Goal: Feedback & Contribution: Contribute content

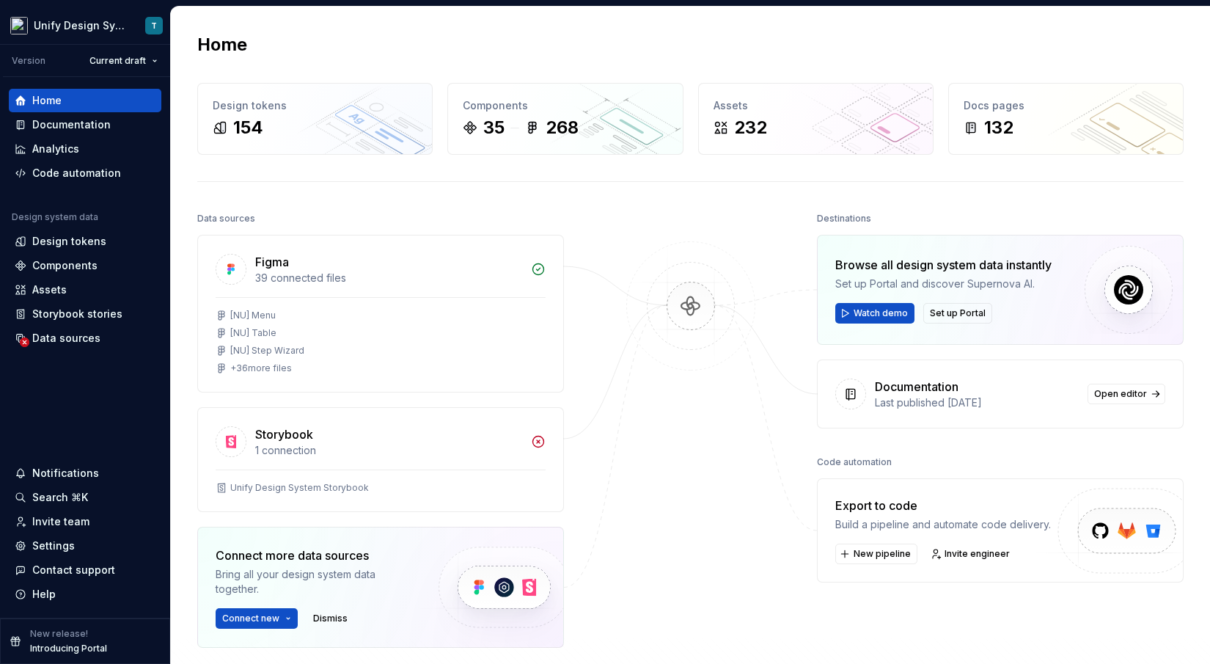
click at [652, 538] on div at bounding box center [691, 464] width 147 height 513
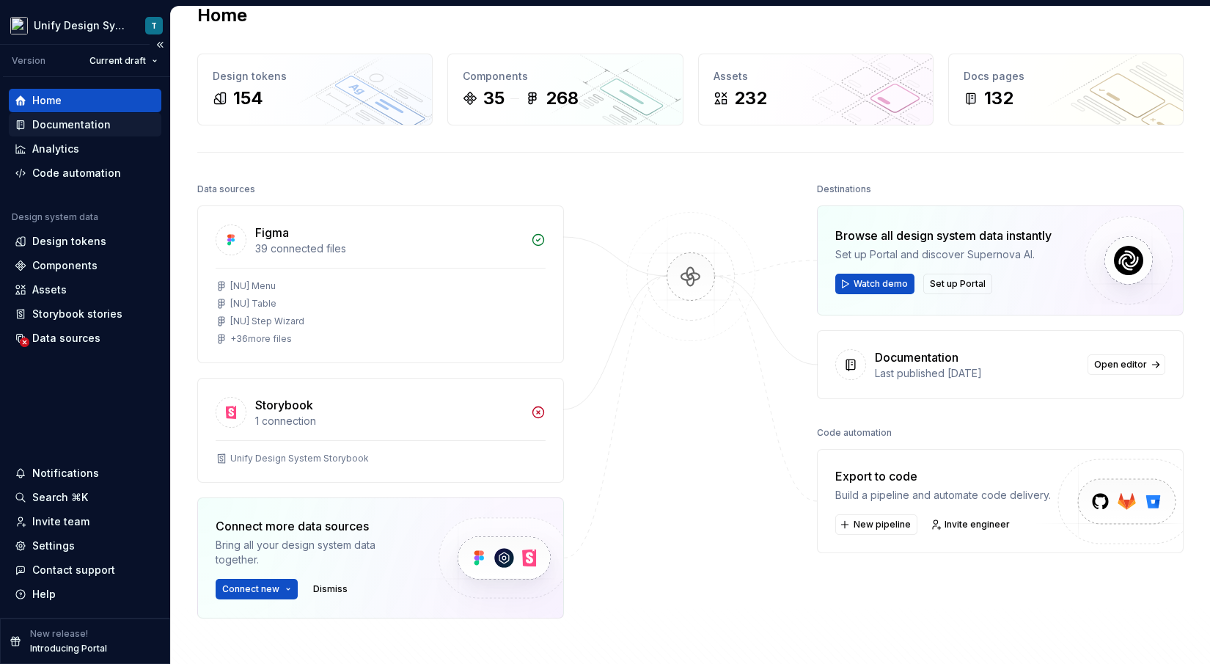
click at [81, 128] on div "Documentation" at bounding box center [71, 124] width 78 height 15
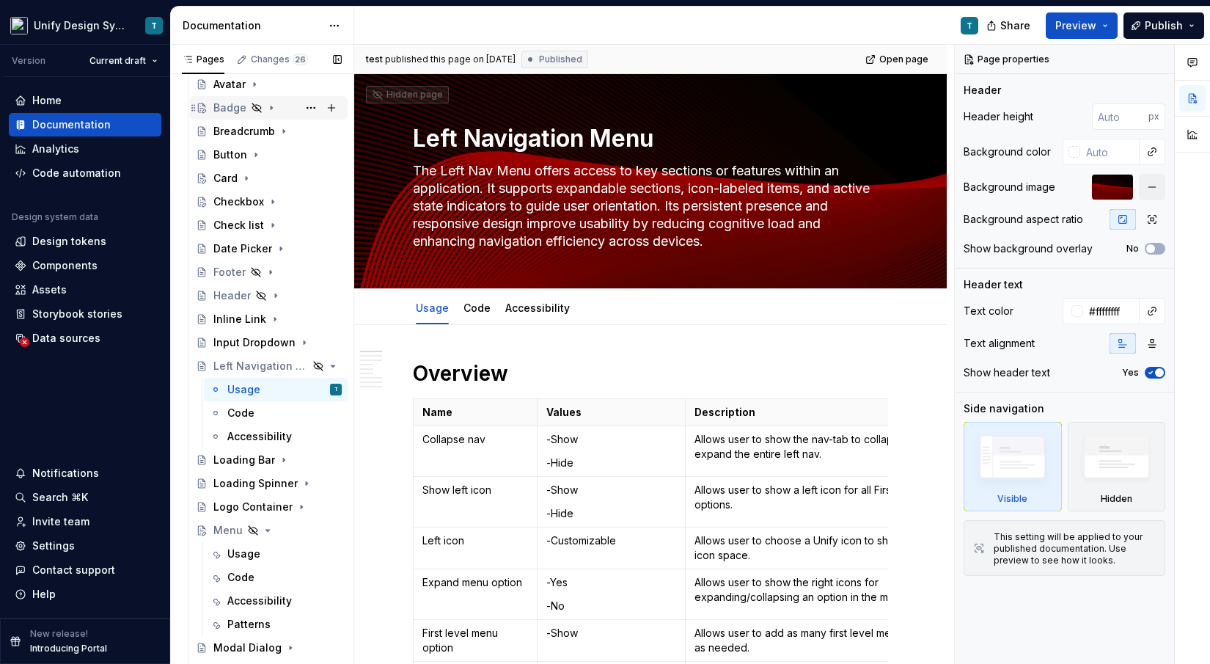
scroll to position [318, 0]
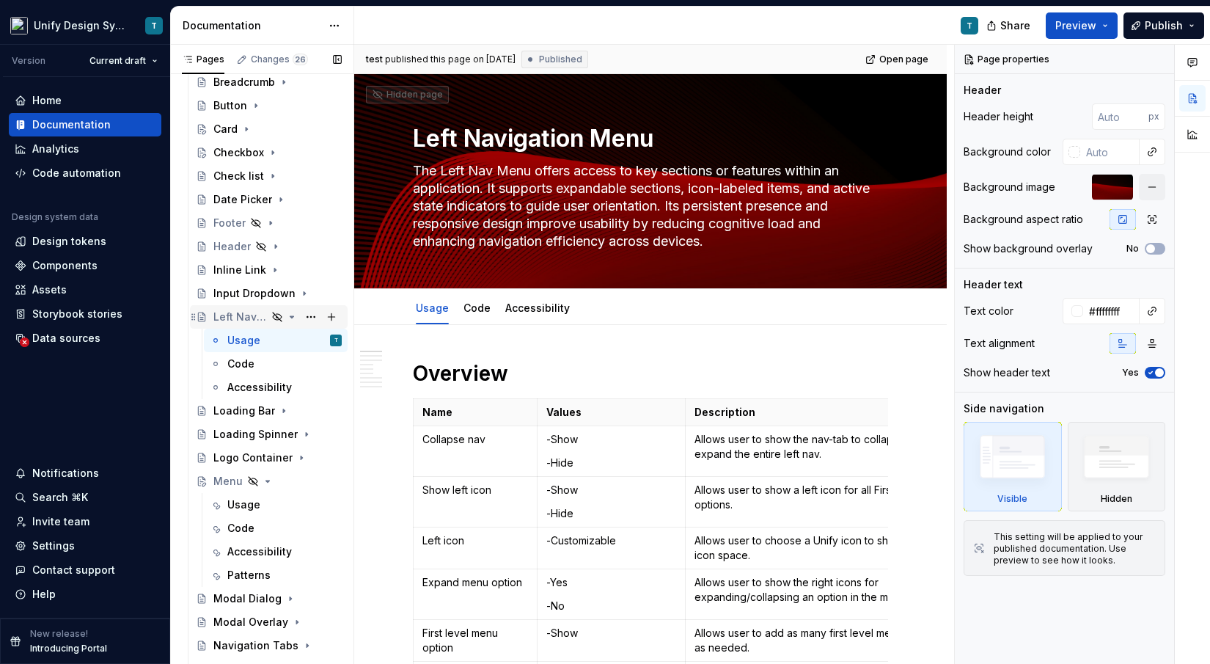
click at [295, 318] on icon "Page tree" at bounding box center [292, 317] width 12 height 12
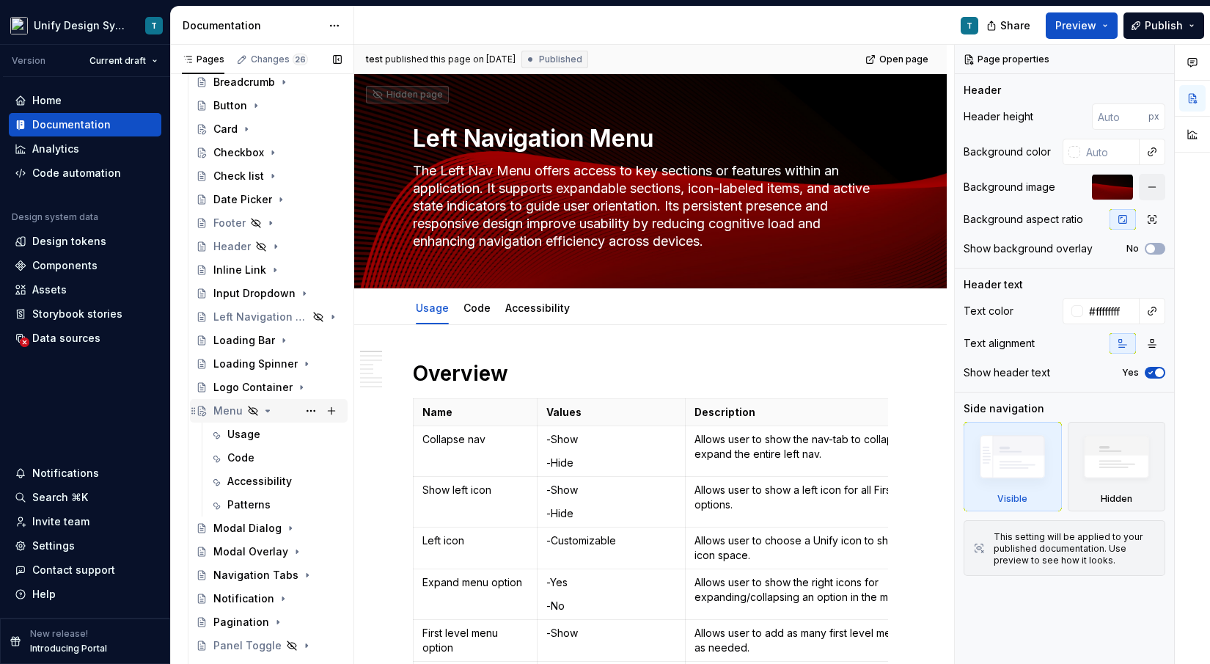
click at [269, 411] on icon "Page tree" at bounding box center [268, 411] width 12 height 12
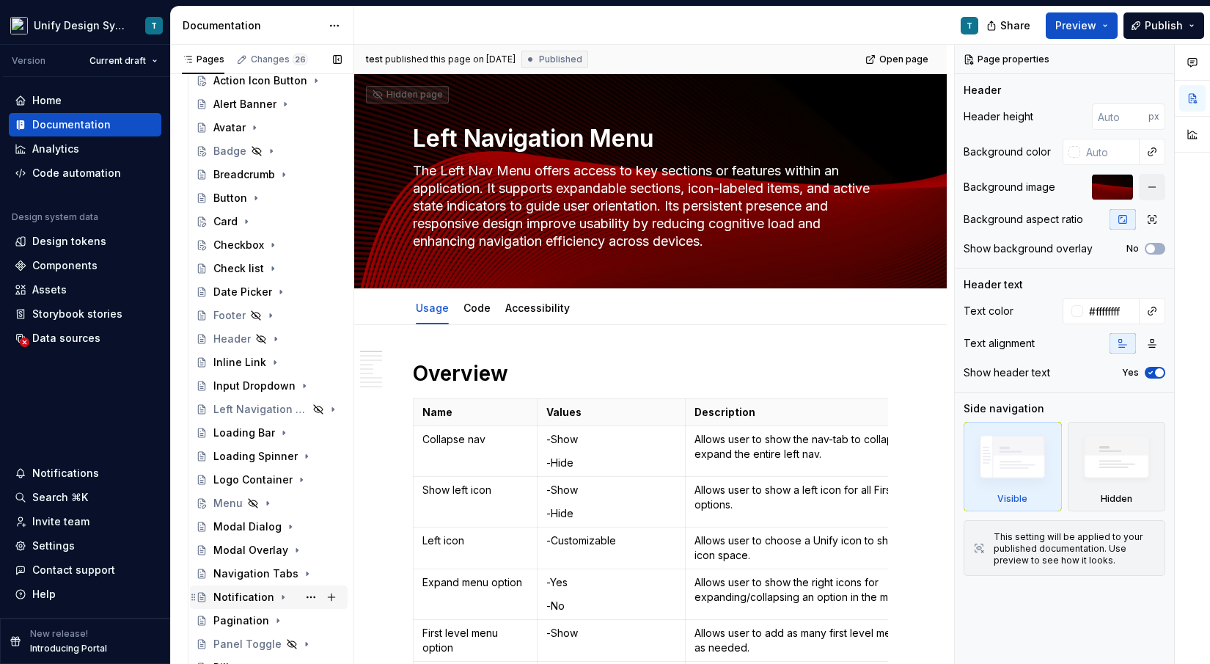
scroll to position [191, 0]
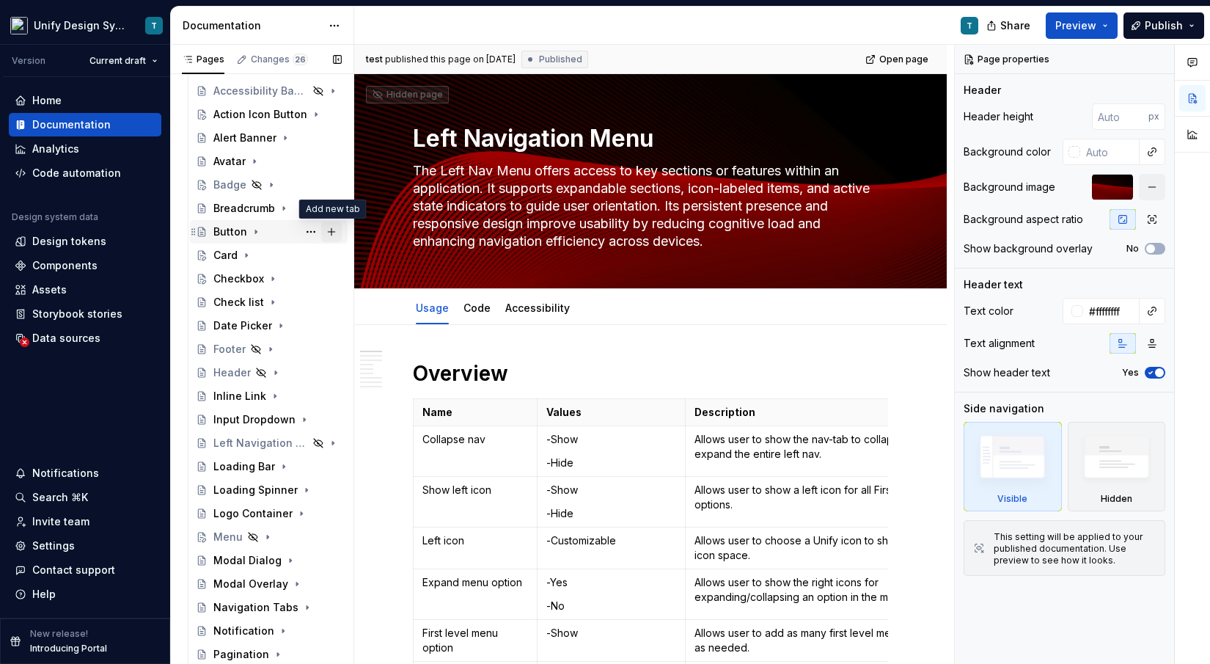
click at [332, 230] on button "Page tree" at bounding box center [331, 232] width 21 height 21
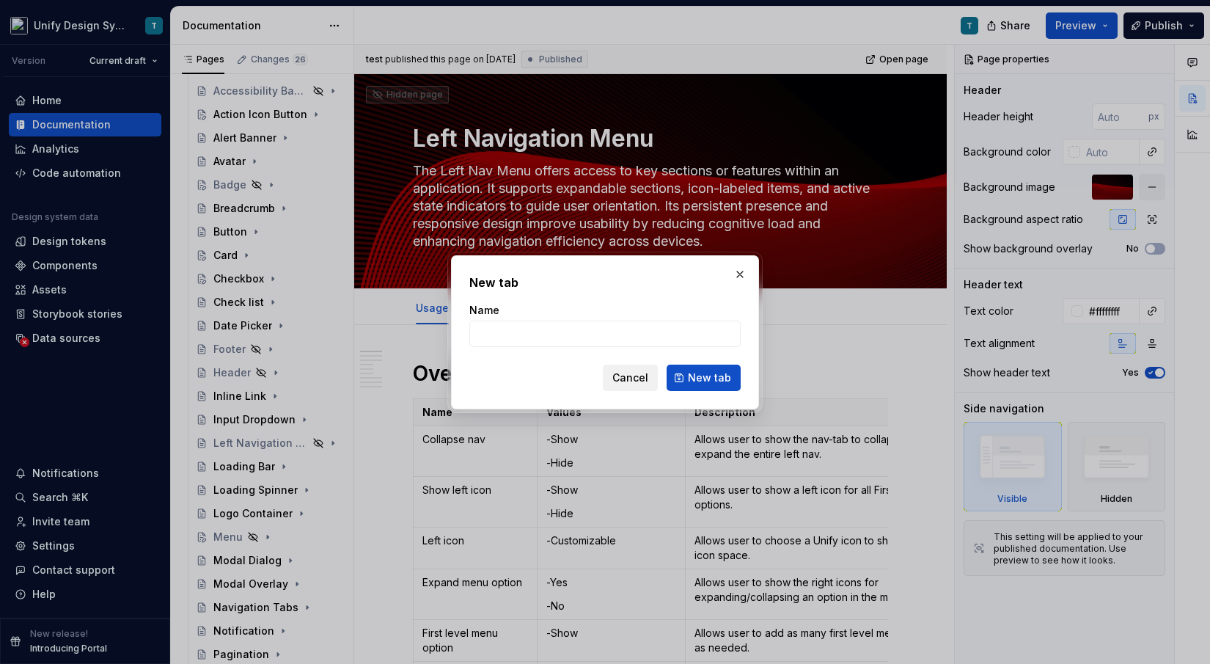
click at [632, 370] on span "Cancel" at bounding box center [631, 377] width 36 height 15
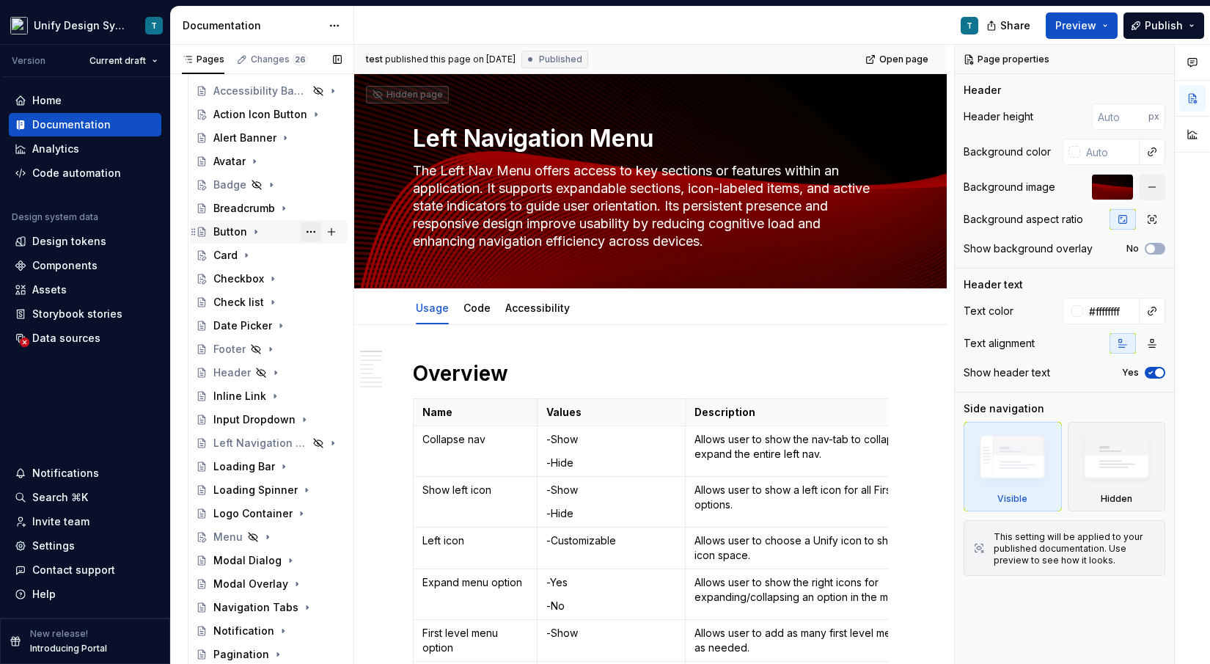
click at [310, 230] on button "Page tree" at bounding box center [311, 232] width 21 height 21
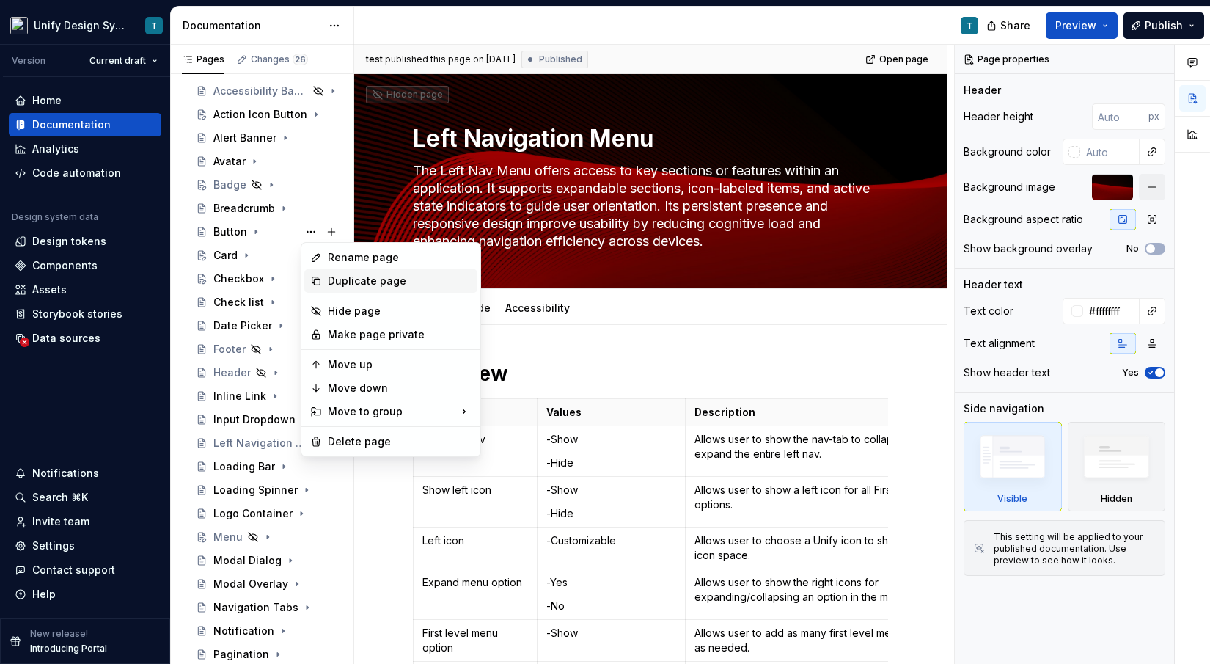
click at [342, 283] on div "Duplicate page" at bounding box center [400, 281] width 144 height 15
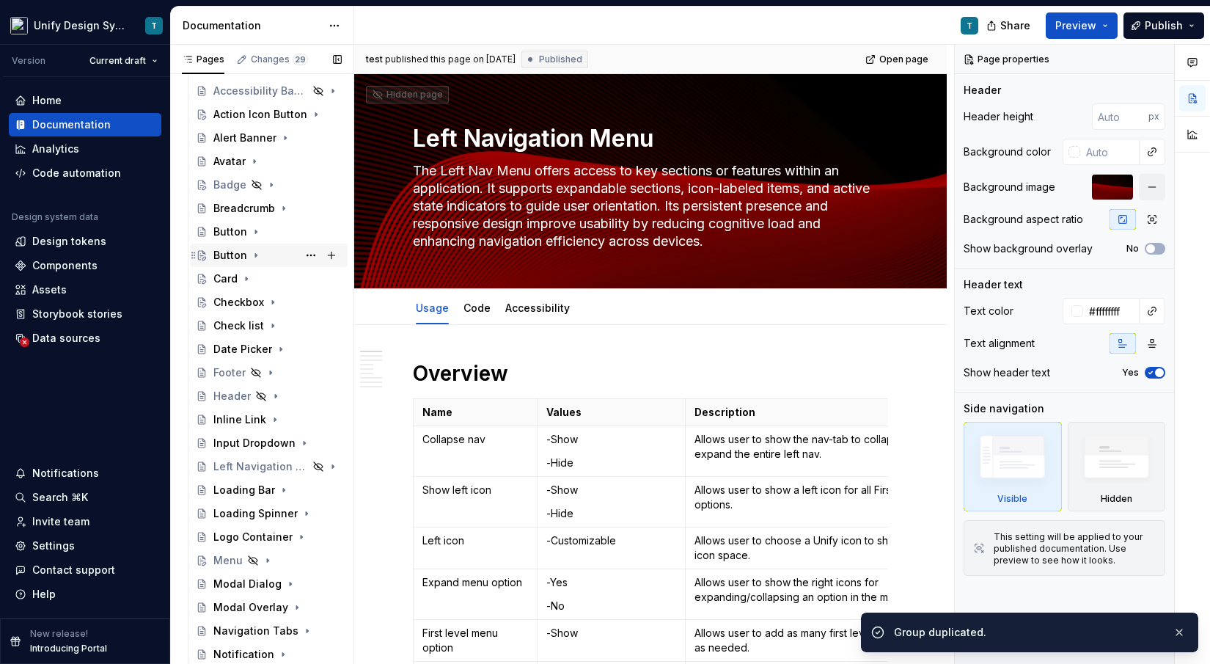
click at [230, 254] on div "Button" at bounding box center [230, 255] width 34 height 15
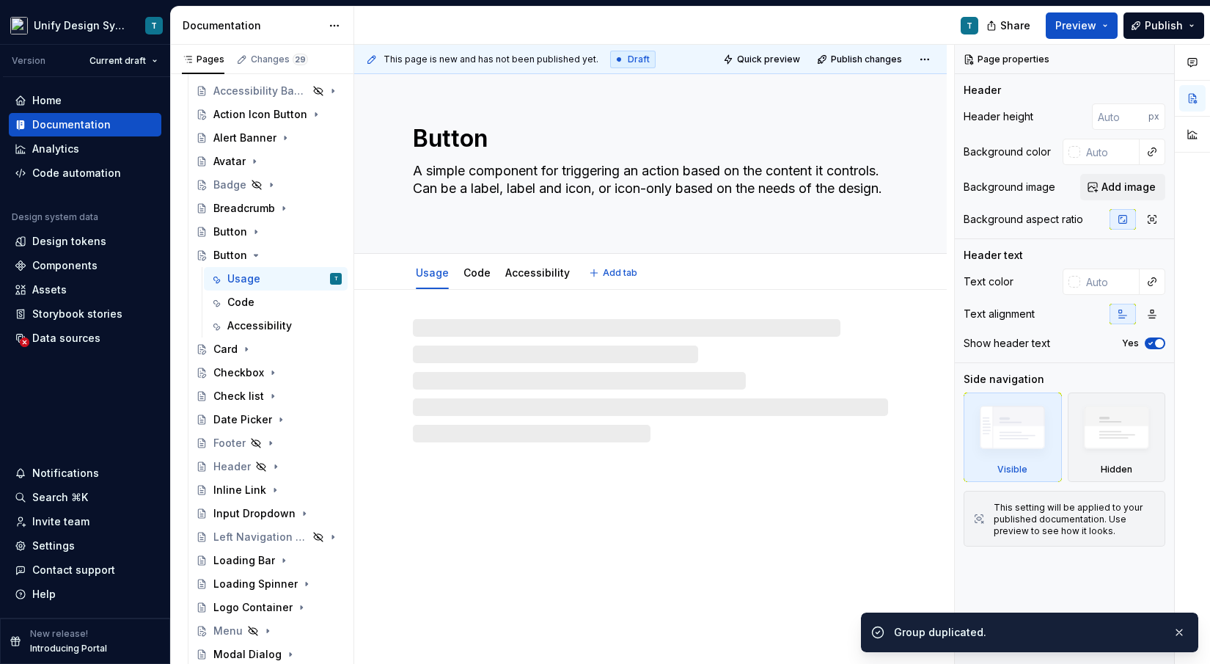
click at [477, 144] on textarea "Button" at bounding box center [647, 138] width 475 height 35
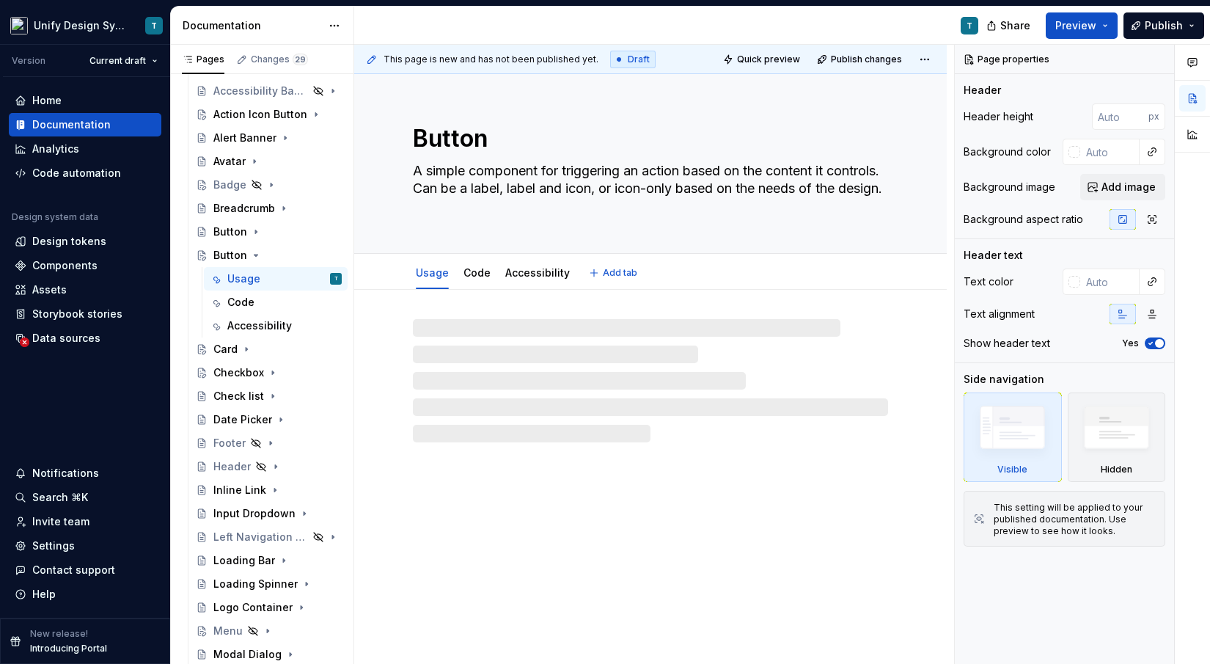
click at [508, 143] on textarea "Button" at bounding box center [647, 138] width 475 height 35
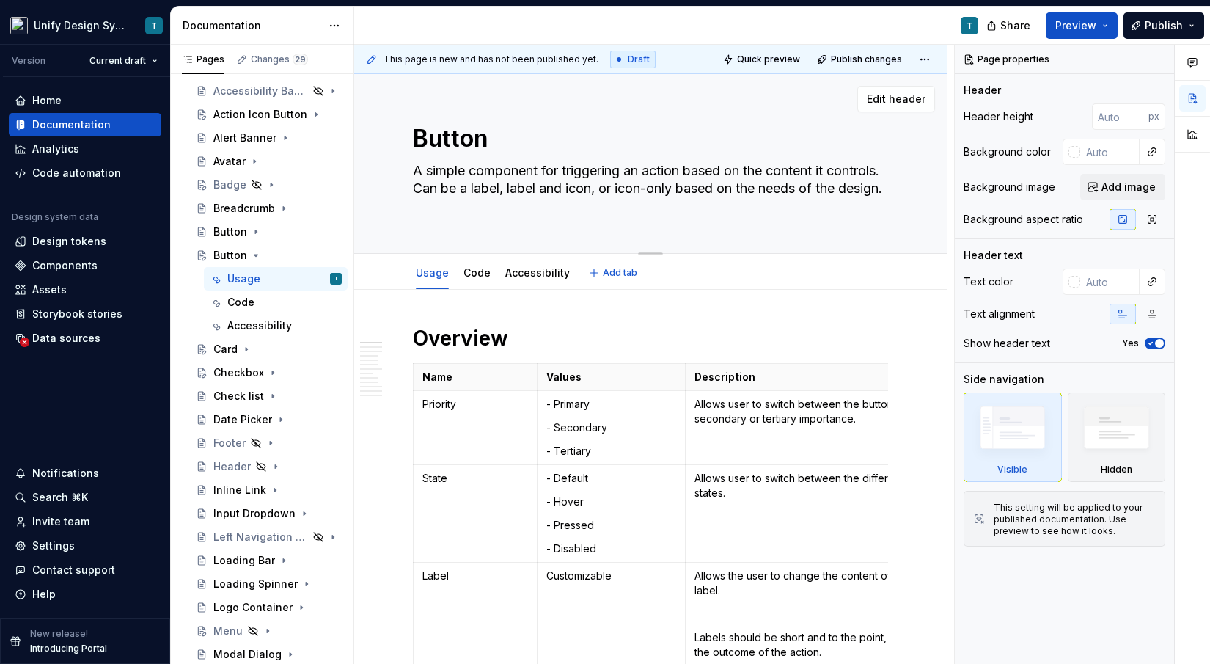
type textarea "*"
type textarea "Button"
type textarea "*"
type textarea "Button G"
type textarea "*"
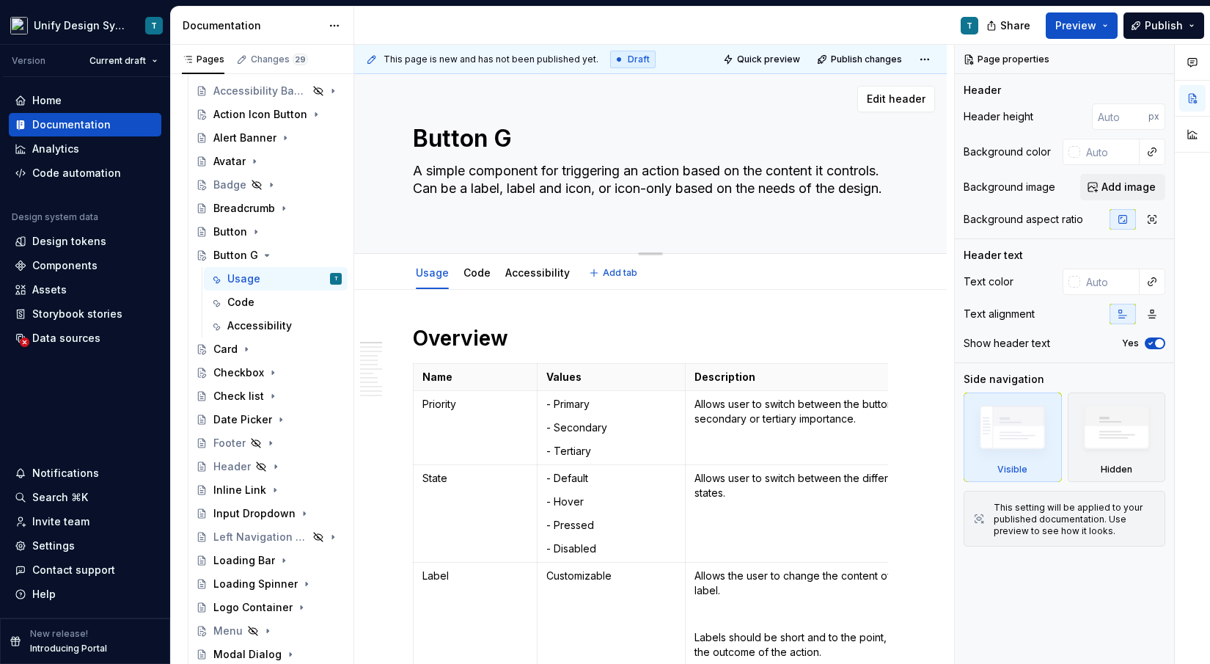
type textarea "Button Gr"
type textarea "*"
type textarea "Button Gro"
type textarea "*"
type textarea "Button Grou"
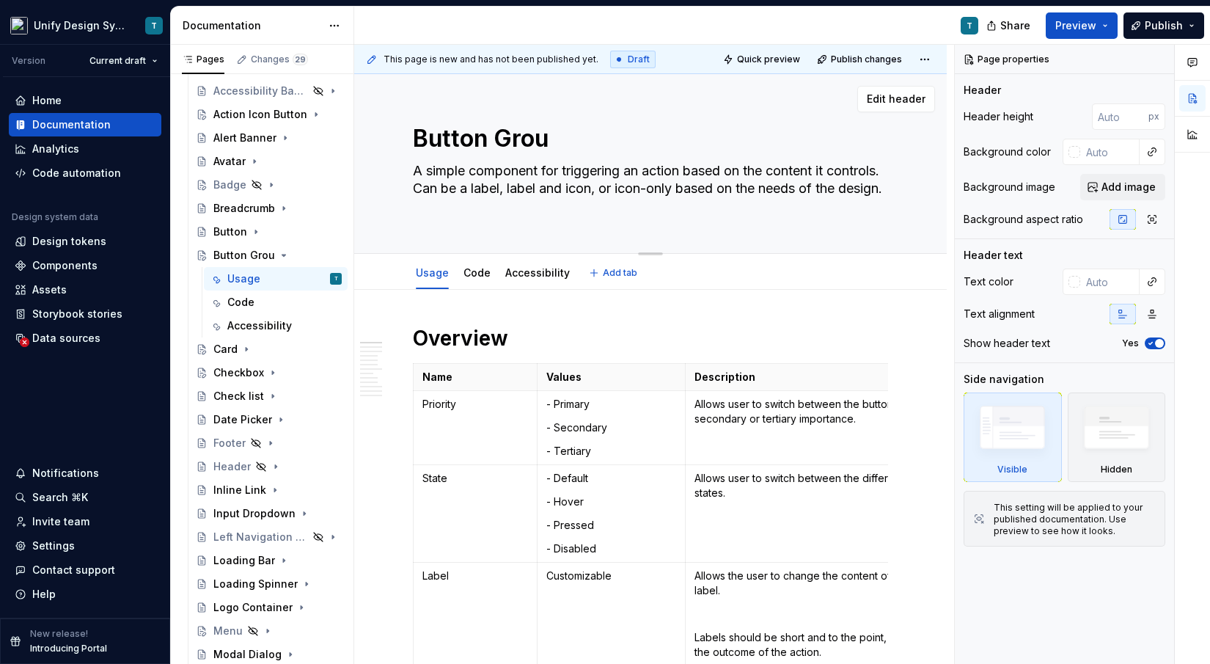
type textarea "*"
type textarea "Button Group"
type textarea "*"
type textarea "Button Group:"
type textarea "*"
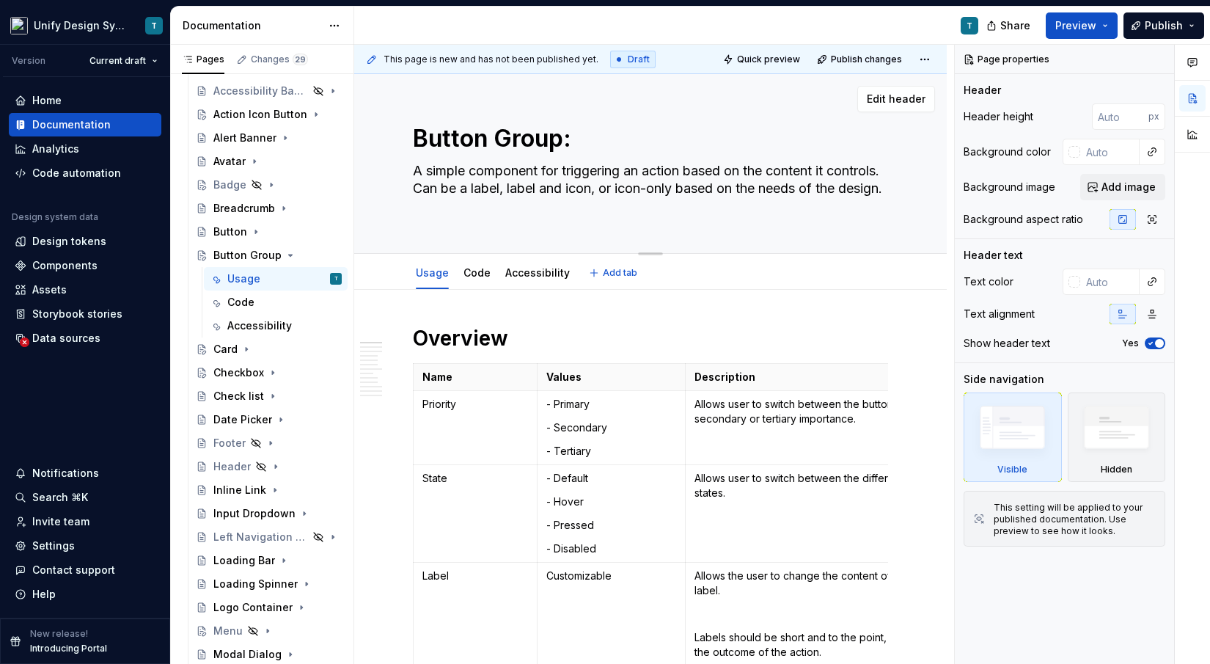
type textarea "Button Group:"
type textarea "*"
type textarea "Button Group: T"
type textarea "*"
type textarea "Button Group: To"
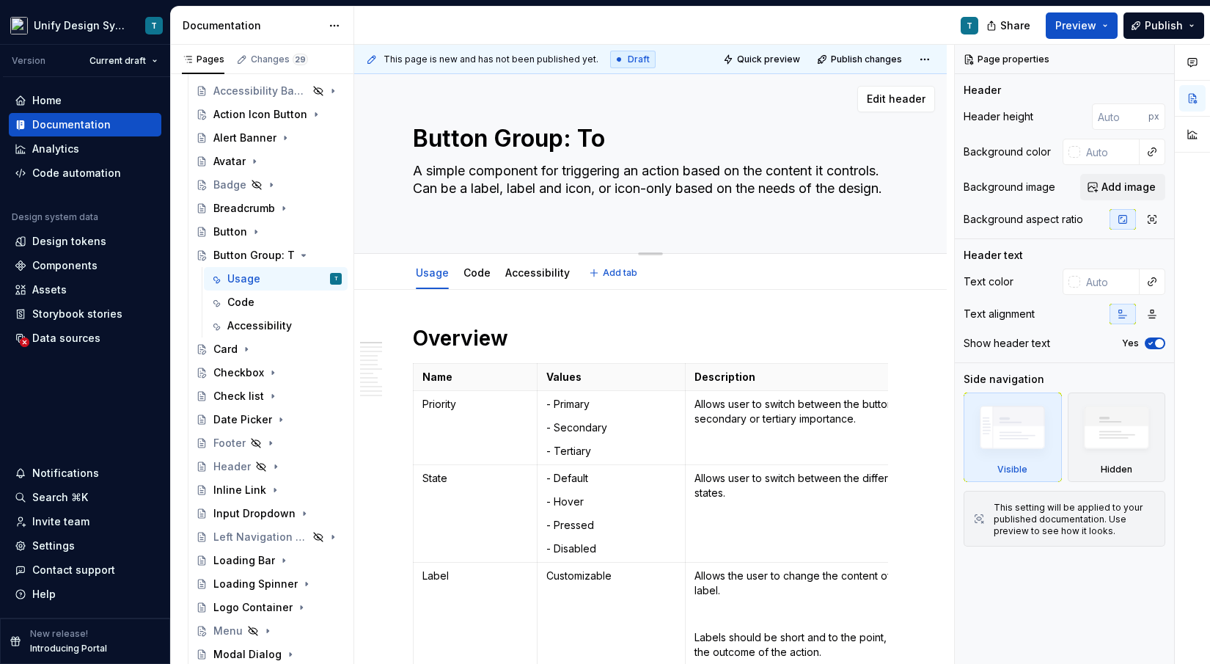
type textarea "*"
type textarea "Button Group: Too"
type textarea "*"
type textarea "Button Group: Tool"
type textarea "*"
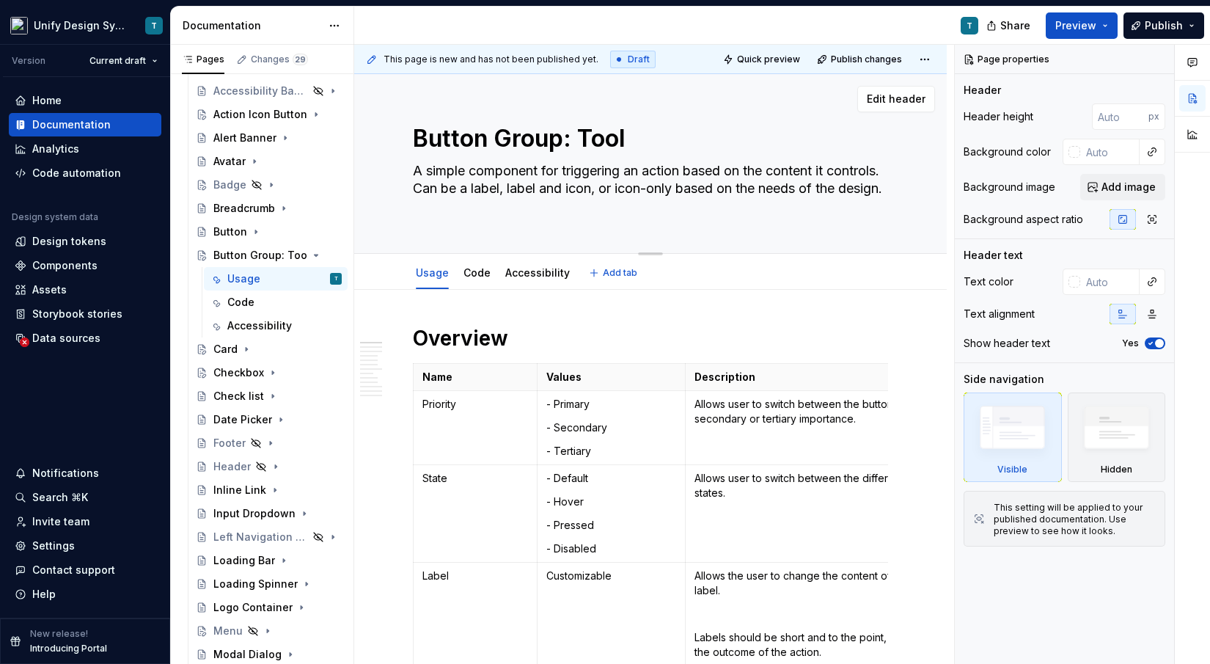
type textarea "Button Group: Toolp"
type textarea "*"
type textarea "Button Group: Tool"
type textarea "*"
type textarea "Button Group: Toolb"
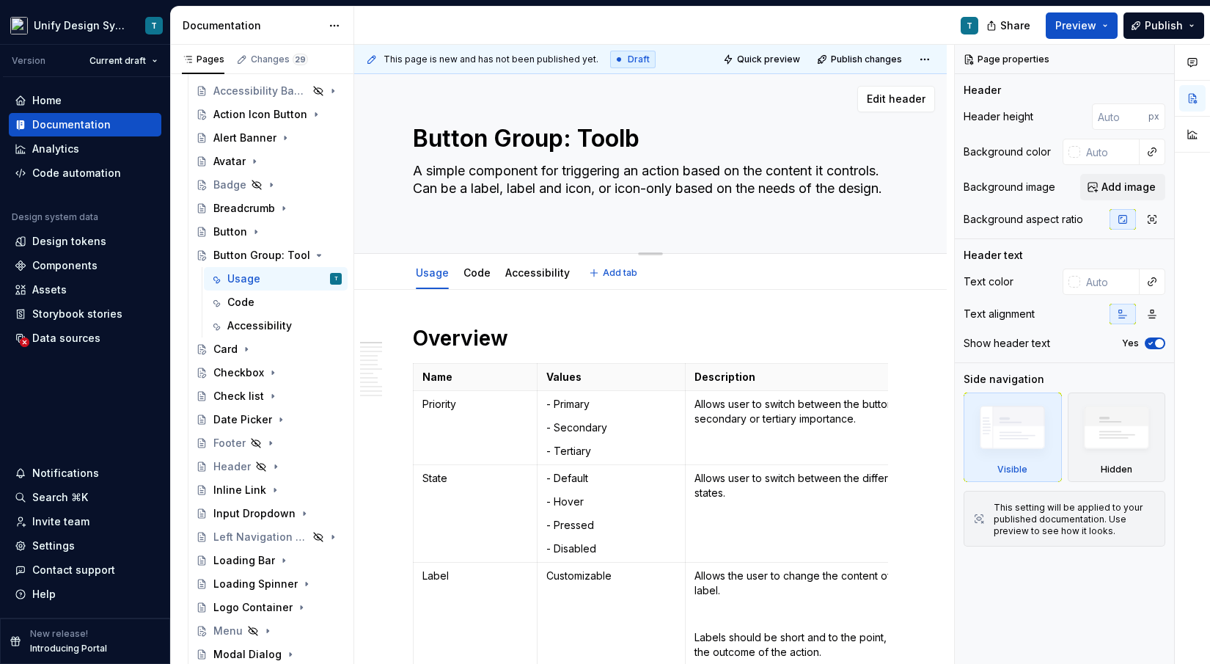
type textarea "*"
type textarea "Button Group: Toolbar"
type textarea "*"
type textarea "Button Group: Toolbar"
click at [634, 175] on textarea "A simple component for triggering an action based on the content it controls. C…" at bounding box center [647, 188] width 475 height 59
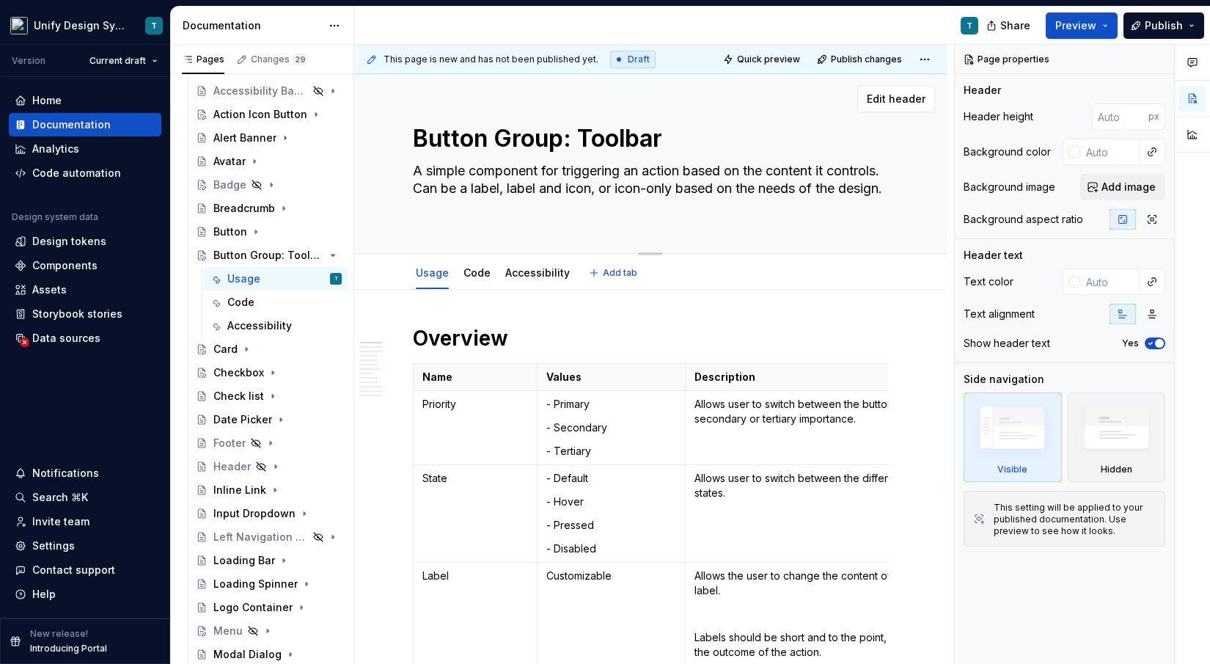
paste textarea "The toolbar is a horizontal group of related action buttons that enable users t…"
type textarea "*"
type textarea "The toolbar is a horizontal group of related action buttons that enable users t…"
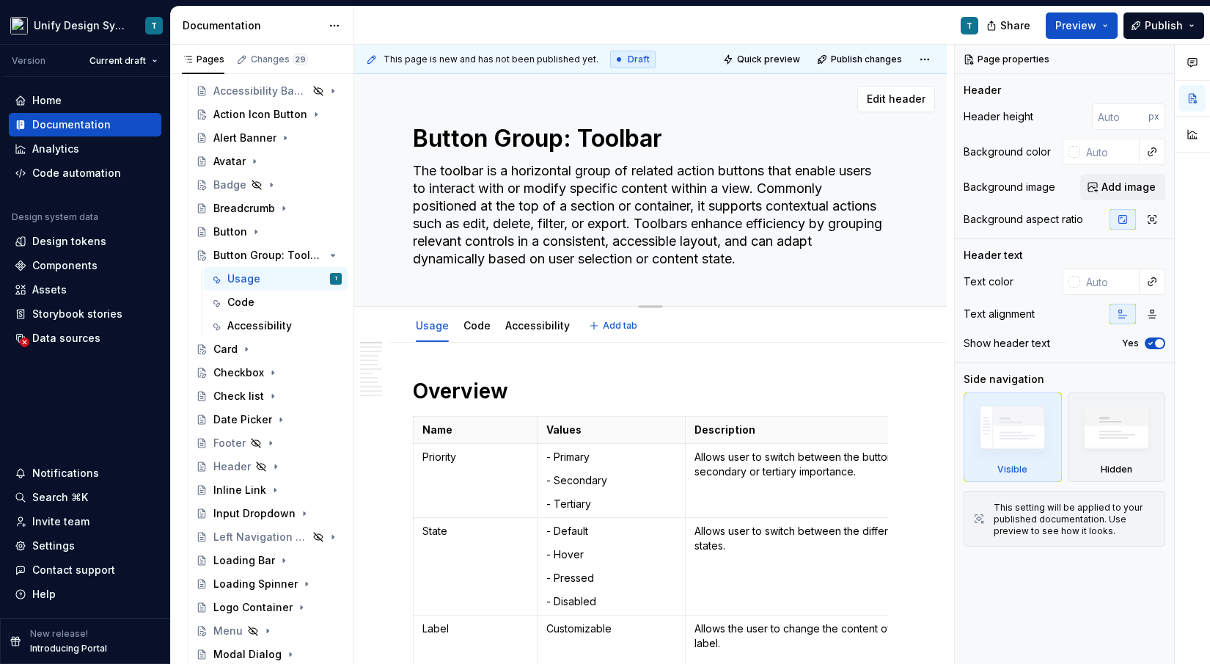
drag, startPoint x: 584, startPoint y: 172, endPoint x: 381, endPoint y: 171, distance: 203.2
click at [381, 171] on div "Button Group: Toolbar The toolbar is a horizontal group of related action butto…" at bounding box center [650, 190] width 593 height 233
type textarea "*"
type textarea "Aroup of related action buttons that enable users to interact with or modify sp…"
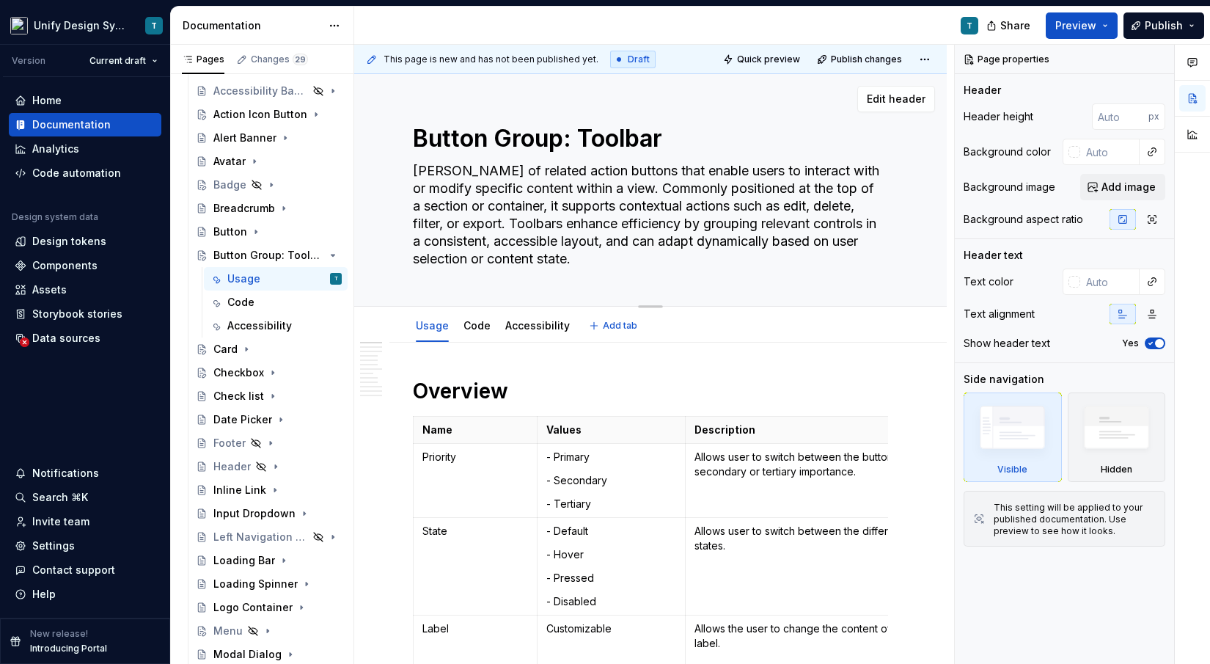
type textarea "*"
type textarea "A roup of related action buttons that enable users to interact with or modify s…"
type textarea "*"
type textarea "A group of related action buttons that enable users to interact with or modify …"
click at [634, 188] on textarea "A group of related action buttons that enable users to interact with or modify …" at bounding box center [647, 215] width 475 height 112
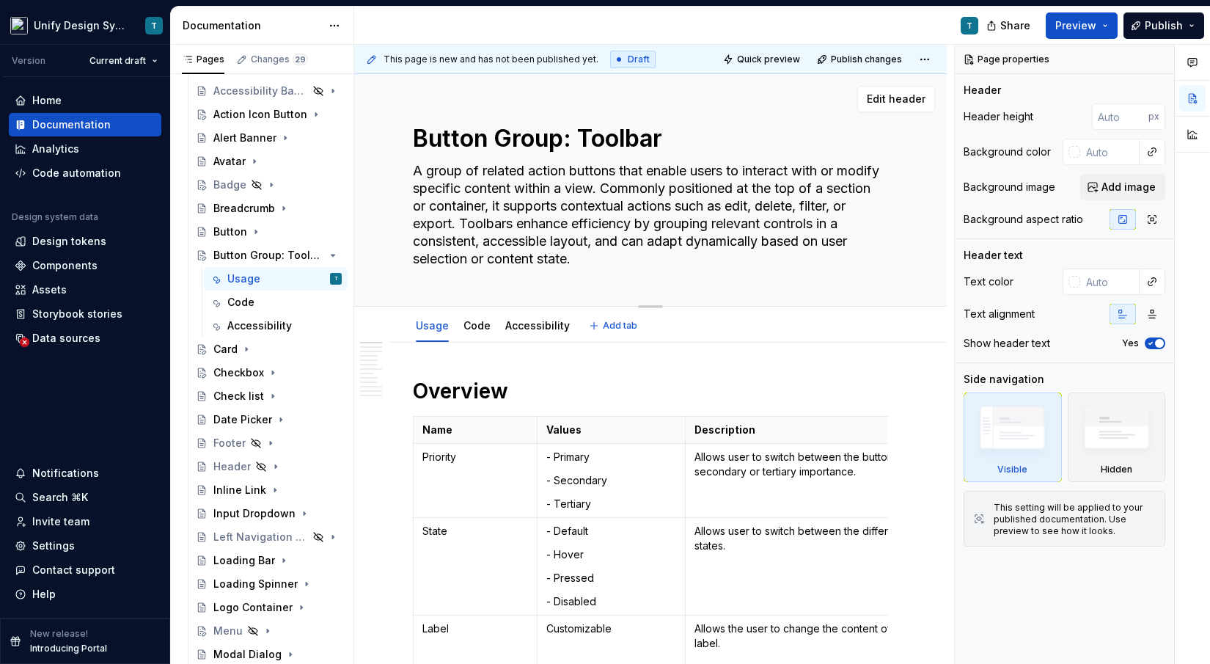
click at [634, 188] on textarea "A group of related action buttons that enable users to interact with or modify …" at bounding box center [647, 215] width 475 height 112
type textarea "*"
type textarea "A group of related action buttons that enable users to interact with or modify …"
type textarea "*"
type textarea "A group of related action buttons that enable users to interact with or modify …"
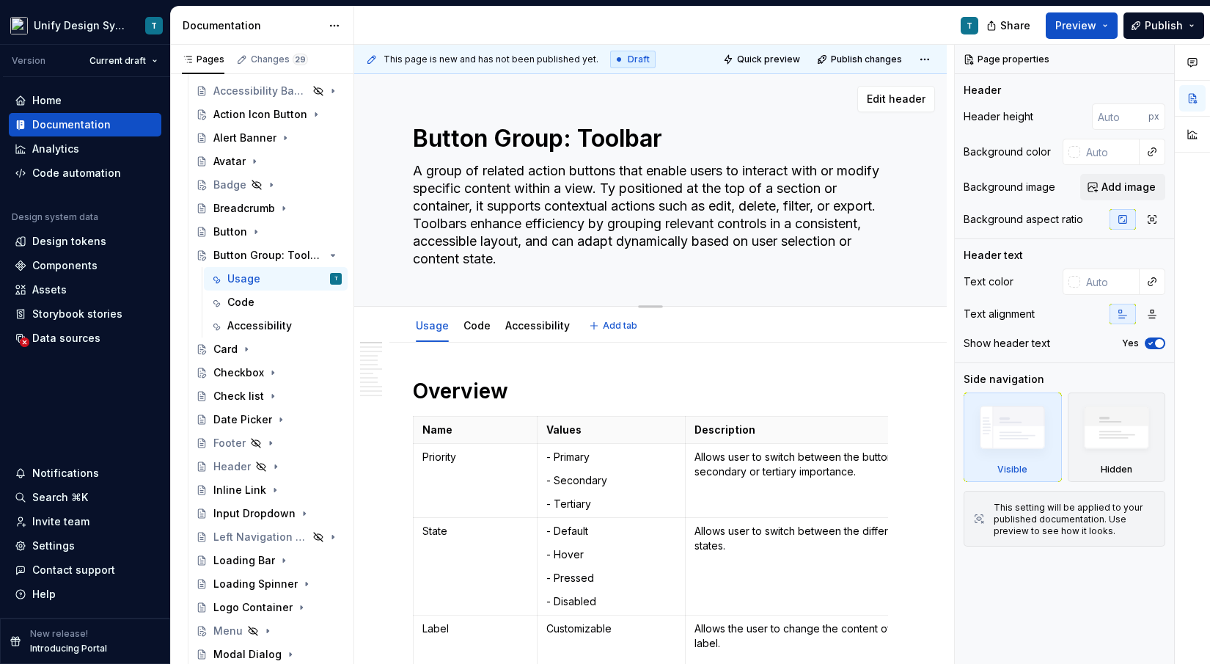
type textarea "*"
type textarea "A group of related action buttons that enable users to interact with or modify …"
type textarea "*"
type textarea "A group of related action buttons that enable users to interact with or modify …"
type textarea "*"
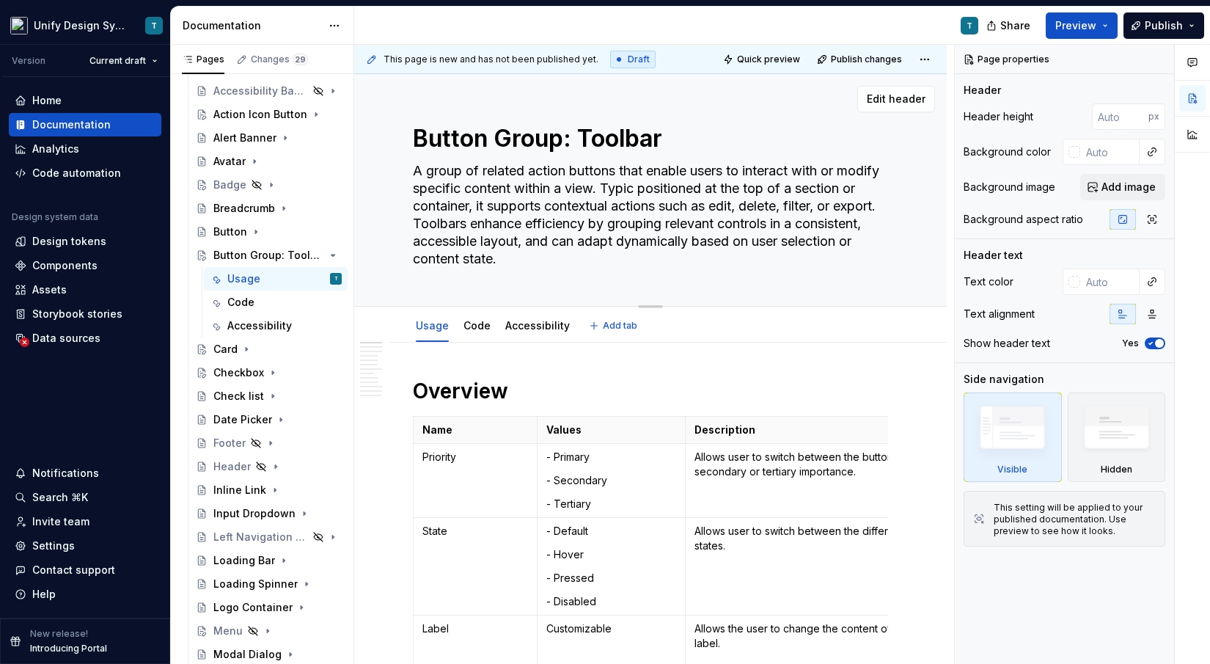
type textarea "A group of related action buttons that enable users to interact with or modify …"
type textarea "*"
type textarea "A group of related action buttons that enable users to interact with or modify …"
type textarea "*"
type textarea "A group of related action buttons that enable users to interact with or modify …"
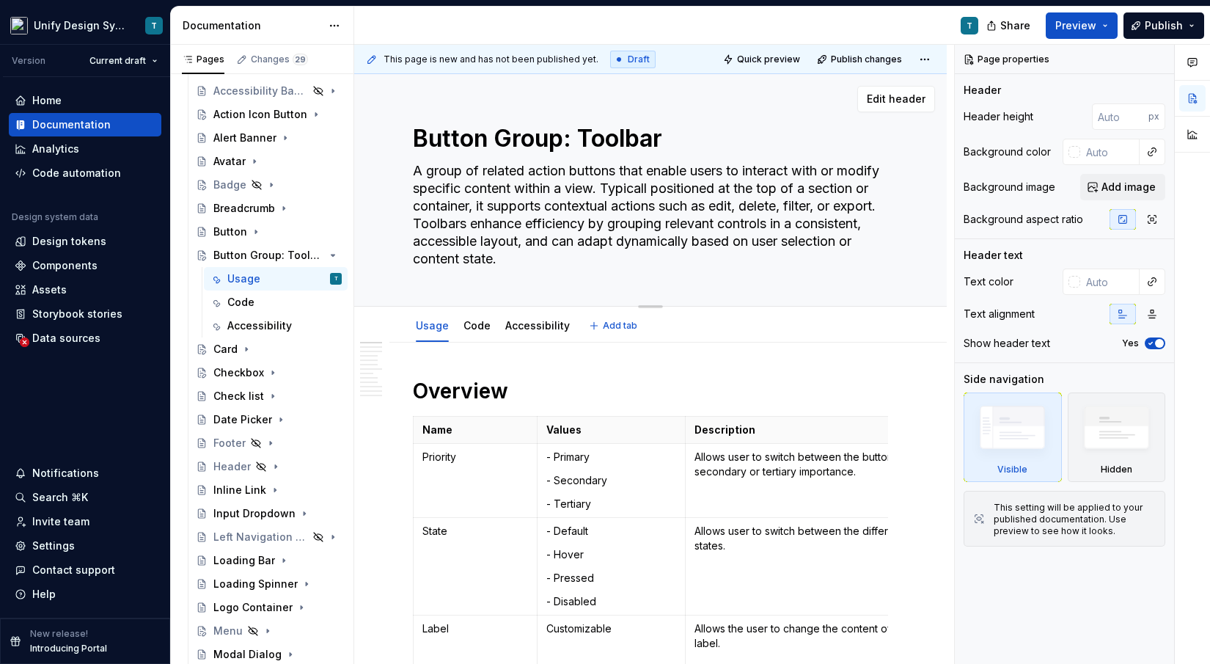
type textarea "*"
type textarea "A group of related action buttons that enable users to interact with or modify …"
click at [641, 185] on textarea "A group of related action buttons that enable users to interact with or modify …" at bounding box center [647, 215] width 475 height 112
type textarea "*"
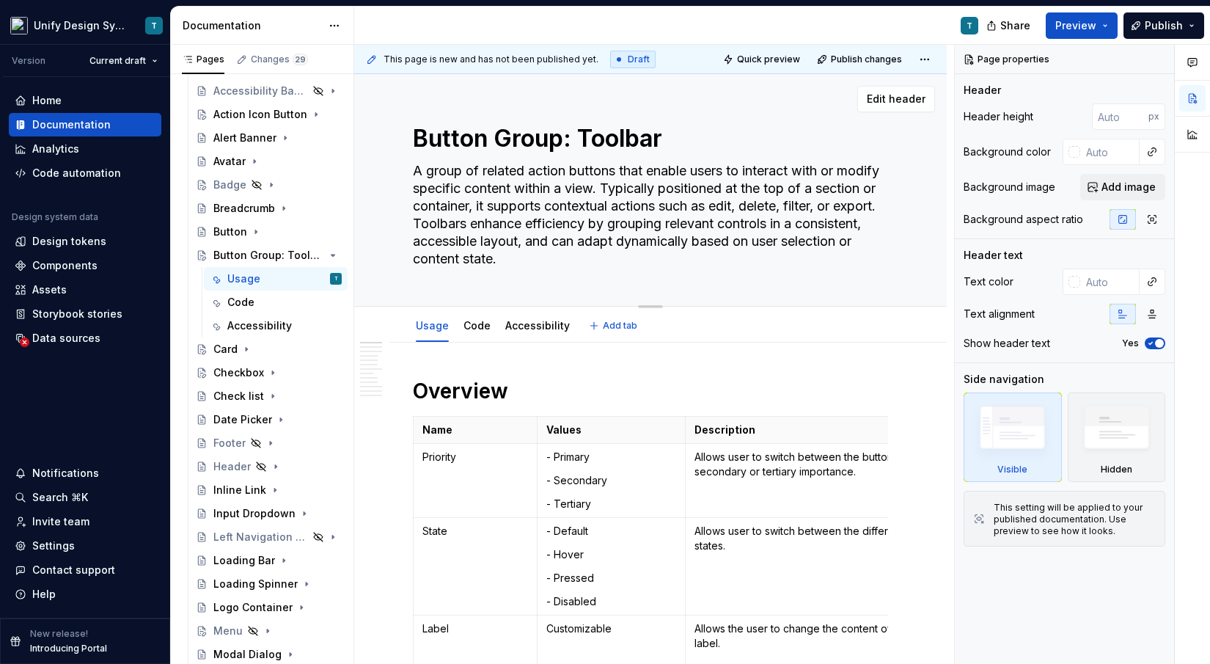
type textarea "A group of related action buttons that enable users to interact with or modify …"
type textarea "*"
type textarea "A group of related action buttons that enable users to interact with or modify …"
type textarea "*"
type textarea "A group of related action buttons that enable users to interact with or modify …"
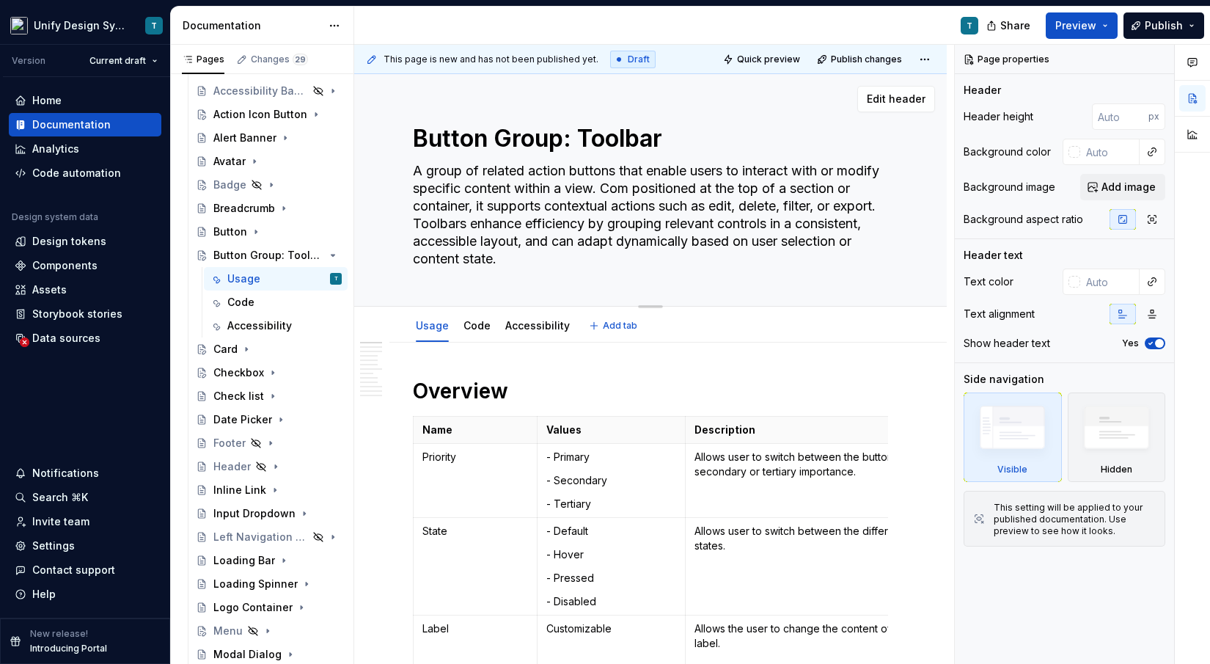
type textarea "*"
type textarea "A group of related action buttons that enable users to interact with or modify …"
type textarea "*"
type textarea "A group of related action buttons that enable users to interact with or modify …"
type textarea "*"
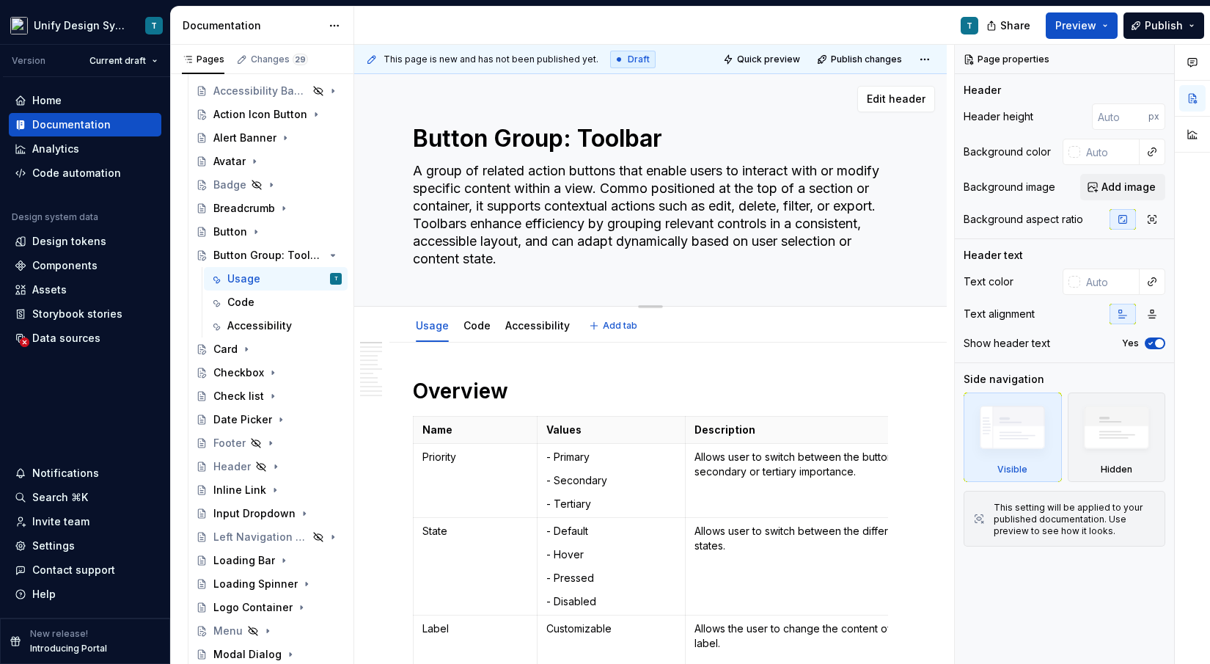
type textarea "A group of related action buttons that enable users to interact with or modify …"
type textarea "*"
type textarea "A group of related action buttons that enable users to interact with or modify …"
type textarea "*"
type textarea "A group of related action buttons that enable users to interact with or modify …"
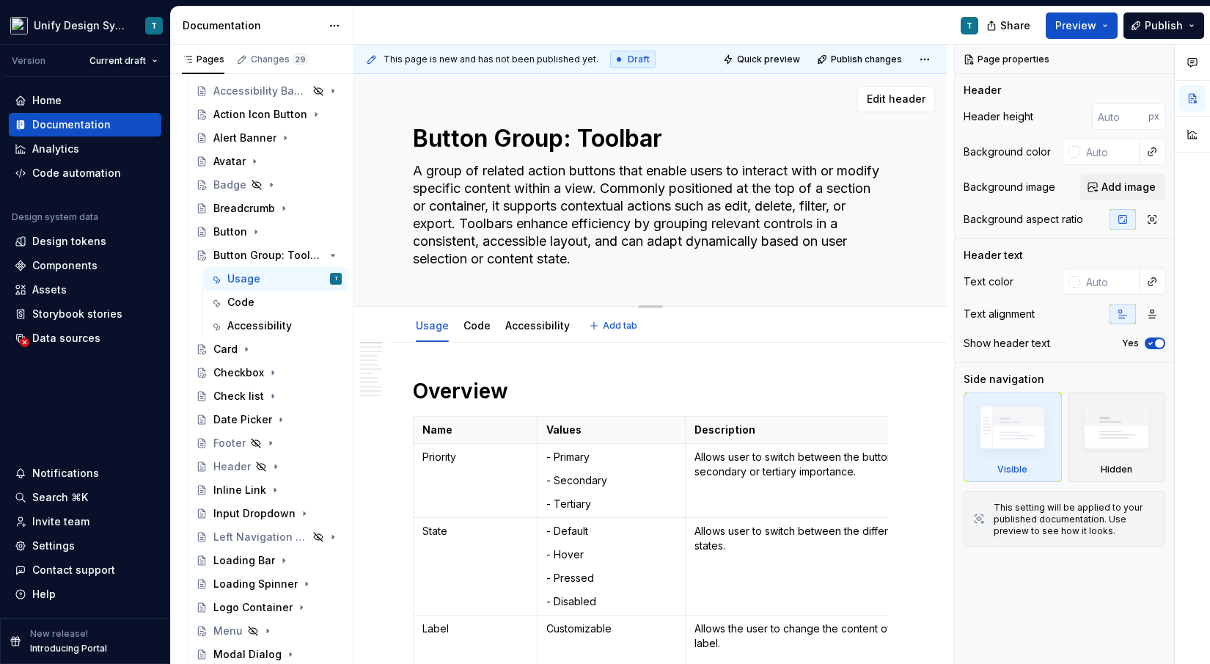
drag, startPoint x: 745, startPoint y: 189, endPoint x: 830, endPoint y: 189, distance: 85.8
click at [830, 189] on textarea "A group of related action buttons that enable users to interact with or modify …" at bounding box center [647, 215] width 475 height 112
type textarea "*"
type textarea "A group of related action buttons that enable users to interact with or modify …"
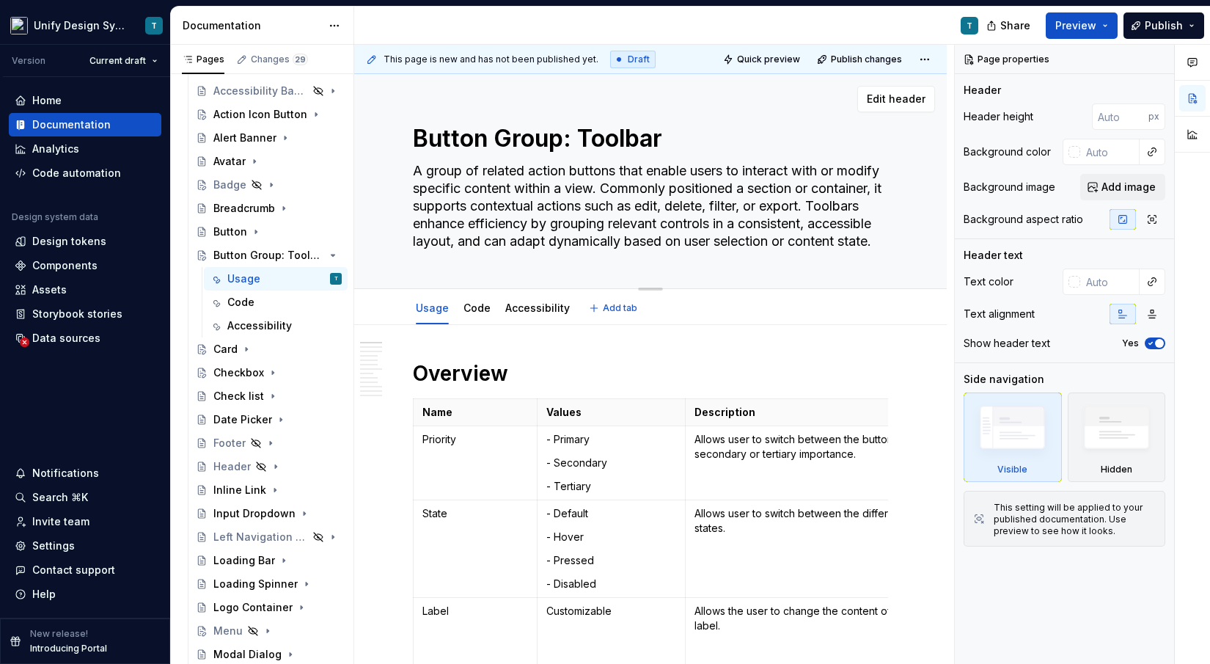
type textarea "*"
type textarea "A group of related action buttons that enable users to interact with or modify …"
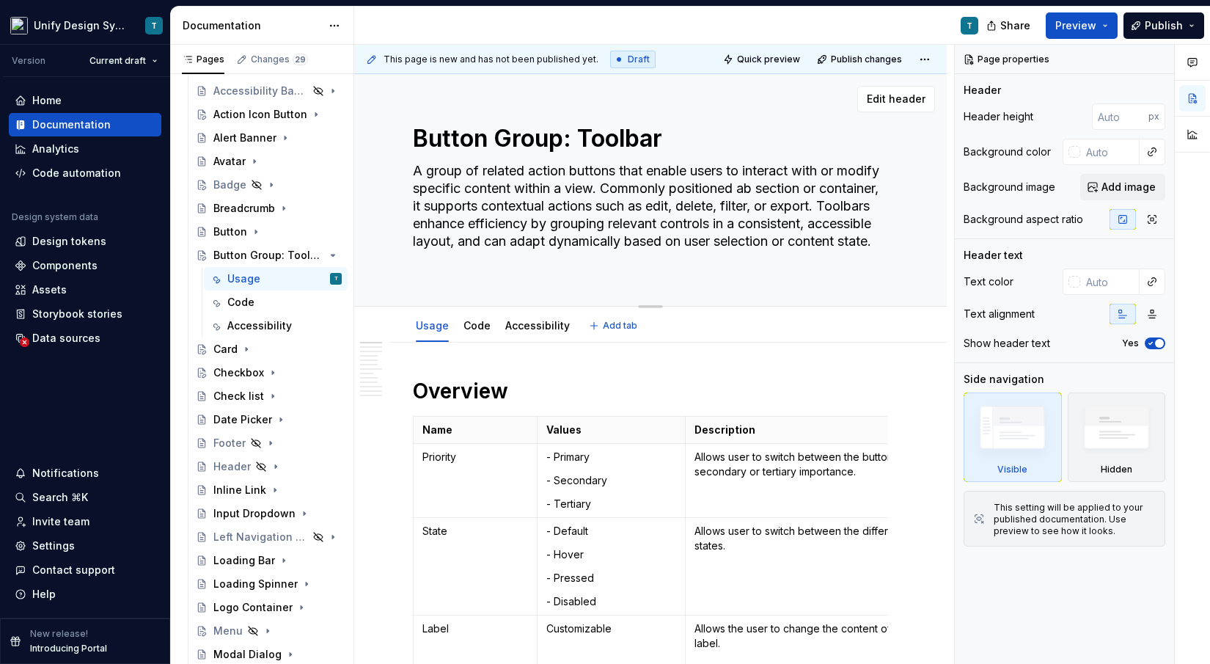
type textarea "*"
type textarea "A group of related action buttons that enable users to interact with or modify …"
type textarea "*"
type textarea "A group of related action buttons that enable users to interact with or modify …"
type textarea "*"
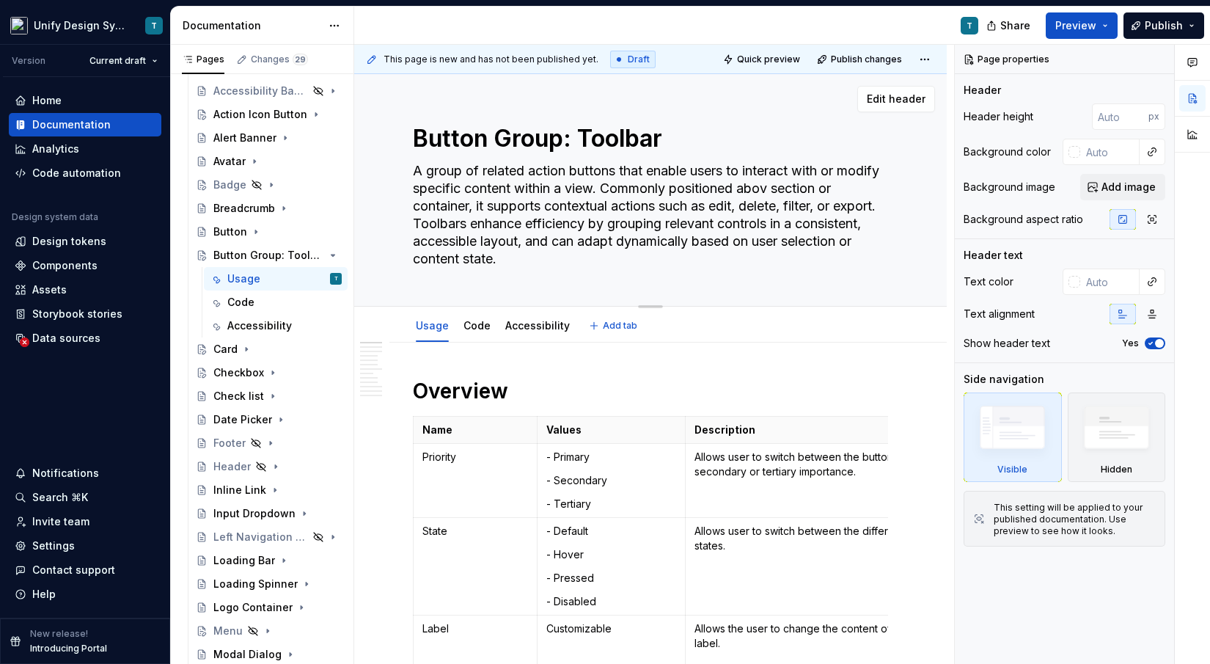
type textarea "A group of related action buttons that enable users to interact with or modify …"
type textarea "*"
type textarea "A group of related action buttons that enable users to interact with or modify …"
type textarea "*"
type textarea "A group of related action buttons that enable users to interact with or modify …"
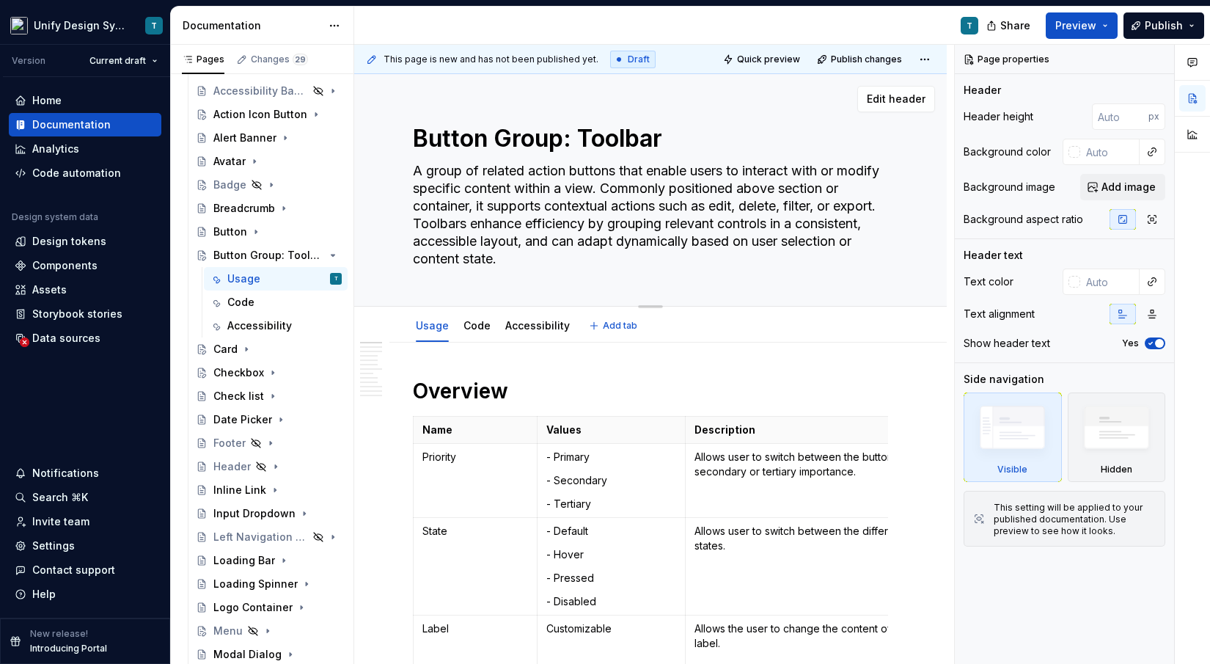
type textarea "*"
type textarea "A group of related action buttons that enable users to interact with or modify …"
type textarea "*"
type textarea "A group of related action buttons that enable users to interact with or modify …"
type textarea "*"
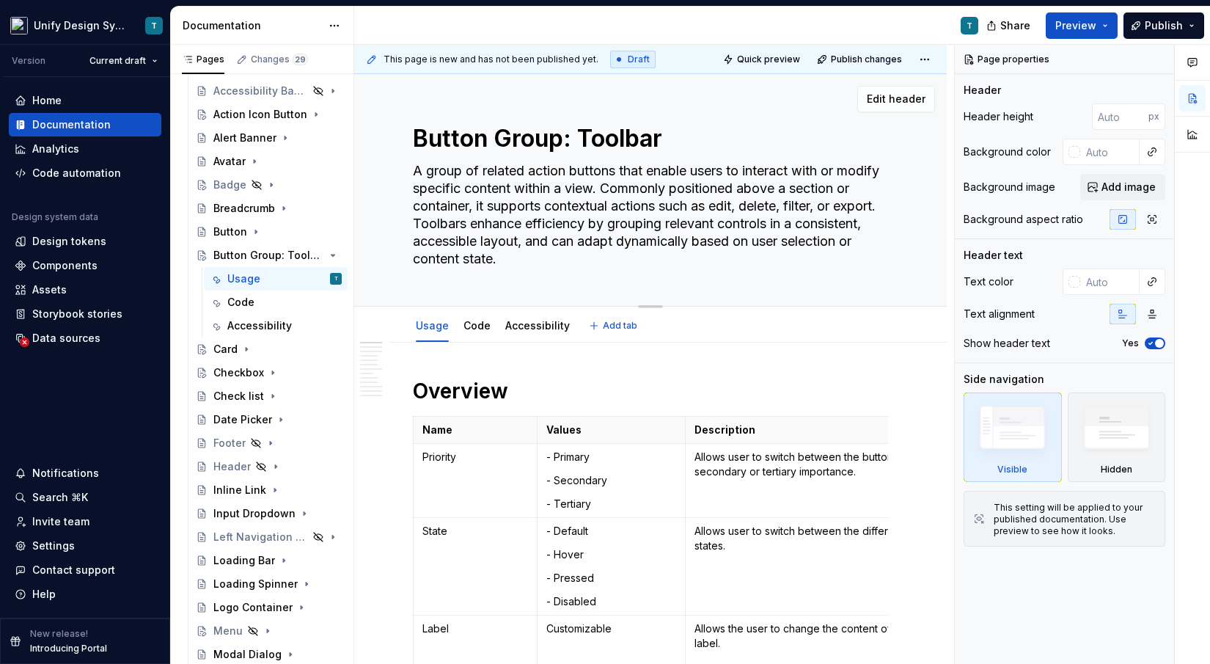
click at [689, 206] on textarea "A group of related action buttons that enable users to interact with or modify …" at bounding box center [647, 215] width 475 height 112
type textarea "A group of related action buttons that enable users to interact with or modify …"
type textarea "*"
type textarea "A group of related action buttons that enable users to interact with or modify …"
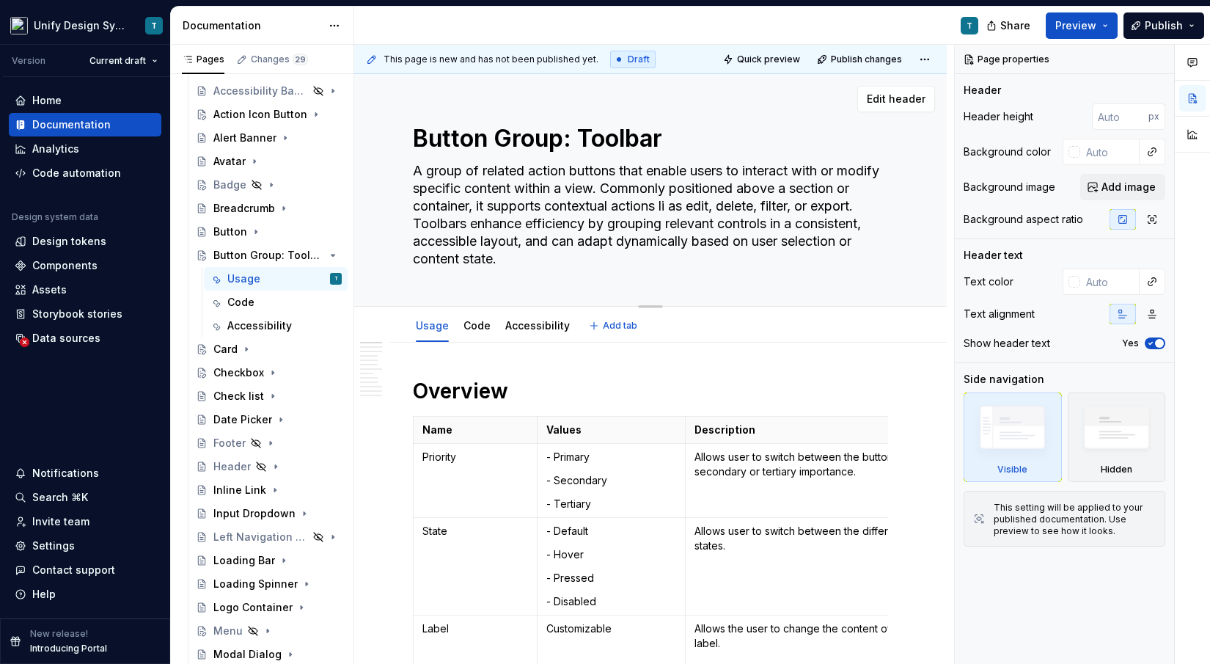
type textarea "*"
type textarea "A group of related action buttons that enable users to interact with or modify …"
type textarea "*"
type textarea "A group of related action buttons that enable users to interact with or modify …"
type textarea "*"
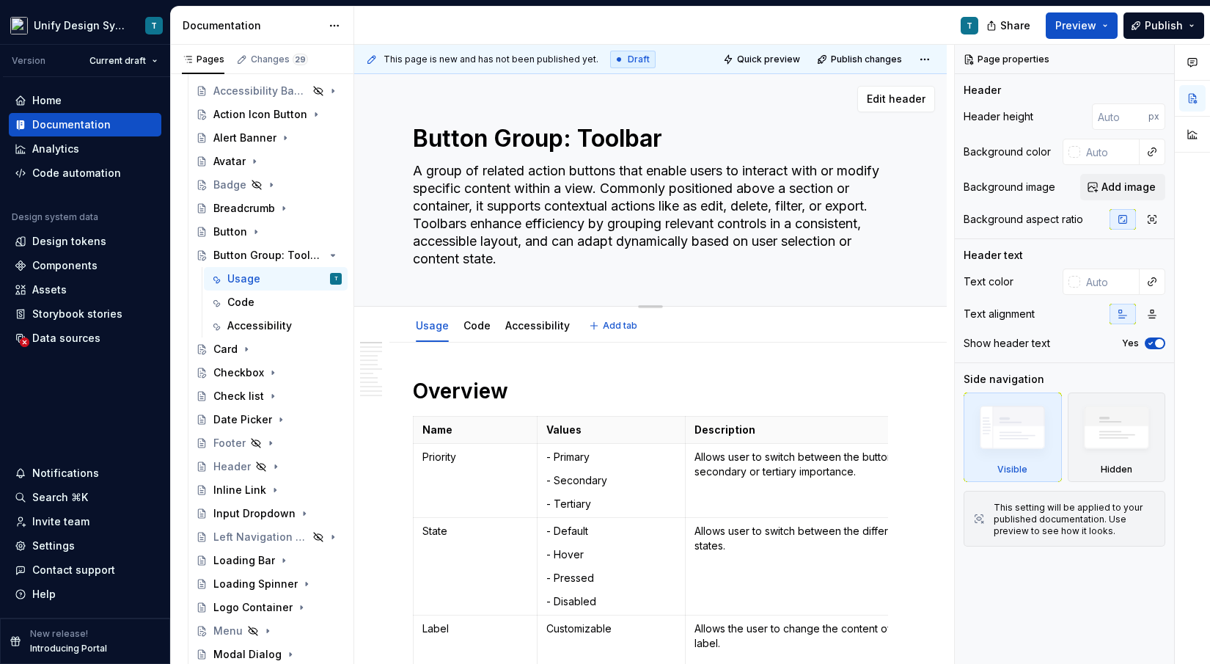
type textarea "A group of related action buttons that enable users to interact with or modify …"
type textarea "*"
type textarea "A group of related action buttons that enable users to interact with or modify …"
type textarea "*"
type textarea "A group of related action buttons that enable users to interact with or modify …"
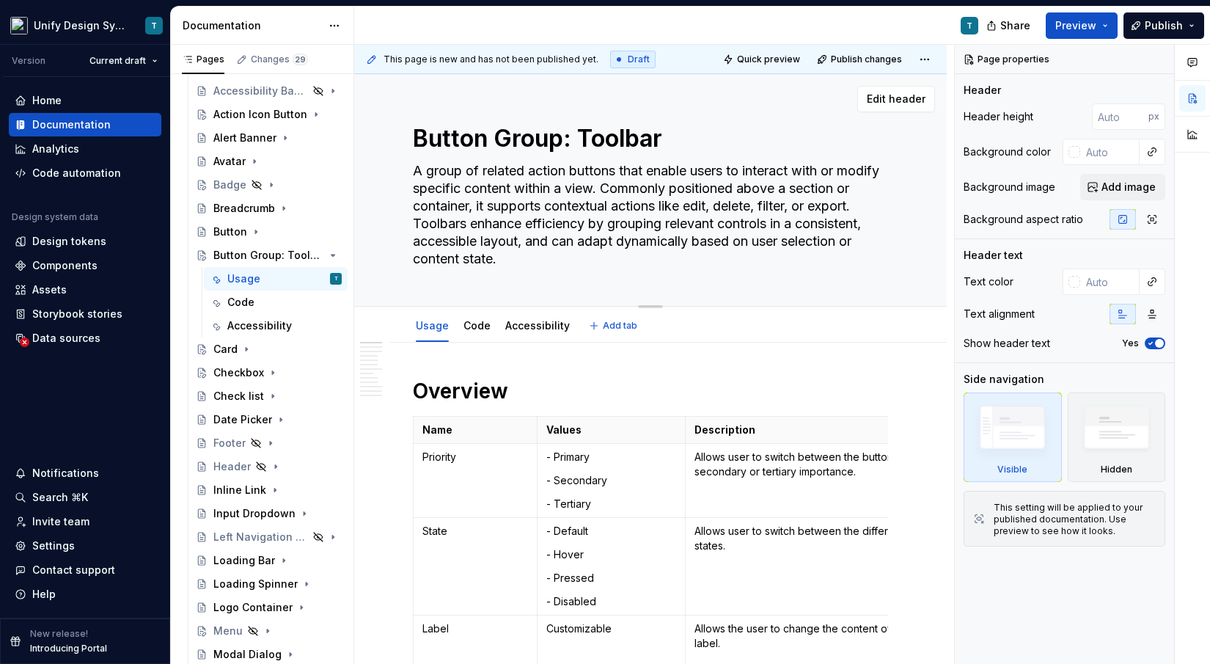
type textarea "*"
type textarea "A group of related action buttons that enable users to interact with or modify …"
drag, startPoint x: 414, startPoint y: 224, endPoint x: 489, endPoint y: 260, distance: 83.4
click at [489, 260] on textarea "A group of related action buttons that enable users to interact with or modify …" at bounding box center [647, 215] width 475 height 112
drag, startPoint x: 505, startPoint y: 258, endPoint x: 520, endPoint y: 245, distance: 20.3
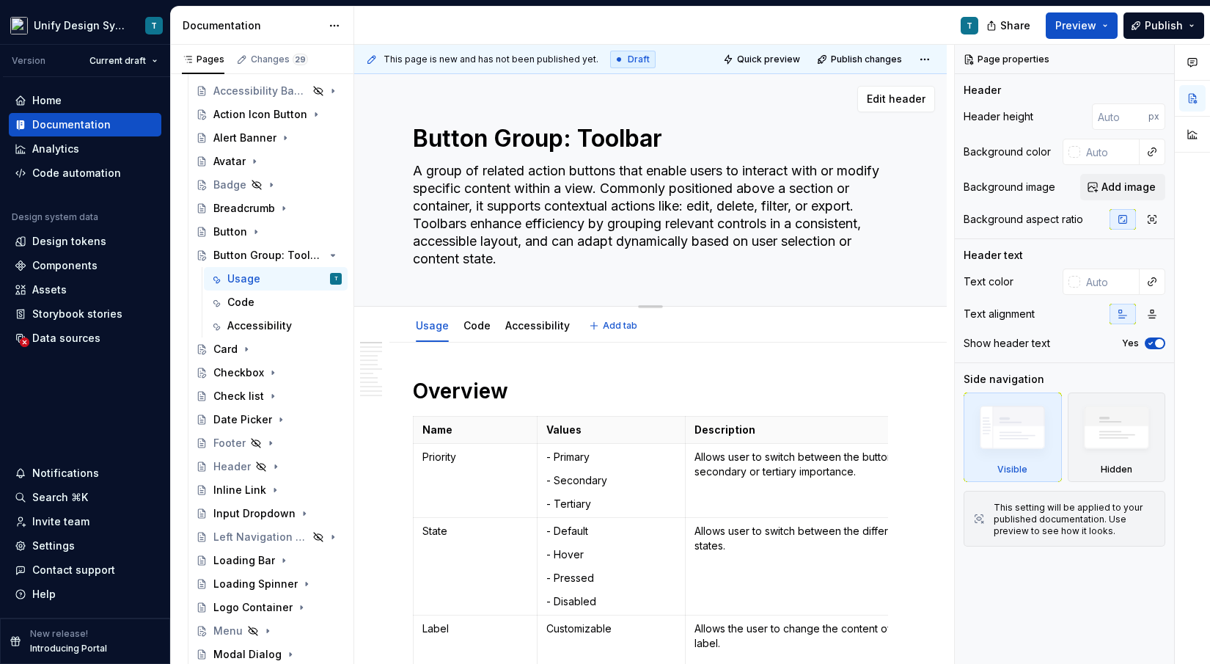
click at [520, 245] on textarea "A group of related action buttons that enable users to interact with or modify …" at bounding box center [647, 215] width 475 height 112
type textarea "*"
type textarea "A group of related action buttons that enable users to interact with or modify …"
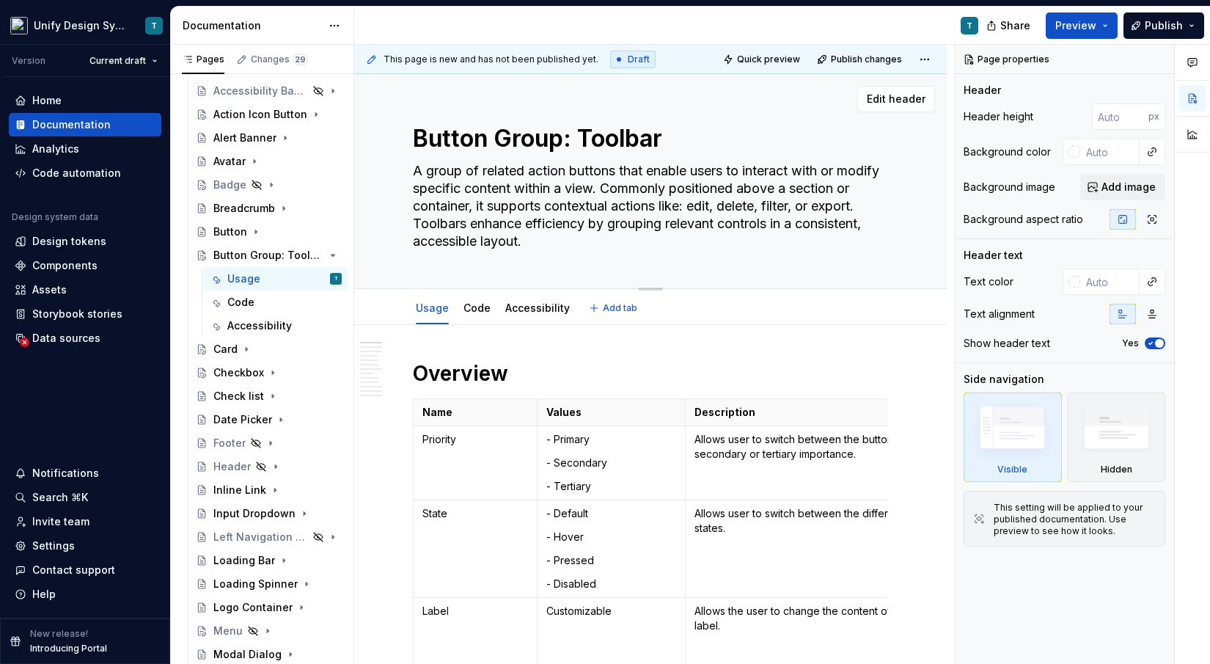
scroll to position [45, 0]
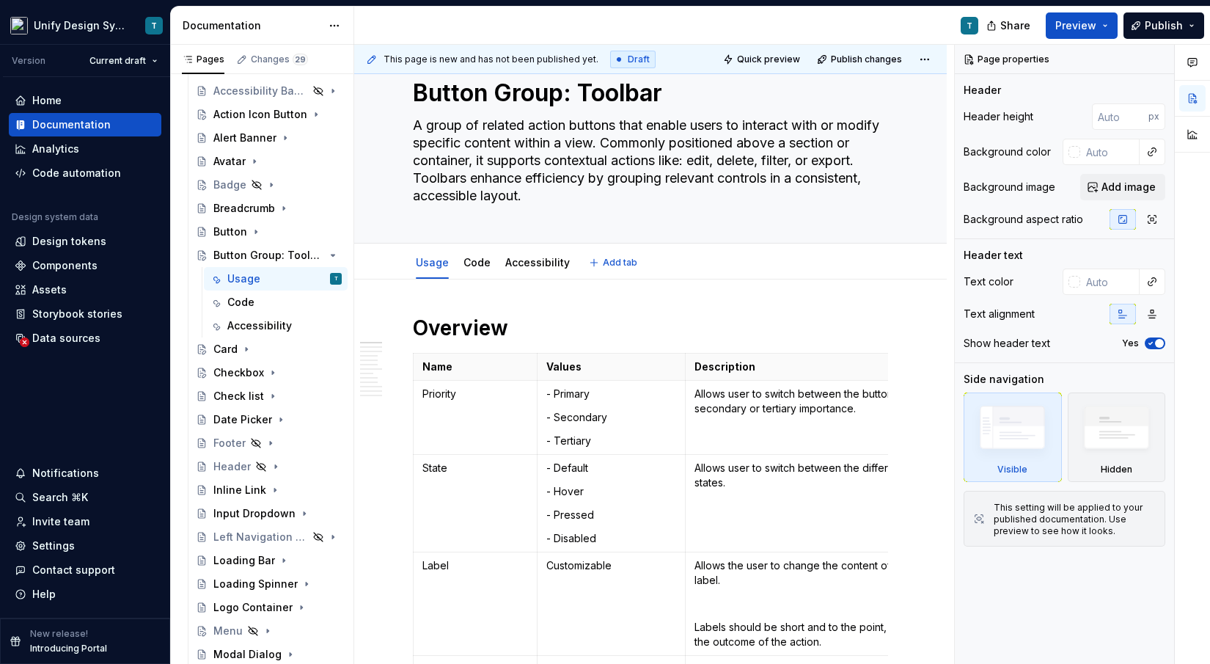
type textarea "*"
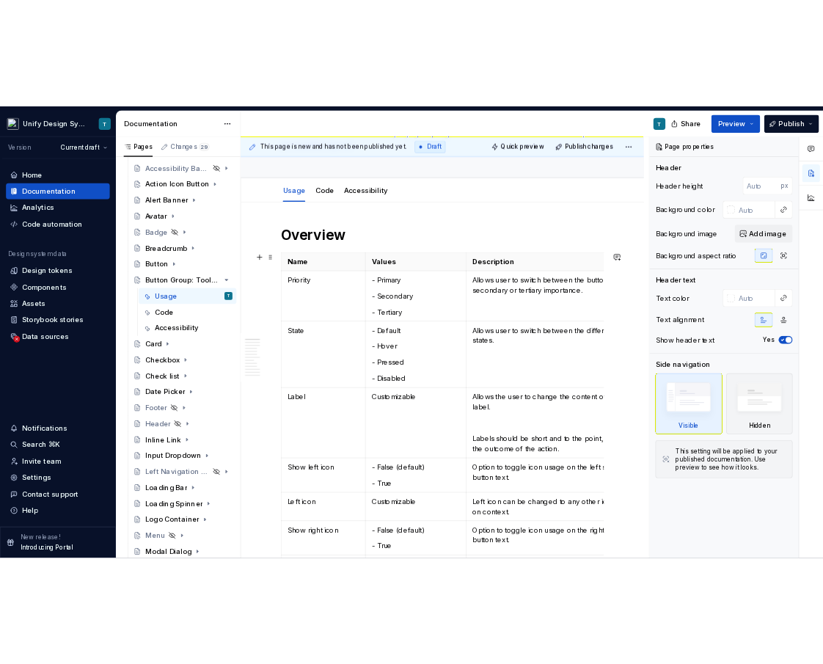
scroll to position [193, 0]
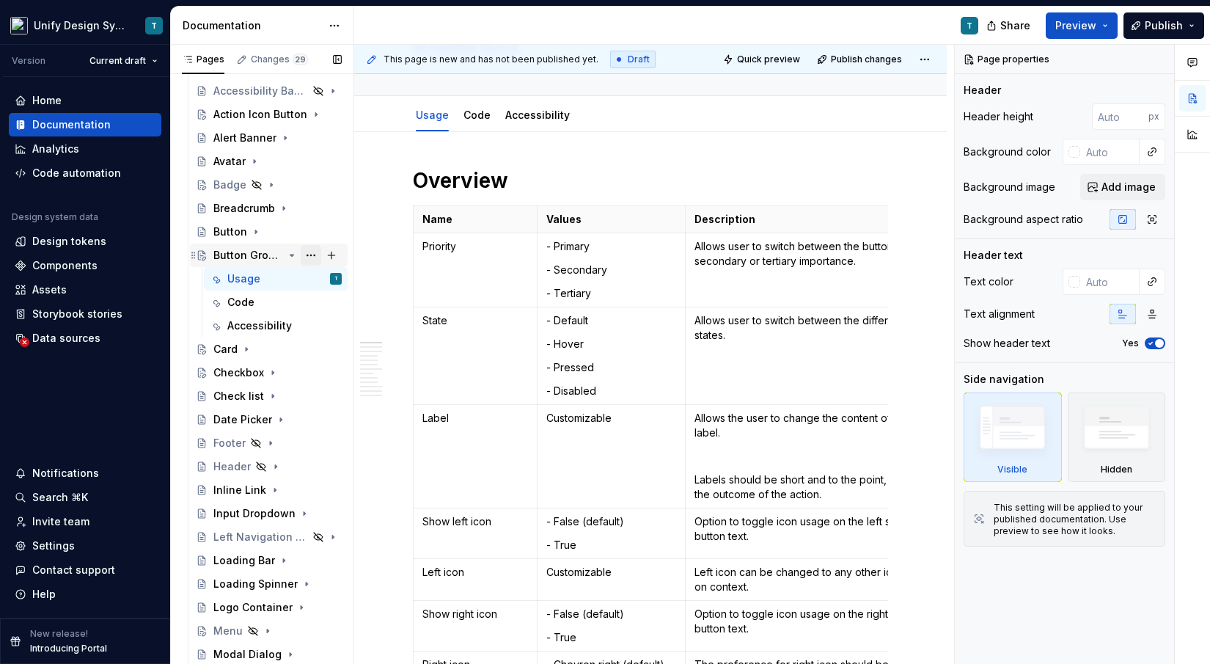
type textarea "A group of related action buttons that enable users to interact with or modify …"
click at [308, 252] on button "Page tree" at bounding box center [311, 255] width 21 height 21
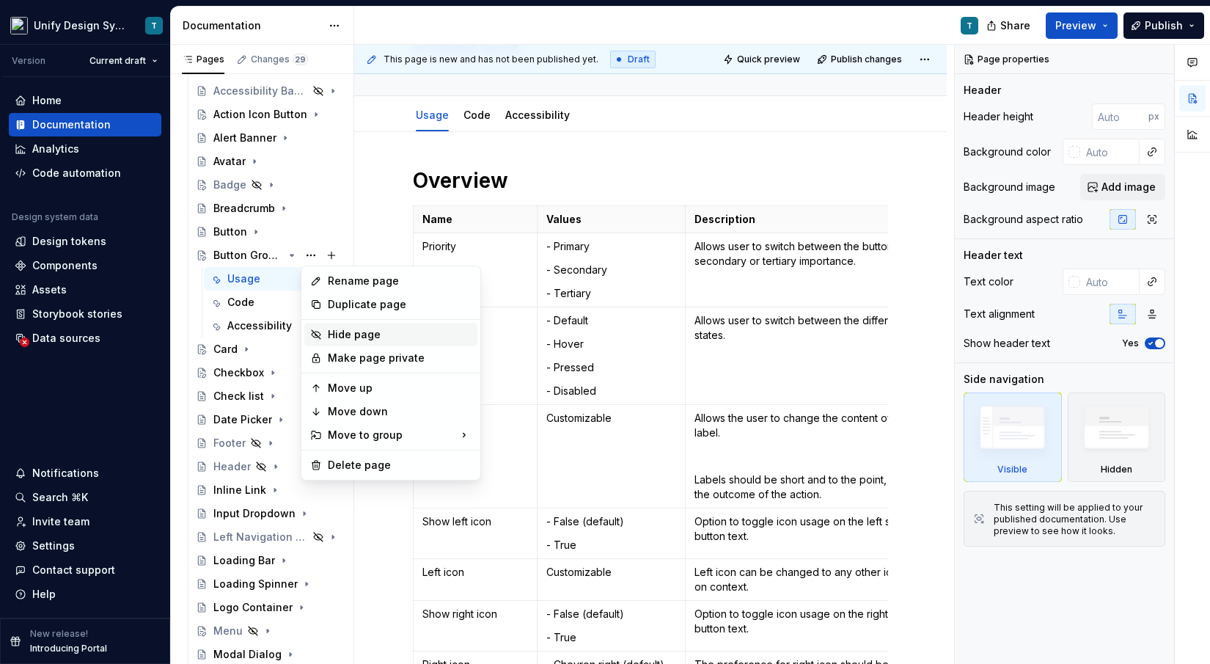
click at [357, 339] on div "Hide page" at bounding box center [400, 334] width 144 height 15
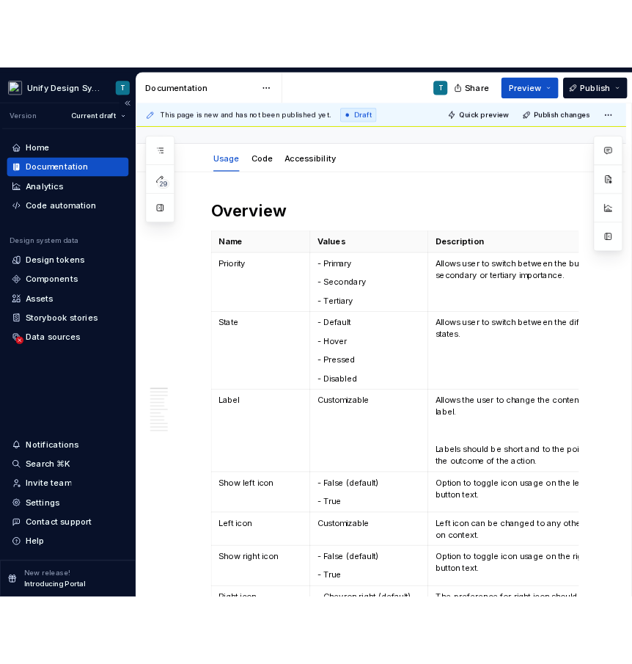
scroll to position [246, 0]
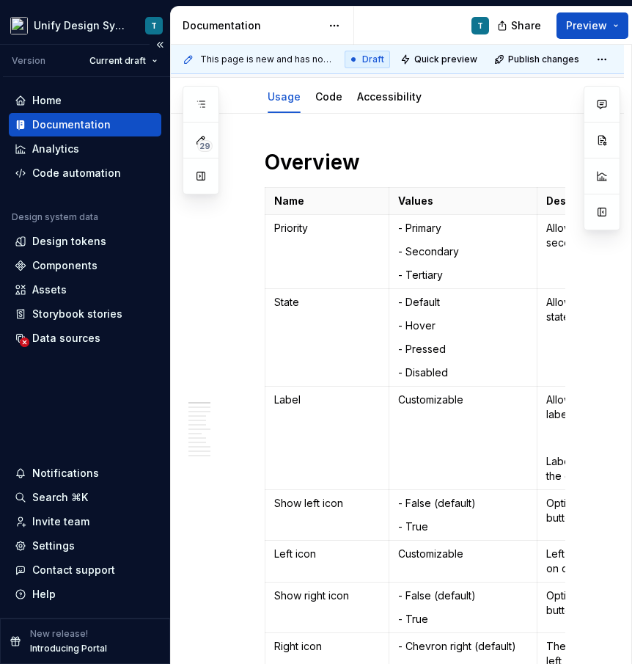
type textarea "*"
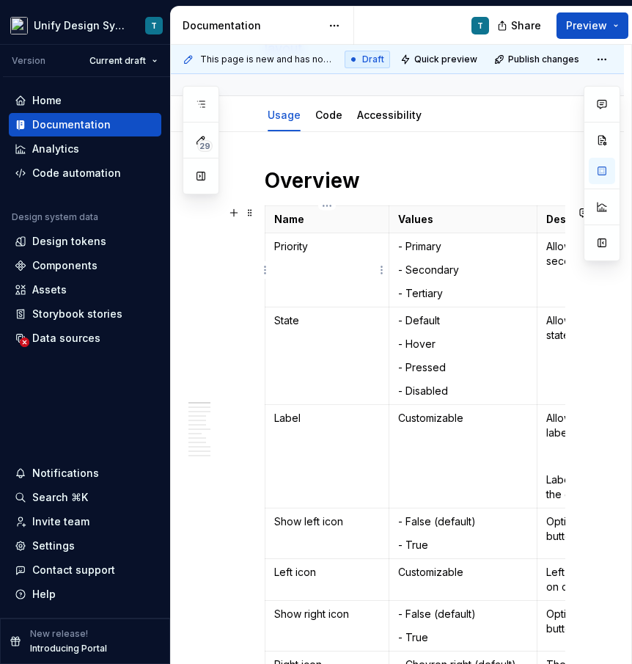
click at [299, 247] on p "Priority" at bounding box center [327, 246] width 106 height 15
click at [420, 269] on p "- Secondary" at bounding box center [463, 270] width 130 height 15
click at [450, 295] on p "- Tertiary" at bounding box center [463, 293] width 130 height 15
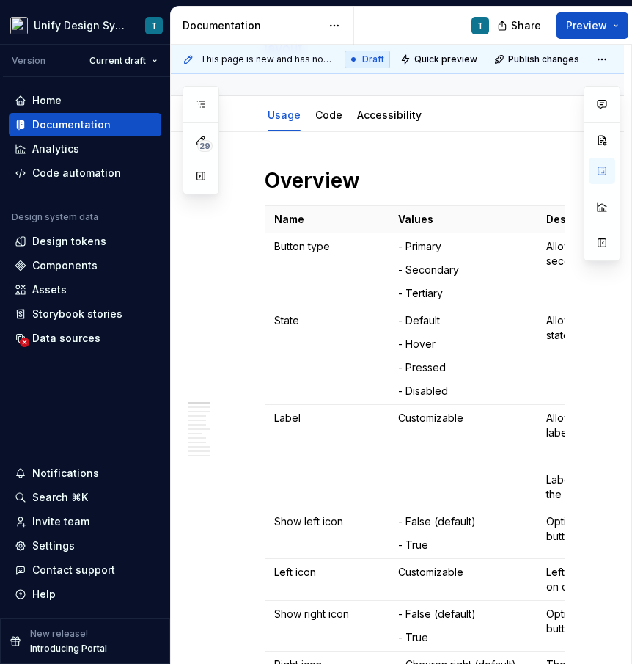
click at [284, 326] on p "State" at bounding box center [327, 320] width 106 height 15
click at [284, 420] on p "Label" at bounding box center [327, 418] width 106 height 15
click at [315, 520] on p "Show left icon" at bounding box center [327, 521] width 106 height 15
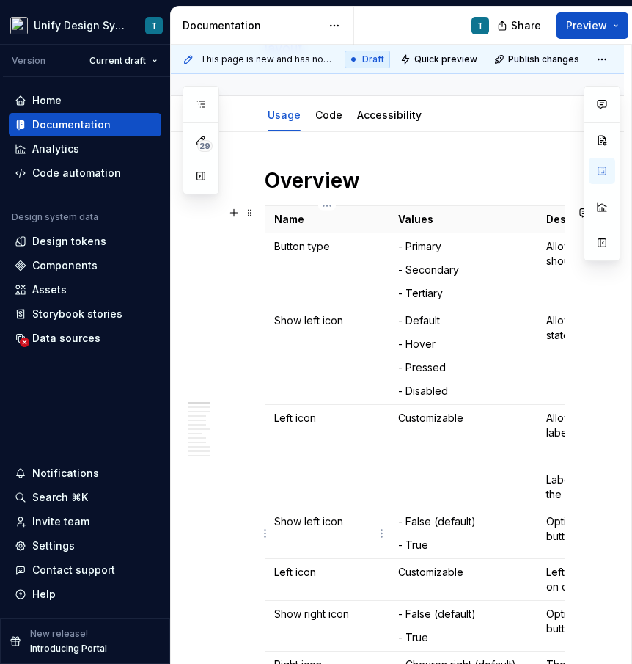
click at [315, 520] on p "Show left icon" at bounding box center [327, 521] width 106 height 15
click at [289, 571] on p "Left icon" at bounding box center [327, 572] width 106 height 15
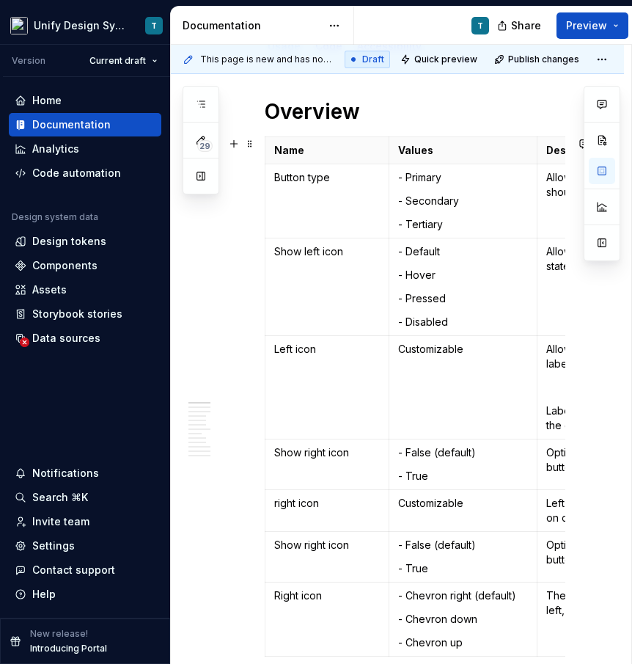
scroll to position [320, 0]
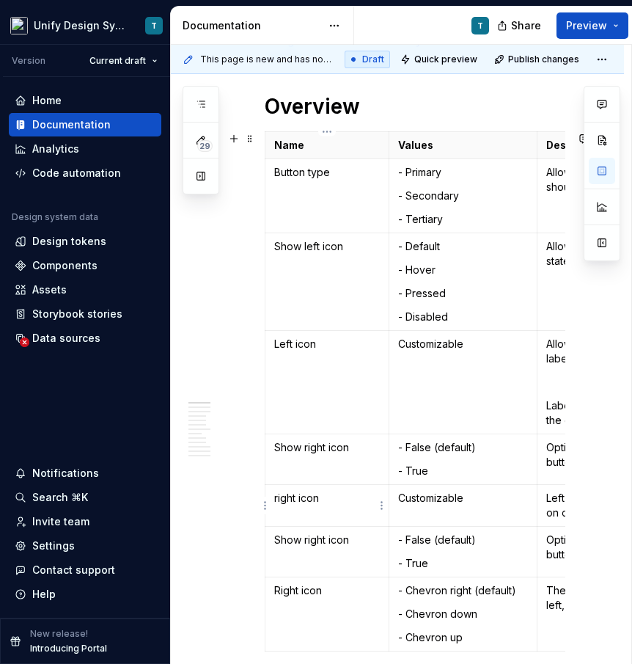
click at [277, 500] on p "right icon" at bounding box center [327, 498] width 106 height 15
click at [293, 539] on p "Show right icon" at bounding box center [327, 540] width 106 height 15
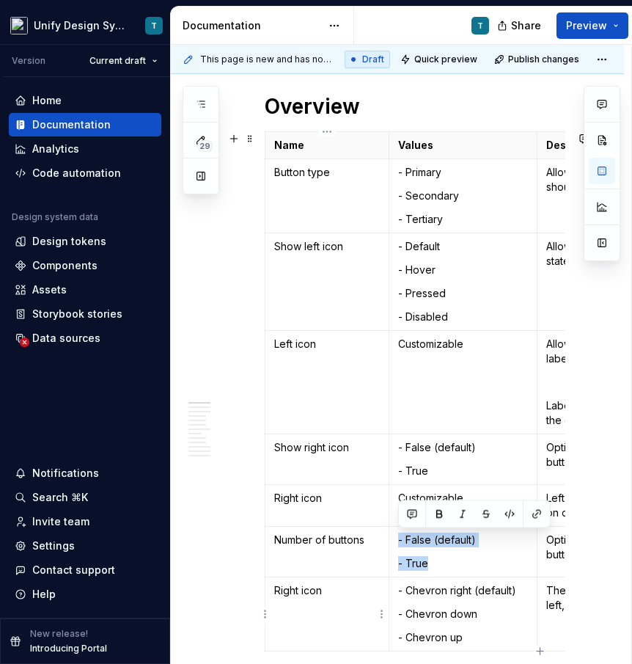
click at [308, 591] on p "Right icon" at bounding box center [327, 590] width 106 height 15
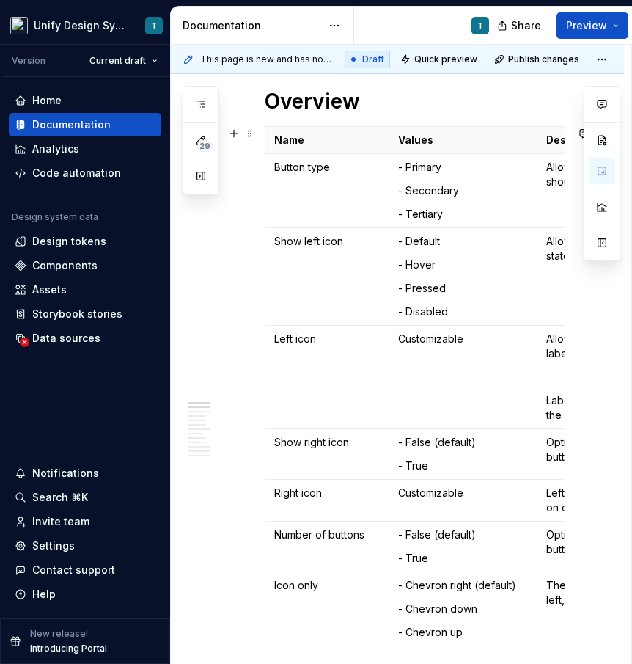
scroll to position [414, 0]
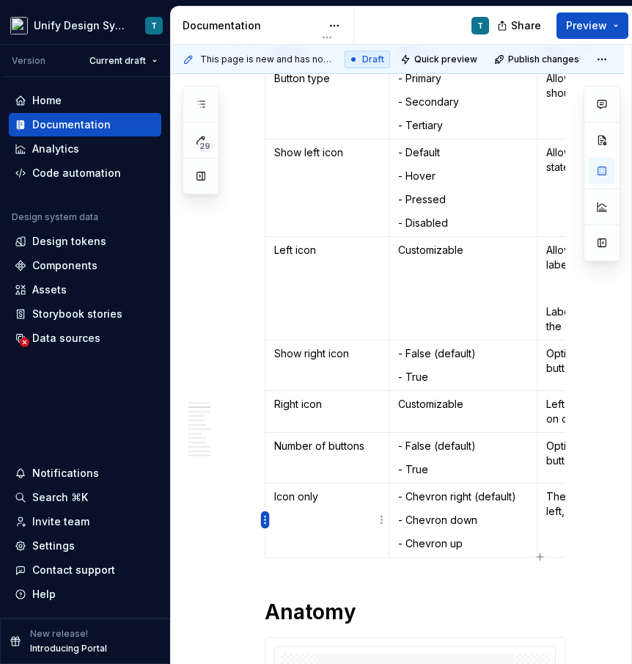
click at [264, 524] on html "Unify Design System T Version Current draft Home Documentation Analytics Code a…" at bounding box center [316, 332] width 632 height 664
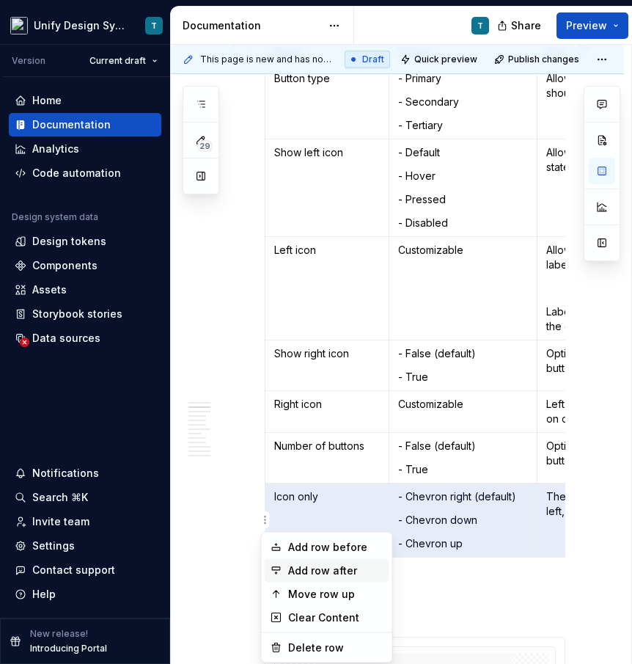
click at [313, 575] on div "Add row after" at bounding box center [335, 570] width 95 height 15
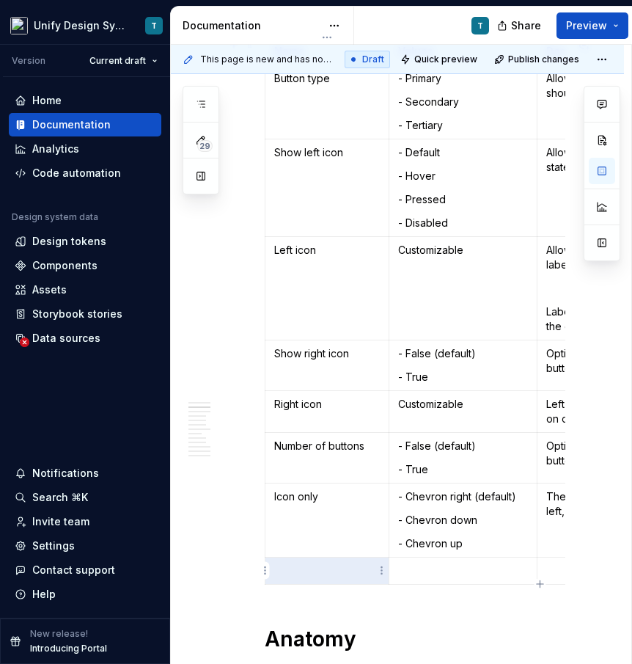
click at [308, 571] on p at bounding box center [327, 570] width 106 height 15
click at [264, 568] on html "Unify Design System T Version Current draft Home Documentation Analytics Code a…" at bounding box center [316, 332] width 632 height 664
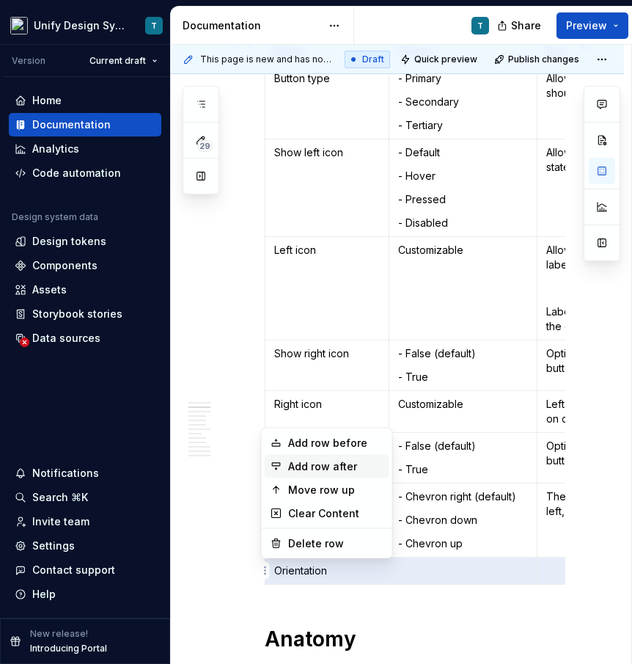
click at [303, 467] on div "Add row after" at bounding box center [335, 466] width 95 height 15
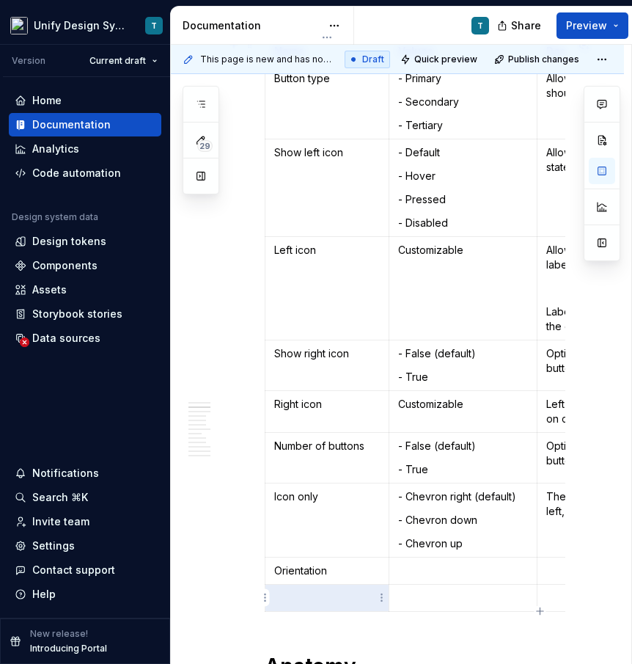
click at [296, 598] on p at bounding box center [327, 598] width 106 height 15
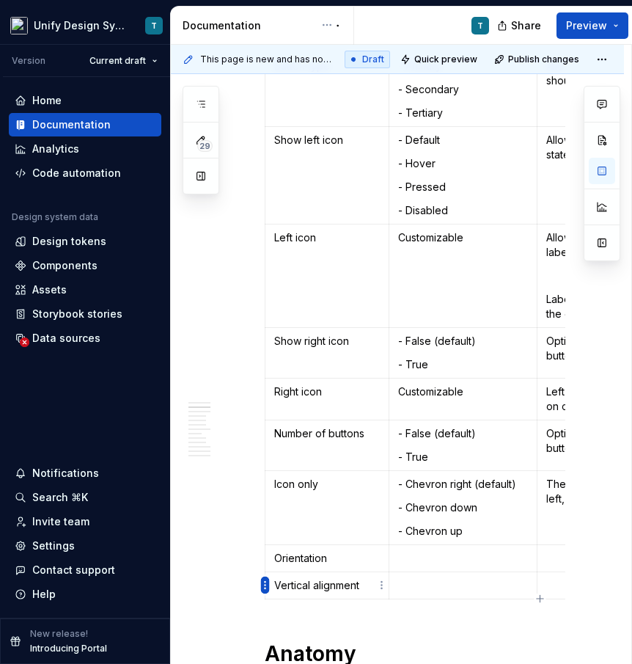
click at [266, 587] on html "Unify Design System T Version Current draft Home Documentation Analytics Code a…" at bounding box center [316, 332] width 632 height 664
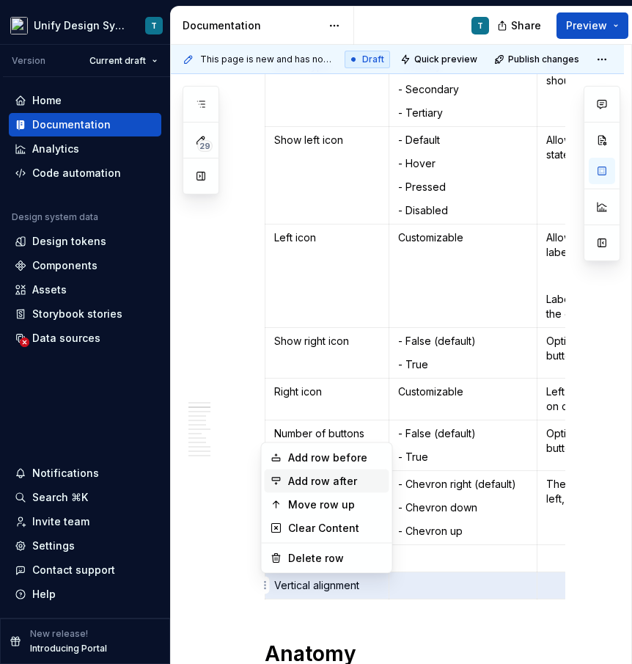
click at [295, 479] on div "Add row after" at bounding box center [335, 481] width 95 height 15
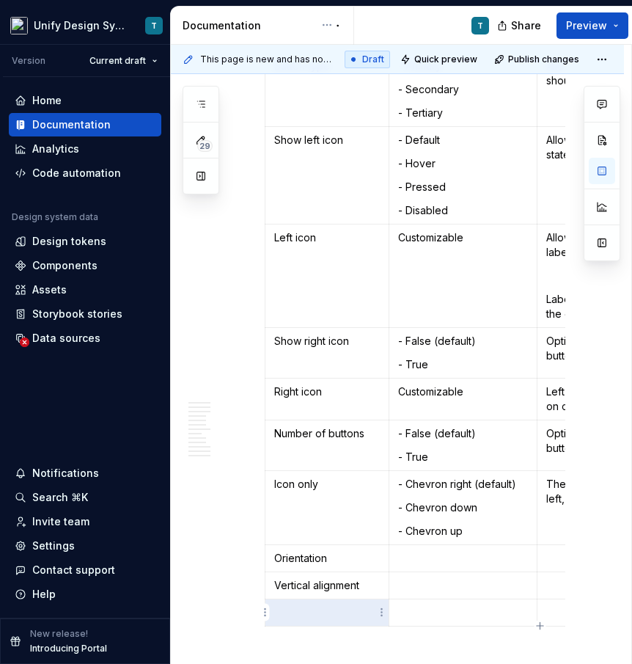
click at [292, 613] on p at bounding box center [327, 612] width 106 height 15
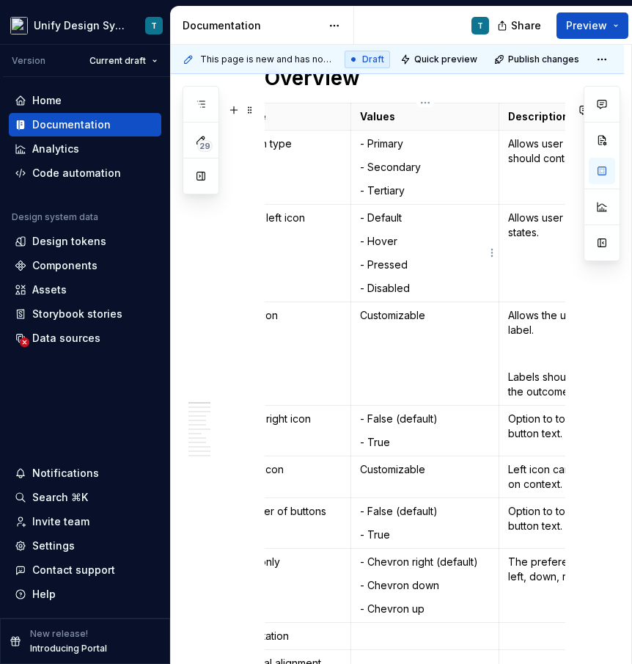
scroll to position [0, 5]
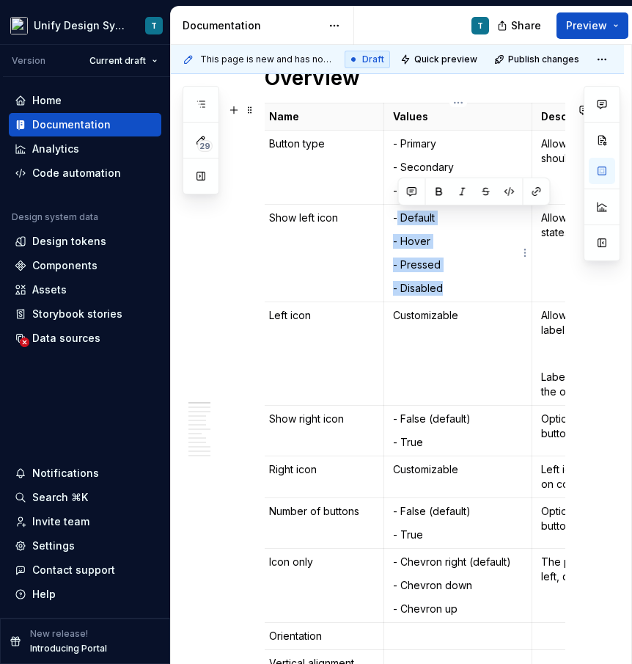
drag, startPoint x: 447, startPoint y: 288, endPoint x: 398, endPoint y: 219, distance: 85.1
click at [398, 219] on td "- Default - Hover - Pressed - Disabled" at bounding box center [458, 254] width 148 height 98
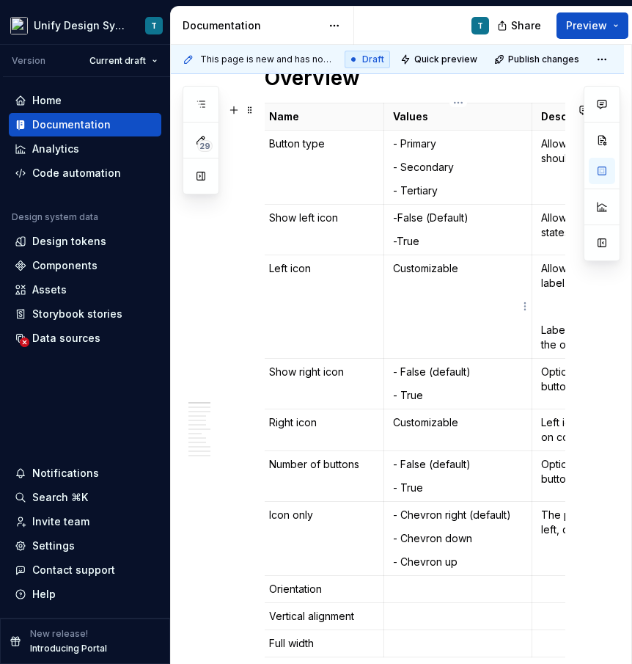
click at [436, 266] on p "Customizable" at bounding box center [458, 268] width 130 height 15
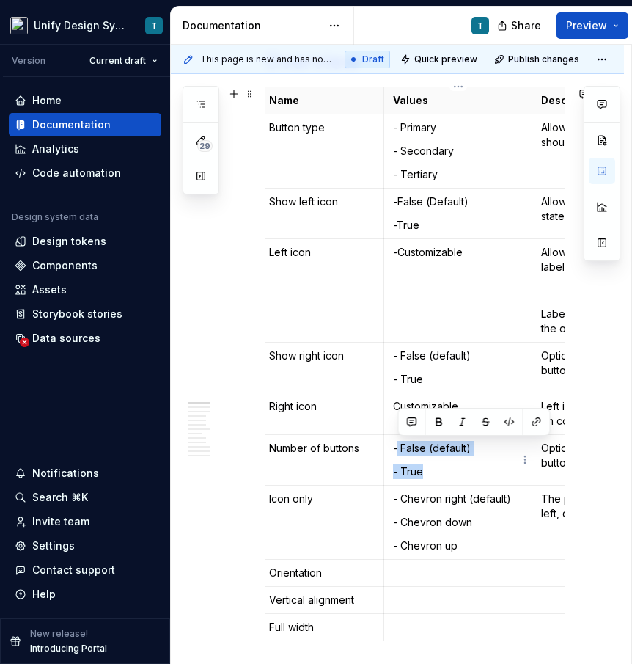
drag, startPoint x: 428, startPoint y: 470, endPoint x: 398, endPoint y: 451, distance: 35.0
click at [398, 451] on td "- False (default) - True" at bounding box center [458, 460] width 148 height 51
click at [470, 548] on p "- Chevron up" at bounding box center [458, 545] width 130 height 15
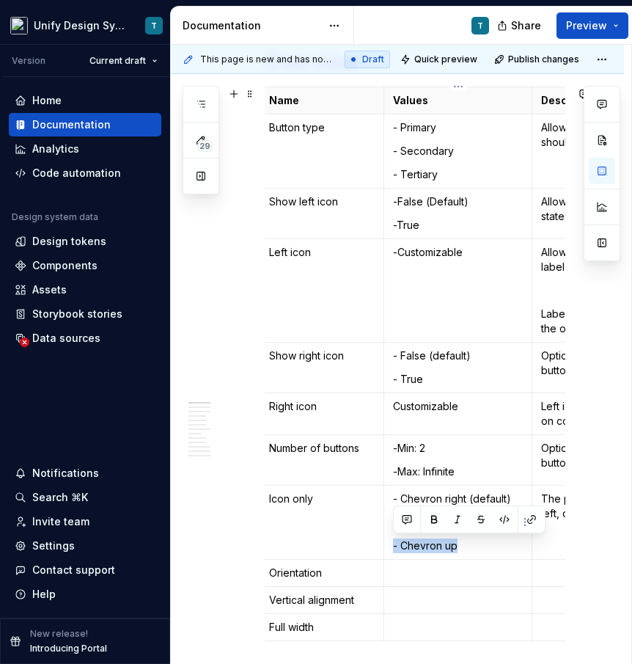
click at [457, 544] on p "- Chevron up" at bounding box center [458, 545] width 130 height 15
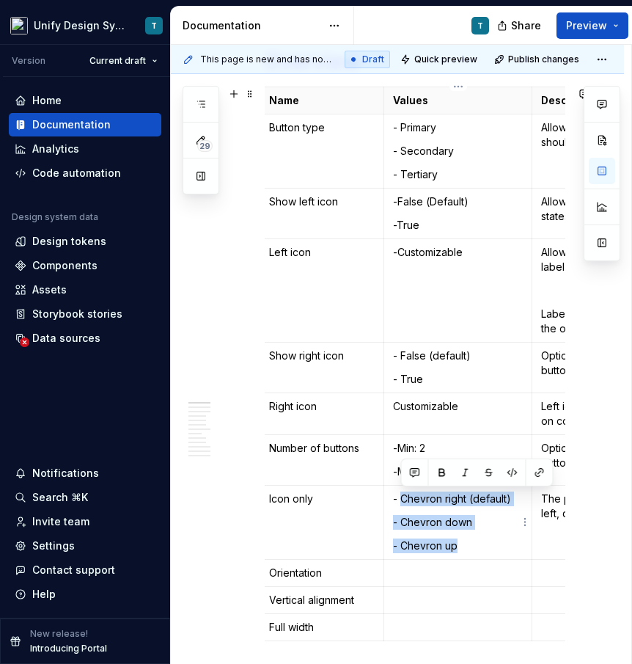
drag, startPoint x: 469, startPoint y: 545, endPoint x: 403, endPoint y: 495, distance: 83.3
click at [403, 495] on td "- Chevron right (default) - Chevron down - Chevron up" at bounding box center [458, 523] width 148 height 74
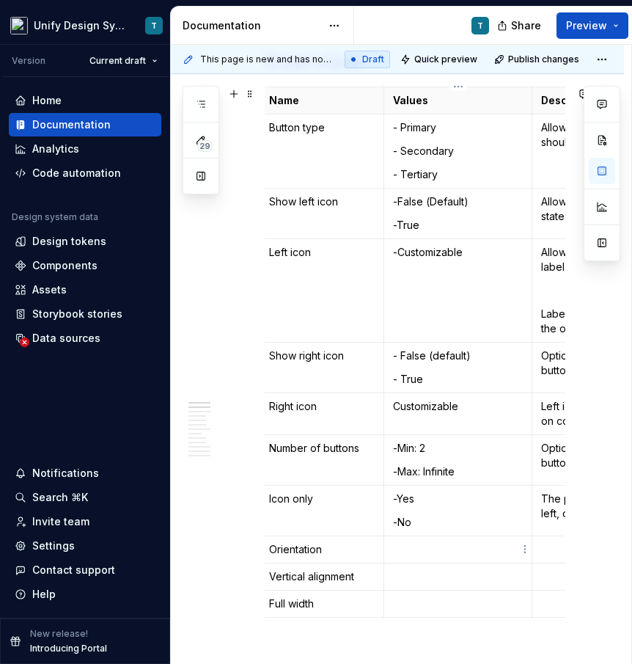
click at [406, 551] on p at bounding box center [458, 549] width 130 height 15
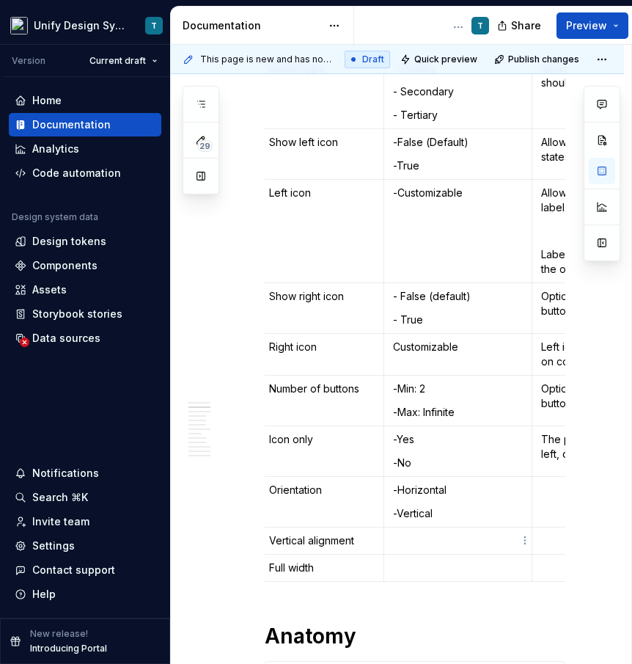
click at [414, 540] on p at bounding box center [458, 540] width 130 height 15
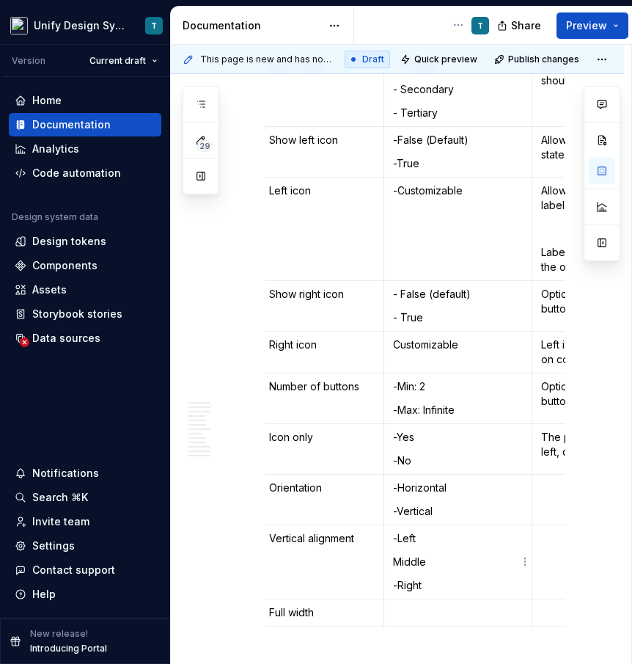
click at [391, 559] on td "-Left Middle -Right" at bounding box center [458, 562] width 148 height 74
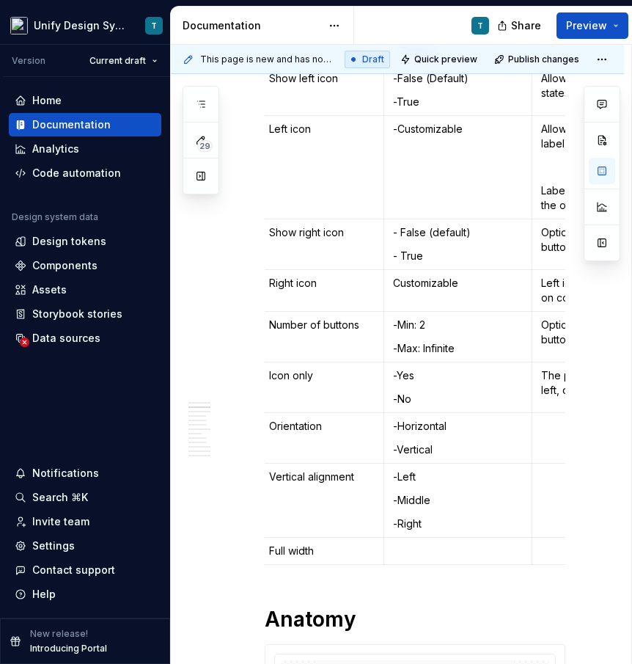
scroll to position [517, 0]
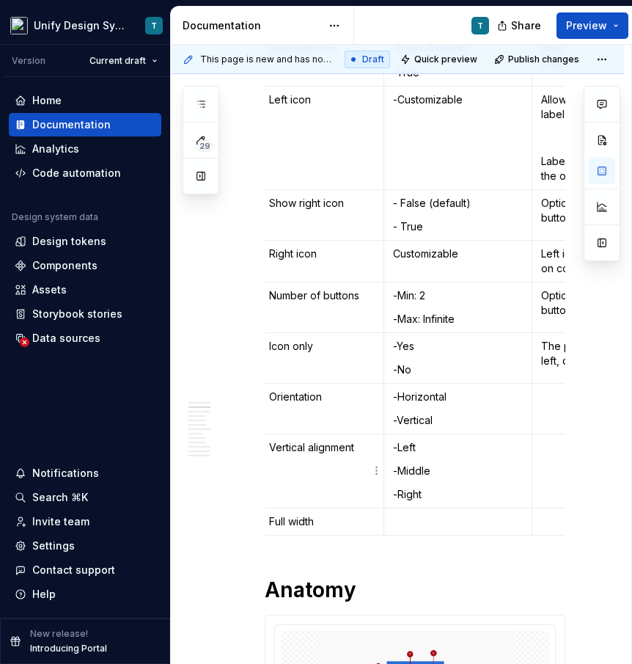
click at [362, 446] on p "Vertical alignment" at bounding box center [322, 447] width 106 height 15
click at [400, 521] on p at bounding box center [458, 521] width 130 height 15
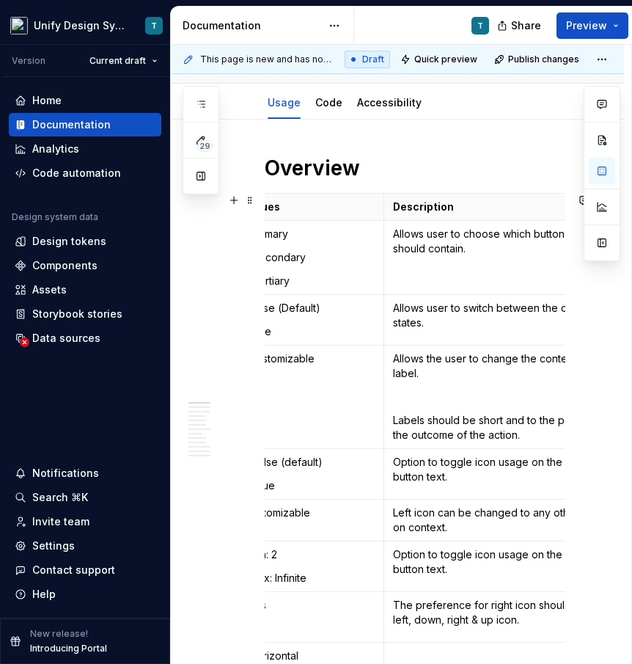
scroll to position [261, 0]
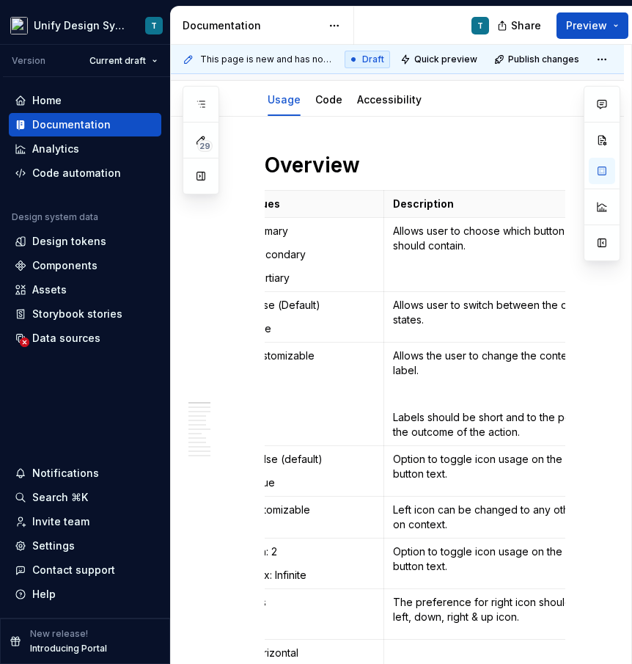
click at [414, 321] on p "Allows user to switch between the different button states." at bounding box center [523, 312] width 260 height 29
click at [415, 364] on p "Allows the user to change the content of the button label." at bounding box center [523, 362] width 260 height 29
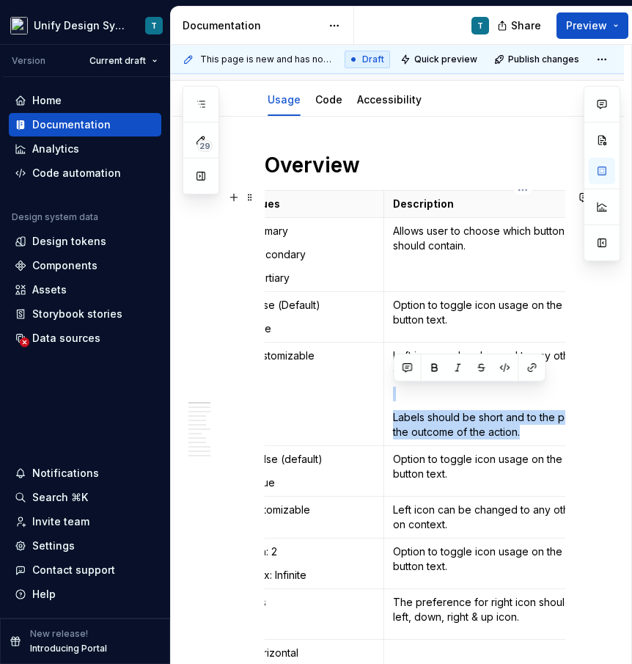
drag, startPoint x: 536, startPoint y: 436, endPoint x: 397, endPoint y: 384, distance: 147.9
click at [397, 384] on td "Left icon can be changed to any other icons based on context. Labels should be …" at bounding box center [523, 394] width 278 height 103
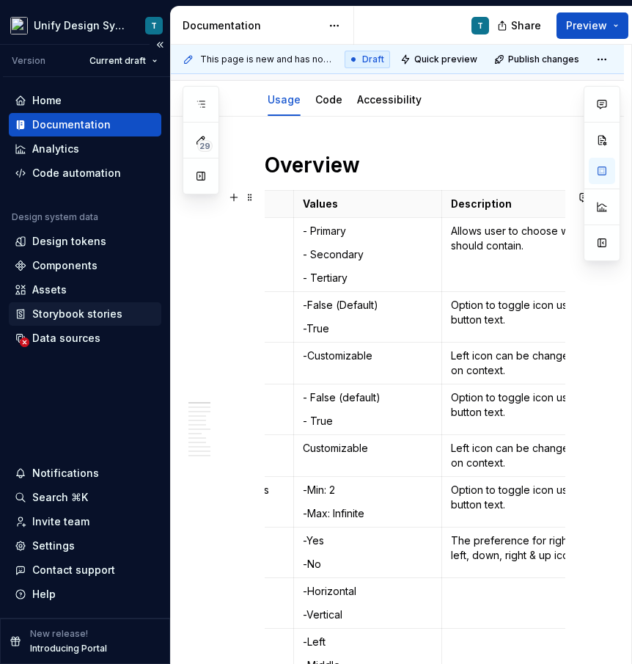
scroll to position [0, 150]
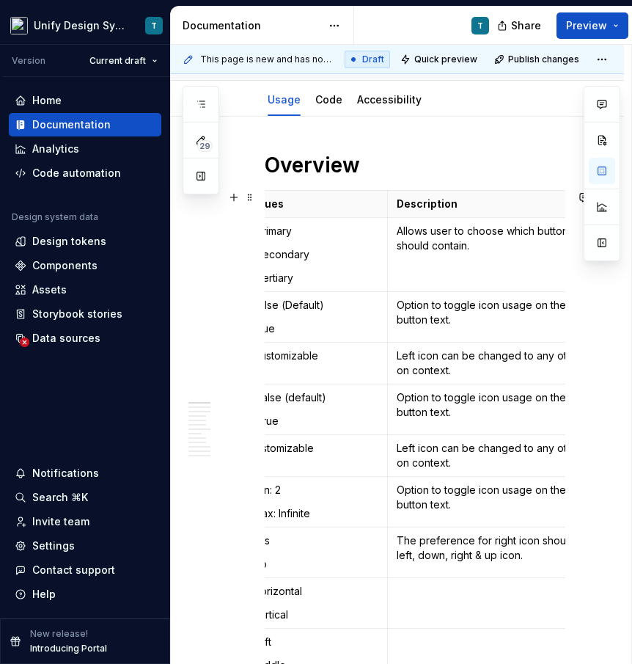
click at [423, 401] on p "Option to toggle icon usage on the left side of the button text." at bounding box center [527, 404] width 260 height 29
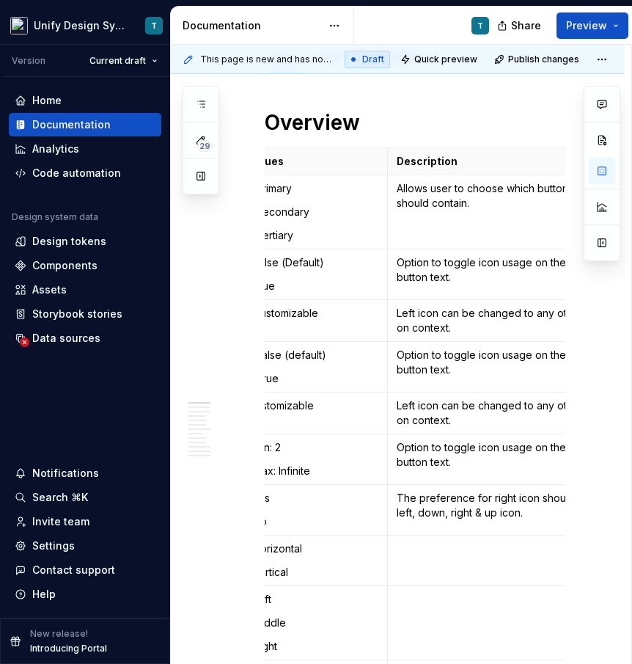
click at [428, 407] on p "Left icon can be changed to any other icons based on context." at bounding box center [527, 412] width 260 height 29
click at [416, 451] on p "Option to toggle icon usage on the right side of the button text." at bounding box center [527, 454] width 260 height 29
click at [428, 500] on p "The preference for right icon should be the chevron left, down, right & up icon." at bounding box center [527, 505] width 260 height 29
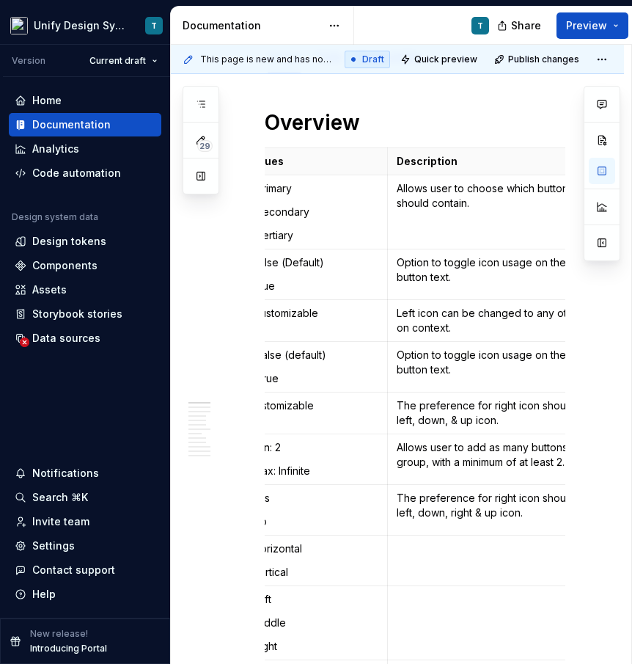
click at [428, 500] on p "The preference for right icon should be the chevron left, down, right & up icon." at bounding box center [527, 505] width 260 height 29
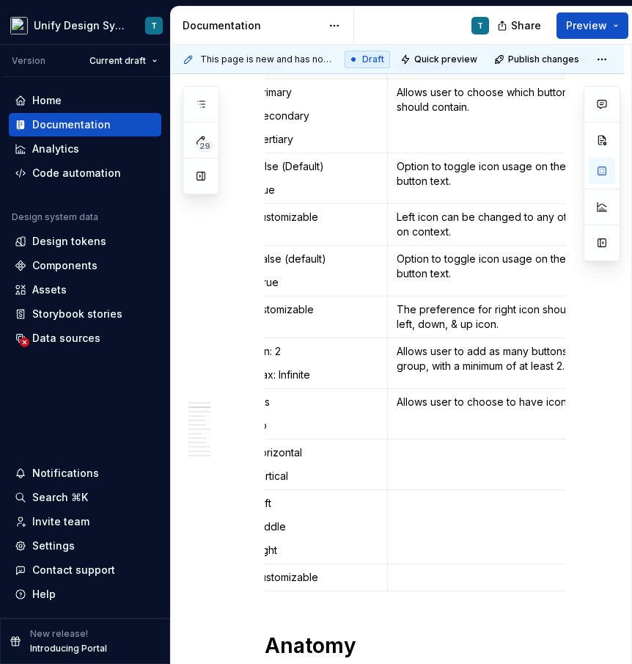
scroll to position [401, 0]
click at [429, 465] on td at bounding box center [527, 464] width 278 height 51
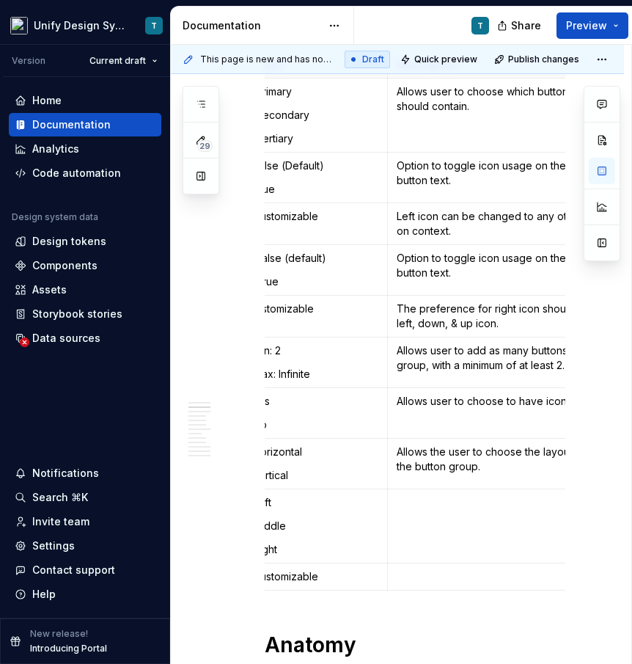
click at [442, 517] on td at bounding box center [527, 526] width 278 height 74
click at [433, 574] on p at bounding box center [527, 576] width 260 height 15
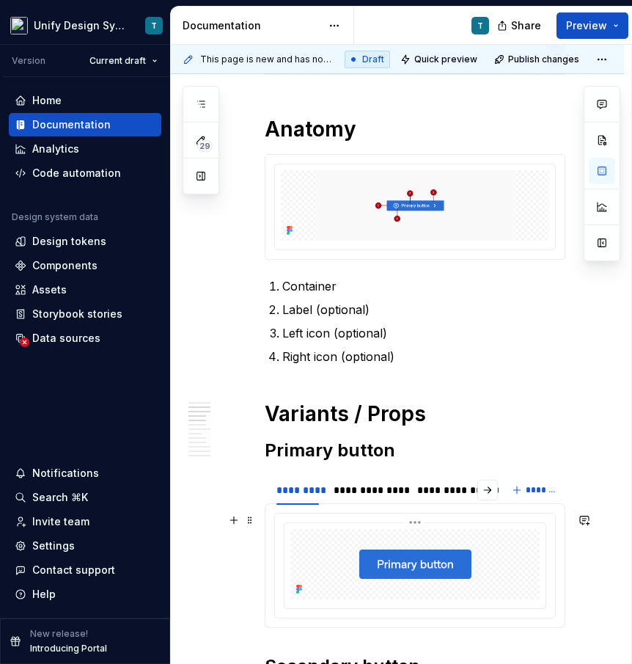
scroll to position [974, 0]
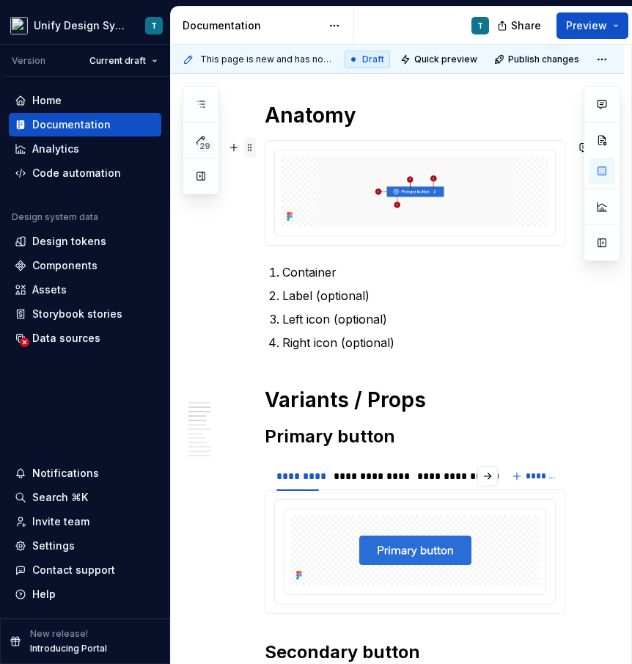
click at [249, 145] on span at bounding box center [250, 147] width 12 height 21
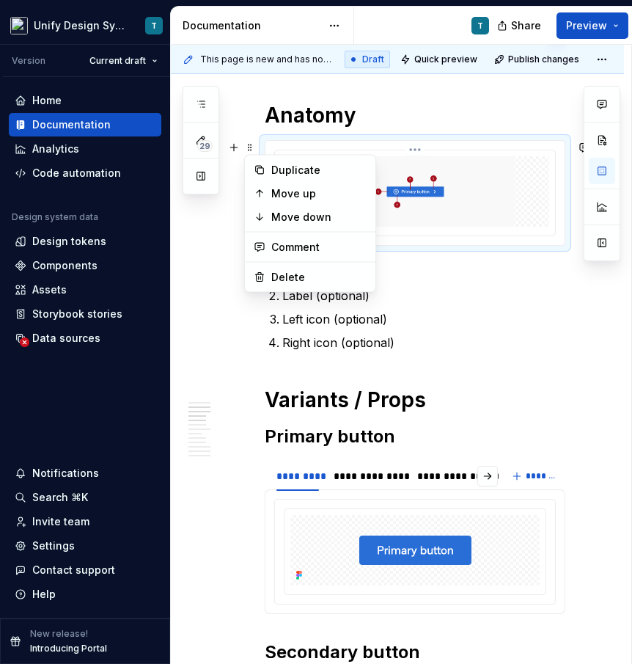
click at [428, 232] on div at bounding box center [415, 192] width 280 height 85
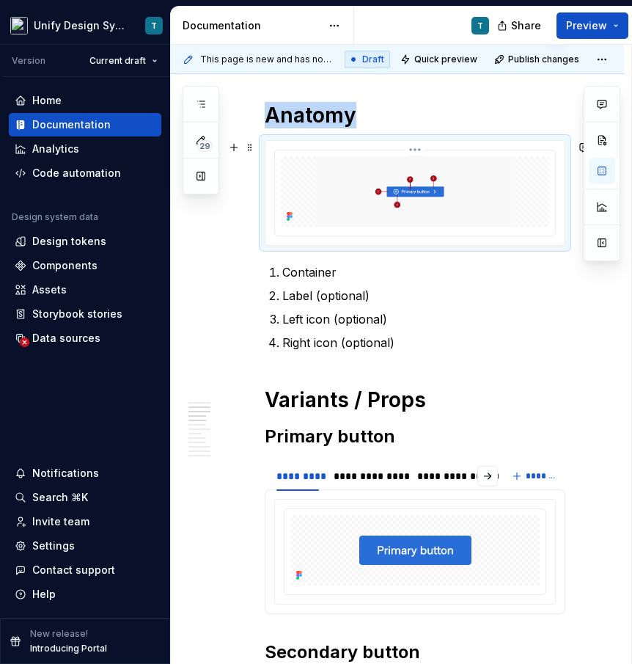
click at [418, 205] on img at bounding box center [415, 191] width 268 height 70
click at [603, 174] on button "button" at bounding box center [602, 171] width 26 height 26
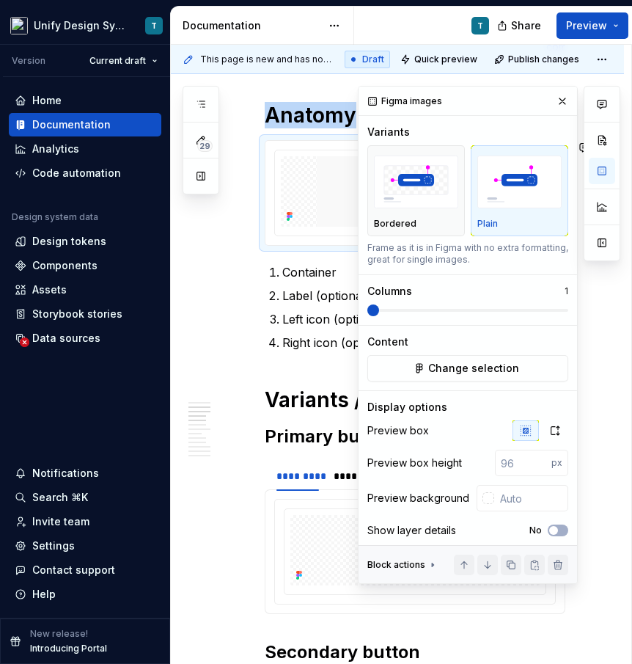
click at [520, 227] on div "Plain" at bounding box center [520, 224] width 84 height 12
click at [482, 366] on span "Change selection" at bounding box center [473, 368] width 91 height 15
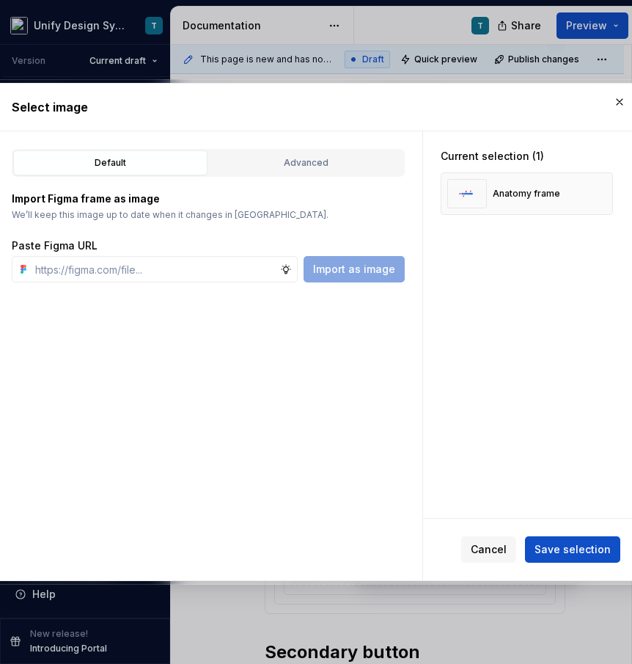
type textarea "*"
click at [300, 159] on div "Advanced" at bounding box center [306, 163] width 184 height 15
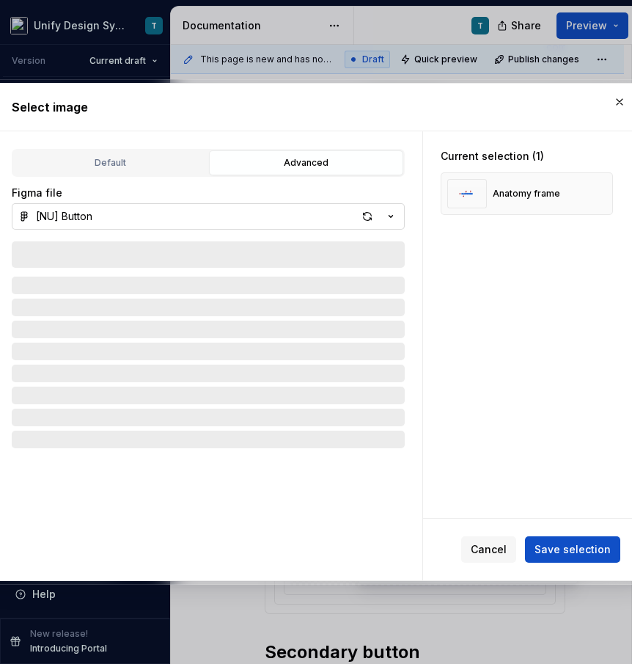
click at [392, 216] on icon "button" at bounding box center [392, 217] width 4 height 2
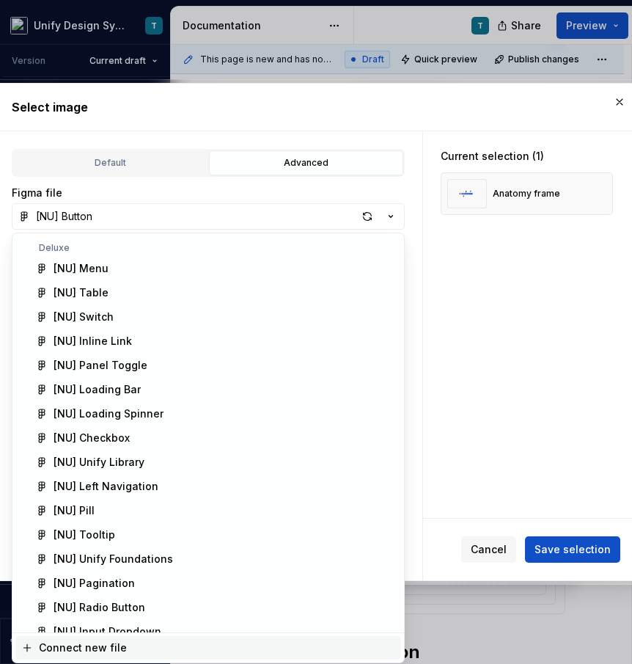
click at [80, 644] on div "Connect new file" at bounding box center [83, 647] width 88 height 15
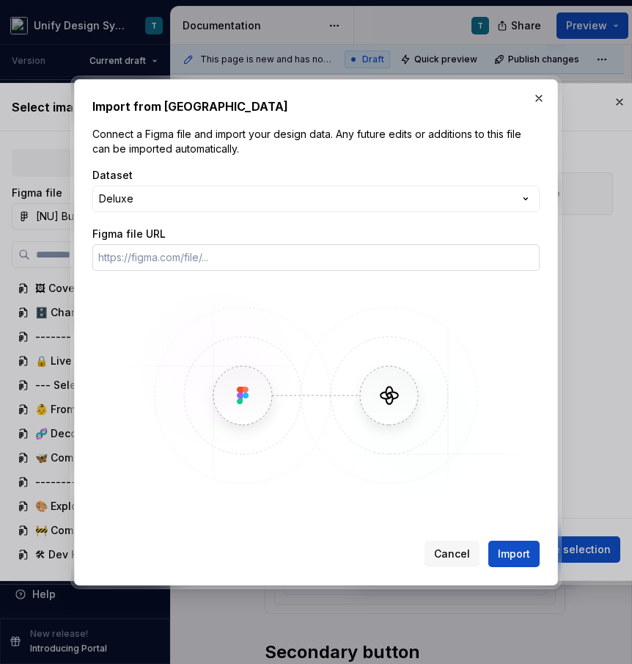
click at [161, 260] on input "Figma file URL" at bounding box center [315, 257] width 447 height 26
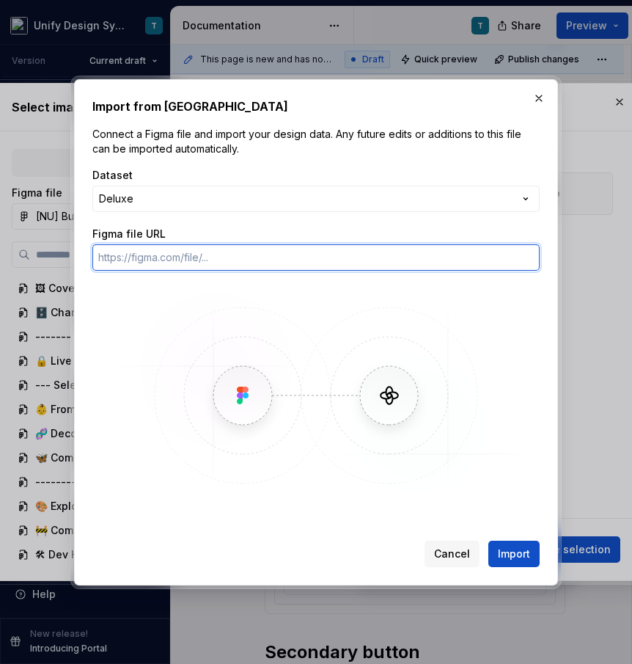
paste input "https://www.figma.com/design/vzKEhvS1JR0hpeLnmavNKo/-NU--Button-Group--Toolbar?…"
type input "https://www.figma.com/design/vzKEhvS1JR0hpeLnmavNKo/-NU--Button-Group--Toolbar?…"
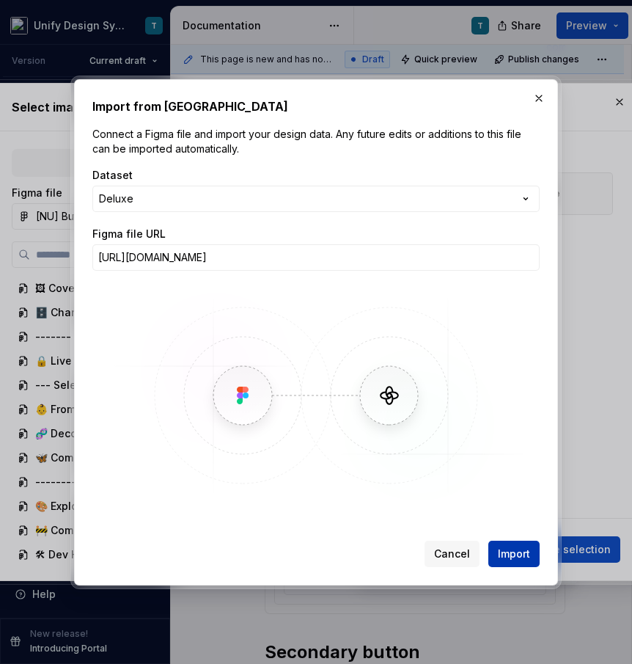
click at [516, 551] on span "Import" at bounding box center [514, 554] width 32 height 15
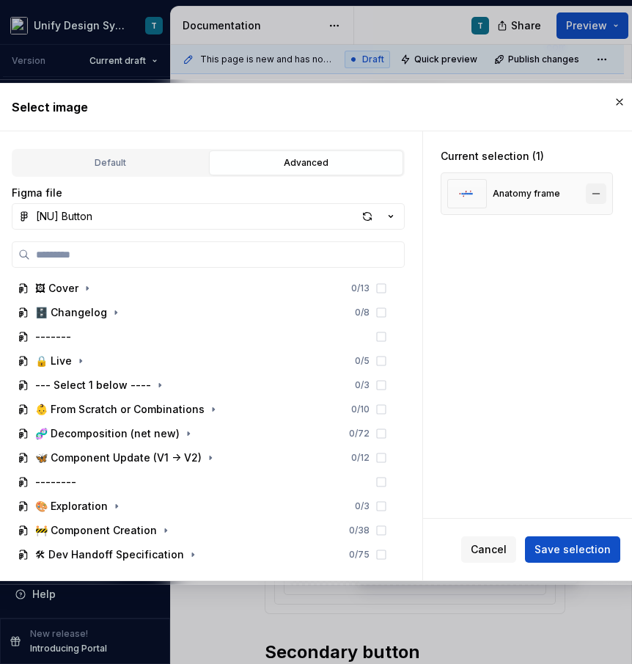
click at [607, 193] on button "button" at bounding box center [596, 193] width 21 height 21
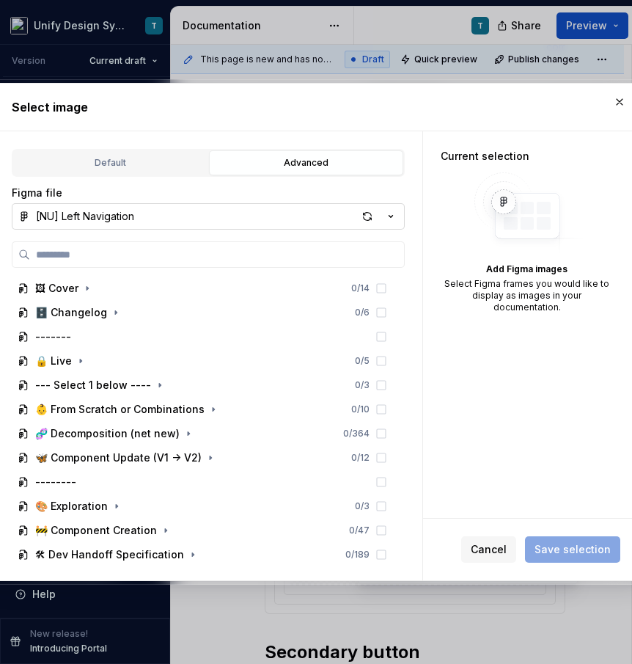
click at [392, 215] on icon "button" at bounding box center [391, 216] width 15 height 15
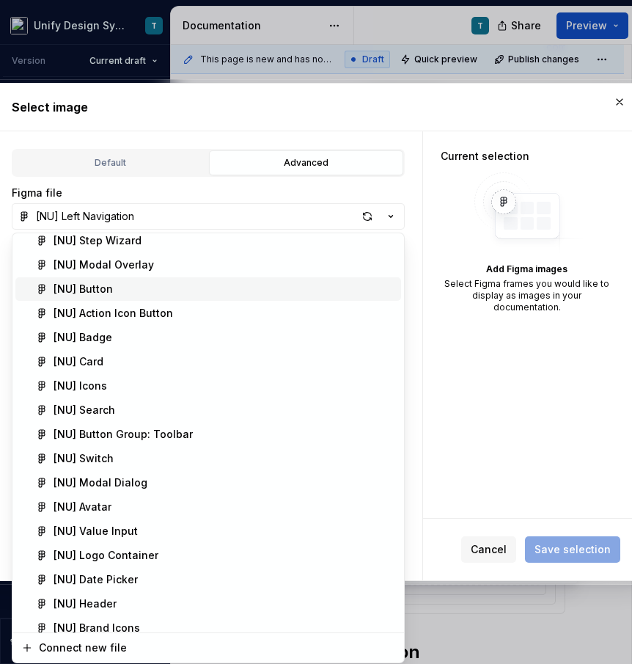
scroll to position [432, 0]
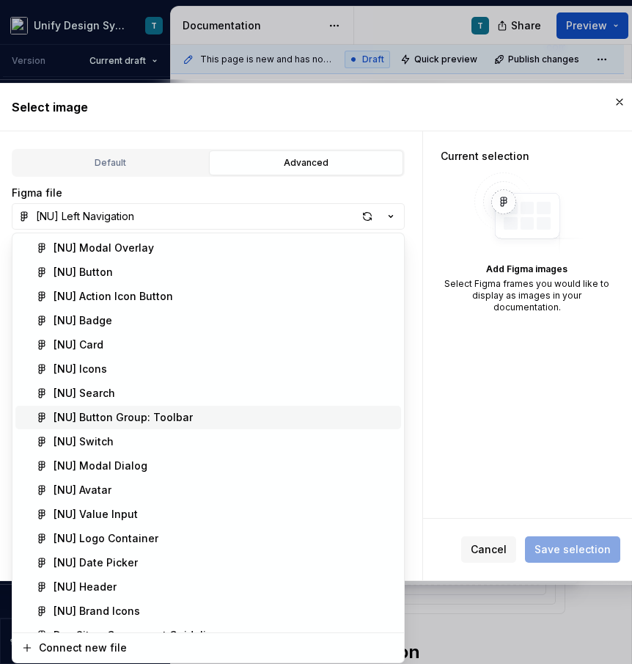
click at [142, 422] on div "[NU] Button Group: Toolbar" at bounding box center [123, 417] width 139 height 15
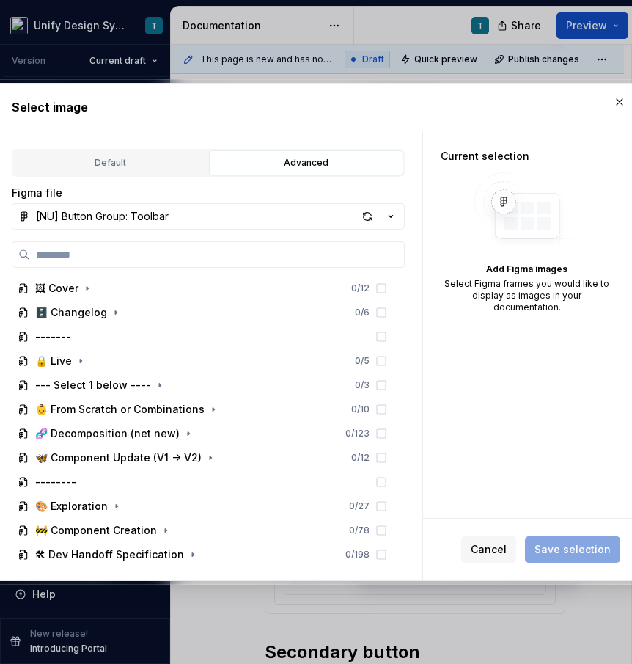
type textarea "*"
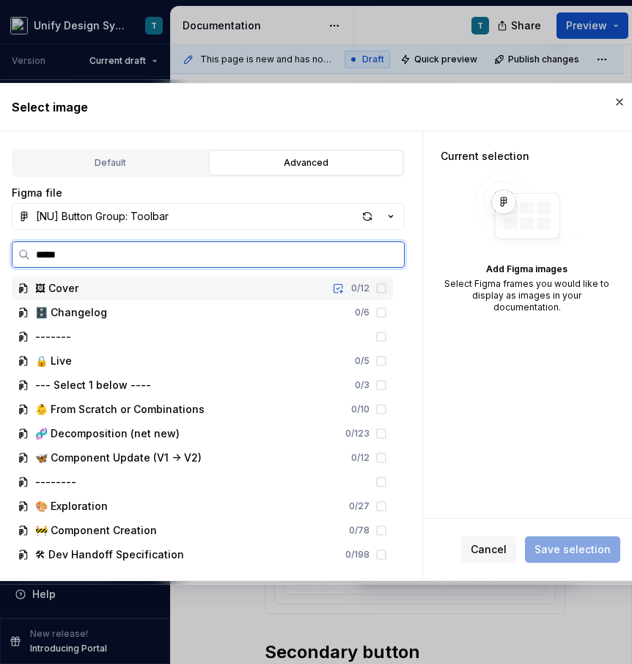
type input "******"
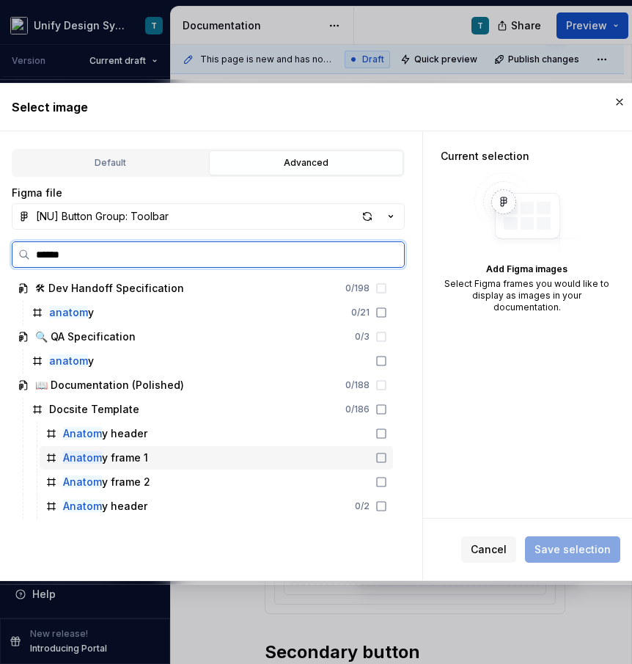
click at [117, 461] on div "Anatom y frame 1" at bounding box center [105, 457] width 85 height 15
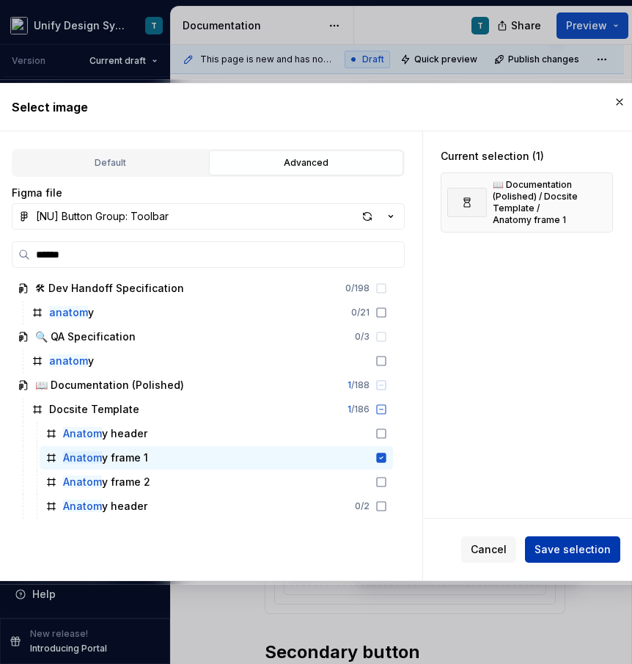
click at [560, 552] on span "Save selection" at bounding box center [573, 549] width 76 height 15
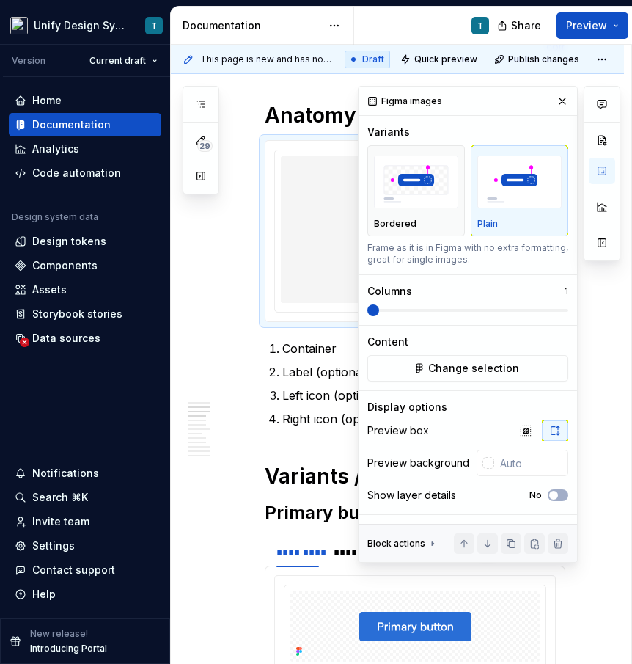
click at [318, 291] on div at bounding box center [415, 229] width 268 height 147
click at [560, 102] on button "button" at bounding box center [562, 101] width 21 height 21
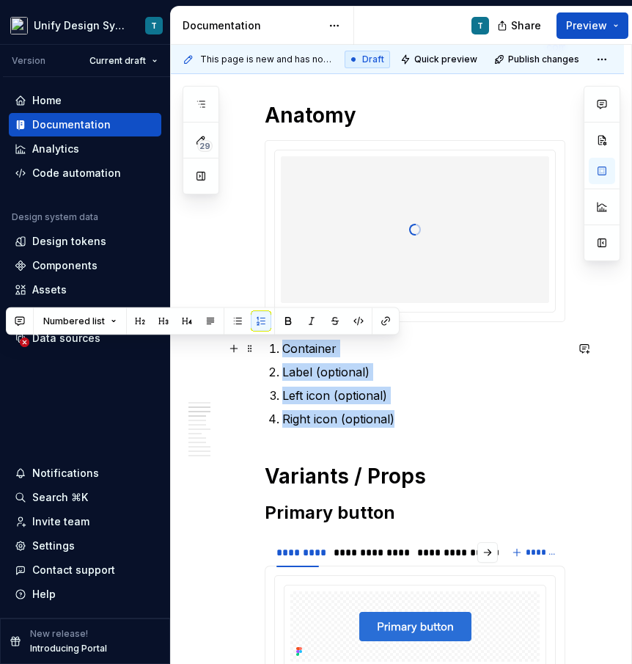
drag, startPoint x: 395, startPoint y: 418, endPoint x: 276, endPoint y: 353, distance: 136.2
click at [282, 353] on ol "Container Label (optional) Left icon (optional) Right icon (optional)" at bounding box center [423, 384] width 283 height 88
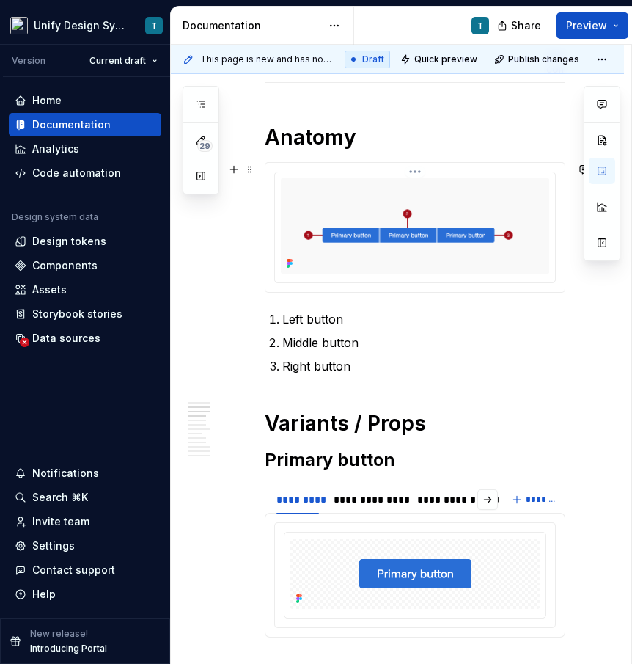
scroll to position [951, 0]
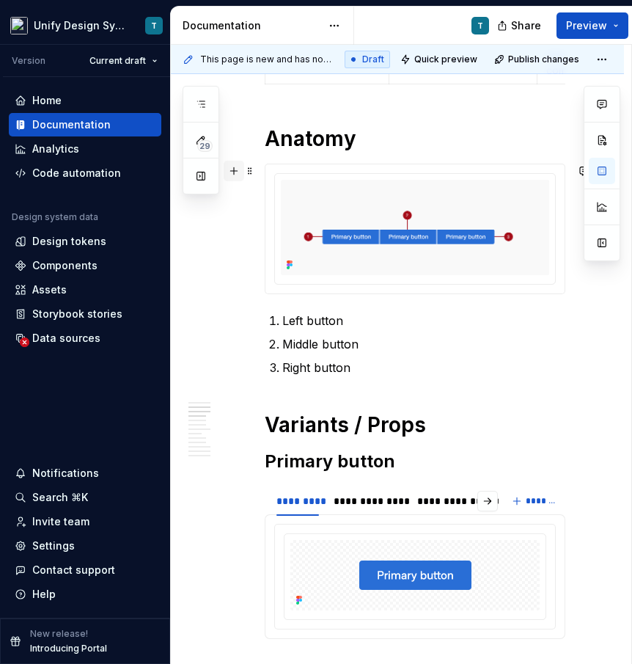
click at [240, 173] on button "button" at bounding box center [234, 171] width 21 height 21
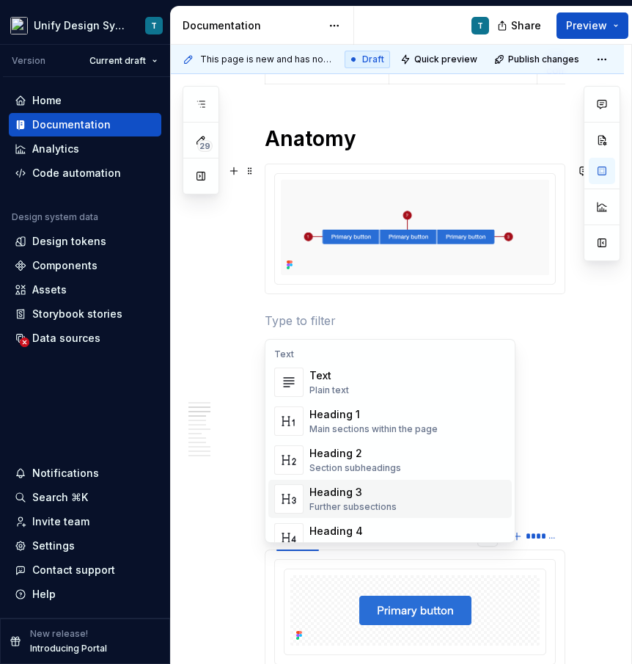
scroll to position [53, 0]
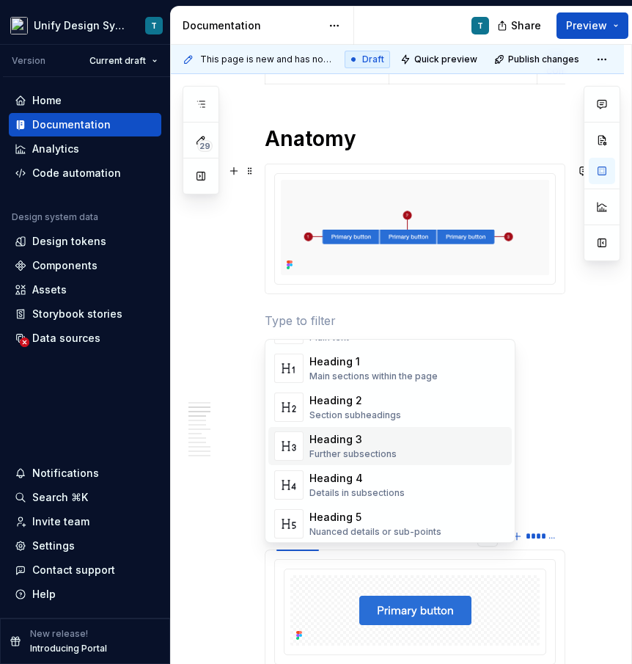
click at [349, 447] on div "Heading 3 Further subsections" at bounding box center [353, 446] width 87 height 28
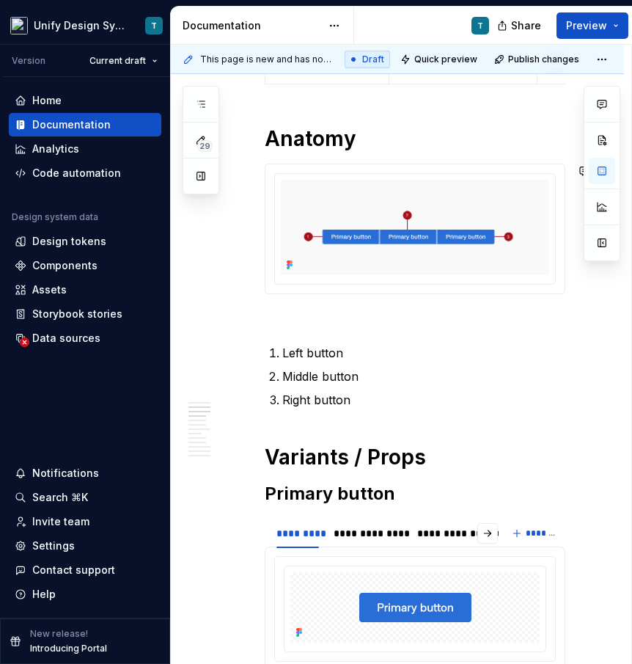
drag, startPoint x: 249, startPoint y: 324, endPoint x: 269, endPoint y: 153, distance: 172.9
click at [267, 324] on h3 at bounding box center [415, 322] width 301 height 21
drag, startPoint x: 249, startPoint y: 323, endPoint x: 252, endPoint y: 161, distance: 162.2
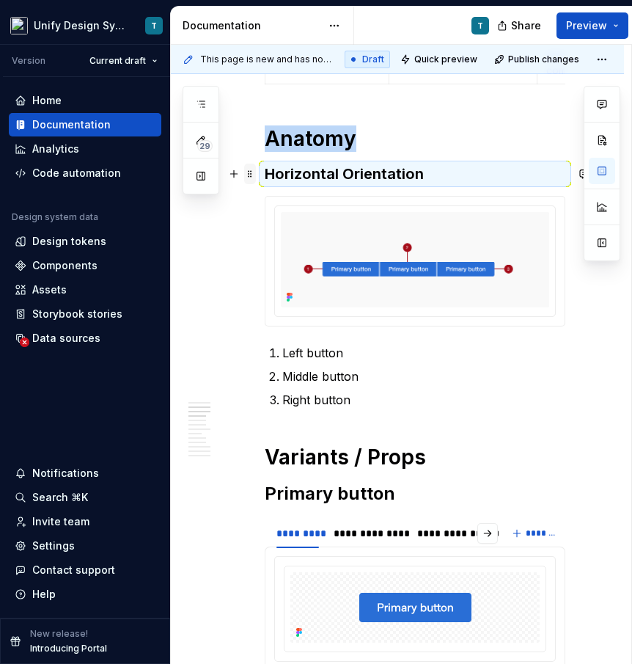
click at [253, 173] on span at bounding box center [250, 174] width 12 height 21
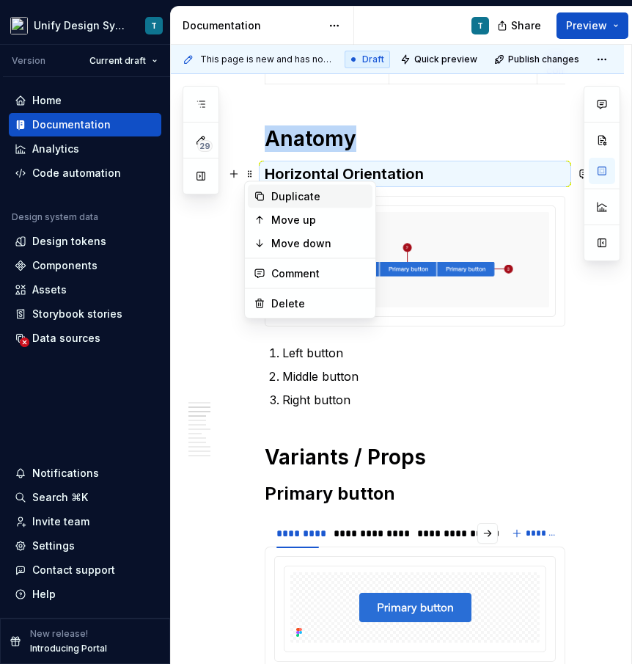
click at [307, 199] on div "Duplicate" at bounding box center [318, 196] width 95 height 15
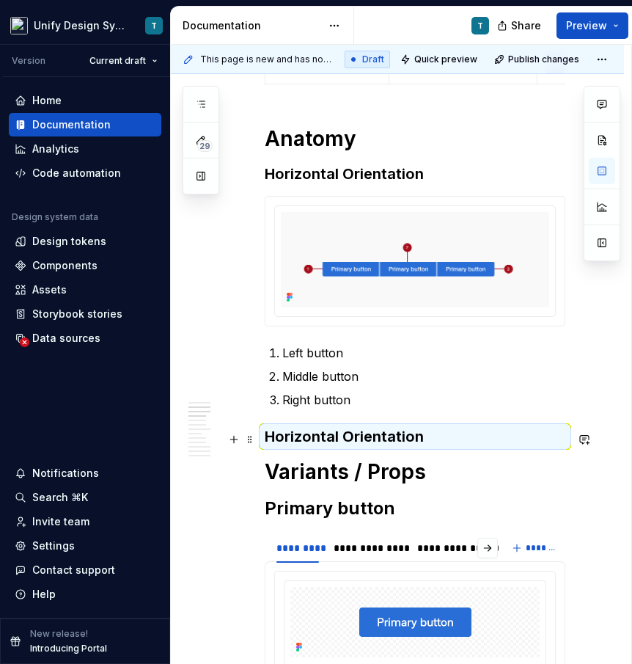
click at [364, 435] on h3 "Horizontal Orientation" at bounding box center [415, 436] width 301 height 21
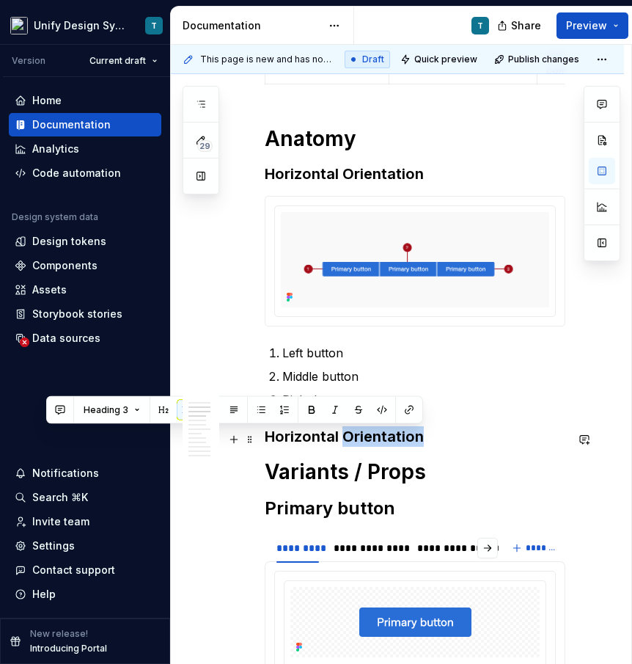
click at [315, 439] on h3 "Horizontal Orientation" at bounding box center [415, 436] width 301 height 21
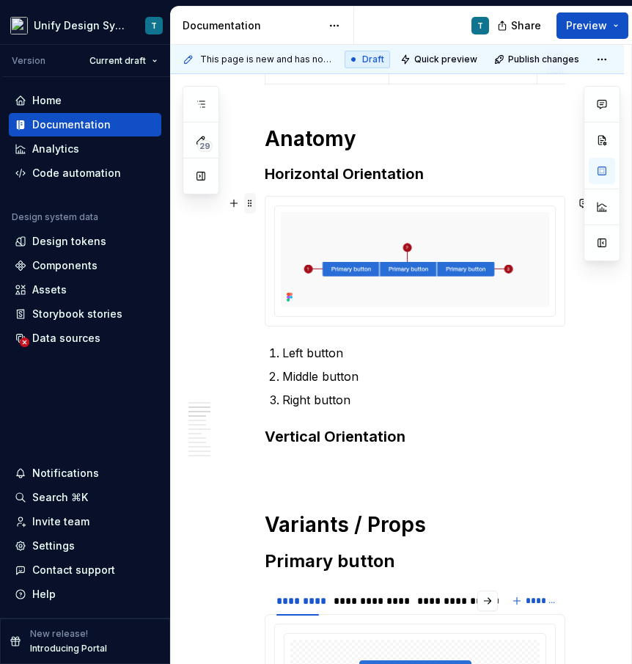
click at [250, 203] on span at bounding box center [250, 203] width 12 height 21
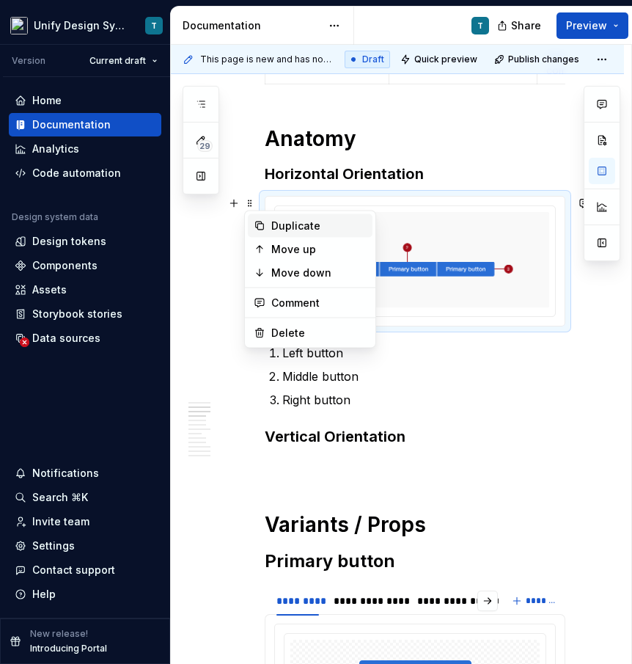
click at [281, 224] on div "Duplicate" at bounding box center [318, 226] width 95 height 15
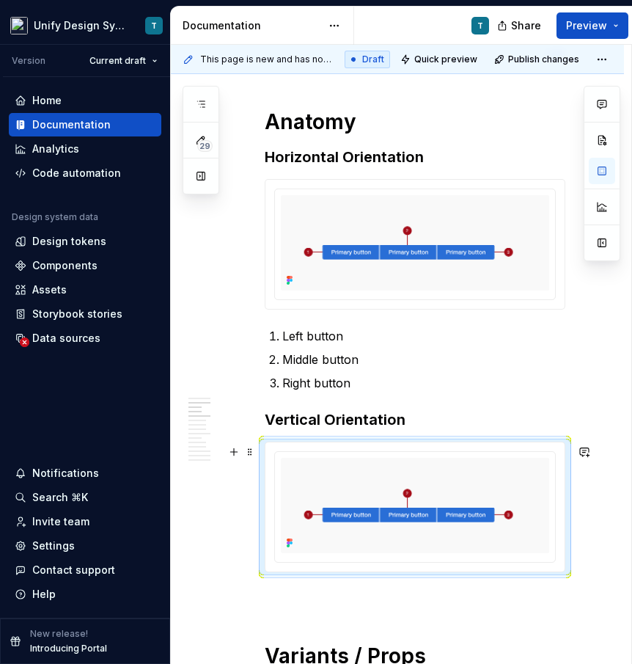
scroll to position [1085, 0]
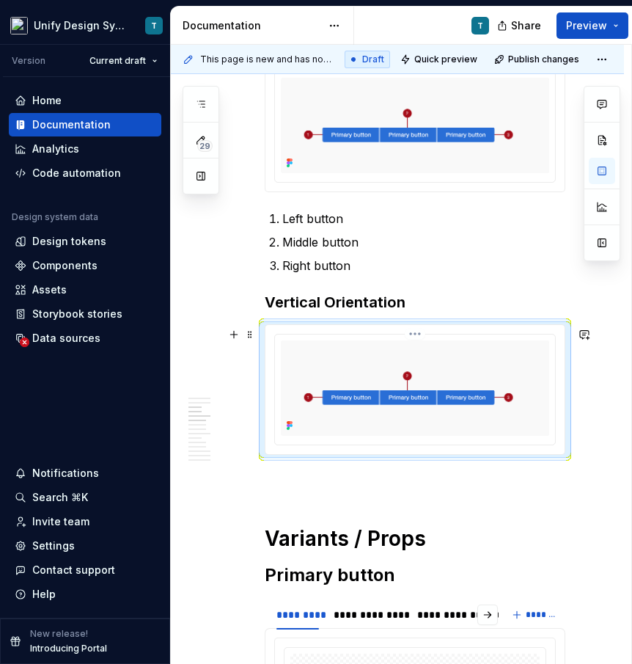
click at [381, 387] on img at bounding box center [415, 387] width 268 height 95
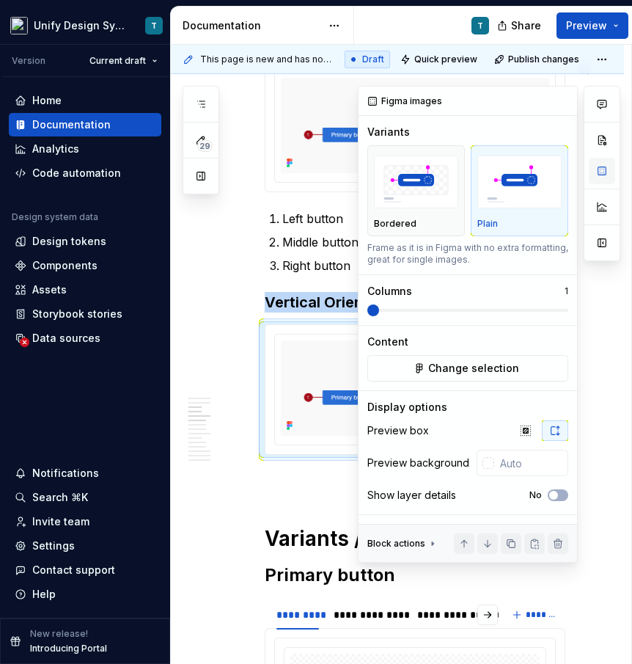
click at [607, 169] on button "button" at bounding box center [602, 171] width 26 height 26
click at [452, 366] on span "Change selection" at bounding box center [473, 368] width 91 height 15
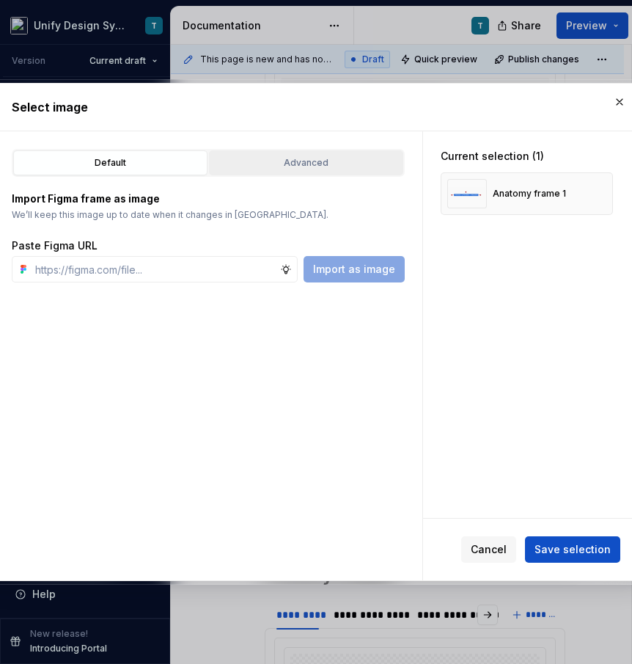
type textarea "*"
click at [244, 160] on div "Advanced" at bounding box center [306, 163] width 184 height 15
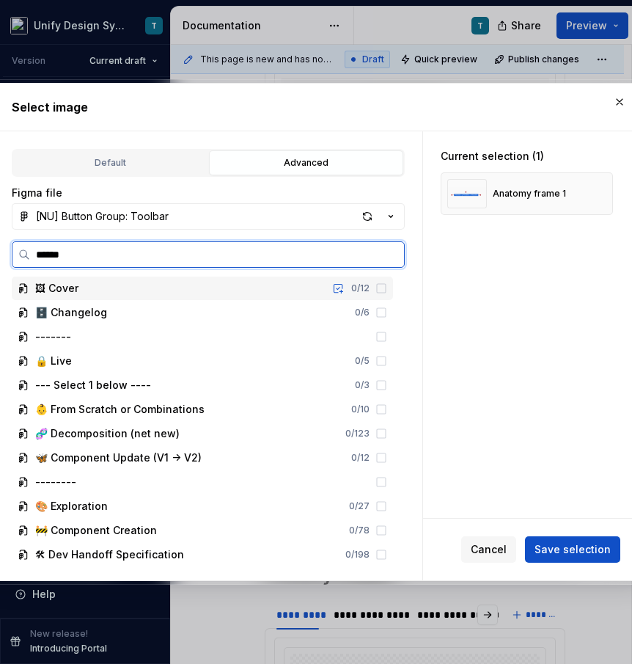
type input "*******"
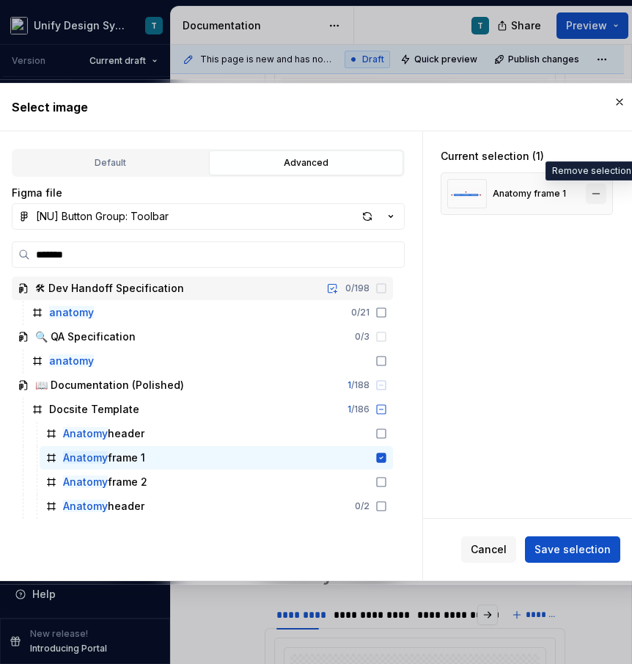
click at [606, 195] on button "button" at bounding box center [596, 193] width 21 height 21
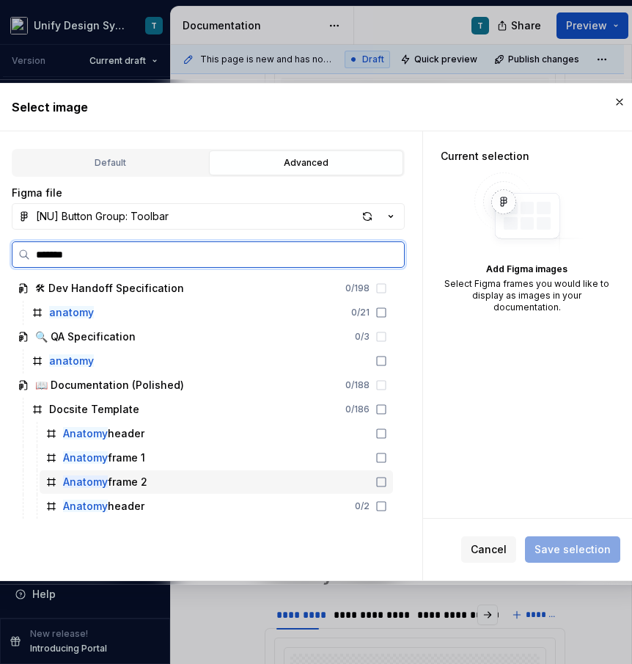
click at [315, 488] on div "Anatomy frame 2" at bounding box center [217, 481] width 354 height 23
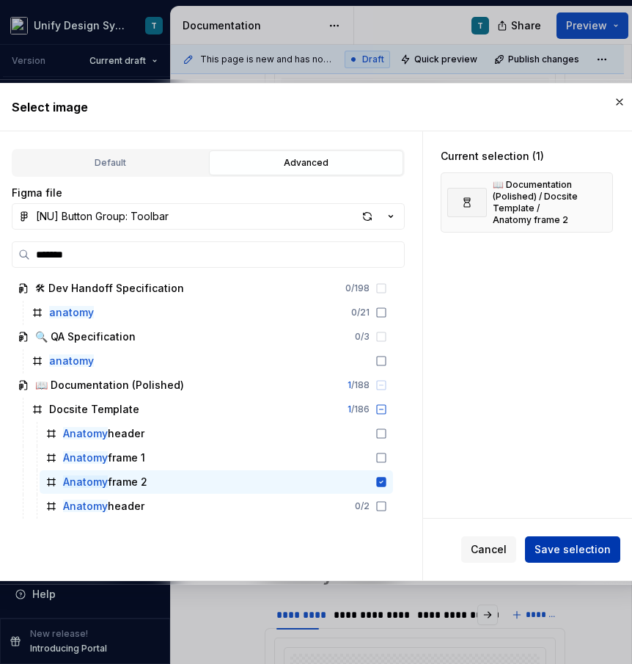
click at [551, 544] on span "Save selection" at bounding box center [573, 549] width 76 height 15
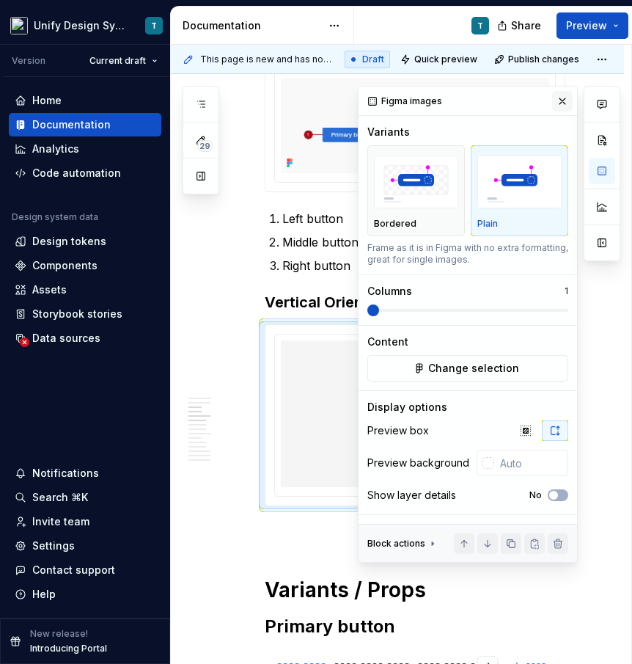
click at [561, 103] on button "button" at bounding box center [562, 101] width 21 height 21
type textarea "*"
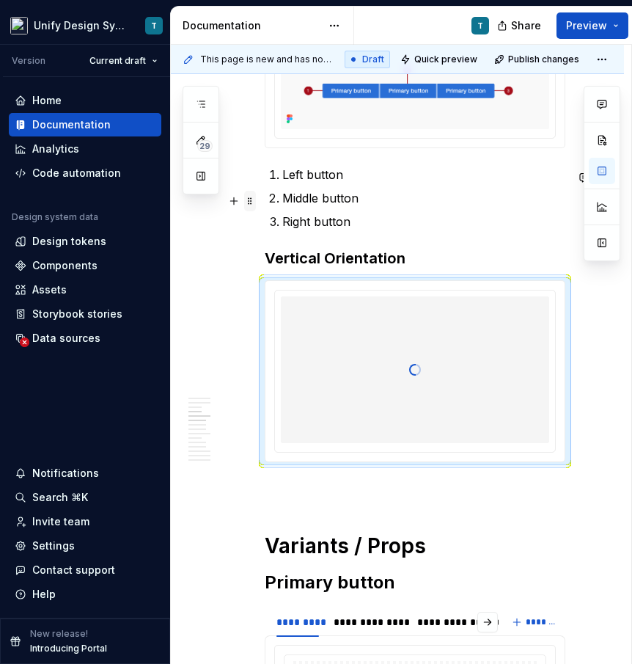
scroll to position [1131, 0]
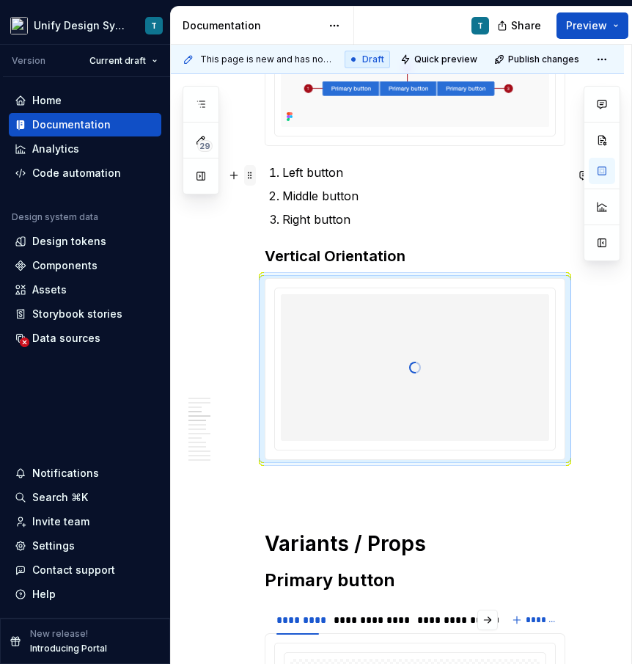
click at [252, 177] on span at bounding box center [250, 175] width 12 height 21
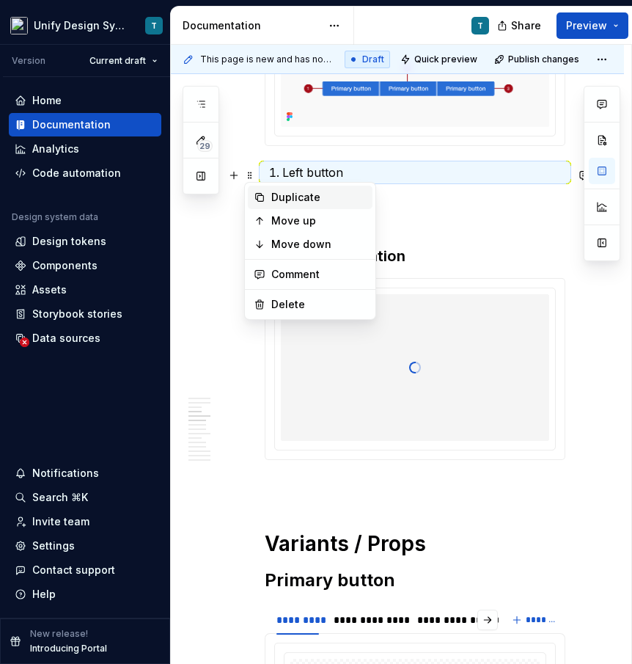
click at [275, 203] on div "Duplicate" at bounding box center [318, 197] width 95 height 15
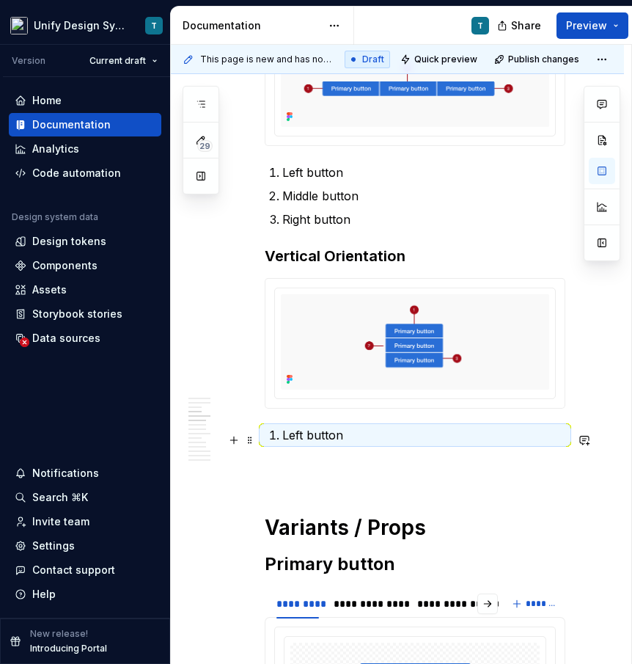
click at [296, 438] on p "Left button" at bounding box center [423, 435] width 283 height 18
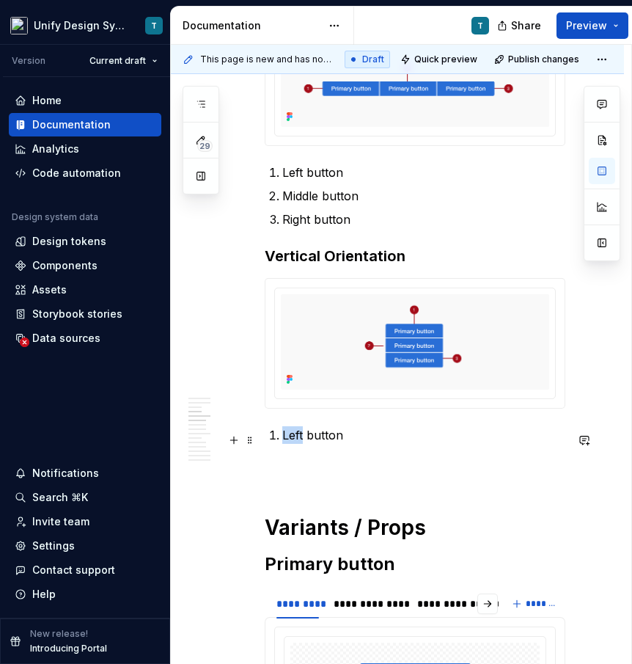
click at [296, 438] on p "Left button" at bounding box center [423, 435] width 283 height 18
click at [332, 469] on p at bounding box center [415, 470] width 301 height 18
click at [347, 441] on p "Top button" at bounding box center [423, 435] width 283 height 18
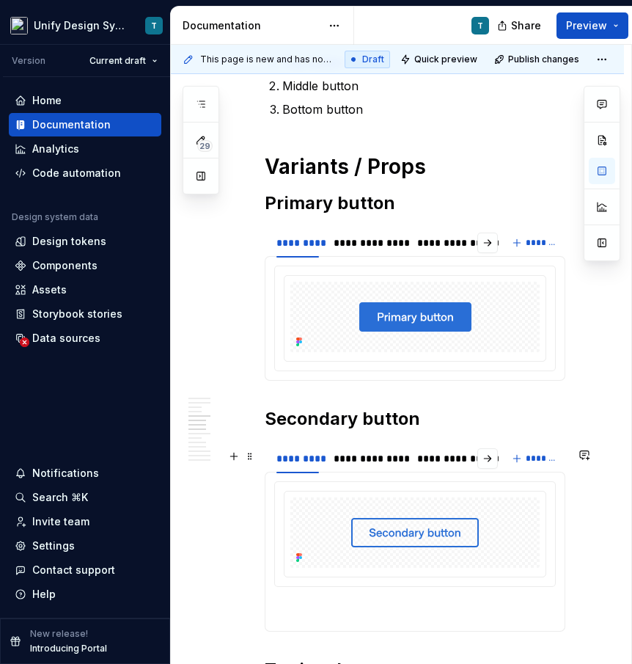
scroll to position [1541, 0]
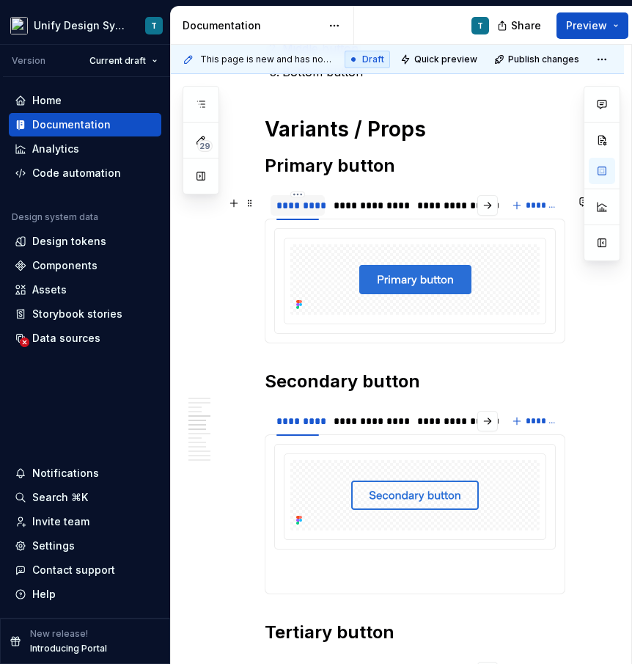
click at [301, 206] on div "*********" at bounding box center [298, 205] width 43 height 15
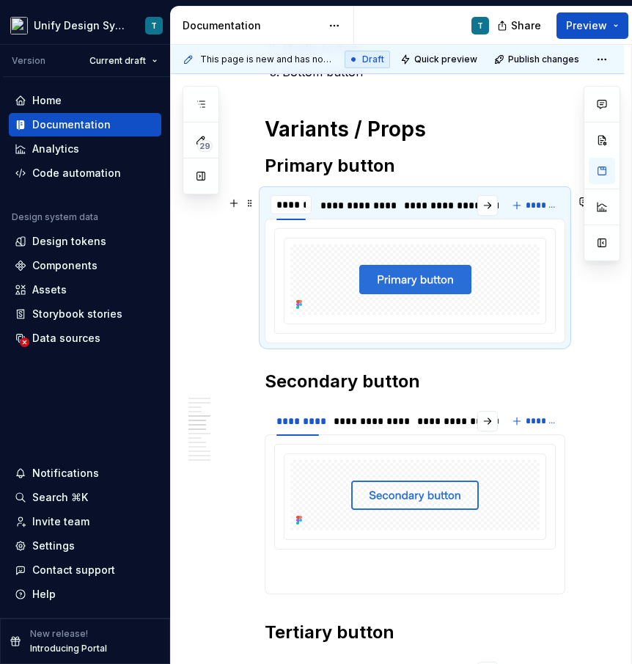
type input "********"
click at [362, 211] on div "**********" at bounding box center [364, 205] width 70 height 15
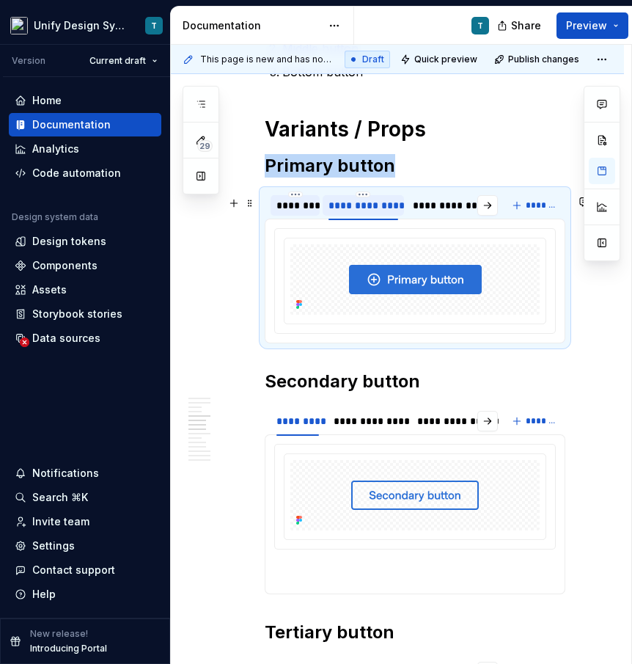
click at [362, 211] on div "**********" at bounding box center [364, 205] width 70 height 15
type input "**********"
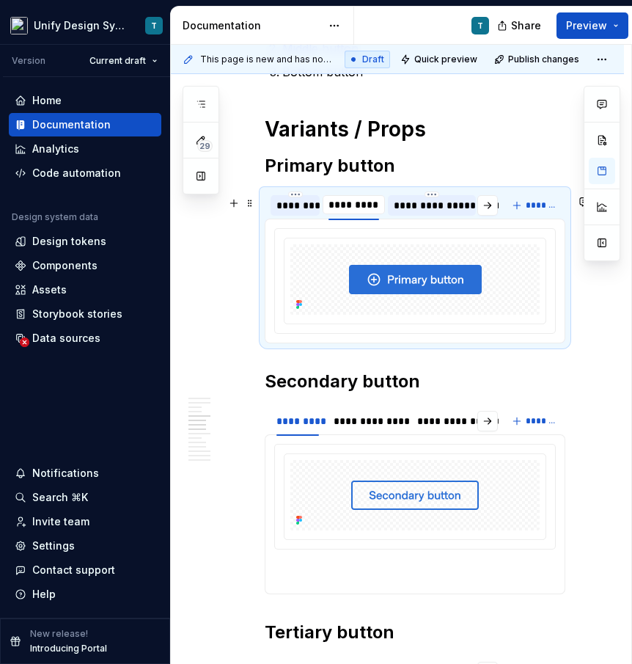
click at [450, 208] on div "**********" at bounding box center [432, 205] width 76 height 15
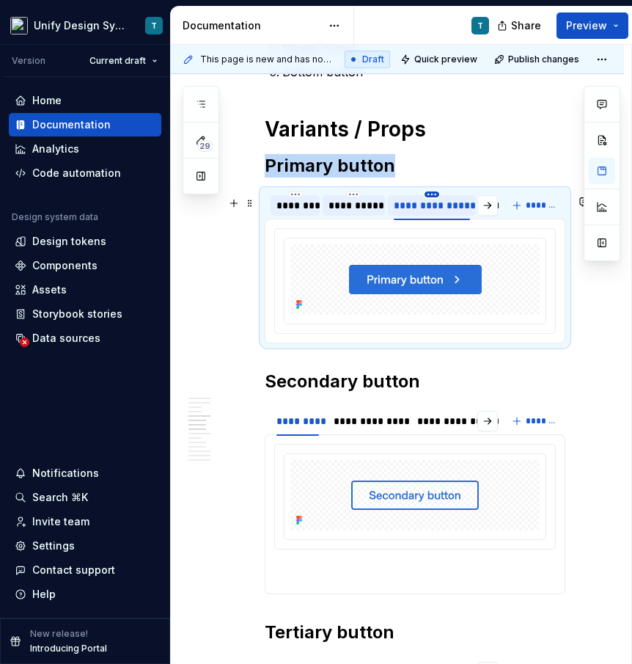
click at [433, 199] on html "Unify Design System T Version Current draft Home Documentation Analytics Code a…" at bounding box center [316, 332] width 632 height 664
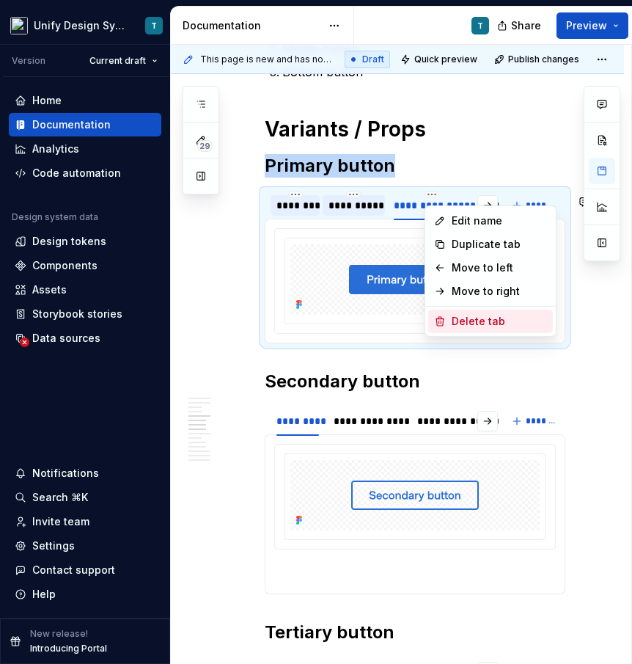
click at [458, 319] on div "Delete tab" at bounding box center [499, 321] width 95 height 15
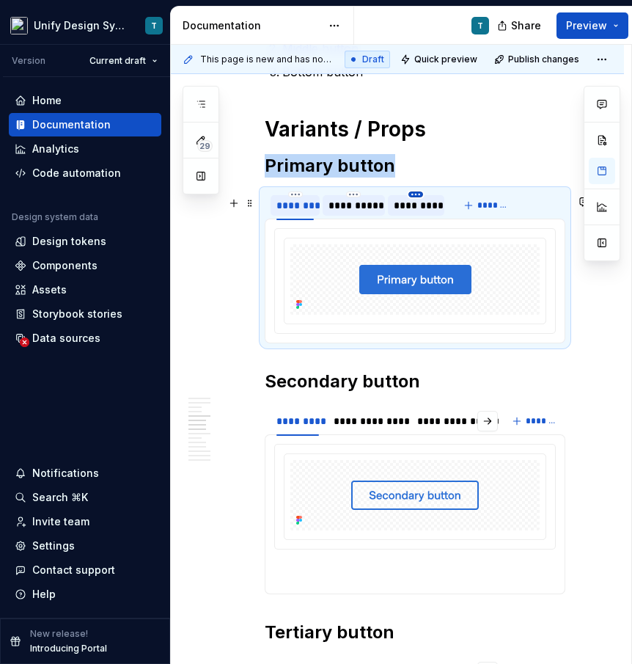
click at [416, 200] on html "Unify Design System T Version Current draft Home Documentation Analytics Code a…" at bounding box center [316, 332] width 632 height 664
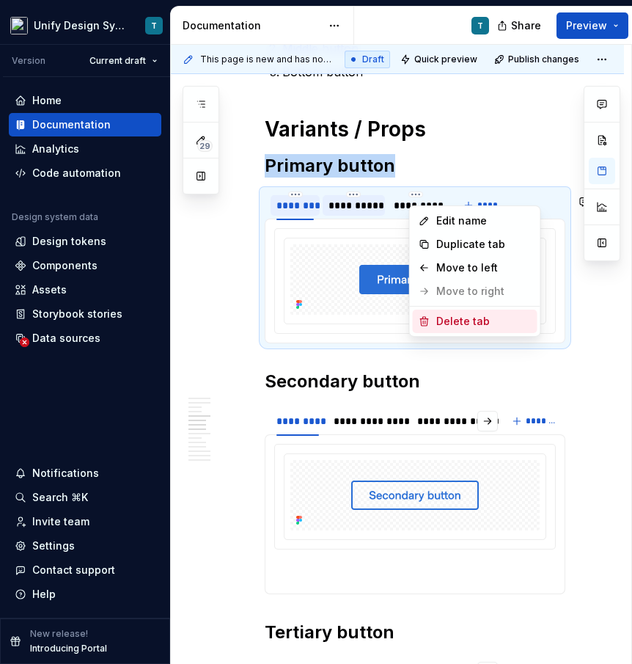
click at [442, 320] on div "Delete tab" at bounding box center [483, 321] width 95 height 15
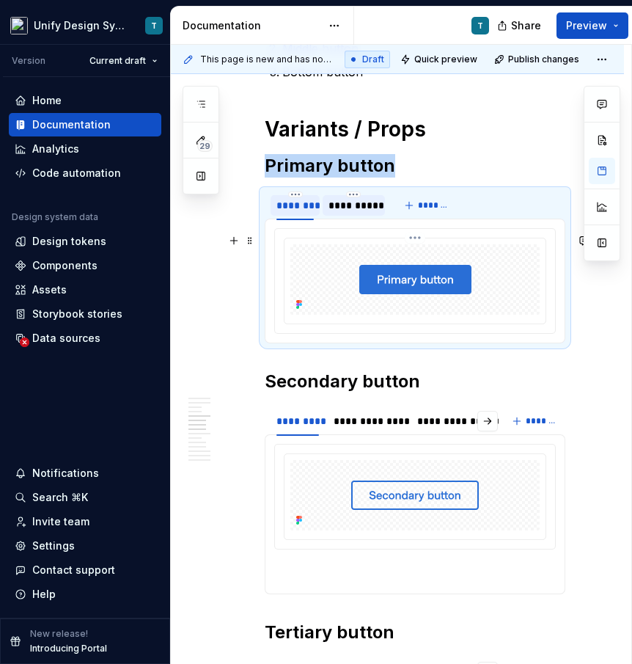
click at [395, 279] on img at bounding box center [415, 279] width 112 height 29
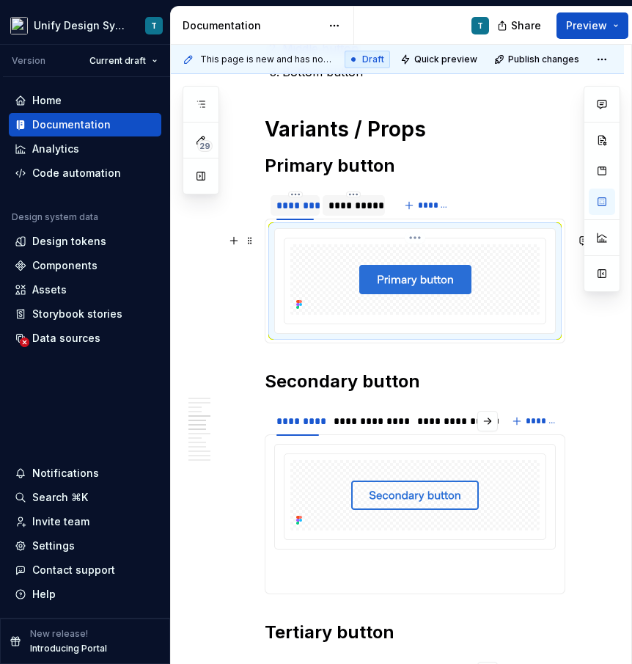
click at [403, 274] on img at bounding box center [415, 279] width 112 height 29
click at [593, 200] on button "button" at bounding box center [602, 202] width 26 height 26
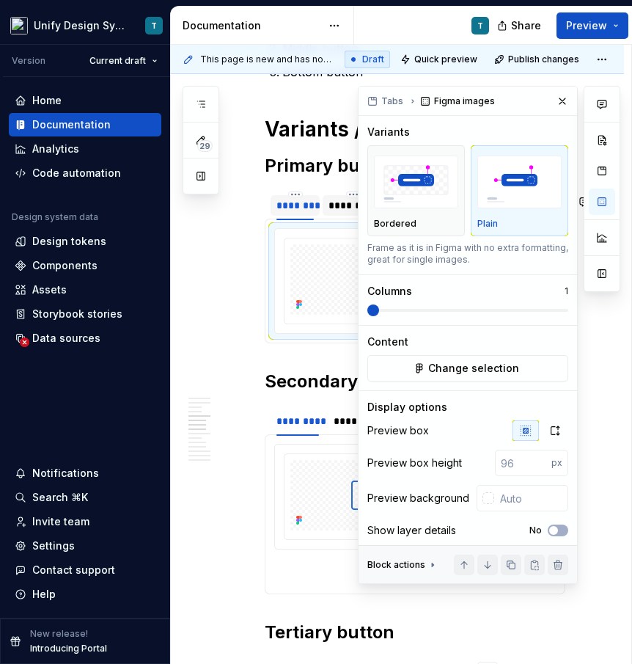
click at [522, 189] on img "button" at bounding box center [520, 183] width 84 height 54
click at [596, 206] on button "button" at bounding box center [602, 202] width 26 height 26
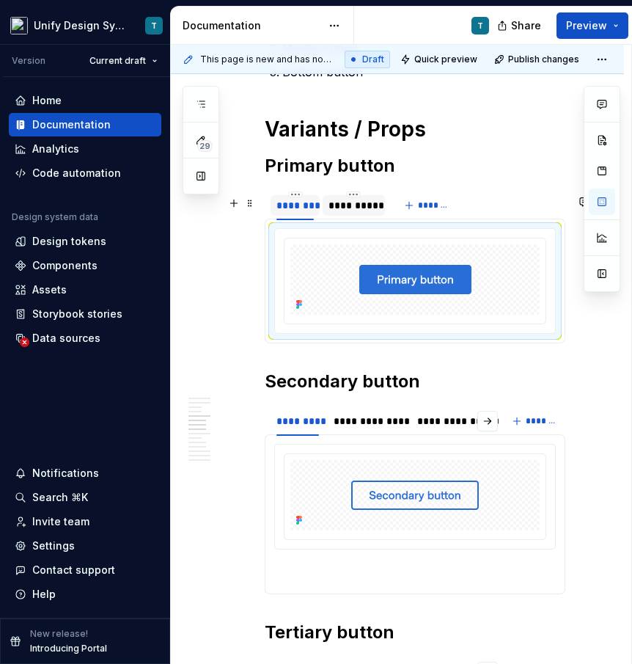
click at [265, 211] on section "**********" at bounding box center [415, 266] width 301 height 154
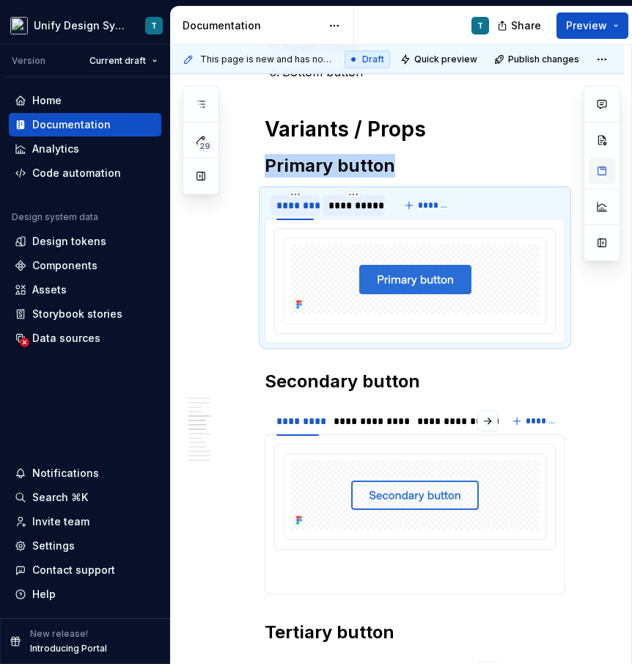
click at [608, 161] on button "button" at bounding box center [602, 171] width 26 height 26
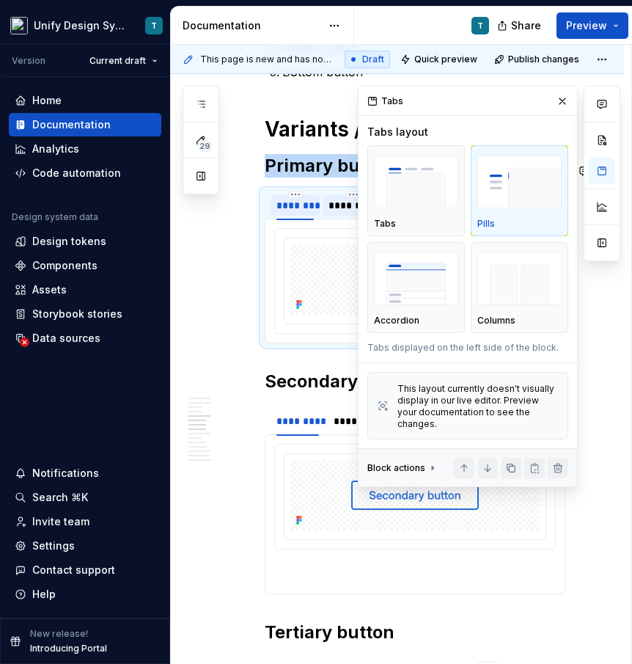
click at [540, 193] on img "button" at bounding box center [520, 183] width 84 height 54
click at [304, 290] on div at bounding box center [415, 279] width 249 height 70
click at [330, 277] on div at bounding box center [415, 279] width 249 height 70
click at [558, 98] on button "button" at bounding box center [562, 101] width 21 height 21
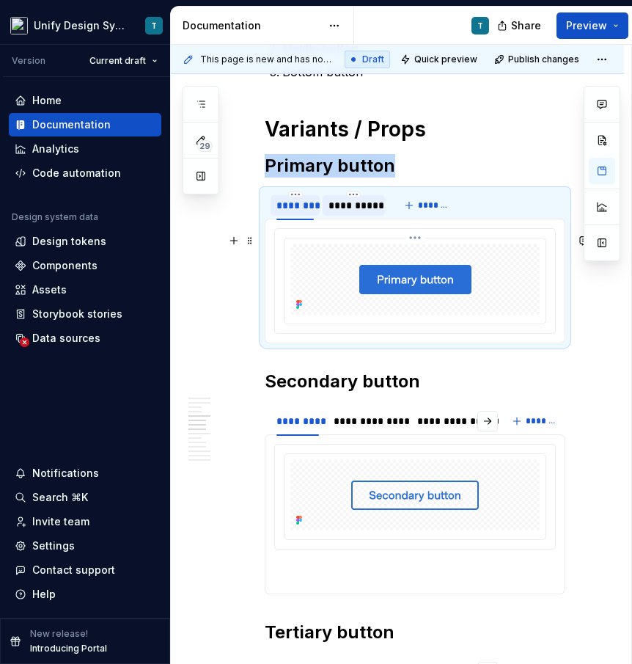
click at [394, 275] on img at bounding box center [415, 279] width 112 height 29
click at [454, 279] on img at bounding box center [415, 279] width 112 height 29
click at [607, 176] on button "button" at bounding box center [602, 171] width 26 height 26
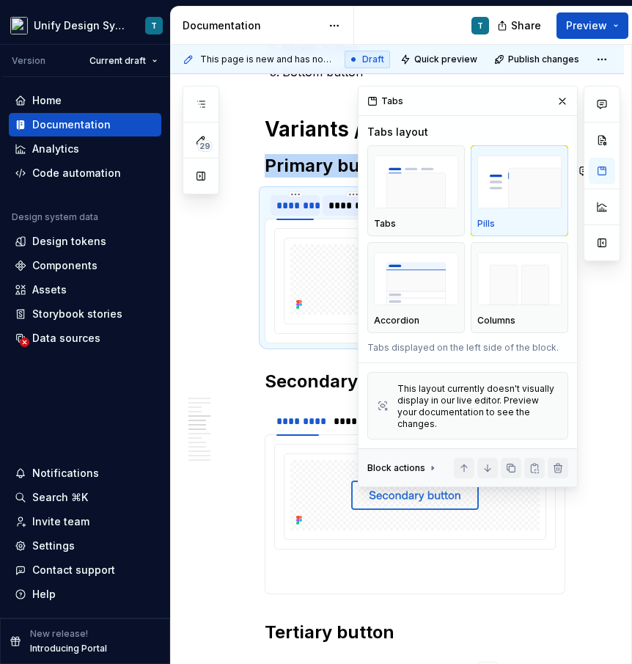
click at [321, 266] on div at bounding box center [415, 279] width 249 height 70
click at [560, 103] on button "button" at bounding box center [562, 101] width 21 height 21
type textarea "*"
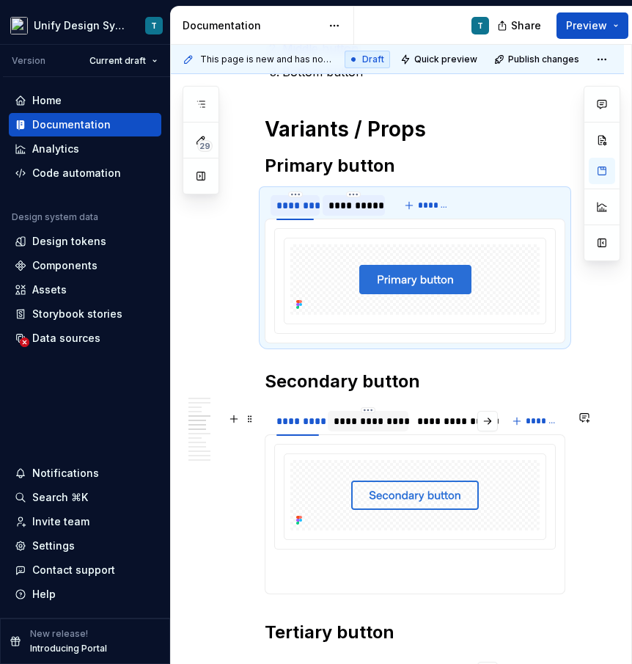
click at [355, 412] on div "**********" at bounding box center [368, 420] width 81 height 28
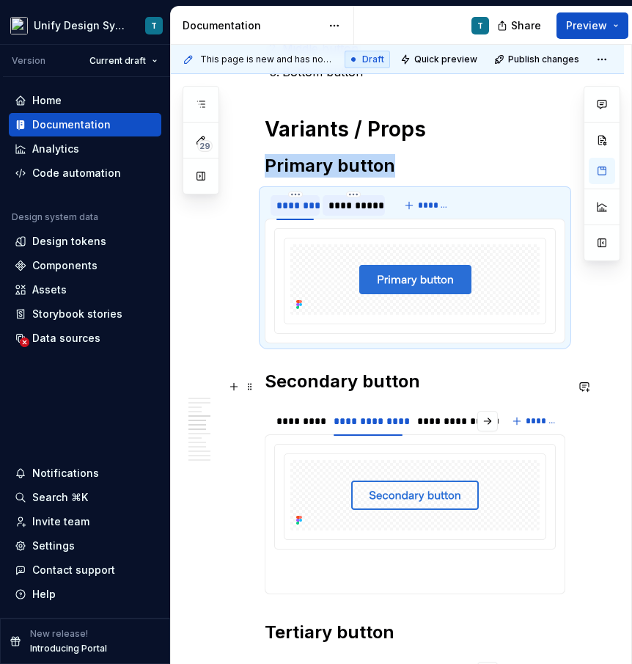
click at [354, 393] on h2 "Secondary button" at bounding box center [415, 381] width 301 height 23
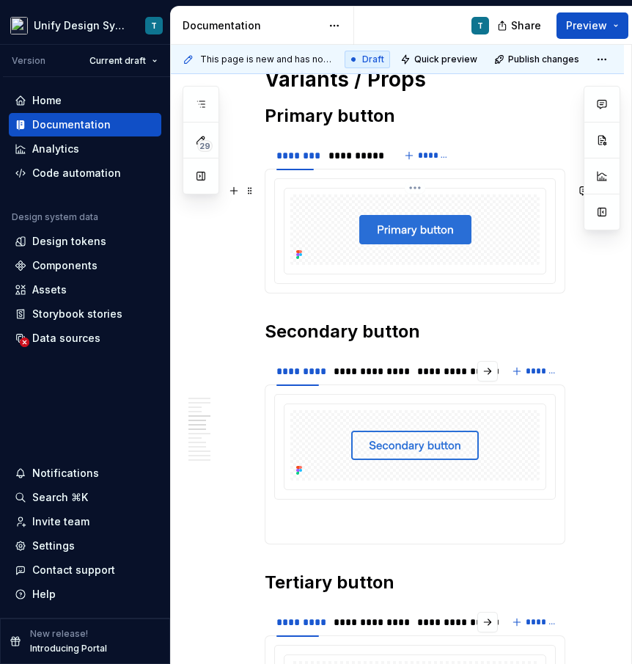
scroll to position [1557, 0]
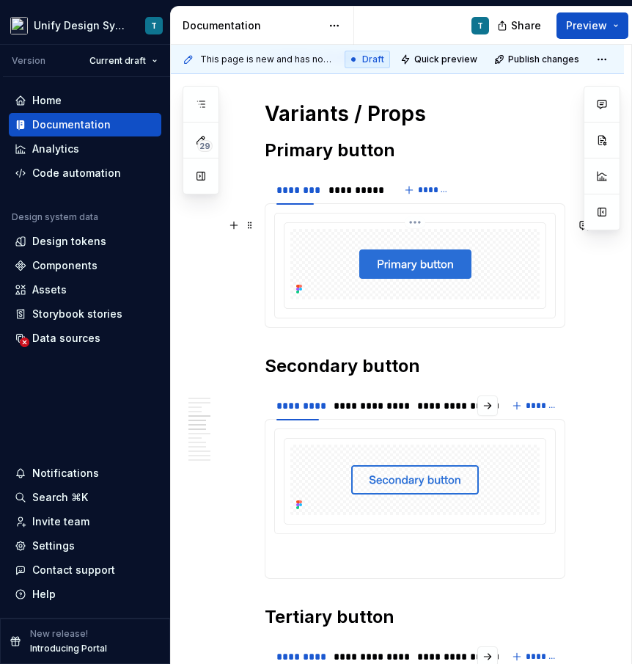
click at [391, 269] on img at bounding box center [415, 263] width 112 height 29
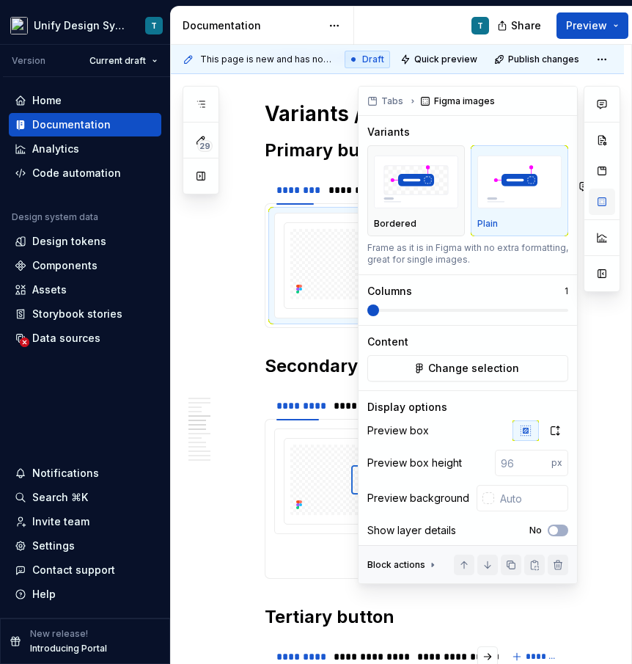
click at [600, 207] on button "button" at bounding box center [602, 202] width 26 height 26
type textarea "*"
click at [446, 372] on span "Change selection" at bounding box center [473, 368] width 91 height 15
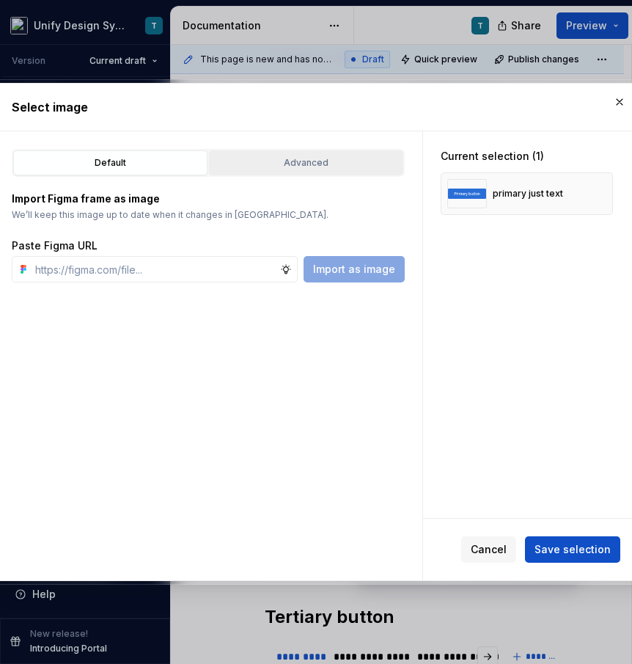
click at [268, 153] on button "Advanced" at bounding box center [306, 162] width 194 height 25
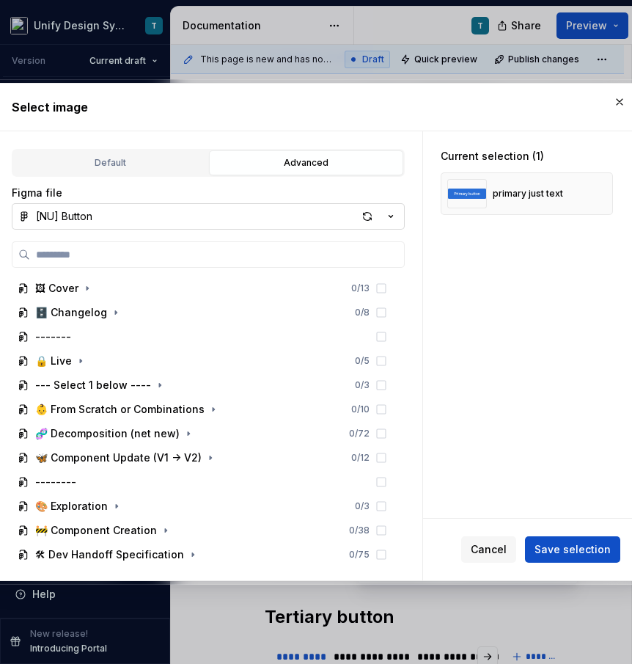
click at [392, 216] on icon "button" at bounding box center [391, 216] width 15 height 15
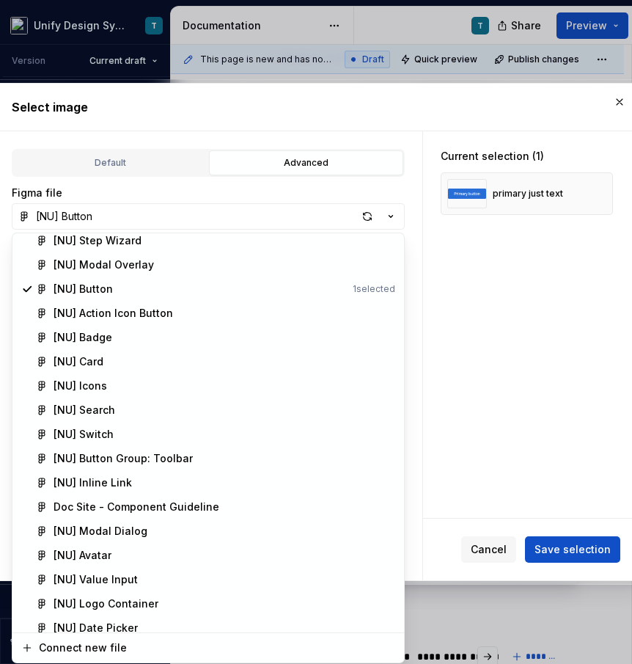
scroll to position [392, 0]
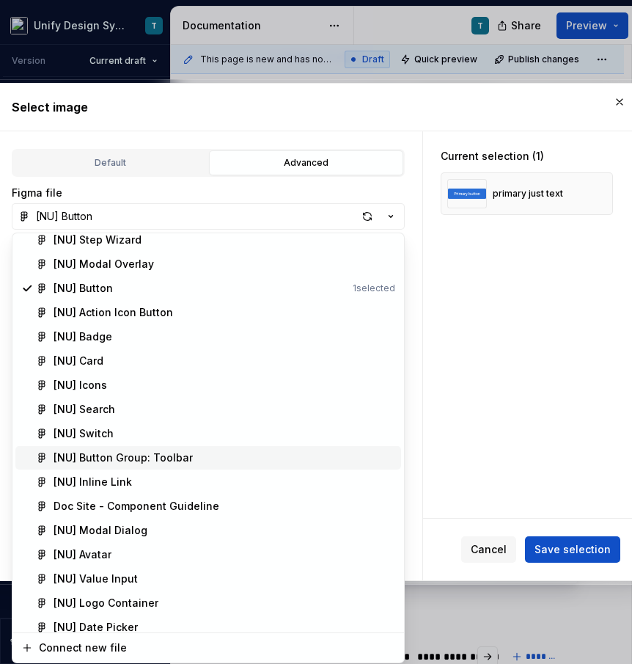
click at [183, 458] on div "[NU] Button Group: Toolbar" at bounding box center [123, 457] width 139 height 15
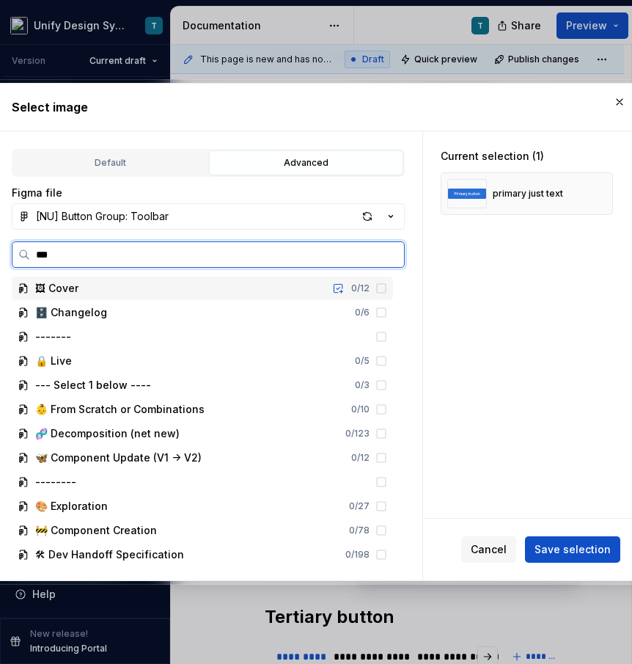
type input "****"
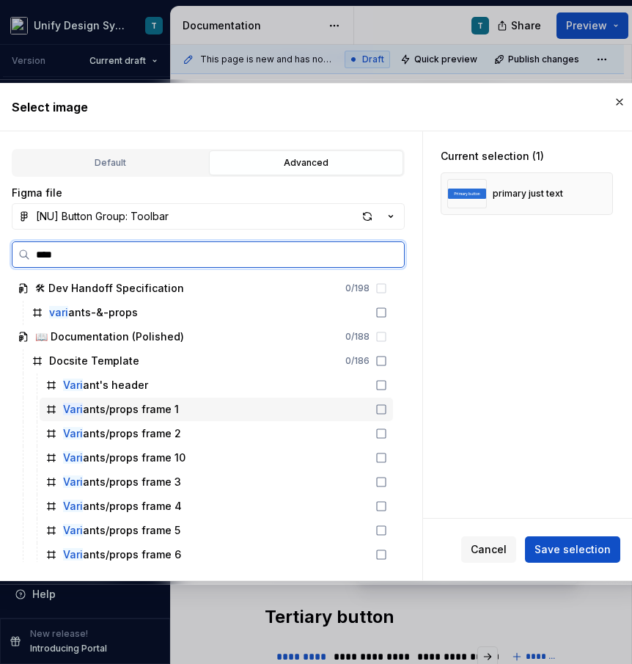
click at [150, 406] on div "Vari ants/props frame 1" at bounding box center [121, 409] width 116 height 15
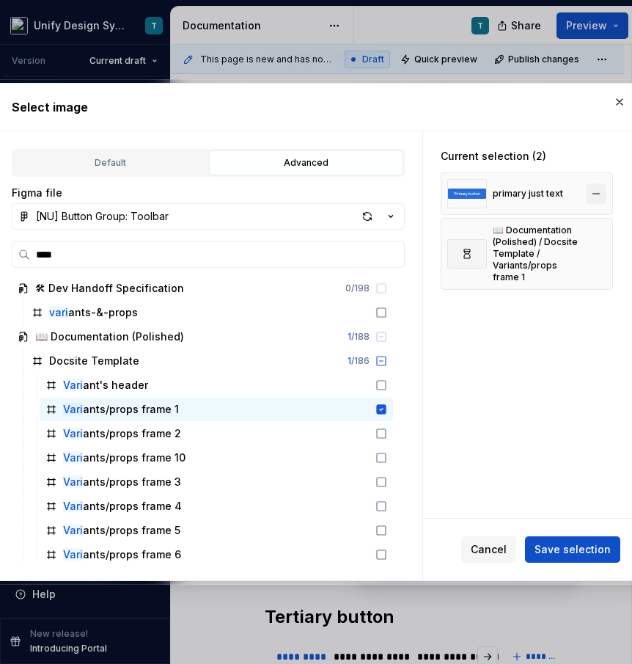
click at [599, 191] on button "button" at bounding box center [596, 193] width 21 height 21
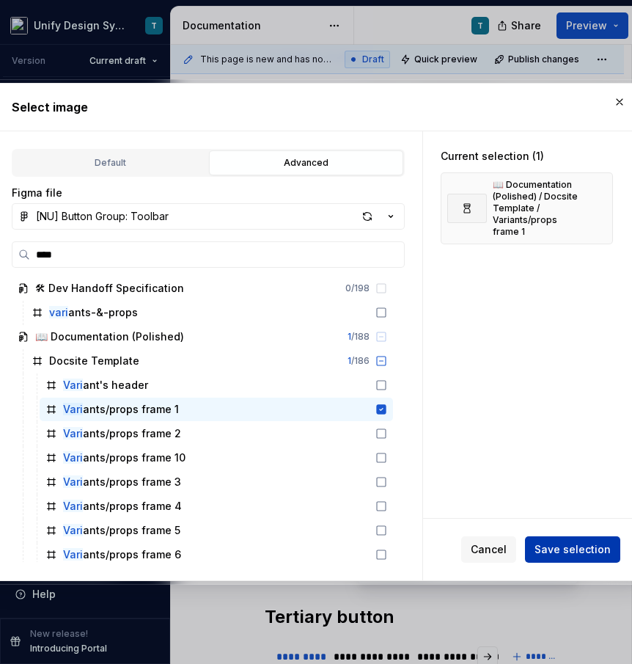
click at [571, 552] on span "Save selection" at bounding box center [573, 549] width 76 height 15
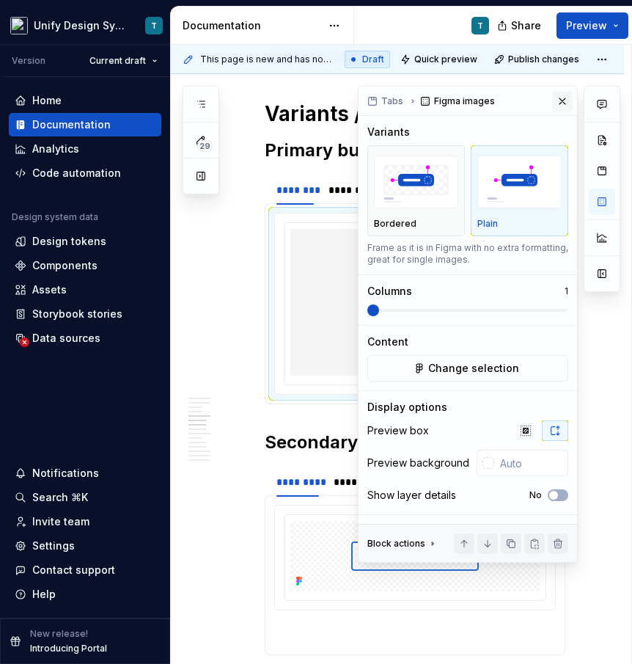
click at [566, 96] on button "button" at bounding box center [562, 101] width 21 height 21
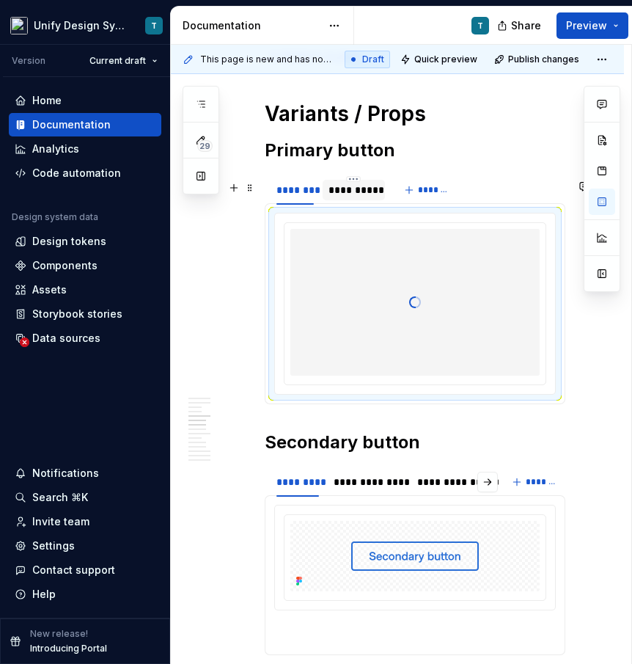
click at [361, 197] on div "**********" at bounding box center [354, 190] width 51 height 15
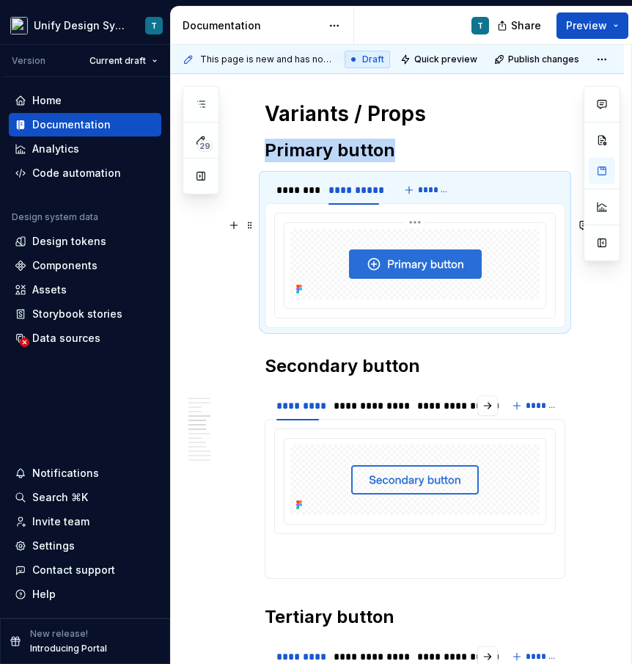
click at [403, 250] on div at bounding box center [415, 264] width 249 height 70
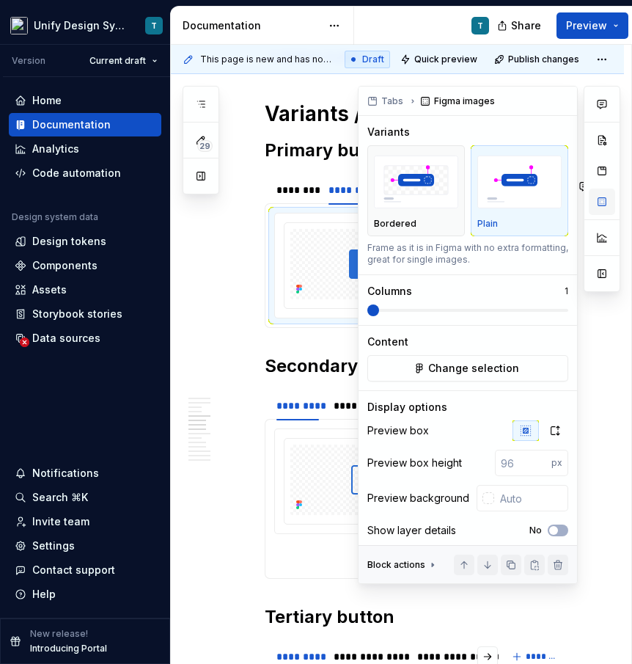
click at [606, 203] on button "button" at bounding box center [602, 202] width 26 height 26
type textarea "*"
click at [475, 369] on span "Change selection" at bounding box center [473, 368] width 91 height 15
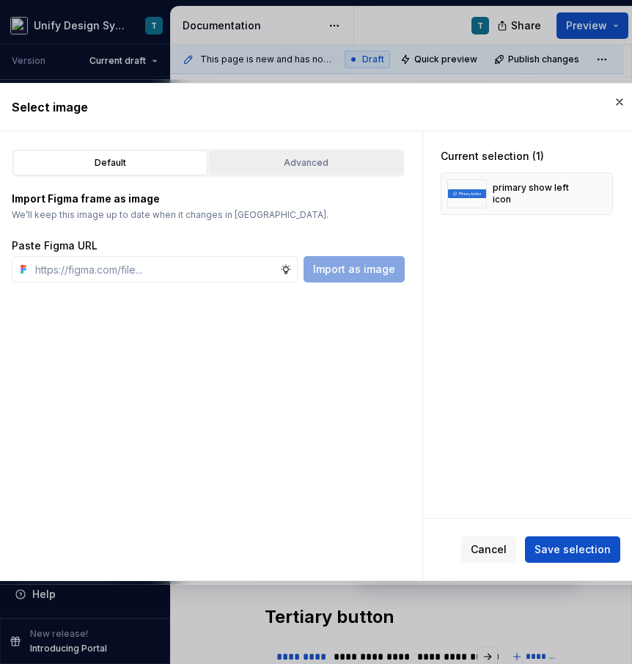
click at [271, 163] on div "Advanced" at bounding box center [306, 163] width 184 height 15
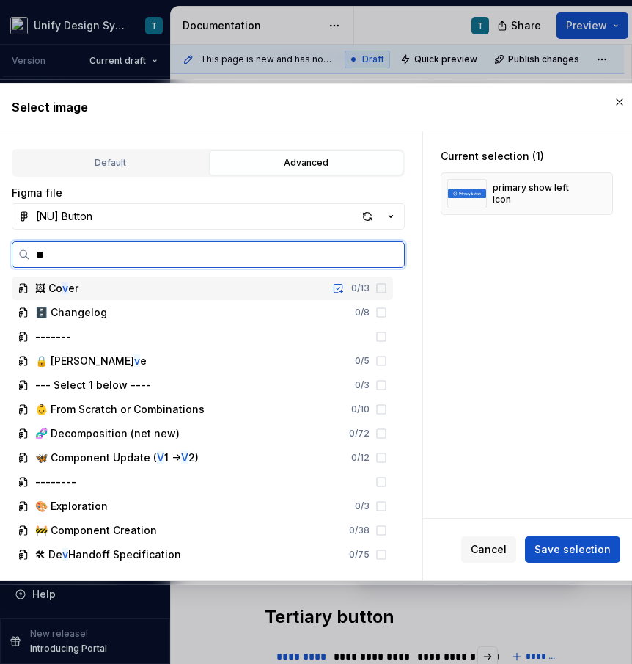
type input "***"
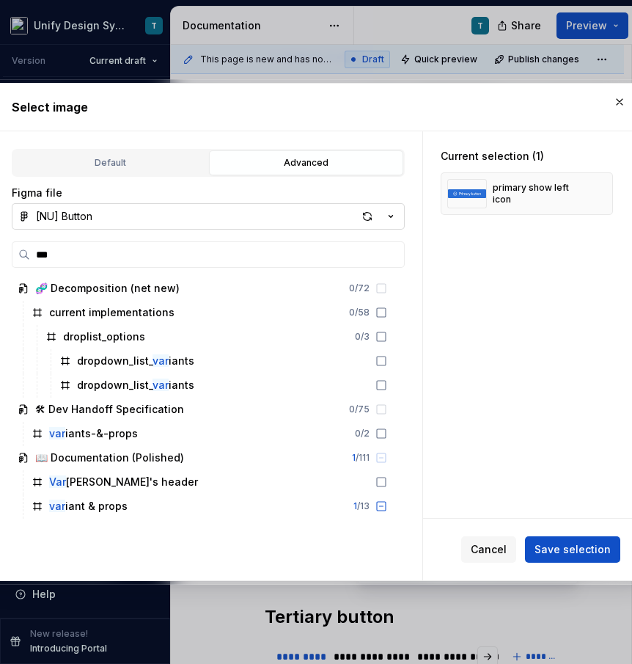
click at [391, 215] on icon "button" at bounding box center [391, 216] width 15 height 15
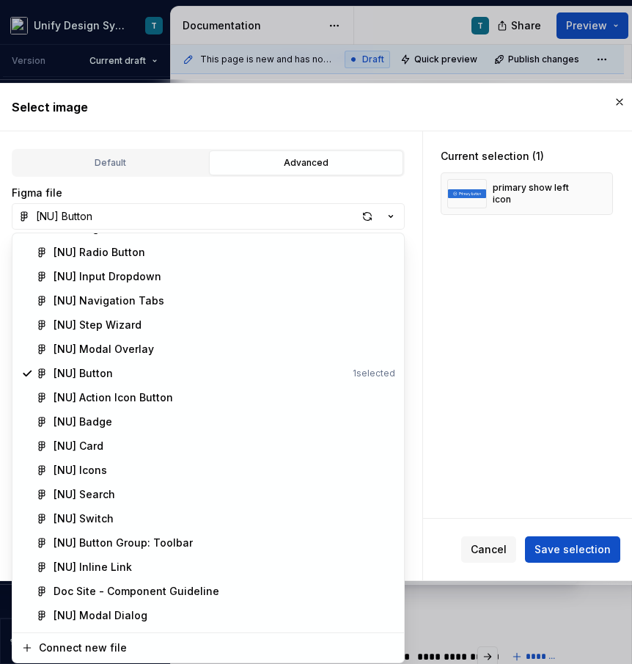
scroll to position [353, 0]
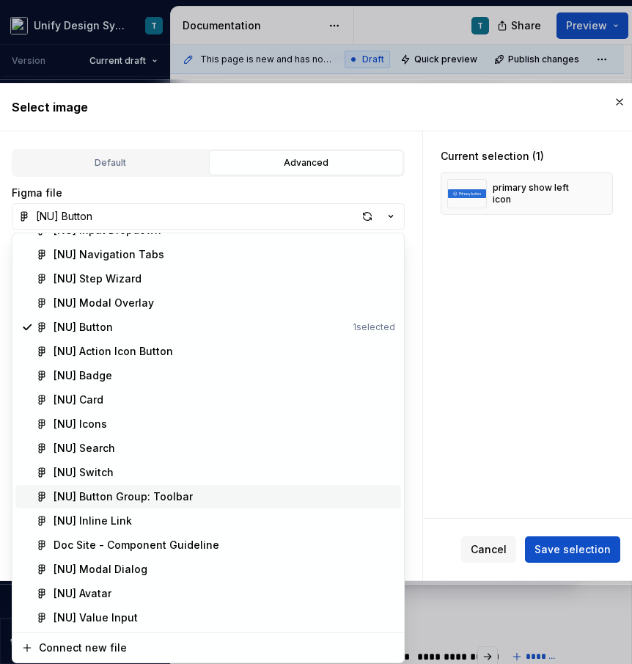
click at [172, 497] on div "[NU] Button Group: Toolbar" at bounding box center [123, 496] width 139 height 15
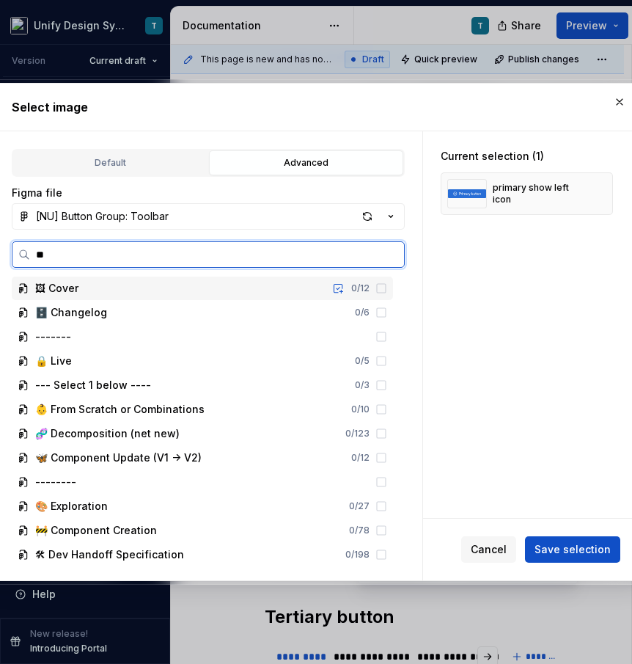
type input "***"
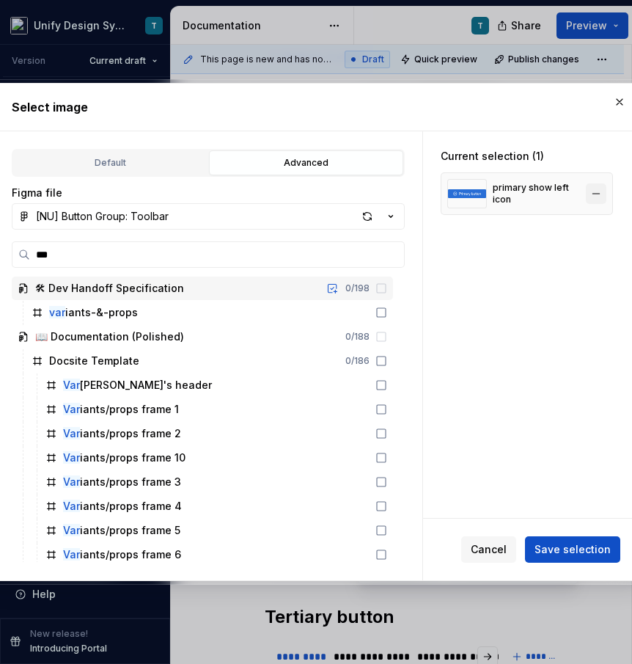
click at [602, 189] on button "button" at bounding box center [596, 193] width 21 height 21
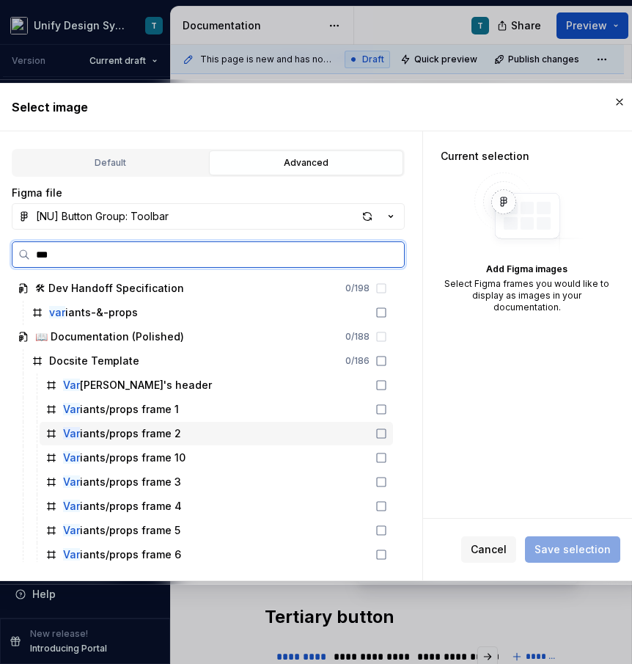
click at [255, 437] on div "Var iants/props frame 2" at bounding box center [217, 433] width 354 height 23
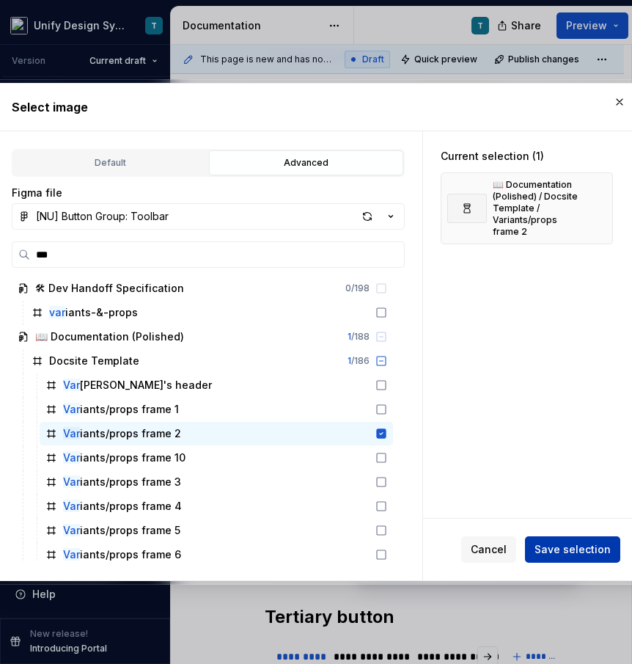
click at [578, 543] on span "Save selection" at bounding box center [573, 549] width 76 height 15
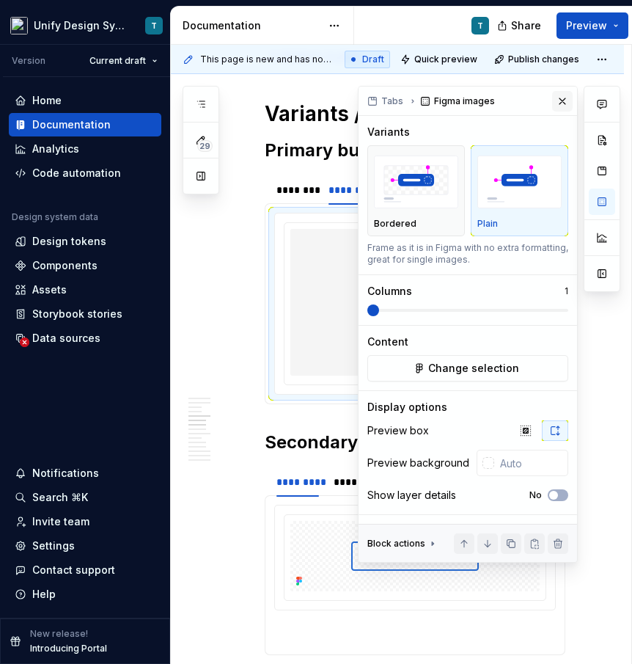
click at [561, 103] on button "button" at bounding box center [562, 101] width 21 height 21
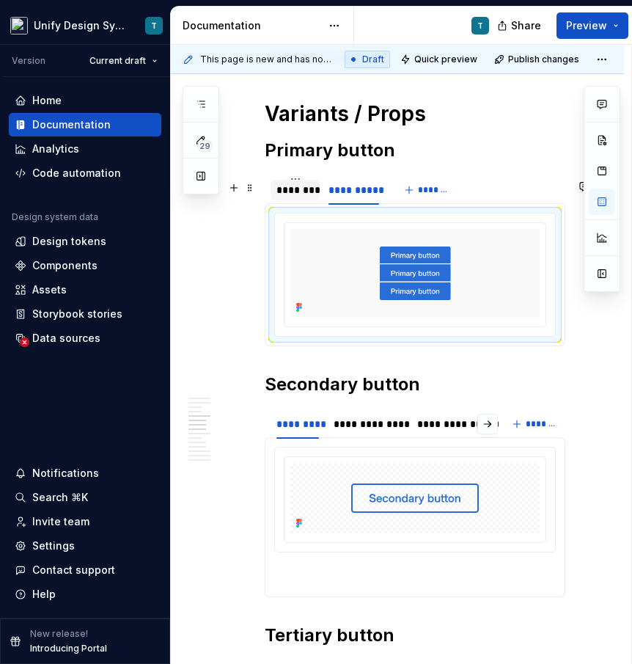
click at [307, 193] on div "********" at bounding box center [295, 190] width 37 height 15
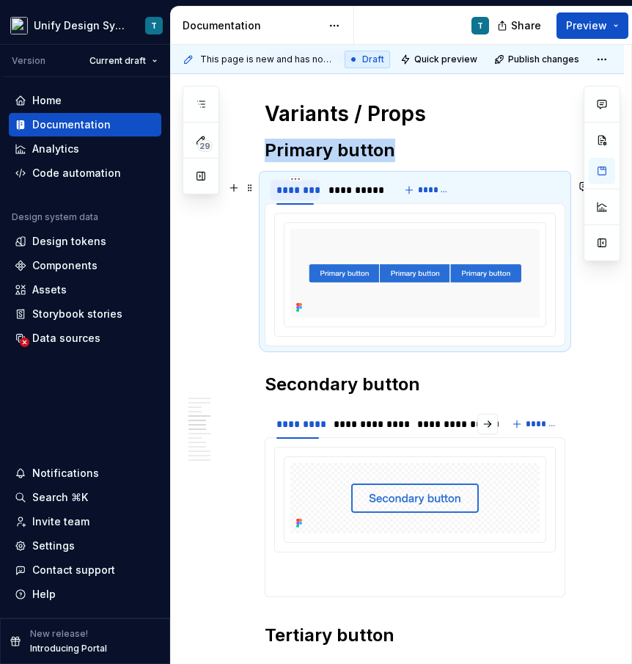
type textarea "*"
click at [357, 197] on div "**********" at bounding box center [354, 190] width 51 height 15
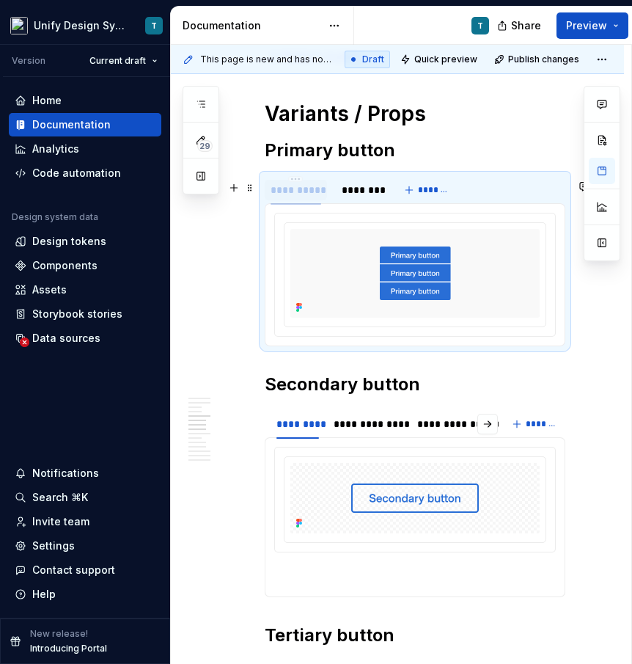
drag, startPoint x: 344, startPoint y: 196, endPoint x: 285, endPoint y: 196, distance: 59.4
click at [285, 196] on div "**********" at bounding box center [296, 190] width 51 height 15
drag, startPoint x: 310, startPoint y: 195, endPoint x: 371, endPoint y: 194, distance: 60.9
click at [368, 194] on div "**********" at bounding box center [354, 190] width 51 height 15
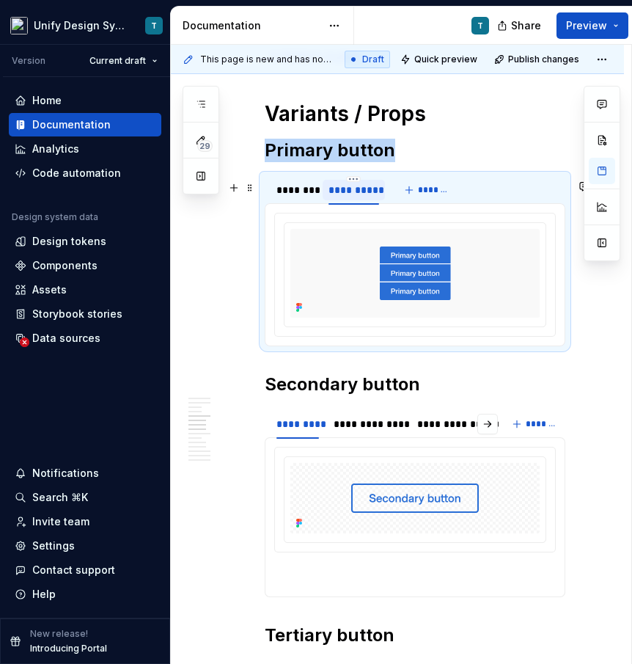
click at [368, 194] on div "**********" at bounding box center [354, 190] width 51 height 15
type input "********"
click at [293, 197] on div "********" at bounding box center [295, 190] width 37 height 15
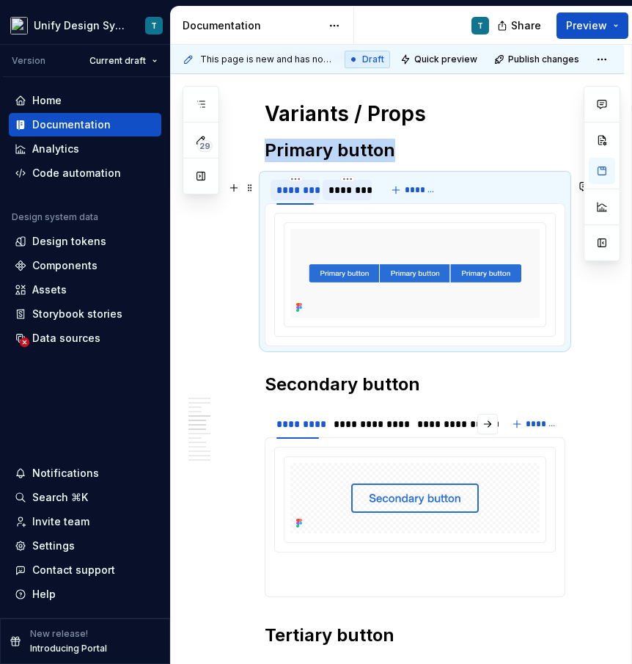
click at [293, 197] on div "********" at bounding box center [295, 190] width 37 height 15
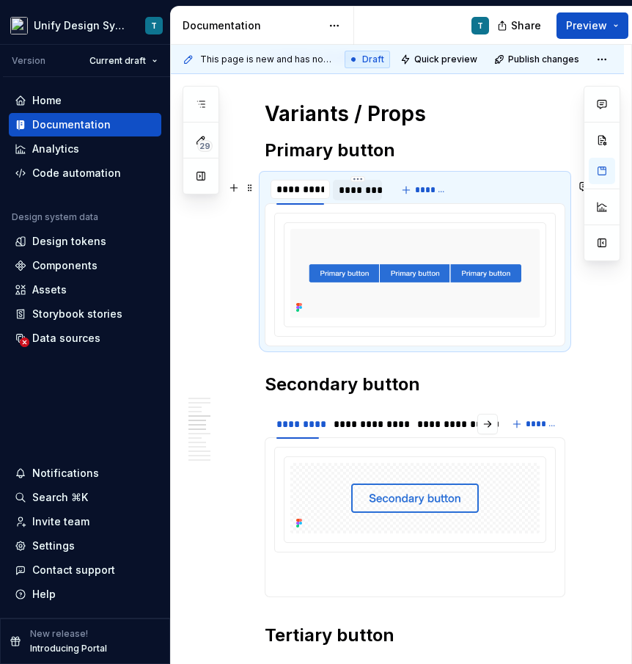
type input "**********"
click at [343, 194] on div "********" at bounding box center [360, 190] width 37 height 15
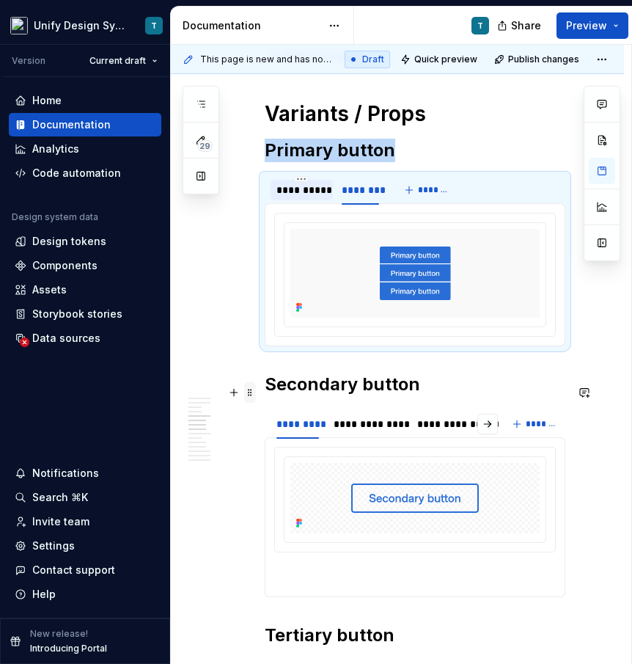
click at [249, 387] on span at bounding box center [250, 392] width 12 height 21
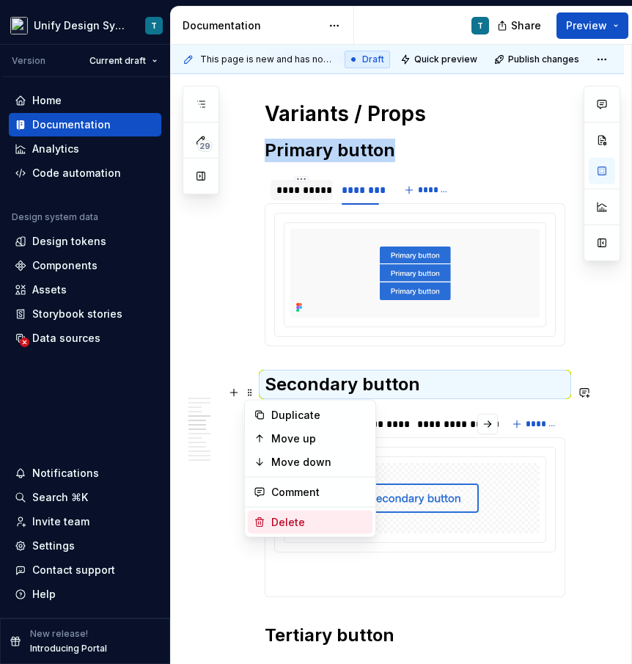
click at [281, 515] on div "Delete" at bounding box center [318, 522] width 95 height 15
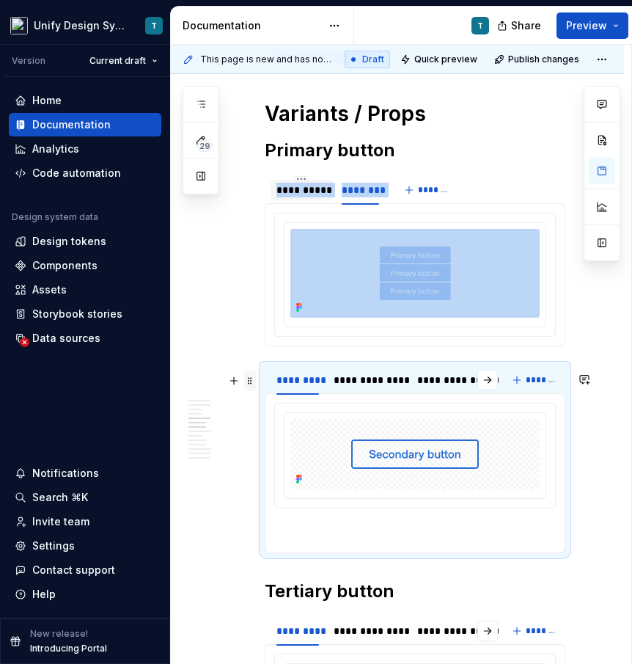
click at [249, 381] on span at bounding box center [250, 380] width 12 height 21
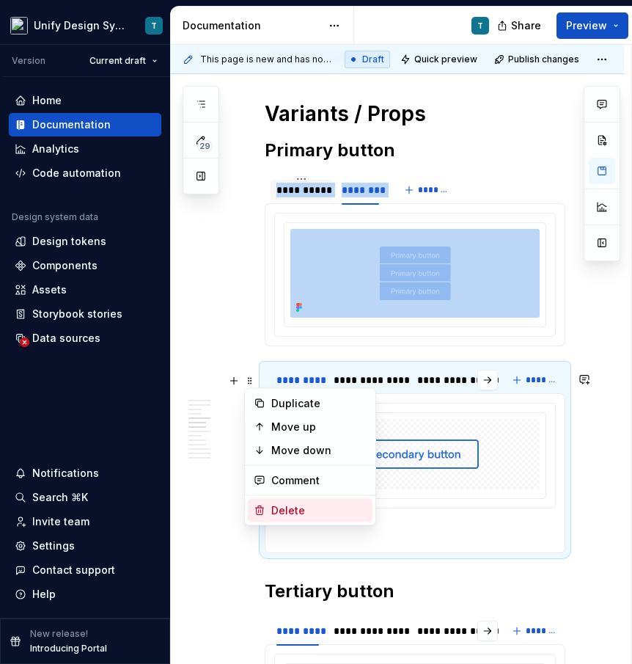
click at [276, 508] on div "Delete" at bounding box center [318, 510] width 95 height 15
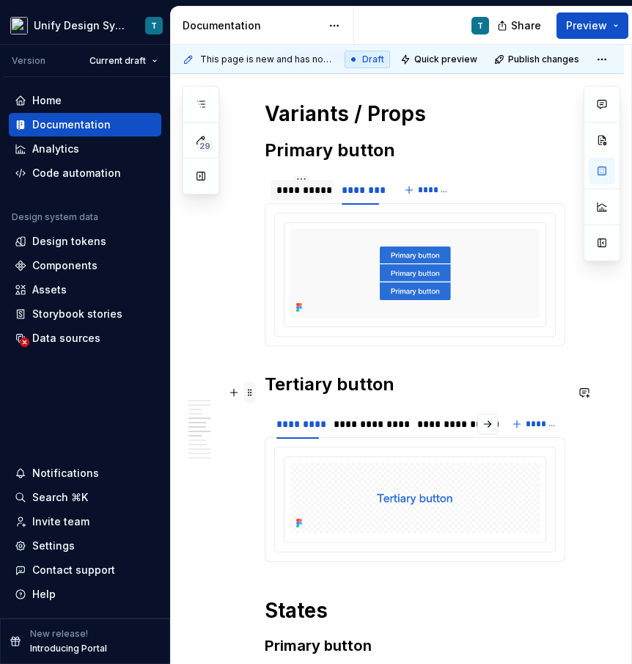
click at [252, 393] on span at bounding box center [250, 392] width 12 height 21
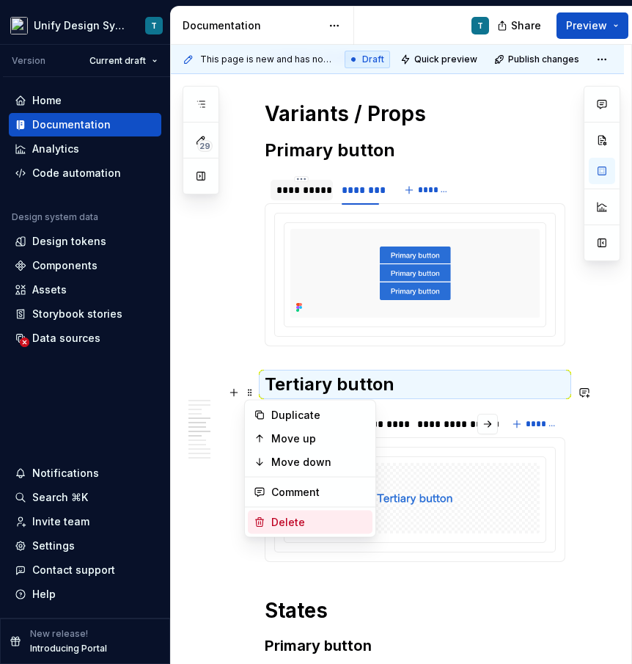
click at [275, 524] on div "Delete" at bounding box center [318, 522] width 95 height 15
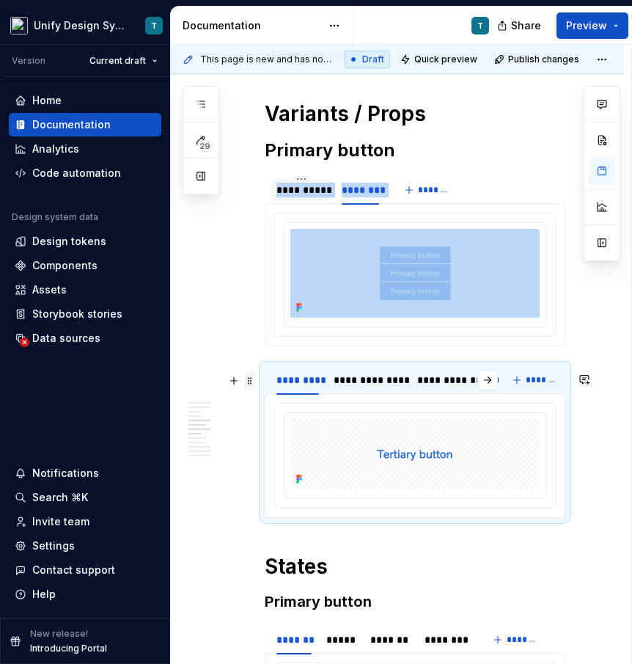
click at [249, 382] on span at bounding box center [250, 380] width 12 height 21
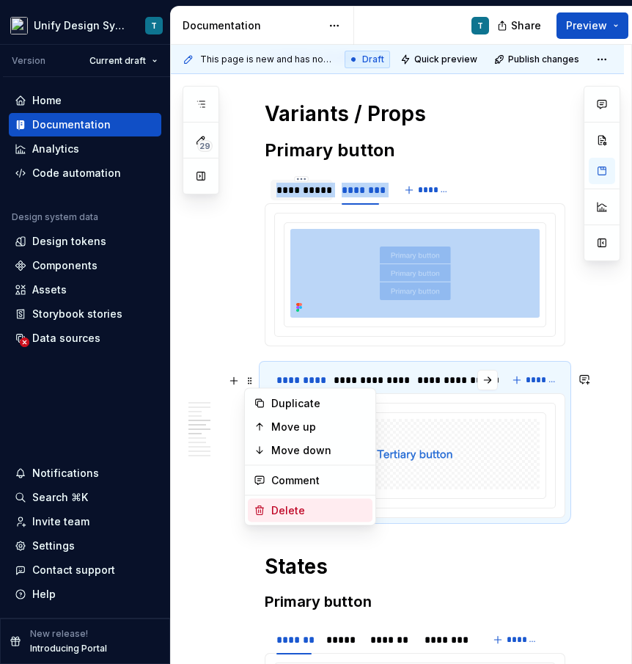
click at [270, 505] on div "Delete" at bounding box center [310, 510] width 125 height 23
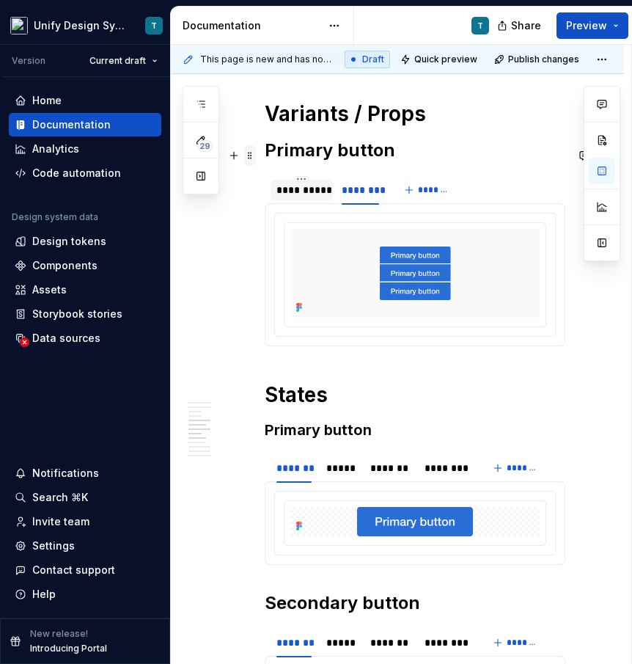
click at [250, 155] on span at bounding box center [250, 155] width 12 height 21
click at [349, 159] on h2 "Primary button" at bounding box center [415, 150] width 301 height 23
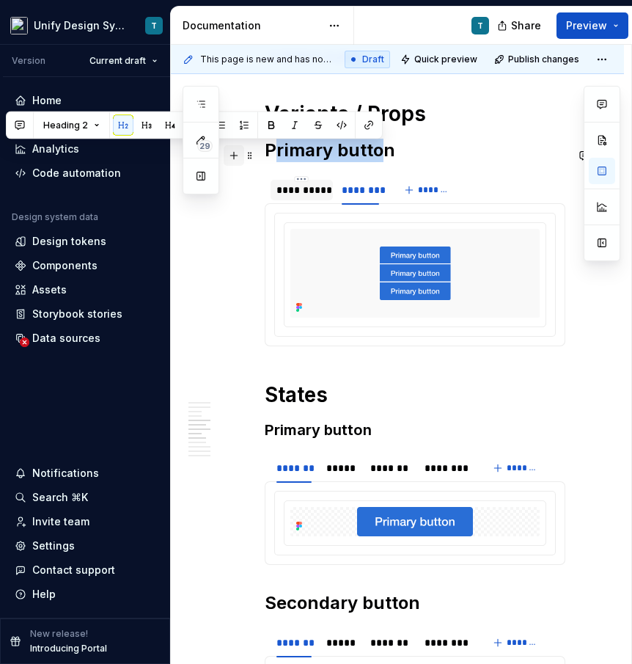
drag, startPoint x: 384, startPoint y: 153, endPoint x: 233, endPoint y: 156, distance: 150.4
click at [265, 156] on div "Overview Name Values Description Button type - Primary - Secondary - Tertiary A…" at bounding box center [415, 550] width 301 height 3388
drag, startPoint x: 406, startPoint y: 158, endPoint x: 251, endPoint y: 158, distance: 155.5
click at [265, 158] on div "Overview Name Values Description Button type - Primary - Secondary - Tertiary A…" at bounding box center [415, 550] width 301 height 3388
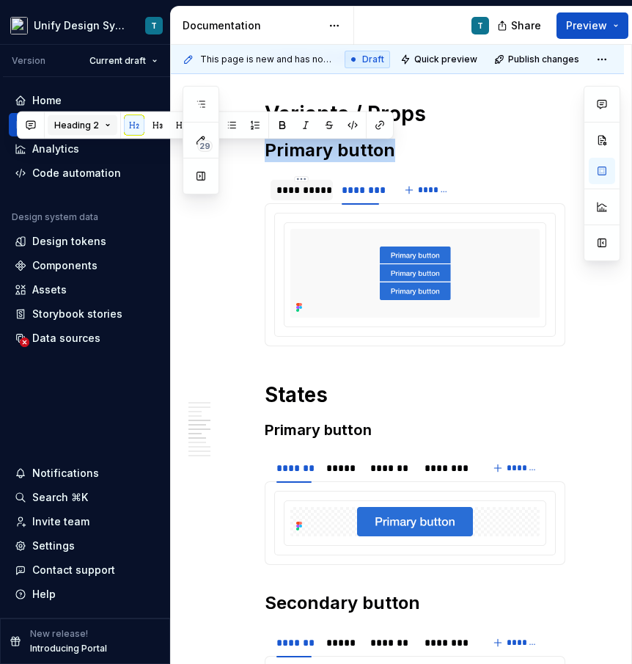
click at [109, 127] on button "Heading 2" at bounding box center [83, 125] width 70 height 21
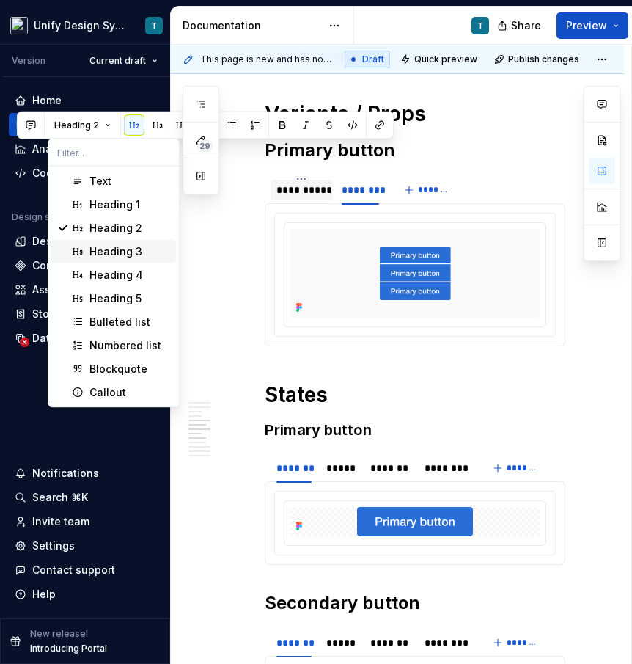
click at [99, 256] on div "Heading 3" at bounding box center [115, 251] width 53 height 15
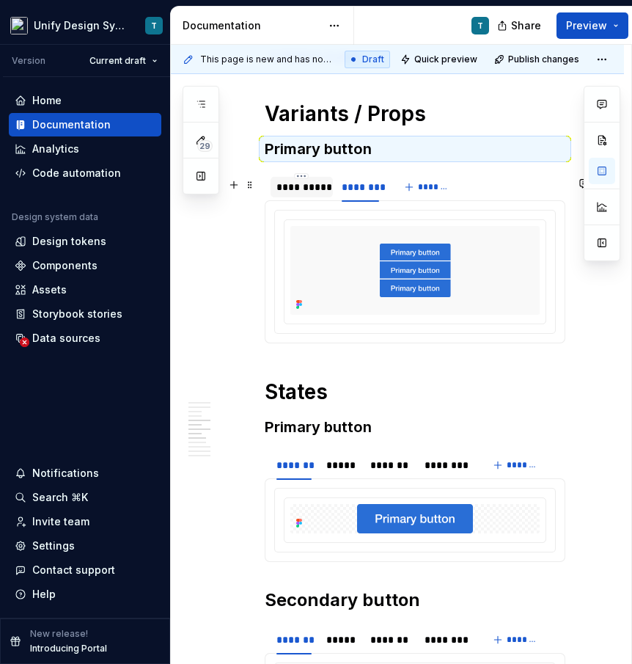
scroll to position [1525, 0]
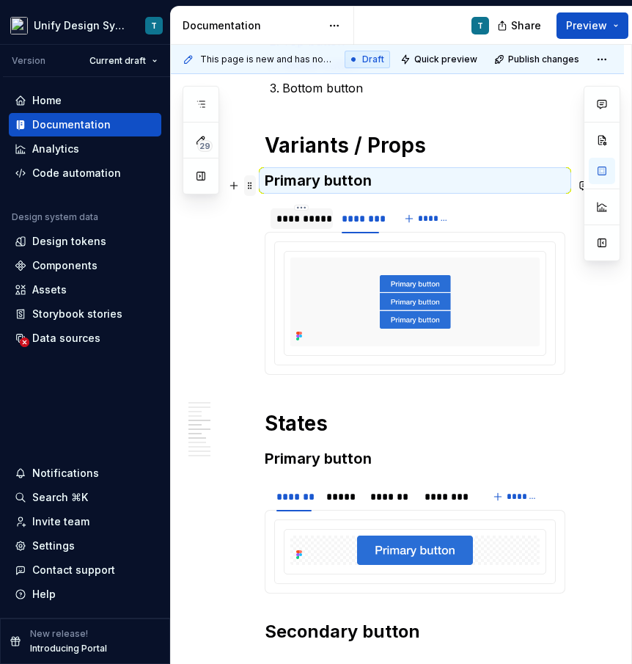
click at [250, 187] on span at bounding box center [250, 185] width 12 height 21
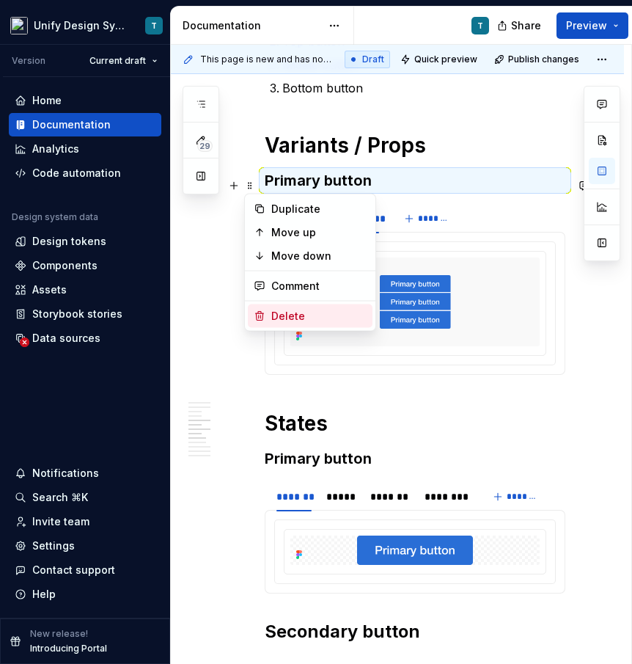
click at [277, 312] on div "Delete" at bounding box center [318, 316] width 95 height 15
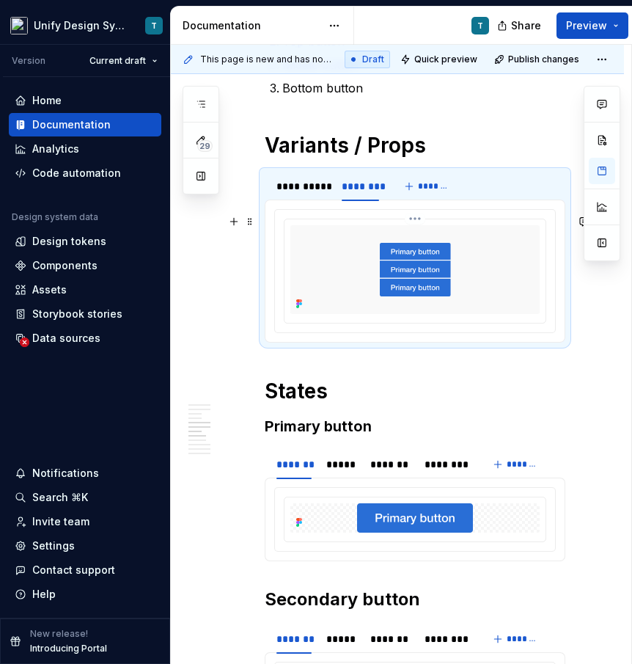
click at [358, 295] on img at bounding box center [415, 269] width 249 height 89
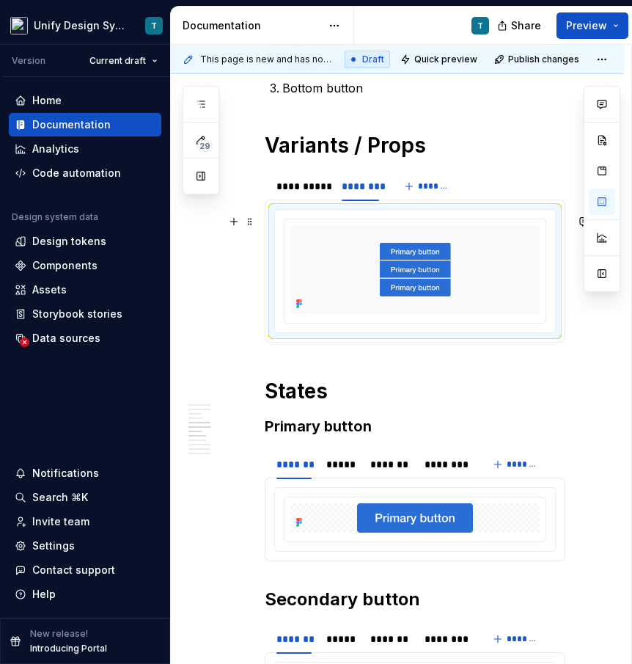
type textarea "*"
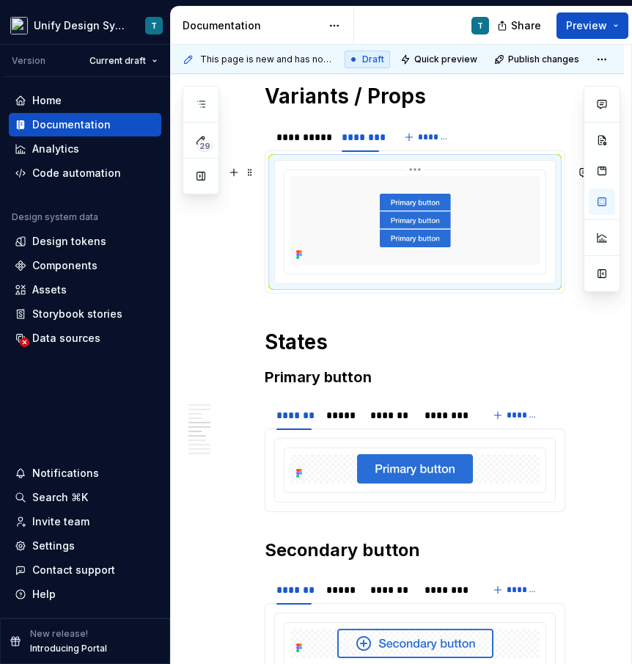
scroll to position [1575, 0]
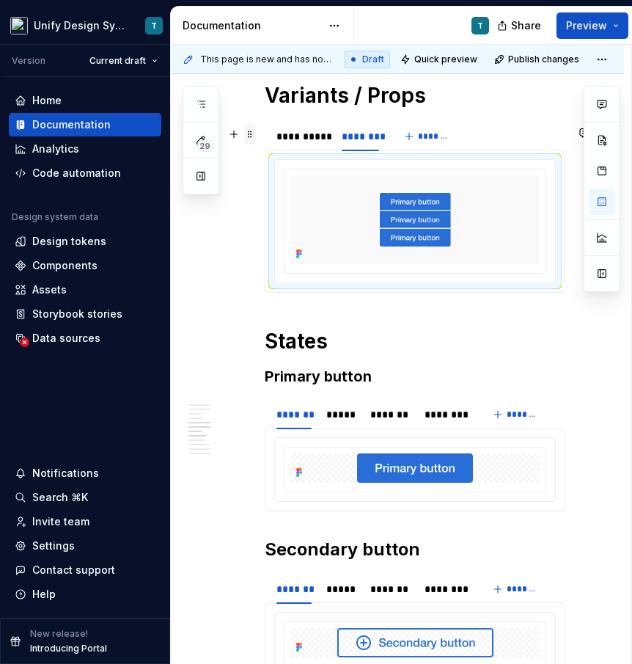
click at [252, 136] on span at bounding box center [250, 134] width 12 height 21
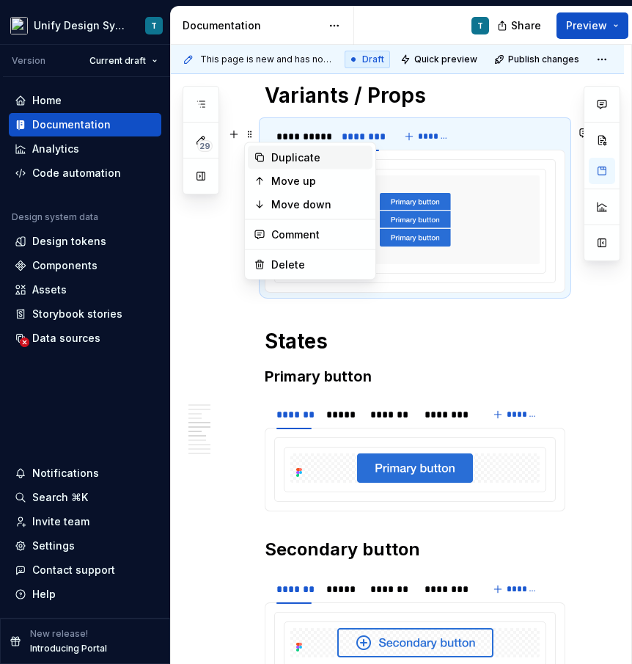
click at [288, 156] on div "Duplicate" at bounding box center [318, 157] width 95 height 15
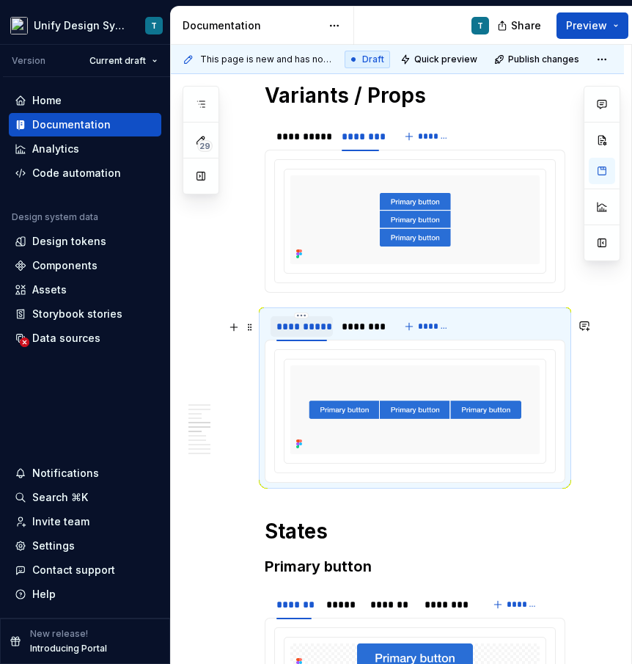
click at [296, 334] on div "**********" at bounding box center [302, 326] width 51 height 15
type input "**********"
click at [386, 334] on div "********" at bounding box center [388, 326] width 37 height 15
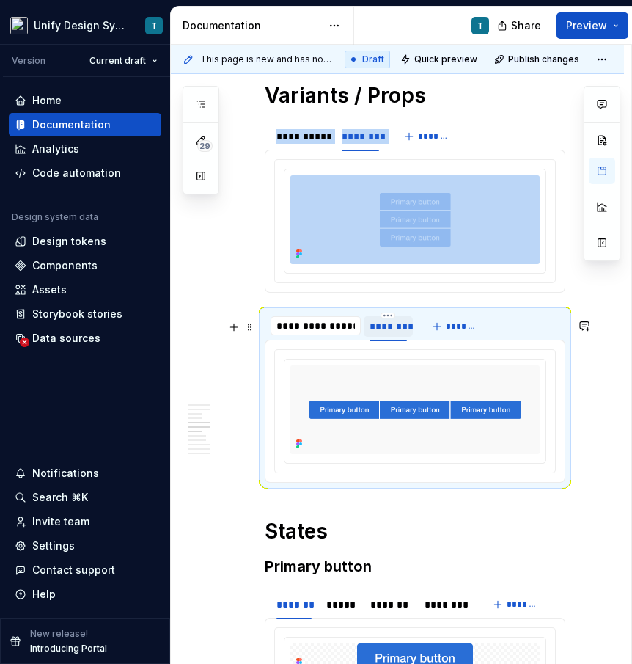
click at [386, 334] on div "********" at bounding box center [388, 326] width 37 height 15
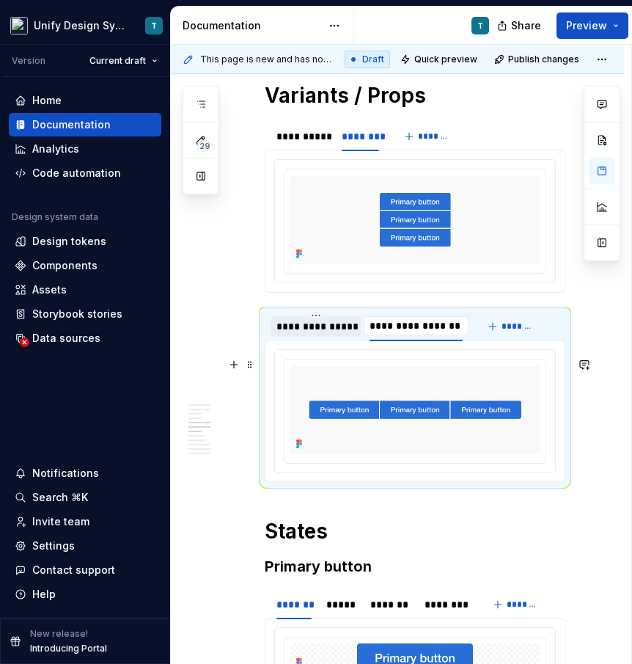
type input "**********"
click at [363, 362] on div at bounding box center [415, 411] width 280 height 123
click at [321, 334] on div "**********" at bounding box center [316, 326] width 78 height 15
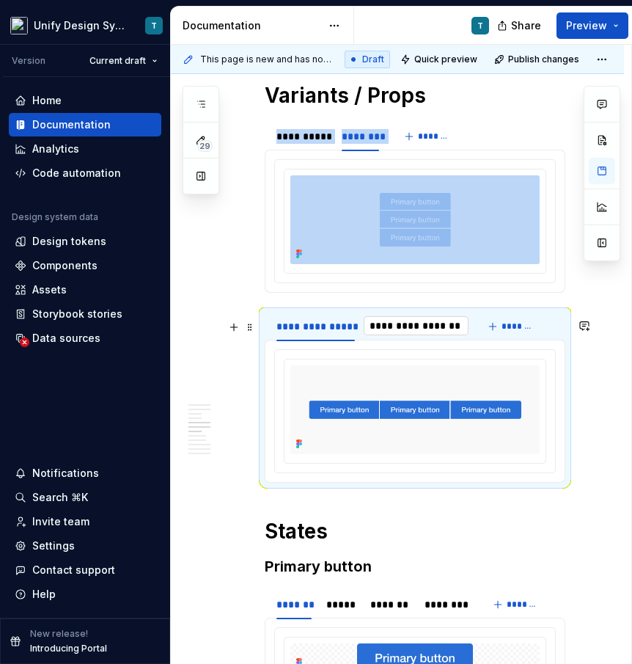
click at [398, 335] on input "**********" at bounding box center [416, 326] width 105 height 26
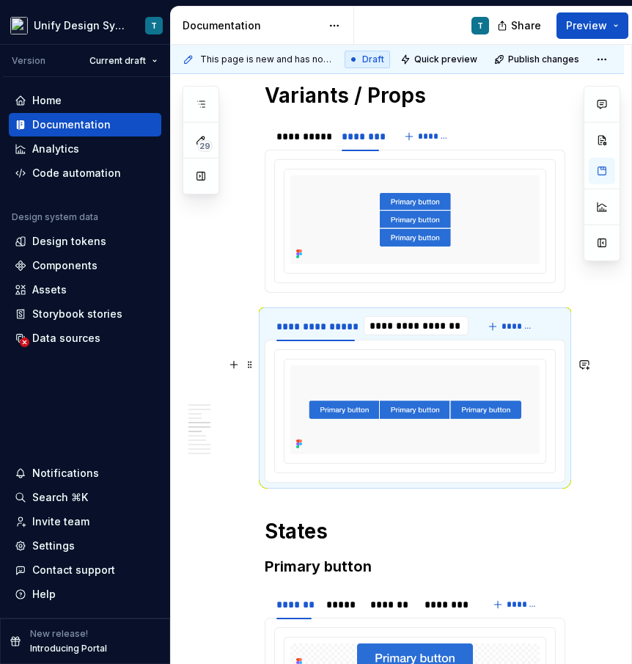
click at [367, 354] on div at bounding box center [415, 411] width 282 height 124
click at [403, 335] on input "**********" at bounding box center [416, 326] width 105 height 26
click at [337, 334] on div "**********" at bounding box center [316, 326] width 78 height 15
click at [340, 334] on div "**********" at bounding box center [316, 326] width 78 height 15
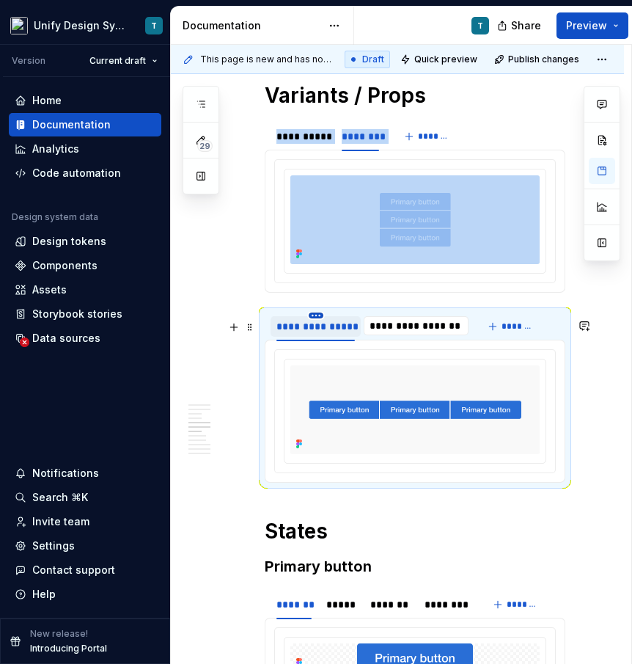
click at [315, 321] on html "Unify Design System T Version Current draft Home Documentation Analytics Code a…" at bounding box center [316, 332] width 632 height 664
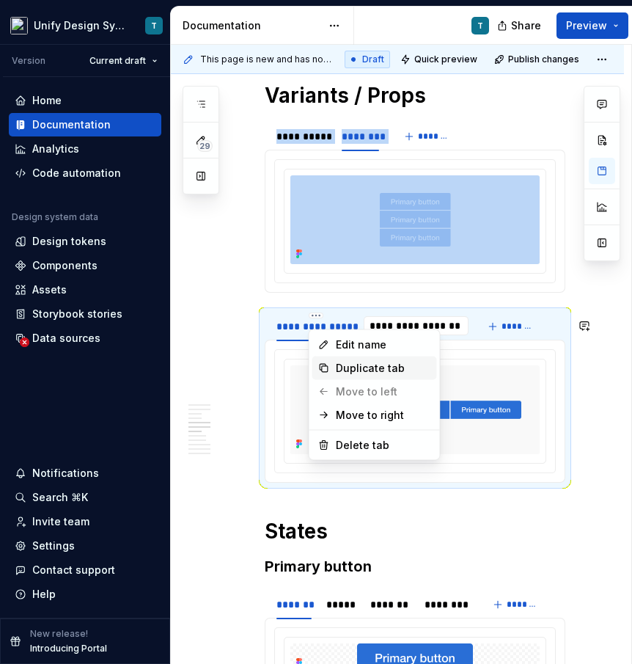
click at [346, 361] on div "Duplicate tab" at bounding box center [383, 368] width 95 height 15
click at [380, 364] on div "Duplicate tab" at bounding box center [383, 368] width 95 height 15
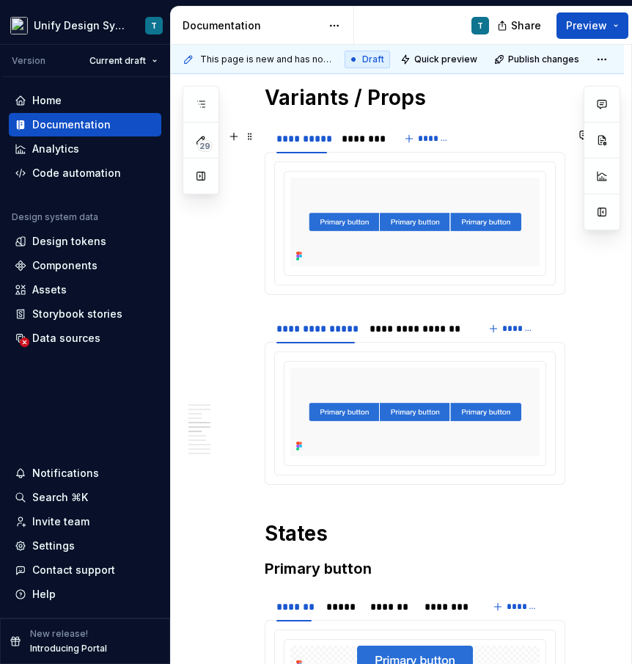
scroll to position [1589, 0]
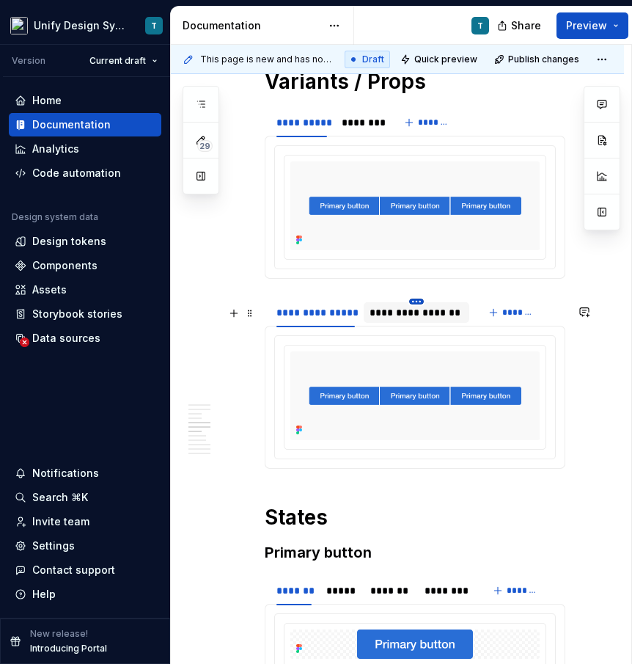
click at [419, 310] on html "Unify Design System T Version Current draft Home Documentation Analytics Code a…" at bounding box center [316, 332] width 632 height 664
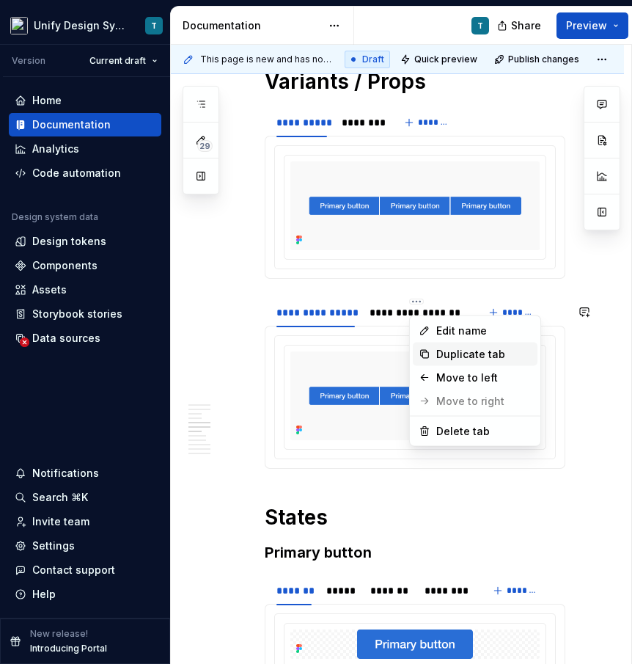
click at [455, 351] on div "Duplicate tab" at bounding box center [483, 354] width 95 height 15
type textarea "*"
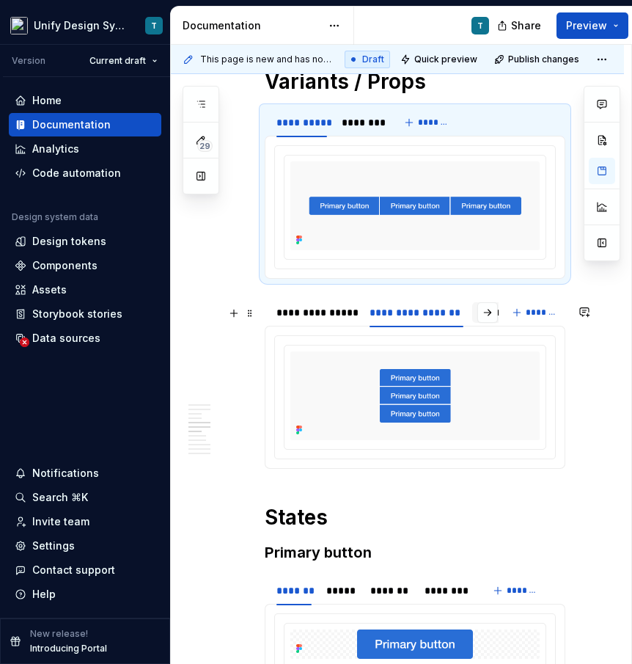
click at [480, 320] on div "**********" at bounding box center [542, 312] width 128 height 15
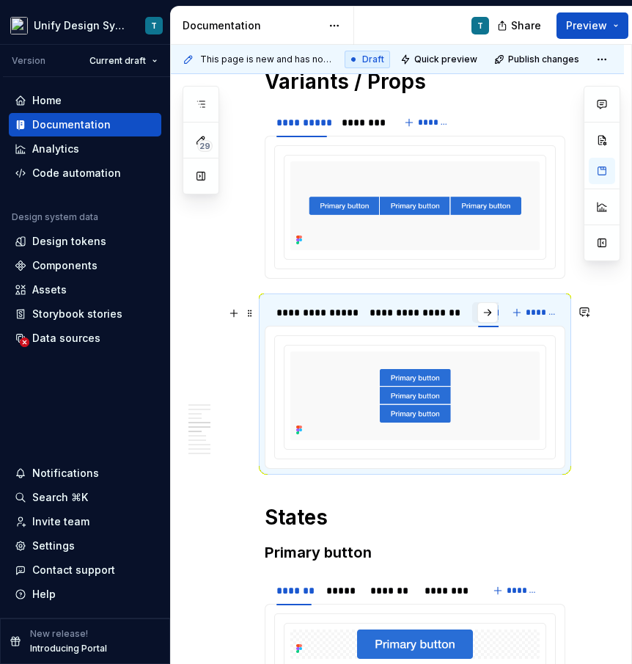
click at [480, 320] on div "**********" at bounding box center [542, 312] width 128 height 15
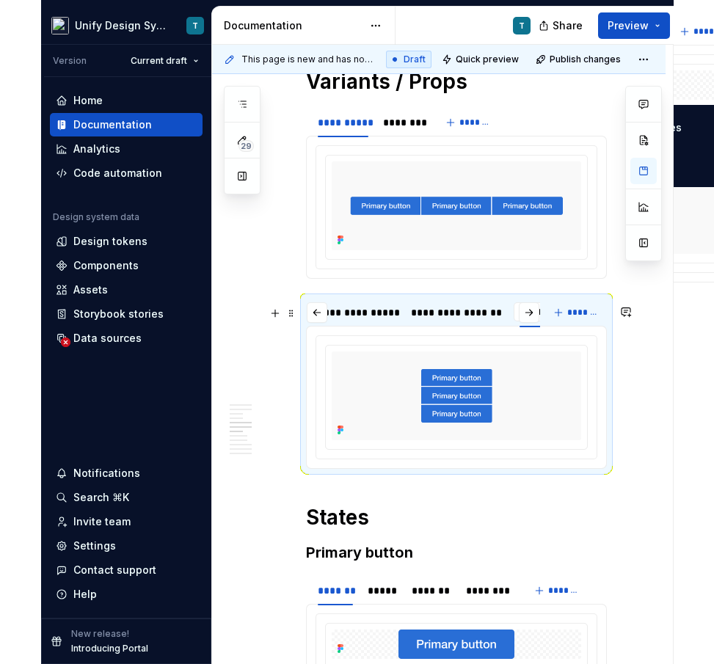
scroll to position [0, 26]
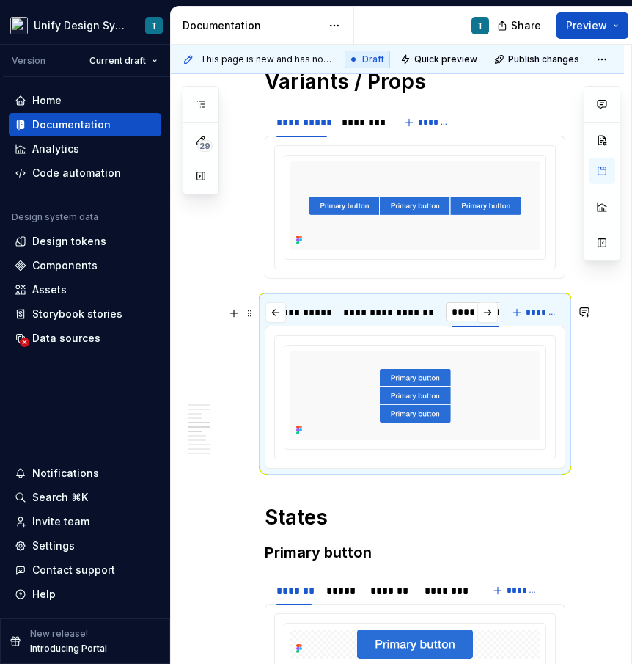
click at [478, 325] on input "**********" at bounding box center [515, 312] width 139 height 26
type input "**********"
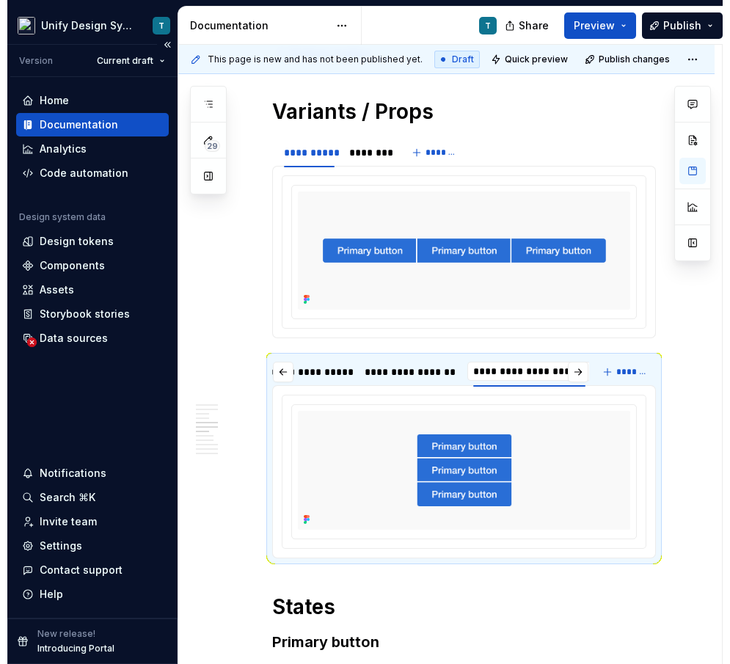
scroll to position [0, 0]
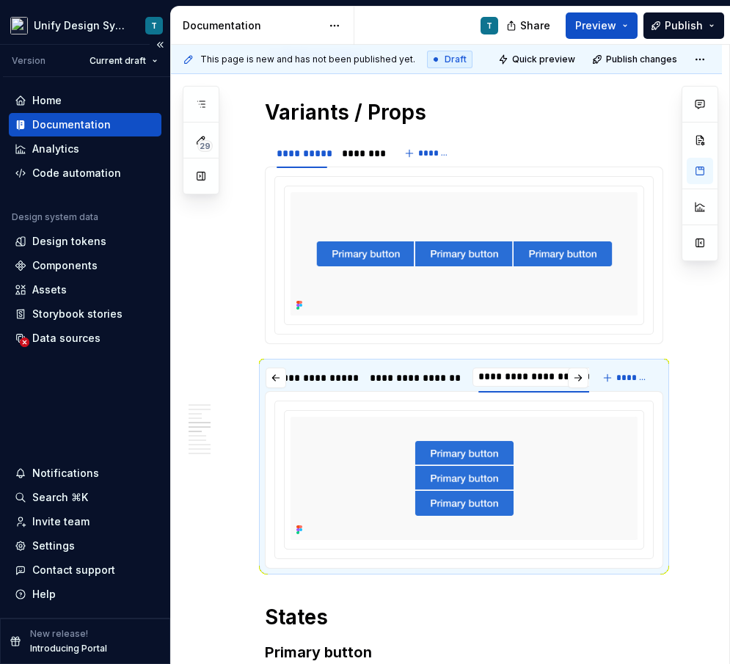
type textarea "*"
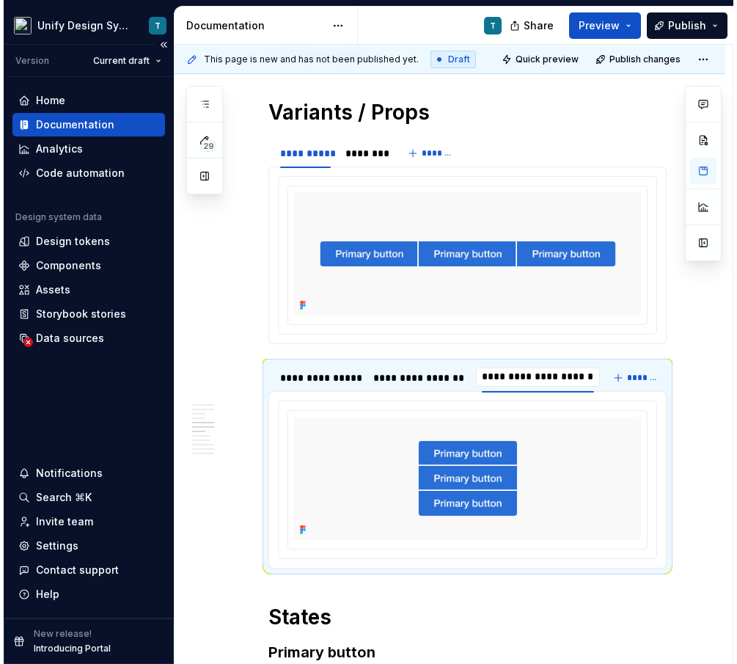
scroll to position [1632, 0]
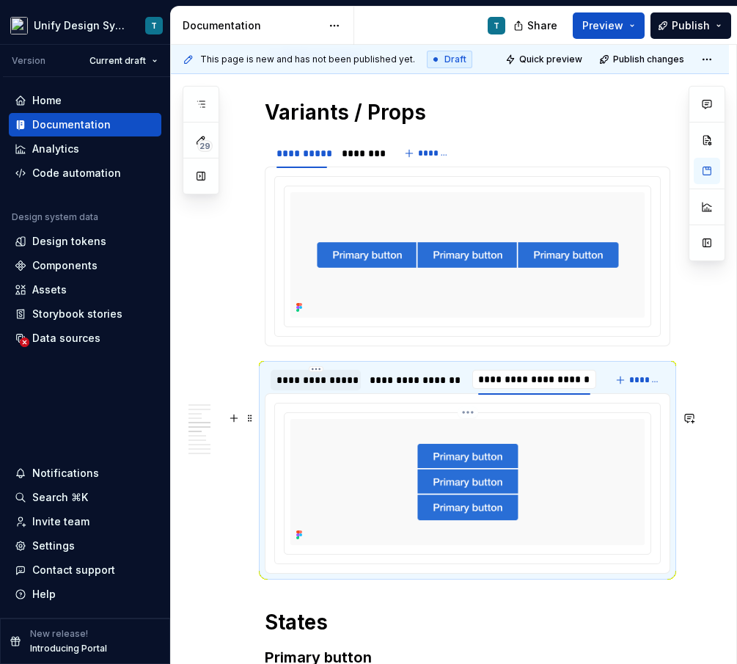
click at [325, 387] on div "**********" at bounding box center [316, 380] width 78 height 15
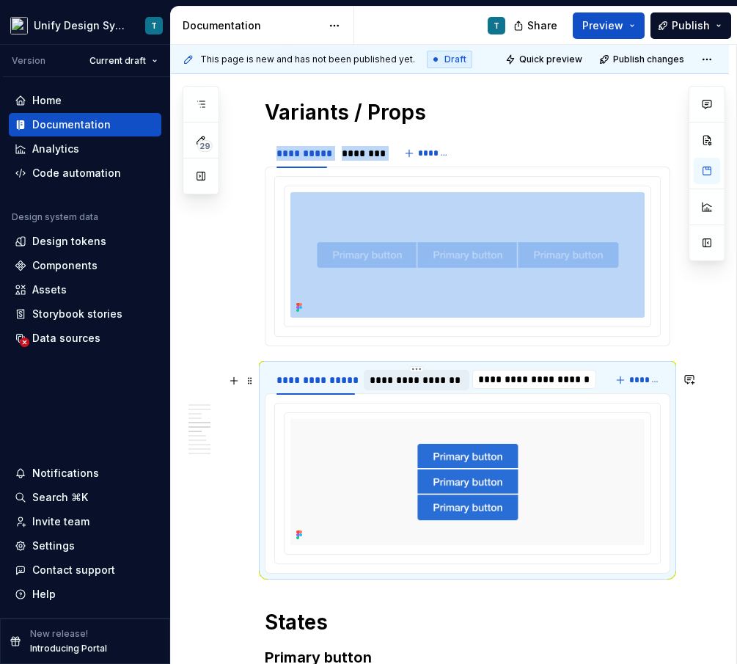
click at [413, 387] on div "**********" at bounding box center [417, 380] width 94 height 15
click at [326, 387] on div "**********" at bounding box center [316, 380] width 78 height 15
click at [433, 461] on img at bounding box center [468, 482] width 354 height 126
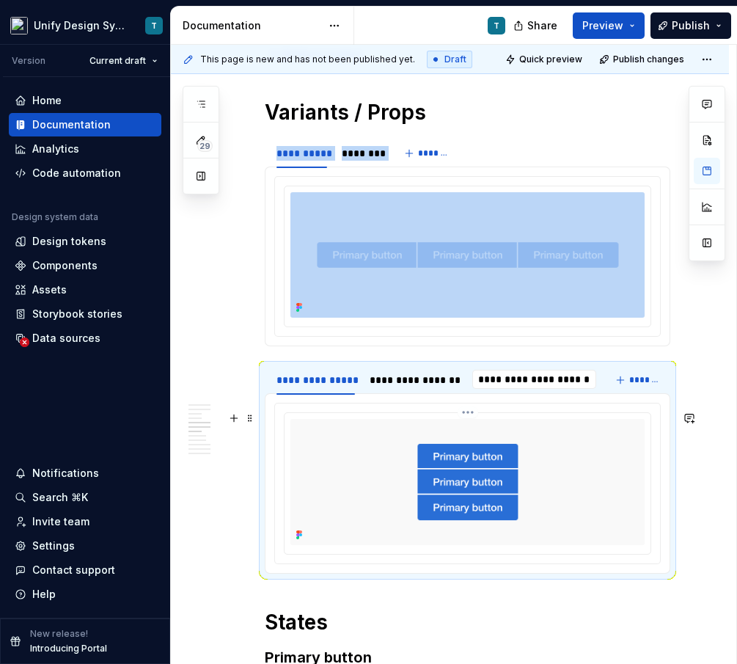
click at [433, 461] on img at bounding box center [468, 482] width 354 height 126
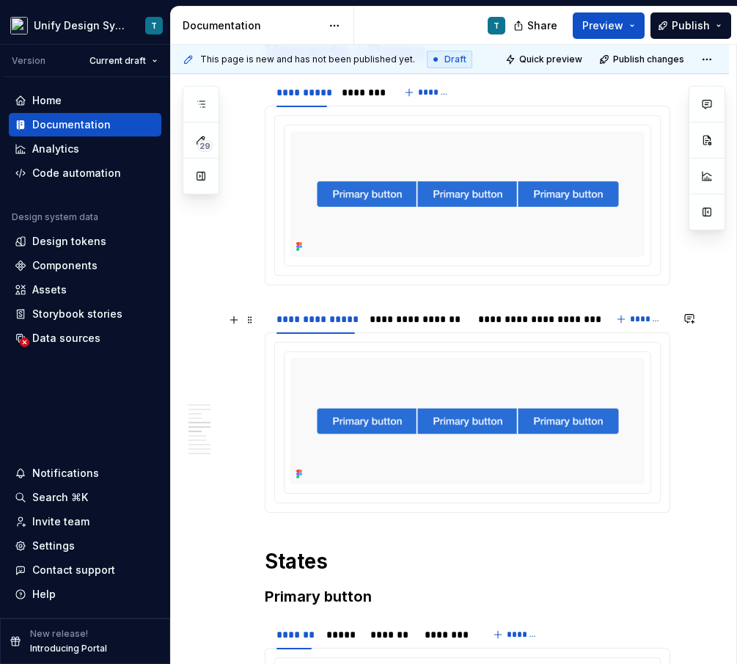
scroll to position [1645, 0]
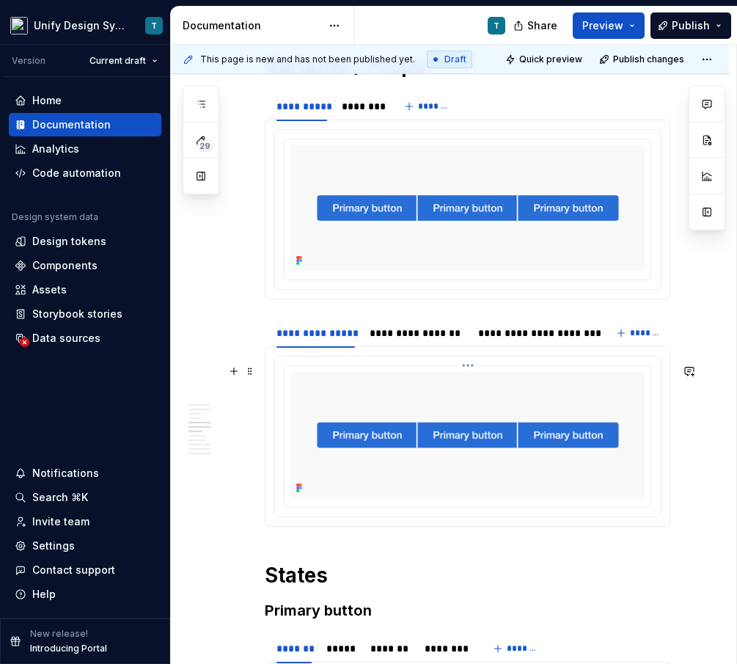
click at [358, 413] on img at bounding box center [468, 435] width 354 height 126
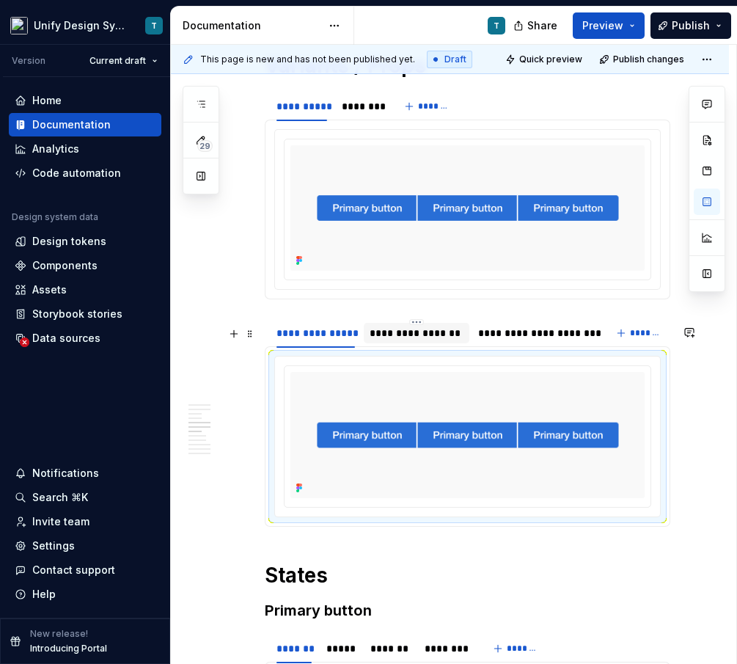
click at [403, 340] on div "**********" at bounding box center [417, 333] width 94 height 15
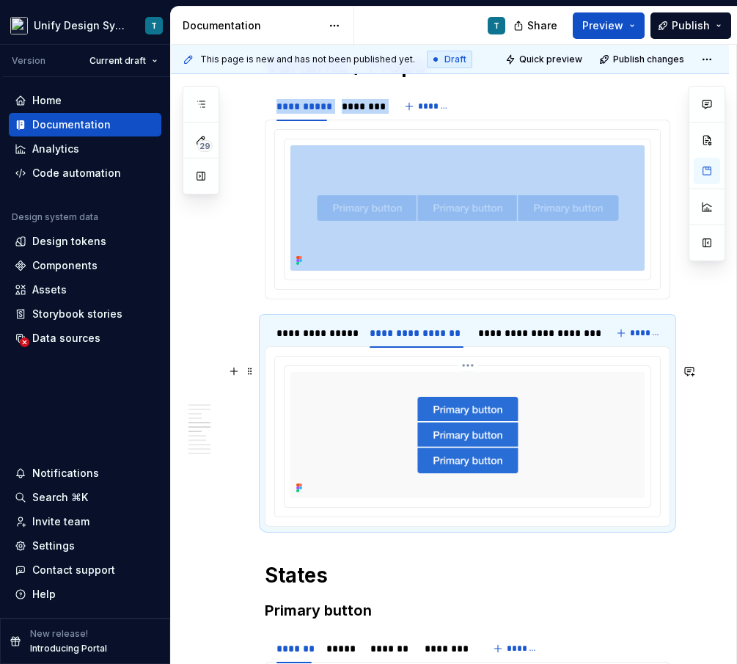
click at [416, 450] on img at bounding box center [468, 435] width 354 height 126
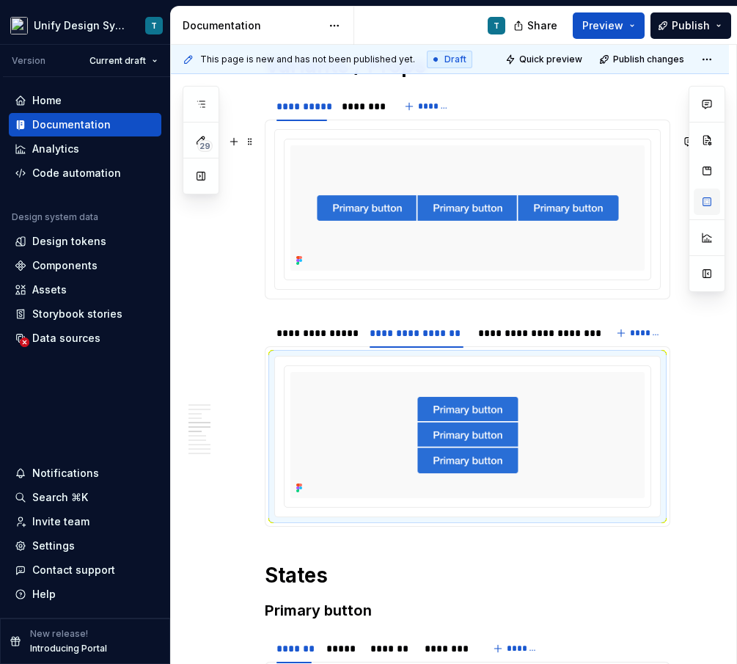
click at [698, 202] on button "button" at bounding box center [707, 202] width 26 height 26
type textarea "*"
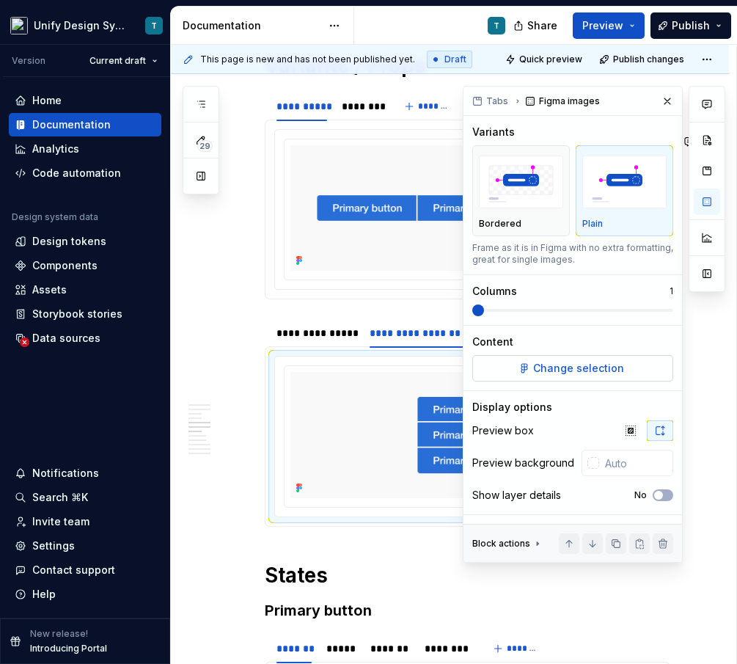
click at [552, 366] on span "Change selection" at bounding box center [578, 368] width 91 height 15
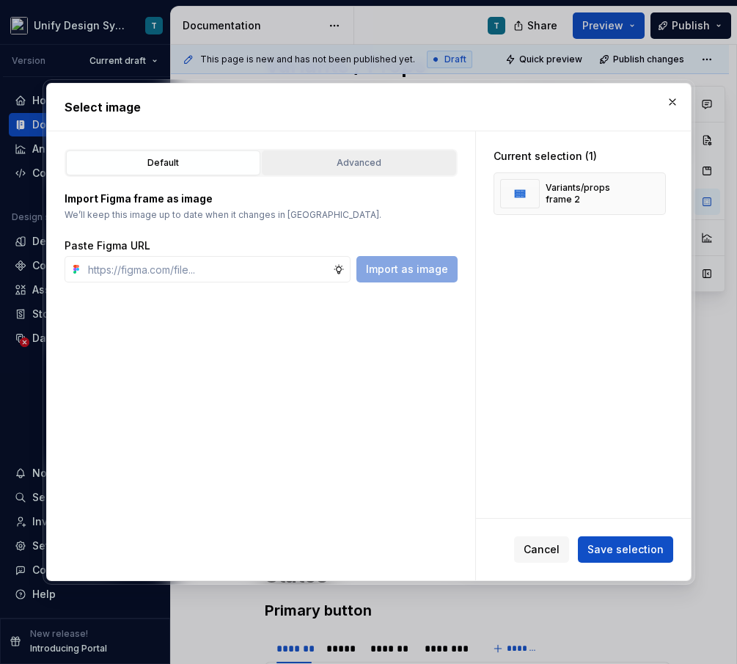
click at [321, 161] on div "Advanced" at bounding box center [359, 163] width 184 height 15
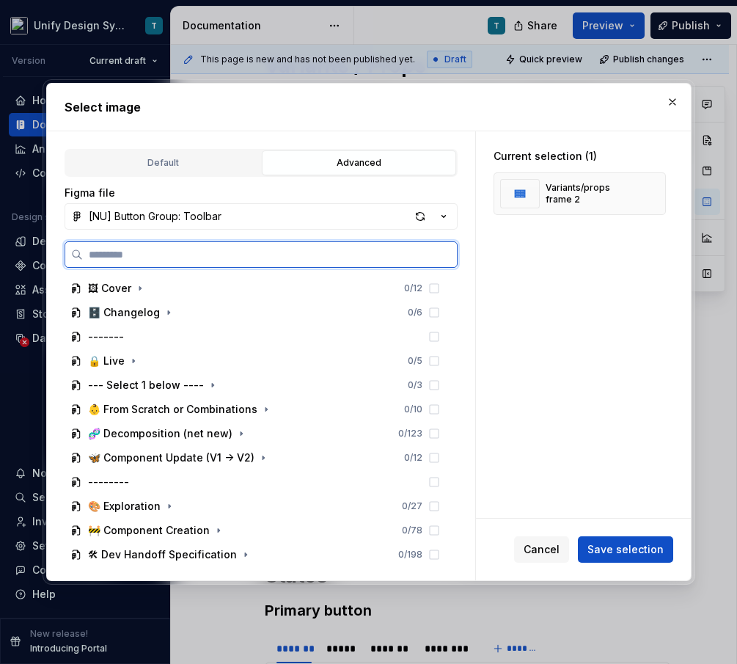
click at [251, 260] on input "search" at bounding box center [270, 254] width 374 height 15
type input "****"
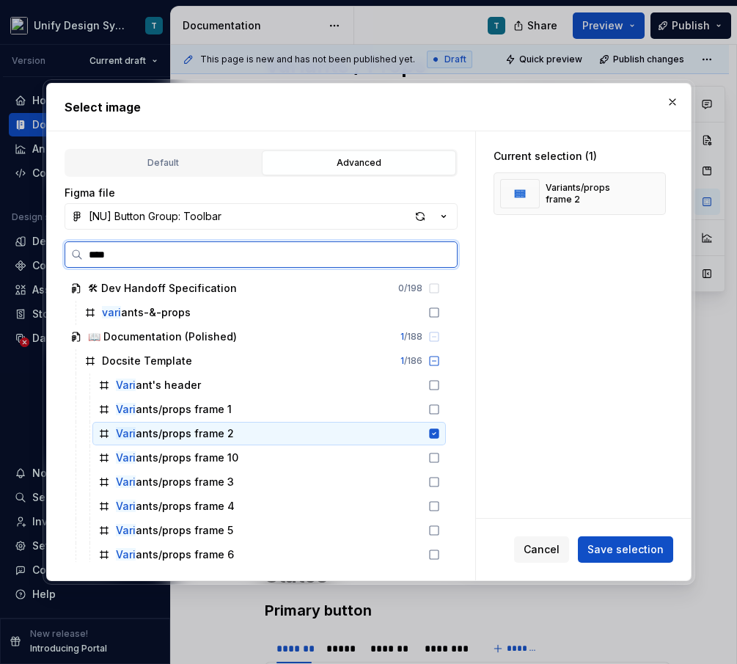
click at [235, 438] on div "Vari ants/props frame 2" at bounding box center [269, 433] width 354 height 23
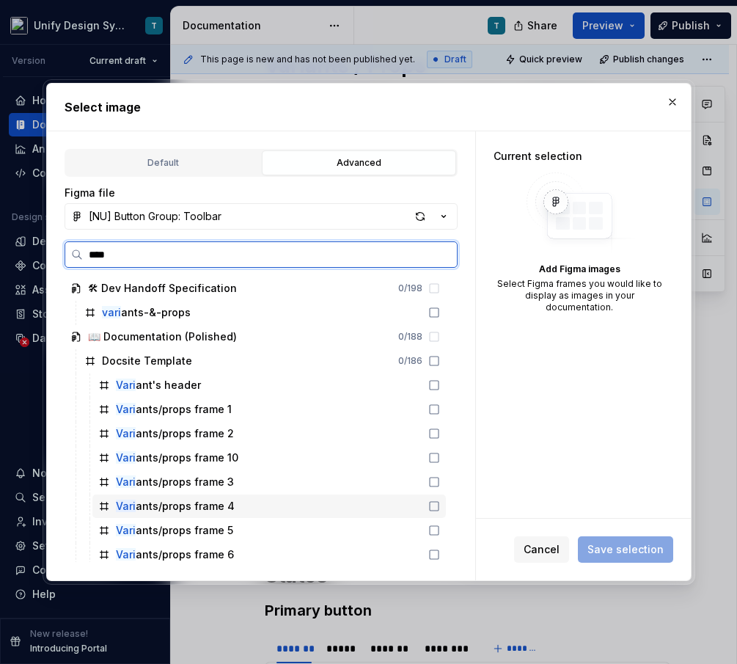
click at [220, 506] on div "Vari ants/props frame 4" at bounding box center [175, 506] width 119 height 15
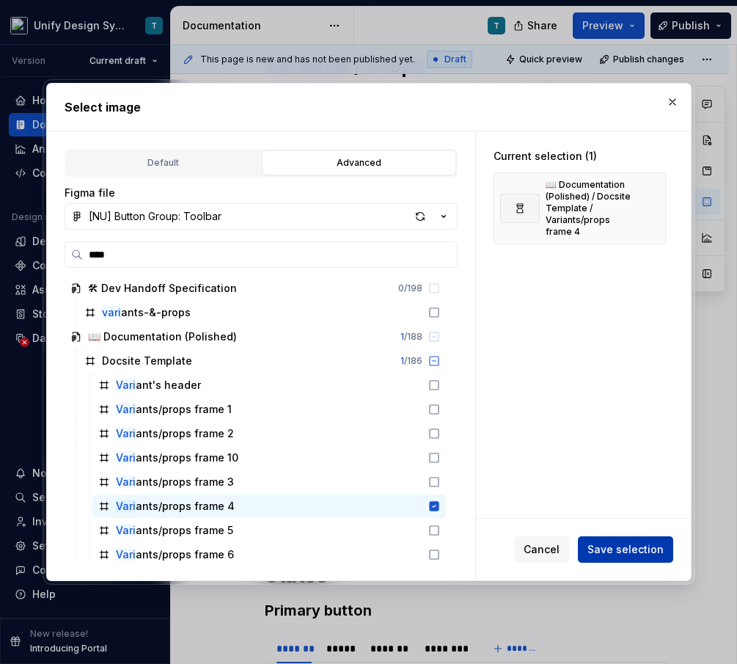
click at [609, 554] on span "Save selection" at bounding box center [626, 549] width 76 height 15
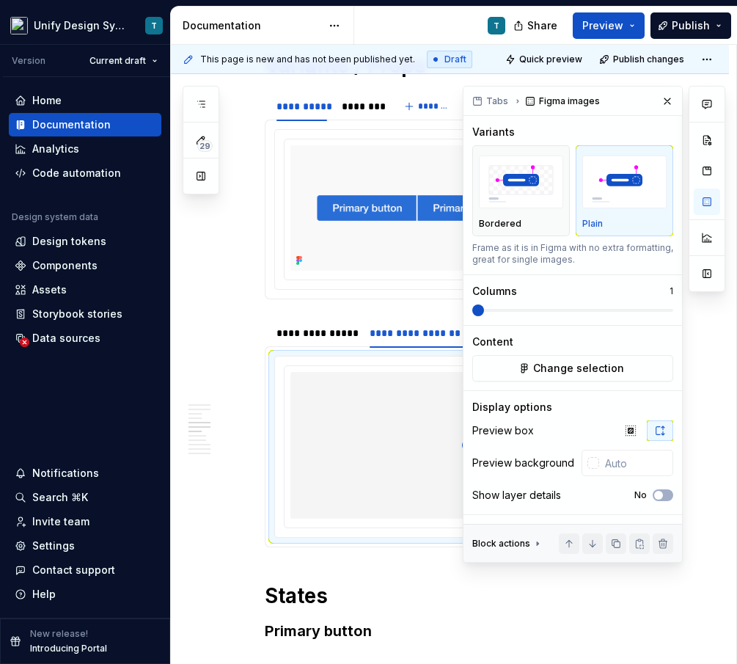
click at [415, 428] on div at bounding box center [468, 445] width 354 height 147
click at [668, 101] on button "button" at bounding box center [667, 101] width 21 height 21
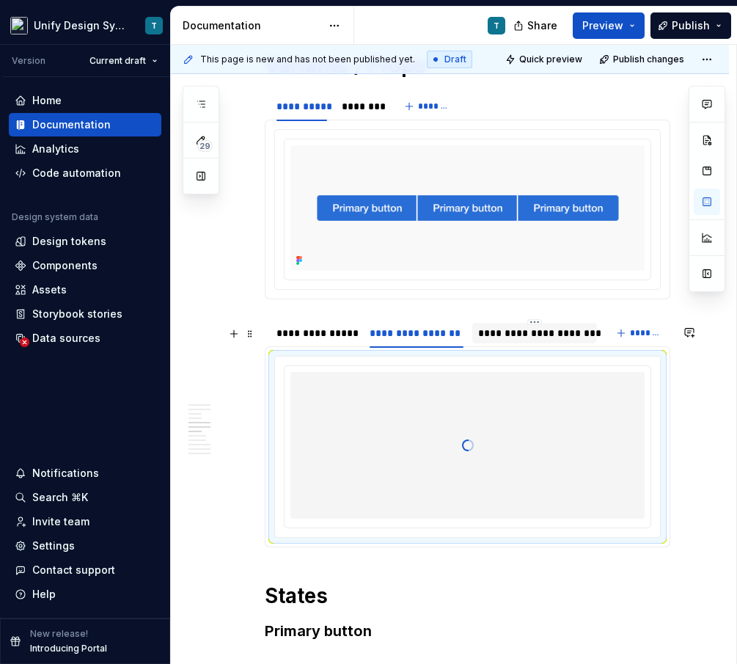
click at [547, 340] on div "**********" at bounding box center [534, 333] width 113 height 15
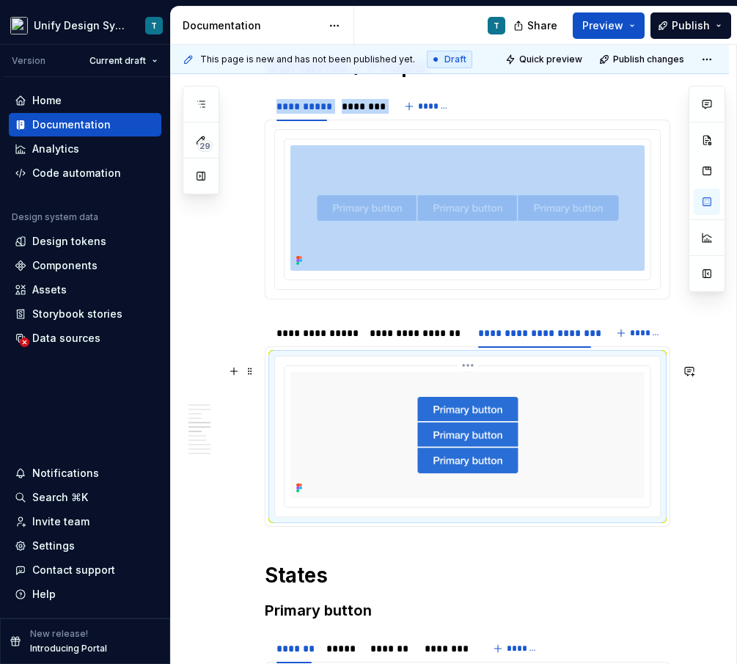
click at [485, 434] on img at bounding box center [468, 435] width 354 height 126
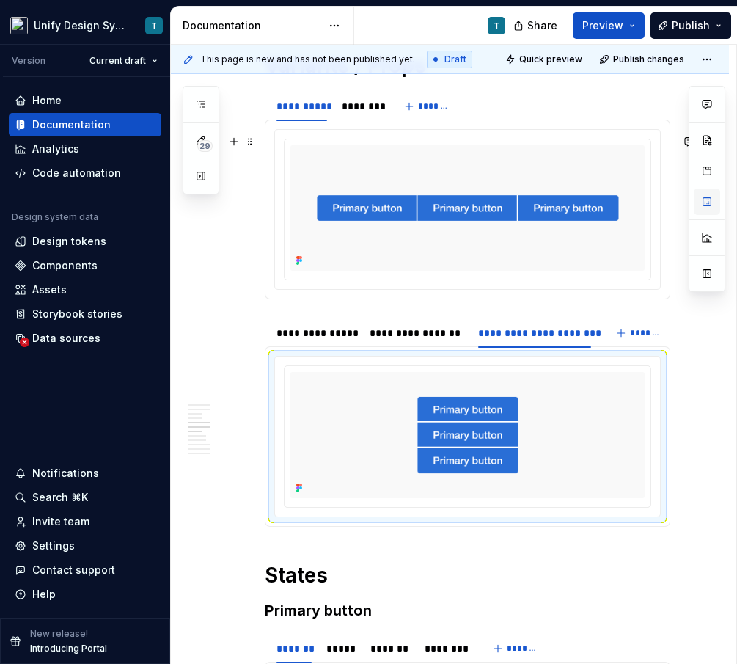
click at [709, 208] on button "button" at bounding box center [707, 202] width 26 height 26
type textarea "*"
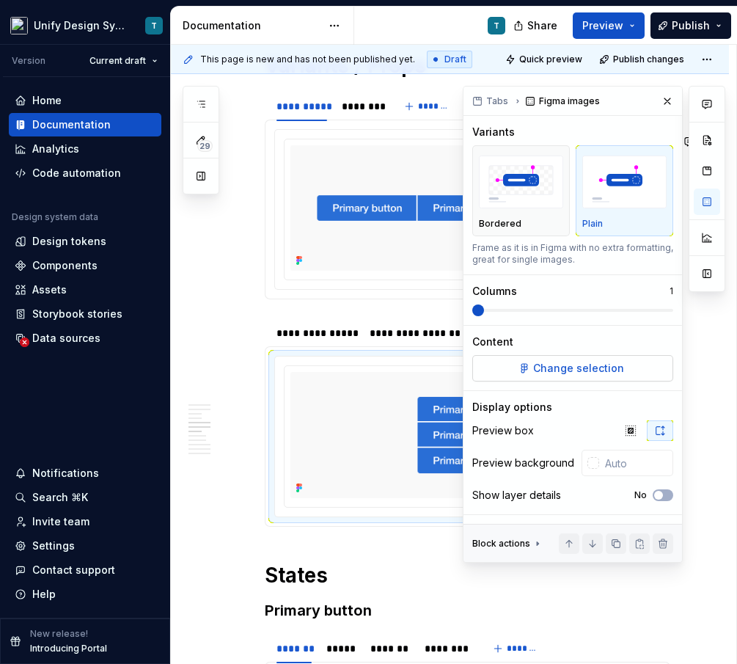
click at [549, 365] on span "Change selection" at bounding box center [578, 368] width 91 height 15
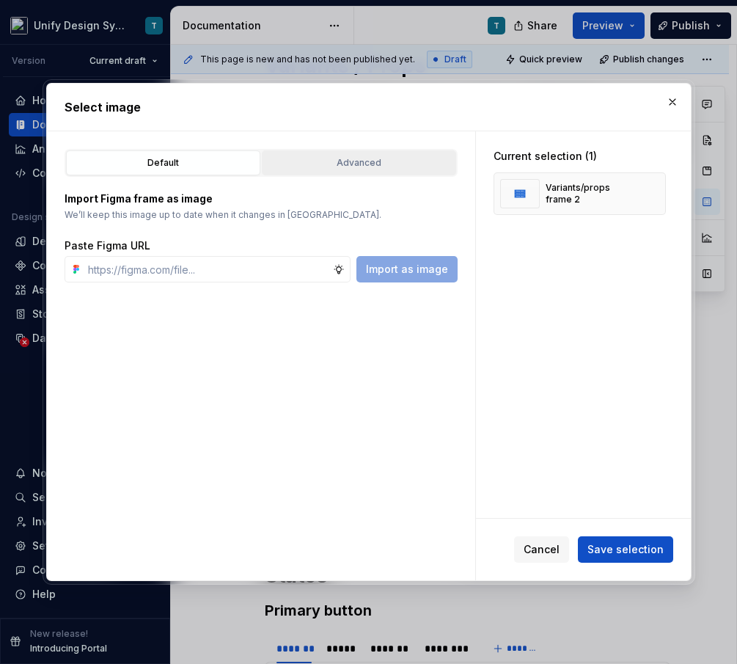
click at [370, 168] on div "Advanced" at bounding box center [359, 163] width 184 height 15
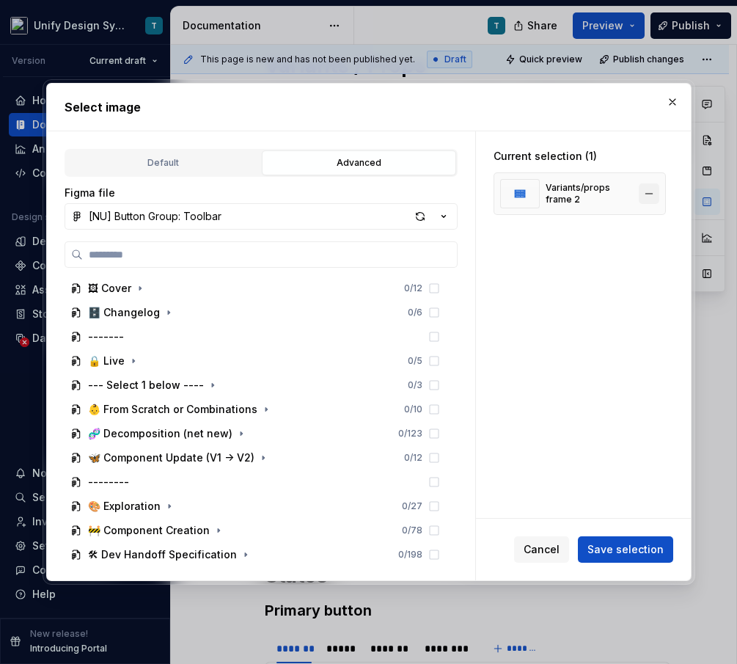
click at [654, 191] on button "button" at bounding box center [649, 193] width 21 height 21
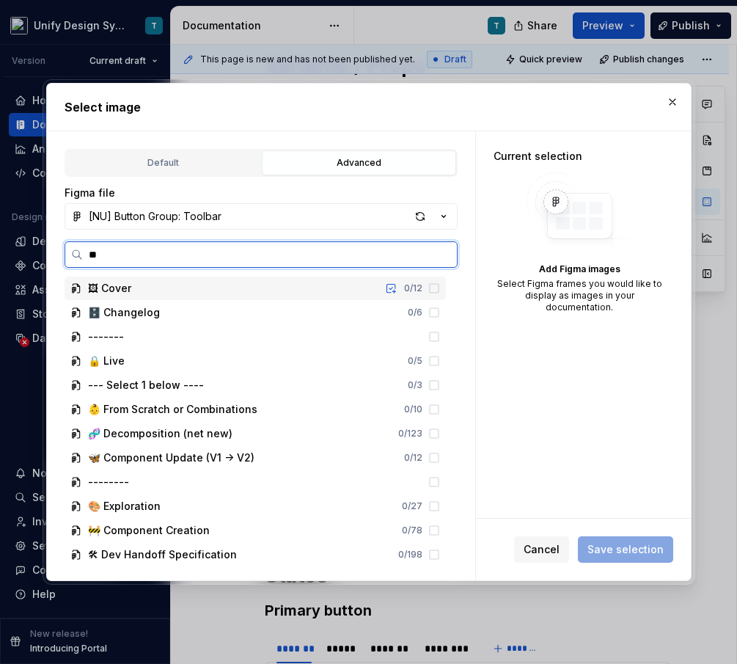
type input "***"
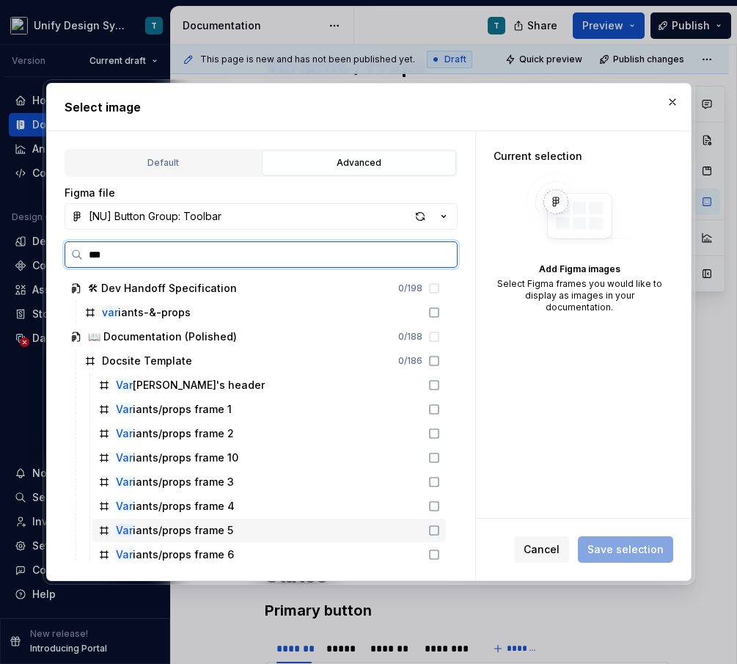
click at [197, 530] on div "Var iants/props frame 5" at bounding box center [174, 530] width 117 height 15
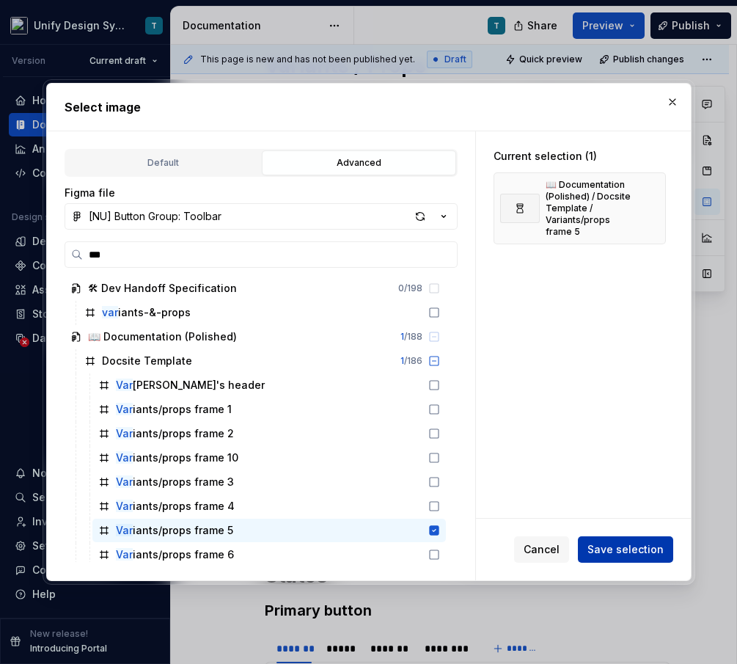
click at [607, 544] on span "Save selection" at bounding box center [626, 549] width 76 height 15
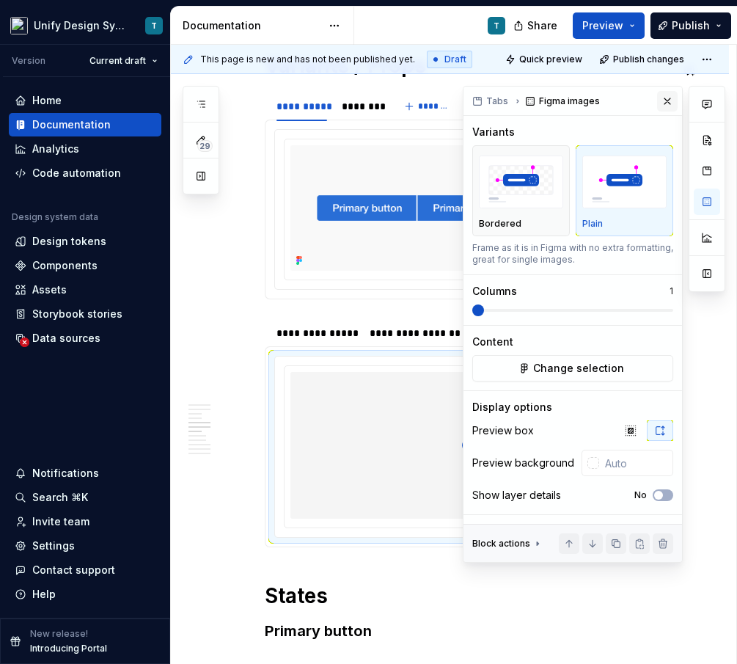
click at [669, 104] on button "button" at bounding box center [667, 101] width 21 height 21
type textarea "*"
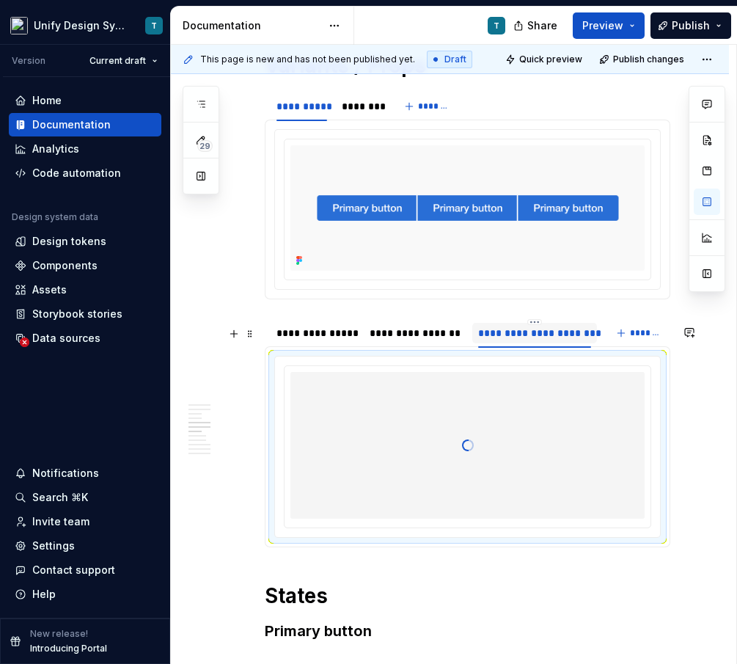
click at [516, 340] on div "**********" at bounding box center [534, 333] width 113 height 15
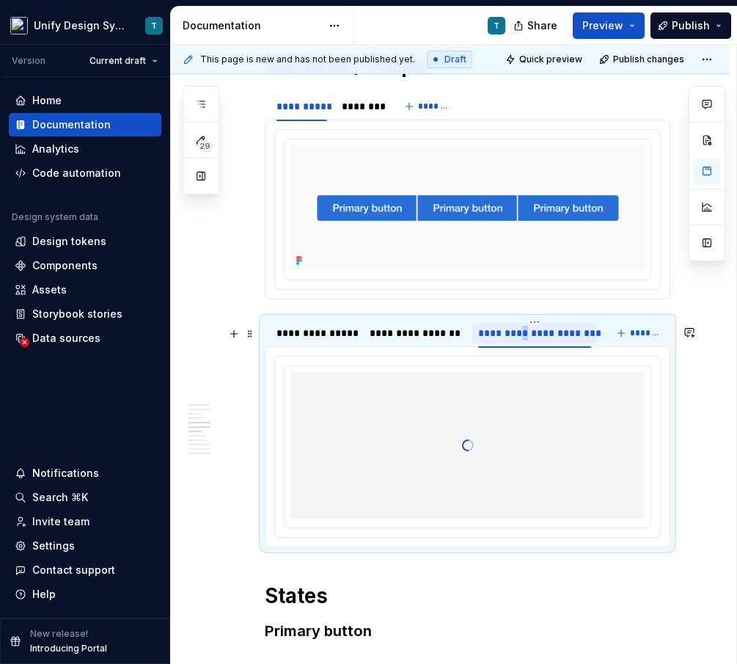
click at [516, 340] on div "**********" at bounding box center [534, 333] width 113 height 15
type input "**********"
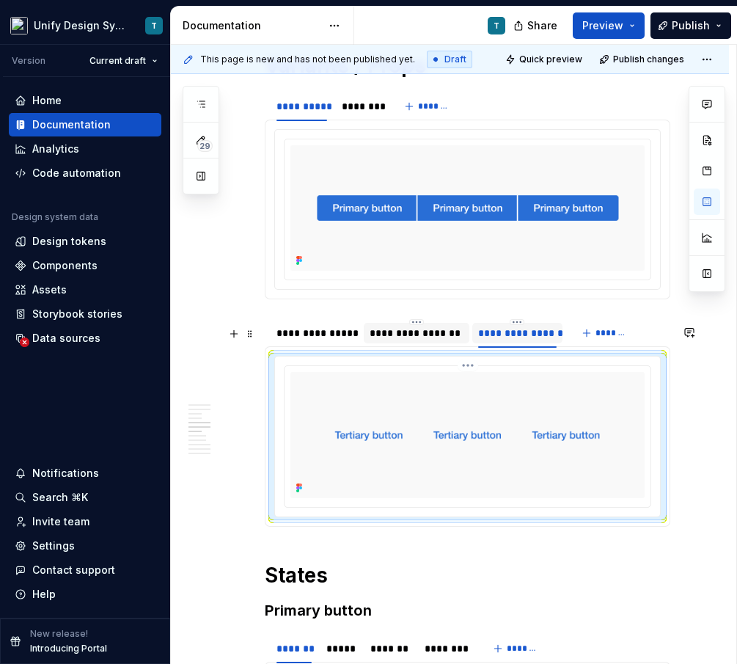
click at [384, 340] on div "**********" at bounding box center [417, 333] width 94 height 15
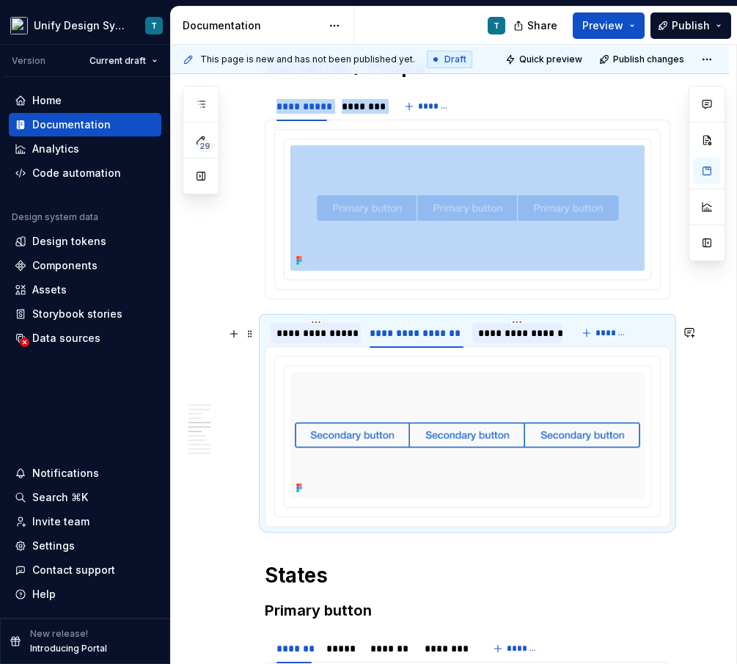
click at [332, 340] on div "**********" at bounding box center [316, 333] width 78 height 15
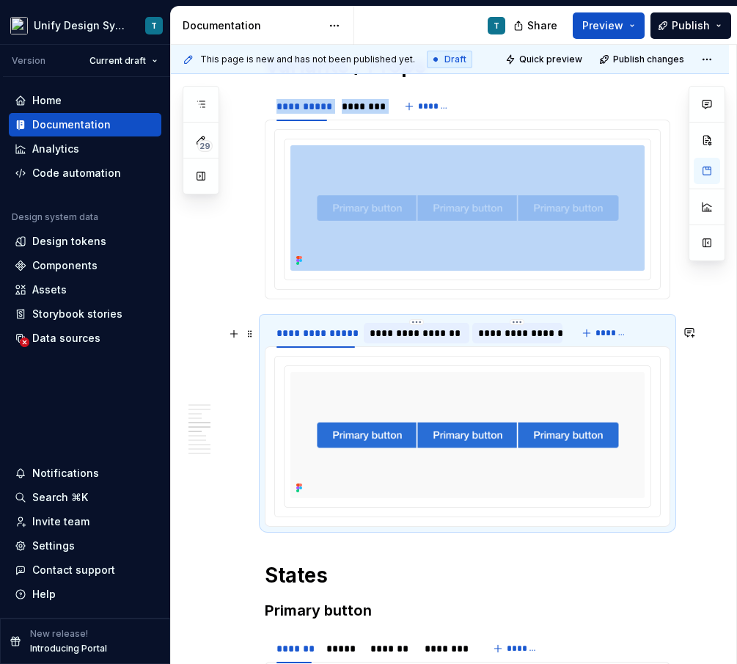
click at [415, 340] on div "**********" at bounding box center [417, 333] width 94 height 15
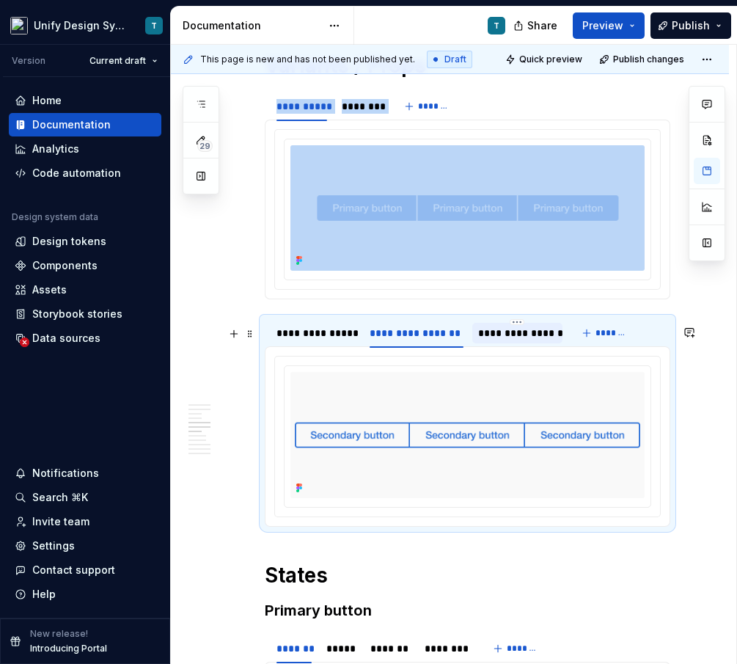
click at [528, 340] on div "**********" at bounding box center [517, 333] width 78 height 15
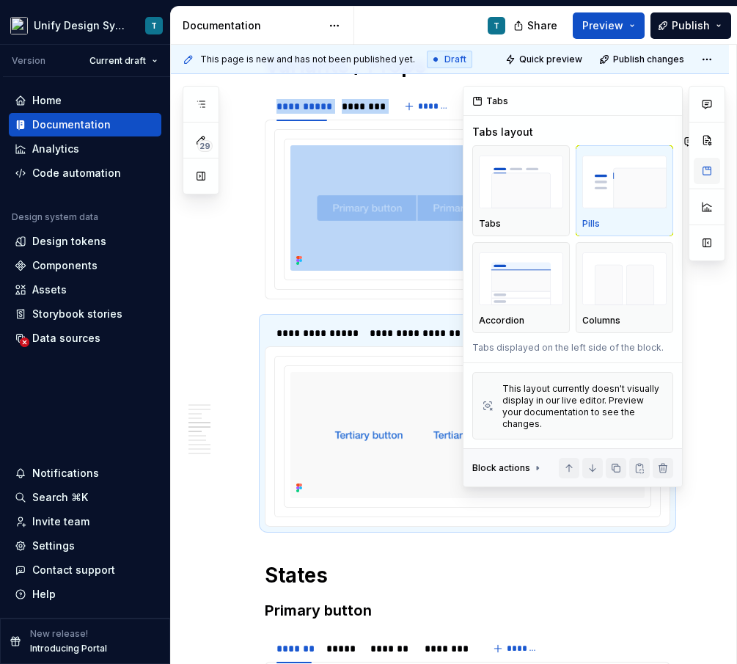
click at [700, 169] on button "button" at bounding box center [707, 171] width 26 height 26
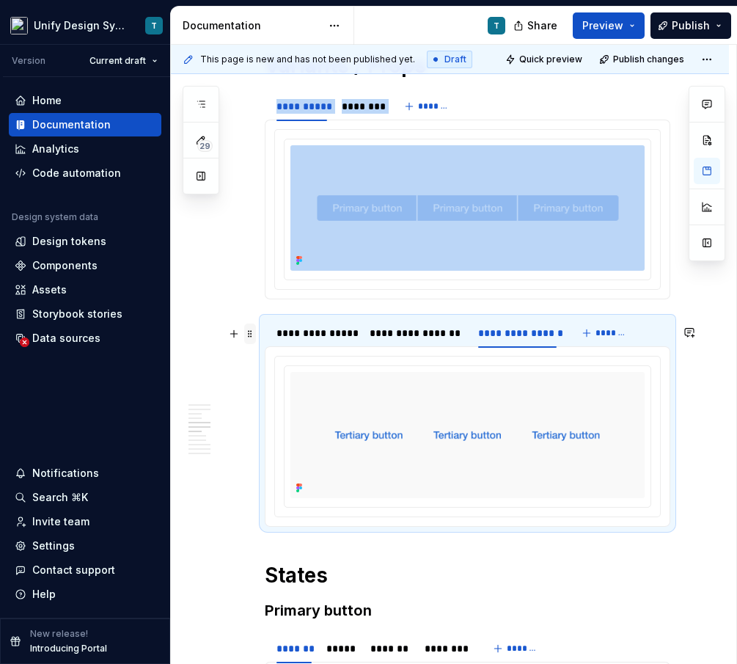
type textarea "*"
click at [254, 333] on span at bounding box center [250, 334] width 12 height 21
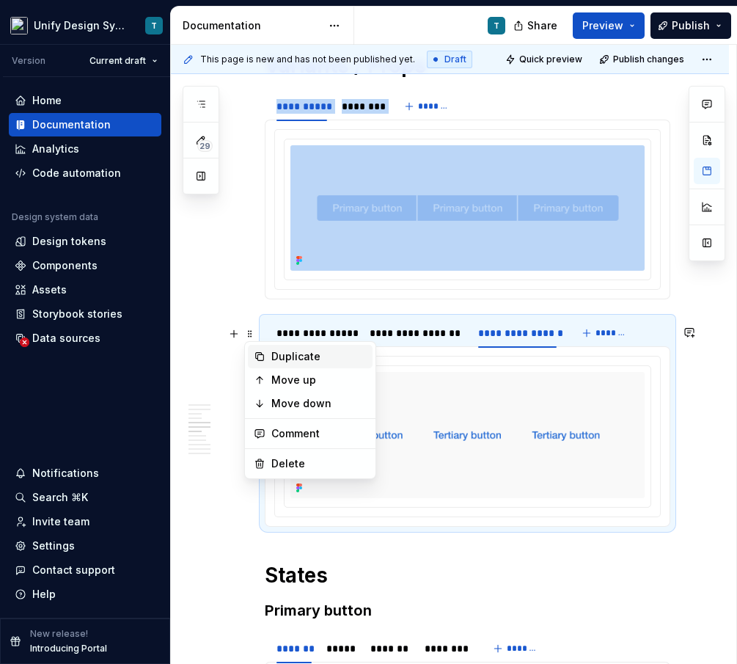
click at [288, 362] on div "Duplicate" at bounding box center [318, 356] width 95 height 15
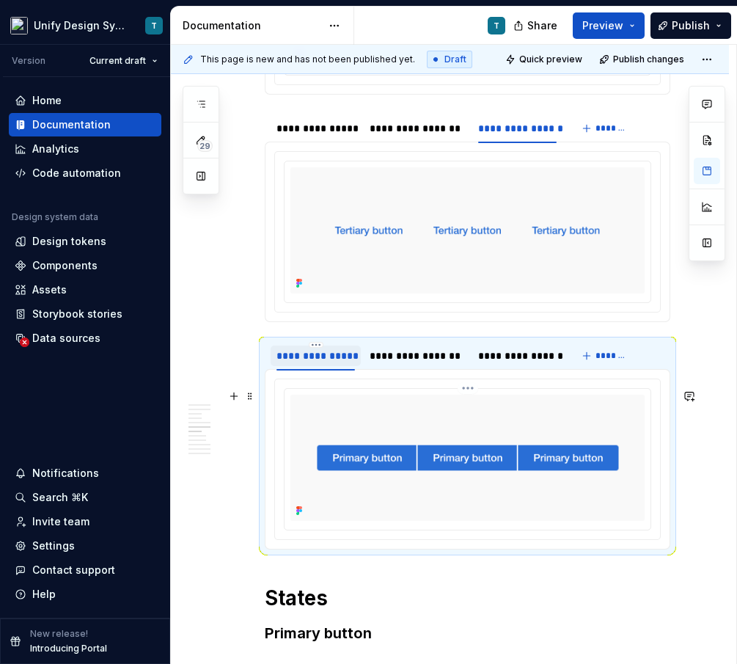
scroll to position [1852, 0]
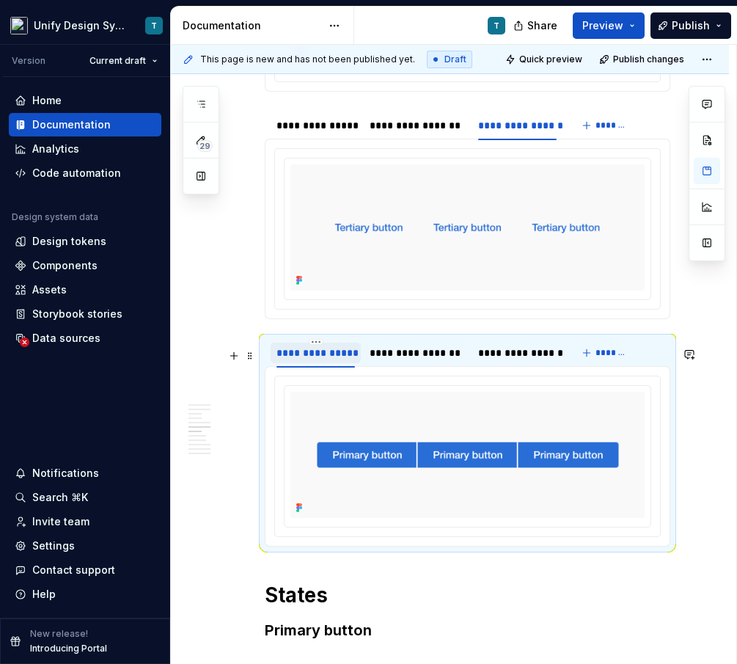
click at [295, 360] on div "**********" at bounding box center [316, 353] width 78 height 15
type input "******"
click at [353, 360] on div "**********" at bounding box center [371, 353] width 94 height 15
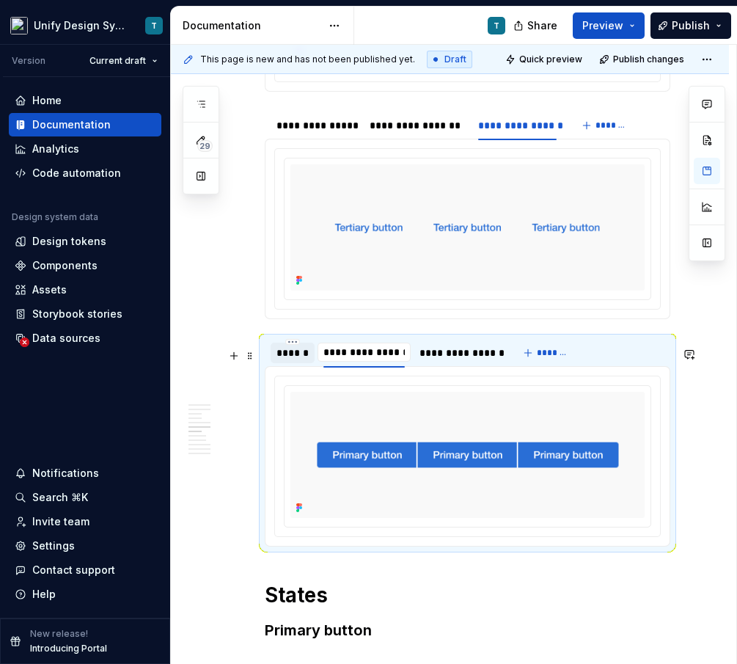
type input "**********"
click at [444, 360] on div "**********" at bounding box center [459, 353] width 78 height 15
type input "**********"
click at [412, 390] on div at bounding box center [467, 456] width 385 height 160
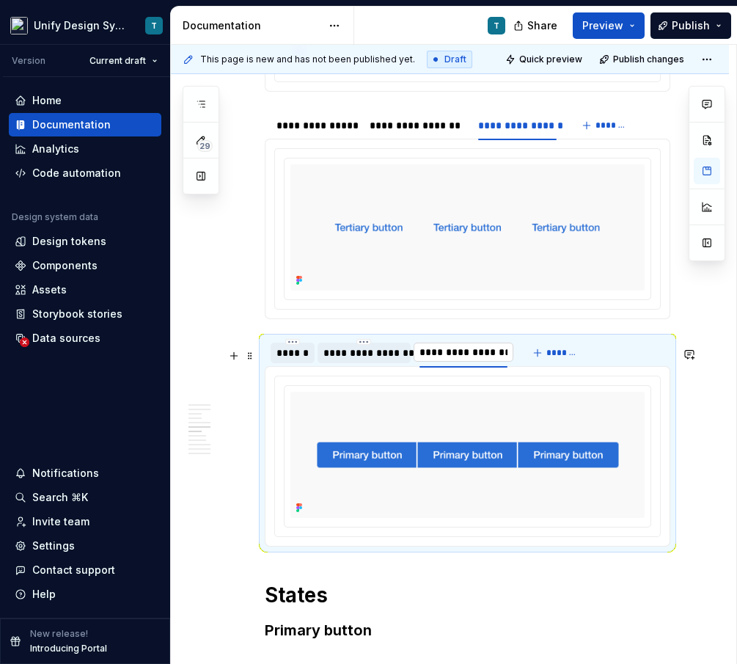
click at [457, 360] on input "**********" at bounding box center [464, 352] width 100 height 26
click at [486, 363] on input "**********" at bounding box center [464, 352] width 100 height 26
click at [488, 319] on section "**********" at bounding box center [468, 214] width 406 height 210
click at [478, 257] on img at bounding box center [468, 227] width 354 height 126
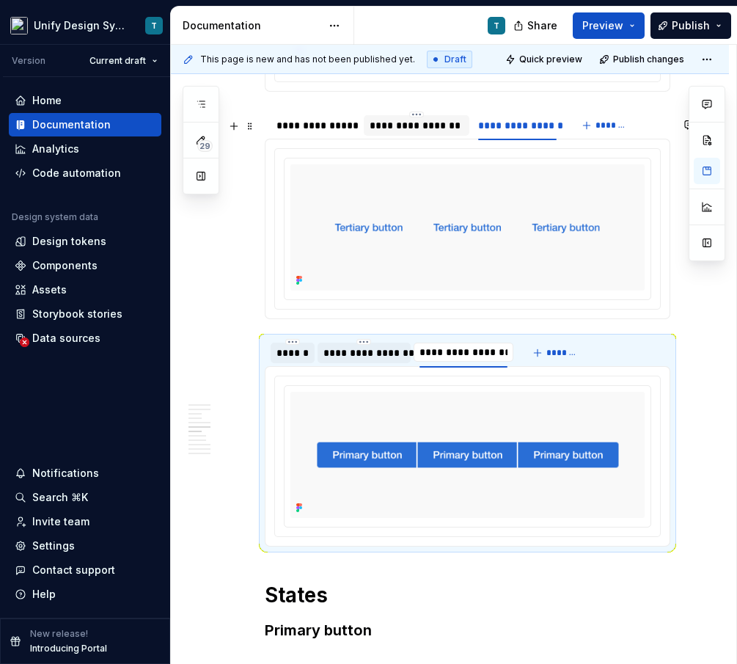
click at [428, 133] on div "**********" at bounding box center [417, 125] width 94 height 15
click at [422, 211] on img at bounding box center [468, 227] width 354 height 126
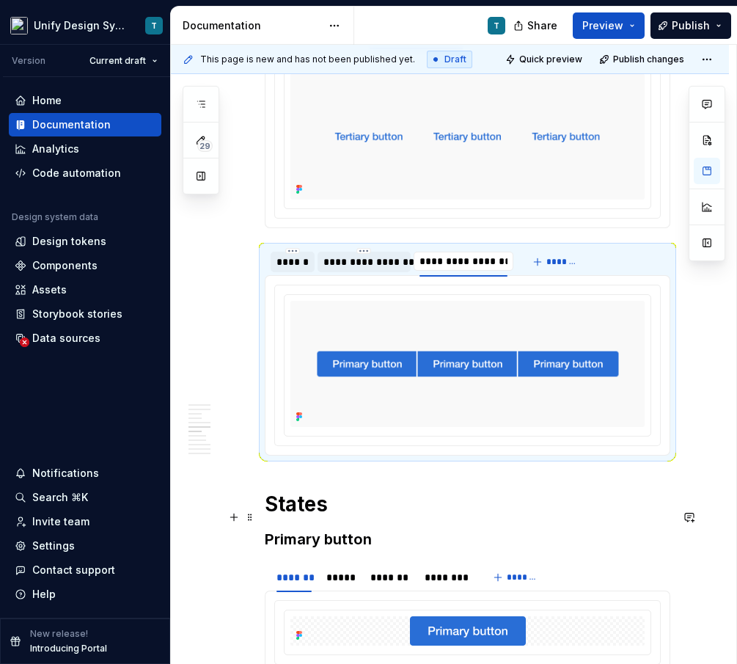
click at [331, 517] on h1 "States" at bounding box center [468, 504] width 406 height 26
click at [329, 517] on h1 "States" at bounding box center [468, 504] width 406 height 26
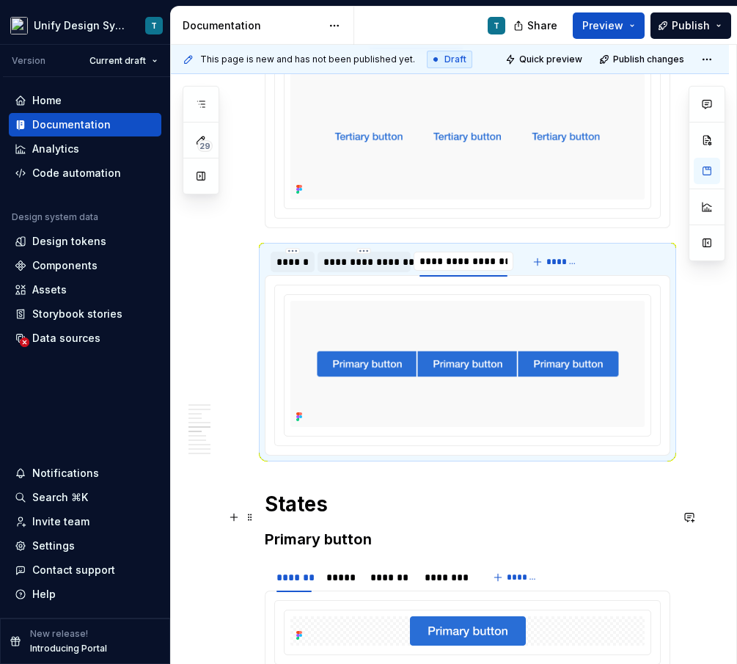
click at [329, 517] on h1 "States" at bounding box center [468, 504] width 406 height 26
click at [461, 269] on input "**********" at bounding box center [464, 261] width 100 height 26
click at [499, 268] on input "**********" at bounding box center [464, 261] width 100 height 26
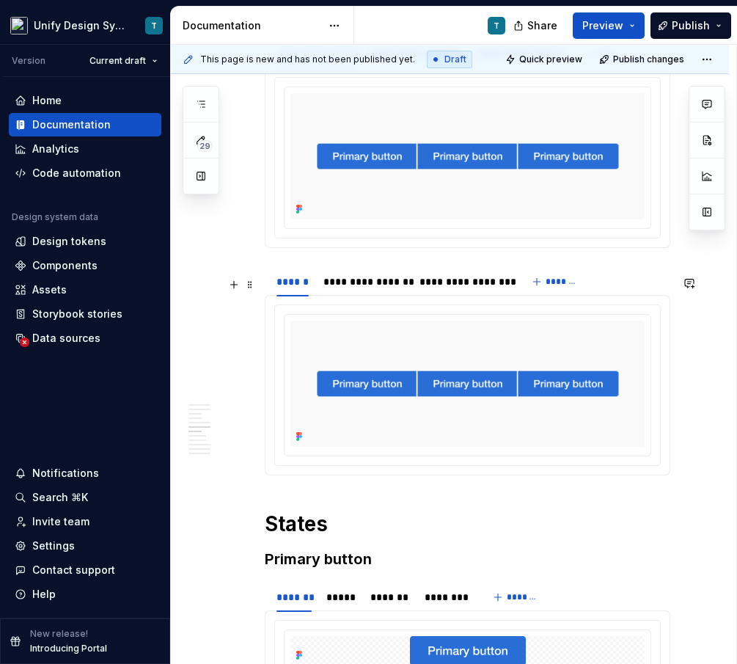
scroll to position [1888, 0]
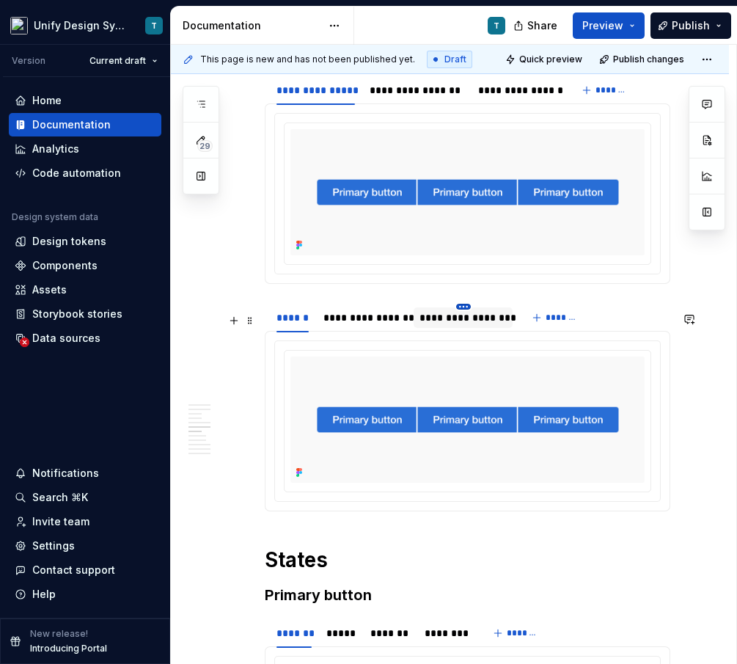
click at [463, 316] on html "Unify Design System T Version Current draft Home Documentation Analytics Code a…" at bounding box center [368, 332] width 737 height 664
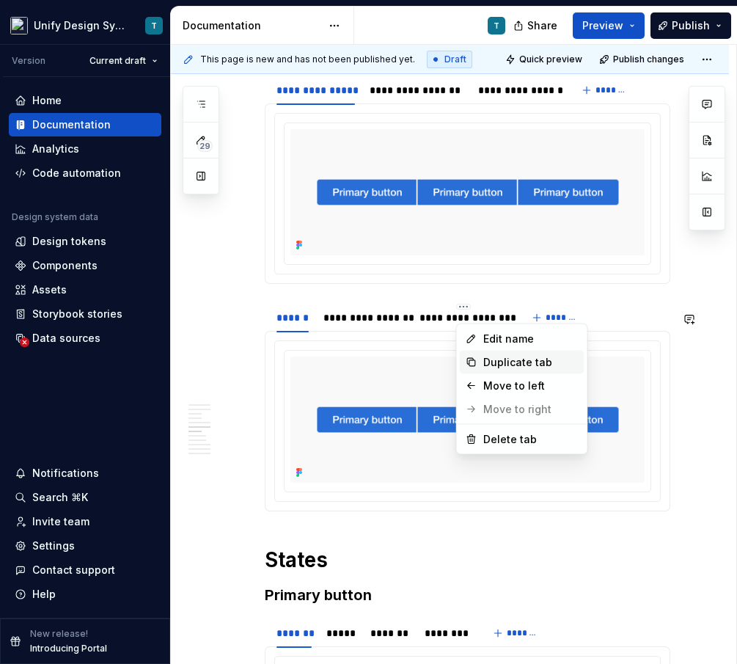
click at [511, 365] on div "Duplicate tab" at bounding box center [530, 362] width 95 height 15
type textarea "*"
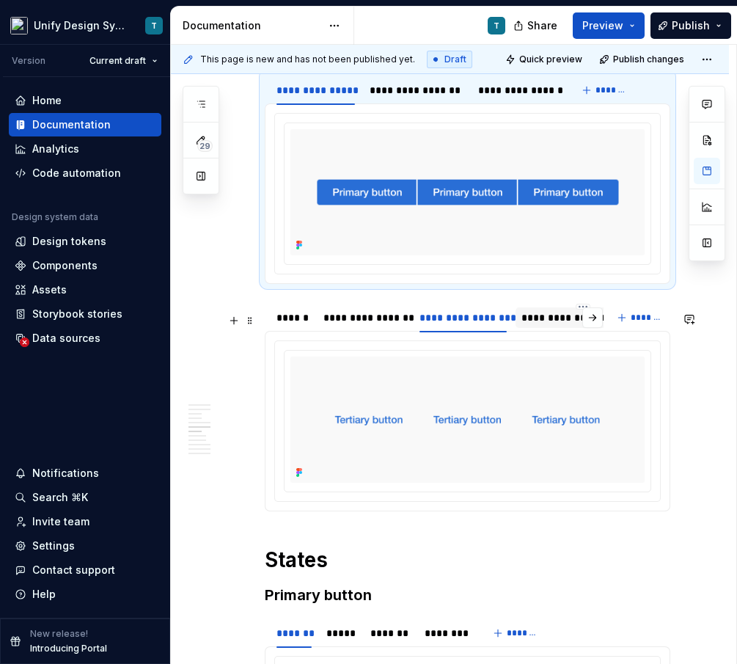
click at [538, 325] on div "**********" at bounding box center [583, 317] width 123 height 15
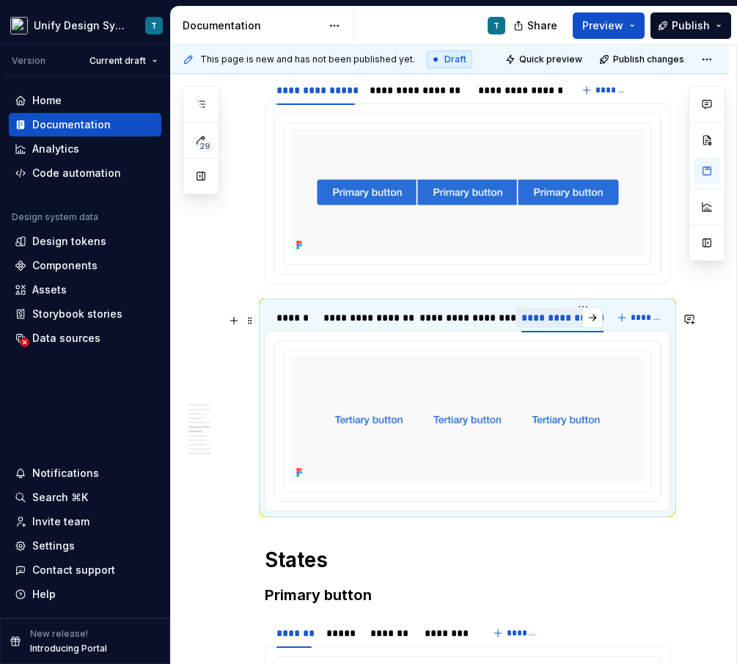
click at [538, 325] on div "**********" at bounding box center [583, 317] width 123 height 15
type input "*********"
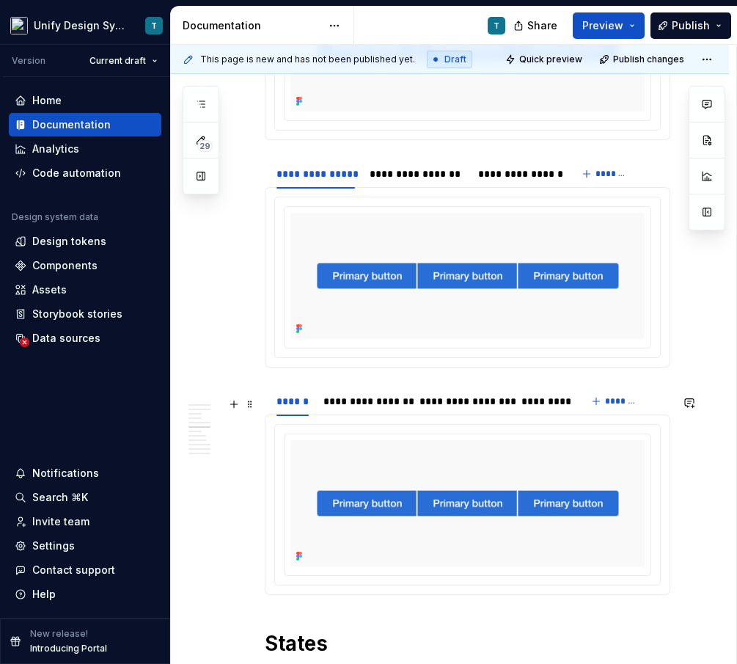
scroll to position [1808, 0]
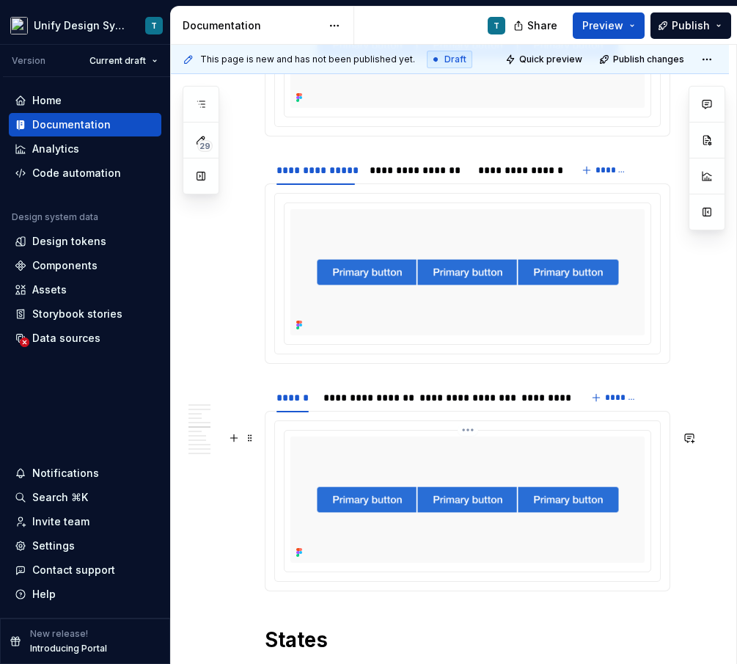
click at [397, 494] on img at bounding box center [468, 499] width 354 height 126
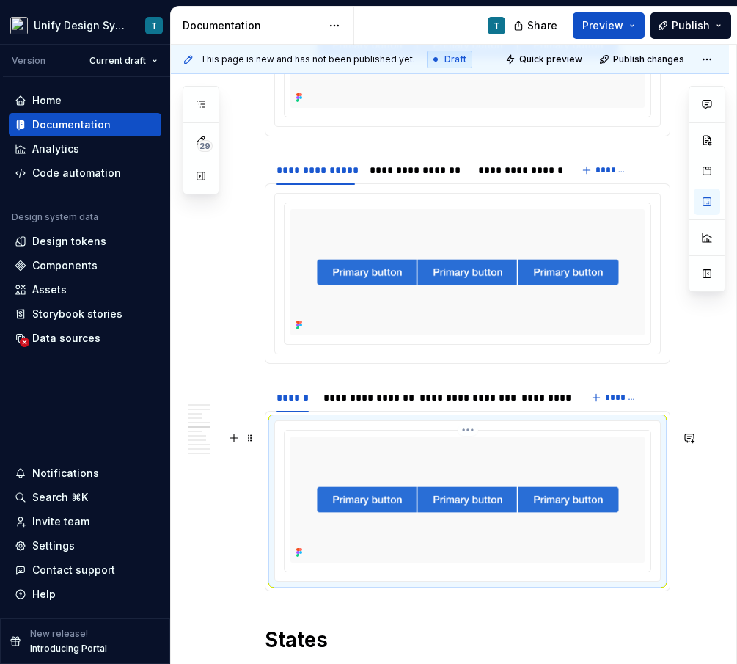
click at [397, 494] on img at bounding box center [468, 499] width 354 height 126
click at [377, 405] on div "**********" at bounding box center [364, 397] width 81 height 15
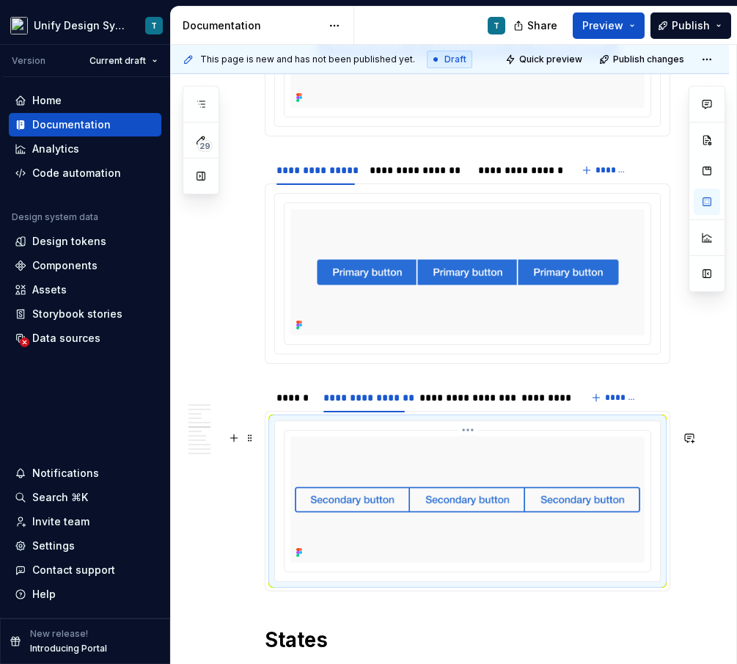
click at [455, 513] on img at bounding box center [468, 499] width 354 height 126
click at [709, 202] on button "button" at bounding box center [707, 202] width 26 height 26
type textarea "*"
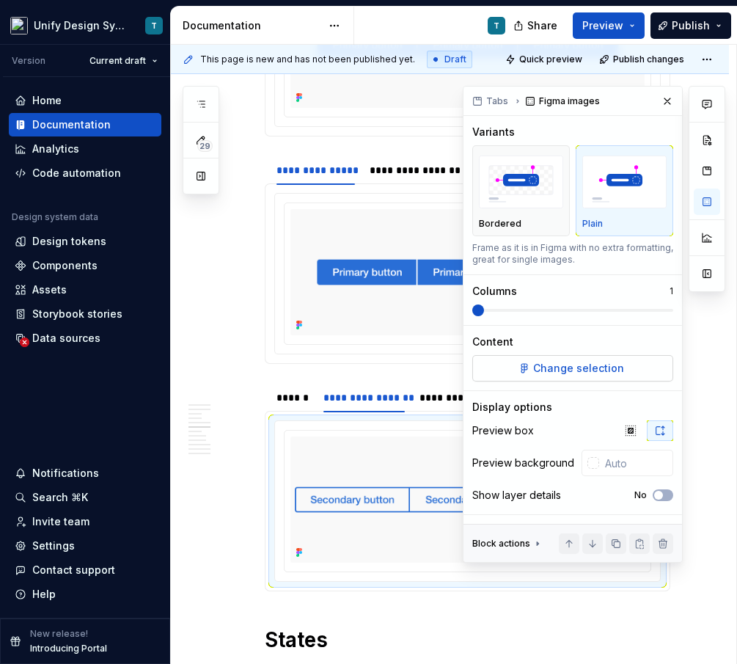
click at [506, 380] on button "Change selection" at bounding box center [572, 368] width 201 height 26
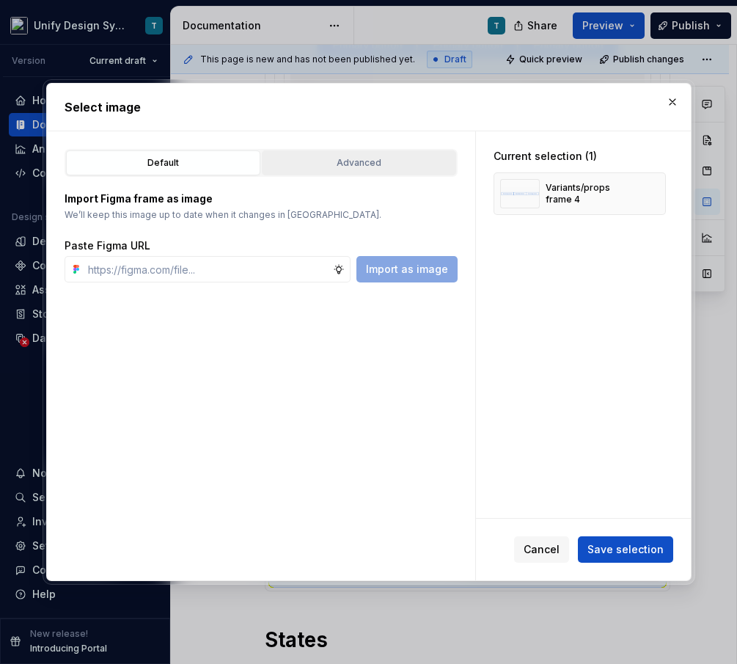
click at [338, 175] on div "Default Advanced Import Figma frame as image We’ll keep this image up to date w…" at bounding box center [261, 216] width 393 height 134
click at [338, 175] on button "Advanced" at bounding box center [359, 162] width 194 height 25
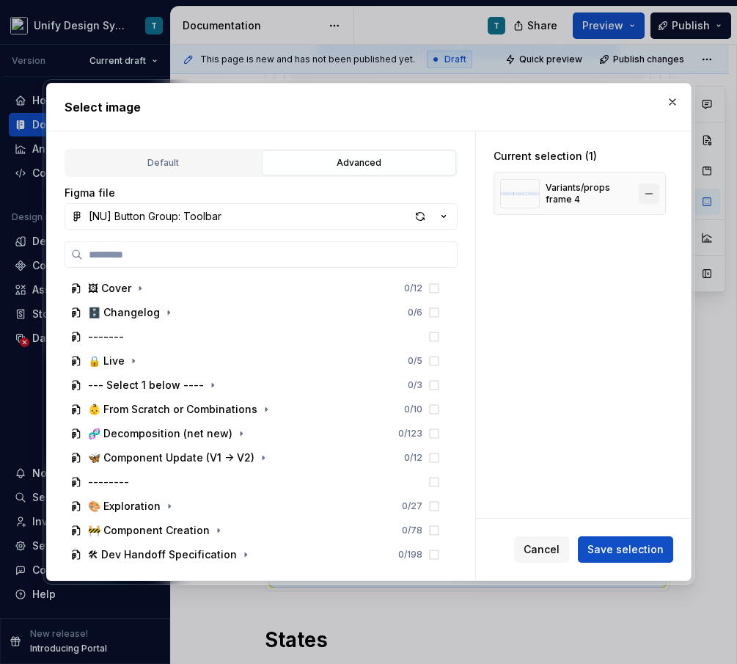
click at [659, 193] on button "button" at bounding box center [649, 193] width 21 height 21
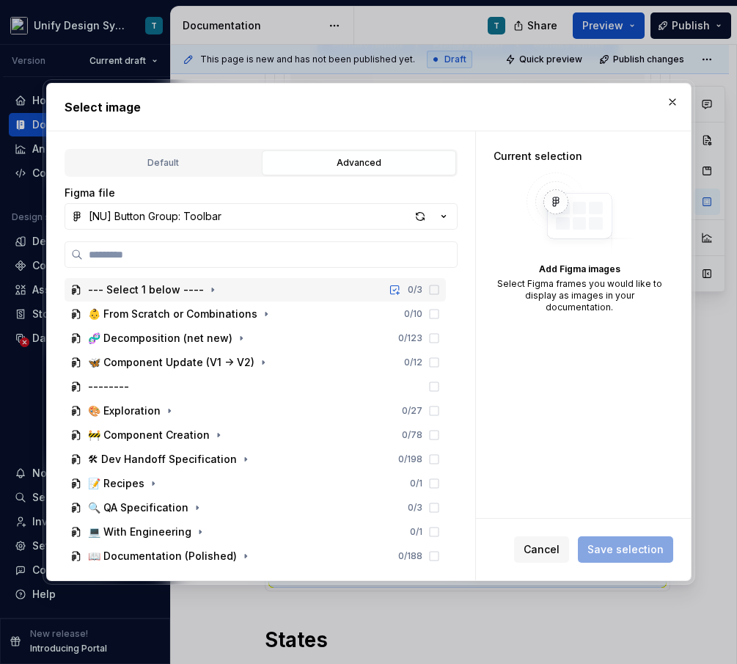
scroll to position [93, 0]
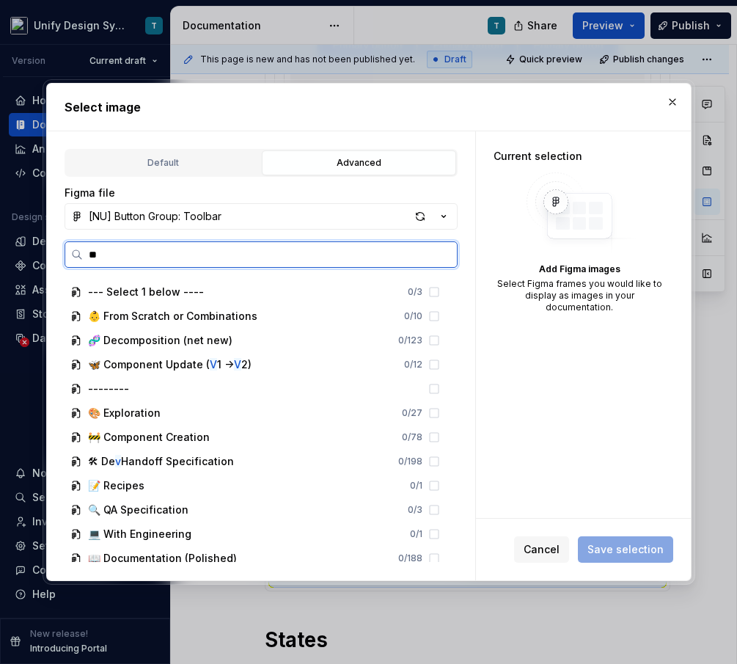
type input "***"
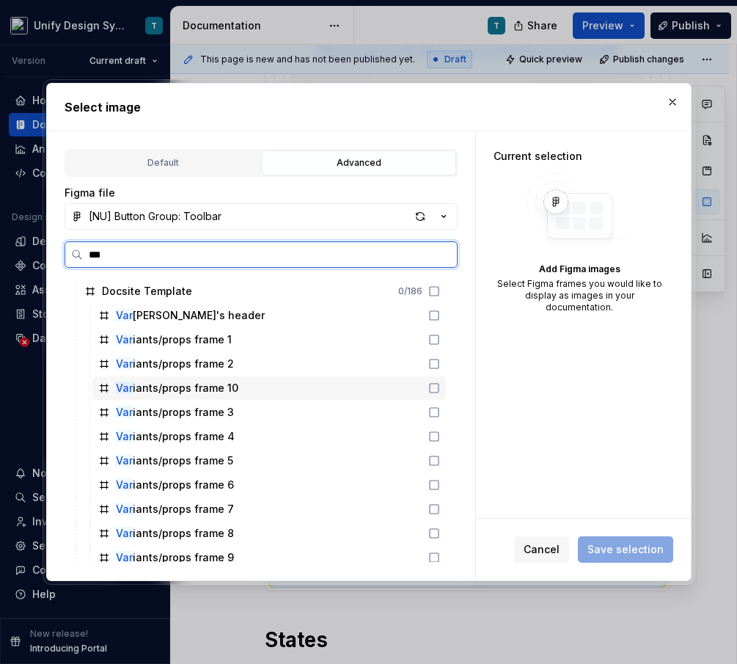
scroll to position [77, 0]
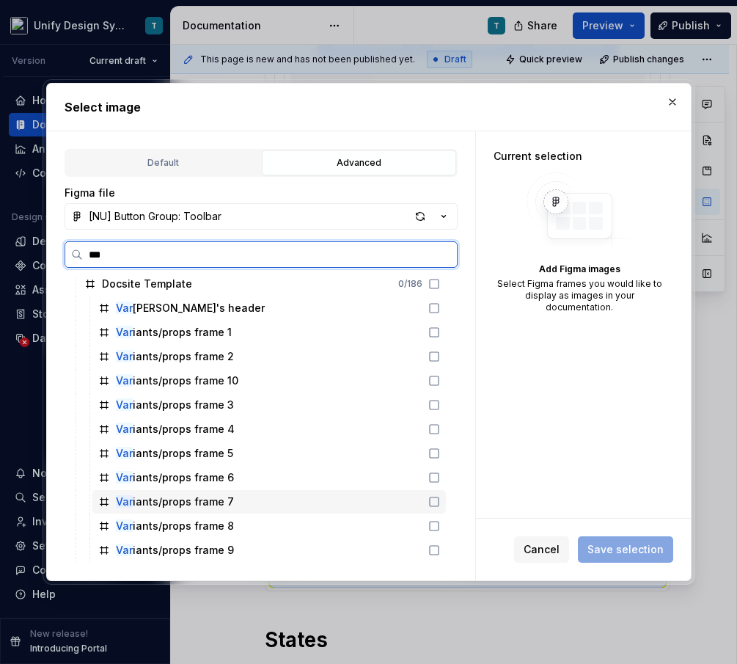
click at [216, 497] on div "Var iants/props frame 7" at bounding box center [175, 501] width 118 height 15
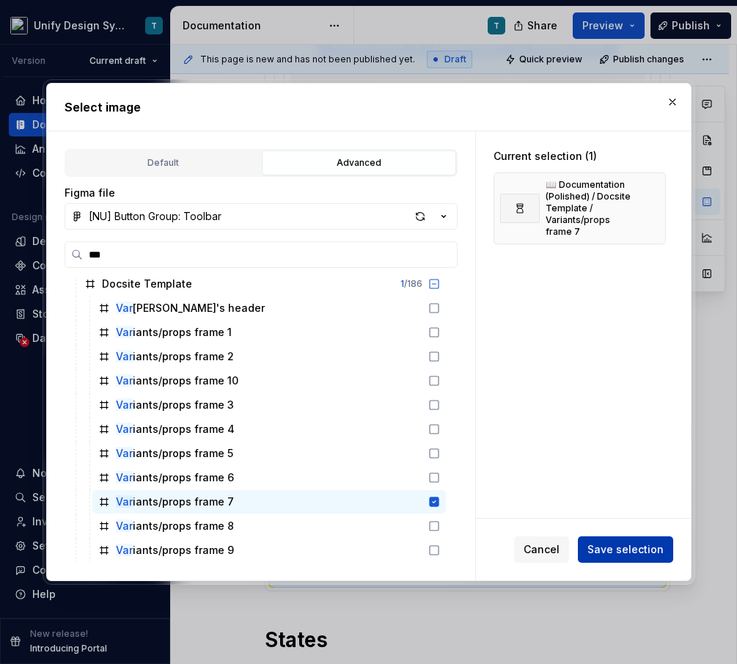
click at [589, 549] on button "Save selection" at bounding box center [625, 549] width 95 height 26
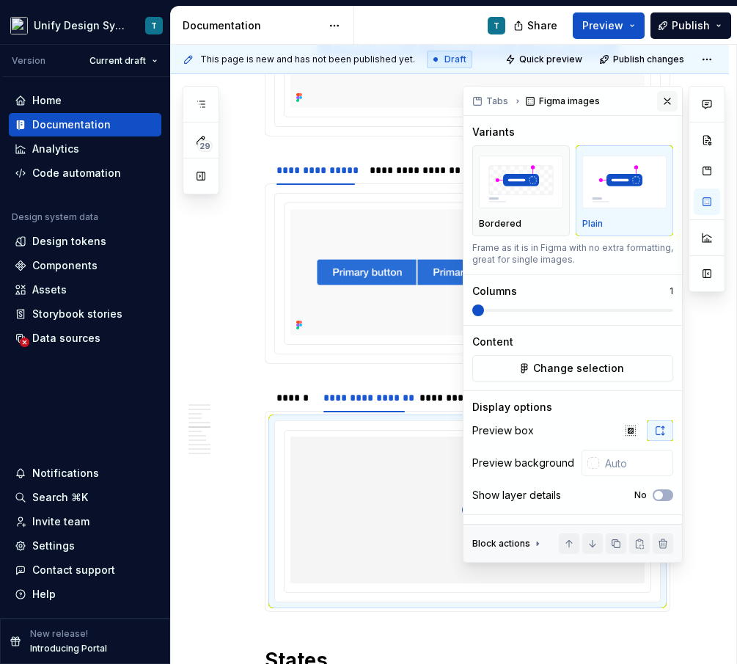
click at [663, 103] on button "button" at bounding box center [667, 101] width 21 height 21
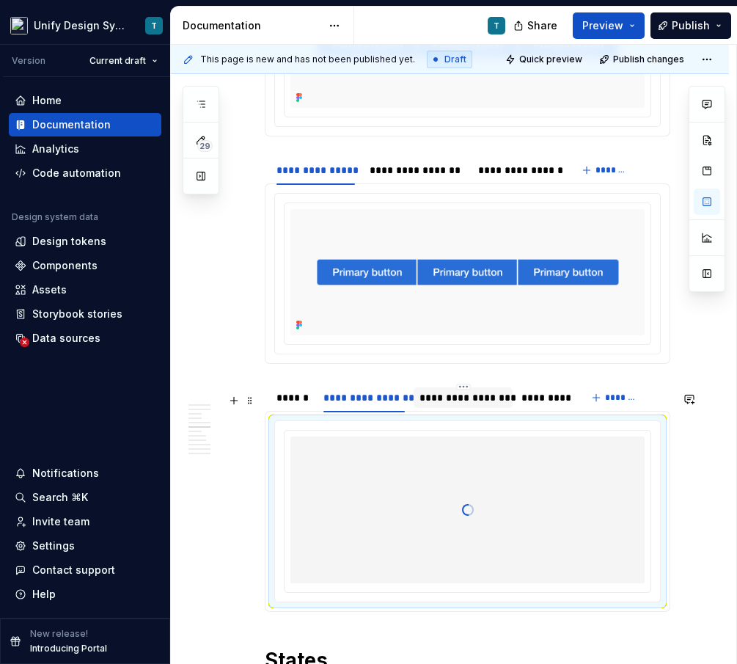
click at [434, 405] on div "**********" at bounding box center [464, 397] width 88 height 15
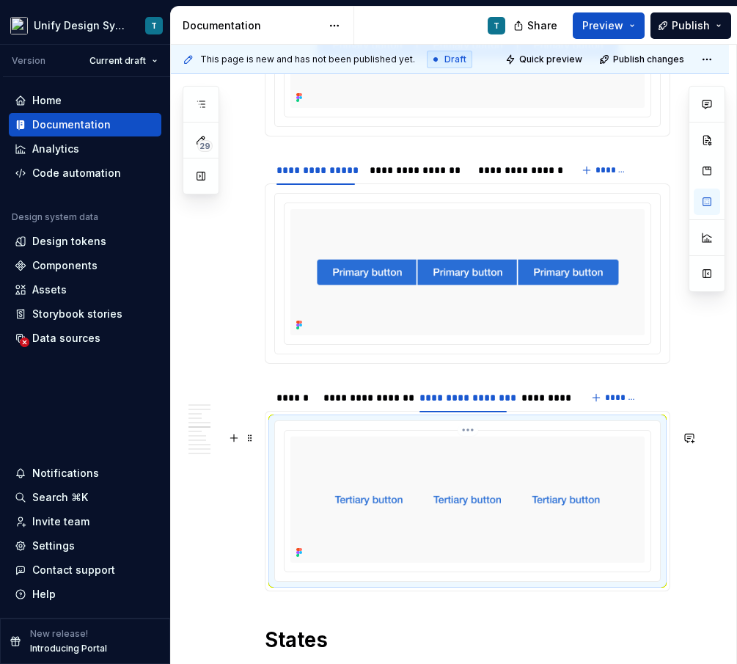
click at [384, 468] on img at bounding box center [468, 499] width 354 height 126
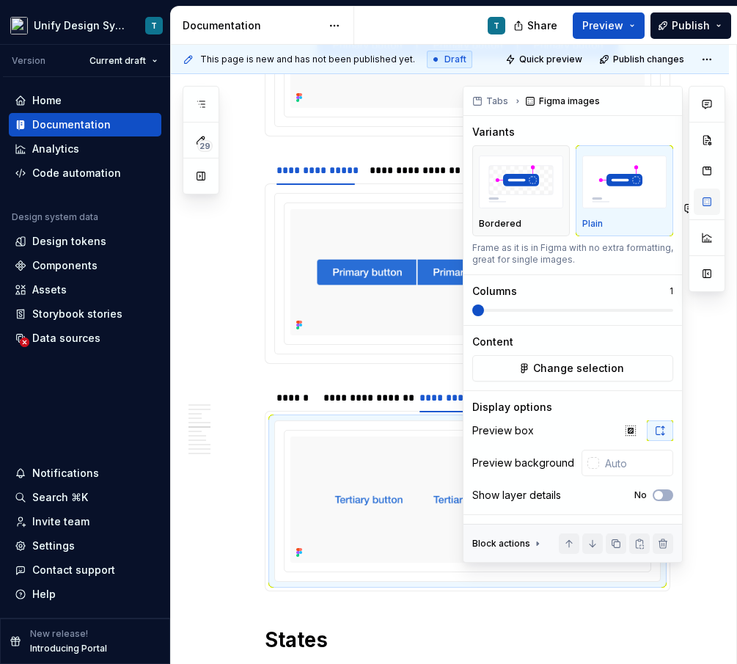
click at [715, 208] on button "button" at bounding box center [707, 202] width 26 height 26
type textarea "*"
click at [592, 373] on span "Change selection" at bounding box center [578, 368] width 91 height 15
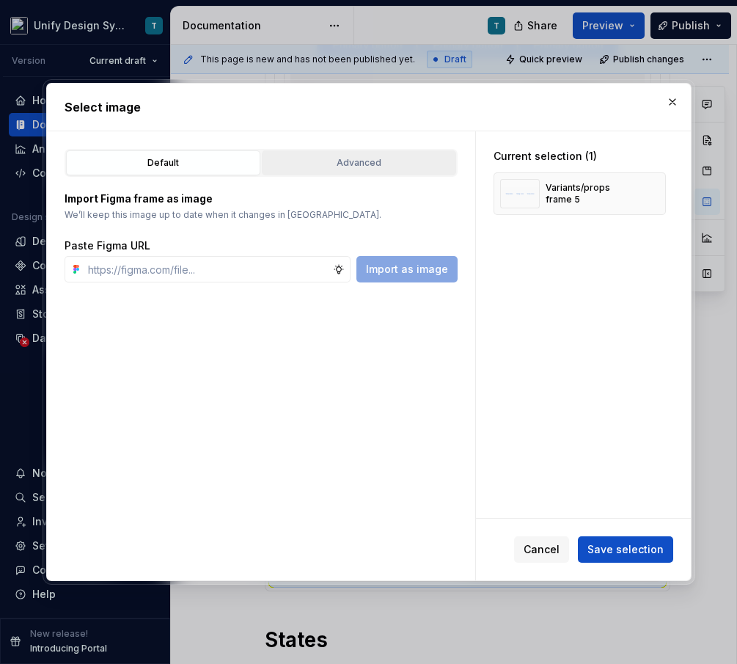
click at [425, 161] on div "Advanced" at bounding box center [359, 163] width 184 height 15
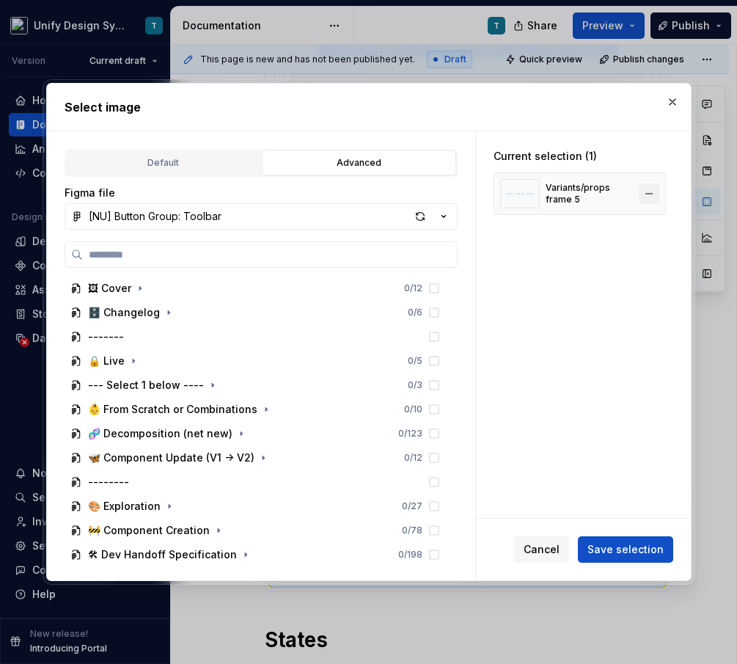
click at [659, 190] on button "button" at bounding box center [649, 193] width 21 height 21
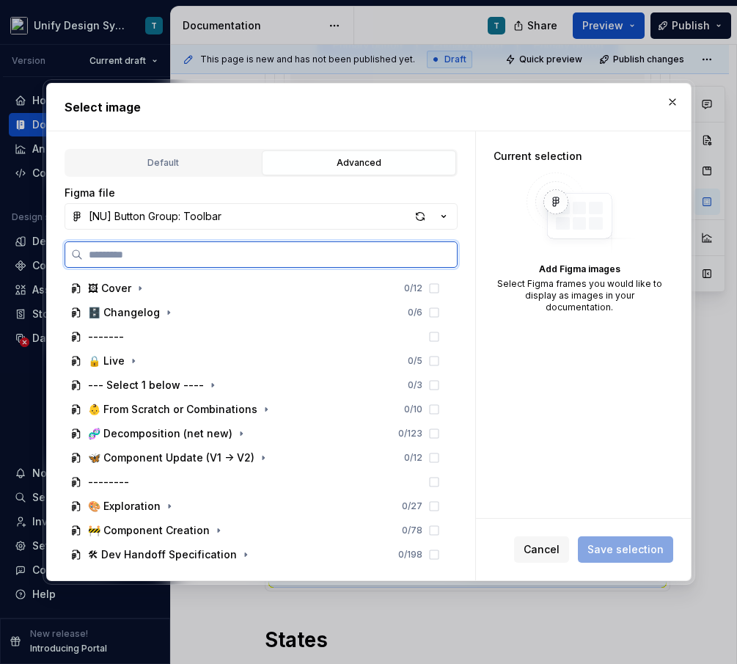
click at [271, 256] on input "search" at bounding box center [270, 254] width 374 height 15
type input "***"
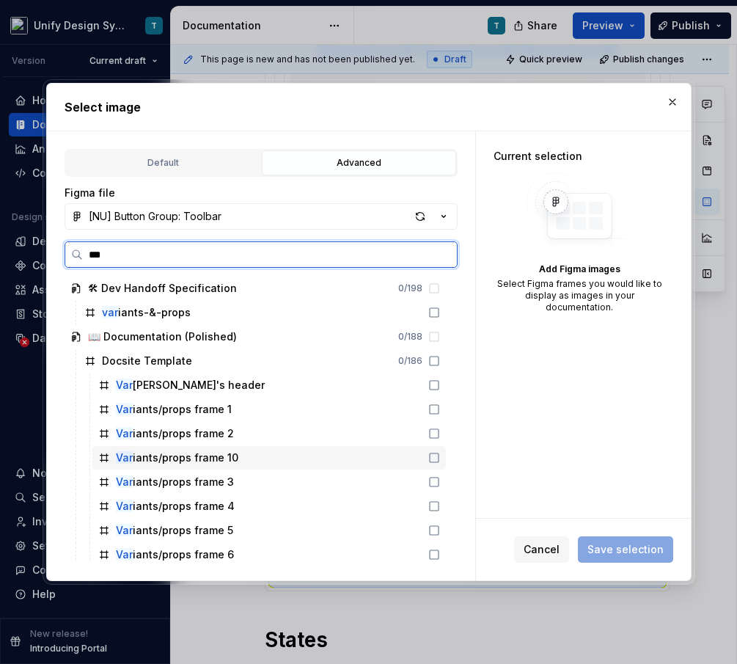
scroll to position [62, 0]
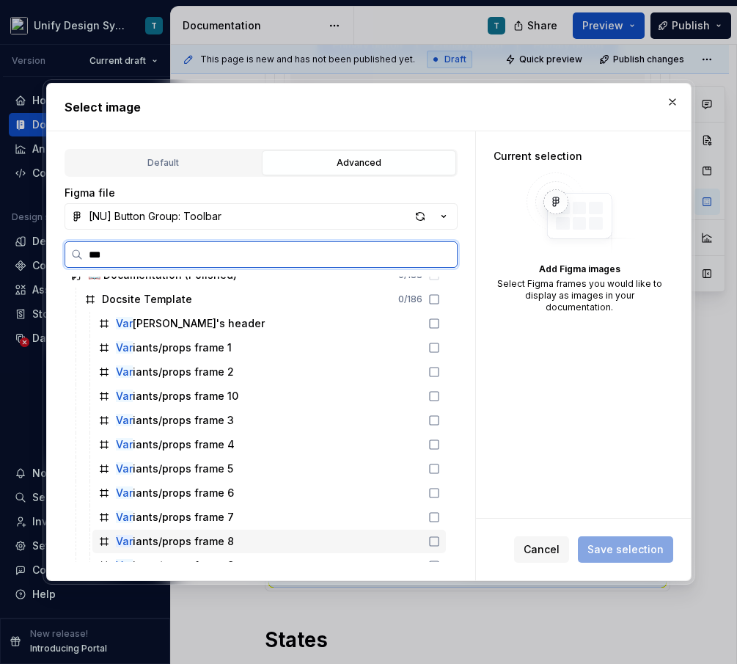
click at [189, 541] on div "Var iants/props frame 8" at bounding box center [175, 541] width 118 height 15
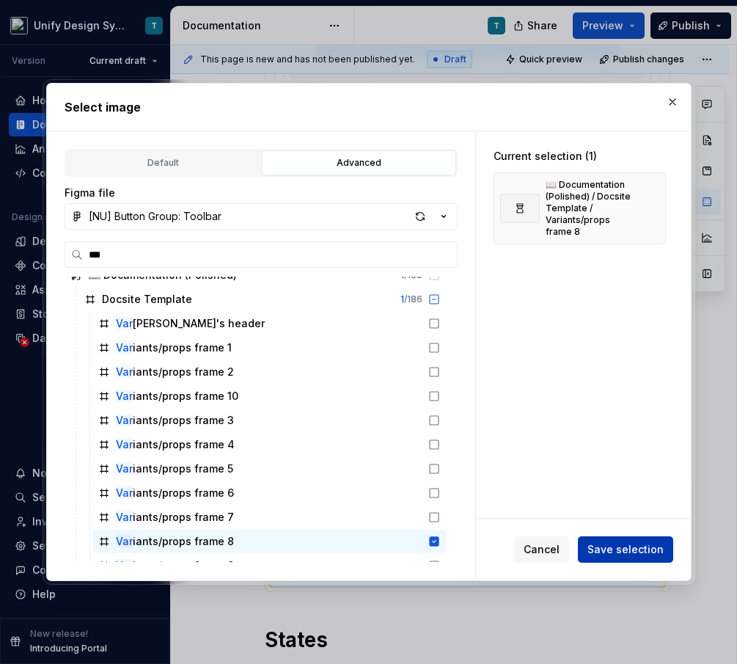
click at [622, 545] on span "Save selection" at bounding box center [626, 549] width 76 height 15
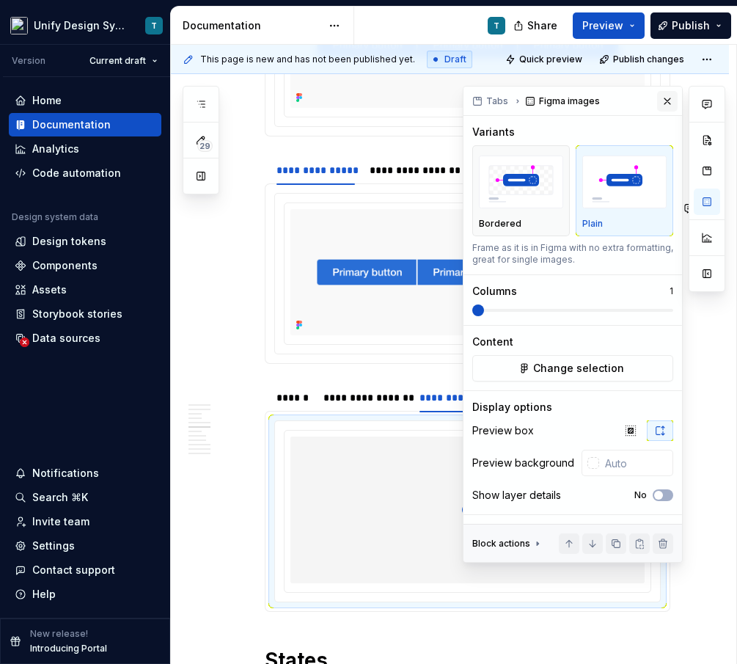
click at [667, 101] on button "button" at bounding box center [667, 101] width 21 height 21
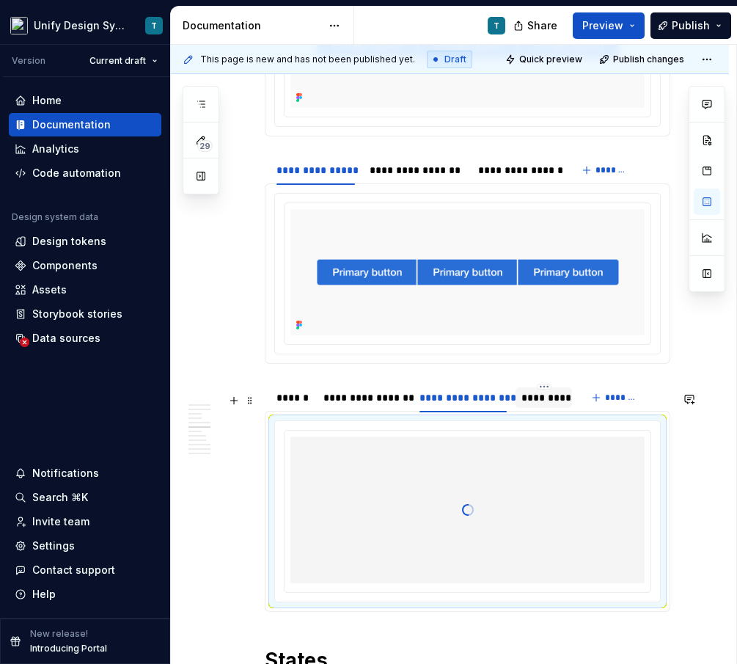
click at [533, 405] on div "*********" at bounding box center [544, 397] width 45 height 15
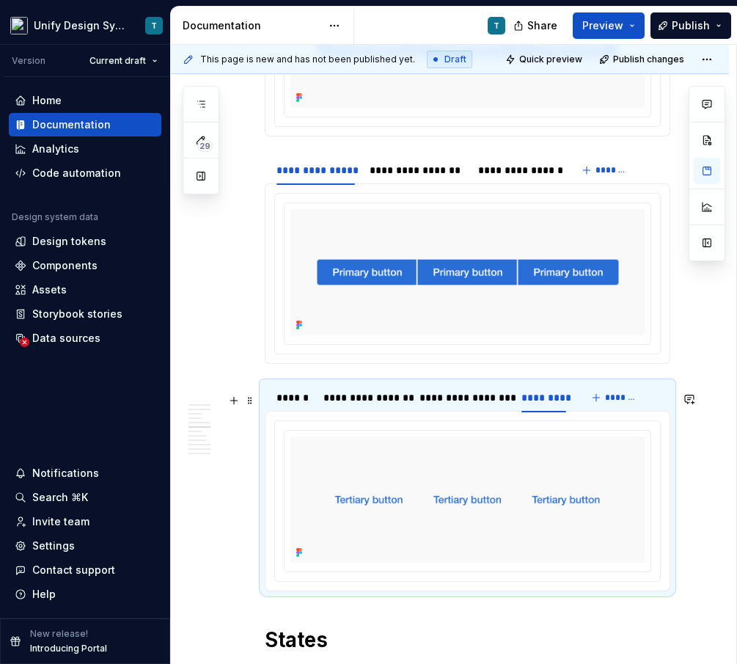
click at [474, 501] on img at bounding box center [468, 499] width 354 height 126
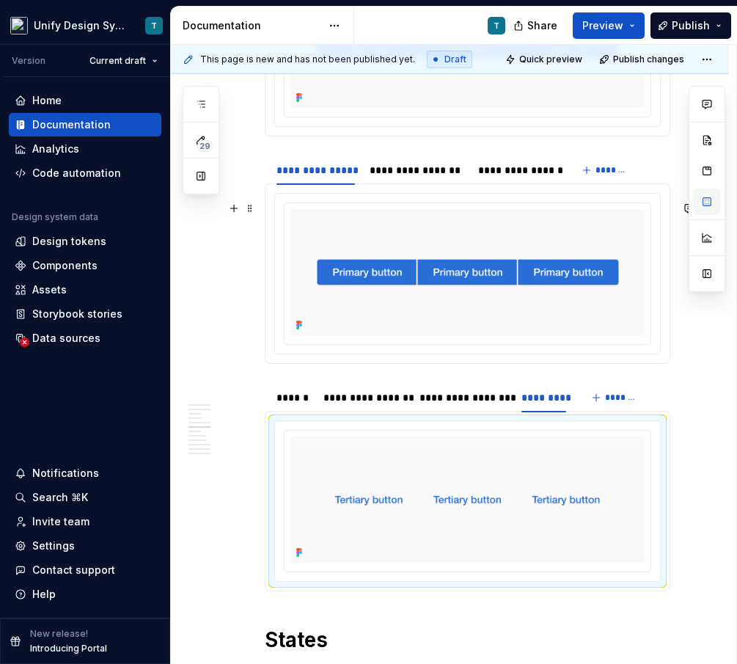
type textarea "*"
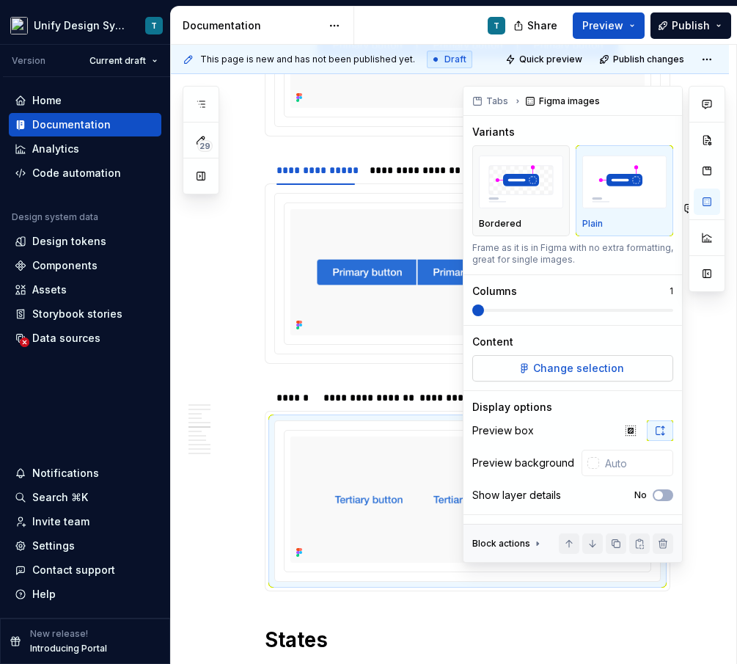
click at [548, 372] on span "Change selection" at bounding box center [578, 368] width 91 height 15
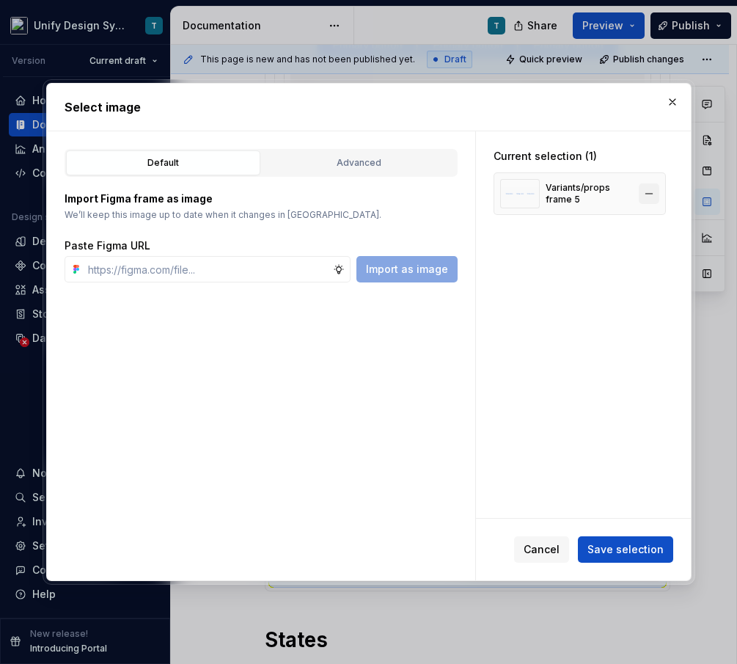
click at [656, 190] on button "button" at bounding box center [649, 193] width 21 height 21
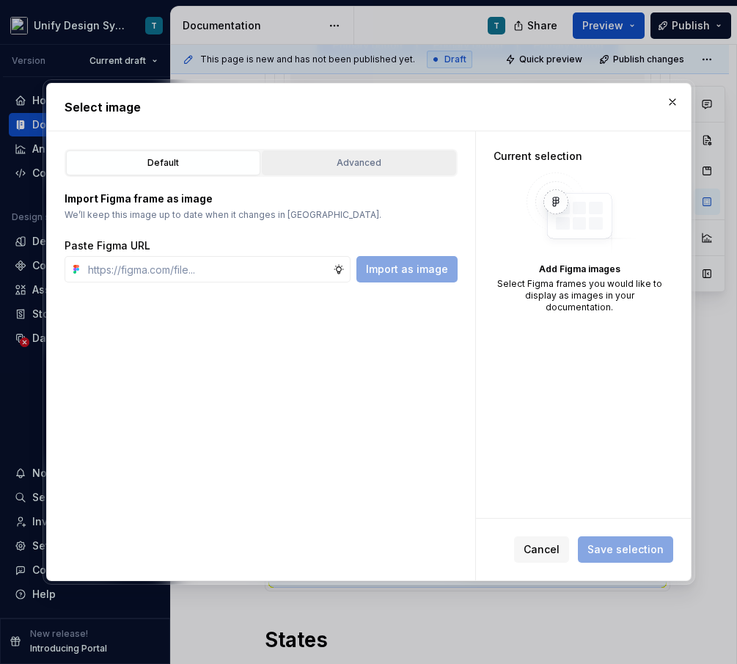
click at [416, 169] on div "Advanced" at bounding box center [359, 163] width 184 height 15
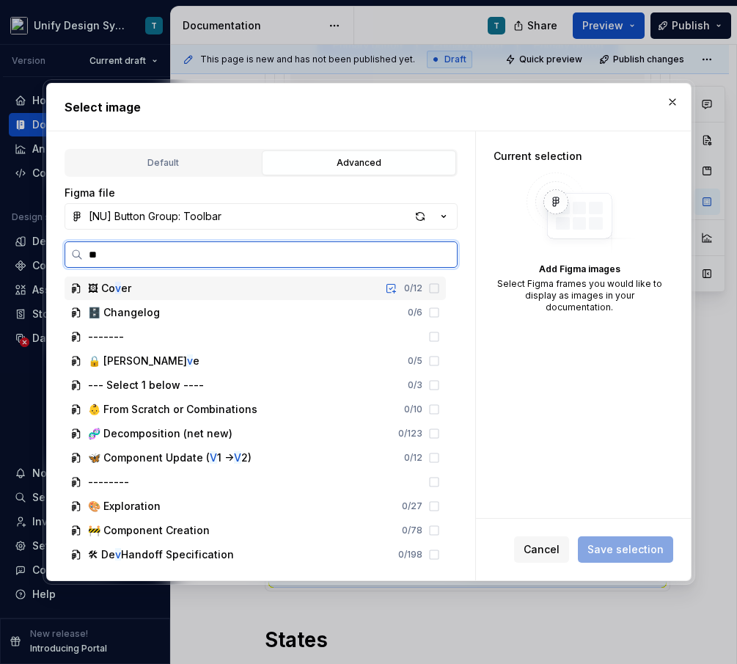
type input "***"
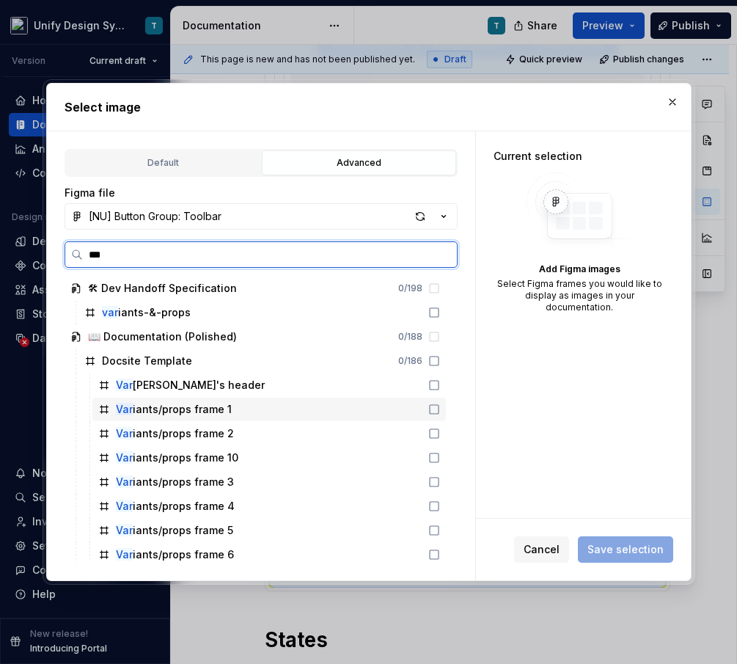
scroll to position [77, 0]
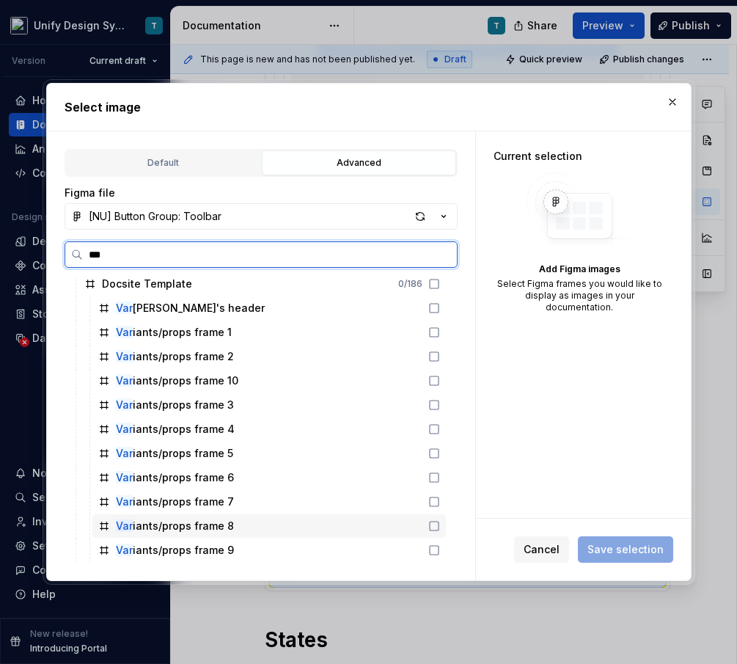
click at [212, 544] on div "Var iants/props frame 9" at bounding box center [175, 550] width 118 height 15
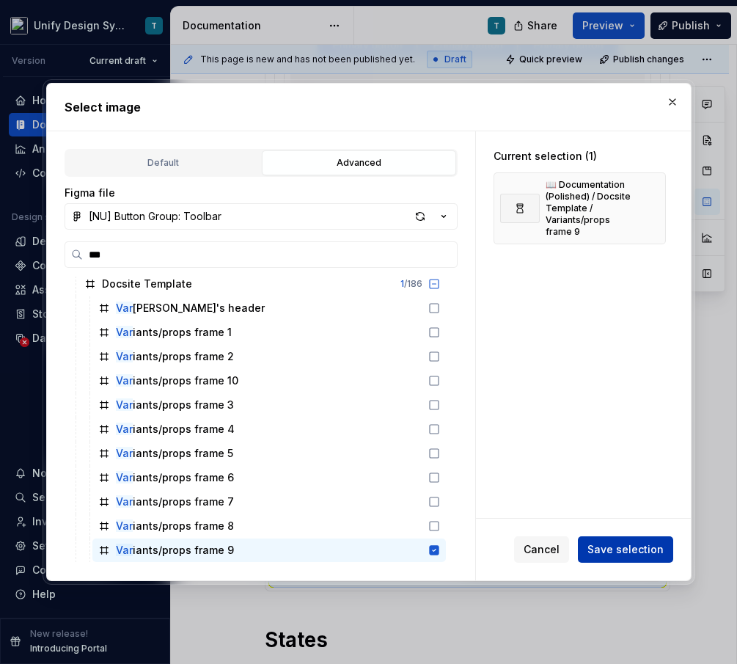
click at [618, 536] on button "Save selection" at bounding box center [625, 549] width 95 height 26
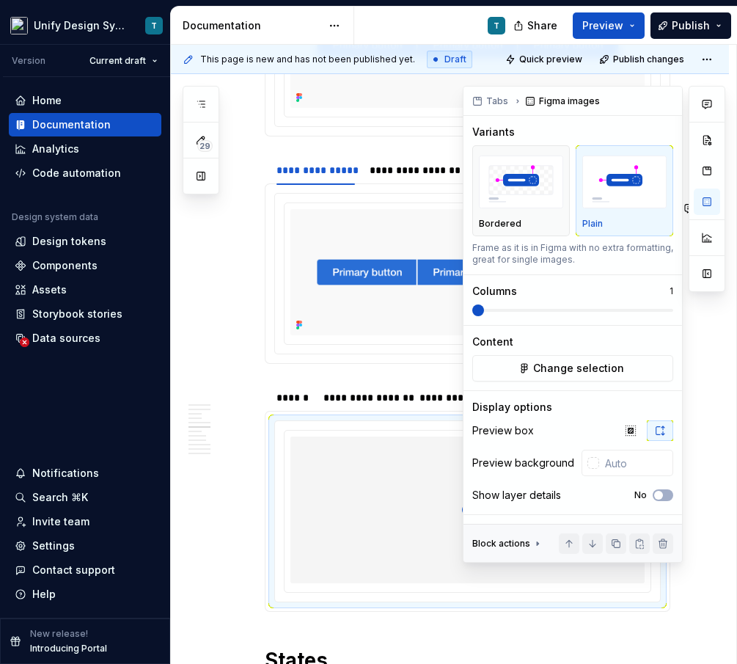
type textarea "*"
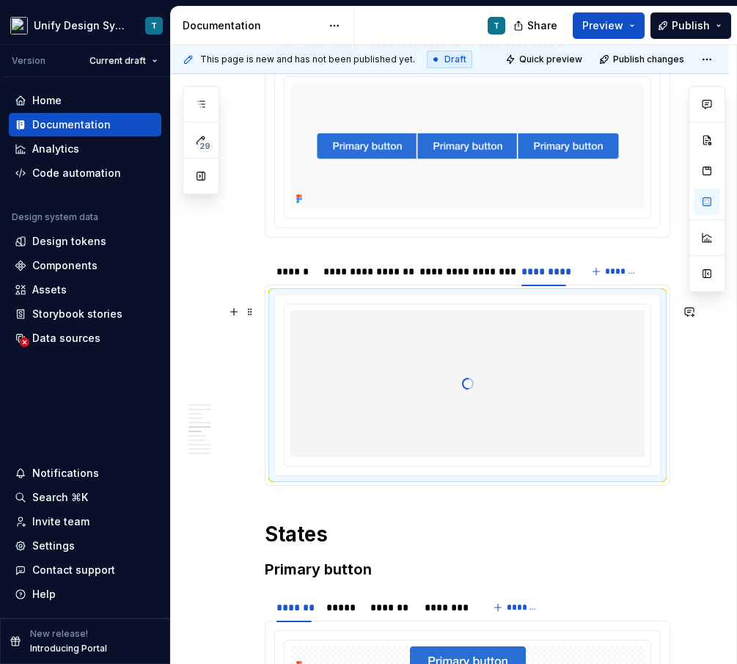
scroll to position [1934, 0]
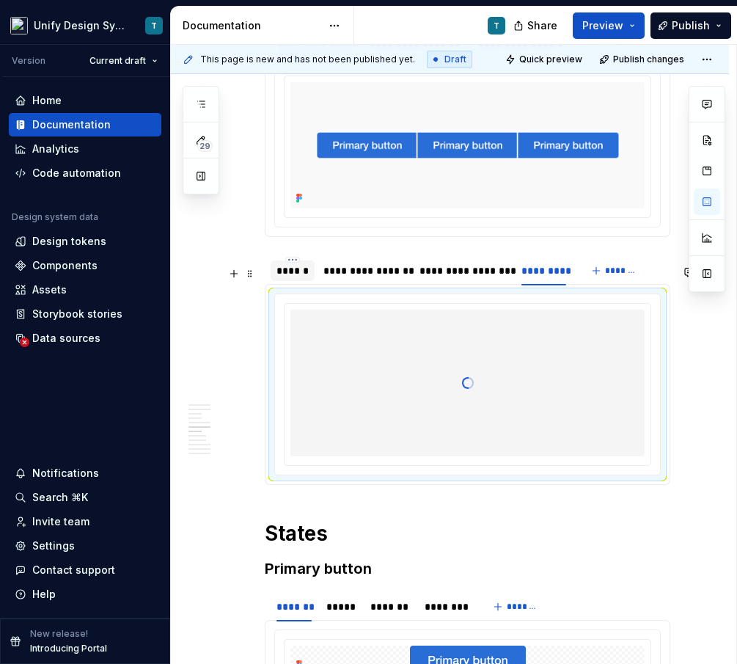
click at [281, 278] on div "******" at bounding box center [293, 270] width 32 height 15
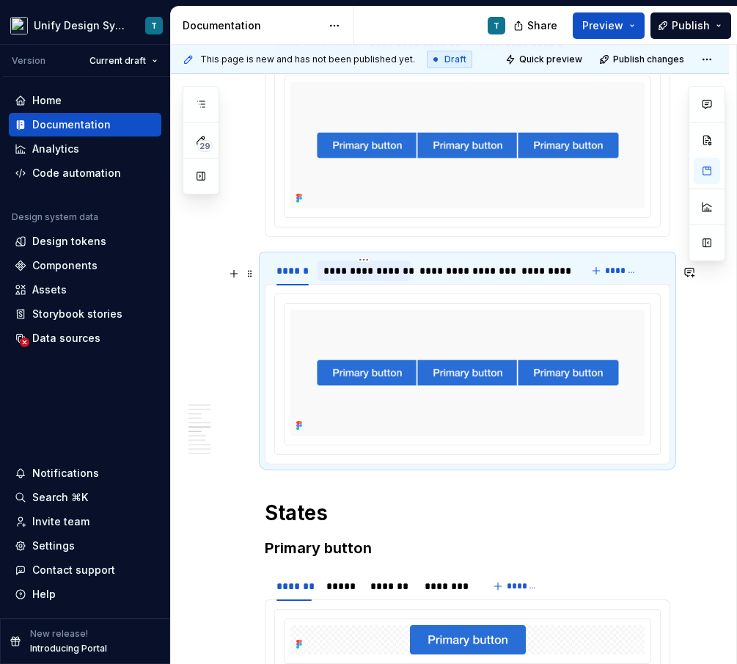
click at [370, 278] on div "**********" at bounding box center [364, 270] width 81 height 15
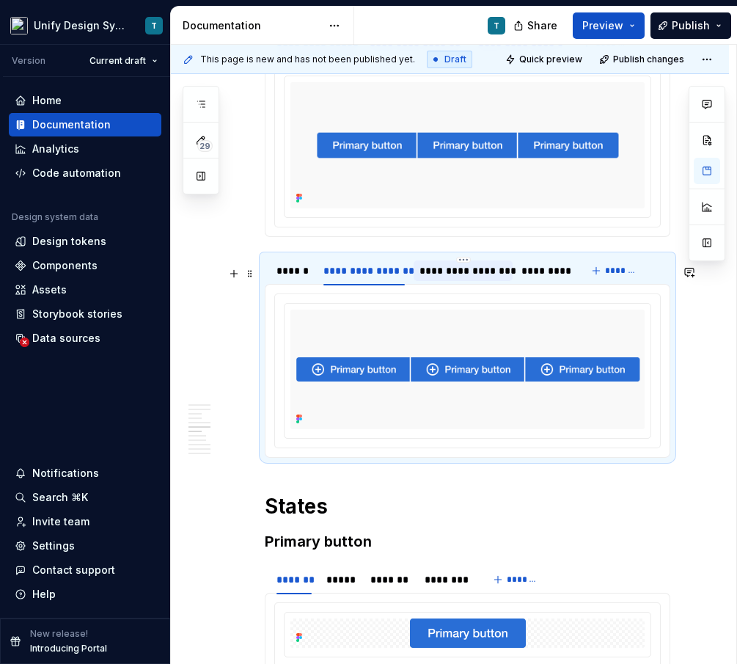
click at [470, 278] on div "**********" at bounding box center [464, 270] width 88 height 15
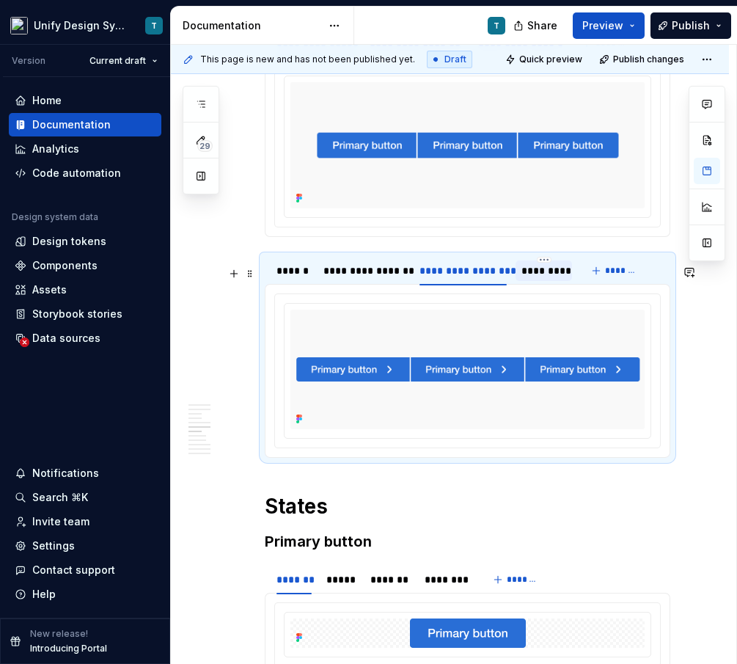
click at [560, 278] on div "*********" at bounding box center [544, 270] width 45 height 15
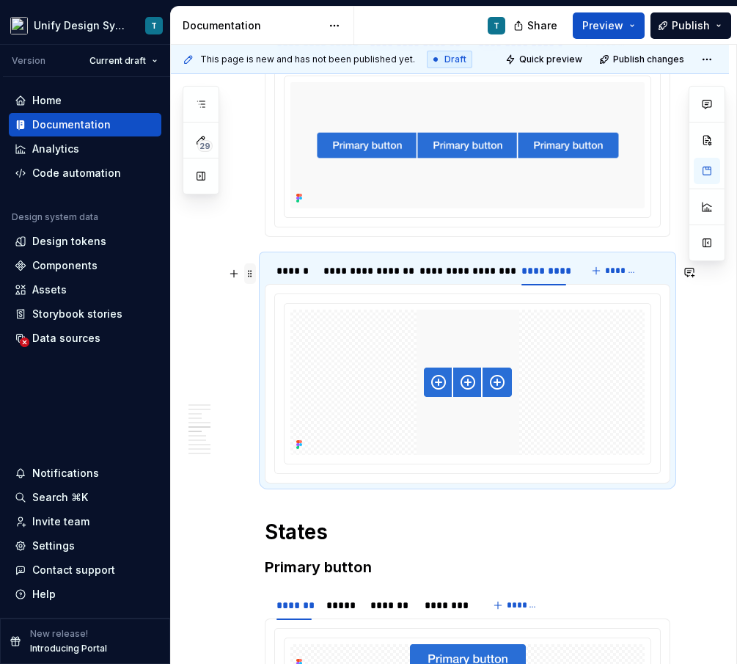
click at [249, 276] on span at bounding box center [250, 273] width 12 height 21
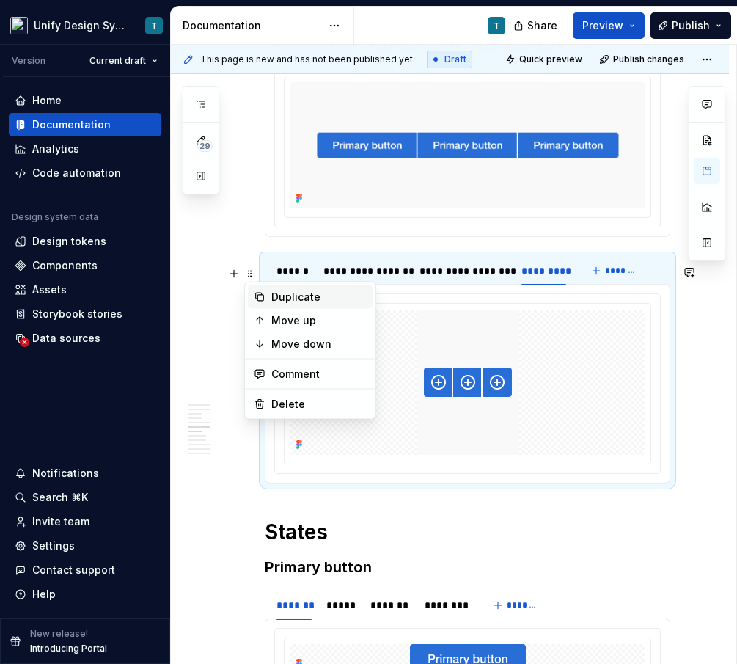
click at [277, 302] on div "Duplicate" at bounding box center [318, 297] width 95 height 15
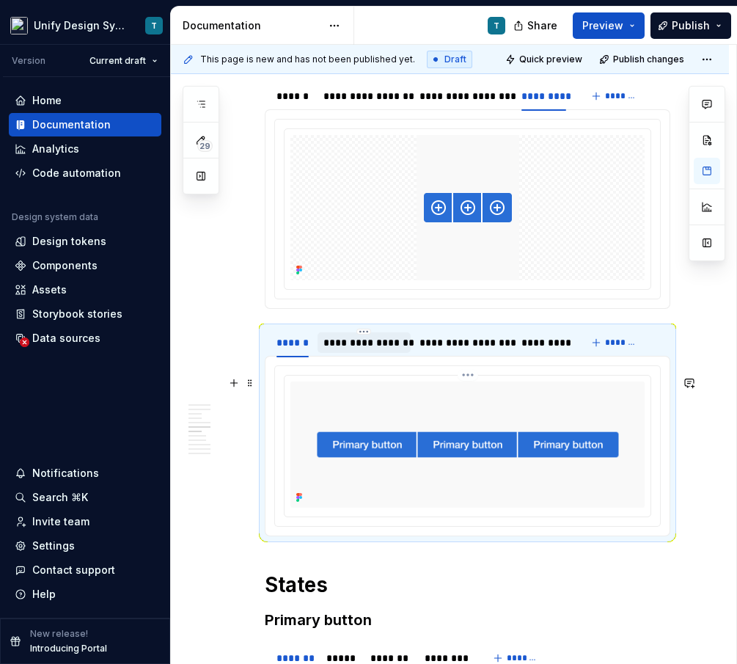
scroll to position [2111, 0]
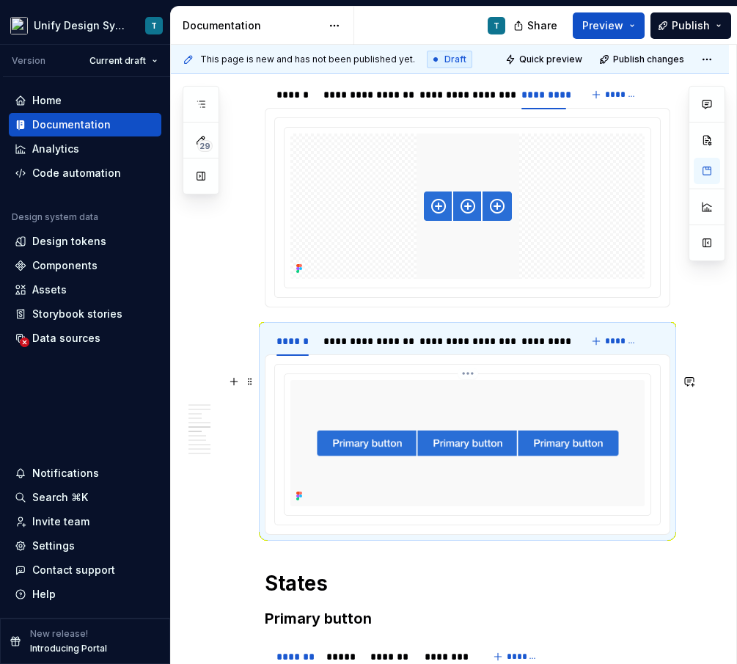
click at [407, 450] on img at bounding box center [468, 443] width 354 height 126
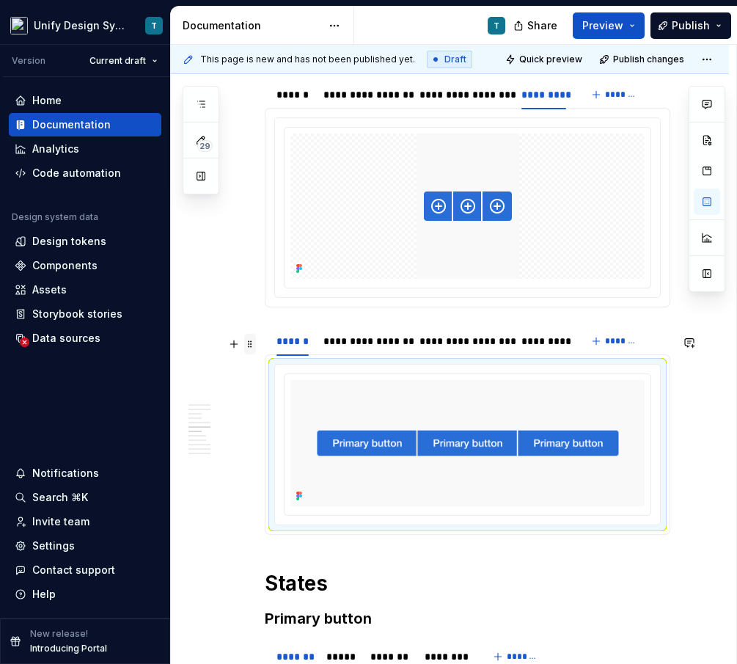
click at [249, 347] on span at bounding box center [250, 344] width 12 height 21
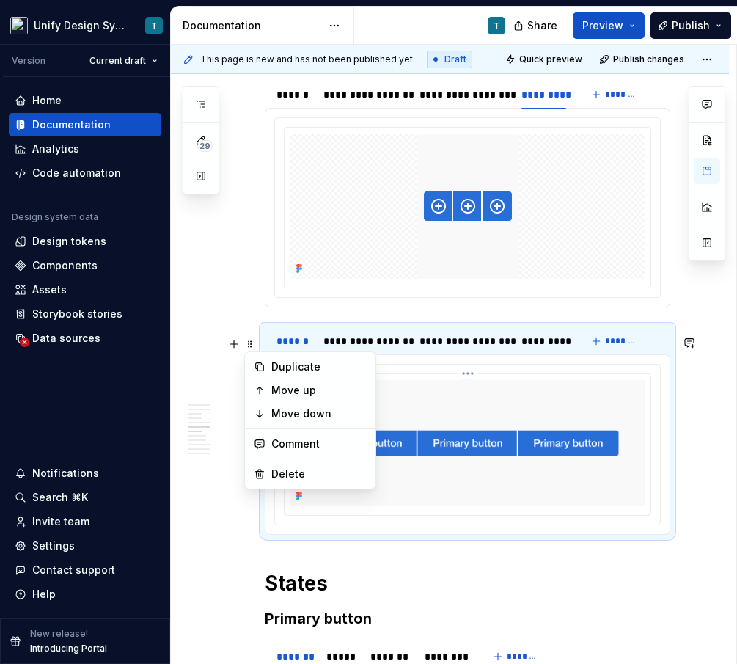
click at [401, 456] on img at bounding box center [468, 443] width 354 height 126
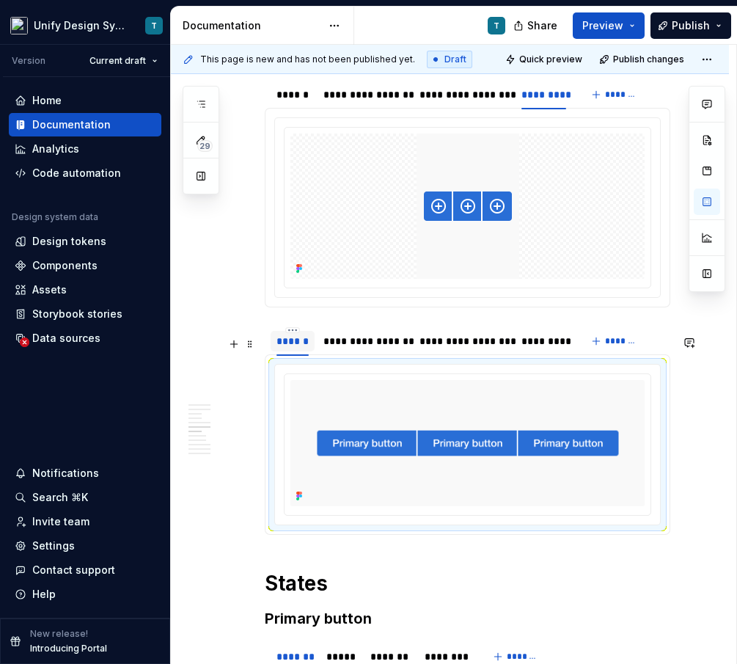
click at [289, 348] on div "******" at bounding box center [293, 341] width 32 height 15
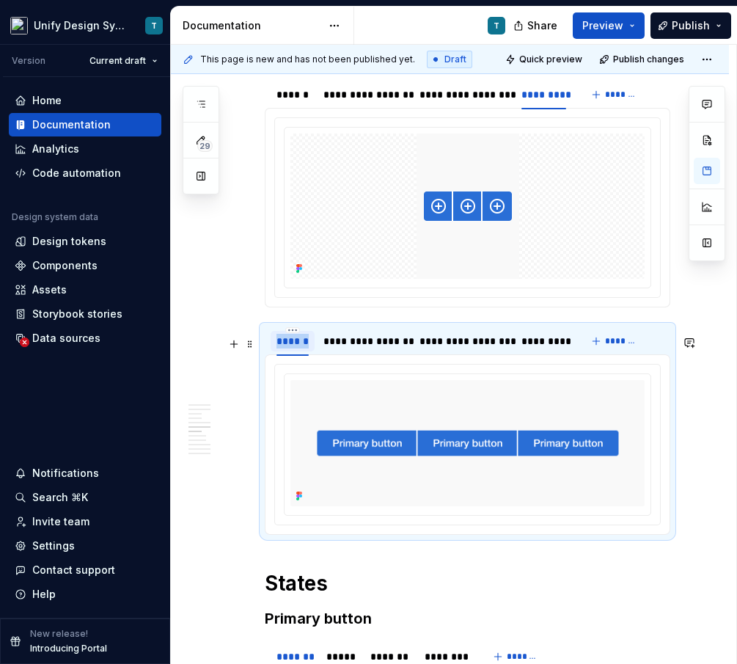
click at [289, 348] on div "******" at bounding box center [293, 341] width 32 height 15
type input "**********"
click at [365, 348] on div "**********" at bounding box center [389, 341] width 81 height 15
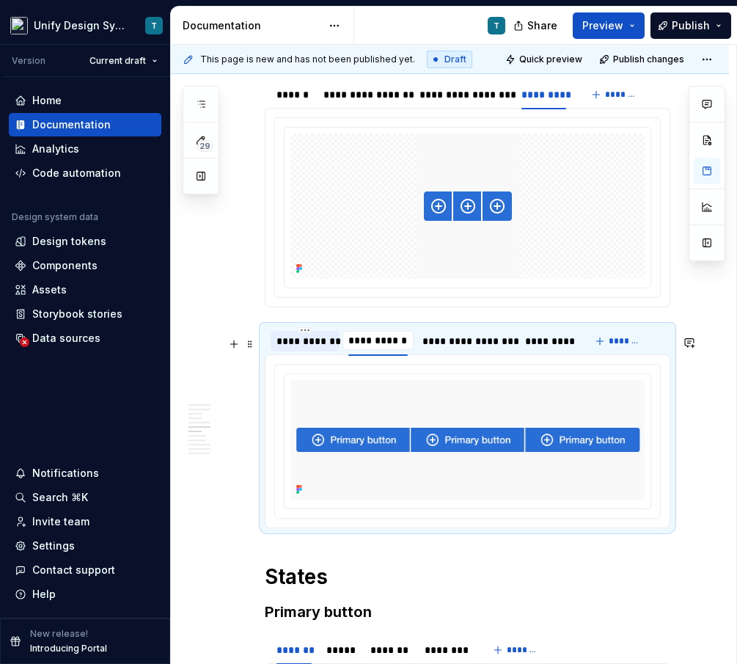
type input "**********"
click at [463, 348] on div "**********" at bounding box center [479, 341] width 88 height 15
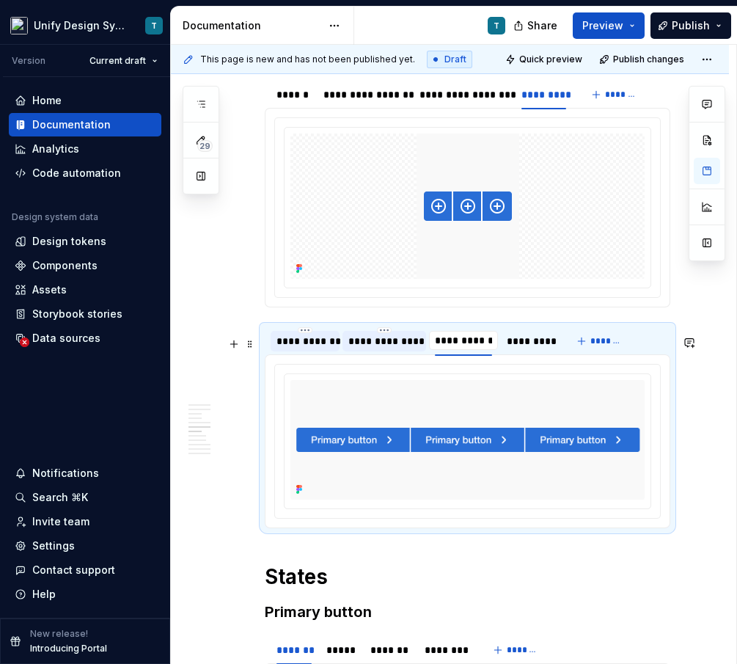
type input "**********"
click at [470, 348] on div "**********" at bounding box center [470, 341] width 70 height 15
type input "**********"
click at [526, 348] on div "*********" at bounding box center [536, 341] width 45 height 15
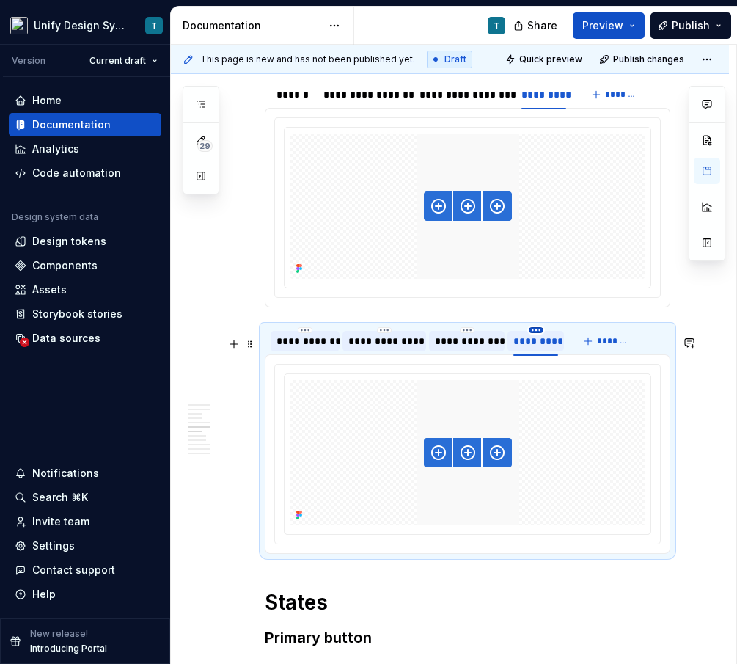
click at [536, 342] on html "Unify Design System T Version Current draft Home Documentation Analytics Code a…" at bounding box center [368, 332] width 737 height 664
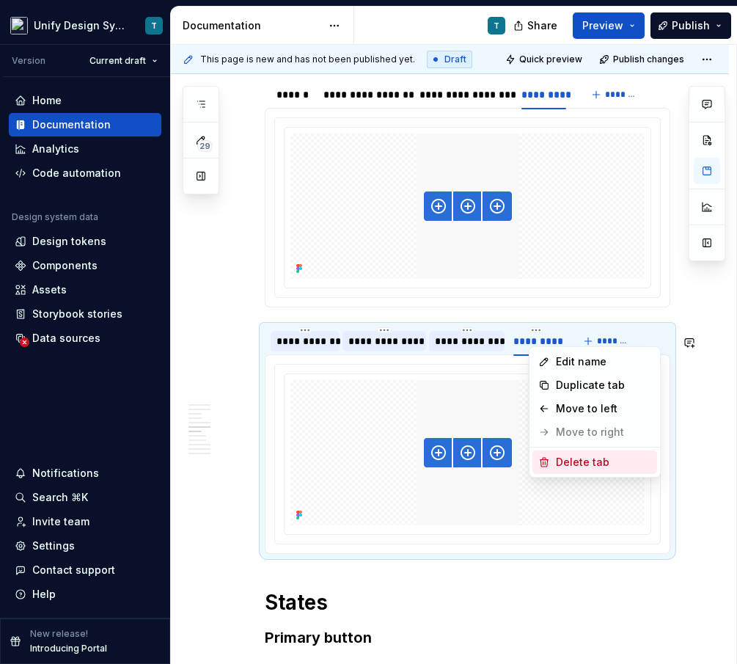
click at [567, 461] on div "Delete tab" at bounding box center [603, 462] width 95 height 15
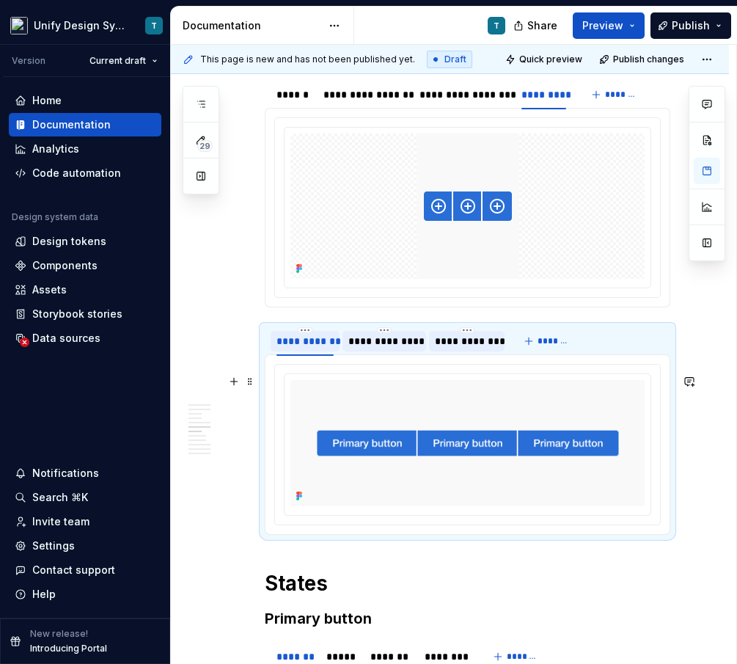
click at [467, 418] on img at bounding box center [468, 443] width 354 height 126
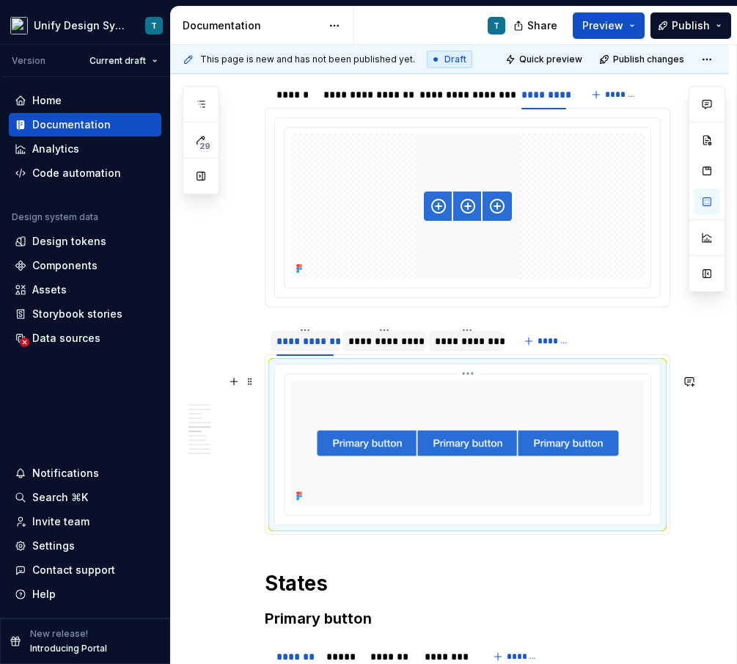
click at [467, 418] on img at bounding box center [468, 443] width 354 height 126
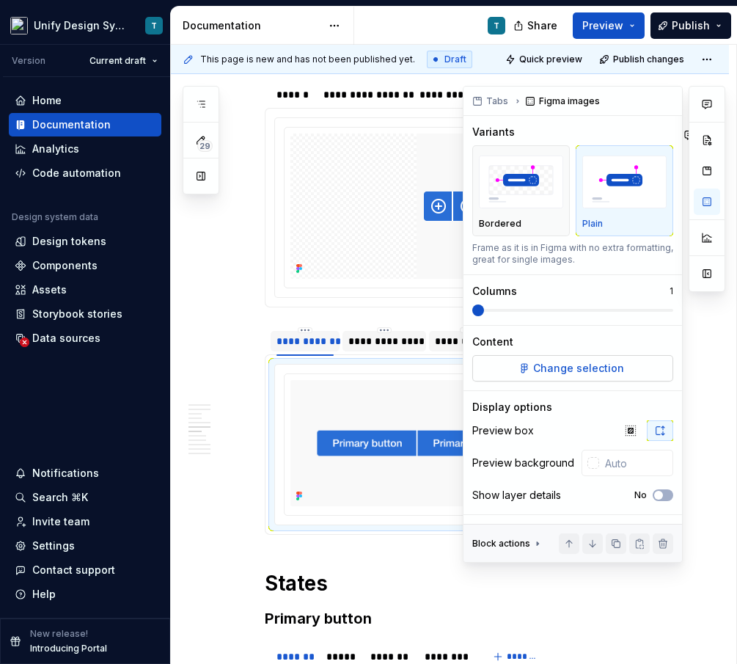
click at [572, 373] on span "Change selection" at bounding box center [578, 368] width 91 height 15
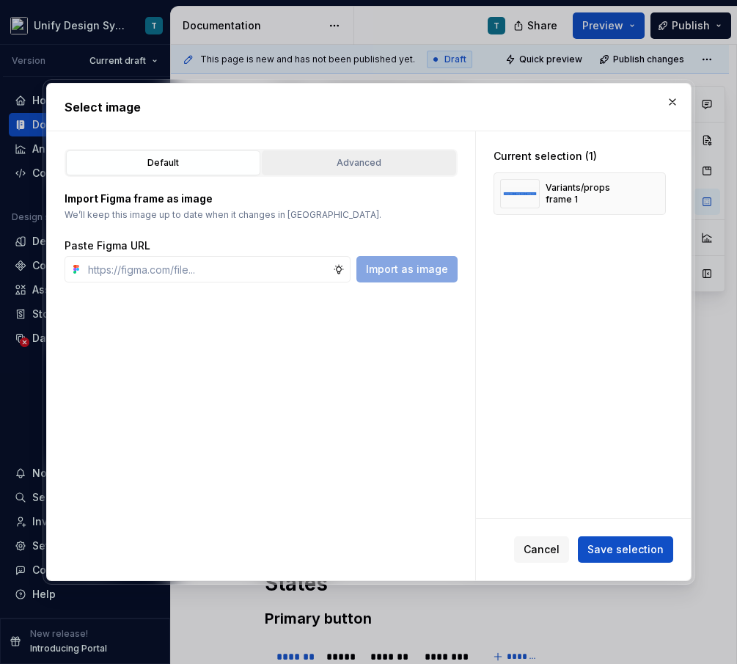
click at [305, 153] on button "Advanced" at bounding box center [359, 162] width 194 height 25
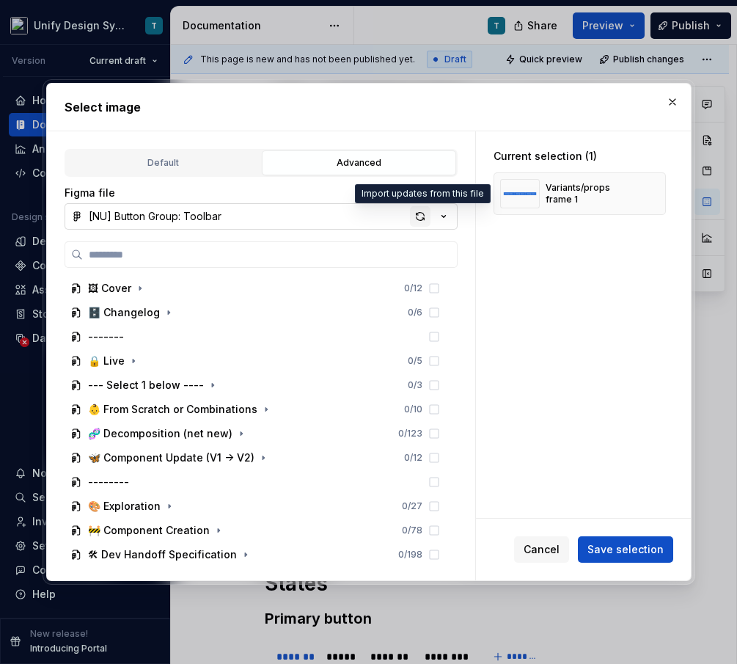
click at [418, 219] on div "button" at bounding box center [420, 216] width 21 height 21
type textarea "*"
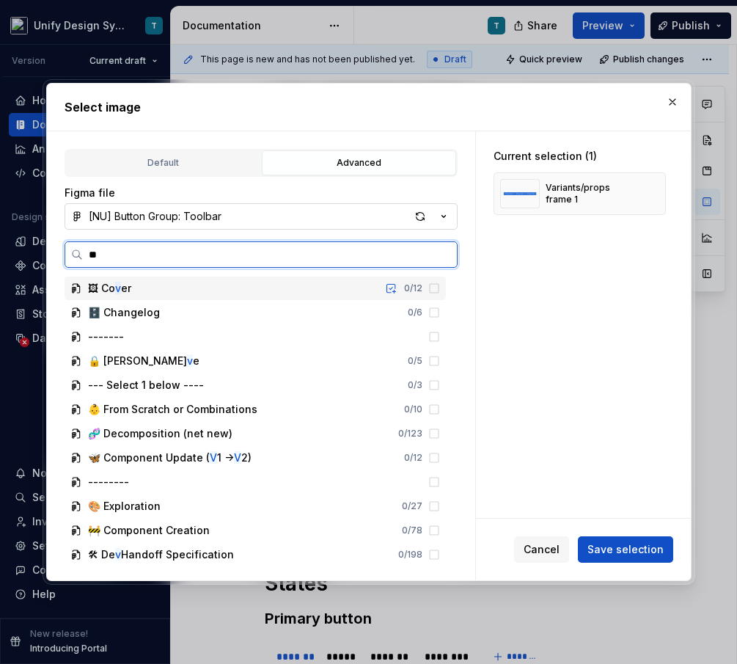
type input "***"
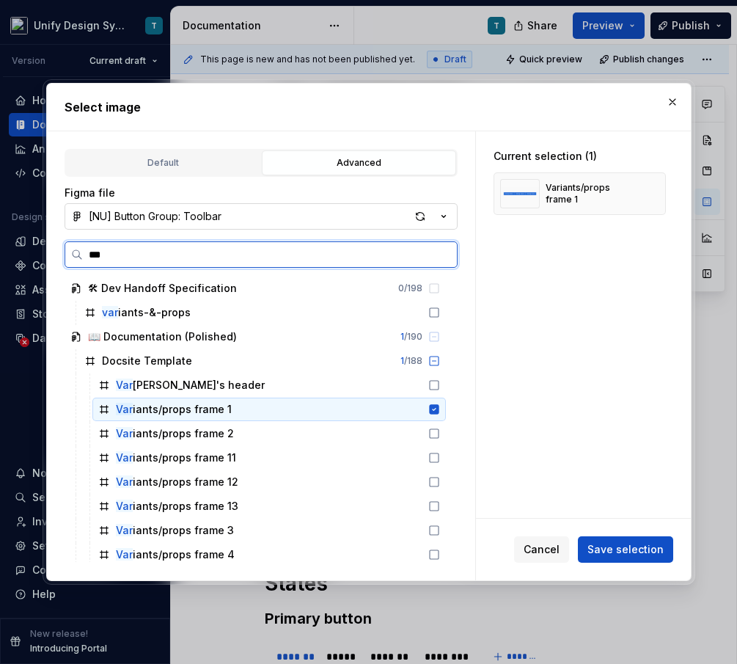
click at [439, 409] on icon at bounding box center [434, 409] width 10 height 10
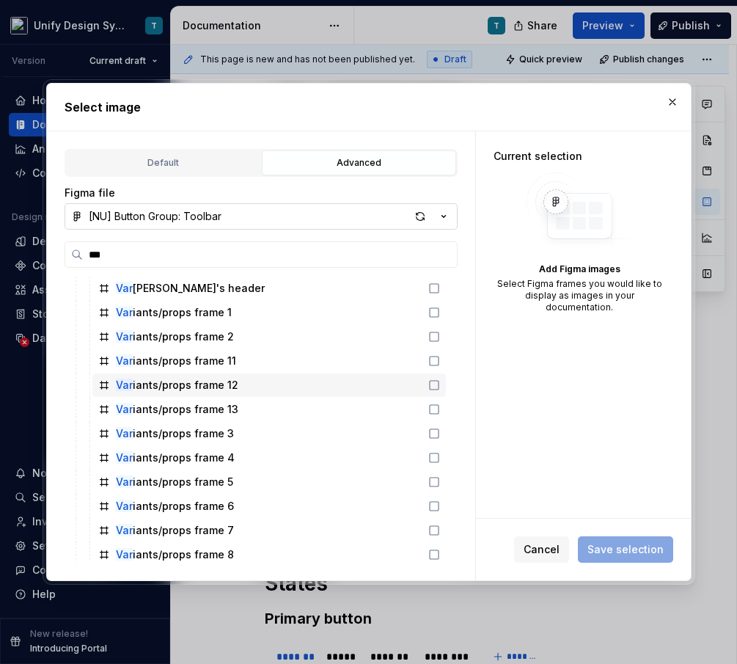
scroll to position [95, 0]
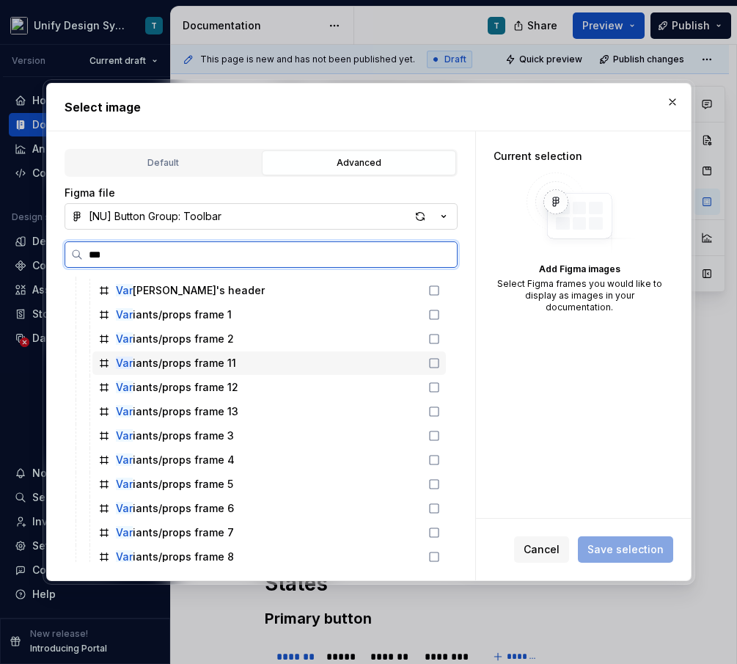
click at [235, 368] on div "Var iants/props frame 11" at bounding box center [269, 362] width 354 height 23
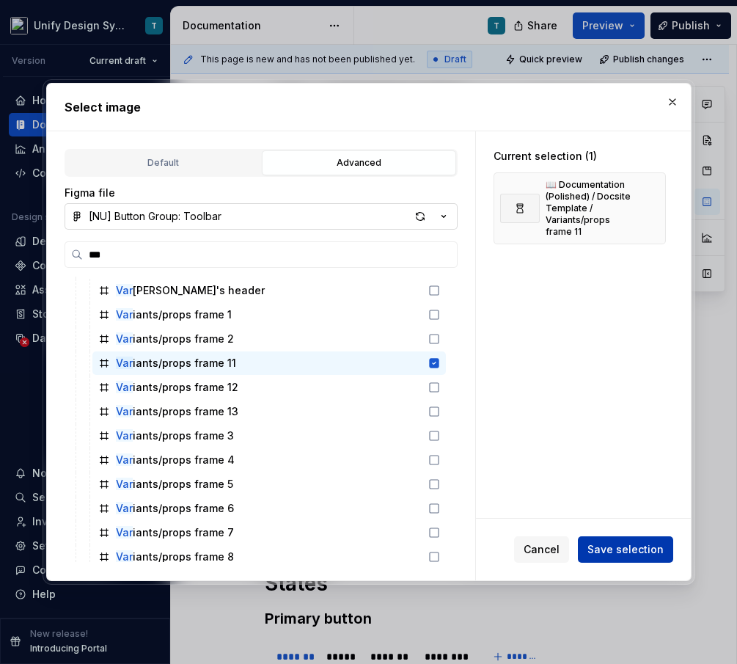
click at [601, 550] on span "Save selection" at bounding box center [626, 549] width 76 height 15
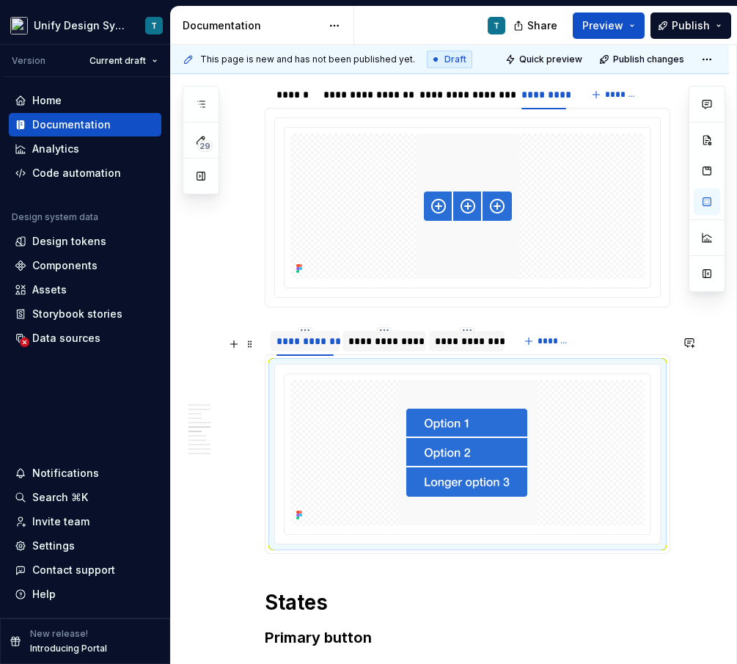
click at [395, 348] on div "**********" at bounding box center [384, 341] width 72 height 15
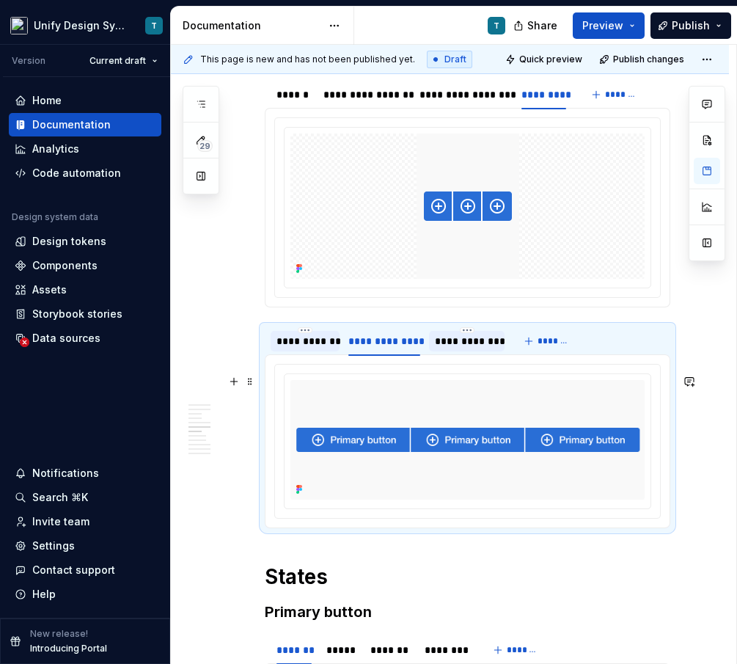
click at [457, 438] on img at bounding box center [468, 440] width 354 height 120
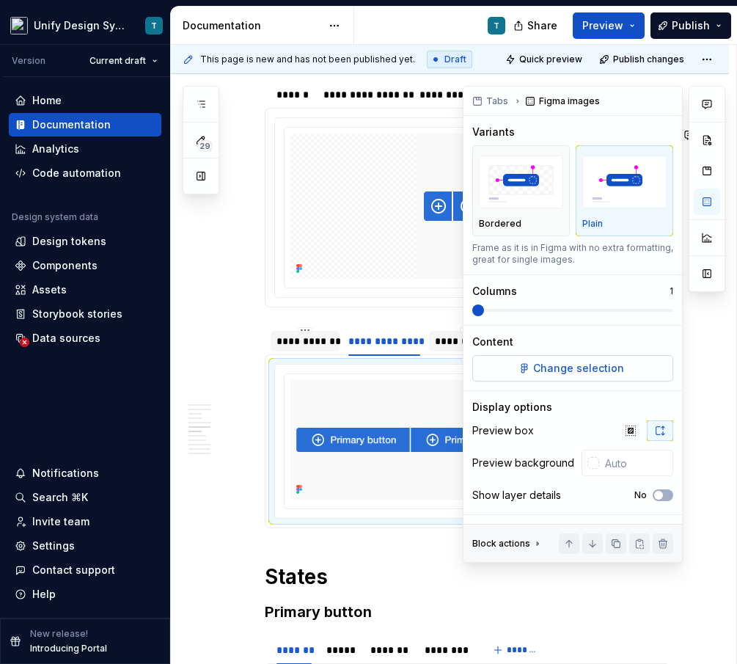
click at [571, 368] on span "Change selection" at bounding box center [578, 368] width 91 height 15
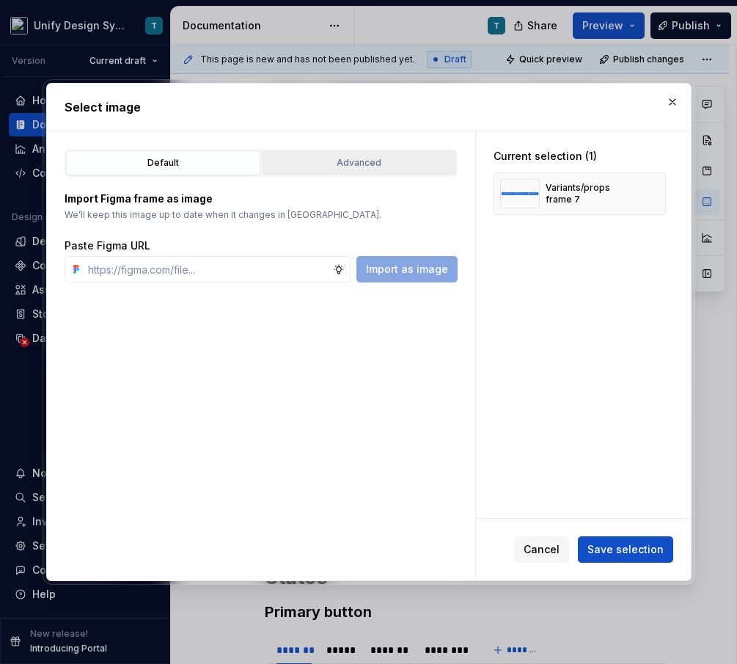
type textarea "*"
click at [330, 153] on button "Advanced" at bounding box center [359, 162] width 194 height 25
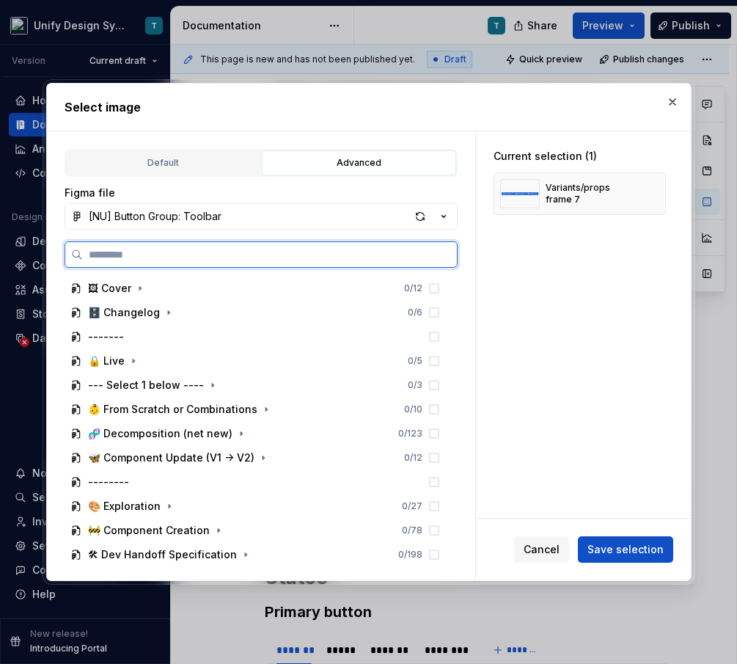
click at [260, 249] on input "search" at bounding box center [270, 254] width 374 height 15
type input "***"
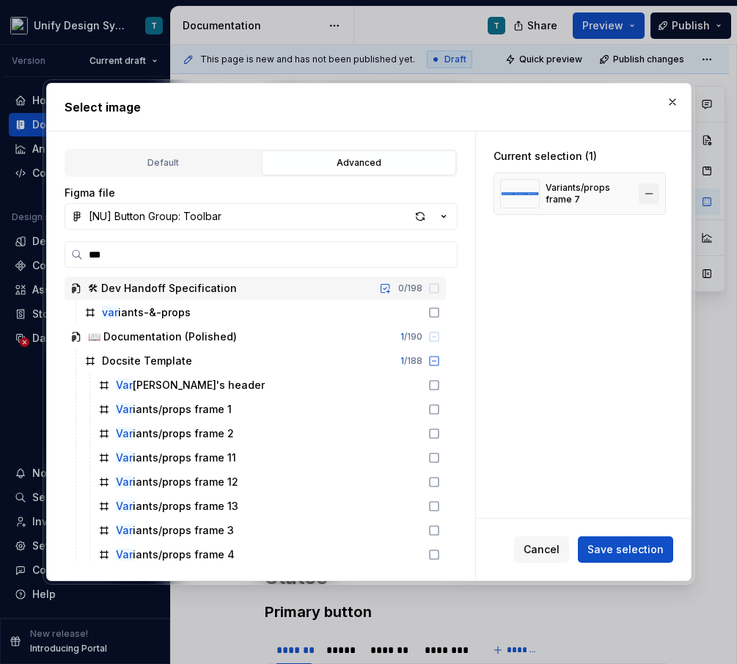
click at [652, 196] on button "button" at bounding box center [649, 193] width 21 height 21
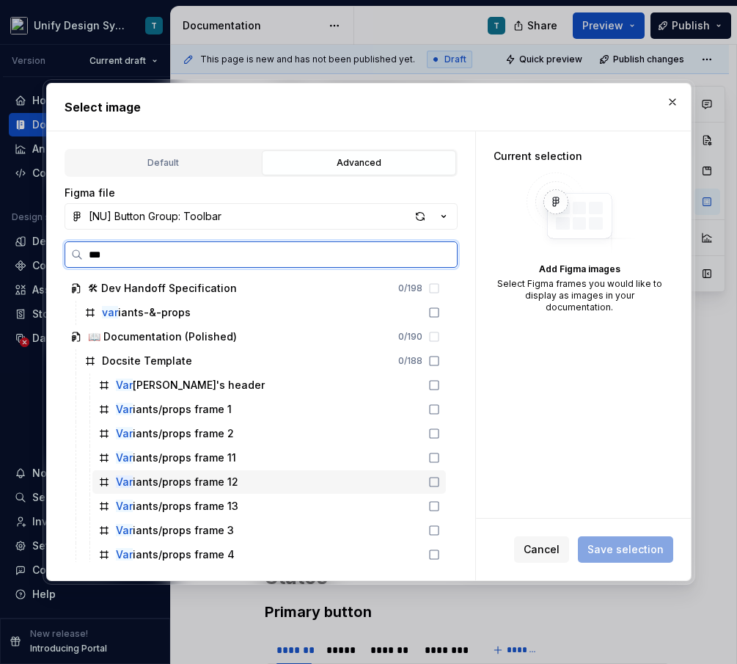
click at [305, 486] on div "Var iants/props frame 12" at bounding box center [269, 481] width 354 height 23
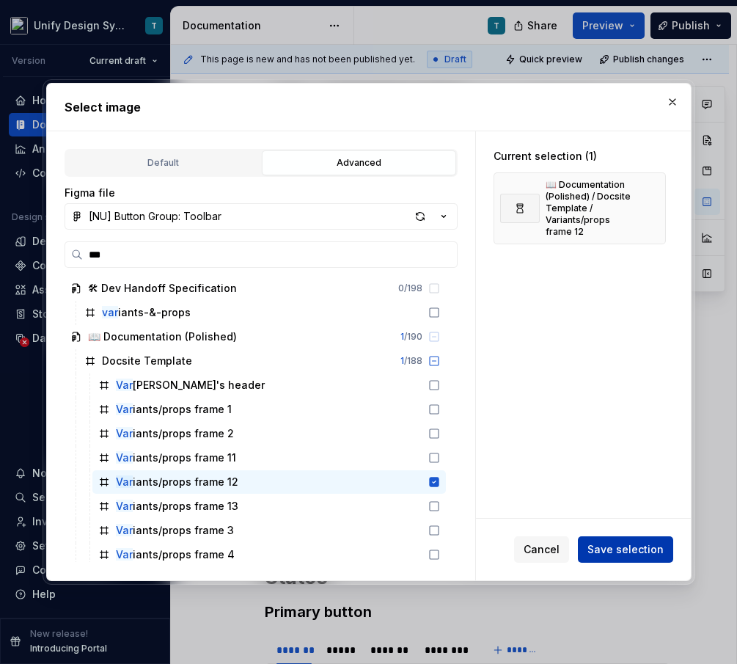
click at [612, 547] on span "Save selection" at bounding box center [626, 549] width 76 height 15
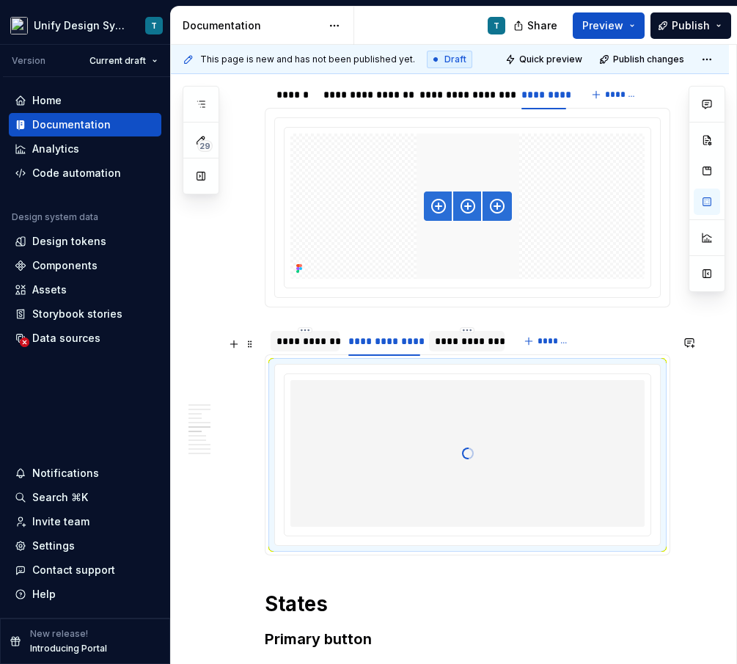
click at [436, 348] on div "**********" at bounding box center [467, 341] width 64 height 15
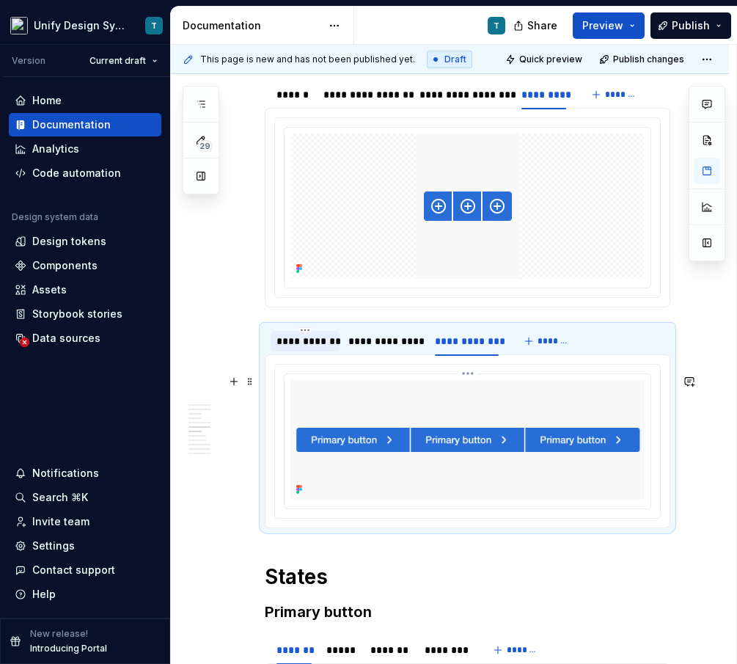
click at [456, 439] on img at bounding box center [468, 440] width 354 height 120
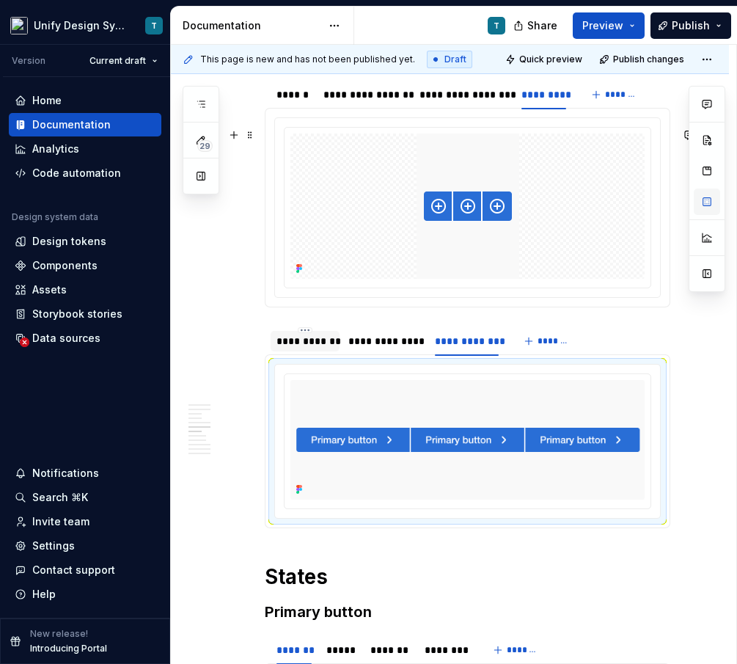
type textarea "*"
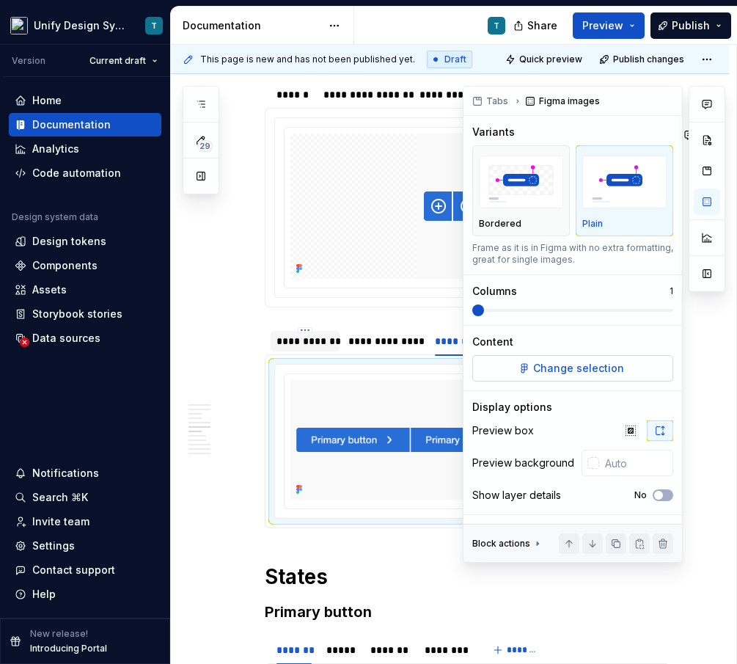
click at [574, 373] on span "Change selection" at bounding box center [578, 368] width 91 height 15
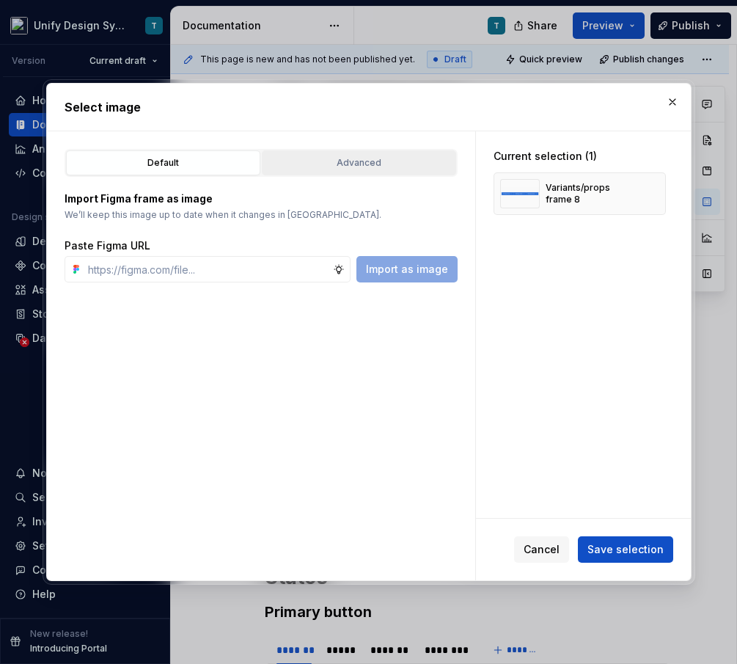
click at [349, 156] on div "Advanced" at bounding box center [359, 163] width 184 height 15
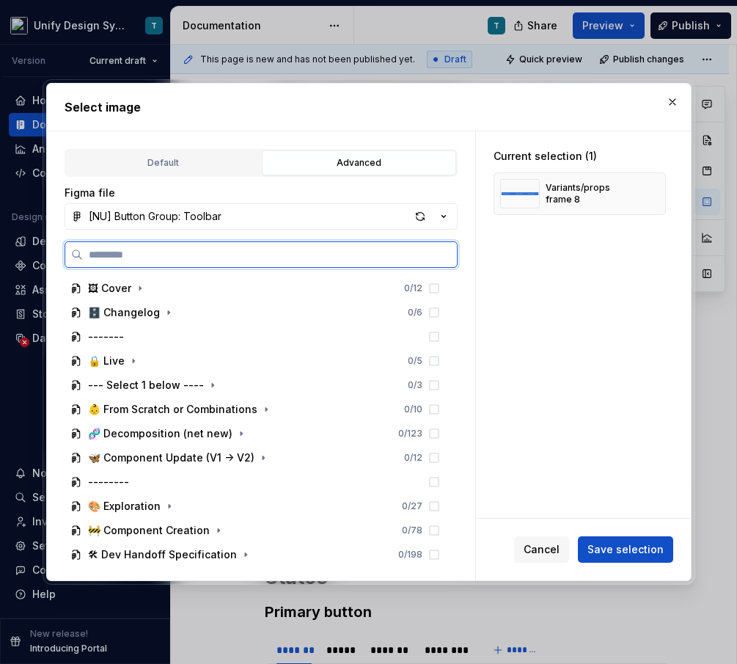
click at [207, 253] on input "search" at bounding box center [270, 254] width 374 height 15
type input "***"
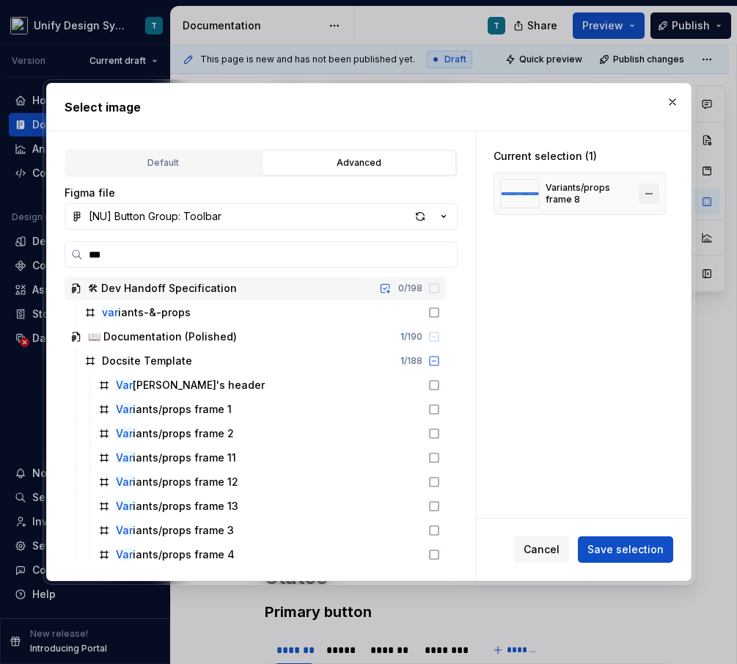
click at [658, 190] on button "button" at bounding box center [649, 193] width 21 height 21
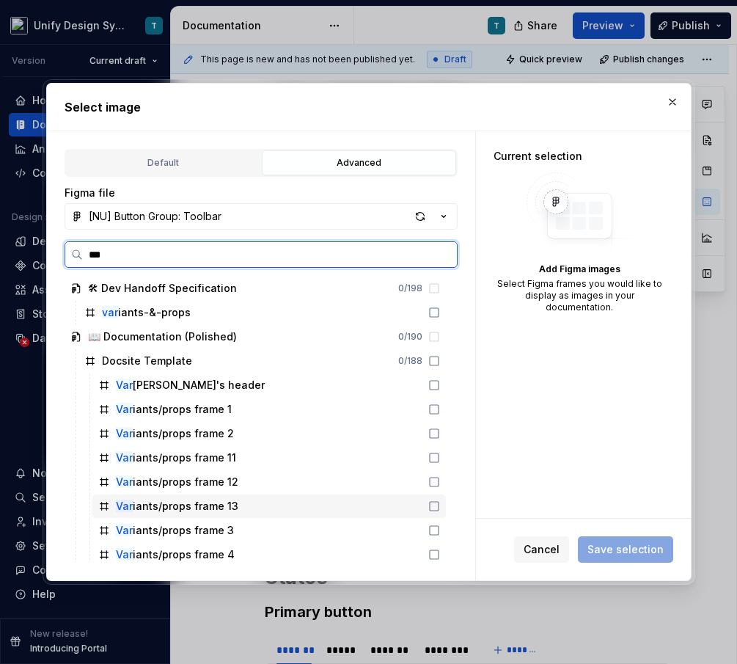
click at [268, 500] on div "Var iants/props frame 13" at bounding box center [269, 505] width 354 height 23
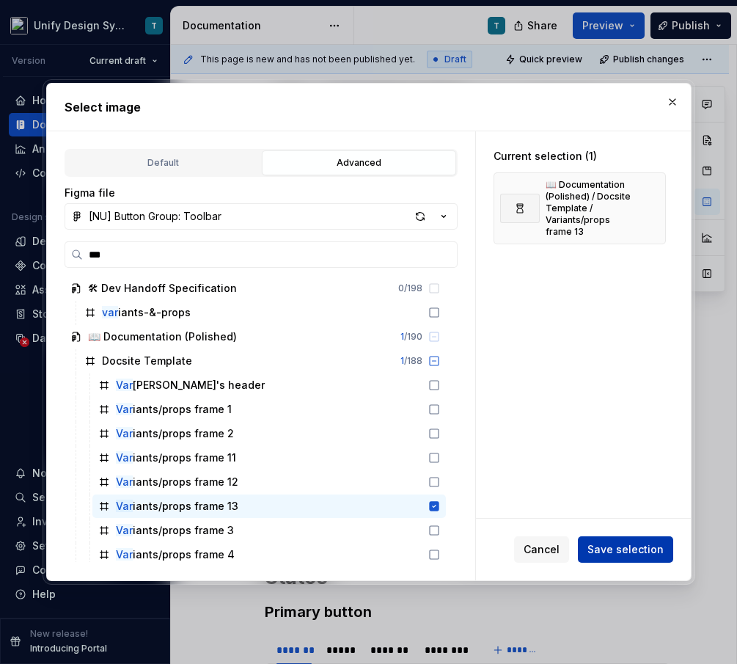
click at [621, 541] on button "Save selection" at bounding box center [625, 549] width 95 height 26
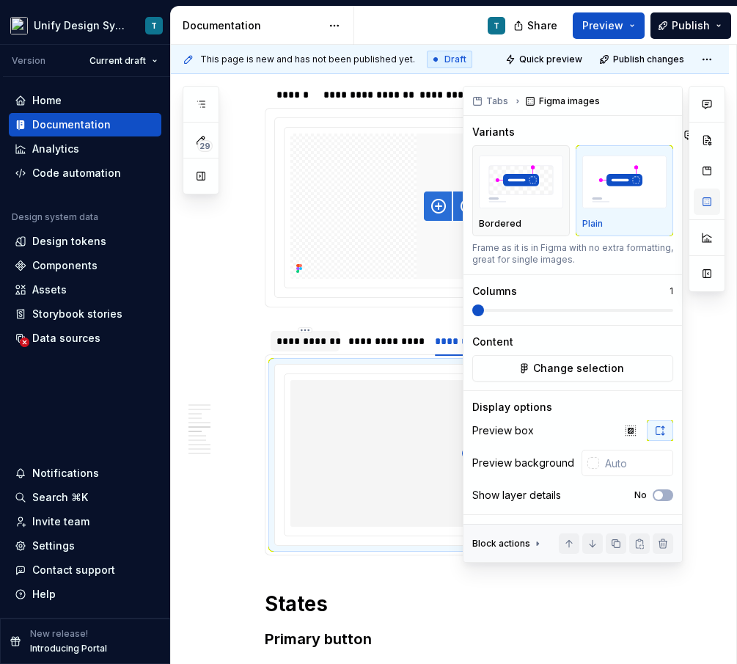
click at [709, 207] on button "button" at bounding box center [707, 202] width 26 height 26
click at [249, 340] on div "Overview Name Values Description Button type - Primary - Secondary - Tertiary A…" at bounding box center [450, 522] width 558 height 4580
click at [249, 294] on div "Overview Name Values Description Button type - Primary - Secondary - Tertiary A…" at bounding box center [450, 522] width 558 height 4580
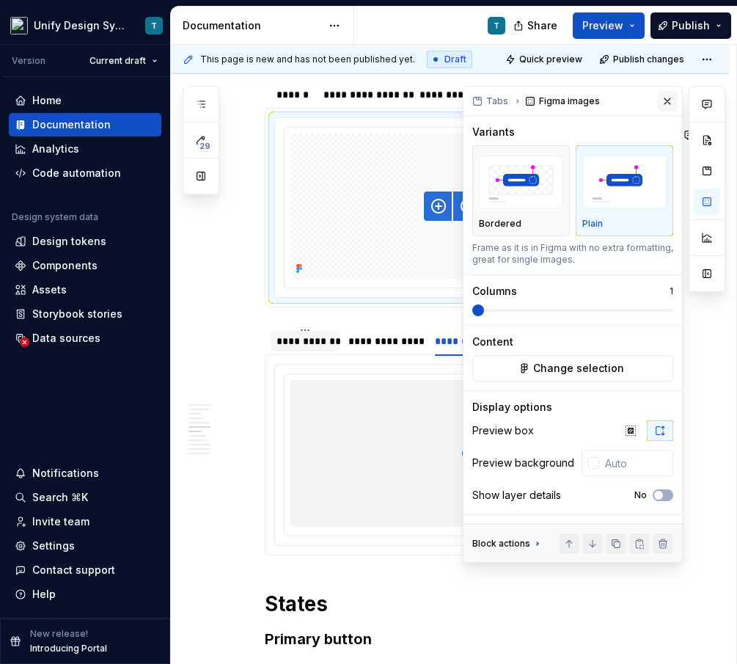
click at [671, 100] on button "button" at bounding box center [667, 101] width 21 height 21
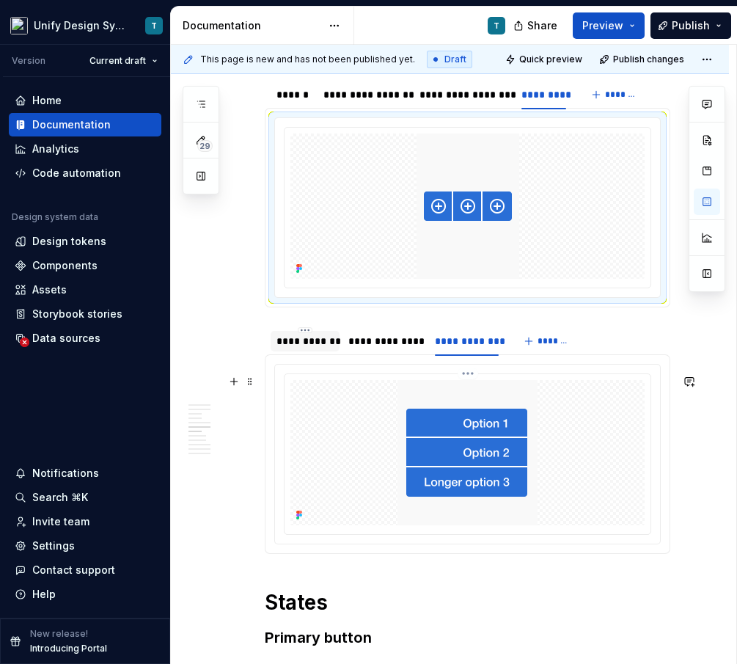
scroll to position [2090, 0]
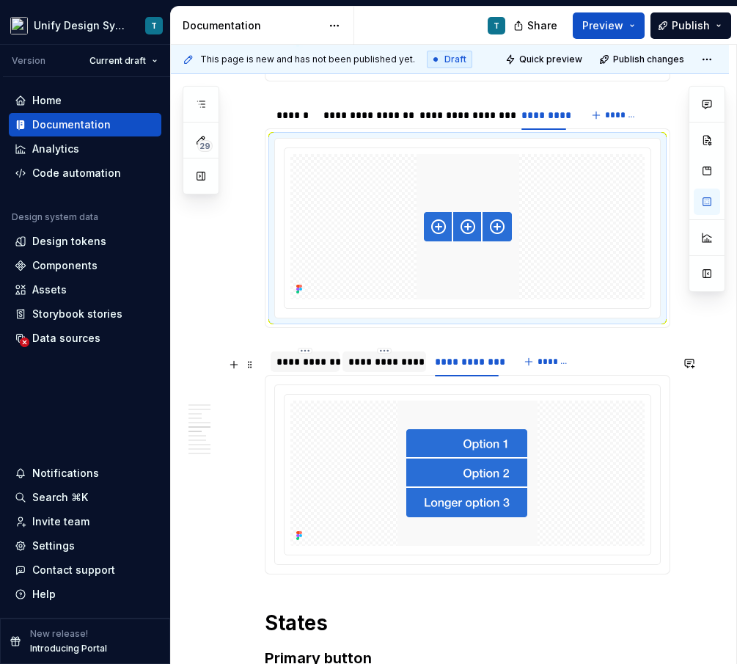
click at [393, 369] on div "**********" at bounding box center [384, 361] width 72 height 15
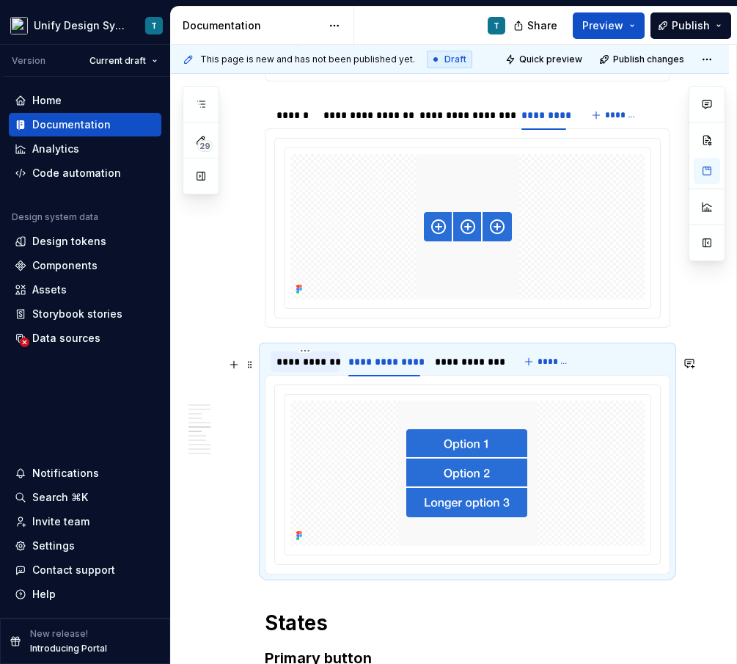
click at [296, 369] on div "**********" at bounding box center [305, 361] width 57 height 15
click at [403, 369] on div "**********" at bounding box center [384, 361] width 72 height 15
click at [464, 369] on div "**********" at bounding box center [467, 361] width 64 height 15
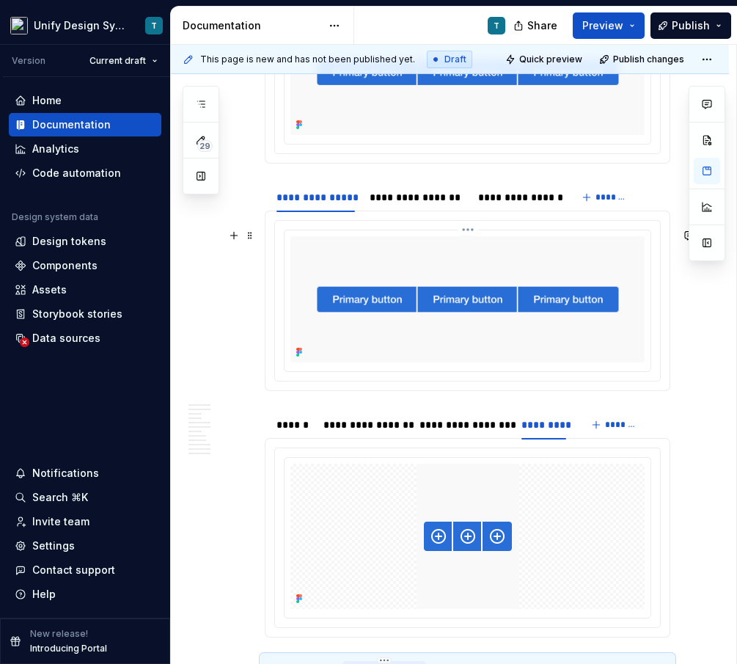
scroll to position [1805, 0]
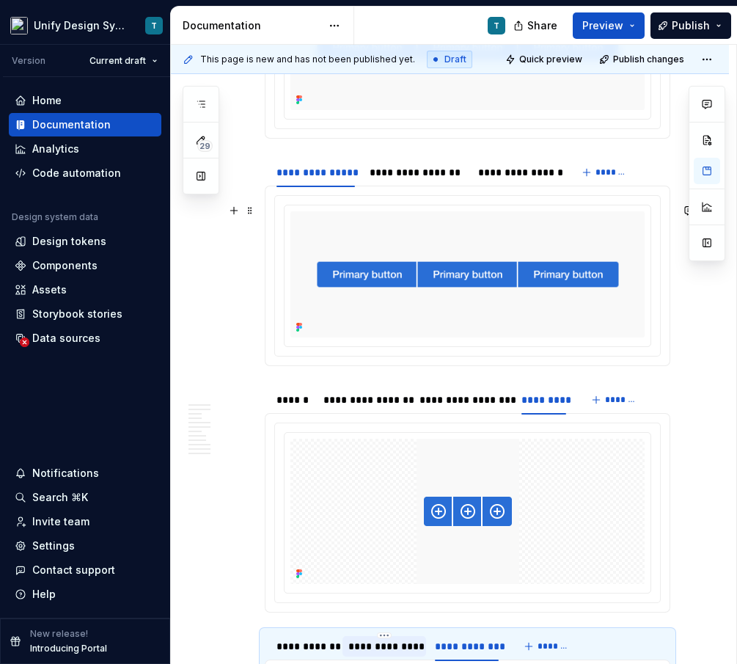
type textarea "*"
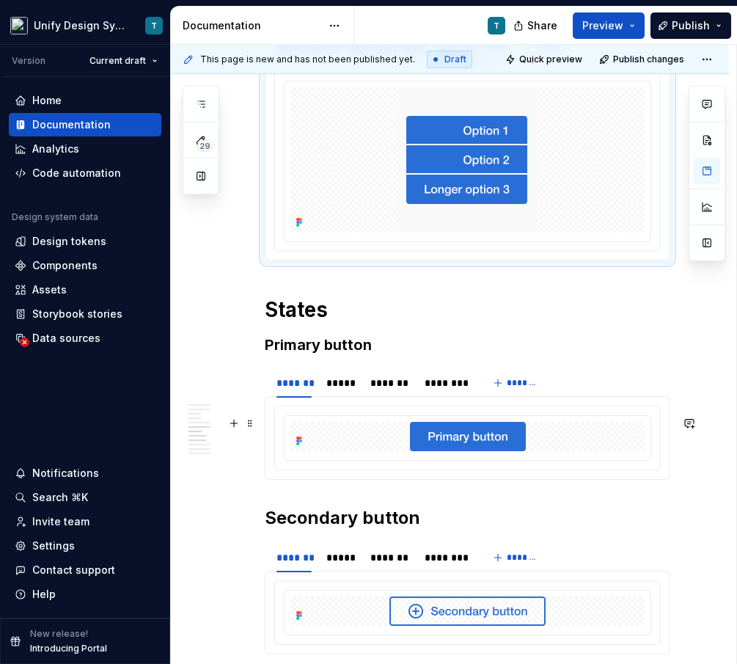
scroll to position [2465, 0]
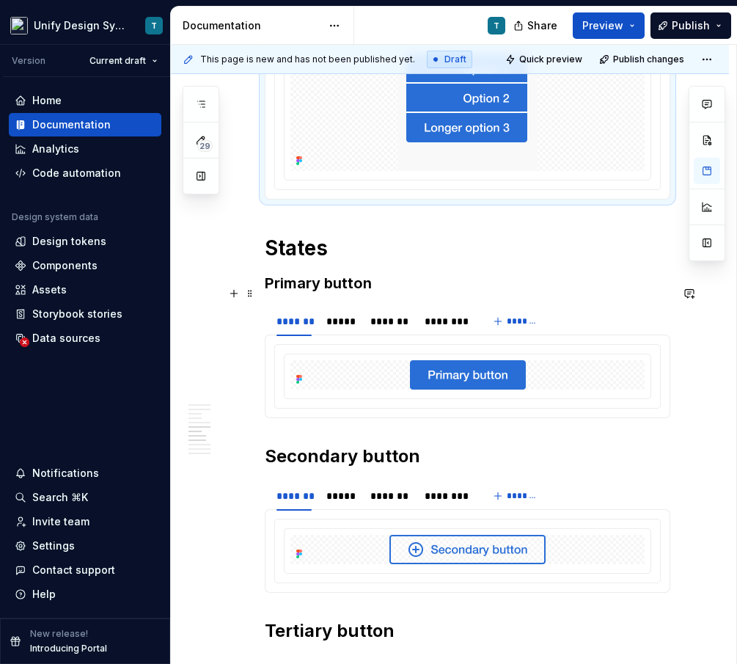
click at [357, 293] on h3 "Primary button" at bounding box center [468, 283] width 406 height 21
click at [378, 467] on h2 "Secondary button" at bounding box center [468, 456] width 406 height 23
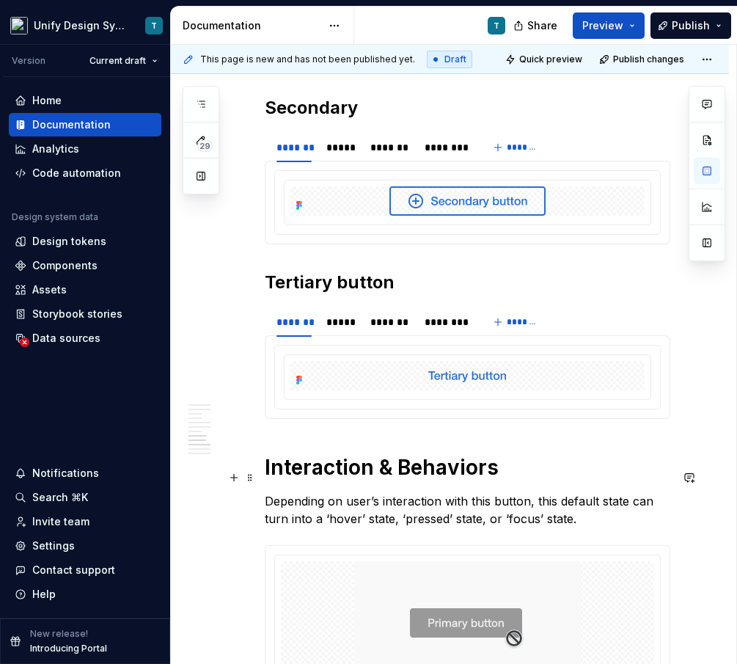
scroll to position [2876, 0]
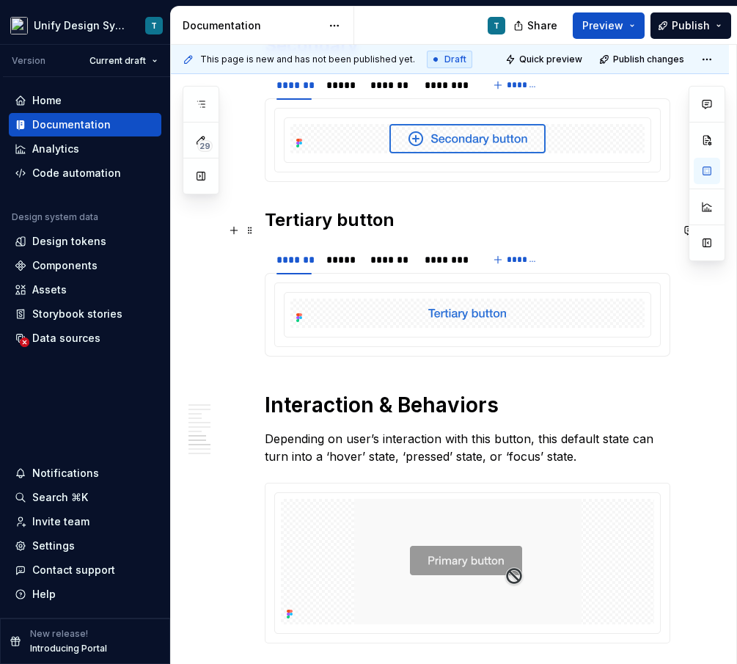
click at [365, 232] on h2 "Tertiary button" at bounding box center [468, 219] width 406 height 23
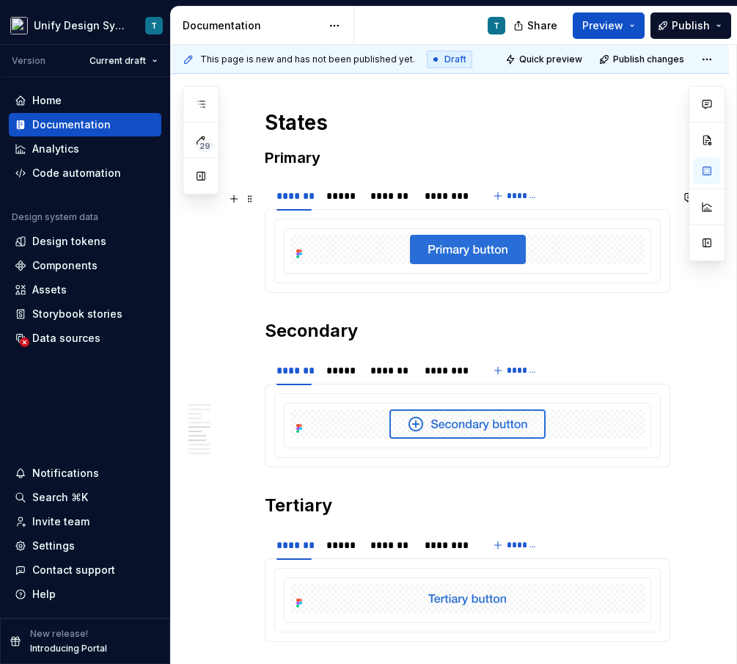
scroll to position [2568, 0]
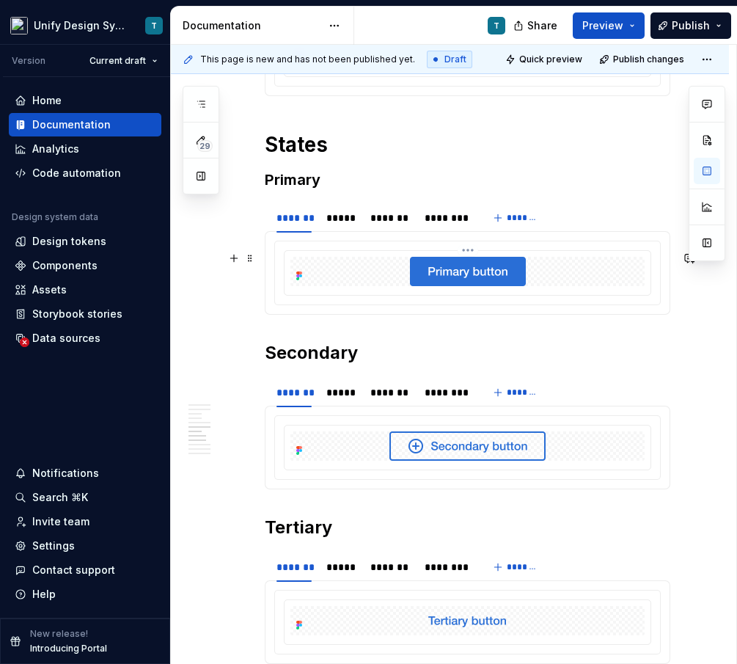
click at [422, 286] on img at bounding box center [468, 271] width 116 height 29
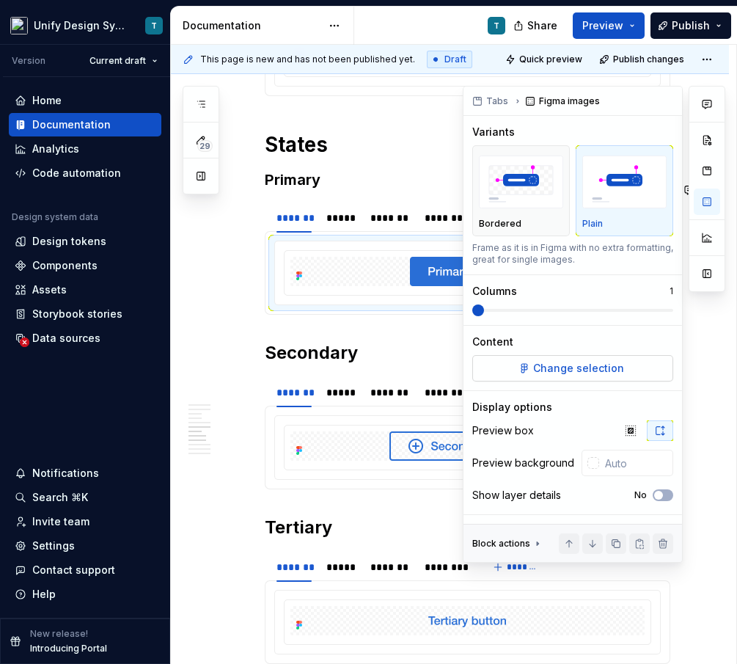
click at [551, 363] on span "Change selection" at bounding box center [578, 368] width 91 height 15
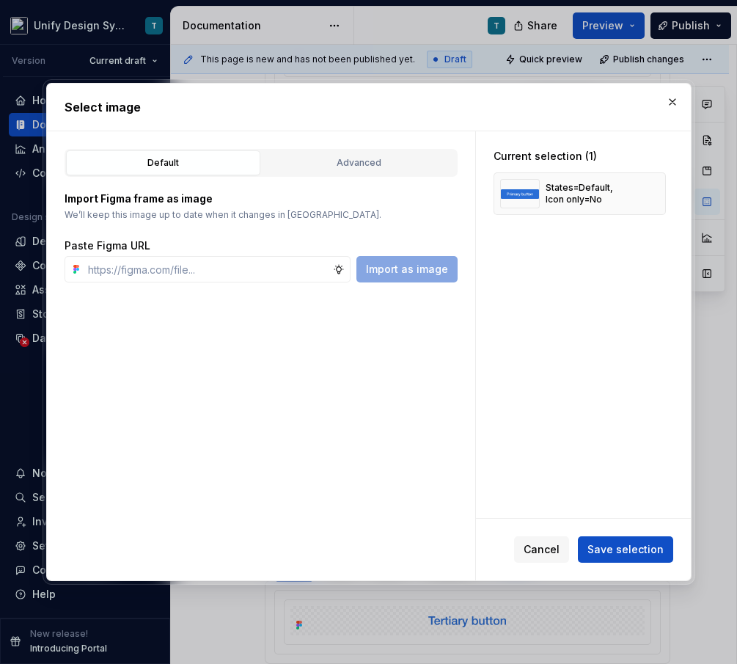
type textarea "*"
click at [287, 161] on div "Advanced" at bounding box center [359, 163] width 184 height 15
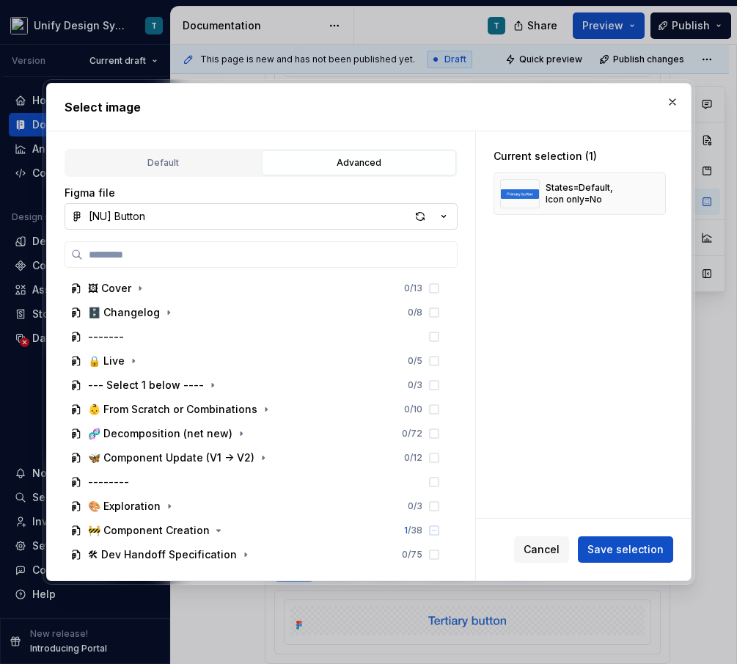
click at [444, 213] on icon "button" at bounding box center [443, 216] width 15 height 15
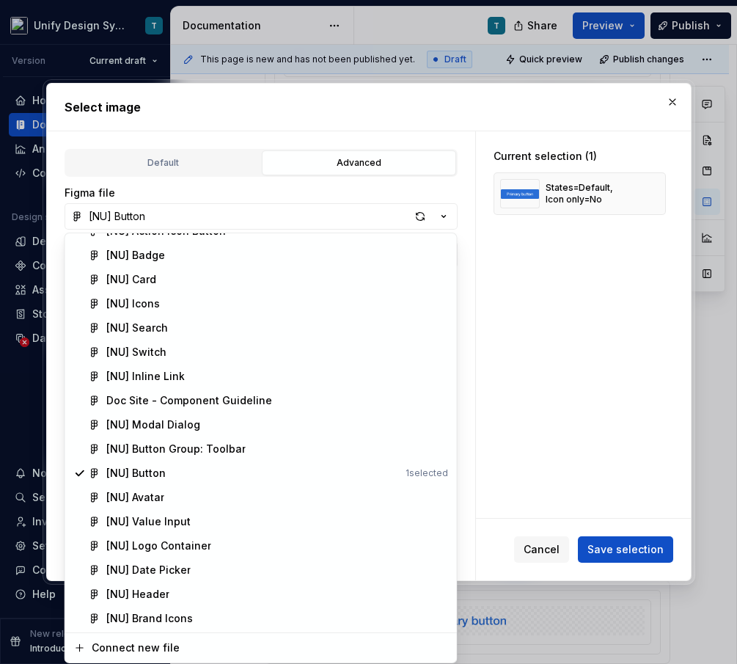
scroll to position [452, 0]
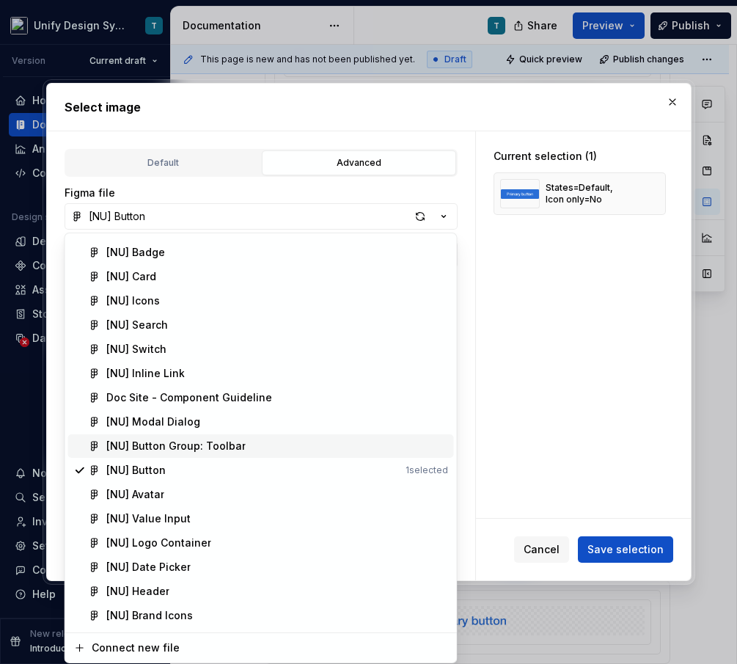
click at [223, 442] on div "[NU] Button Group: Toolbar" at bounding box center [175, 446] width 139 height 15
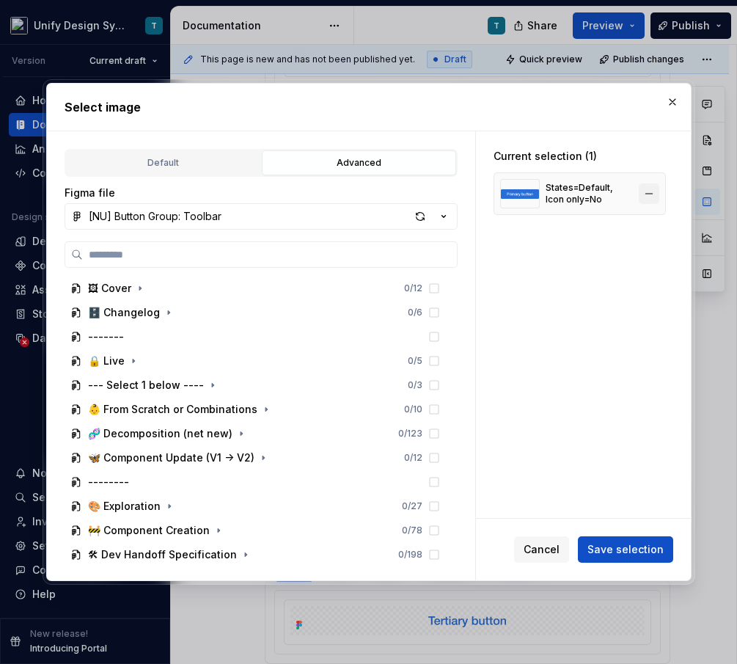
click at [652, 194] on button "button" at bounding box center [649, 193] width 21 height 21
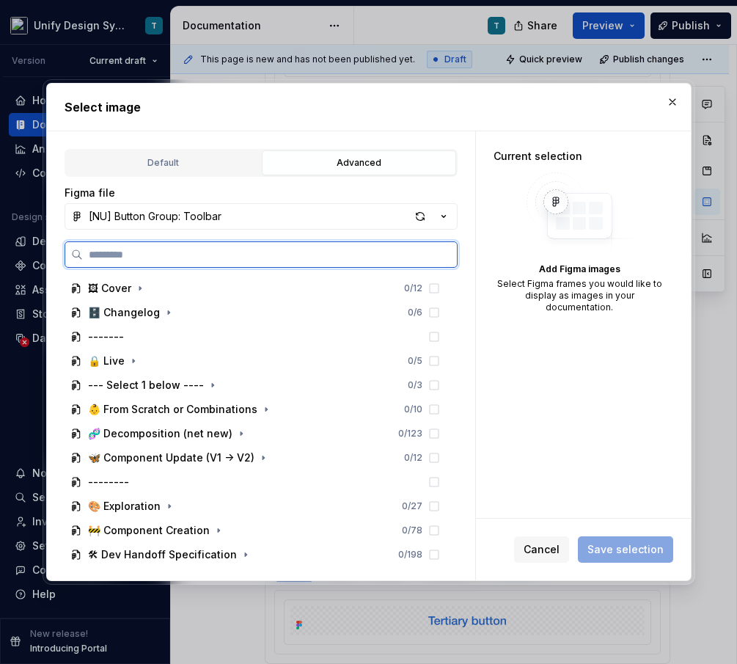
click at [228, 253] on input "search" at bounding box center [270, 254] width 374 height 15
type input "****"
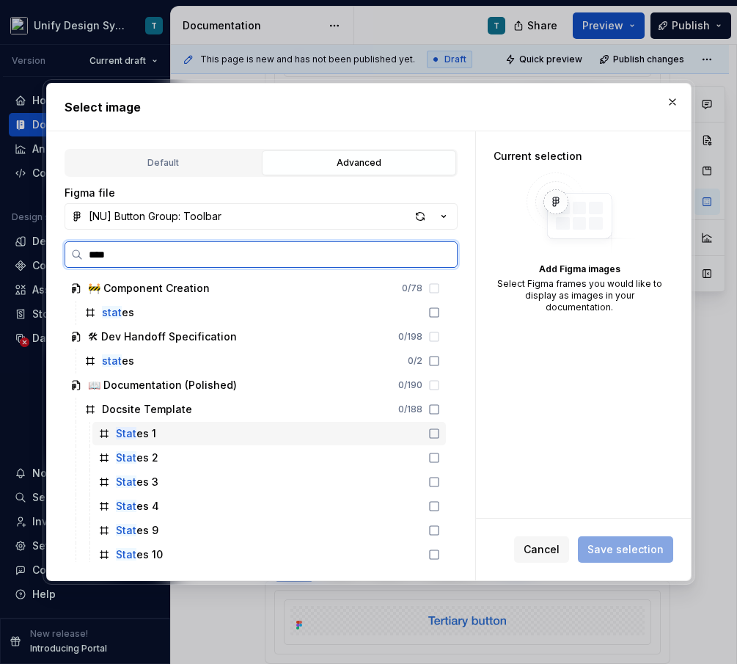
click at [222, 437] on div "Stat es 1" at bounding box center [269, 433] width 354 height 23
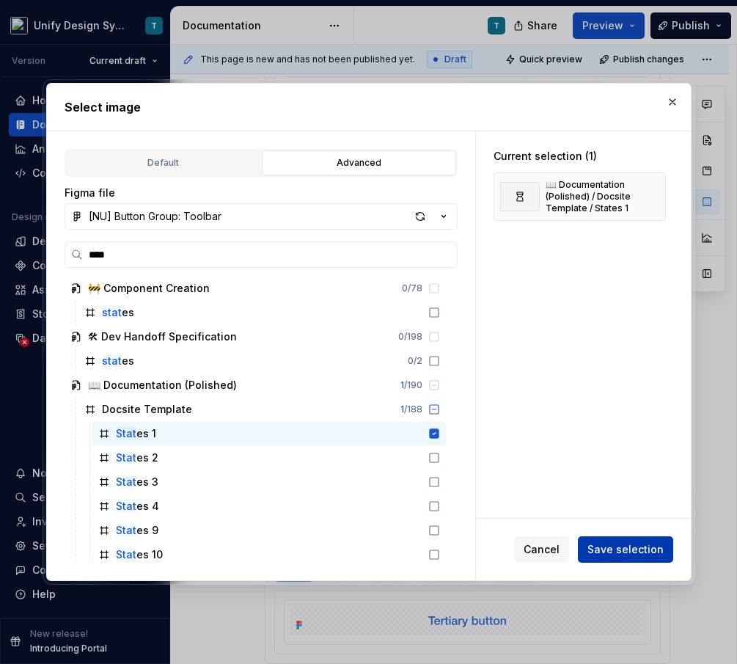
click at [631, 542] on span "Save selection" at bounding box center [626, 549] width 76 height 15
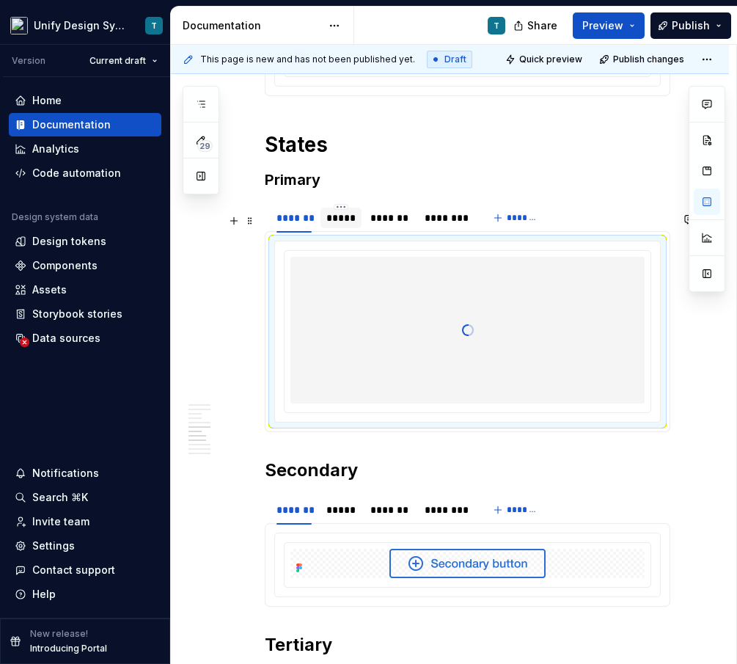
click at [337, 225] on div "*****" at bounding box center [340, 218] width 29 height 15
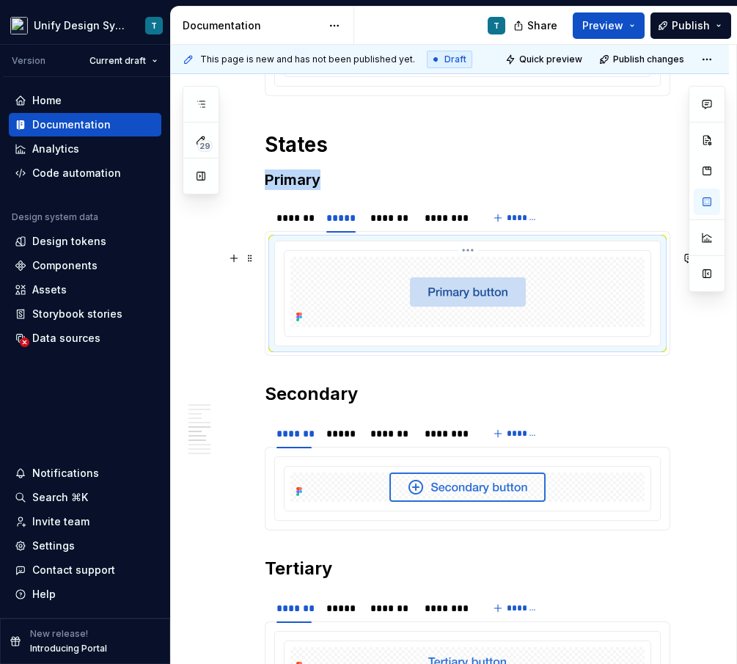
click at [428, 336] on div at bounding box center [468, 293] width 366 height 85
type textarea "*"
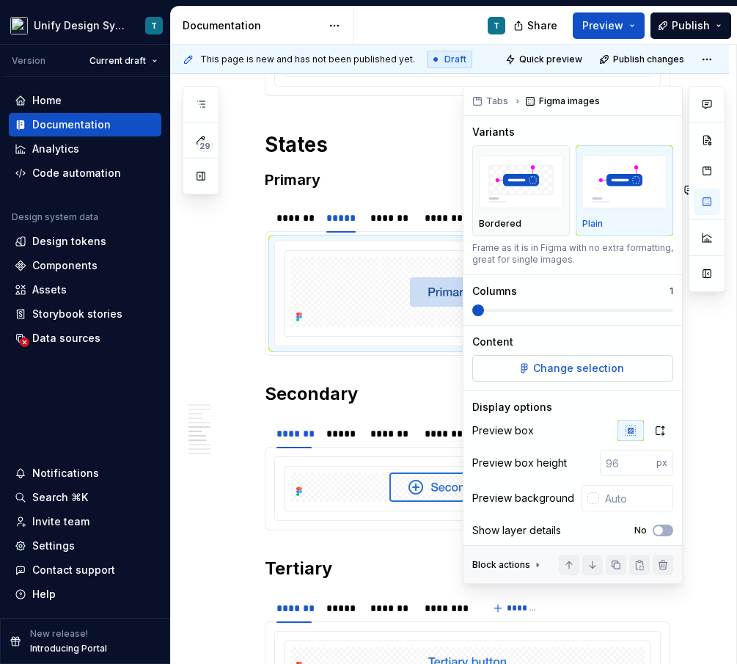
click at [529, 362] on button "Change selection" at bounding box center [572, 368] width 201 height 26
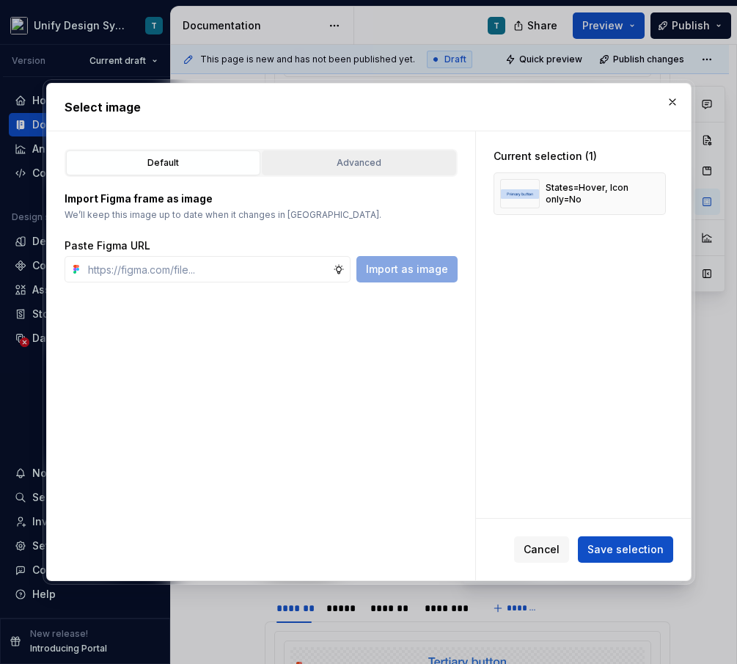
click at [330, 159] on div "Advanced" at bounding box center [359, 163] width 184 height 15
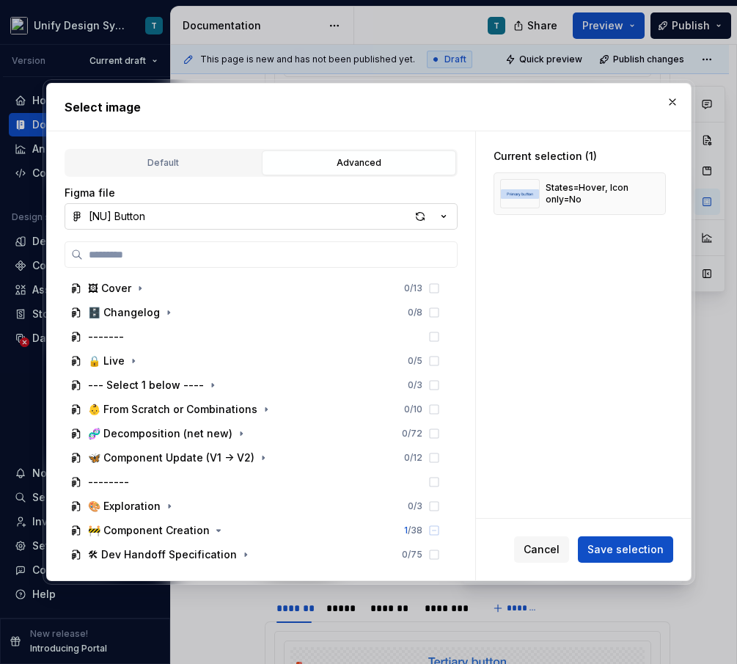
click at [442, 213] on icon "button" at bounding box center [443, 216] width 15 height 15
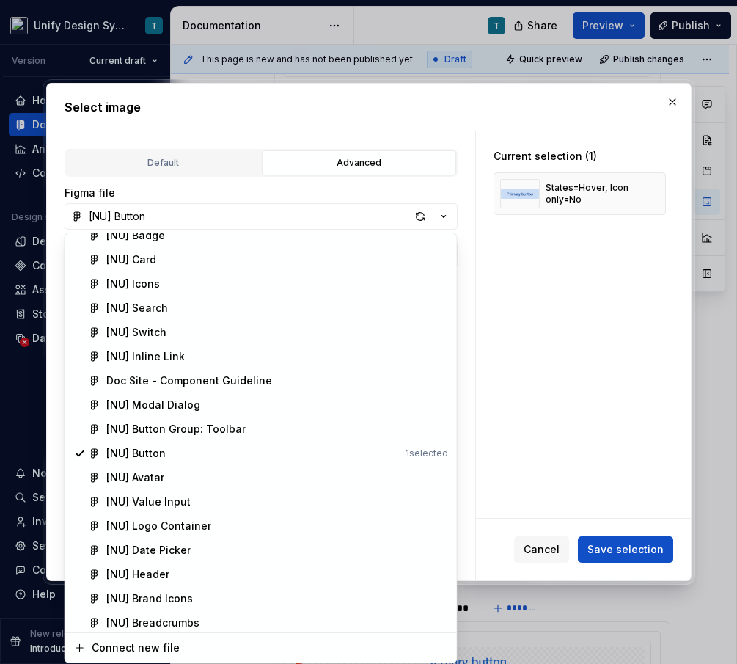
scroll to position [472, 0]
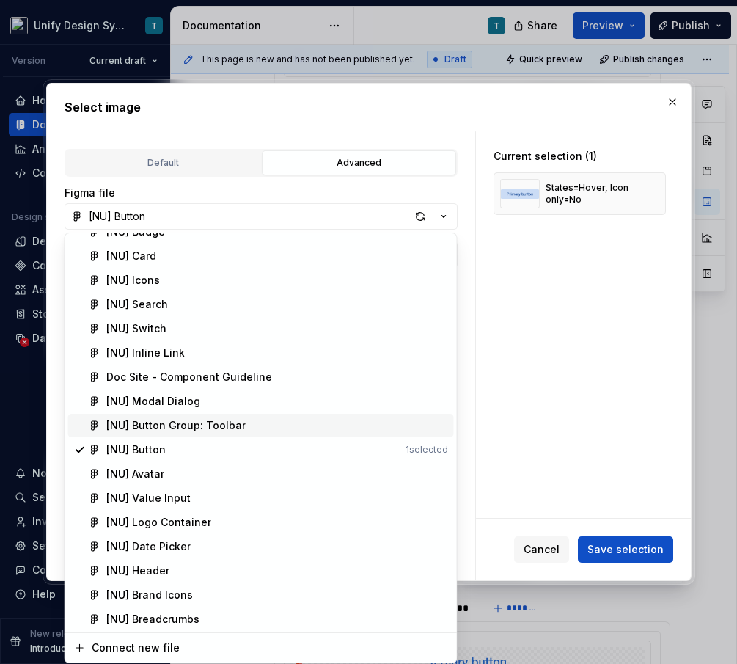
click at [236, 433] on span "[NU] Button Group: Toolbar" at bounding box center [261, 425] width 386 height 23
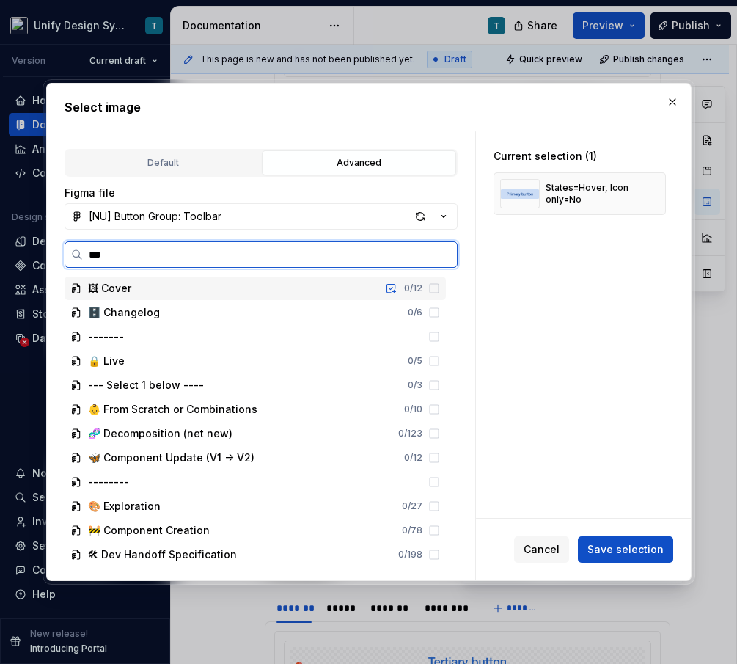
type input "****"
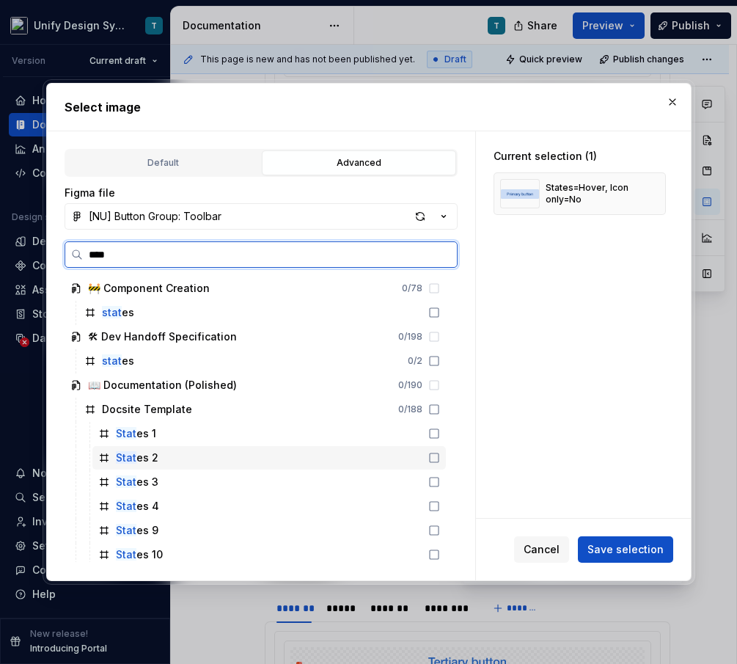
click at [152, 455] on div "Stat es 2" at bounding box center [137, 457] width 43 height 15
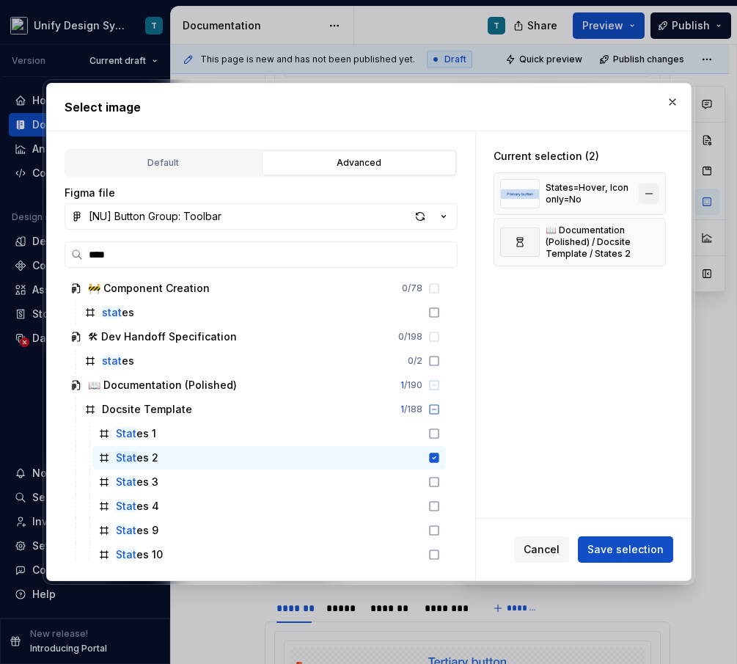
click at [655, 194] on button "button" at bounding box center [649, 193] width 21 height 21
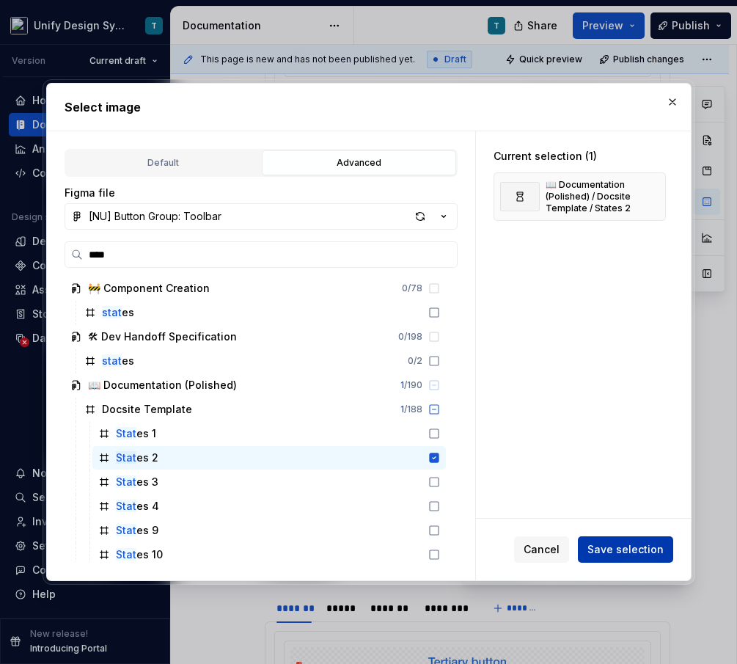
click at [609, 549] on span "Save selection" at bounding box center [626, 549] width 76 height 15
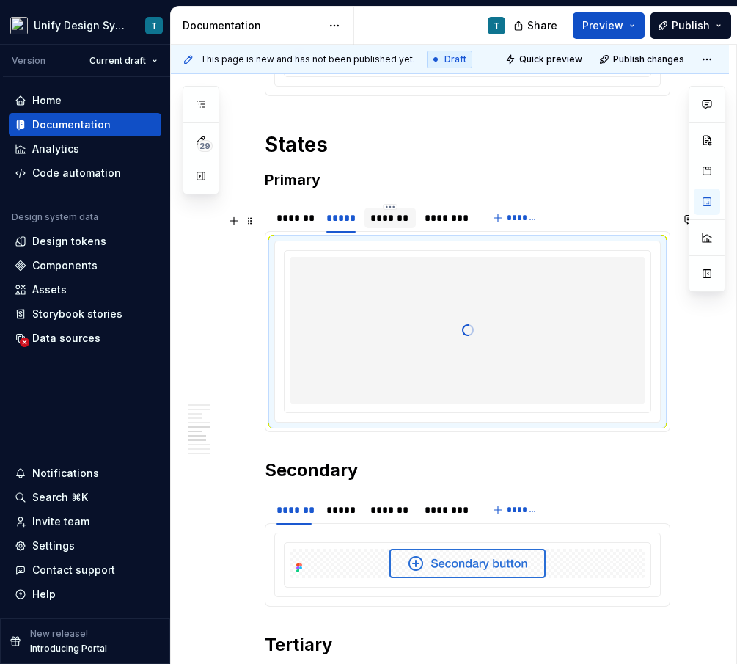
click at [384, 225] on div "*******" at bounding box center [390, 218] width 40 height 15
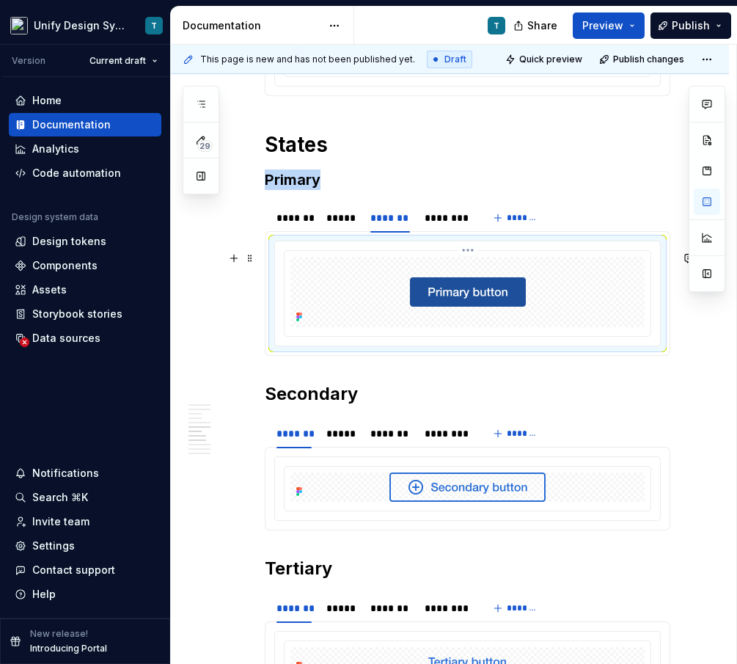
click at [442, 325] on div at bounding box center [468, 292] width 354 height 70
type textarea "*"
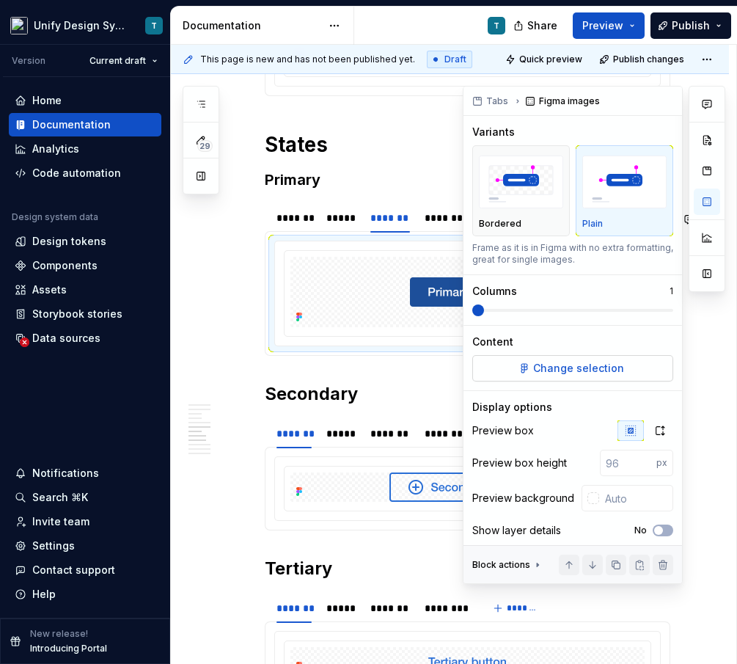
click at [558, 380] on button "Change selection" at bounding box center [572, 368] width 201 height 26
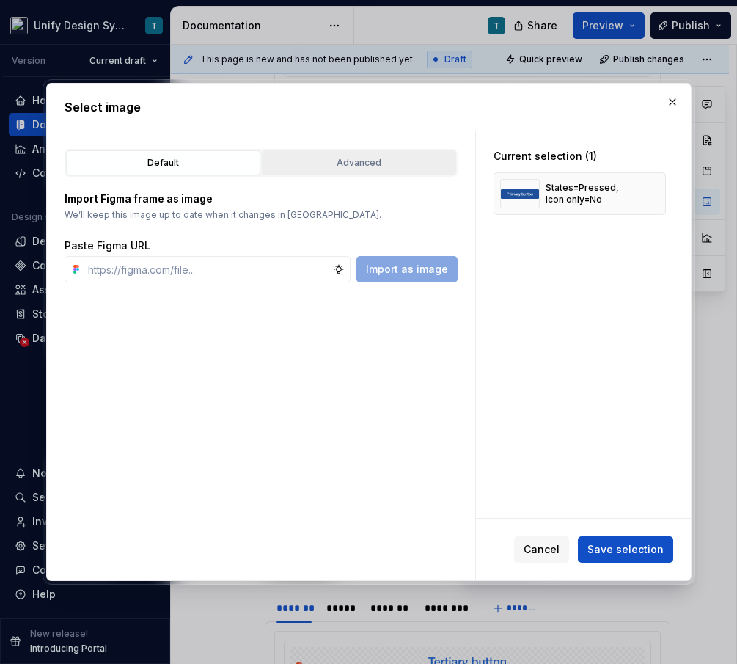
click at [368, 170] on button "Advanced" at bounding box center [359, 162] width 194 height 25
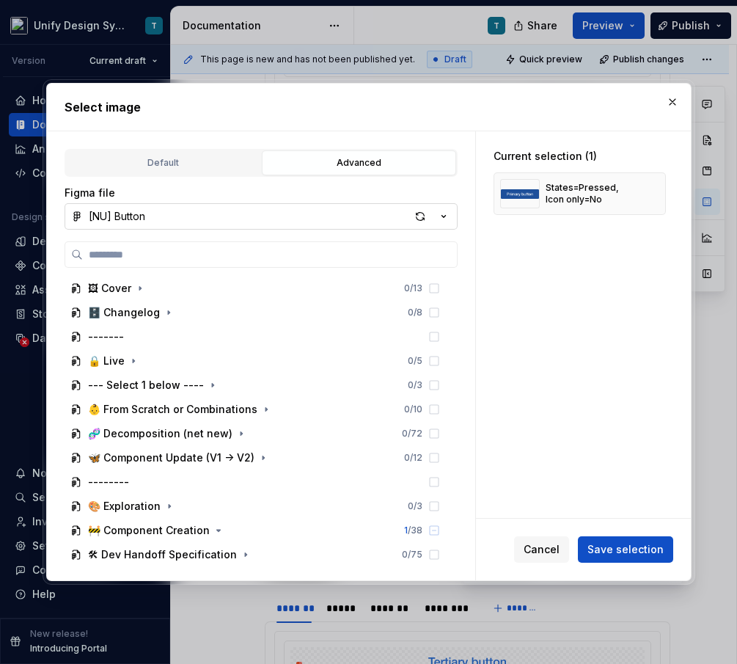
click at [441, 216] on icon "button" at bounding box center [443, 216] width 15 height 15
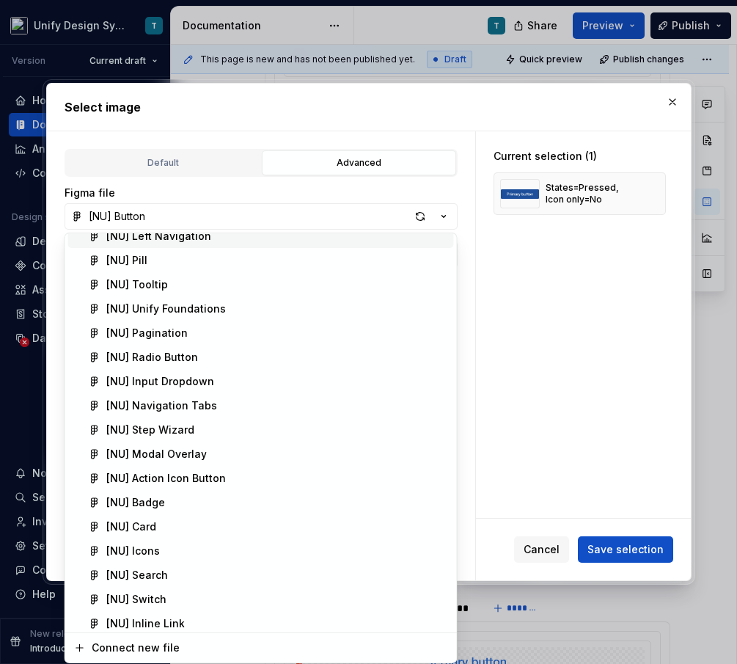
scroll to position [417, 0]
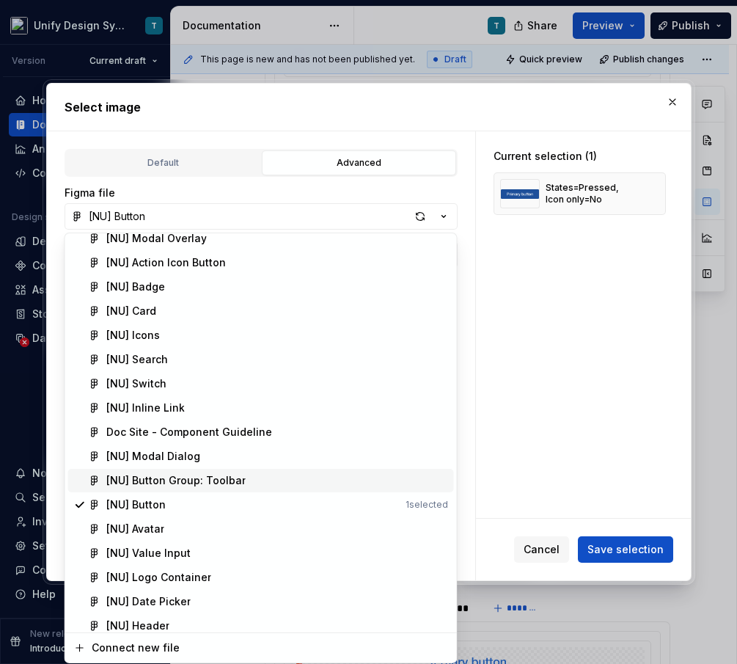
click at [224, 478] on div "[NU] Button Group: Toolbar" at bounding box center [175, 480] width 139 height 15
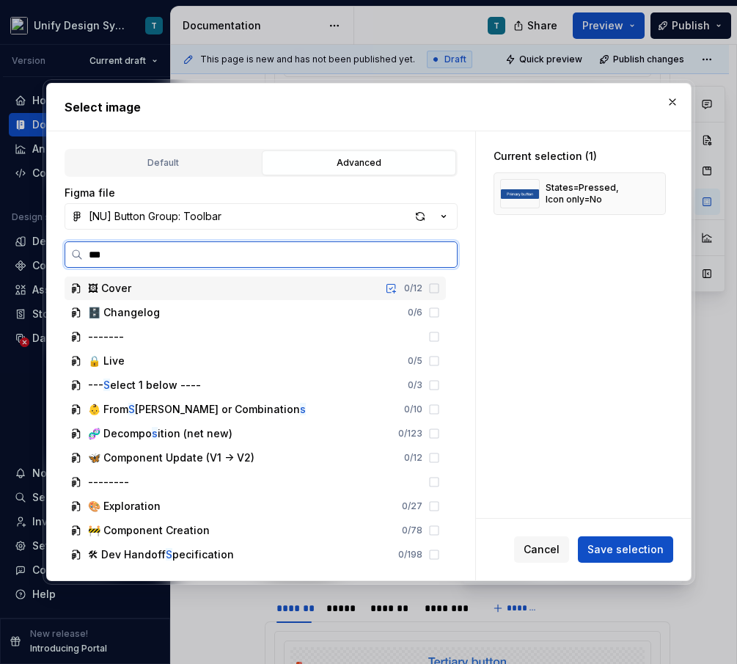
type input "****"
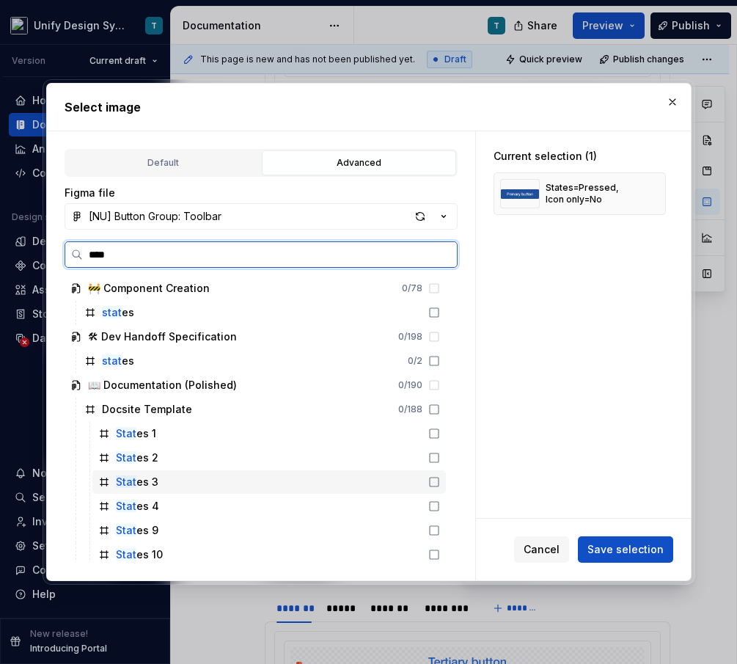
click at [148, 485] on div "Stat es 3" at bounding box center [137, 482] width 43 height 15
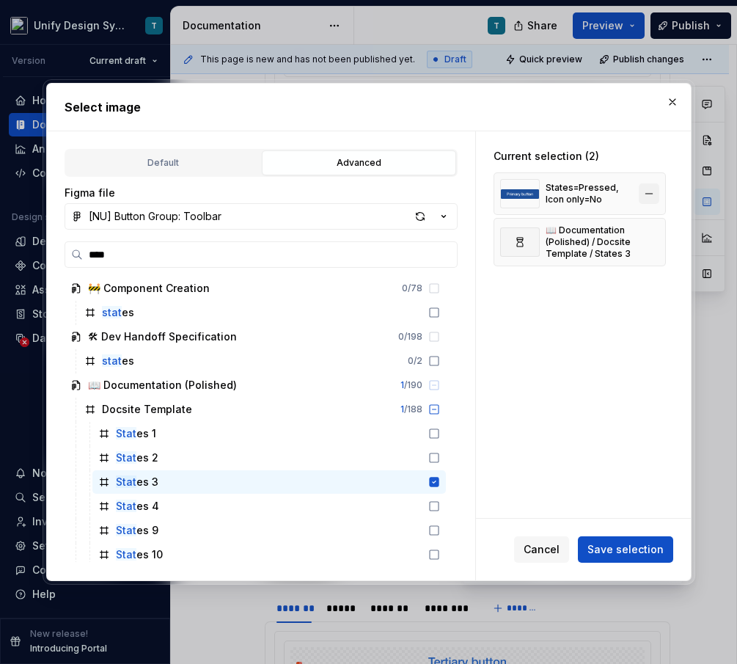
click at [657, 191] on button "button" at bounding box center [649, 193] width 21 height 21
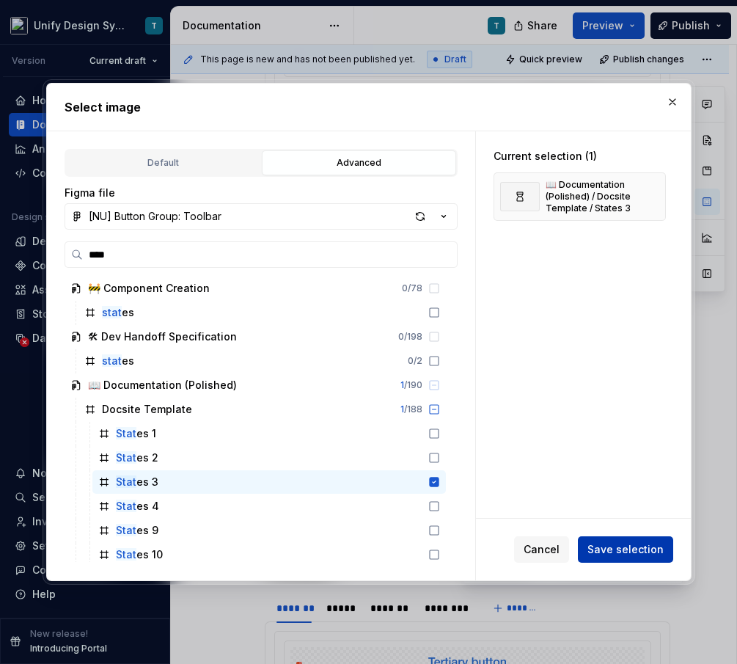
click at [603, 548] on span "Save selection" at bounding box center [626, 549] width 76 height 15
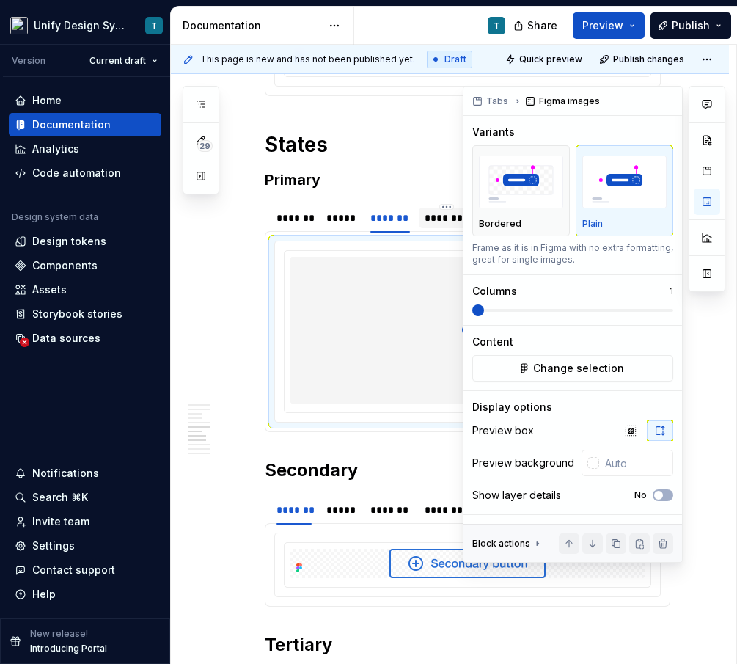
click at [439, 225] on div "********" at bounding box center [446, 218] width 43 height 15
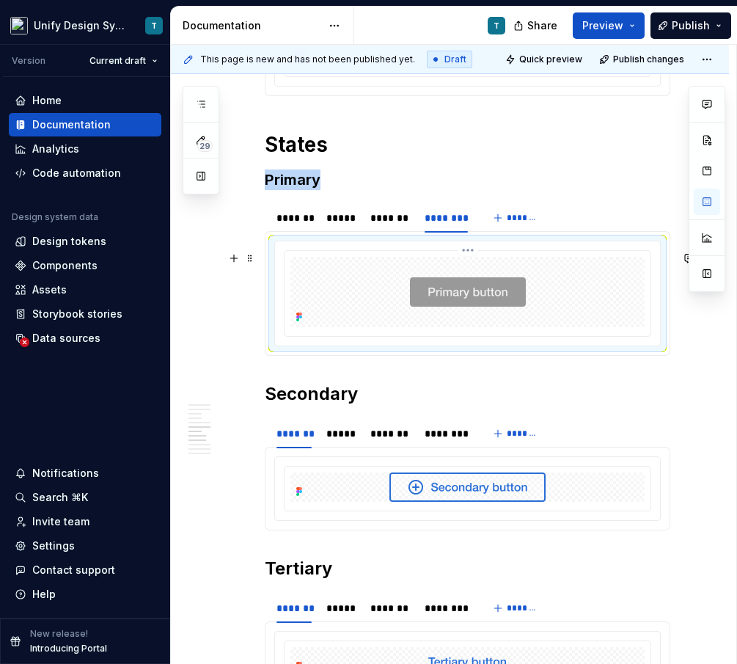
click at [530, 300] on div at bounding box center [468, 292] width 354 height 70
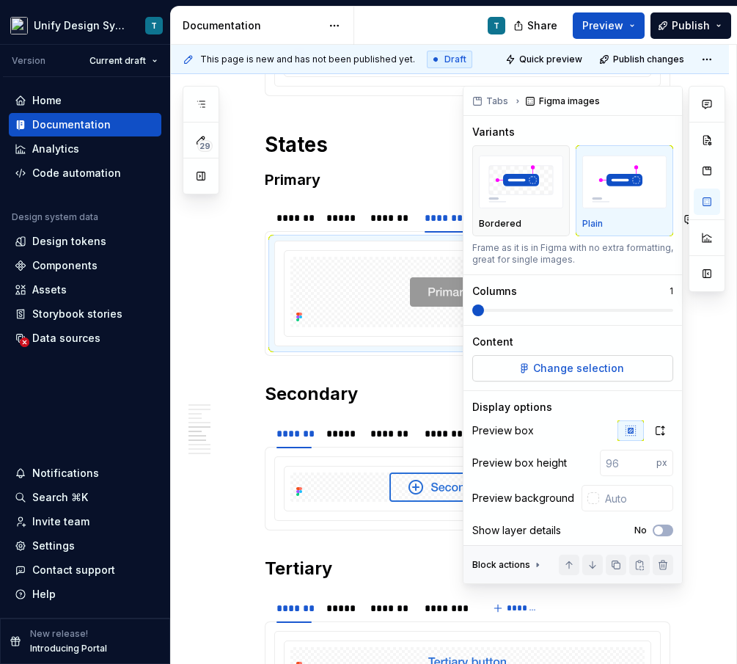
click at [557, 365] on span "Change selection" at bounding box center [578, 368] width 91 height 15
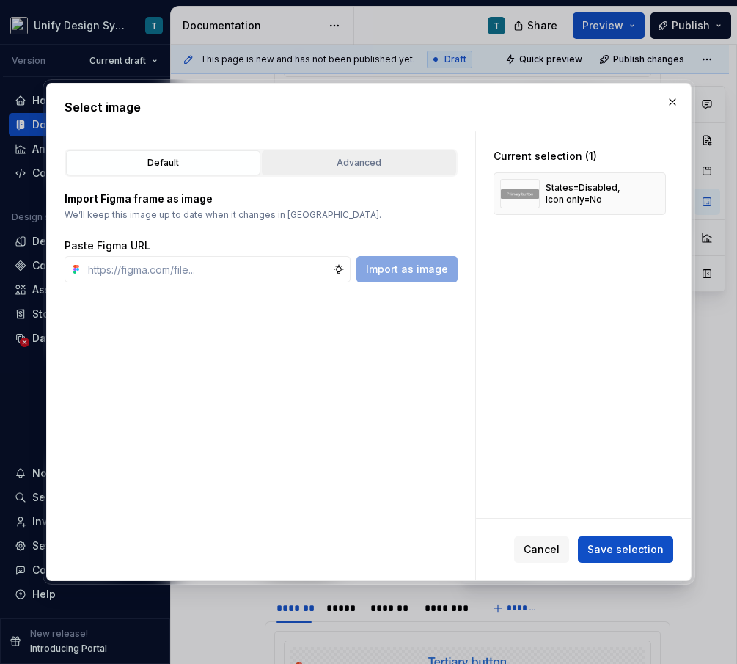
click at [311, 167] on div "Advanced" at bounding box center [359, 163] width 184 height 15
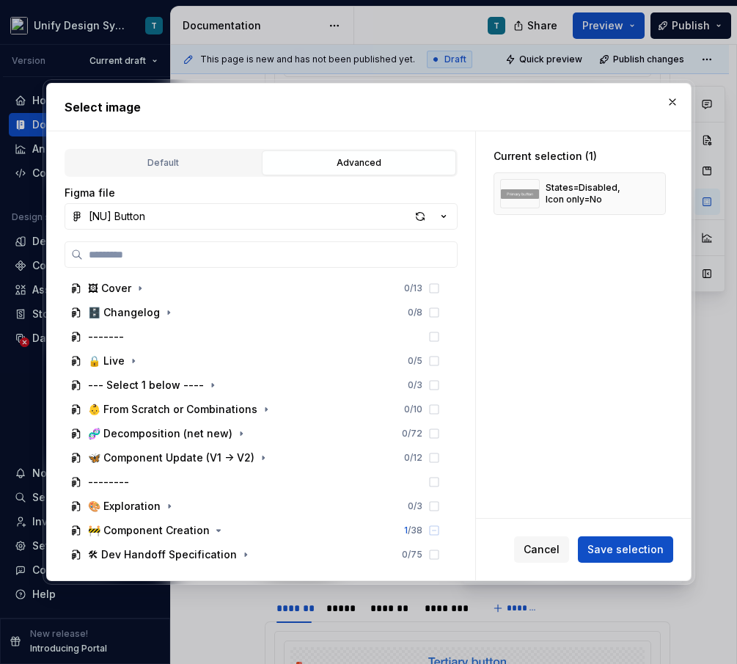
type textarea "*"
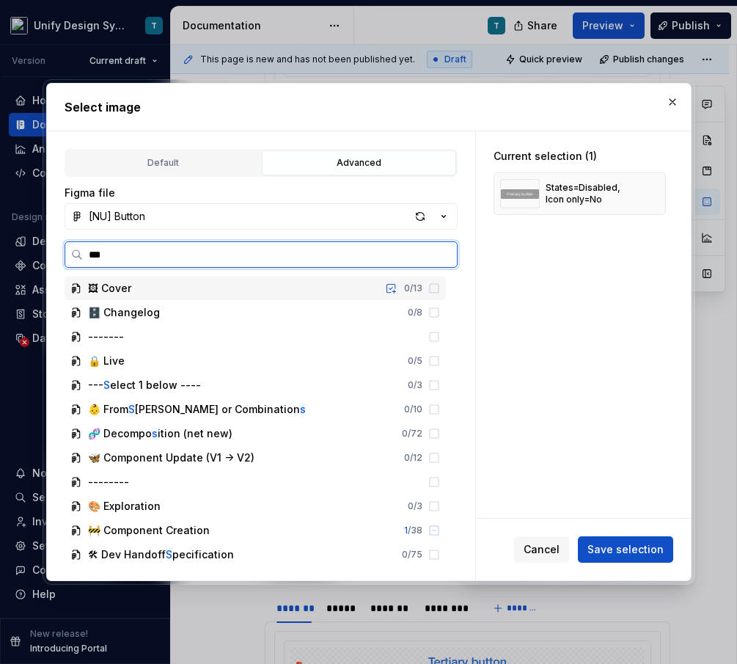
type input "****"
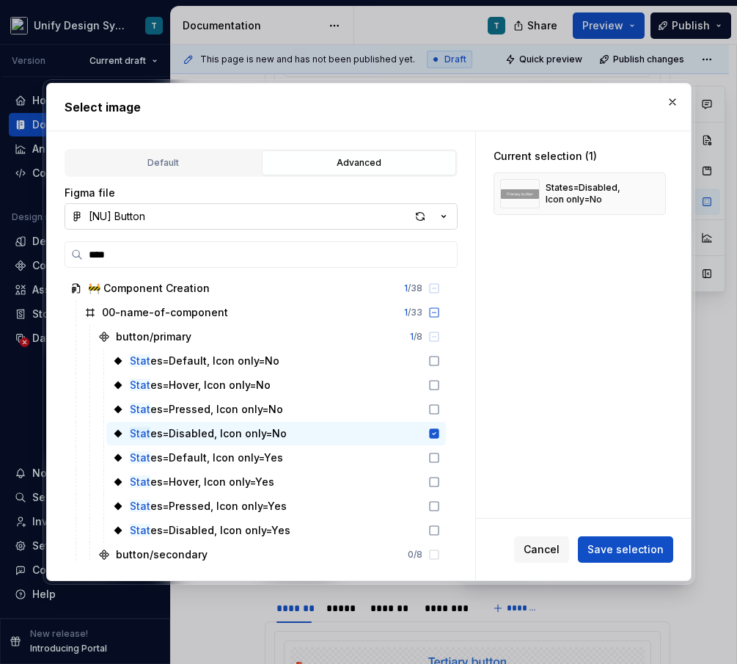
click at [446, 213] on icon "button" at bounding box center [443, 216] width 15 height 15
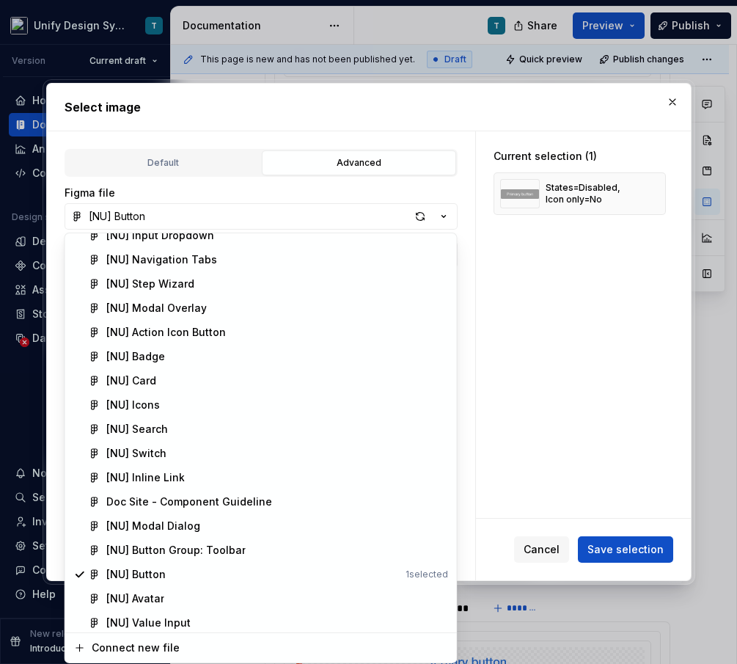
scroll to position [406, 0]
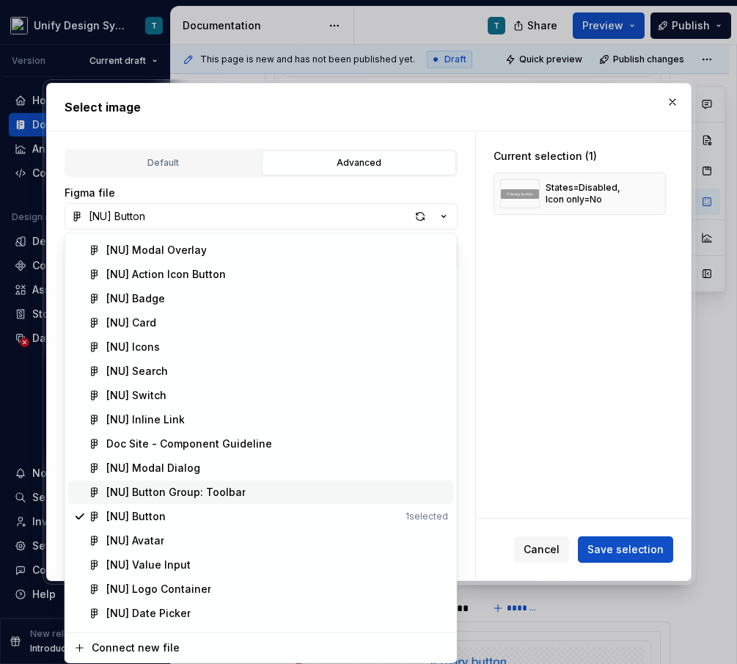
click at [218, 497] on div "[NU] Button Group: Toolbar" at bounding box center [175, 492] width 139 height 15
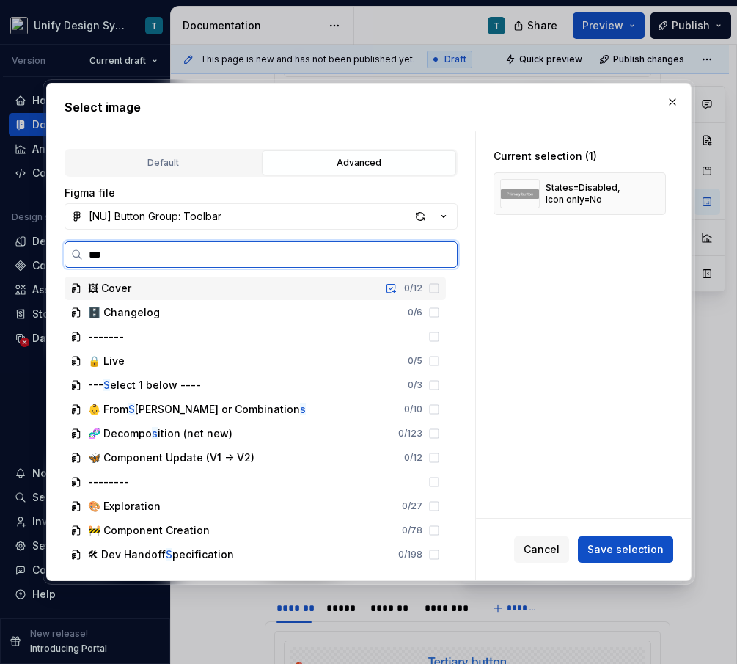
type input "****"
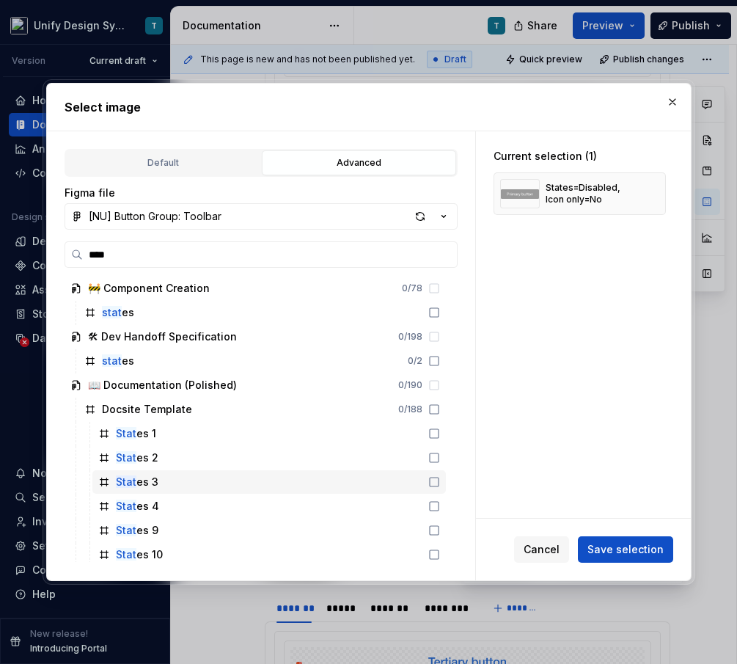
scroll to position [92, 0]
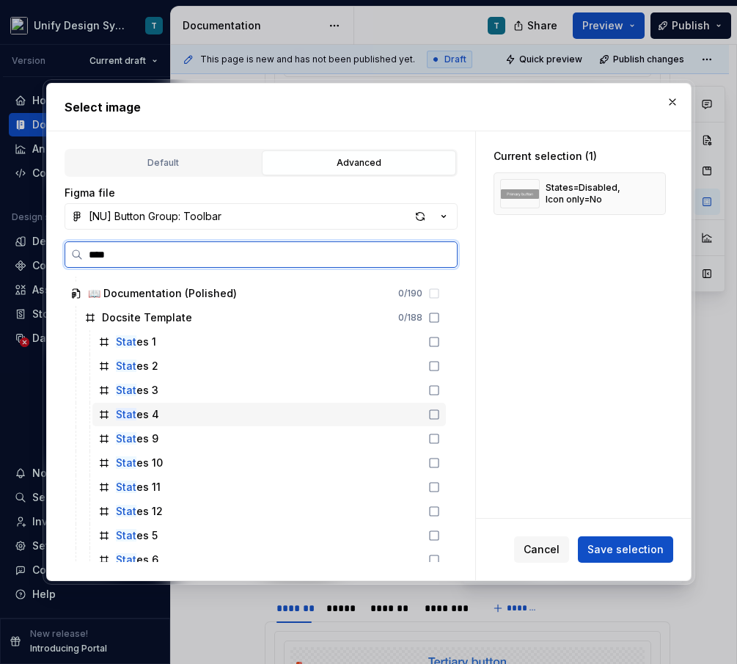
click at [134, 417] on div "Stat es 4" at bounding box center [137, 414] width 43 height 15
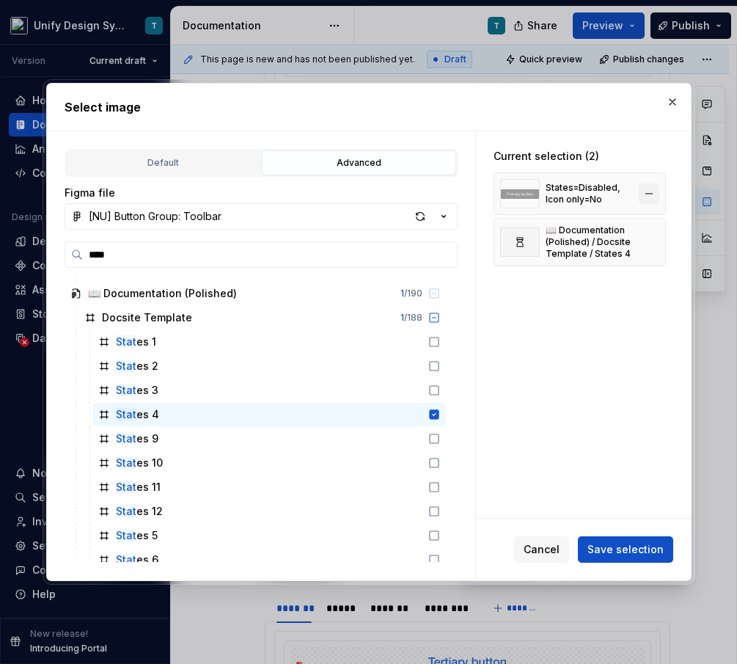
click at [657, 191] on button "button" at bounding box center [649, 193] width 21 height 21
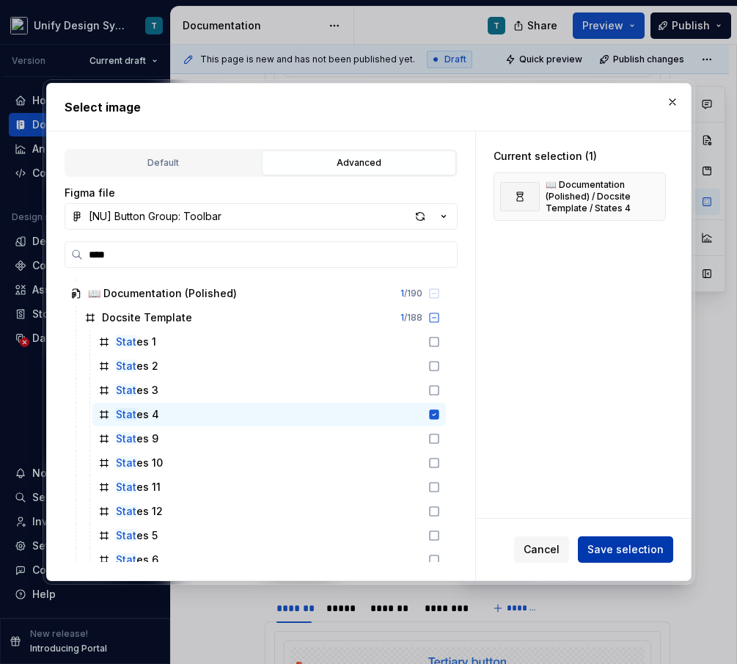
click at [615, 553] on span "Save selection" at bounding box center [626, 549] width 76 height 15
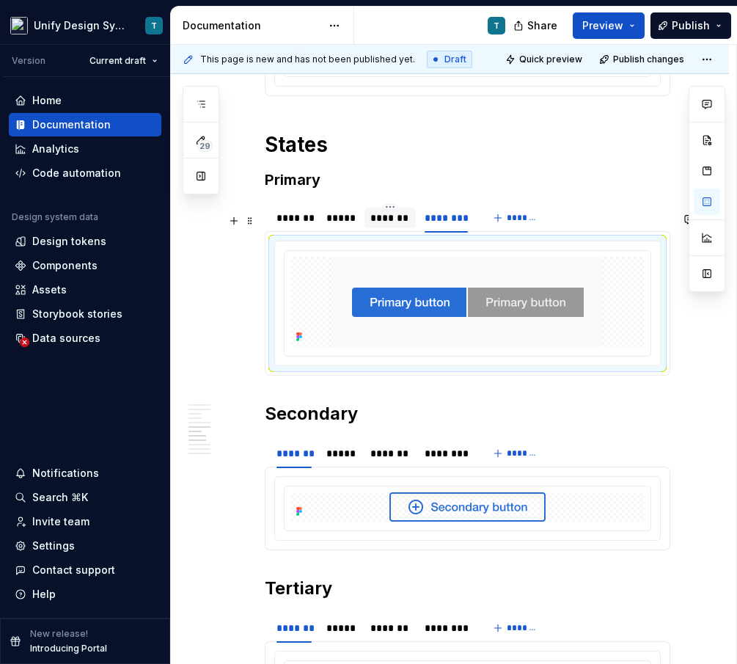
click at [391, 225] on div "*******" at bounding box center [390, 218] width 40 height 15
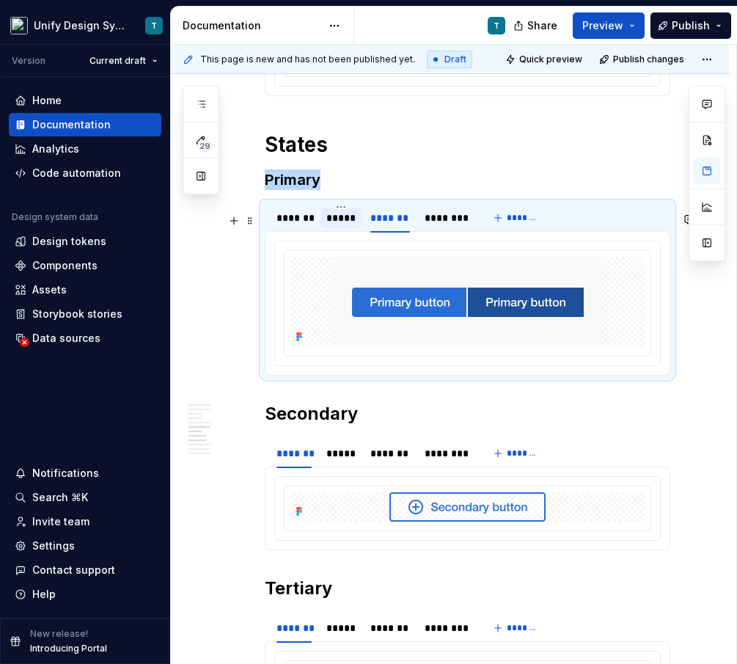
click at [337, 225] on div "*****" at bounding box center [340, 218] width 29 height 15
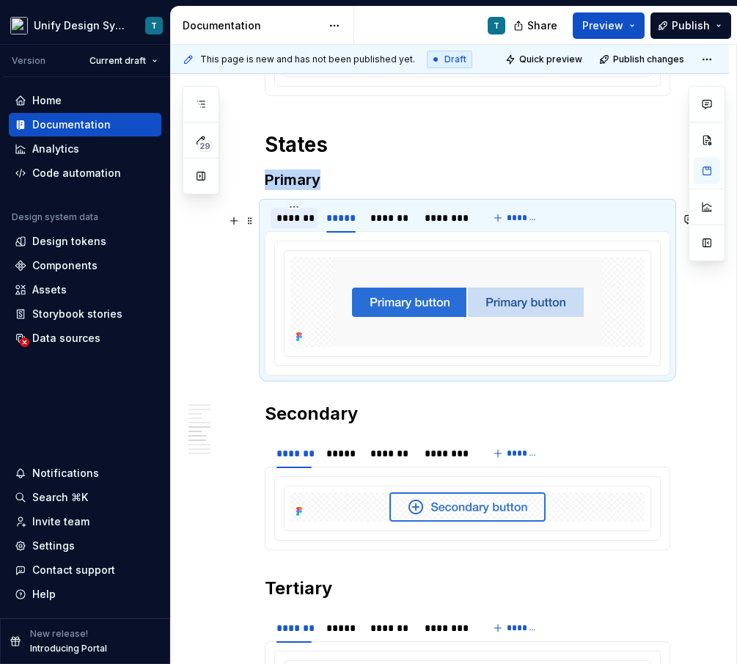
click at [295, 225] on div "*******" at bounding box center [294, 218] width 35 height 15
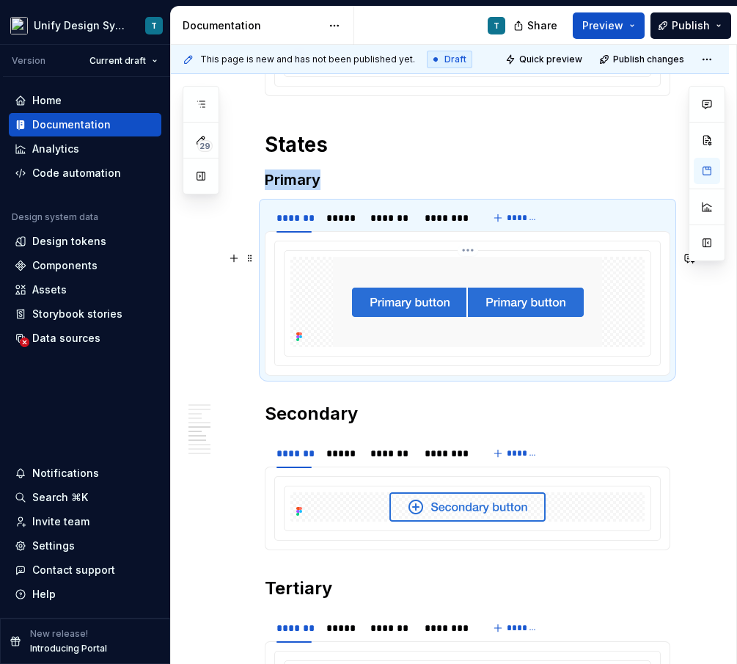
scroll to position [2716, 0]
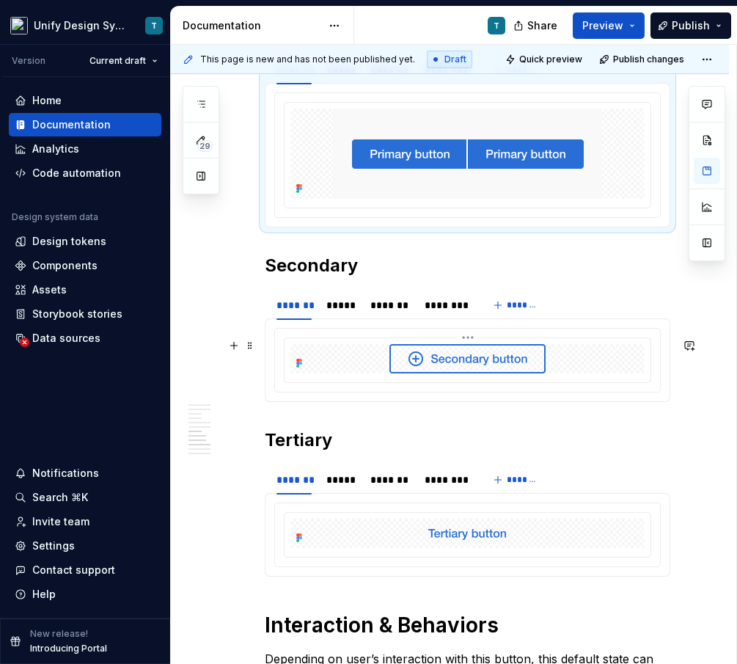
click at [420, 369] on img at bounding box center [468, 358] width 156 height 29
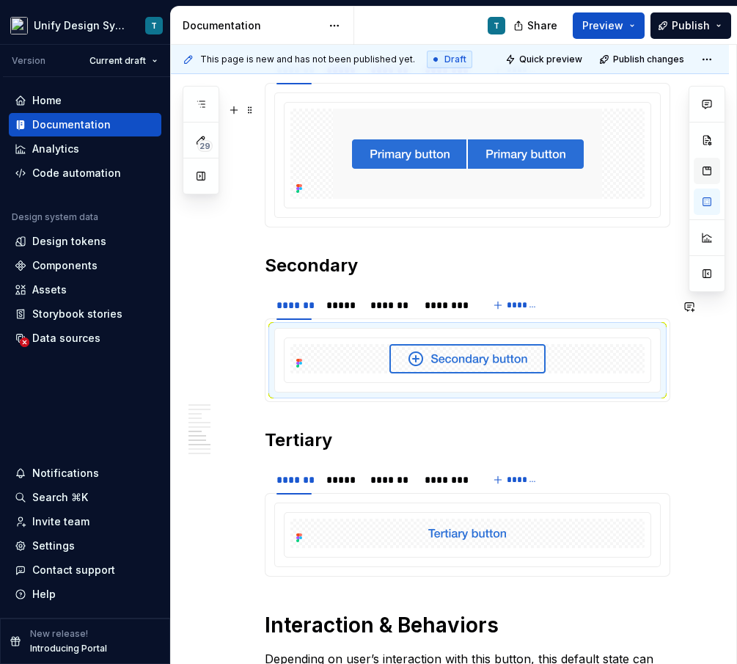
type textarea "*"
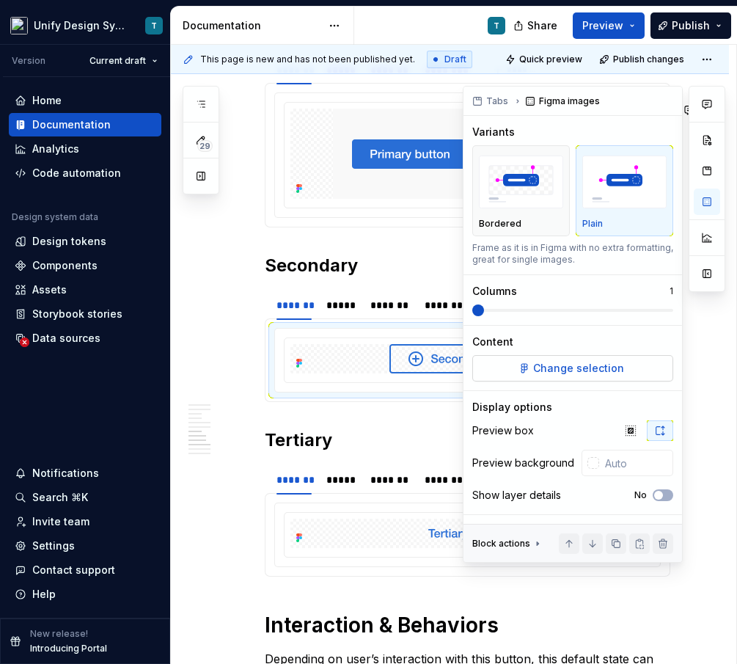
click at [546, 366] on span "Change selection" at bounding box center [578, 368] width 91 height 15
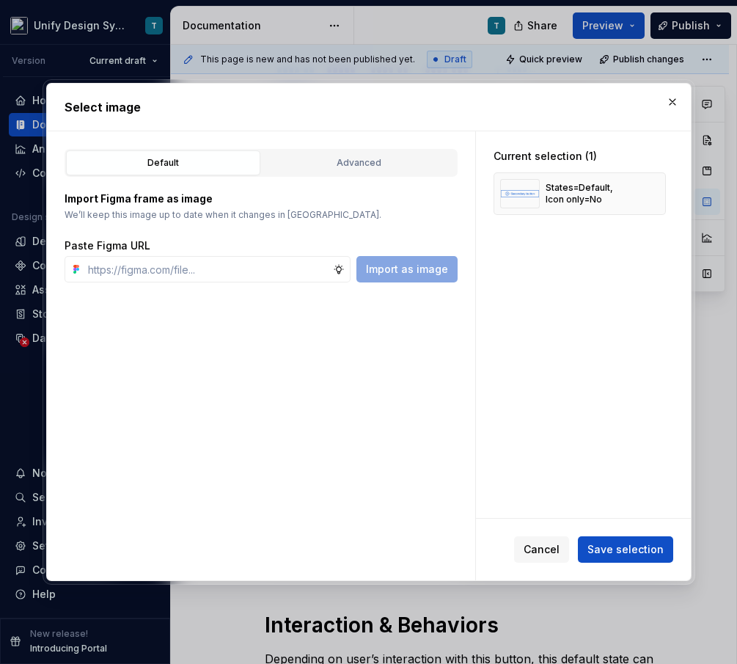
click at [390, 149] on div "Default Advanced" at bounding box center [261, 163] width 393 height 28
click at [381, 157] on div "Advanced" at bounding box center [359, 163] width 184 height 15
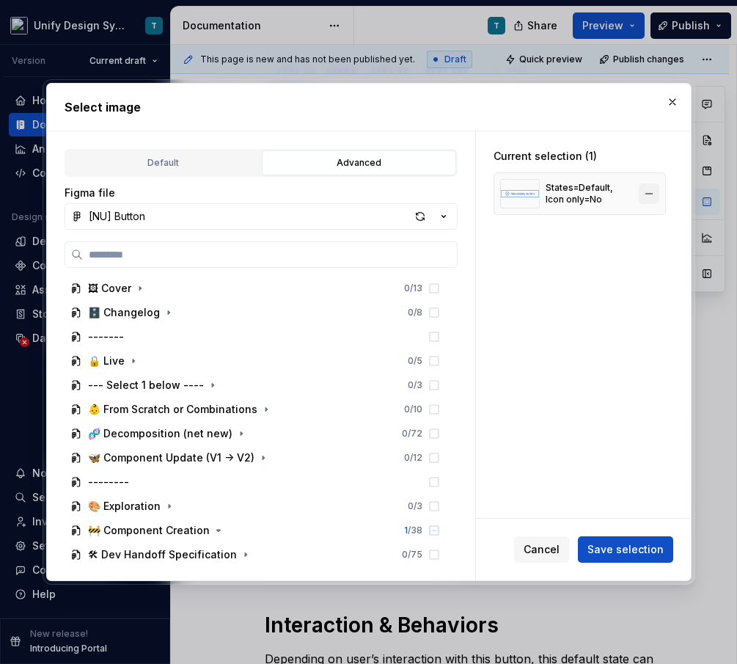
click at [659, 194] on button "button" at bounding box center [649, 193] width 21 height 21
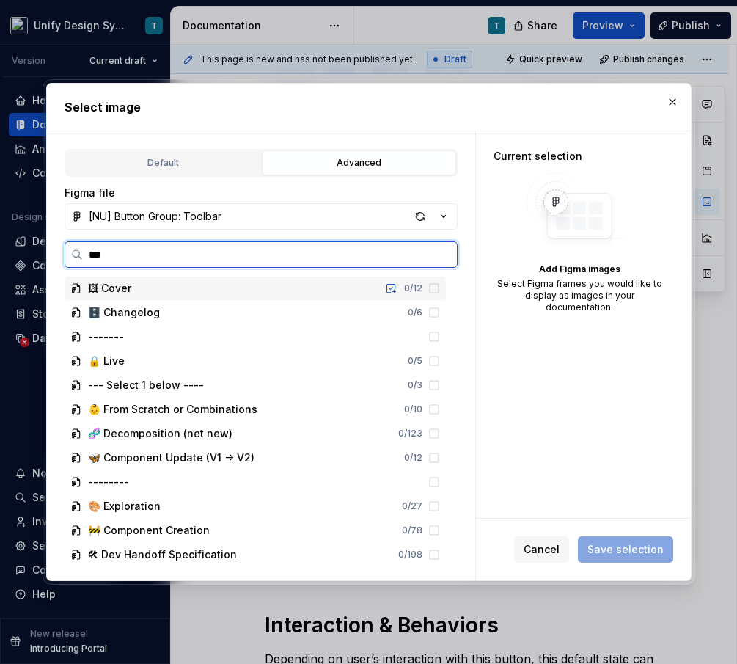
type input "****"
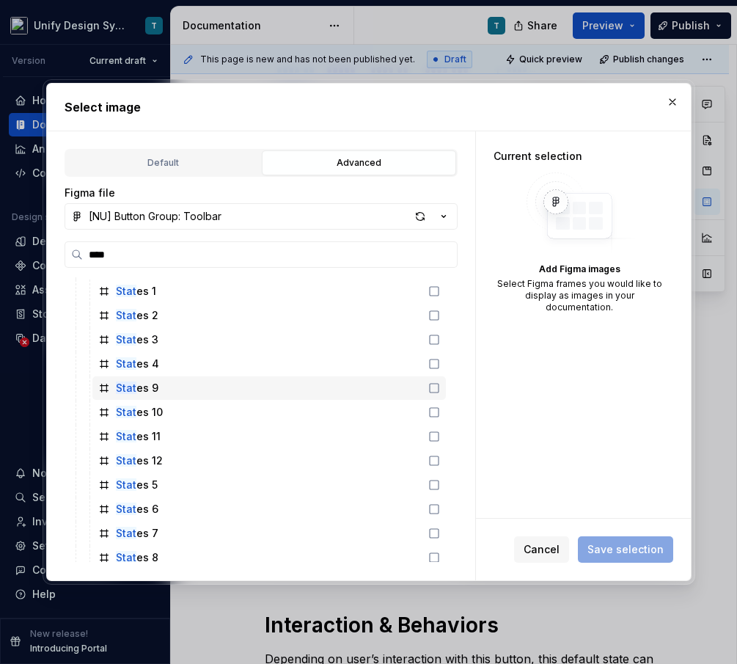
scroll to position [145, 0]
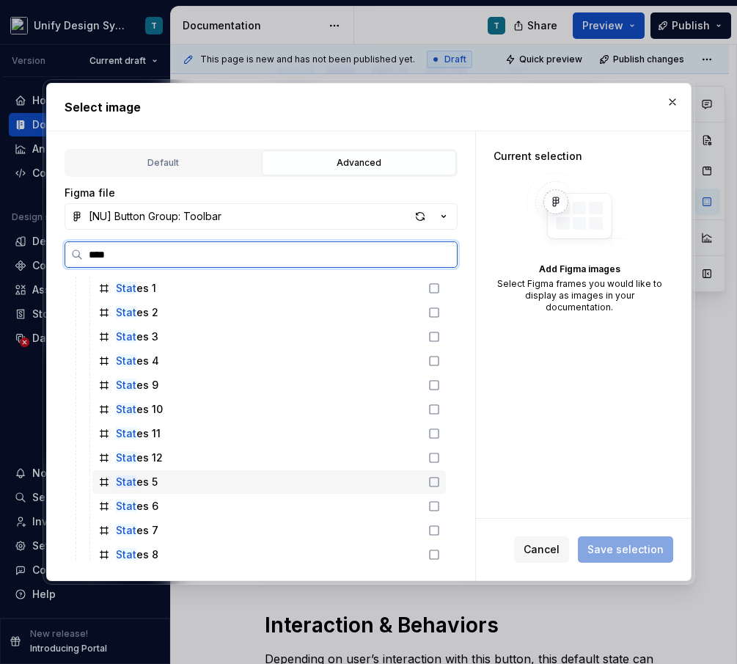
click at [174, 486] on div "Stat es 5" at bounding box center [269, 481] width 354 height 23
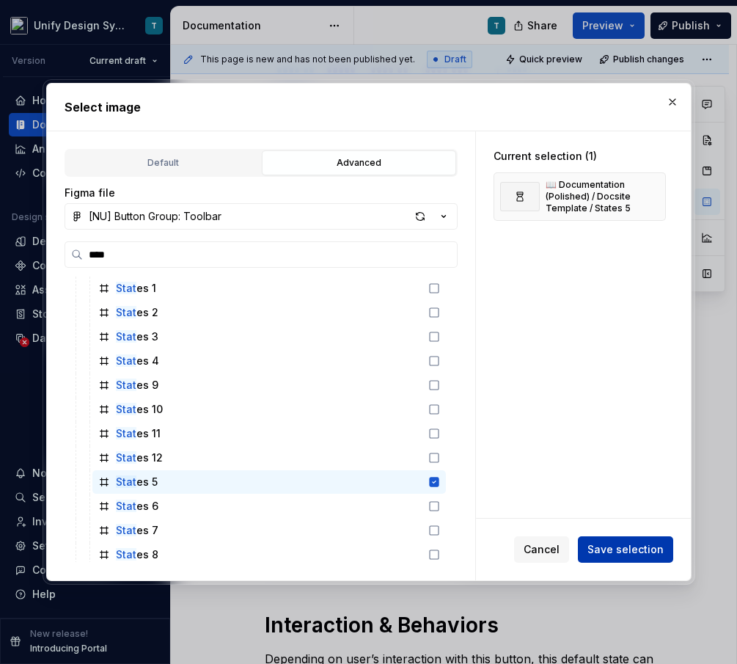
click at [611, 549] on span "Save selection" at bounding box center [626, 549] width 76 height 15
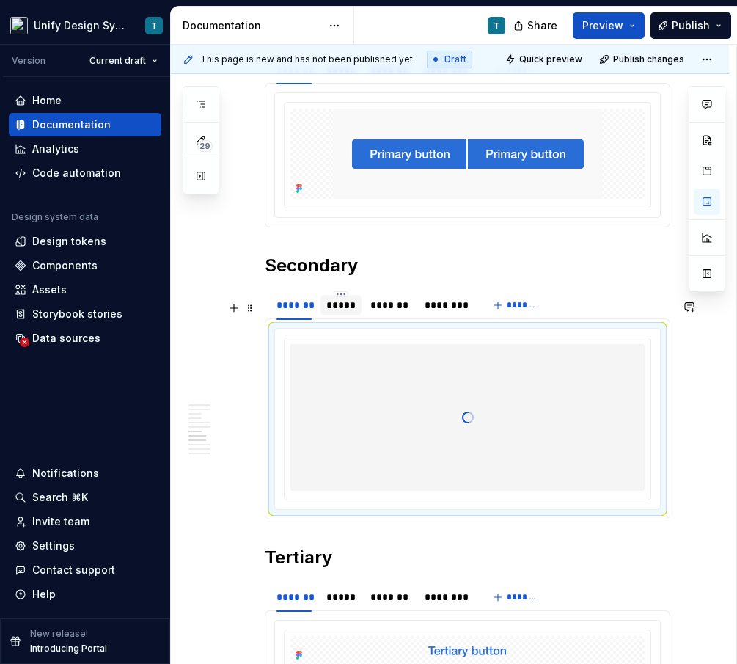
click at [348, 313] on div "*****" at bounding box center [340, 305] width 29 height 15
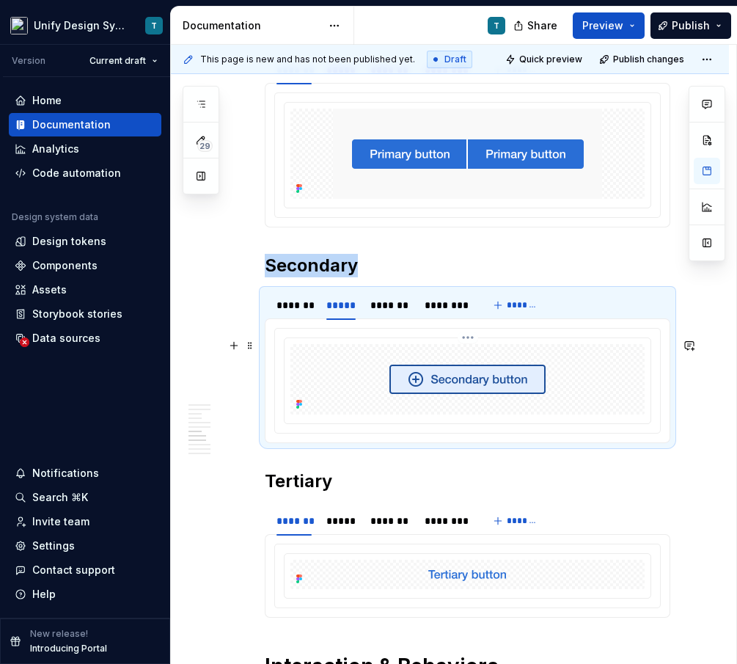
click at [444, 391] on img at bounding box center [468, 379] width 156 height 29
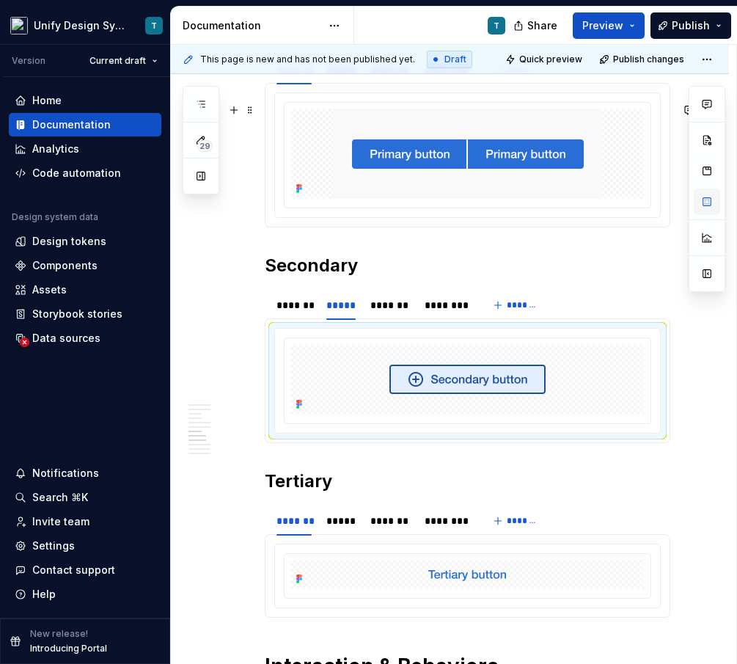
type textarea "*"
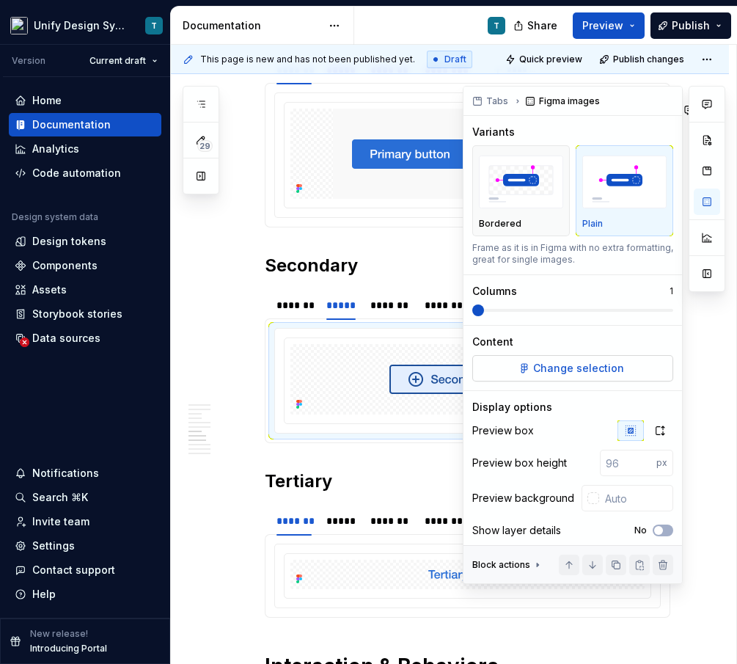
click at [567, 362] on span "Change selection" at bounding box center [578, 368] width 91 height 15
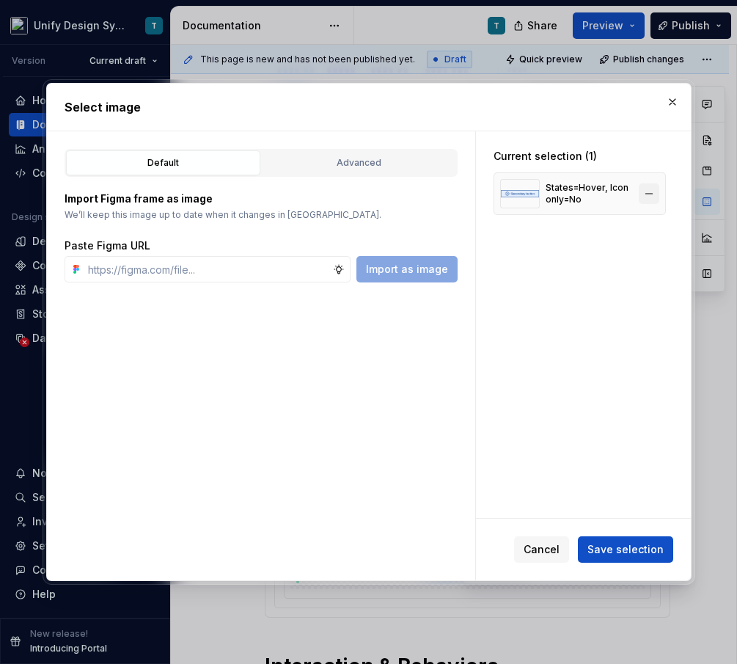
click at [657, 195] on button "button" at bounding box center [649, 193] width 21 height 21
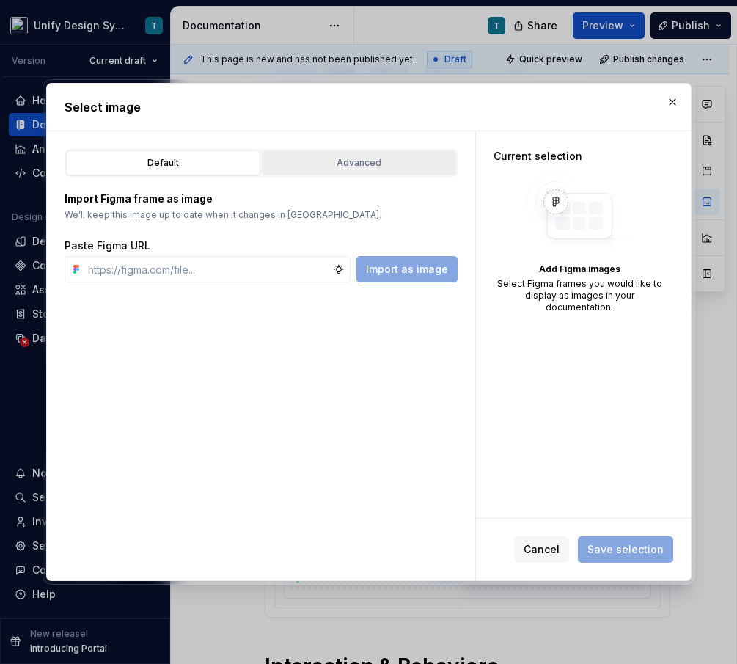
click at [429, 165] on div "Advanced" at bounding box center [359, 163] width 184 height 15
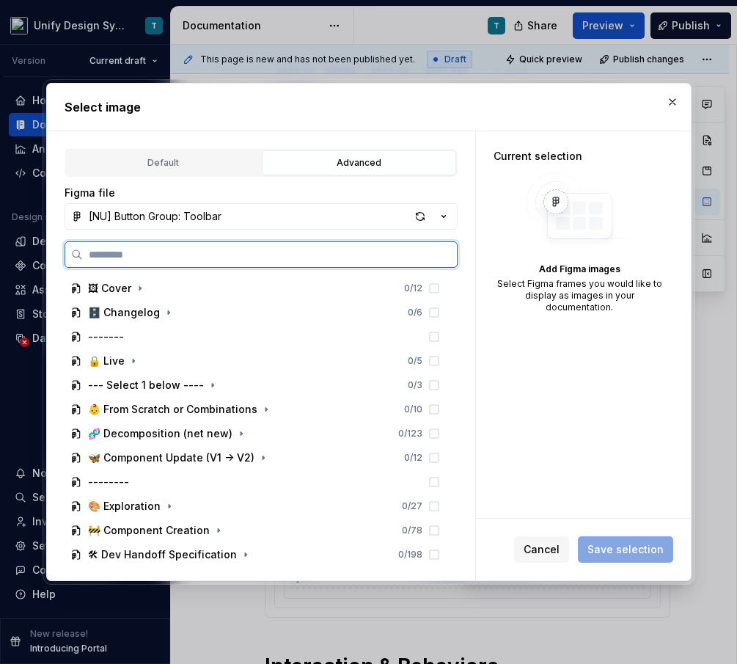
click at [269, 251] on input "search" at bounding box center [270, 254] width 374 height 15
type input "****"
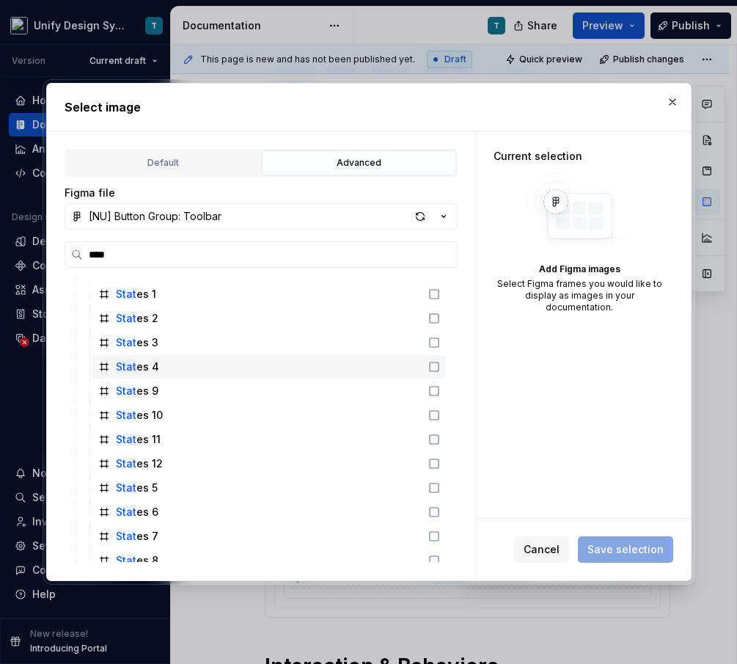
scroll to position [150, 0]
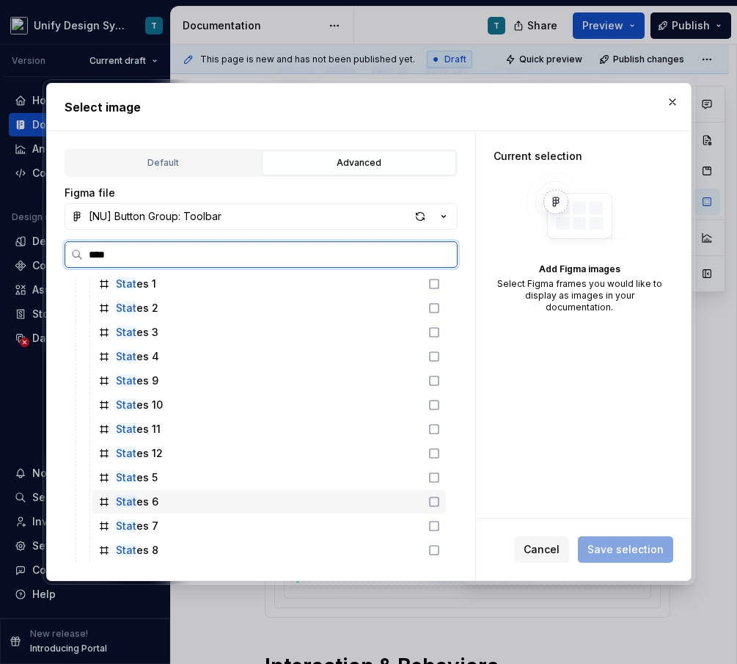
click at [169, 505] on div "Stat es 6" at bounding box center [269, 501] width 354 height 23
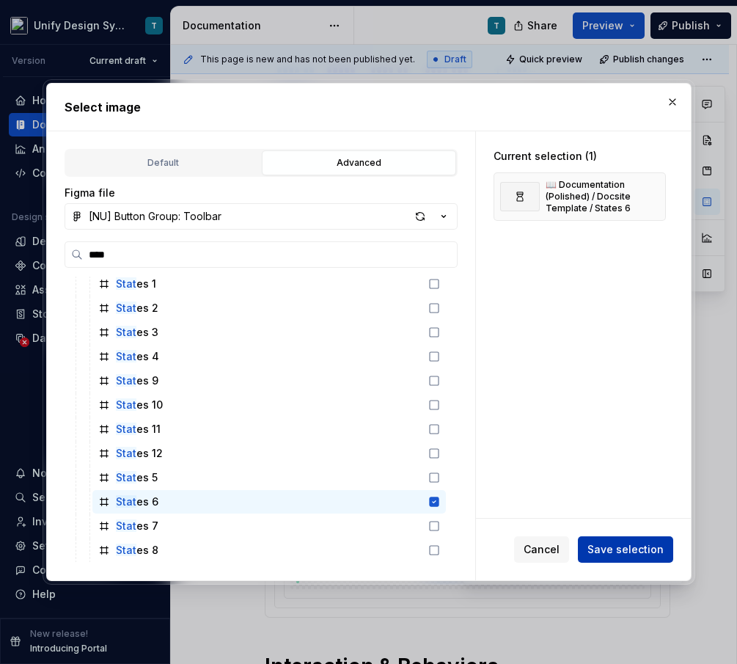
click at [640, 556] on button "Save selection" at bounding box center [625, 549] width 95 height 26
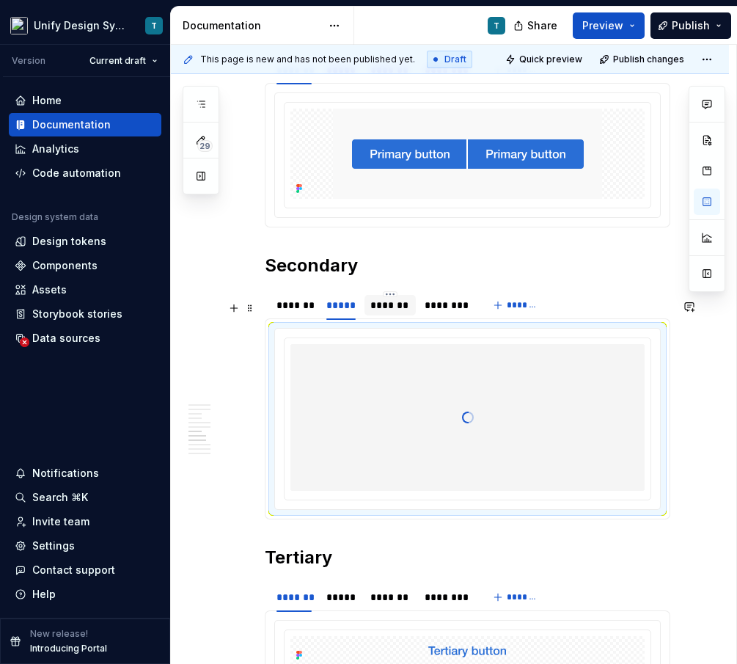
click at [402, 313] on div "*******" at bounding box center [390, 305] width 40 height 15
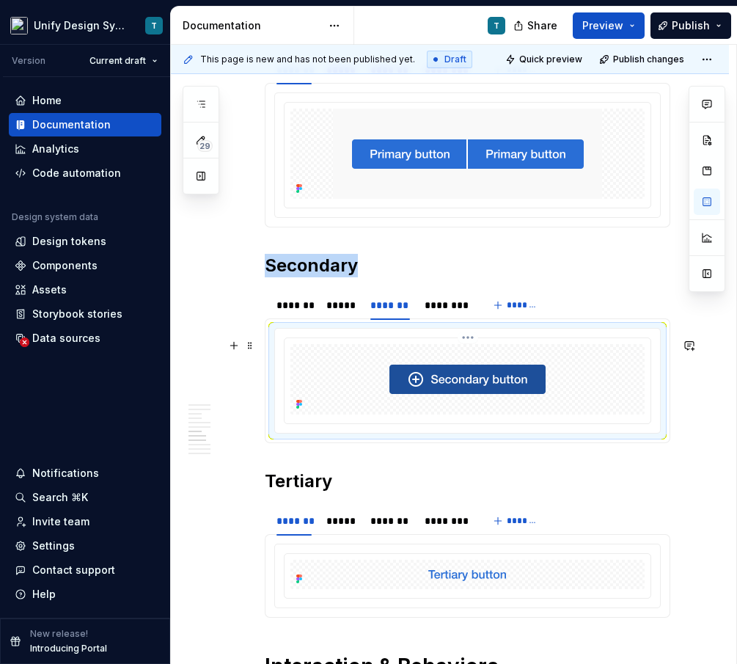
click at [470, 384] on img at bounding box center [468, 379] width 156 height 29
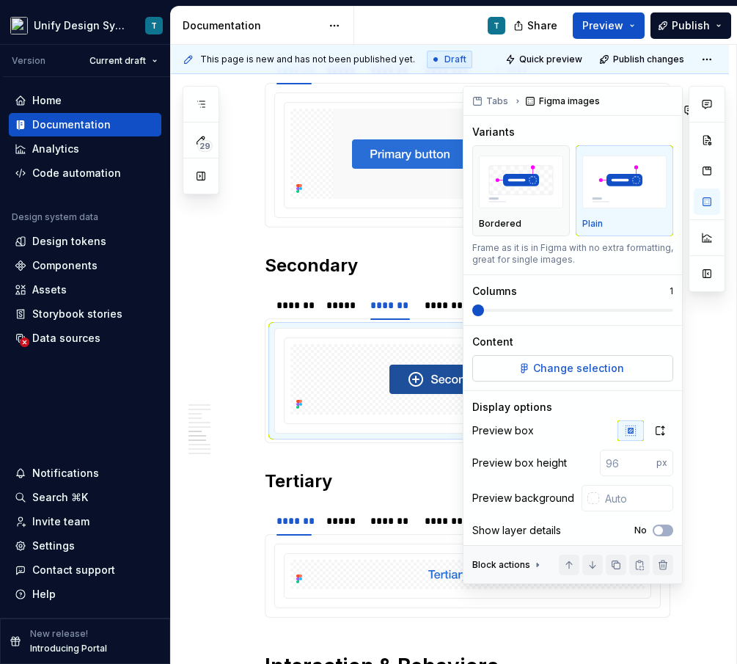
click at [544, 361] on span "Change selection" at bounding box center [578, 368] width 91 height 15
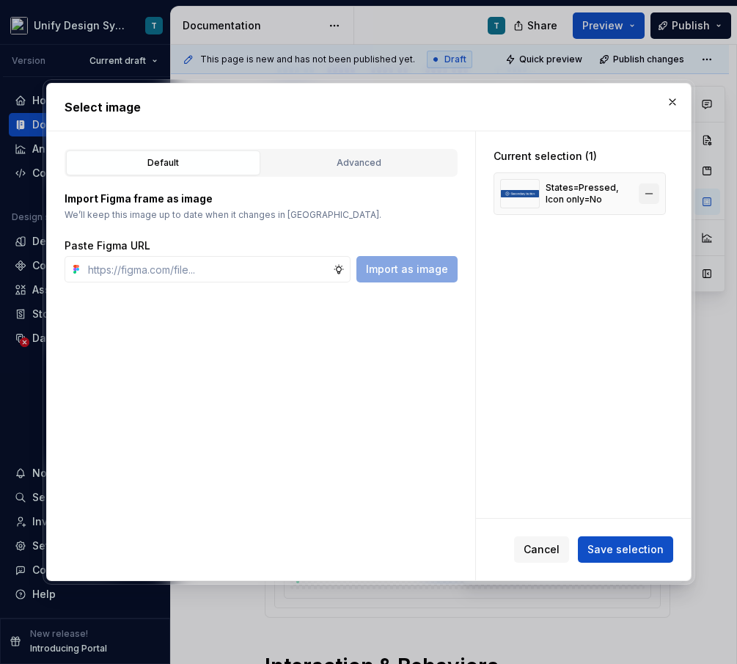
click at [654, 196] on button "button" at bounding box center [649, 193] width 21 height 21
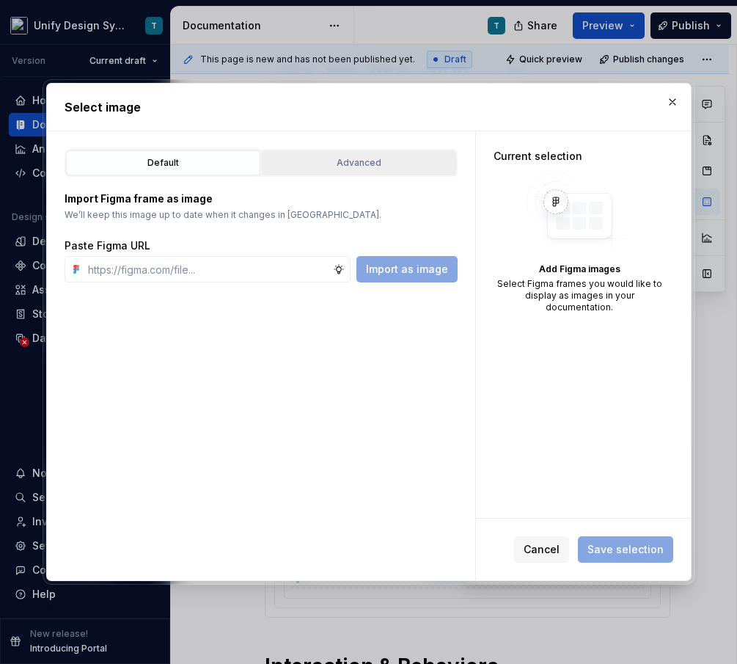
click at [403, 169] on div "Advanced" at bounding box center [359, 163] width 184 height 15
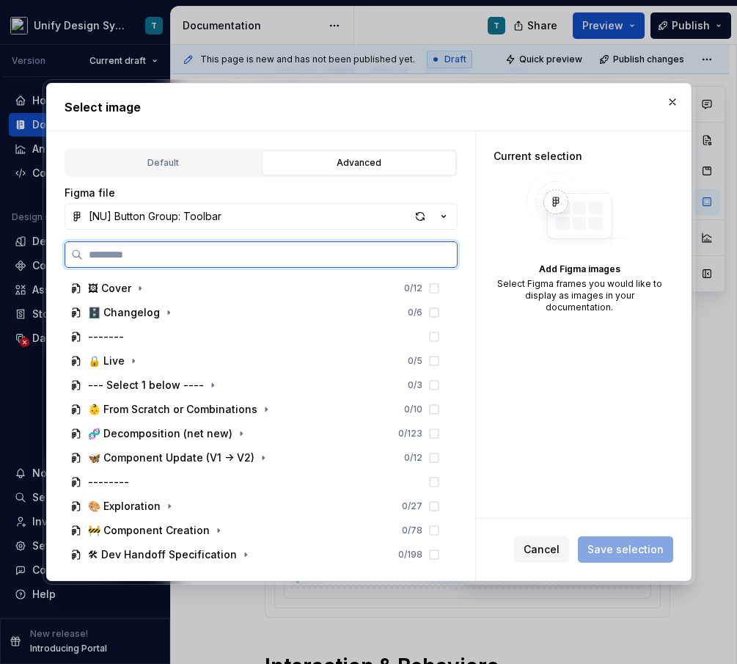
click at [169, 250] on input "search" at bounding box center [270, 254] width 374 height 15
type textarea "*"
type input "****"
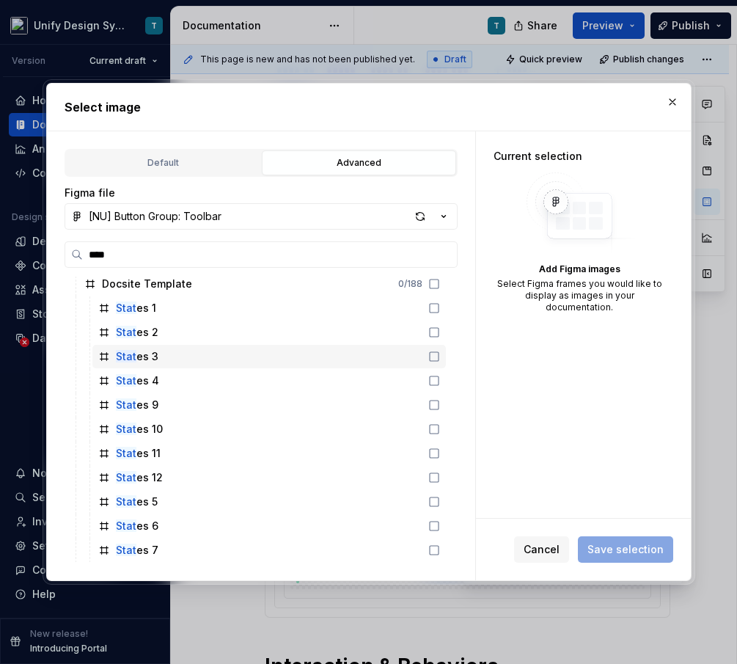
scroll to position [126, 0]
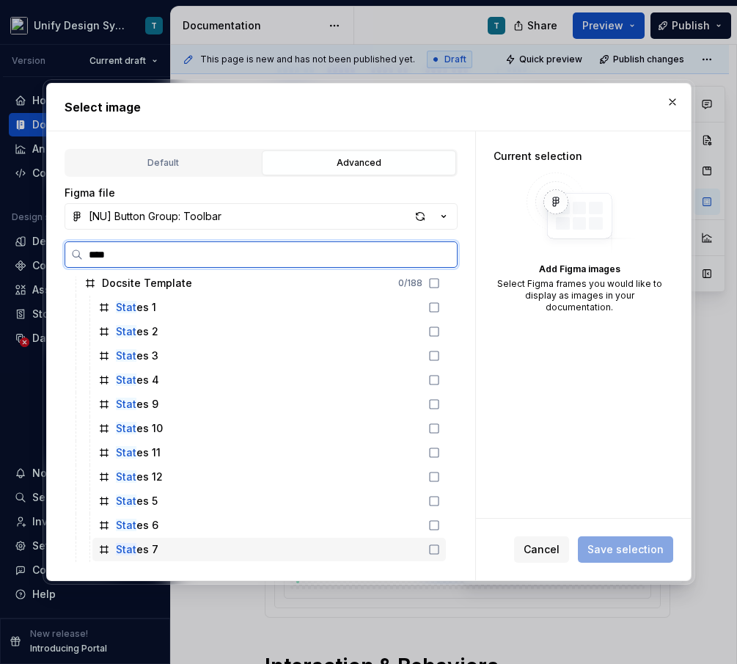
click at [142, 543] on div "Stat es 7" at bounding box center [137, 549] width 43 height 15
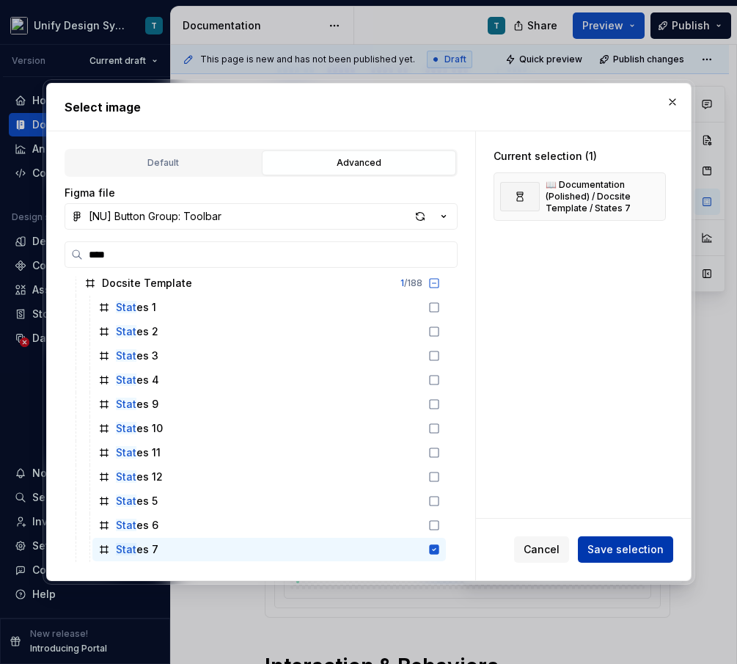
click at [596, 546] on span "Save selection" at bounding box center [626, 549] width 76 height 15
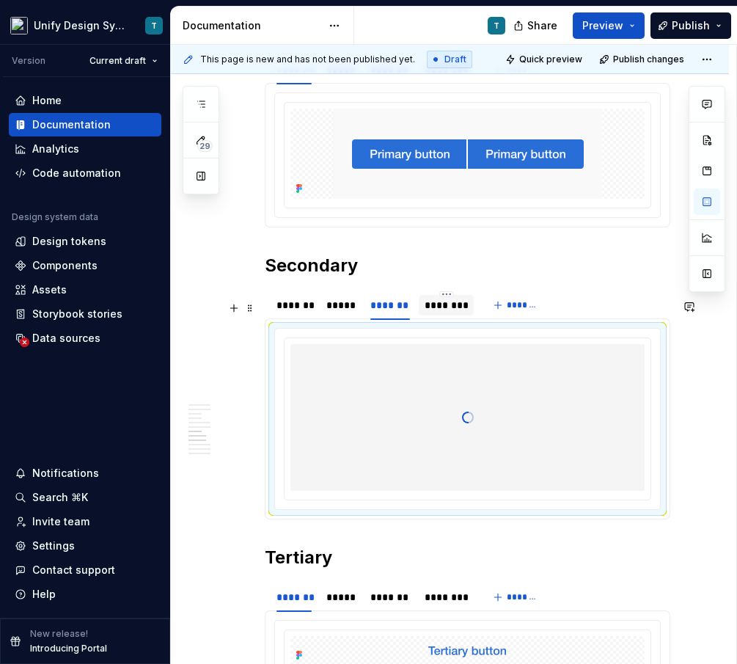
click at [433, 313] on div "********" at bounding box center [446, 305] width 43 height 15
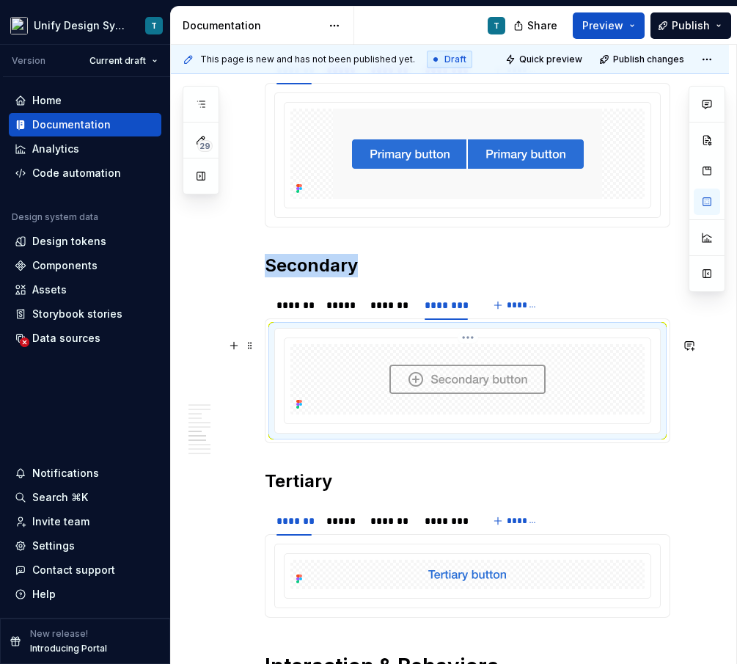
click at [525, 378] on img at bounding box center [468, 379] width 156 height 29
type textarea "*"
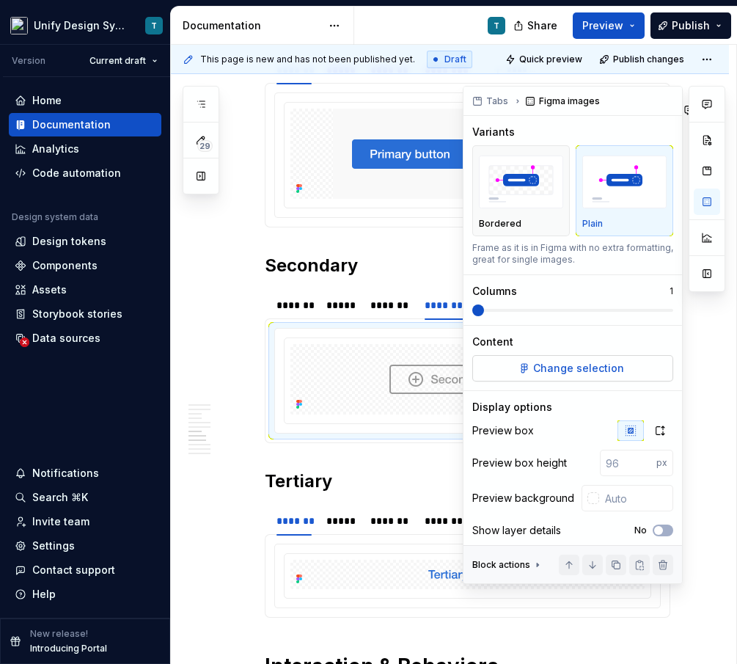
click at [563, 374] on span "Change selection" at bounding box center [578, 368] width 91 height 15
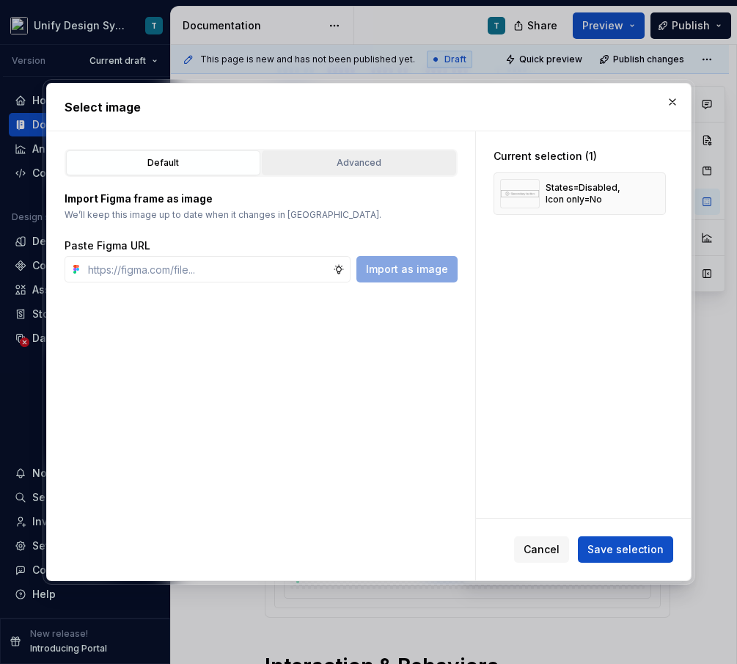
click at [365, 158] on div "Advanced" at bounding box center [359, 163] width 184 height 15
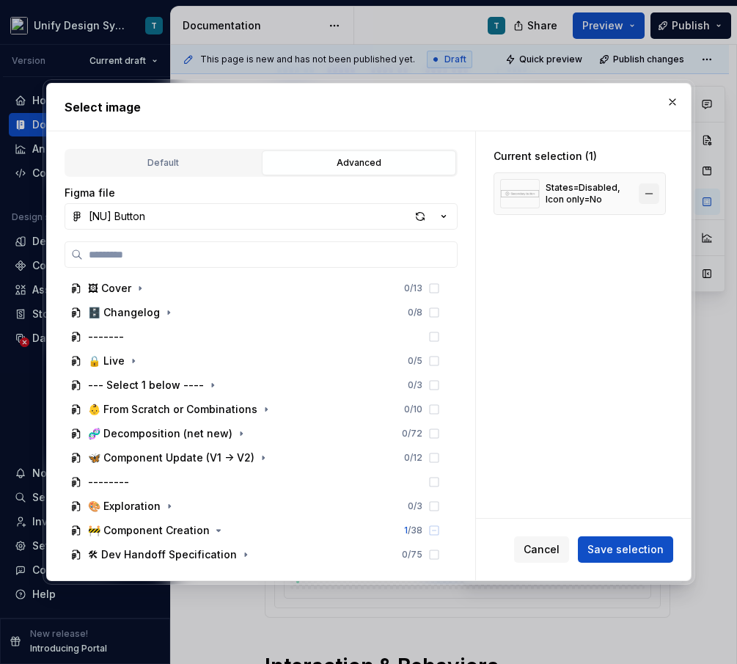
click at [654, 197] on button "button" at bounding box center [649, 193] width 21 height 21
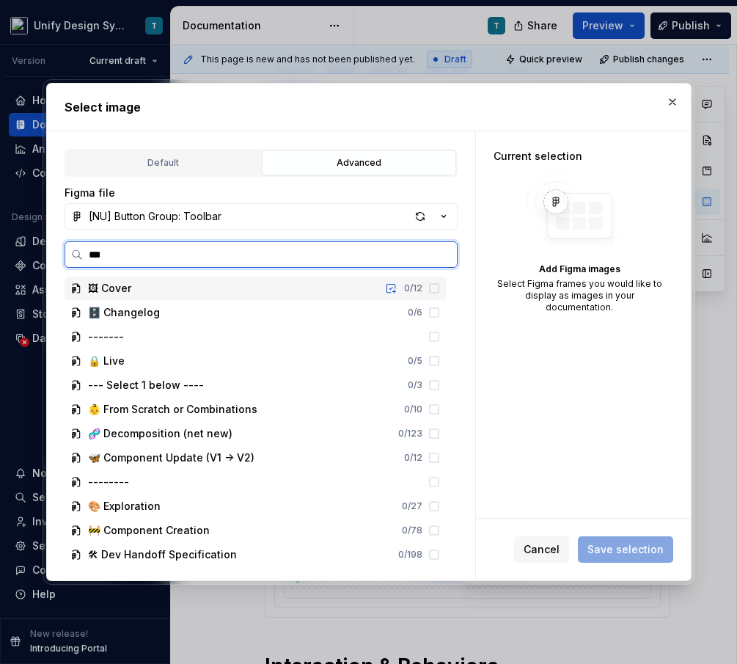
type input "****"
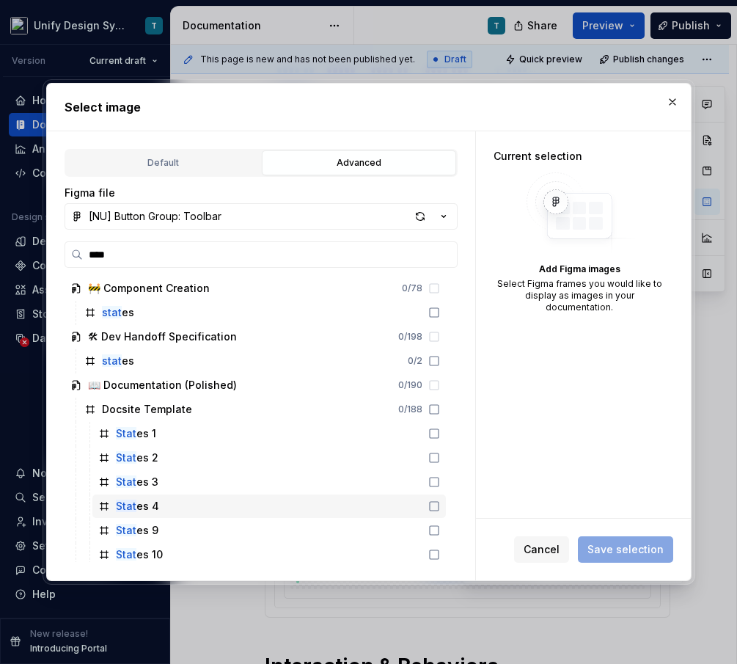
scroll to position [142, 0]
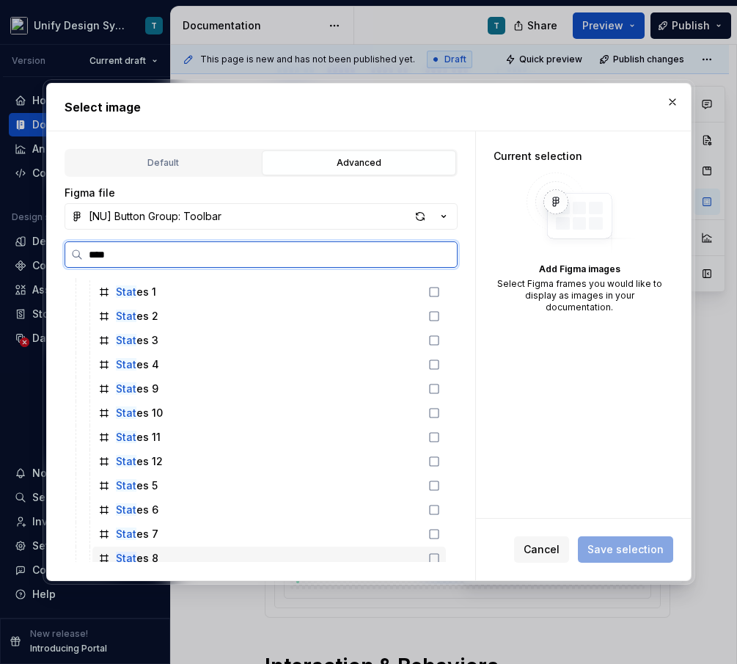
click at [200, 558] on div "Stat es 8" at bounding box center [269, 558] width 354 height 23
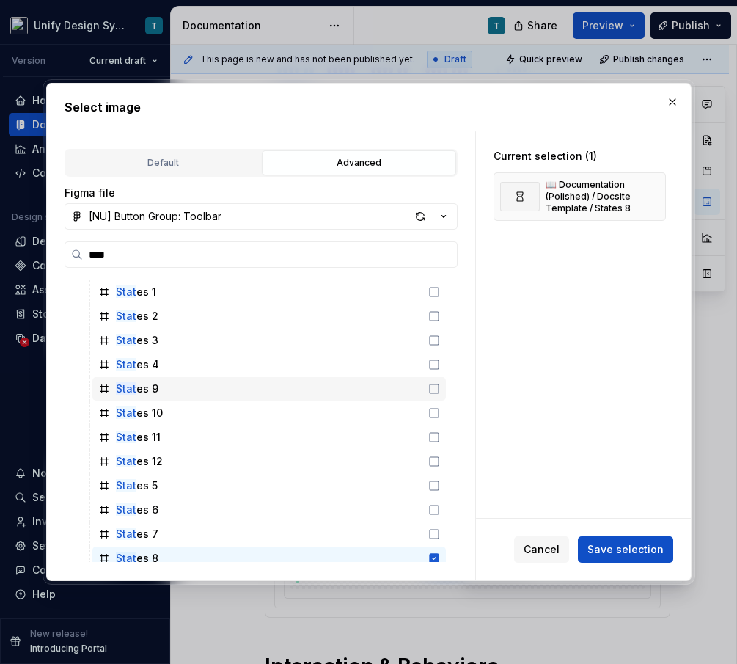
scroll to position [150, 0]
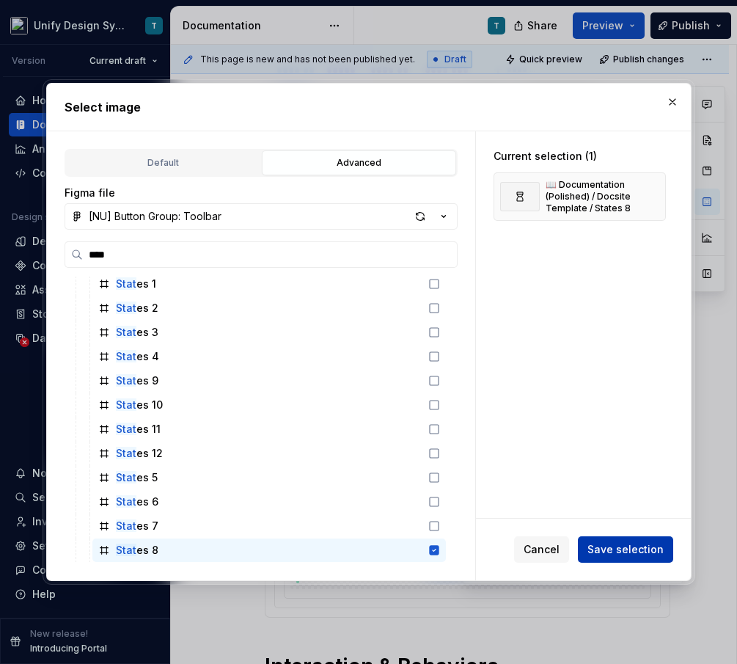
click at [638, 544] on span "Save selection" at bounding box center [626, 549] width 76 height 15
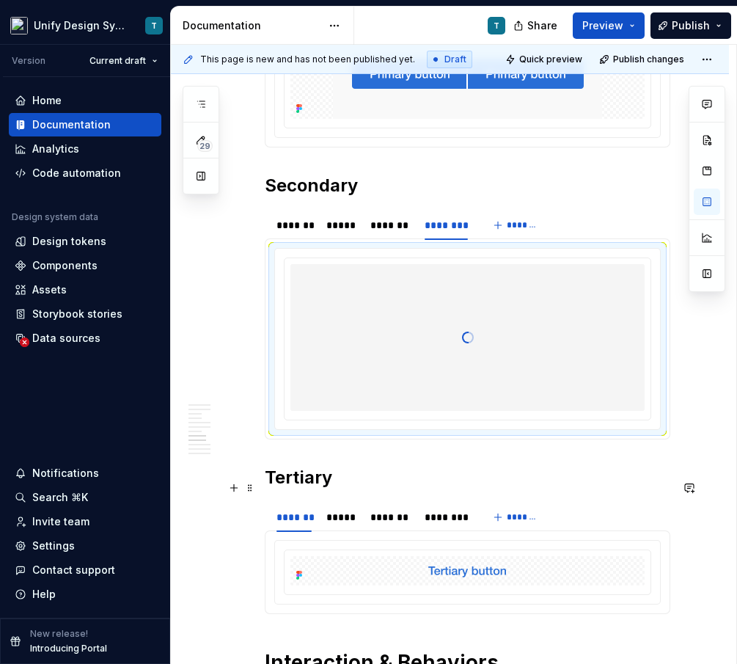
scroll to position [2798, 0]
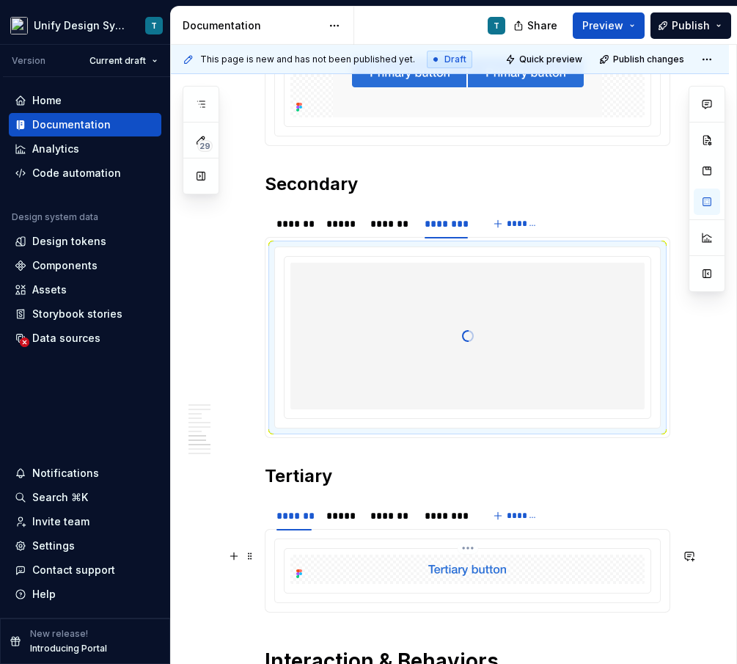
click at [344, 571] on div at bounding box center [468, 569] width 354 height 29
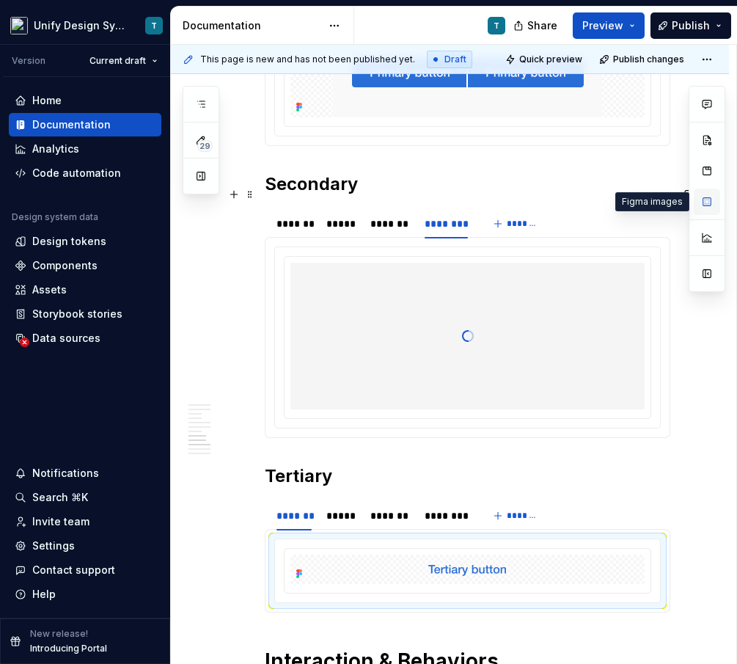
type textarea "*"
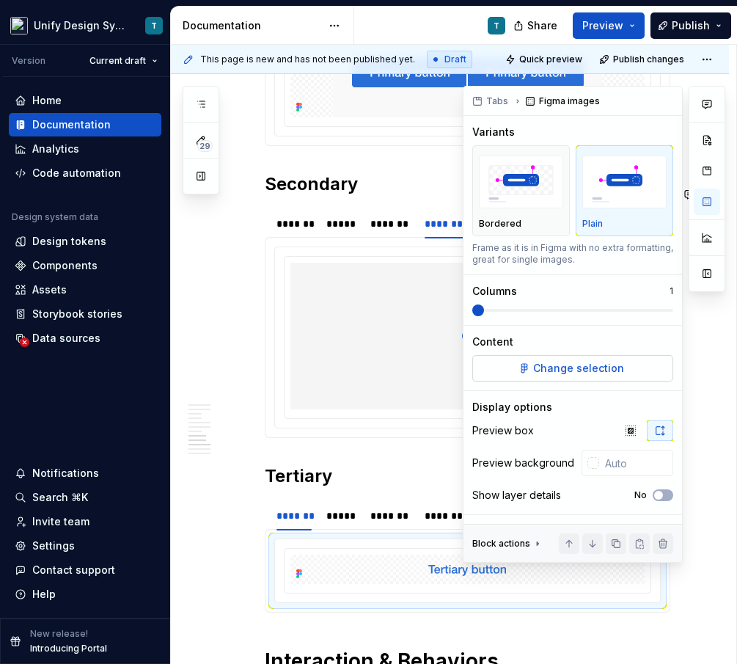
click at [554, 372] on span "Change selection" at bounding box center [578, 368] width 91 height 15
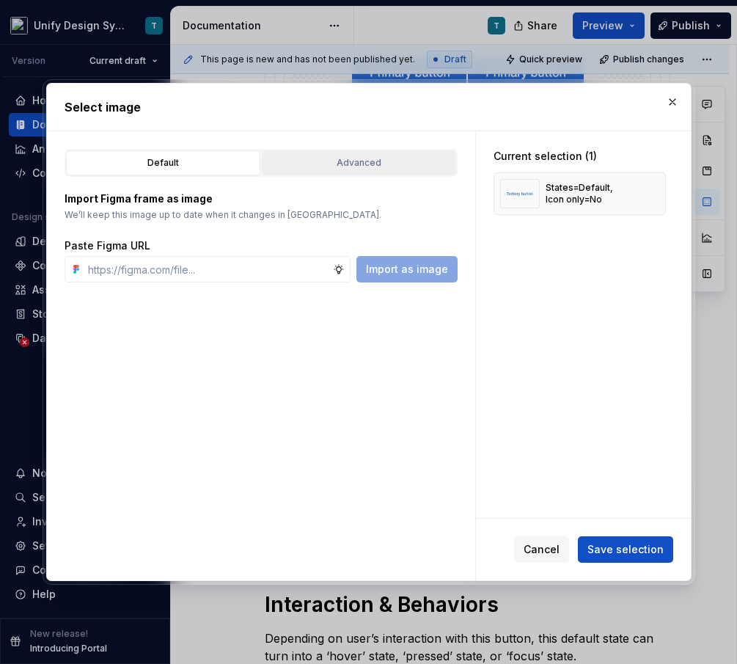
click at [365, 156] on div "Advanced" at bounding box center [359, 163] width 184 height 15
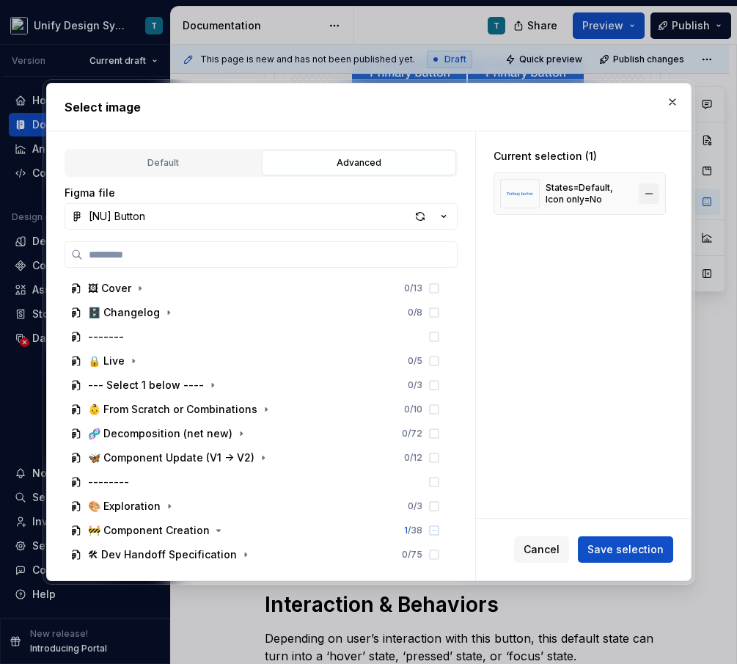
click at [656, 190] on button "button" at bounding box center [649, 193] width 21 height 21
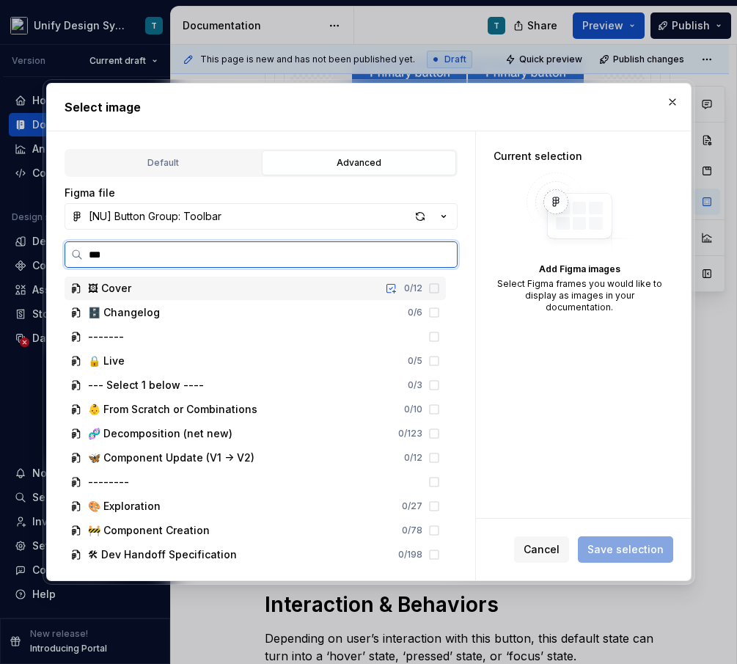
type input "****"
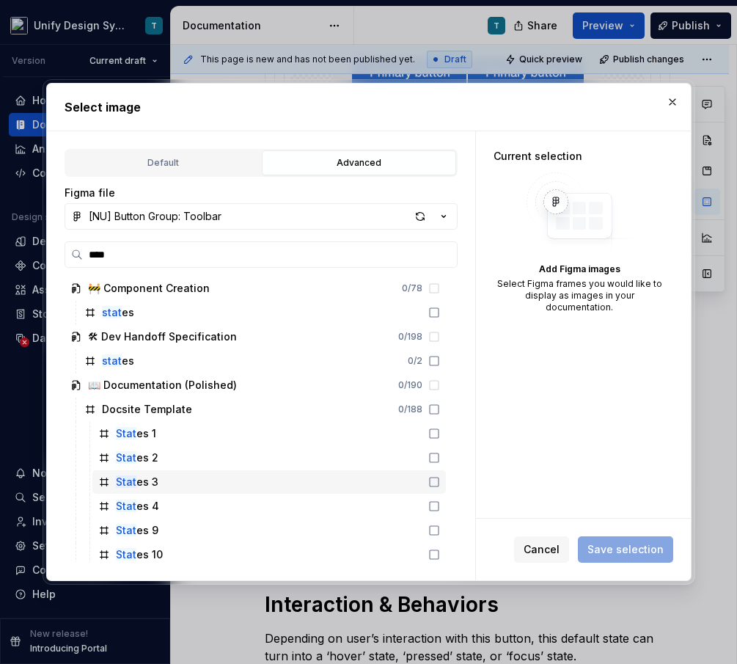
scroll to position [48, 0]
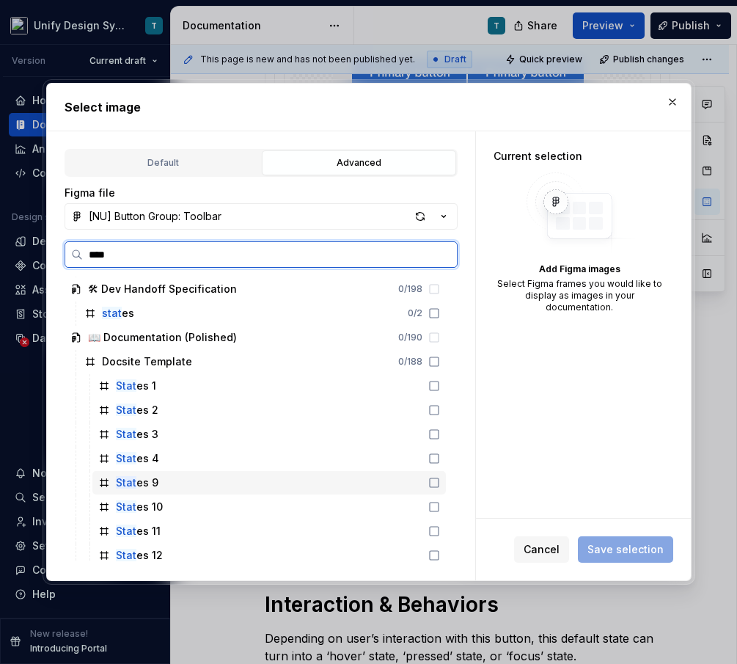
click at [166, 486] on div "Stat es 9" at bounding box center [269, 482] width 354 height 23
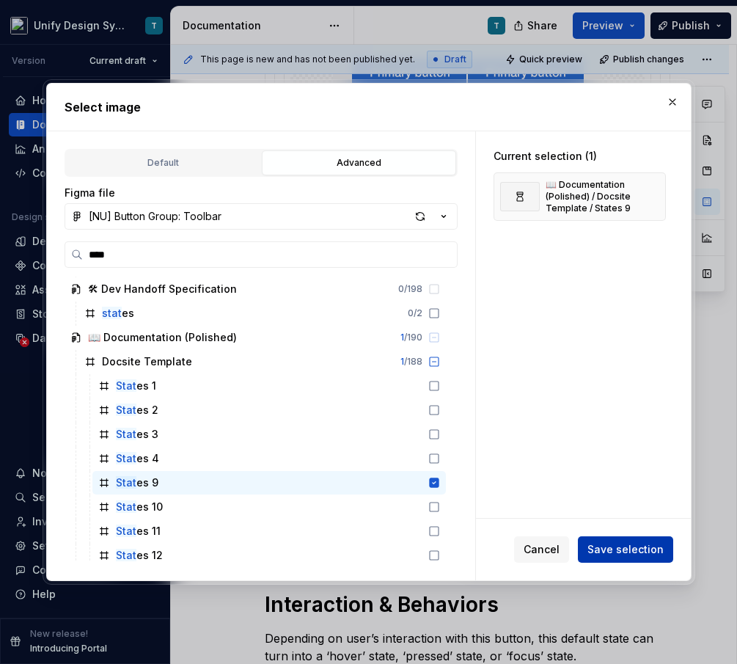
click at [635, 553] on span "Save selection" at bounding box center [626, 549] width 76 height 15
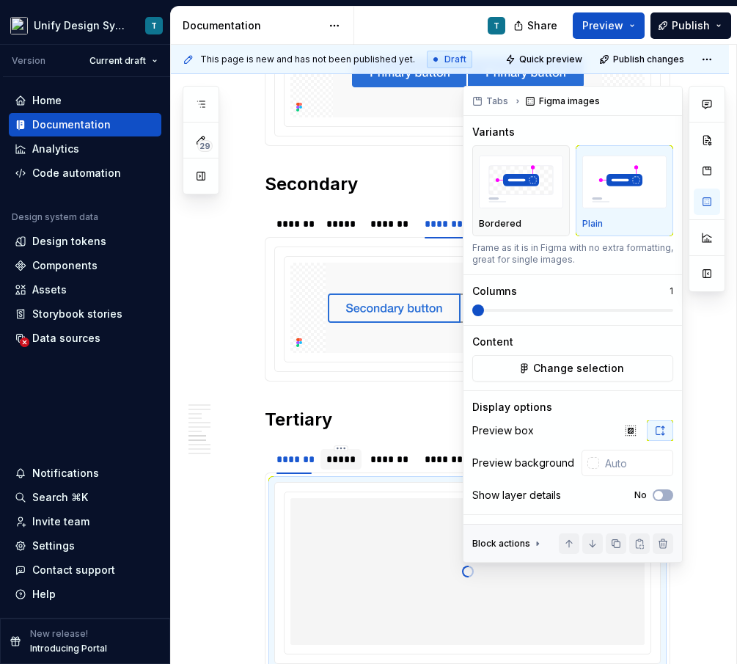
click at [346, 466] on div "*****" at bounding box center [340, 459] width 29 height 15
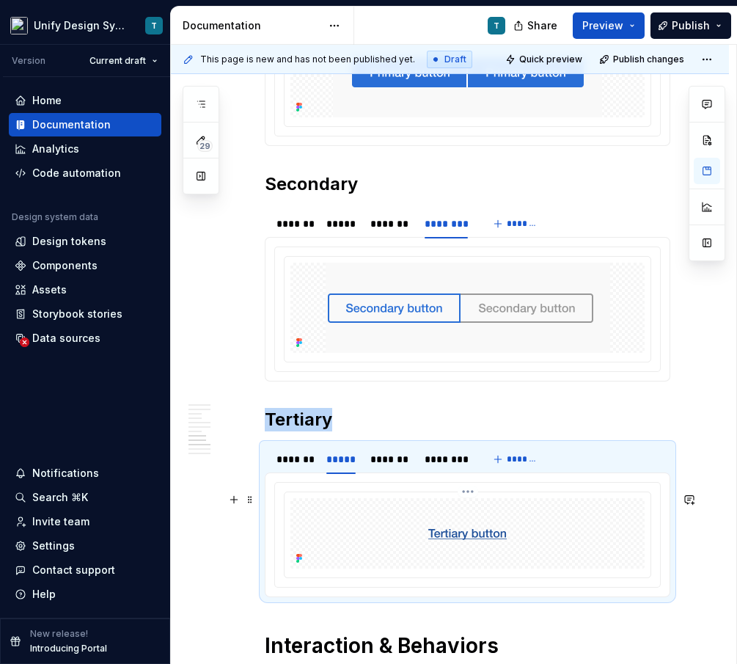
click at [425, 548] on img at bounding box center [468, 533] width 114 height 29
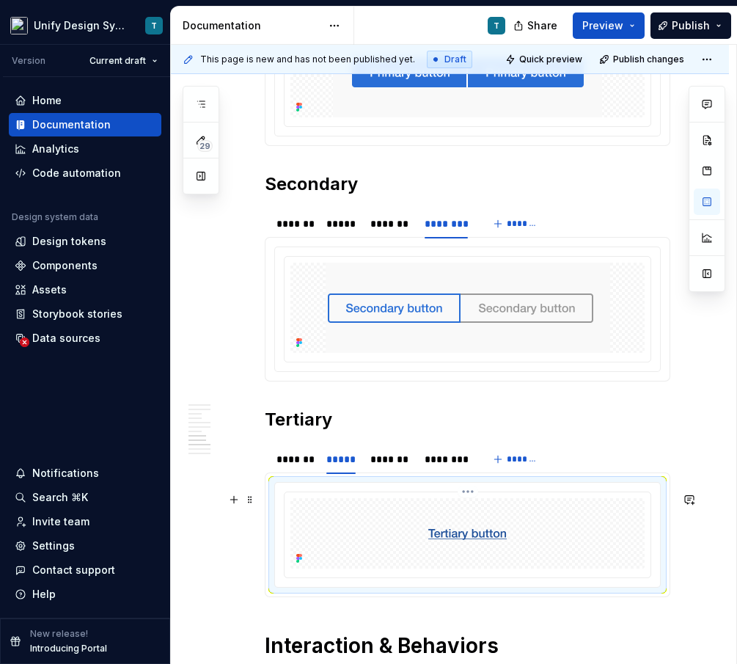
click at [550, 563] on div at bounding box center [468, 533] width 354 height 70
type textarea "*"
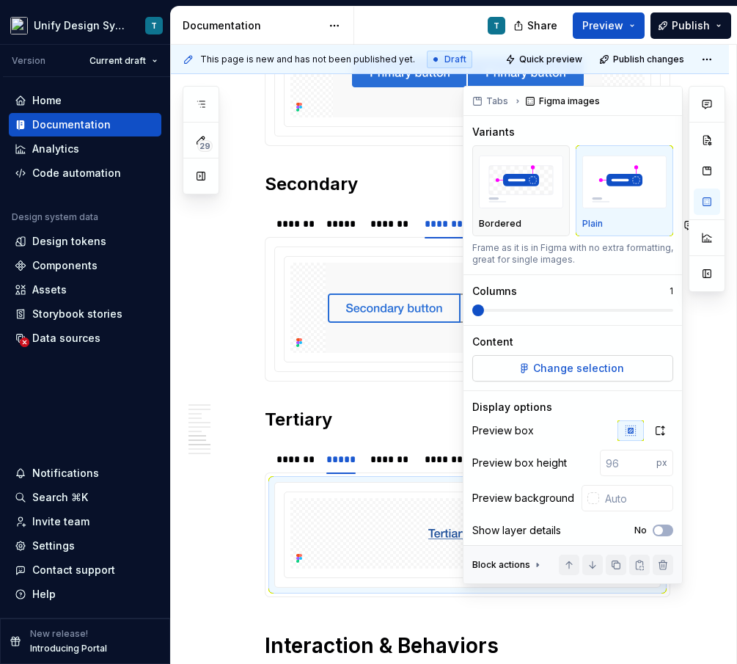
click at [566, 363] on span "Change selection" at bounding box center [578, 368] width 91 height 15
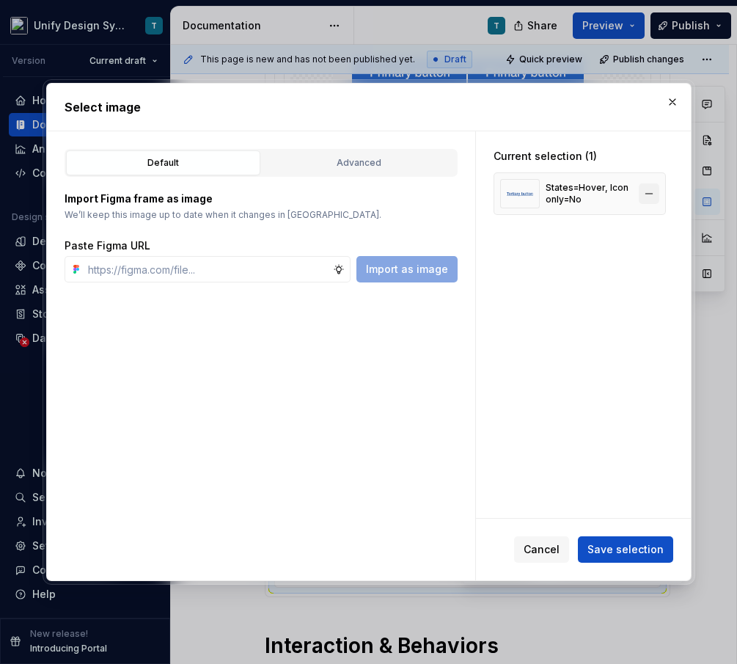
click at [654, 197] on button "button" at bounding box center [649, 193] width 21 height 21
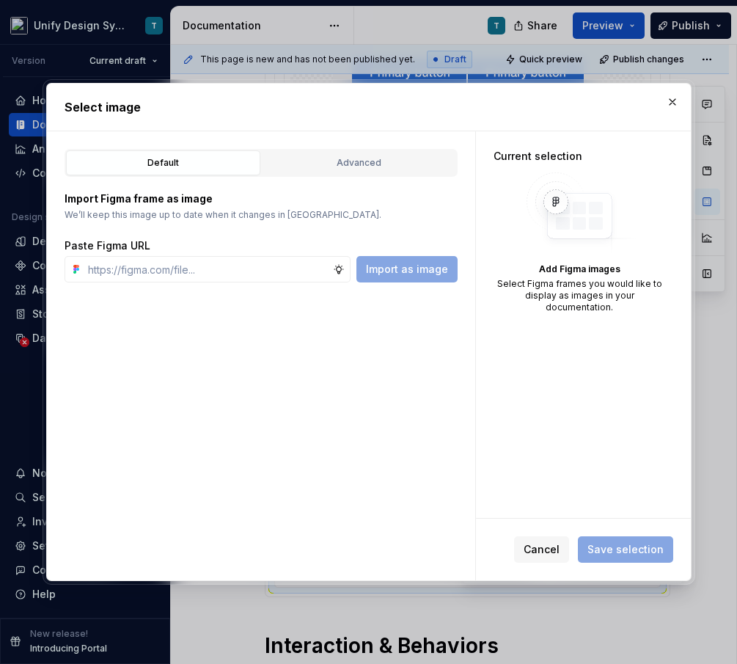
click at [392, 147] on div "Default Advanced Import Figma frame as image We’ll keep this image up to date w…" at bounding box center [261, 355] width 428 height 449
click at [375, 160] on div "Advanced" at bounding box center [359, 163] width 184 height 15
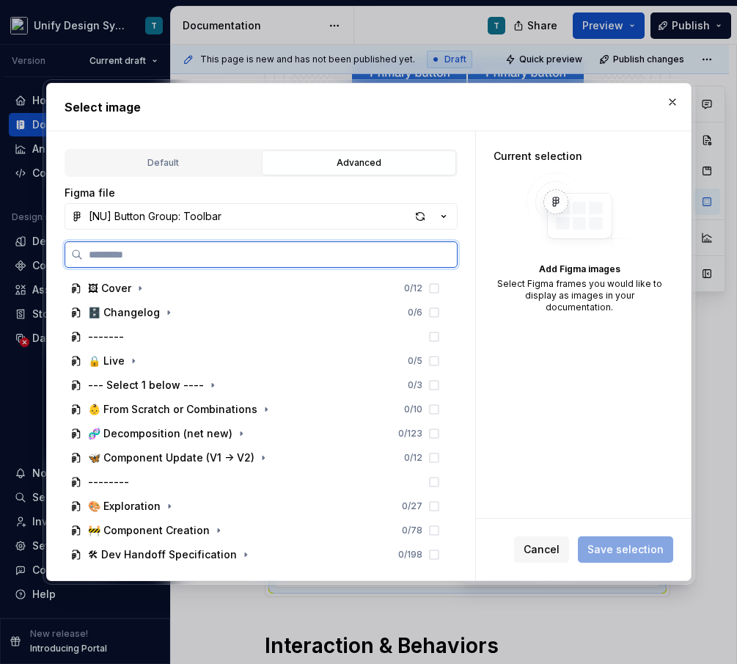
click at [161, 252] on input "search" at bounding box center [270, 254] width 374 height 15
type input "****"
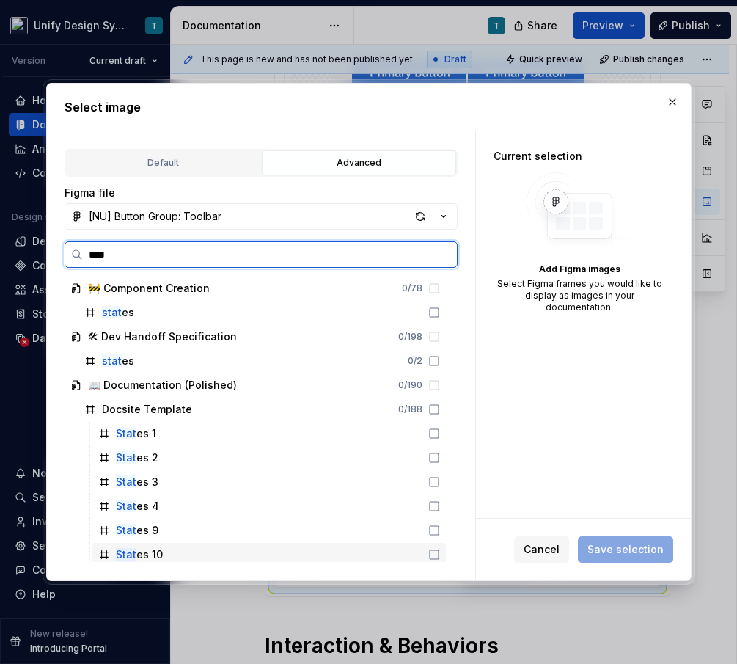
click at [139, 549] on div "Stat es 10" at bounding box center [139, 554] width 47 height 15
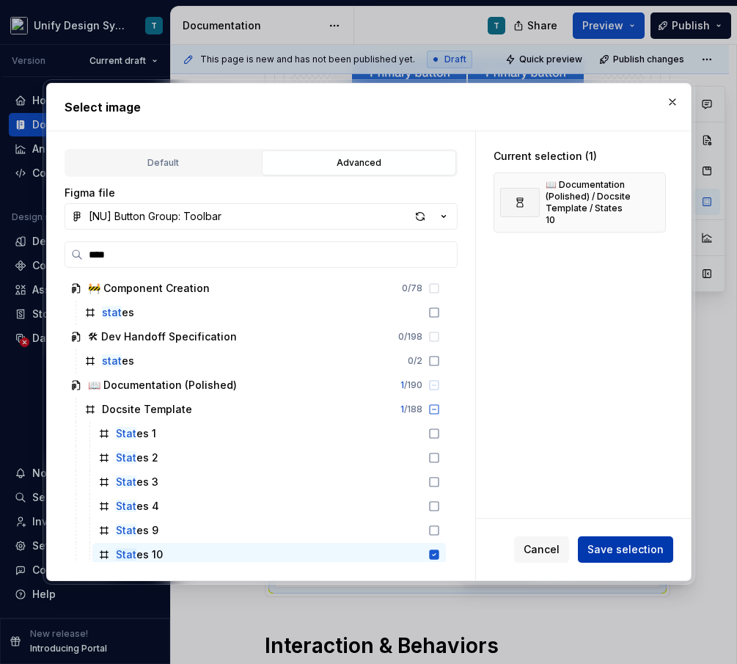
click at [615, 552] on span "Save selection" at bounding box center [626, 549] width 76 height 15
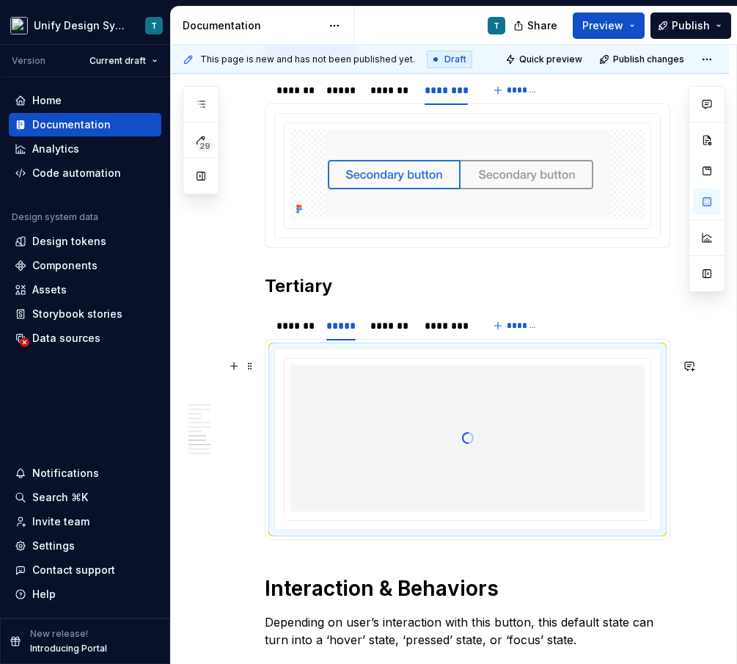
scroll to position [2966, 0]
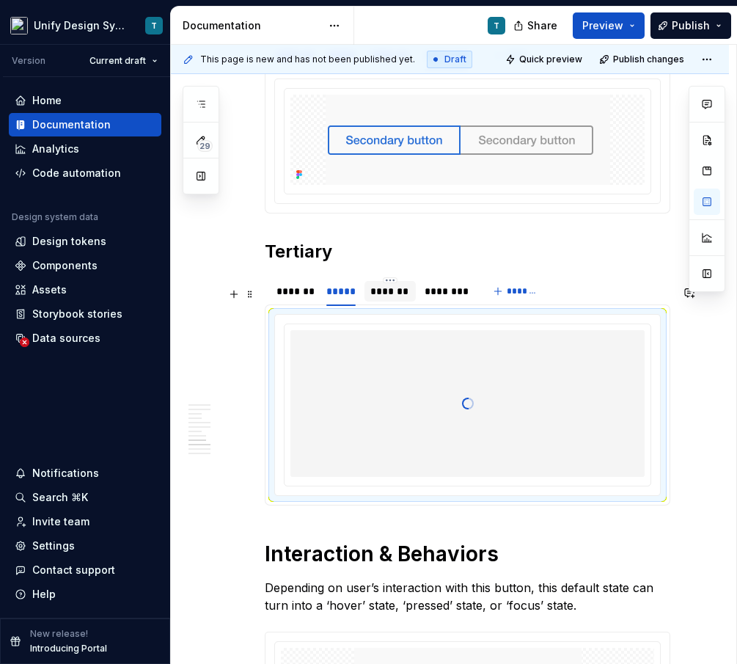
click at [404, 299] on div "*******" at bounding box center [390, 291] width 40 height 15
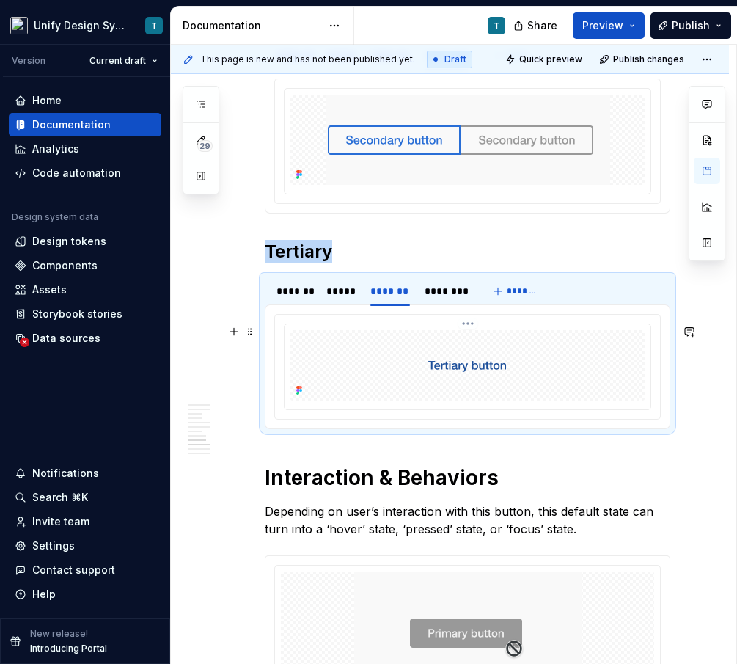
click at [537, 372] on div at bounding box center [468, 365] width 354 height 70
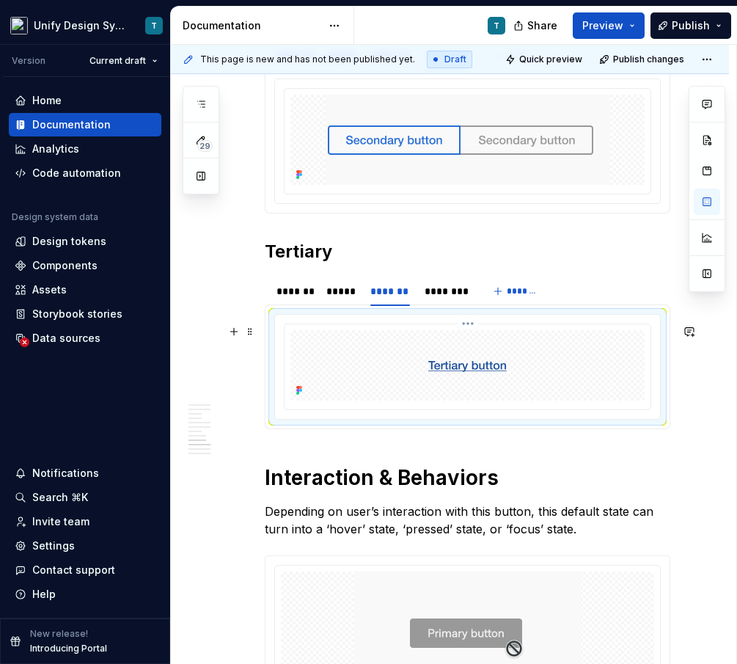
click at [591, 346] on div at bounding box center [468, 365] width 354 height 70
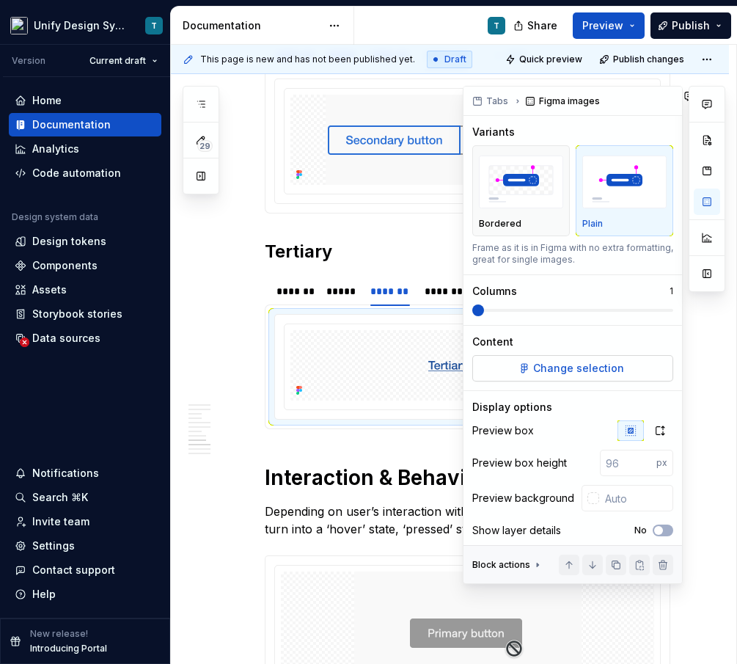
click at [583, 368] on span "Change selection" at bounding box center [578, 368] width 91 height 15
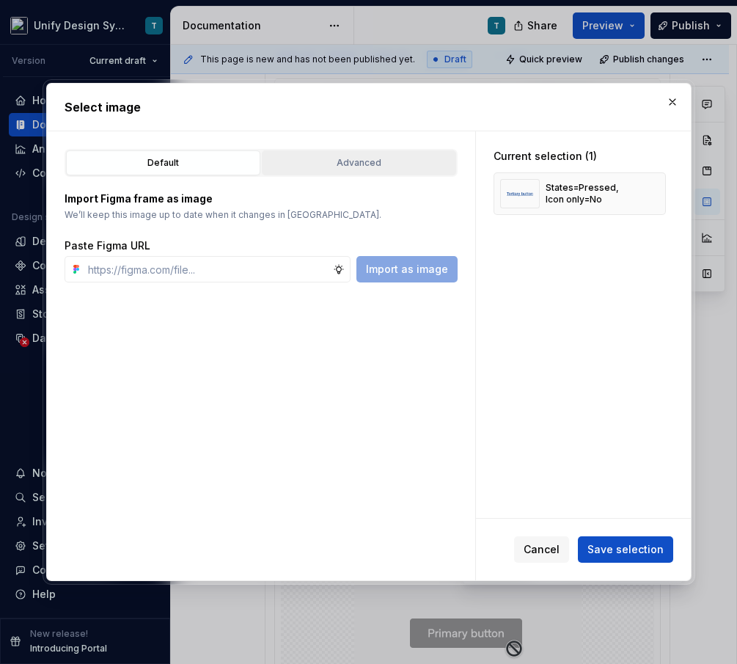
click at [389, 164] on div "Advanced" at bounding box center [359, 163] width 184 height 15
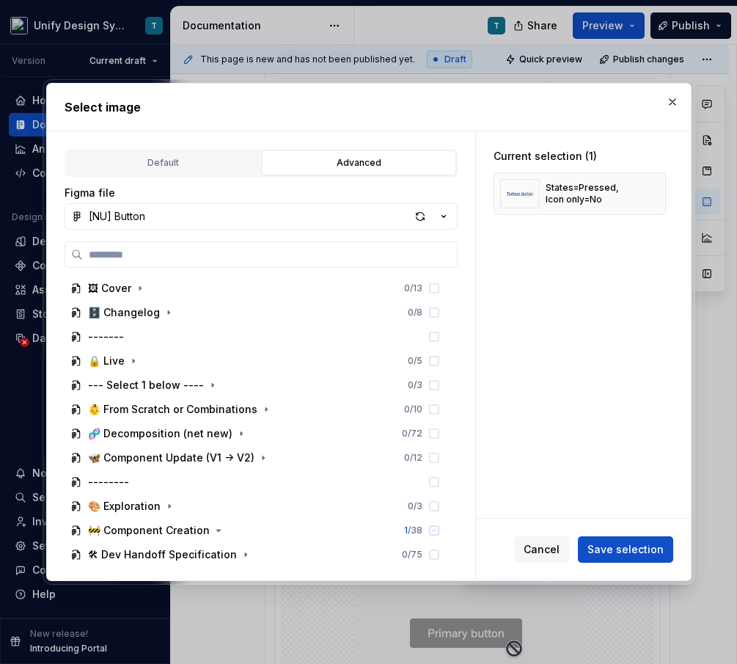
type textarea "*"
click at [654, 197] on button "button" at bounding box center [649, 193] width 21 height 21
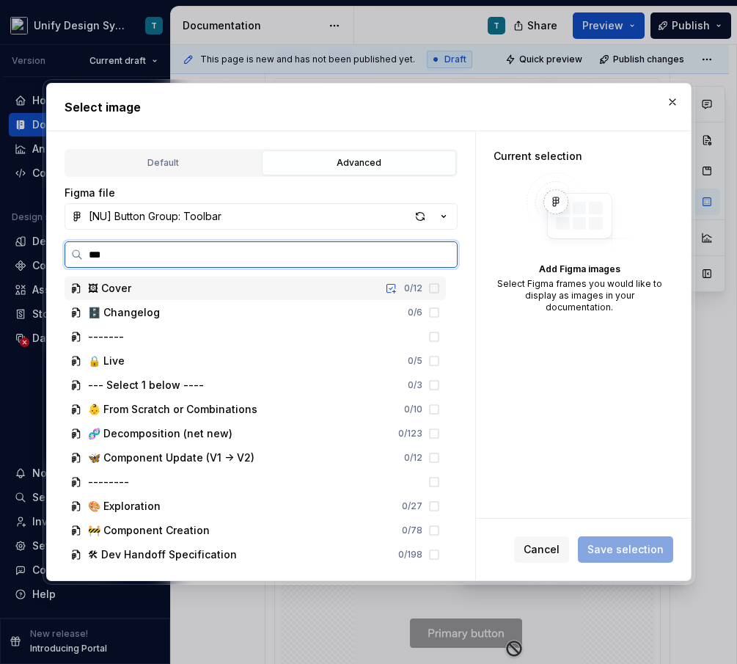
type input "****"
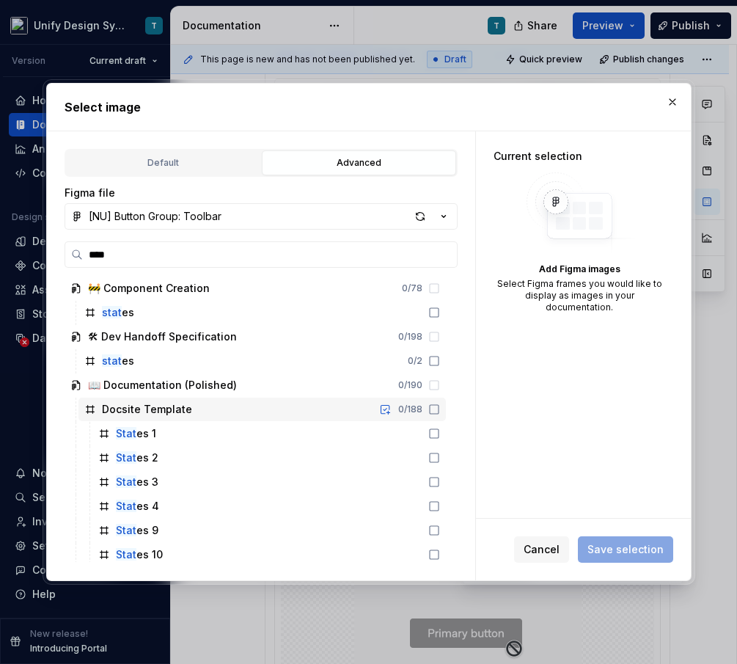
scroll to position [150, 0]
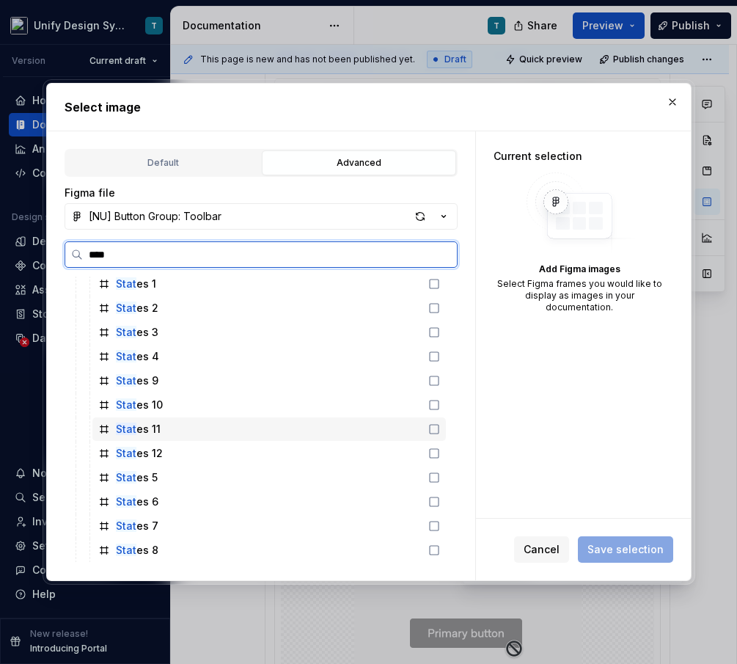
click at [169, 436] on div "Stat es 11" at bounding box center [269, 428] width 354 height 23
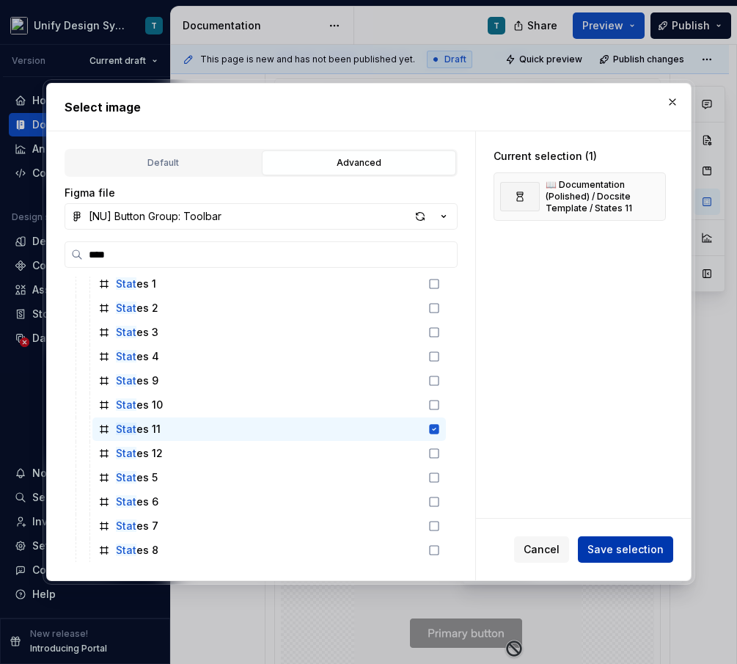
click at [614, 541] on button "Save selection" at bounding box center [625, 549] width 95 height 26
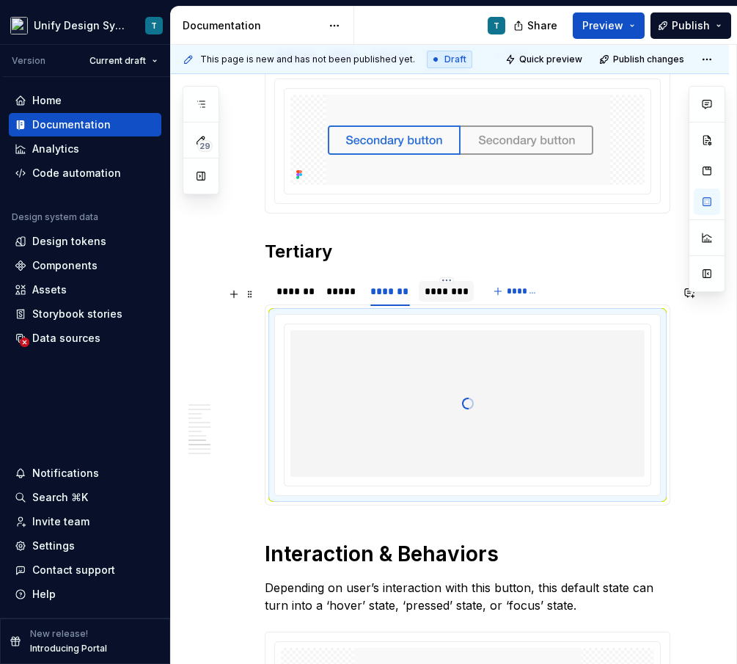
click at [435, 299] on div "********" at bounding box center [446, 291] width 43 height 15
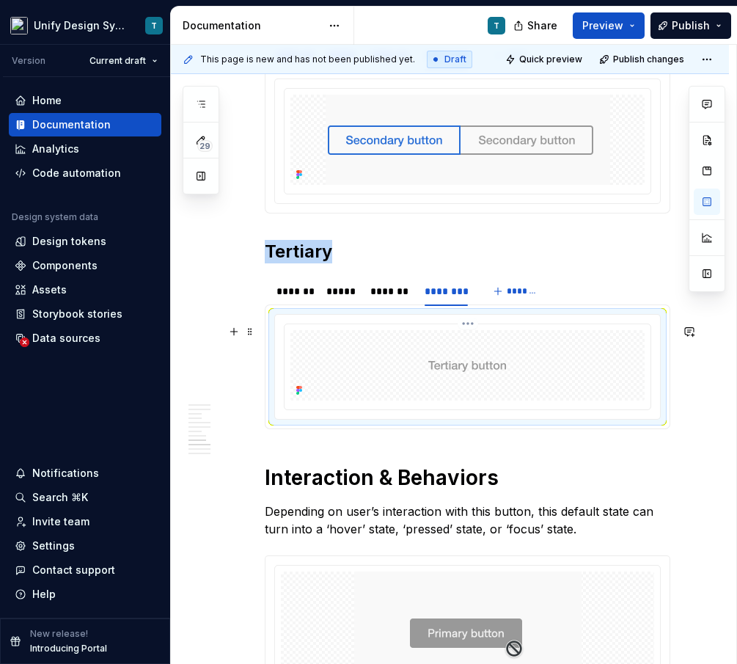
click at [463, 380] on img at bounding box center [468, 365] width 114 height 29
type textarea "*"
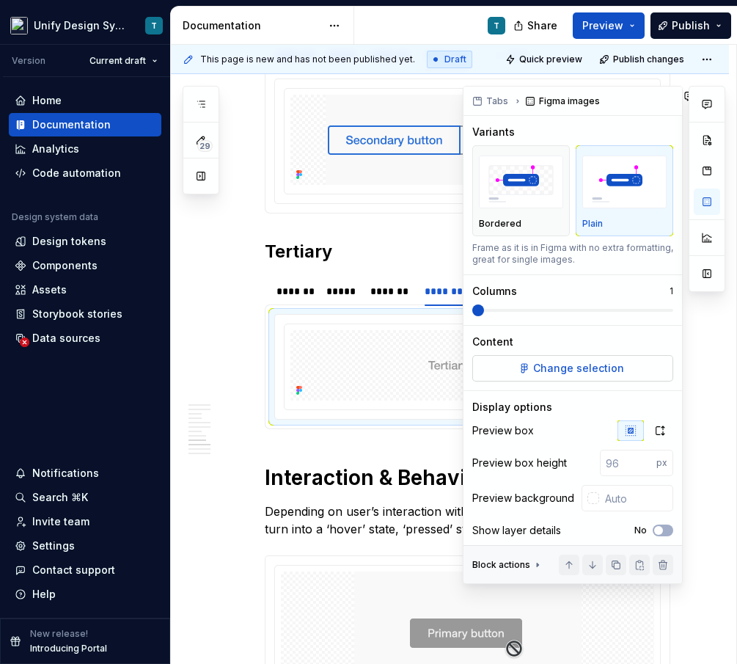
click at [572, 362] on span "Change selection" at bounding box center [578, 368] width 91 height 15
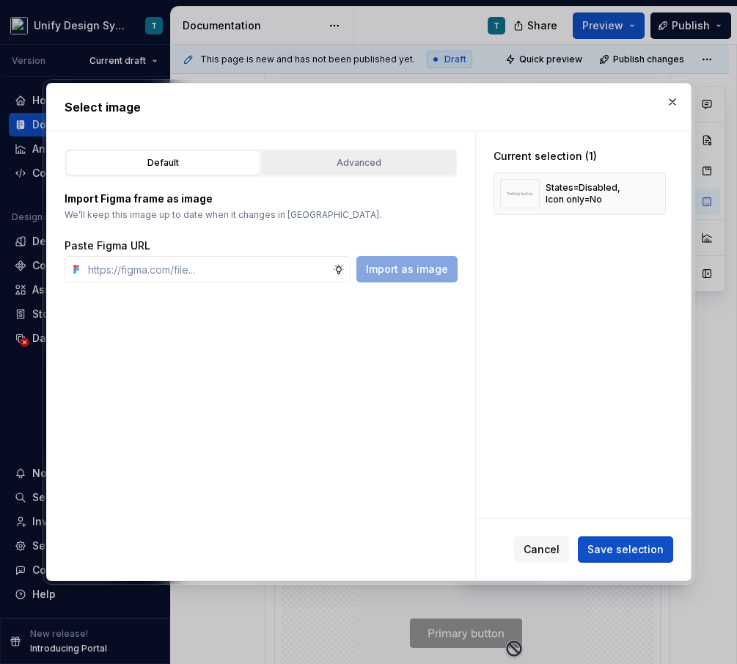
click at [393, 164] on div "Advanced" at bounding box center [359, 163] width 184 height 15
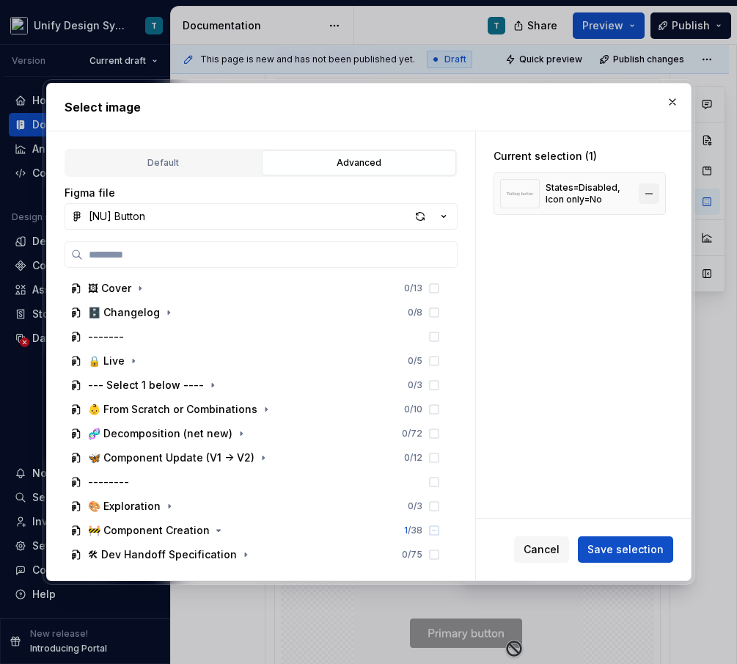
click at [651, 196] on button "button" at bounding box center [649, 193] width 21 height 21
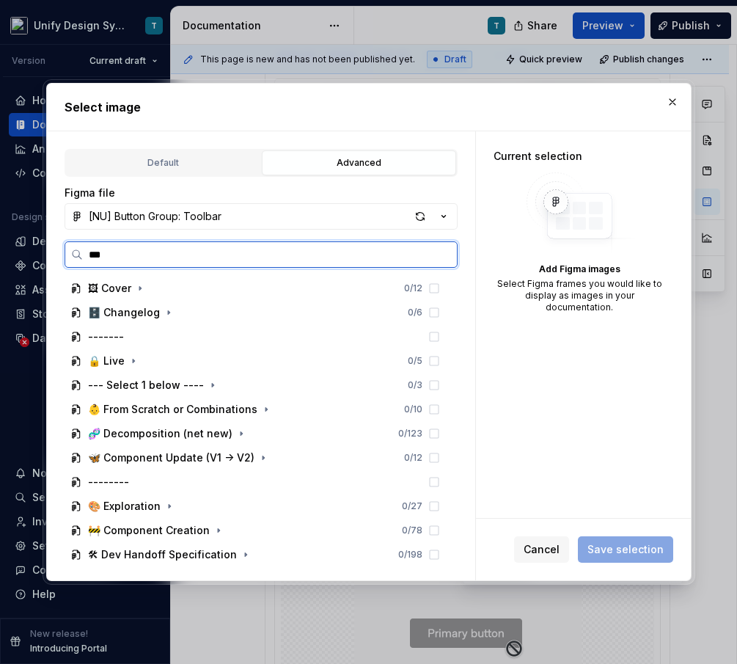
type input "****"
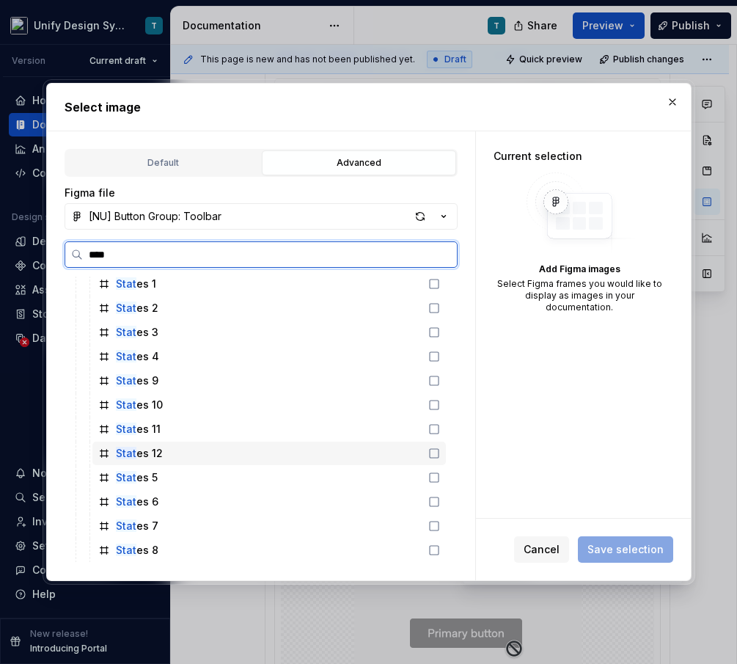
click at [172, 450] on div "Stat es 12" at bounding box center [269, 453] width 354 height 23
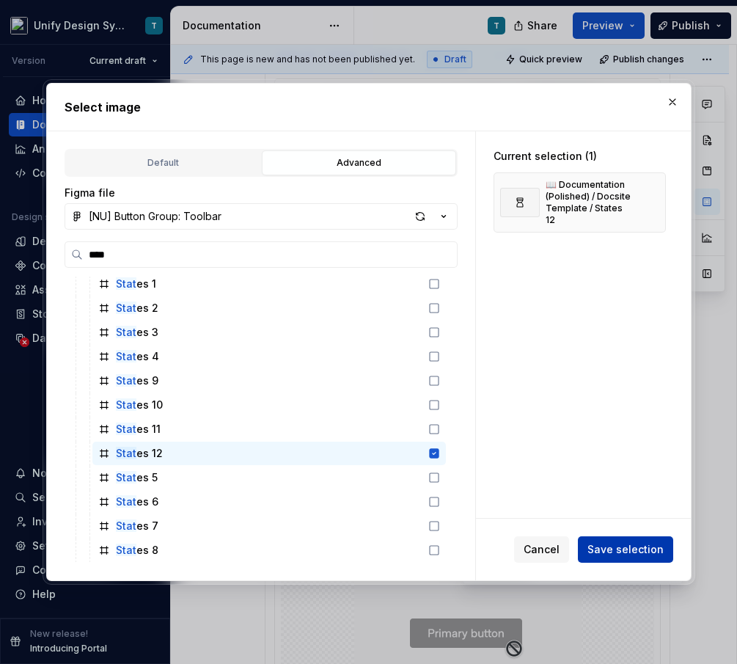
click at [596, 549] on span "Save selection" at bounding box center [626, 549] width 76 height 15
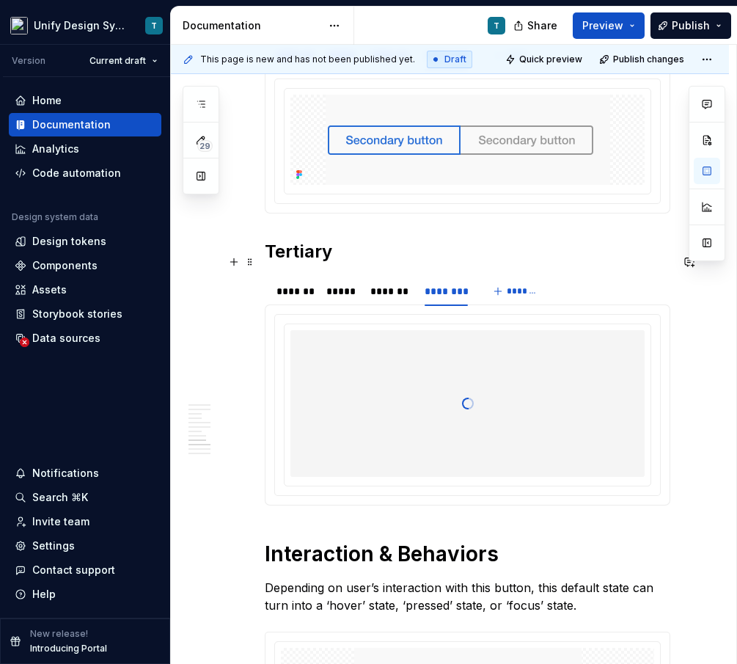
click at [386, 255] on h2 "Tertiary" at bounding box center [468, 251] width 406 height 23
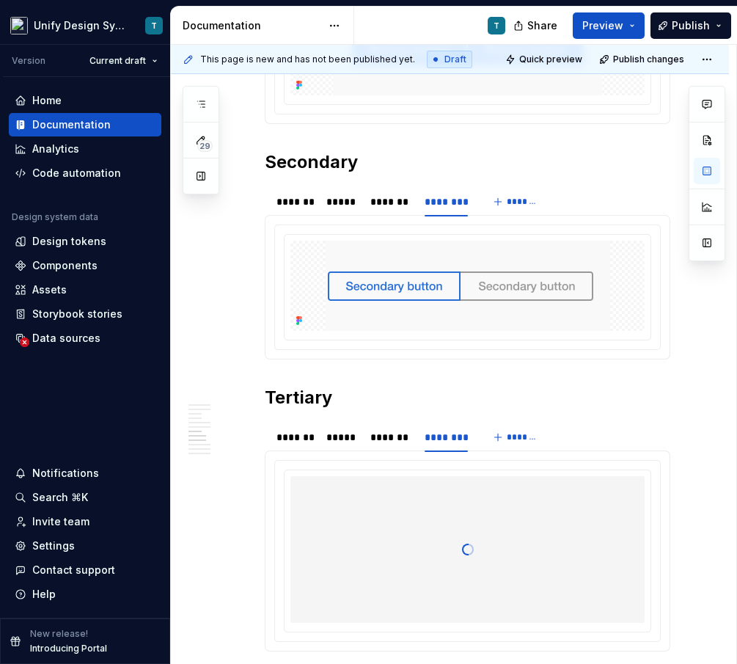
scroll to position [2695, 0]
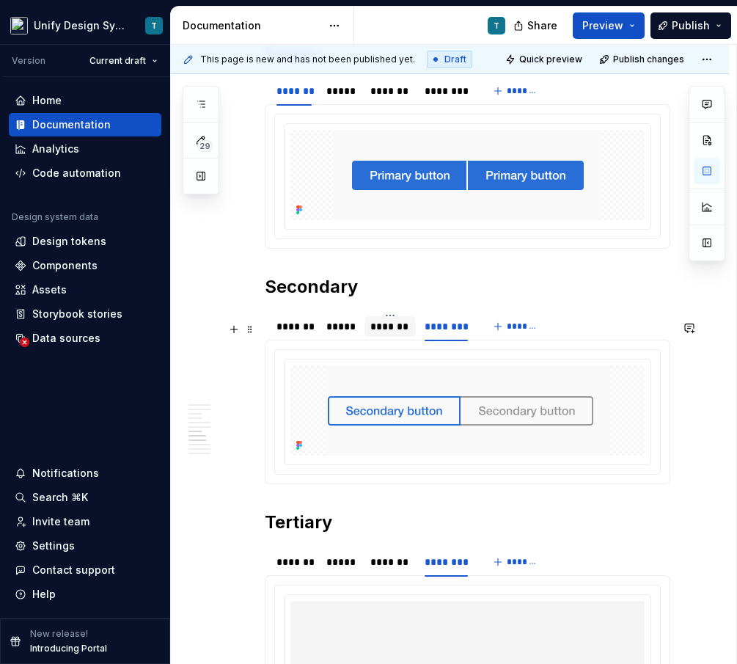
click at [385, 334] on div "*******" at bounding box center [390, 326] width 40 height 15
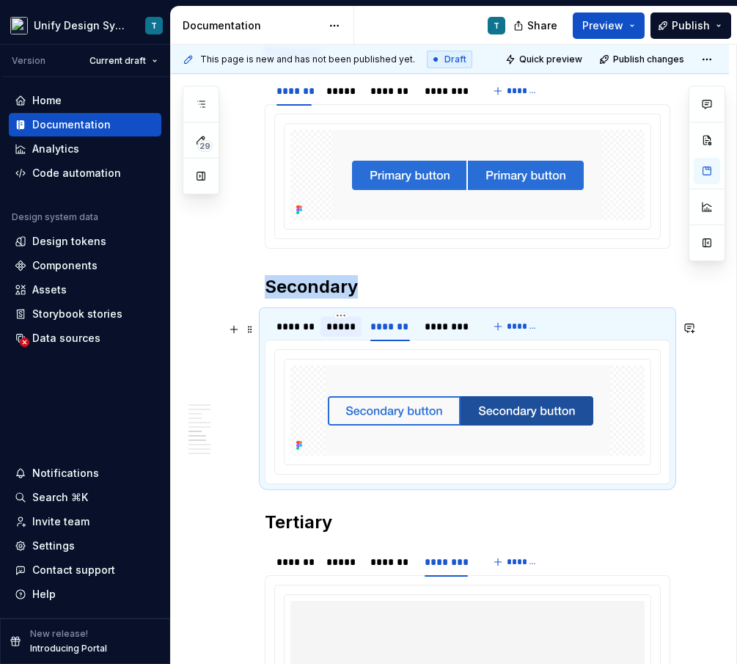
click at [340, 334] on div "*****" at bounding box center [340, 326] width 29 height 15
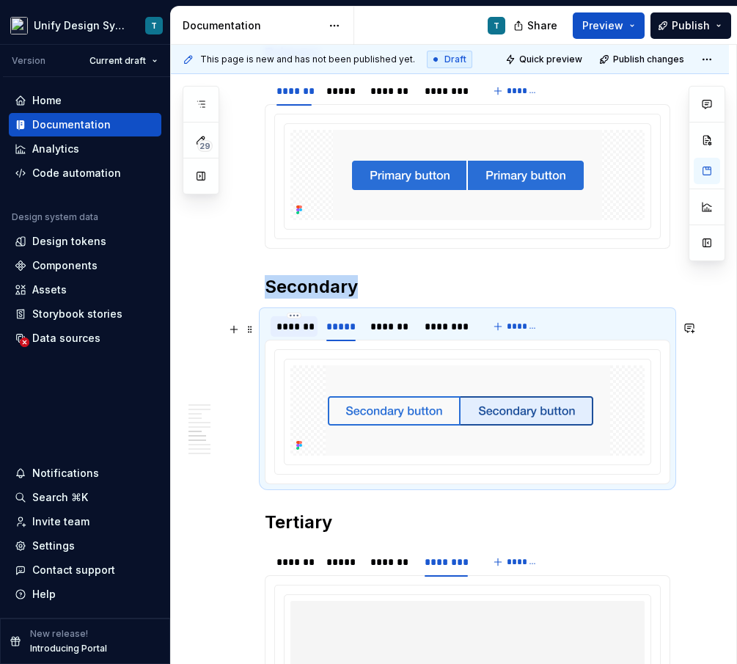
click at [283, 334] on div "*******" at bounding box center [294, 326] width 35 height 15
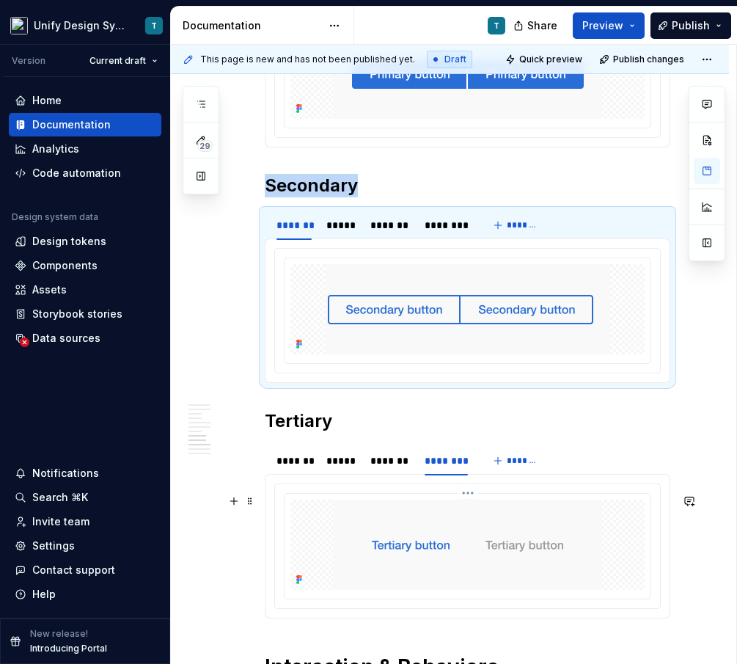
scroll to position [2931, 0]
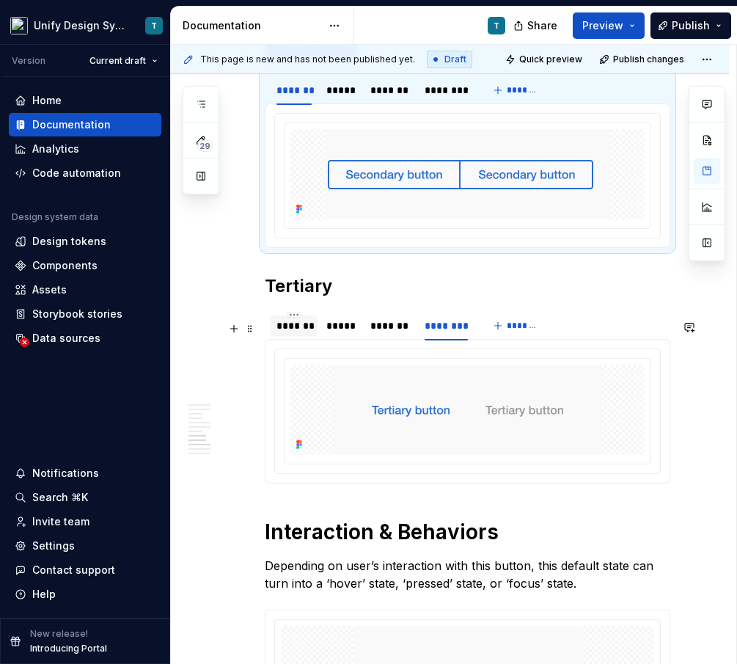
click at [297, 333] on div "*******" at bounding box center [294, 325] width 35 height 15
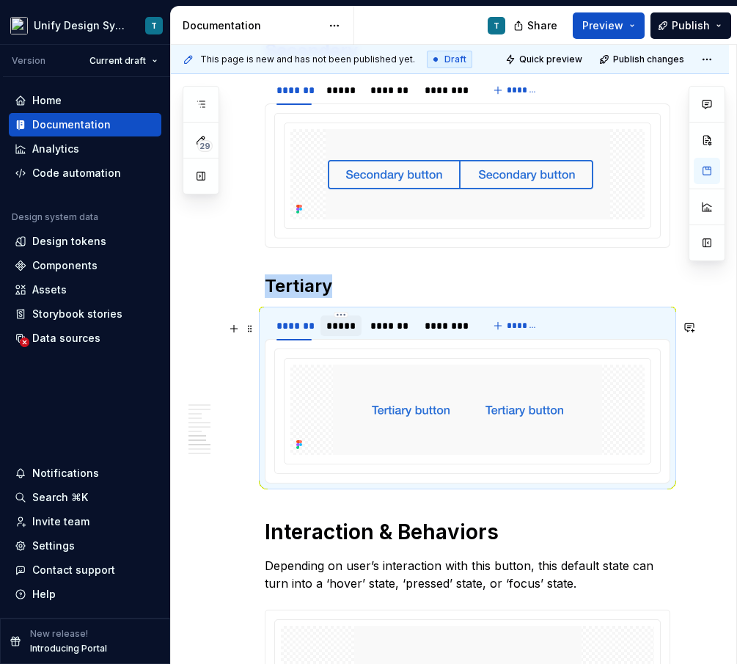
click at [354, 333] on div "*****" at bounding box center [340, 325] width 29 height 15
click at [389, 333] on div "*******" at bounding box center [390, 325] width 40 height 15
click at [426, 333] on div "********" at bounding box center [446, 325] width 43 height 15
click at [292, 333] on div "*******" at bounding box center [294, 325] width 35 height 15
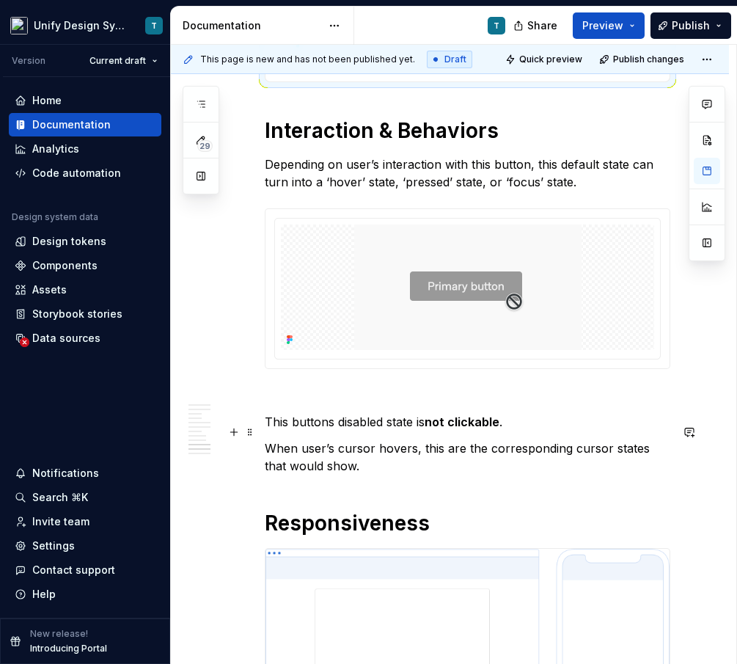
scroll to position [3333, 0]
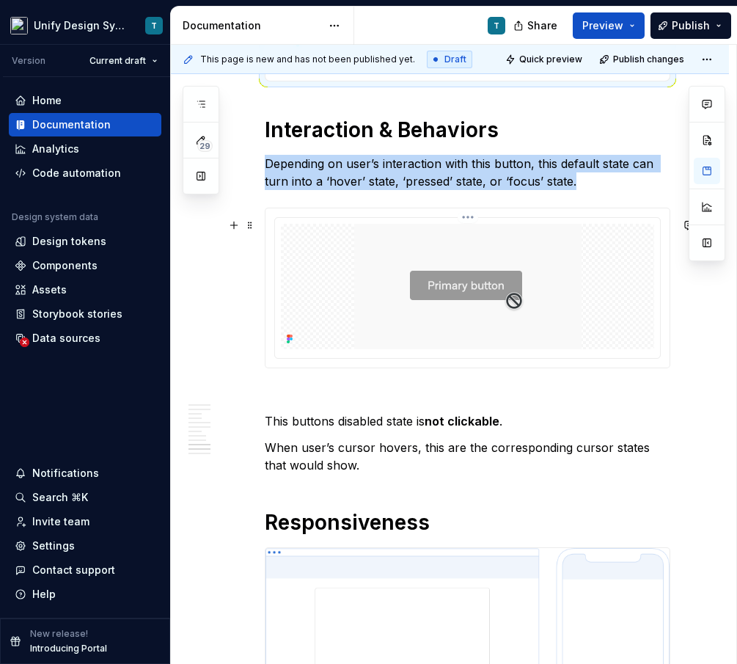
click at [424, 321] on img at bounding box center [467, 286] width 227 height 125
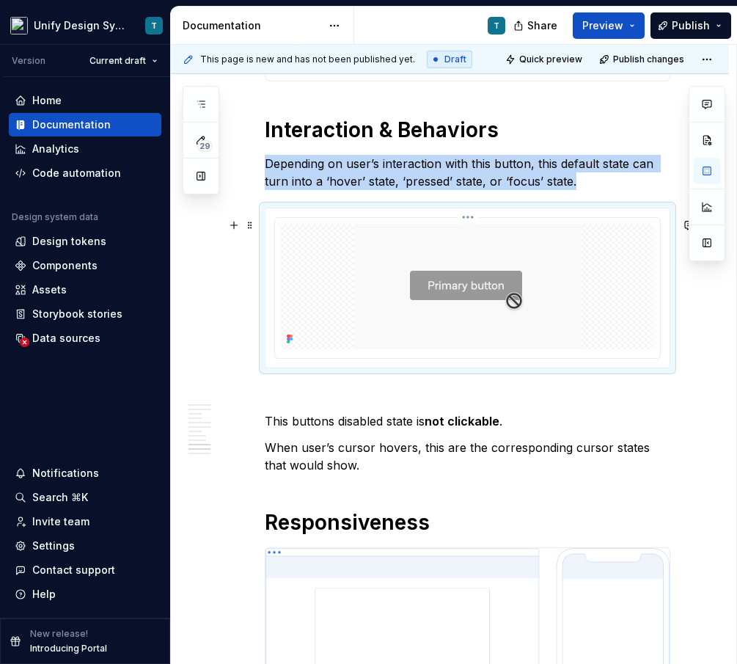
click at [453, 297] on img at bounding box center [467, 286] width 227 height 125
click at [457, 271] on img at bounding box center [467, 286] width 227 height 125
type textarea "*"
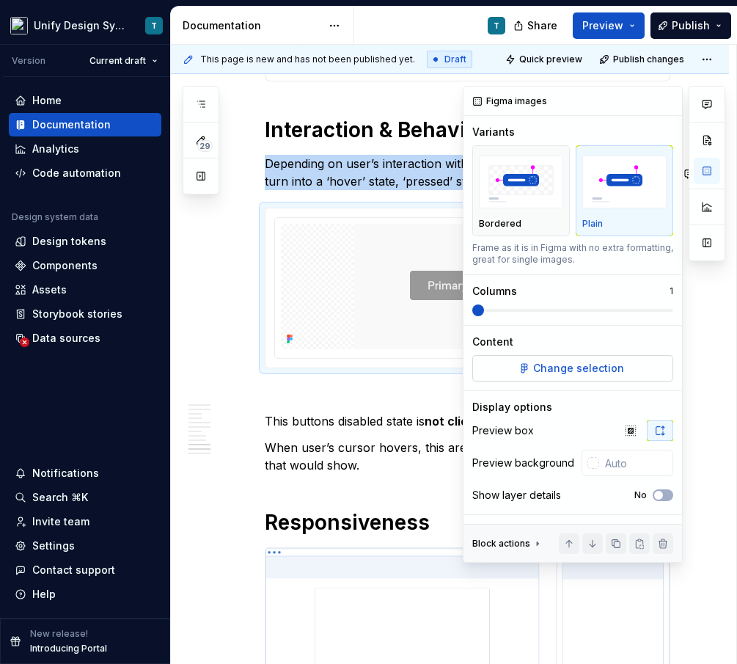
click at [563, 364] on span "Change selection" at bounding box center [578, 368] width 91 height 15
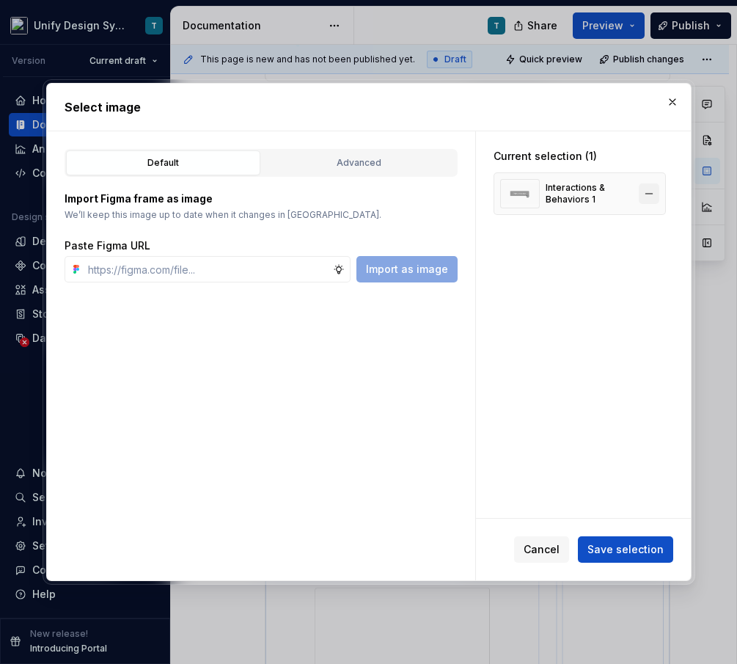
click at [659, 191] on button "button" at bounding box center [649, 193] width 21 height 21
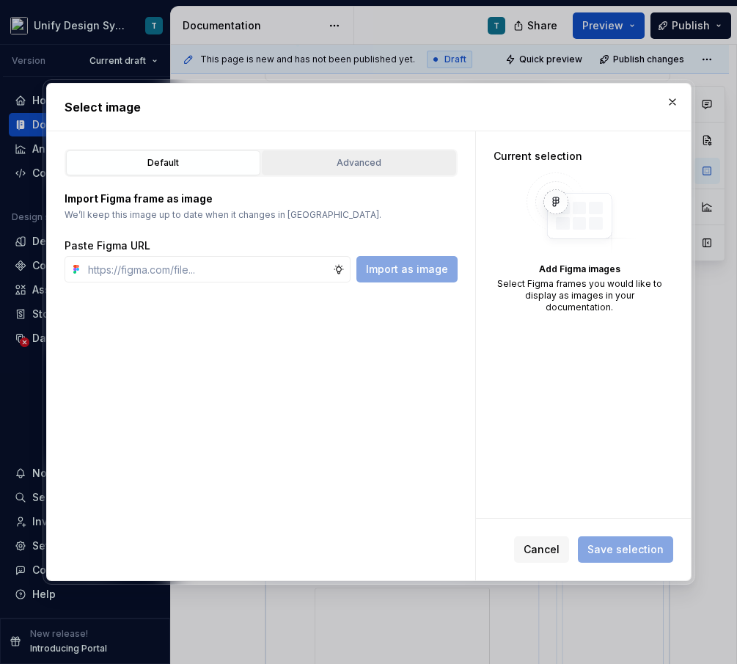
click at [389, 159] on div "Advanced" at bounding box center [359, 163] width 184 height 15
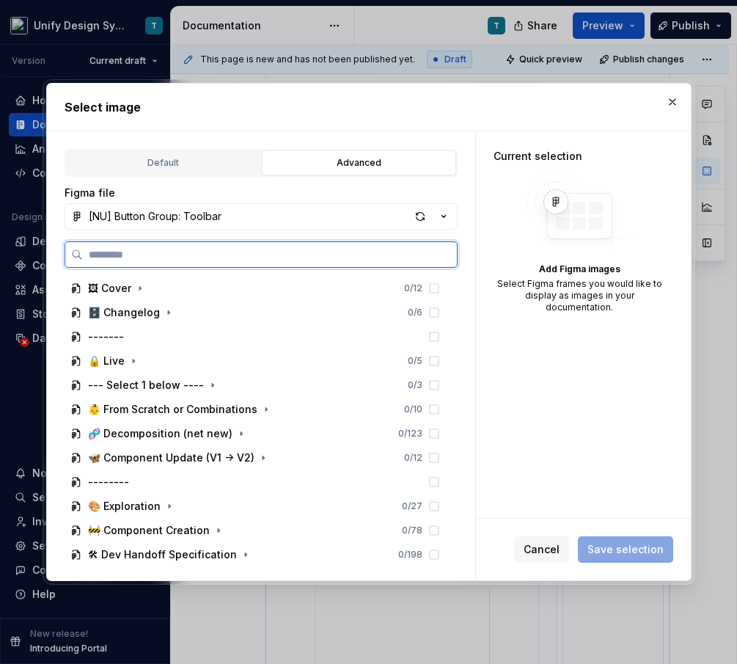
click at [219, 250] on input "search" at bounding box center [270, 254] width 374 height 15
type input "*****"
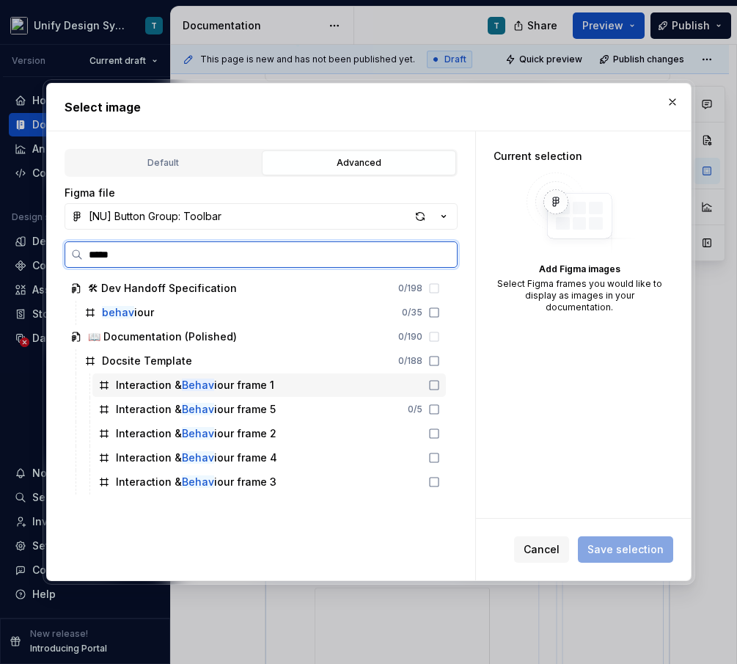
click at [268, 391] on div "Interaction & Behav iour frame 1" at bounding box center [195, 385] width 158 height 15
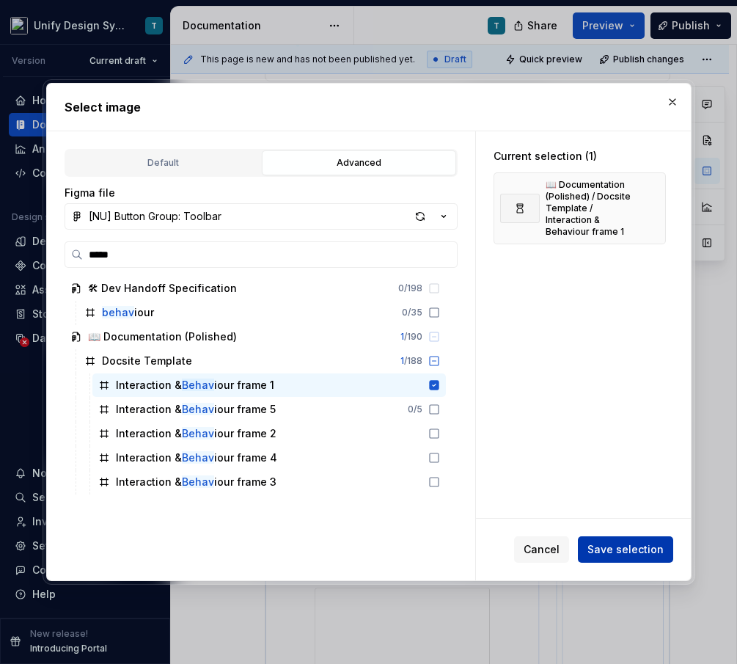
click at [621, 552] on span "Save selection" at bounding box center [626, 549] width 76 height 15
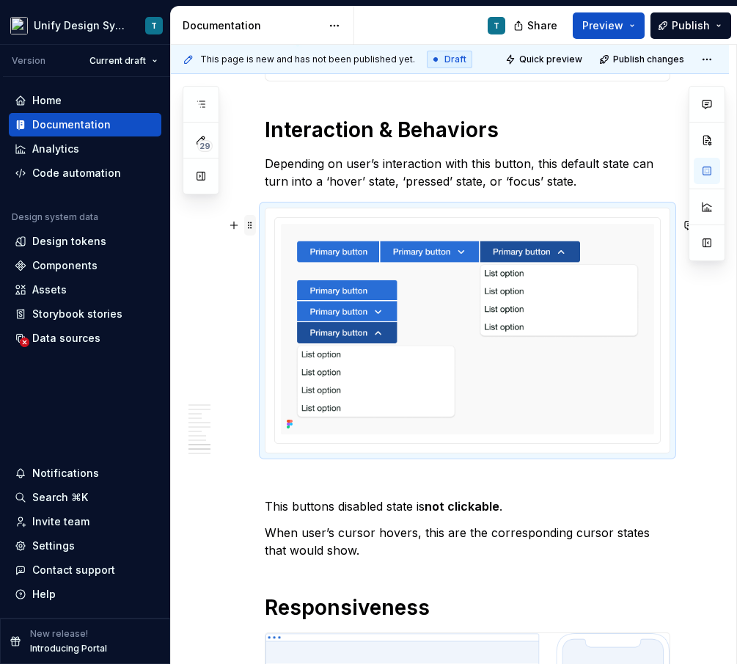
click at [249, 228] on span at bounding box center [250, 225] width 12 height 21
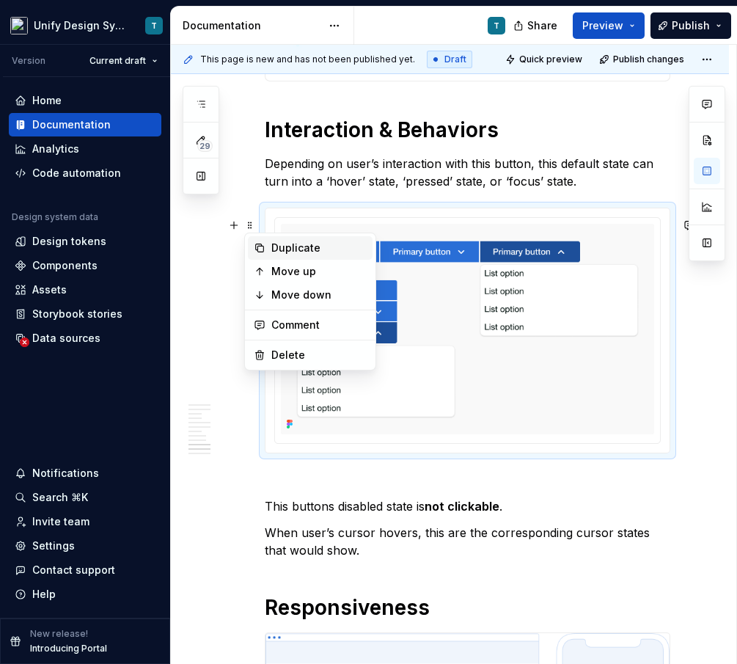
click at [280, 247] on div "Duplicate" at bounding box center [318, 248] width 95 height 15
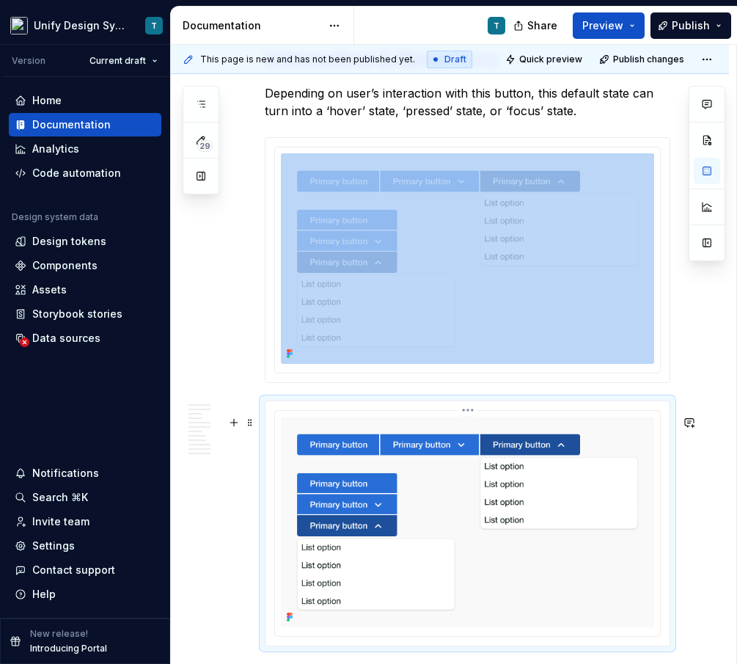
scroll to position [3482, 0]
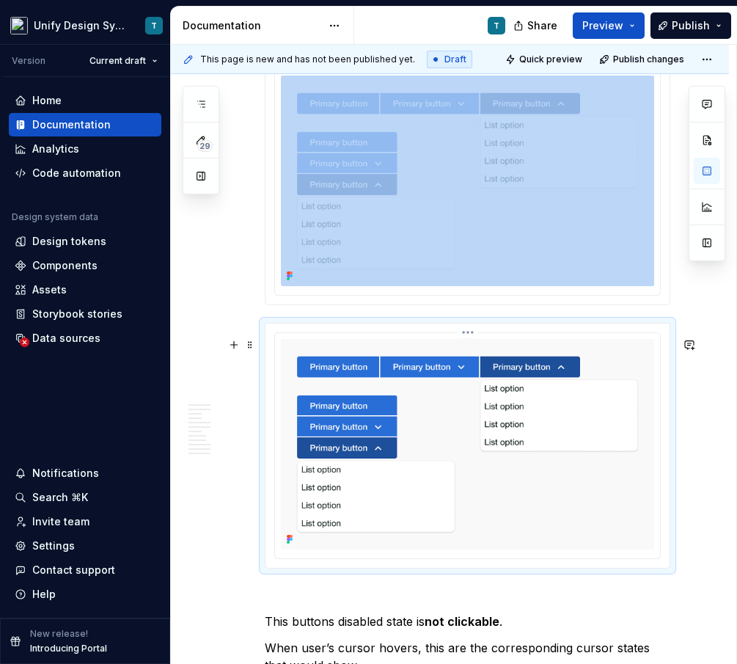
click at [390, 413] on img at bounding box center [467, 444] width 373 height 211
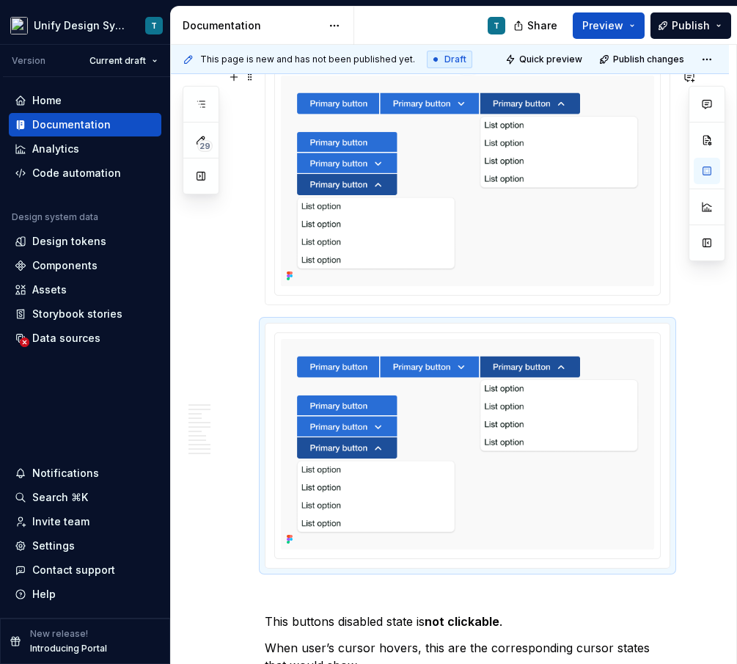
click at [373, 228] on img at bounding box center [467, 181] width 373 height 211
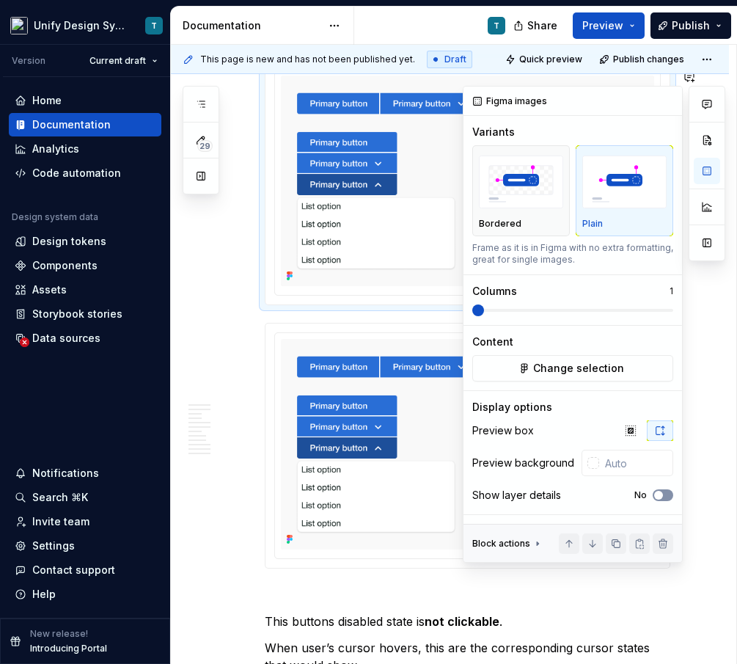
click at [662, 493] on span "button" at bounding box center [658, 495] width 9 height 9
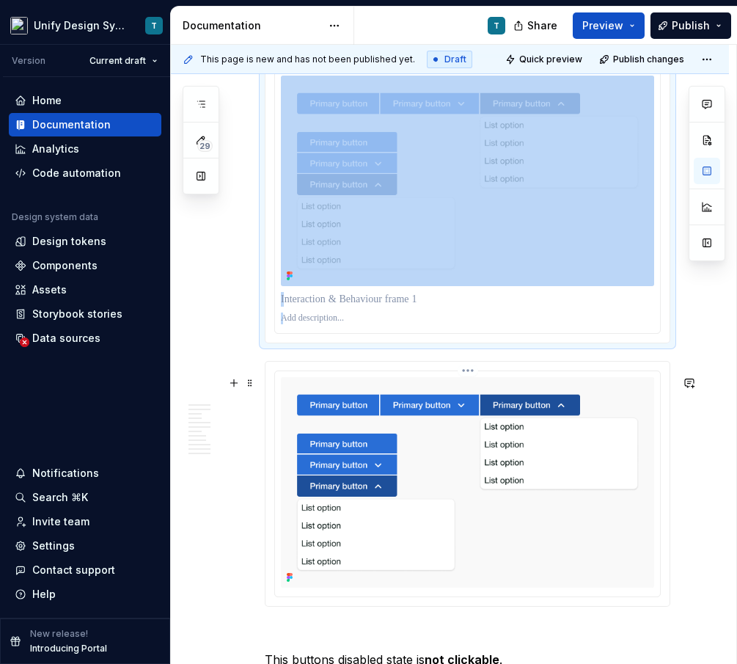
click at [362, 464] on img at bounding box center [467, 482] width 373 height 211
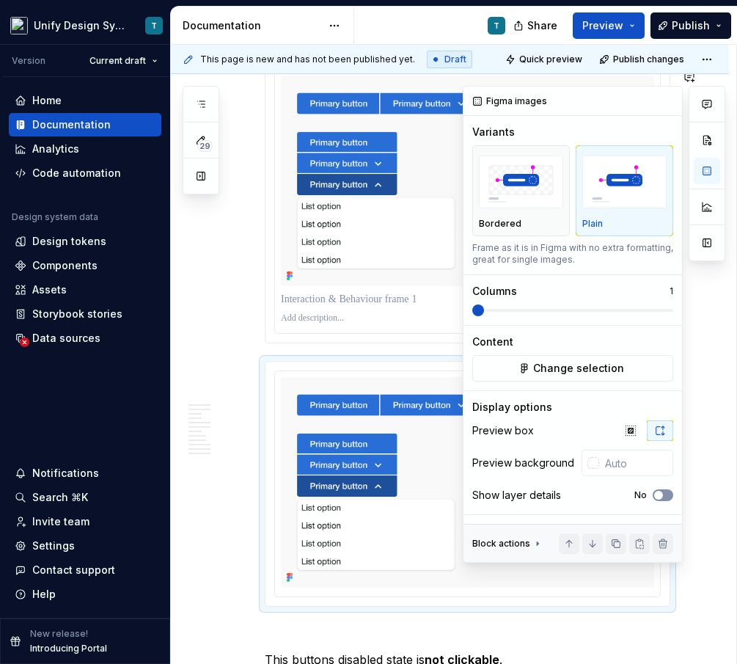
click at [662, 493] on span "button" at bounding box center [658, 495] width 9 height 9
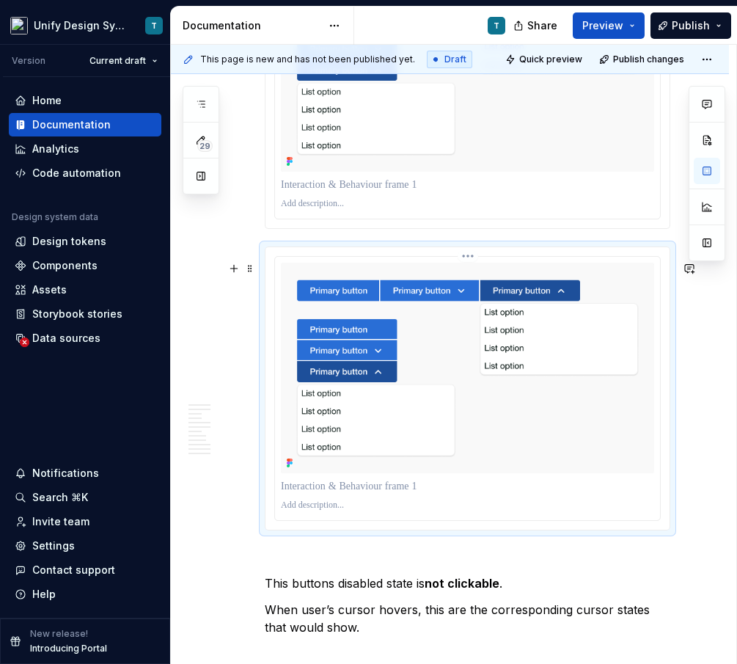
scroll to position [3598, 0]
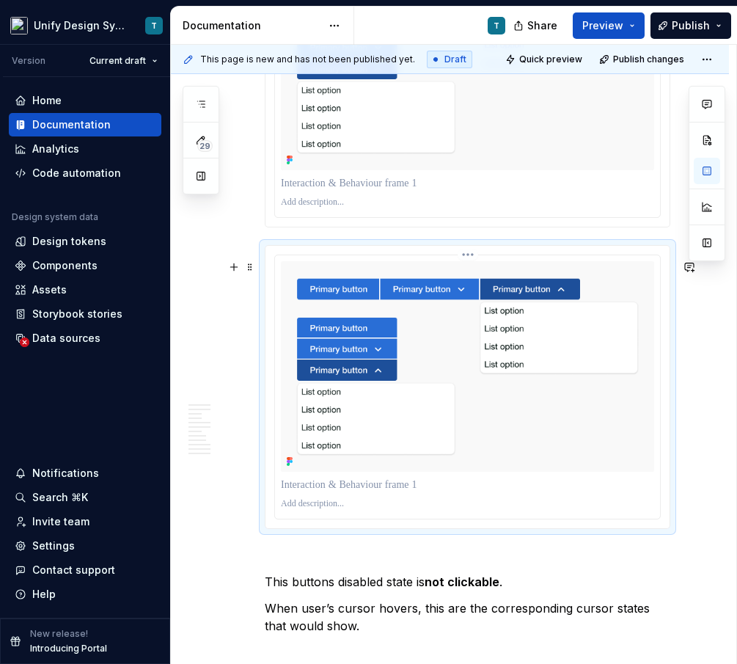
click at [361, 346] on img at bounding box center [467, 366] width 373 height 211
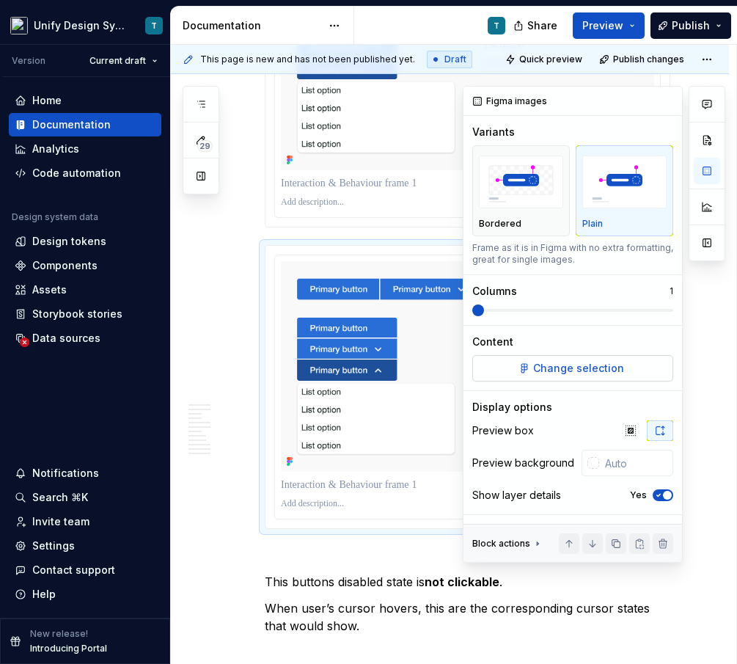
click at [541, 366] on span "Change selection" at bounding box center [578, 368] width 91 height 15
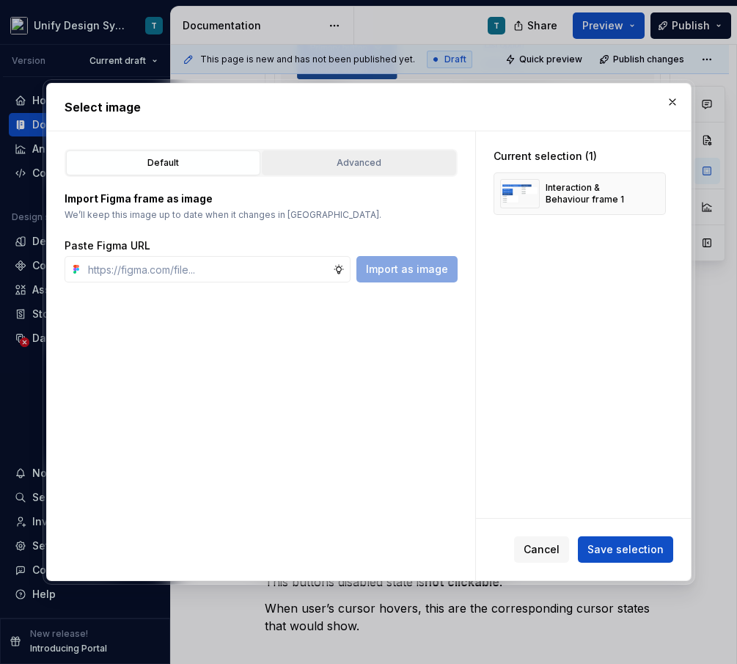
click at [321, 167] on div "Advanced" at bounding box center [359, 163] width 184 height 15
type textarea "*"
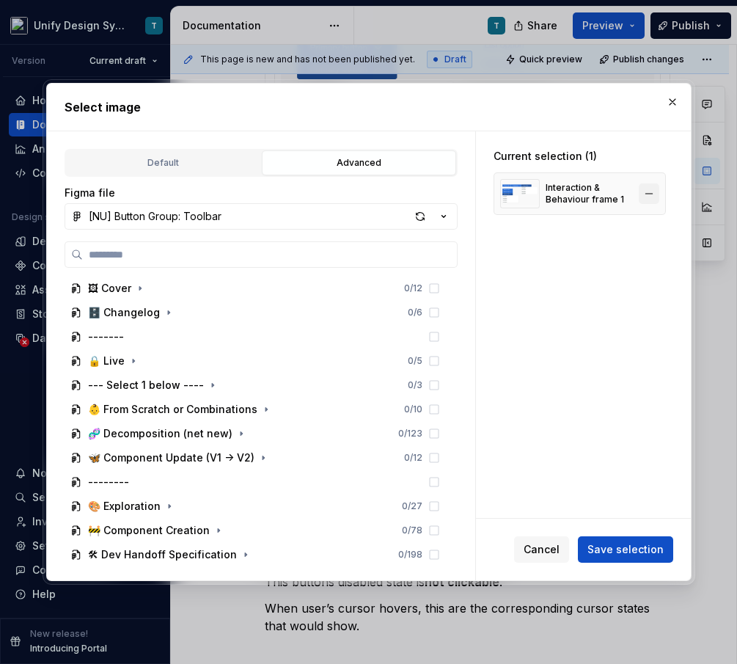
click at [652, 197] on button "button" at bounding box center [649, 193] width 21 height 21
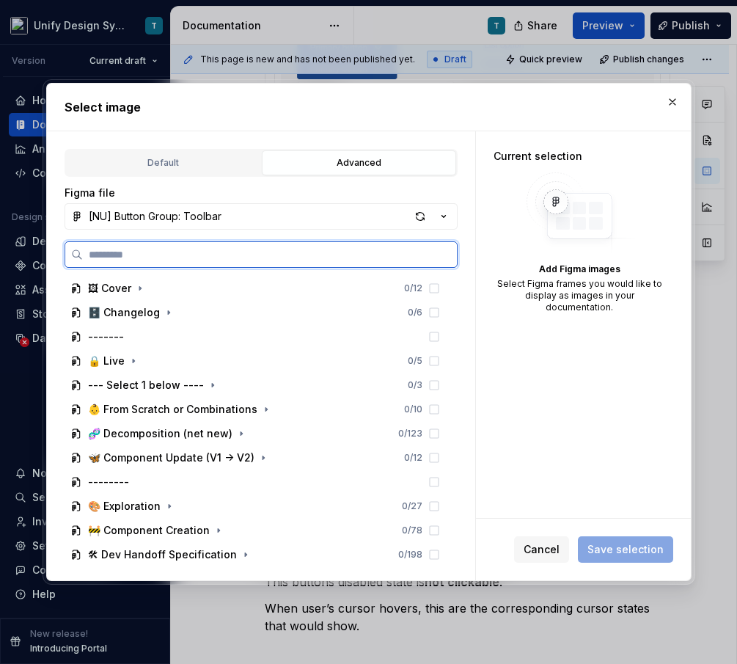
click at [171, 249] on input "search" at bounding box center [270, 254] width 374 height 15
type input "*****"
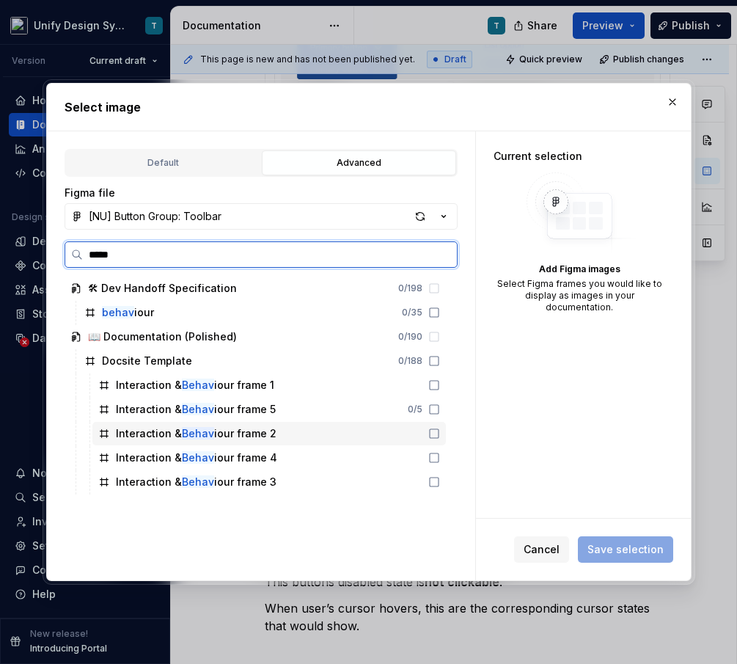
click at [223, 426] on div "Interaction & Behav iour frame 2" at bounding box center [196, 433] width 161 height 15
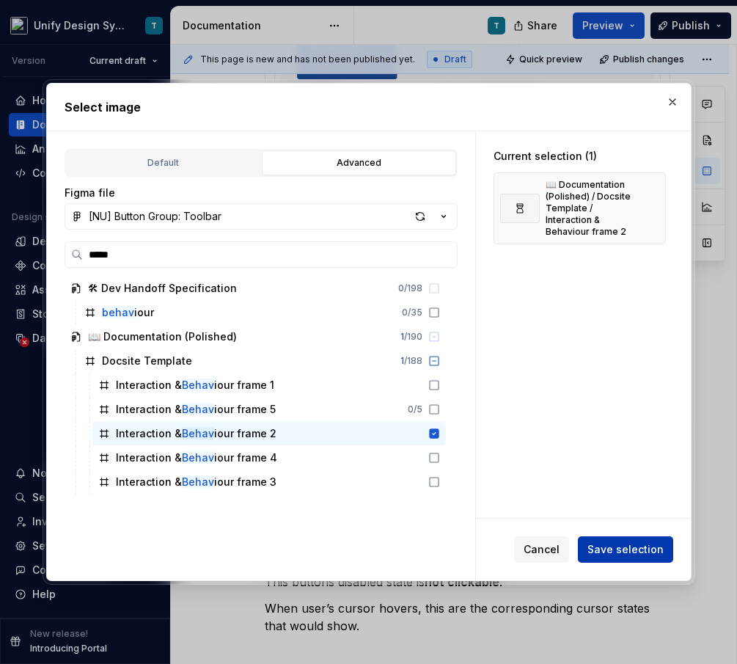
click at [622, 542] on span "Save selection" at bounding box center [626, 549] width 76 height 15
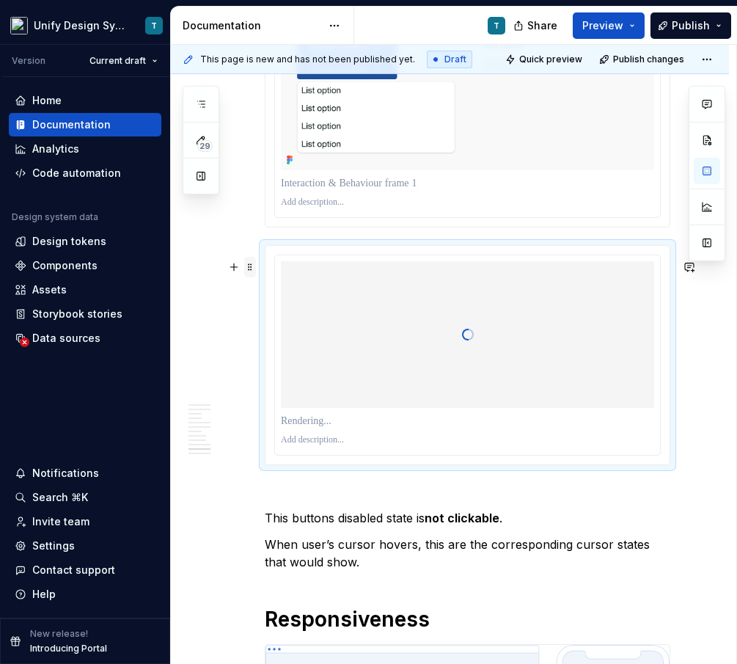
click at [249, 271] on span at bounding box center [250, 267] width 12 height 21
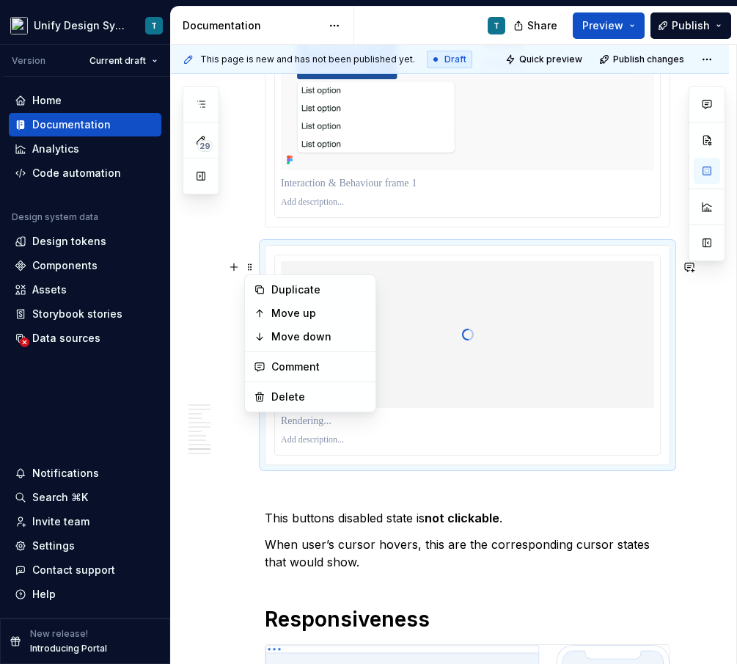
click at [456, 335] on div at bounding box center [467, 334] width 373 height 147
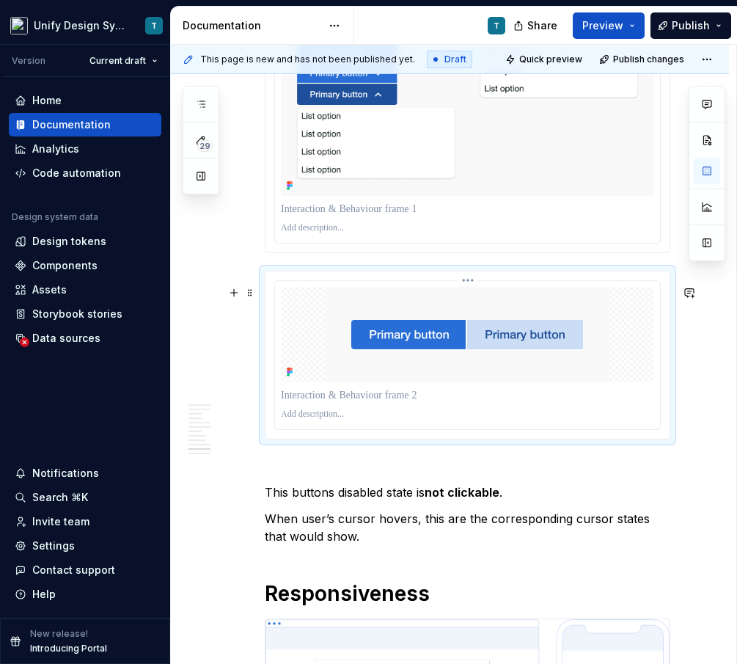
scroll to position [3573, 0]
click at [419, 374] on img at bounding box center [467, 333] width 285 height 95
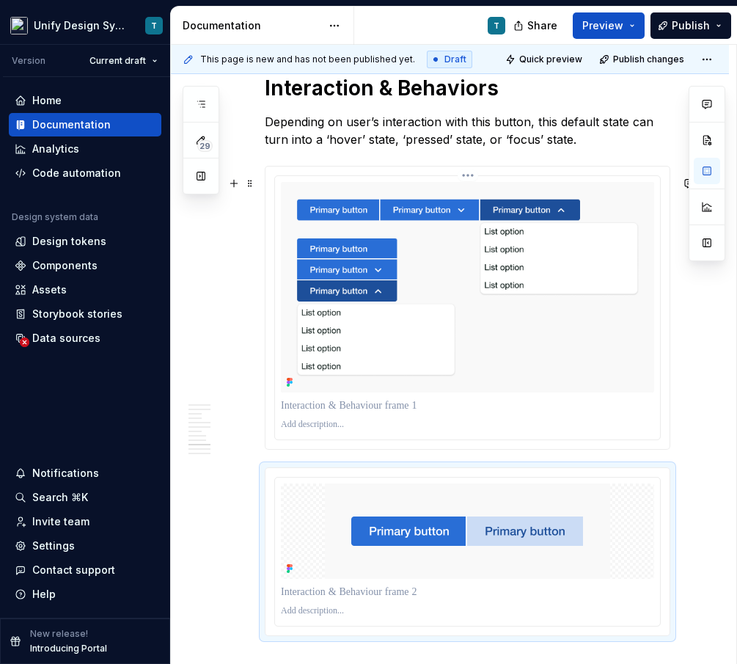
scroll to position [3487, 0]
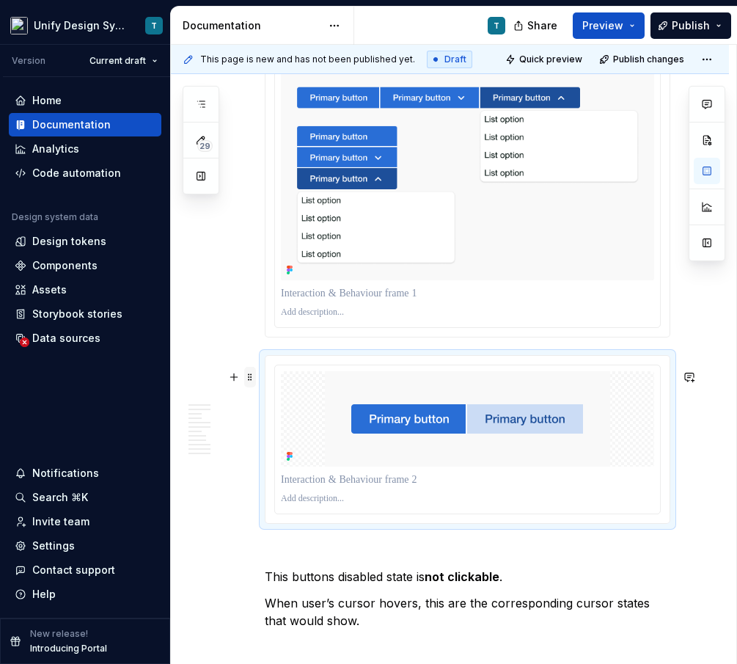
click at [252, 375] on span at bounding box center [250, 377] width 12 height 21
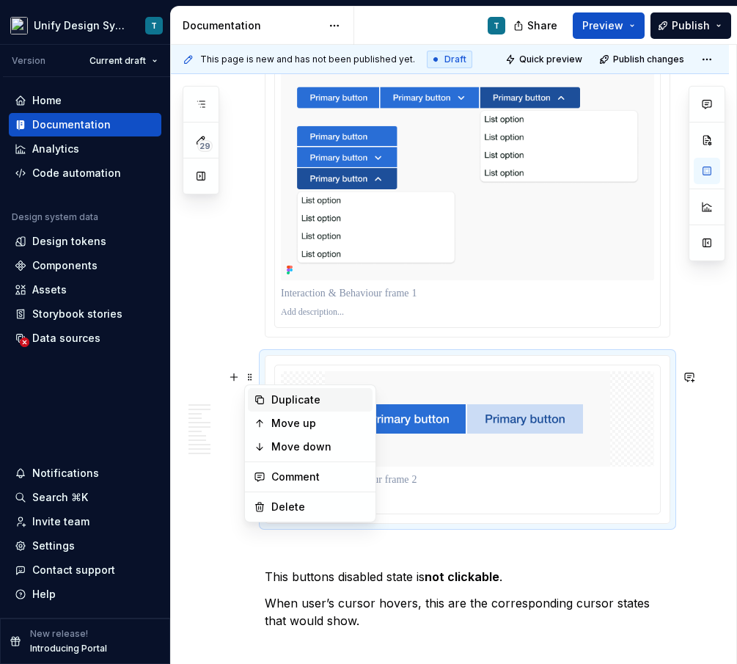
click at [285, 402] on div "Duplicate" at bounding box center [318, 399] width 95 height 15
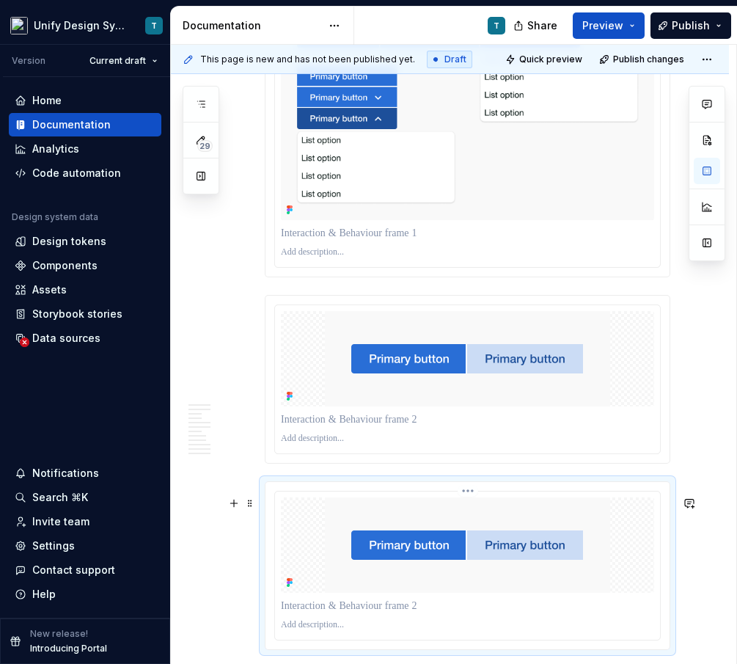
click at [386, 549] on img at bounding box center [467, 544] width 285 height 95
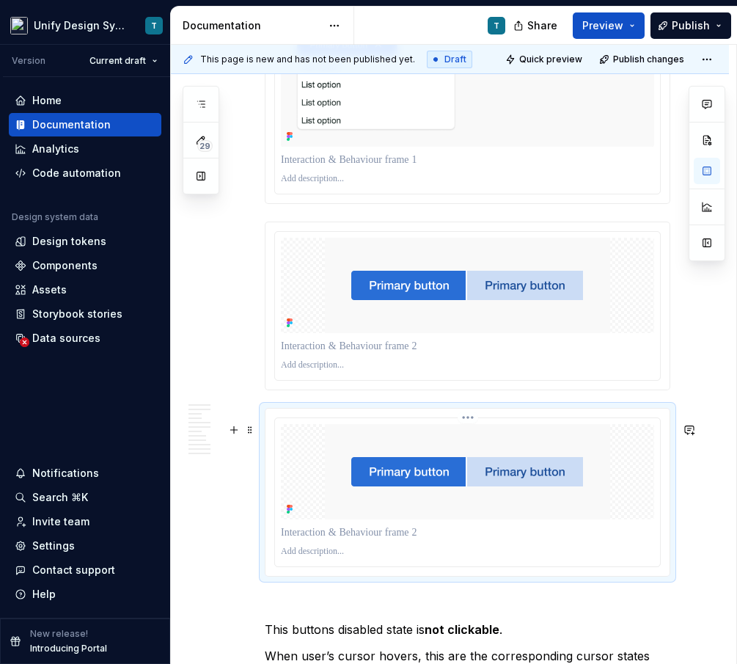
scroll to position [3632, 0]
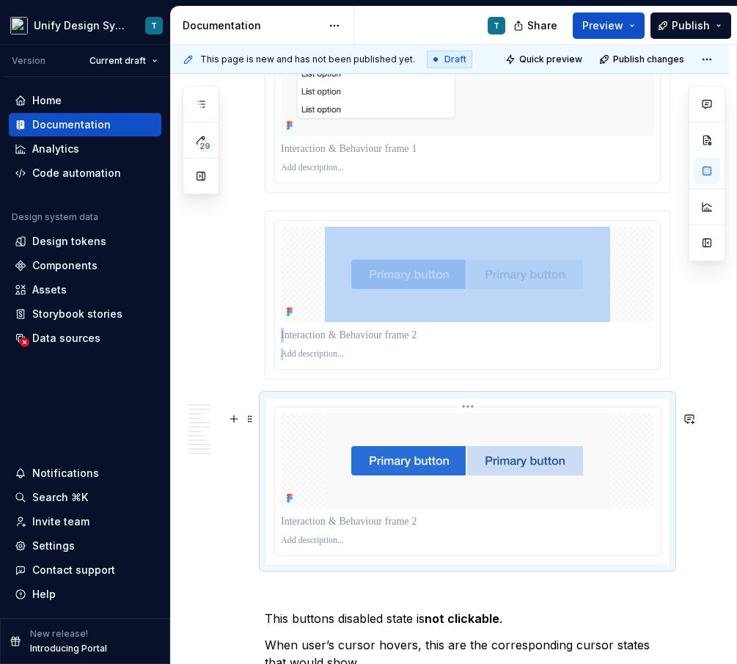
click at [406, 450] on img at bounding box center [467, 460] width 285 height 95
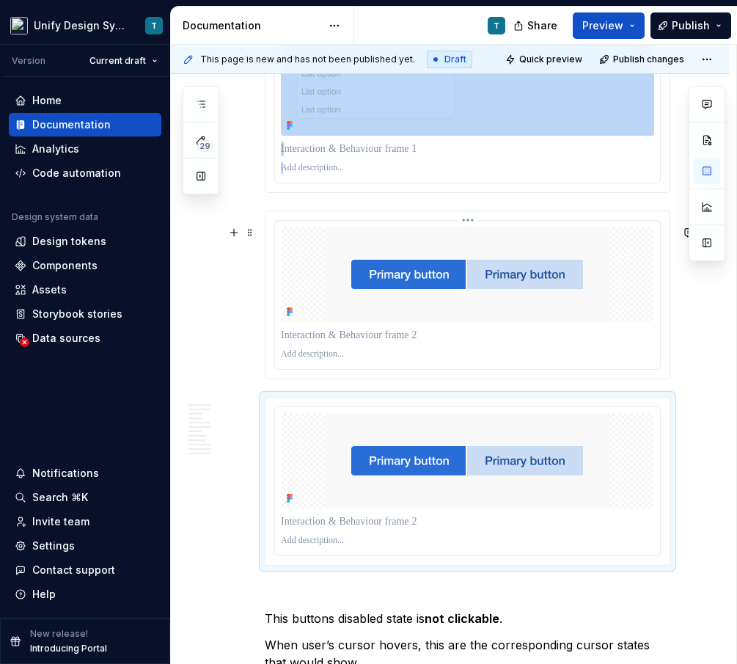
click at [408, 300] on img at bounding box center [467, 274] width 285 height 95
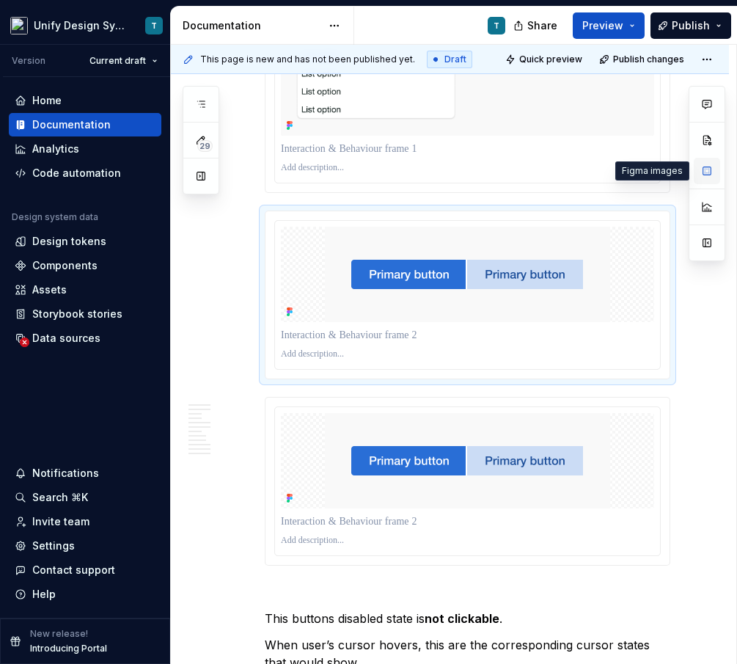
type textarea "*"
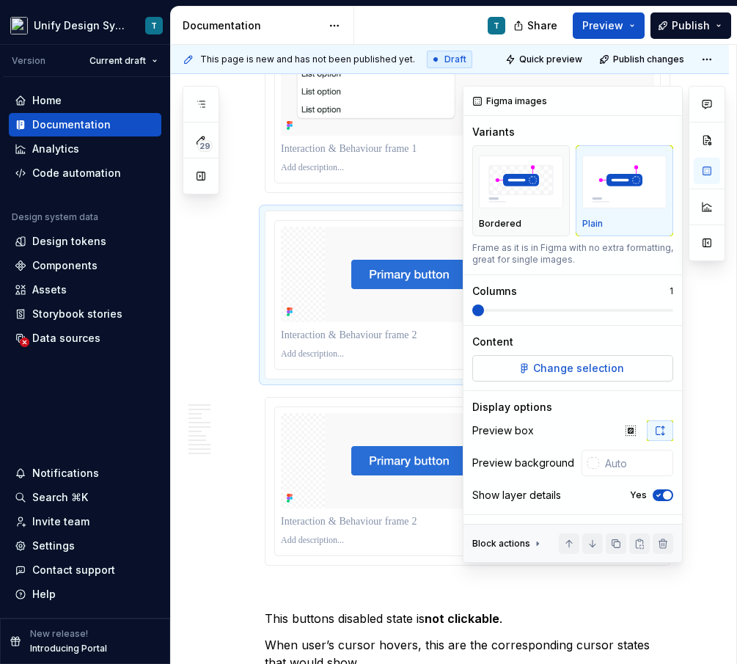
click at [558, 368] on span "Change selection" at bounding box center [578, 368] width 91 height 15
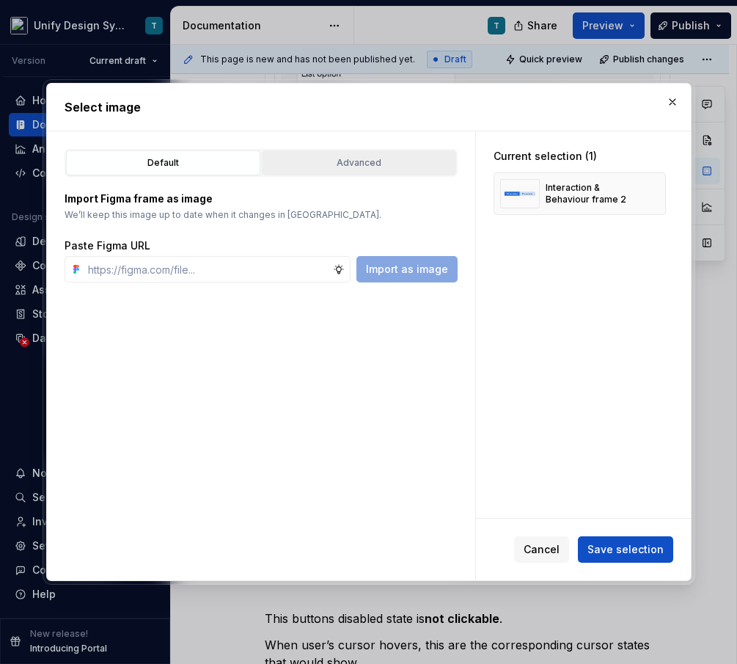
click at [310, 170] on button "Advanced" at bounding box center [359, 162] width 194 height 25
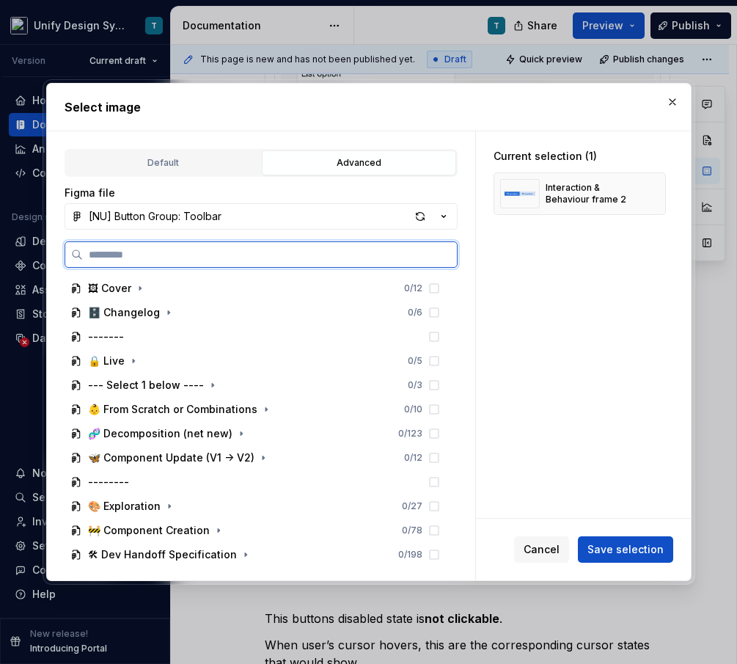
click at [173, 257] on input "search" at bounding box center [270, 254] width 374 height 15
type input "*****"
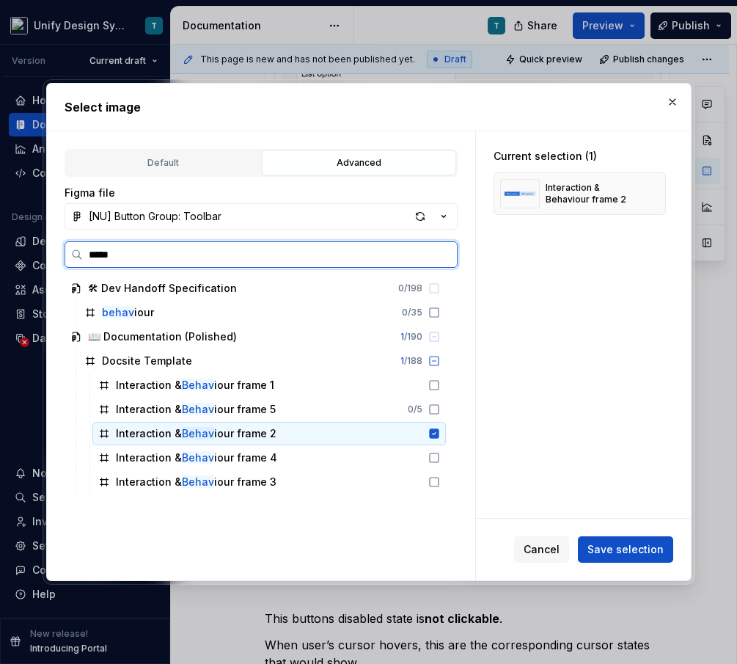
click at [259, 428] on div "Interaction & Behav iour frame 2" at bounding box center [196, 433] width 161 height 15
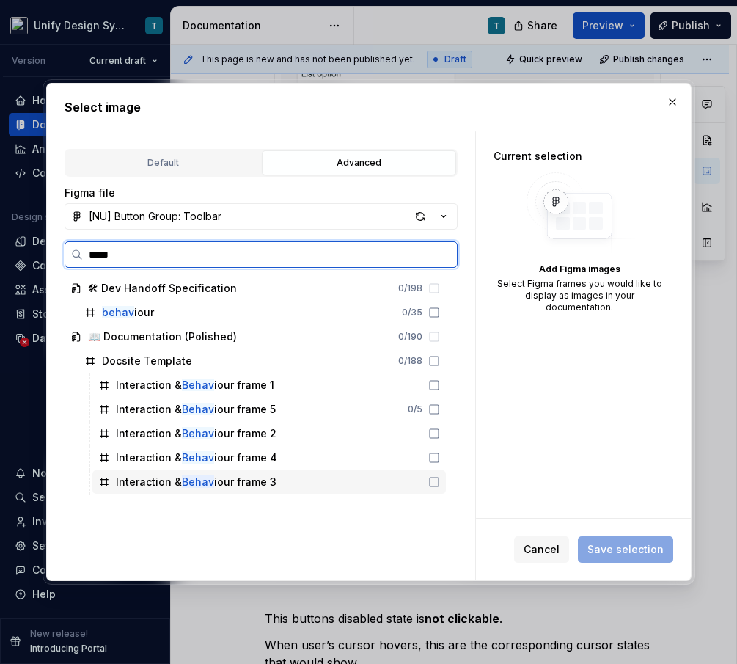
click at [241, 479] on div "Interaction & Behav iour frame 3" at bounding box center [196, 482] width 161 height 15
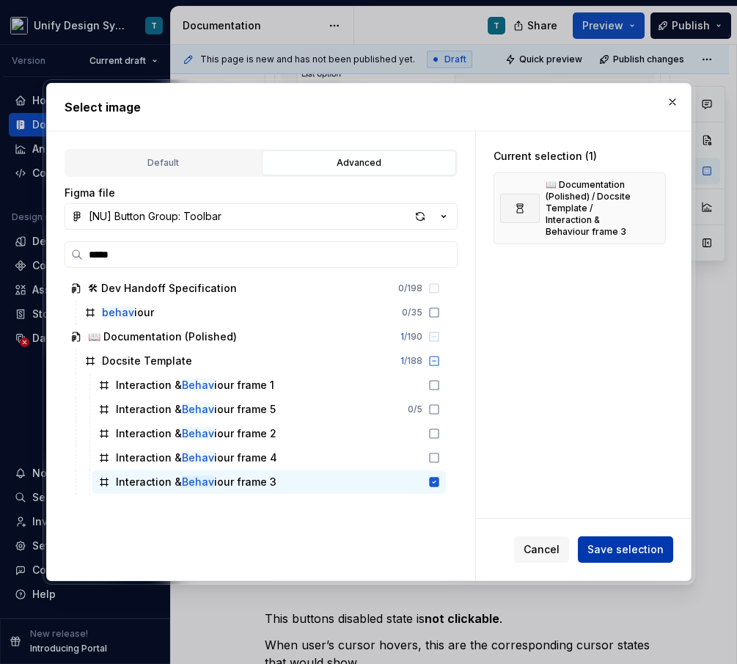
click at [598, 547] on span "Save selection" at bounding box center [626, 549] width 76 height 15
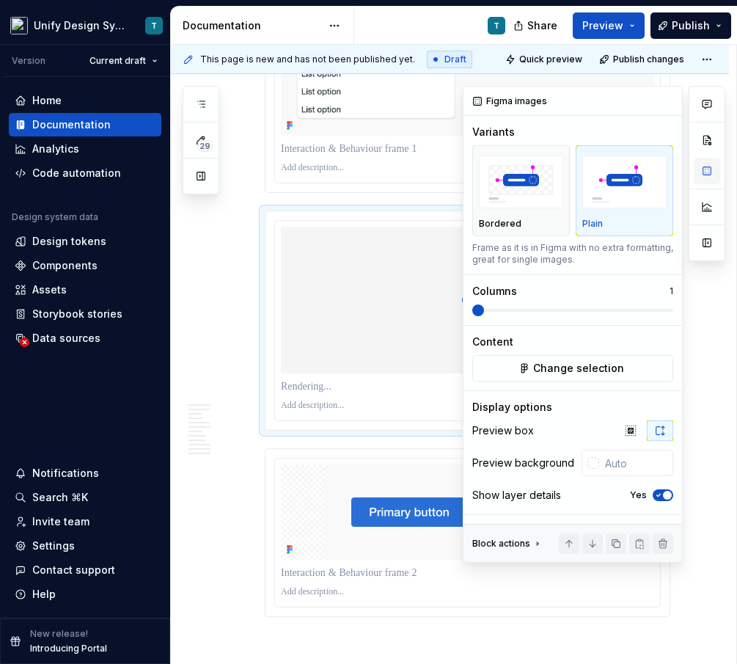
click at [704, 172] on button "button" at bounding box center [707, 171] width 26 height 26
click at [363, 120] on img at bounding box center [467, 30] width 373 height 211
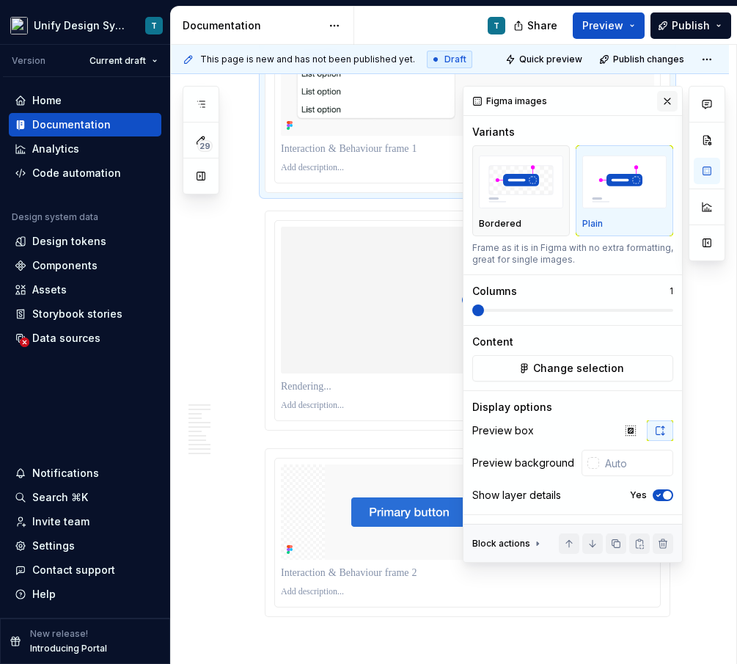
click at [669, 102] on button "button" at bounding box center [667, 101] width 21 height 21
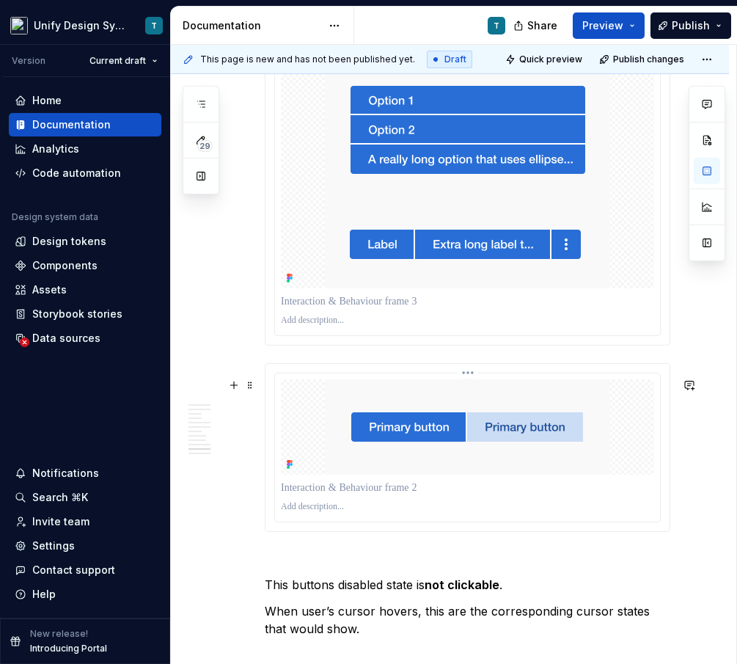
scroll to position [3952, 0]
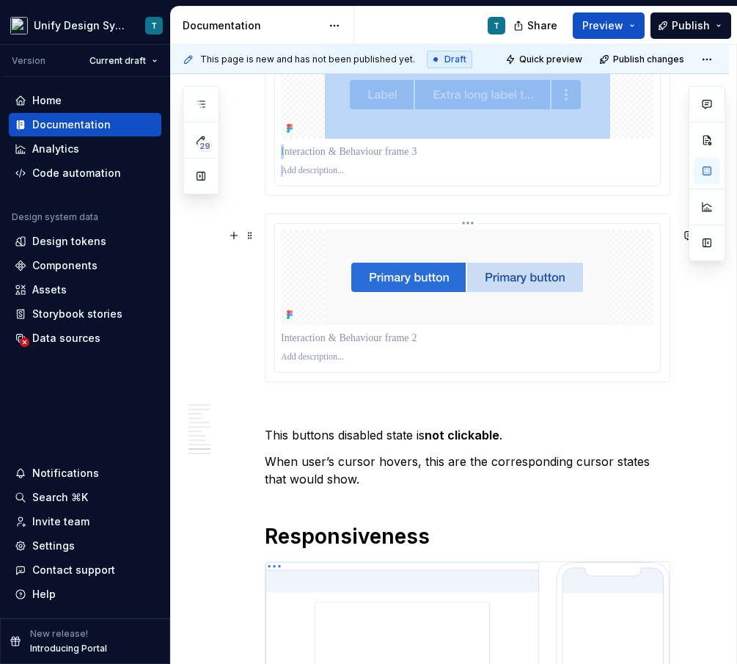
click at [312, 304] on div at bounding box center [467, 277] width 373 height 95
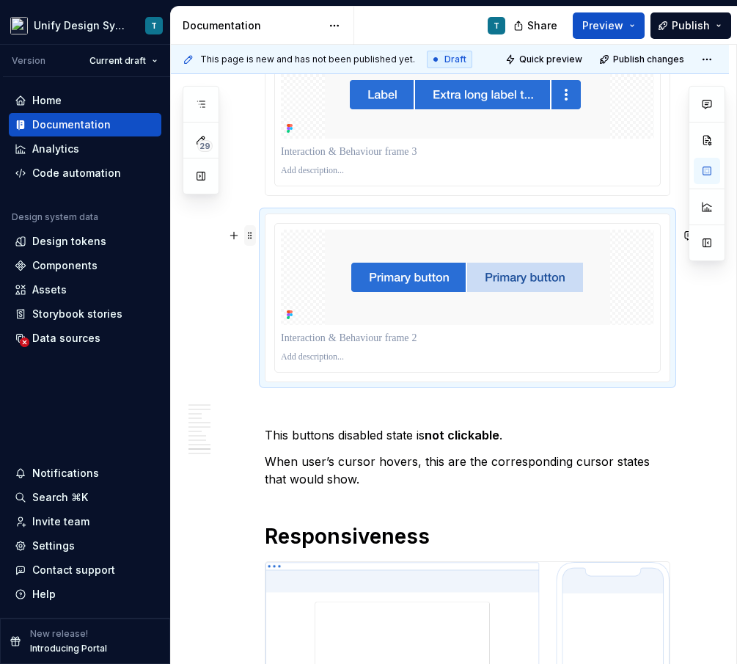
click at [249, 233] on span at bounding box center [250, 235] width 12 height 21
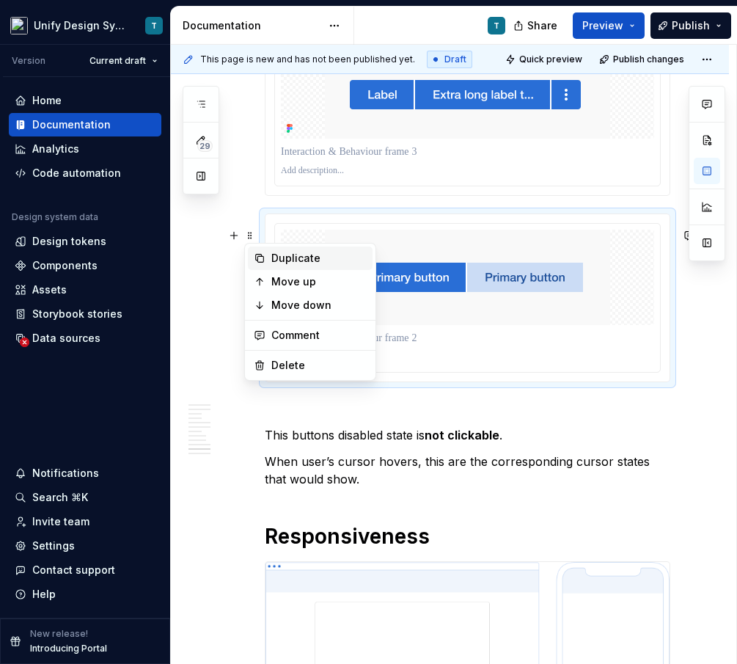
click at [296, 263] on div "Duplicate" at bounding box center [318, 258] width 95 height 15
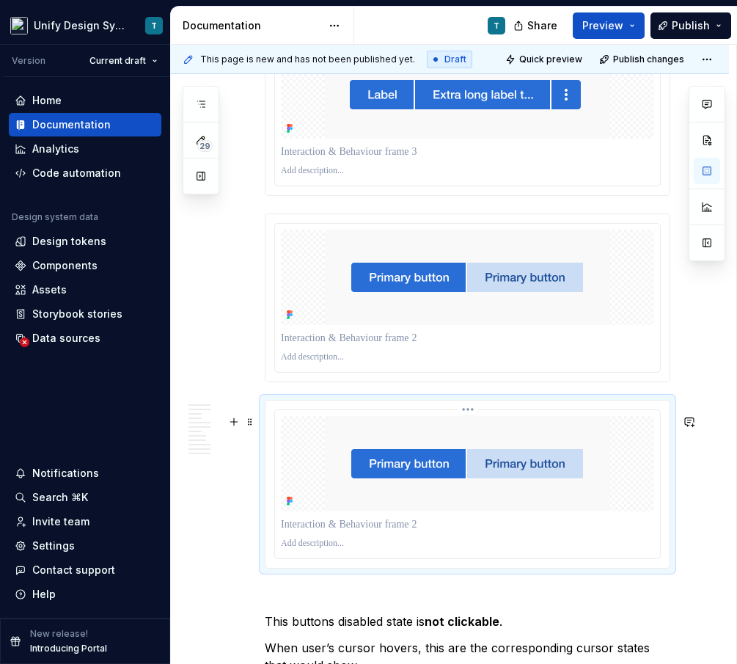
click at [398, 455] on img at bounding box center [467, 463] width 285 height 95
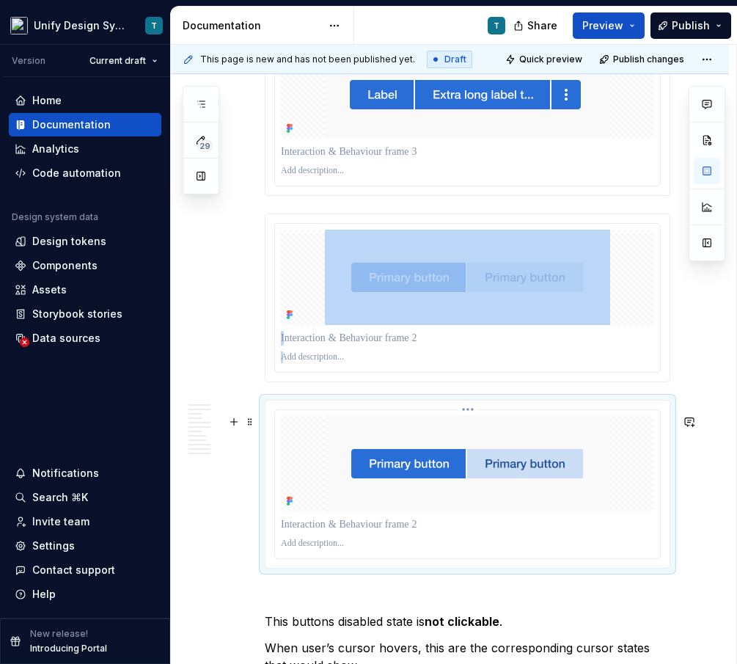
click at [464, 496] on img at bounding box center [467, 463] width 285 height 95
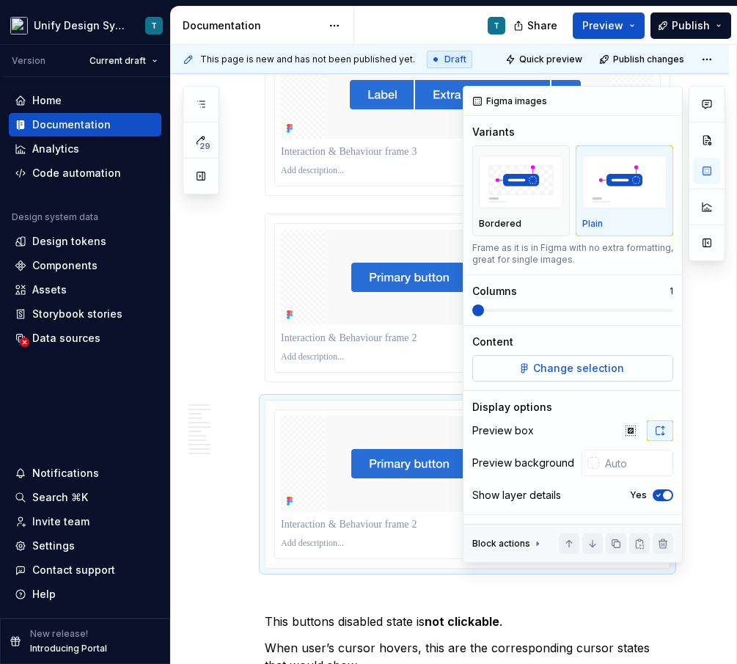
click at [554, 362] on span "Change selection" at bounding box center [578, 368] width 91 height 15
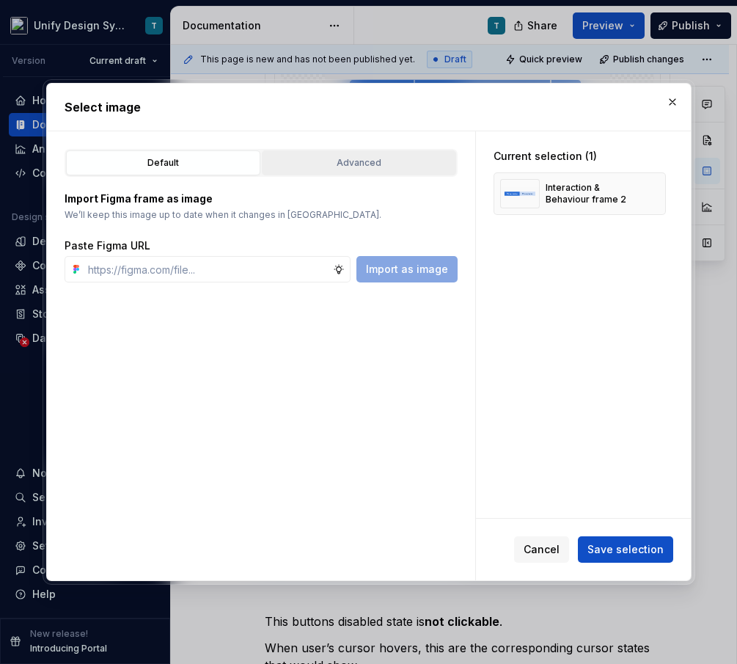
click at [340, 167] on div "Advanced" at bounding box center [359, 163] width 184 height 15
type textarea "*"
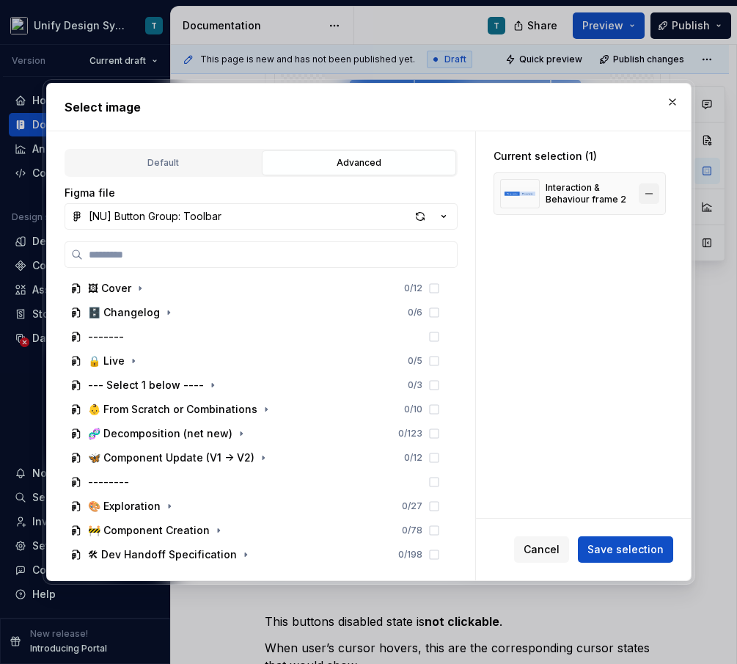
click at [657, 192] on button "button" at bounding box center [649, 193] width 21 height 21
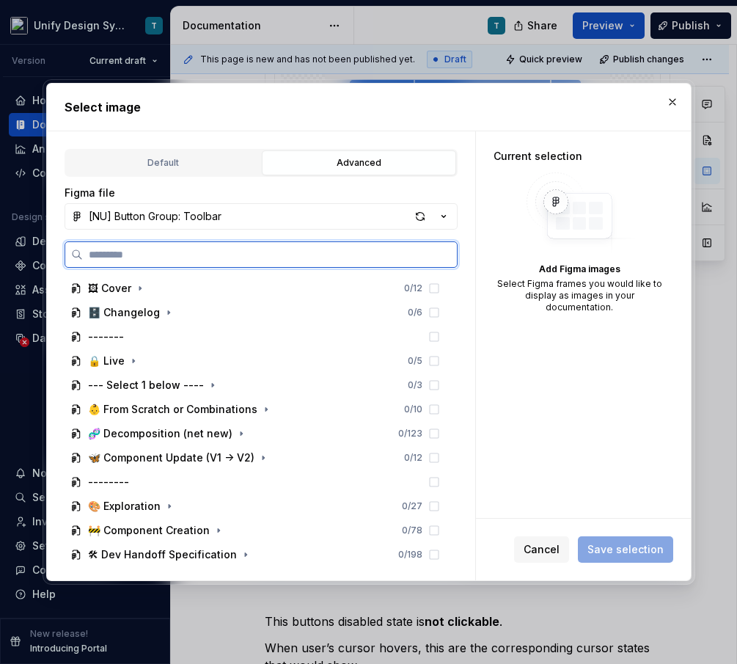
click at [150, 249] on input "search" at bounding box center [270, 254] width 374 height 15
type input "*****"
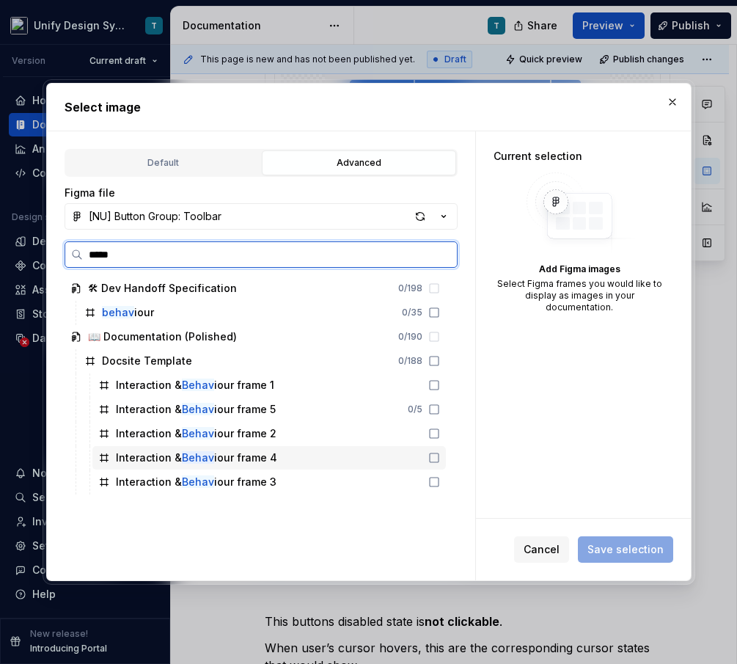
click at [242, 464] on div "Interaction & Behav iour frame 4" at bounding box center [196, 457] width 161 height 15
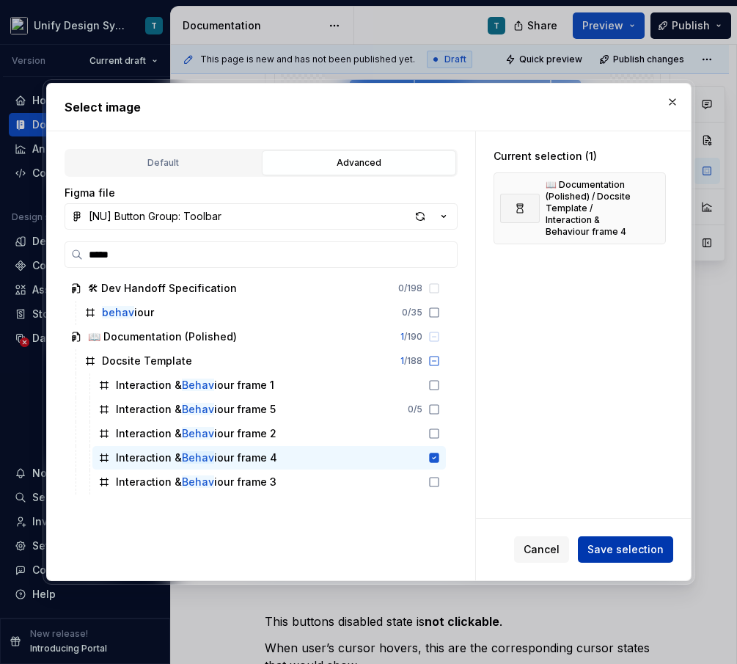
click at [618, 541] on button "Save selection" at bounding box center [625, 549] width 95 height 26
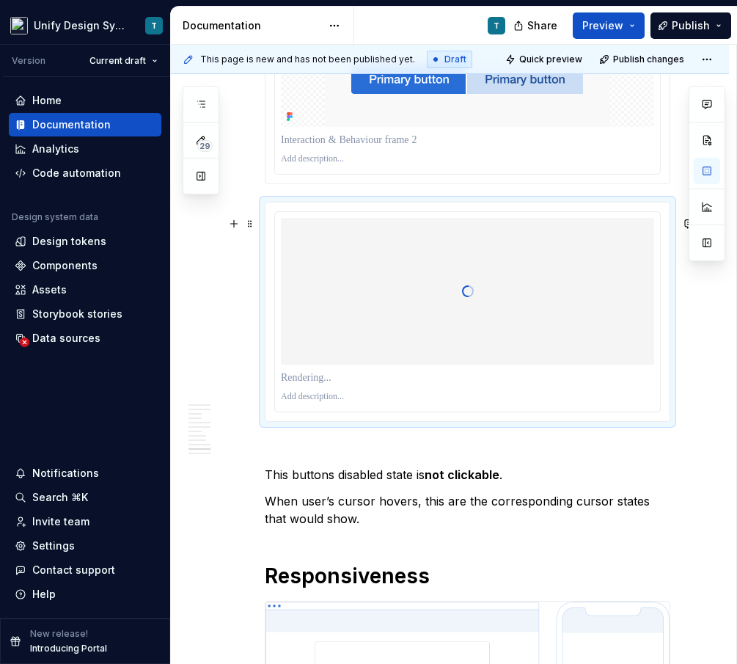
scroll to position [4107, 0]
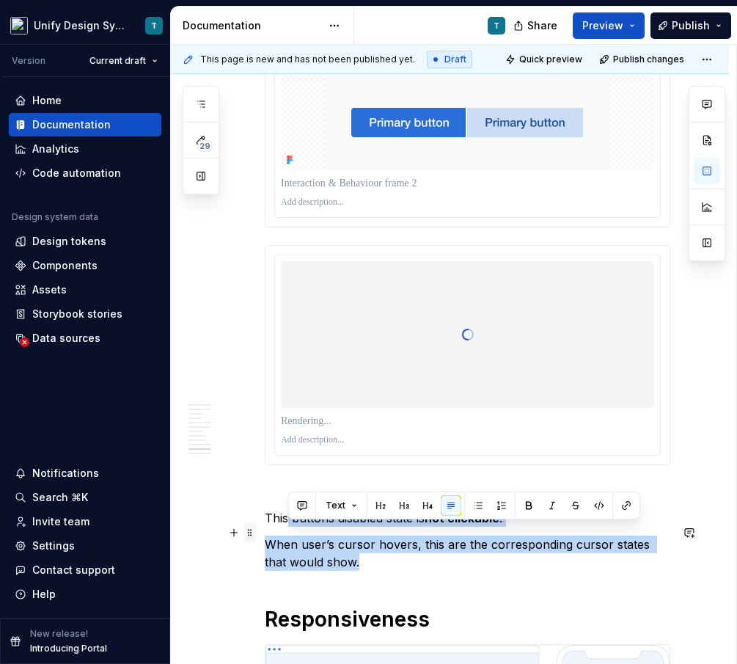
drag, startPoint x: 346, startPoint y: 577, endPoint x: 255, endPoint y: 527, distance: 103.1
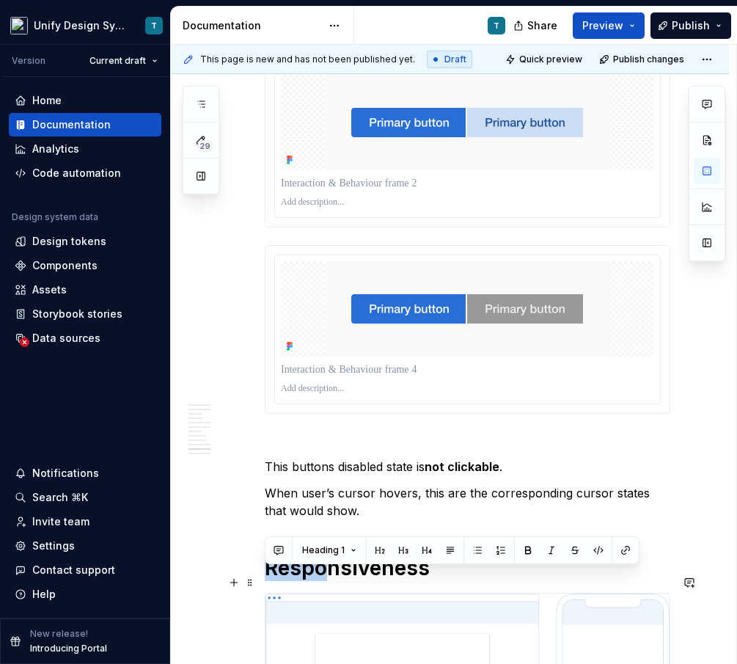
drag, startPoint x: 267, startPoint y: 534, endPoint x: 325, endPoint y: 578, distance: 72.8
click at [335, 502] on p "When user’s cursor hovers, this are the corresponding cursor states that would …" at bounding box center [468, 501] width 406 height 35
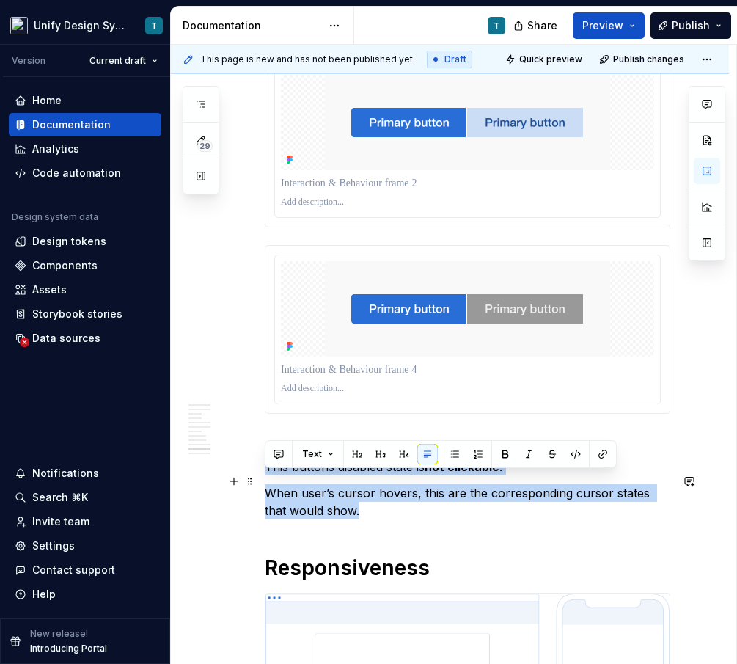
drag, startPoint x: 336, startPoint y: 527, endPoint x: 263, endPoint y: 483, distance: 84.9
copy div "This buttons disabled state is not clickable . When user’s cursor hovers, this …"
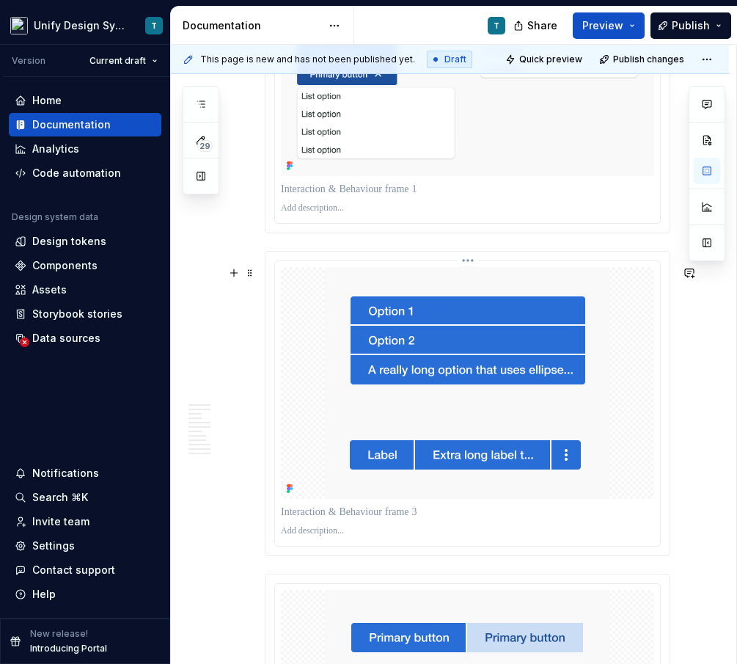
scroll to position [3744, 0]
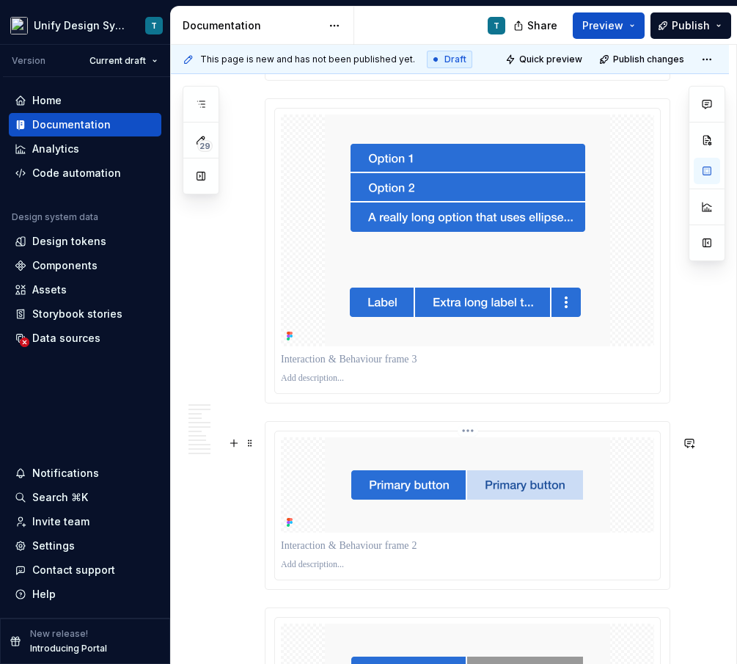
click at [366, 456] on img at bounding box center [467, 484] width 285 height 95
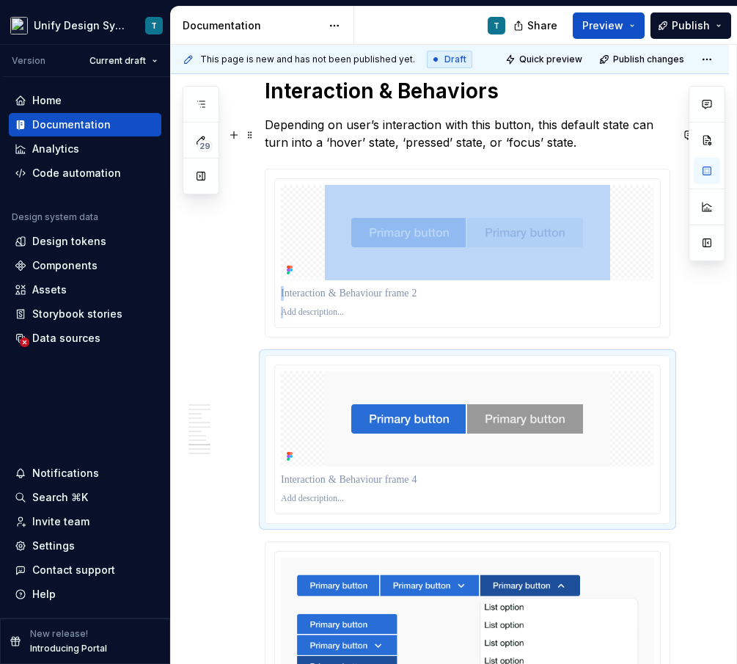
scroll to position [3336, 0]
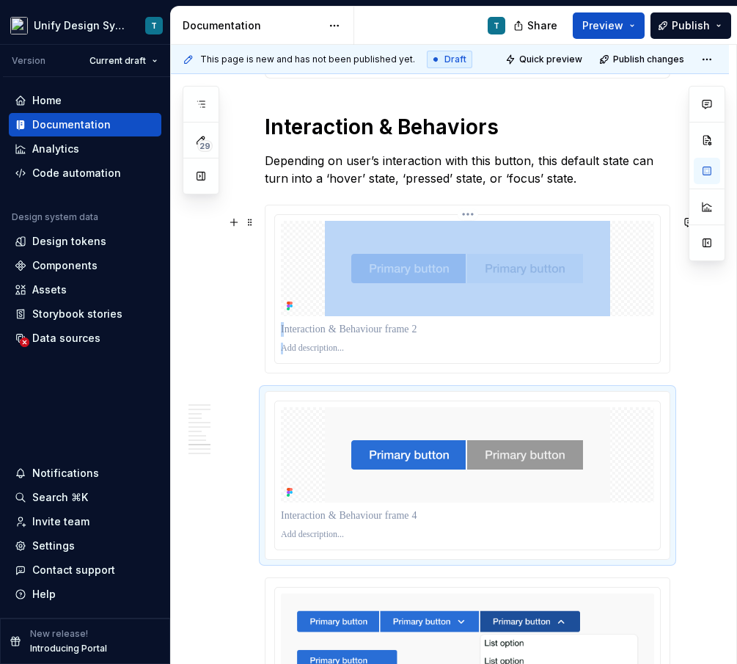
click at [325, 336] on p at bounding box center [467, 329] width 373 height 15
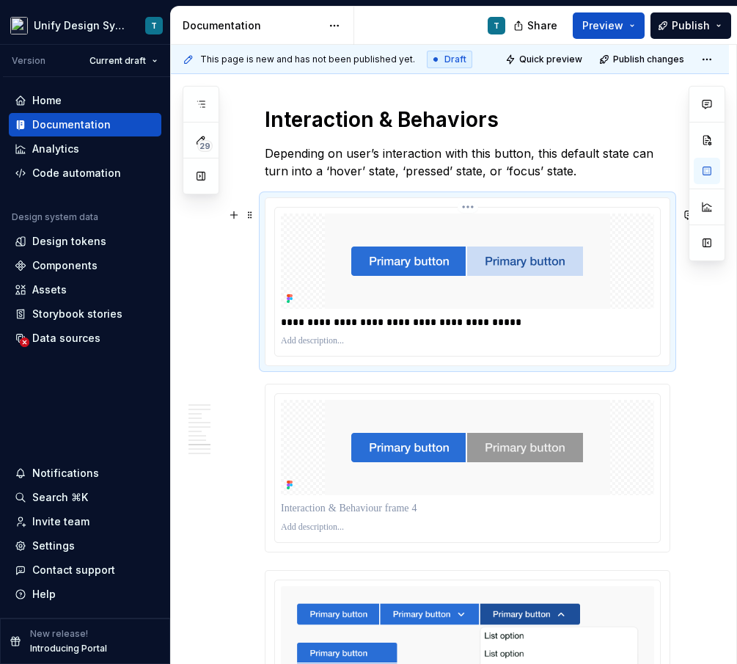
scroll to position [3343, 0]
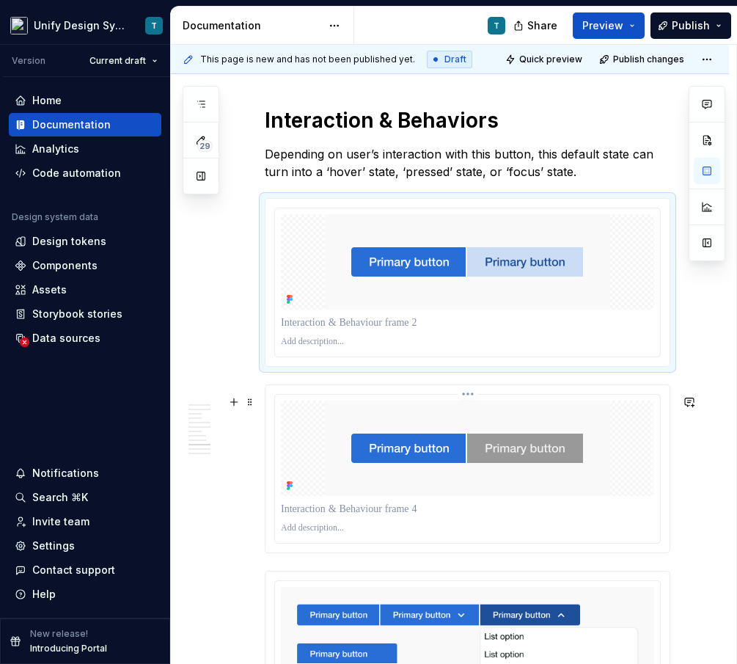
click at [313, 516] on p at bounding box center [467, 509] width 373 height 15
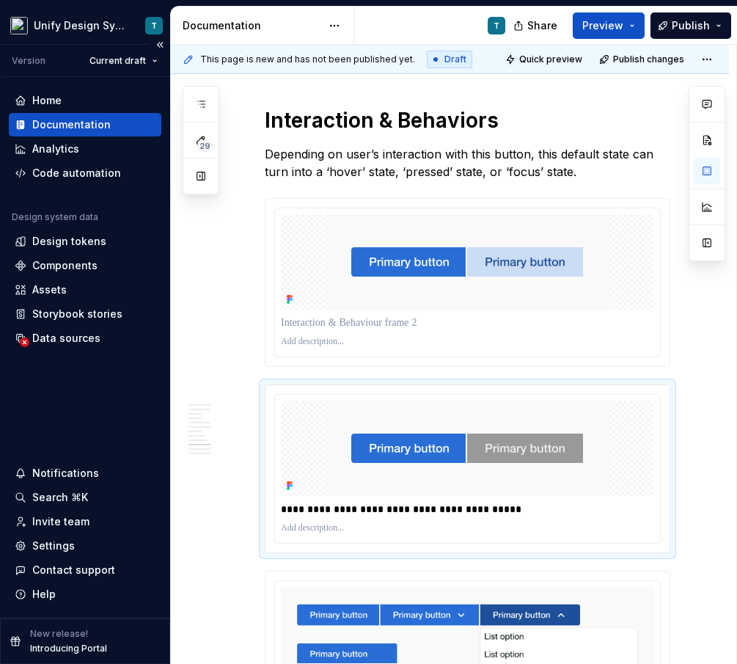
type textarea "*"
click at [429, 180] on p "Depending on user’s interaction with this button, this default state can turn i…" at bounding box center [468, 162] width 406 height 35
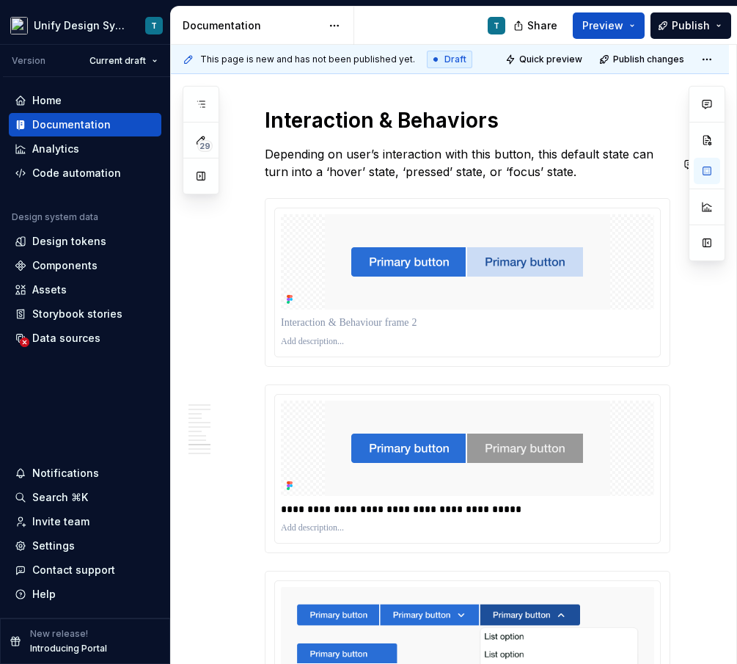
drag, startPoint x: 602, startPoint y: 182, endPoint x: 541, endPoint y: 196, distance: 62.5
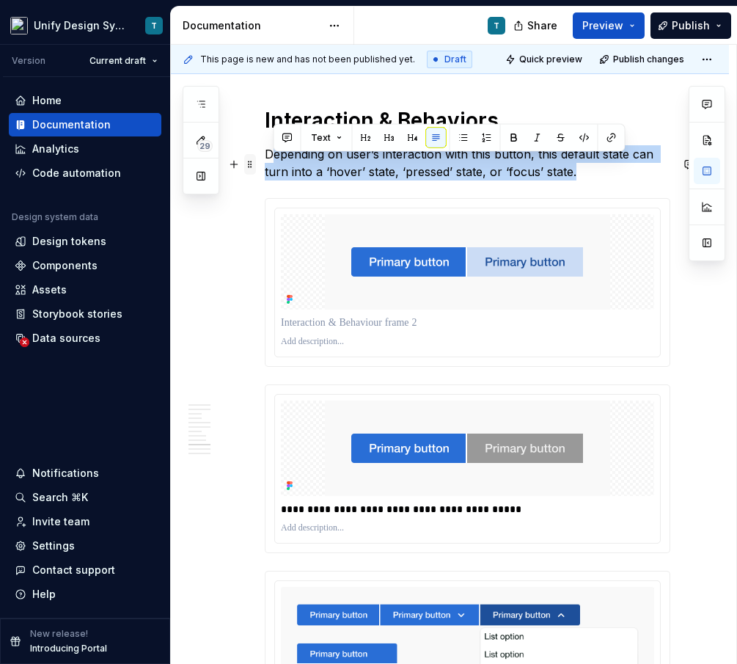
drag, startPoint x: 582, startPoint y: 186, endPoint x: 244, endPoint y: 163, distance: 338.3
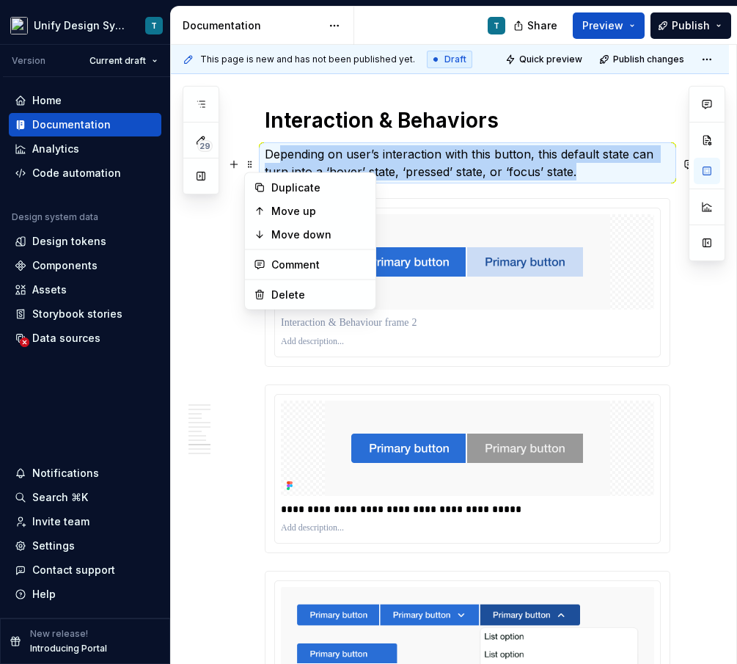
click at [599, 180] on p "Depending on user’s interaction with this button, this default state can turn i…" at bounding box center [468, 162] width 406 height 35
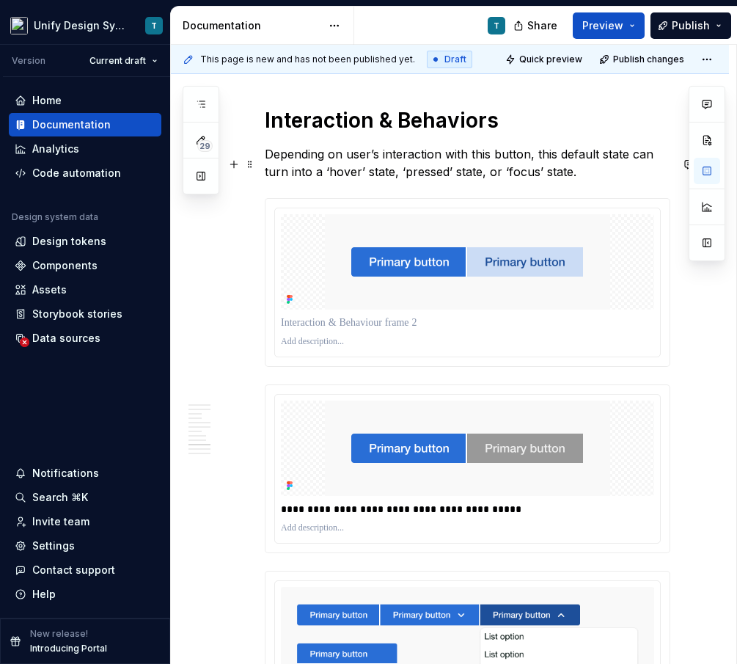
click at [583, 180] on p "Depending on user’s interaction with this button, this default state can turn i…" at bounding box center [468, 162] width 406 height 35
click at [247, 169] on span at bounding box center [250, 164] width 12 height 21
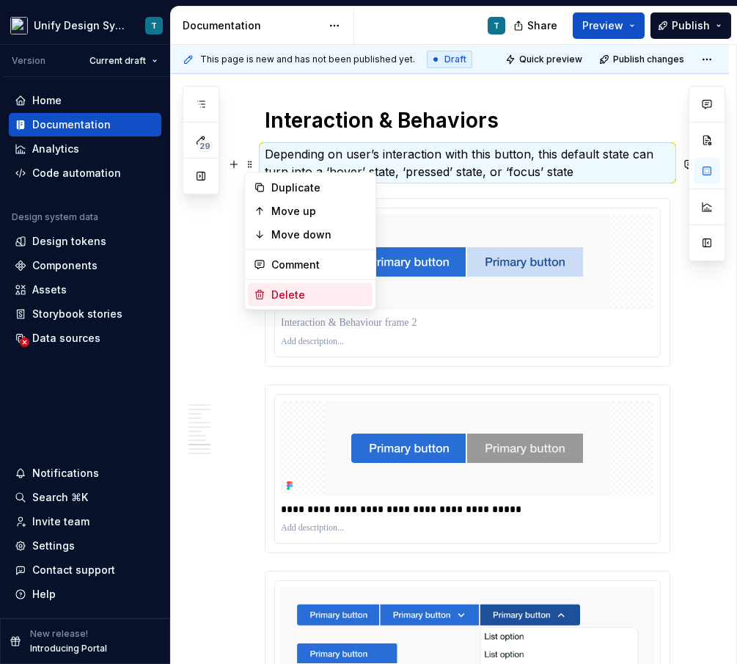
click at [279, 290] on div "Delete" at bounding box center [318, 295] width 95 height 15
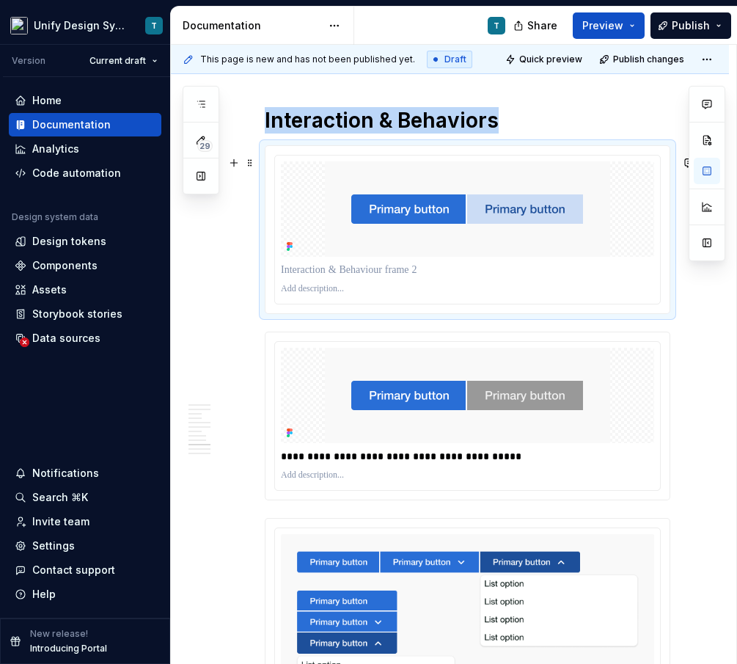
click at [340, 277] on p at bounding box center [467, 270] width 373 height 15
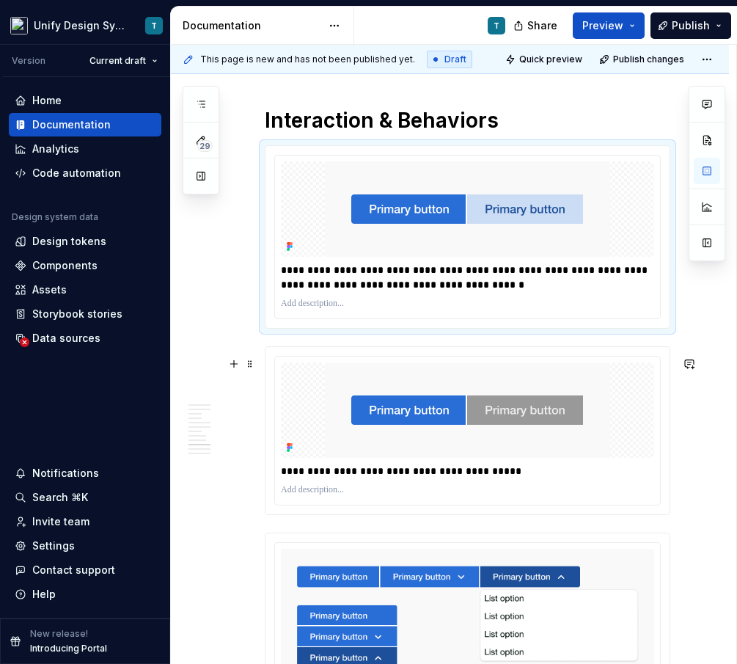
click at [354, 478] on p "**********" at bounding box center [471, 471] width 381 height 15
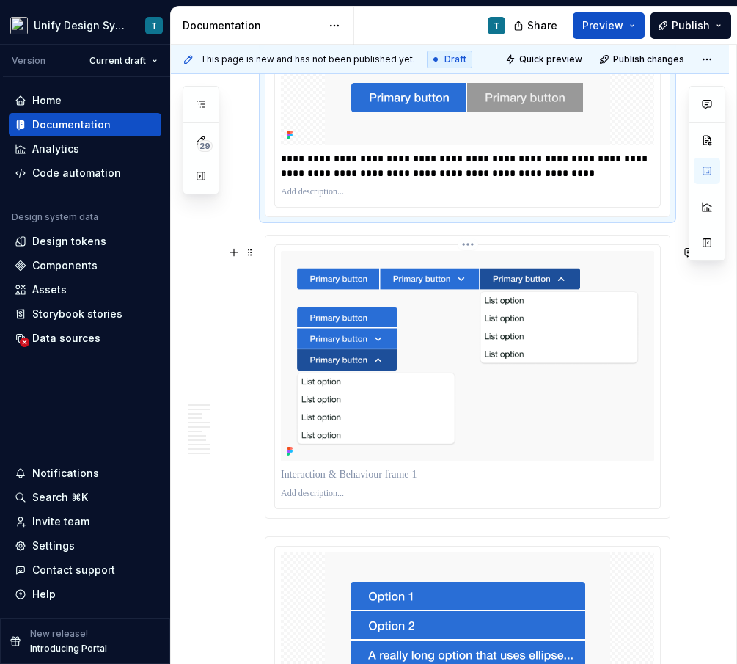
scroll to position [3681, 0]
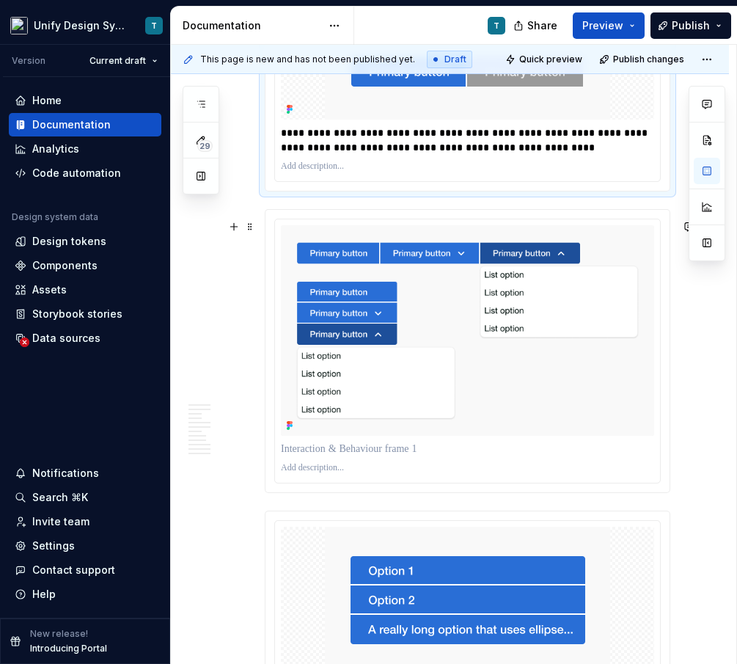
click at [388, 456] on p at bounding box center [467, 449] width 373 height 15
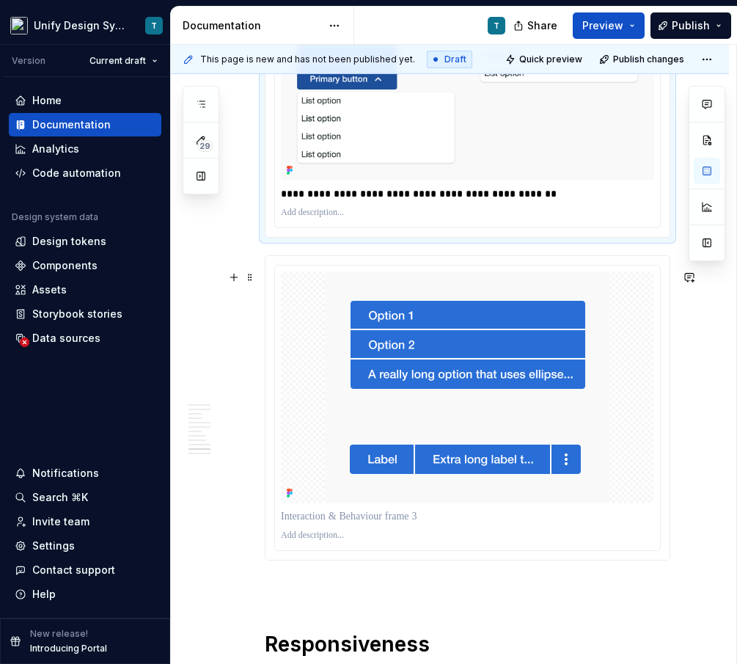
scroll to position [3979, 0]
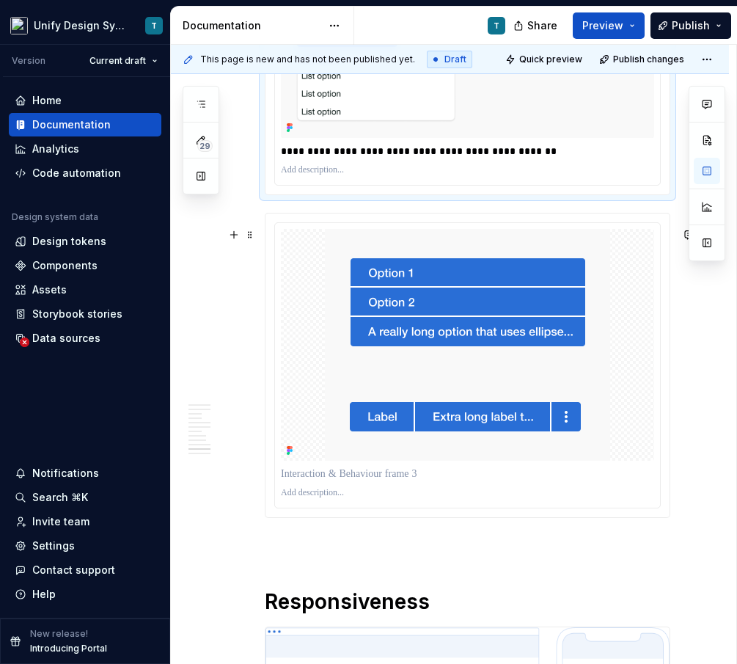
click at [373, 481] on p at bounding box center [467, 474] width 373 height 15
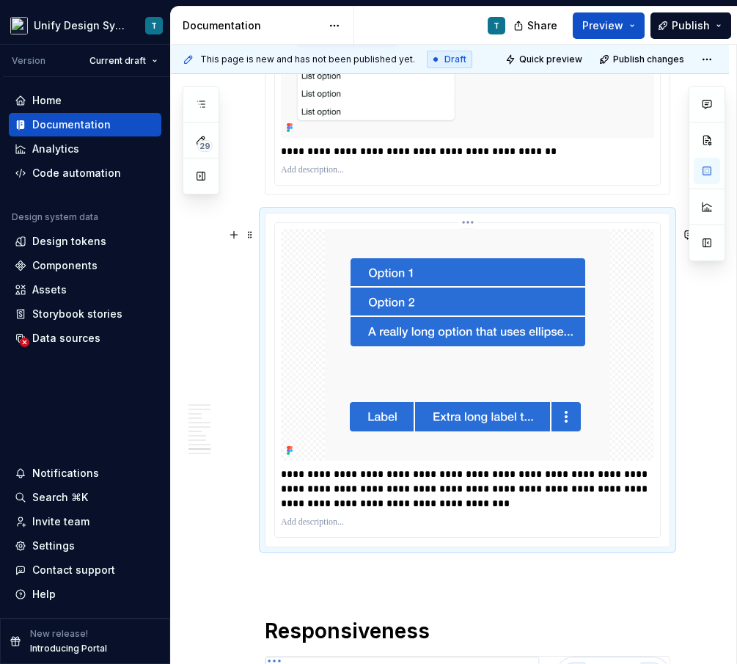
scroll to position [3997, 0]
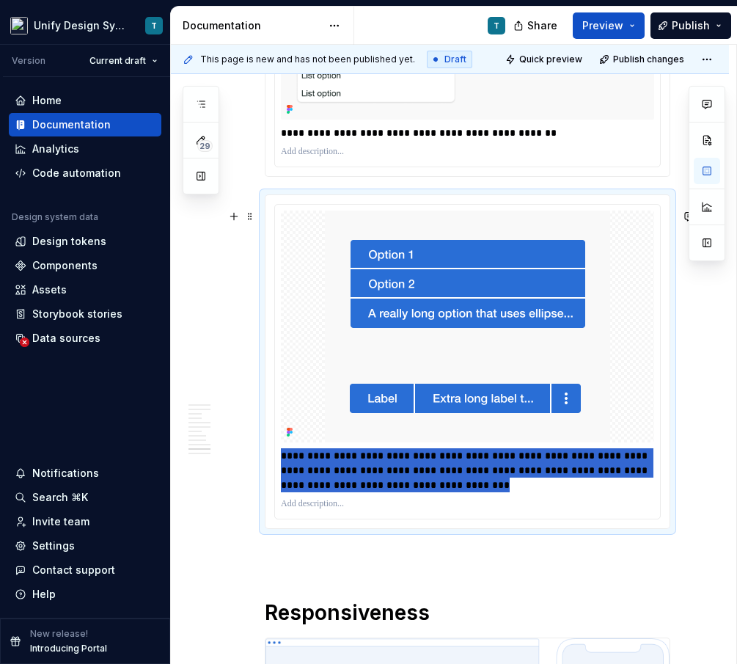
drag, startPoint x: 456, startPoint y: 499, endPoint x: 260, endPoint y: 471, distance: 197.1
click at [265, 471] on div "**********" at bounding box center [468, 361] width 406 height 335
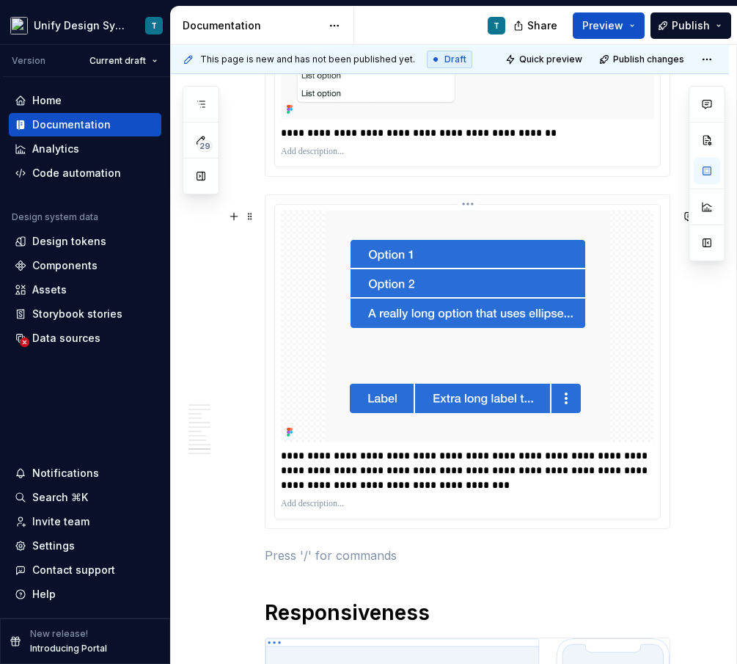
click at [346, 484] on p "**********" at bounding box center [471, 470] width 381 height 44
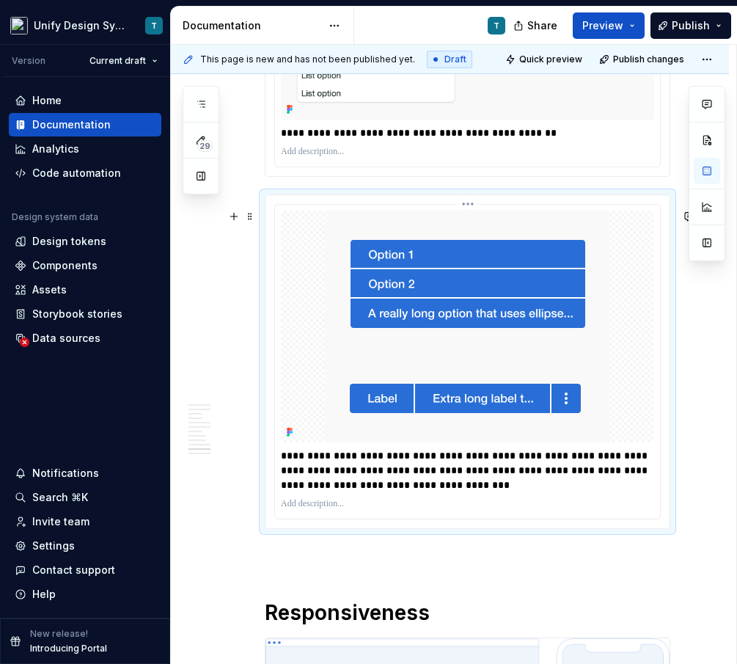
click at [346, 484] on p "**********" at bounding box center [471, 470] width 381 height 44
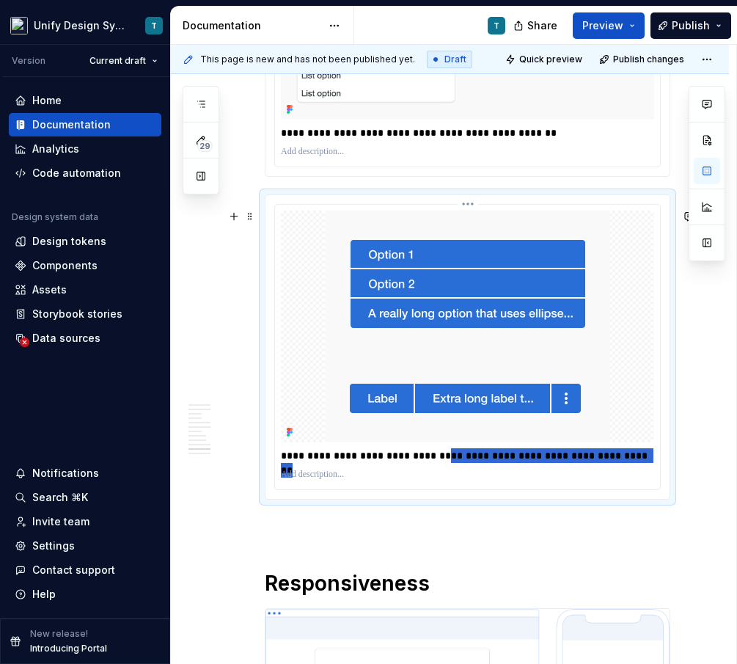
drag, startPoint x: 639, startPoint y: 472, endPoint x: 439, endPoint y: 470, distance: 199.5
click at [439, 463] on p "**********" at bounding box center [471, 455] width 381 height 15
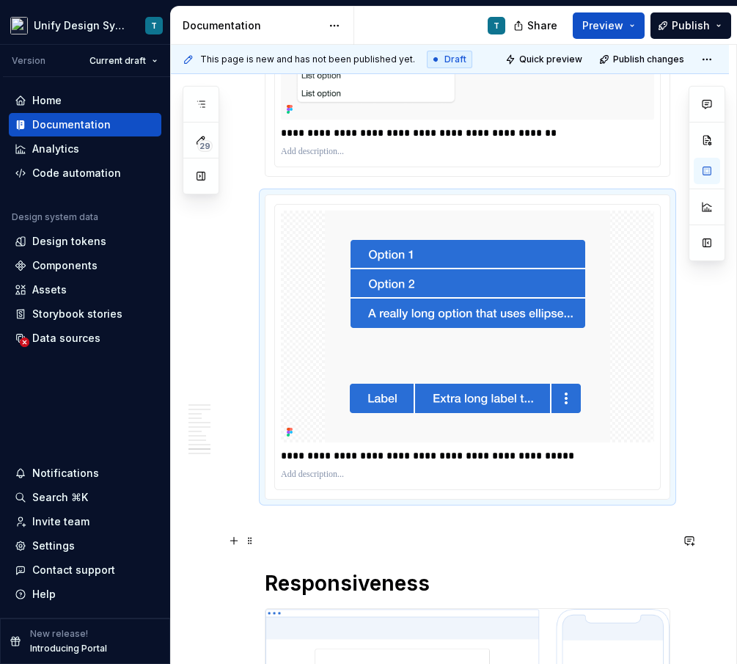
click at [343, 535] on p at bounding box center [468, 526] width 406 height 18
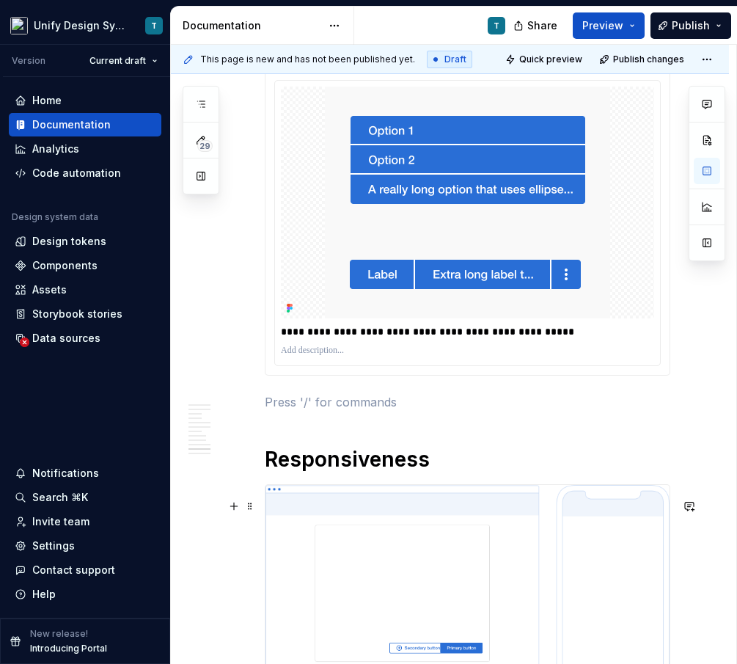
scroll to position [4131, 0]
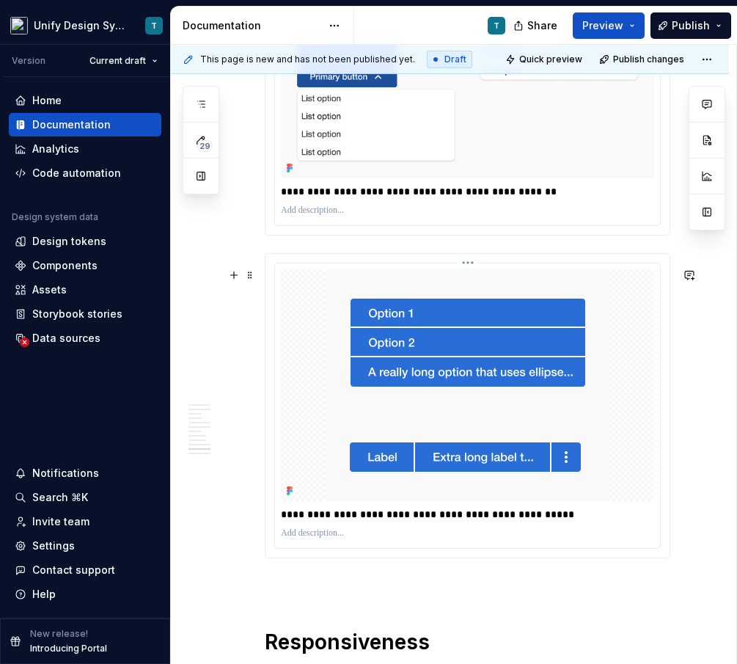
scroll to position [3917, 0]
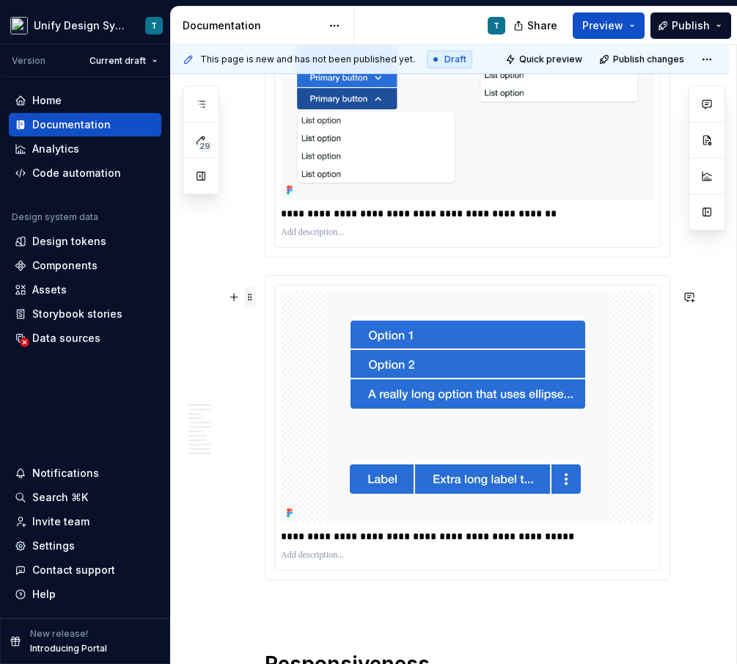
click at [254, 296] on span at bounding box center [250, 297] width 12 height 21
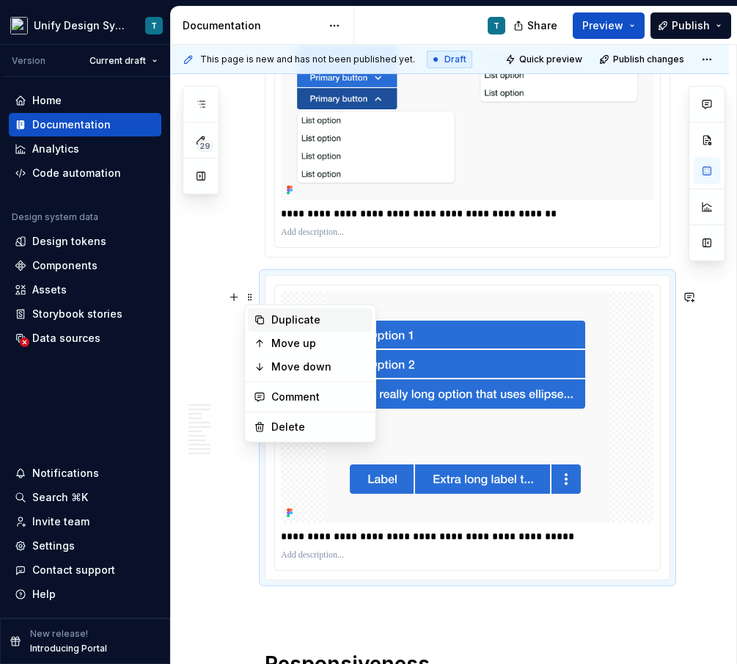
click at [291, 321] on div "Duplicate" at bounding box center [318, 320] width 95 height 15
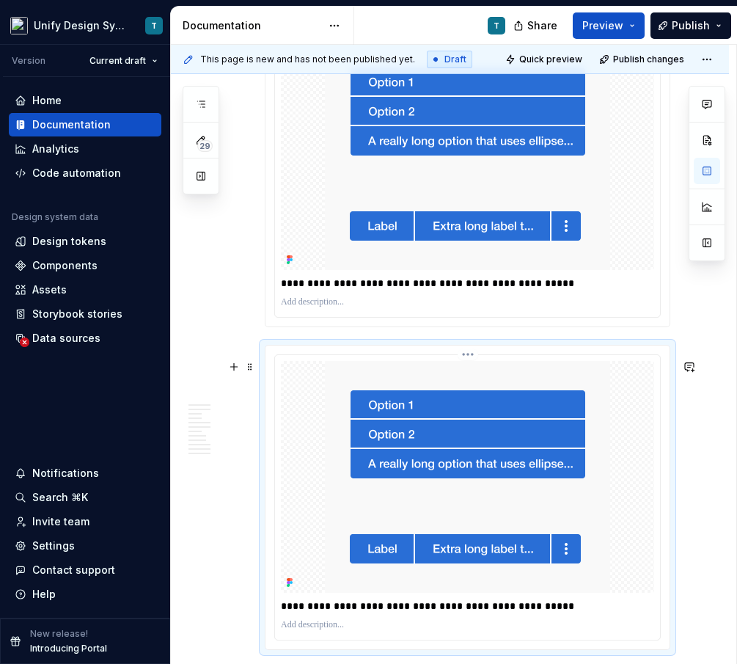
scroll to position [4334, 0]
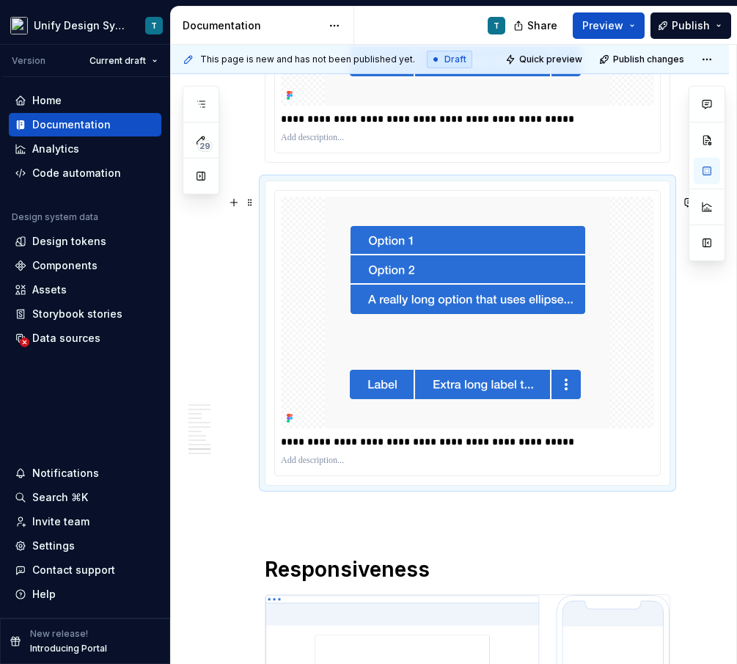
click at [391, 384] on img at bounding box center [467, 313] width 285 height 232
click at [435, 325] on img at bounding box center [467, 313] width 285 height 232
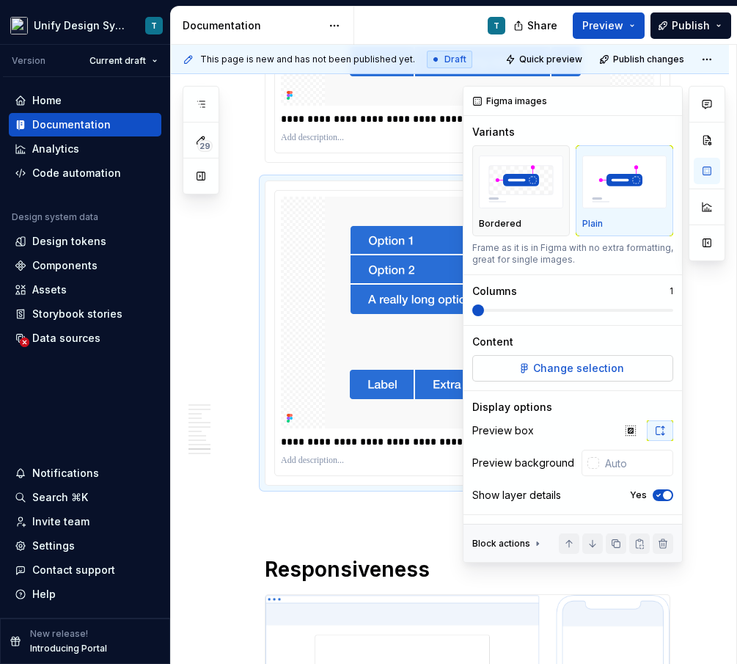
click at [542, 370] on span "Change selection" at bounding box center [578, 368] width 91 height 15
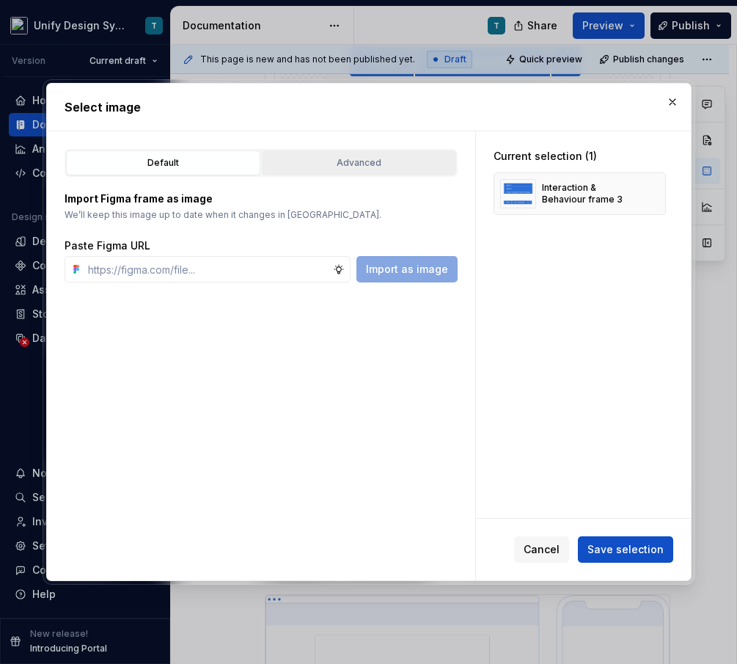
click at [329, 165] on div "Advanced" at bounding box center [359, 163] width 184 height 15
type textarea "*"
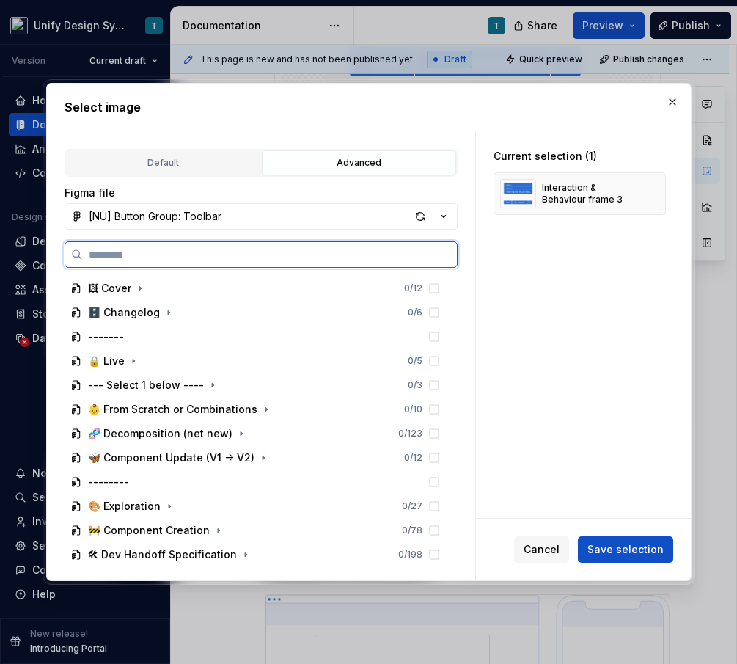
click at [234, 260] on input "search" at bounding box center [270, 254] width 374 height 15
type input "*****"
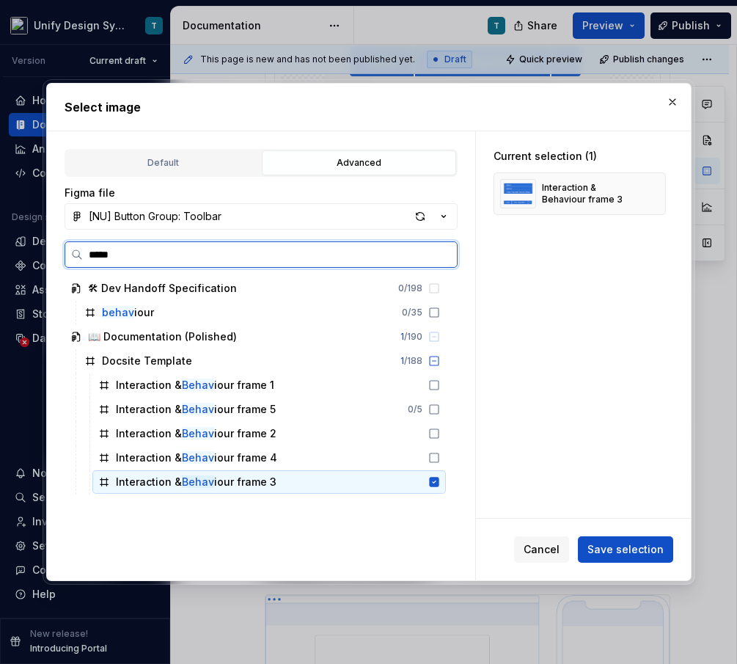
click at [312, 486] on div "Interaction & Behav iour frame 3" at bounding box center [269, 481] width 354 height 23
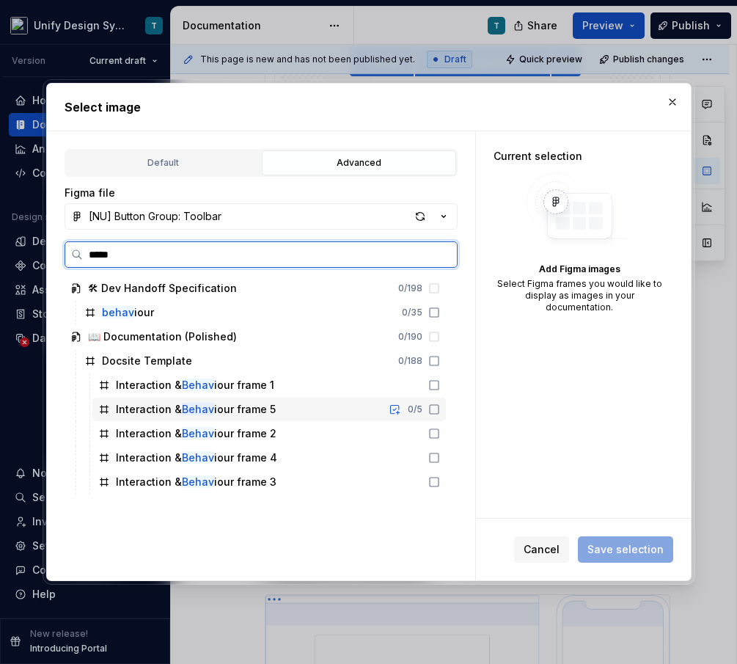
click at [285, 412] on div "Interaction & Behav iour frame 5 0 / 5" at bounding box center [269, 409] width 354 height 23
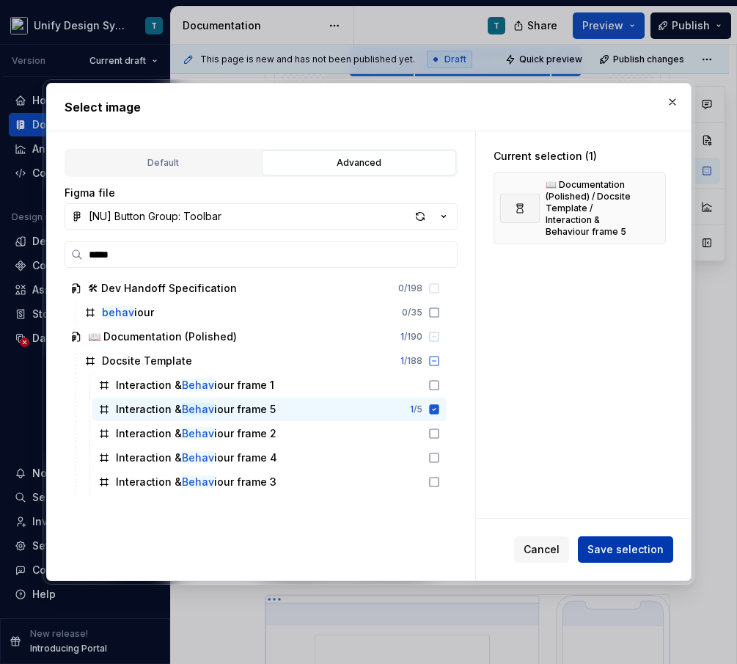
click at [610, 548] on span "Save selection" at bounding box center [626, 549] width 76 height 15
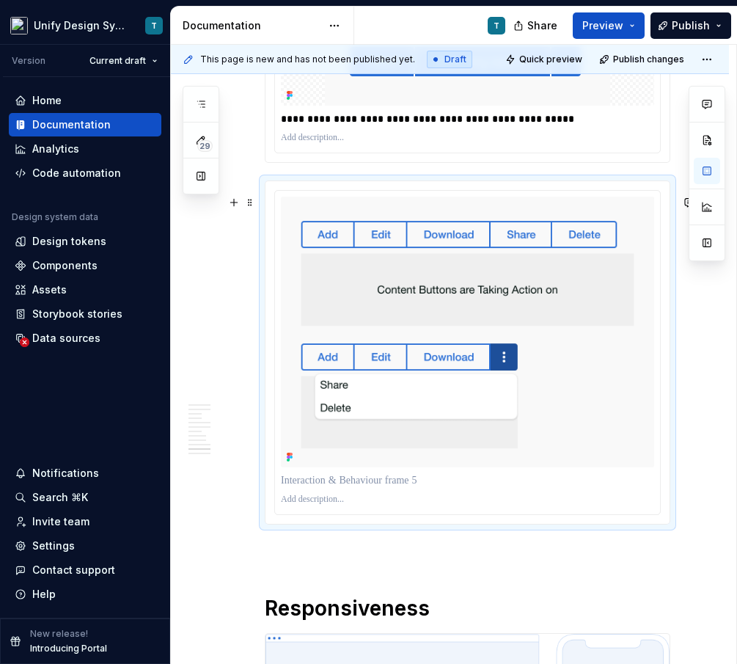
click at [313, 488] on p at bounding box center [467, 480] width 373 height 15
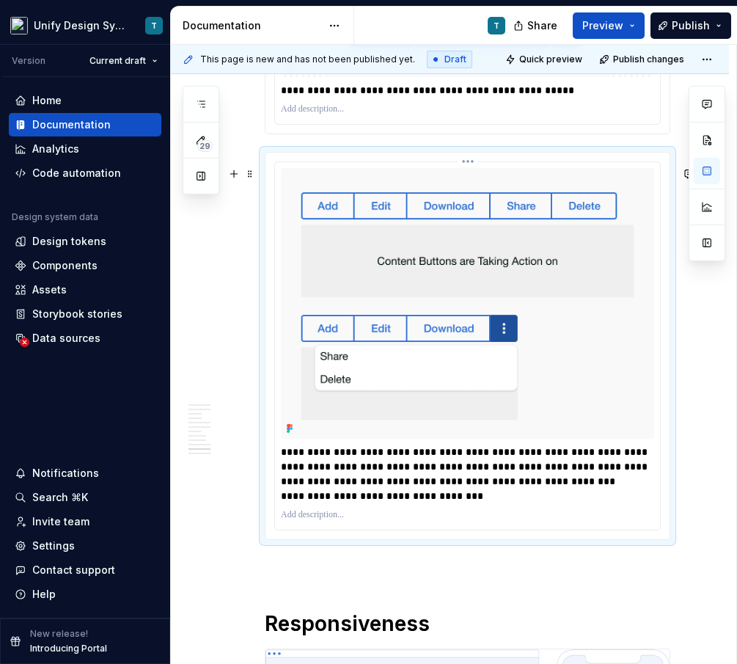
scroll to position [4364, 0]
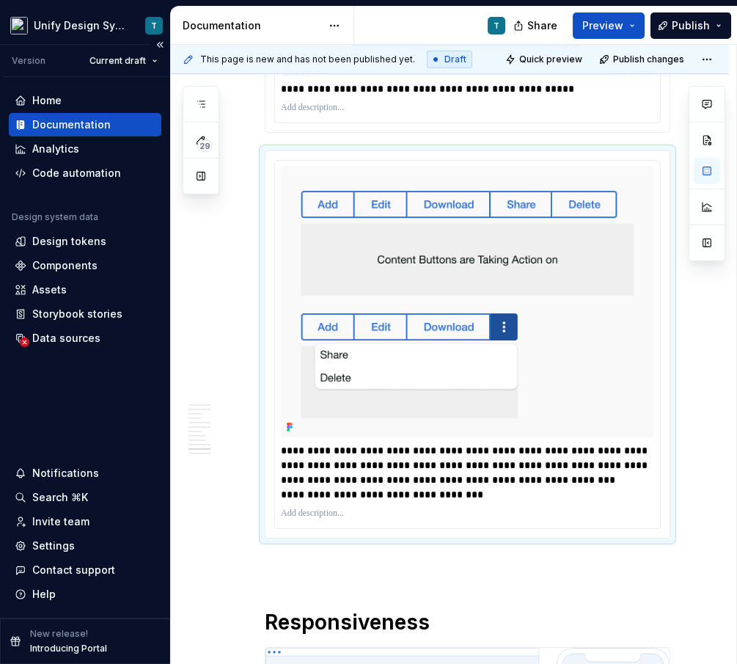
type textarea "*"
click at [349, 471] on p "**********" at bounding box center [471, 472] width 381 height 59
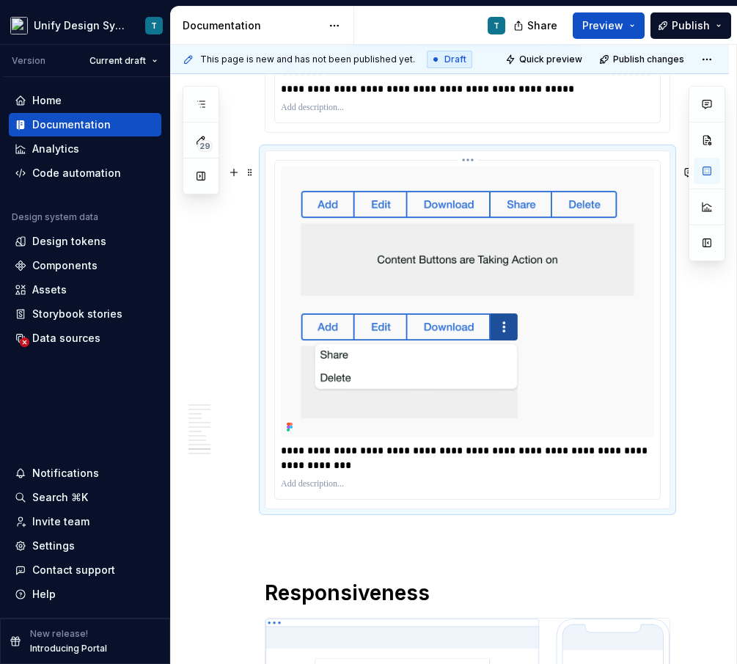
click at [282, 468] on p "**********" at bounding box center [471, 457] width 381 height 29
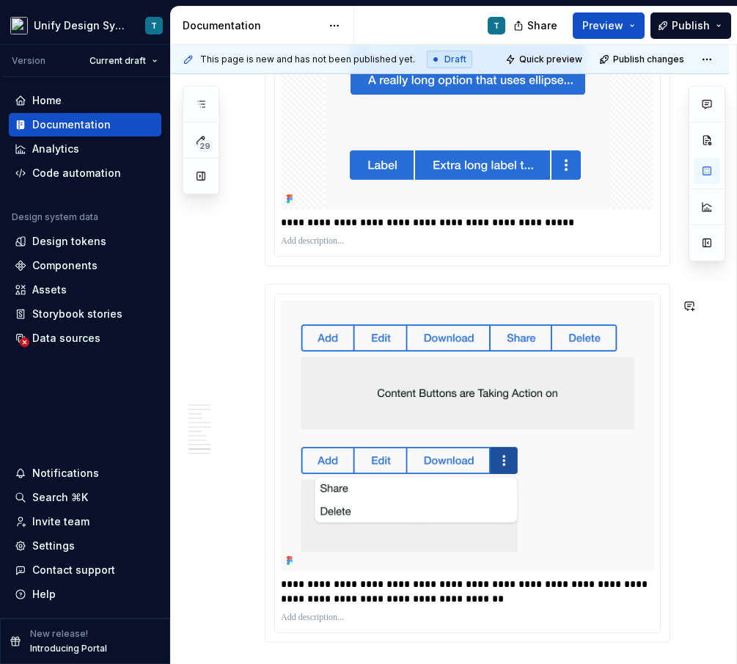
scroll to position [4410, 0]
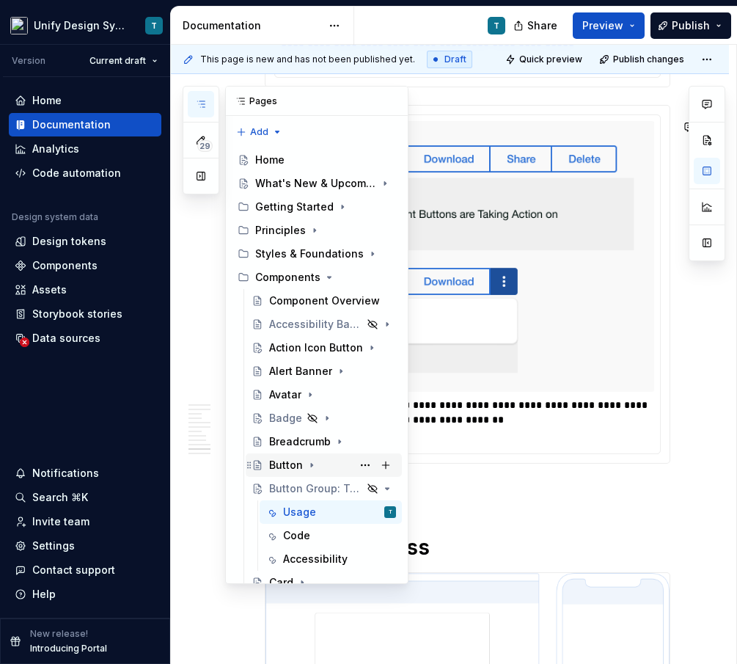
click at [288, 467] on div "Button" at bounding box center [286, 465] width 34 height 15
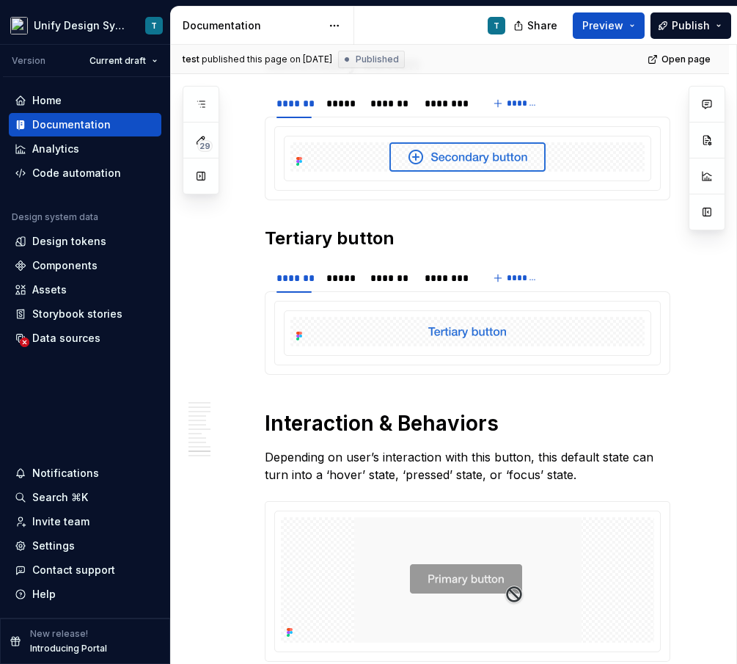
scroll to position [2494, 0]
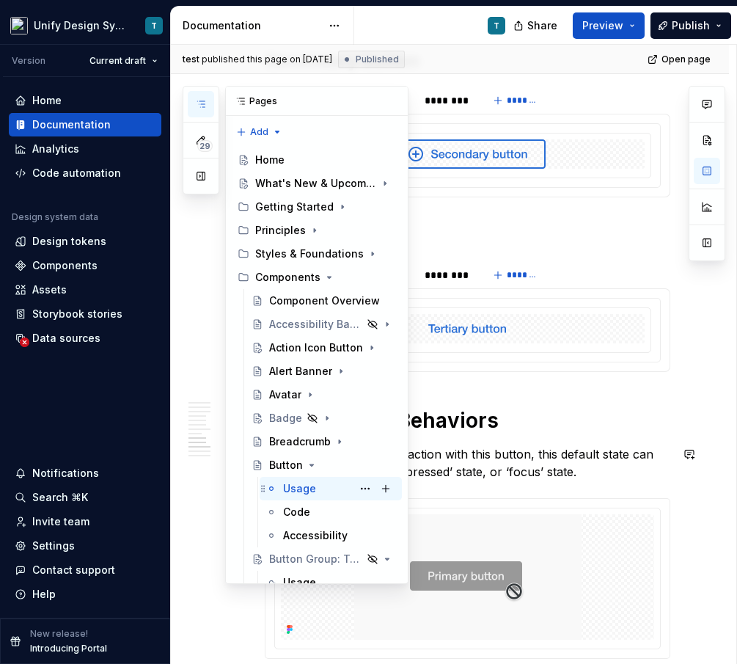
scroll to position [172, 0]
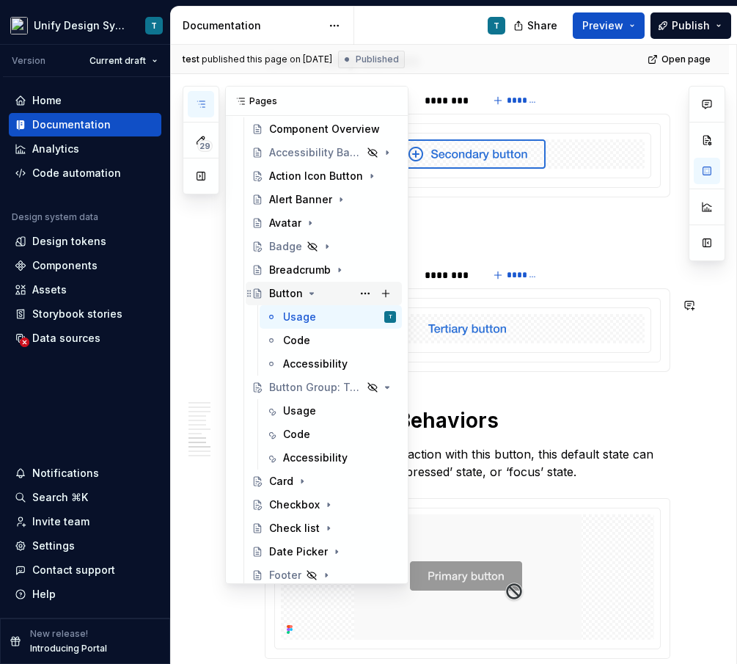
click at [311, 293] on icon "Page tree" at bounding box center [312, 293] width 4 height 1
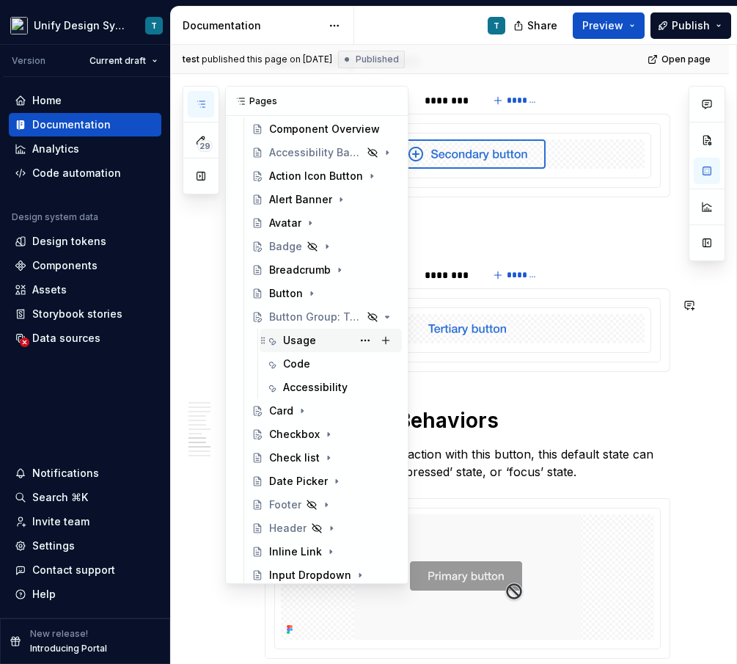
click at [300, 337] on div "Usage" at bounding box center [299, 340] width 33 height 15
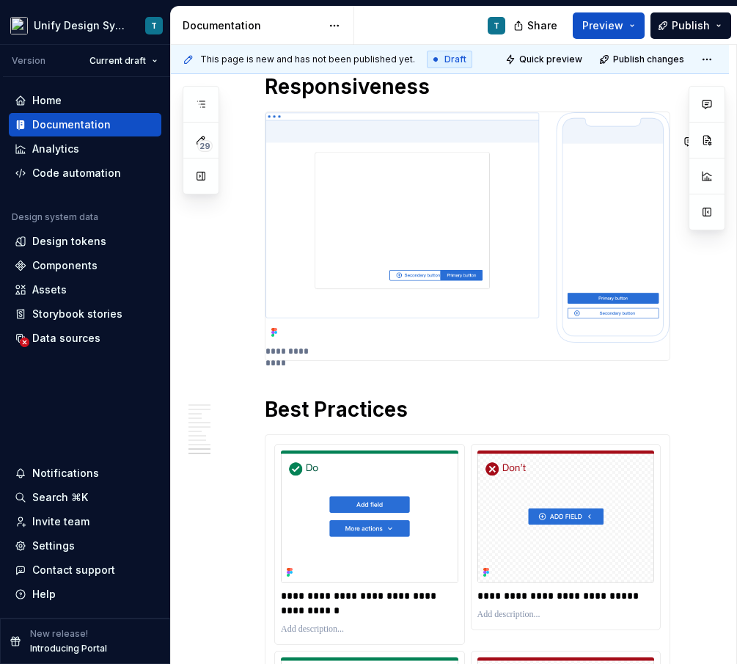
scroll to position [4877, 0]
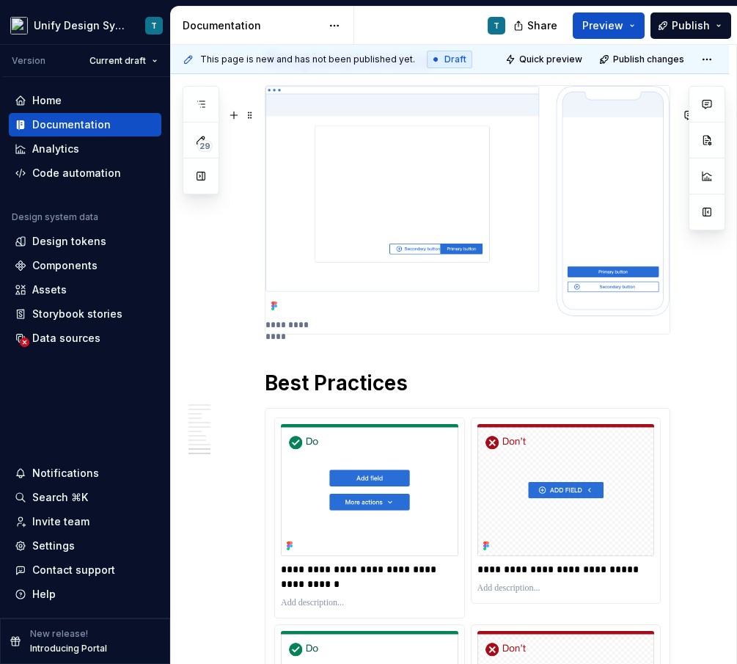
click at [403, 176] on img at bounding box center [468, 201] width 404 height 230
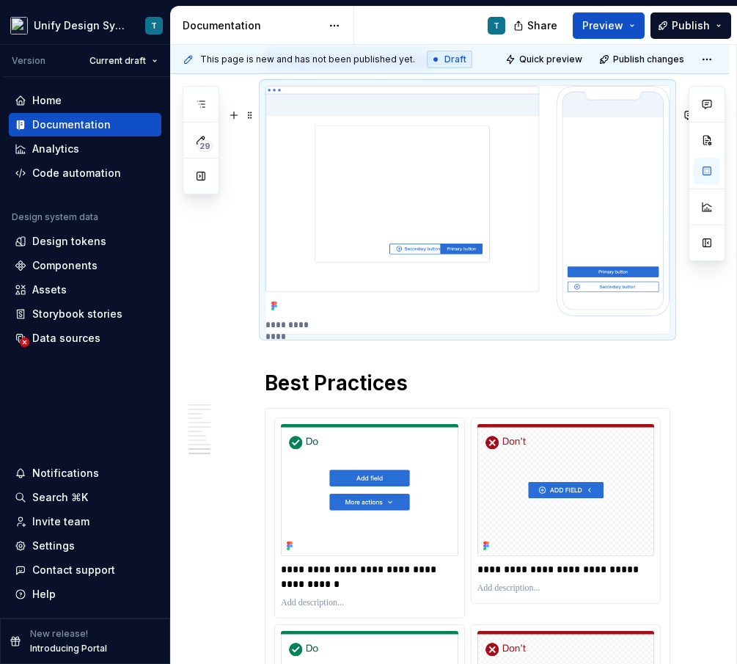
click at [403, 176] on img at bounding box center [468, 201] width 404 height 230
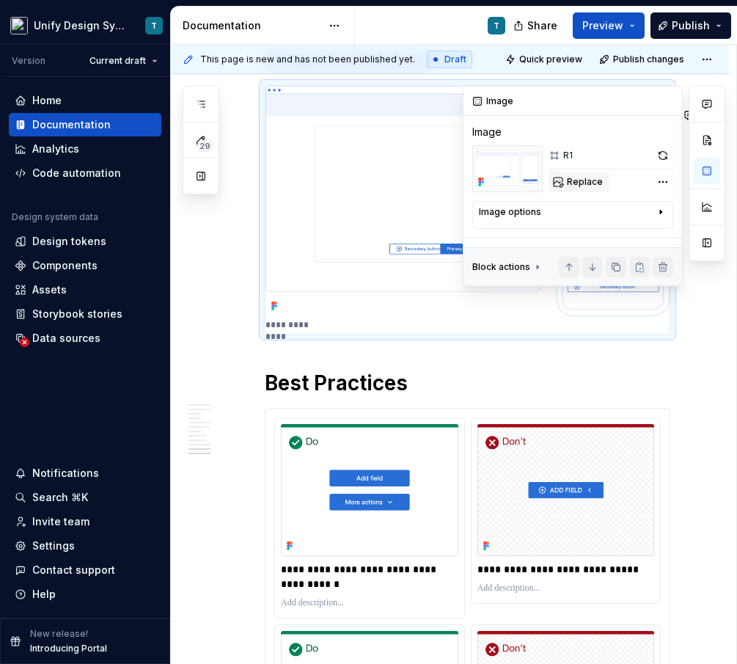
click at [590, 183] on span "Replace" at bounding box center [585, 182] width 36 height 12
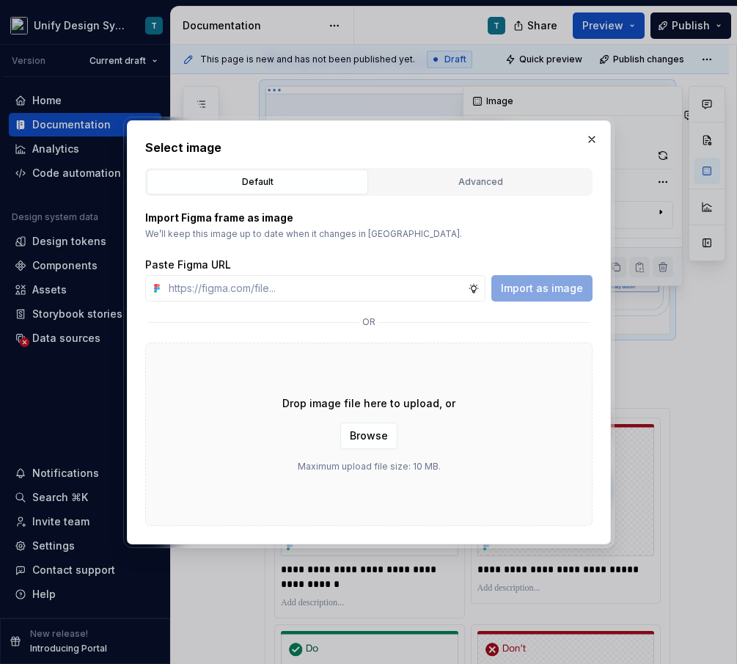
type textarea "*"
click at [435, 180] on div "Advanced" at bounding box center [480, 182] width 211 height 15
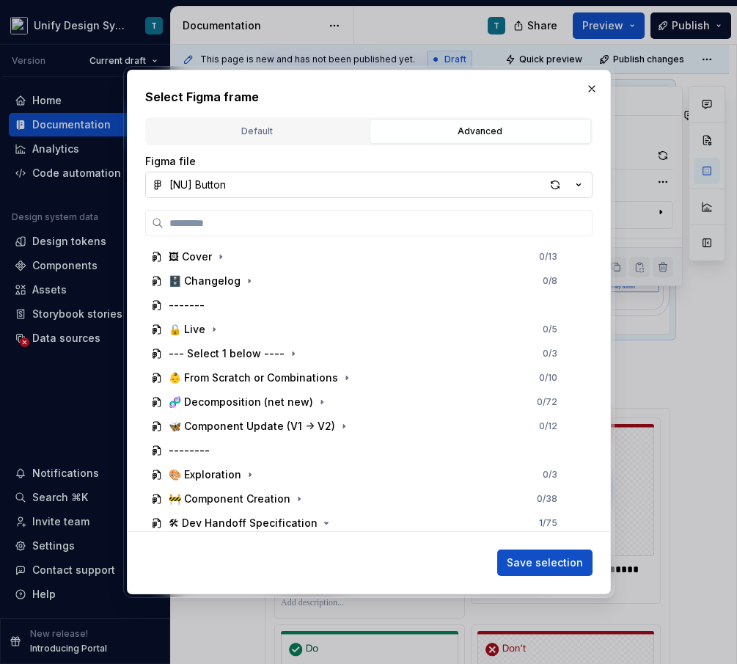
click at [574, 185] on icon "button" at bounding box center [578, 185] width 15 height 15
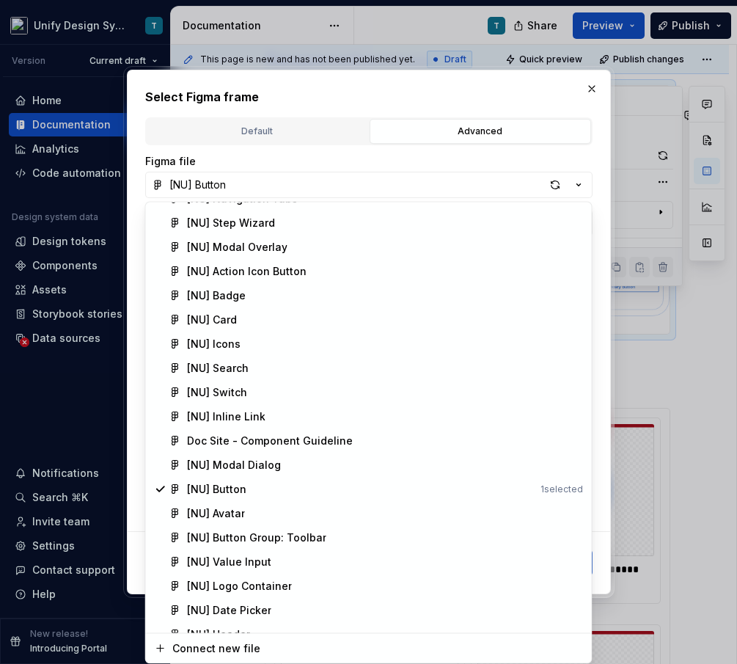
scroll to position [410, 0]
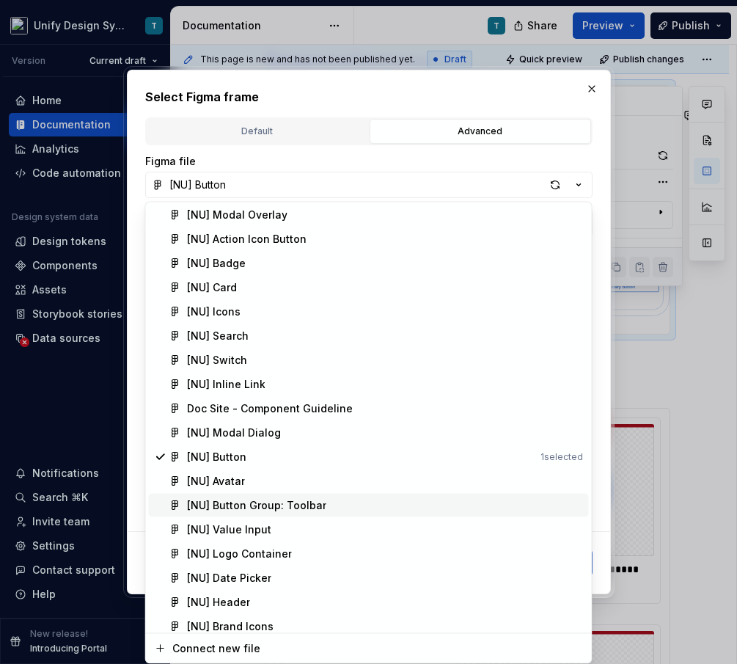
click at [311, 498] on div "[NU] Button Group: Toolbar" at bounding box center [256, 505] width 139 height 15
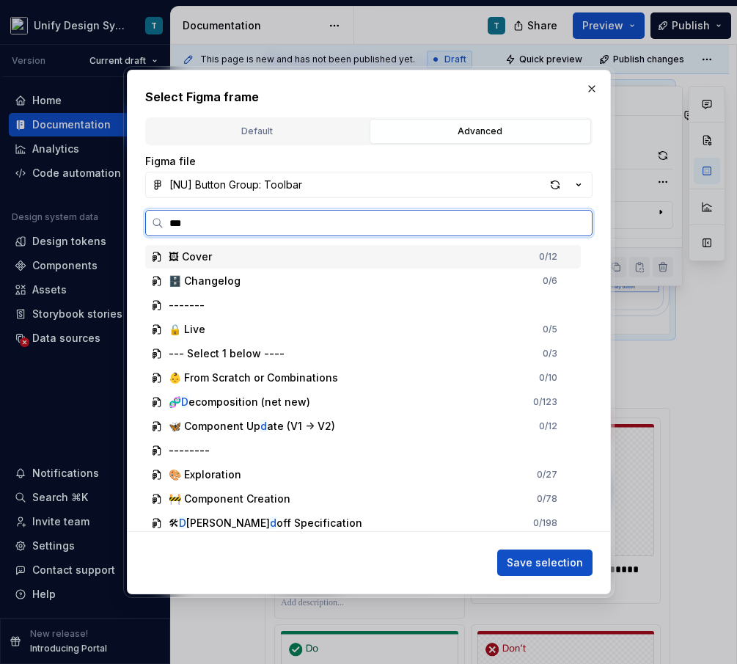
type input "****"
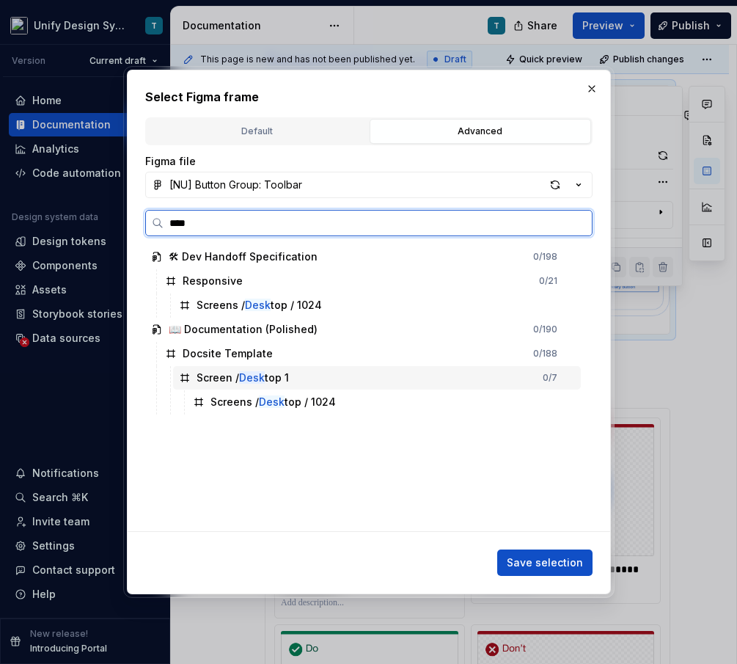
click at [266, 384] on div "Screen / Desk top 1" at bounding box center [243, 377] width 92 height 15
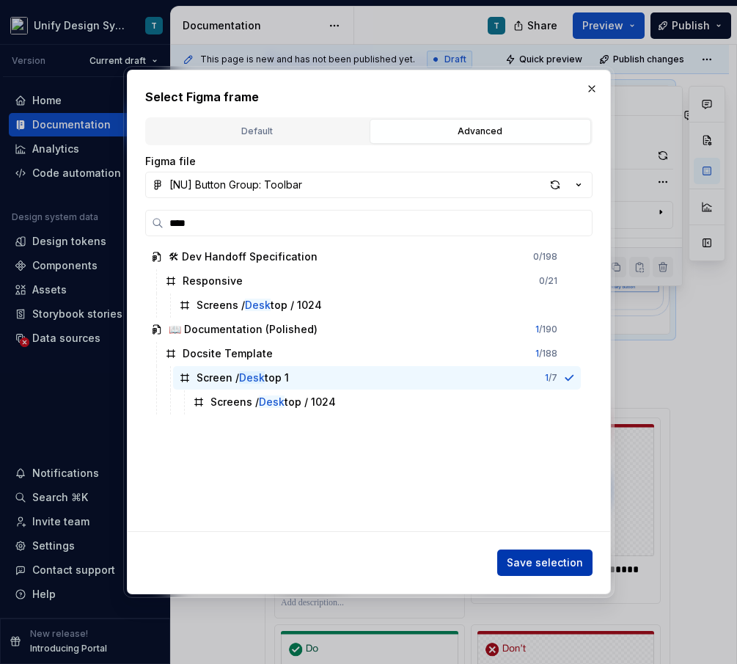
click at [523, 560] on span "Save selection" at bounding box center [545, 562] width 76 height 15
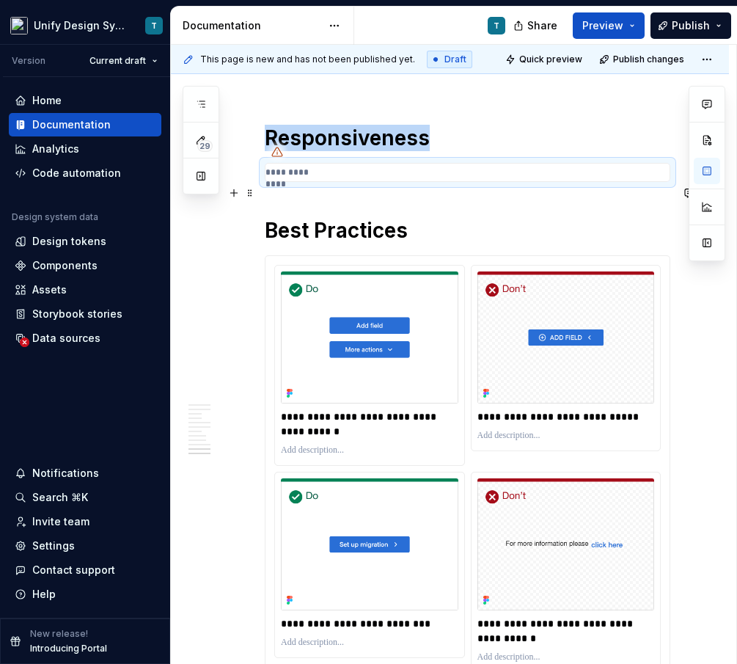
scroll to position [4779, 0]
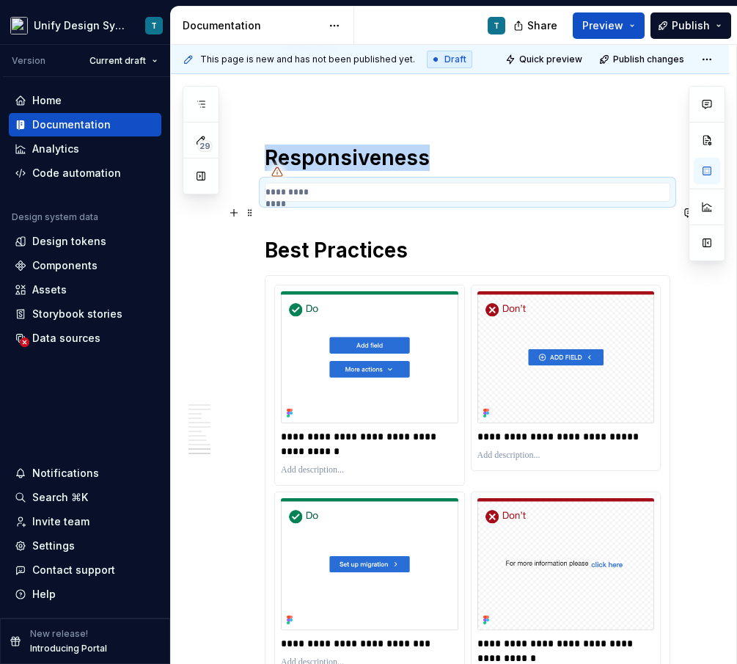
click at [329, 198] on p "**********" at bounding box center [298, 192] width 65 height 12
click at [251, 216] on span at bounding box center [250, 212] width 12 height 21
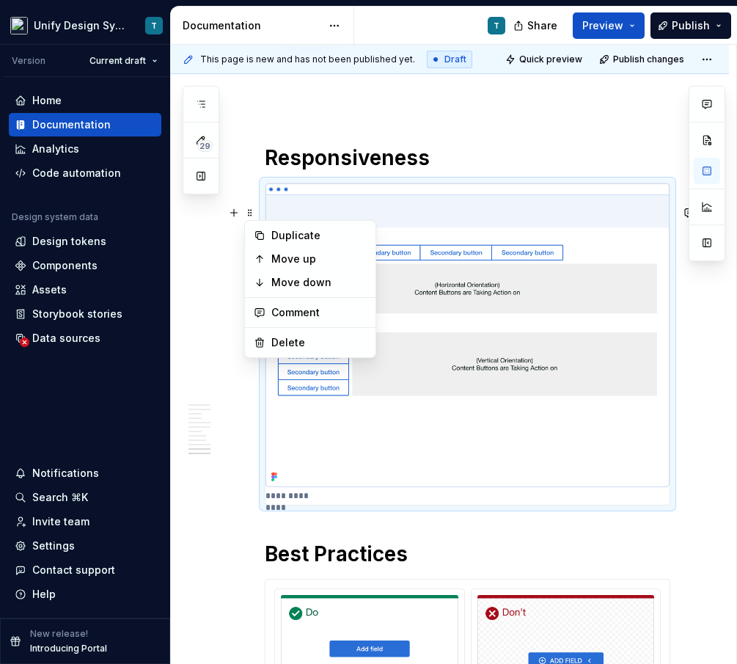
click at [463, 298] on img at bounding box center [468, 334] width 404 height 303
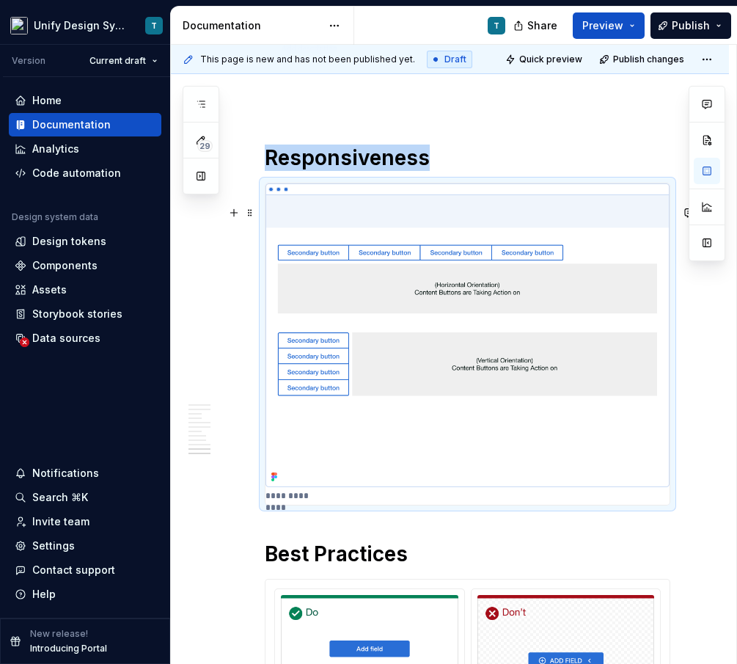
click at [463, 298] on img at bounding box center [468, 334] width 404 height 303
click at [309, 502] on p "**********" at bounding box center [298, 496] width 65 height 12
click at [254, 216] on span at bounding box center [250, 212] width 12 height 21
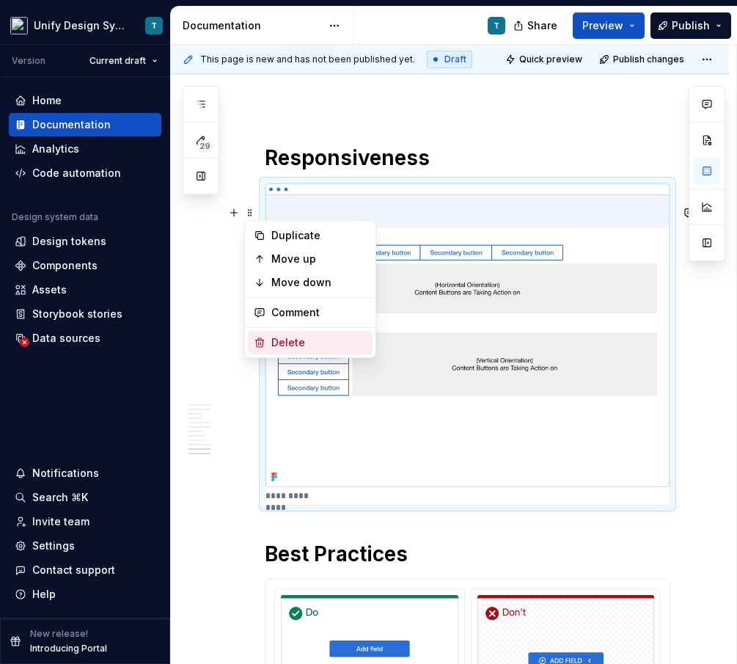
click at [279, 337] on div "Delete" at bounding box center [318, 342] width 95 height 15
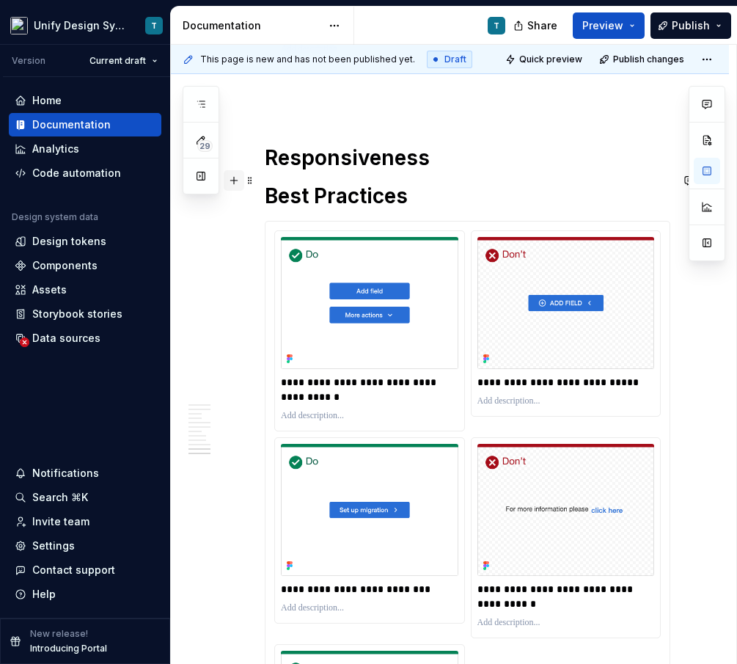
click at [236, 186] on button "button" at bounding box center [234, 180] width 21 height 21
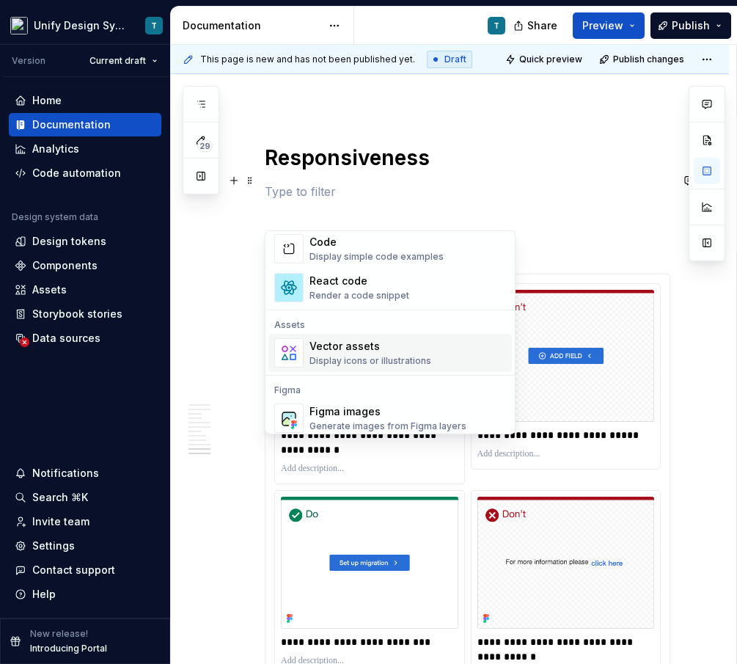
scroll to position [1232, 0]
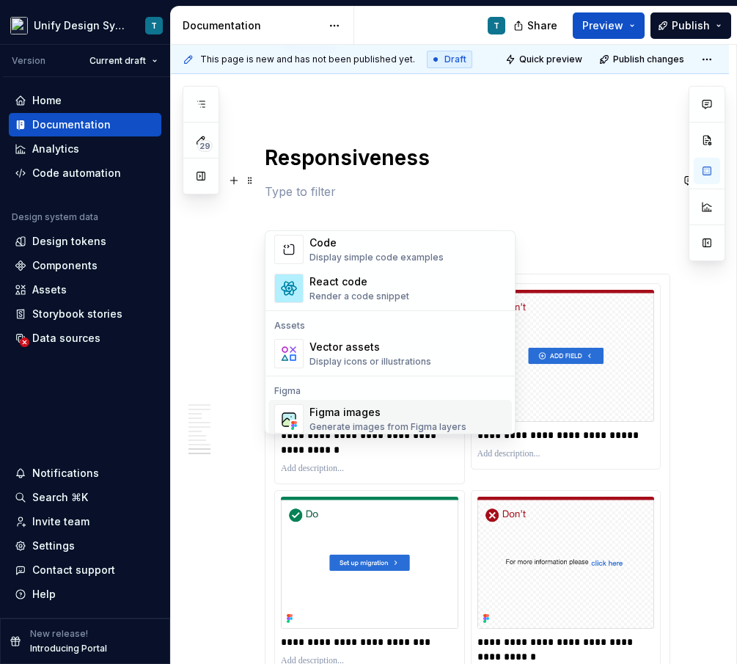
click at [343, 406] on div "Figma images" at bounding box center [388, 412] width 157 height 15
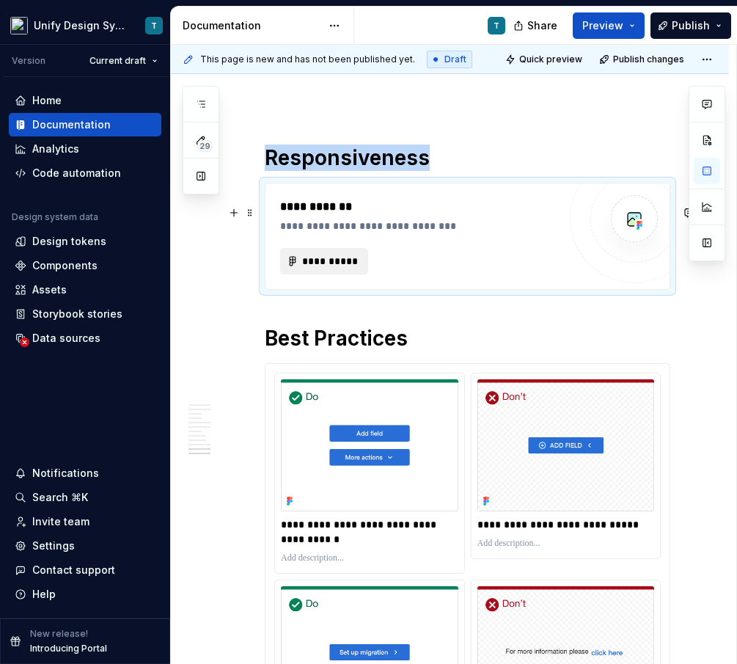
click at [330, 268] on span "**********" at bounding box center [330, 261] width 57 height 15
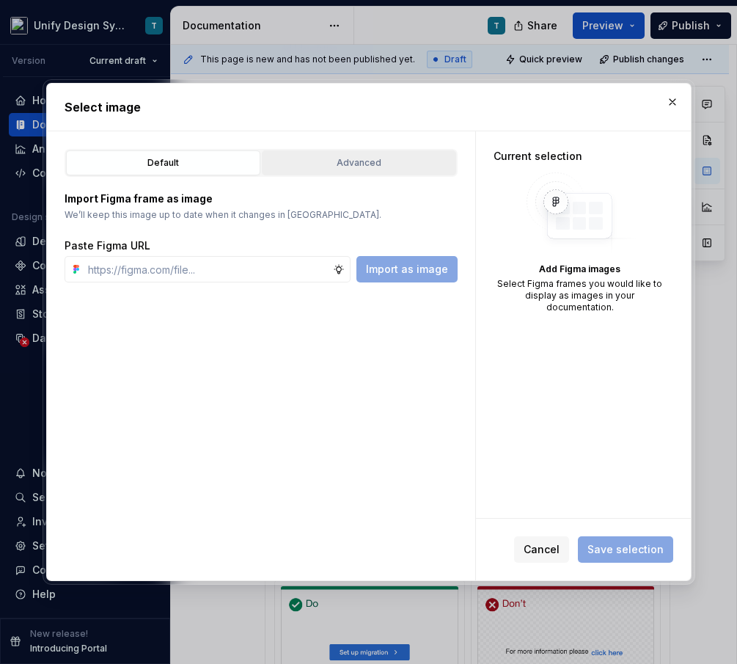
click at [379, 161] on div "Advanced" at bounding box center [359, 163] width 184 height 15
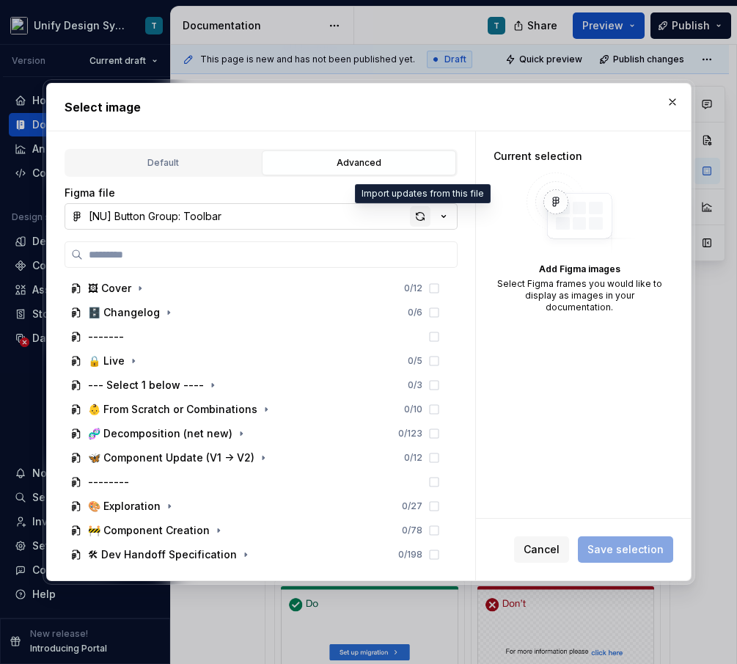
click at [420, 213] on div "button" at bounding box center [420, 216] width 21 height 21
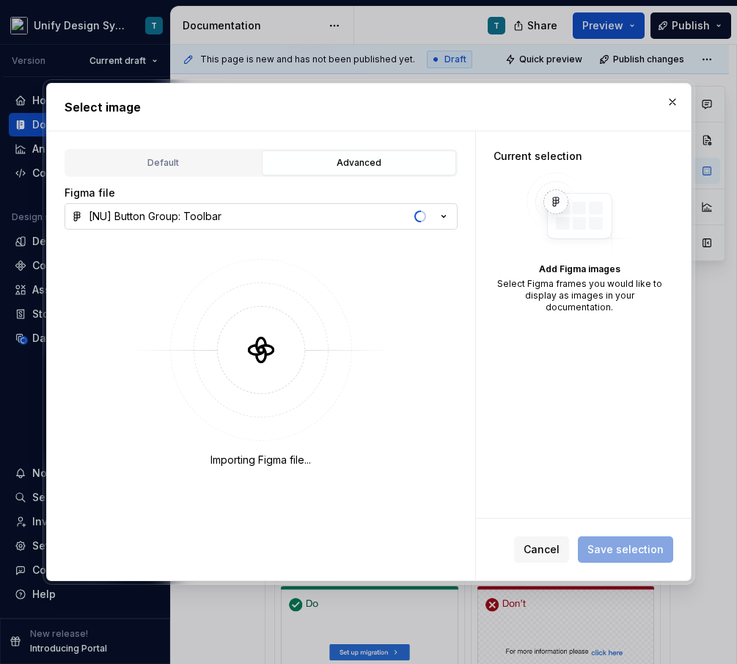
type textarea "*"
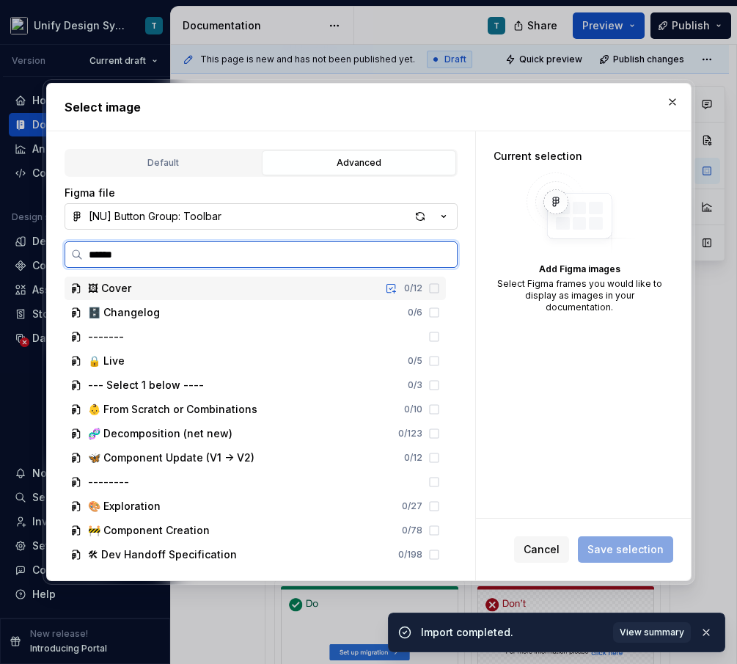
type input "*******"
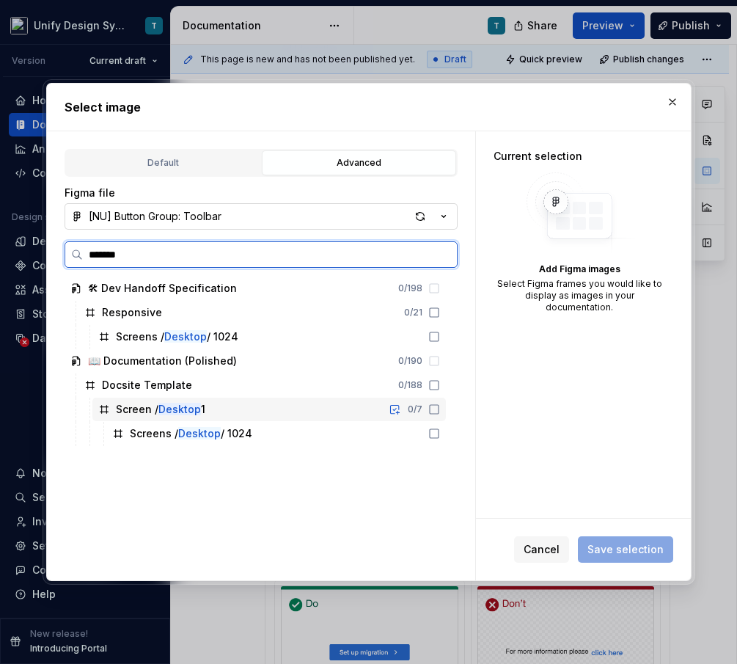
click at [166, 412] on mark "Desktop" at bounding box center [179, 409] width 43 height 12
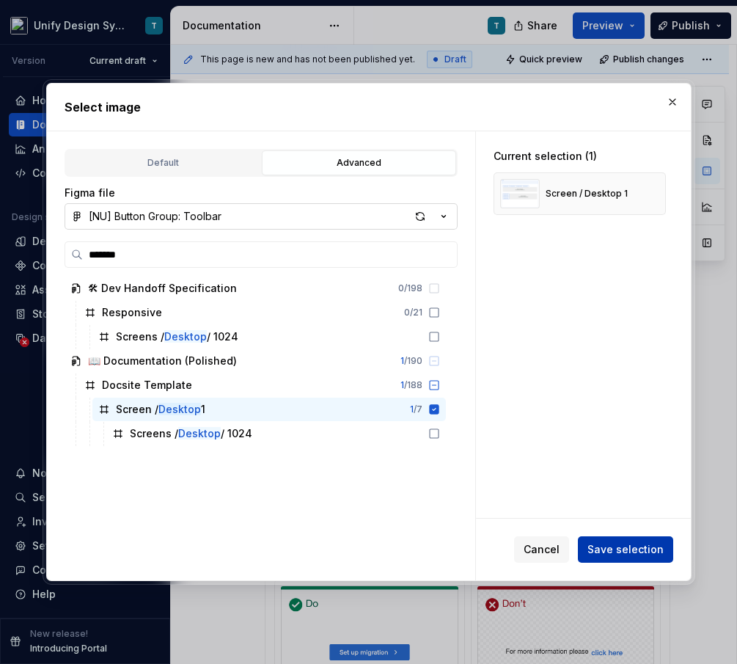
click at [618, 547] on span "Save selection" at bounding box center [626, 549] width 76 height 15
type textarea "*"
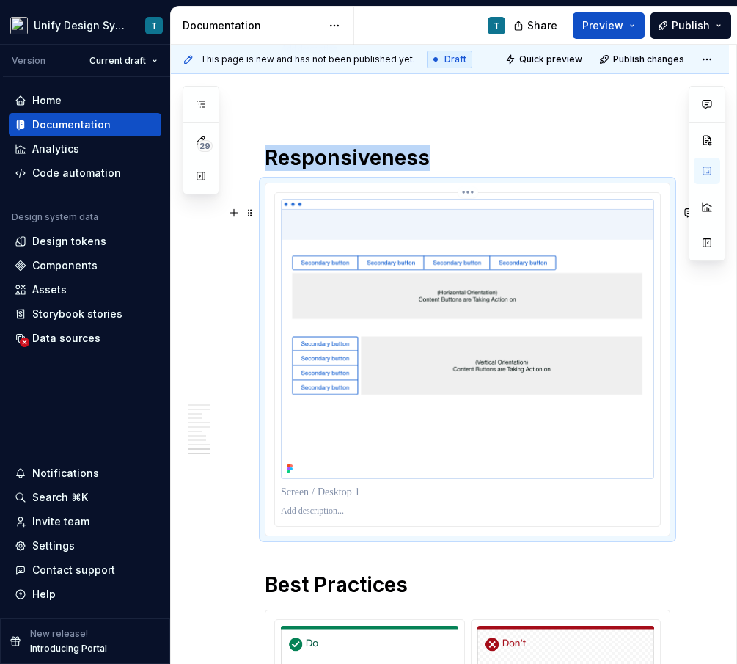
scroll to position [4817, 0]
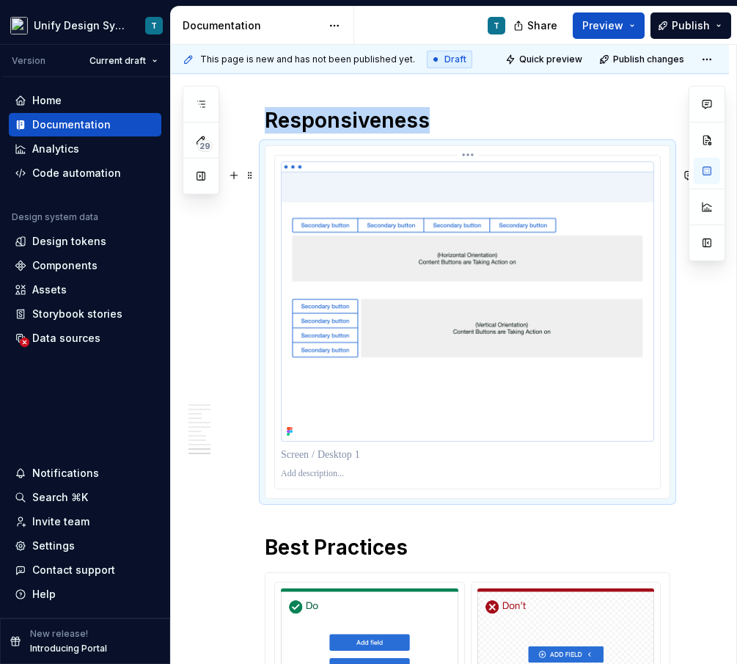
click at [344, 462] on p at bounding box center [467, 454] width 373 height 15
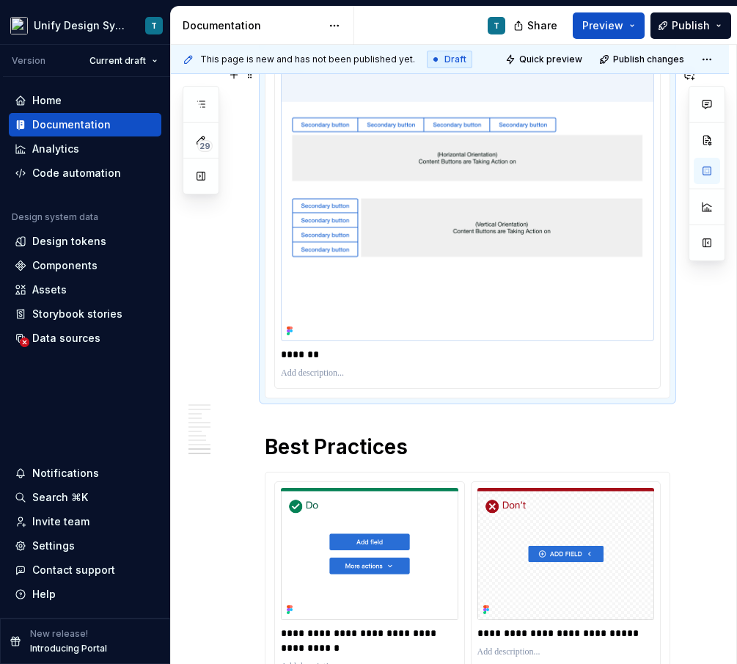
scroll to position [4864, 0]
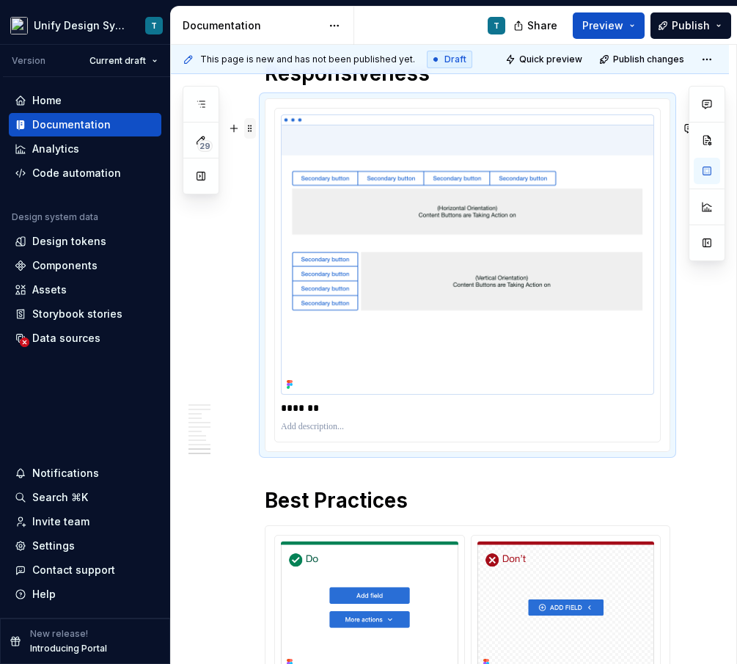
click at [254, 128] on span at bounding box center [250, 128] width 12 height 21
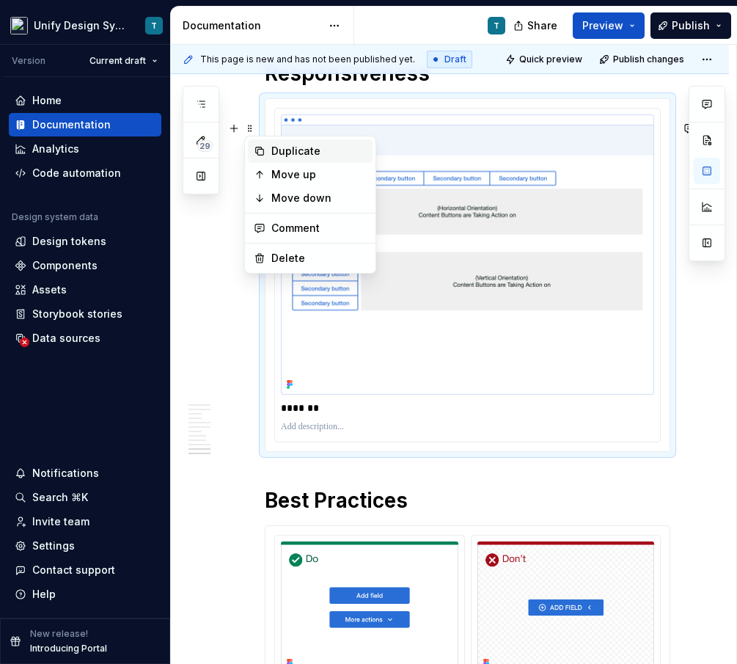
click at [271, 153] on div "Duplicate" at bounding box center [318, 151] width 95 height 15
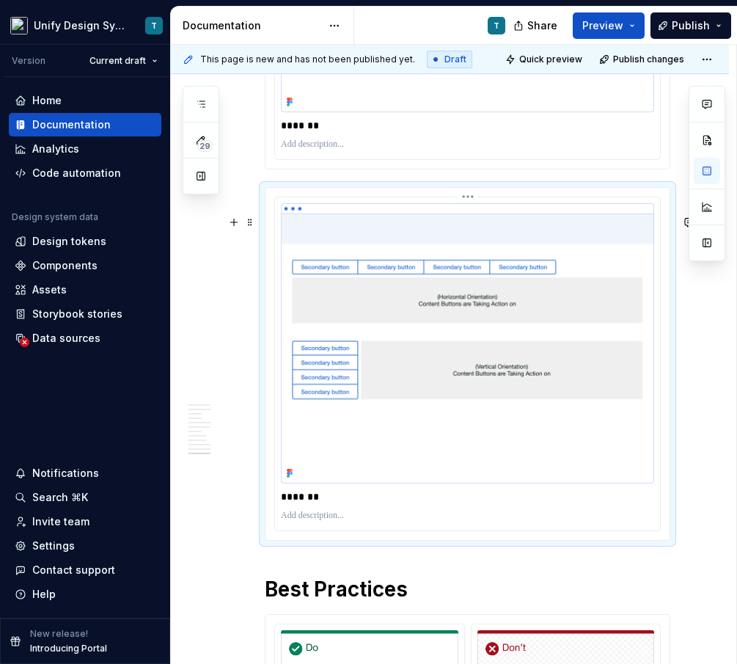
scroll to position [5224, 0]
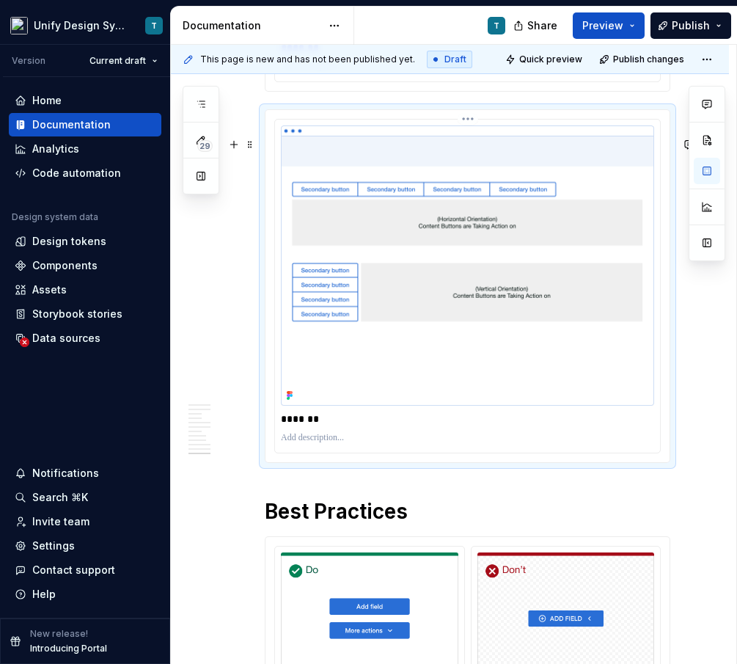
click at [300, 426] on p "*******" at bounding box center [471, 419] width 381 height 15
click at [325, 426] on p "**********" at bounding box center [471, 419] width 381 height 15
click at [368, 346] on img at bounding box center [467, 265] width 373 height 280
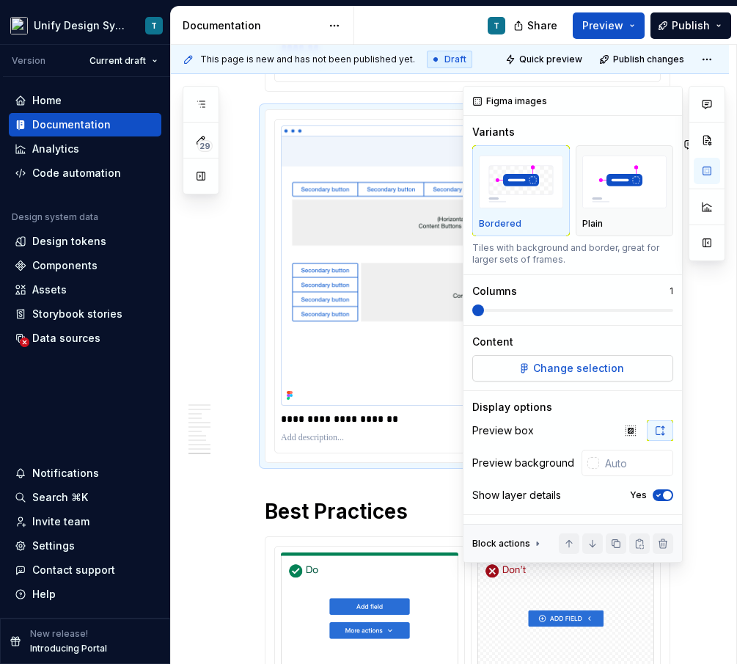
click at [542, 362] on span "Change selection" at bounding box center [578, 368] width 91 height 15
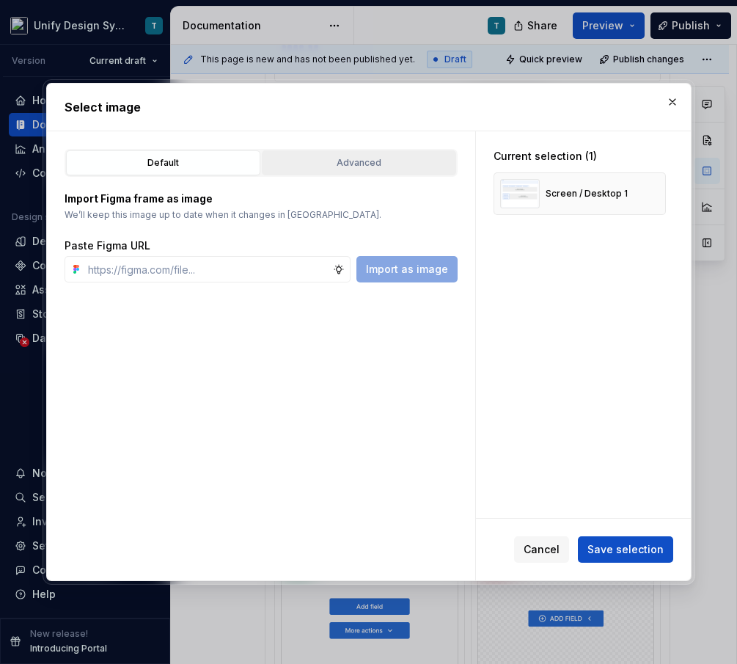
click at [313, 166] on div "Advanced" at bounding box center [359, 163] width 184 height 15
type textarea "*"
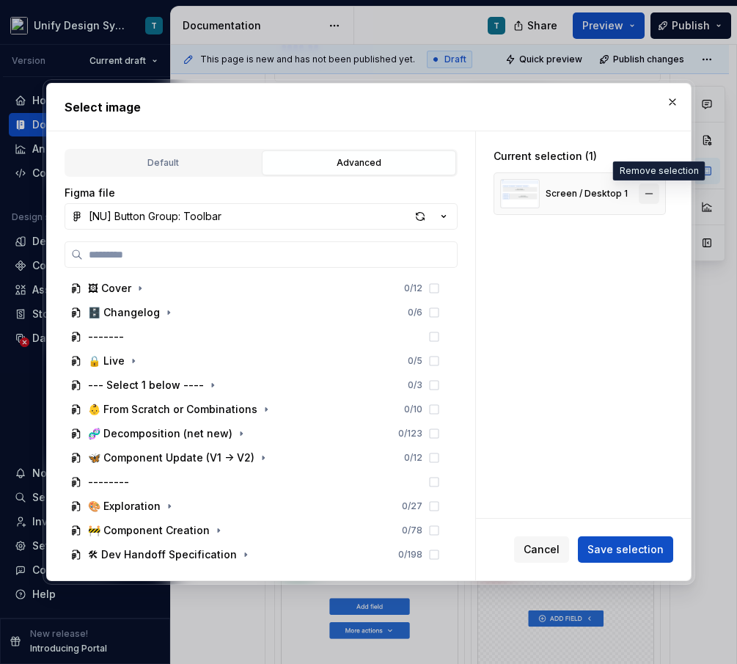
click at [656, 194] on button "button" at bounding box center [649, 193] width 21 height 21
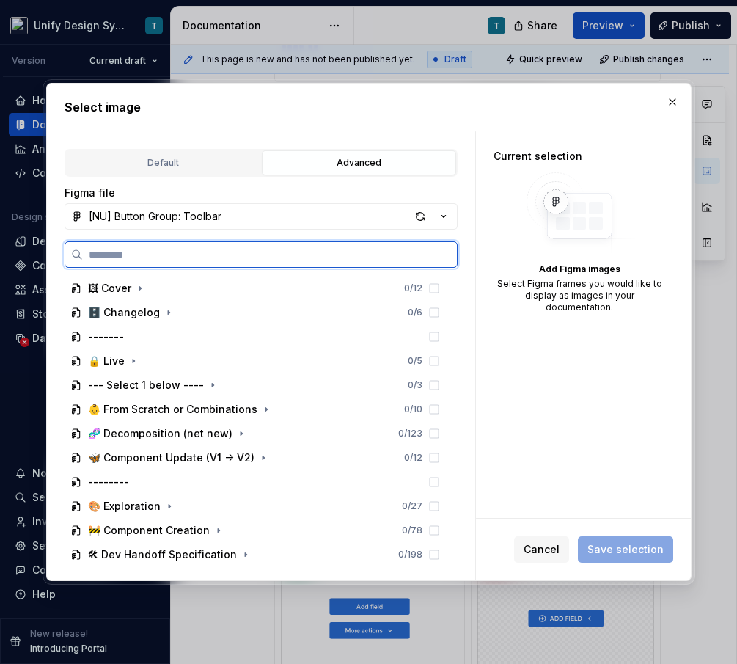
click at [266, 253] on input "search" at bounding box center [270, 254] width 374 height 15
type input "*****"
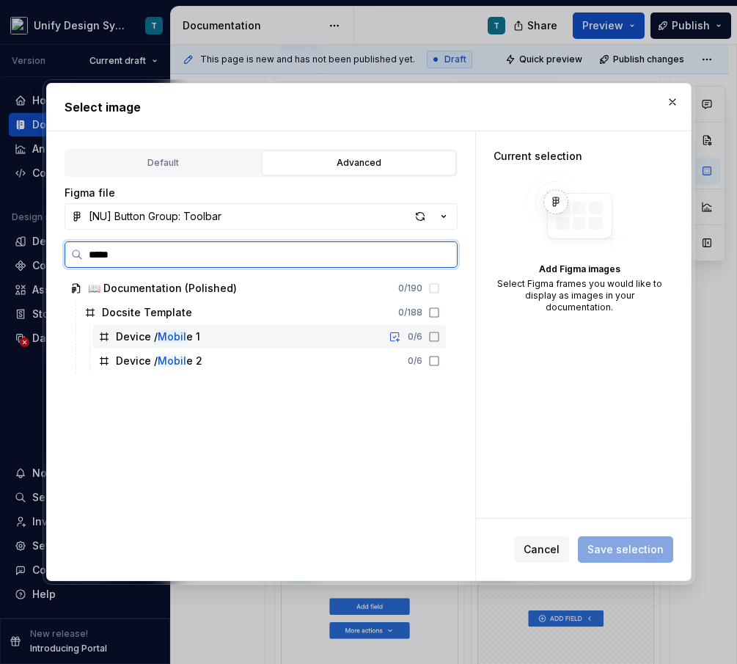
click at [222, 344] on div "Device / Mobil e 1 0 / 6" at bounding box center [269, 336] width 354 height 23
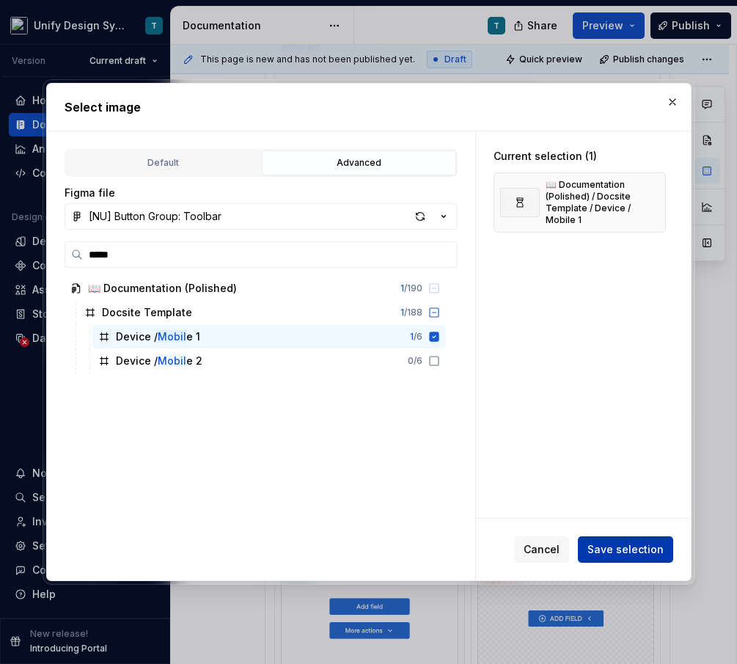
click at [603, 544] on span "Save selection" at bounding box center [626, 549] width 76 height 15
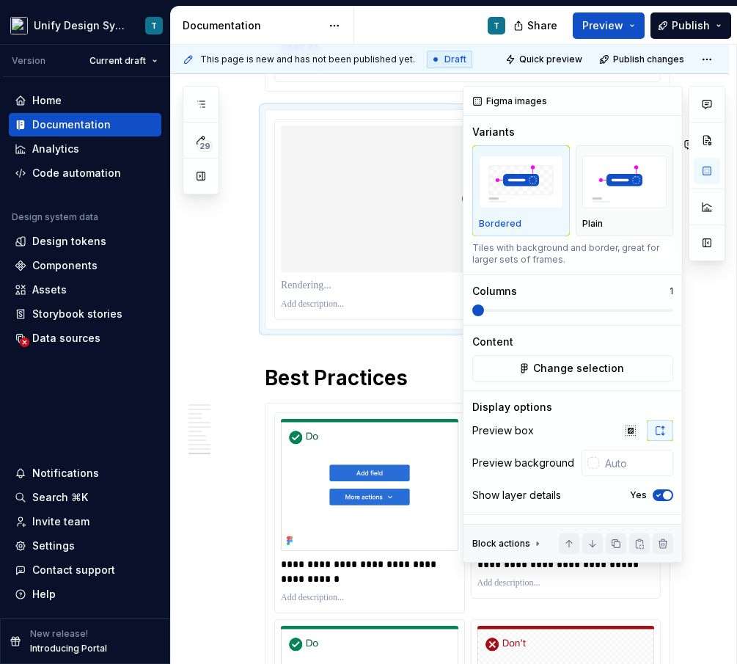
type textarea "*"
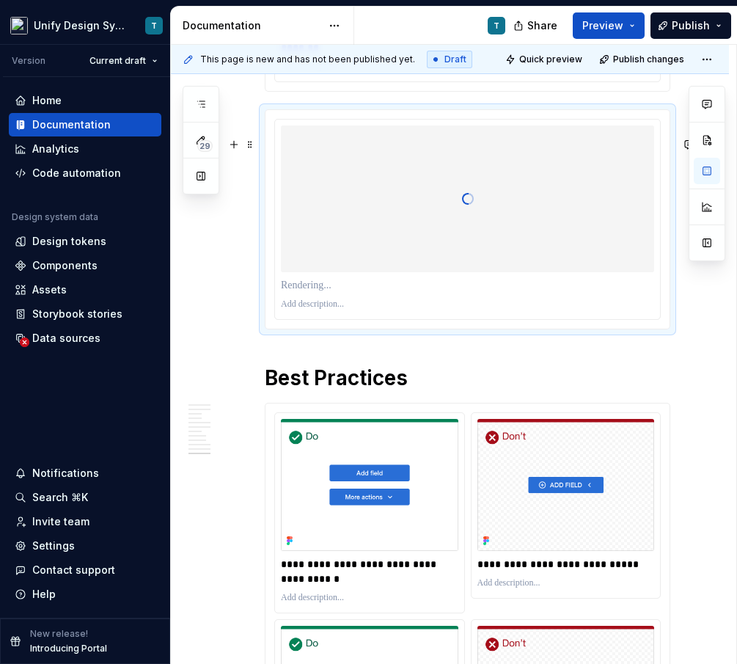
click at [314, 293] on p at bounding box center [467, 285] width 373 height 15
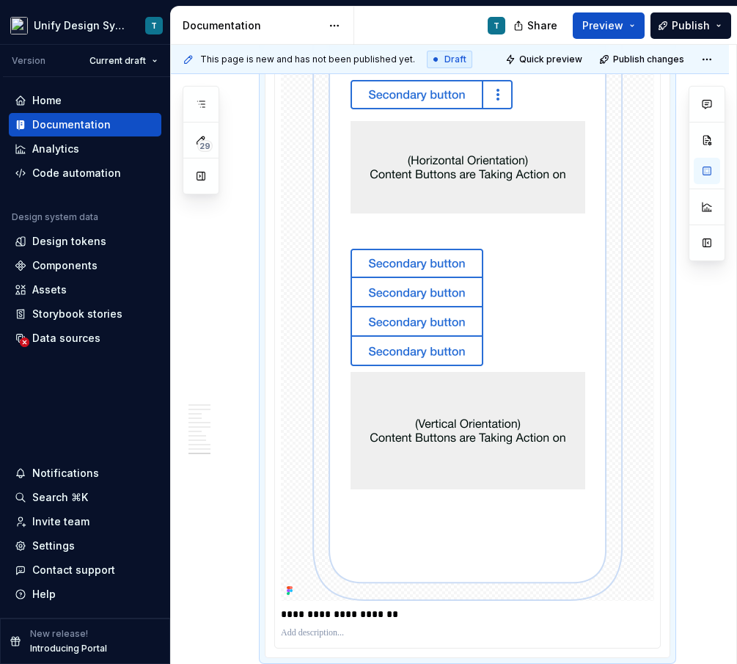
scroll to position [5466, 0]
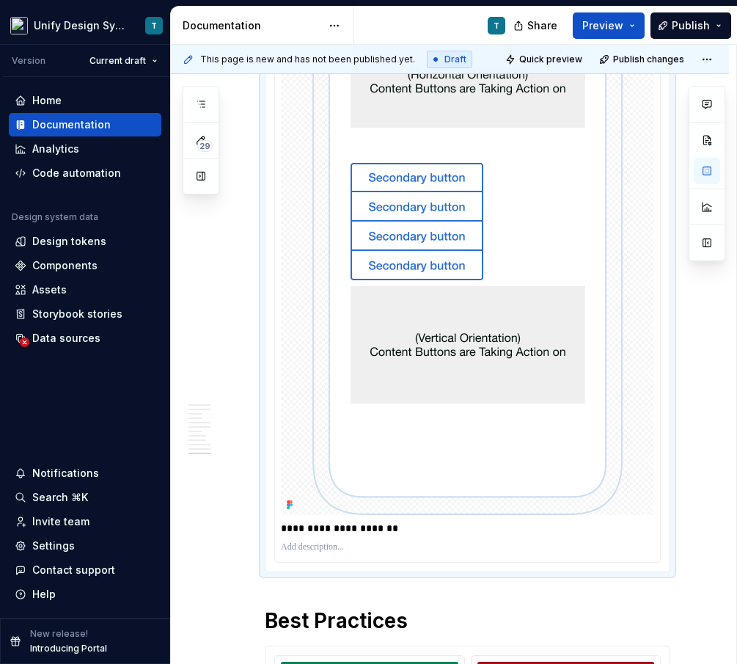
click at [409, 355] on img at bounding box center [468, 199] width 310 height 632
type textarea "*"
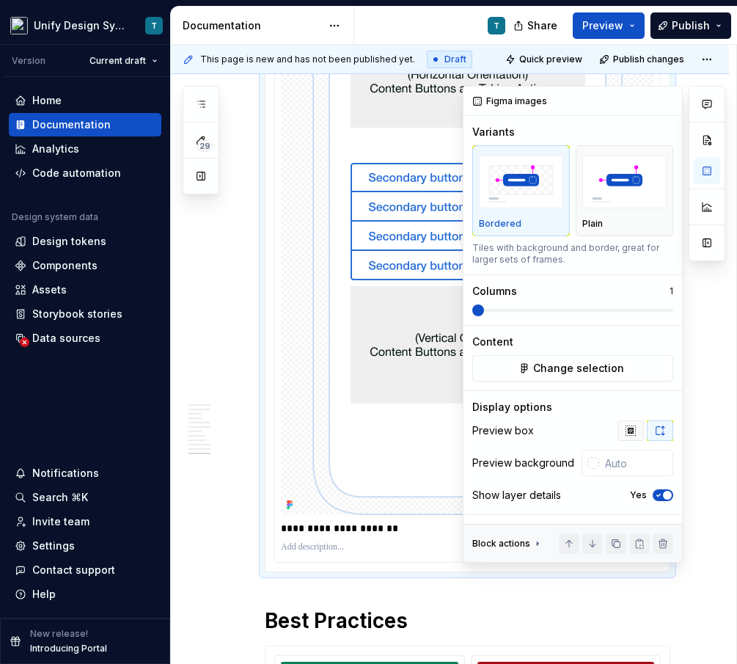
click at [631, 434] on icon "button" at bounding box center [631, 431] width 12 height 12
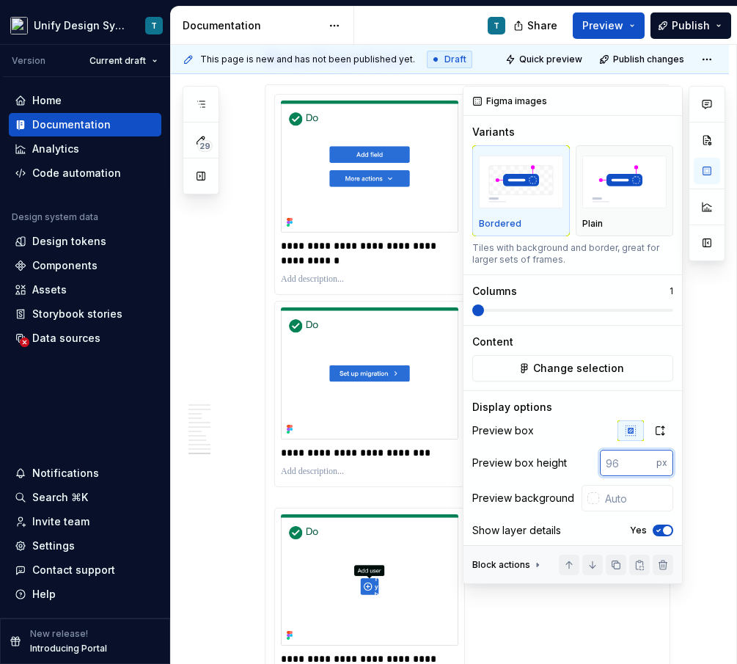
click at [619, 467] on input "number" at bounding box center [628, 463] width 56 height 26
type input "400"
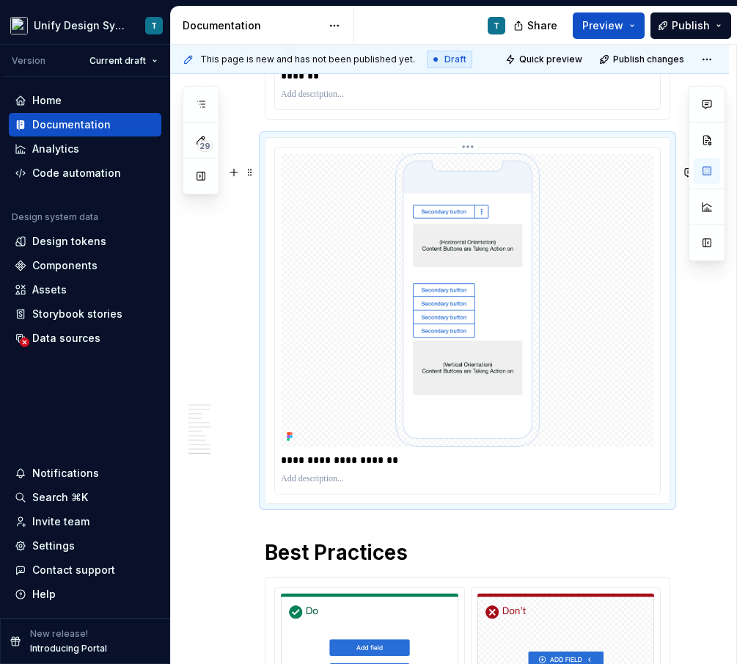
scroll to position [5146, 0]
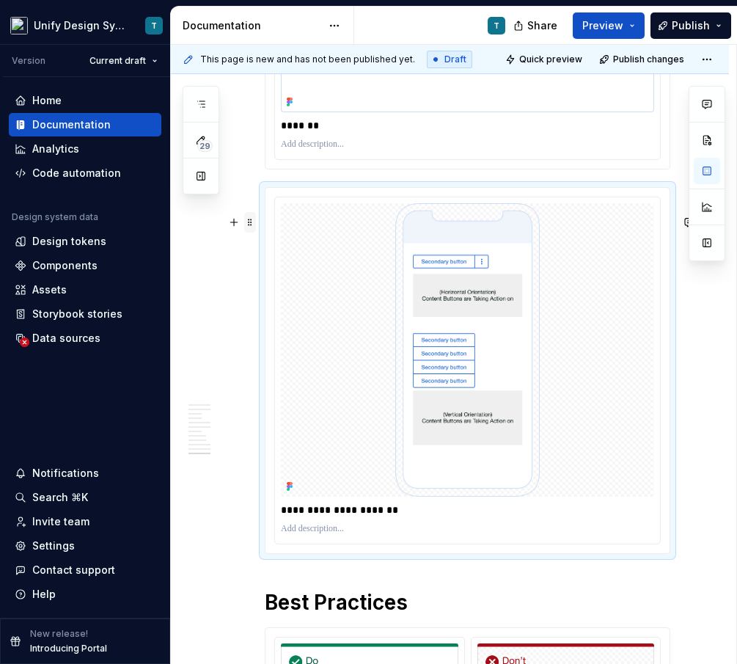
click at [246, 222] on span at bounding box center [250, 222] width 12 height 21
click at [277, 246] on div "Duplicate" at bounding box center [318, 245] width 95 height 15
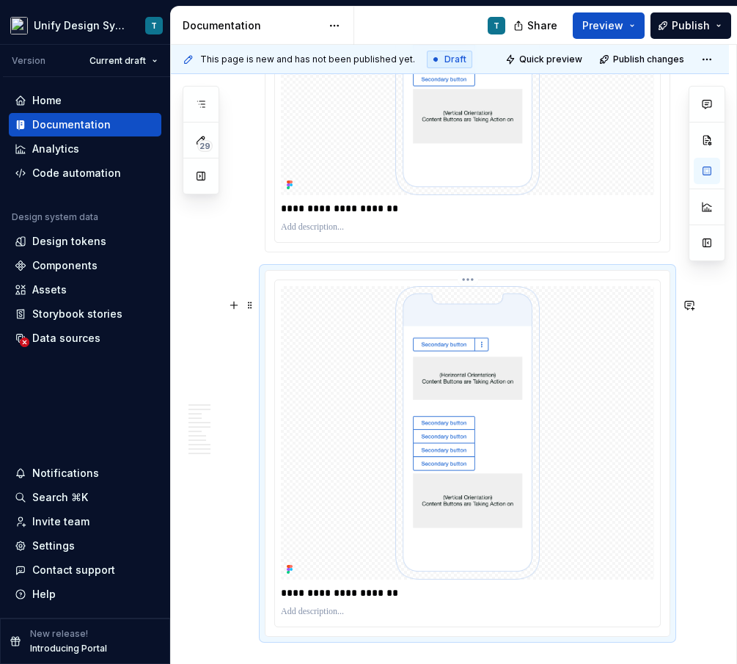
scroll to position [5520, 0]
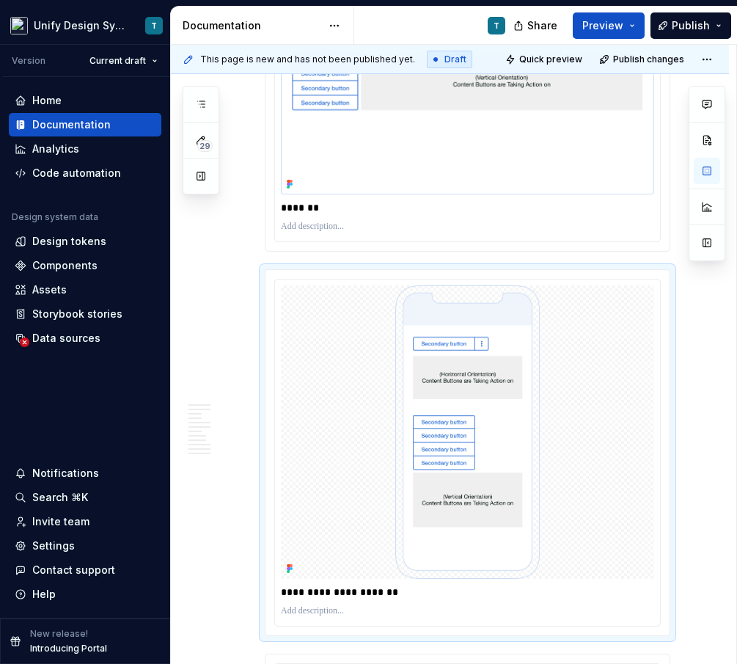
scroll to position [5042, 0]
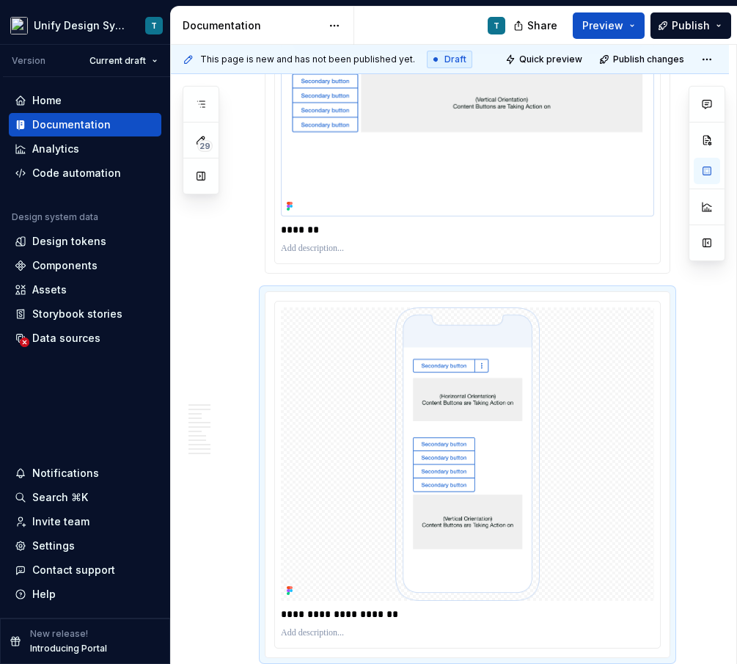
click at [488, 203] on img at bounding box center [467, 76] width 373 height 280
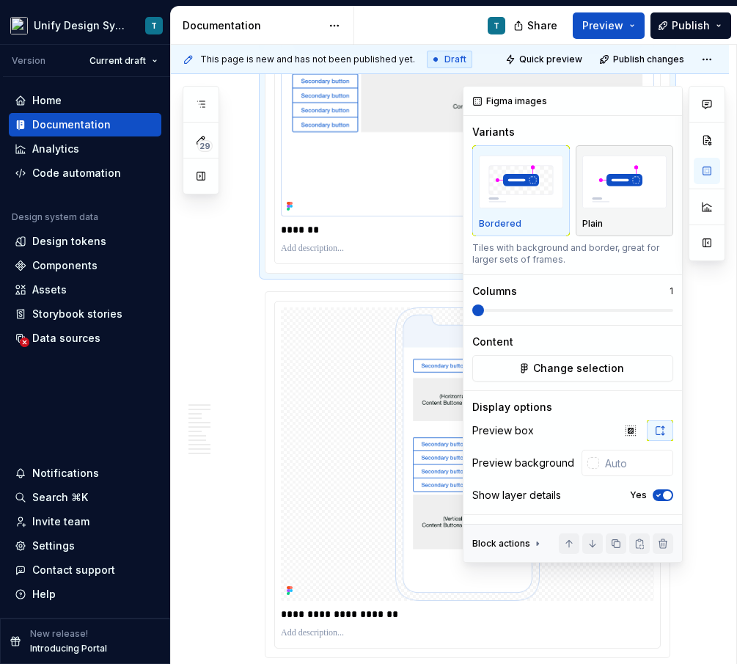
click at [629, 202] on img "button" at bounding box center [624, 183] width 84 height 54
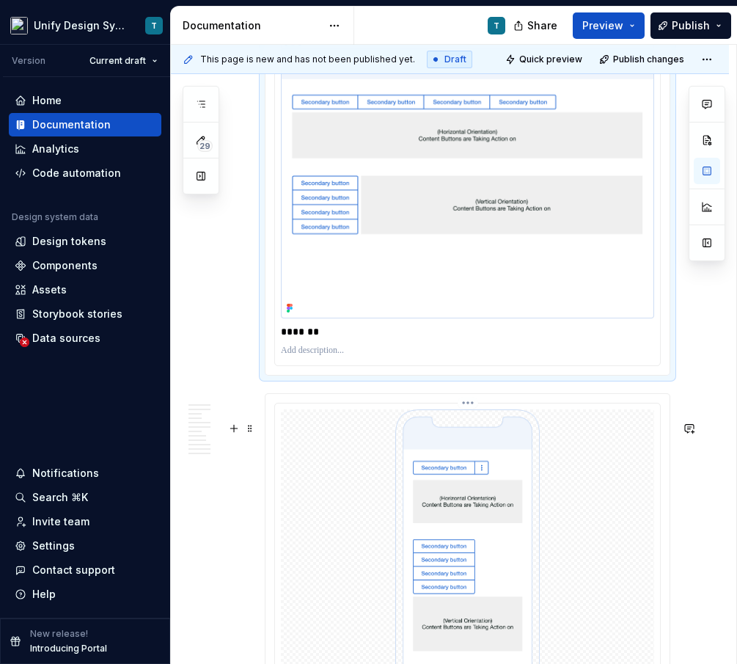
click at [384, 525] on img at bounding box center [468, 555] width 310 height 293
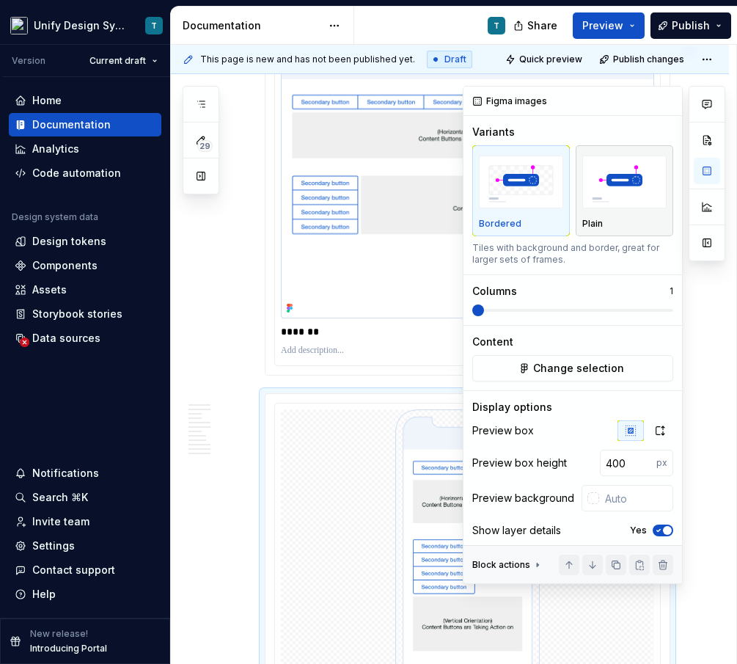
click at [610, 209] on div "button" at bounding box center [624, 182] width 84 height 60
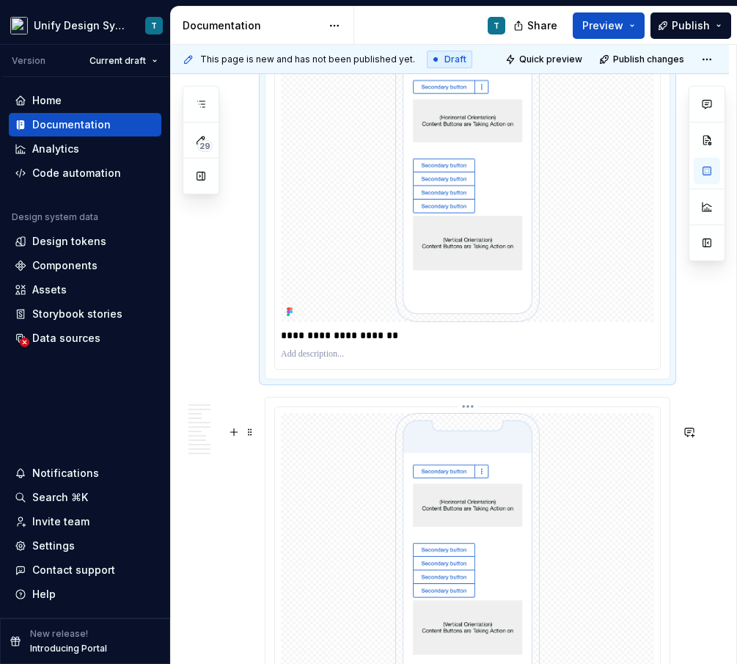
scroll to position [5372, 0]
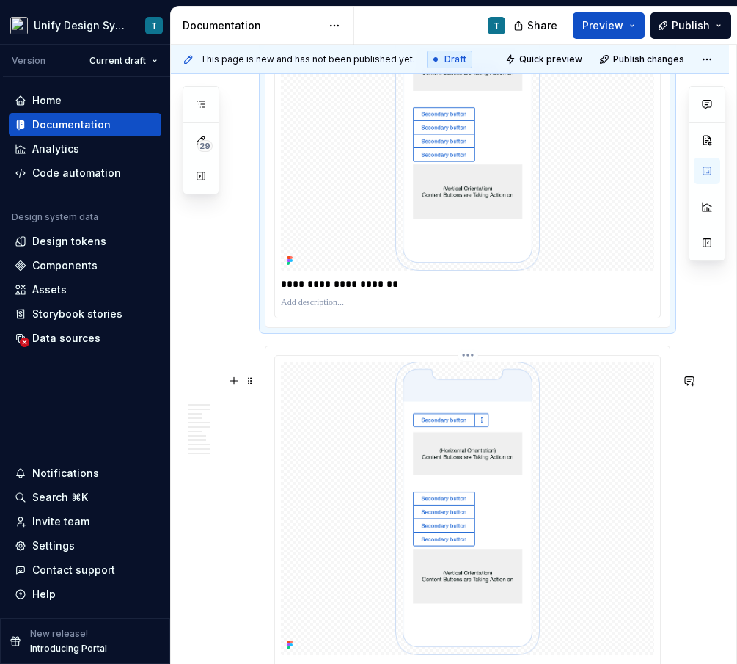
click at [398, 467] on img at bounding box center [468, 508] width 310 height 293
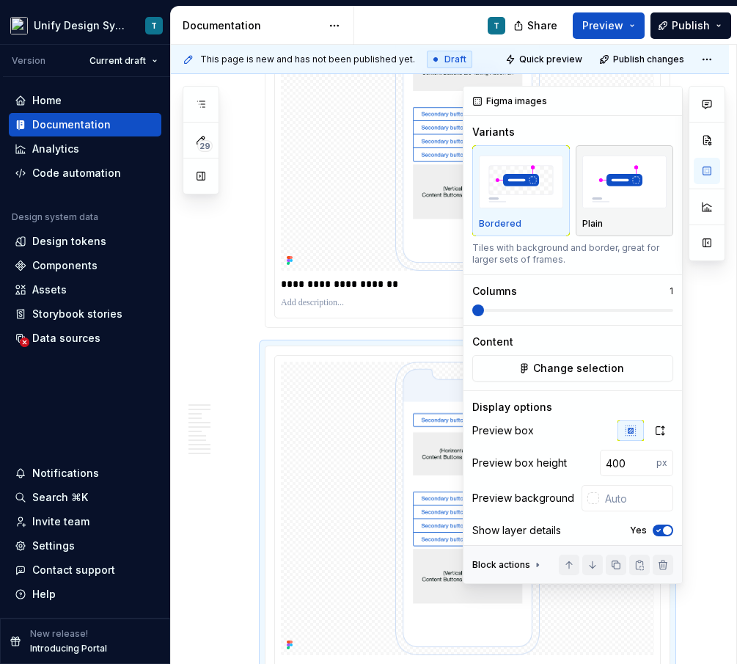
click at [637, 202] on img "button" at bounding box center [624, 183] width 84 height 54
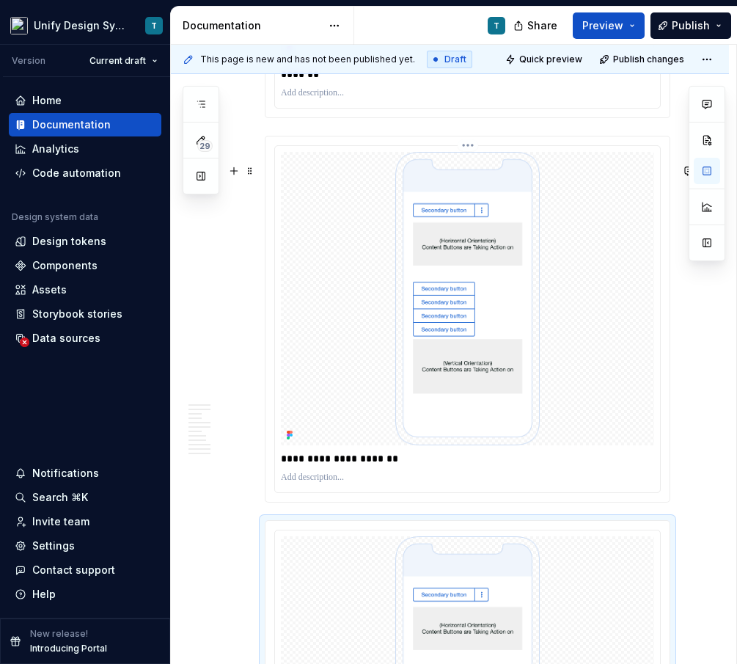
scroll to position [5332, 0]
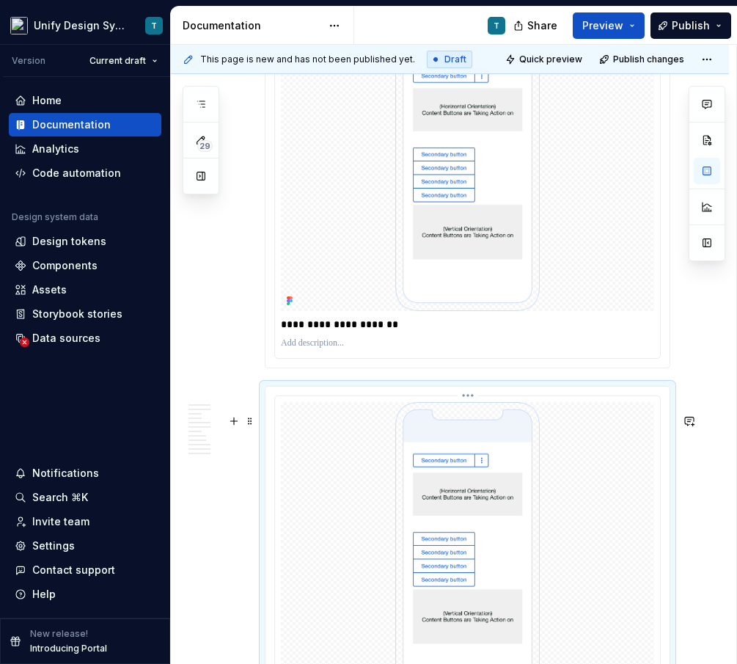
click at [324, 483] on img at bounding box center [468, 548] width 310 height 293
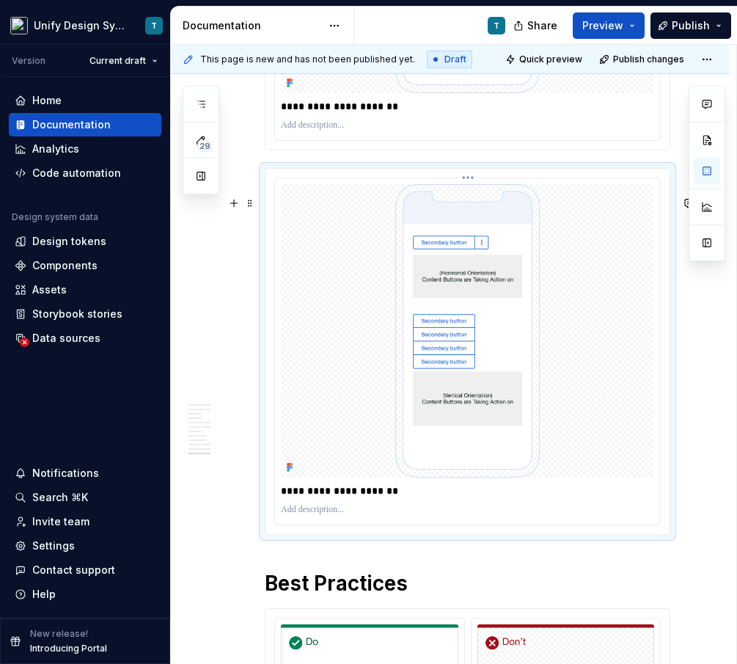
scroll to position [5558, 0]
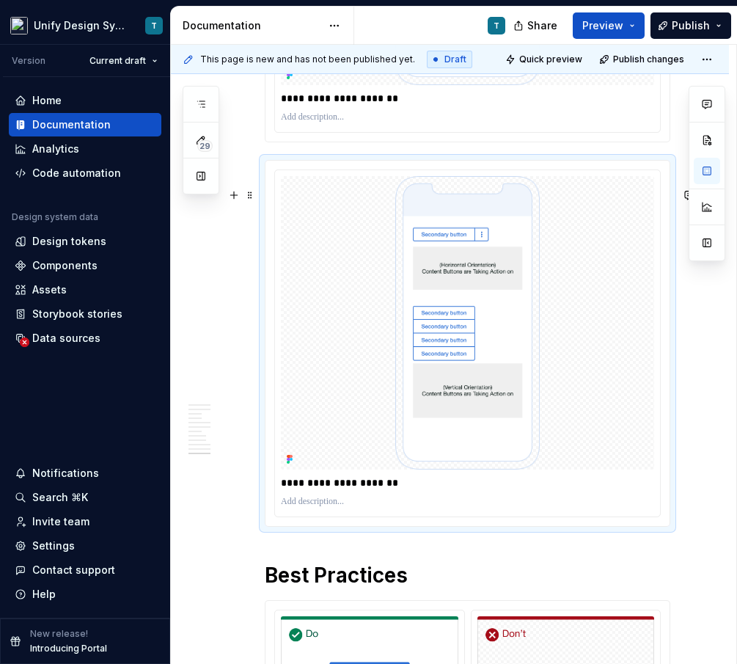
click at [251, 195] on span at bounding box center [250, 195] width 12 height 21
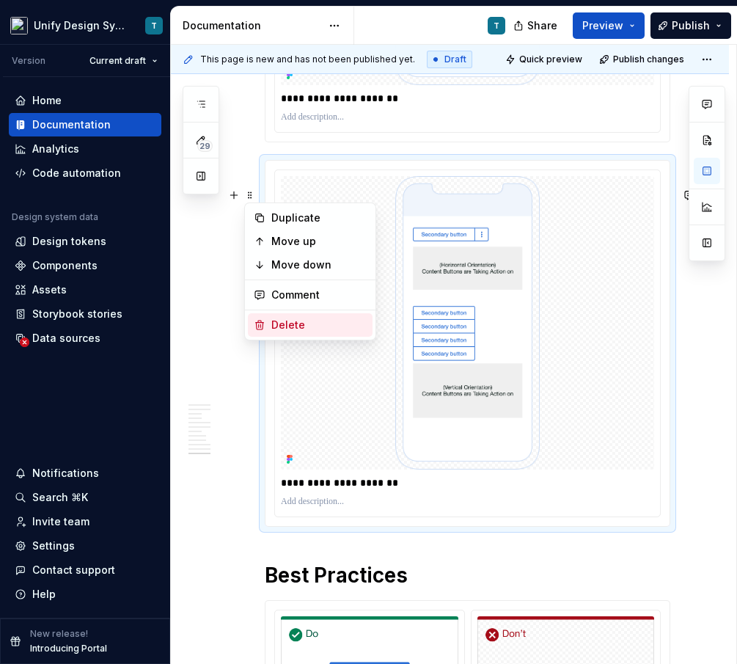
click at [279, 323] on div "Delete" at bounding box center [318, 325] width 95 height 15
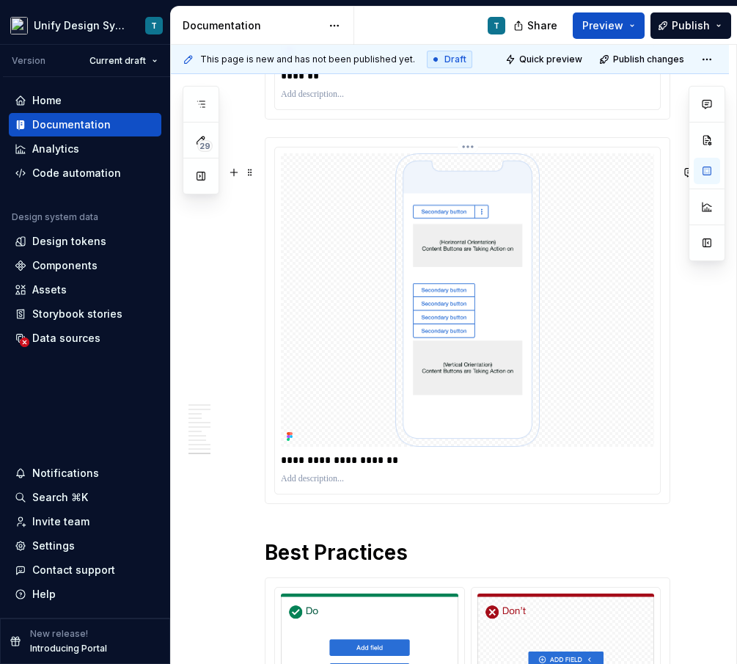
scroll to position [5136, 0]
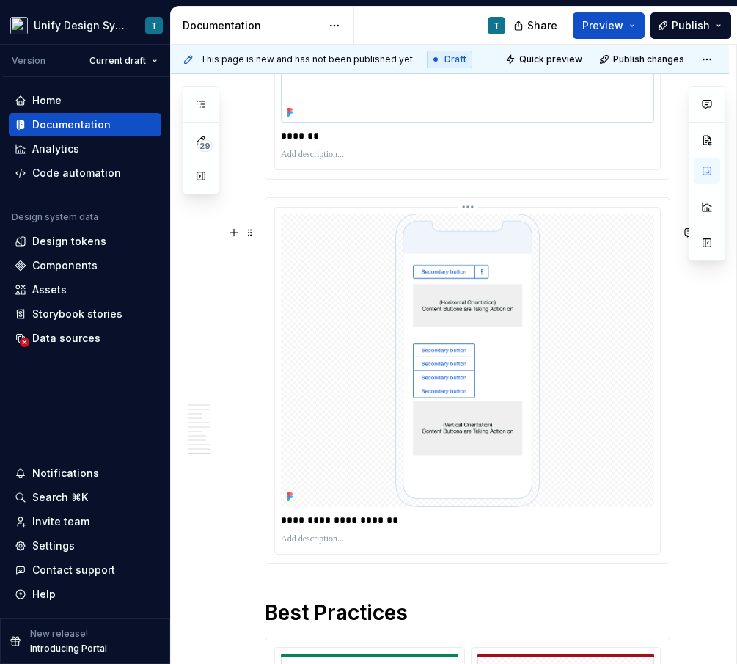
click at [499, 338] on img at bounding box center [468, 359] width 310 height 293
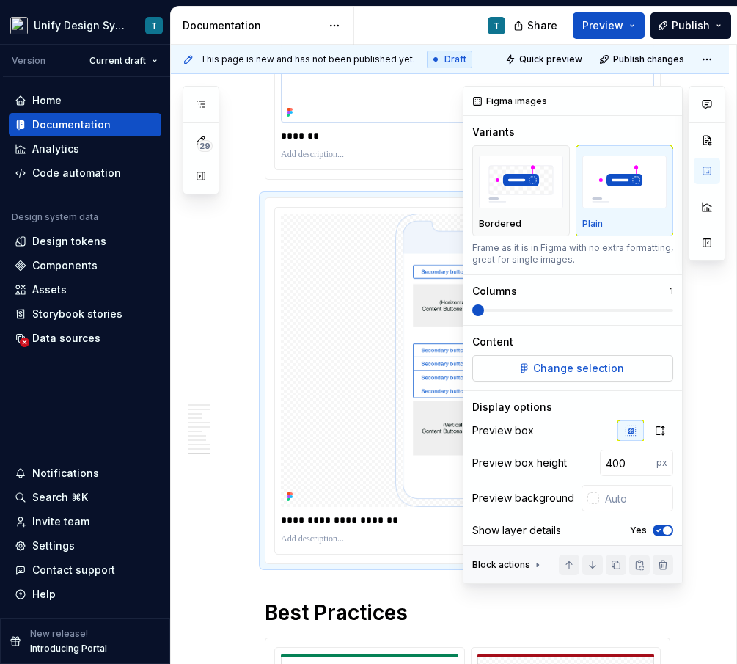
click at [562, 371] on span "Change selection" at bounding box center [578, 368] width 91 height 15
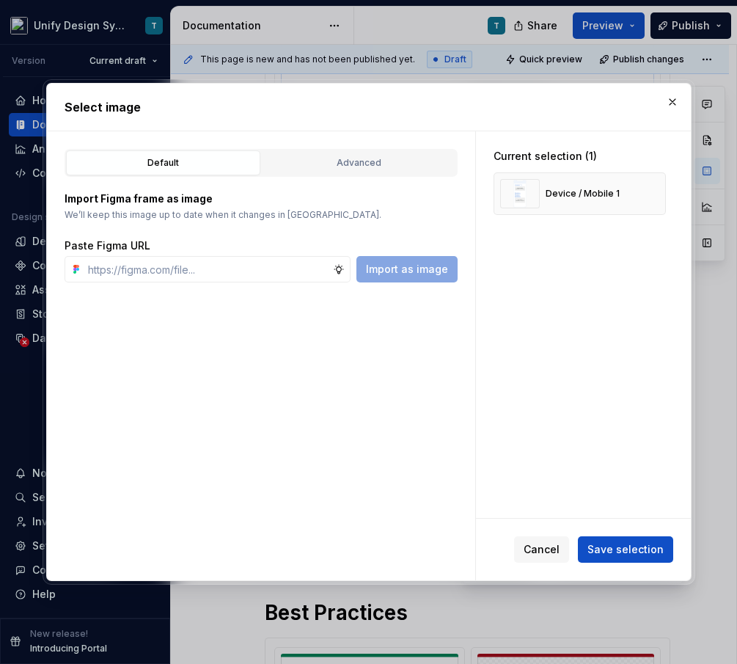
click at [353, 178] on div "Import Figma frame as image We’ll keep this image up to date when it changes in…" at bounding box center [261, 230] width 393 height 106
click at [353, 170] on button "Advanced" at bounding box center [359, 162] width 194 height 25
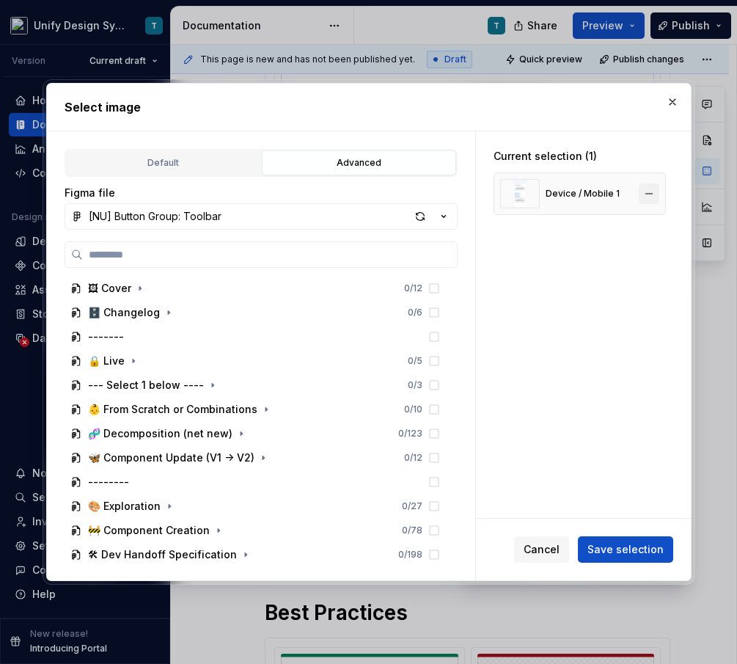
click at [656, 191] on button "button" at bounding box center [649, 193] width 21 height 21
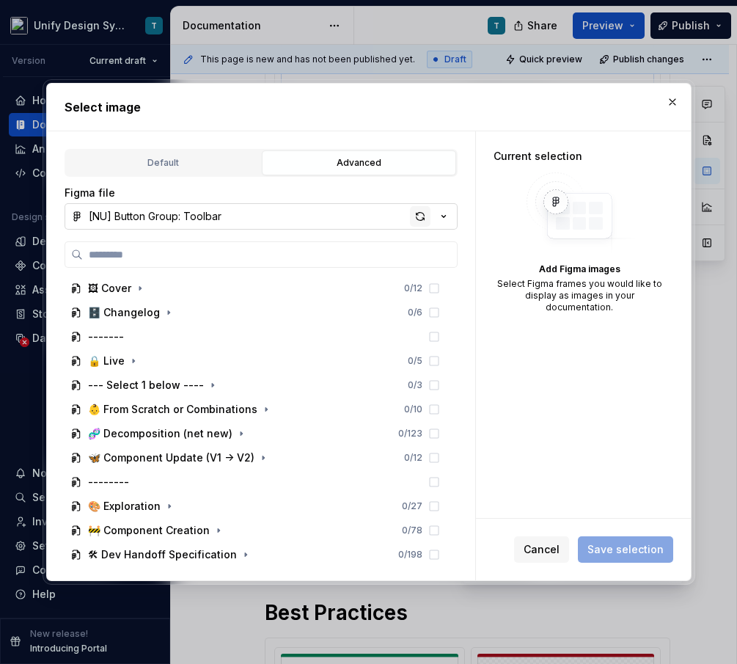
click at [425, 222] on div "button" at bounding box center [420, 216] width 21 height 21
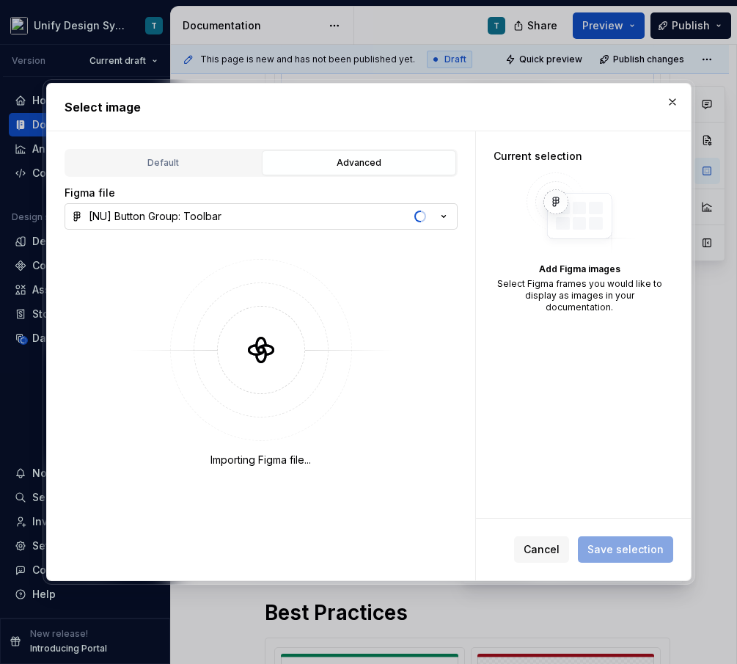
type textarea "*"
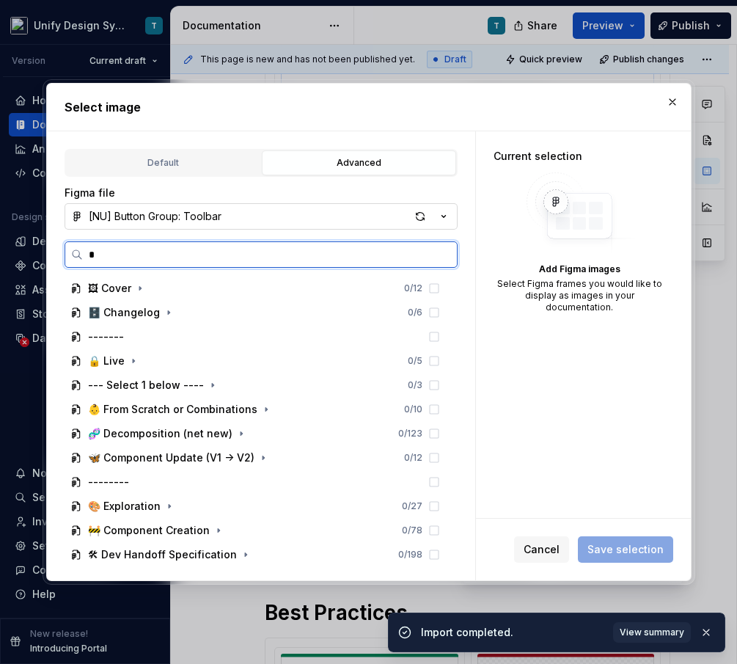
type input "**"
type textarea "*"
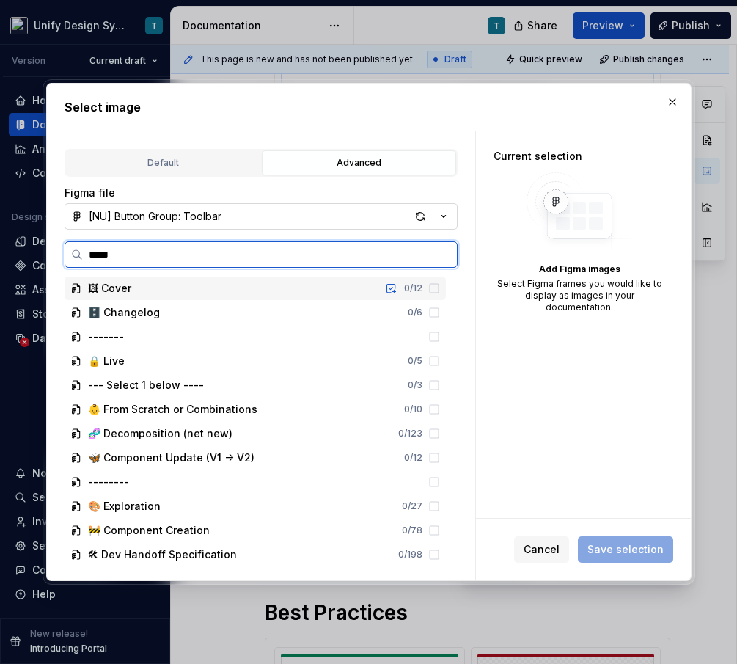
type input "******"
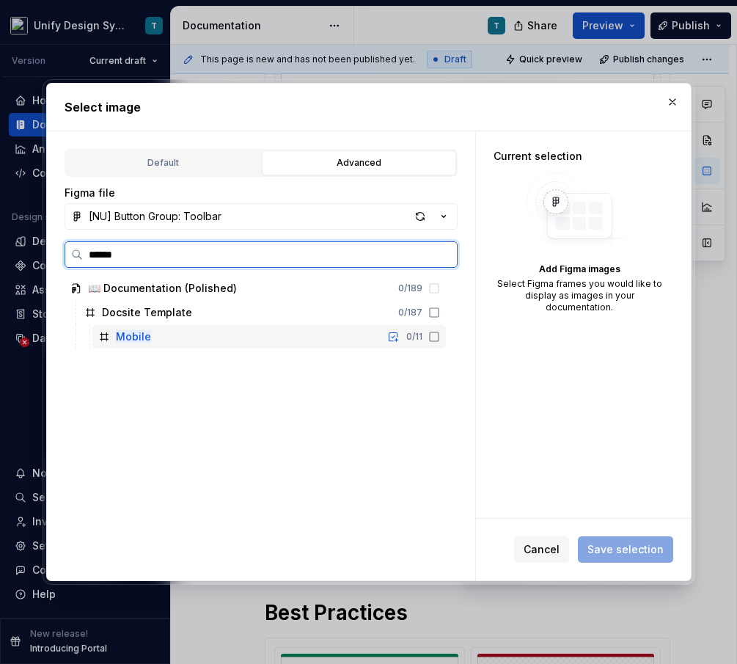
click at [150, 340] on div "Mobile 0 / 11" at bounding box center [269, 336] width 354 height 23
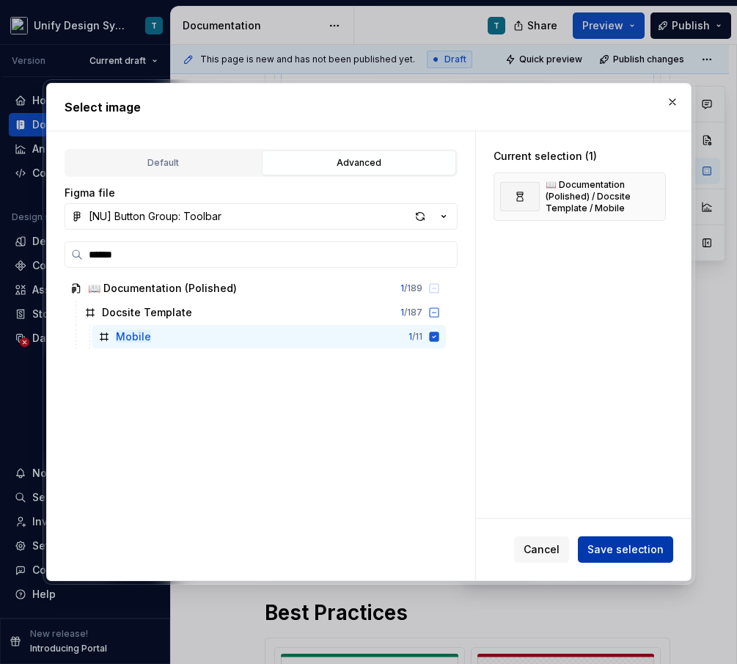
click at [591, 550] on button "Save selection" at bounding box center [625, 549] width 95 height 26
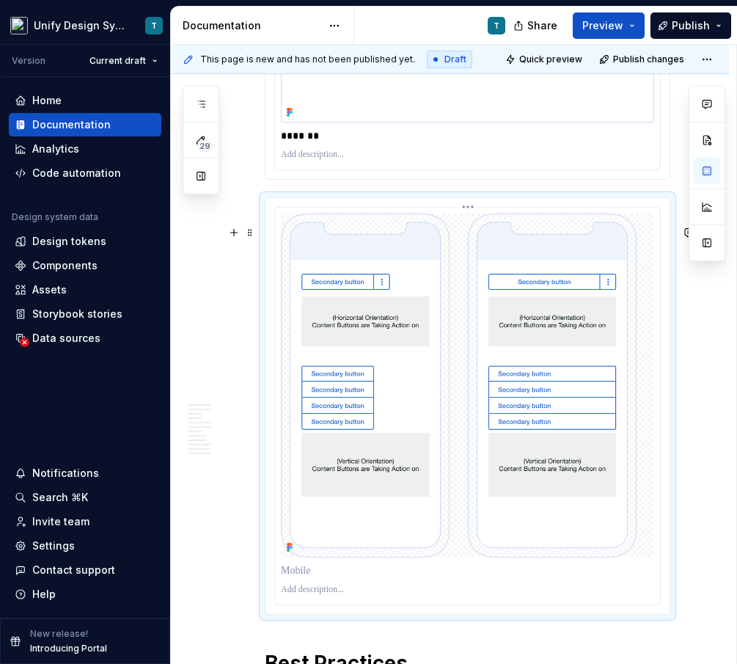
click at [355, 482] on img at bounding box center [467, 385] width 373 height 344
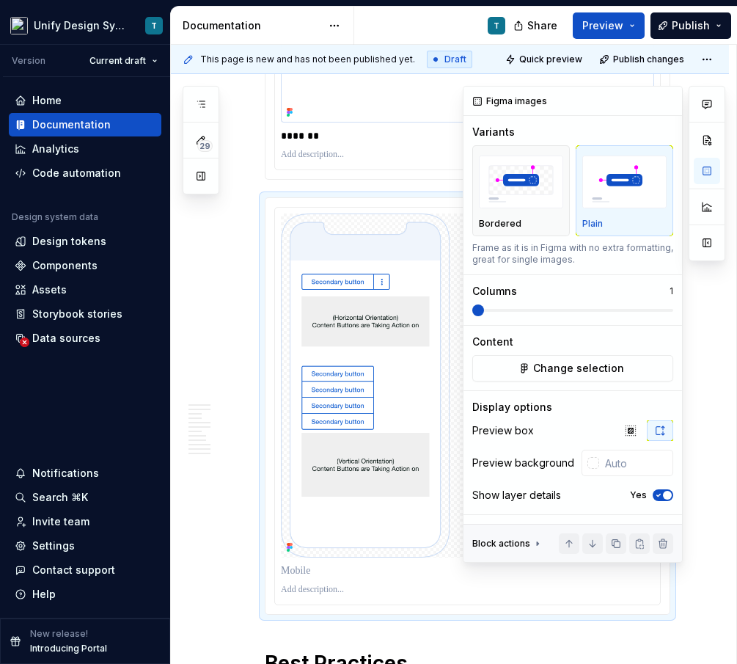
click at [626, 195] on img "button" at bounding box center [624, 183] width 84 height 54
type textarea "*"
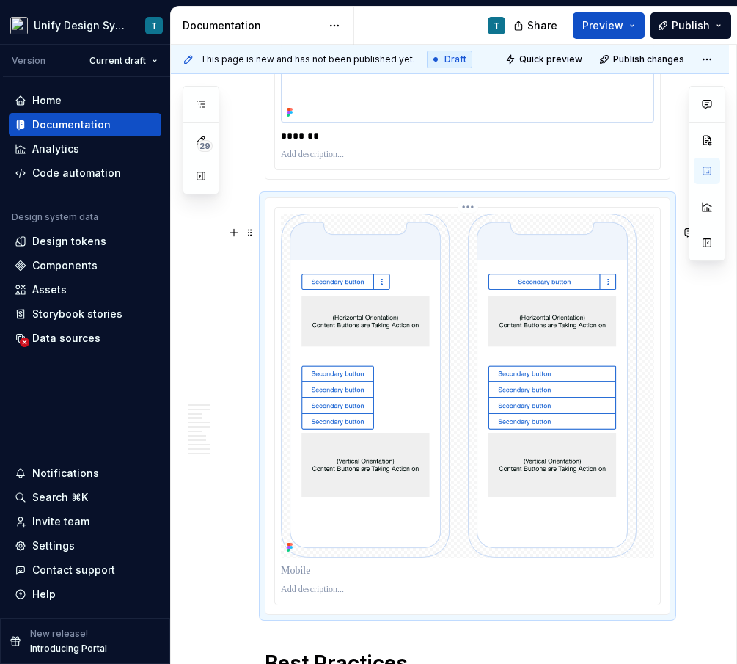
click at [339, 412] on img at bounding box center [467, 385] width 373 height 344
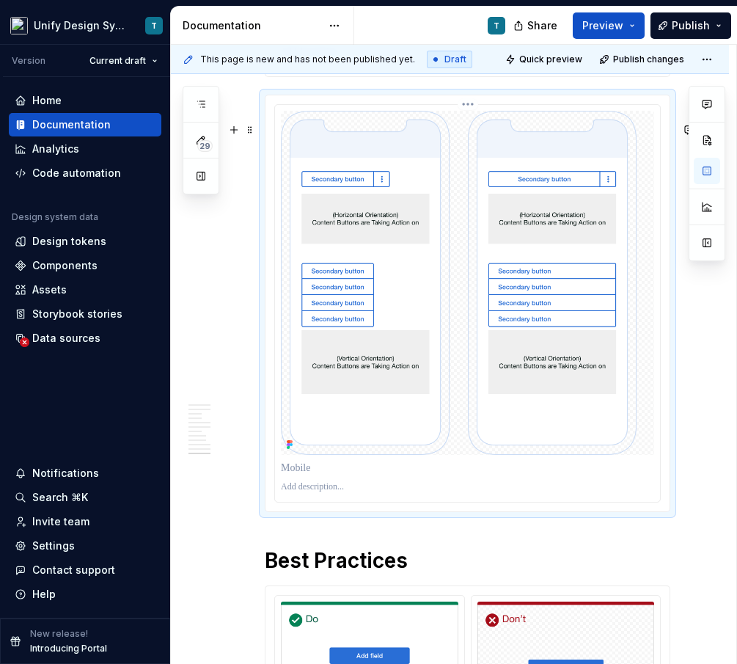
scroll to position [5342, 0]
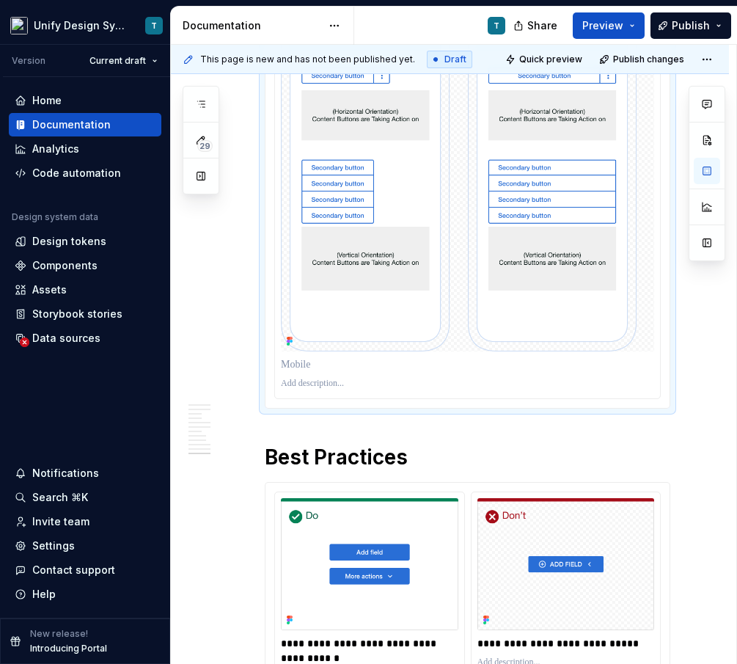
click at [304, 372] on p at bounding box center [467, 364] width 373 height 15
click at [453, 470] on h1 "Best Practices" at bounding box center [468, 457] width 406 height 26
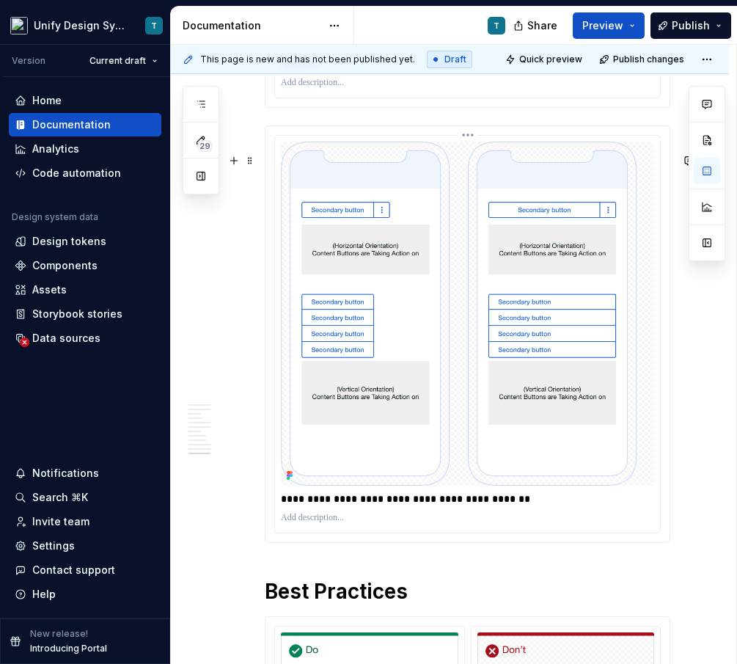
scroll to position [5167, 0]
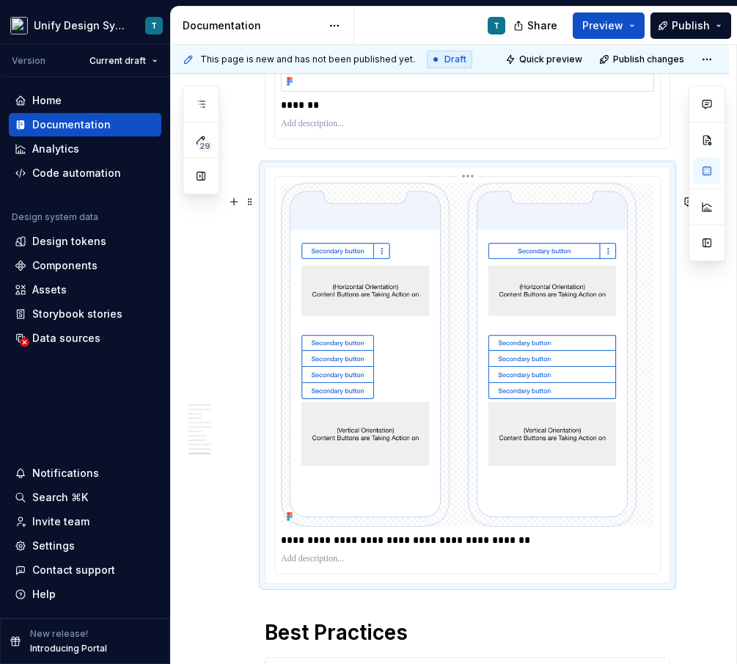
click at [478, 407] on img at bounding box center [467, 355] width 373 height 344
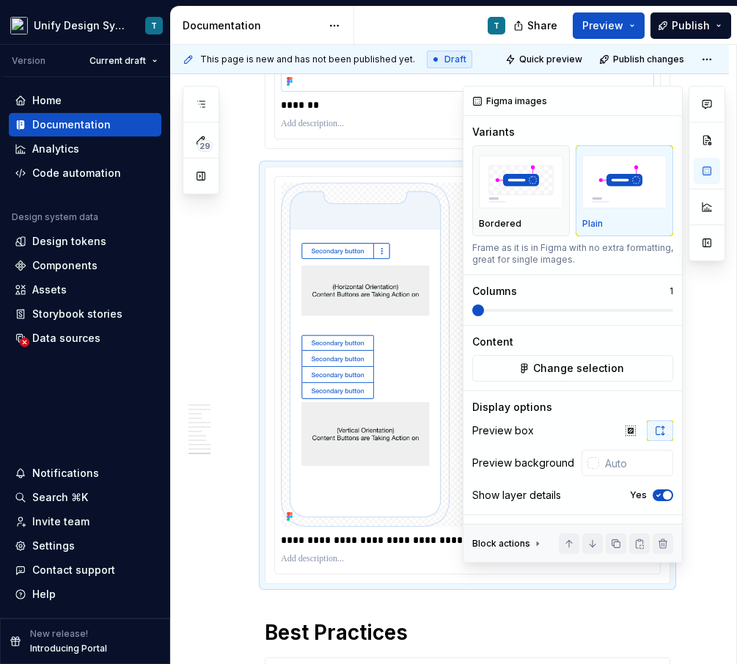
click at [700, 310] on div at bounding box center [707, 324] width 37 height 477
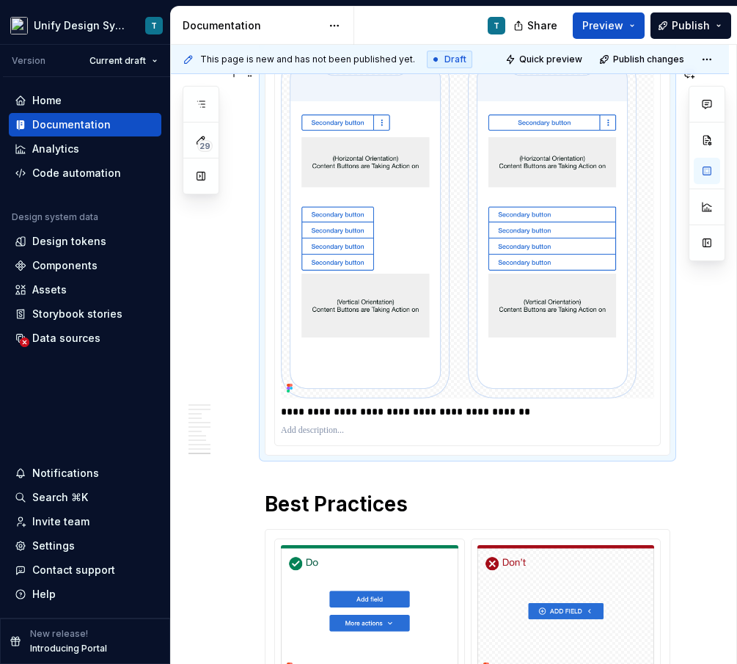
scroll to position [5399, 0]
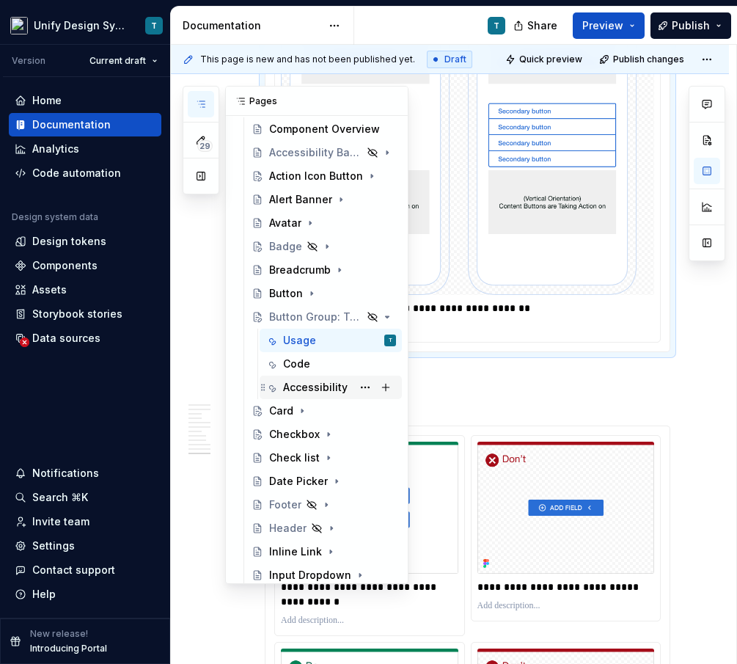
click at [307, 383] on div "Accessibility" at bounding box center [315, 387] width 65 height 15
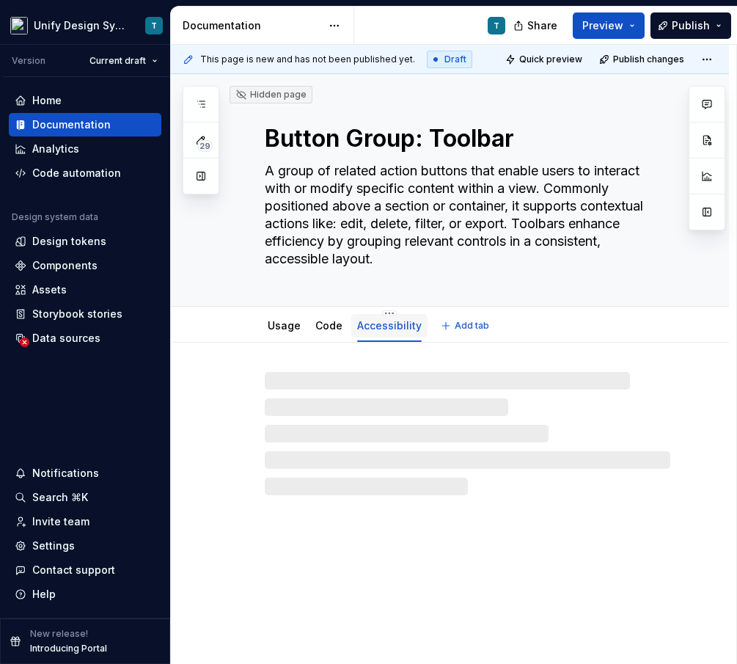
click at [384, 328] on link "Accessibility" at bounding box center [389, 325] width 65 height 12
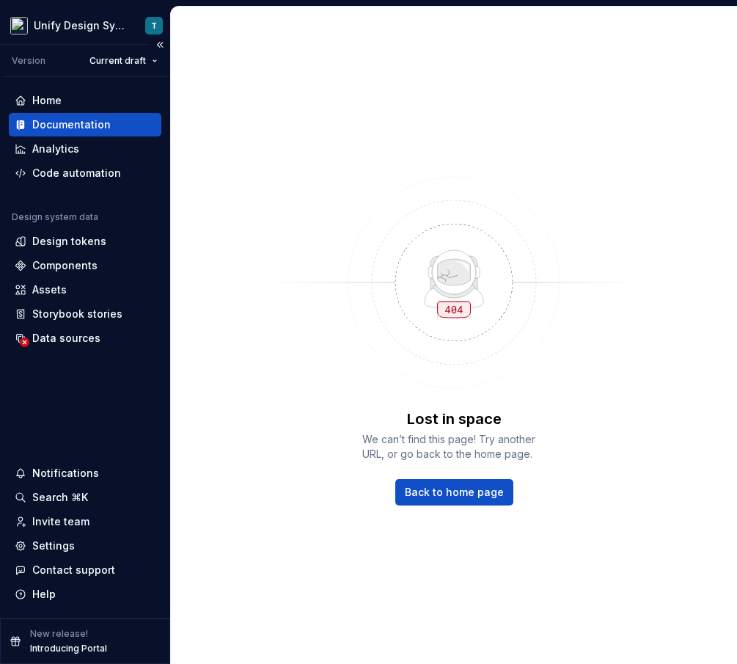
click at [76, 125] on div "Documentation" at bounding box center [71, 124] width 78 height 15
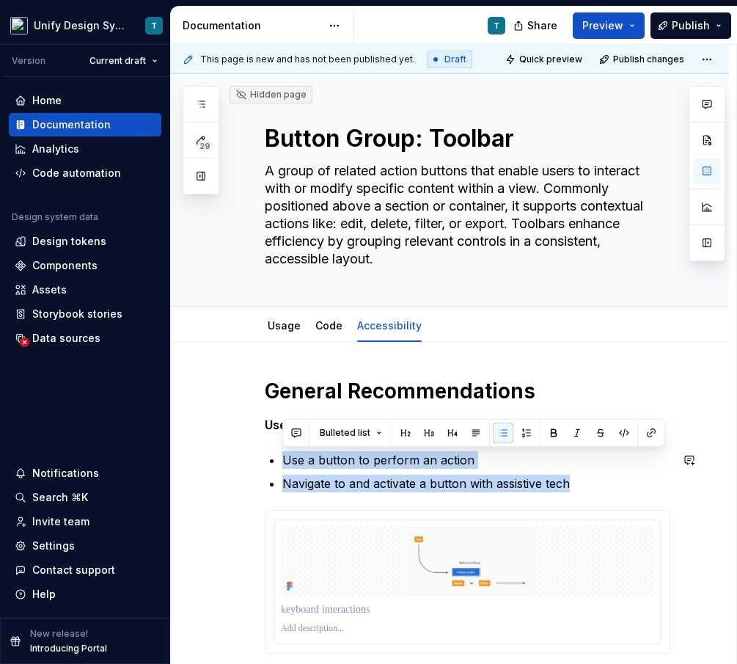
drag, startPoint x: 270, startPoint y: 456, endPoint x: 594, endPoint y: 486, distance: 325.6
click at [594, 486] on div "General Recommendations Users should be able to: Use a button to perform an act…" at bounding box center [468, 533] width 406 height 311
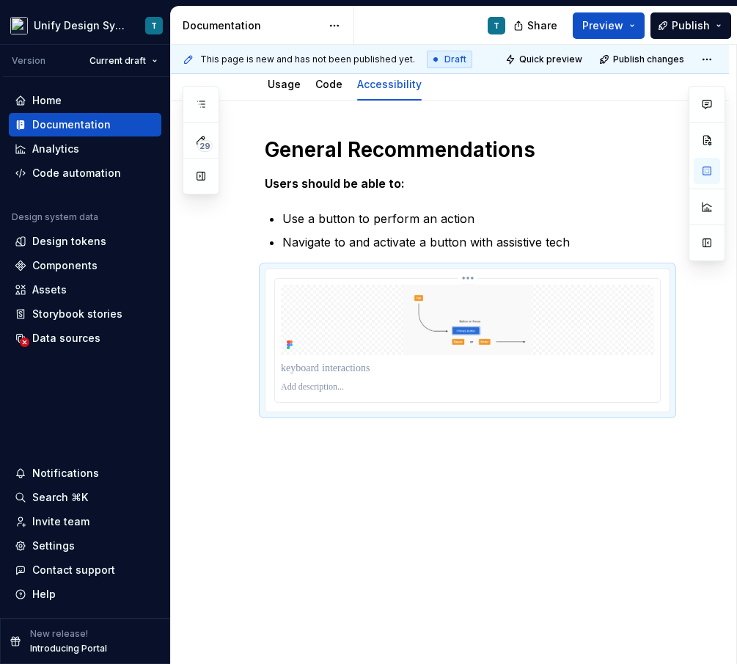
scroll to position [241, 0]
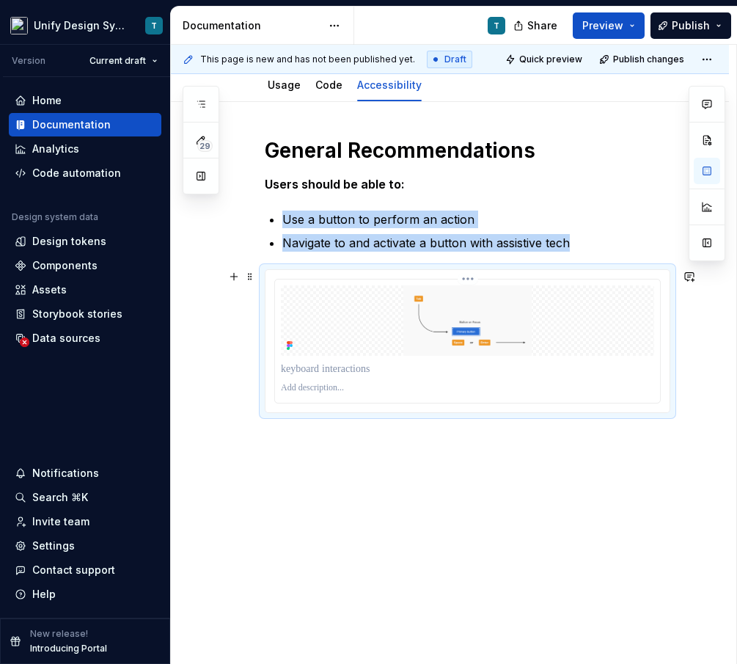
click at [393, 290] on img at bounding box center [467, 320] width 373 height 70
type textarea "*"
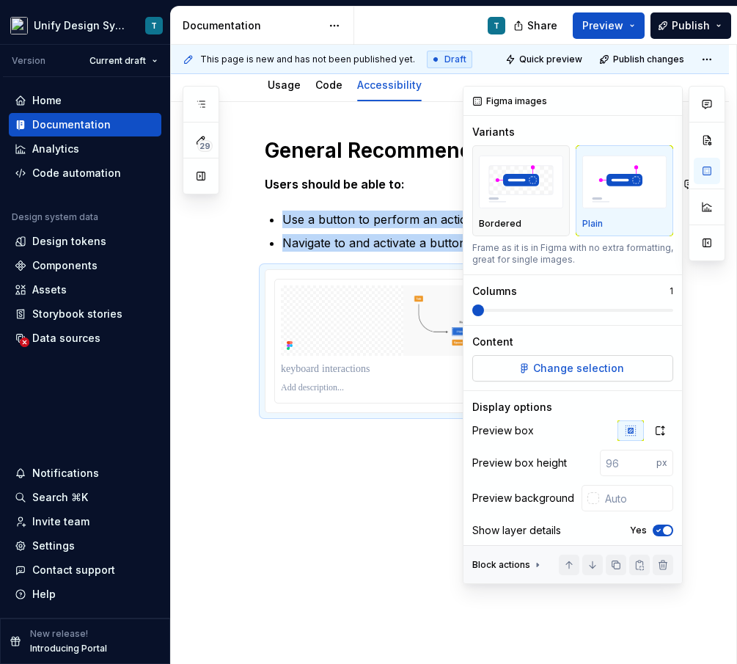
click at [576, 369] on span "Change selection" at bounding box center [578, 368] width 91 height 15
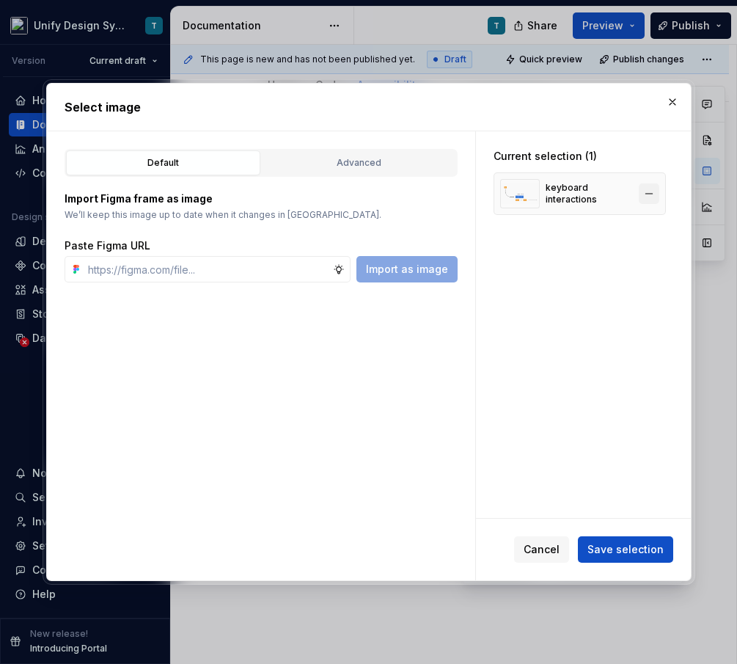
click at [654, 195] on button "button" at bounding box center [649, 193] width 21 height 21
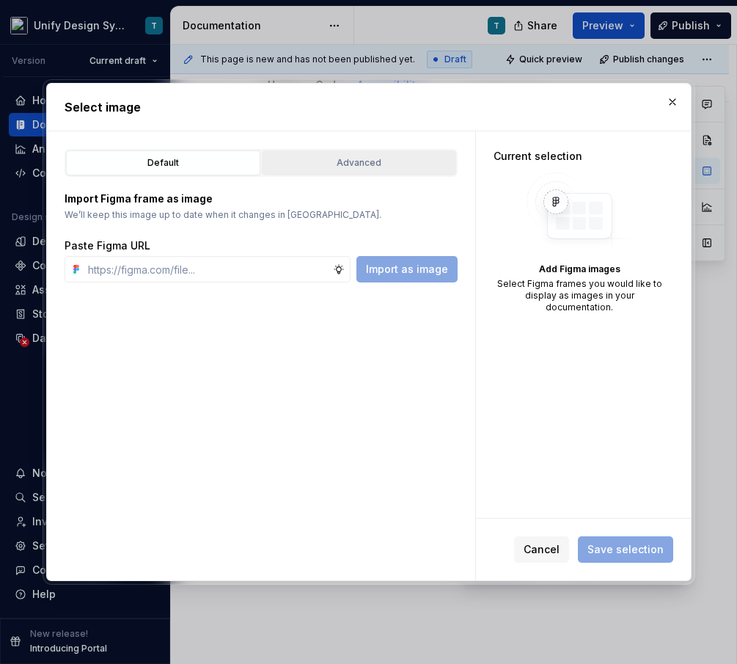
click at [398, 174] on button "Advanced" at bounding box center [359, 162] width 194 height 25
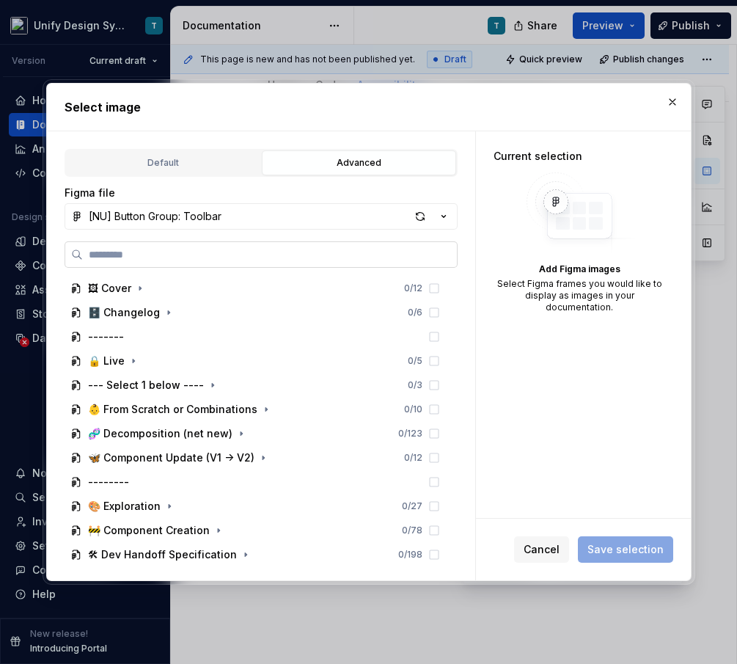
click at [208, 265] on label at bounding box center [261, 254] width 393 height 26
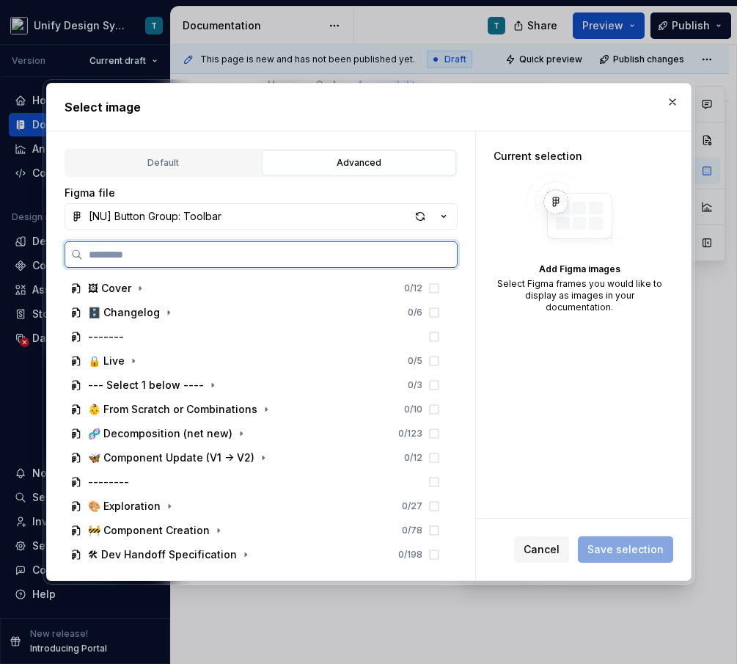
click at [208, 262] on input "search" at bounding box center [270, 254] width 374 height 15
type input "***"
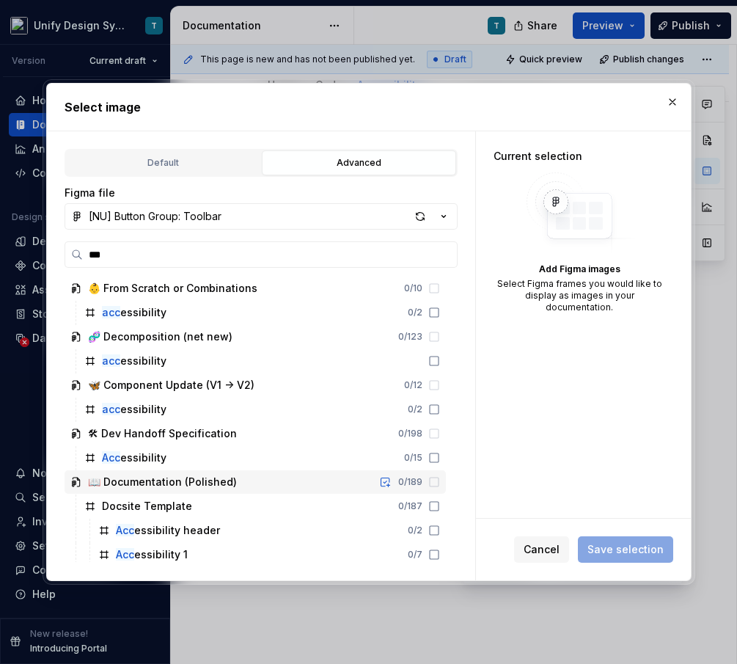
scroll to position [29, 0]
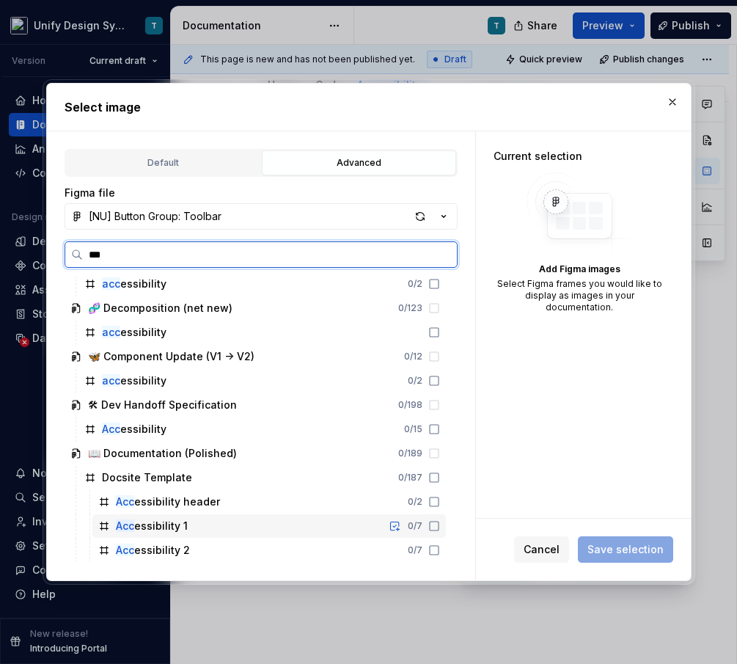
click at [158, 526] on div "Acc essibility 1" at bounding box center [152, 526] width 72 height 15
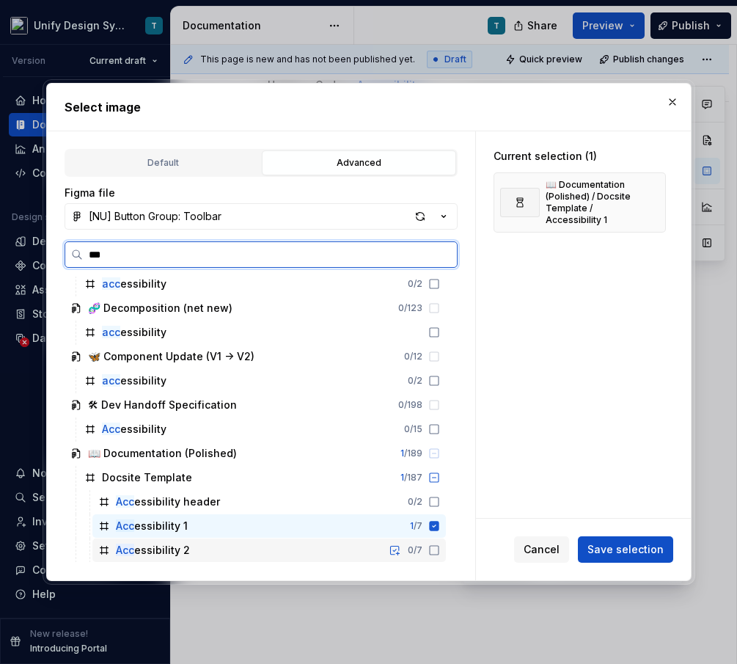
click at [337, 552] on div "Acc essibility 2 0 / 7" at bounding box center [269, 549] width 354 height 23
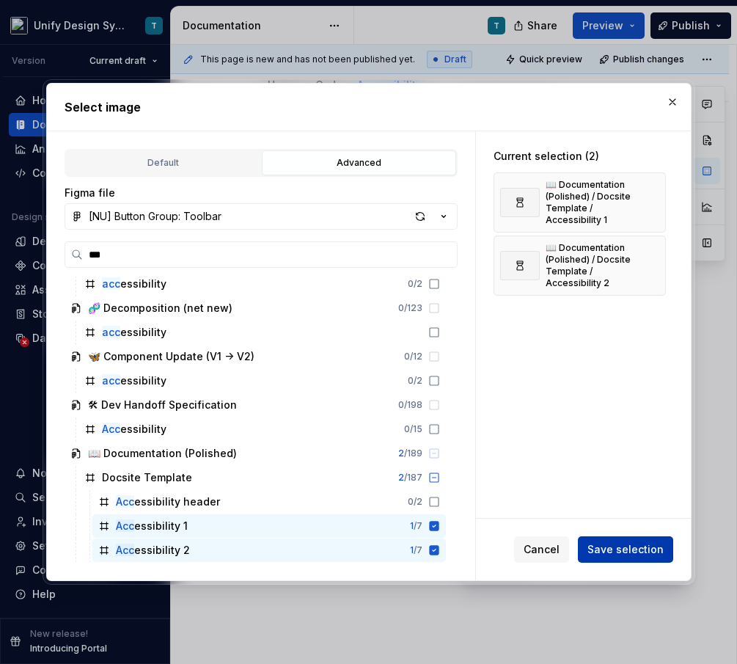
click at [602, 545] on span "Save selection" at bounding box center [626, 549] width 76 height 15
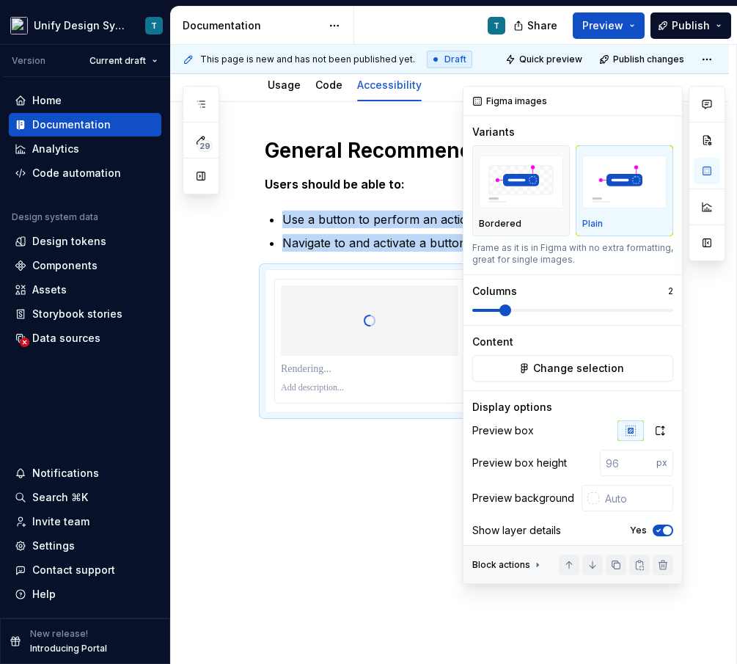
click at [500, 307] on span at bounding box center [506, 310] width 12 height 12
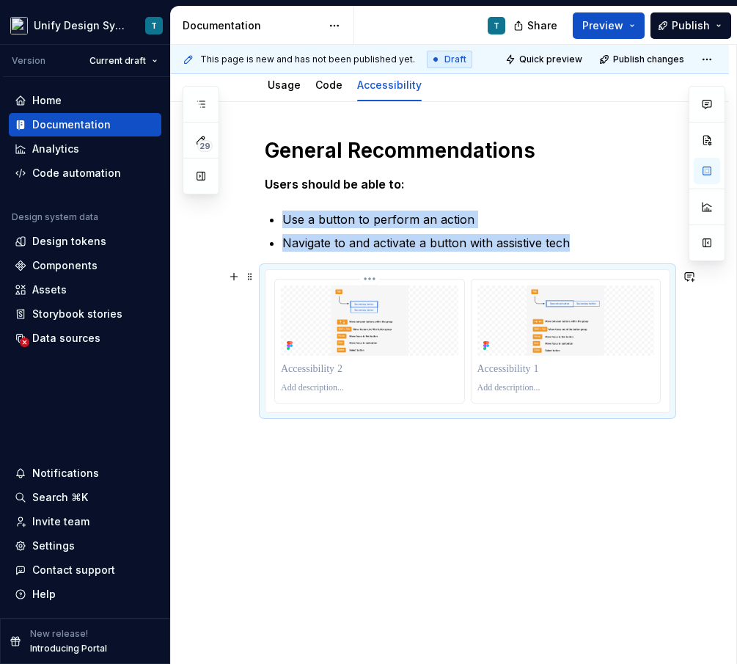
click at [405, 319] on img at bounding box center [370, 320] width 178 height 70
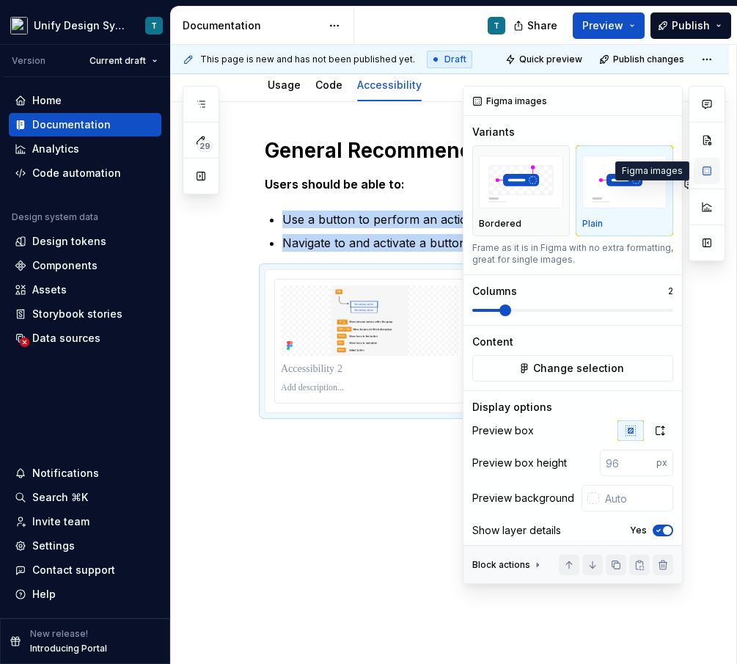
click at [709, 169] on button "button" at bounding box center [707, 171] width 26 height 26
type textarea "*"
click at [621, 458] on input "number" at bounding box center [628, 463] width 56 height 26
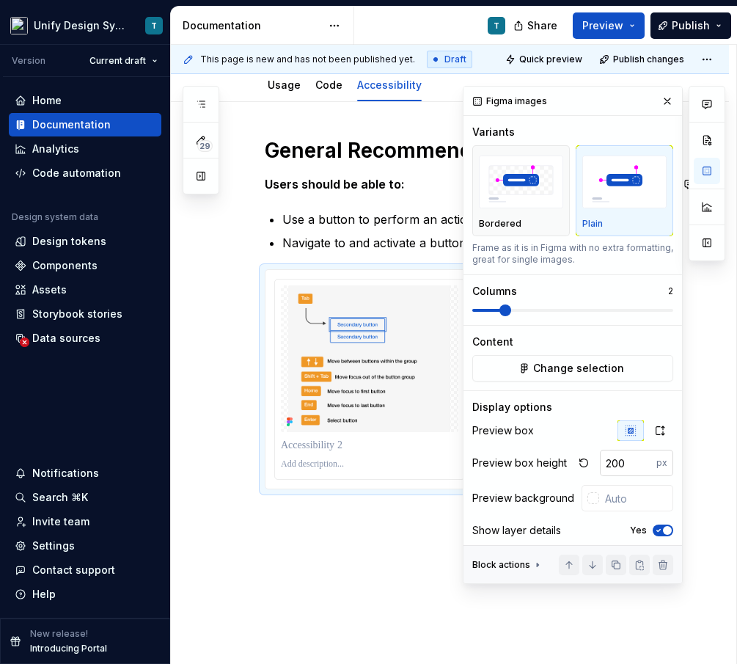
click at [621, 458] on input "200" at bounding box center [628, 463] width 56 height 26
type input "300"
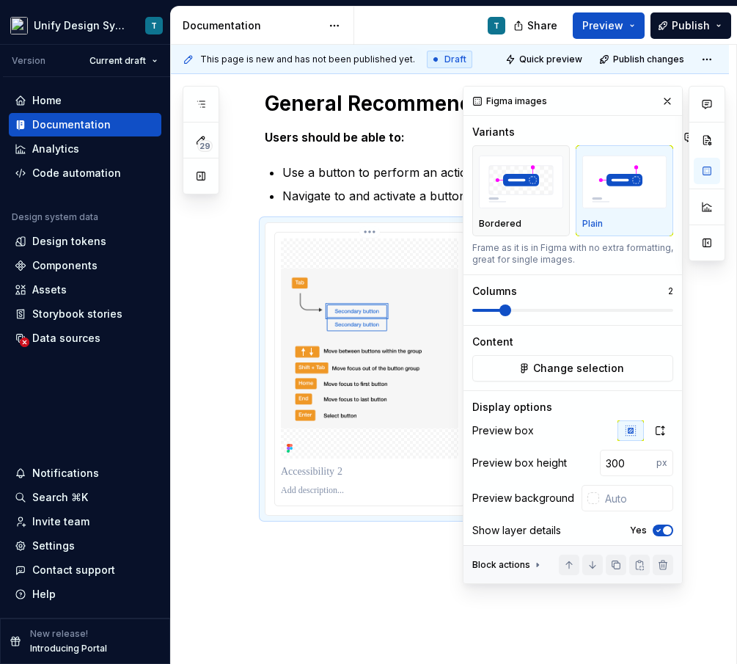
scroll to position [288, 0]
click at [383, 380] on img at bounding box center [370, 348] width 178 height 160
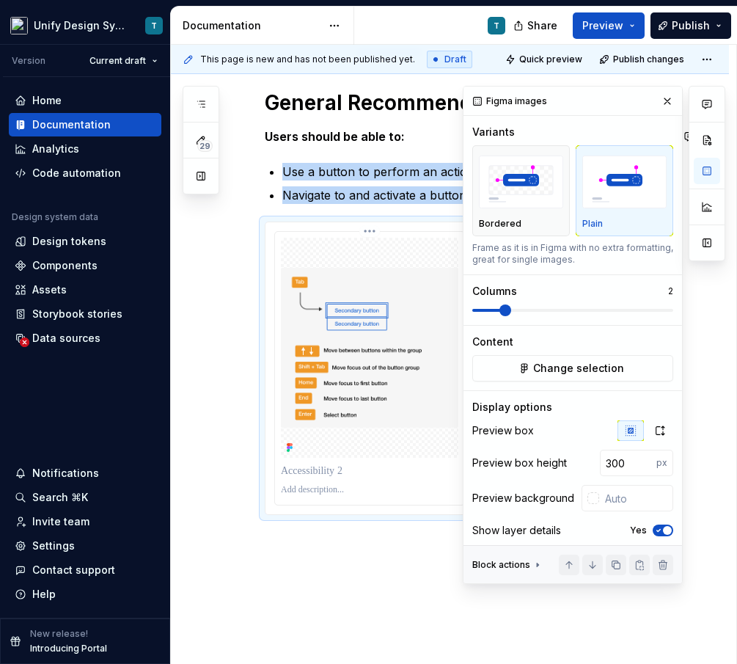
click at [329, 467] on p at bounding box center [370, 471] width 178 height 15
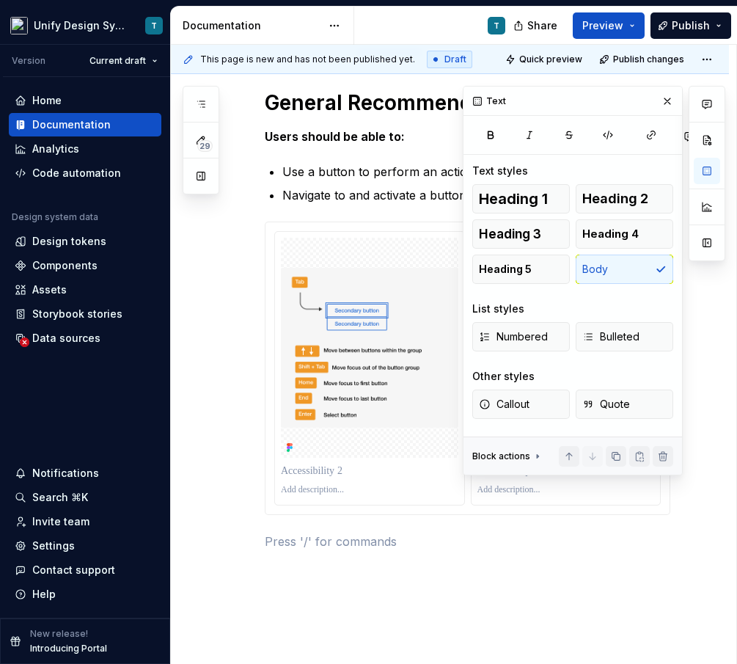
click at [354, 566] on div "General Recommendations Users should be able to: Use a button to perform an act…" at bounding box center [468, 328] width 406 height 478
click at [336, 470] on p at bounding box center [370, 471] width 178 height 15
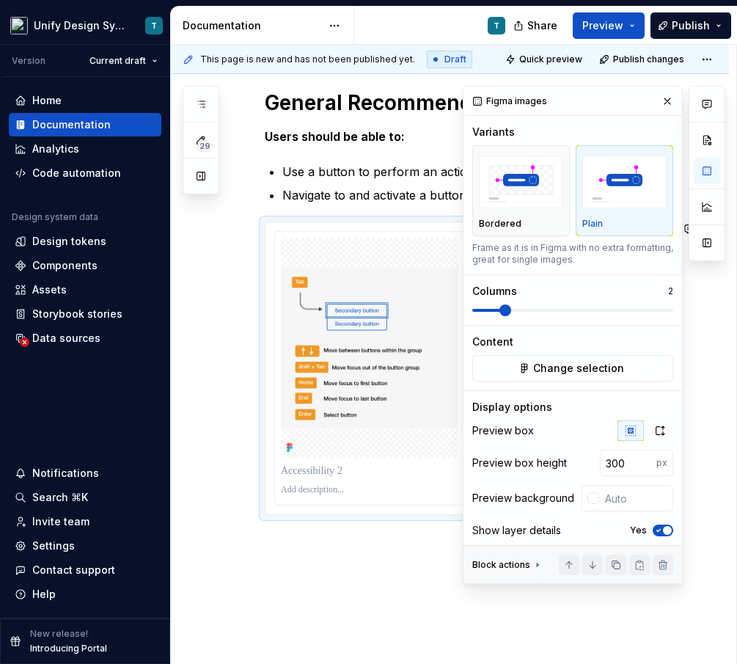
click at [291, 643] on div "General Recommendations Users should be able to: Use a button to perform an act…" at bounding box center [450, 410] width 558 height 713
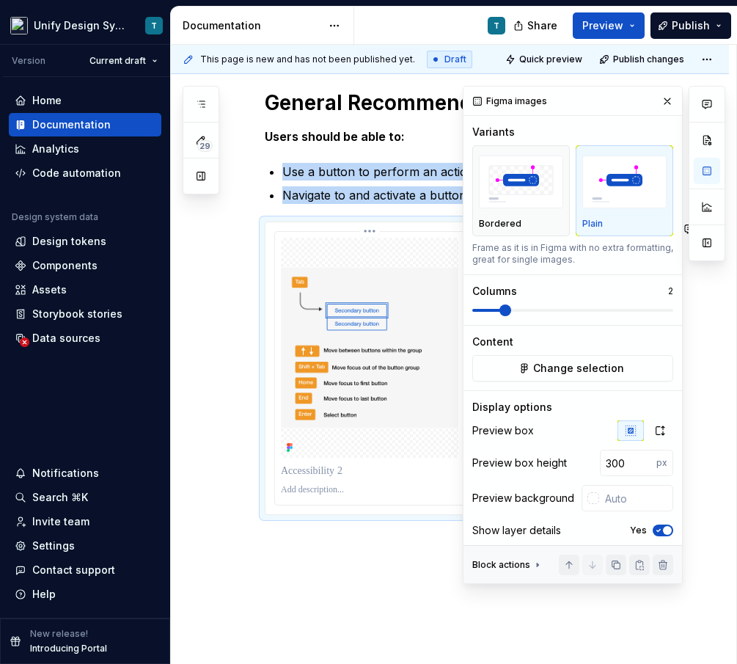
click at [310, 472] on p at bounding box center [370, 471] width 178 height 15
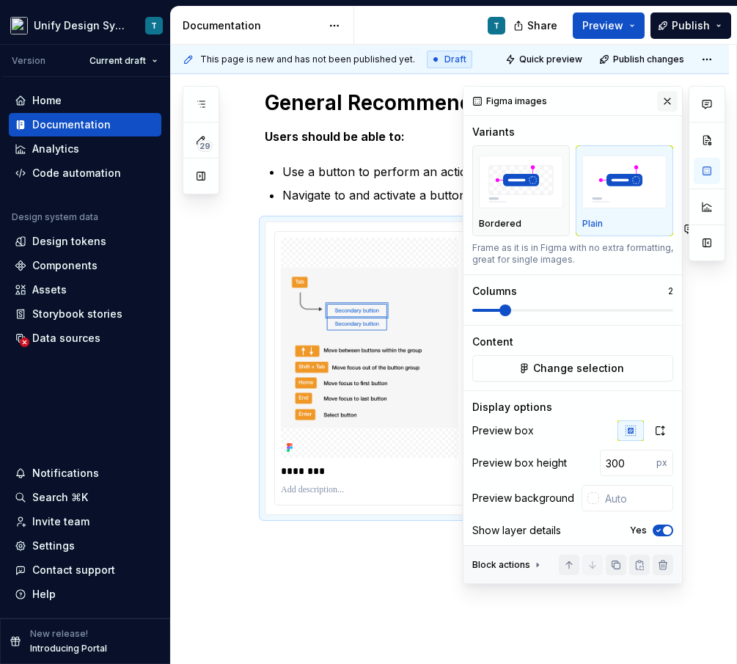
click at [669, 98] on button "button" at bounding box center [667, 101] width 21 height 21
type textarea "*"
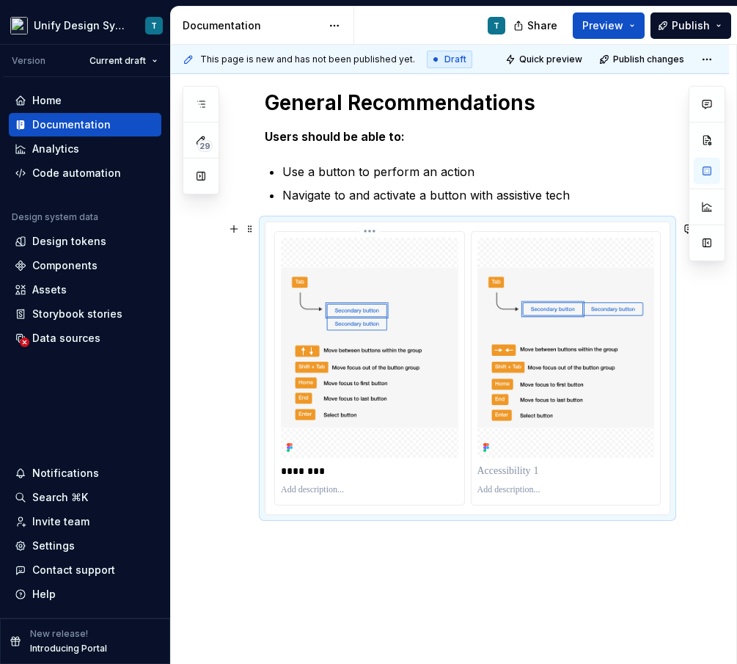
click at [327, 475] on p "********" at bounding box center [371, 471] width 181 height 15
click at [526, 470] on p at bounding box center [567, 471] width 178 height 15
click at [454, 624] on div "**********" at bounding box center [450, 393] width 558 height 678
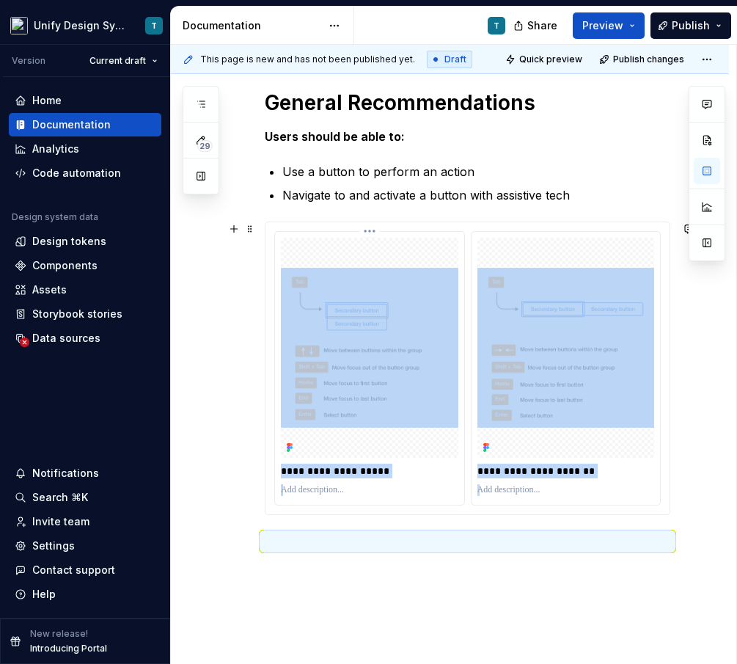
click at [409, 363] on img at bounding box center [370, 348] width 178 height 160
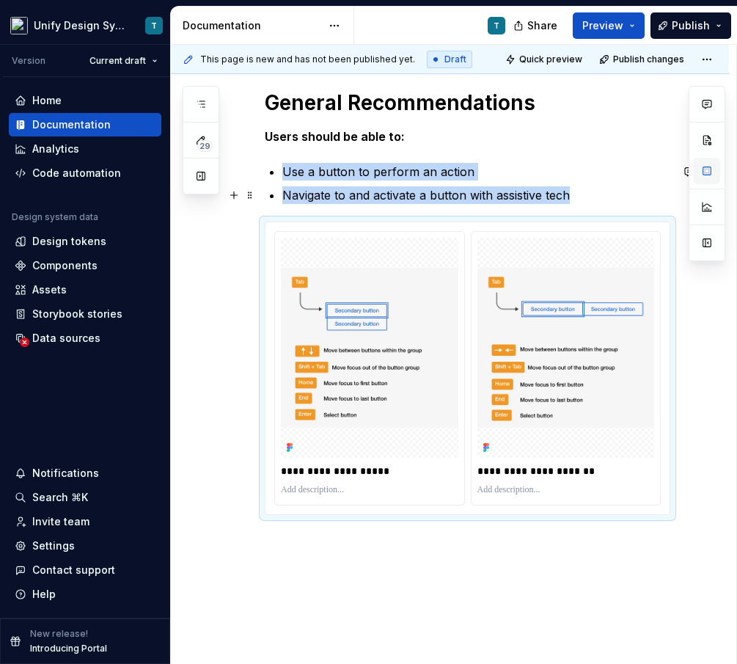
type textarea "*"
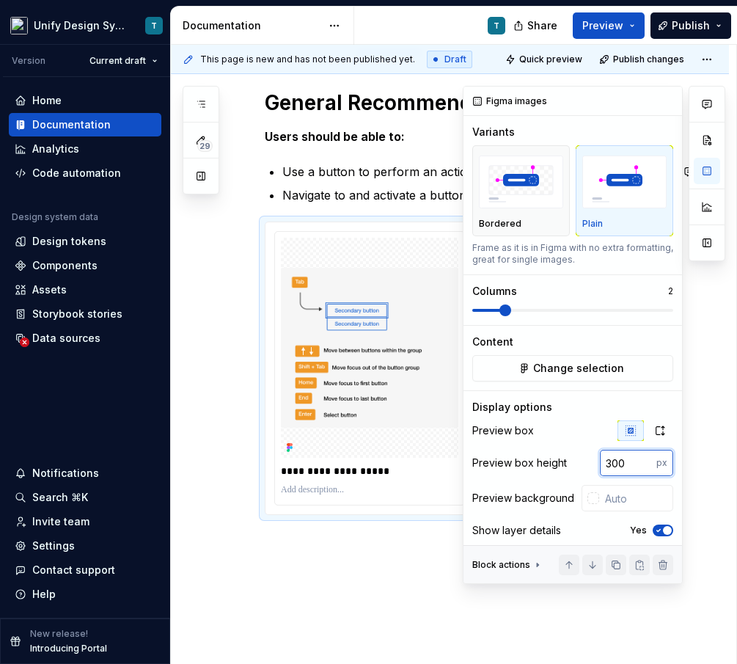
drag, startPoint x: 629, startPoint y: 464, endPoint x: 572, endPoint y: 464, distance: 56.5
click at [572, 464] on div "Preview box height 300 px" at bounding box center [572, 463] width 201 height 26
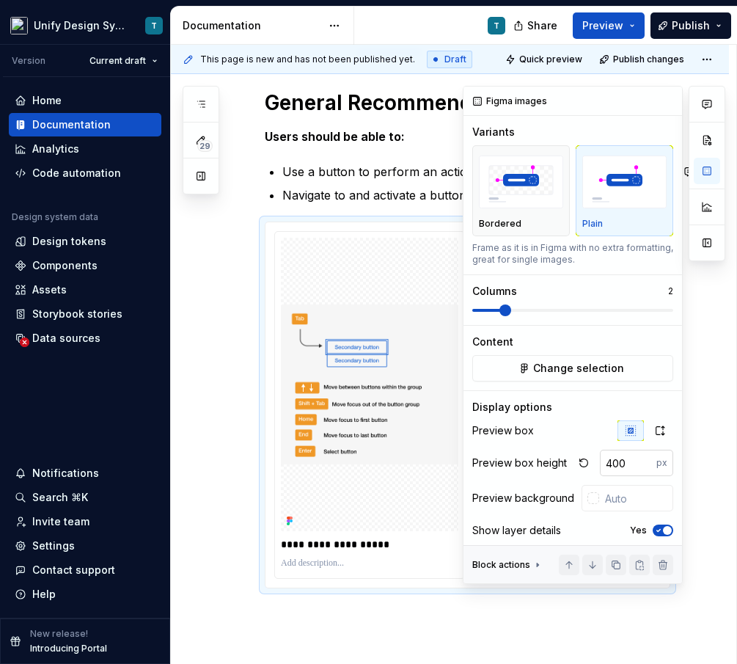
click at [620, 464] on input "400" at bounding box center [628, 463] width 56 height 26
type input "300"
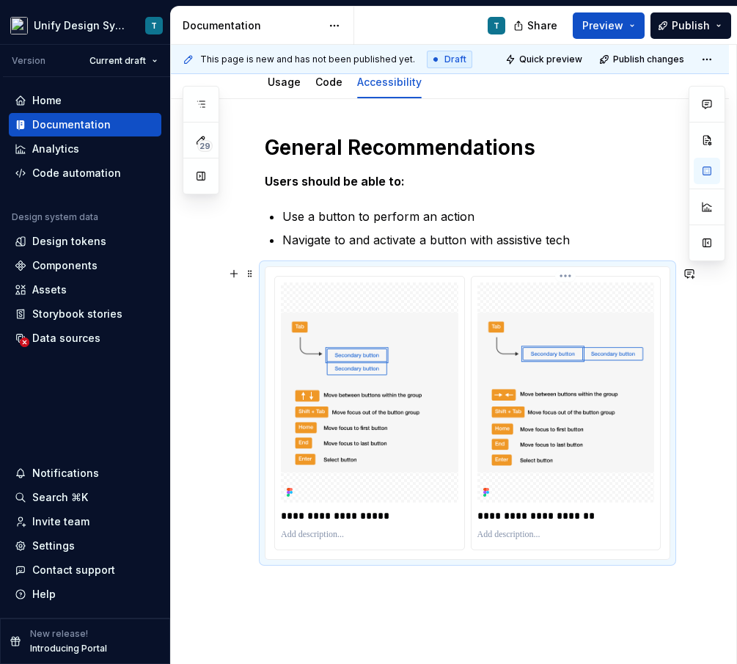
scroll to position [181, 0]
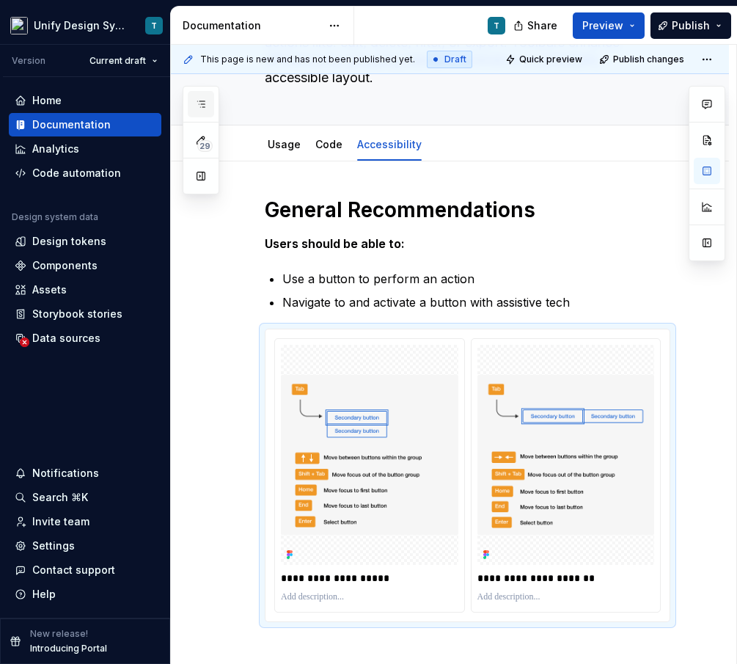
click at [199, 106] on icon "button" at bounding box center [201, 104] width 12 height 12
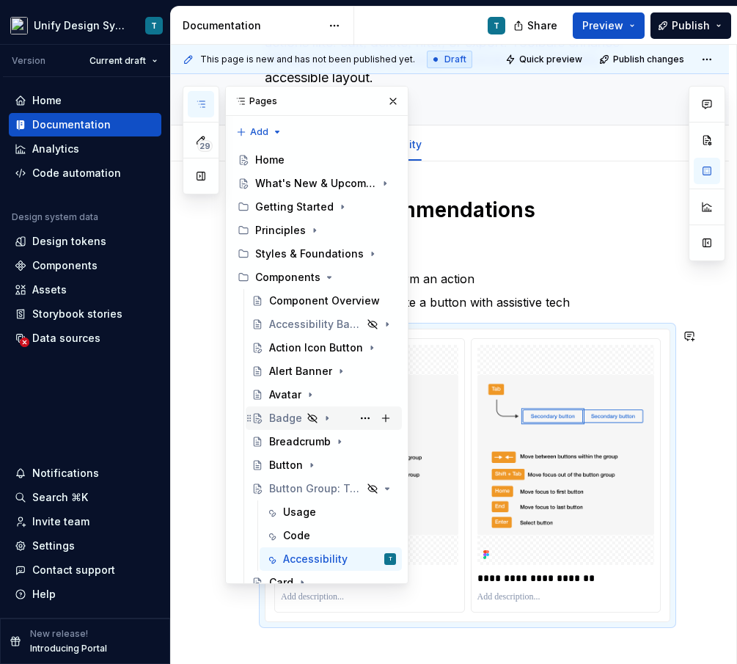
click at [285, 420] on div "Badge" at bounding box center [285, 418] width 33 height 15
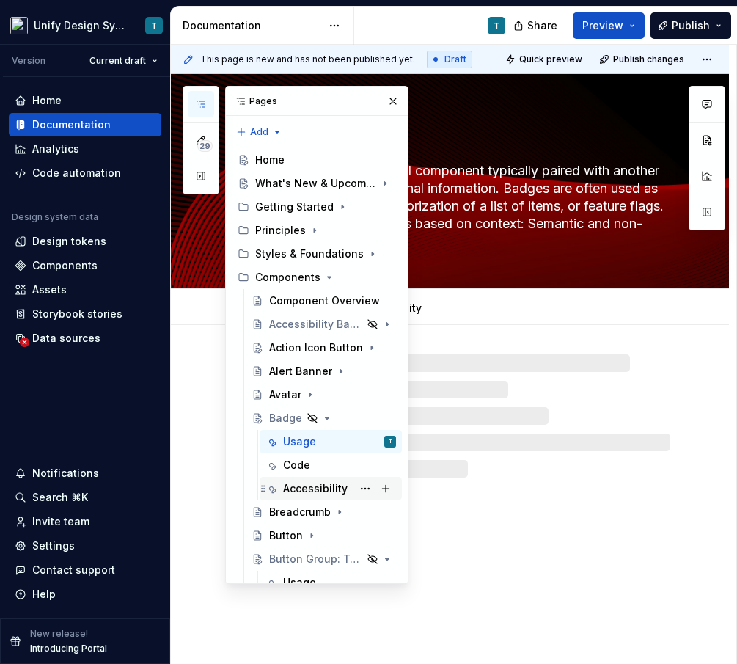
click at [313, 495] on div "Accessibility" at bounding box center [315, 488] width 65 height 15
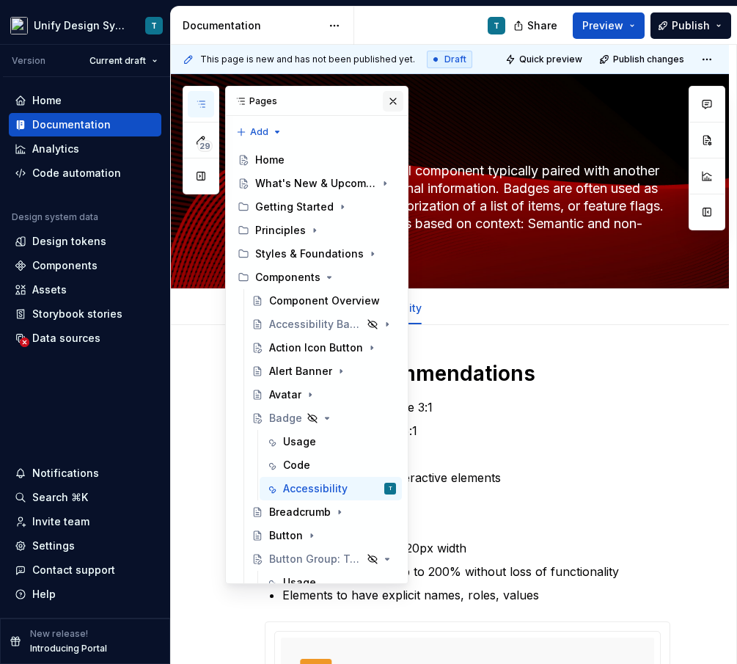
click at [394, 101] on button "button" at bounding box center [393, 101] width 21 height 21
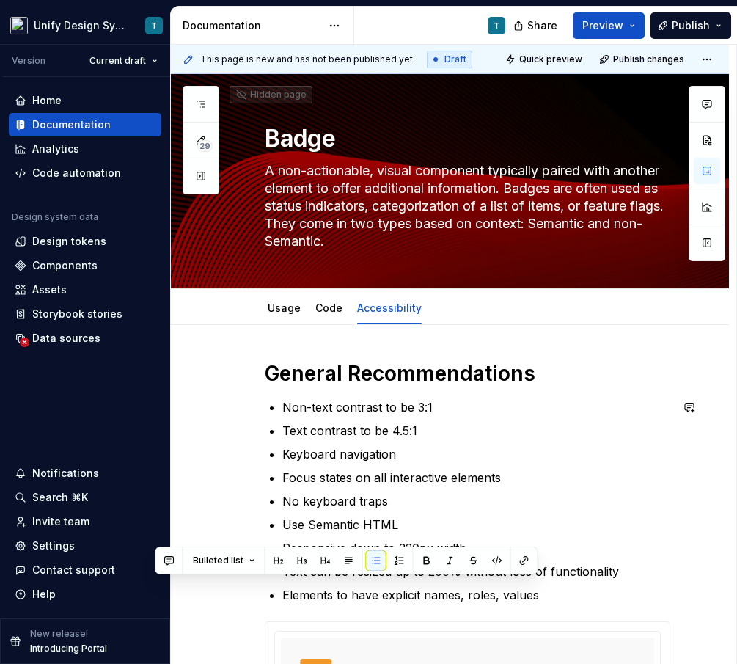
scroll to position [15, 0]
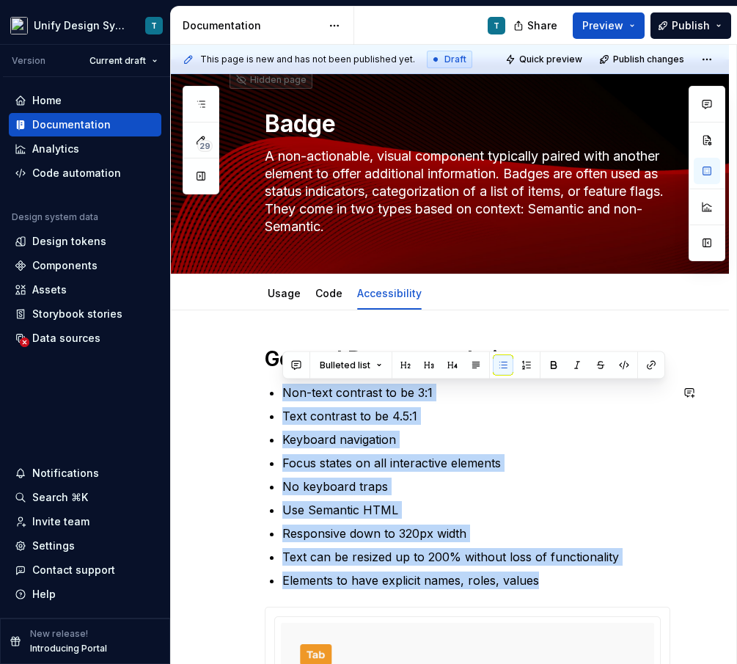
drag, startPoint x: 549, startPoint y: 598, endPoint x: 277, endPoint y: 386, distance: 345.0
click at [277, 386] on div "General Recommendations Non-text contrast to be 3:1 Text contrast to be 4.5:1 K…" at bounding box center [468, 632] width 406 height 572
copy ul "Non-text contrast to be 3:1 Text contrast to be 4.5:1 Keyboard navigation Focus…"
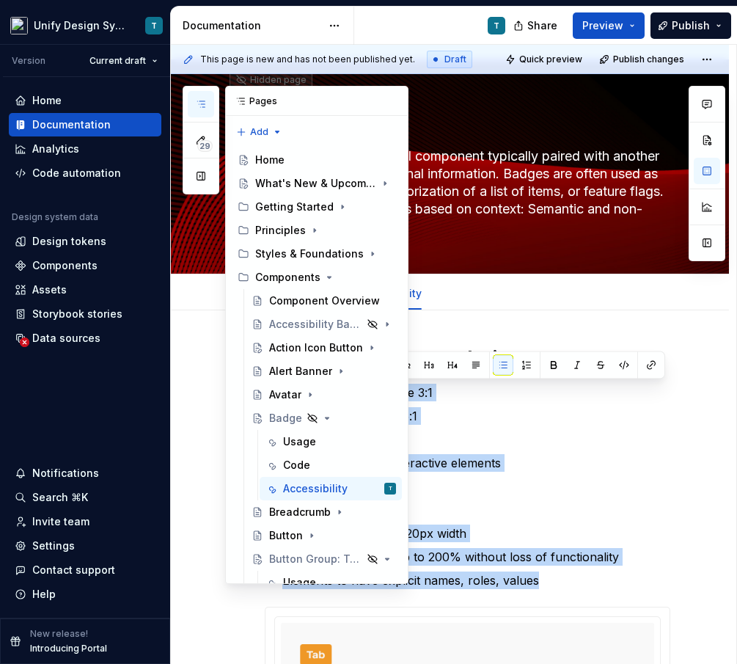
click at [199, 103] on icon "button" at bounding box center [201, 104] width 12 height 12
drag, startPoint x: 324, startPoint y: 420, endPoint x: 320, endPoint y: 469, distance: 50.0
click at [324, 420] on icon "Page tree" at bounding box center [327, 418] width 12 height 12
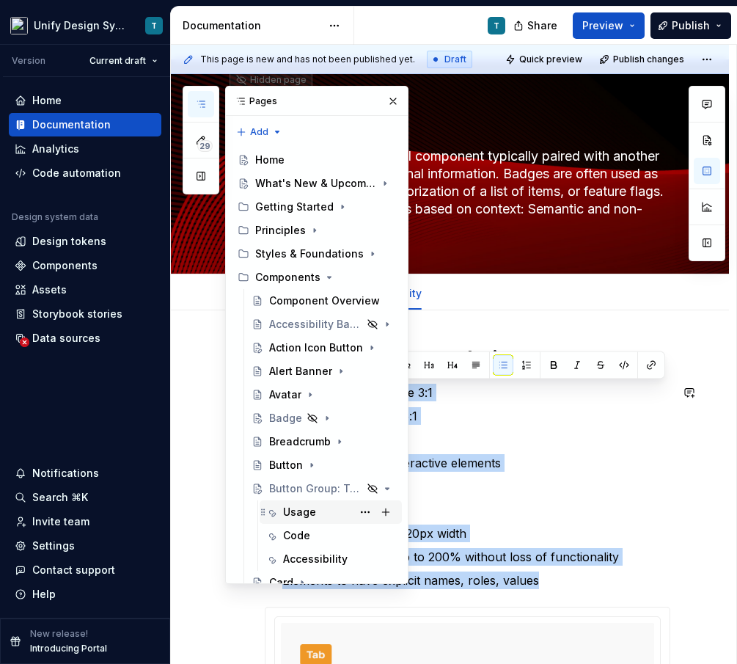
scroll to position [71, 0]
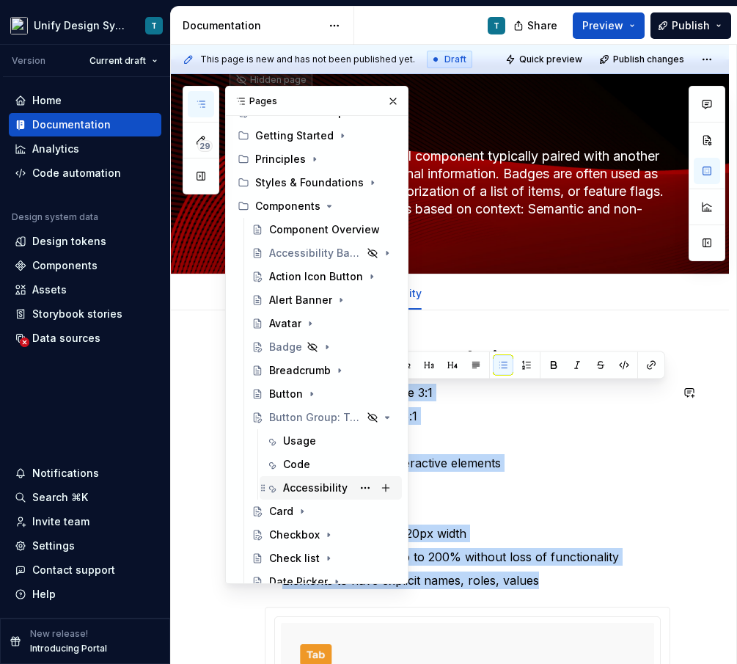
click at [300, 483] on div "Accessibility" at bounding box center [315, 488] width 65 height 15
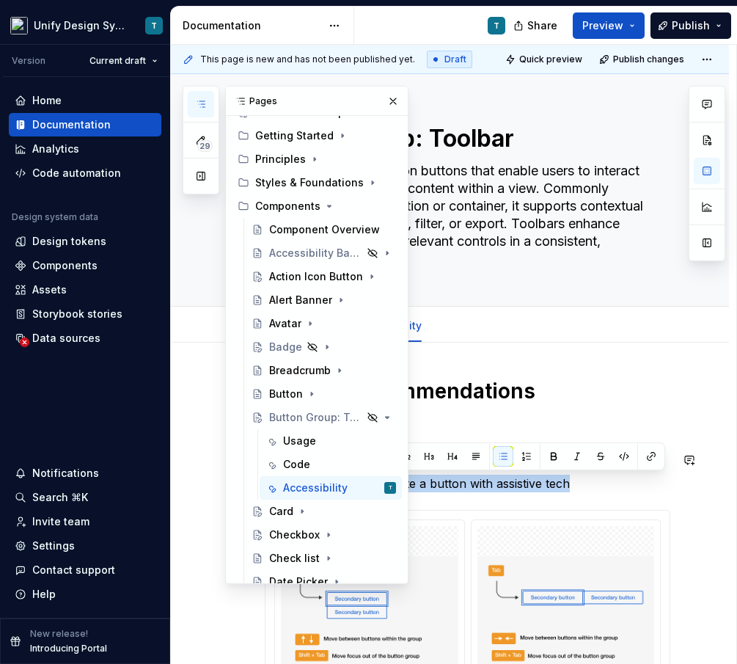
drag, startPoint x: 582, startPoint y: 481, endPoint x: 454, endPoint y: 469, distance: 128.2
click at [454, 469] on ul "Use a button to perform an action Navigate to and activate a button with assist…" at bounding box center [476, 471] width 388 height 41
click at [390, 101] on button "button" at bounding box center [393, 101] width 21 height 21
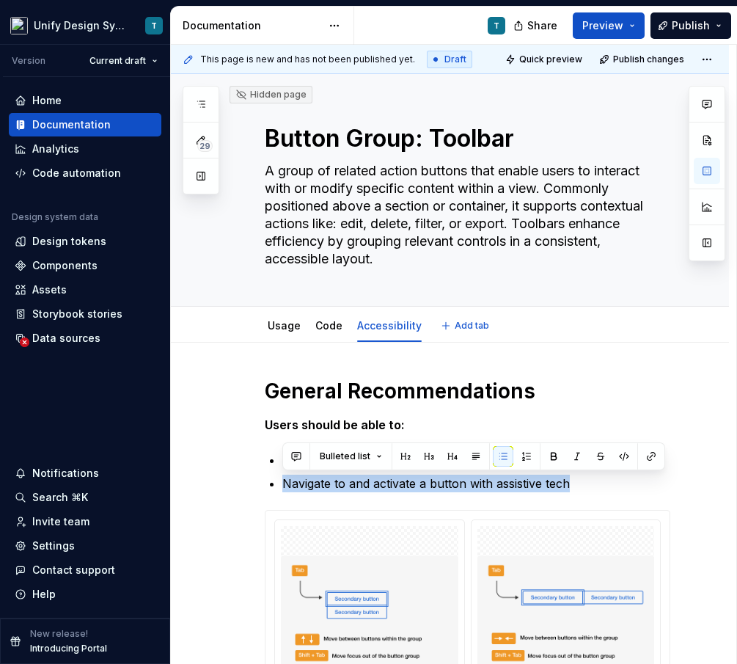
type textarea "*"
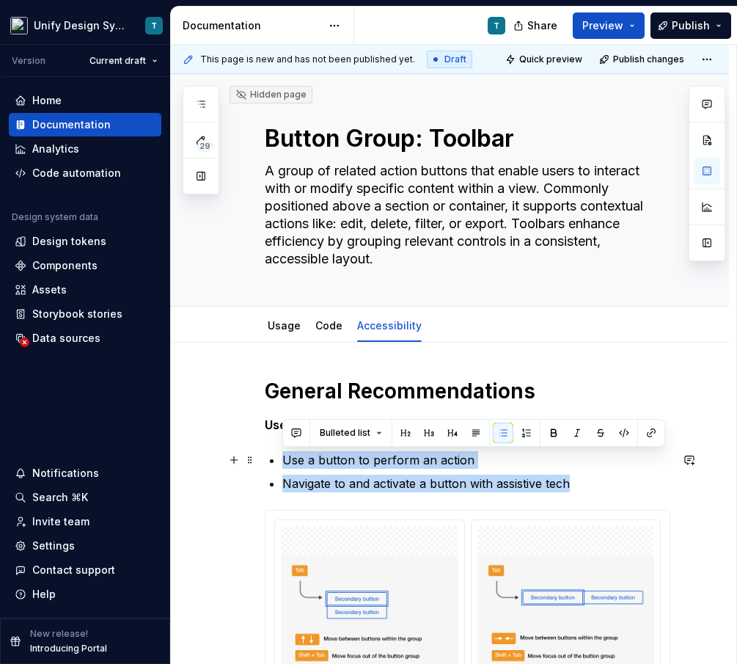
drag, startPoint x: 579, startPoint y: 483, endPoint x: 273, endPoint y: 464, distance: 306.5
click at [282, 464] on ul "Use a button to perform an action Navigate to and activate a button with assist…" at bounding box center [476, 471] width 388 height 41
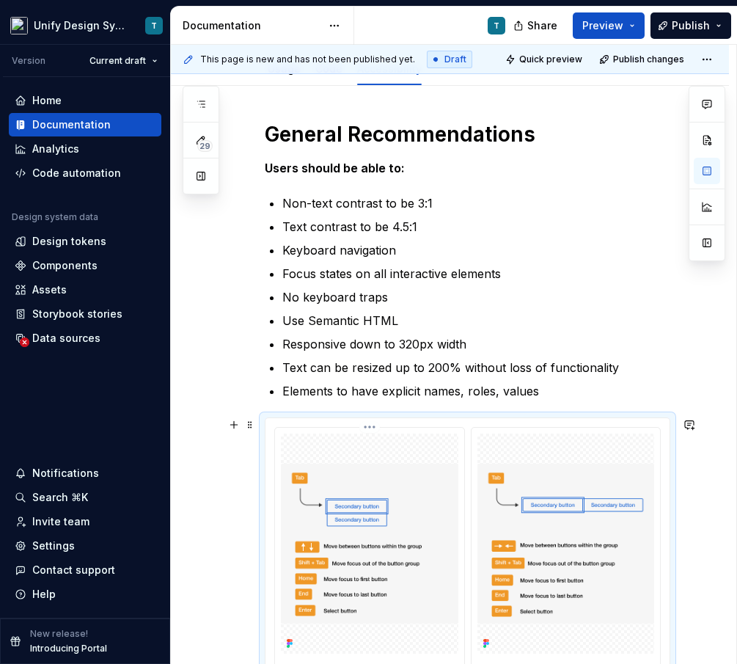
scroll to position [212, 0]
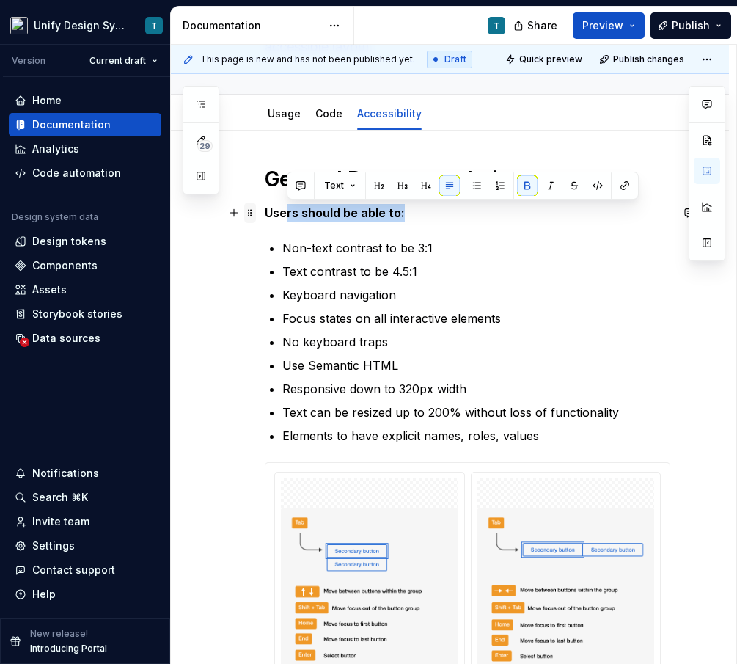
drag, startPoint x: 412, startPoint y: 214, endPoint x: 252, endPoint y: 211, distance: 160.0
click at [265, 211] on div "**********" at bounding box center [468, 487] width 406 height 643
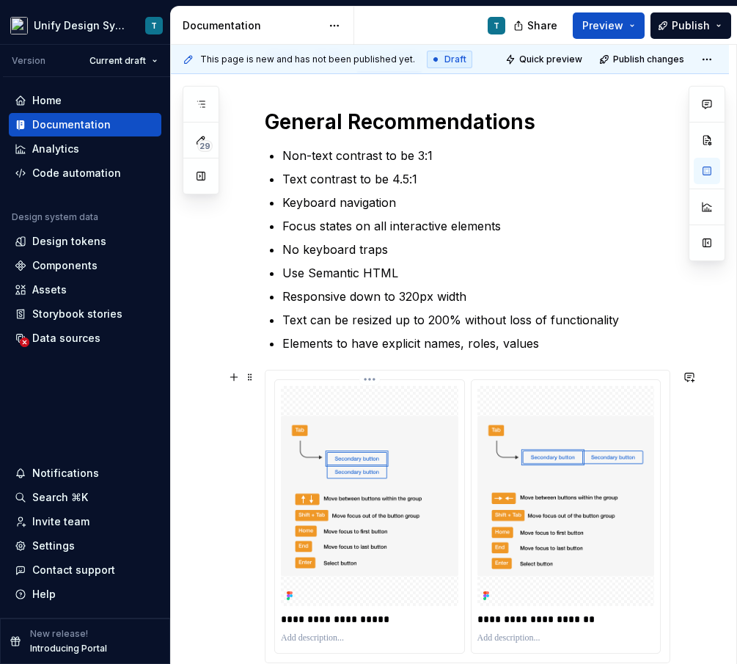
scroll to position [0, 0]
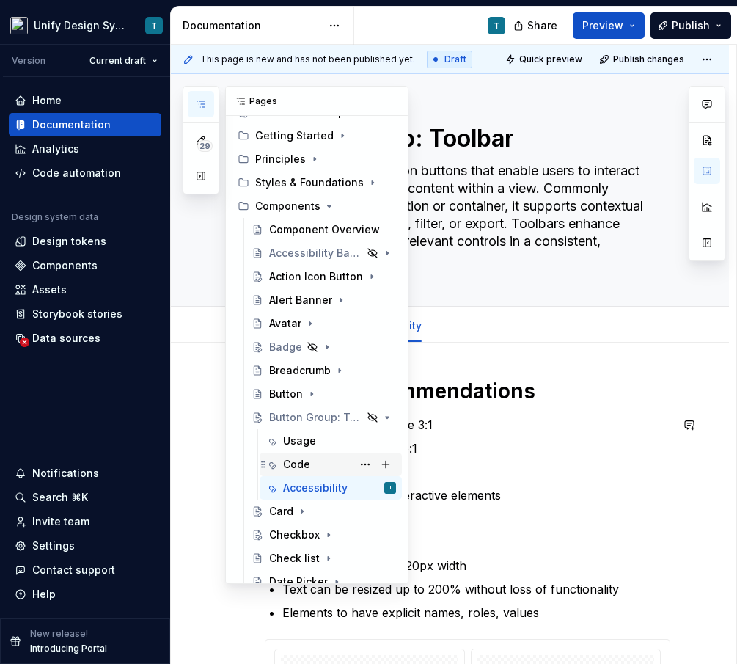
click at [287, 460] on div "Code" at bounding box center [296, 464] width 27 height 15
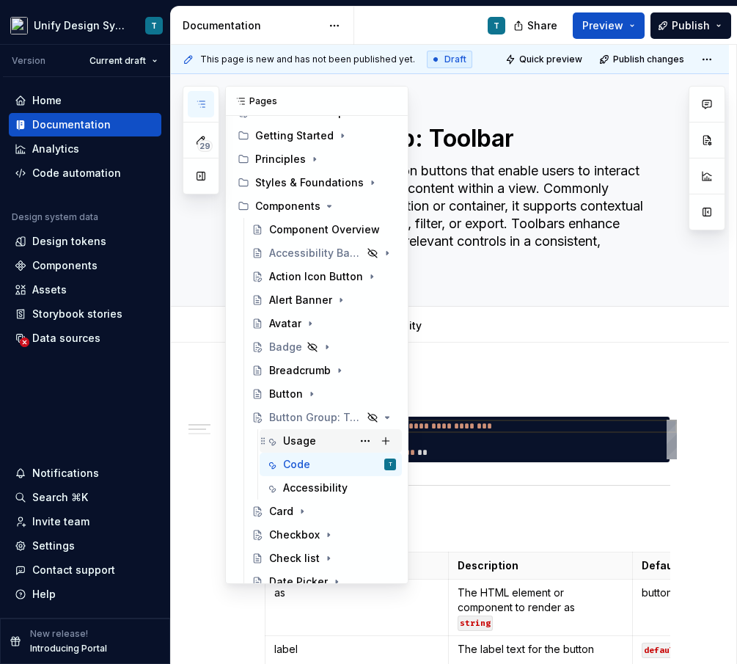
click at [307, 437] on div "Usage" at bounding box center [299, 441] width 33 height 15
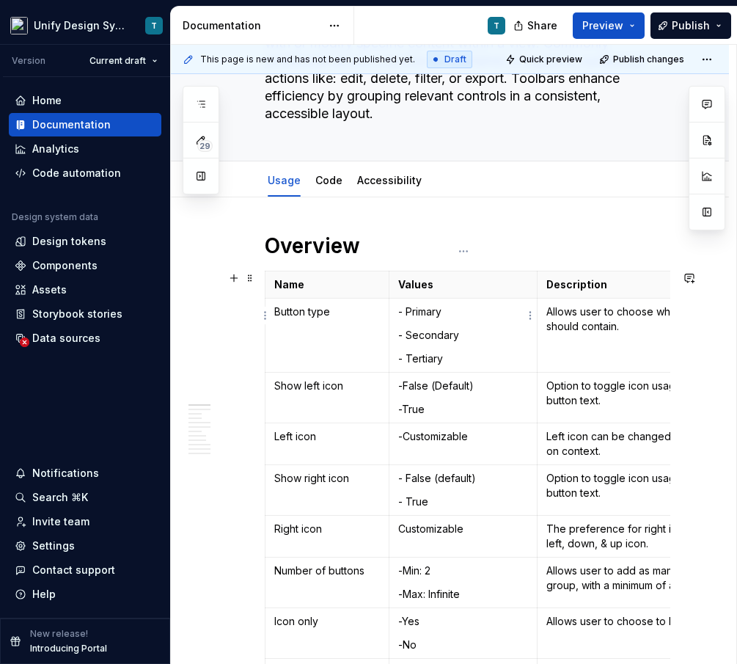
scroll to position [165, 0]
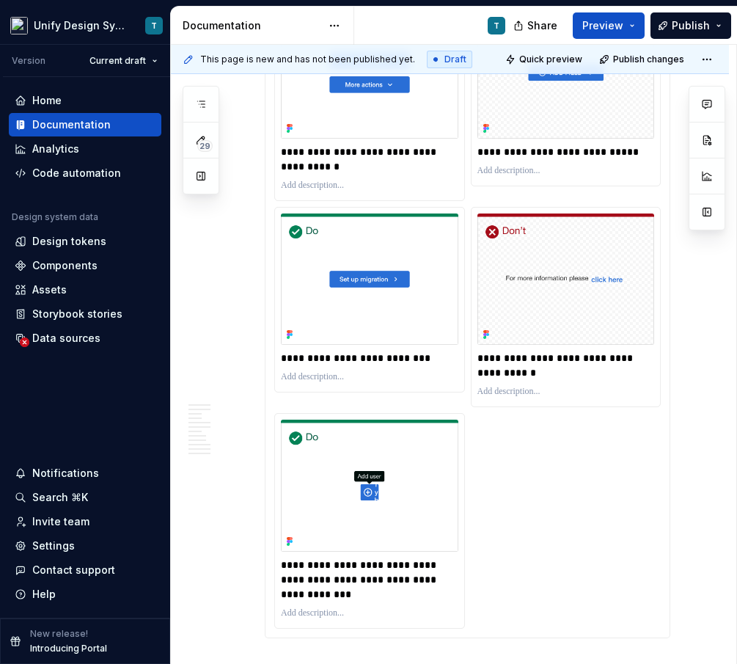
scroll to position [5722, 0]
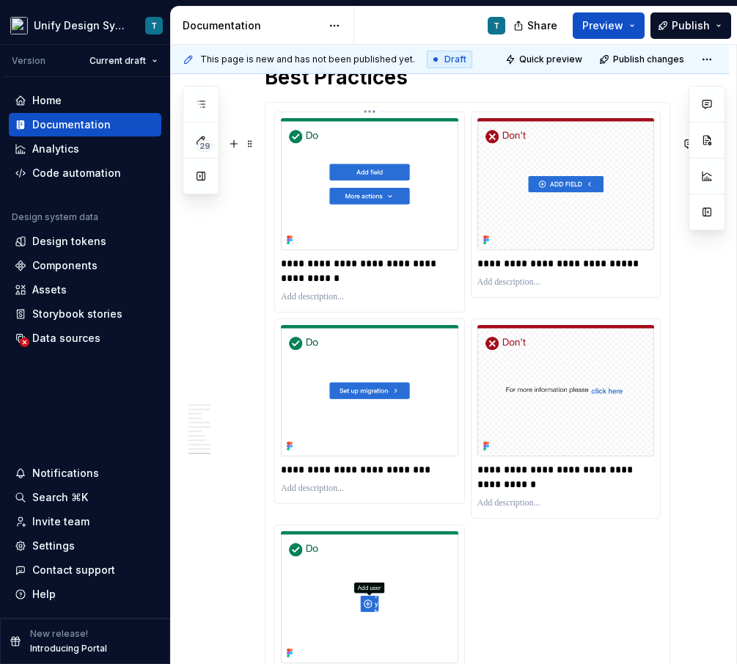
click at [377, 194] on img at bounding box center [370, 184] width 178 height 132
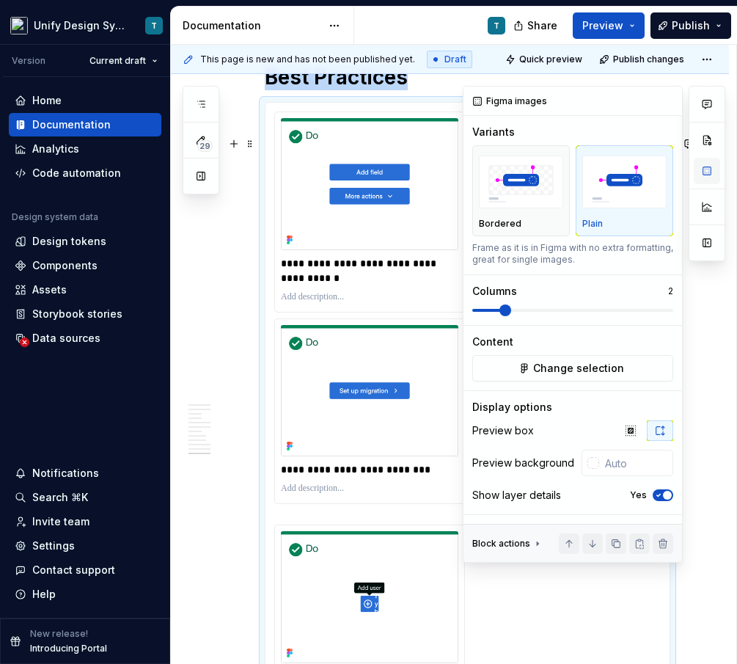
click at [706, 169] on button "button" at bounding box center [707, 171] width 26 height 26
click at [578, 361] on span "Change selection" at bounding box center [578, 368] width 91 height 15
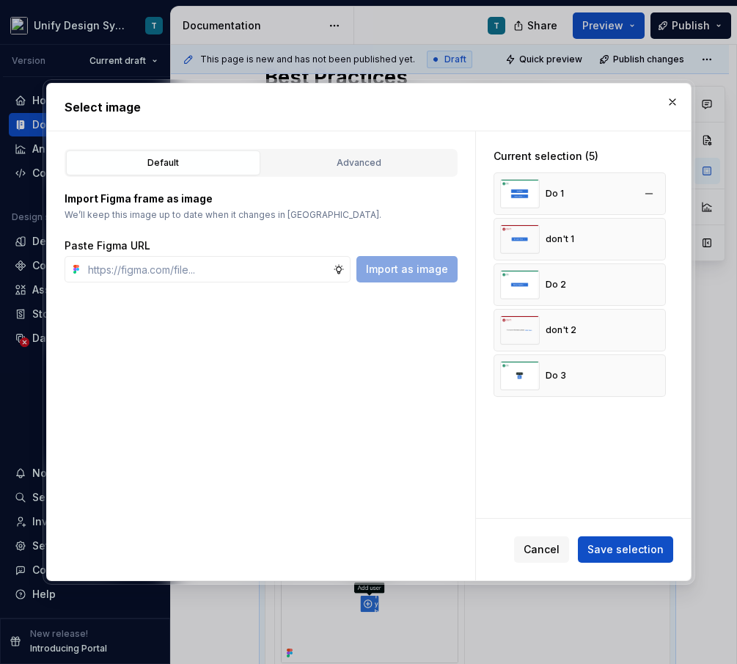
type textarea "*"
click at [654, 190] on button "button" at bounding box center [649, 193] width 21 height 21
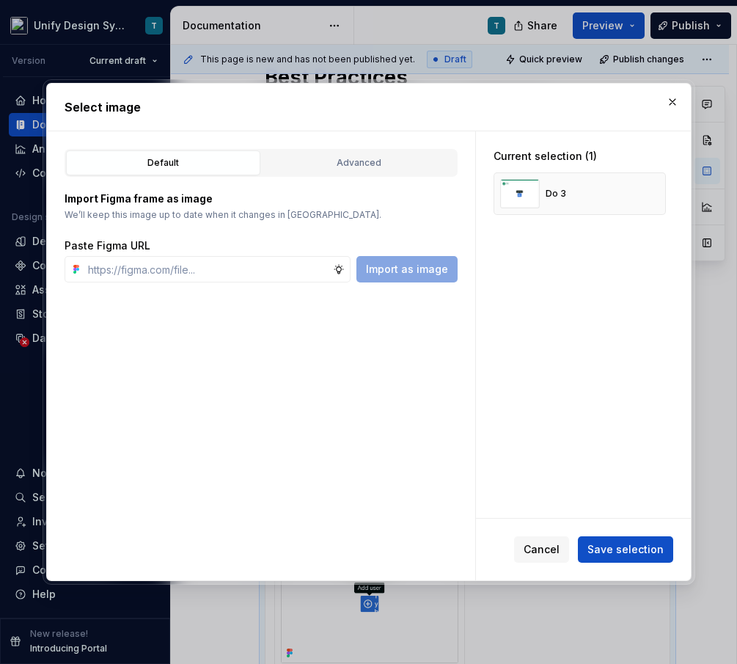
click at [654, 190] on button "button" at bounding box center [649, 193] width 21 height 21
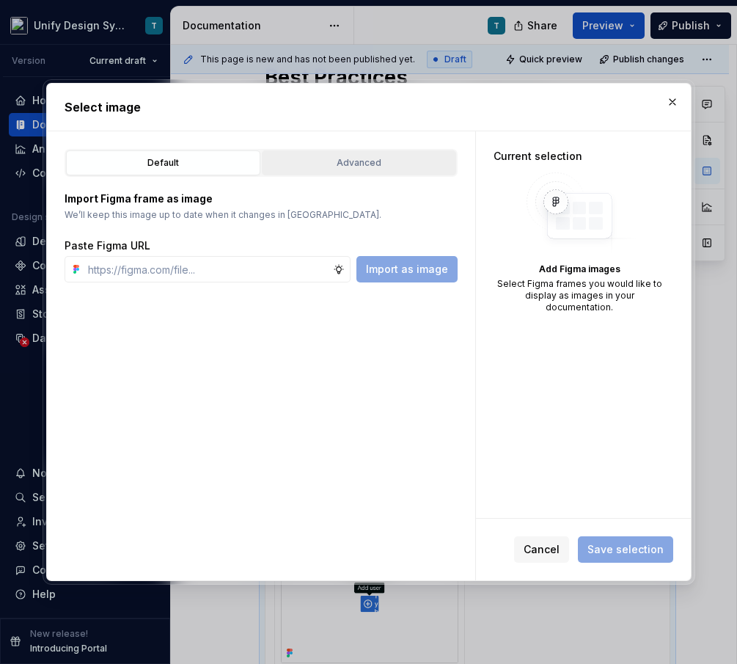
click at [417, 166] on div "Advanced" at bounding box center [359, 163] width 184 height 15
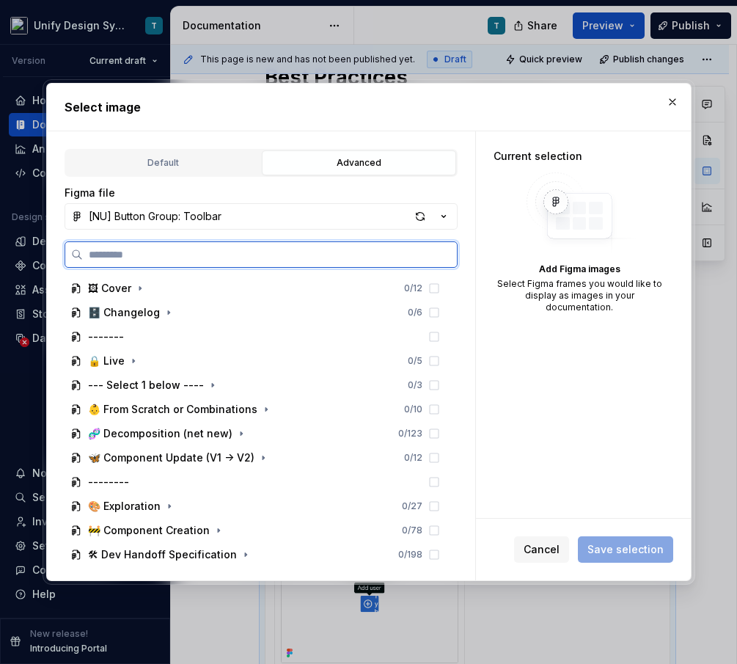
click at [167, 253] on input "search" at bounding box center [270, 254] width 374 height 15
type input "**"
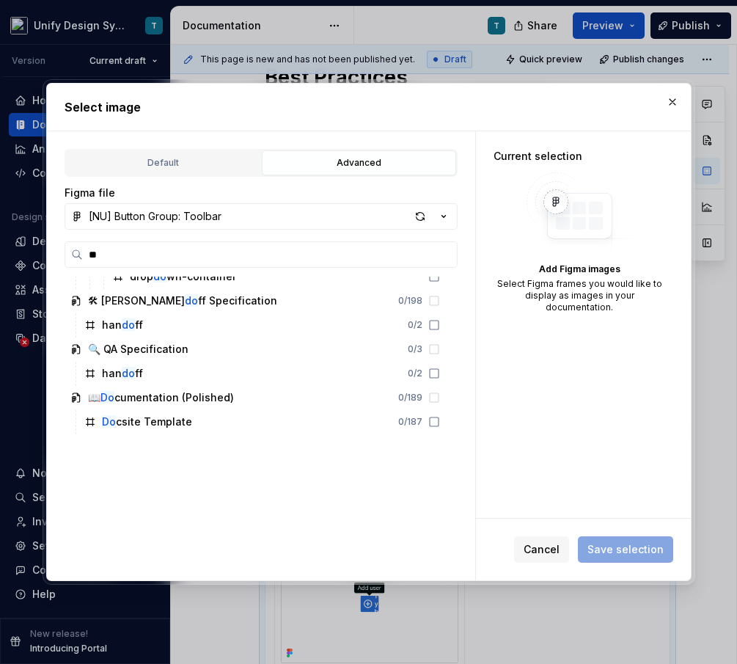
scroll to position [537, 0]
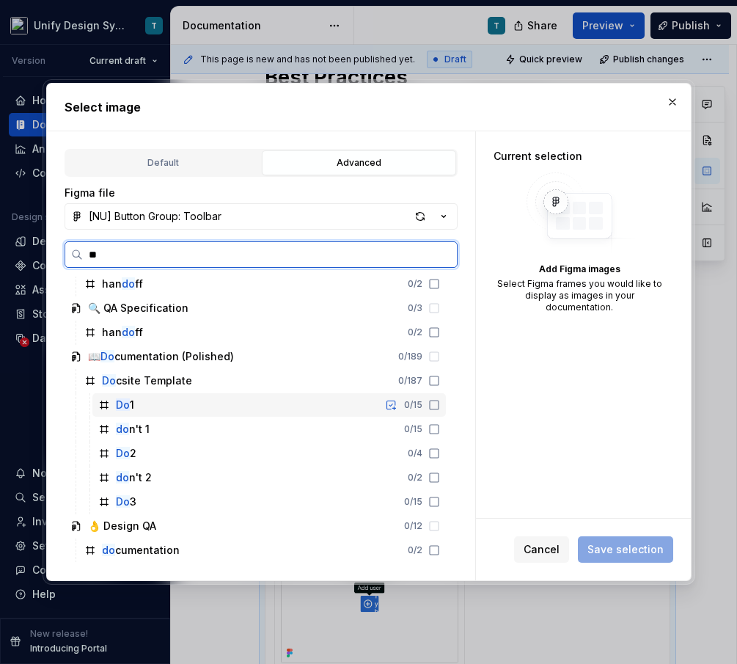
click at [440, 401] on icon at bounding box center [434, 405] width 12 height 12
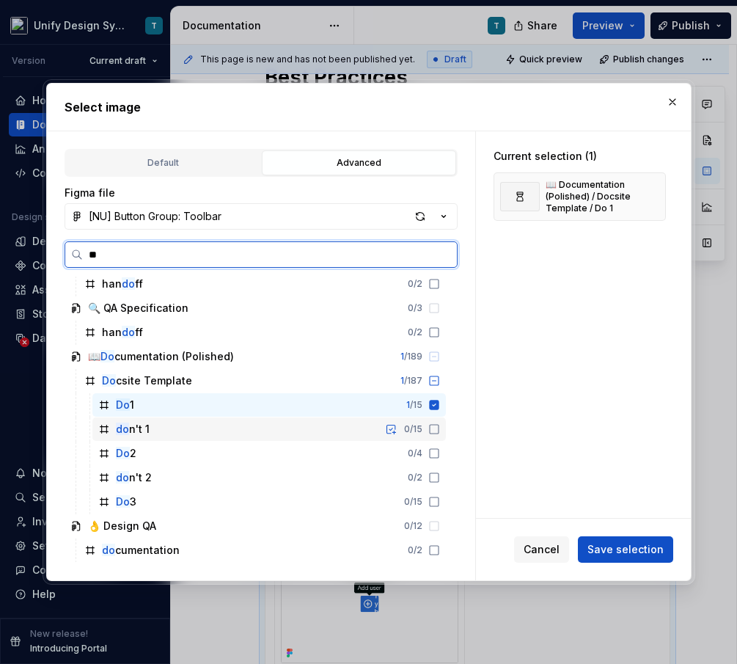
click at [440, 425] on icon at bounding box center [434, 429] width 12 height 12
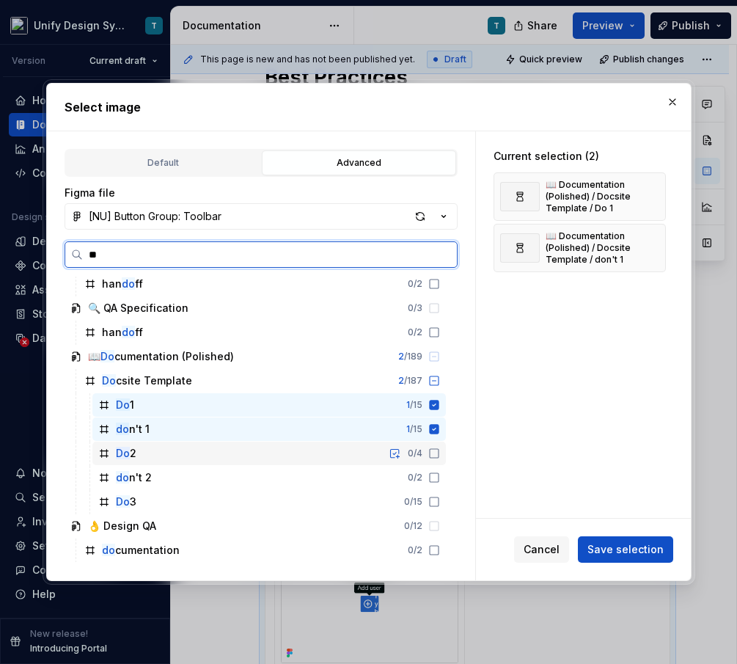
click at [440, 451] on icon at bounding box center [434, 453] width 12 height 12
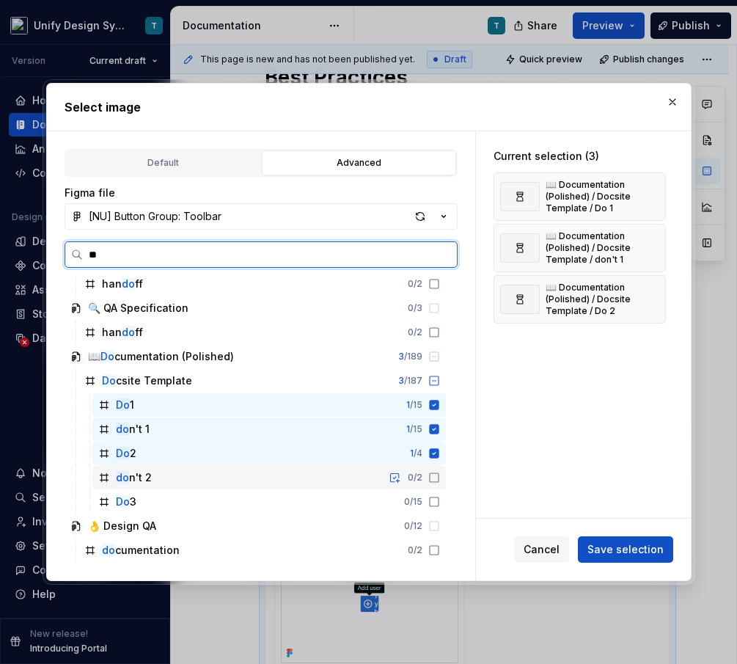
click at [440, 478] on icon at bounding box center [434, 478] width 12 height 12
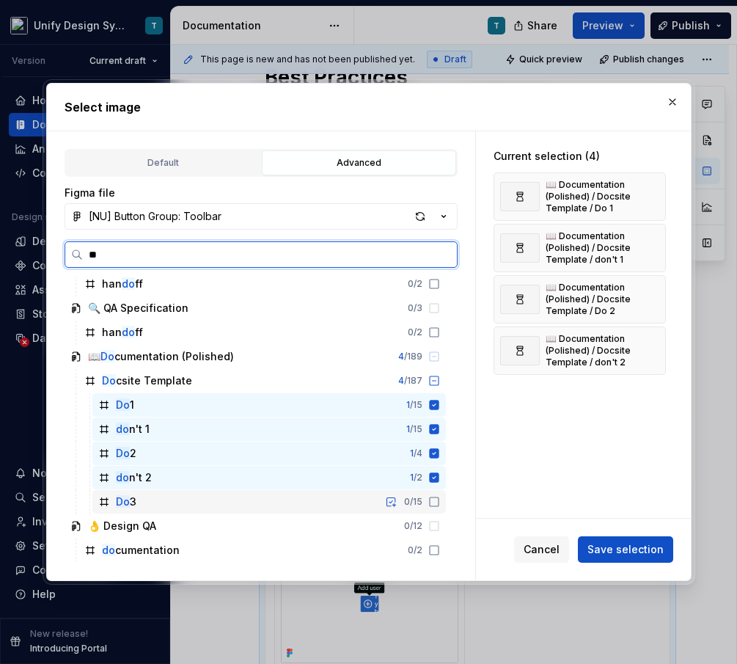
click at [440, 500] on icon at bounding box center [434, 502] width 12 height 12
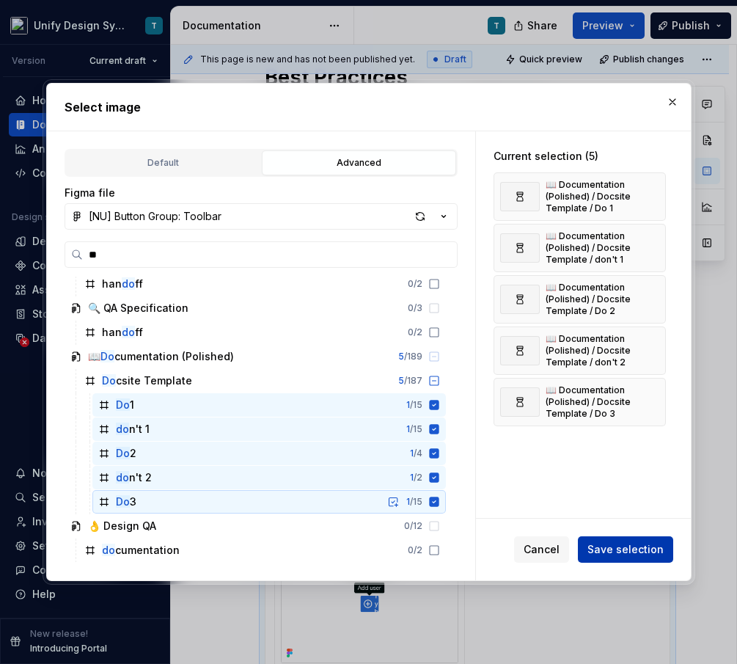
click at [631, 547] on span "Save selection" at bounding box center [626, 549] width 76 height 15
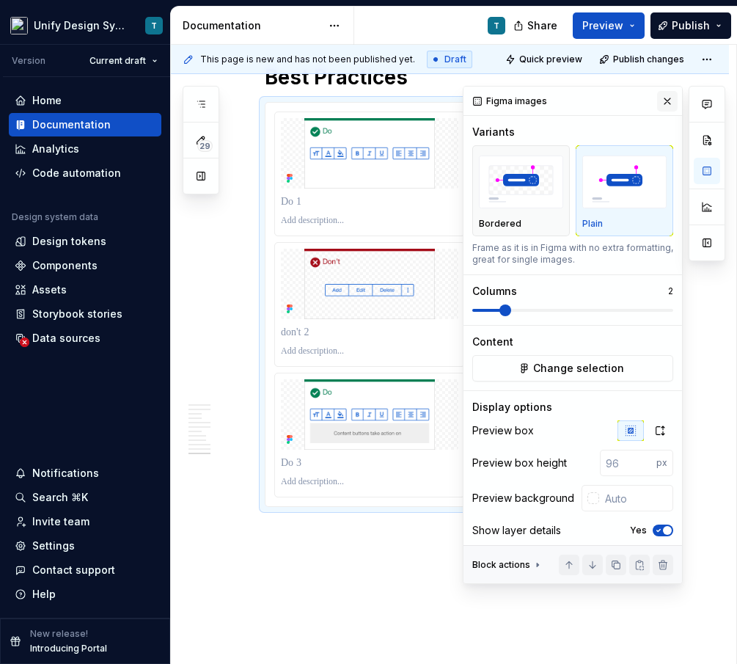
click at [668, 100] on button "button" at bounding box center [667, 101] width 21 height 21
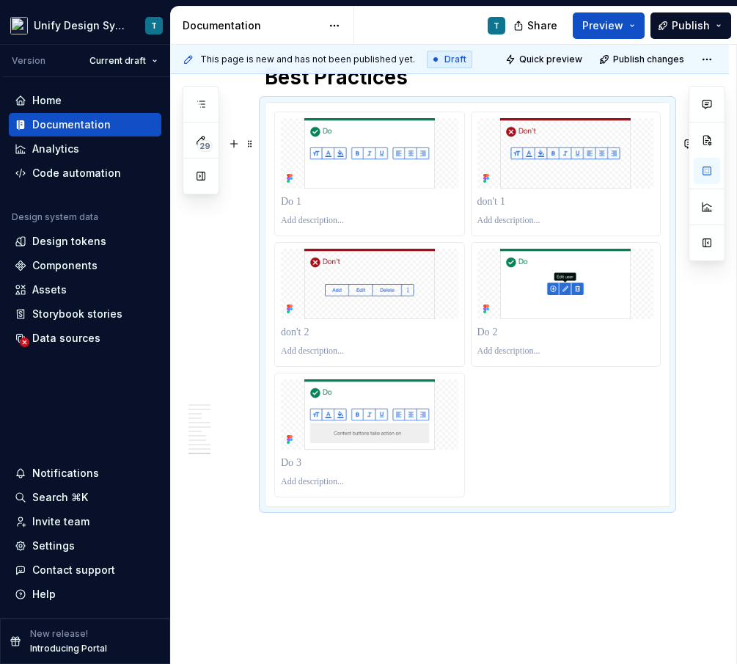
click at [303, 209] on p at bounding box center [370, 201] width 178 height 15
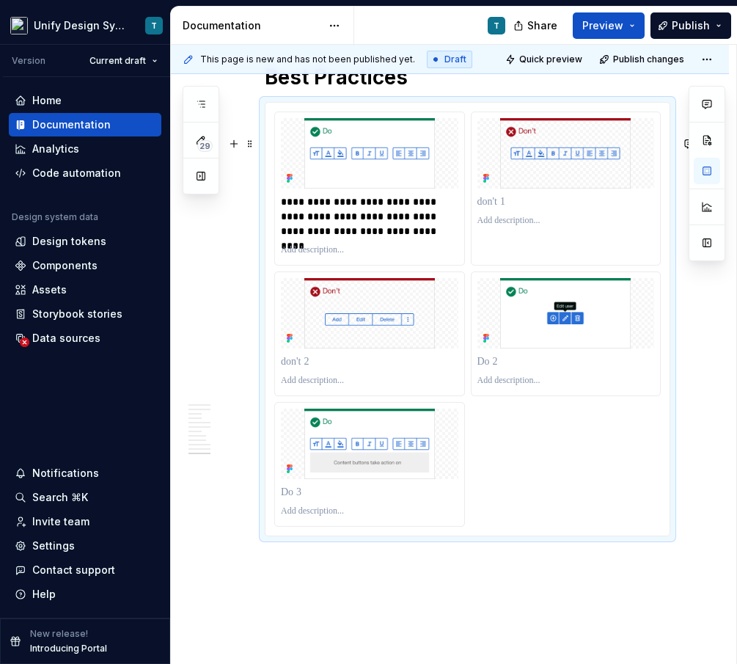
click at [492, 209] on p at bounding box center [567, 201] width 178 height 15
click at [500, 369] on p at bounding box center [567, 361] width 178 height 15
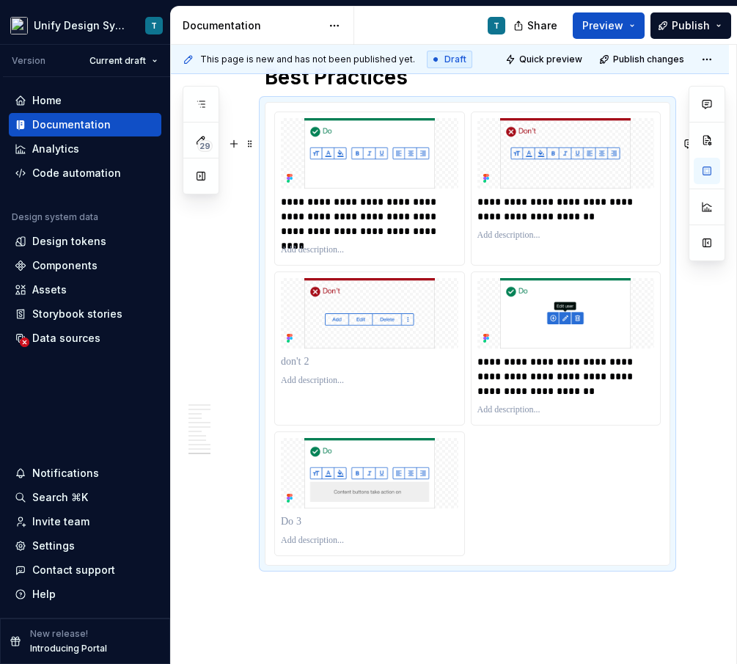
click at [306, 369] on p at bounding box center [370, 361] width 178 height 15
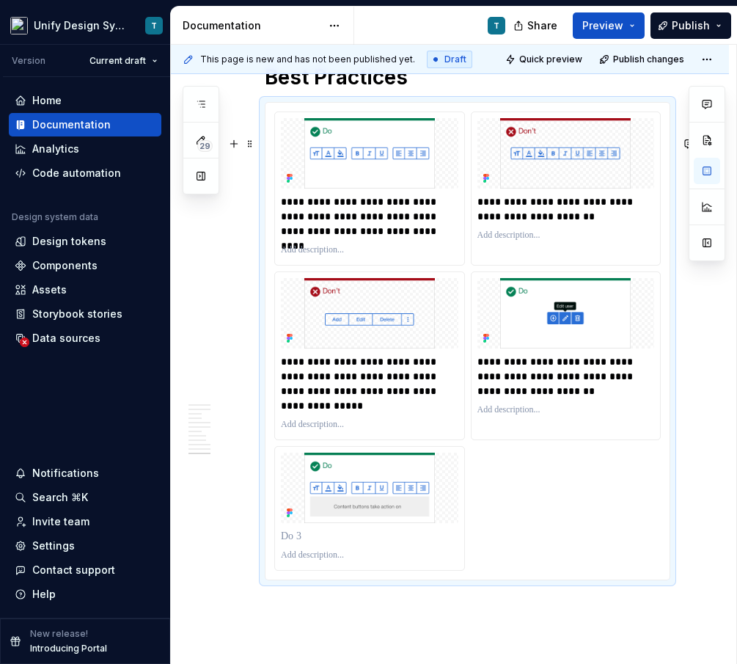
click at [539, 494] on div "**********" at bounding box center [467, 341] width 387 height 459
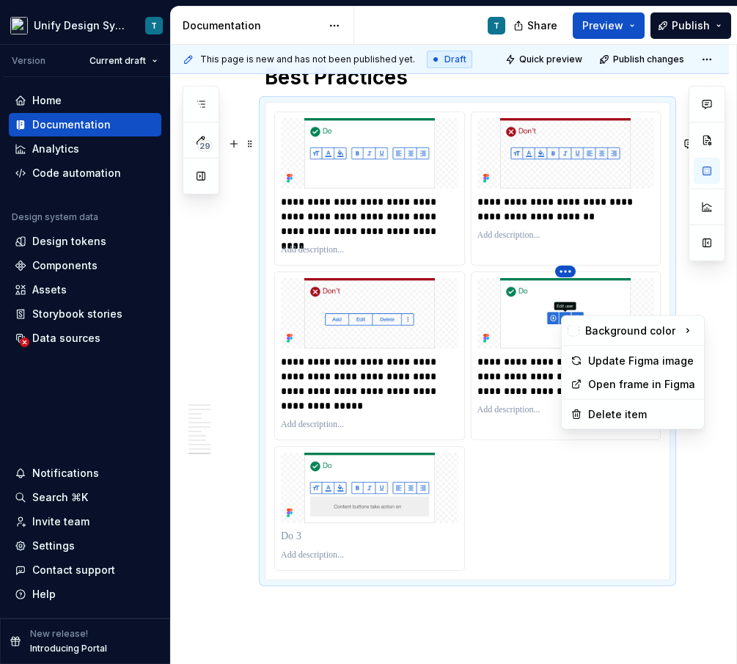
click at [376, 306] on html "Unify Design System T Version Current draft Home Documentation Analytics Code a…" at bounding box center [368, 332] width 737 height 664
click at [523, 501] on html "Unify Design System T Version Current draft Home Documentation Analytics Code a…" at bounding box center [368, 332] width 737 height 664
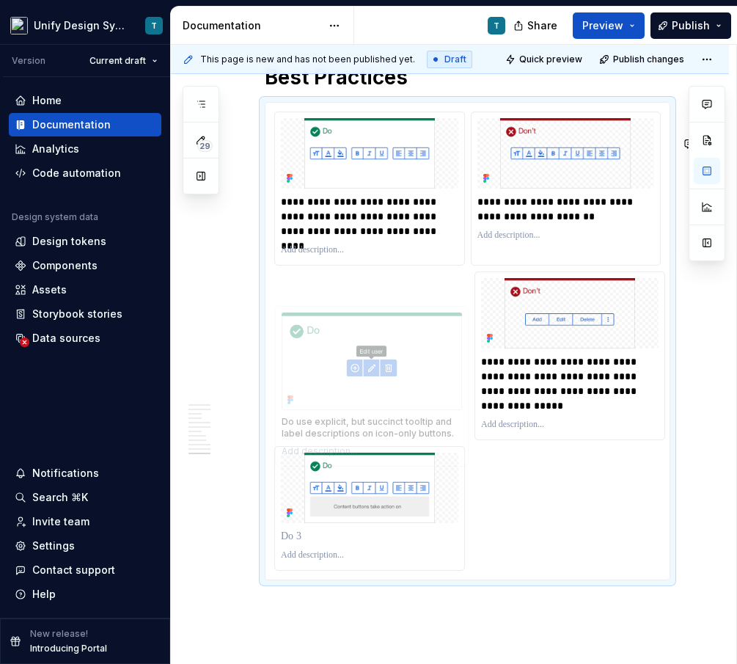
drag, startPoint x: 484, startPoint y: 313, endPoint x: 302, endPoint y: 309, distance: 182.0
click at [302, 309] on body "Unify Design System T Version Current draft Home Documentation Analytics Code a…" at bounding box center [368, 332] width 737 height 664
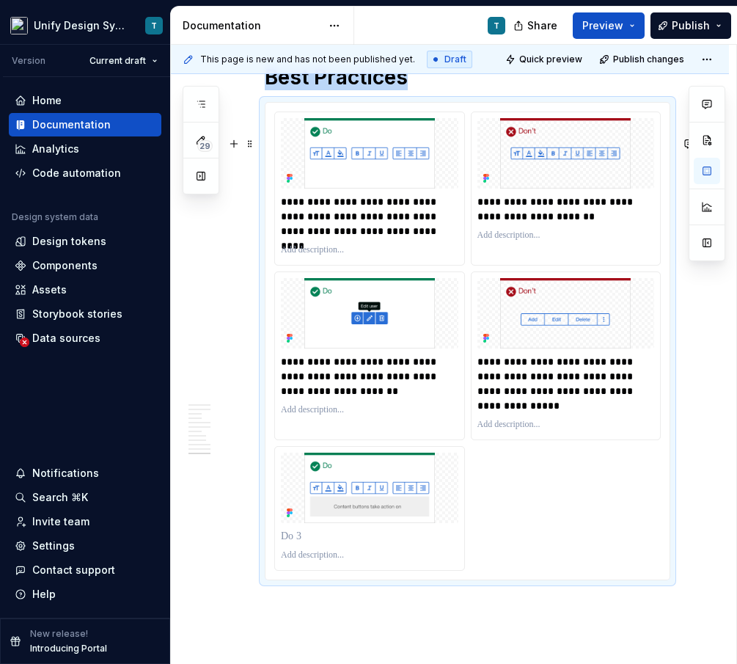
click at [304, 544] on p at bounding box center [370, 536] width 178 height 15
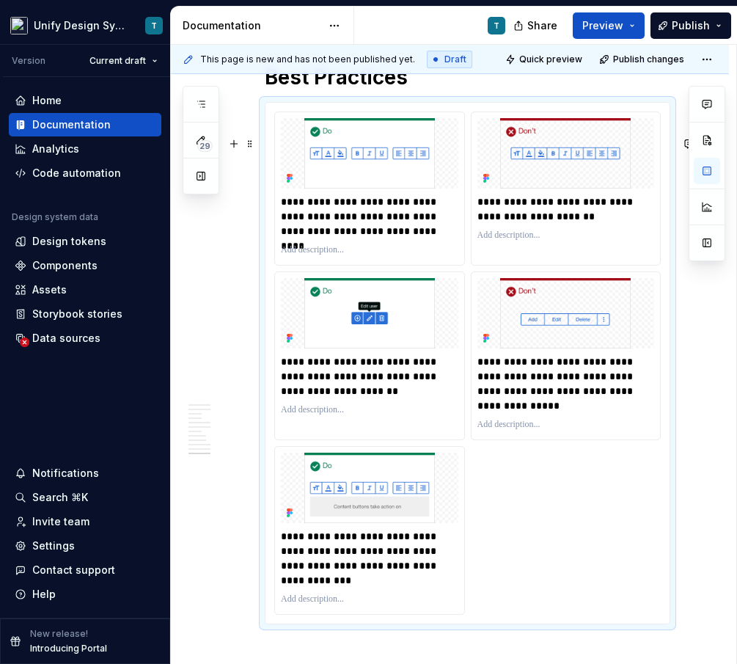
click at [577, 575] on div "**********" at bounding box center [467, 363] width 387 height 503
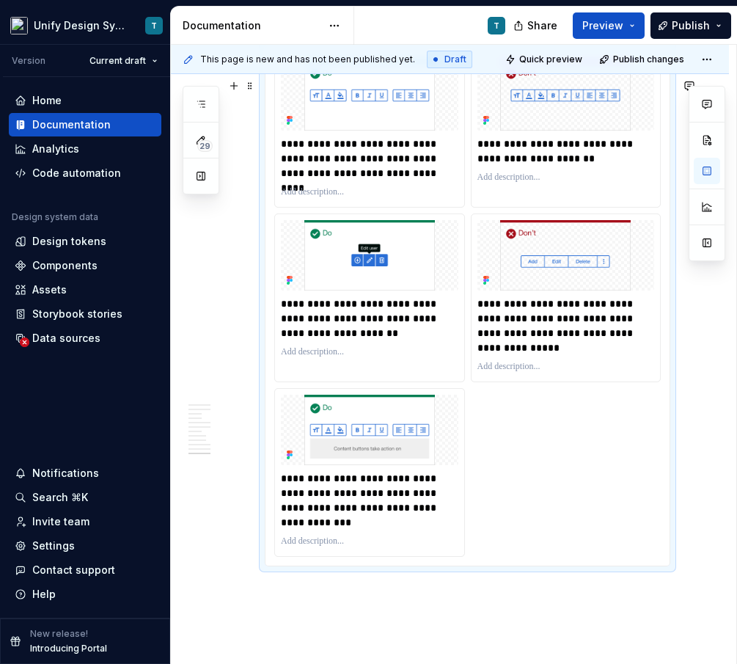
scroll to position [5873, 0]
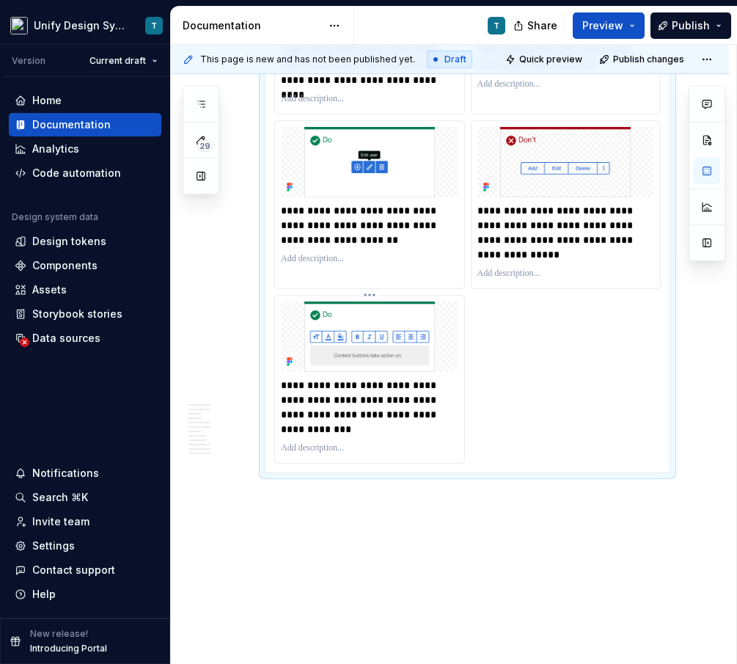
click at [414, 372] on img at bounding box center [370, 337] width 178 height 70
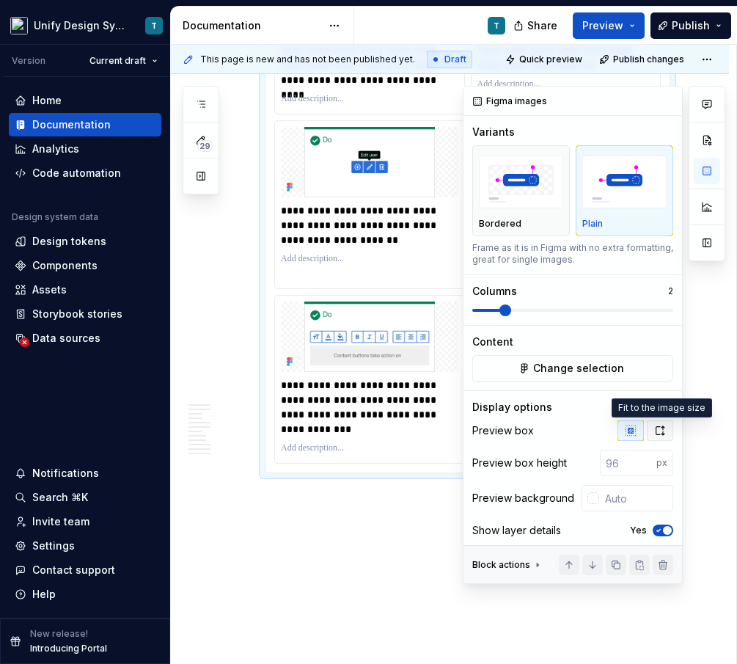
click at [656, 435] on icon "button" at bounding box center [660, 431] width 12 height 12
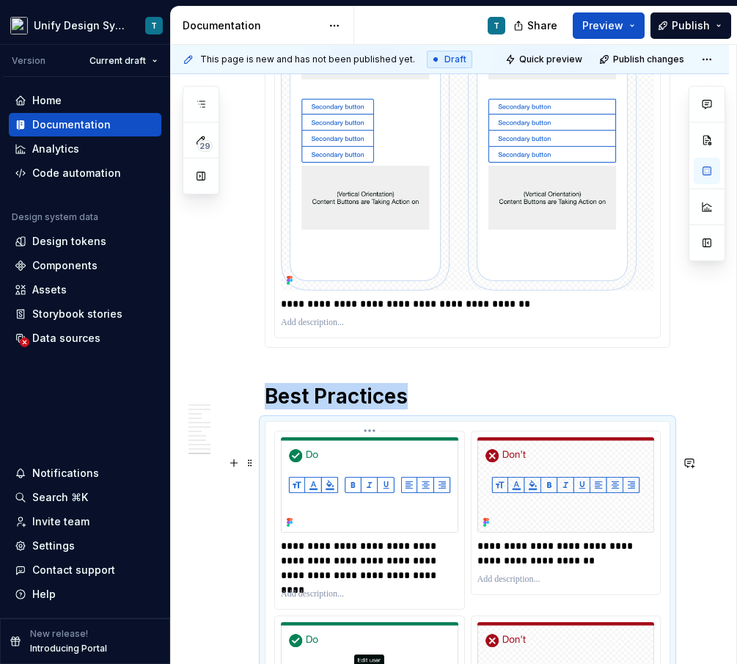
scroll to position [5236, 0]
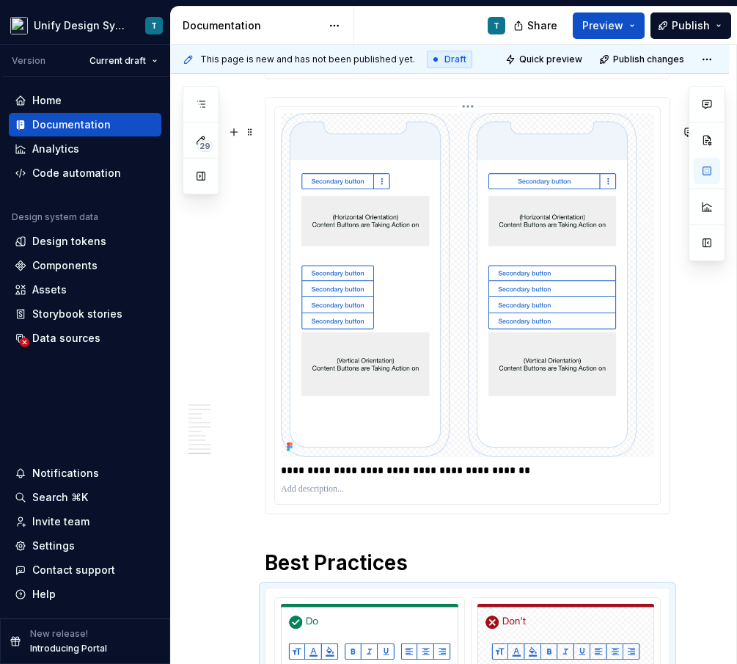
click at [414, 354] on img at bounding box center [467, 285] width 373 height 344
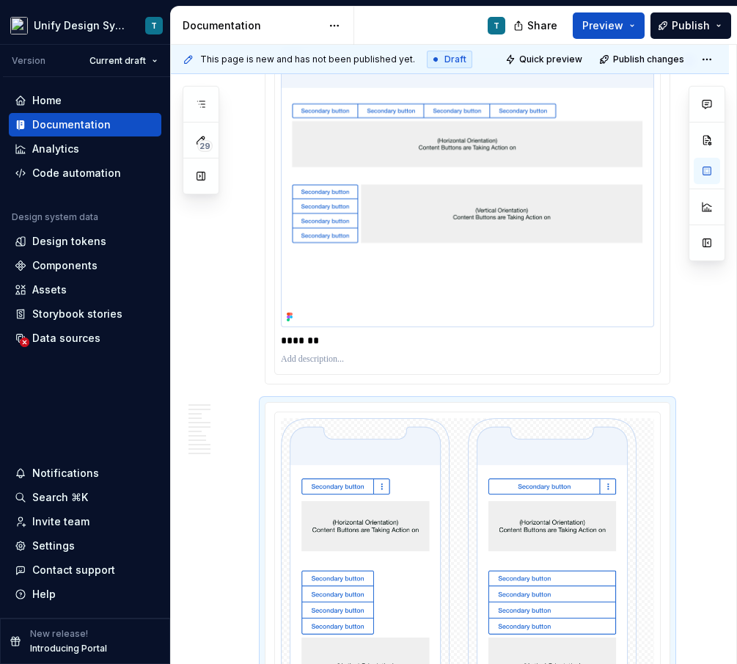
scroll to position [4862, 0]
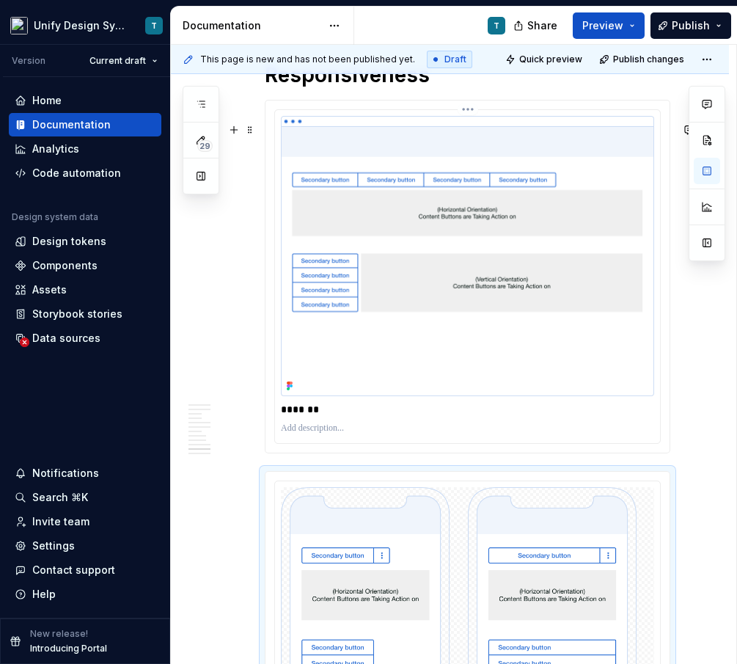
click at [409, 234] on img at bounding box center [467, 256] width 373 height 280
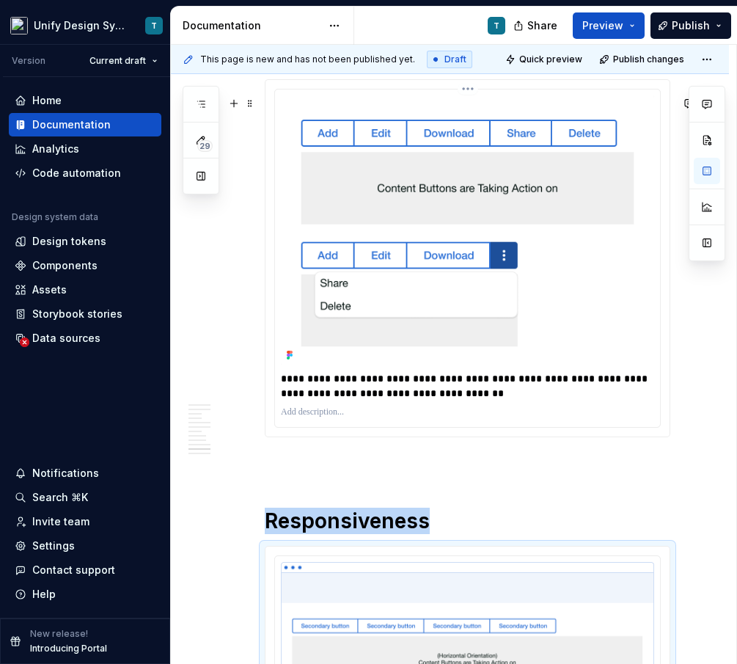
scroll to position [4286, 0]
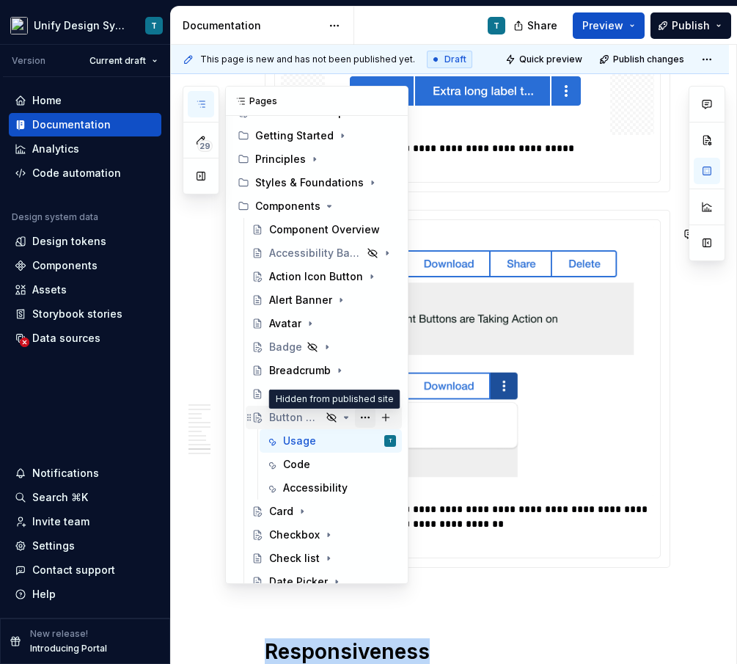
click at [338, 416] on div "Button Group: Toolbar" at bounding box center [332, 417] width 127 height 21
click at [291, 417] on div "Button Group: Toolbar" at bounding box center [295, 417] width 52 height 15
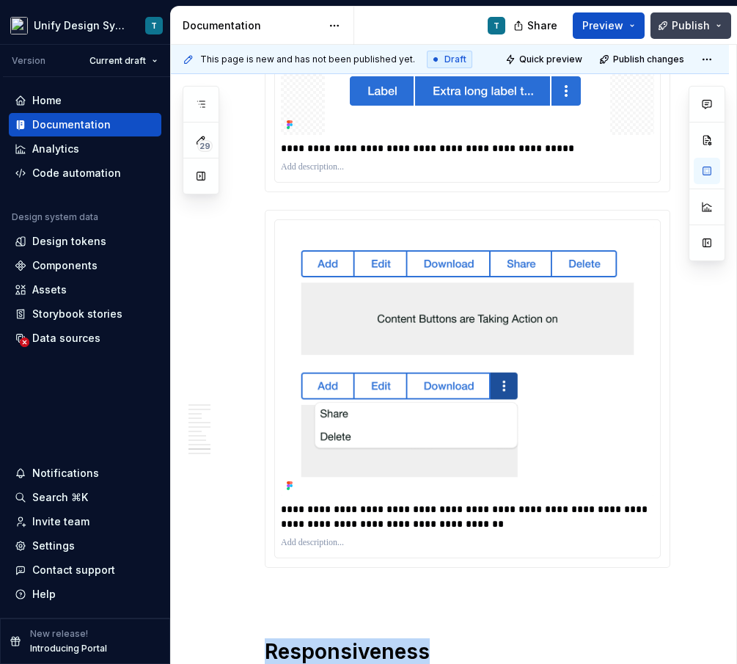
click at [720, 29] on button "Publish" at bounding box center [691, 25] width 81 height 26
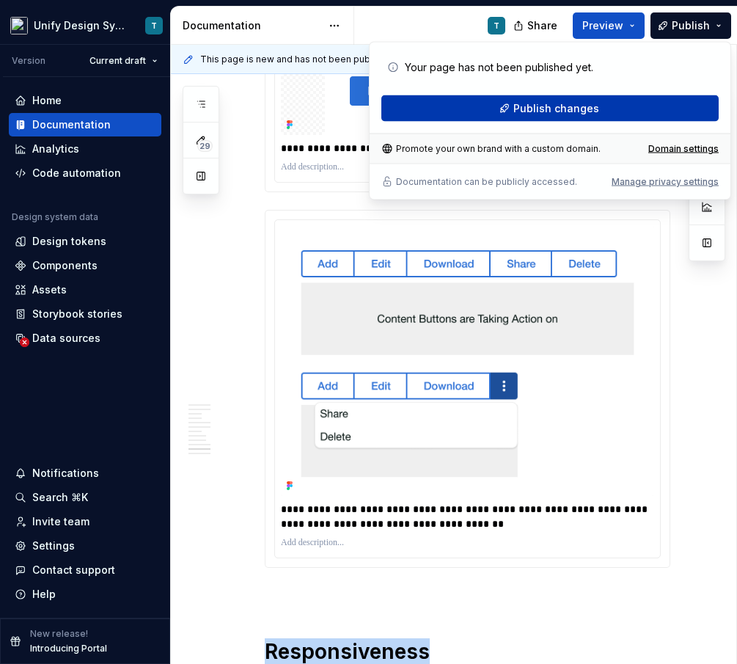
click at [629, 116] on button "Publish changes" at bounding box center [549, 108] width 337 height 26
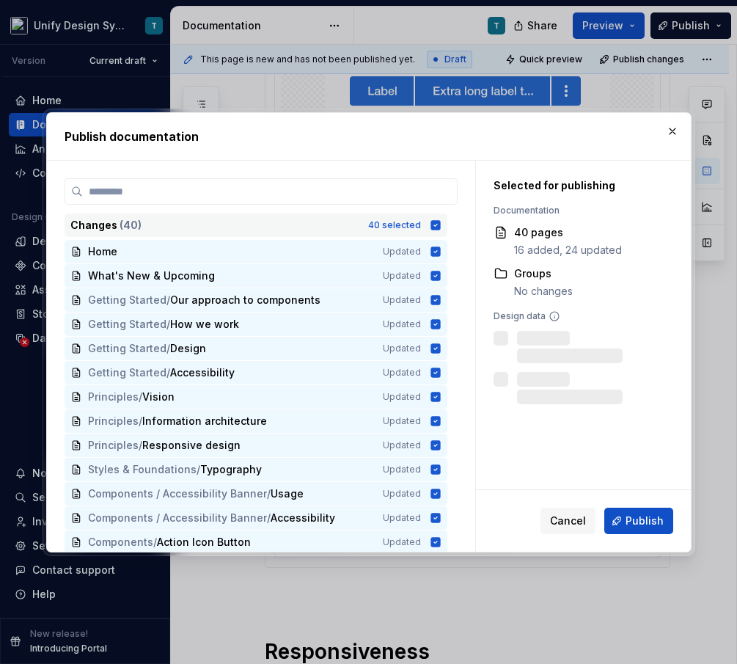
click at [388, 220] on div "40 selected" at bounding box center [394, 225] width 53 height 12
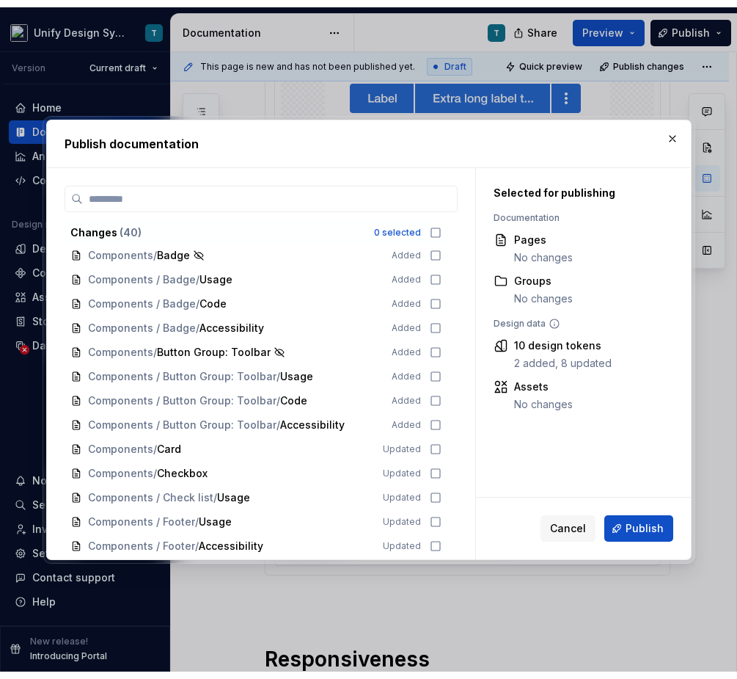
scroll to position [332, 0]
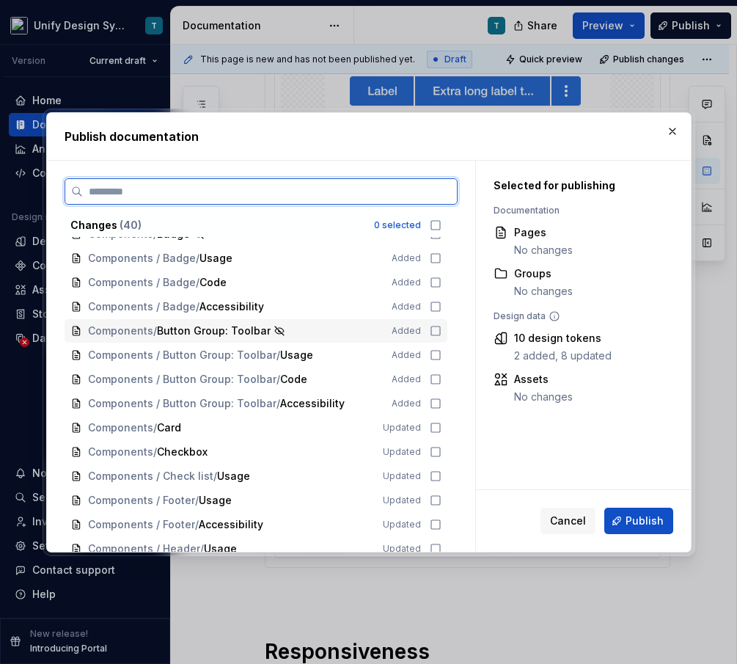
click at [219, 334] on span "Button Group: Toolbar" at bounding box center [214, 331] width 114 height 15
click at [253, 356] on span "Components / Button Group: Toolbar" at bounding box center [182, 355] width 189 height 15
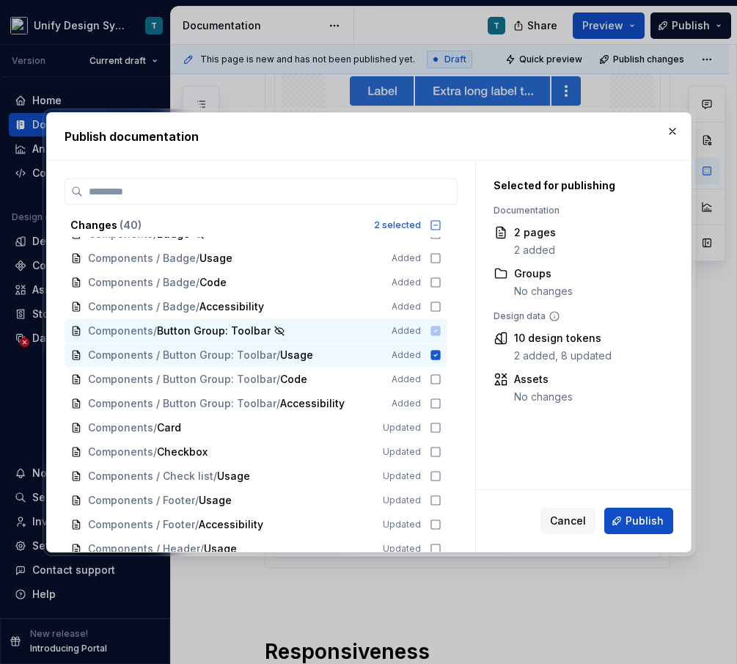
click at [244, 333] on span "Components / Button Group: Toolbar Added" at bounding box center [256, 331] width 383 height 24
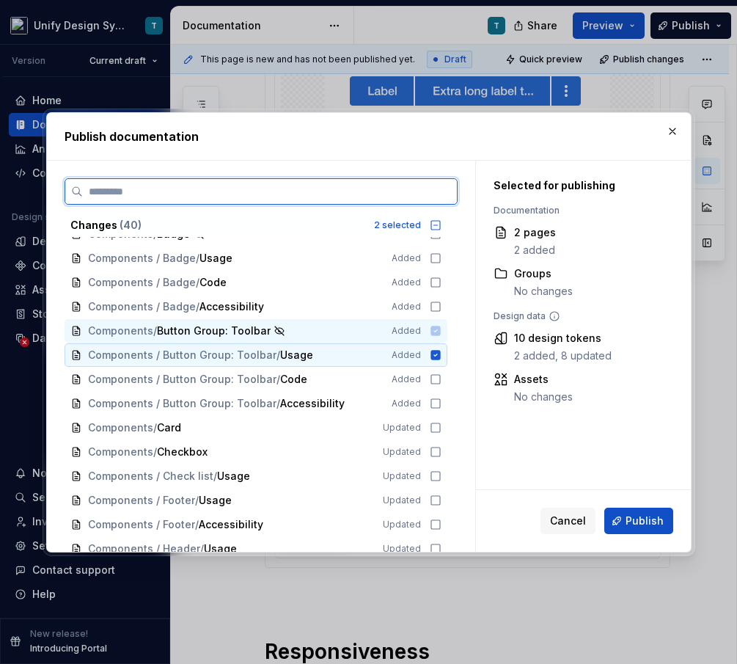
click at [440, 357] on icon at bounding box center [436, 355] width 10 height 10
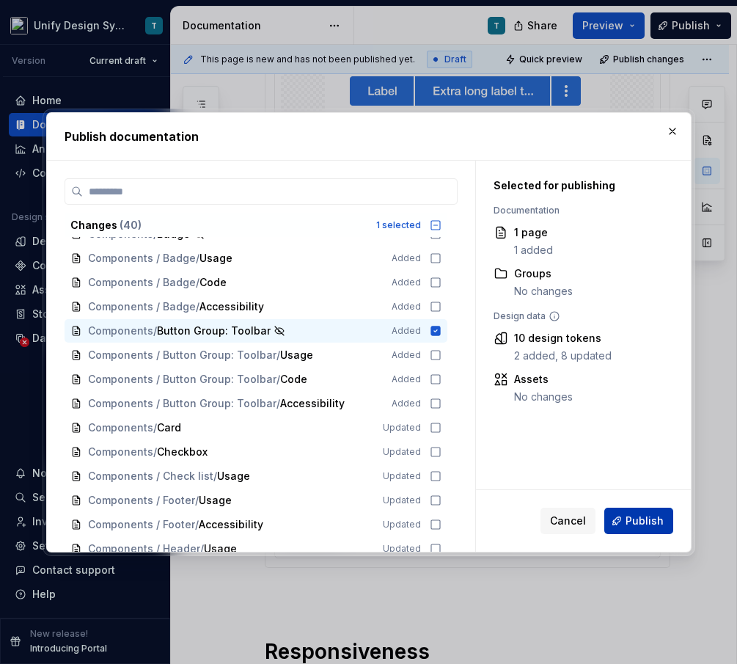
click at [634, 514] on span "Publish" at bounding box center [645, 521] width 38 height 15
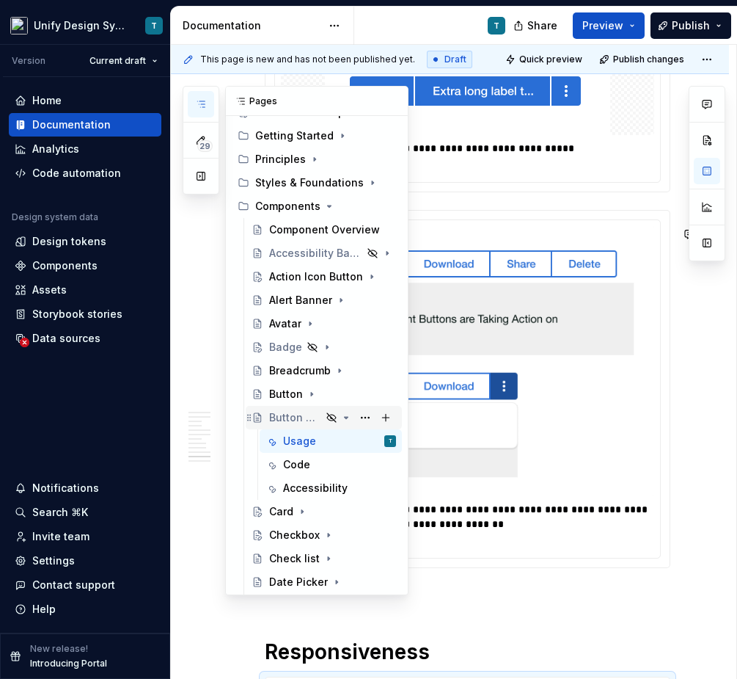
click at [345, 417] on icon "Page tree" at bounding box center [347, 417] width 4 height 1
click at [367, 416] on button "Page tree" at bounding box center [365, 417] width 21 height 21
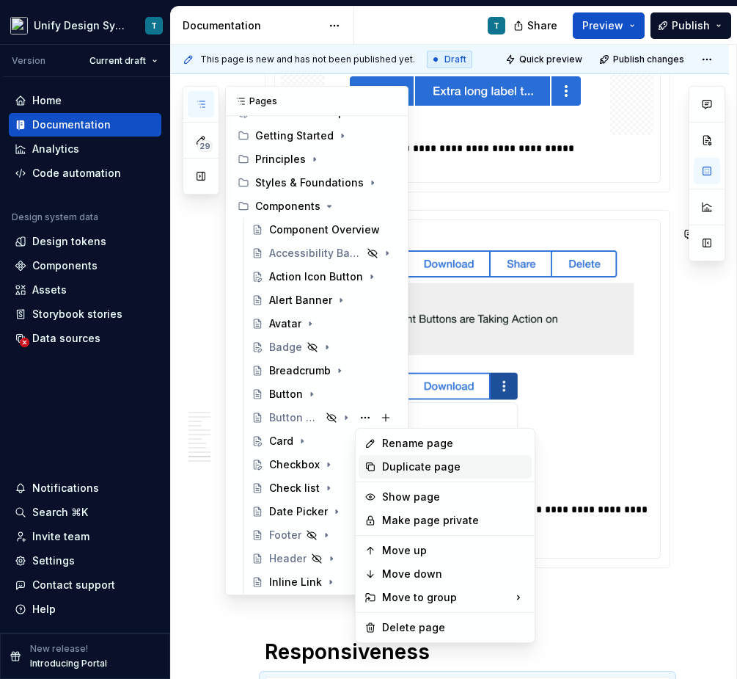
click at [401, 465] on div "Duplicate page" at bounding box center [454, 466] width 144 height 15
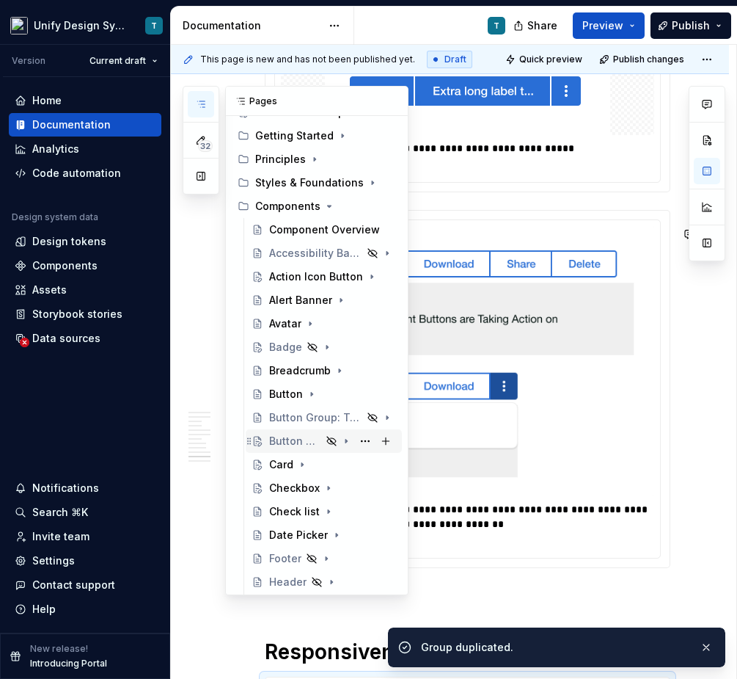
click at [288, 439] on div "Button Group: Toolbar" at bounding box center [295, 441] width 52 height 15
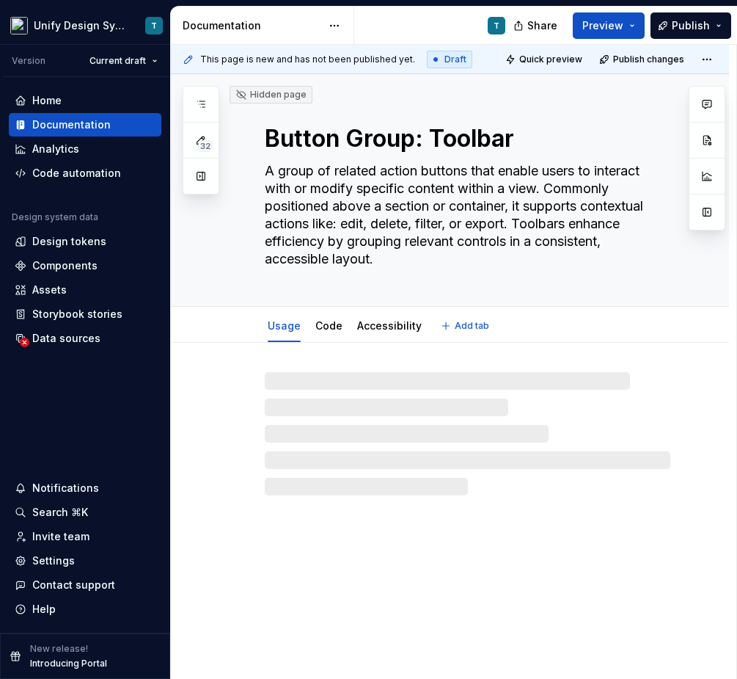
click at [471, 147] on textarea "Button Group: Toolbar" at bounding box center [465, 138] width 406 height 35
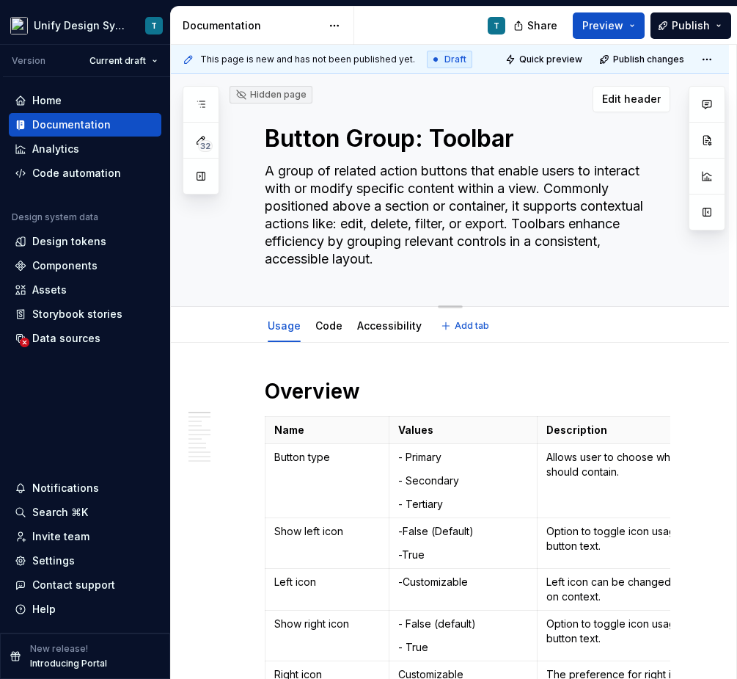
type textarea "*"
type textarea "Button Group: S"
type textarea "*"
type textarea "Button Group: Se"
type textarea "*"
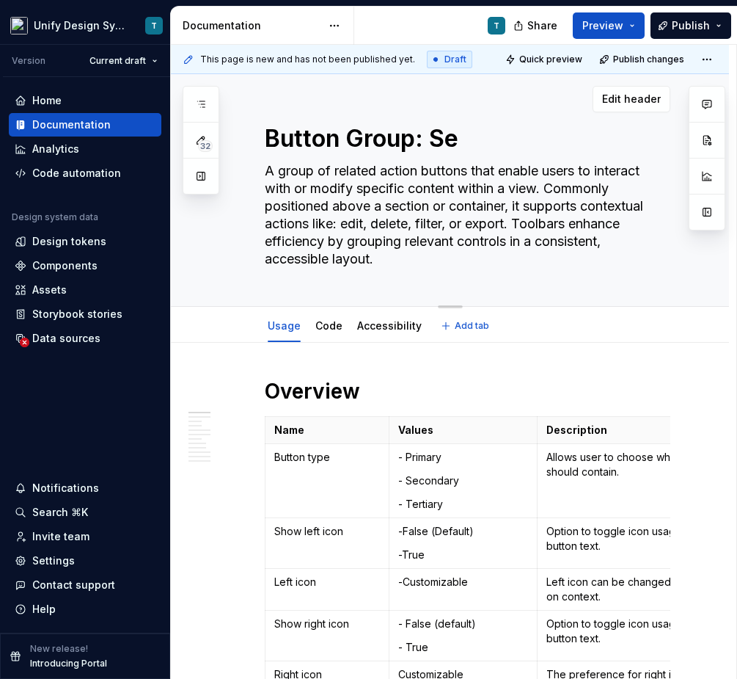
type textarea "Button Group: Seg"
type textarea "*"
type textarea "Button Group: Segm"
type textarea "*"
type textarea "Button Group: Segme"
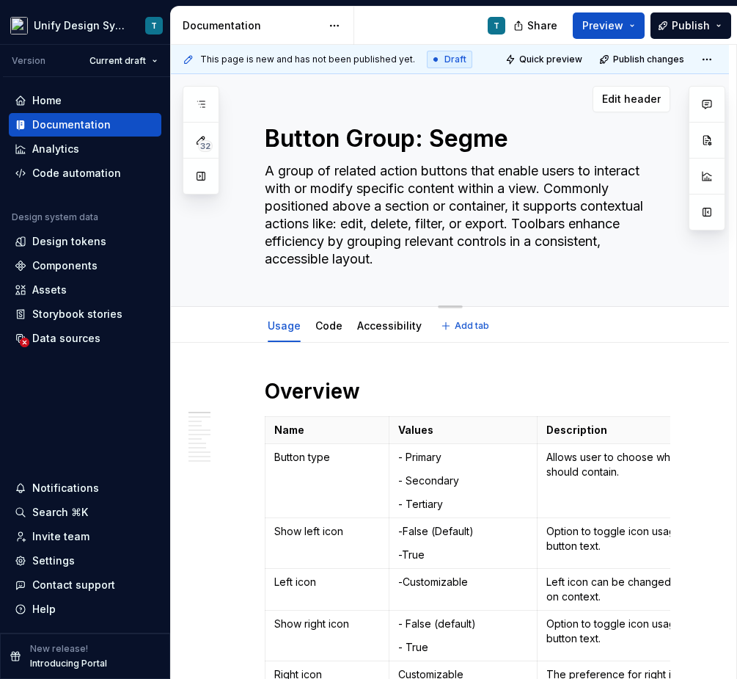
type textarea "*"
type textarea "Button Group: Segmen"
type textarea "*"
type textarea "Button Group: Segmente"
type textarea "*"
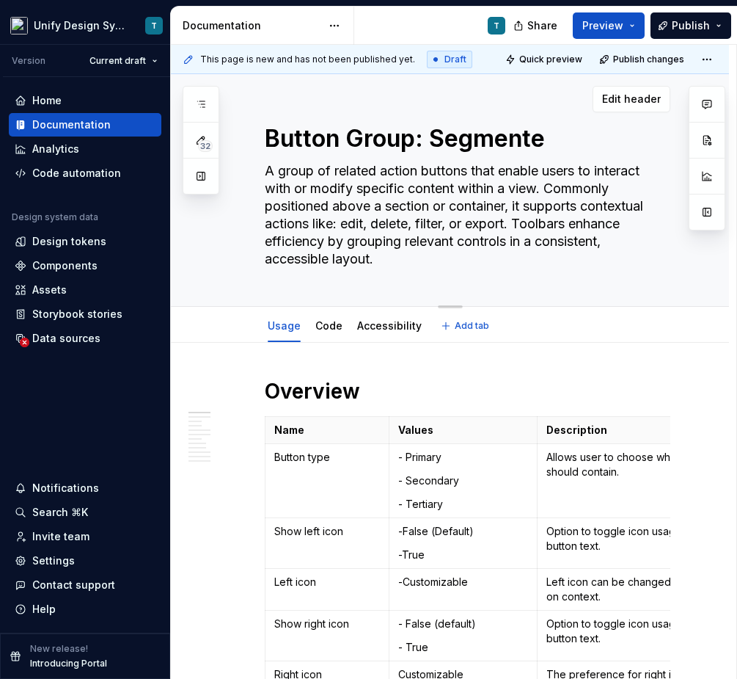
type textarea "Button Group: Segmented"
type textarea "*"
type textarea "Button Group: Segmented"
type textarea "*"
type textarea "Button Group: Segmented C"
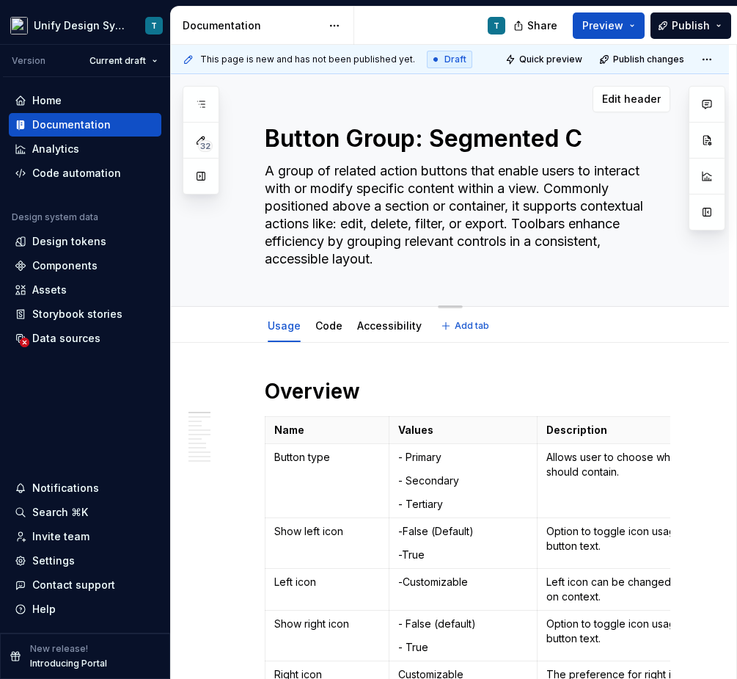
type textarea "*"
type textarea "Button Group: Segmented Co"
type textarea "*"
type textarea "Button Group: Segmented Con"
type textarea "*"
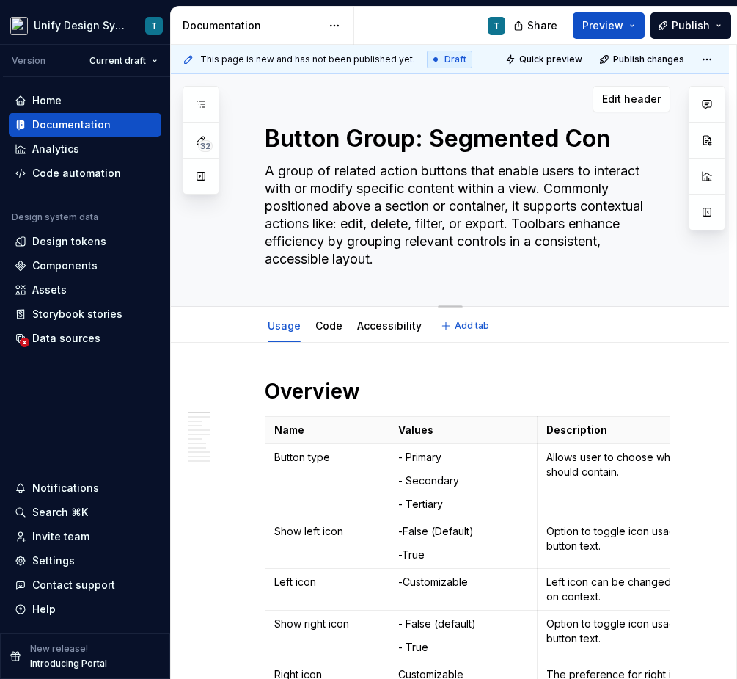
type textarea "Button Group: Segmented Cont"
type textarea "*"
type textarea "Button Group: Segmented Contr"
type textarea "*"
type textarea "Button Group: Segmented Contro"
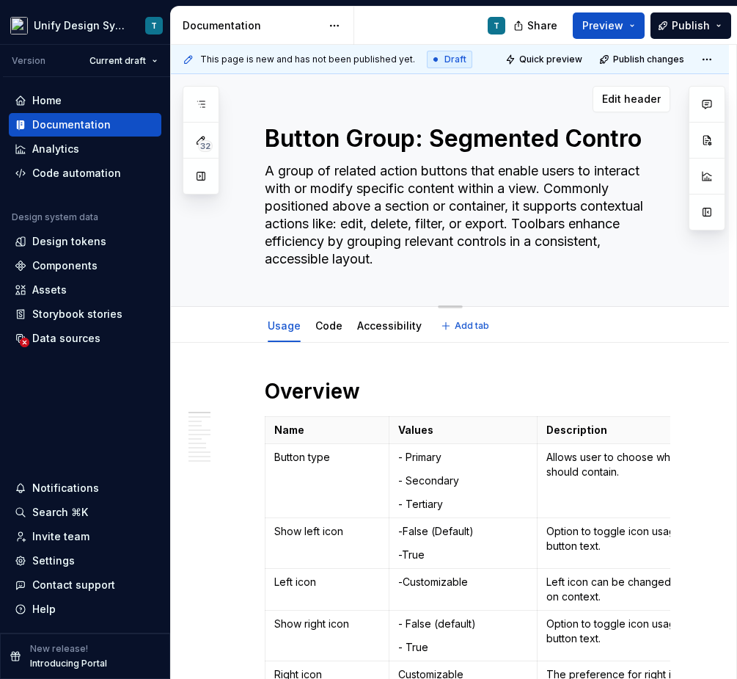
type textarea "*"
type textarea "Button Group: Segmented Control"
type textarea "*"
type textarea "Button Group: Segmented Control"
click at [266, 482] on html "Unify Design System T Version Current draft Home Documentation Analytics Code a…" at bounding box center [368, 339] width 737 height 679
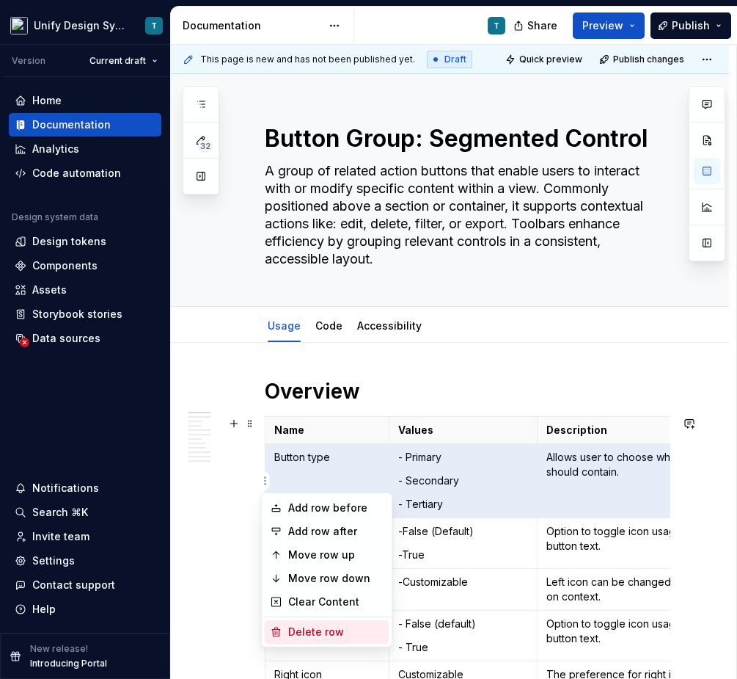
click at [302, 628] on div "Delete row" at bounding box center [335, 631] width 95 height 15
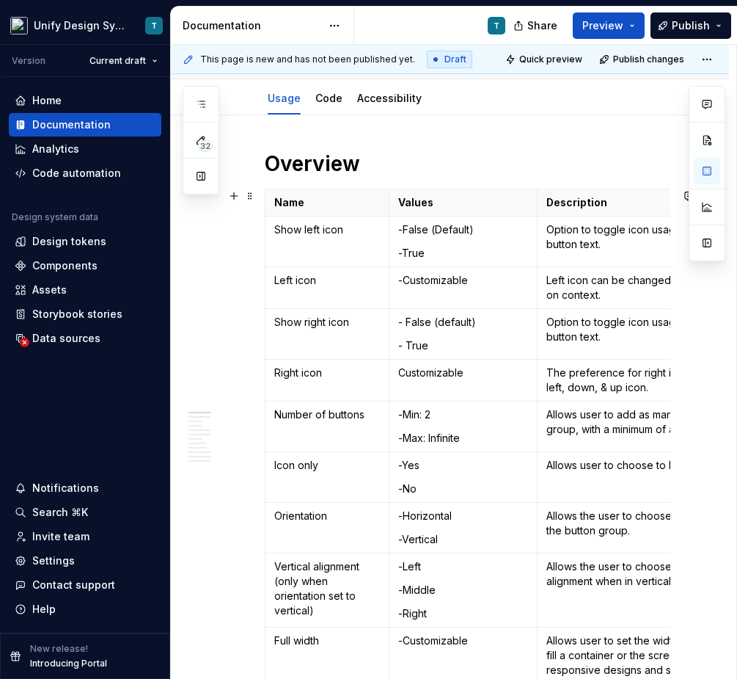
scroll to position [259, 0]
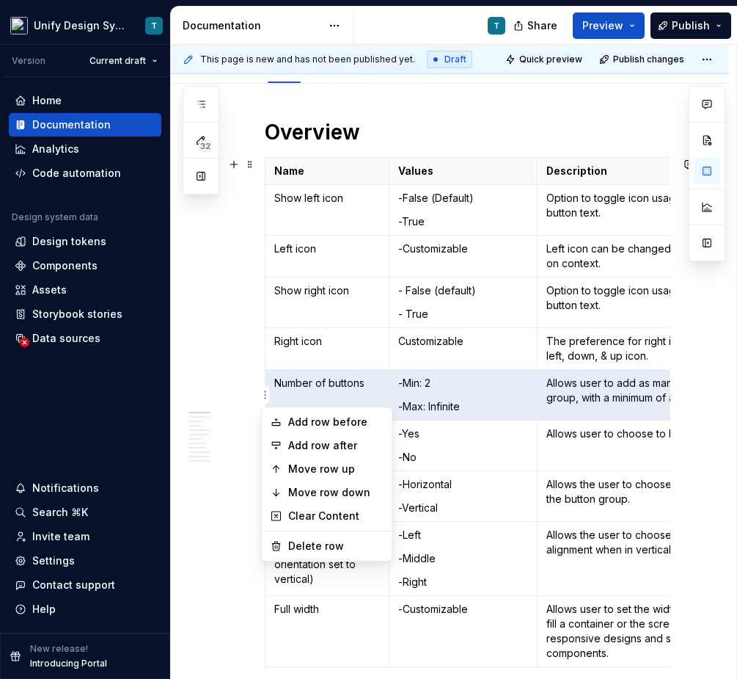
click at [270, 191] on html "Unify Design System T Version Current draft Home Documentation Analytics Code a…" at bounding box center [368, 339] width 737 height 679
click at [280, 388] on html "Unify Design System T Version Current draft Home Documentation Analytics Code a…" at bounding box center [368, 339] width 737 height 679
click at [266, 219] on html "Unify Design System T Version Current draft Home Documentation Analytics Code a…" at bounding box center [368, 339] width 737 height 679
click at [304, 470] on div "Move row up" at bounding box center [335, 468] width 95 height 15
type textarea "*"
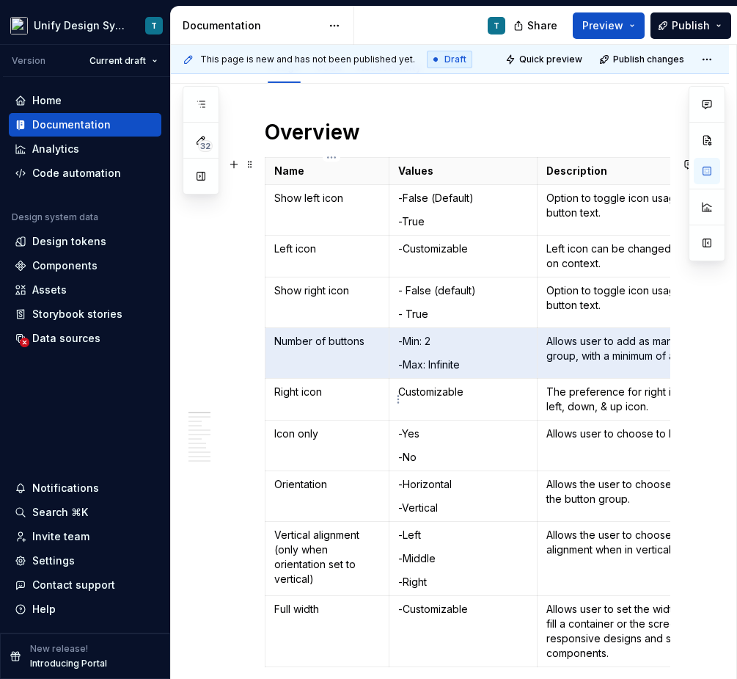
scroll to position [0, 132]
click at [263, 348] on html "Unify Design System T Version Current draft Home Documentation Analytics Code a…" at bounding box center [368, 339] width 737 height 679
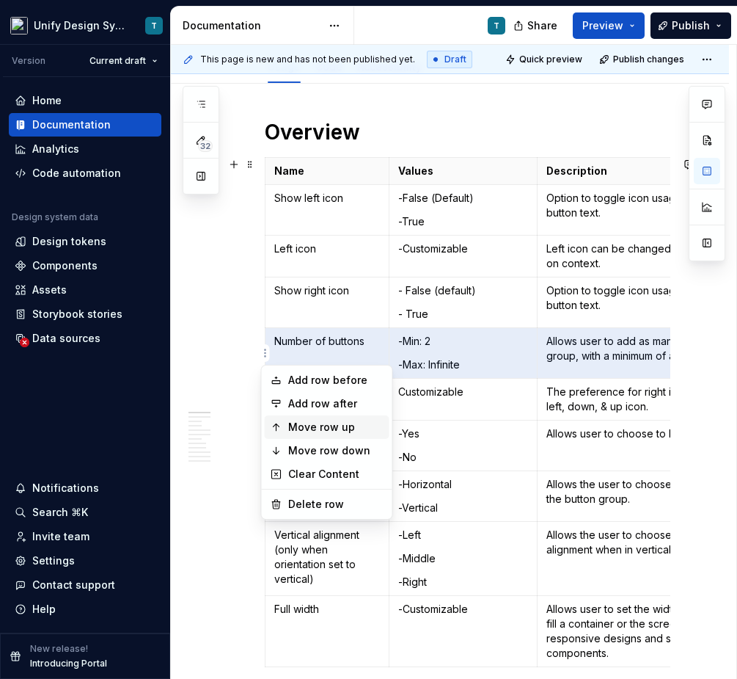
click at [286, 425] on div "Move row up" at bounding box center [327, 426] width 125 height 23
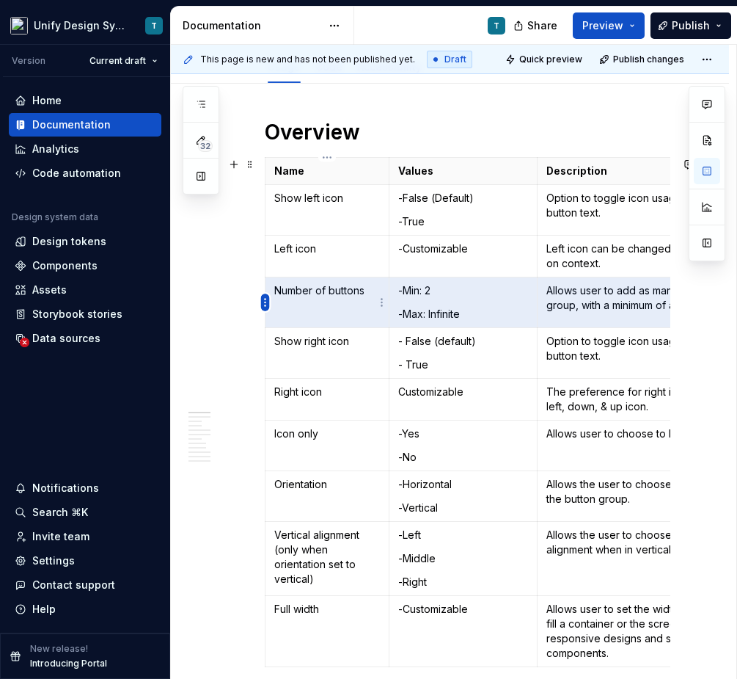
click at [264, 302] on html "Unify Design System T Version Current draft Home Documentation Analytics Code a…" at bounding box center [368, 339] width 737 height 679
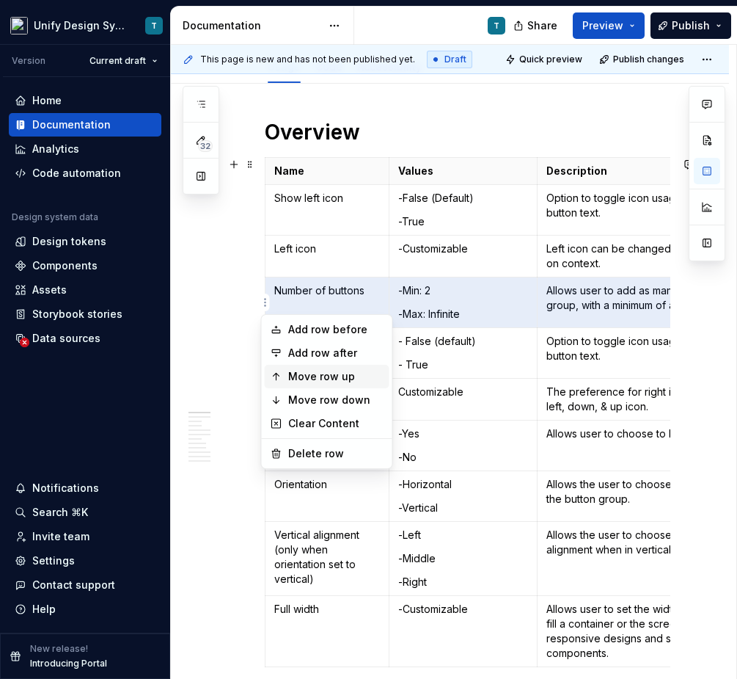
click at [294, 381] on div "Move row up" at bounding box center [335, 376] width 95 height 15
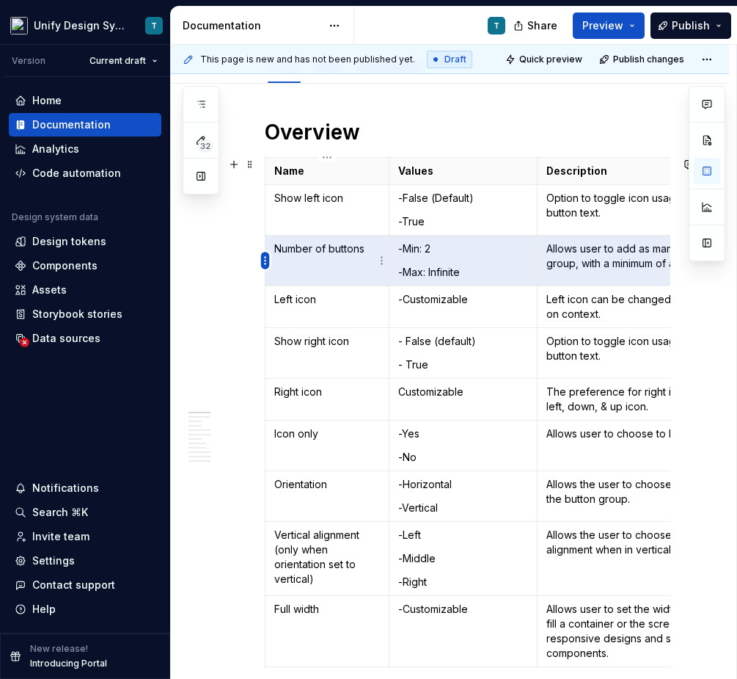
click at [265, 259] on html "Unify Design System T Version Current draft Home Documentation Analytics Code a…" at bounding box center [368, 339] width 737 height 679
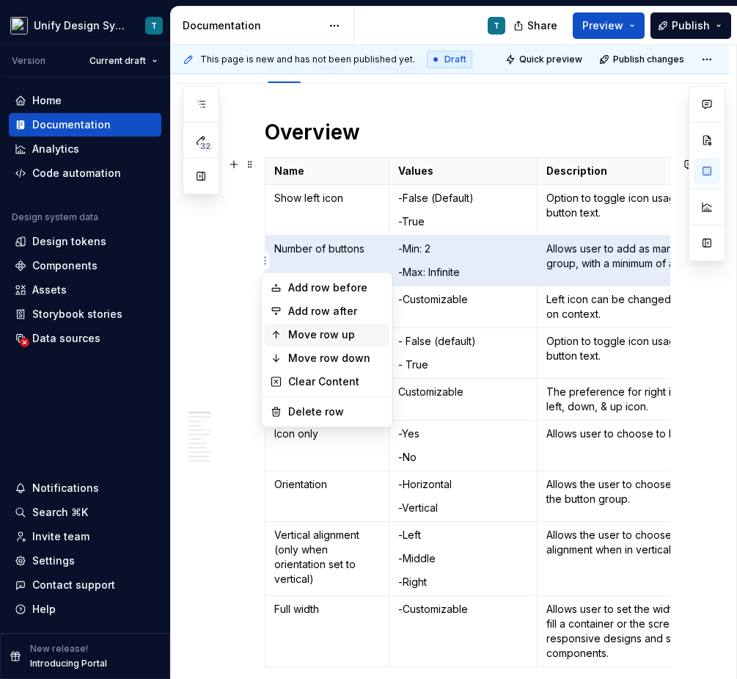
click at [282, 336] on icon at bounding box center [277, 335] width 12 height 12
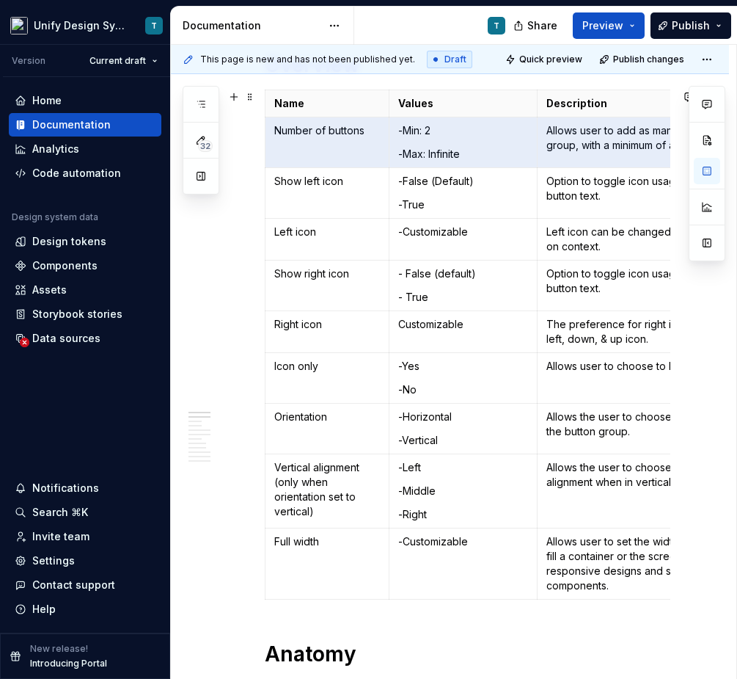
scroll to position [327, 0]
click at [268, 563] on html "Unify Design System T Version Current draft Home Documentation Analytics Code a…" at bounding box center [368, 339] width 737 height 679
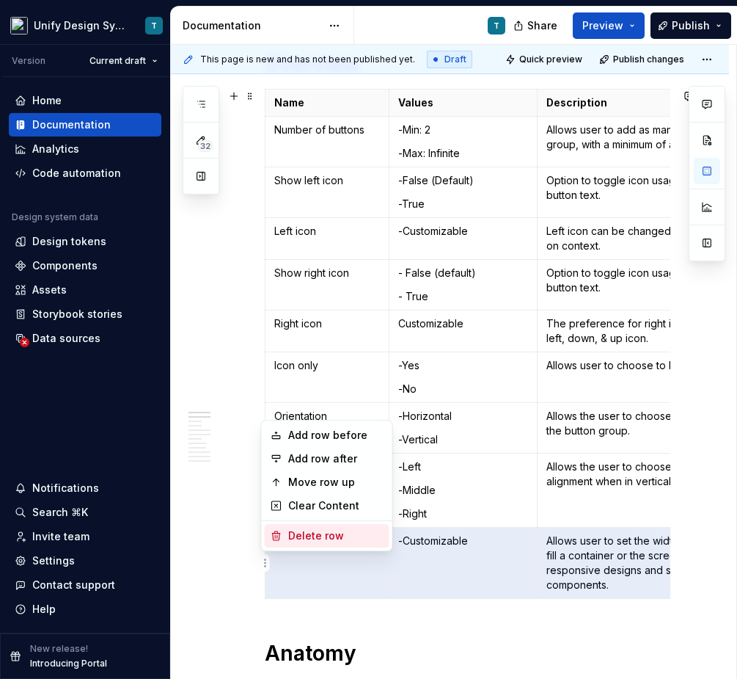
click at [290, 530] on div "Delete row" at bounding box center [335, 535] width 95 height 15
type textarea "*"
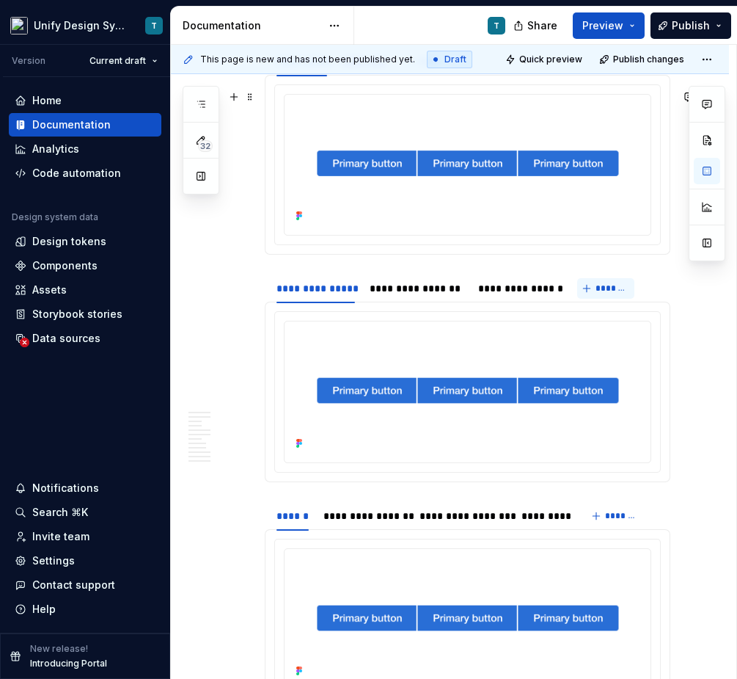
scroll to position [1548, 0]
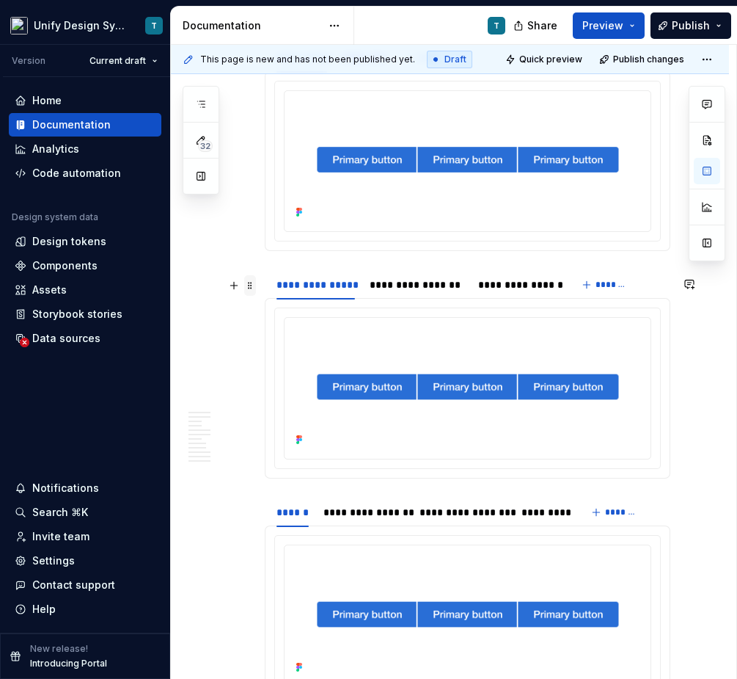
click at [249, 288] on span at bounding box center [250, 285] width 12 height 21
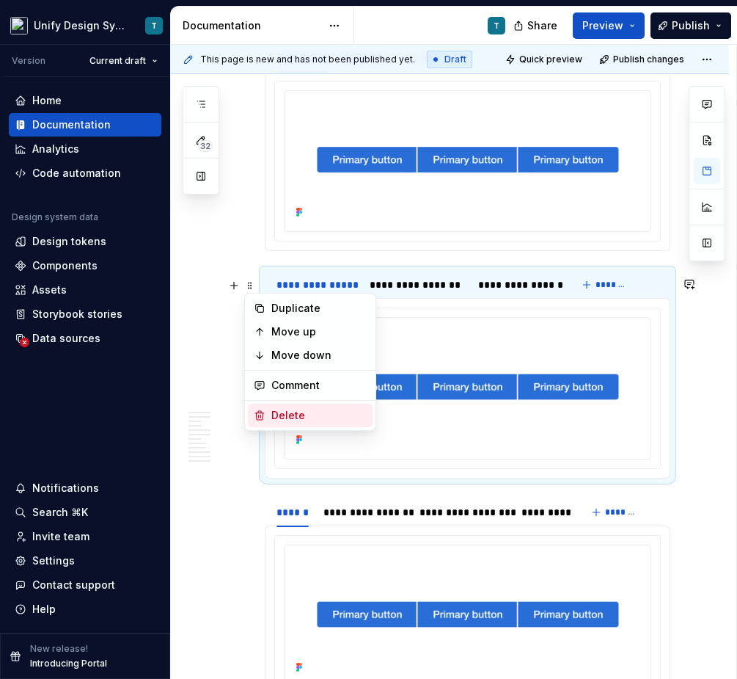
click at [277, 417] on div "Delete" at bounding box center [318, 415] width 95 height 15
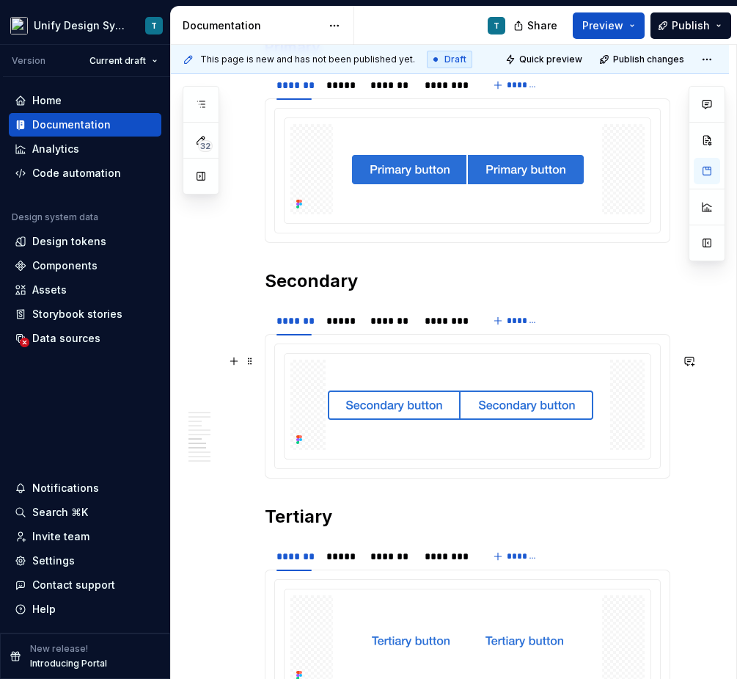
scroll to position [2248, 0]
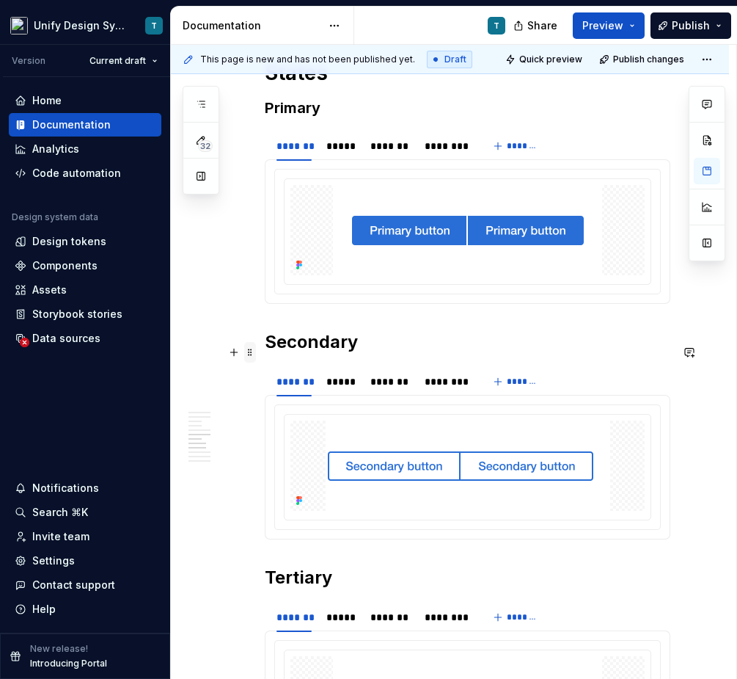
click at [251, 353] on span at bounding box center [250, 352] width 12 height 21
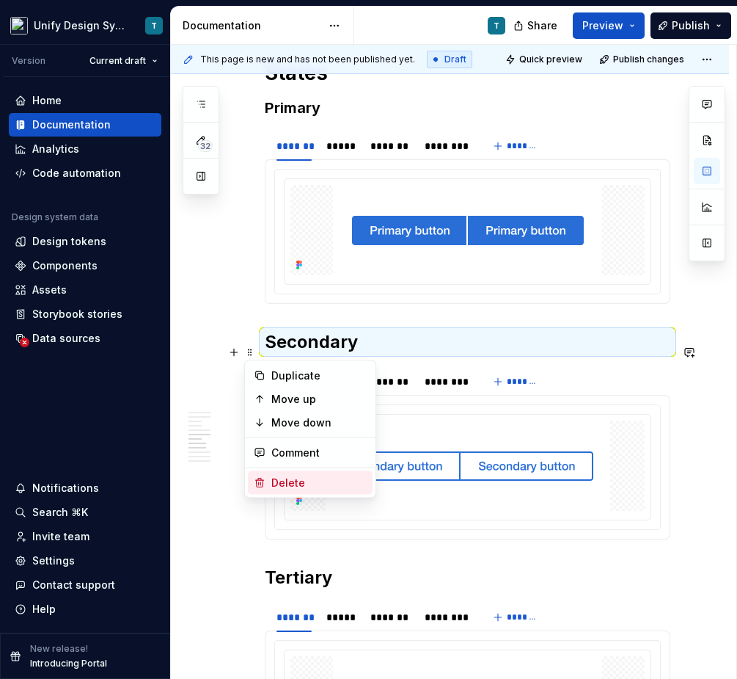
click at [279, 473] on div "Delete" at bounding box center [310, 482] width 125 height 23
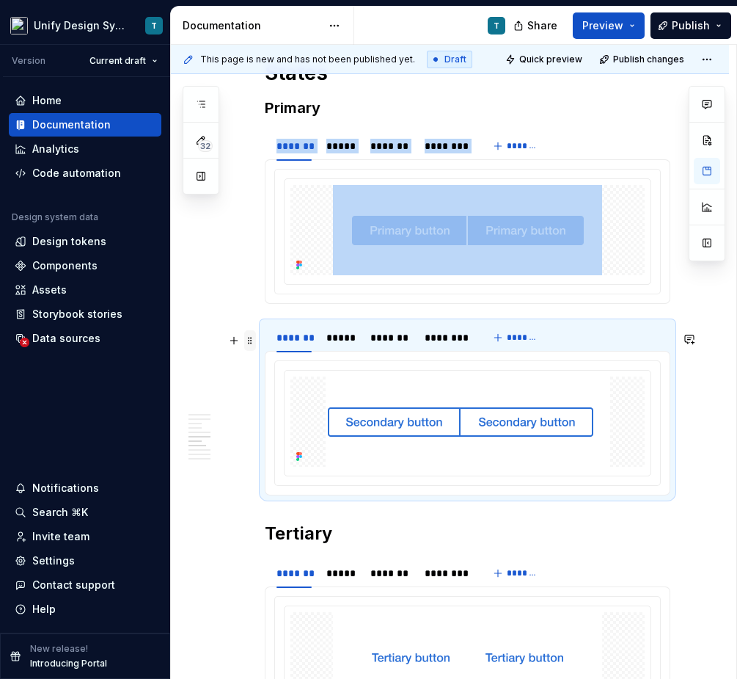
click at [251, 337] on span at bounding box center [250, 340] width 12 height 21
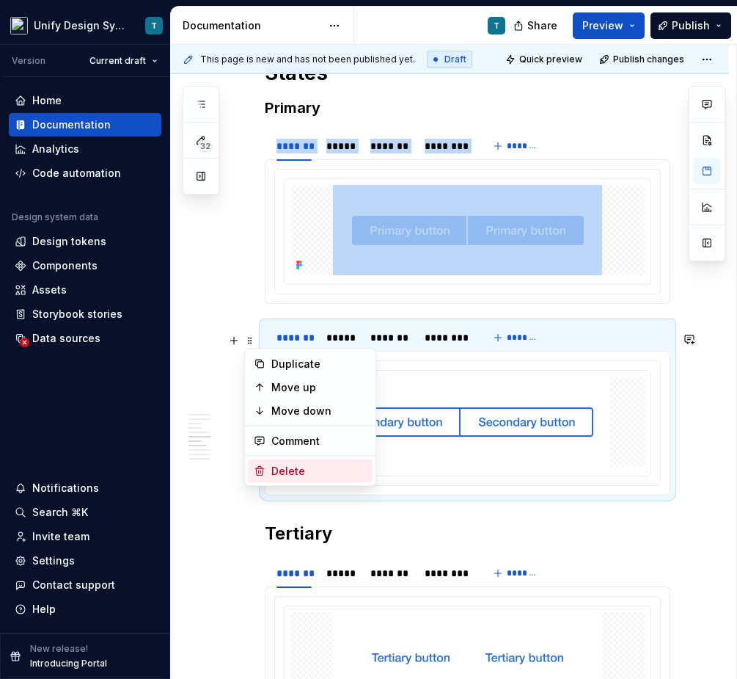
click at [272, 469] on div "Delete" at bounding box center [318, 471] width 95 height 15
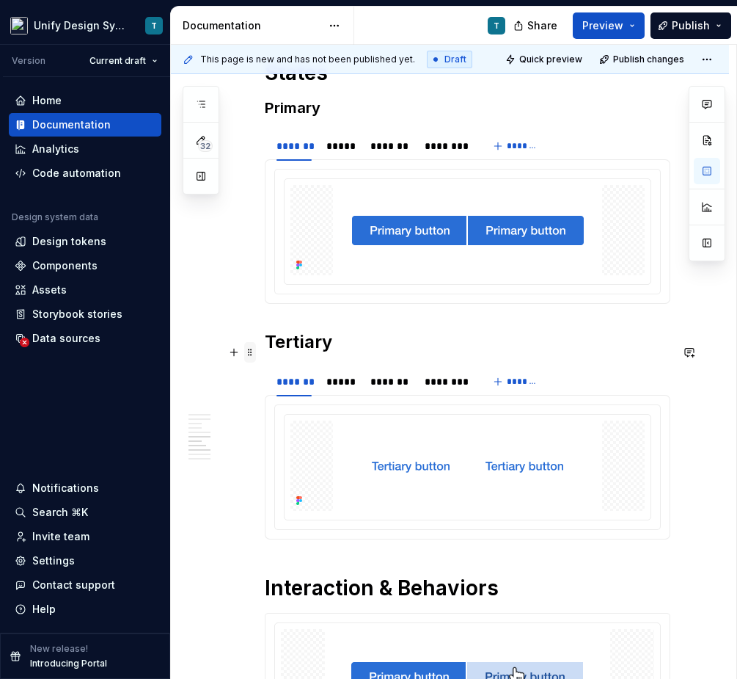
click at [250, 352] on span at bounding box center [250, 352] width 12 height 21
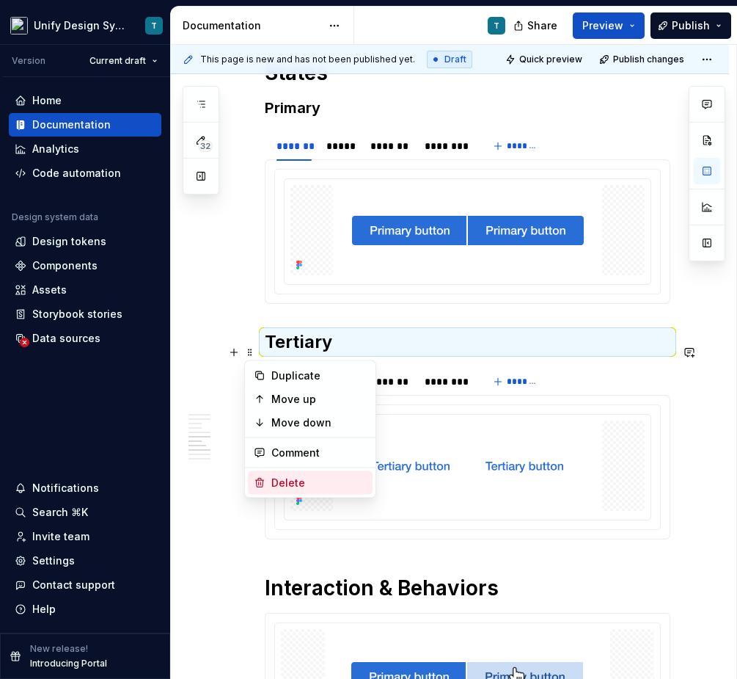
click at [272, 476] on div "Delete" at bounding box center [318, 482] width 95 height 15
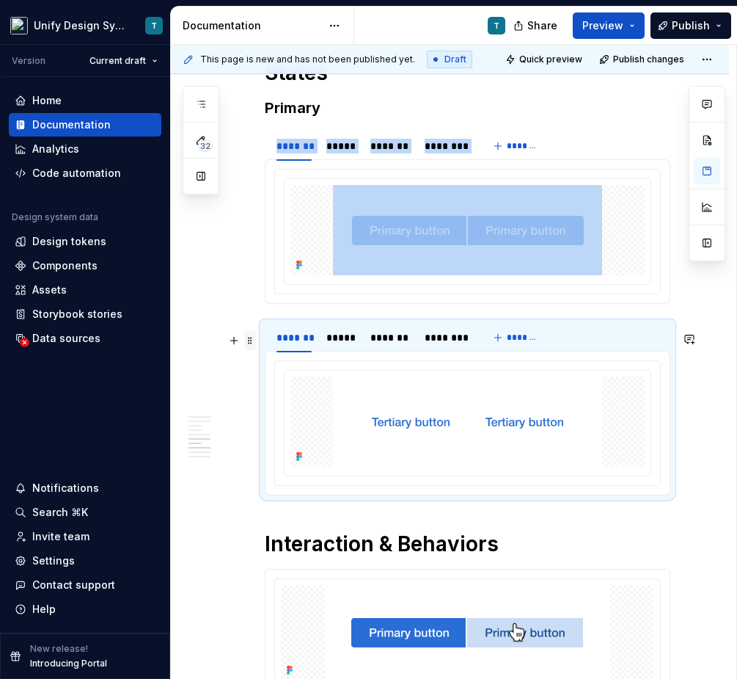
click at [252, 339] on span at bounding box center [250, 340] width 12 height 21
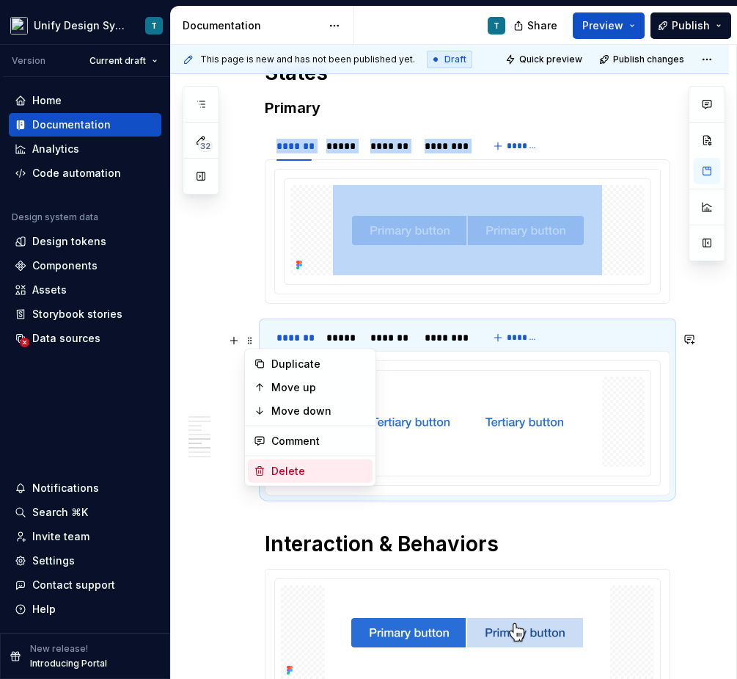
click at [277, 465] on div "Delete" at bounding box center [318, 471] width 95 height 15
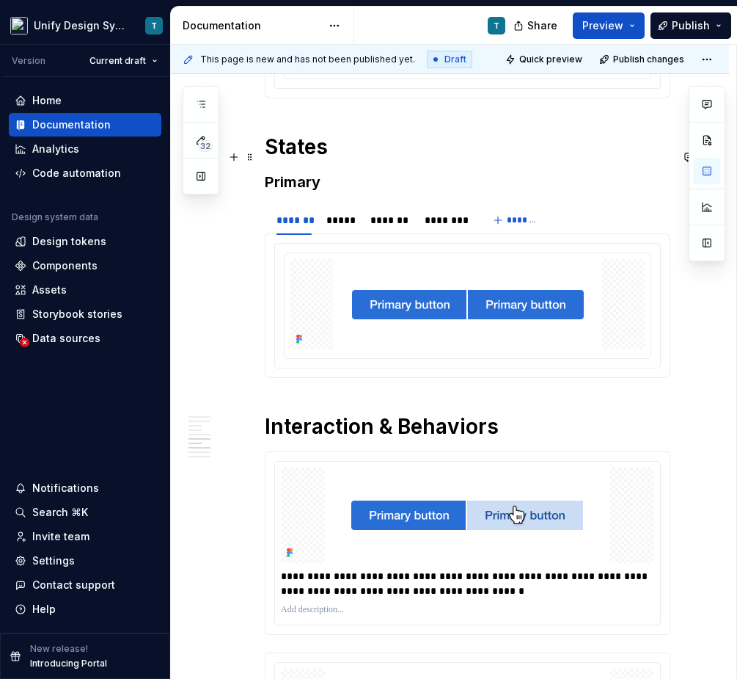
scroll to position [2170, 0]
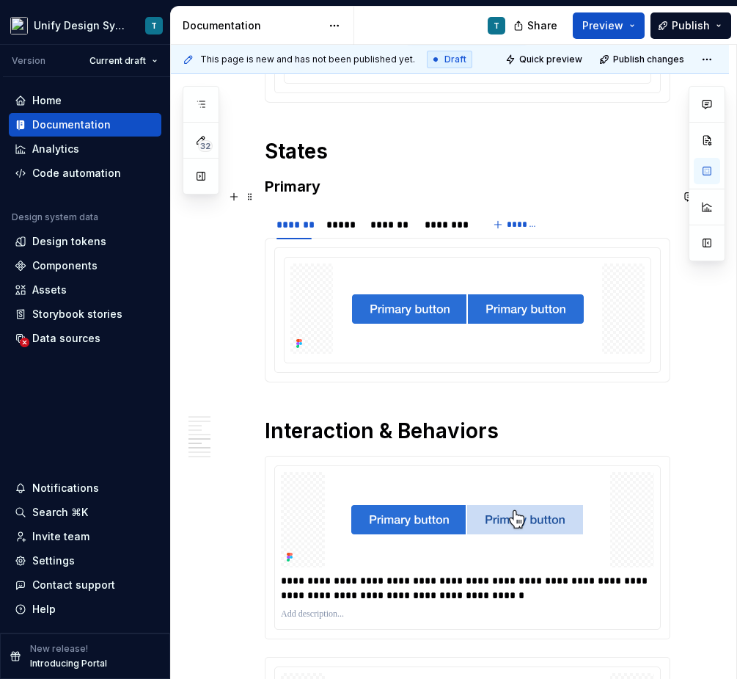
click at [252, 187] on span at bounding box center [250, 196] width 12 height 21
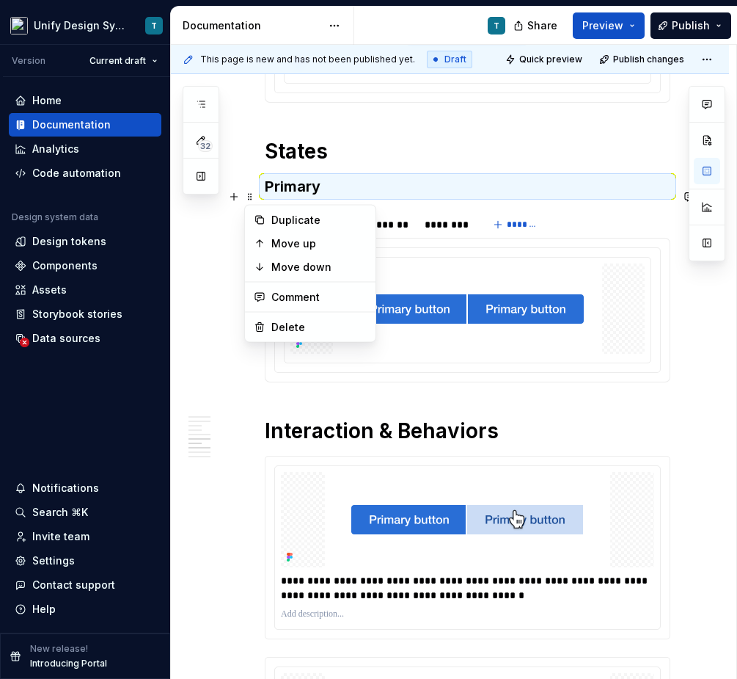
click at [285, 193] on h3 "Primary" at bounding box center [468, 186] width 406 height 21
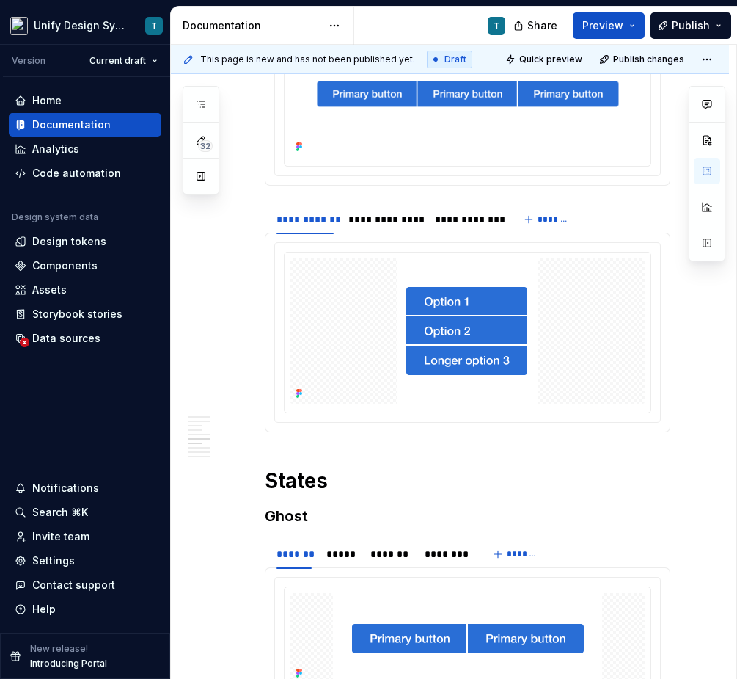
scroll to position [1823, 0]
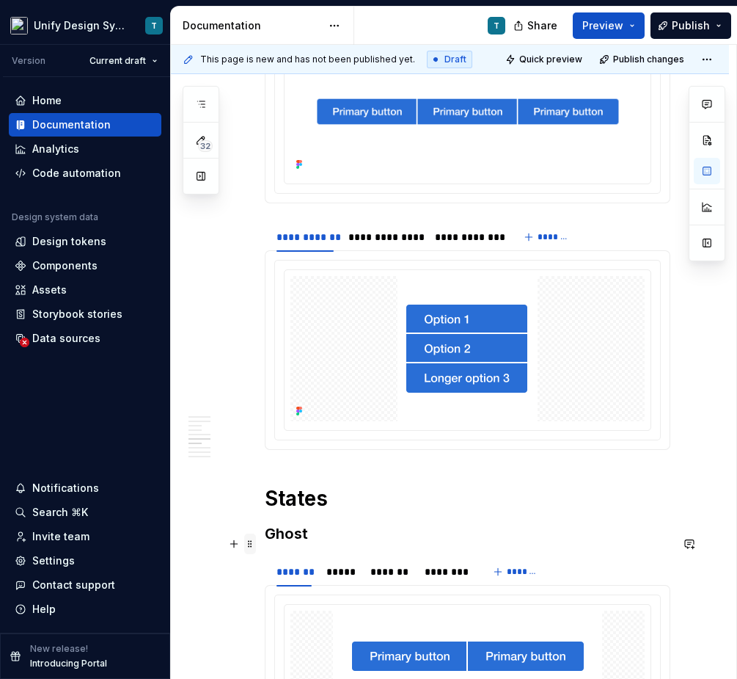
click at [248, 547] on span at bounding box center [250, 543] width 12 height 21
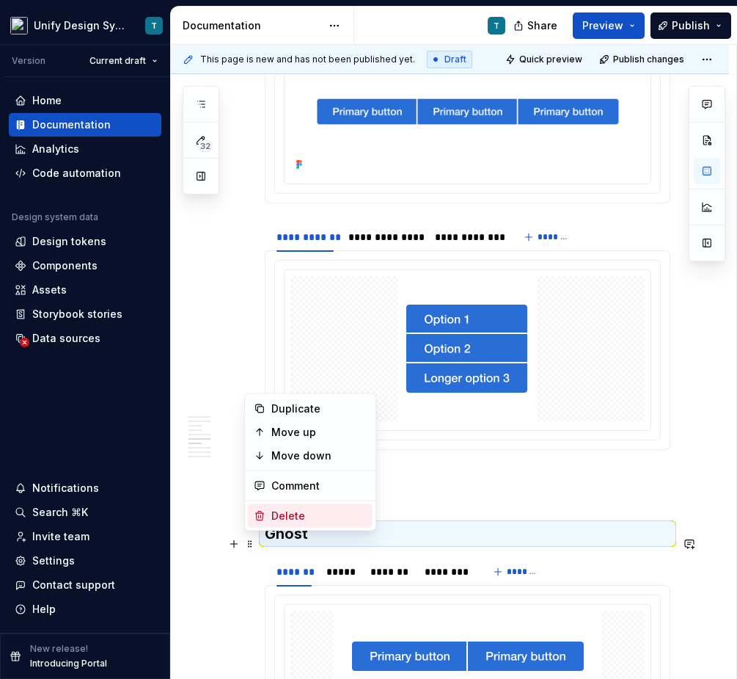
click at [283, 513] on div "Delete" at bounding box center [318, 515] width 95 height 15
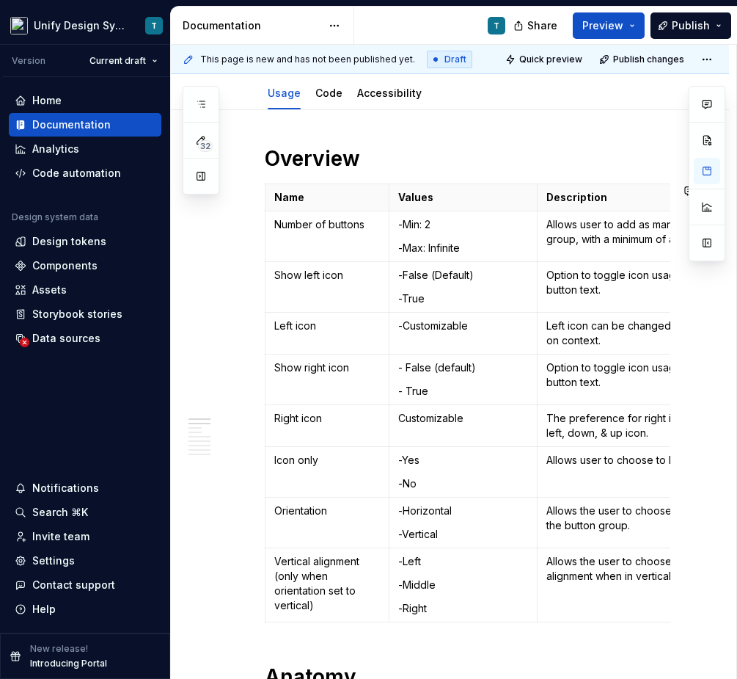
scroll to position [0, 0]
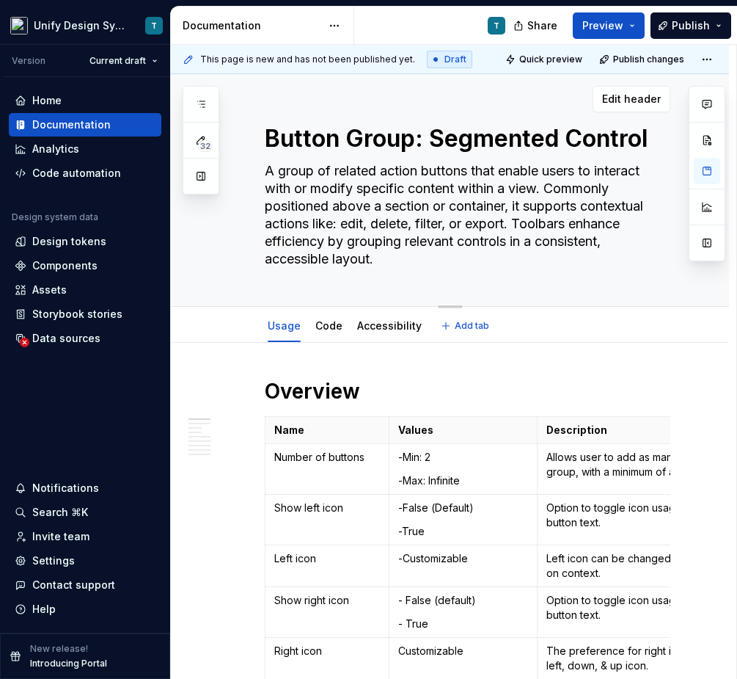
type textarea "*"
click at [332, 213] on textarea "A group of related action buttons that enable users to interact with or modify …" at bounding box center [465, 215] width 406 height 112
paste textarea "Segmented Control is a horizontal set of two or more segments that function as …"
type textarea "Segmented Control is a horizontal set of two or more segments that function as …"
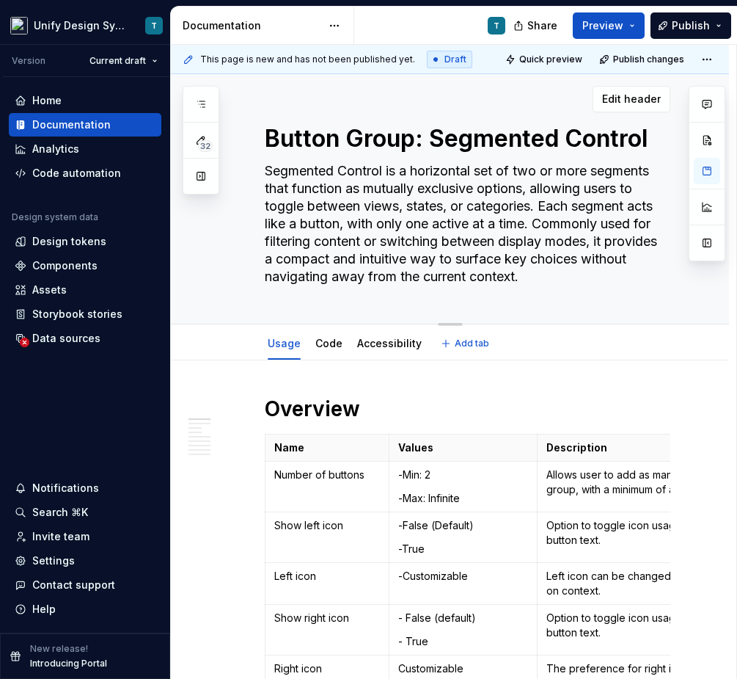
type textarea "*"
drag, startPoint x: 487, startPoint y: 170, endPoint x: 224, endPoint y: 172, distance: 263.4
click at [224, 172] on div "Button Group: Segmented Control Segmented Control is a horizontal set of two or…" at bounding box center [450, 199] width 558 height 250
type textarea "Aet of two or more segments that function as mutually exclusive options, allowi…"
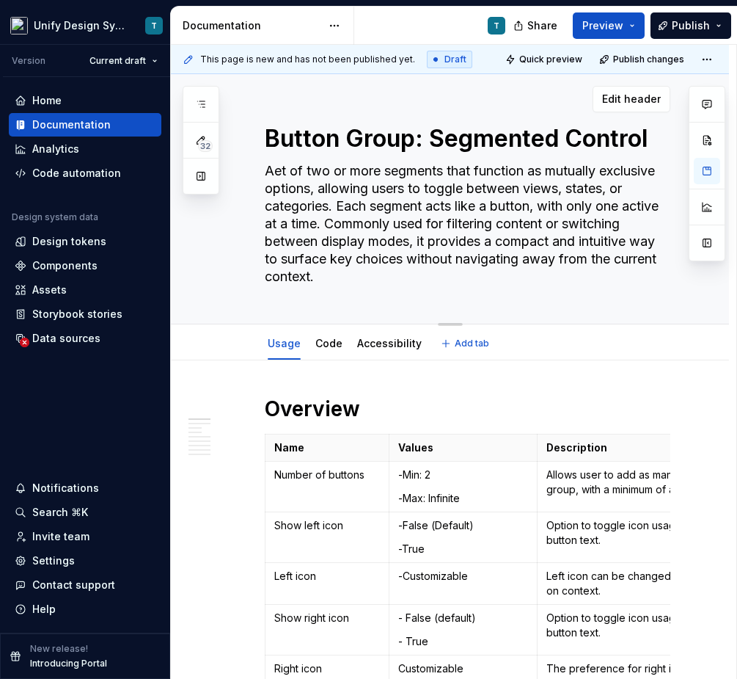
type textarea "*"
type textarea "A et of two or more segments that function as mutually exclusive options, allow…"
type textarea "*"
type textarea "A get of two or more segments that function as mutually exclusive options, allo…"
type textarea "*"
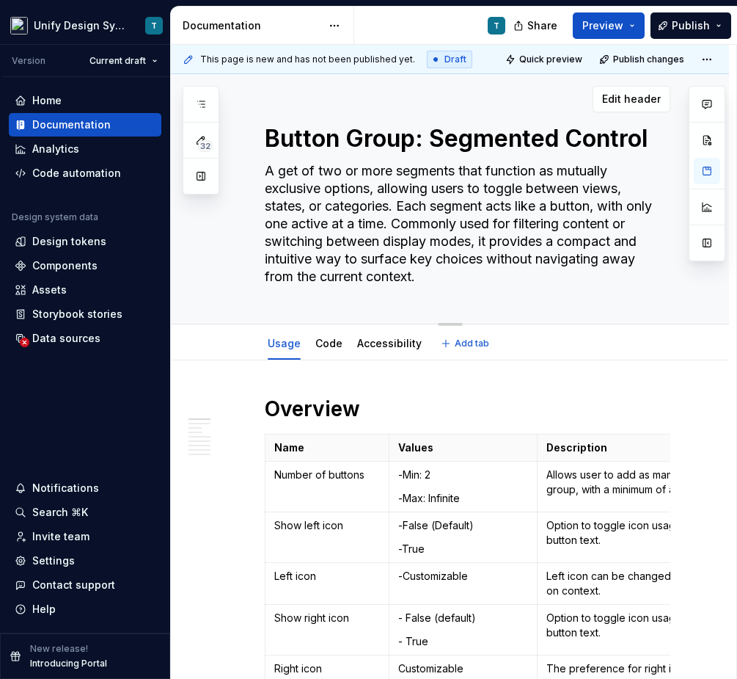
type textarea "A gret of two or more segments that function as mutually exclusive options, all…"
type textarea "*"
type textarea "A groet of two or more segments that function as mutually exclusive options, al…"
type textarea "*"
type textarea "A grouet of two or more segments that function as mutually exclusive options, a…"
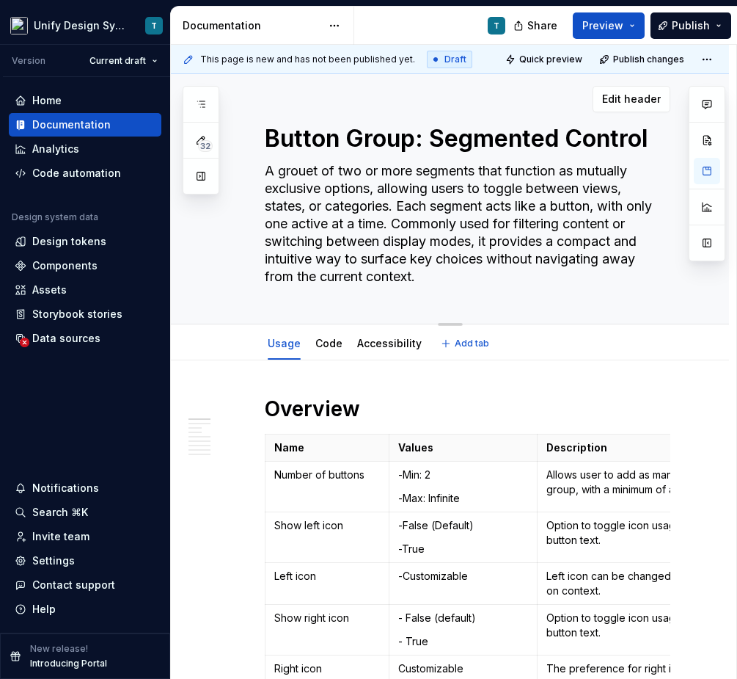
type textarea "*"
type textarea "A group et of two or more segments that function as mutually exclusive options,…"
type textarea "*"
type textarea "A group etof two or more segments that function as mutually exclusive options, …"
type textarea "*"
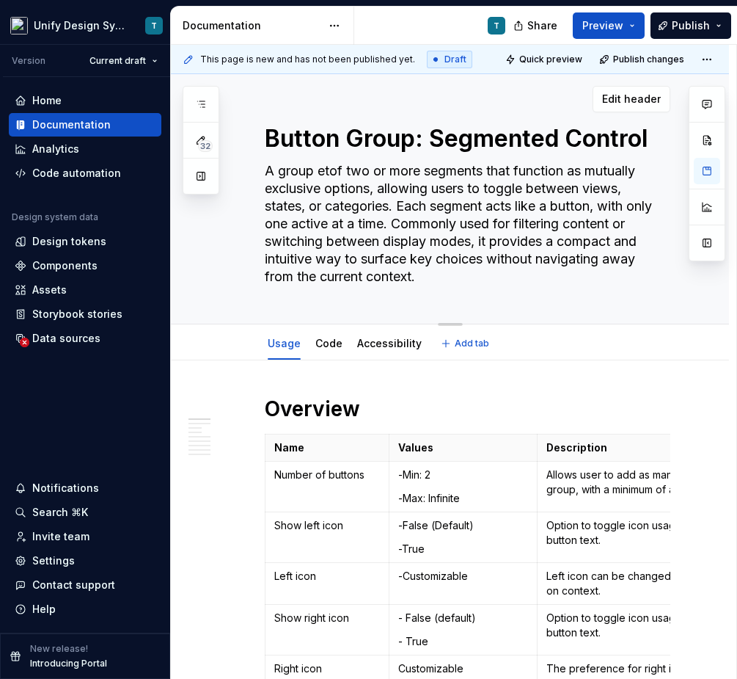
type textarea "A group eof two or more segments that function as mutually exclusive options, a…"
type textarea "*"
type textarea "A group of two or more segments that function as mutually exclusive options, al…"
type textarea "*"
click at [450, 171] on textarea "A group of two or more segments that function as mutually exclusive options, al…" at bounding box center [465, 223] width 406 height 129
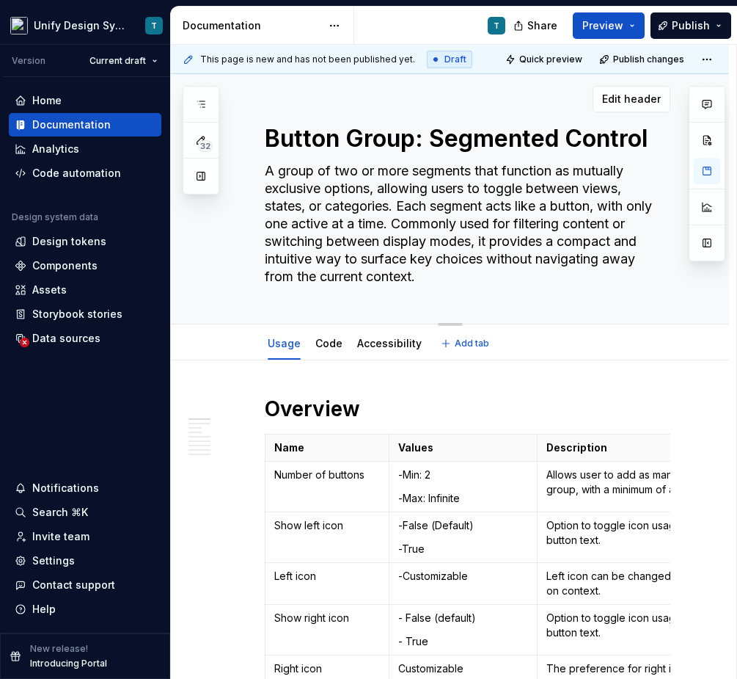
click at [450, 171] on textarea "A group of two or more segments that function as mutually exclusive options, al…" at bounding box center [465, 223] width 406 height 129
type textarea "A group of two or more b that function as mutually exclusive options, allowing …"
type textarea "*"
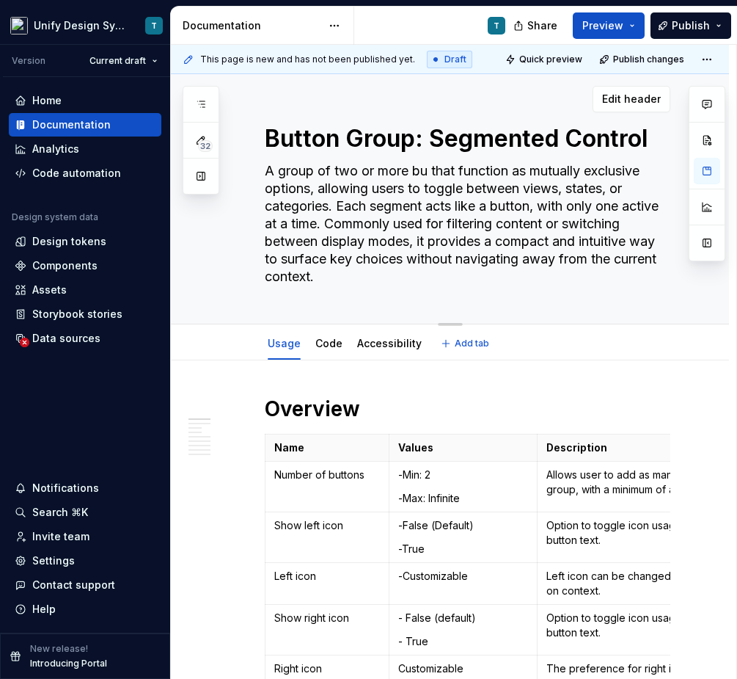
type textarea "A group of two or more but that function as mutually exclusive options, allowin…"
type textarea "*"
type textarea "A group of two or more butt that function as mutually exclusive options, allowi…"
type textarea "*"
type textarea "A group of two or more button that function as mutually exclusive options, allo…"
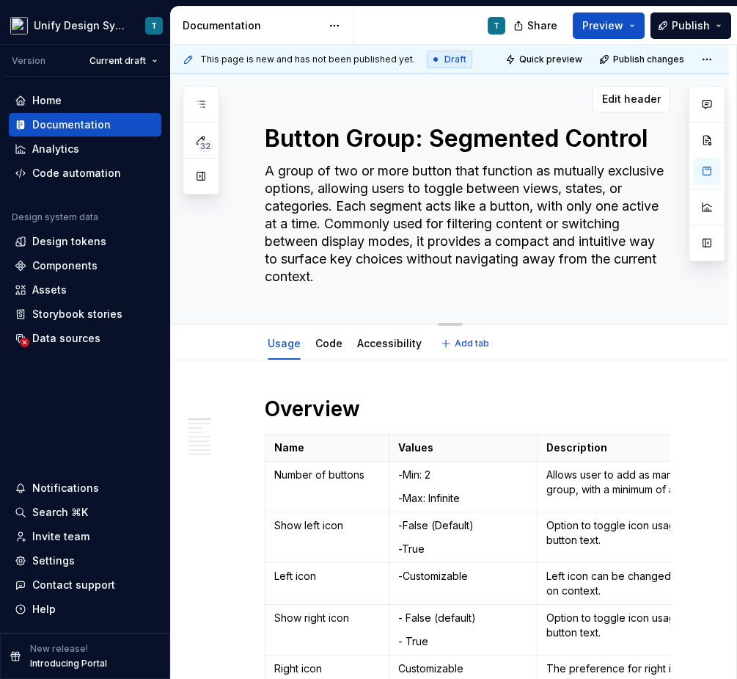
type textarea "*"
type textarea "A group of two or more buttons that function as mutually exclusive options, all…"
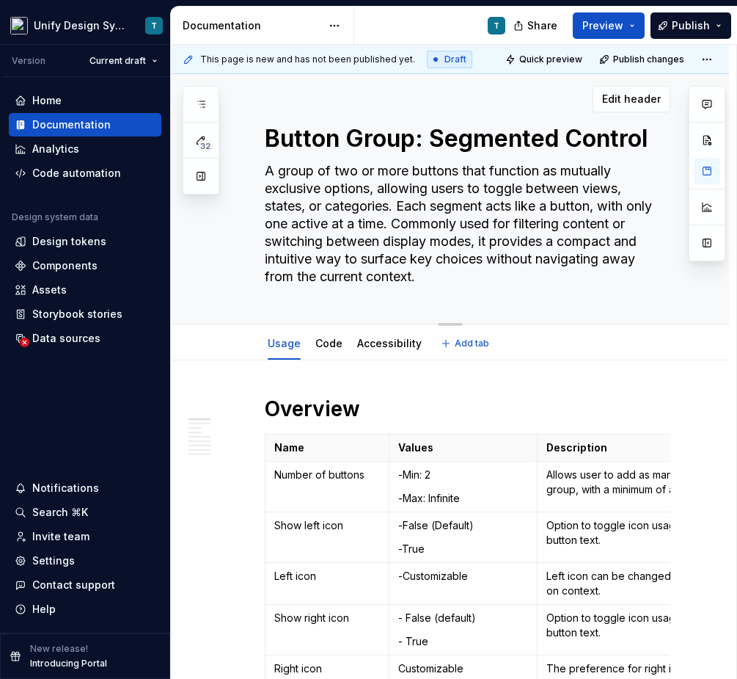
type textarea "*"
click at [448, 211] on textarea "A group of two or more buttons that function as mutually exclusive options, all…" at bounding box center [465, 223] width 406 height 129
type textarea "A group of two or more buttons that function as mutually exclusive options, all…"
type textarea "*"
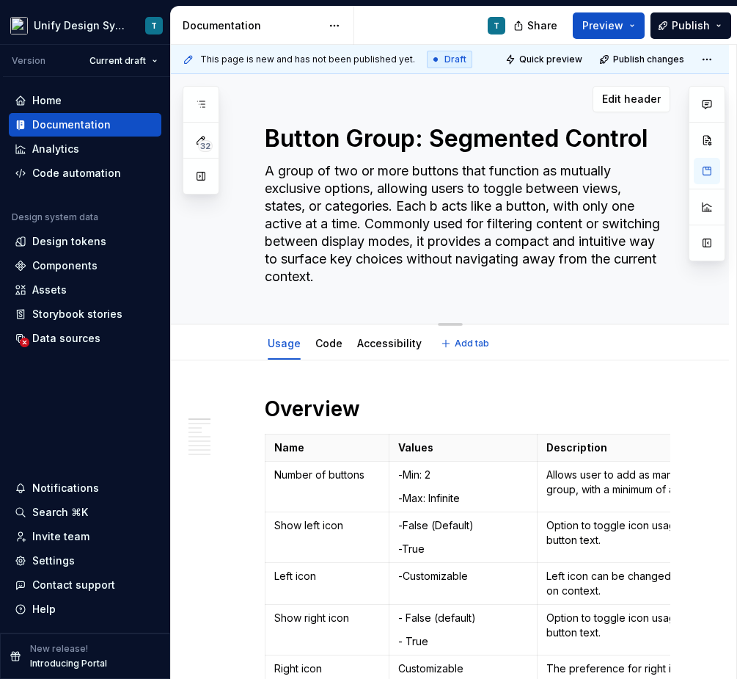
type textarea "A group of two or more buttons that function as mutually exclusive options, all…"
type textarea "*"
type textarea "A group of two or more buttons that function as mutually exclusive options, all…"
type textarea "*"
type textarea "A group of two or more buttons that function as mutually exclusive options, all…"
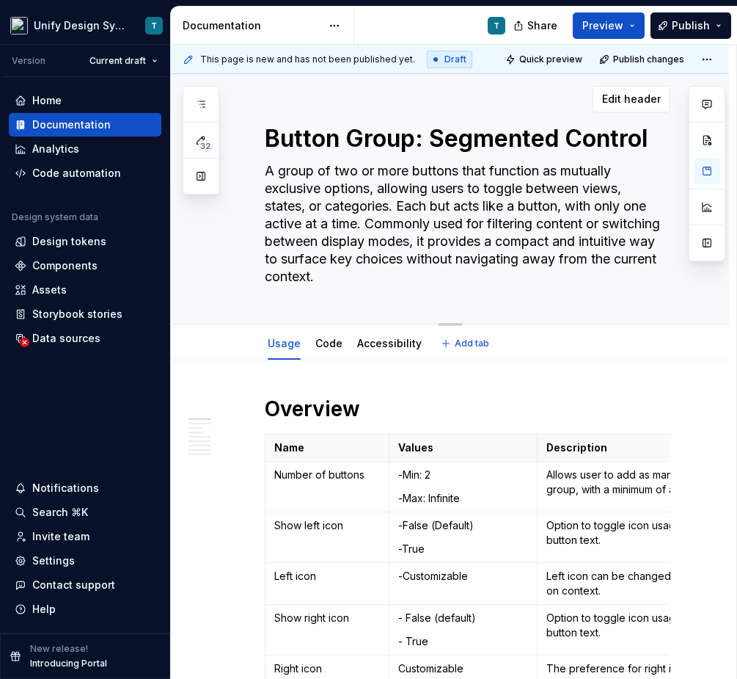
type textarea "*"
type textarea "A group of two or more buttons that function as mutually exclusive options, all…"
type textarea "*"
type textarea "A group of two or more buttons that function as mutually exclusive options, all…"
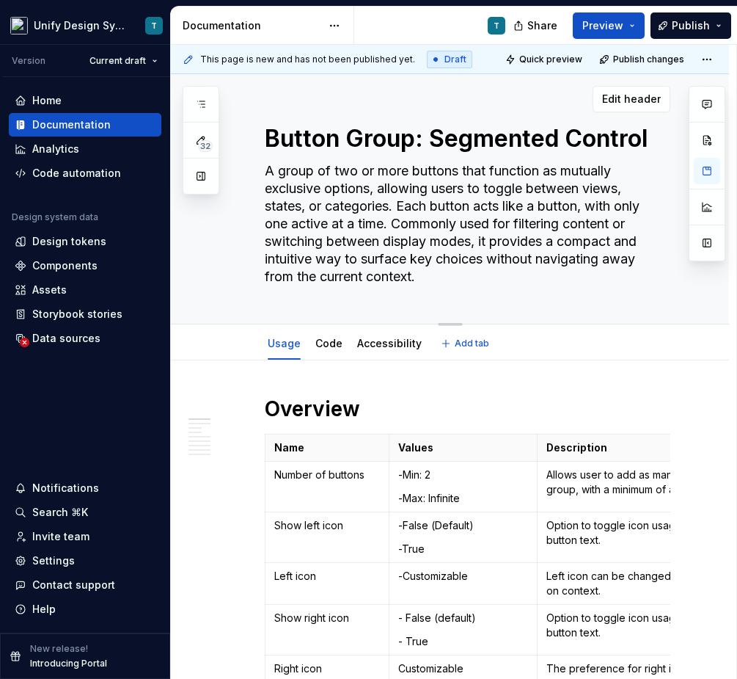
type textarea "*"
click at [558, 203] on textarea "A group of two or more buttons that function as mutually exclusive options, all…" at bounding box center [465, 223] width 406 height 129
type textarea "A group of two or more buttons that function as mutually exclusive options, all…"
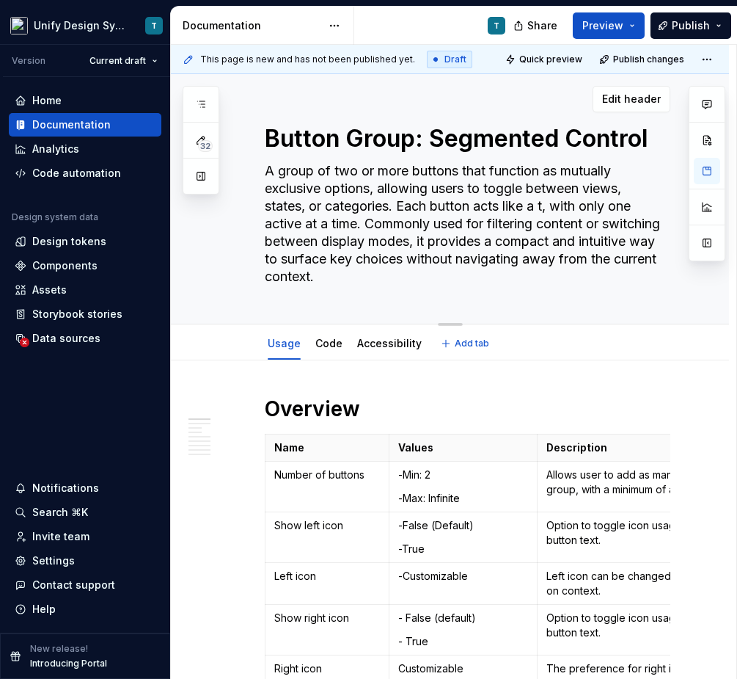
type textarea "*"
type textarea "A group of two or more buttons that function as mutually exclusive options, all…"
type textarea "*"
type textarea "A group of two or more buttons that function as mutually exclusive options, all…"
type textarea "*"
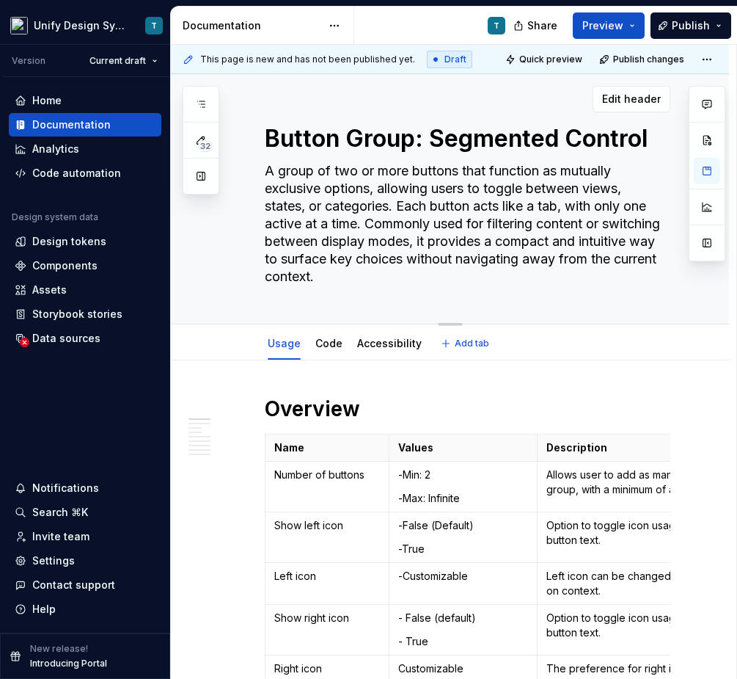
type textarea "A group of two or more buttons that function as mutually exclusive options, all…"
type textarea "*"
type textarea "A group of two or more buttons that function as mutually exclusive options, all…"
type textarea "*"
type textarea "A group of two or more buttons that function as mutually exclusive options, all…"
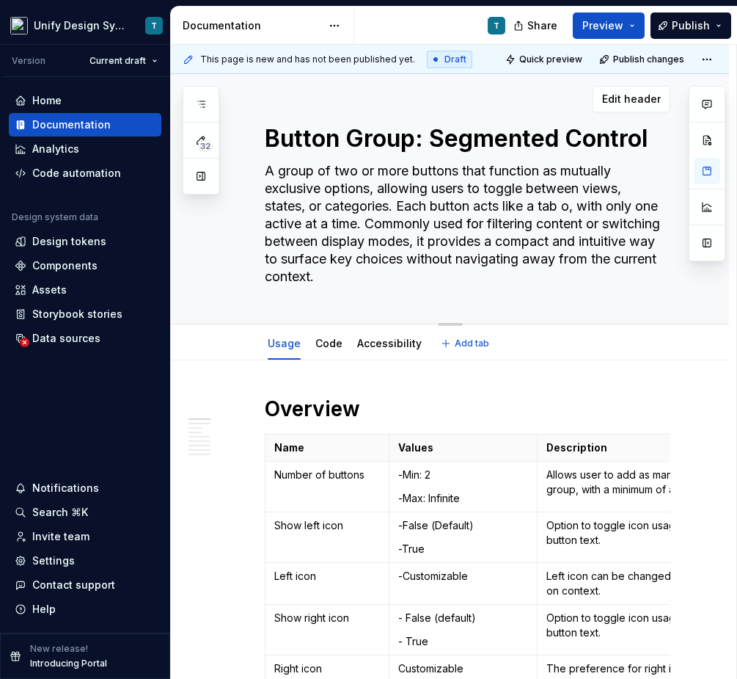
type textarea "*"
type textarea "A group of two or more buttons that function as mutually exclusive options, all…"
type textarea "*"
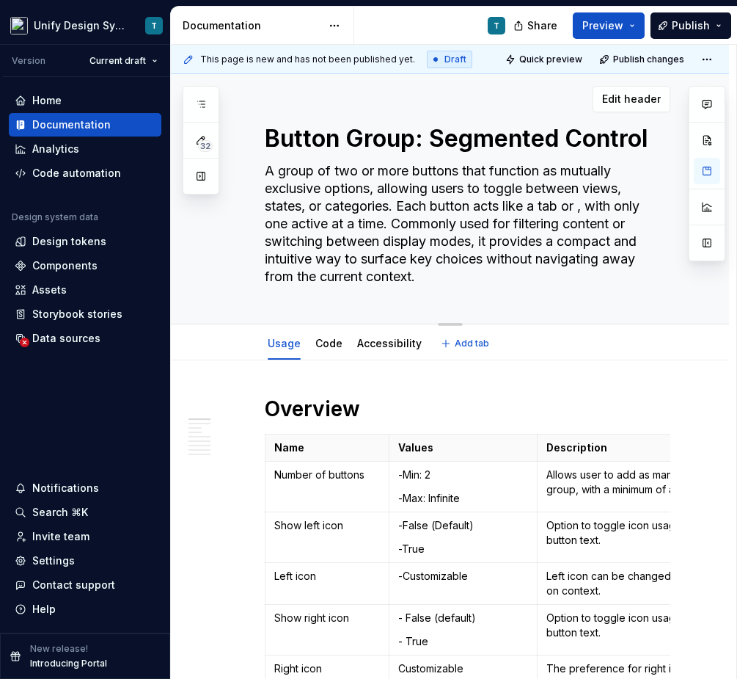
type textarea "A group of two or more buttons that function as mutually exclusive options, all…"
type textarea "*"
type textarea "A group of two or more buttons that function as mutually exclusive options, all…"
type textarea "*"
type textarea "A group of two or more buttons that function as mutually exclusive options, all…"
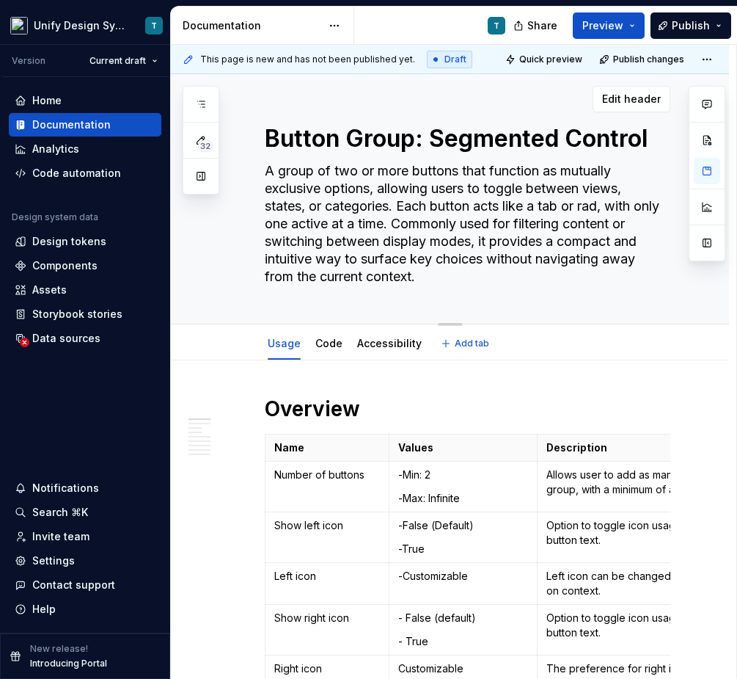
type textarea "*"
type textarea "A group of two or more buttons that function as mutually exclusive options, all…"
type textarea "*"
type textarea "A group of two or more buttons that function as mutually exclusive options, all…"
type textarea "*"
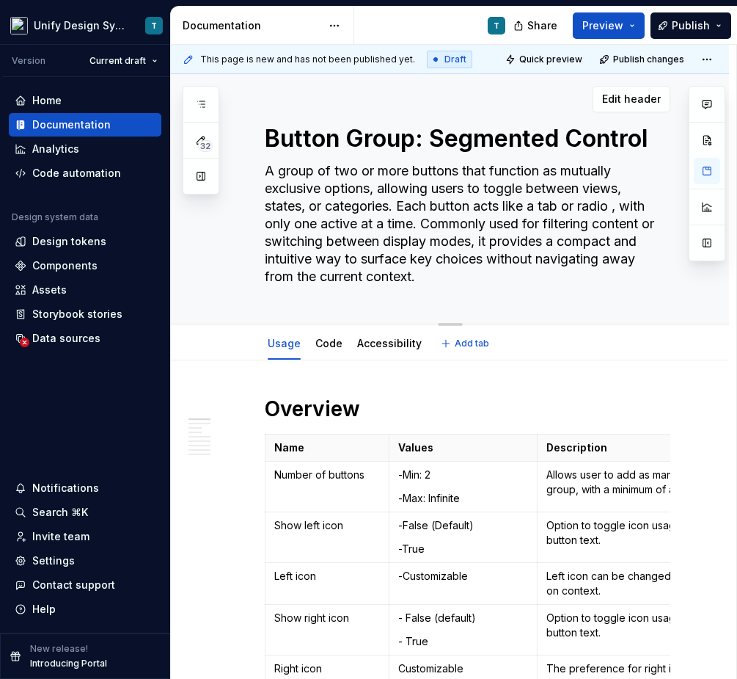
type textarea "A group of two or more buttons that function as mutually exclusive options, all…"
type textarea "*"
type textarea "A group of two or more buttons that function as mutually exclusive options, all…"
type textarea "*"
type textarea "A group of two or more buttons that function as mutually exclusive options, all…"
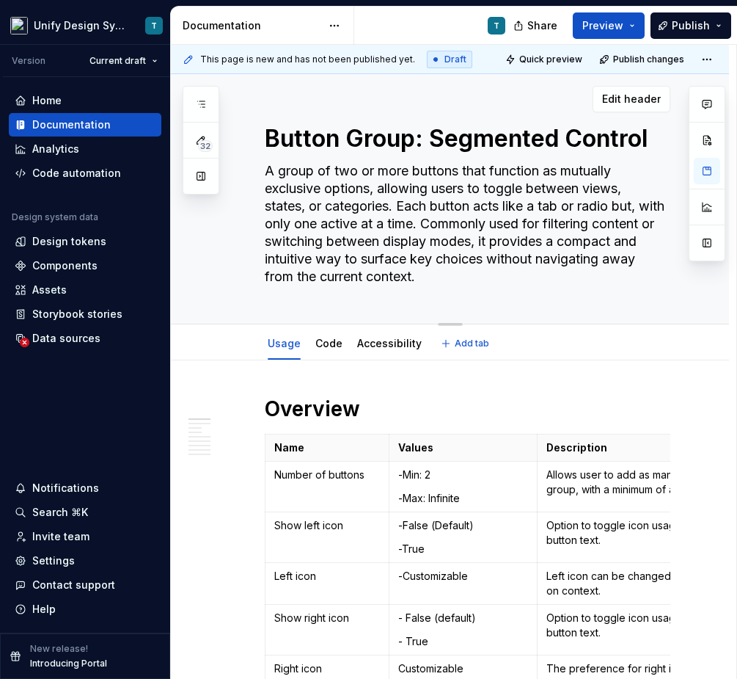
type textarea "*"
type textarea "A group of two or more buttons that function as mutually exclusive options, all…"
type textarea "*"
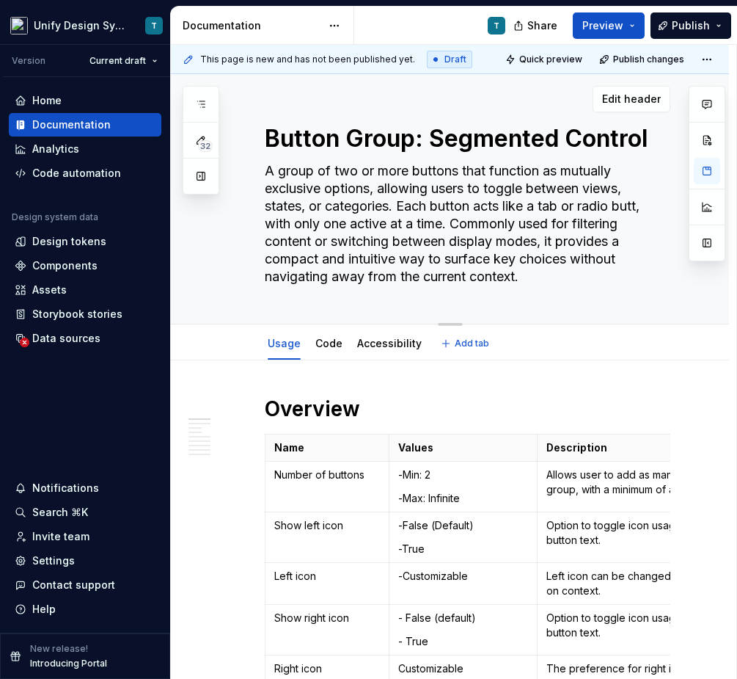
type textarea "A group of two or more buttons that function as mutually exclusive options, all…"
type textarea "*"
type textarea "A group of two or more buttons that function as mutually exclusive options, all…"
type textarea "*"
drag, startPoint x: 455, startPoint y: 222, endPoint x: 553, endPoint y: 238, distance: 99.6
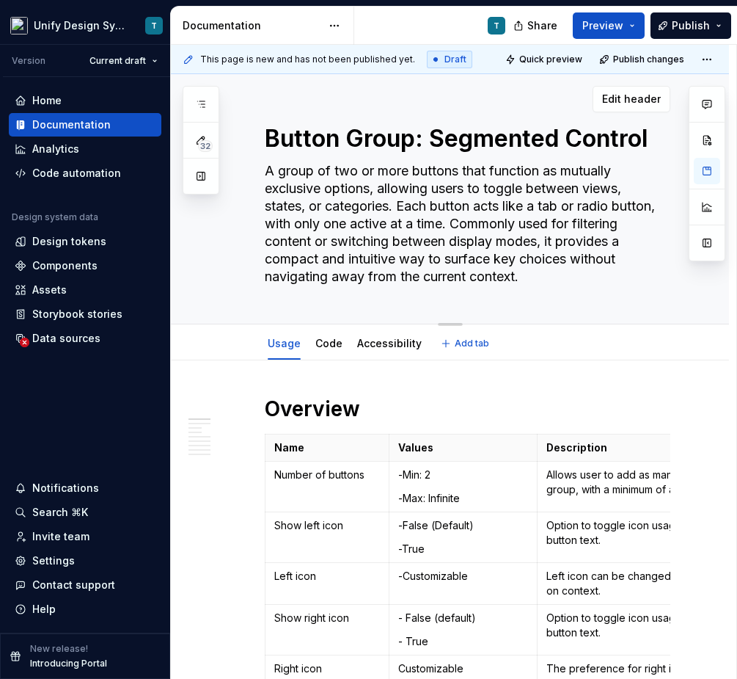
click at [553, 238] on textarea "A group of two or more buttons that function as mutually exclusive options, all…" at bounding box center [465, 223] width 406 height 129
type textarea "A group of two or more buttons that function as mutually exclusive options, all…"
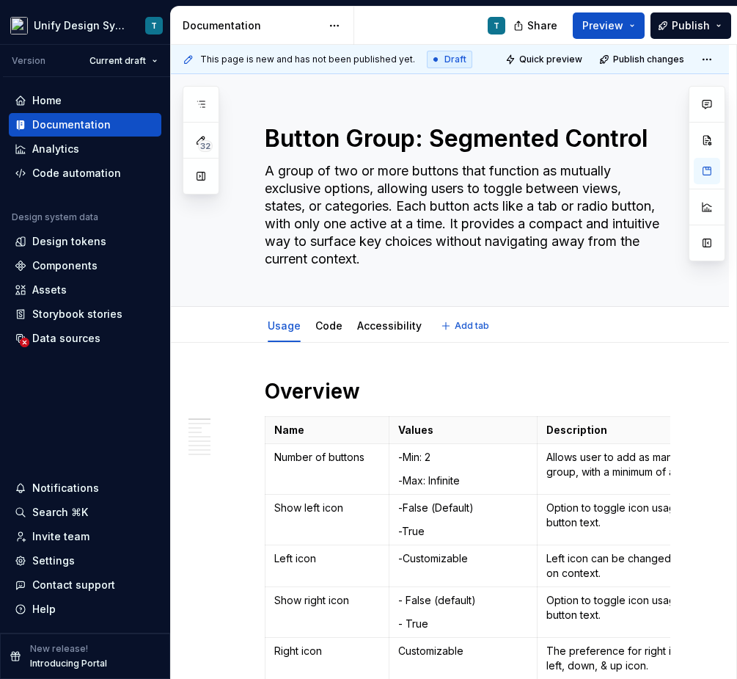
type textarea "*"
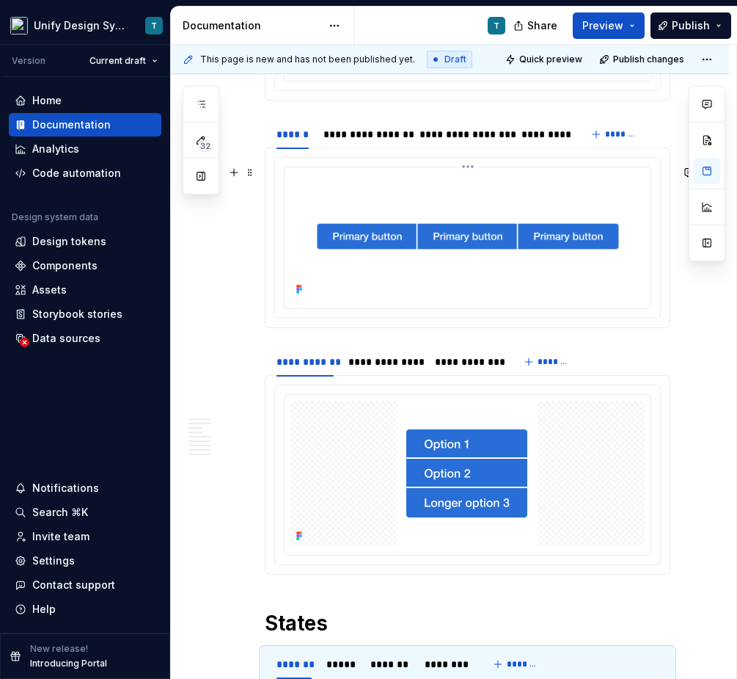
scroll to position [1532, 0]
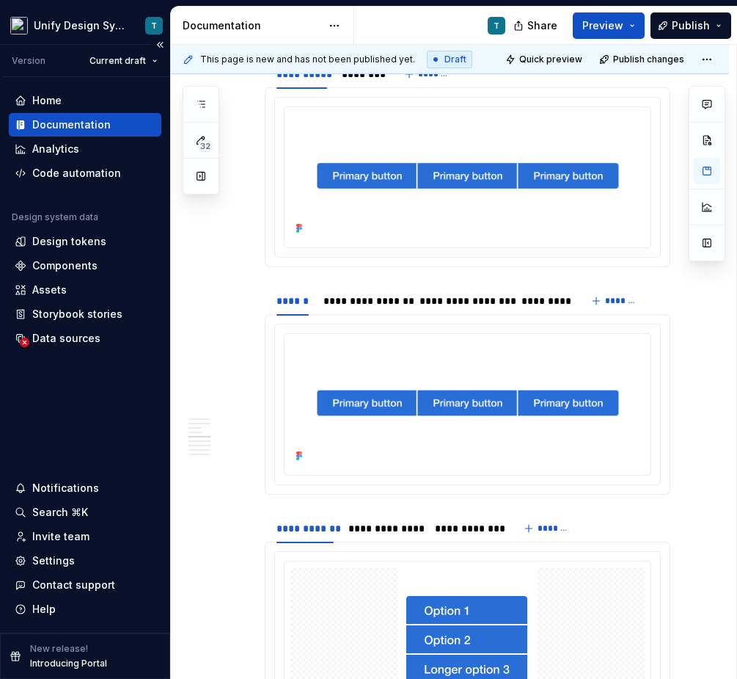
type textarea "A group of two or more buttons that function as mutually exclusive options, all…"
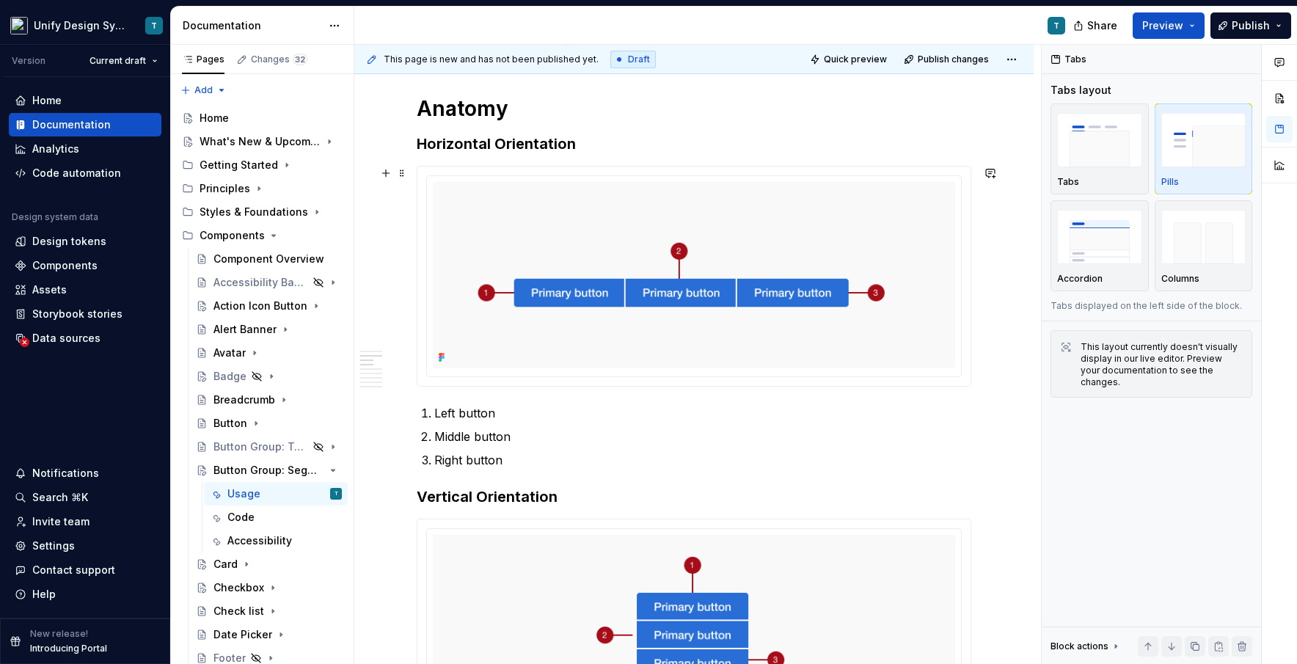
scroll to position [811, 0]
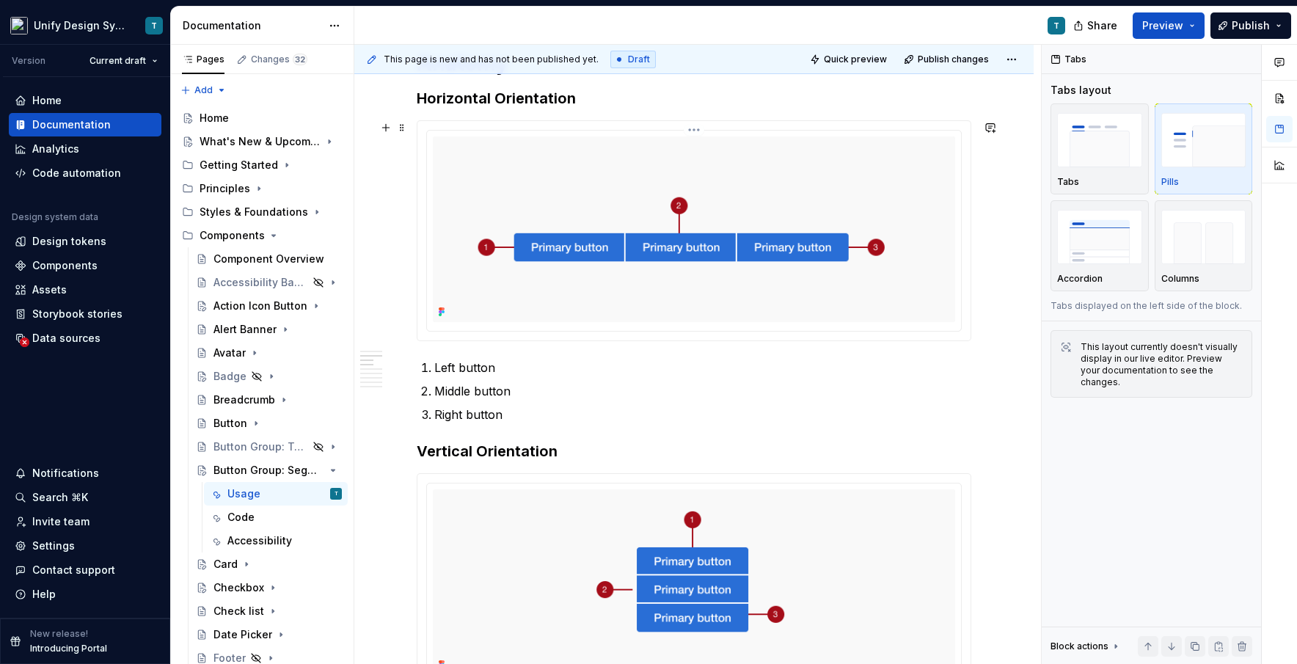
click at [567, 255] on img at bounding box center [694, 229] width 522 height 186
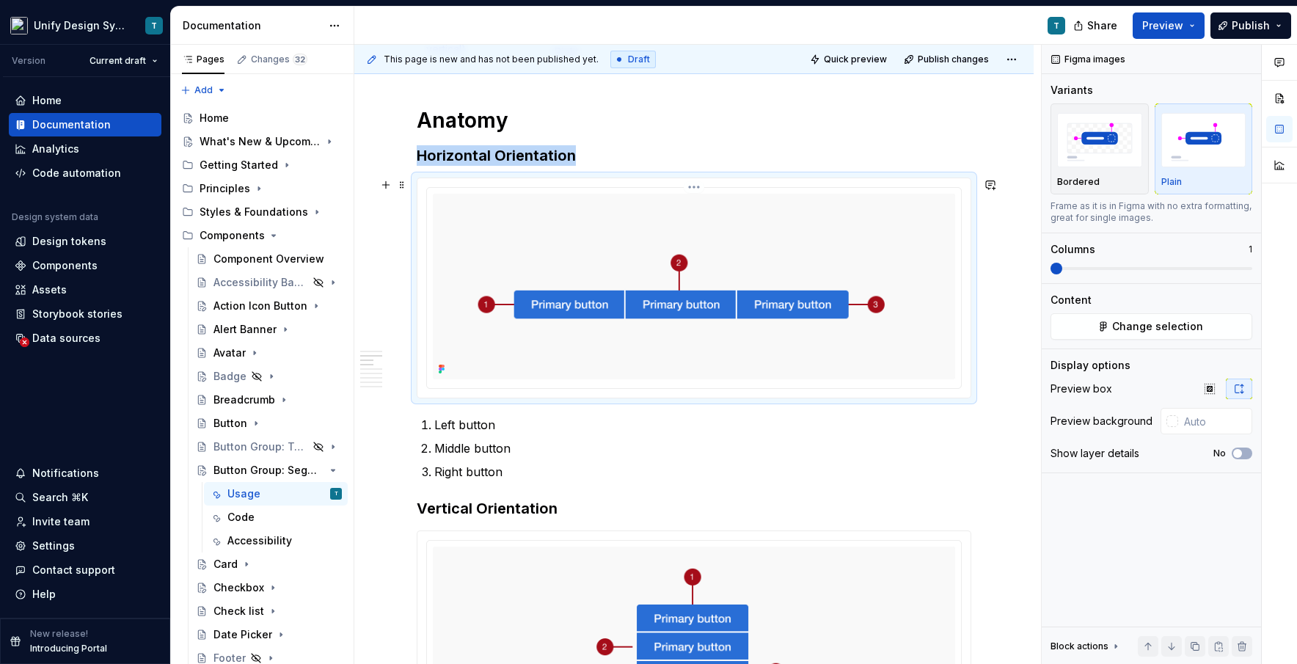
scroll to position [752, 0]
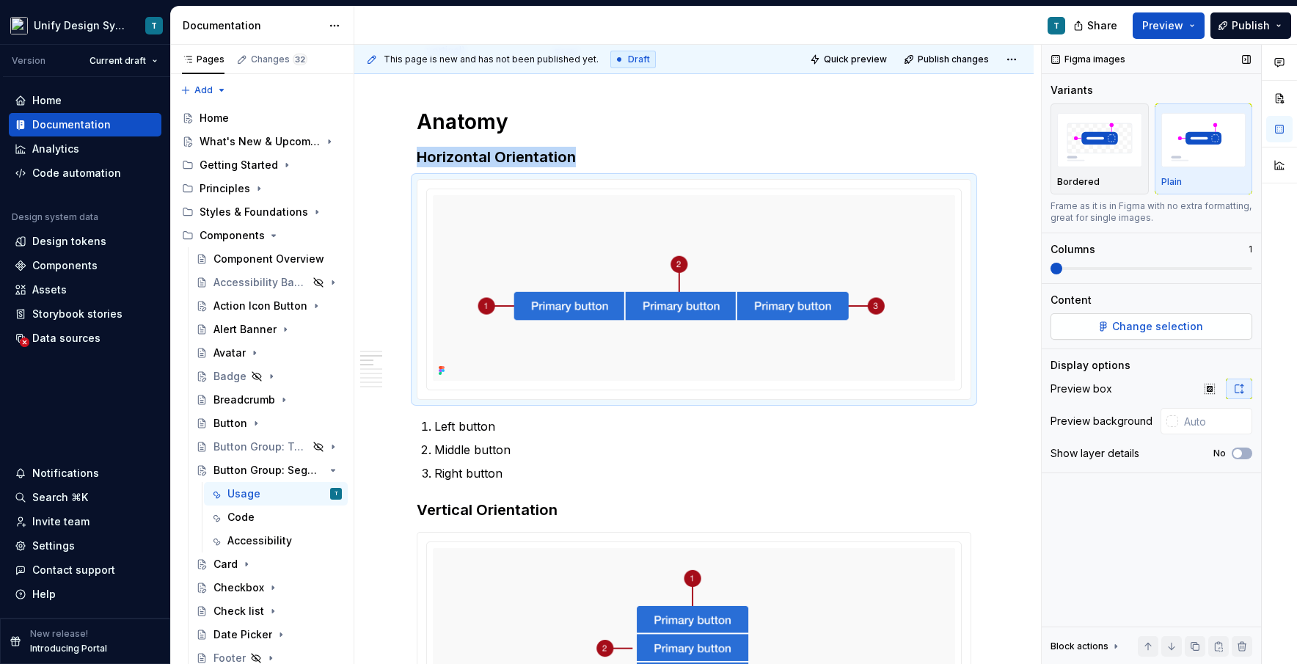
click at [737, 323] on span "Change selection" at bounding box center [1157, 326] width 91 height 15
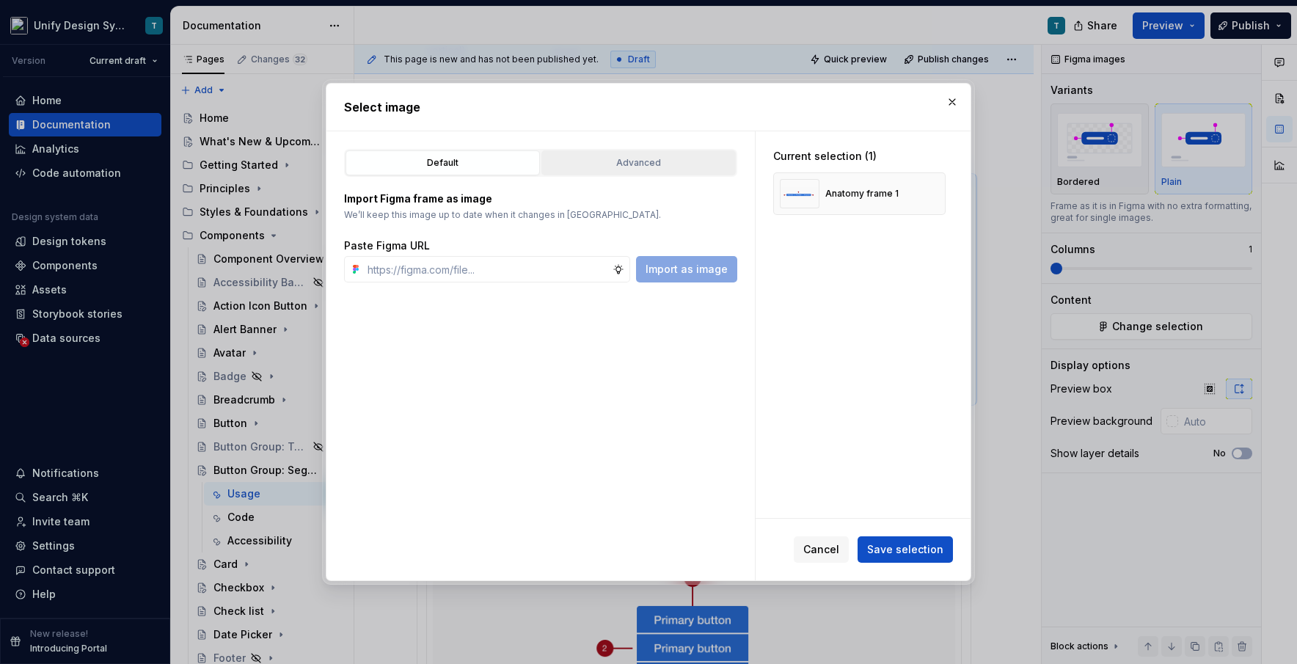
click at [710, 163] on div "Advanced" at bounding box center [639, 163] width 184 height 15
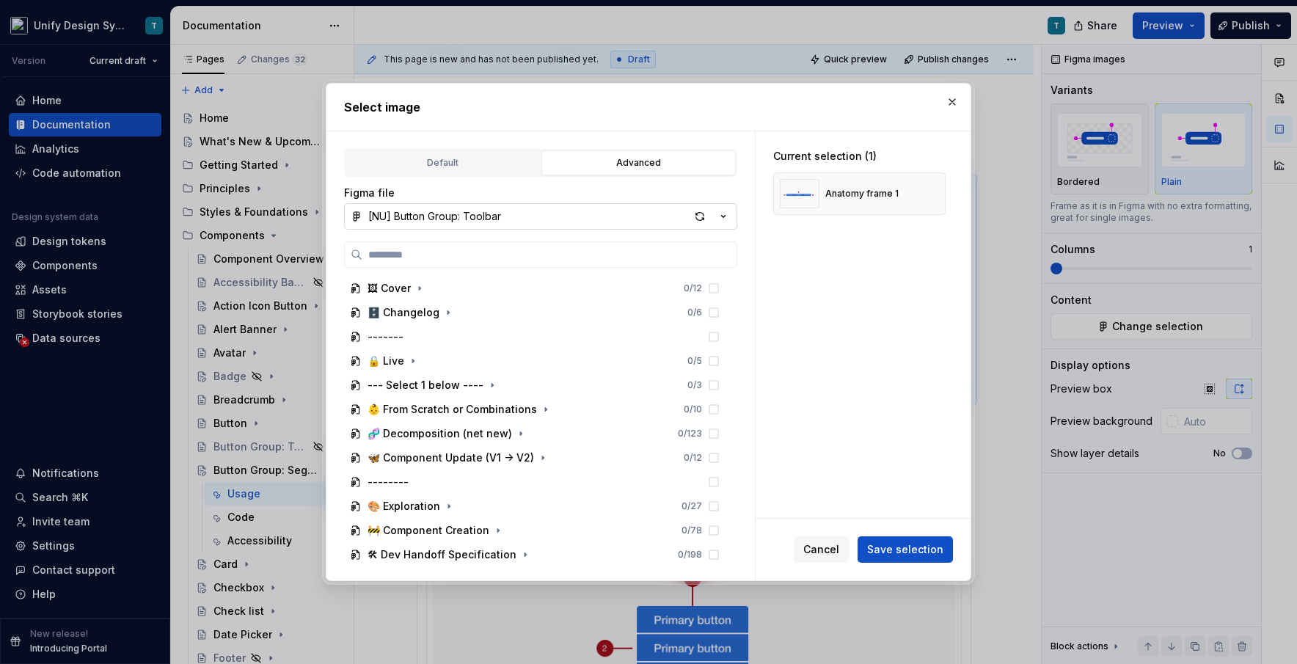
click at [724, 213] on icon "button" at bounding box center [723, 216] width 15 height 15
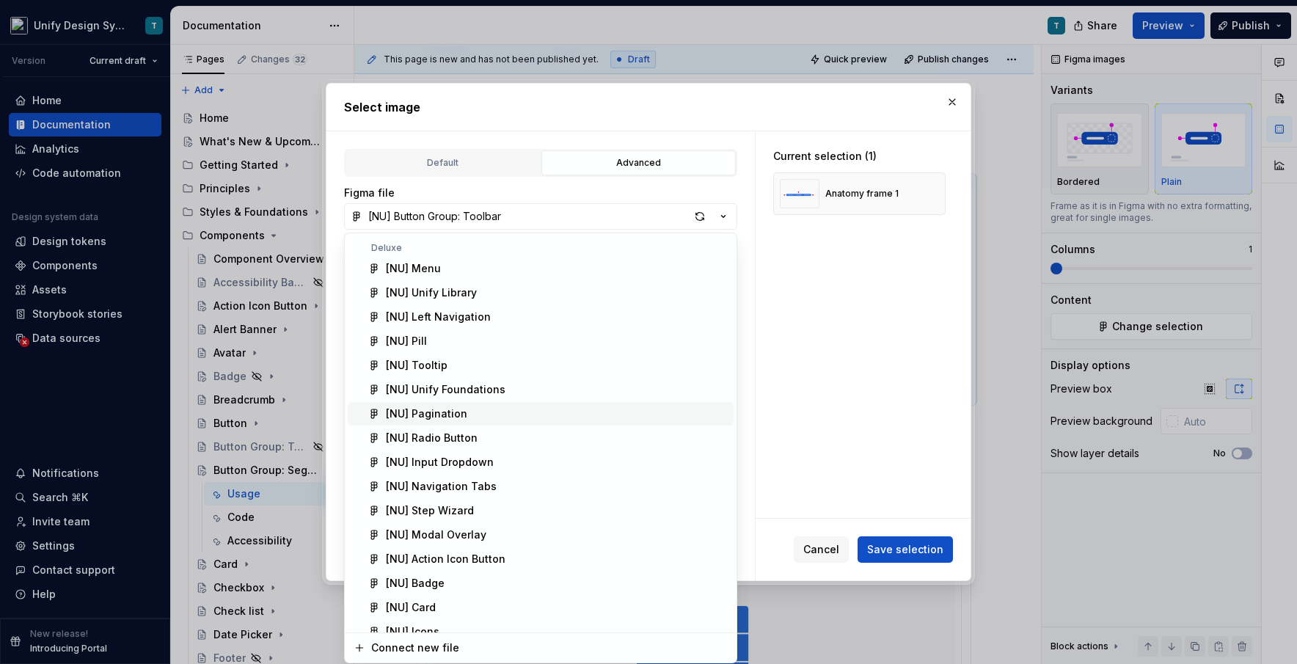
type textarea "*"
click at [456, 646] on div "Connect new file" at bounding box center [549, 647] width 357 height 15
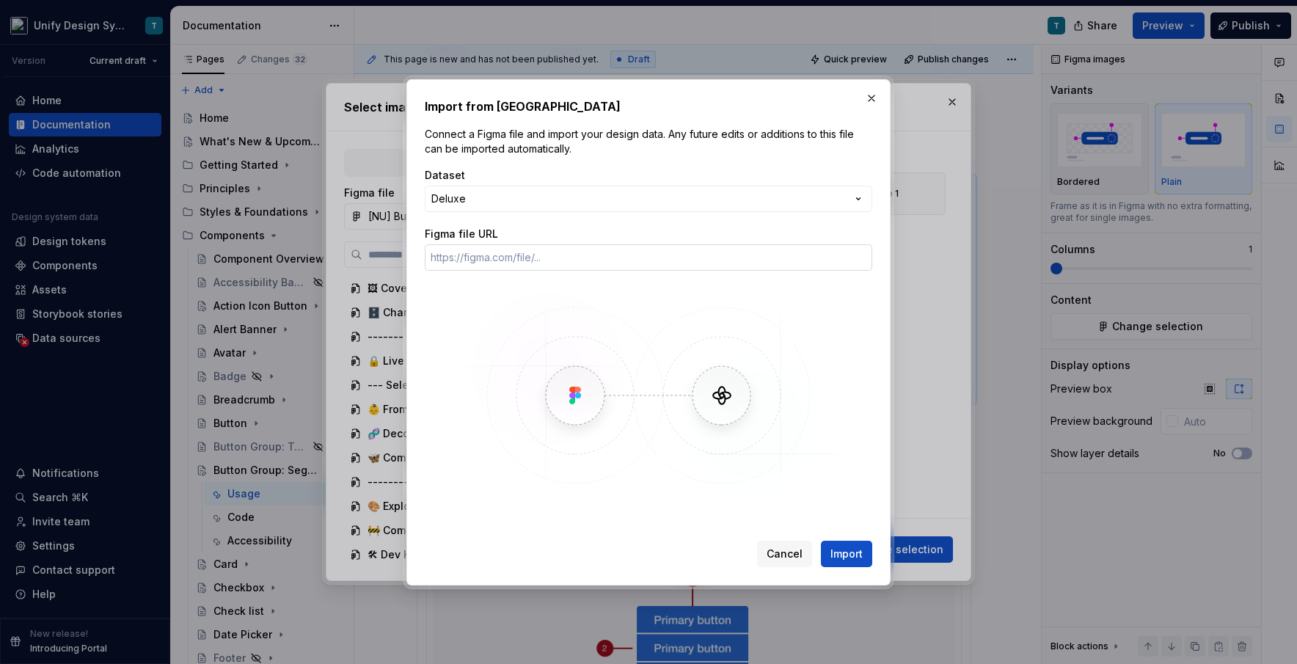
click at [523, 263] on input "Figma file URL" at bounding box center [648, 257] width 447 height 26
paste input "[URL][DOMAIN_NAME]"
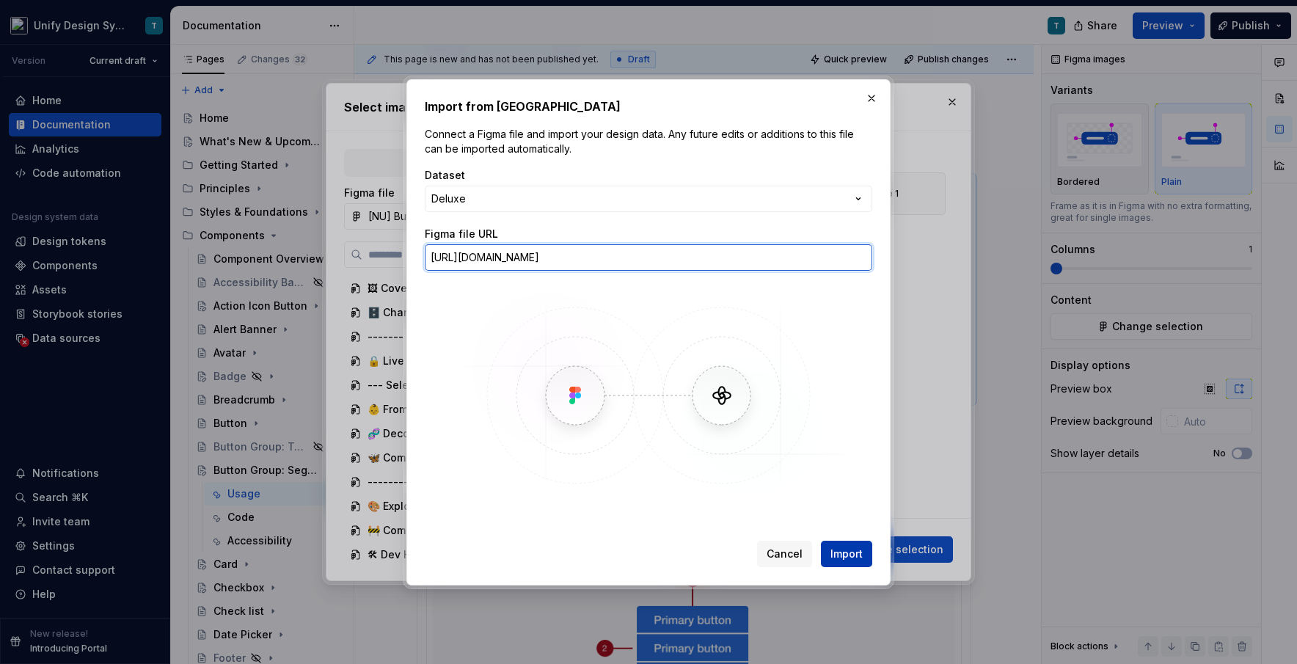
type input "[URL][DOMAIN_NAME]"
click at [737, 552] on span "Import" at bounding box center [846, 554] width 32 height 15
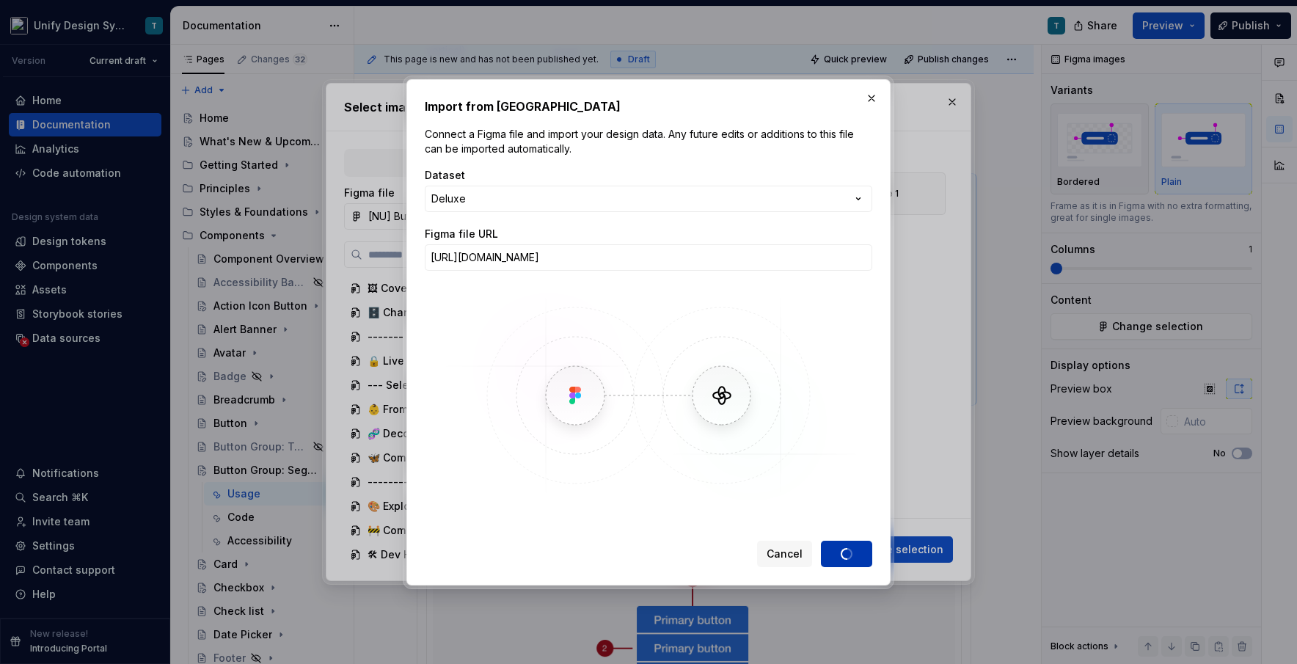
scroll to position [0, 0]
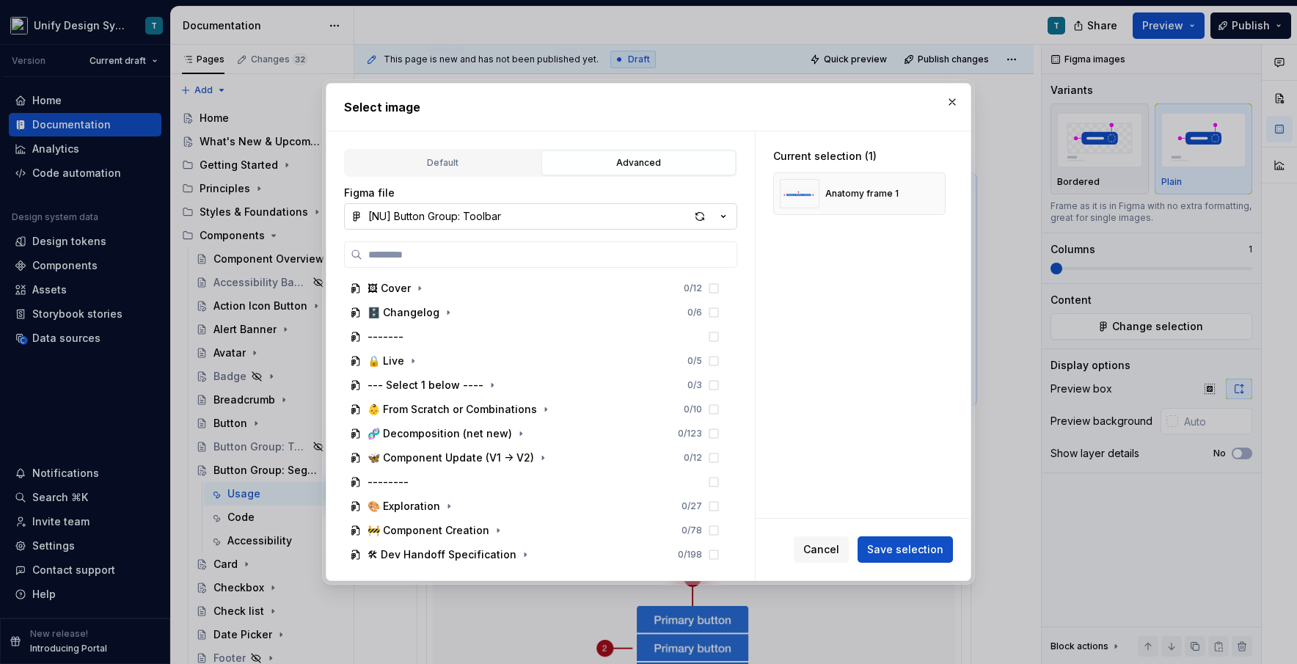
click at [723, 211] on icon "button" at bounding box center [723, 216] width 15 height 15
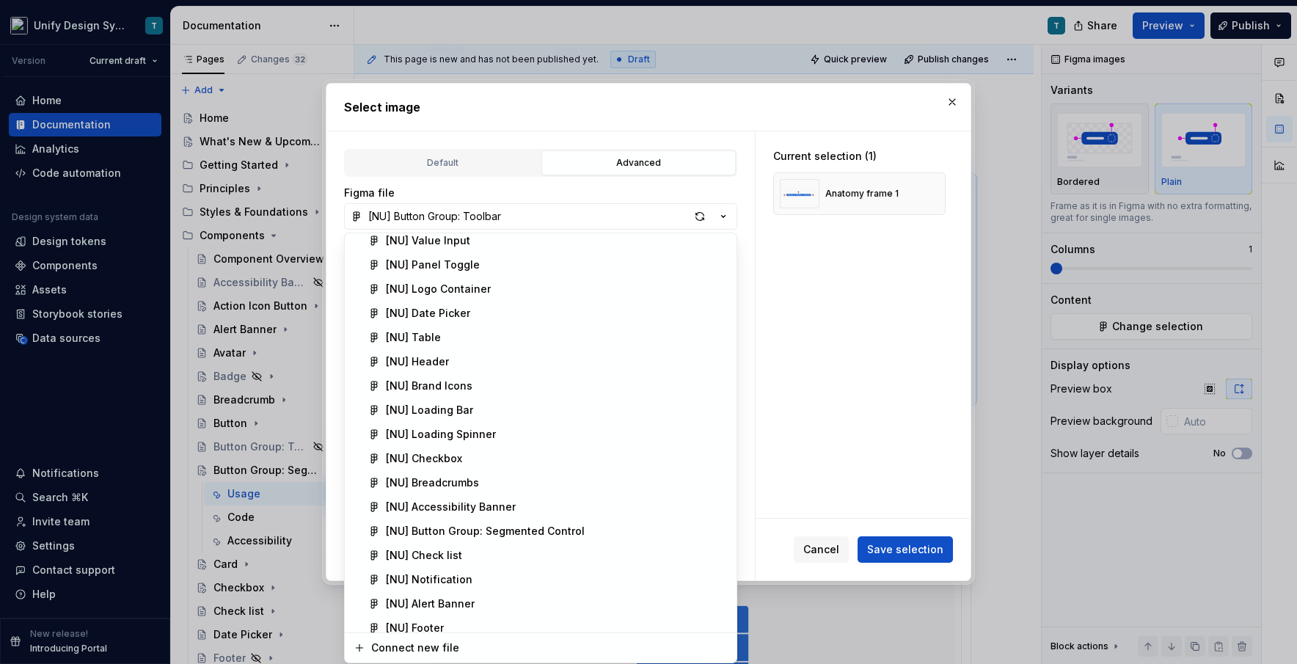
scroll to position [619, 0]
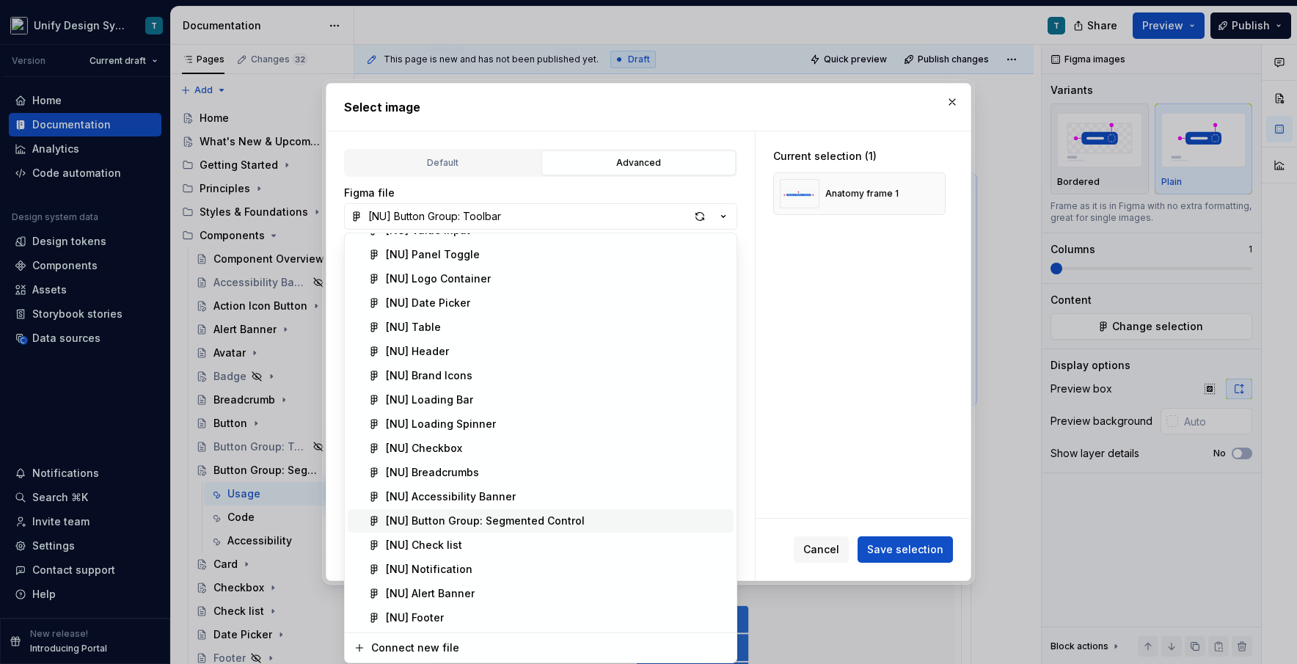
click at [509, 519] on div "[NU] Button Group: Segmented Control" at bounding box center [485, 521] width 199 height 15
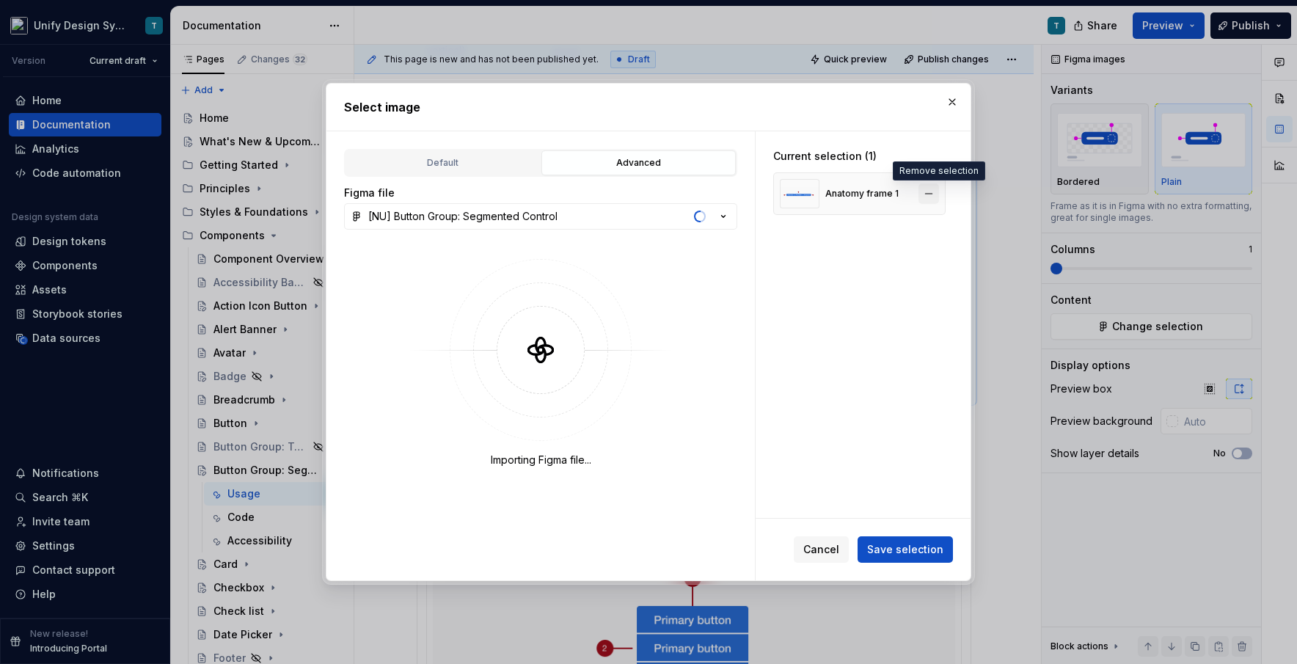
click at [737, 195] on button "button" at bounding box center [928, 193] width 21 height 21
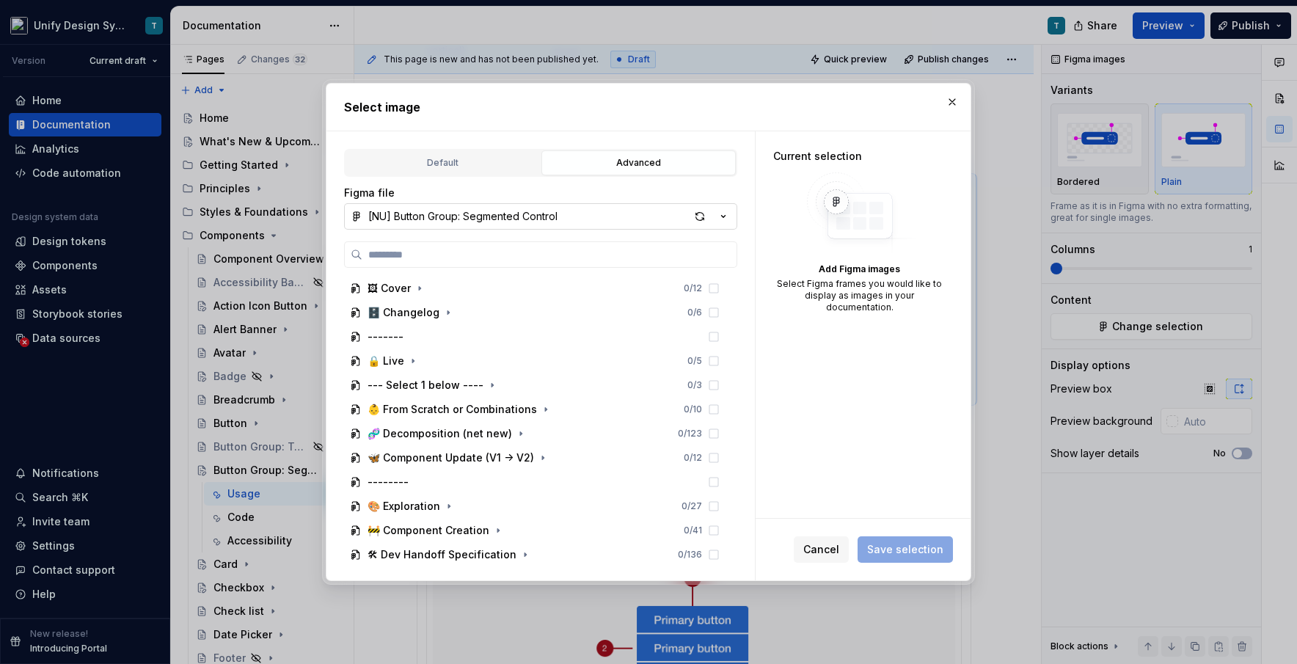
type textarea "*"
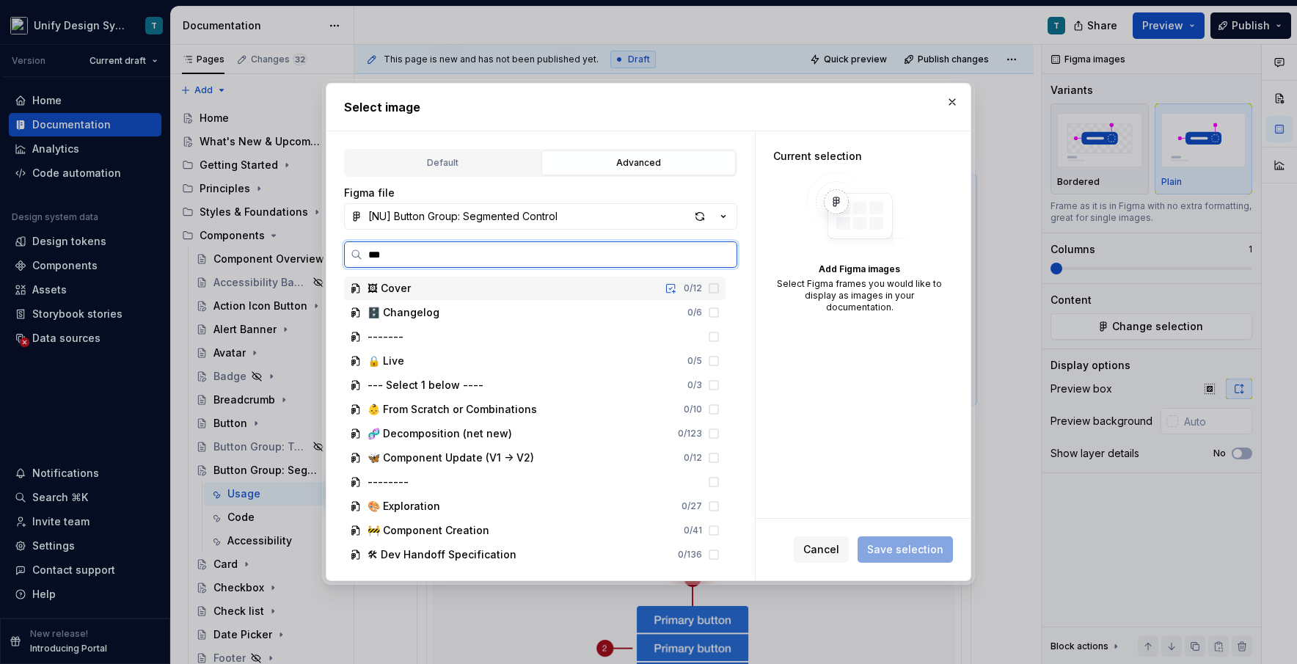
type input "****"
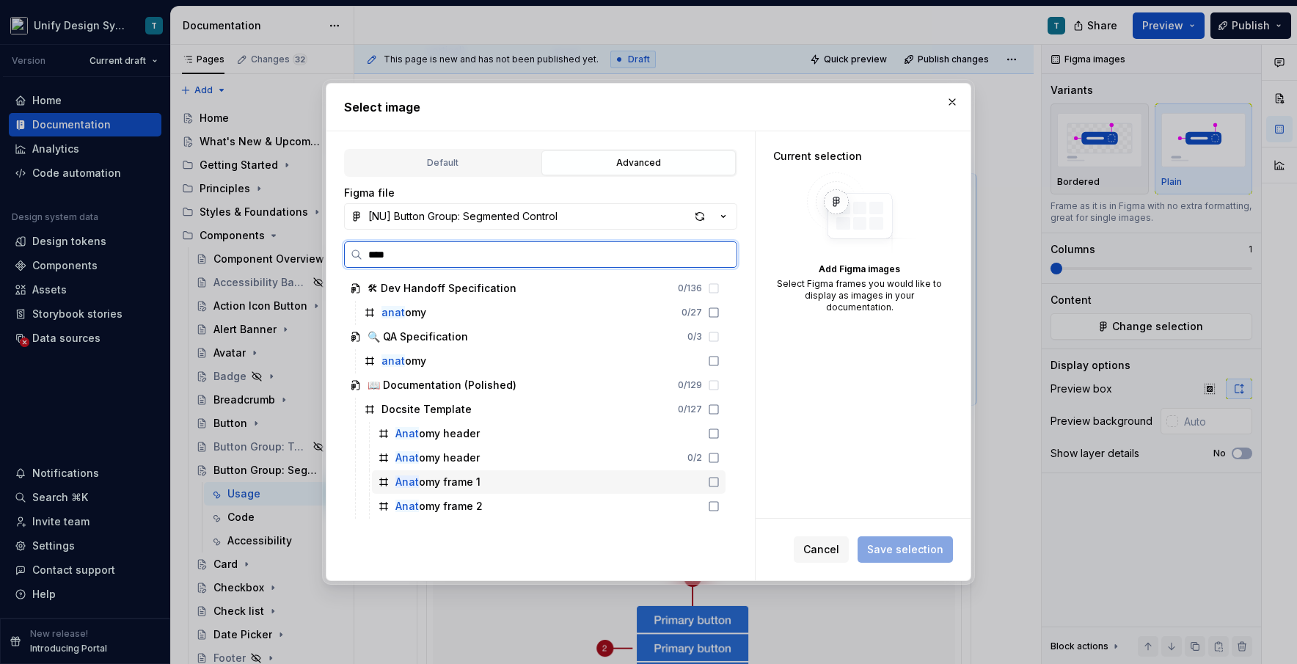
click at [438, 486] on div "Anat omy frame 1" at bounding box center [437, 482] width 85 height 15
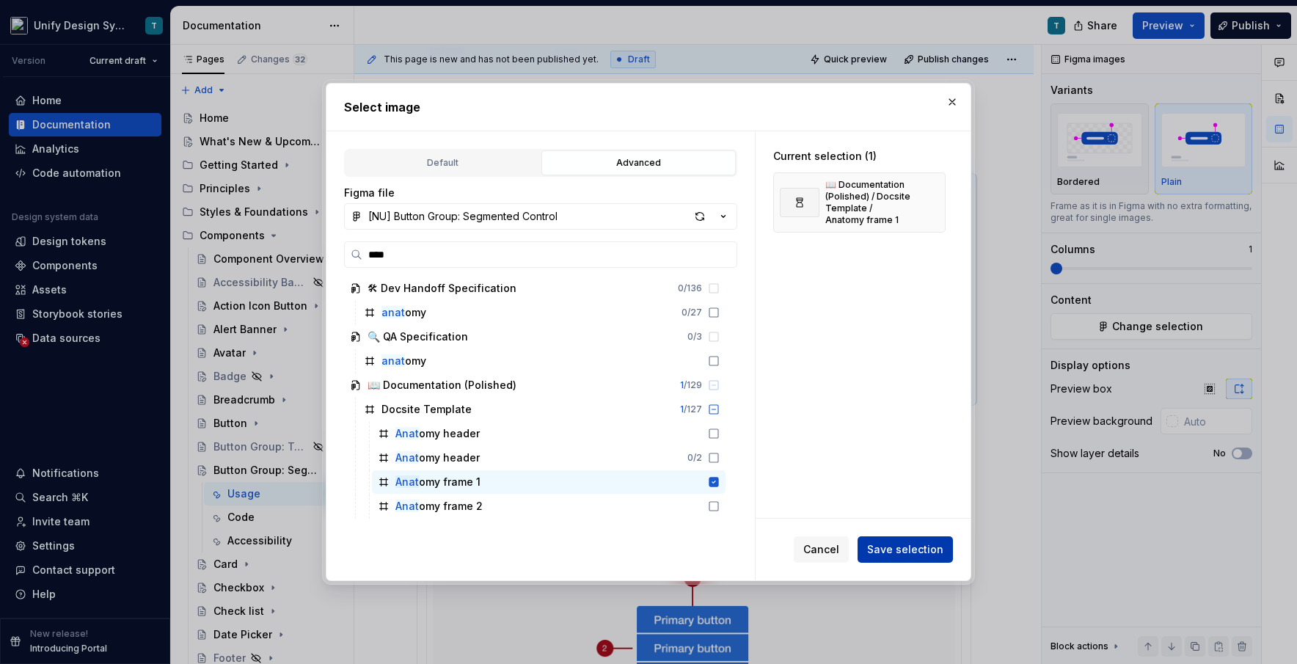
click at [737, 547] on span "Save selection" at bounding box center [905, 549] width 76 height 15
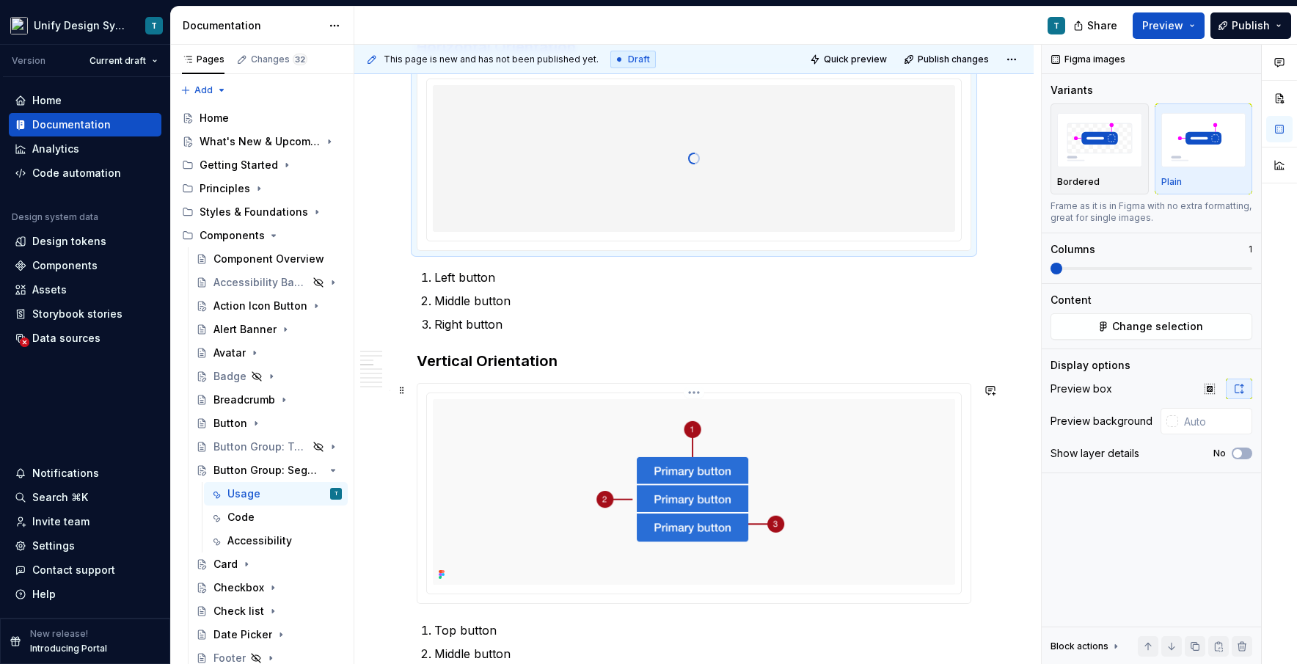
scroll to position [933, 0]
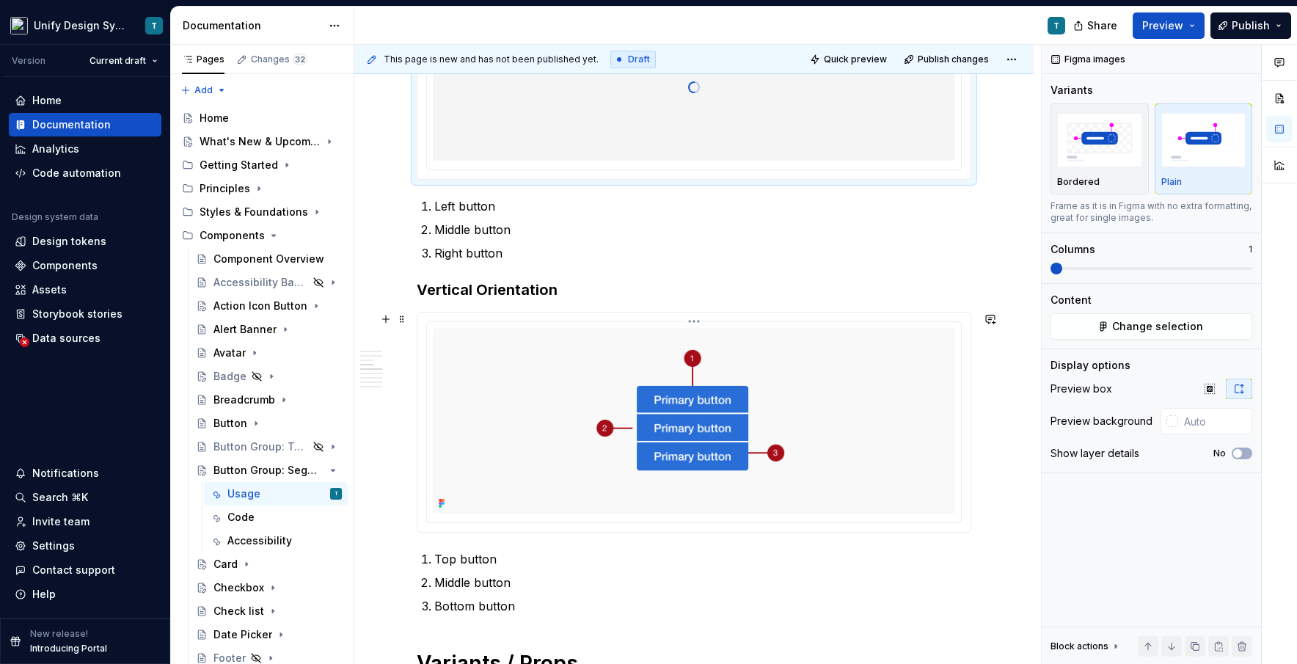
click at [674, 425] on img at bounding box center [694, 421] width 522 height 186
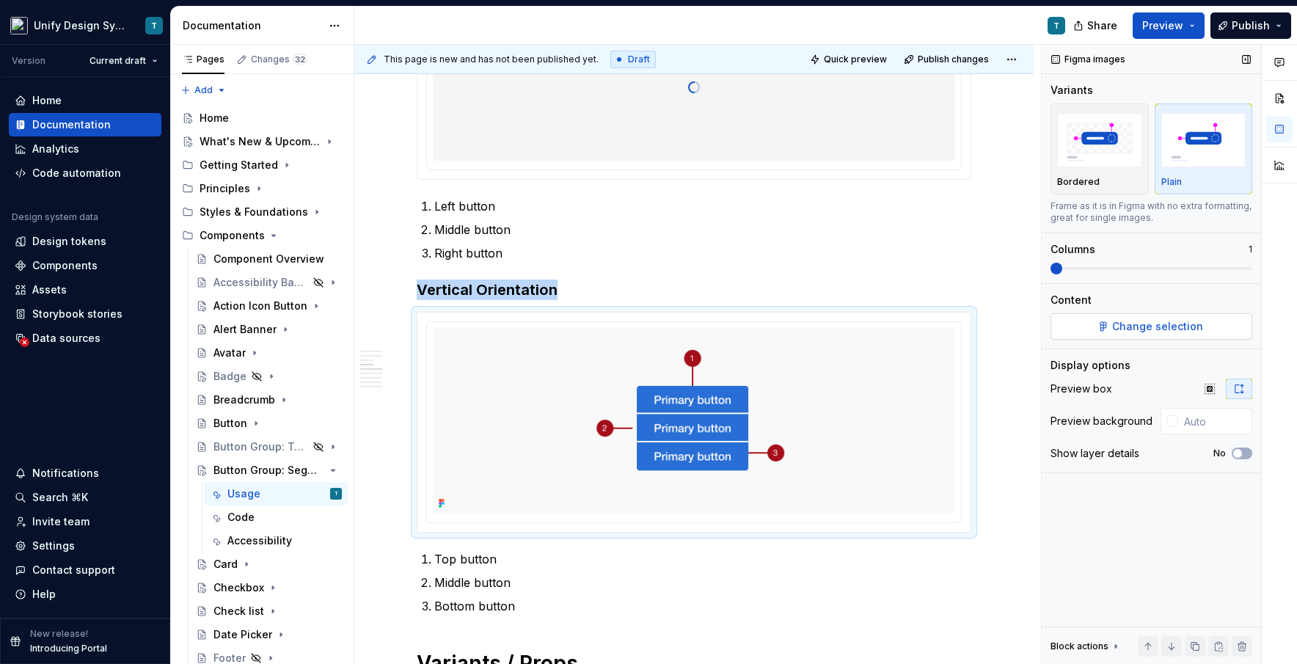
click at [737, 323] on span "Change selection" at bounding box center [1157, 326] width 91 height 15
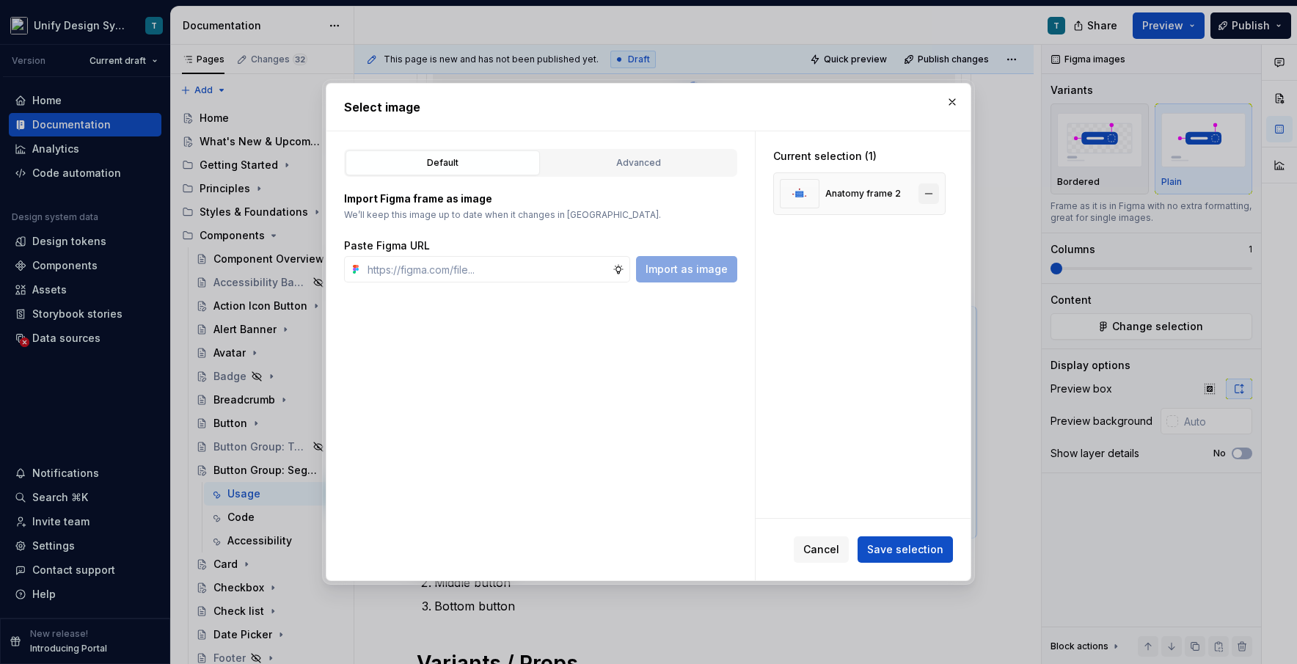
click at [737, 194] on button "button" at bounding box center [928, 193] width 21 height 21
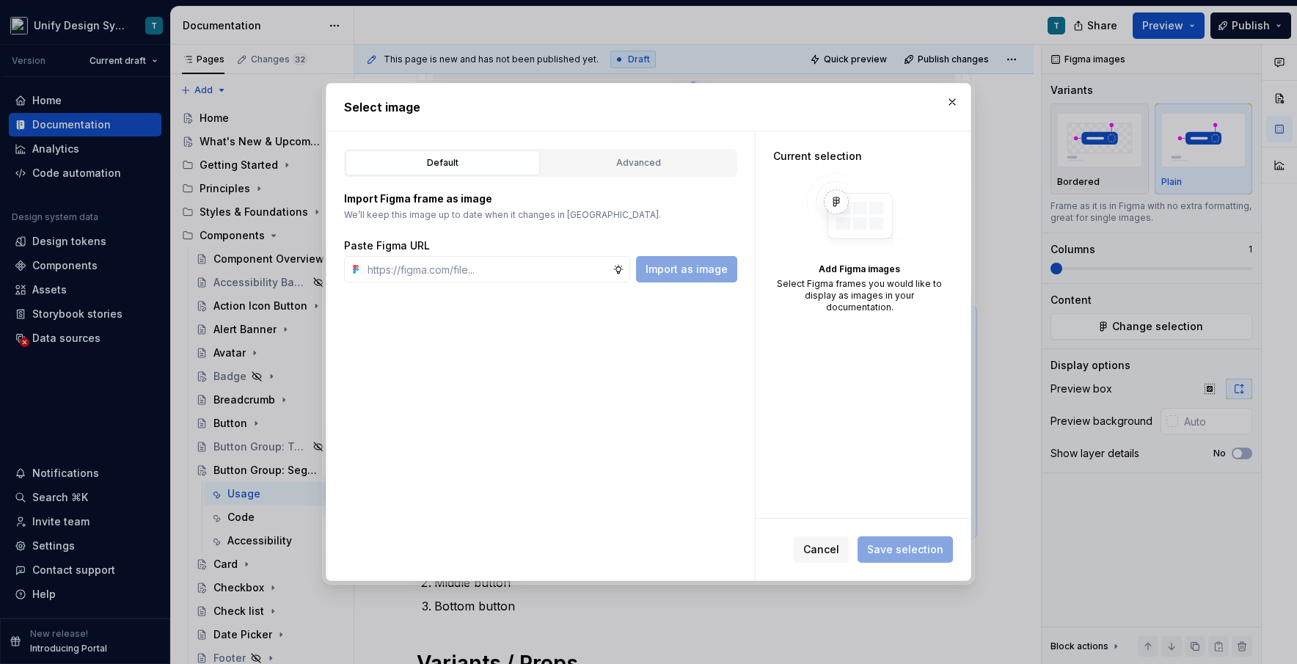
click at [695, 175] on div "Default Advanced" at bounding box center [540, 163] width 393 height 28
type textarea "*"
click at [695, 166] on div "Advanced" at bounding box center [639, 163] width 184 height 15
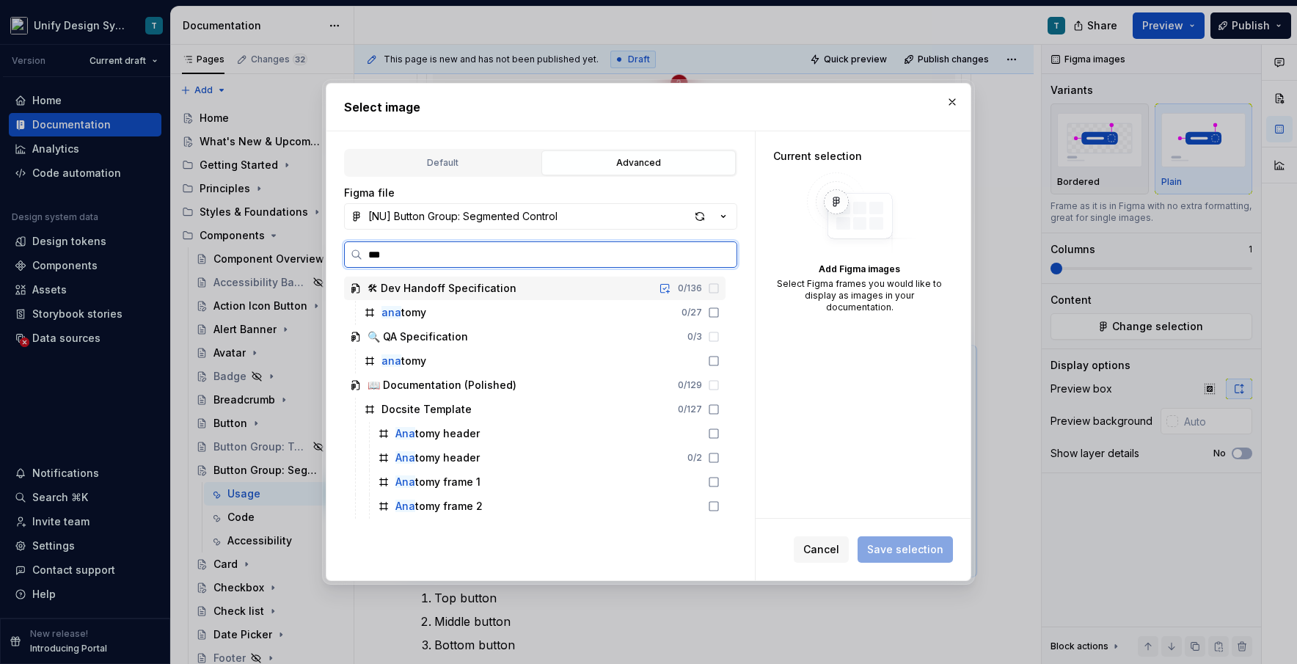
type input "****"
click at [494, 515] on div "Anat omy frame 2" at bounding box center [549, 505] width 354 height 23
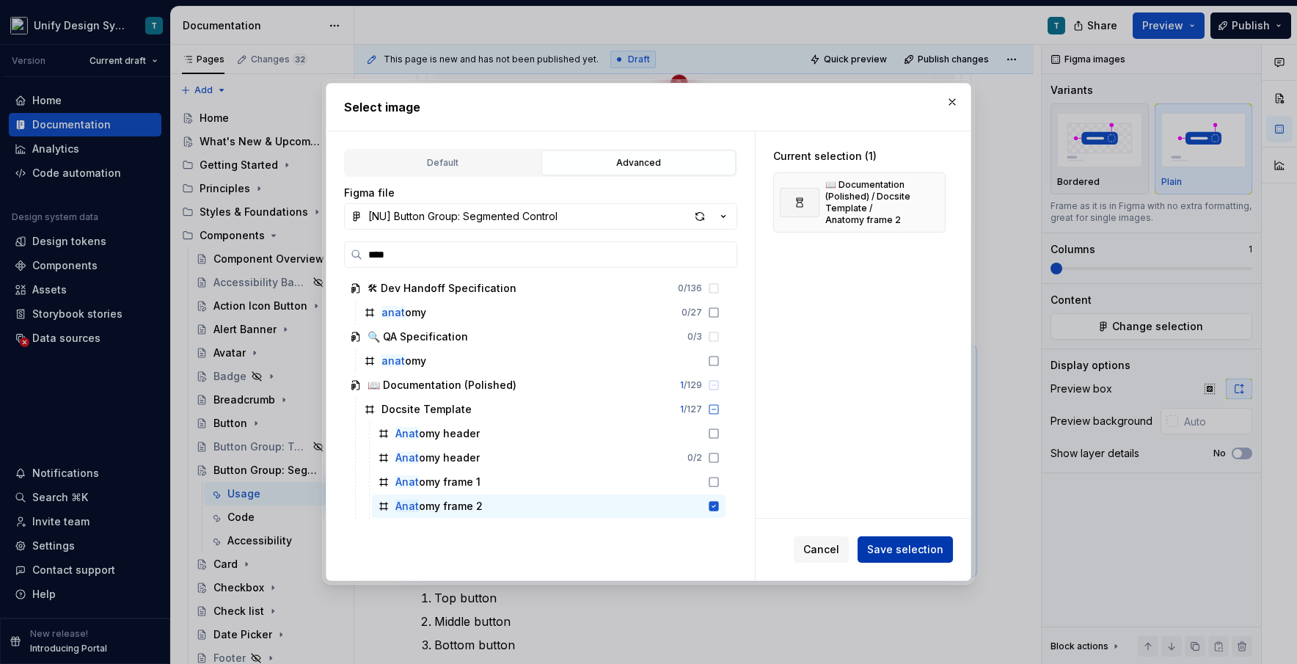
click at [737, 545] on span "Save selection" at bounding box center [905, 549] width 76 height 15
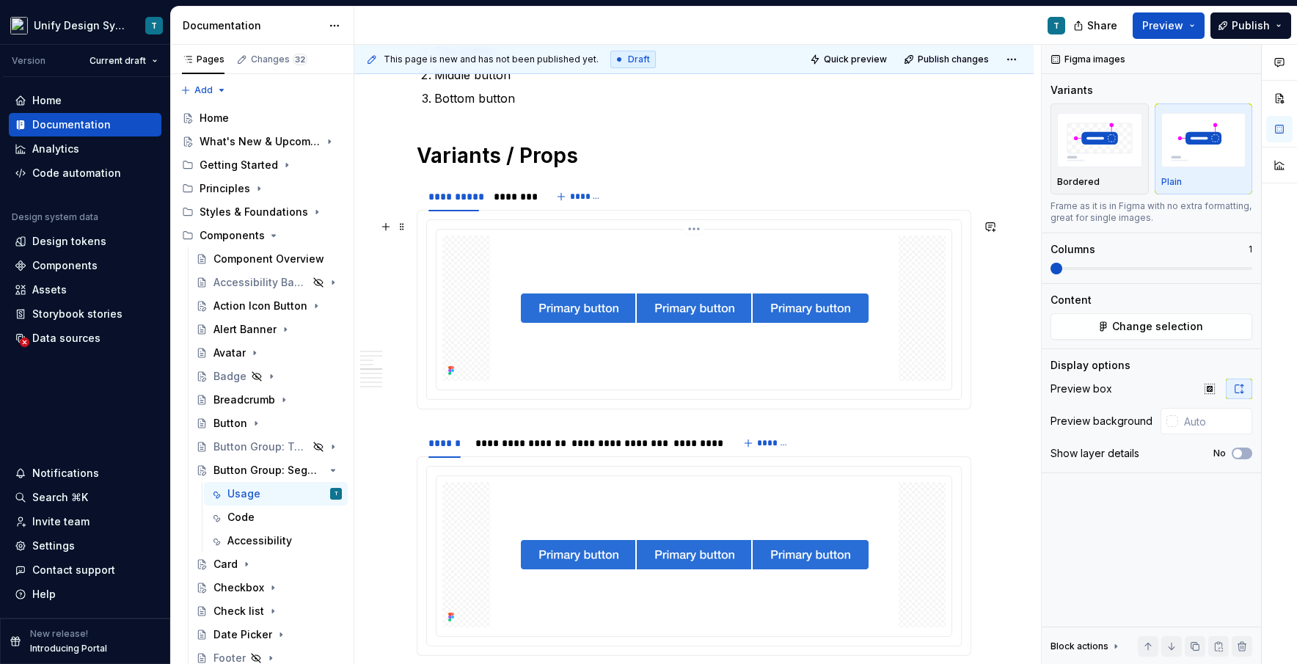
scroll to position [1479, 0]
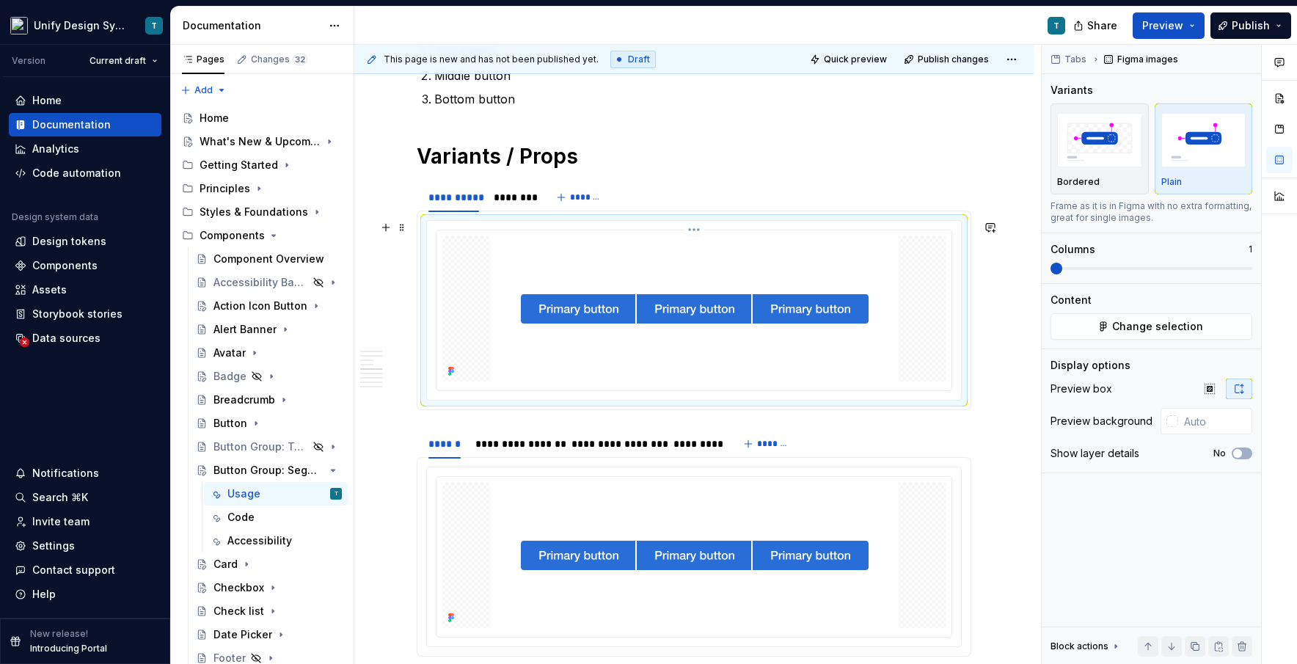
click at [700, 290] on img at bounding box center [694, 308] width 409 height 145
click at [737, 332] on button "Change selection" at bounding box center [1152, 326] width 202 height 26
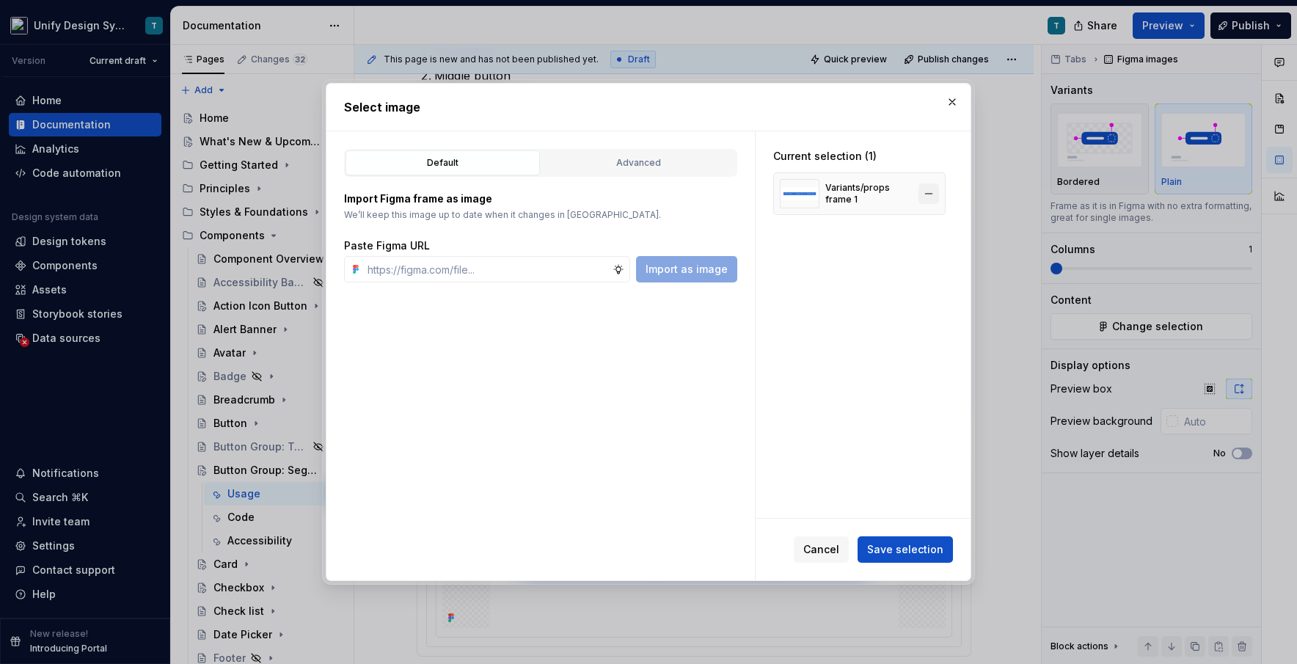
click at [737, 190] on button "button" at bounding box center [928, 193] width 21 height 21
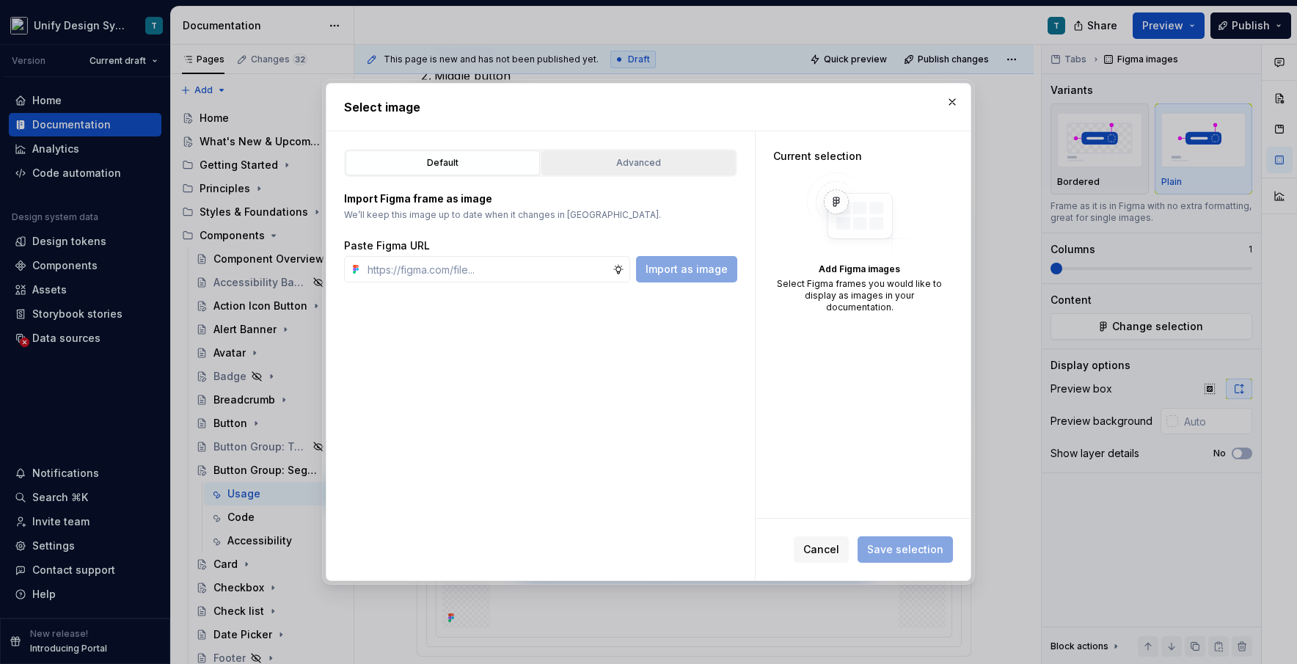
click at [699, 164] on div "Advanced" at bounding box center [639, 163] width 184 height 15
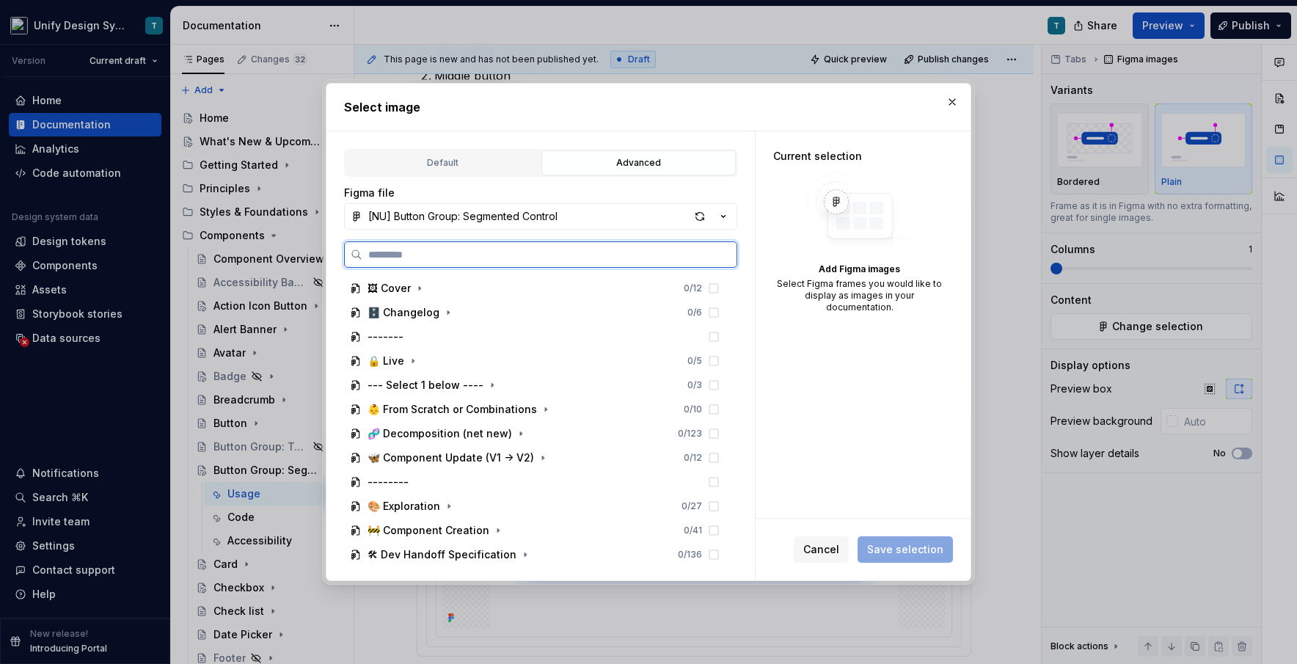
click at [482, 260] on input "search" at bounding box center [549, 254] width 374 height 15
type input "***"
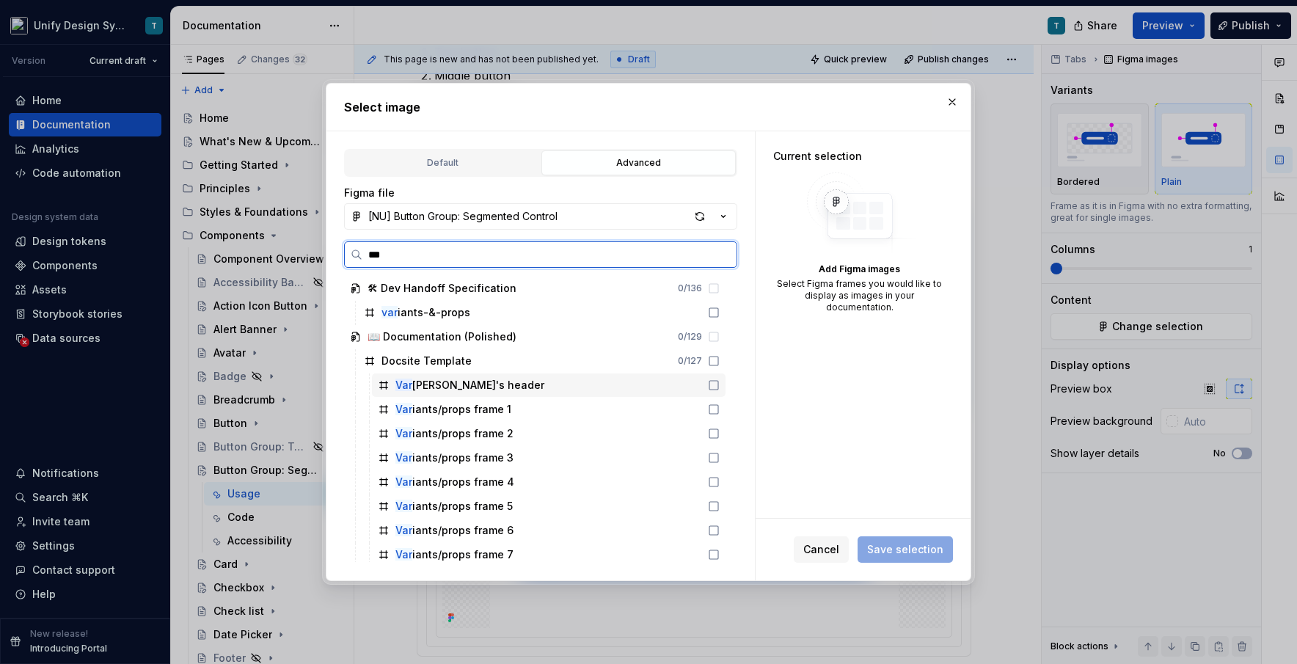
click at [453, 407] on div "Var iants/props frame 1" at bounding box center [453, 409] width 116 height 15
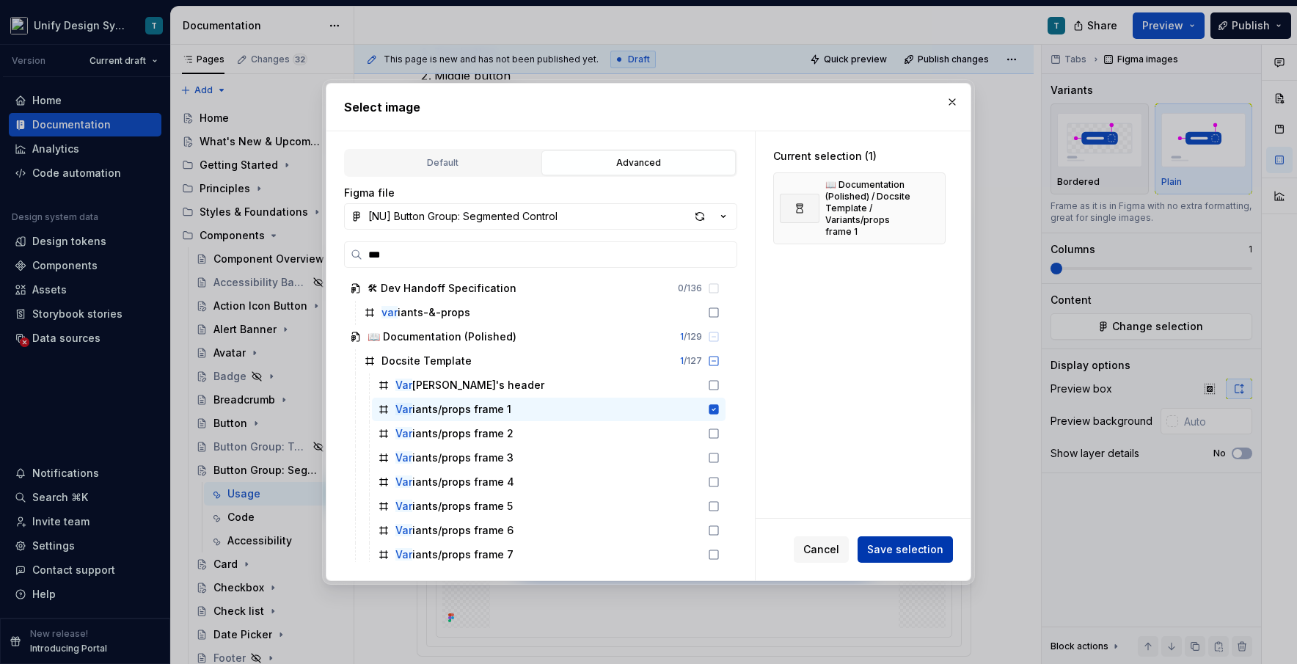
click at [737, 552] on span "Save selection" at bounding box center [905, 549] width 76 height 15
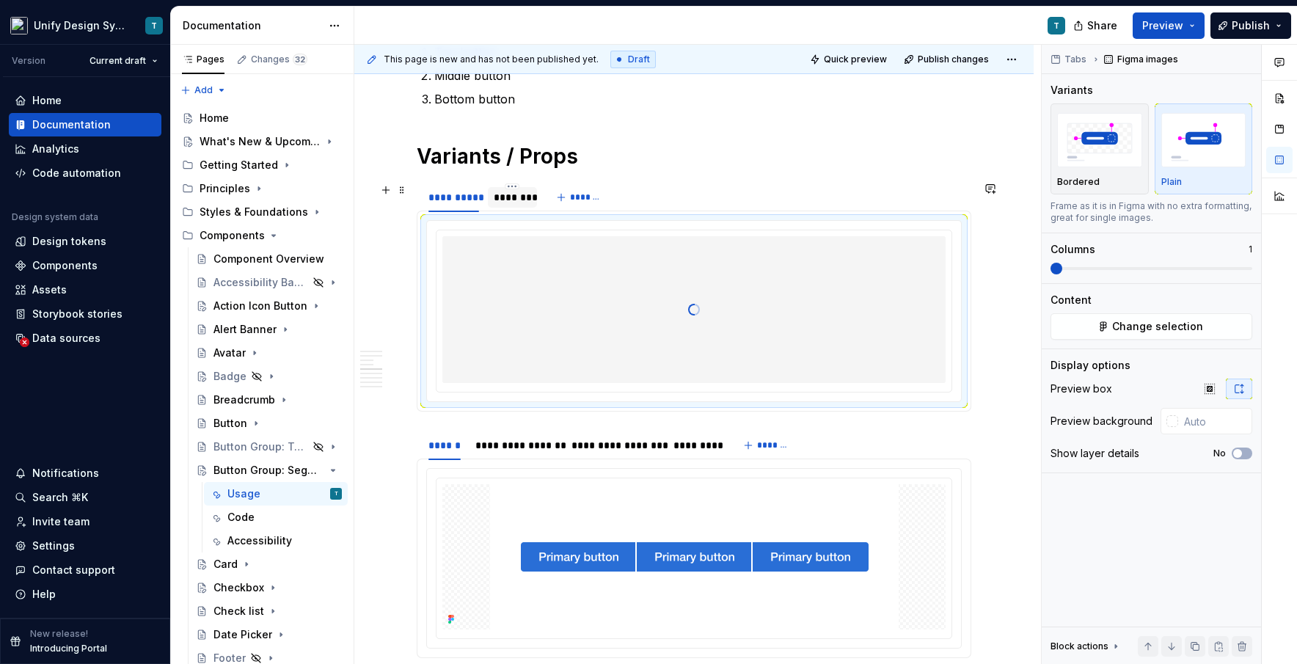
click at [521, 204] on div "********" at bounding box center [512, 197] width 37 height 15
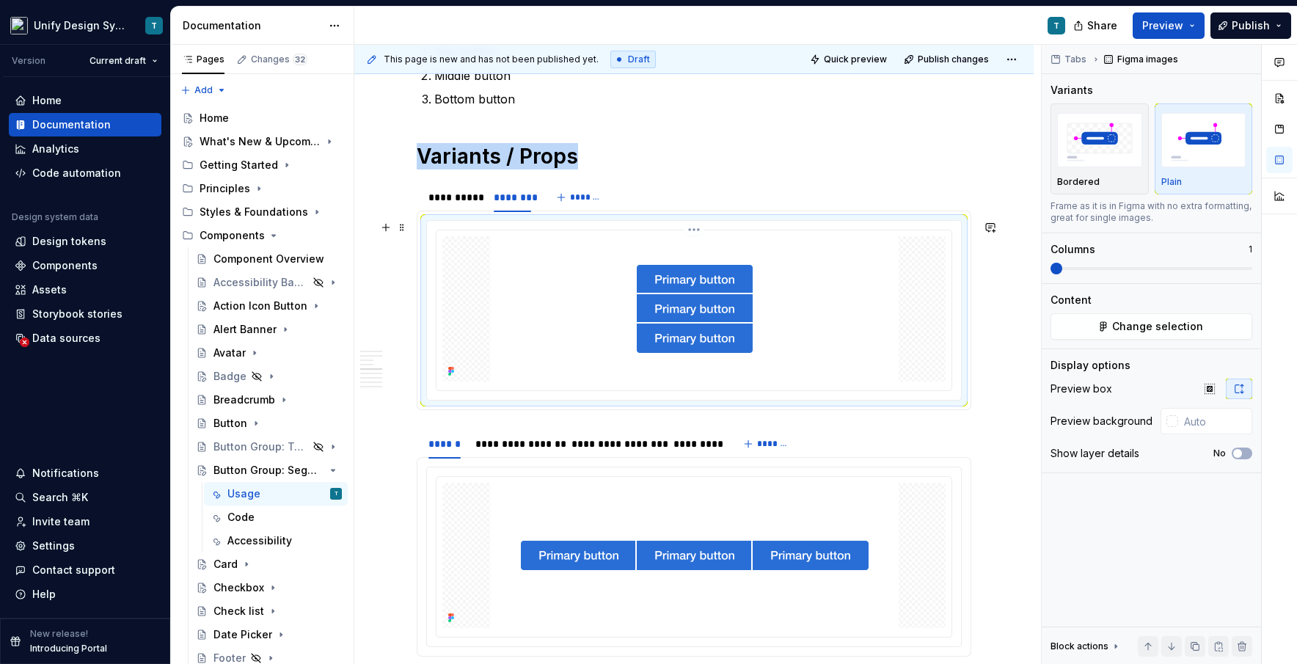
click at [654, 304] on img at bounding box center [694, 308] width 409 height 145
click at [737, 324] on span "Change selection" at bounding box center [1157, 326] width 91 height 15
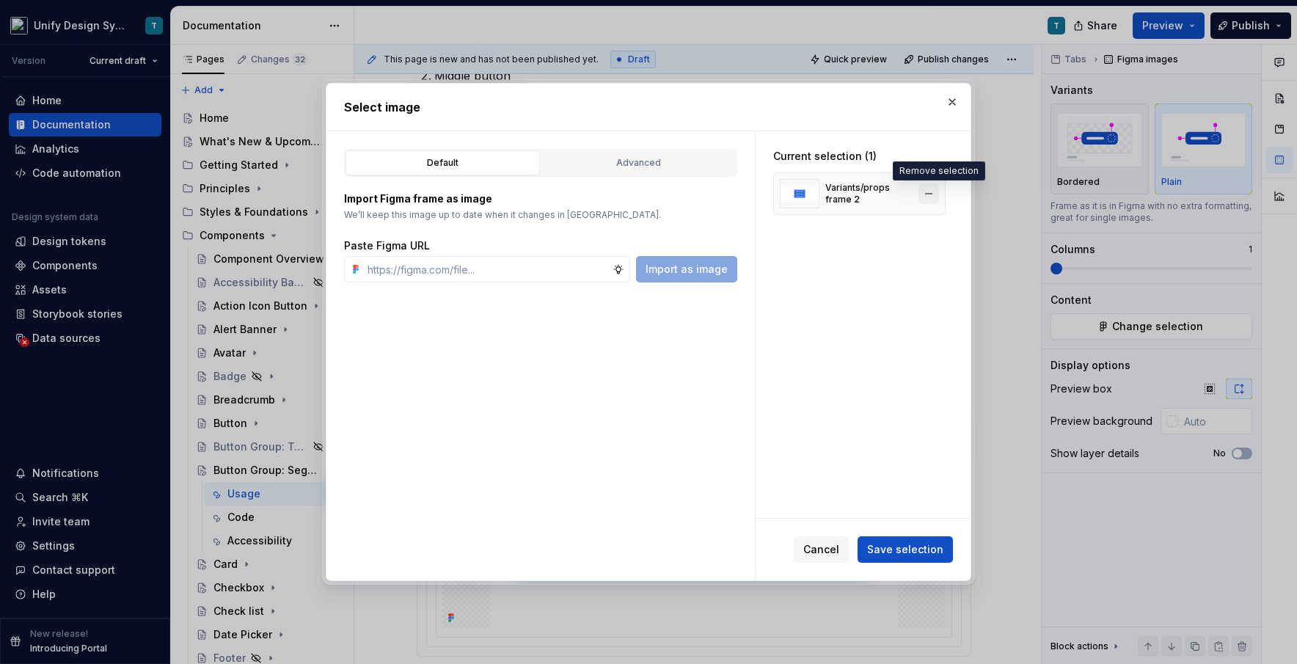
click at [737, 195] on button "button" at bounding box center [928, 193] width 21 height 21
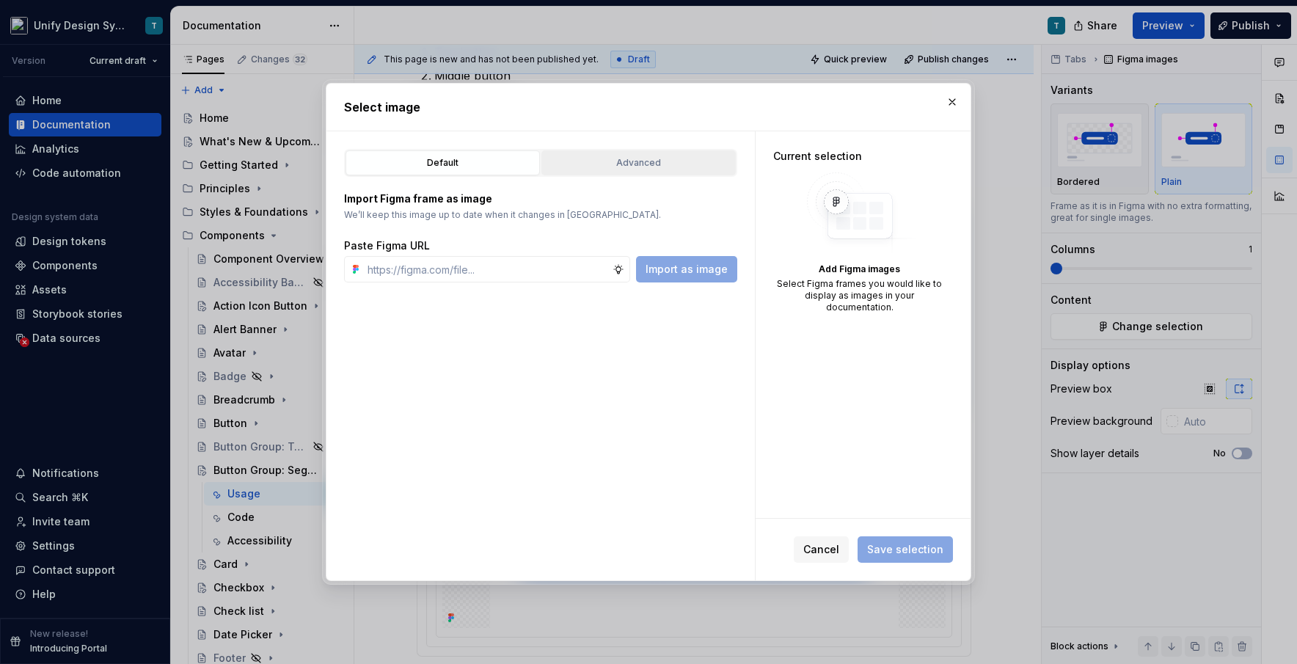
click at [675, 168] on div "Advanced" at bounding box center [639, 163] width 184 height 15
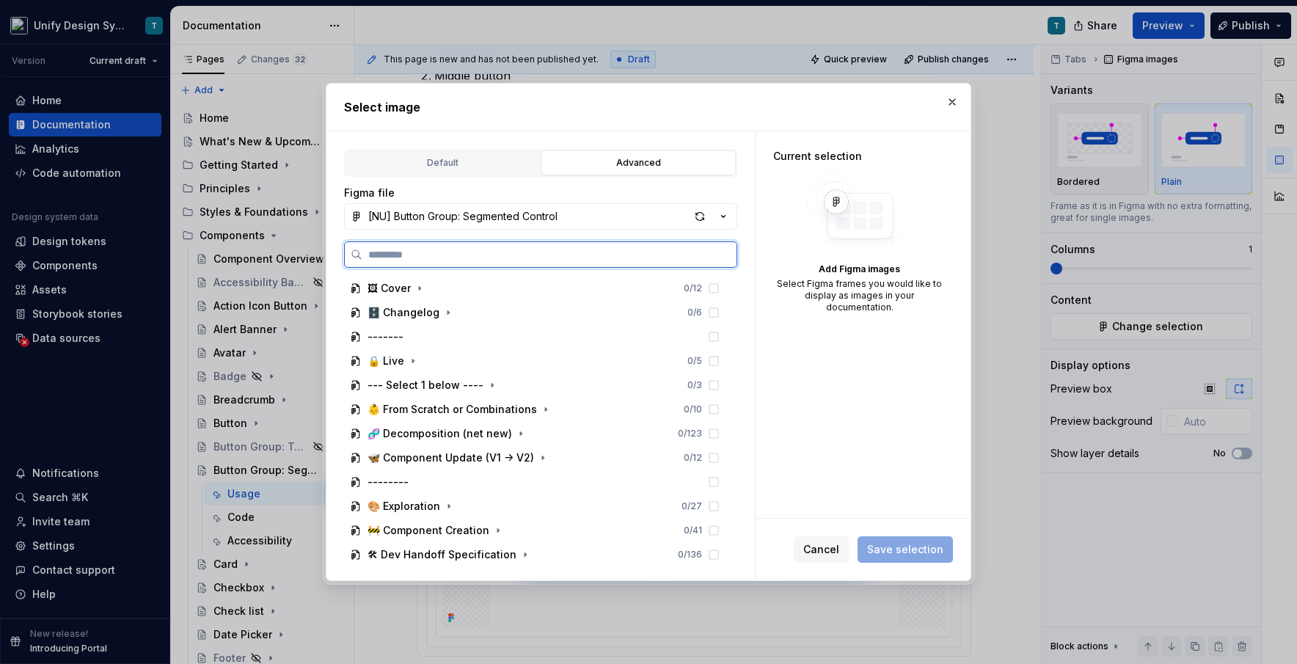
click at [493, 249] on input "search" at bounding box center [549, 254] width 374 height 15
type input "***"
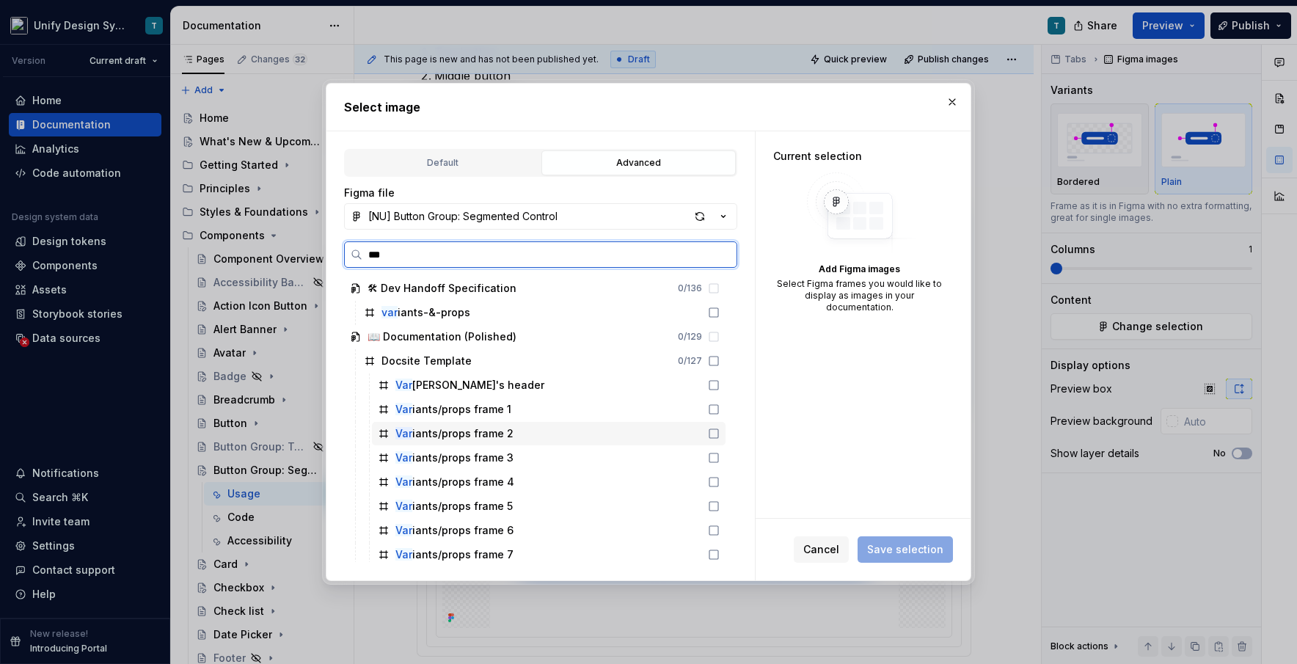
click at [452, 434] on div "Var iants/props frame 2" at bounding box center [454, 433] width 118 height 15
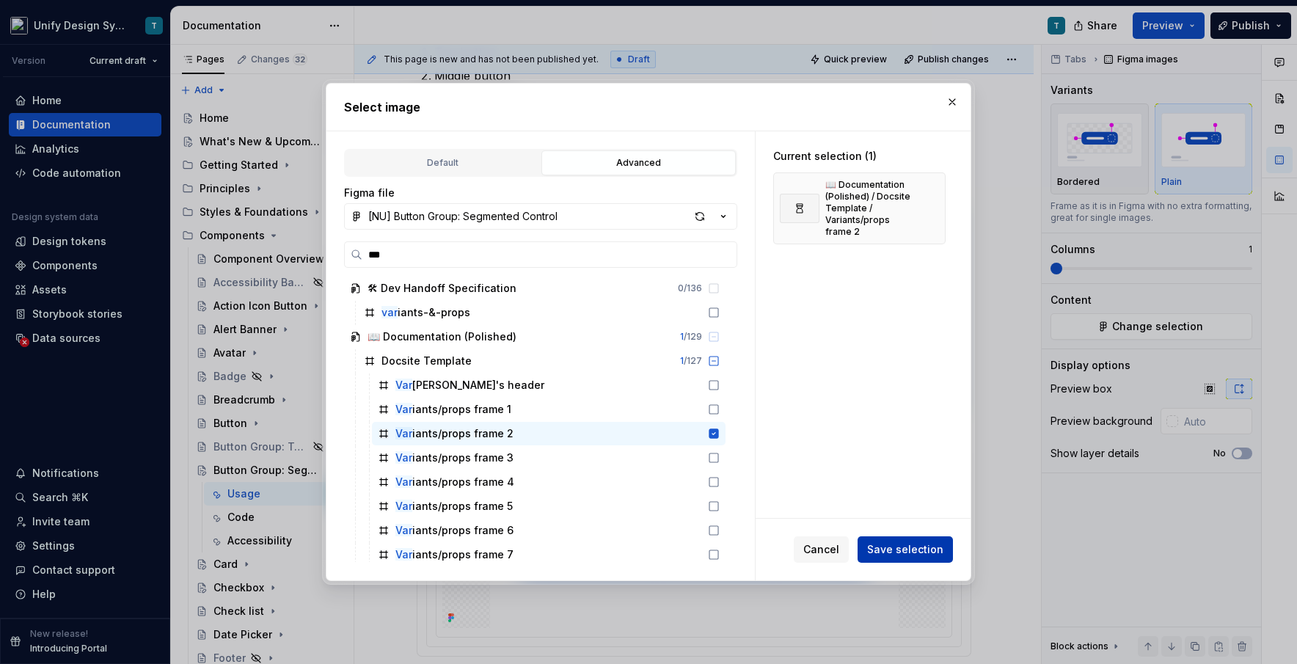
click at [737, 541] on button "Save selection" at bounding box center [905, 549] width 95 height 26
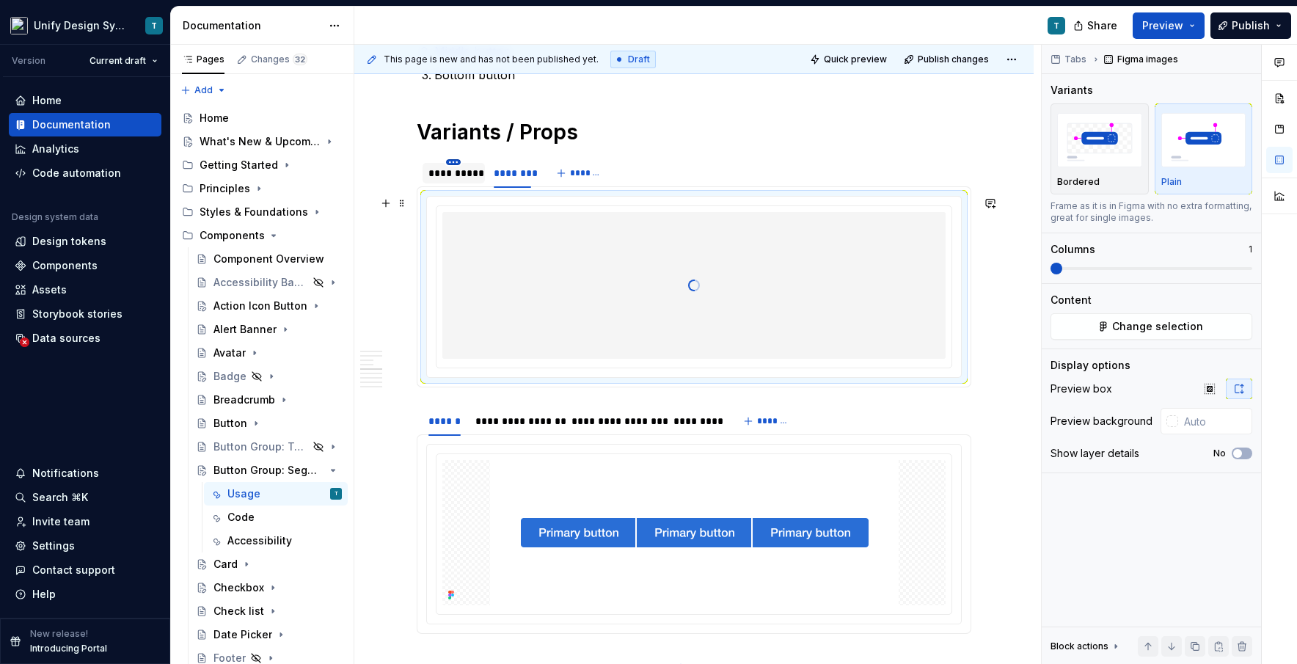
scroll to position [1505, 0]
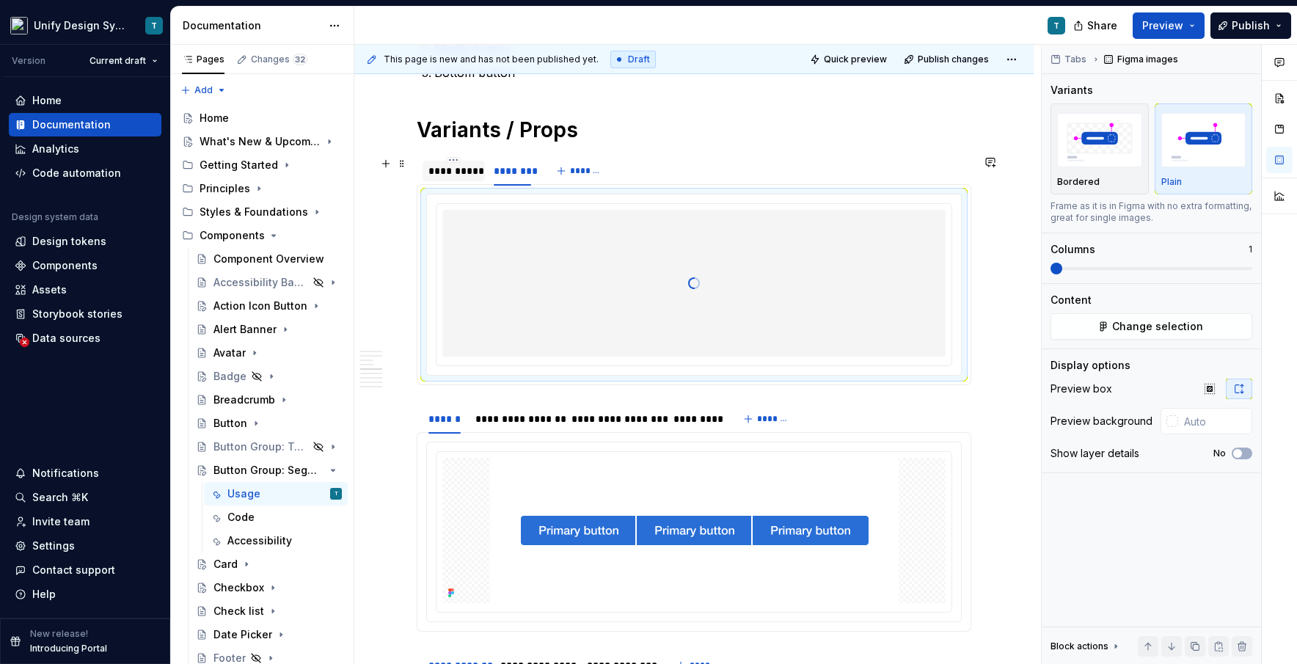
click at [451, 171] on div "**********" at bounding box center [453, 171] width 51 height 15
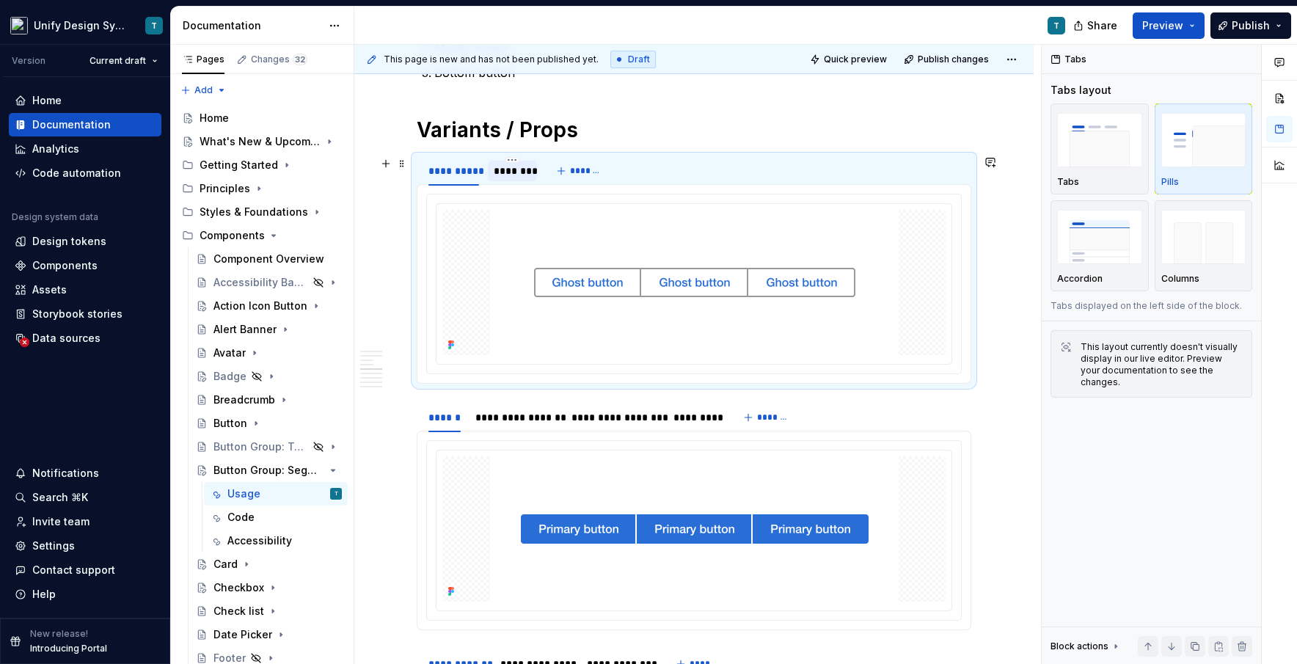
click at [509, 175] on div "********" at bounding box center [512, 171] width 37 height 15
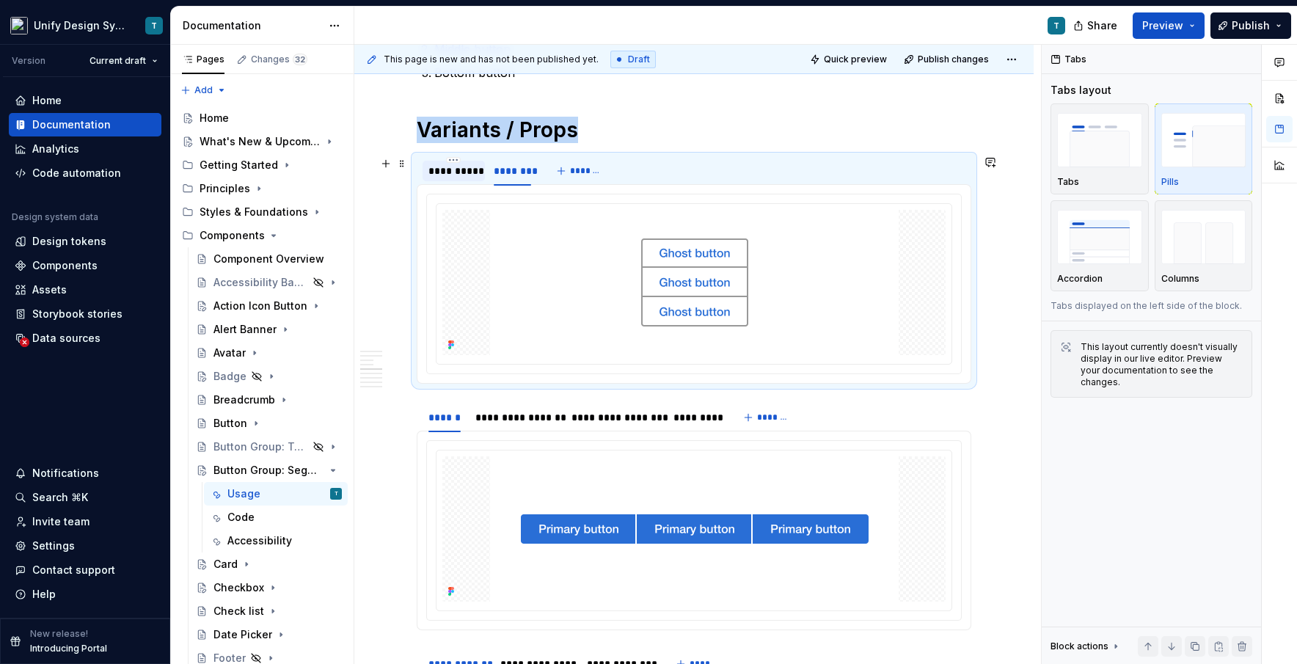
click at [473, 173] on div "**********" at bounding box center [453, 171] width 51 height 15
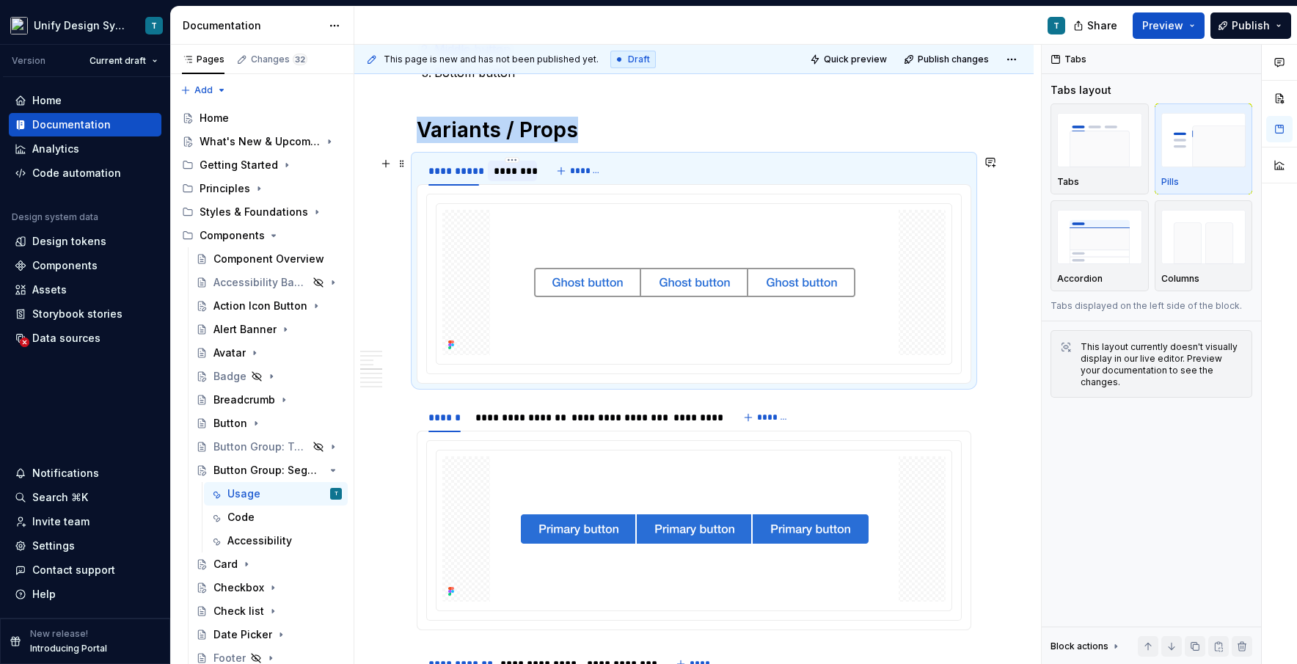
click at [499, 173] on div "********" at bounding box center [512, 171] width 37 height 15
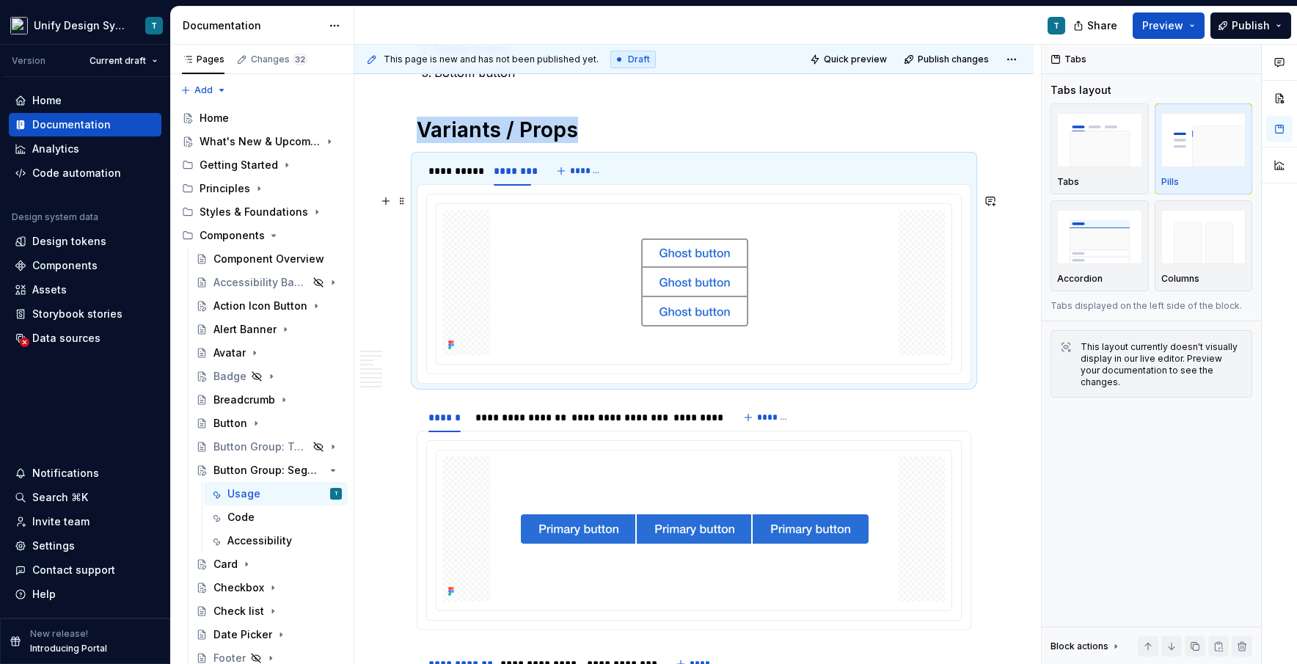
scroll to position [1611, 0]
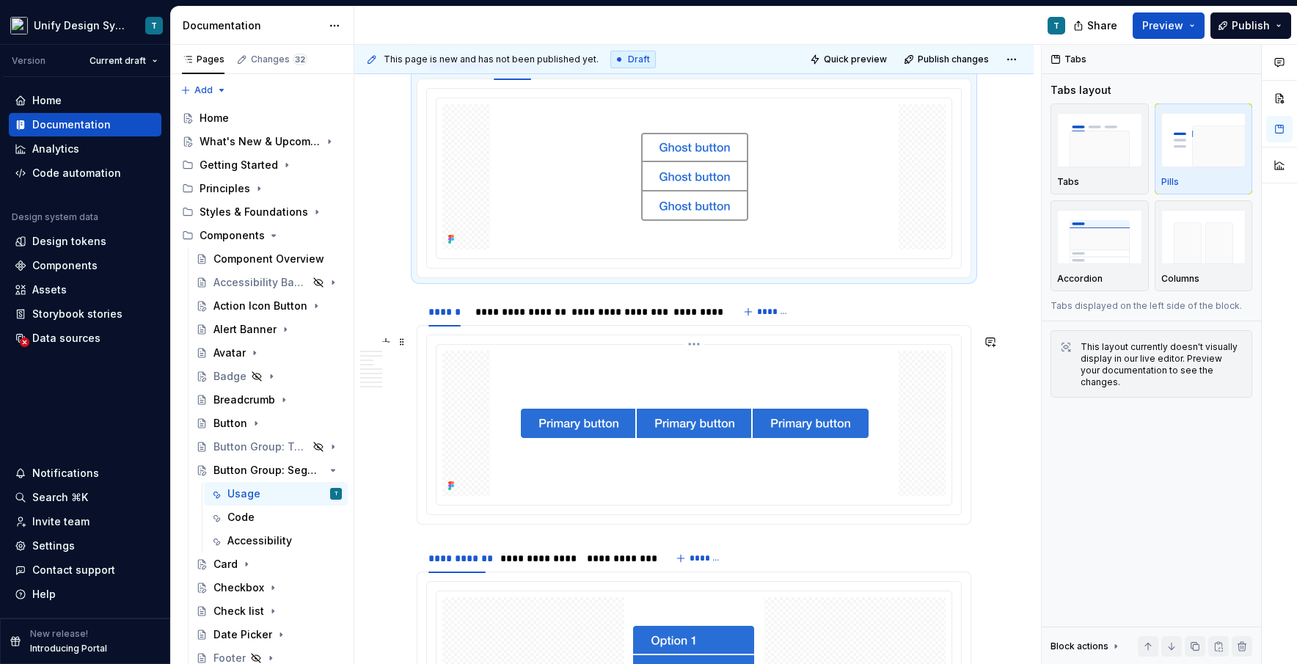
click at [582, 422] on img at bounding box center [694, 423] width 409 height 145
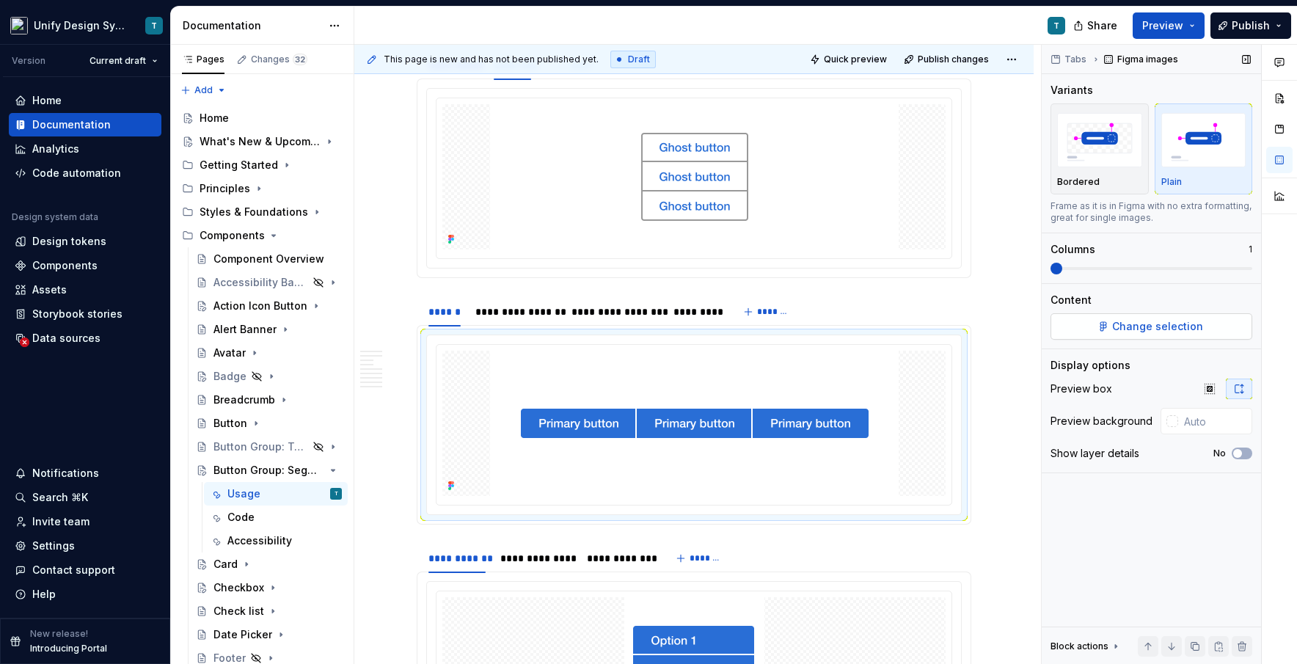
click at [737, 333] on span "Change selection" at bounding box center [1157, 326] width 91 height 15
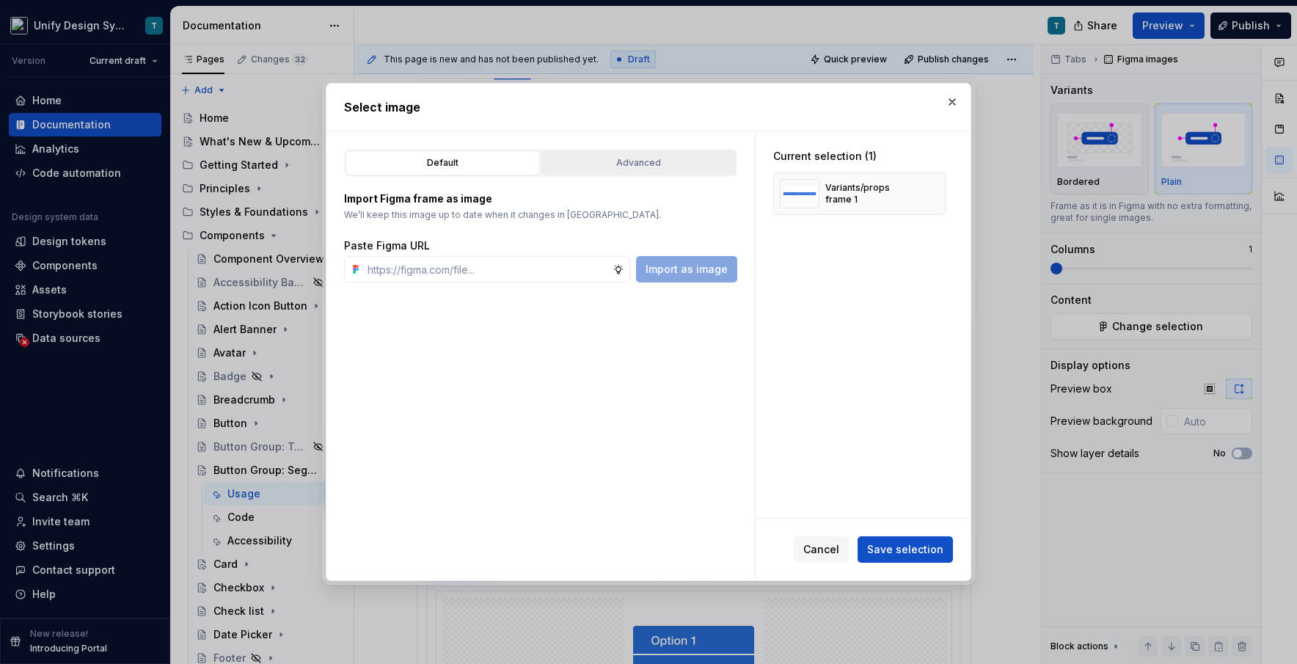
type textarea "*"
click at [737, 194] on button "button" at bounding box center [928, 193] width 21 height 21
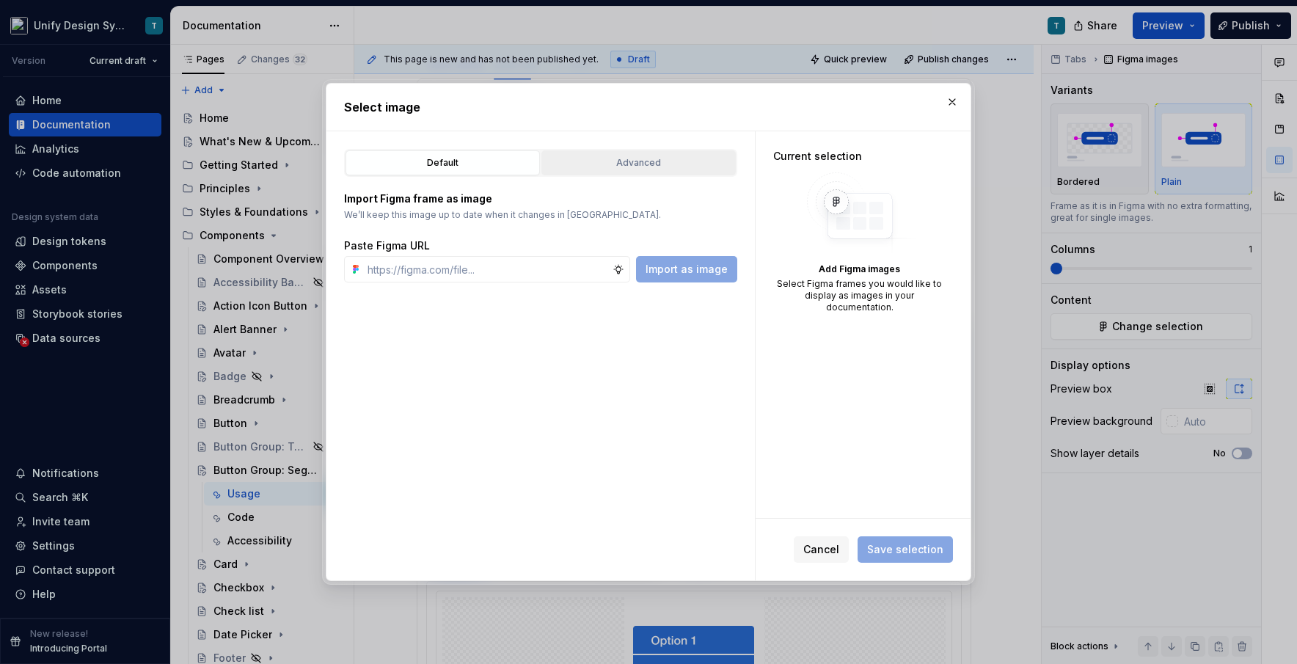
click at [672, 167] on div "Advanced" at bounding box center [639, 163] width 184 height 15
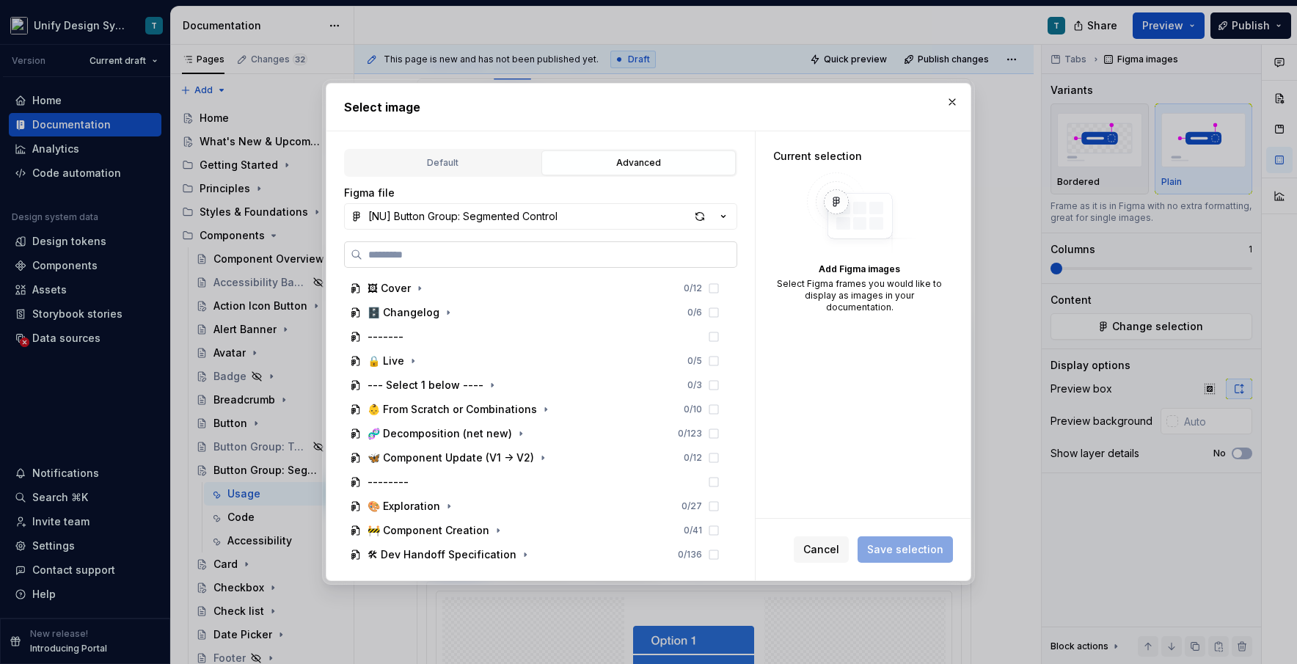
click at [494, 262] on label at bounding box center [540, 254] width 393 height 26
click at [494, 262] on input "search" at bounding box center [549, 254] width 374 height 15
type input "***"
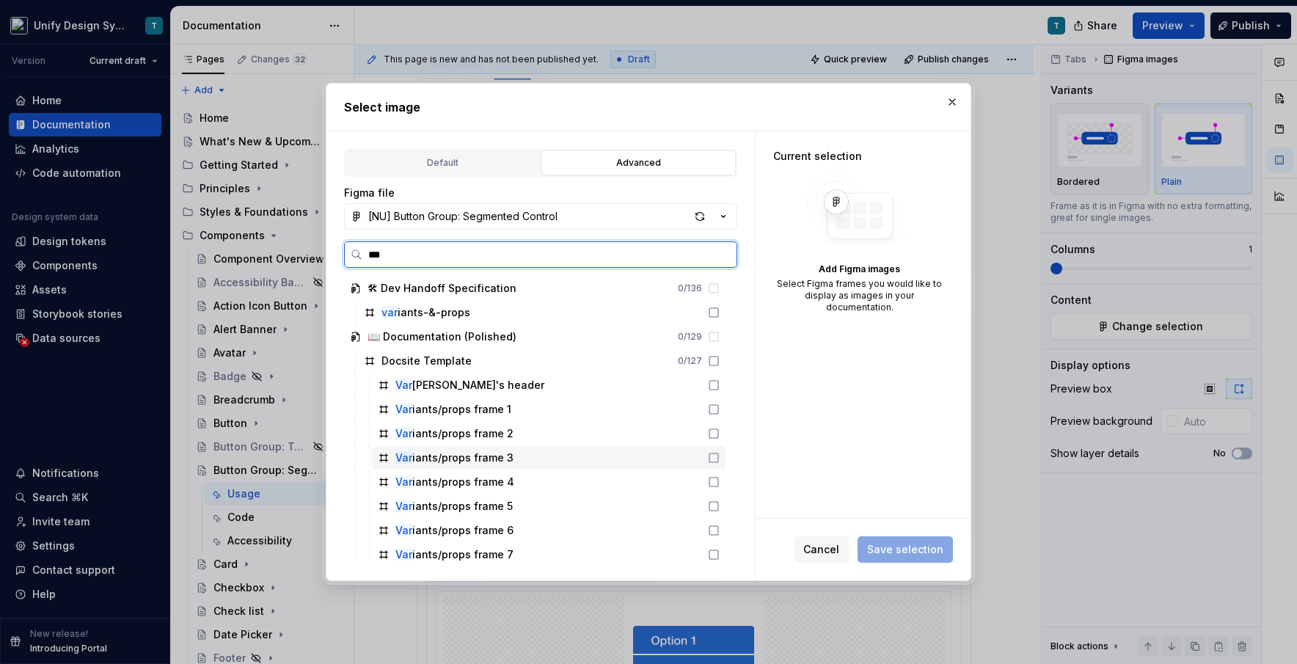
click at [464, 458] on div "Var iants/props frame 3" at bounding box center [454, 457] width 118 height 15
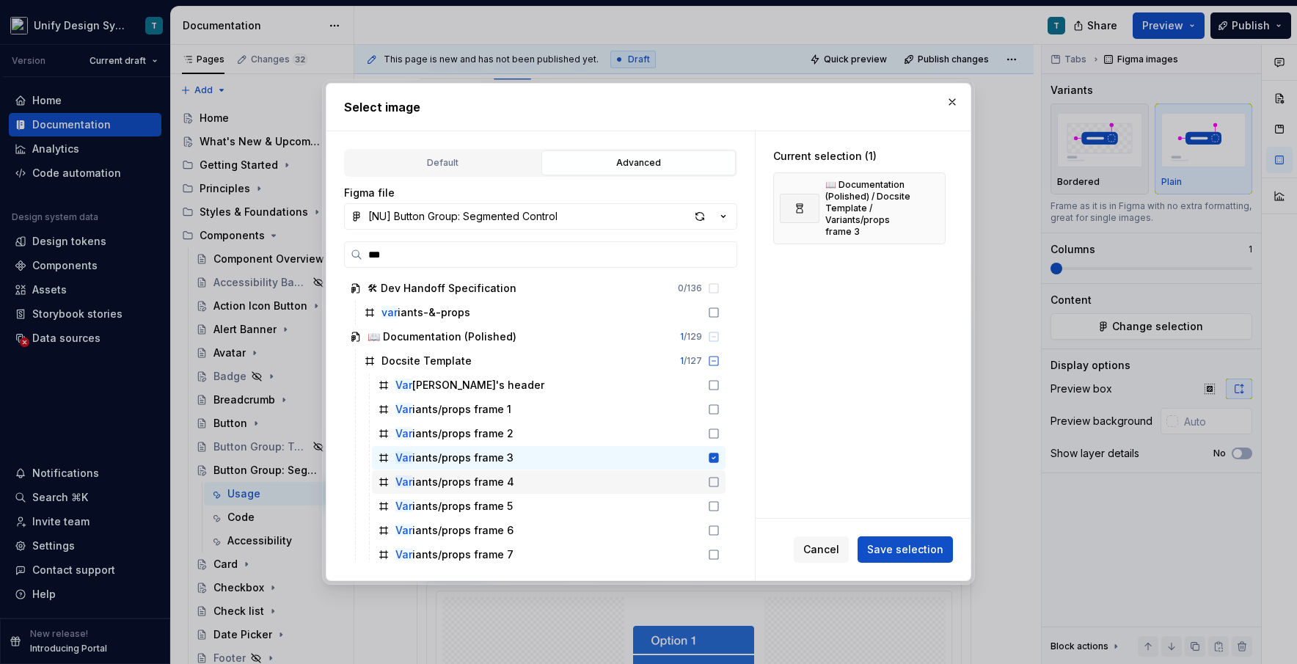
scroll to position [53, 0]
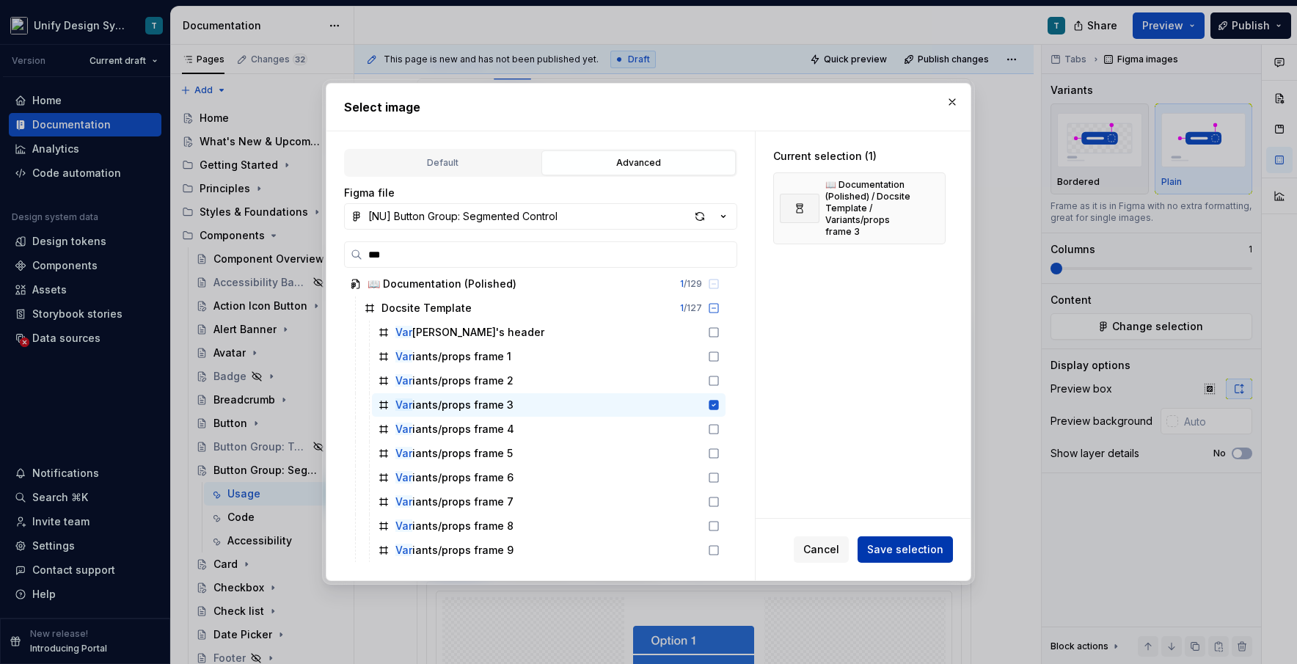
click at [737, 547] on span "Save selection" at bounding box center [905, 549] width 76 height 15
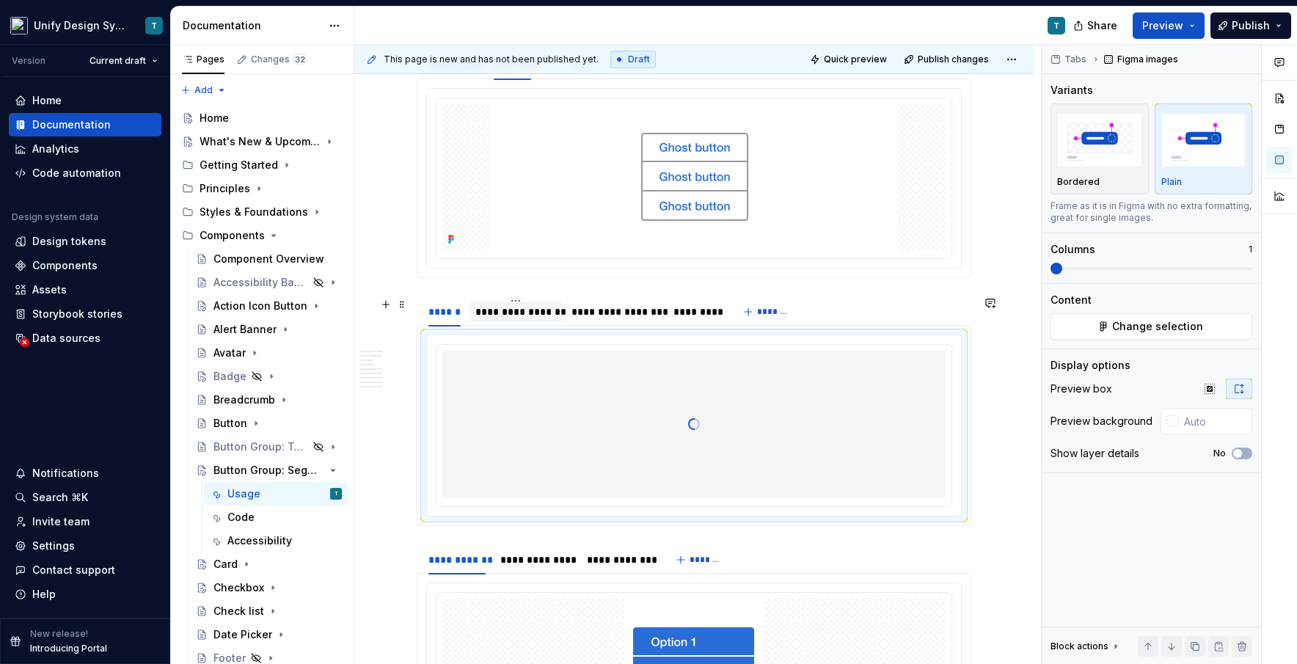
click at [522, 314] on div "**********" at bounding box center [515, 311] width 81 height 15
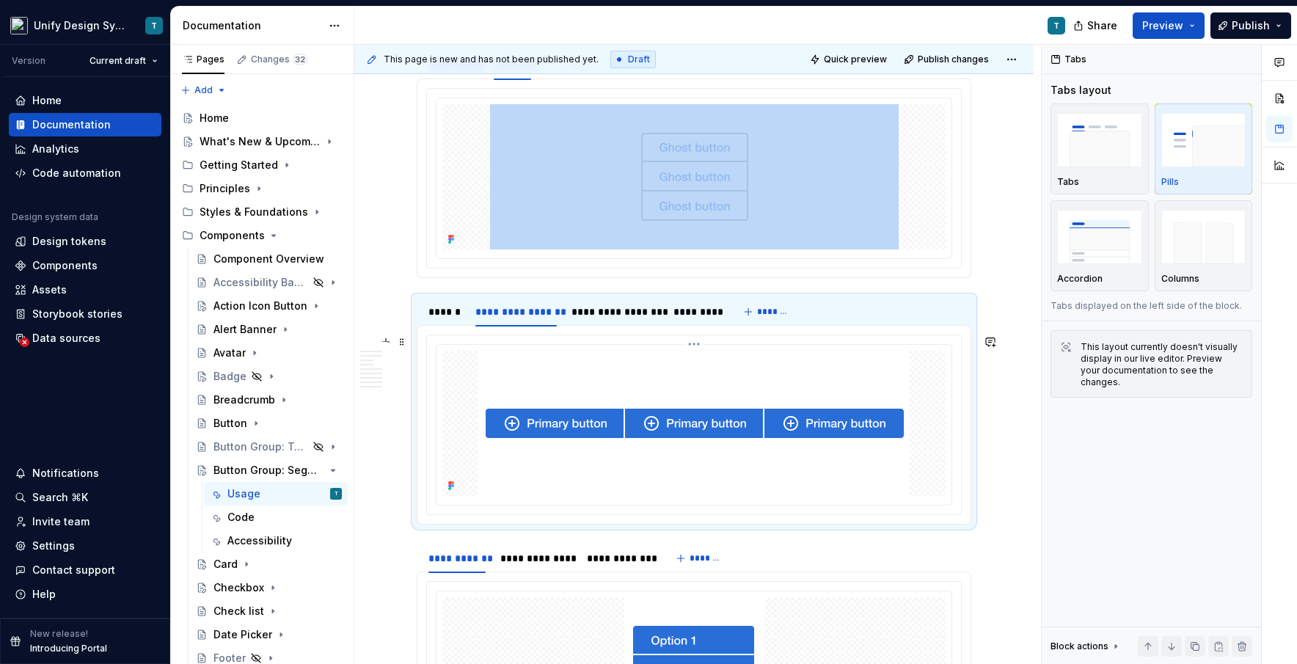
click at [626, 390] on img at bounding box center [693, 423] width 431 height 145
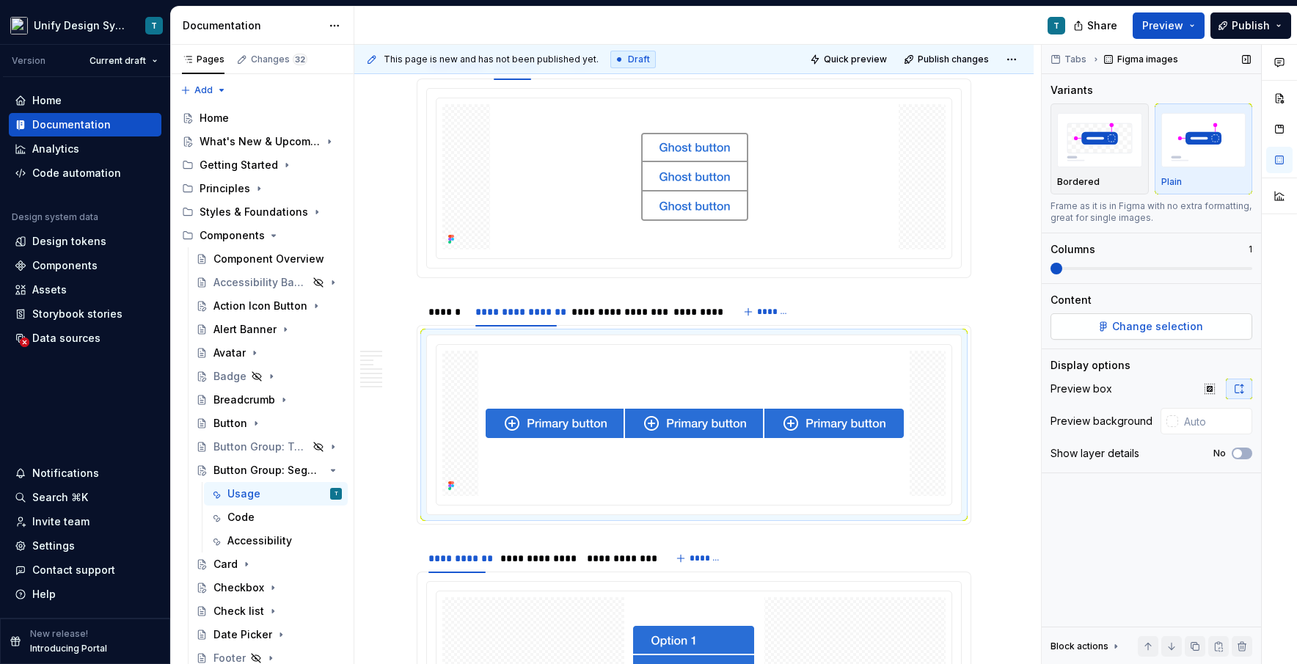
click at [737, 323] on button "Change selection" at bounding box center [1152, 326] width 202 height 26
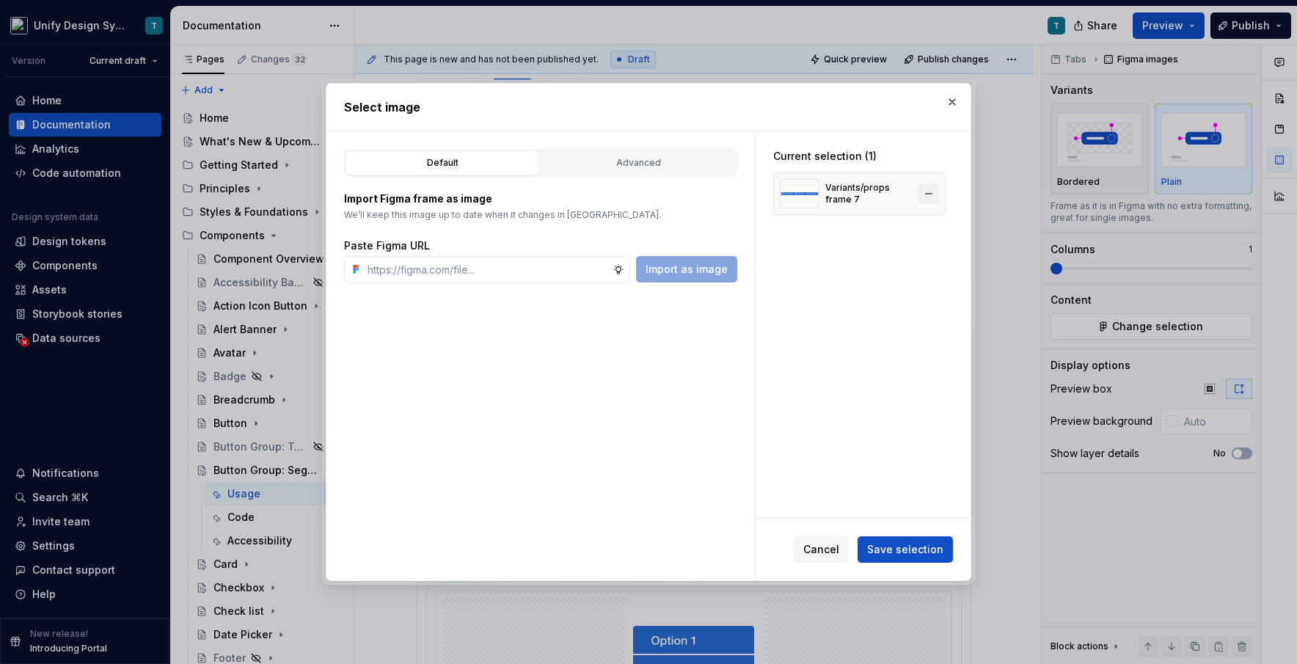
click at [737, 191] on button "button" at bounding box center [928, 193] width 21 height 21
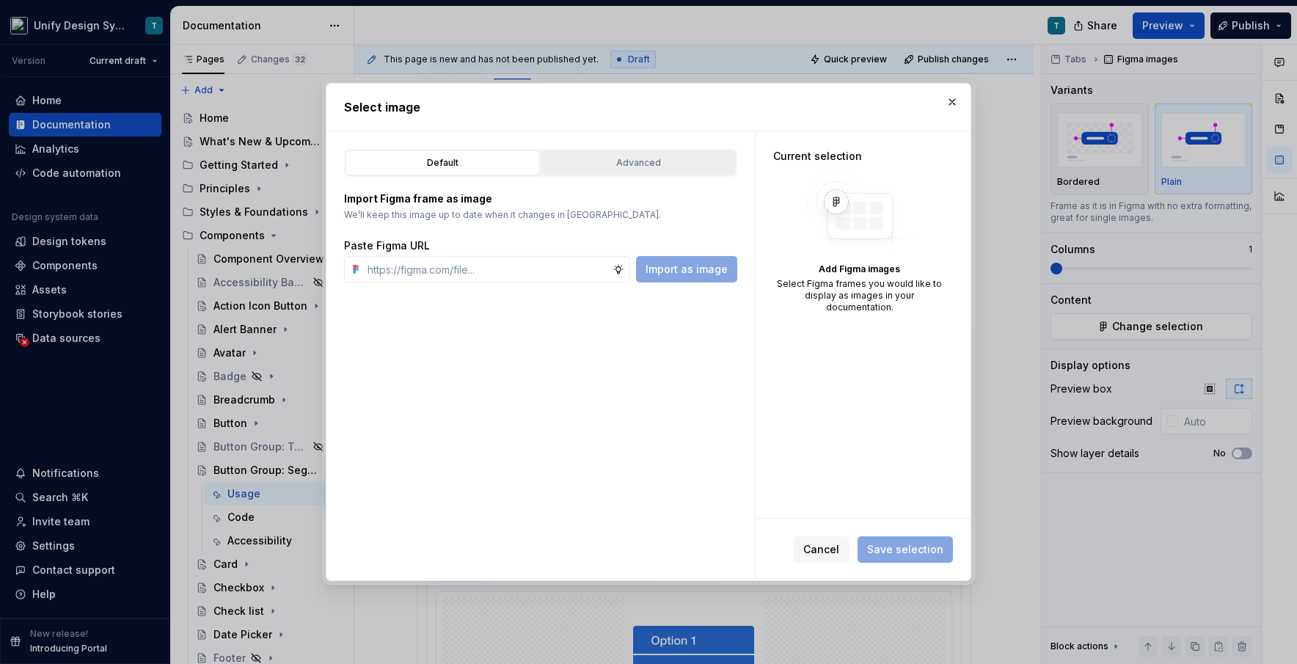
click at [626, 158] on div "Advanced" at bounding box center [639, 163] width 184 height 15
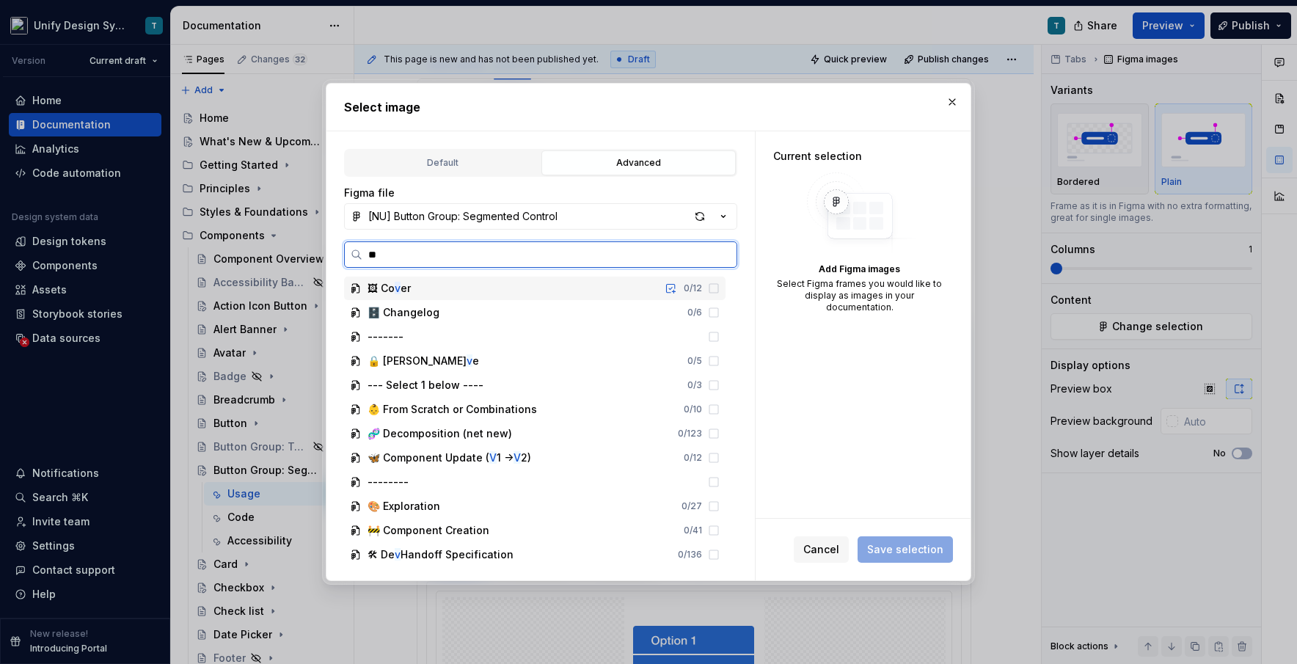
type input "***"
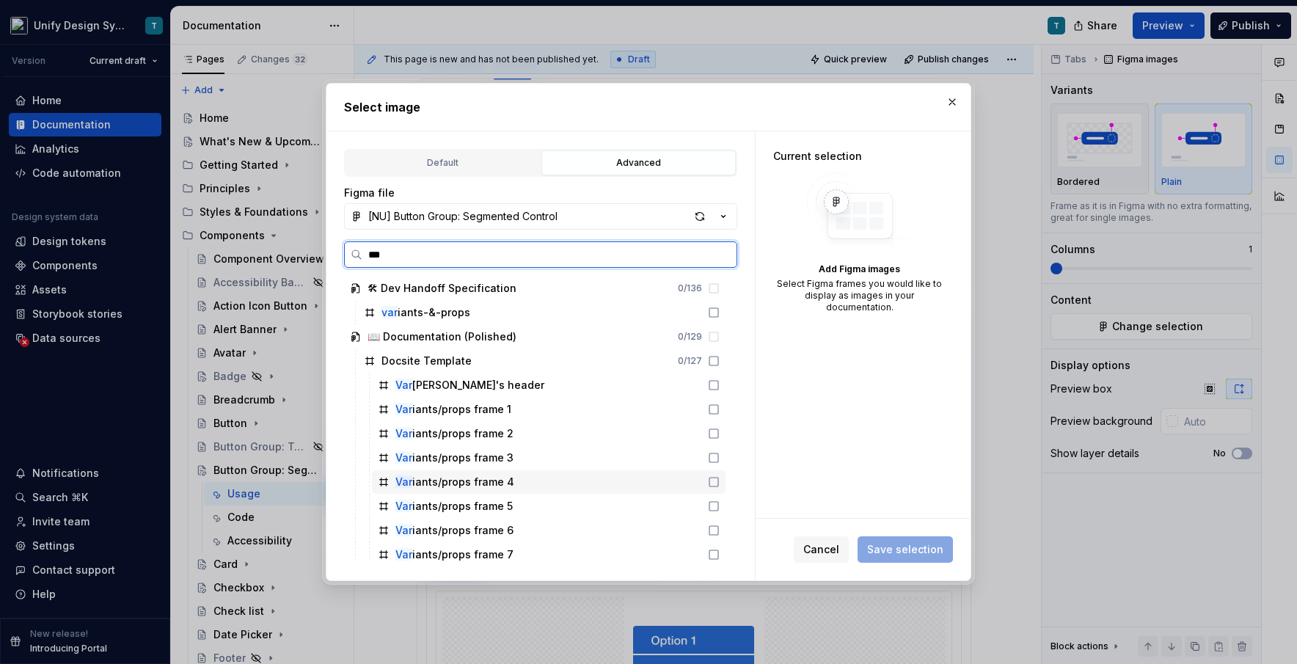
click at [540, 475] on div "Var iants/props frame 4" at bounding box center [549, 481] width 354 height 23
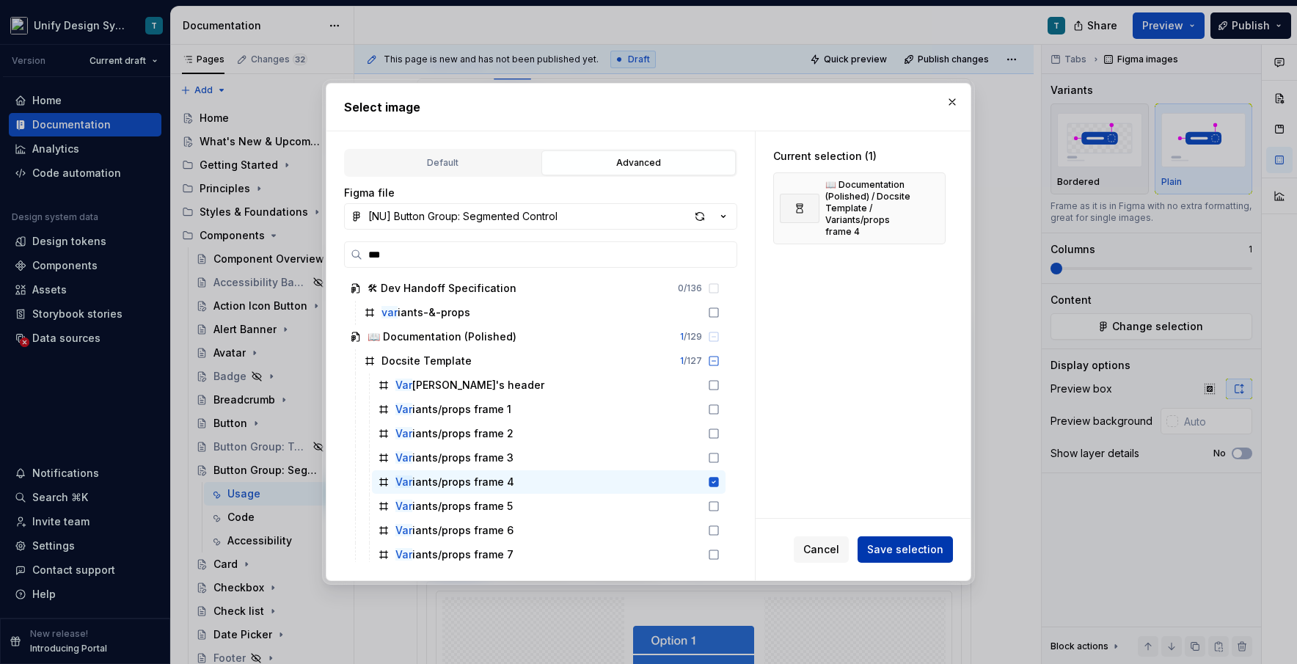
click at [737, 548] on span "Save selection" at bounding box center [905, 549] width 76 height 15
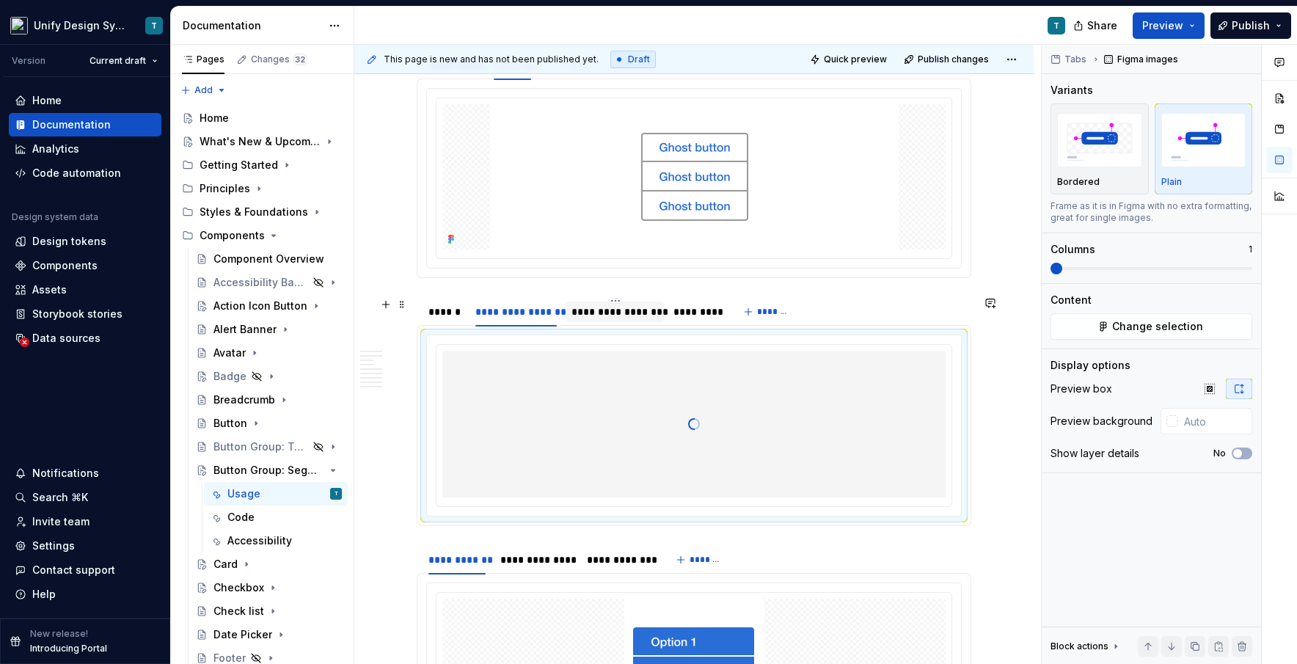
click at [611, 321] on div "**********" at bounding box center [616, 312] width 100 height 21
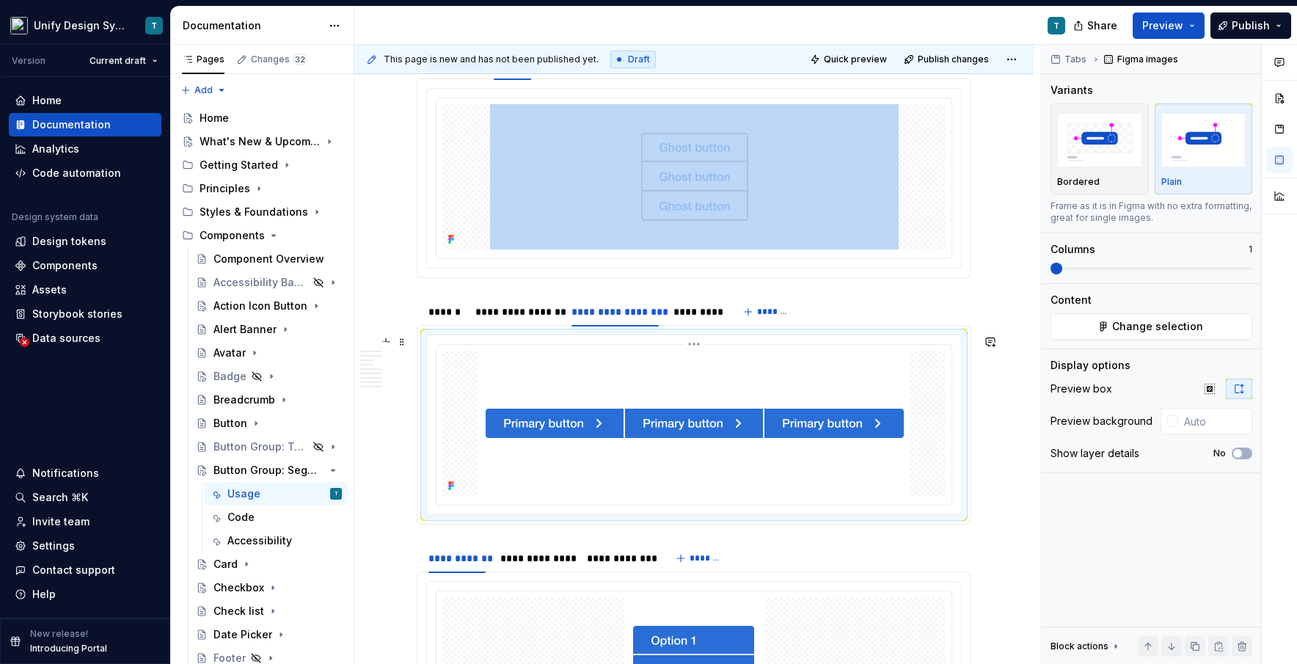
click at [671, 414] on img at bounding box center [693, 423] width 431 height 145
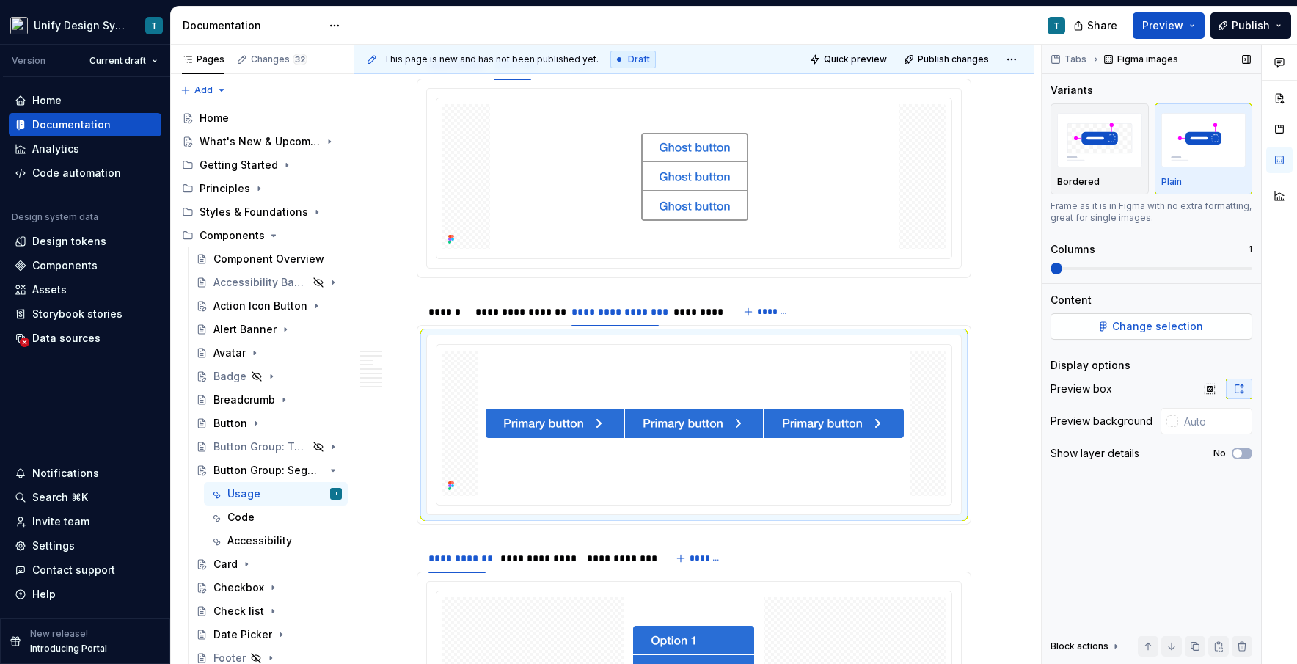
click at [737, 326] on button "Change selection" at bounding box center [1152, 326] width 202 height 26
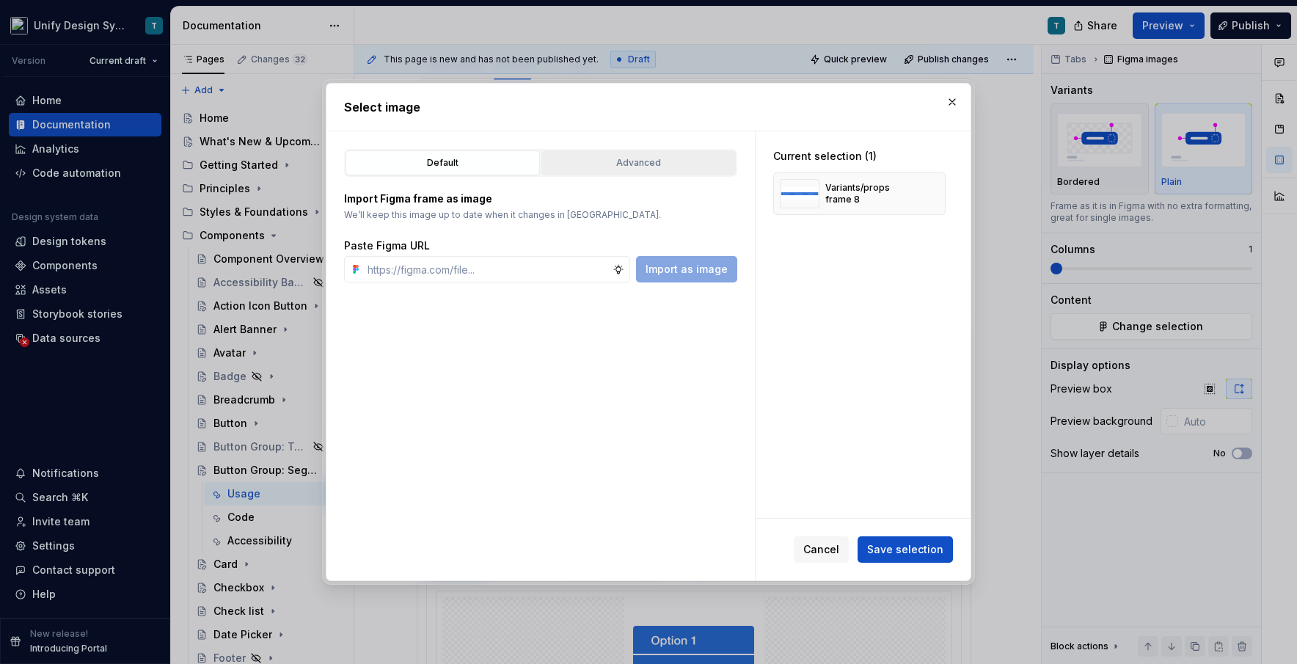
click at [606, 156] on div "Advanced" at bounding box center [639, 163] width 184 height 15
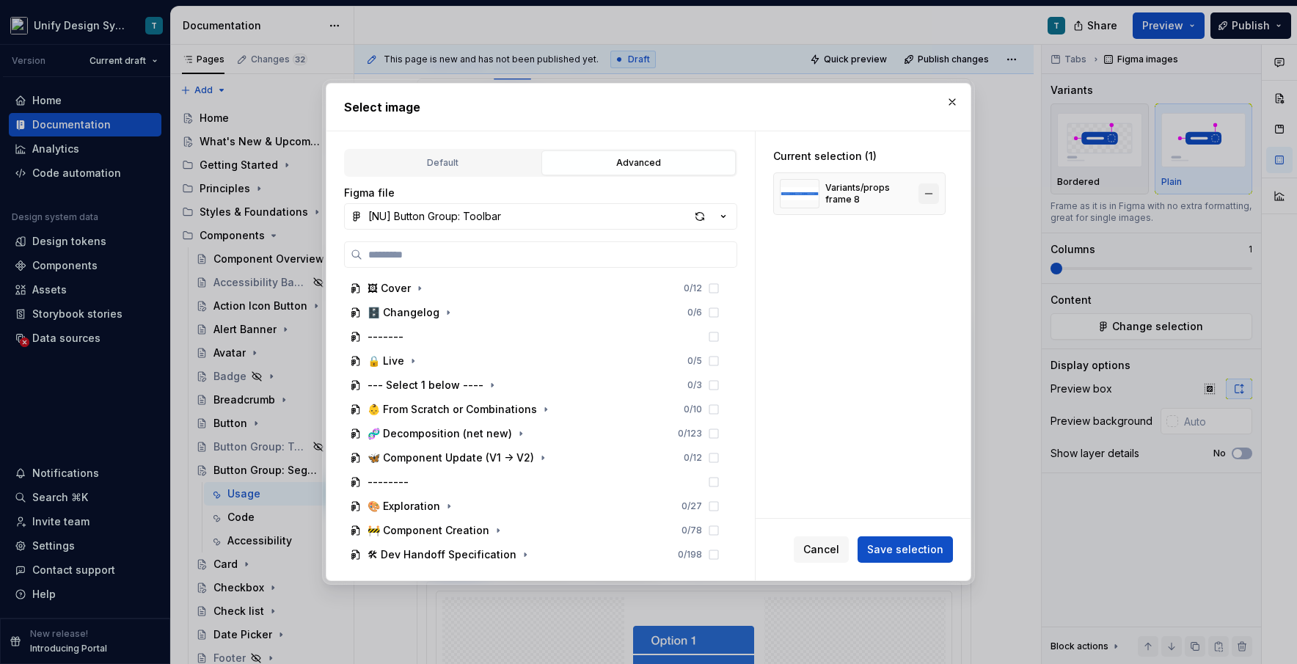
click at [737, 196] on button "button" at bounding box center [928, 193] width 21 height 21
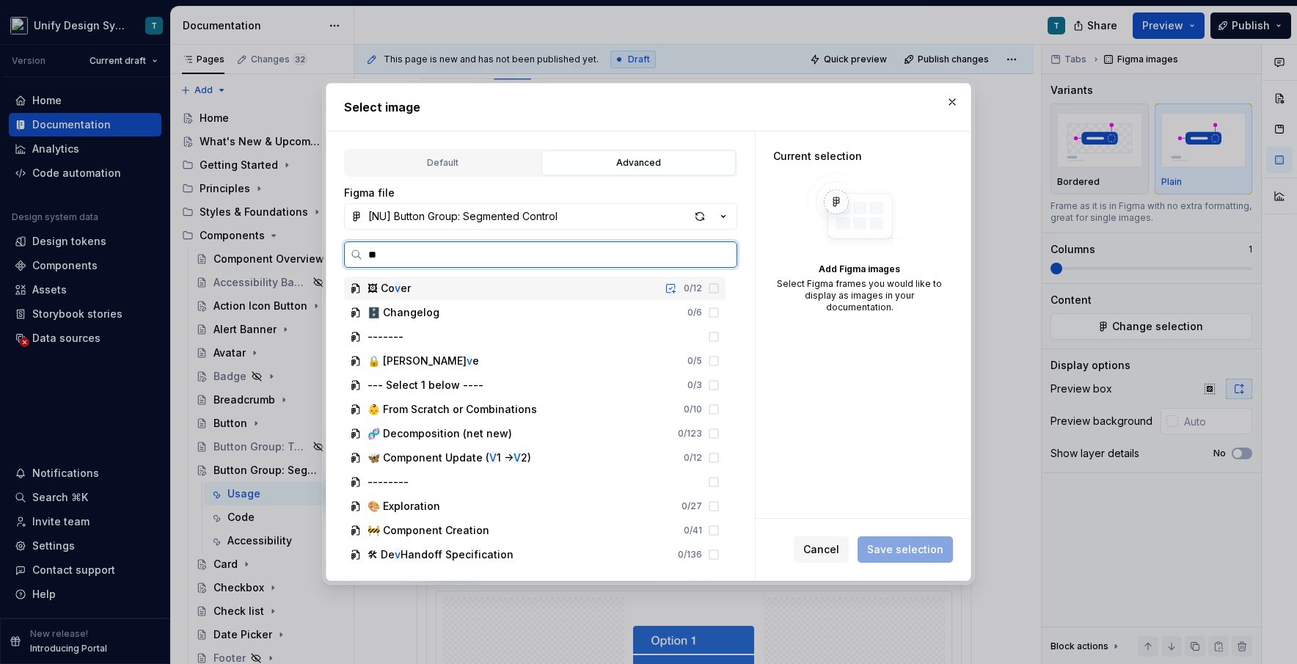
type input "***"
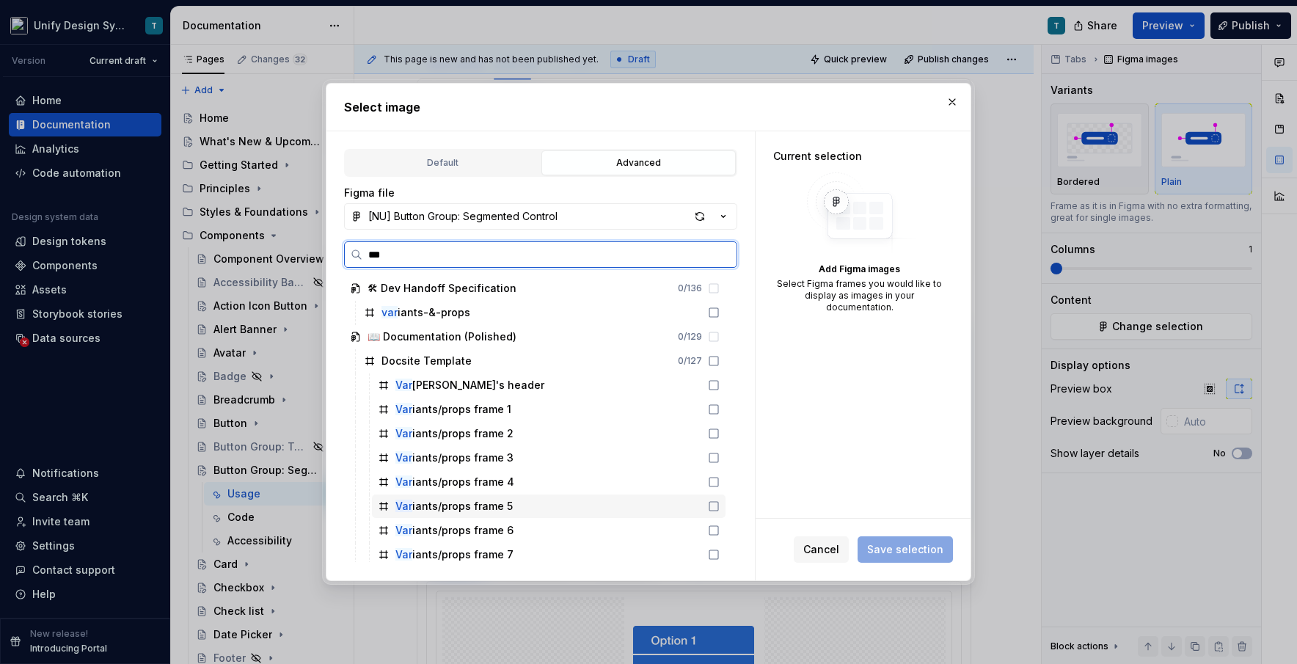
click at [485, 508] on div "Var iants/props frame 5" at bounding box center [453, 506] width 117 height 15
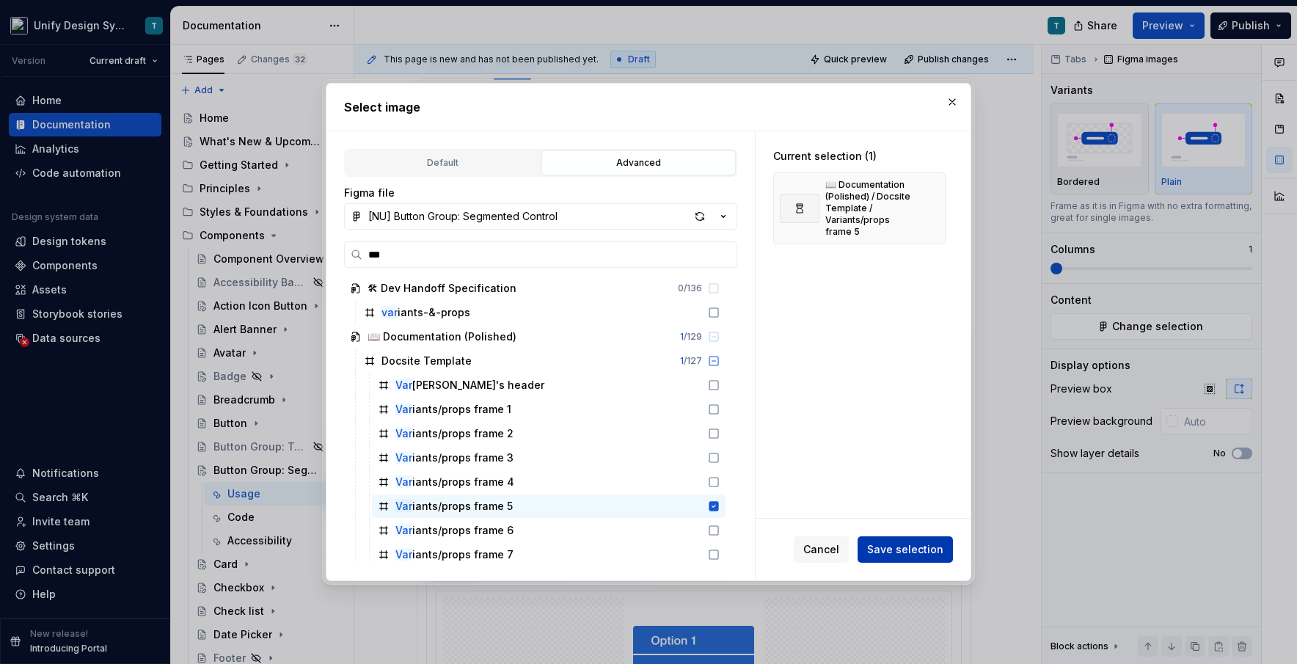
click at [737, 548] on span "Save selection" at bounding box center [905, 549] width 76 height 15
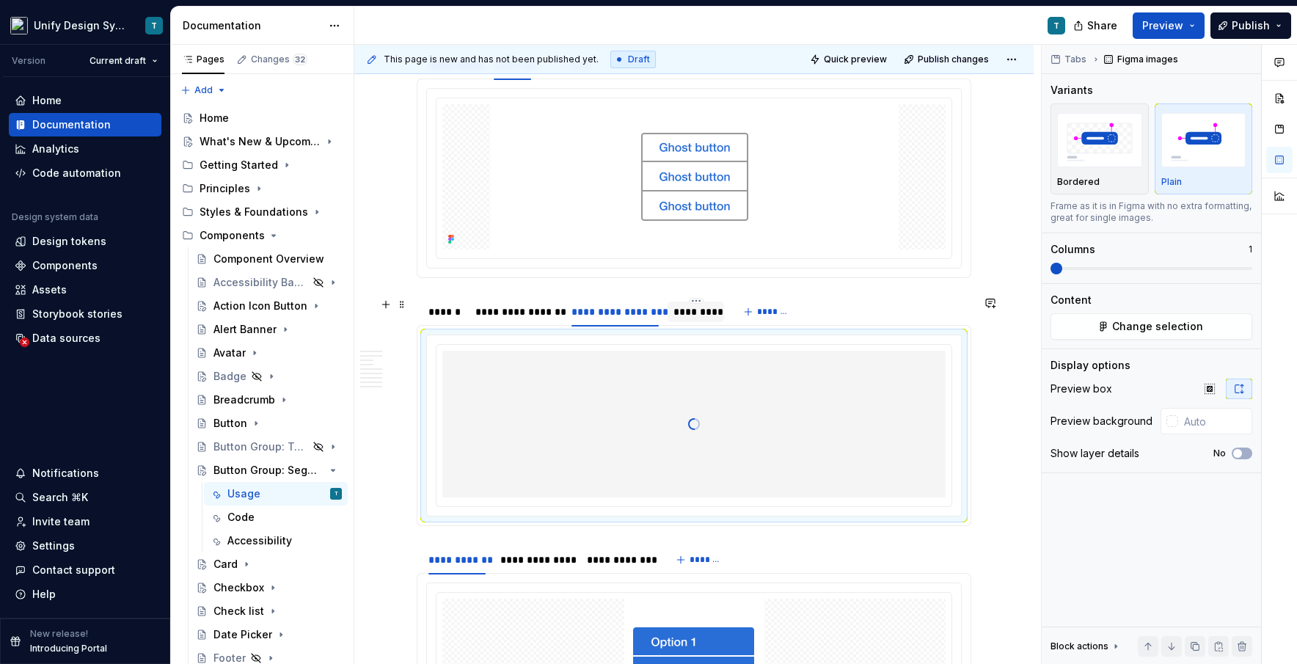
click at [706, 306] on div "*********" at bounding box center [695, 311] width 45 height 15
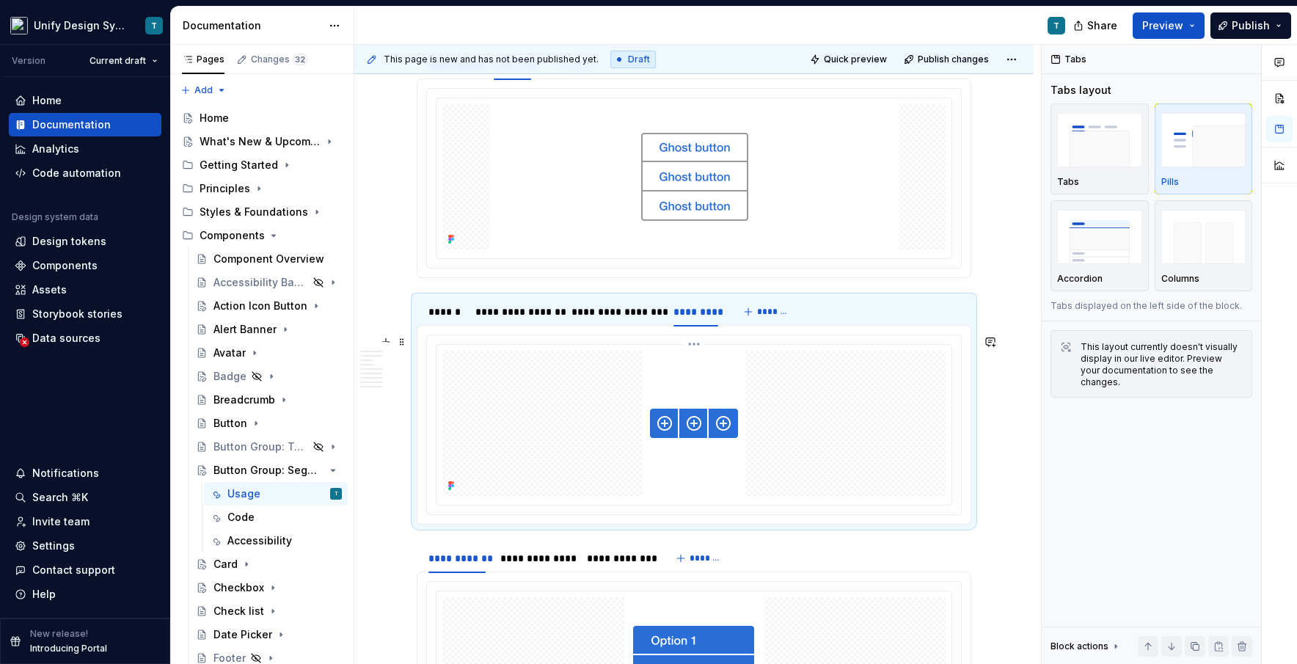
click at [719, 410] on img at bounding box center [694, 423] width 103 height 145
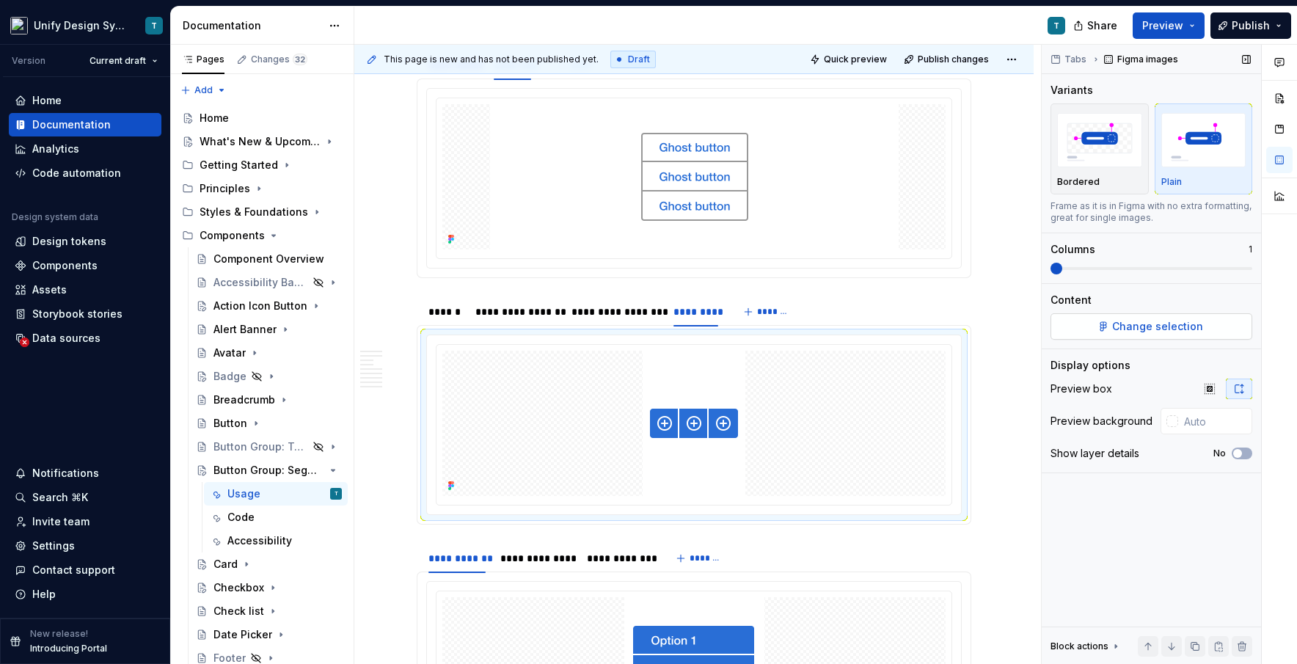
click at [737, 334] on button "Change selection" at bounding box center [1152, 326] width 202 height 26
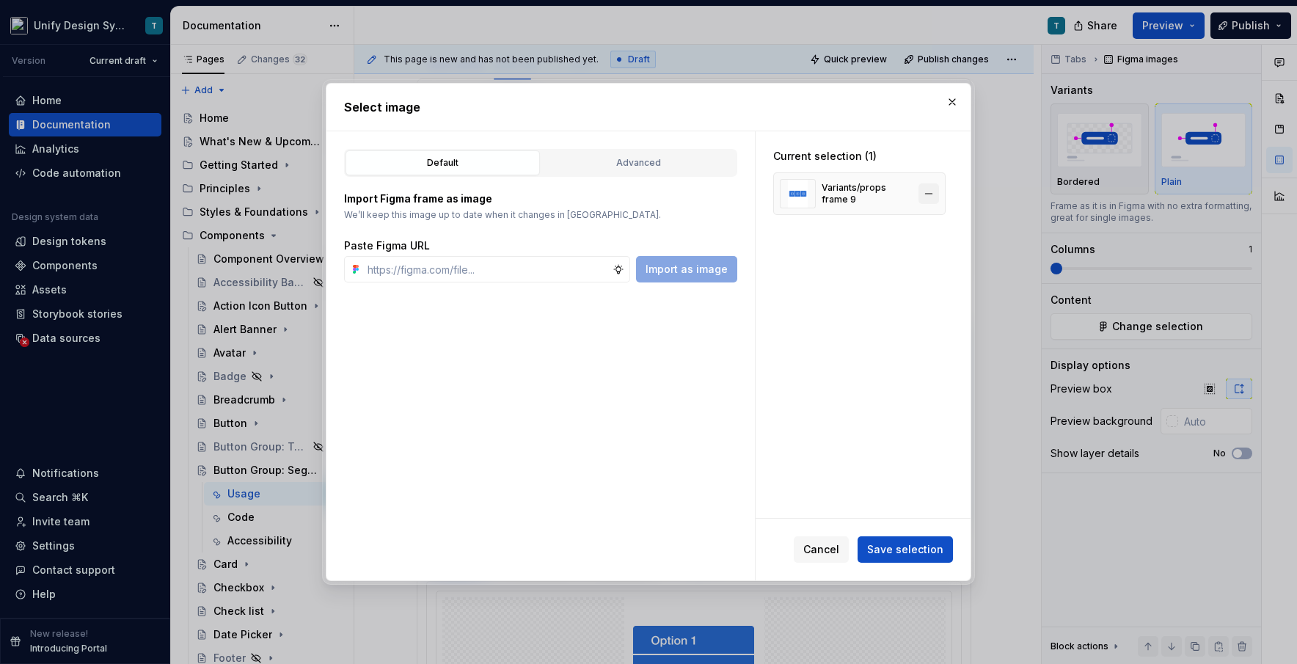
click at [737, 198] on button "button" at bounding box center [928, 193] width 21 height 21
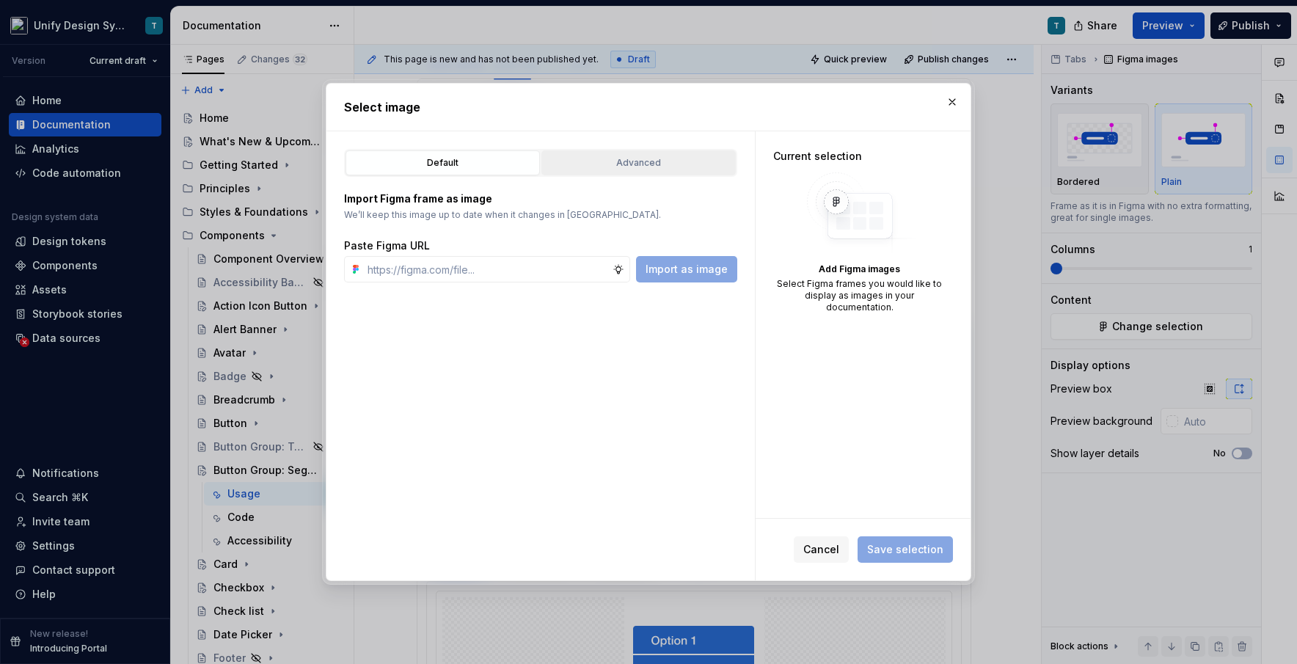
click at [680, 169] on div "Advanced" at bounding box center [639, 163] width 184 height 15
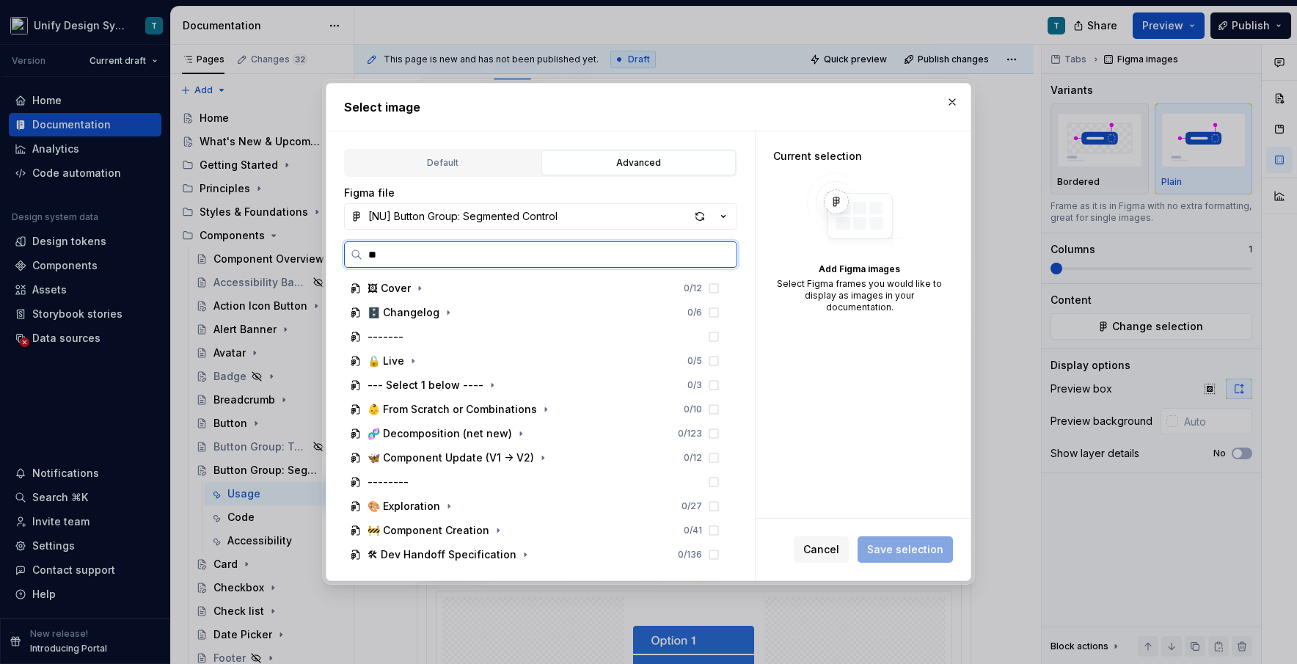
type input "***"
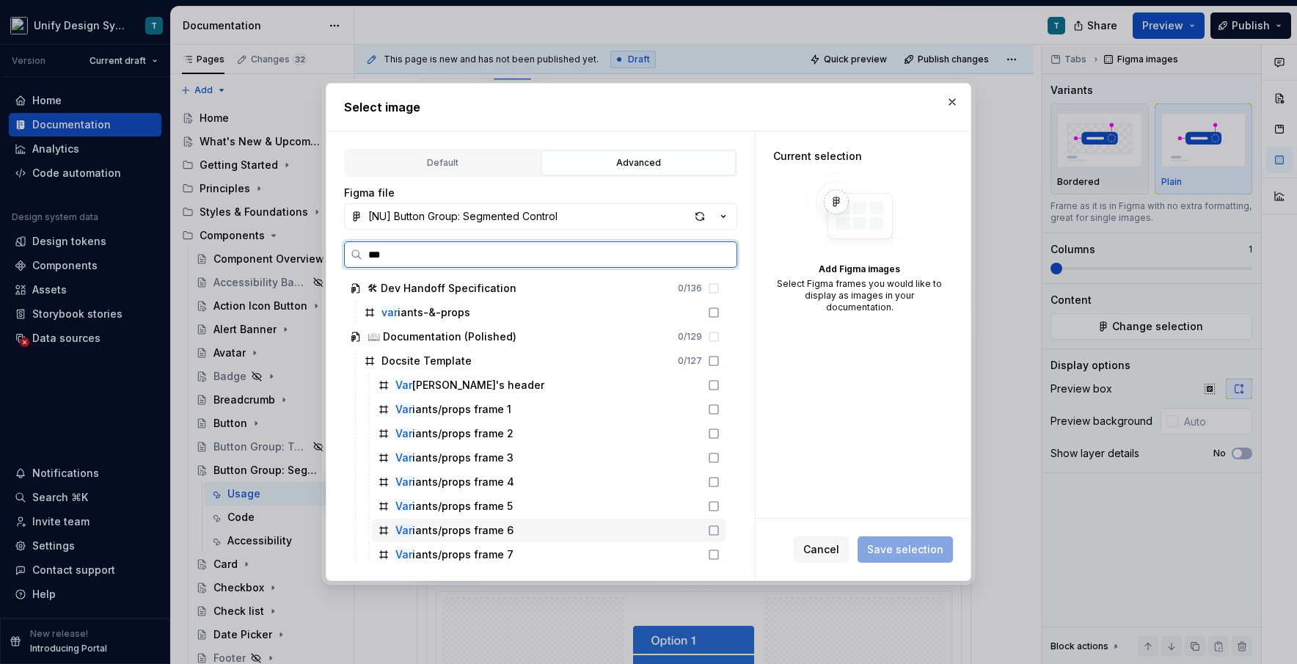
click at [504, 526] on div "Var iants/props frame 6" at bounding box center [454, 530] width 118 height 15
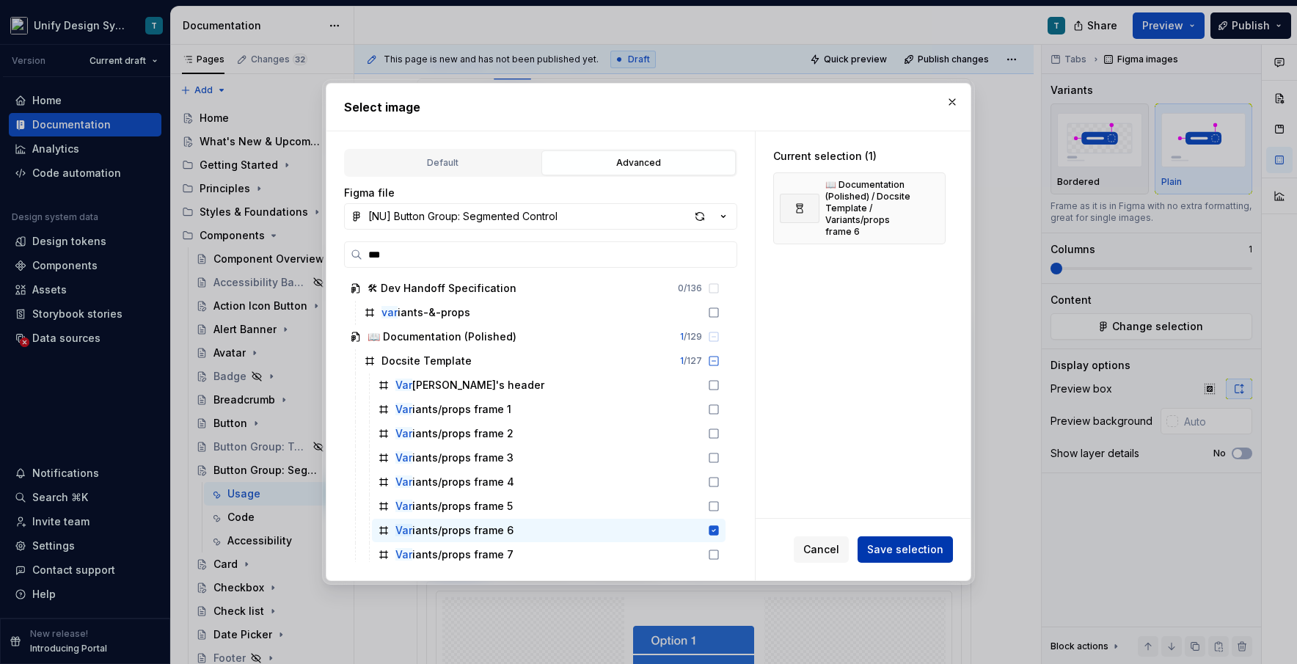
click at [737, 546] on span "Save selection" at bounding box center [905, 549] width 76 height 15
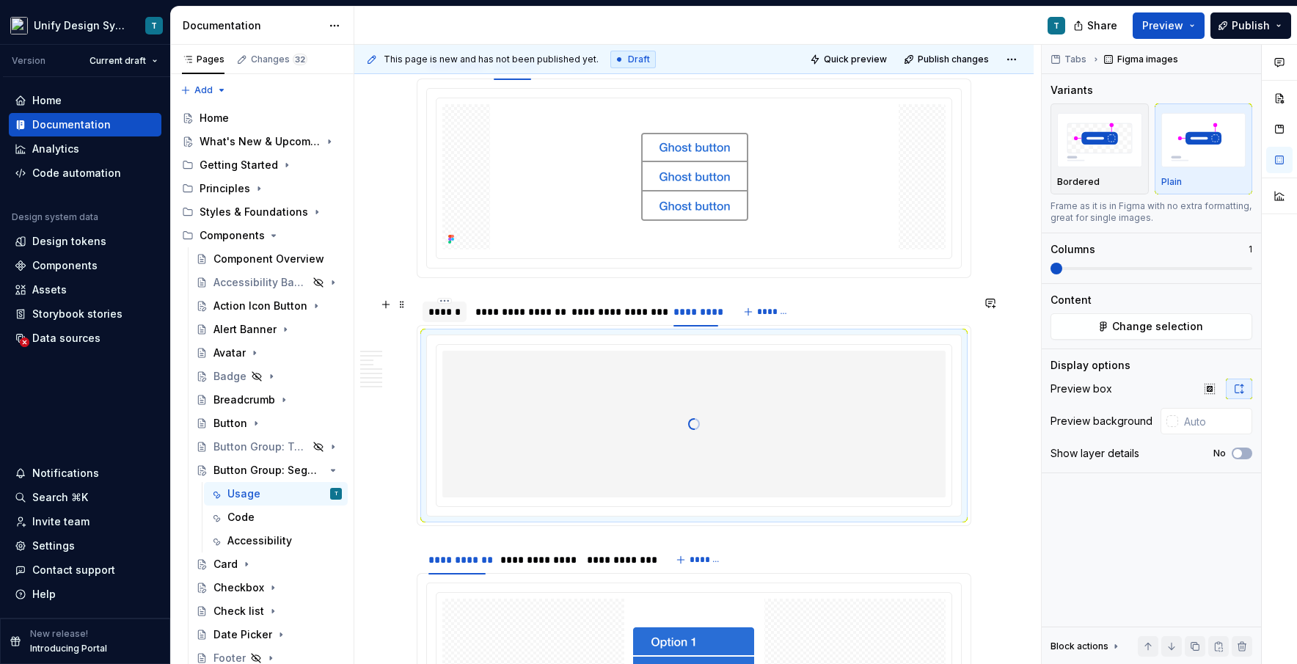
click at [461, 310] on div "******" at bounding box center [444, 311] width 32 height 15
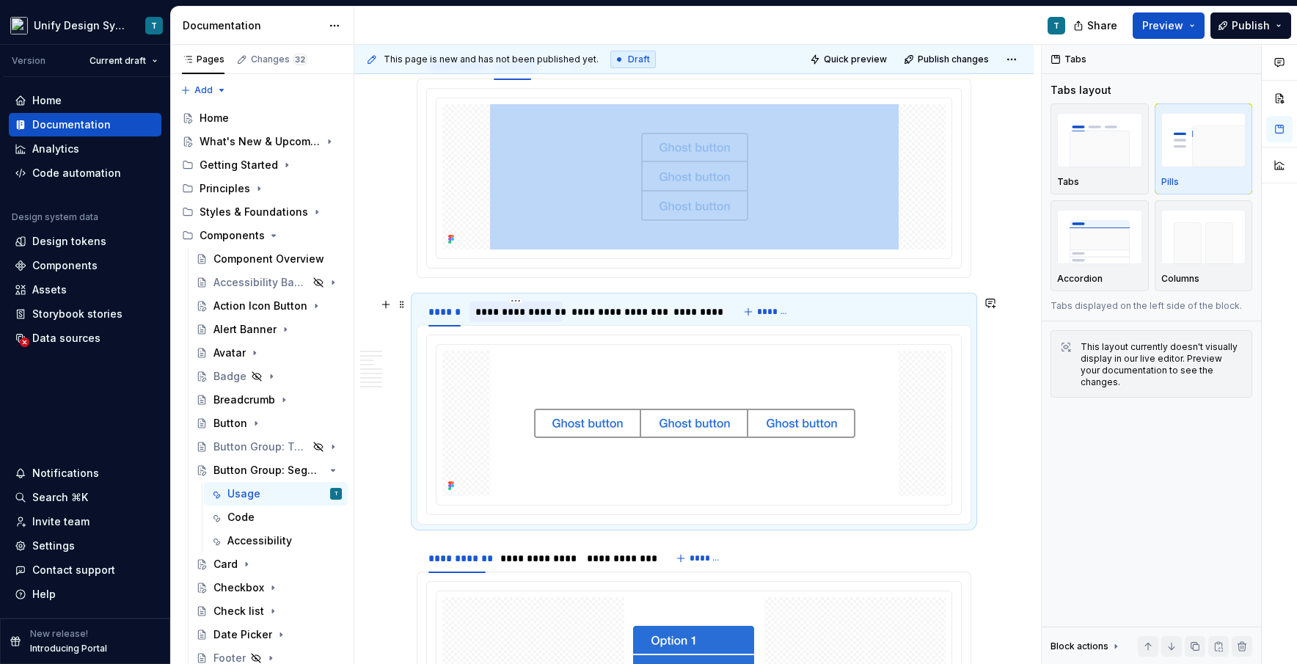
click at [514, 315] on div "**********" at bounding box center [515, 311] width 81 height 15
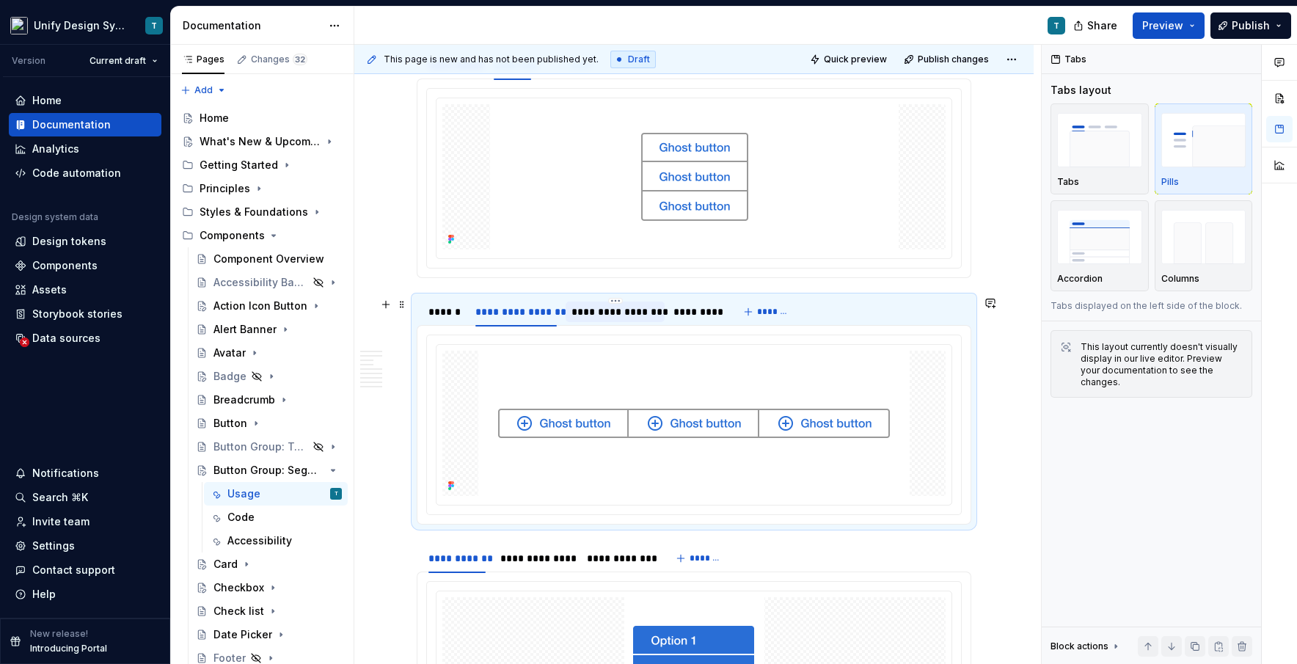
click at [601, 319] on div "**********" at bounding box center [616, 312] width 100 height 21
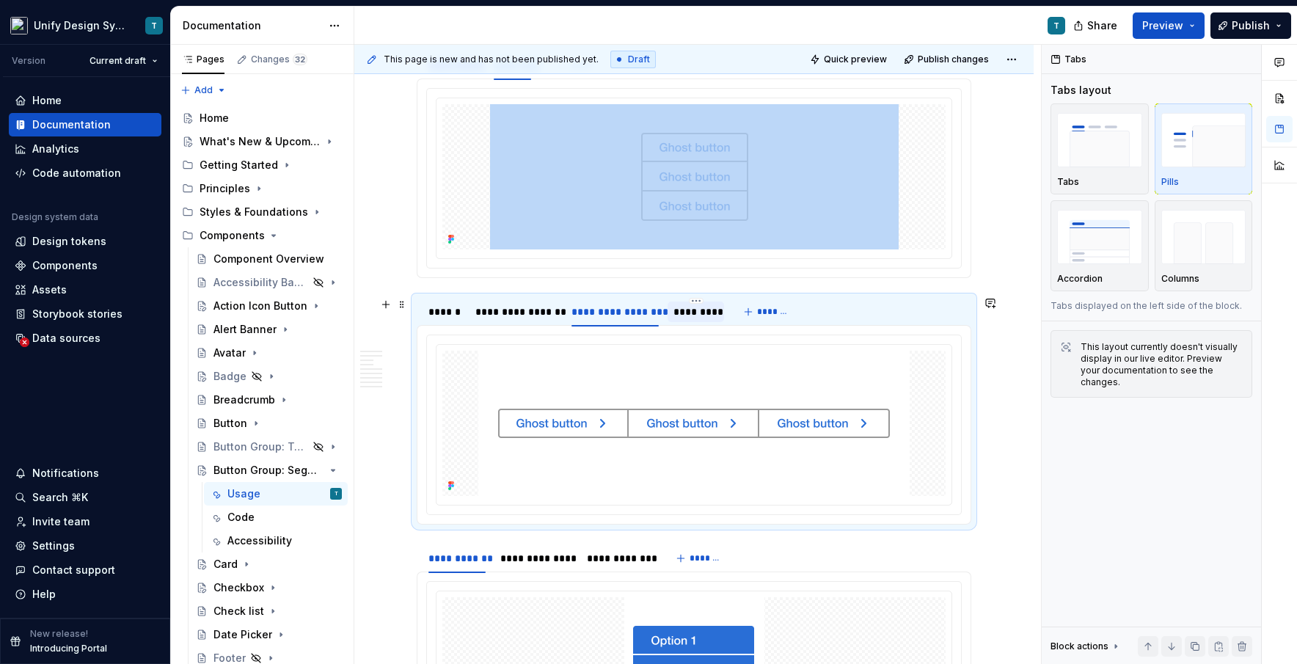
click at [699, 320] on div "*********" at bounding box center [696, 312] width 56 height 21
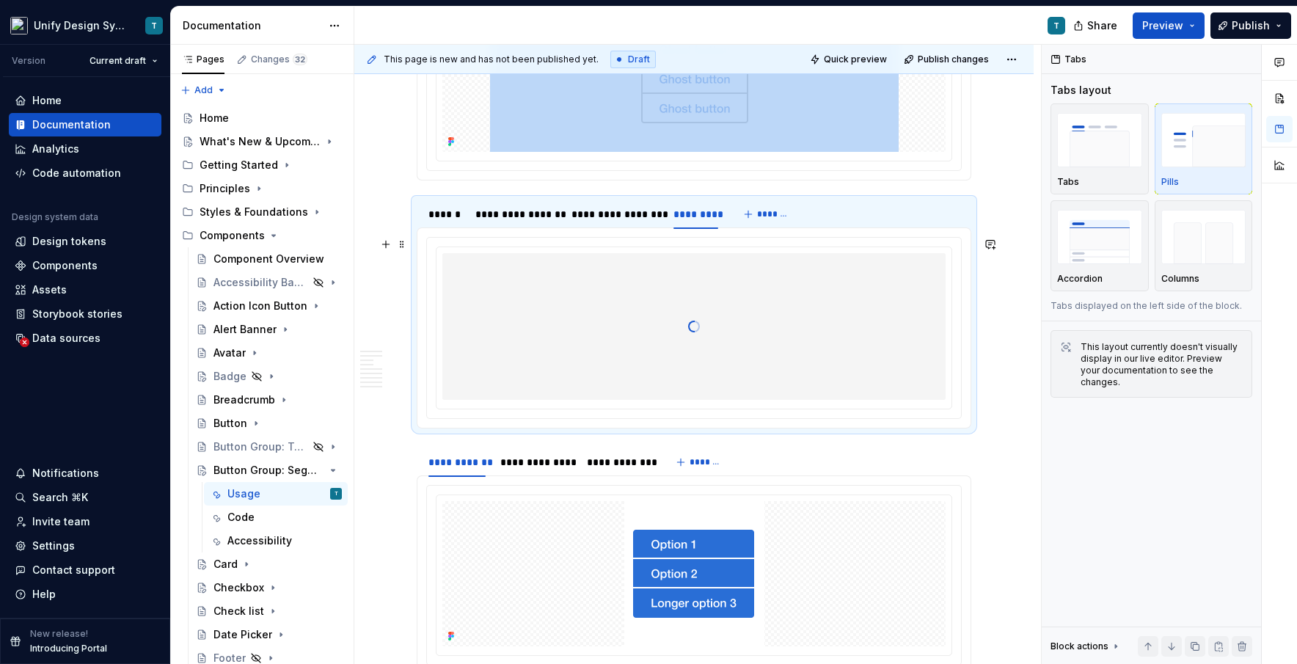
scroll to position [1791, 0]
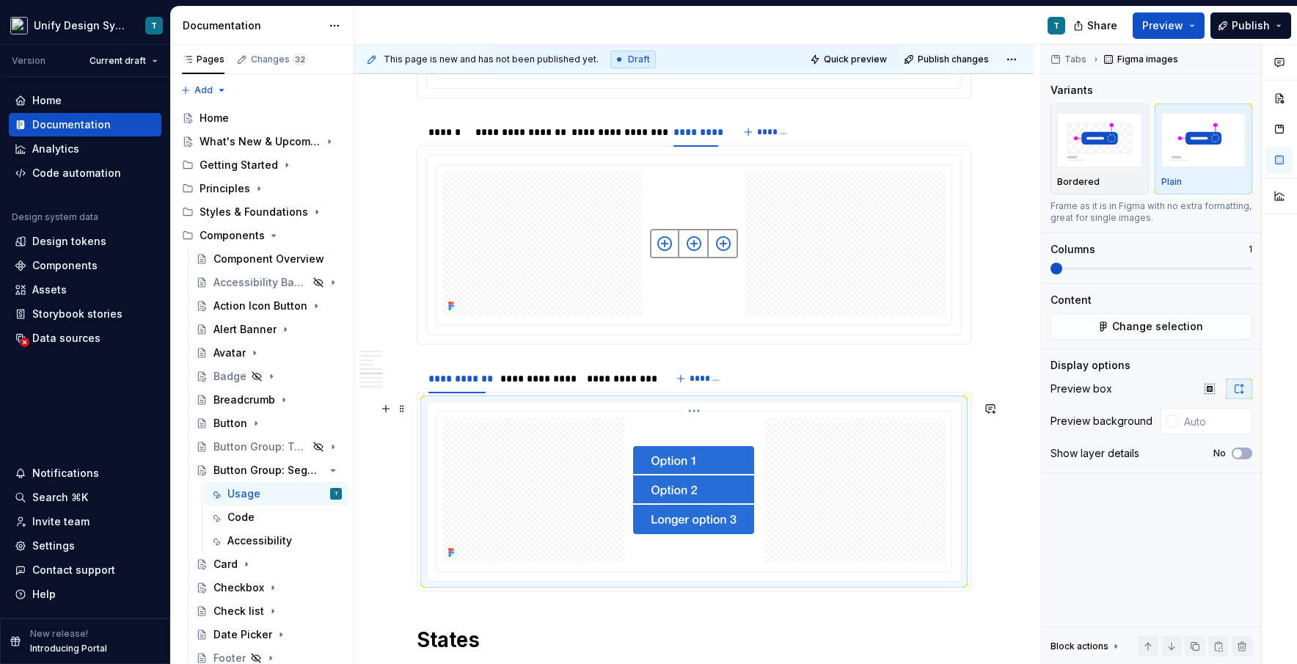
click at [672, 453] on img at bounding box center [694, 489] width 140 height 145
click at [737, 330] on button "Change selection" at bounding box center [1152, 326] width 202 height 26
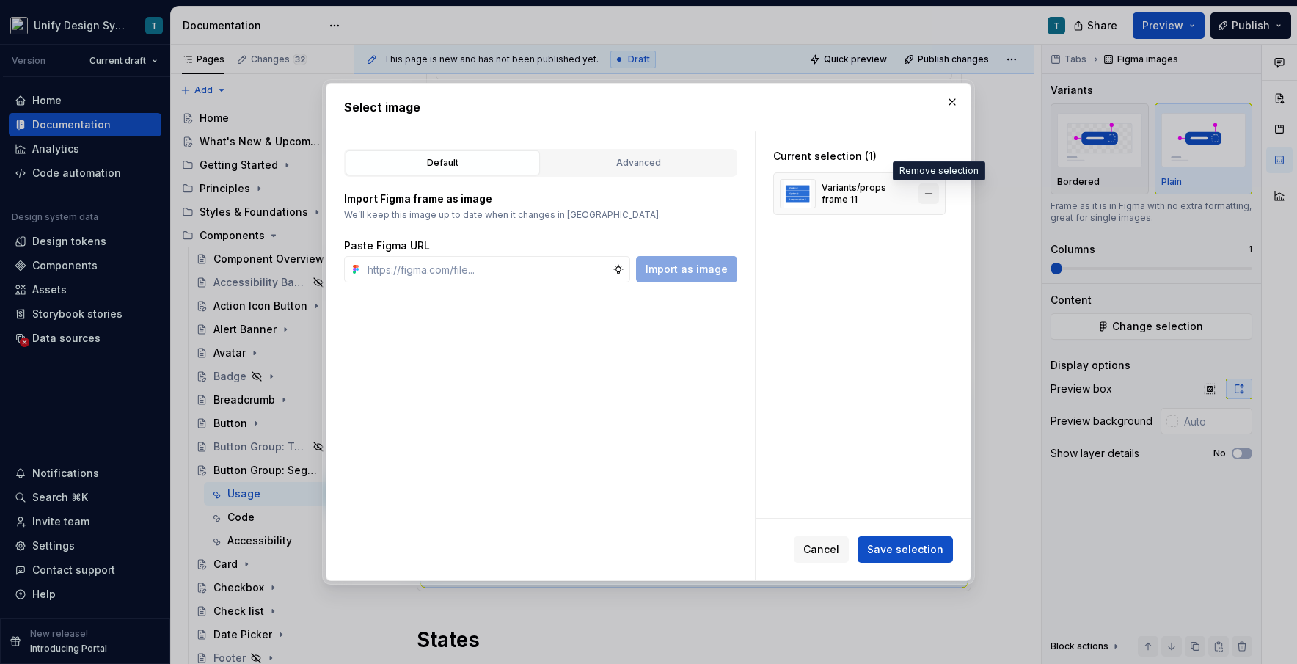
click at [737, 198] on button "button" at bounding box center [928, 193] width 21 height 21
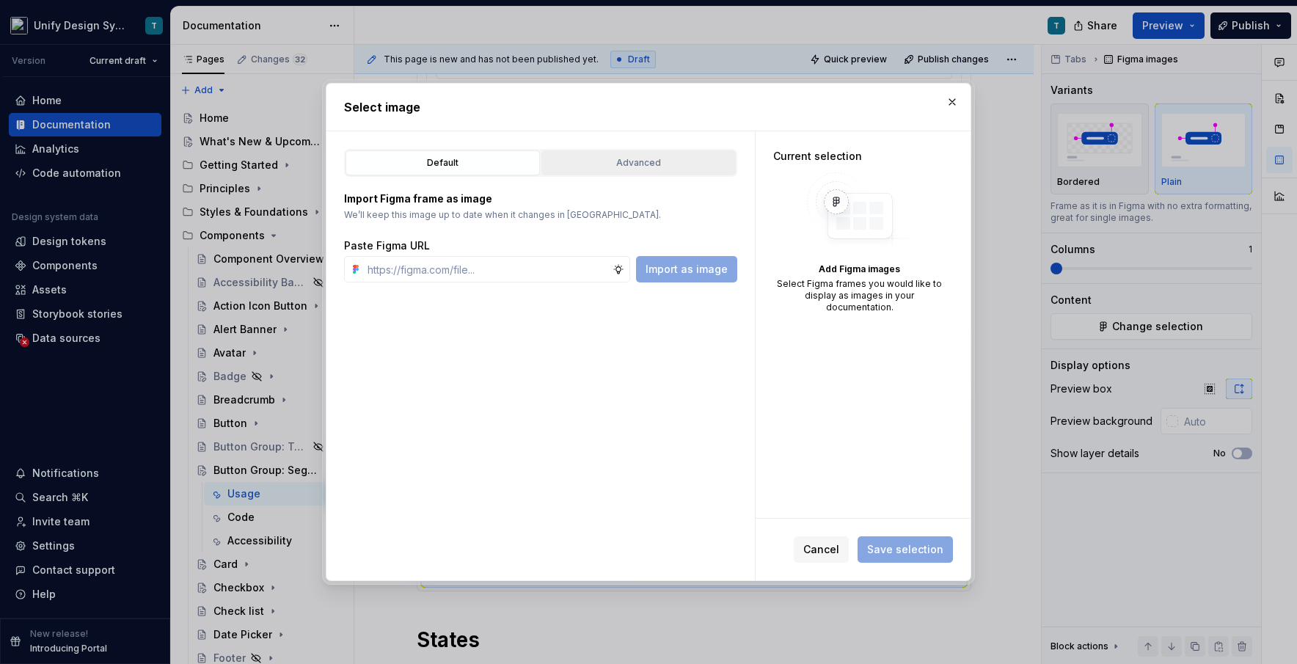
click at [640, 165] on div "Advanced" at bounding box center [639, 163] width 184 height 15
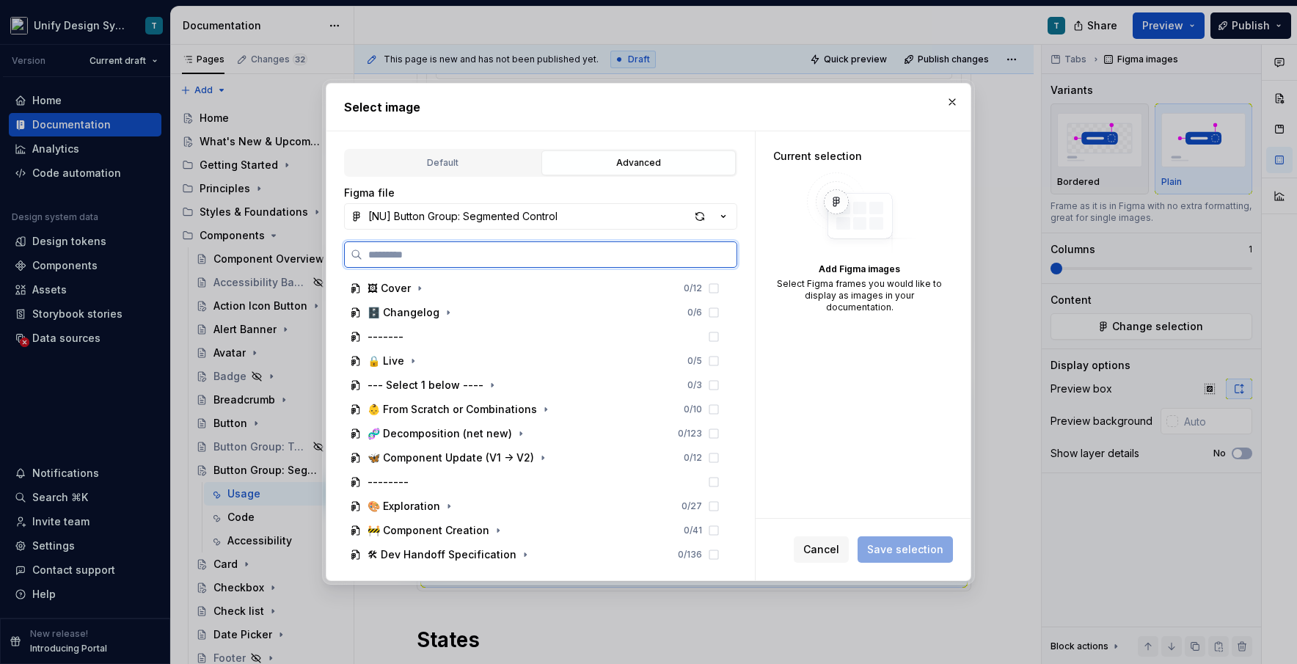
click at [507, 250] on input "search" at bounding box center [549, 254] width 374 height 15
type input "***"
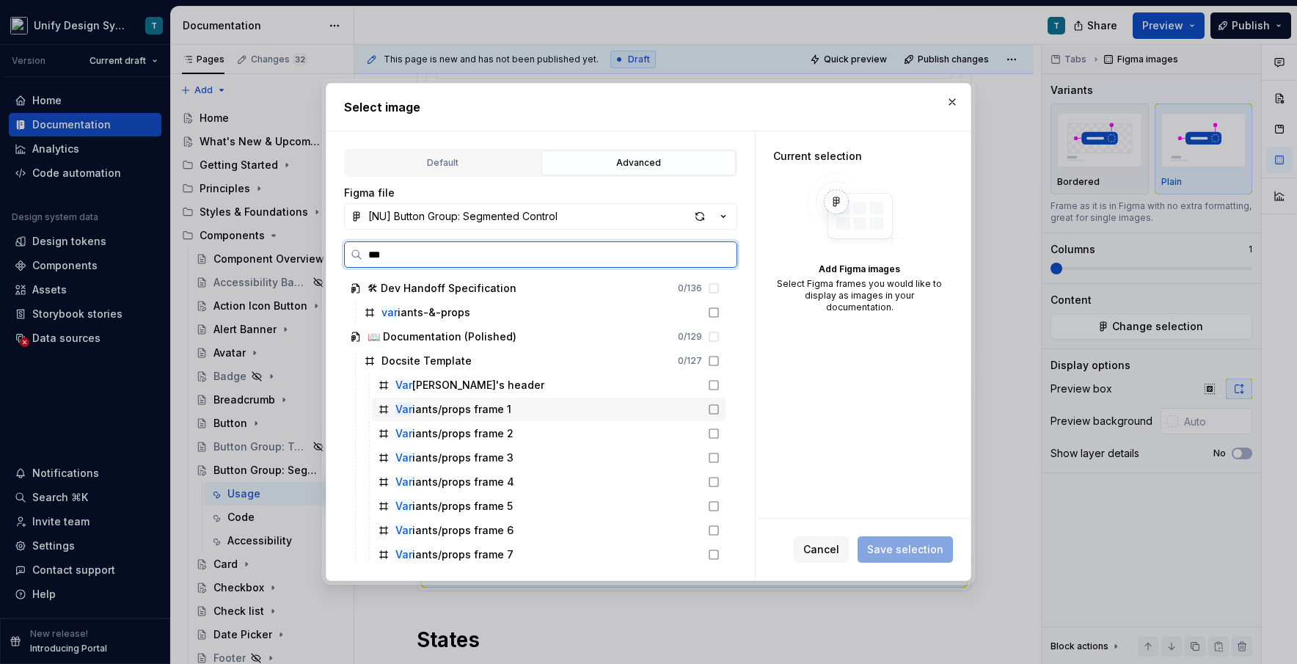
scroll to position [53, 0]
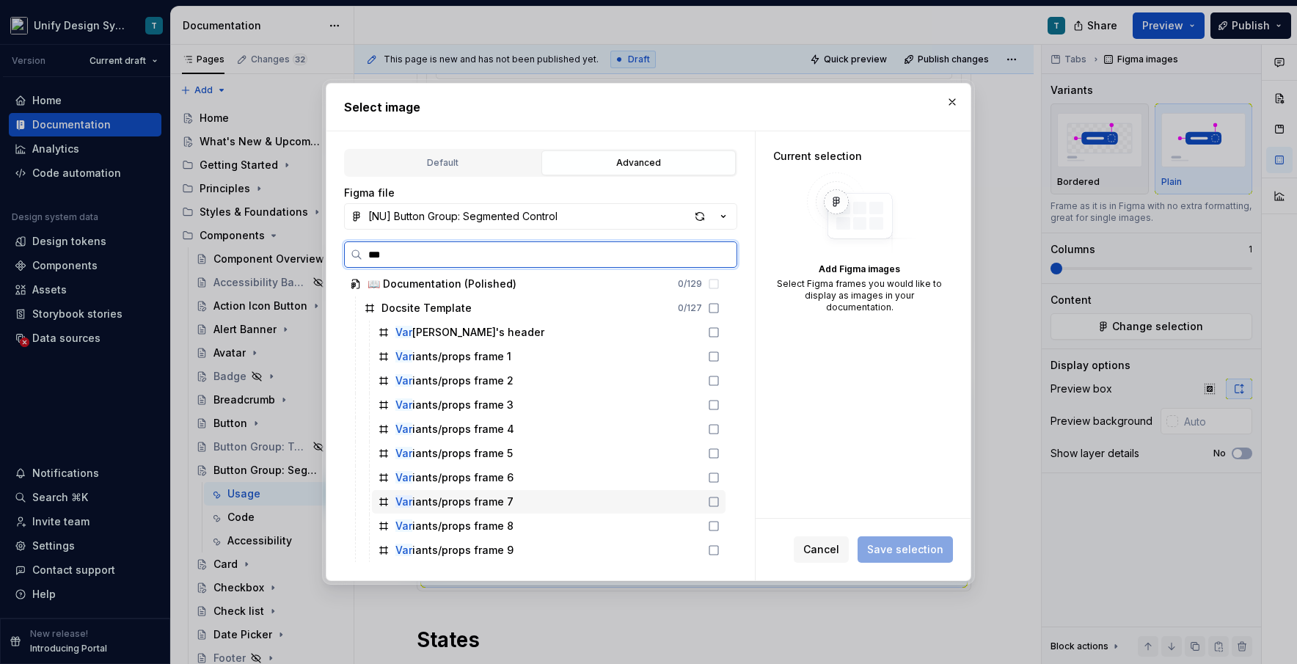
click at [497, 500] on div "Var iants/props frame 7" at bounding box center [454, 501] width 118 height 15
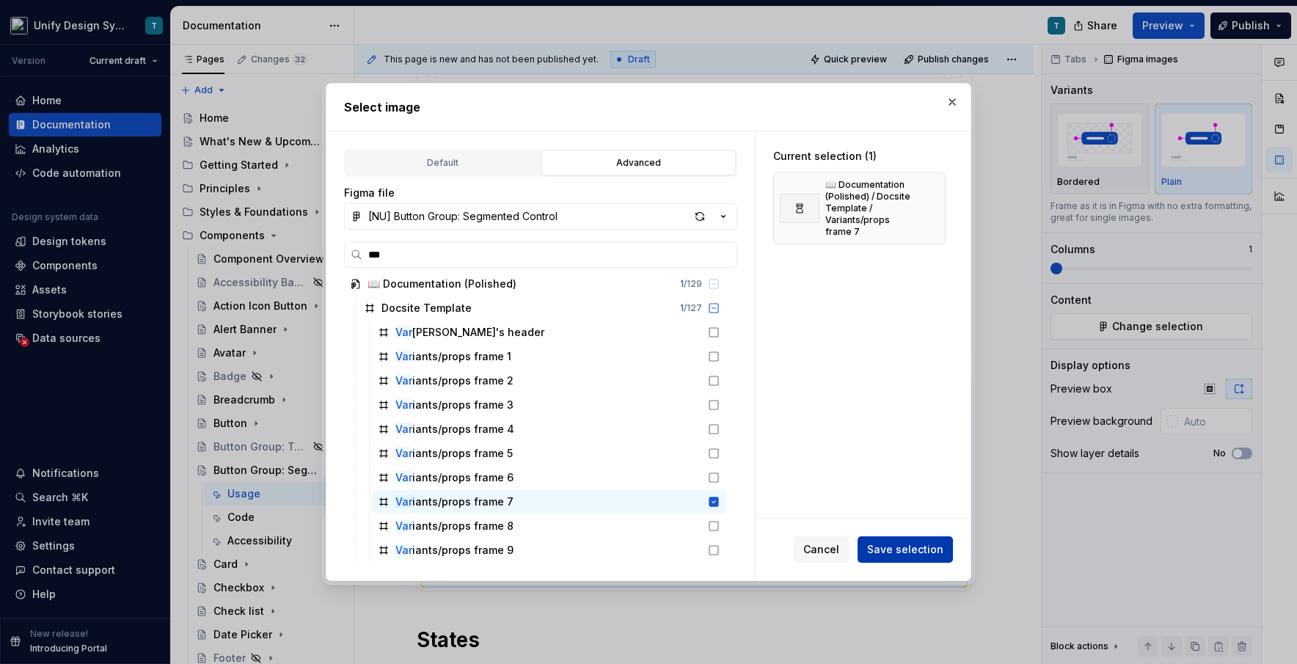
click at [737, 549] on span "Save selection" at bounding box center [905, 549] width 76 height 15
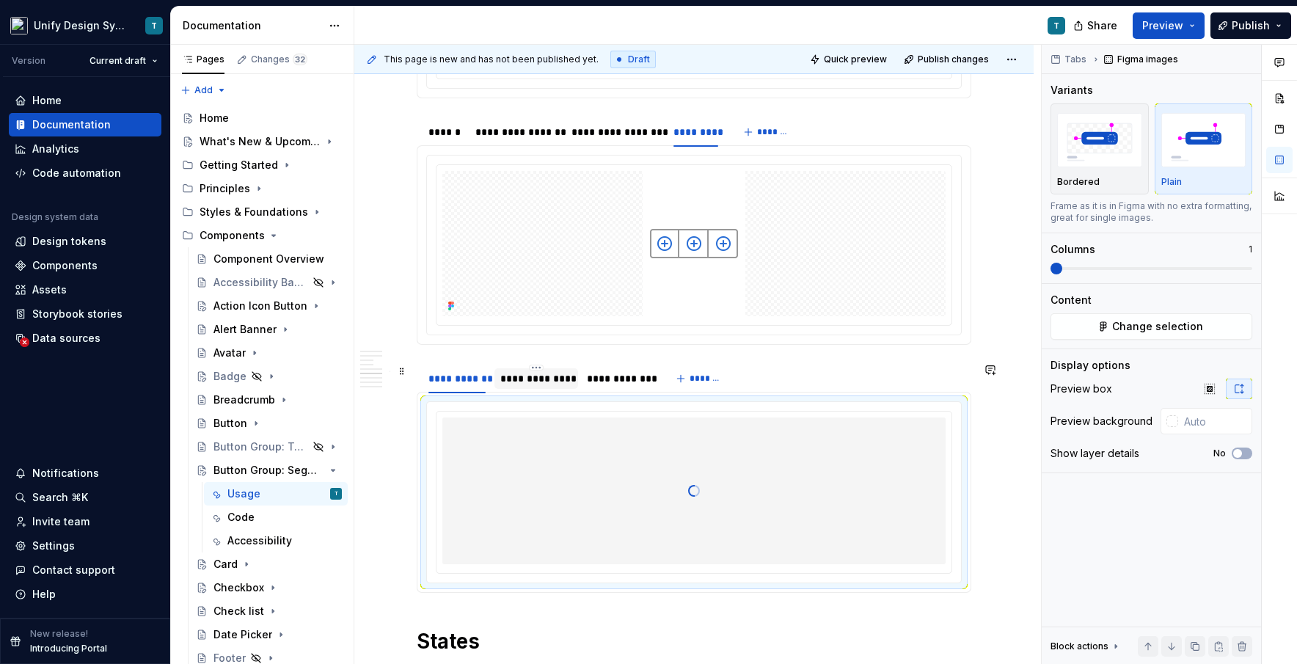
click at [536, 379] on div "**********" at bounding box center [536, 378] width 72 height 15
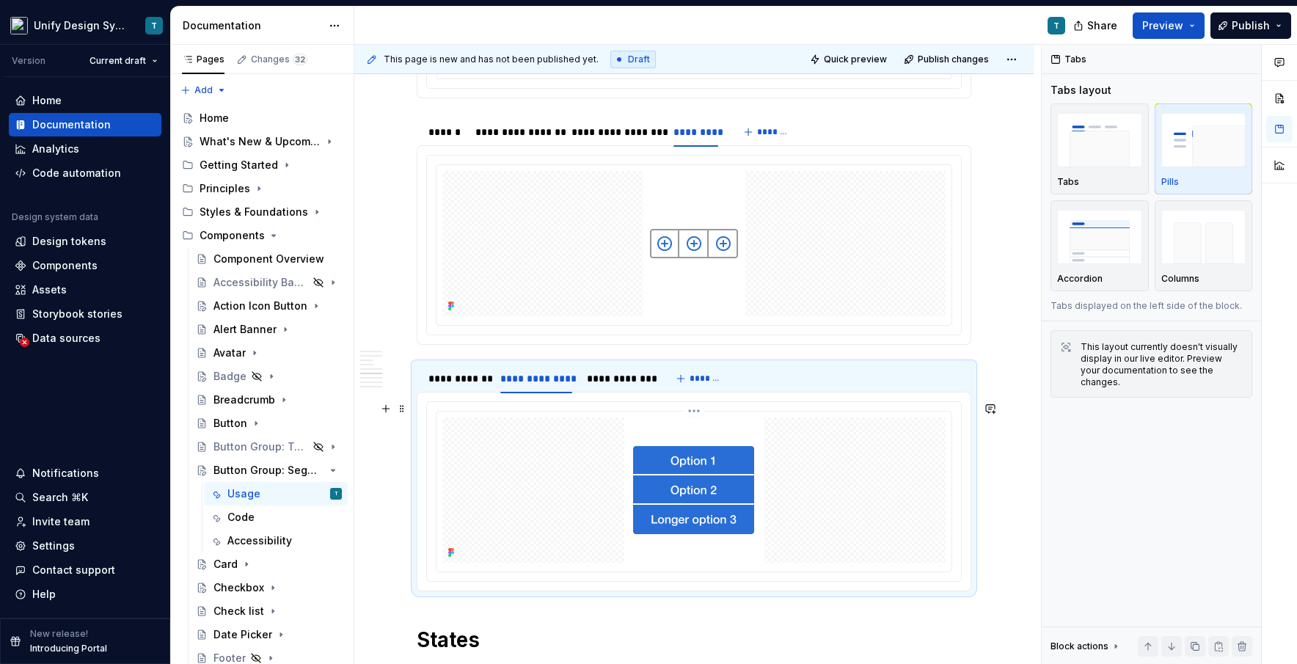
click at [635, 474] on img at bounding box center [694, 489] width 140 height 145
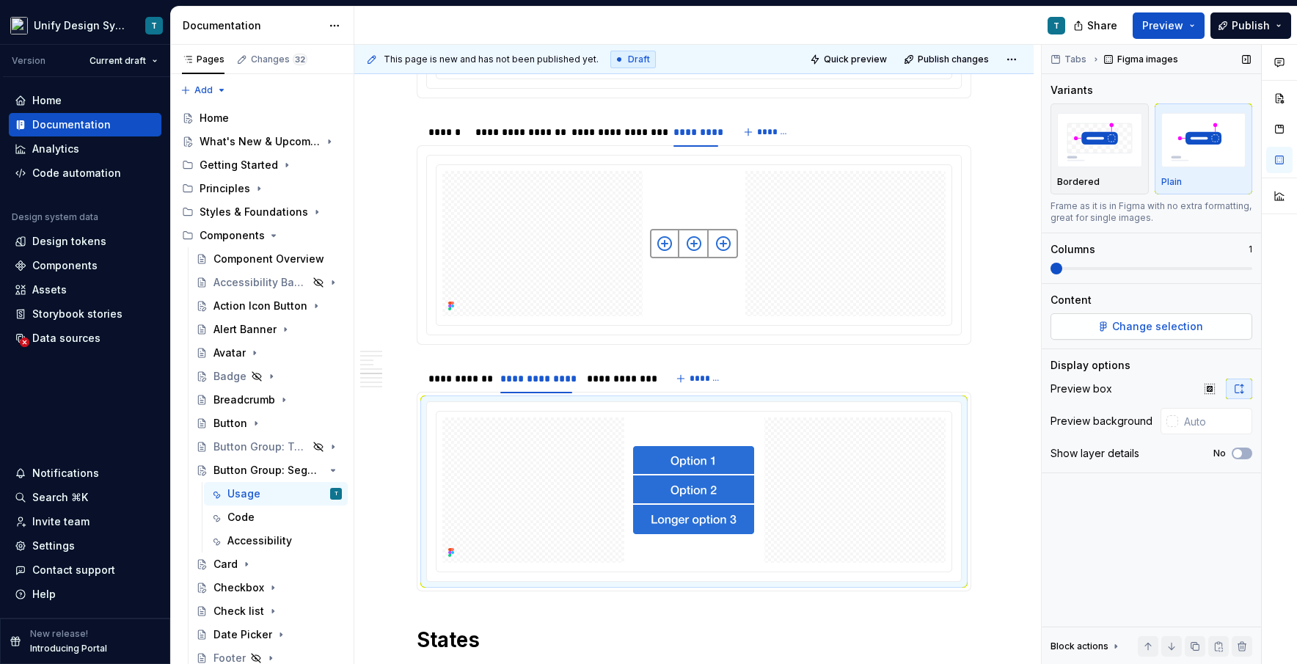
click at [737, 324] on span "Change selection" at bounding box center [1157, 326] width 91 height 15
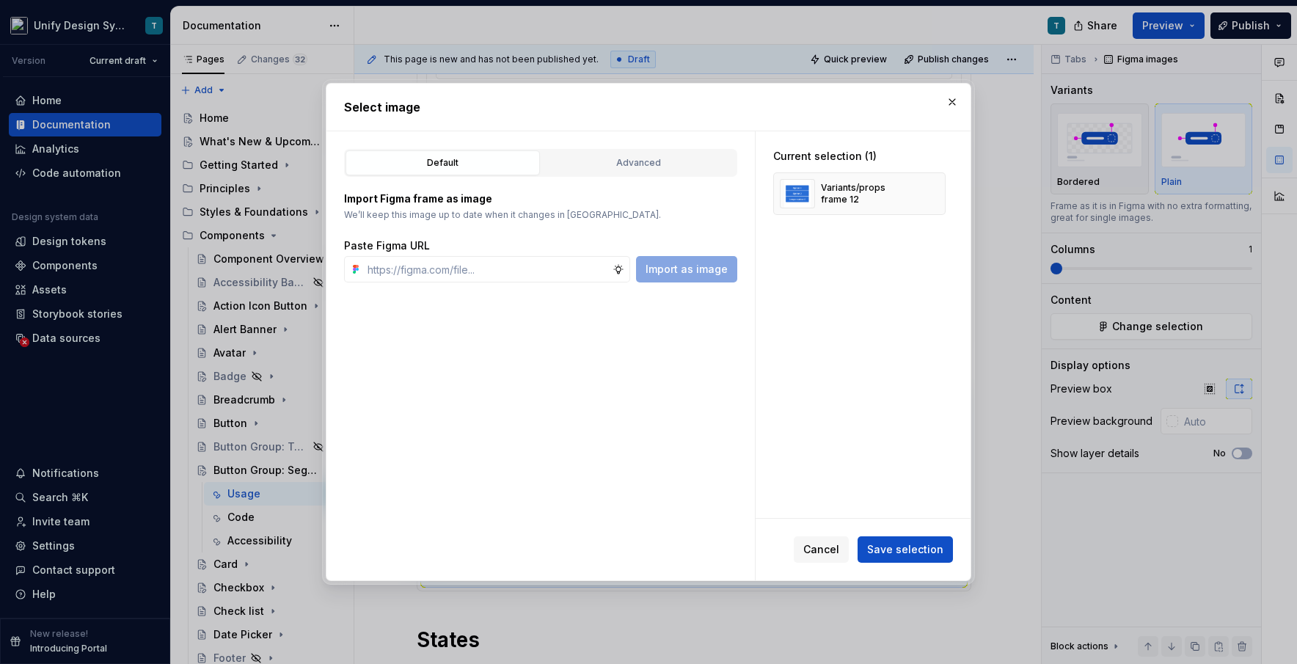
type textarea "*"
click at [737, 195] on button "button" at bounding box center [928, 193] width 21 height 21
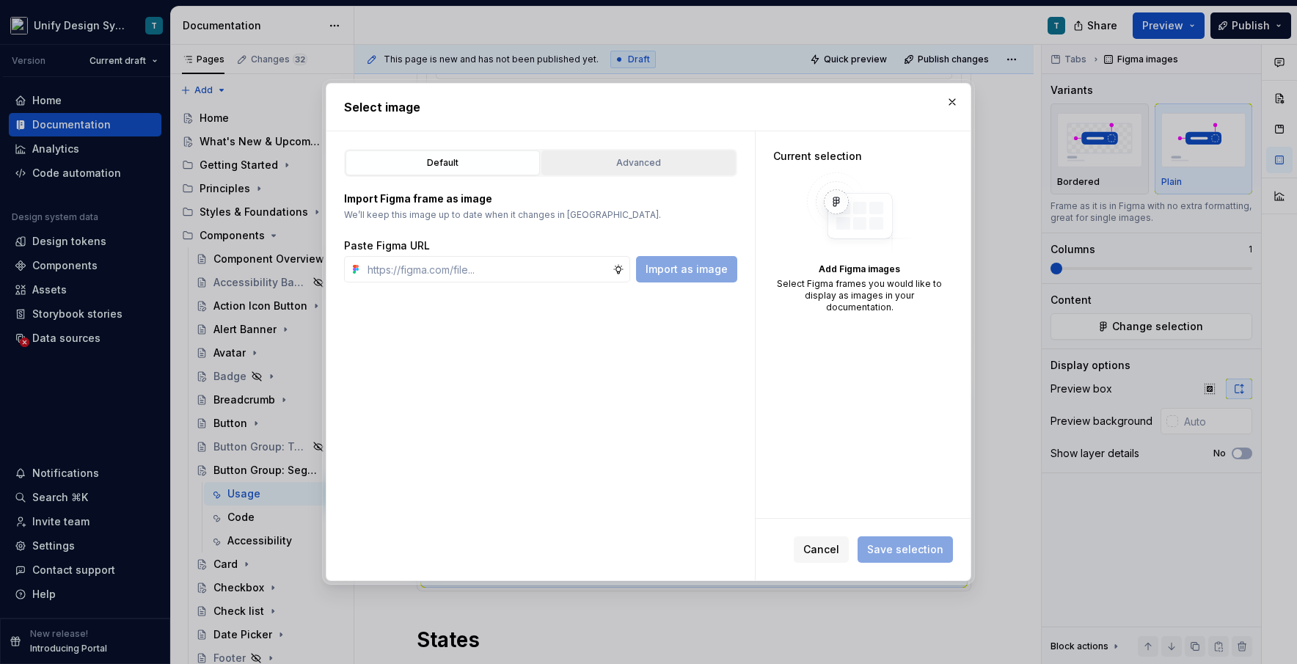
click at [674, 170] on button "Advanced" at bounding box center [638, 162] width 194 height 25
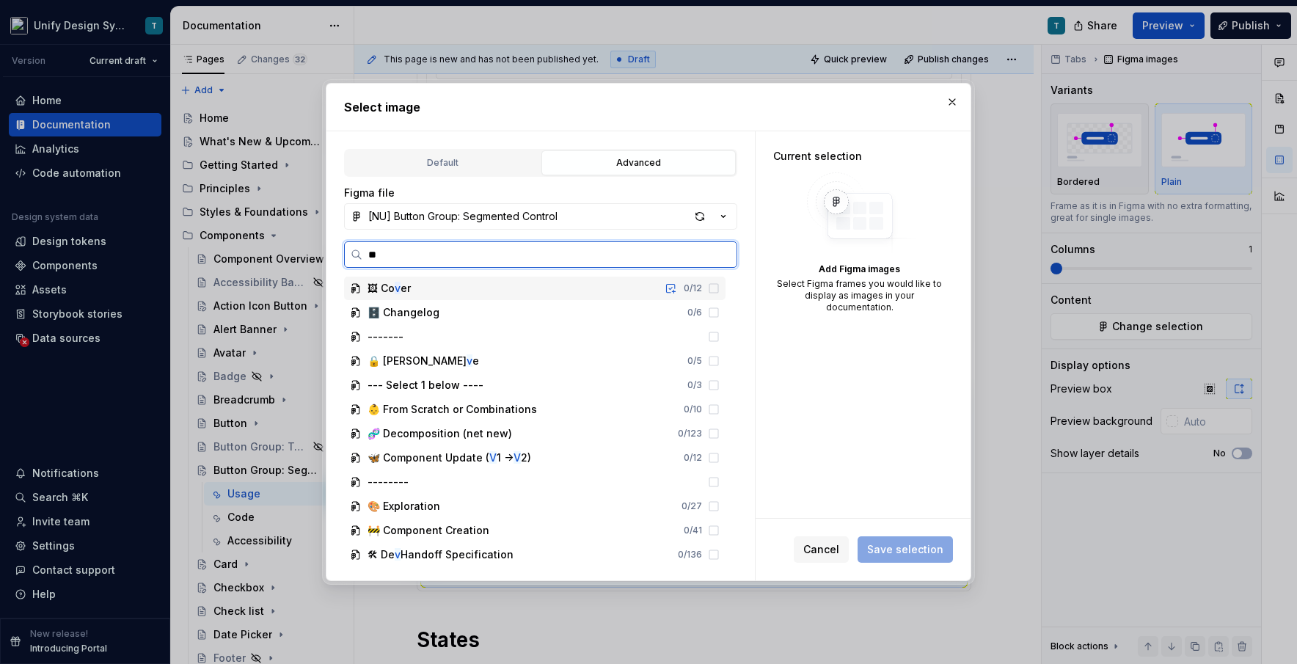
type input "***"
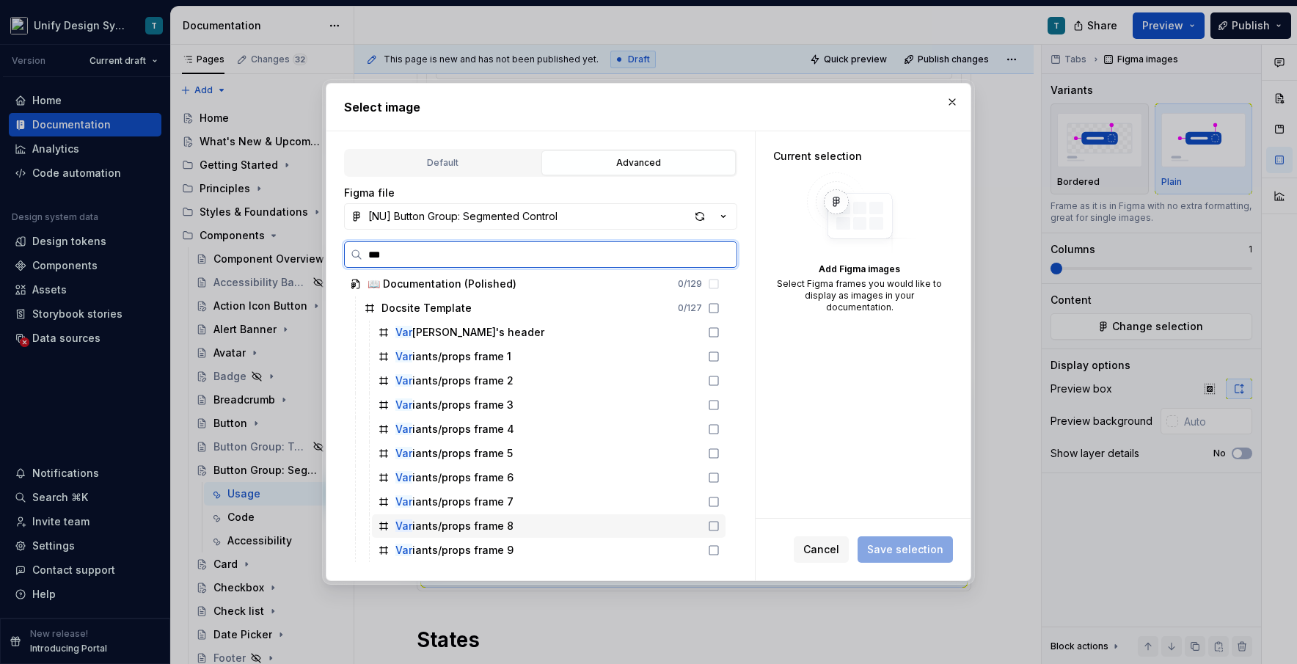
click at [497, 522] on div "Var iants/props frame 8" at bounding box center [454, 526] width 118 height 15
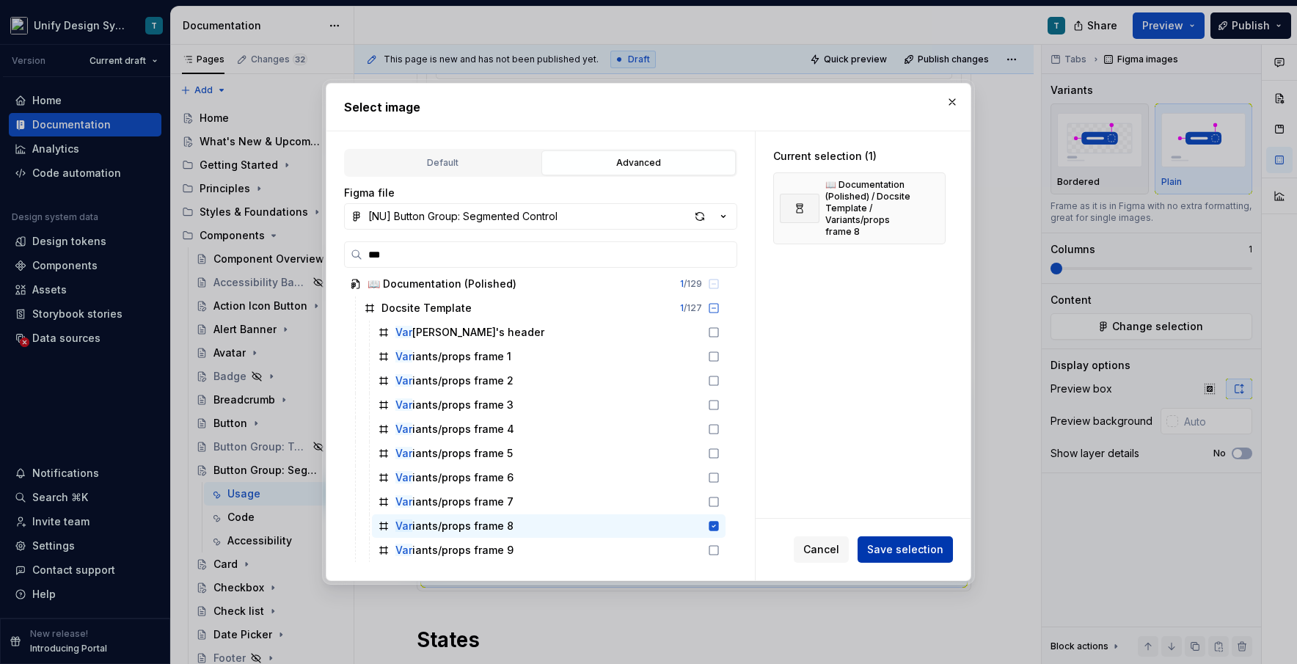
click at [737, 549] on span "Save selection" at bounding box center [905, 549] width 76 height 15
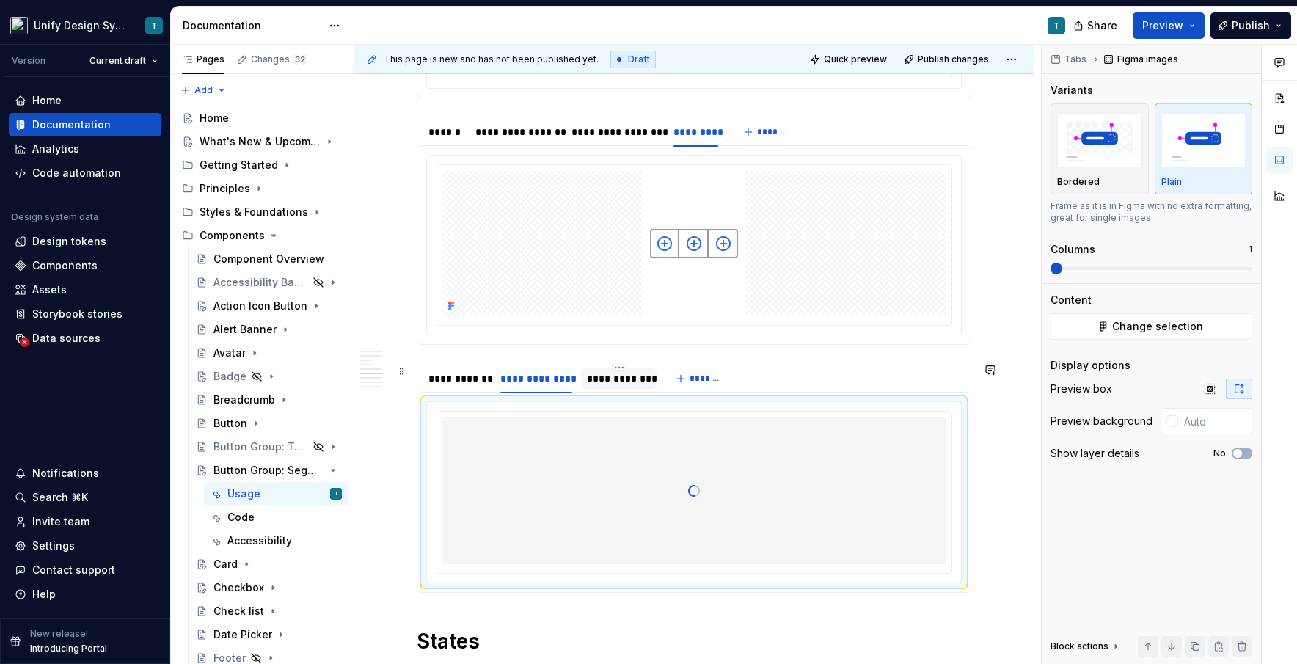
click at [630, 388] on div "**********" at bounding box center [619, 378] width 76 height 21
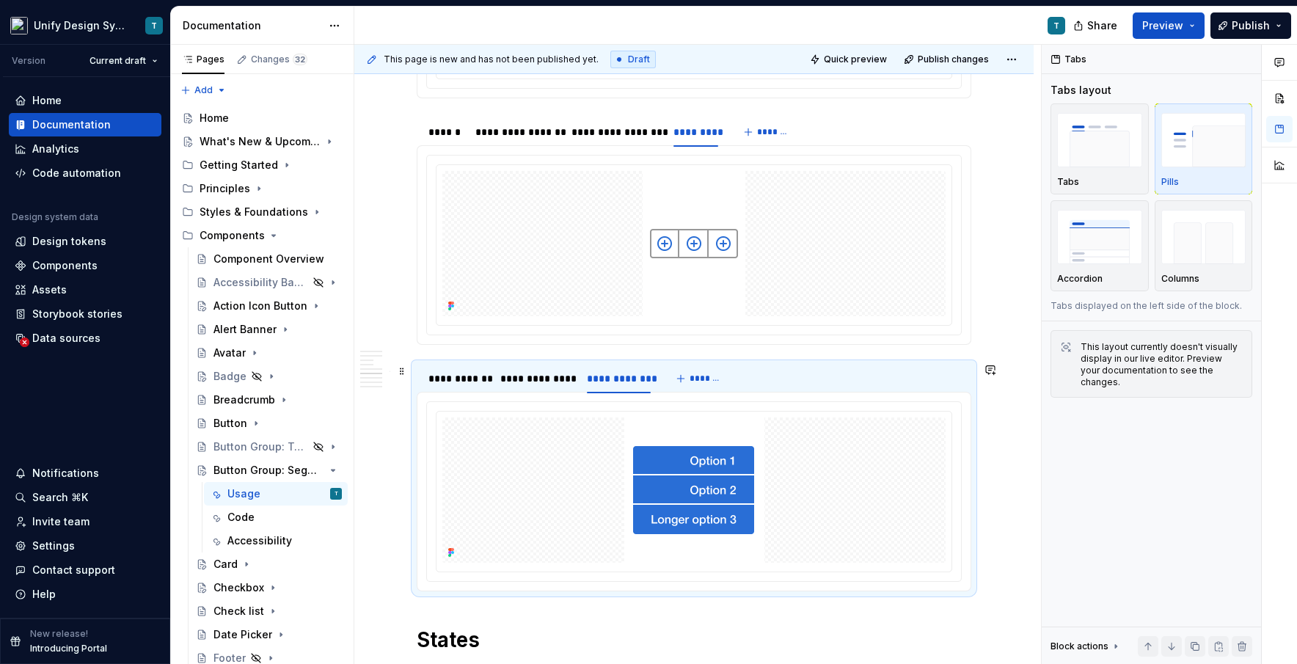
click at [665, 450] on img at bounding box center [694, 489] width 140 height 145
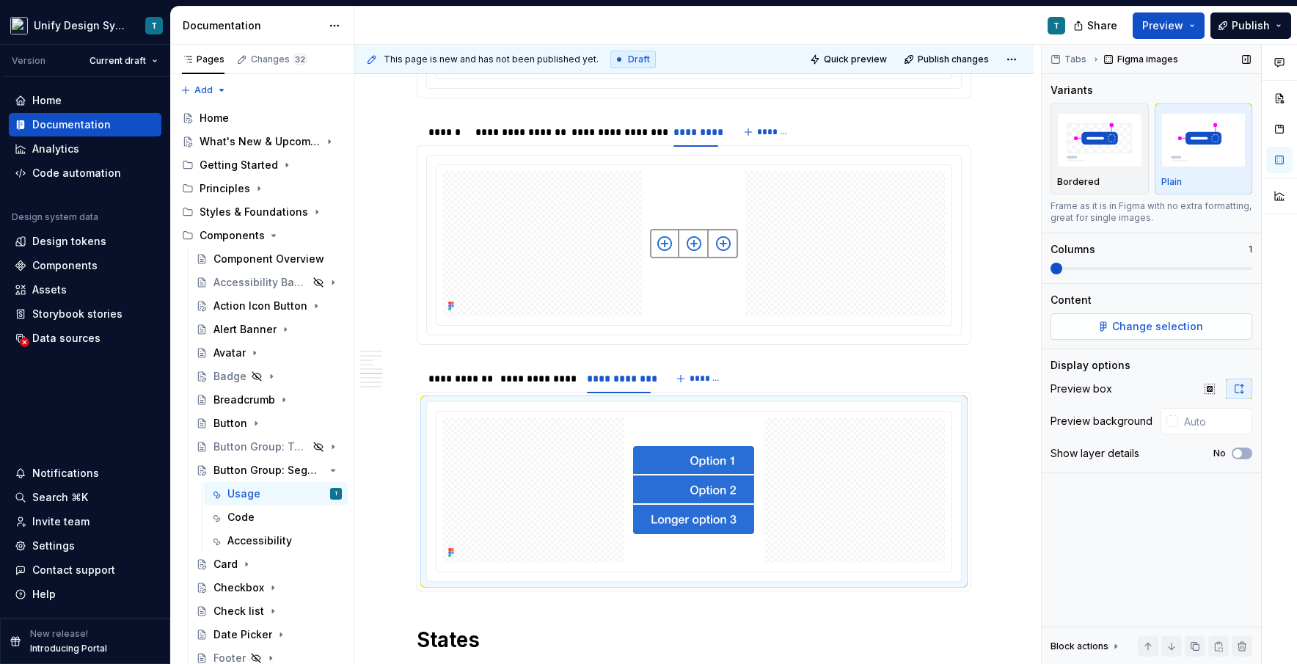
click at [737, 324] on span "Change selection" at bounding box center [1157, 326] width 91 height 15
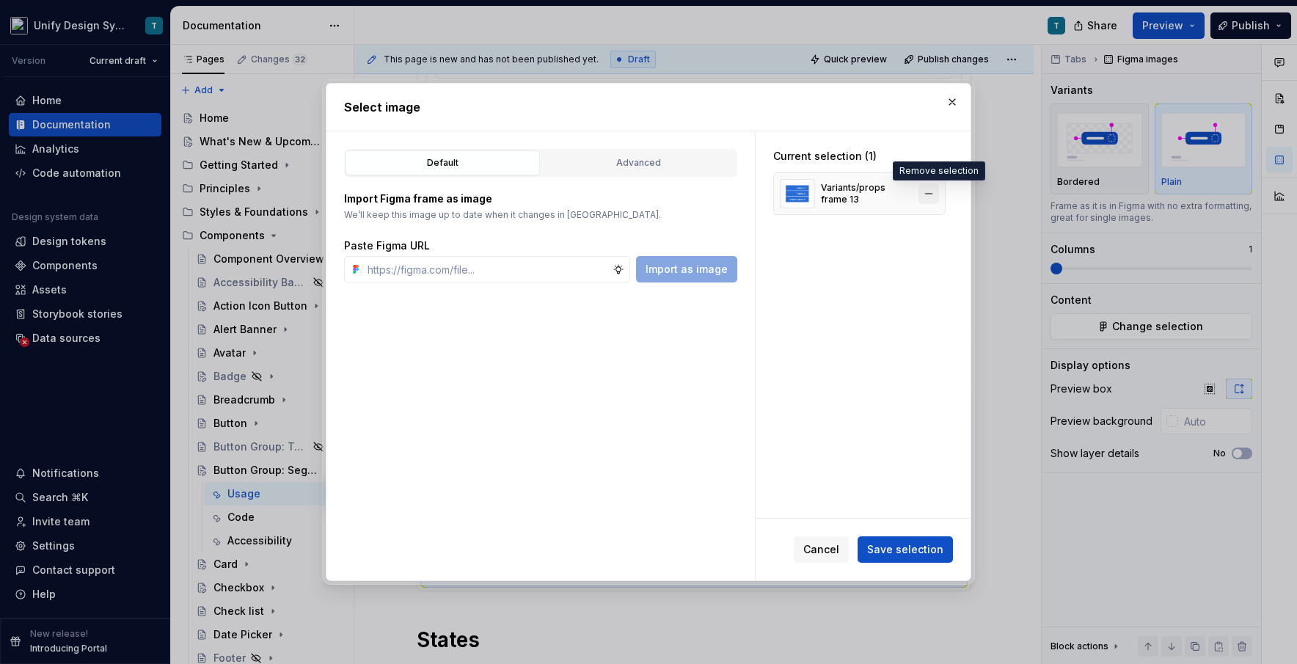
click at [737, 189] on button "button" at bounding box center [928, 193] width 21 height 21
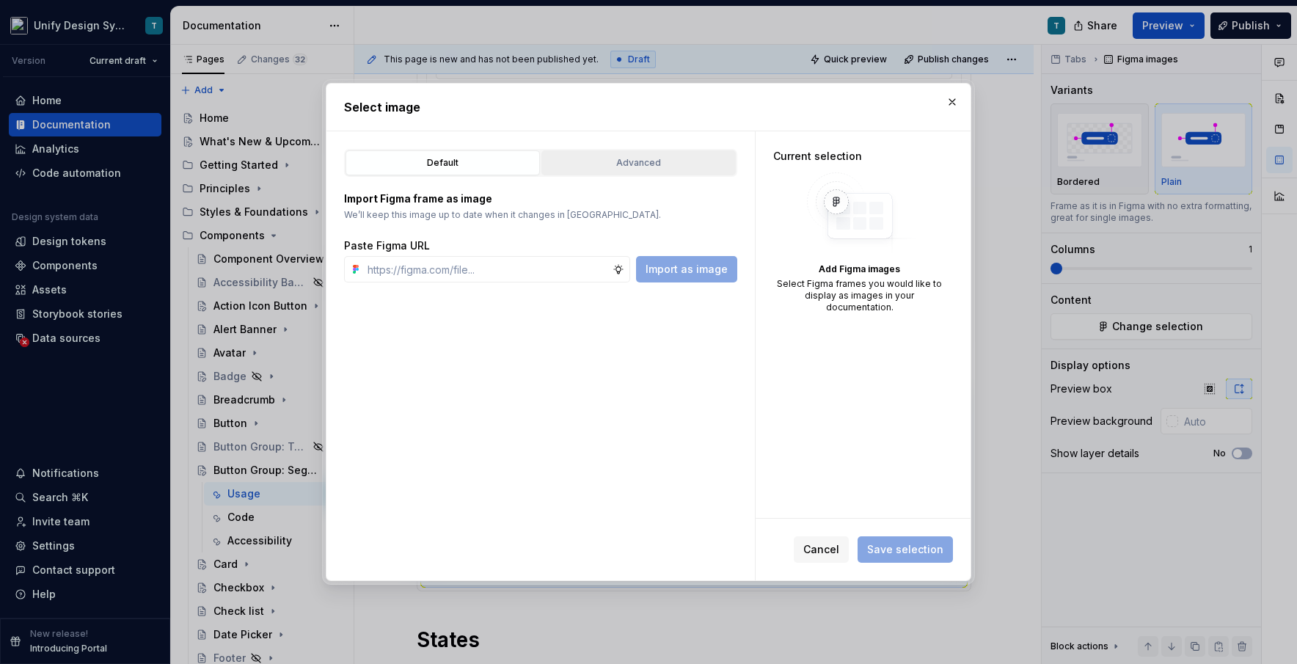
click at [640, 165] on div "Advanced" at bounding box center [639, 163] width 184 height 15
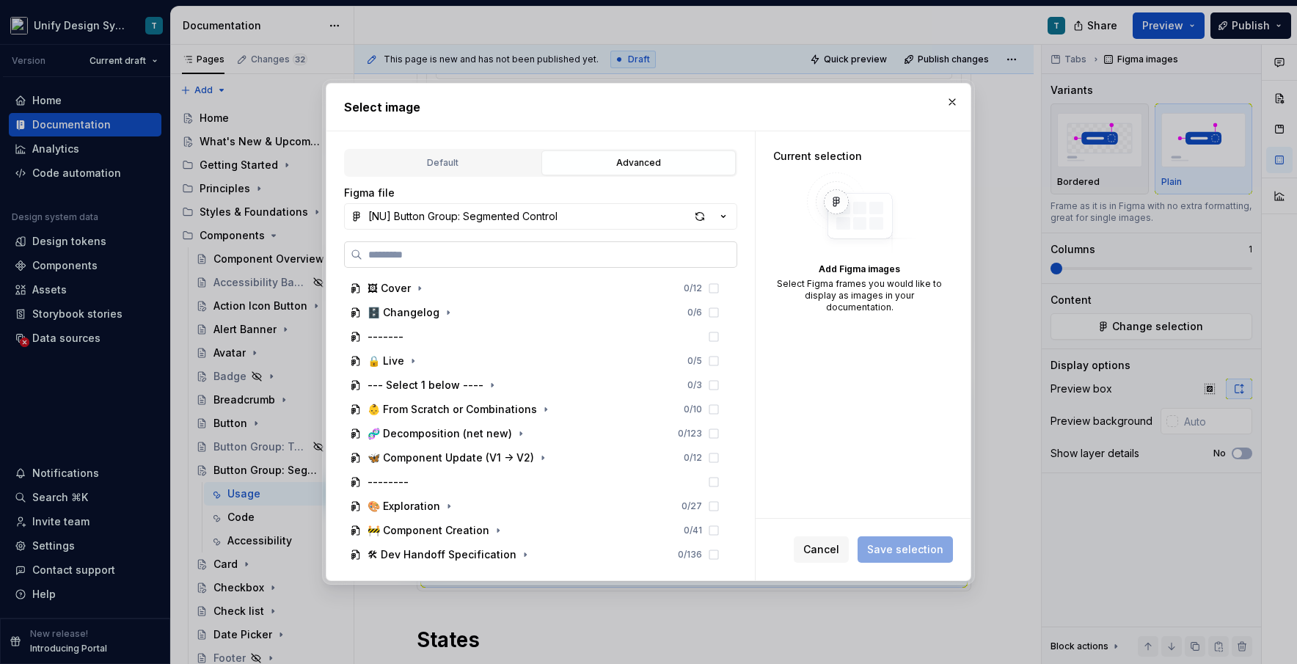
type textarea "*"
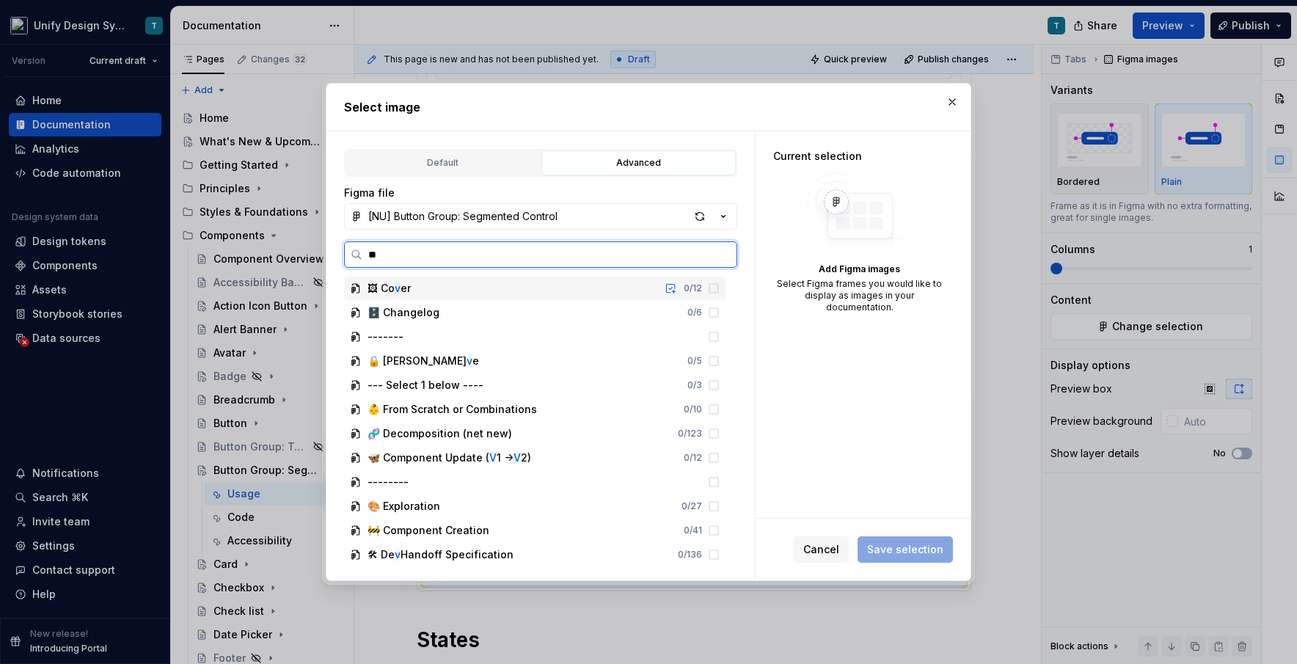
type input "***"
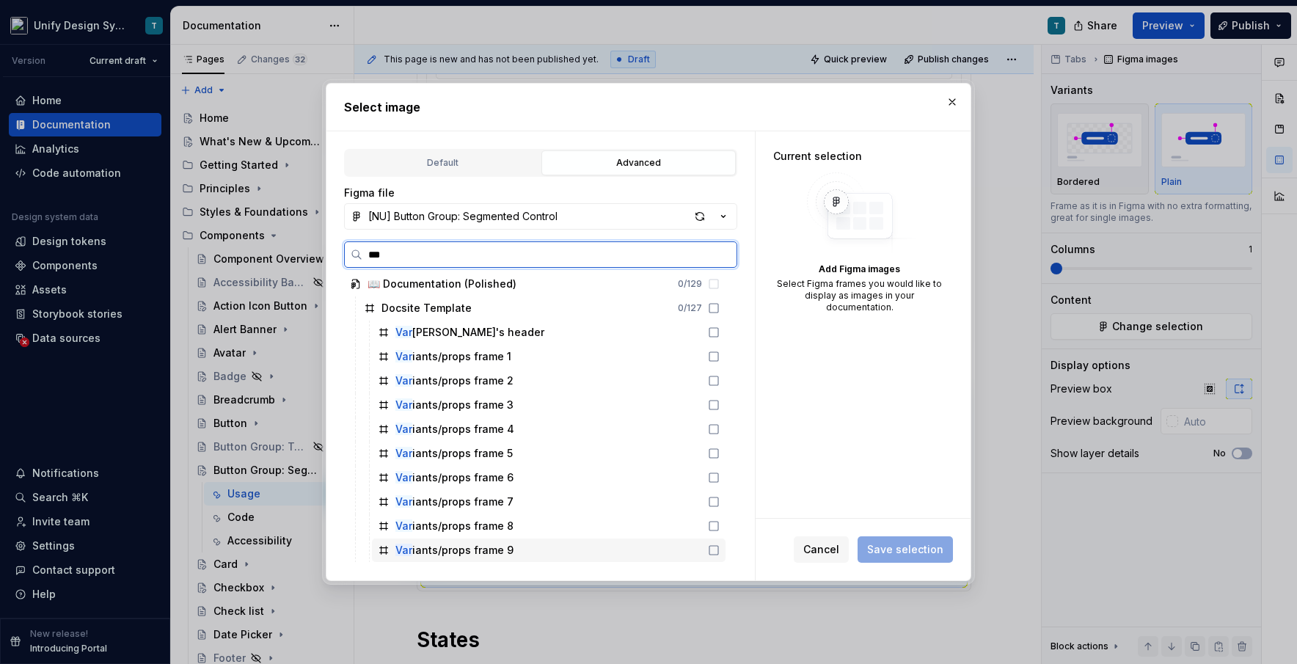
click at [496, 554] on div "Var iants/props frame 9" at bounding box center [454, 550] width 118 height 15
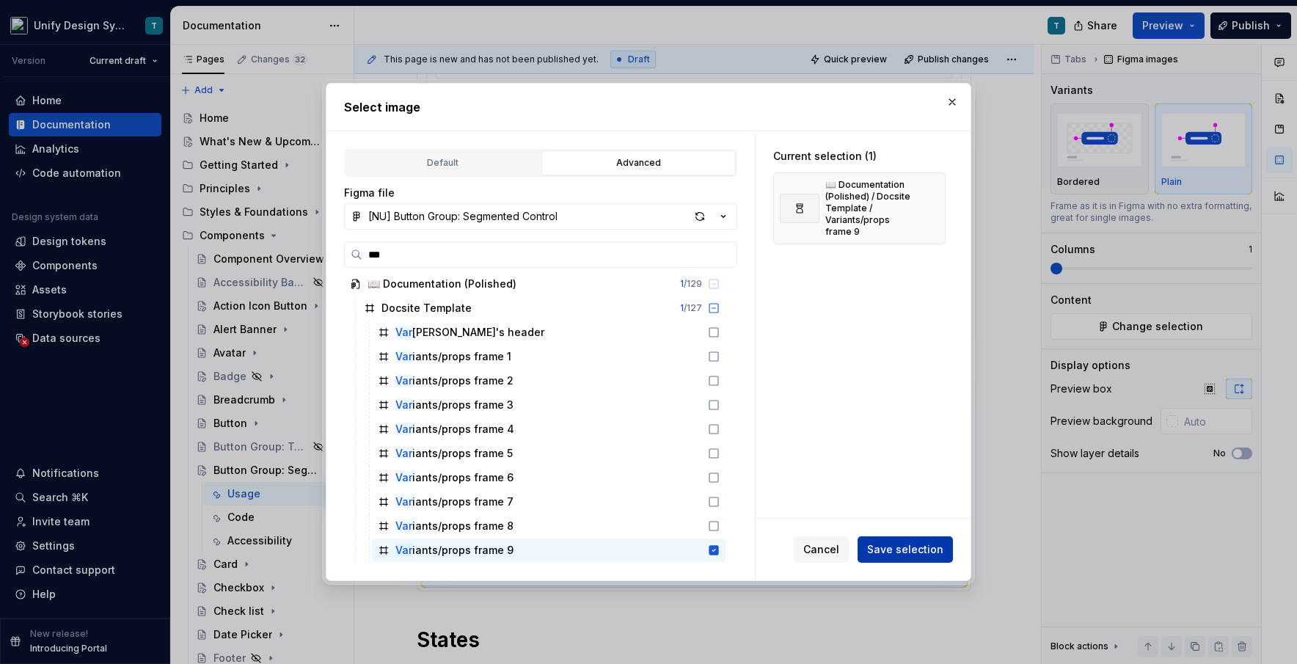
click at [737, 546] on span "Save selection" at bounding box center [905, 549] width 76 height 15
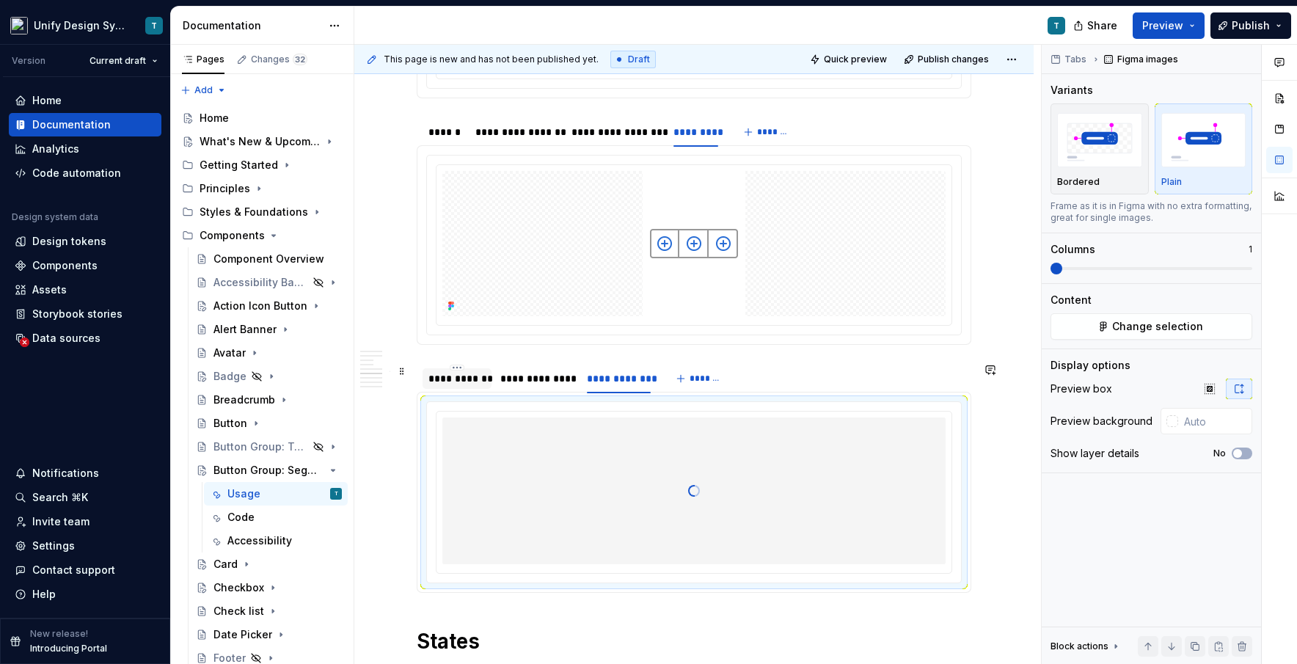
click at [455, 381] on div "**********" at bounding box center [456, 378] width 57 height 15
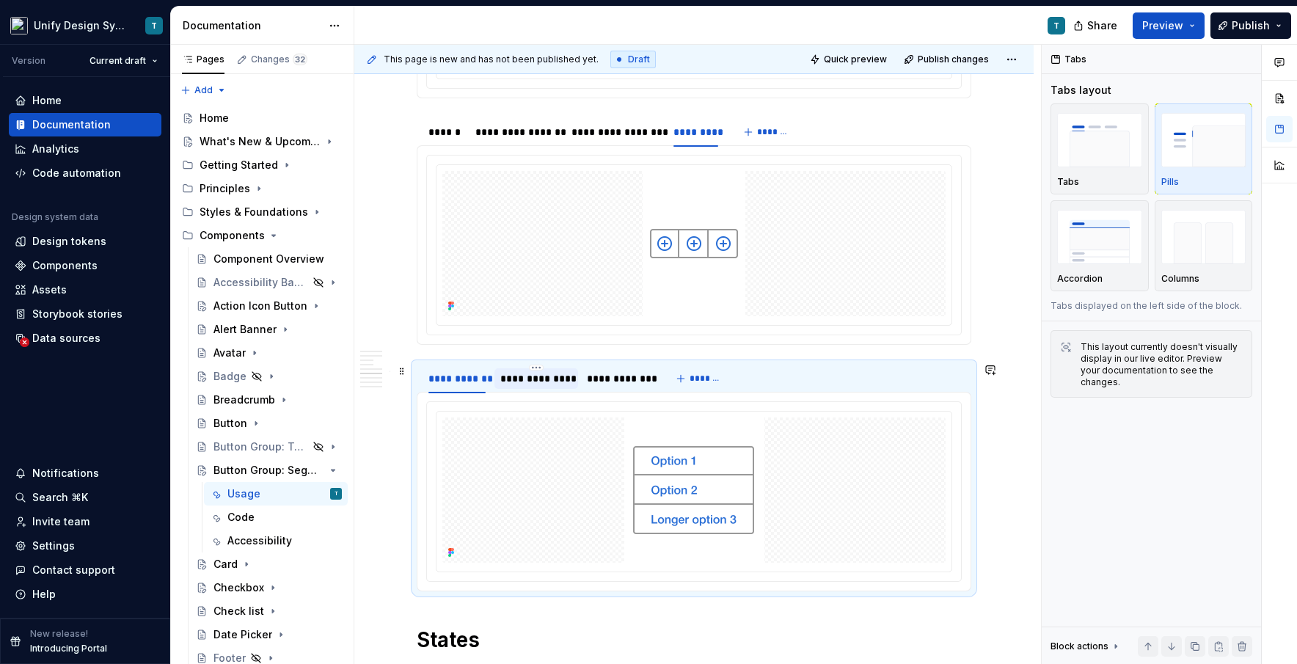
click at [536, 381] on div "**********" at bounding box center [536, 378] width 72 height 15
click at [618, 387] on div "**********" at bounding box center [619, 378] width 76 height 21
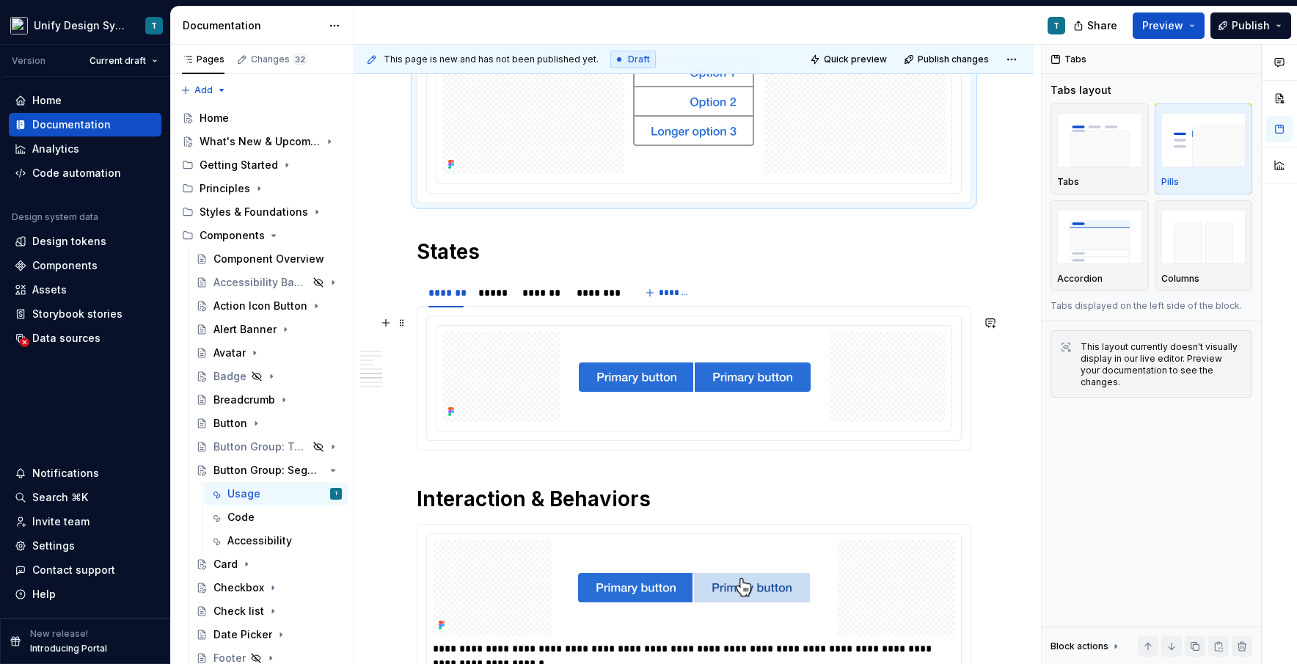
scroll to position [2188, 0]
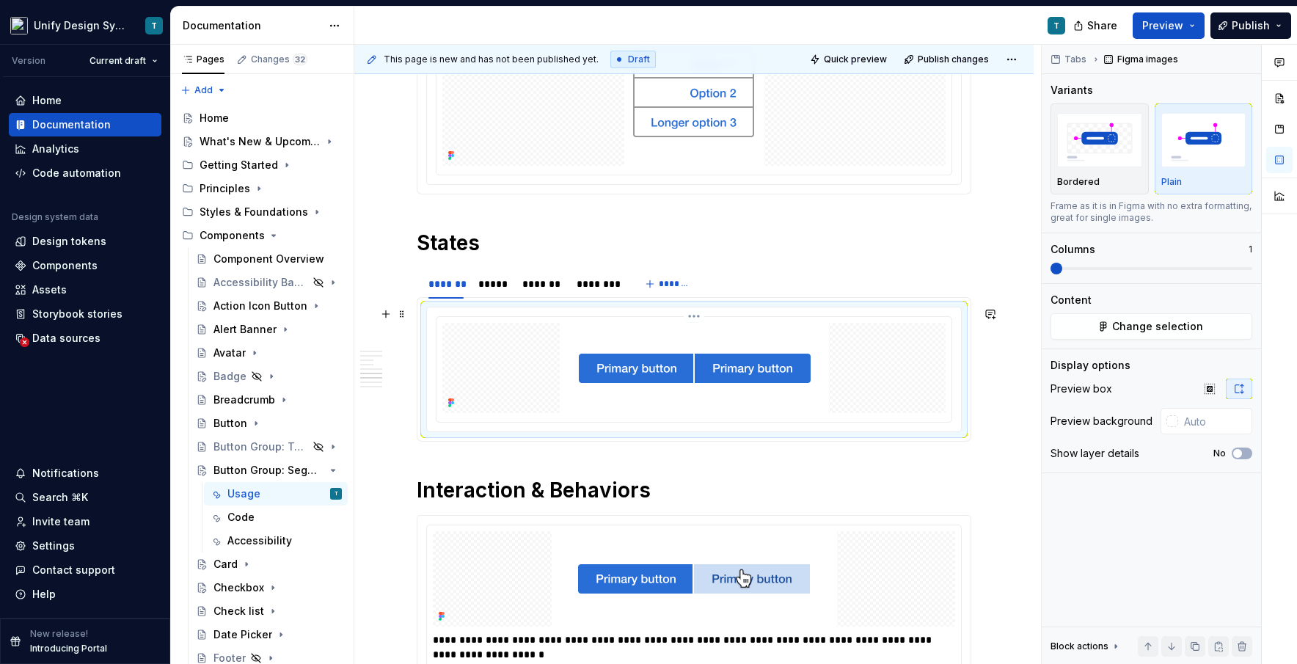
click at [631, 379] on img at bounding box center [694, 368] width 269 height 90
click at [737, 332] on button "Change selection" at bounding box center [1152, 326] width 202 height 26
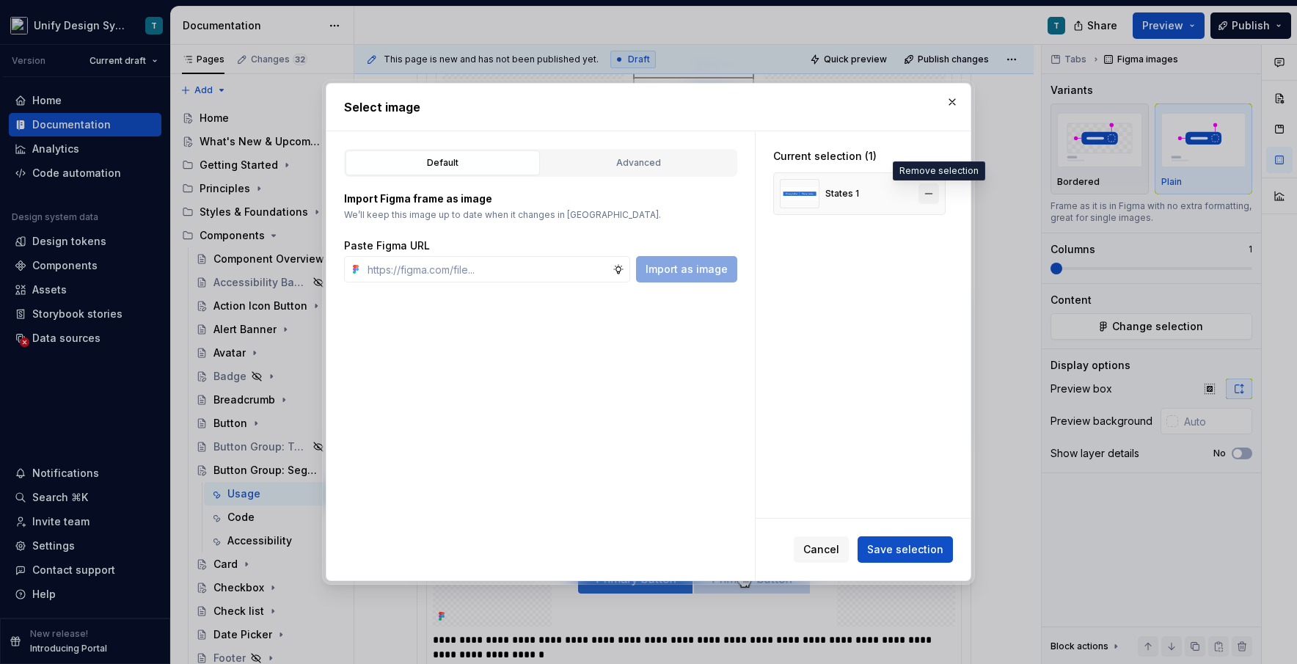
click at [737, 198] on button "button" at bounding box center [928, 193] width 21 height 21
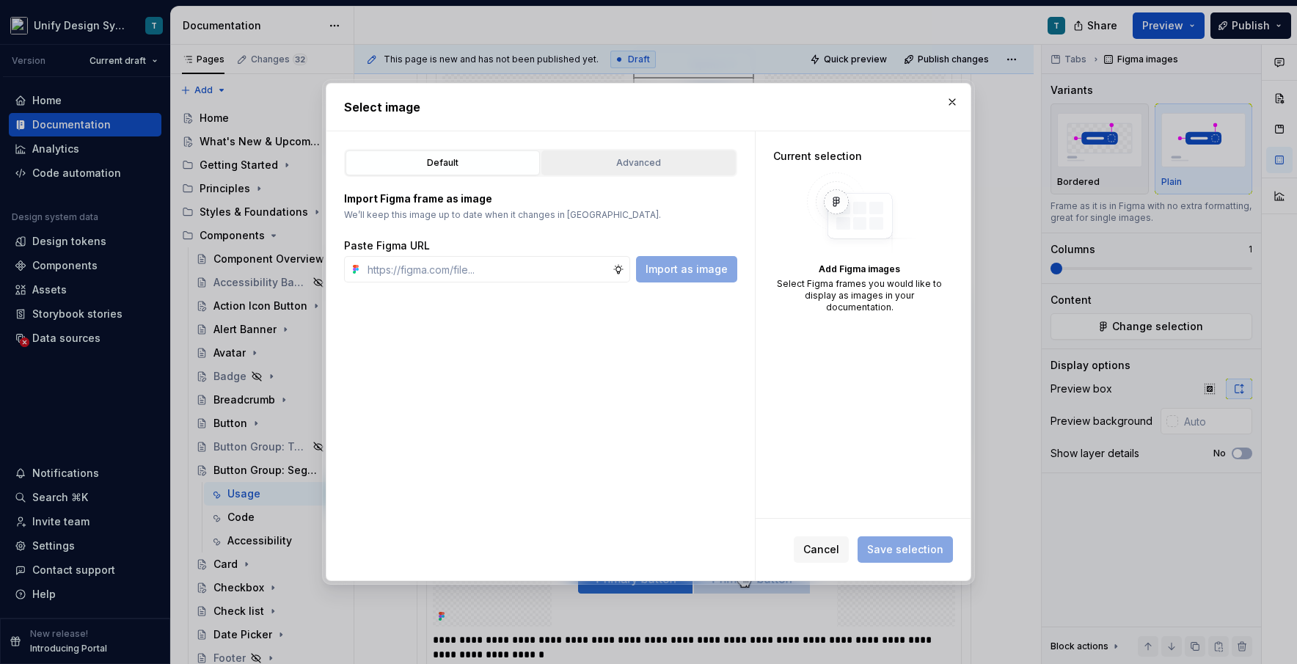
click at [646, 157] on div "Advanced" at bounding box center [639, 163] width 184 height 15
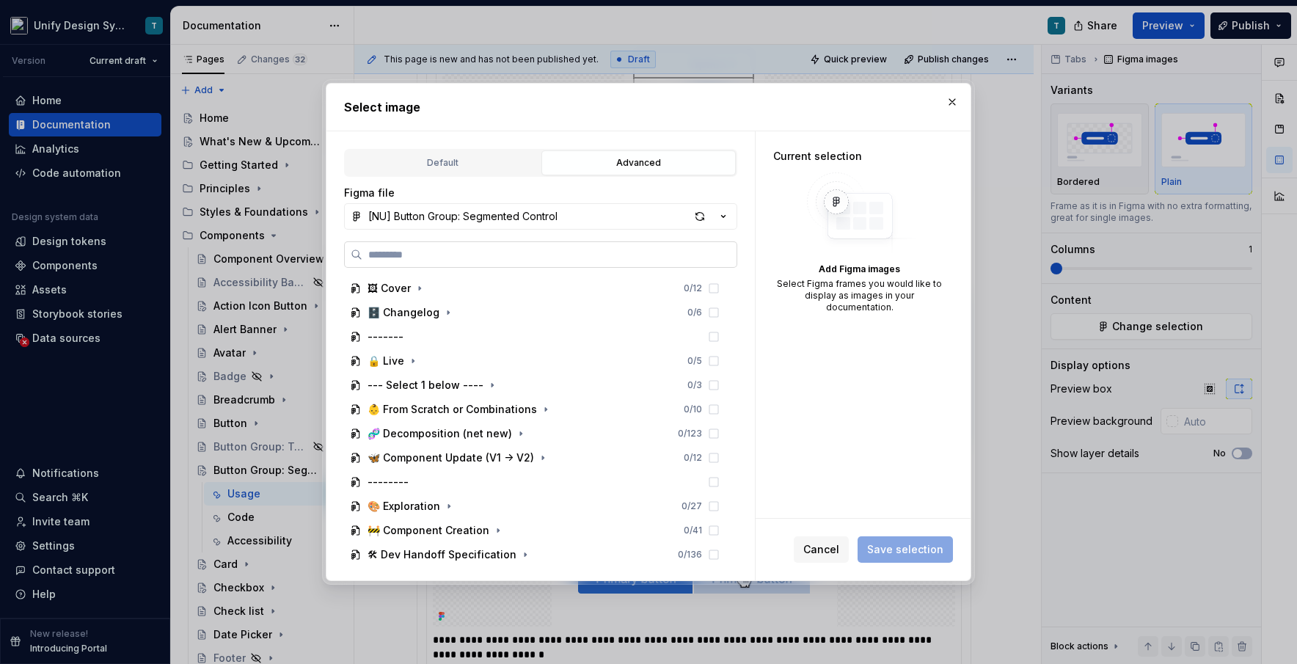
click at [489, 245] on label at bounding box center [540, 254] width 393 height 26
click at [489, 247] on input "search" at bounding box center [549, 254] width 374 height 15
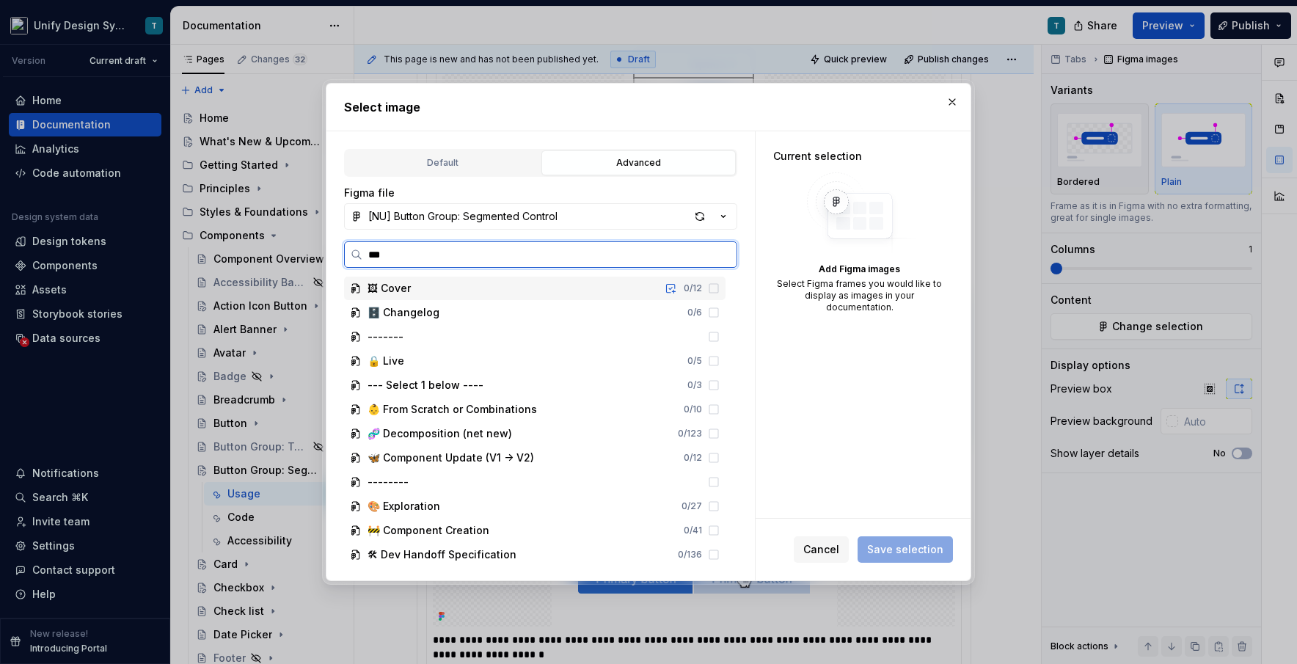
type input "****"
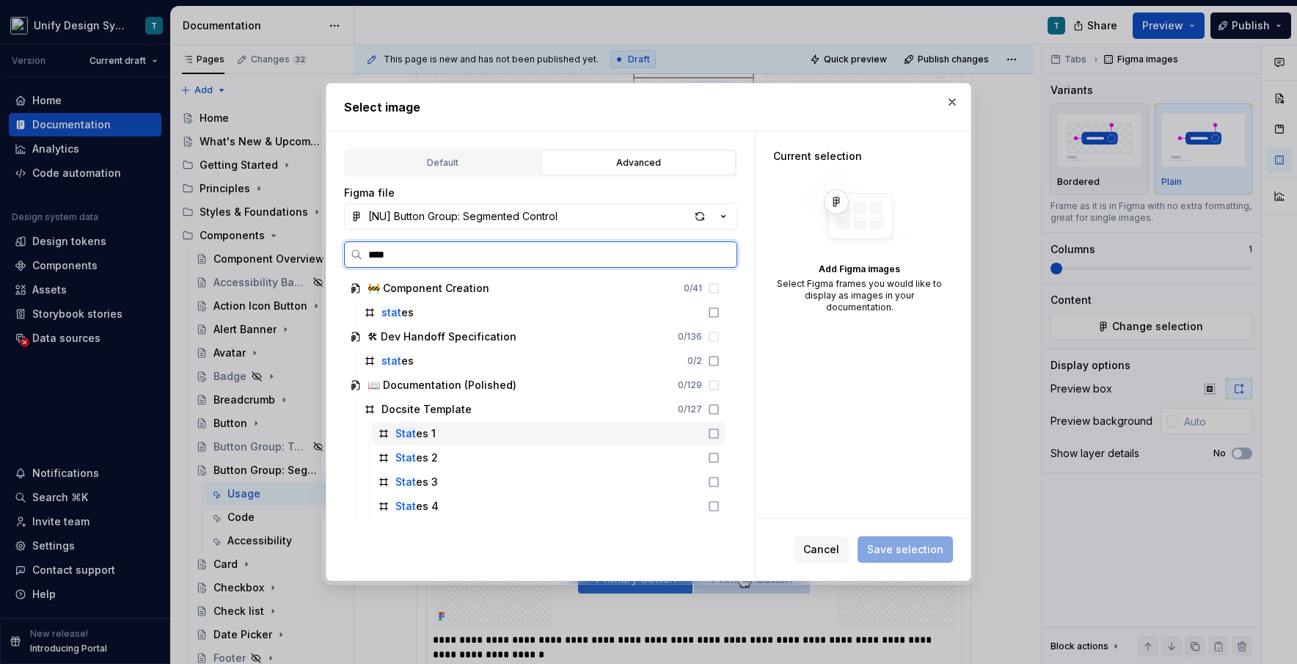
click at [476, 435] on div "Stat es 1" at bounding box center [549, 433] width 354 height 23
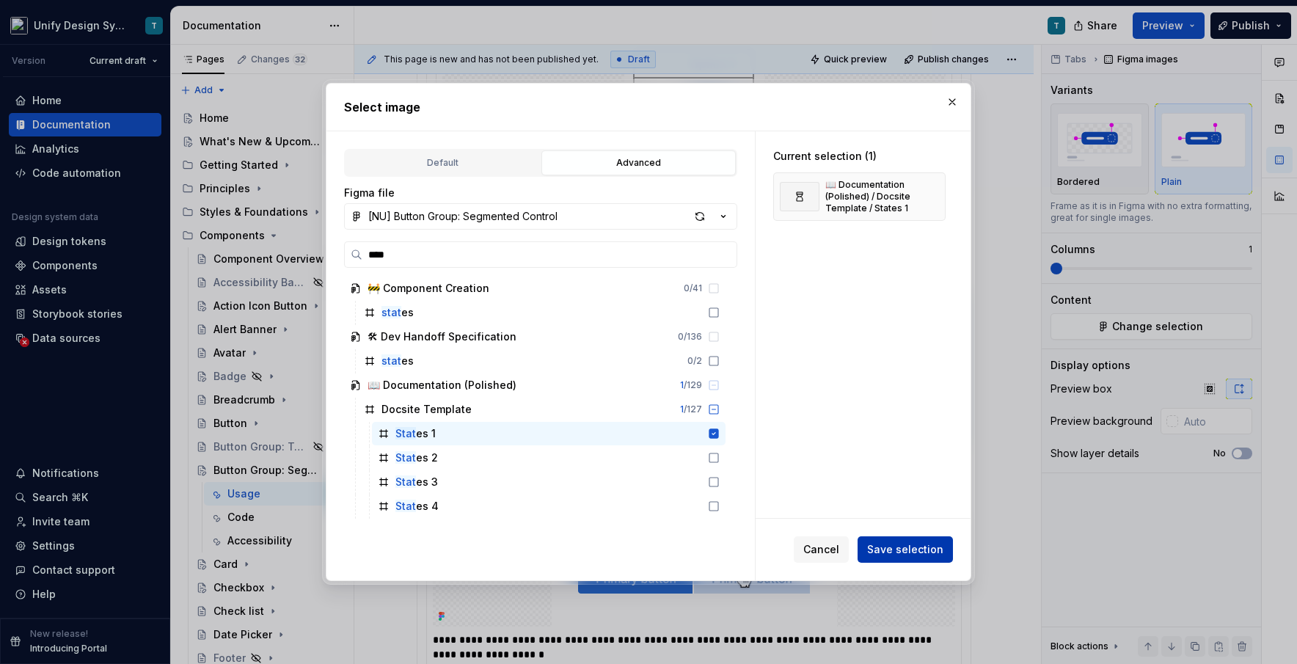
click at [737, 545] on span "Save selection" at bounding box center [905, 549] width 76 height 15
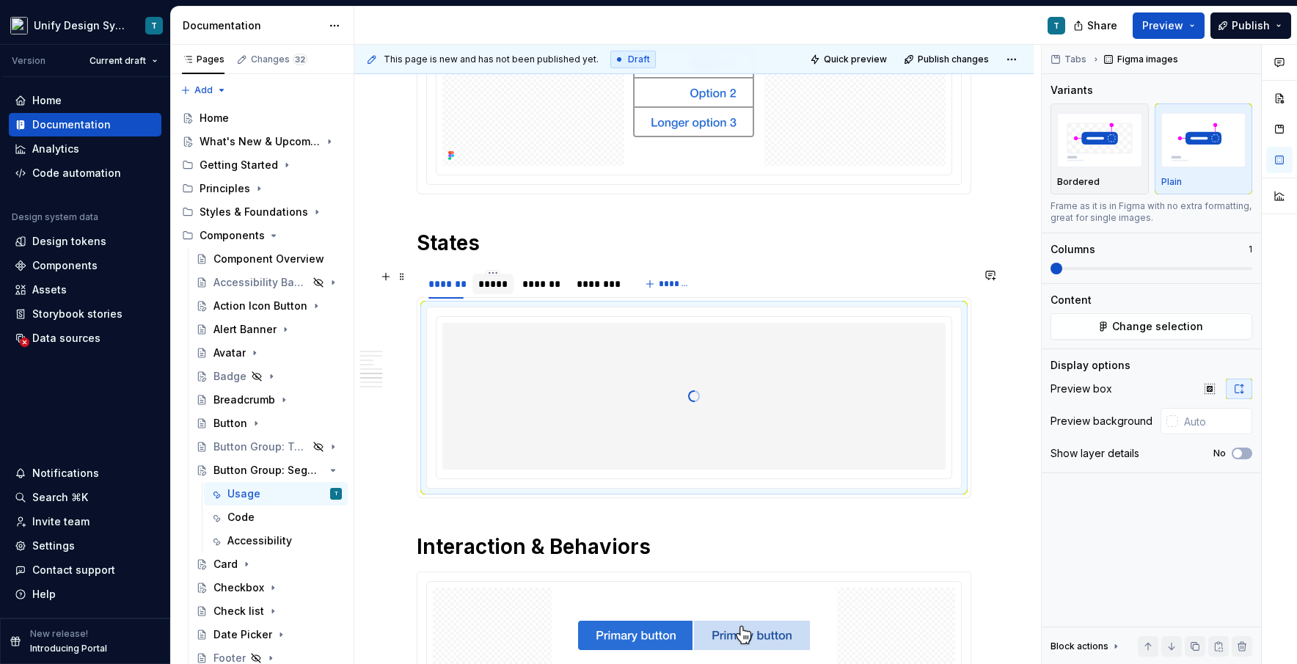
click at [502, 290] on div "*****" at bounding box center [492, 284] width 29 height 15
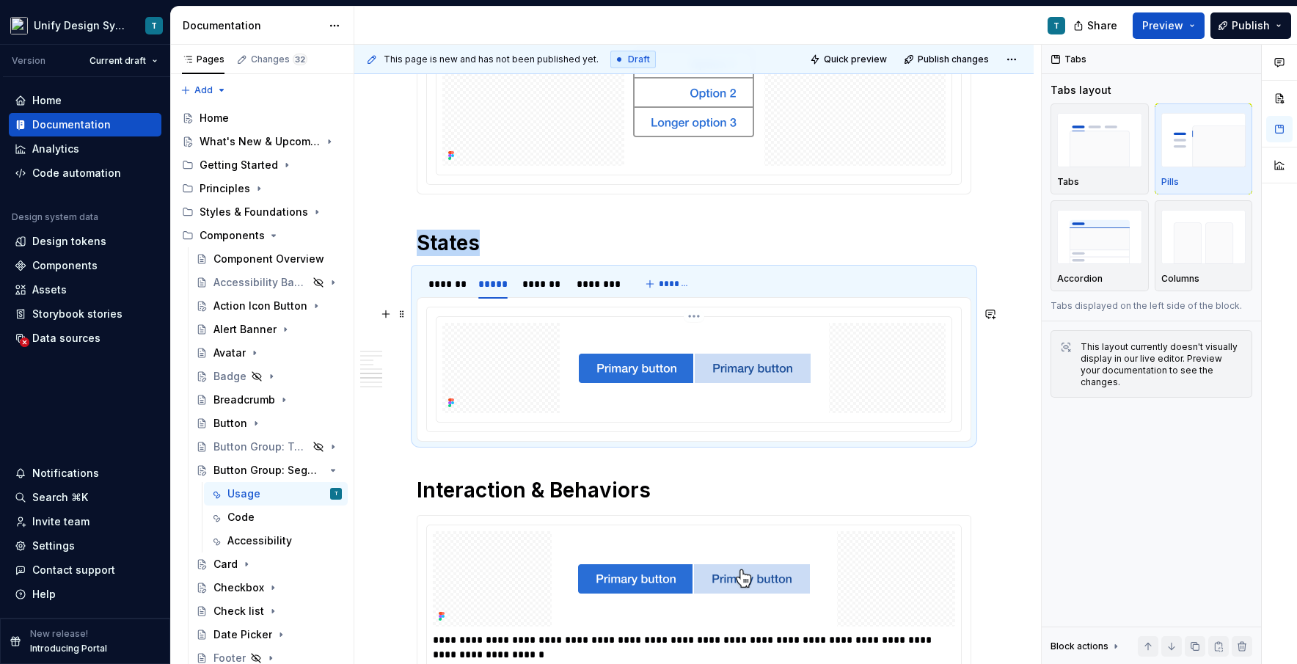
click at [621, 373] on img at bounding box center [694, 368] width 269 height 90
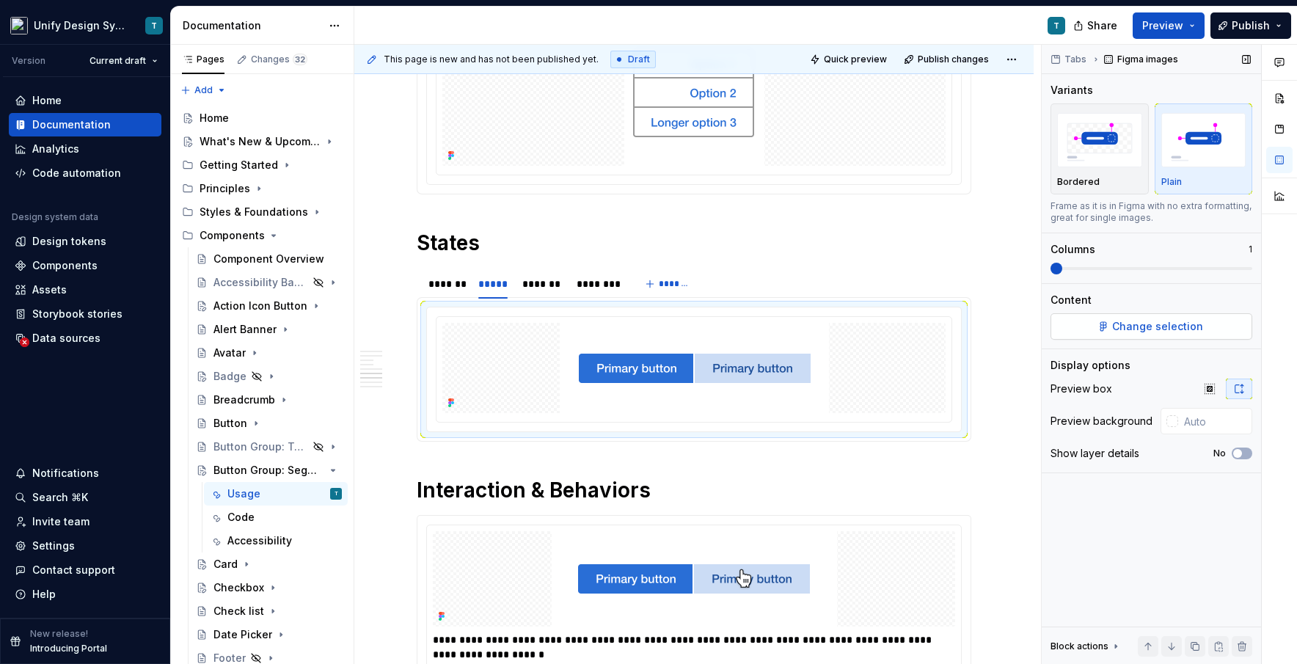
click at [737, 330] on span "Change selection" at bounding box center [1157, 326] width 91 height 15
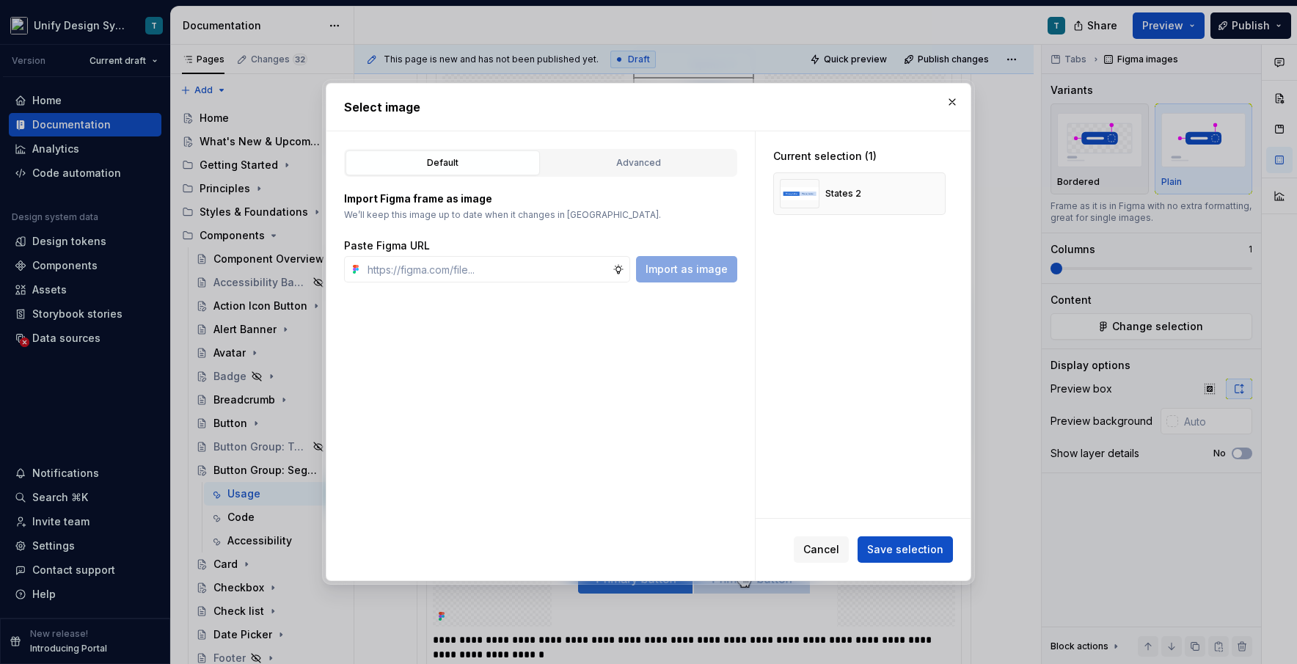
click at [666, 175] on div "Default Advanced" at bounding box center [540, 163] width 393 height 28
click at [685, 163] on div "Advanced" at bounding box center [639, 163] width 184 height 15
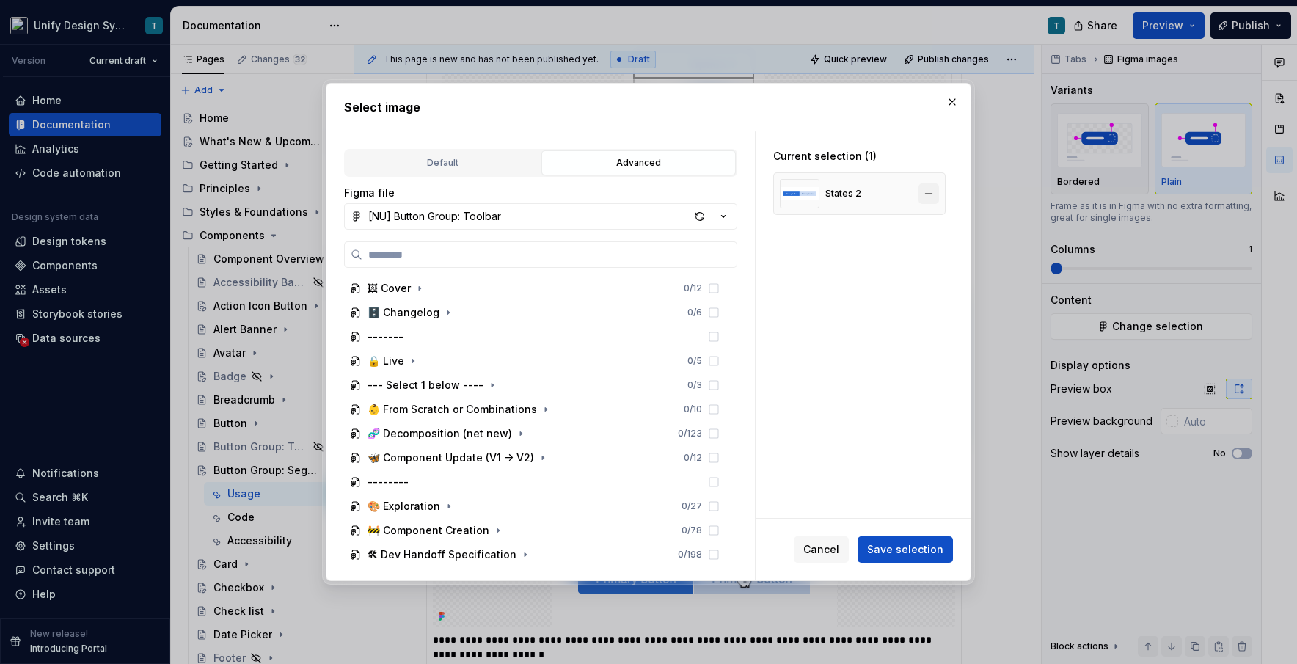
click at [737, 193] on button "button" at bounding box center [928, 193] width 21 height 21
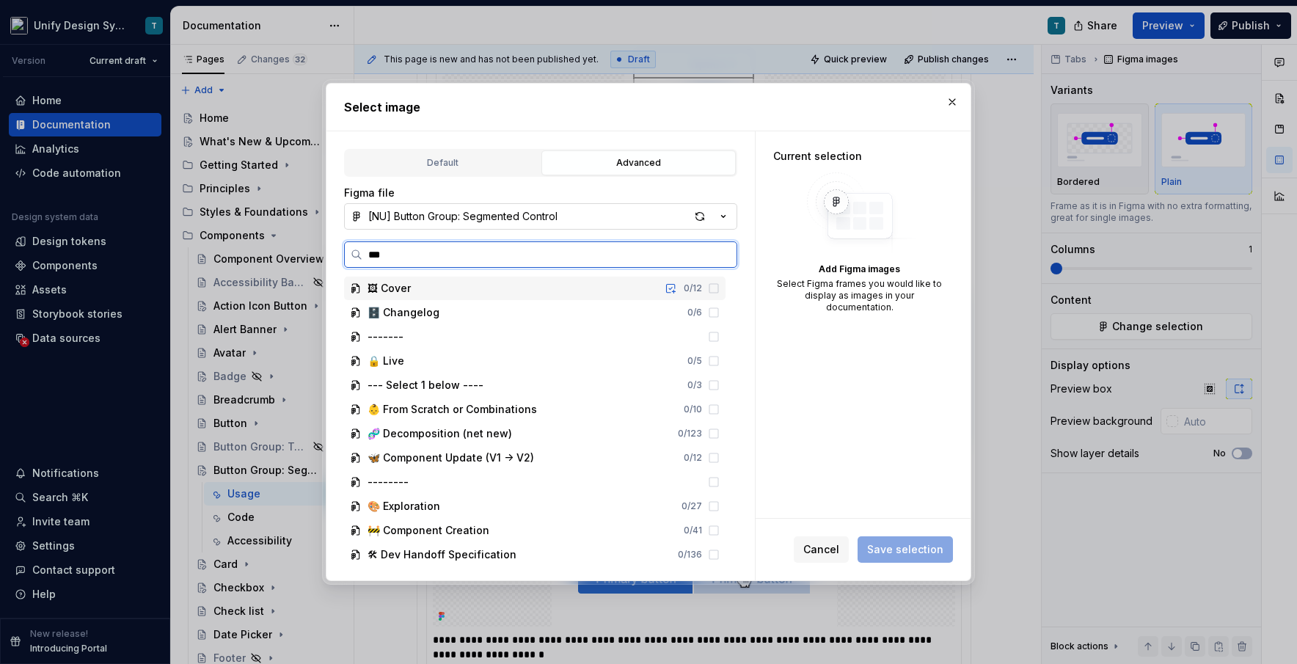
type input "****"
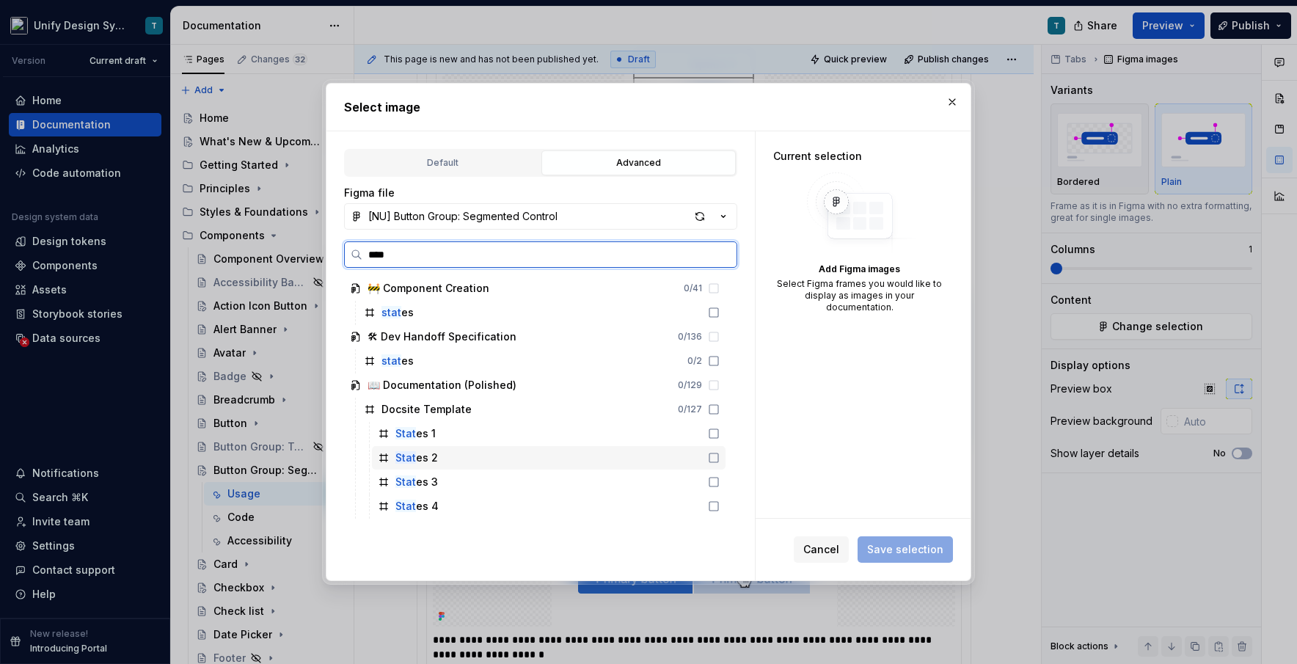
click at [467, 462] on div "Stat es 2" at bounding box center [549, 457] width 354 height 23
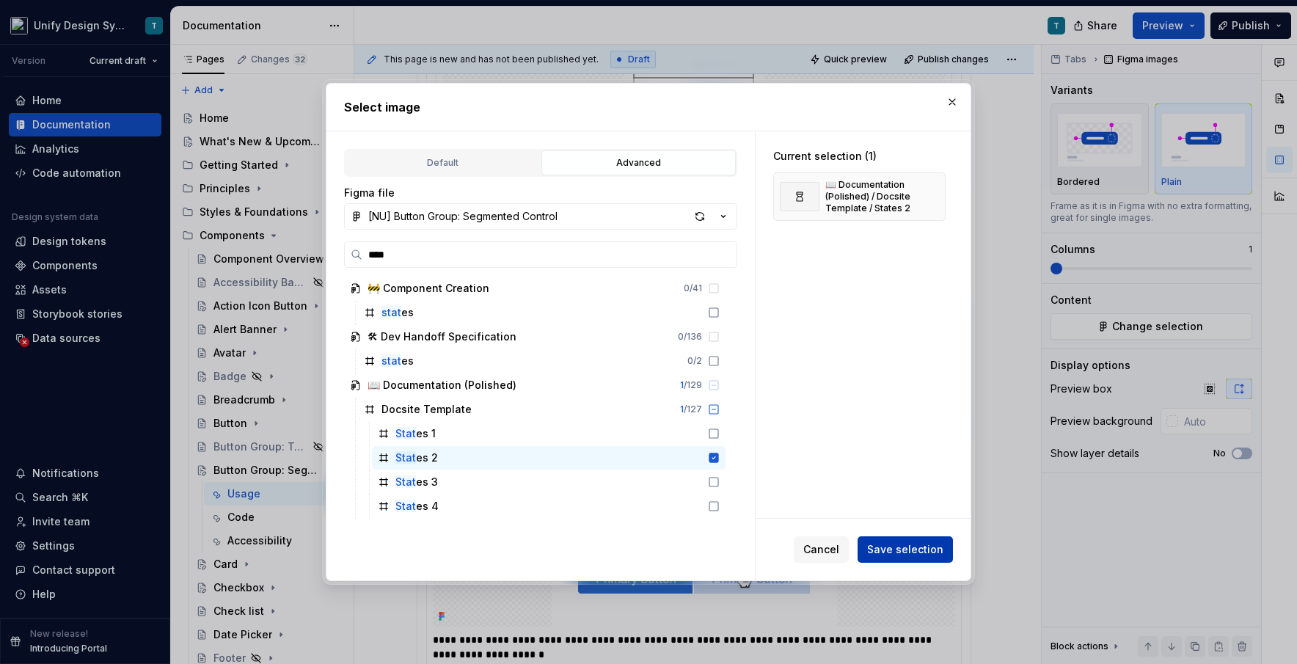
click at [737, 548] on span "Save selection" at bounding box center [905, 549] width 76 height 15
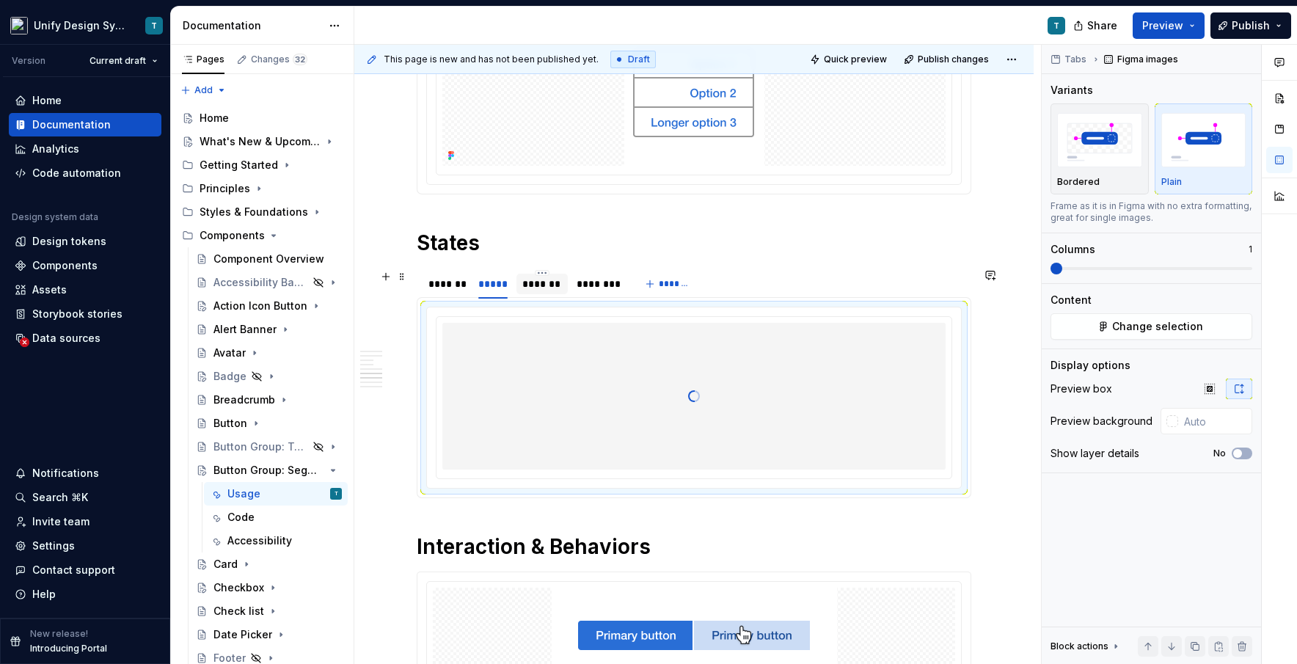
click at [542, 279] on div "*******" at bounding box center [542, 284] width 40 height 15
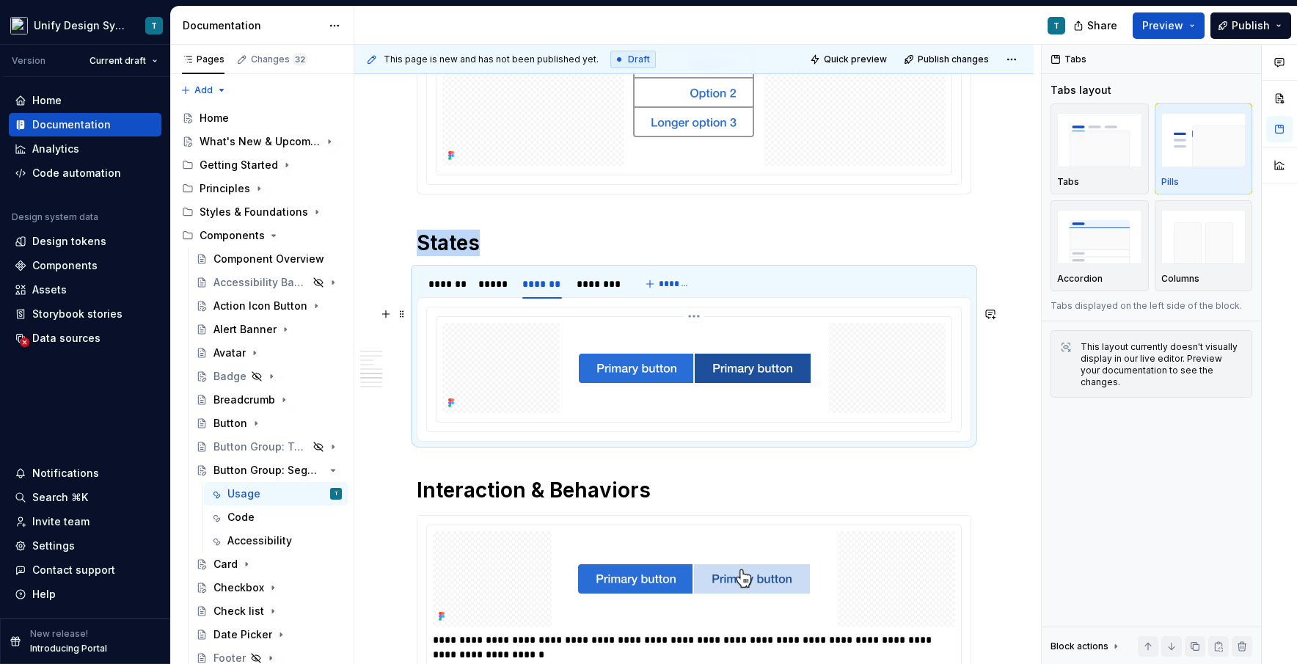
click at [570, 376] on img at bounding box center [694, 368] width 269 height 90
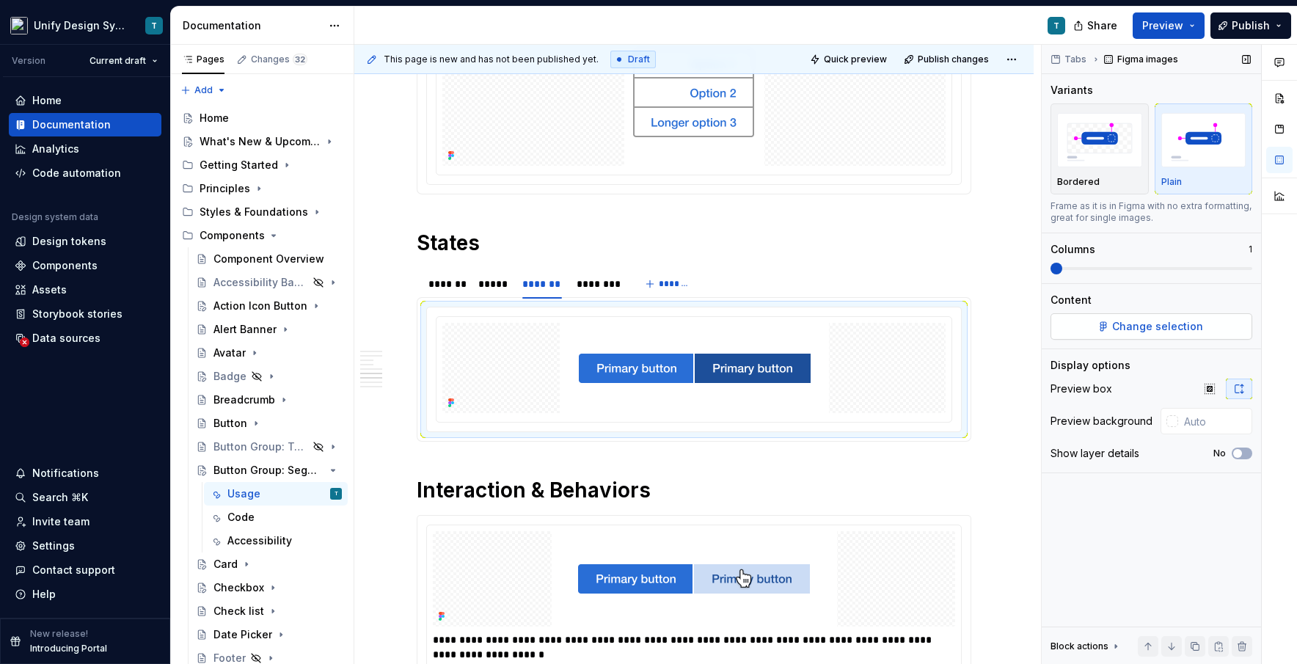
click at [737, 332] on span "Change selection" at bounding box center [1157, 326] width 91 height 15
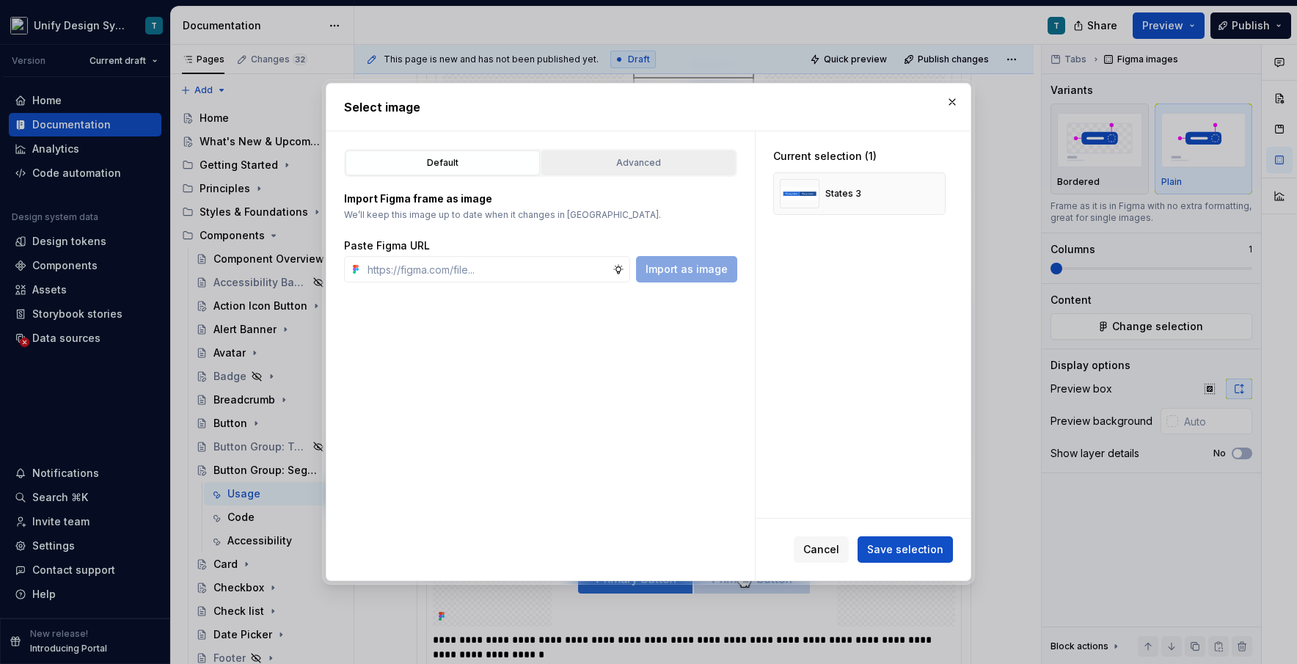
click at [666, 158] on div "Advanced" at bounding box center [639, 163] width 184 height 15
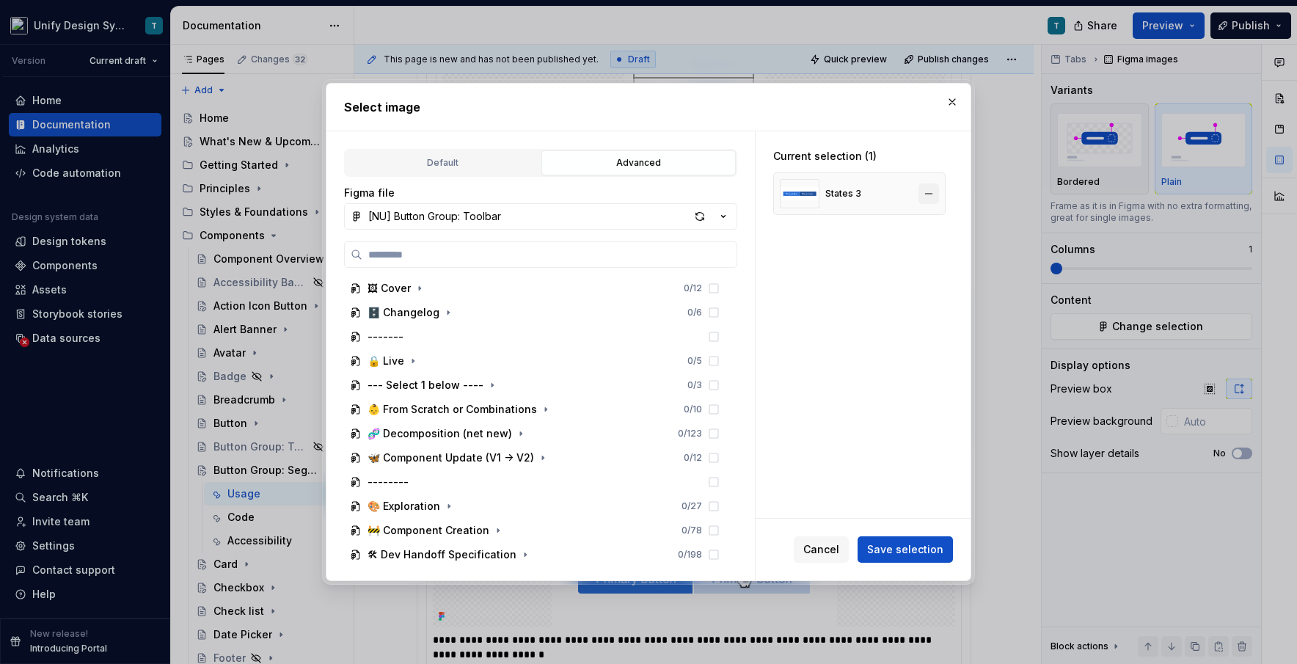
click at [737, 188] on button "button" at bounding box center [928, 193] width 21 height 21
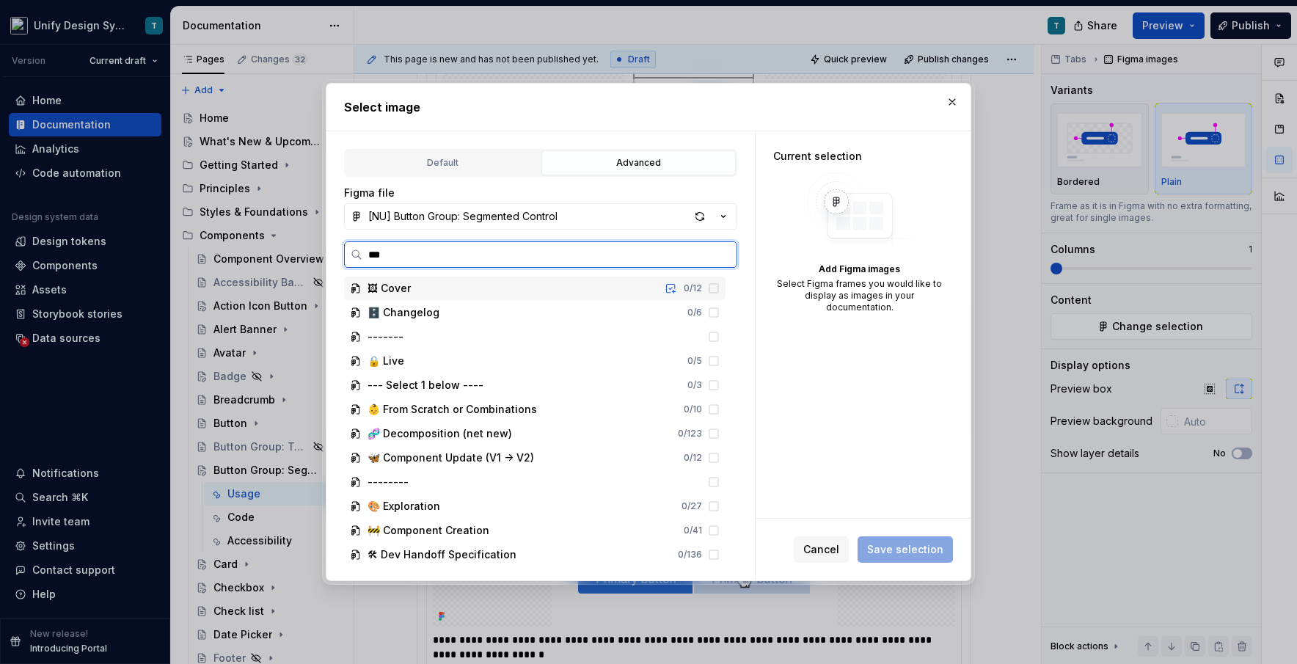
type input "****"
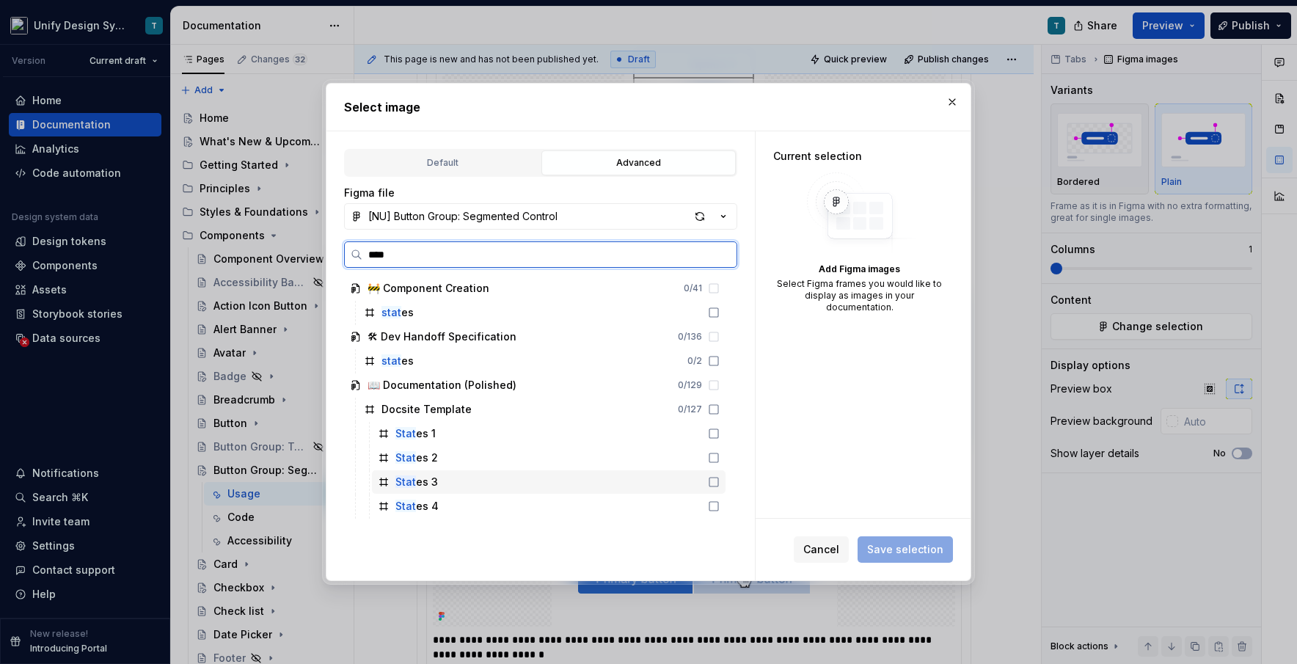
click at [448, 478] on div "Stat es 3" at bounding box center [549, 481] width 354 height 23
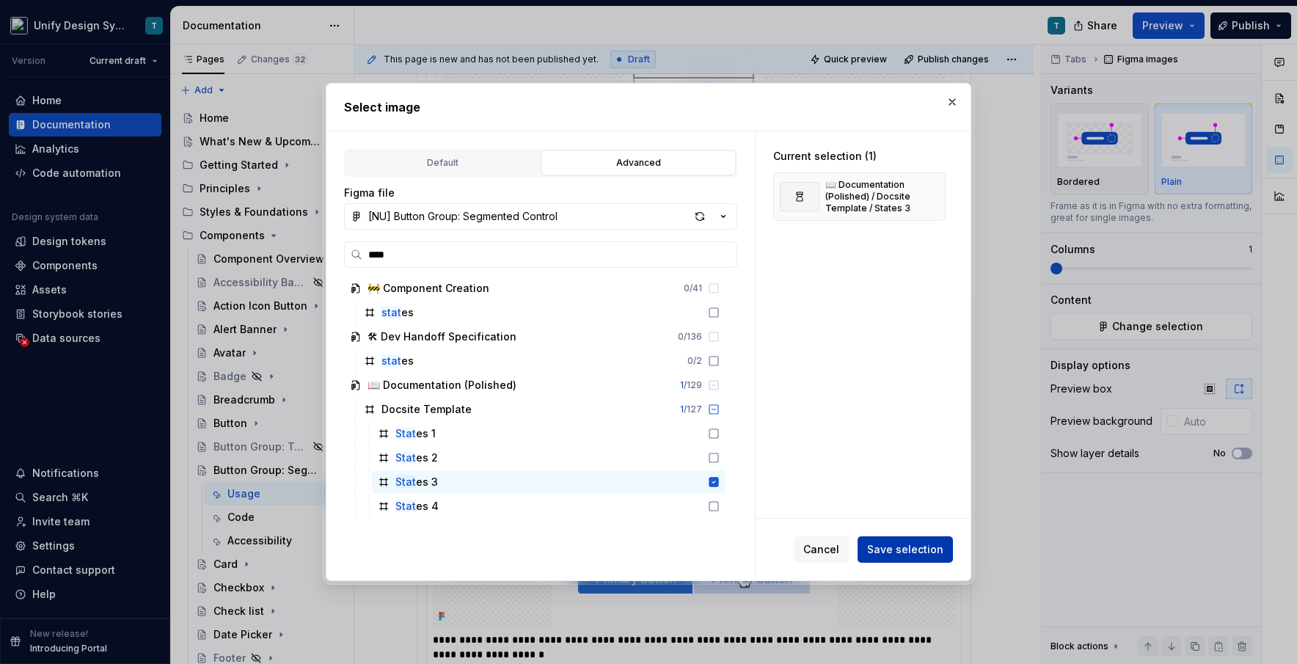
click at [737, 547] on span "Save selection" at bounding box center [905, 549] width 76 height 15
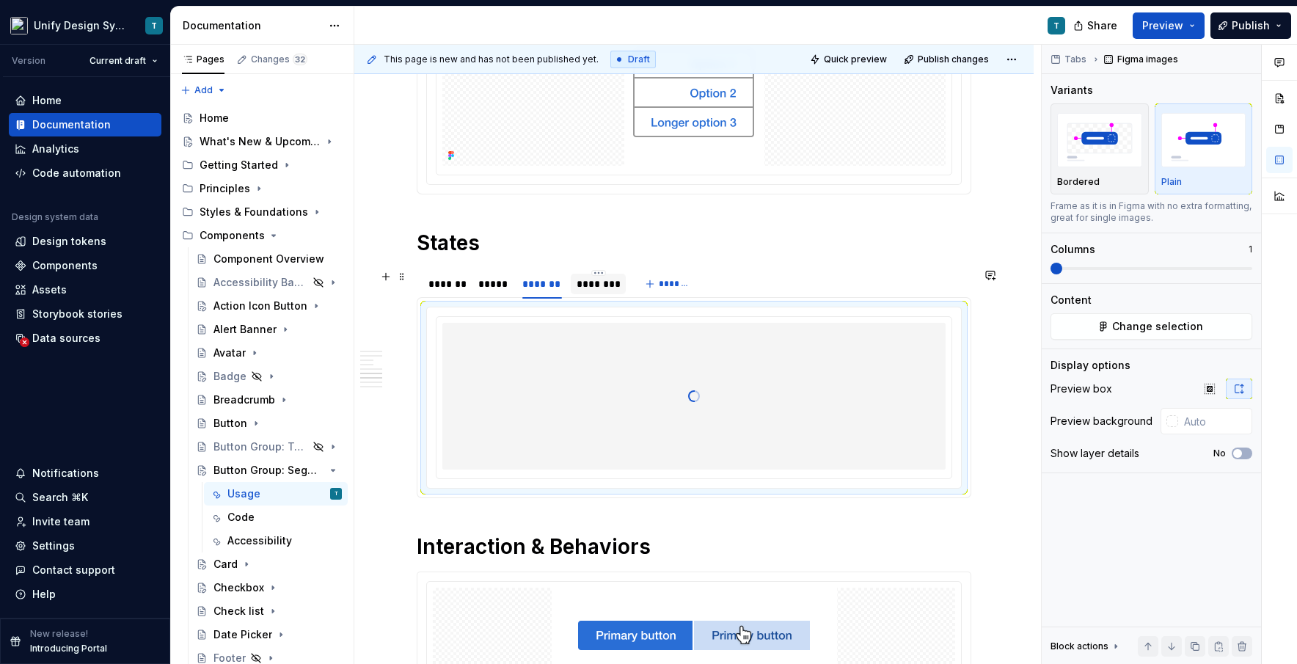
click at [588, 288] on div "********" at bounding box center [598, 284] width 43 height 15
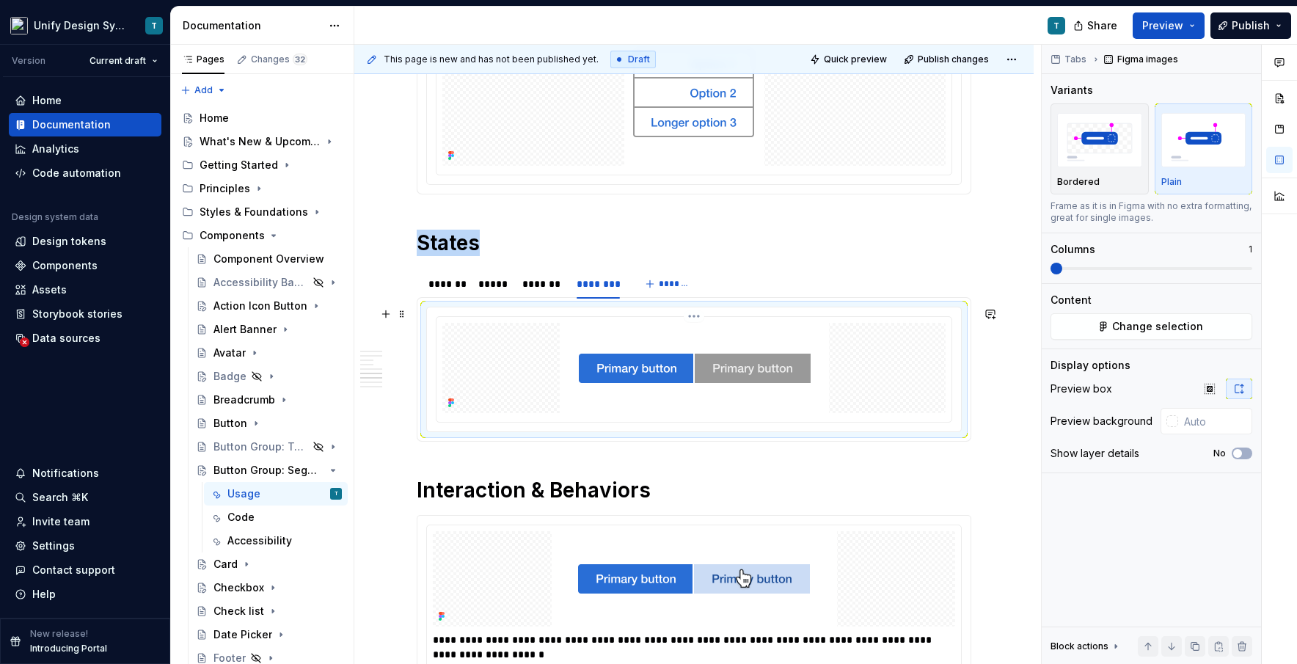
click at [632, 368] on img at bounding box center [694, 368] width 269 height 90
click at [737, 328] on span "Change selection" at bounding box center [1157, 326] width 91 height 15
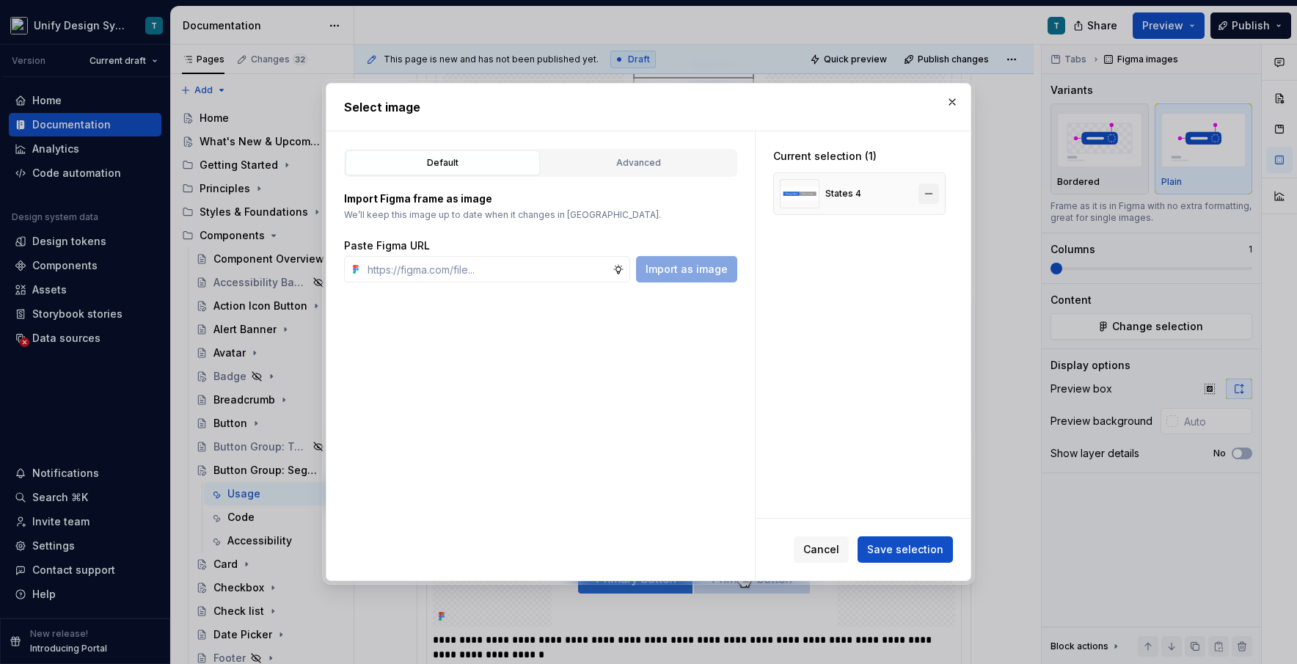
click at [737, 193] on button "button" at bounding box center [928, 193] width 21 height 21
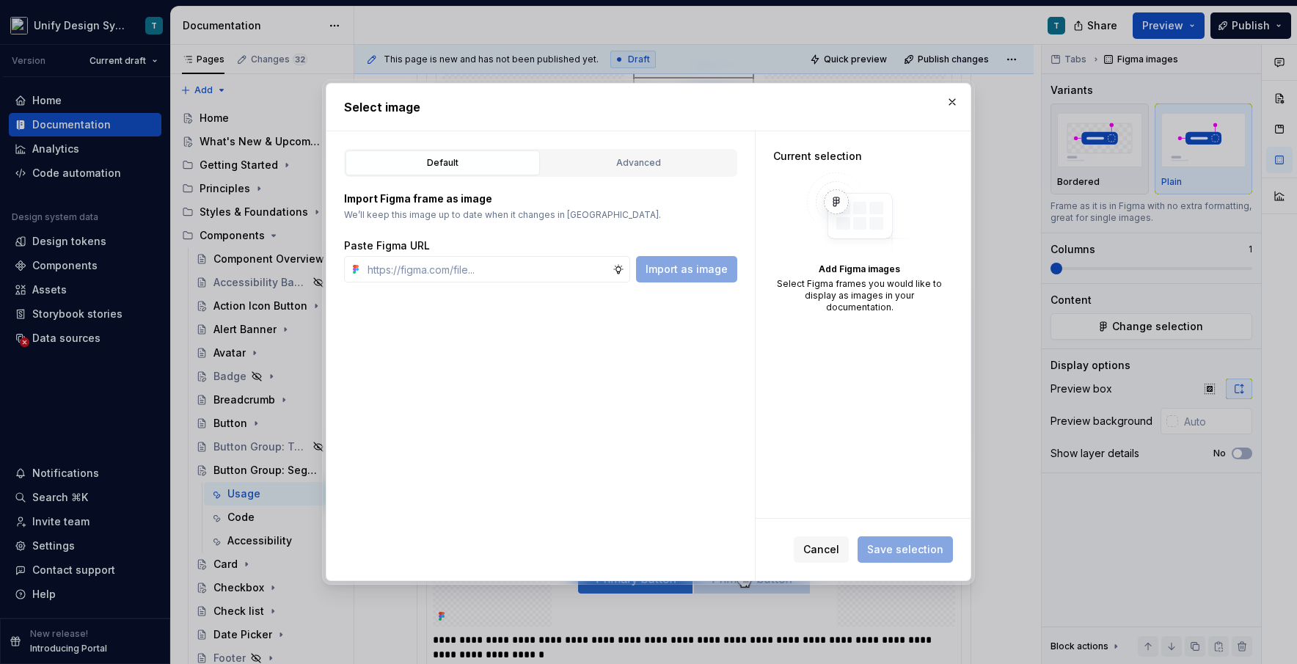
click at [704, 180] on div "Import Figma frame as image We’ll keep this image up to date when it changes in…" at bounding box center [540, 230] width 393 height 106
click at [687, 164] on div "Advanced" at bounding box center [639, 163] width 184 height 15
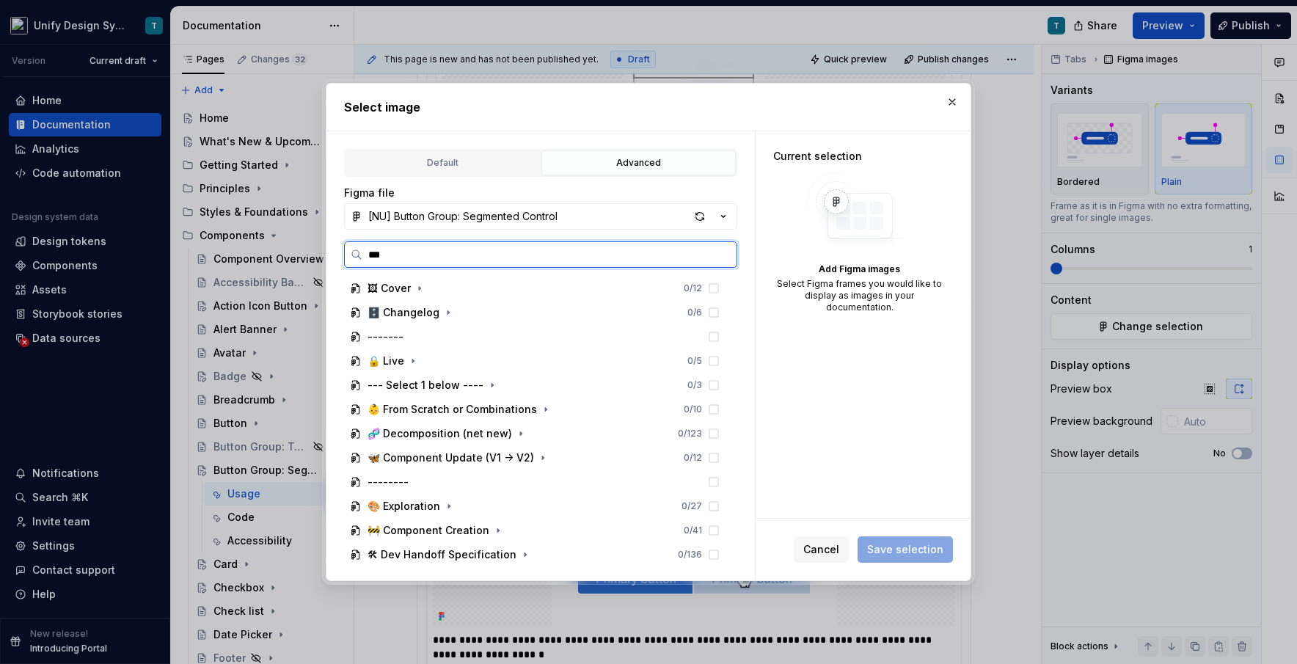
type input "****"
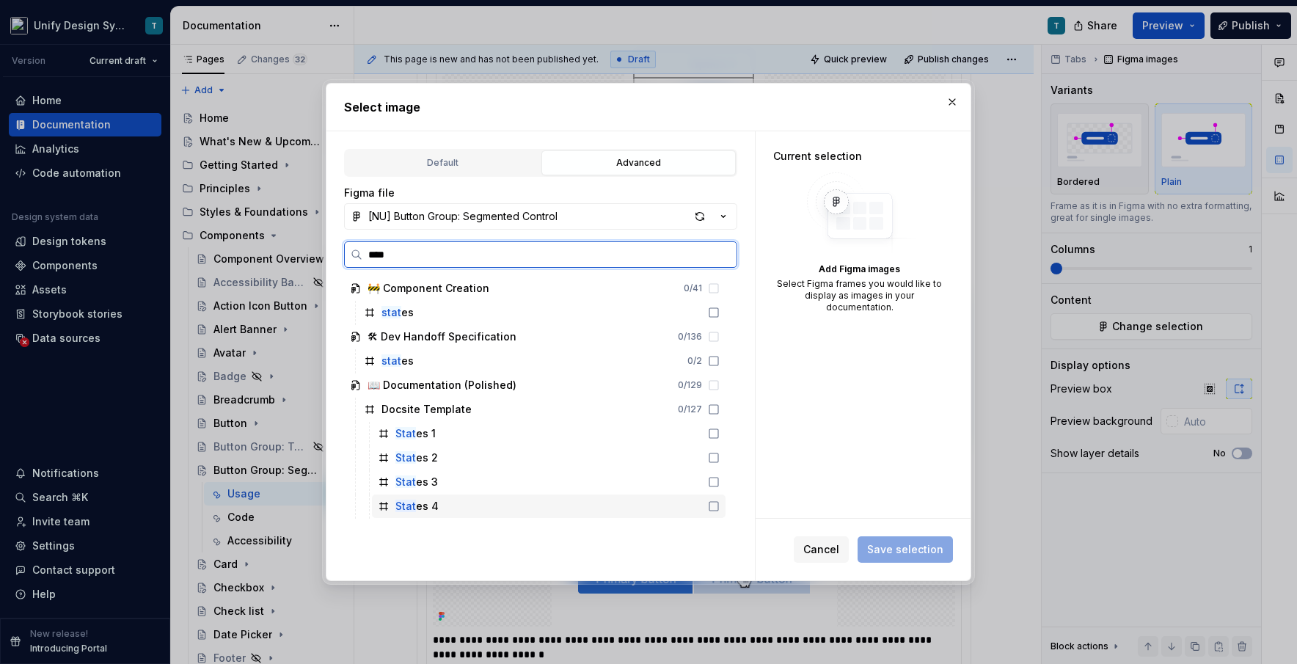
click at [427, 497] on div "Stat es 4" at bounding box center [549, 505] width 354 height 23
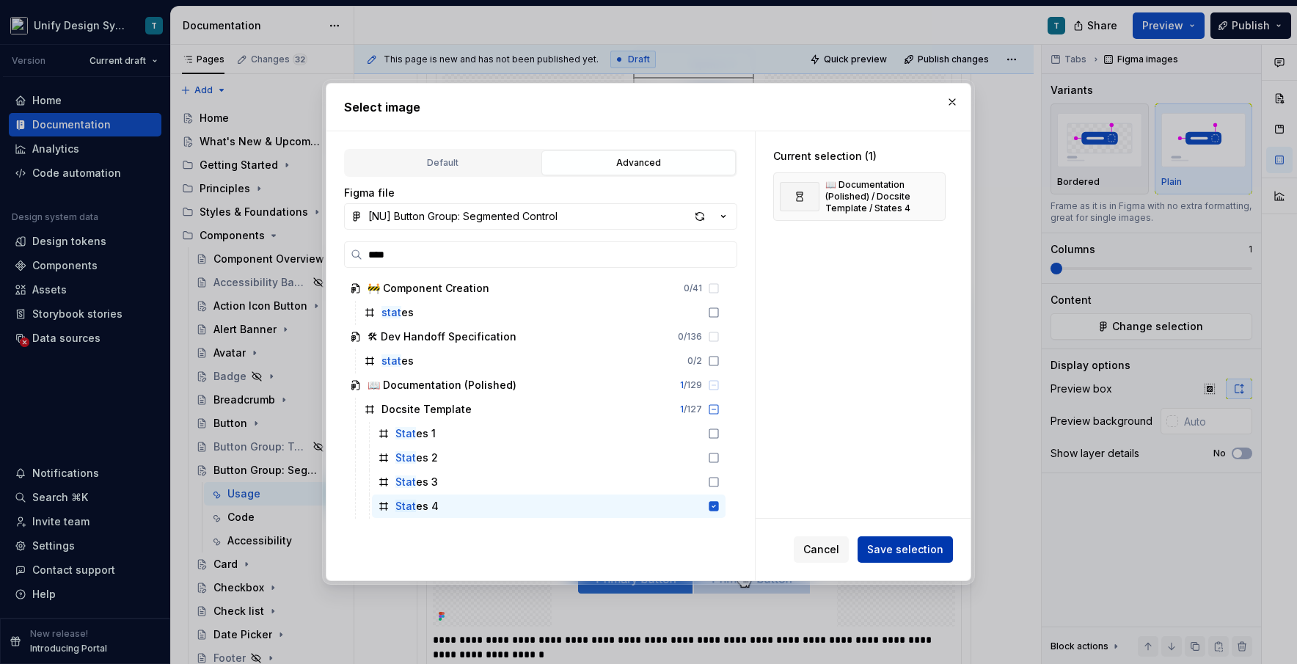
click at [737, 550] on span "Save selection" at bounding box center [905, 549] width 76 height 15
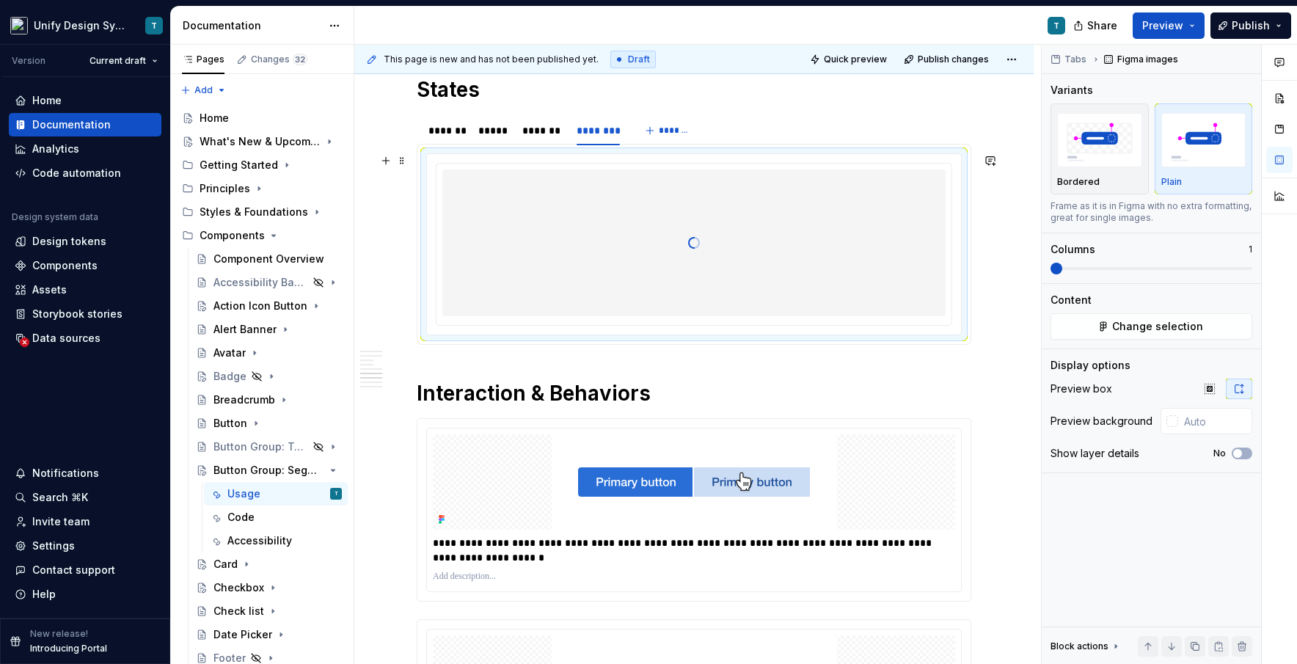
scroll to position [2328, 0]
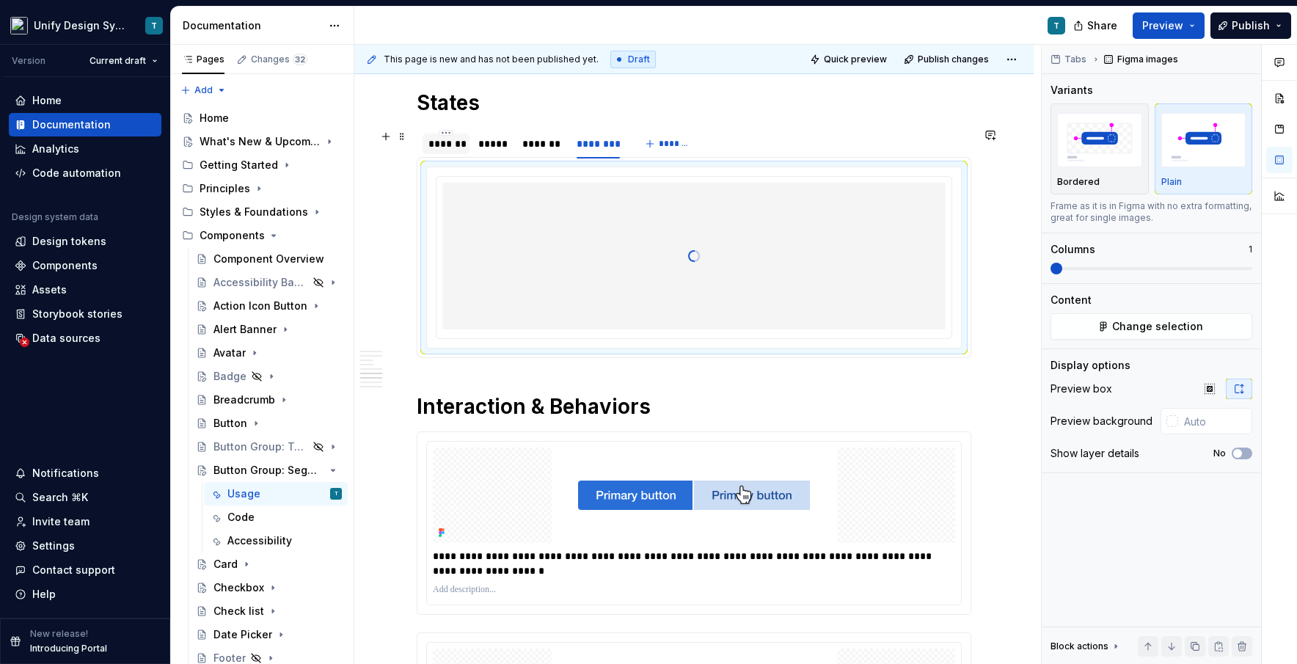
click at [458, 147] on div "*******" at bounding box center [445, 143] width 35 height 15
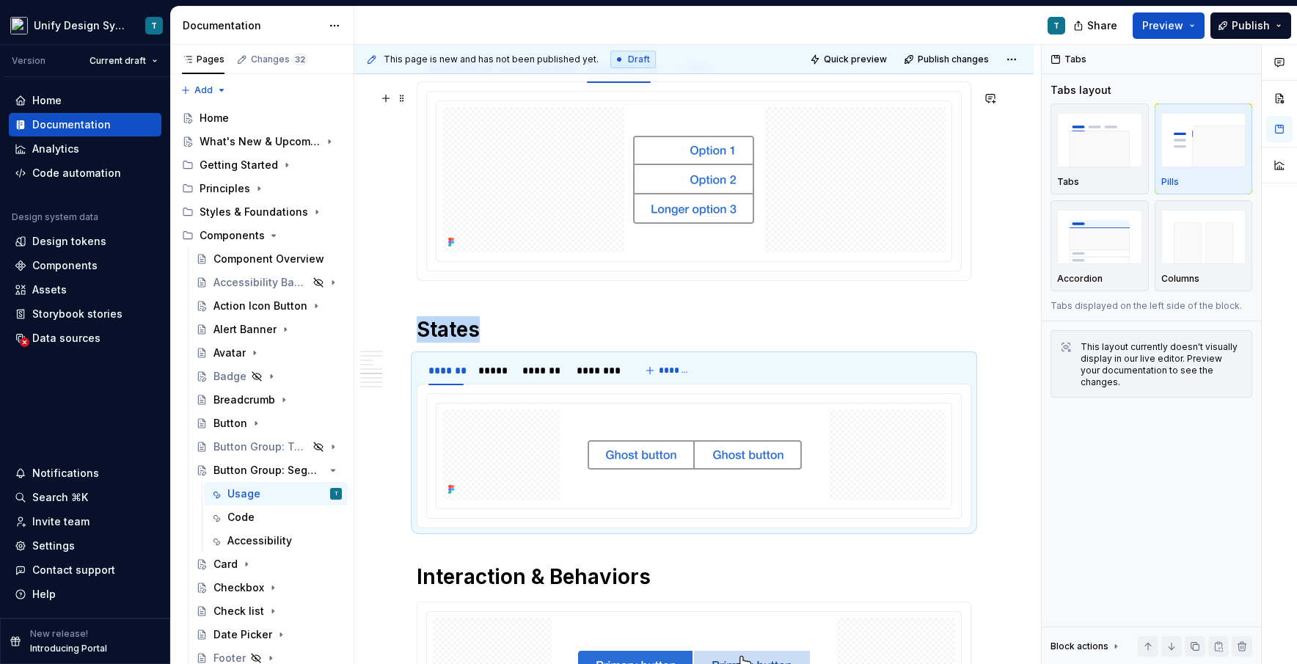
scroll to position [2119, 0]
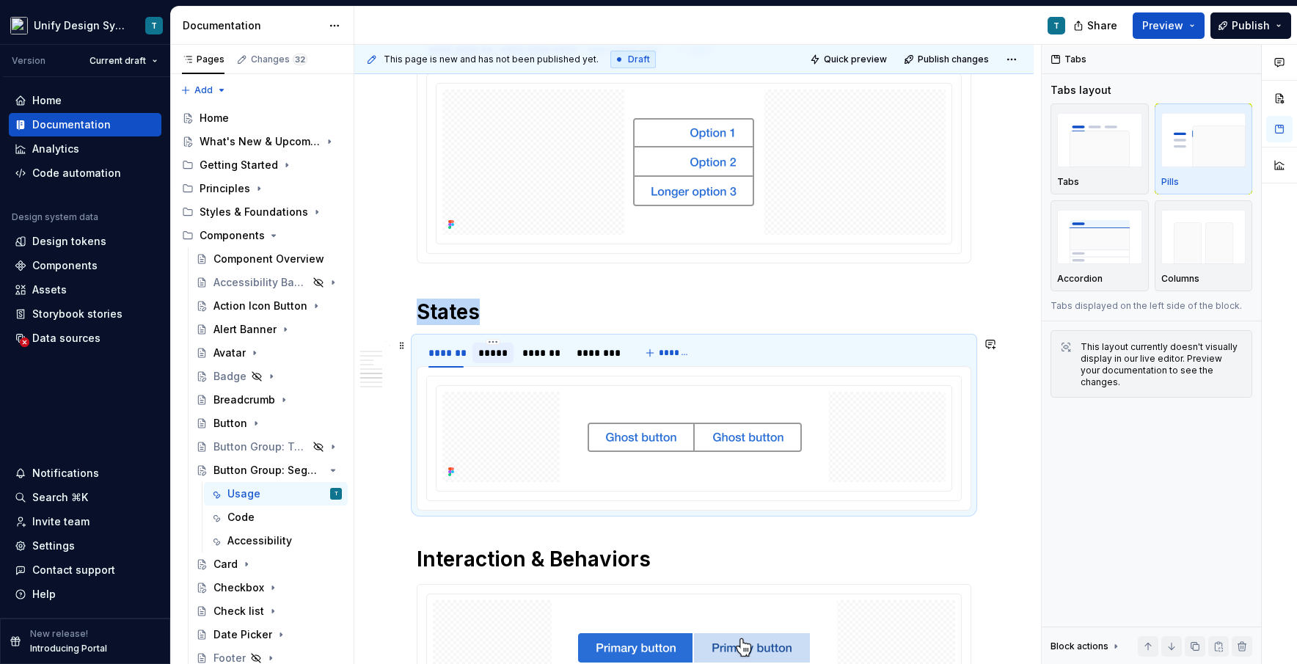
click at [499, 353] on div "*****" at bounding box center [492, 353] width 29 height 15
click at [557, 351] on div "*******" at bounding box center [542, 353] width 40 height 15
click at [619, 351] on div "********" at bounding box center [598, 353] width 43 height 15
click at [547, 354] on div "*******" at bounding box center [542, 353] width 40 height 15
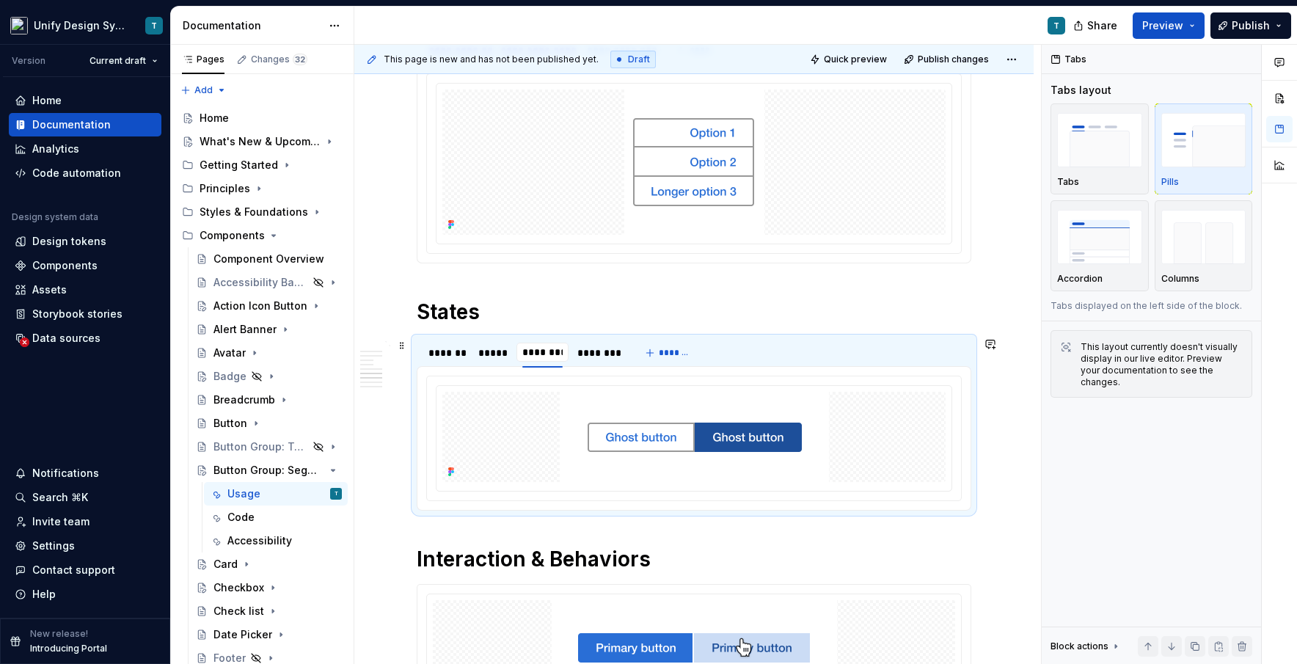
type input "*********"
type textarea "*"
type input "**********"
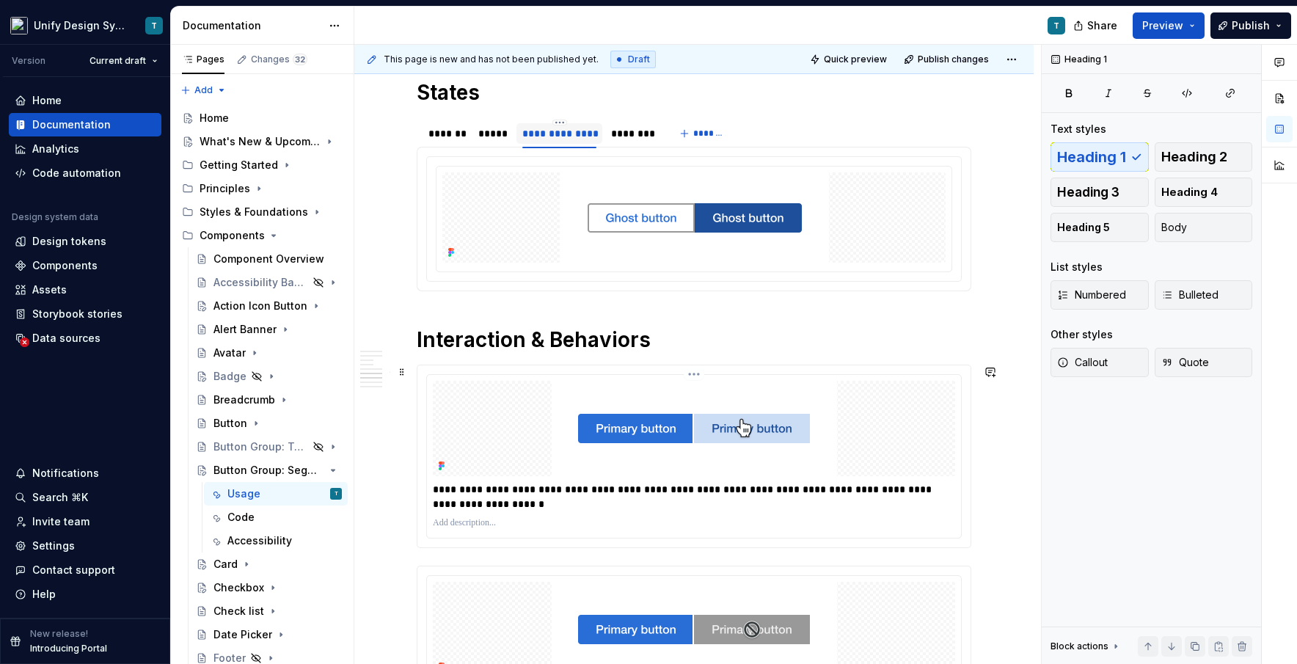
scroll to position [2273, 0]
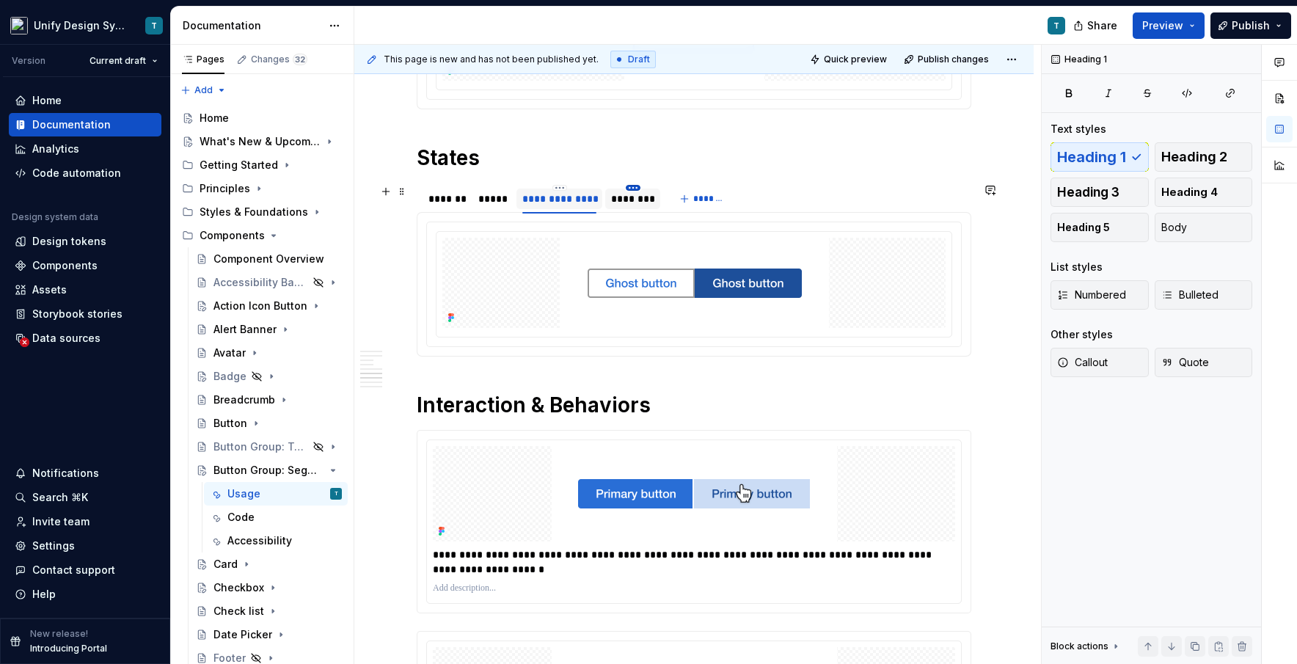
click at [636, 188] on html "Unify Design System T Version Current draft Home Documentation Analytics Code a…" at bounding box center [648, 332] width 1297 height 664
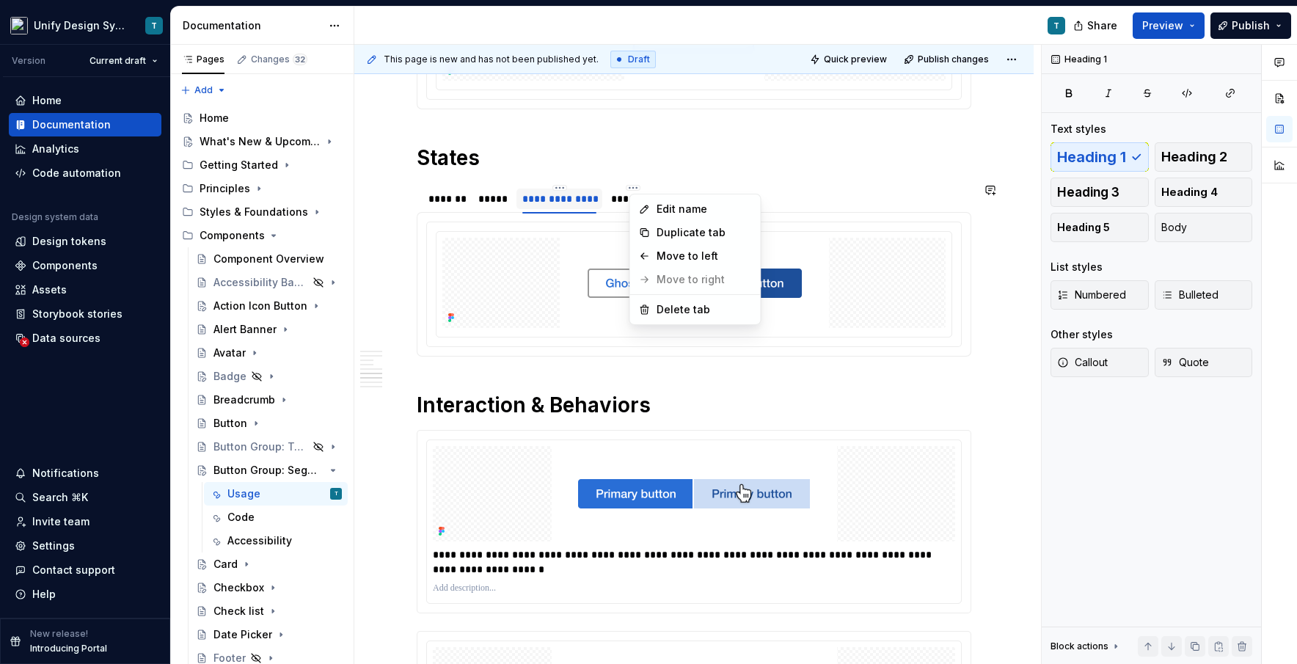
click at [436, 199] on html "Unify Design System T Version Current draft Home Documentation Analytics Code a…" at bounding box center [648, 332] width 1297 height 664
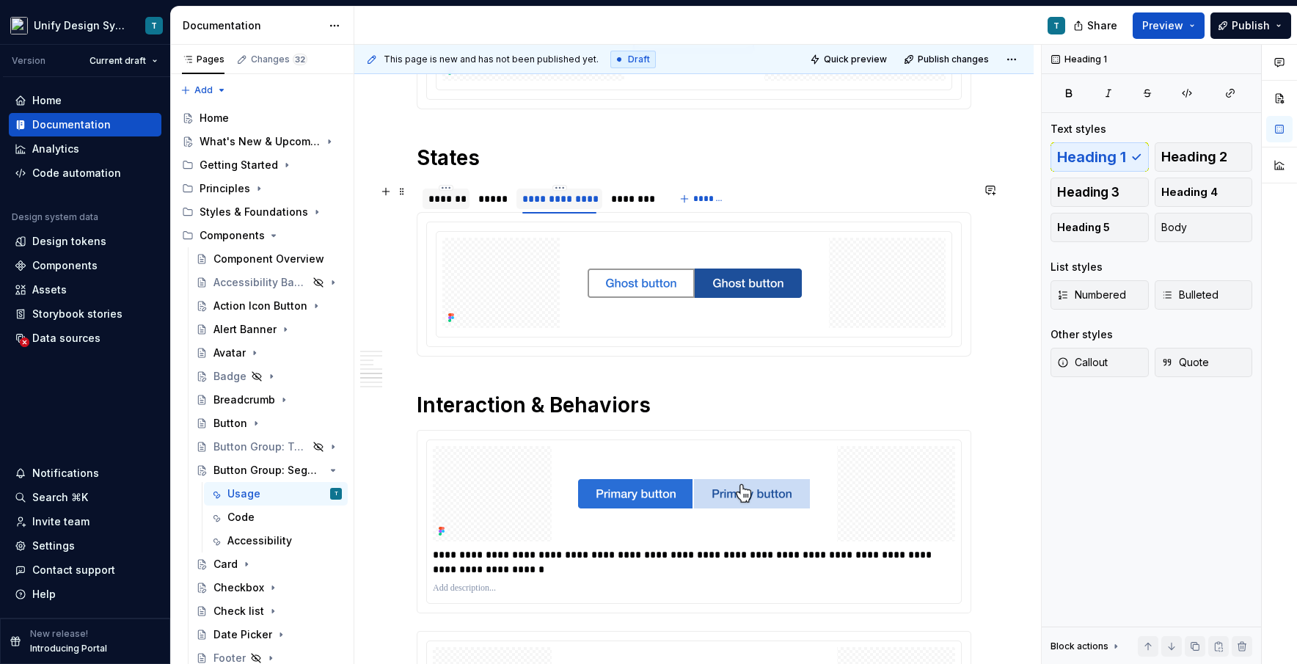
click at [458, 199] on div "*******" at bounding box center [445, 198] width 35 height 15
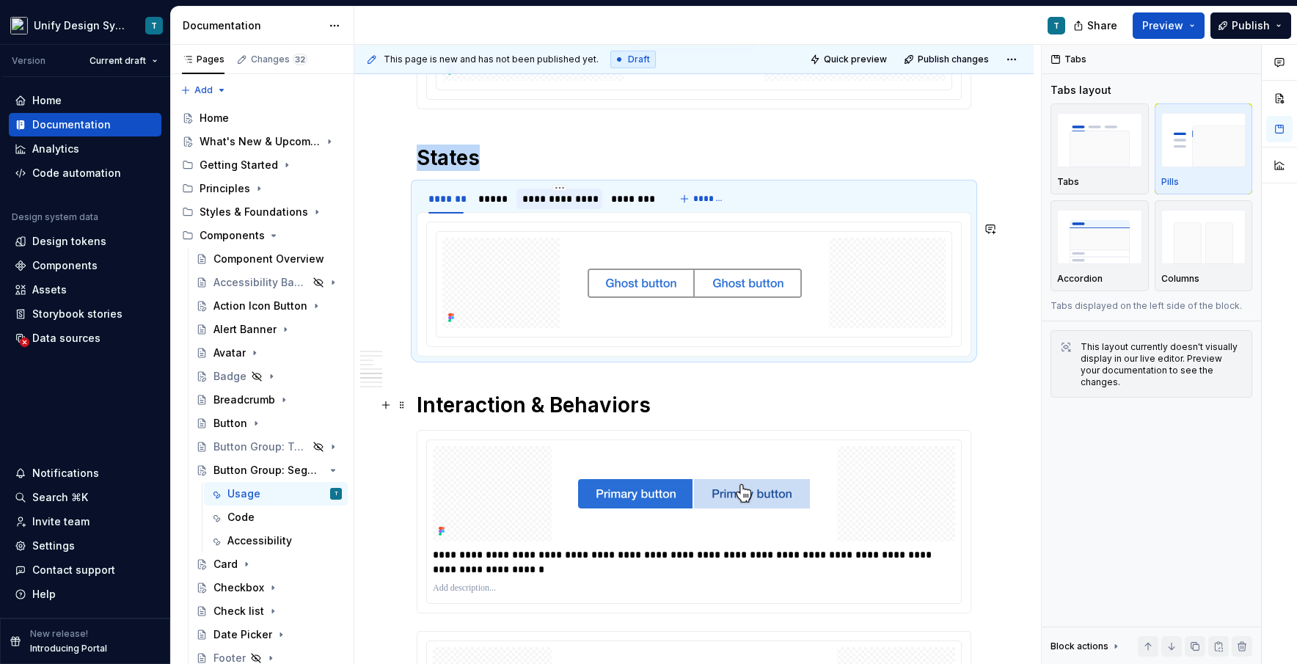
scroll to position [2366, 0]
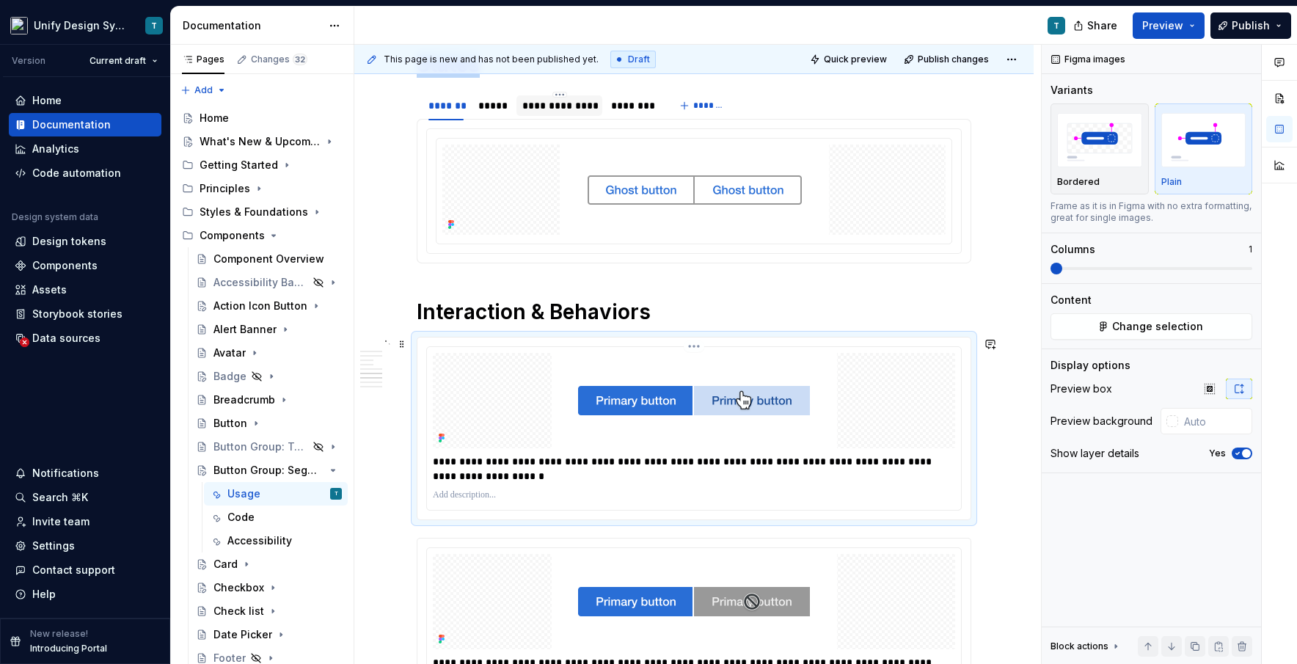
click at [616, 373] on img at bounding box center [694, 400] width 285 height 95
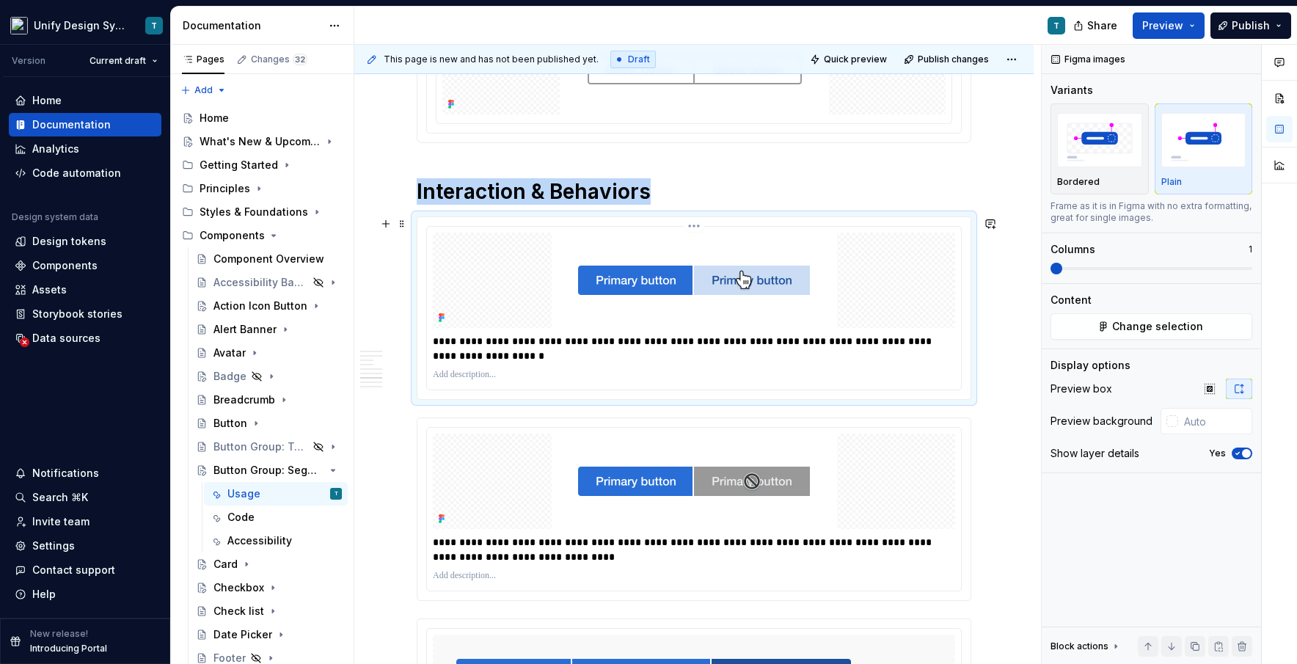
scroll to position [2532, 0]
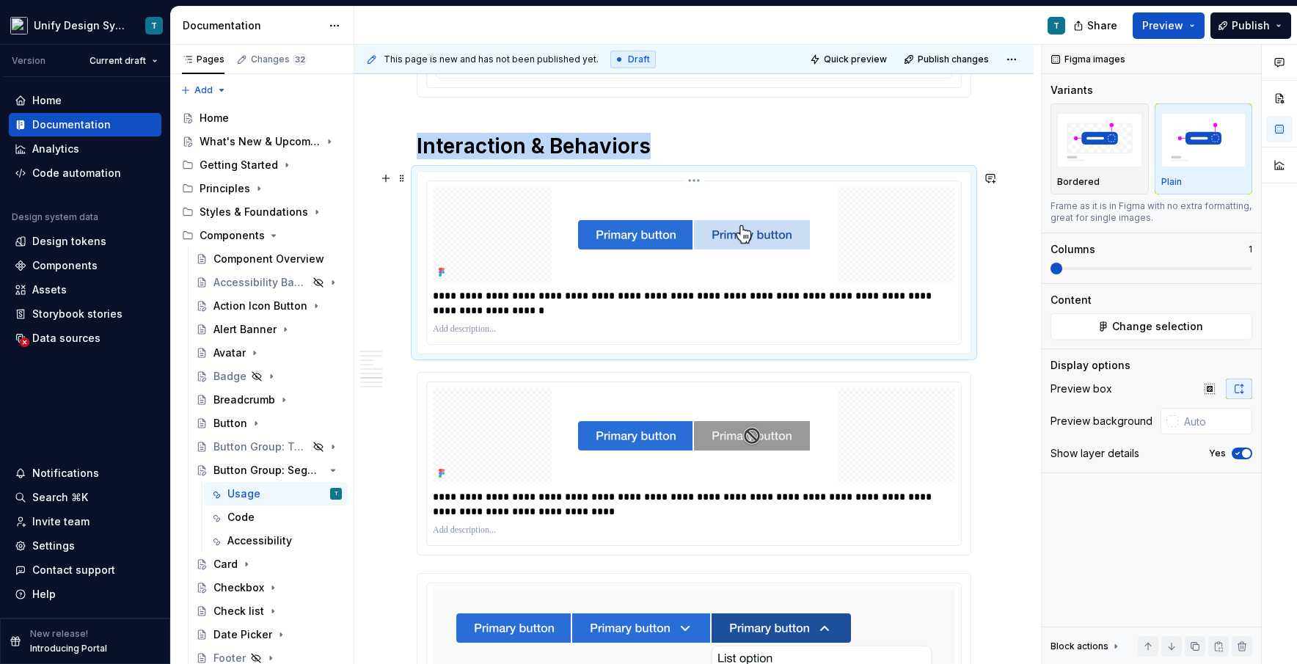
click at [737, 222] on img at bounding box center [694, 234] width 285 height 95
click at [737, 332] on span "Change selection" at bounding box center [1157, 326] width 91 height 15
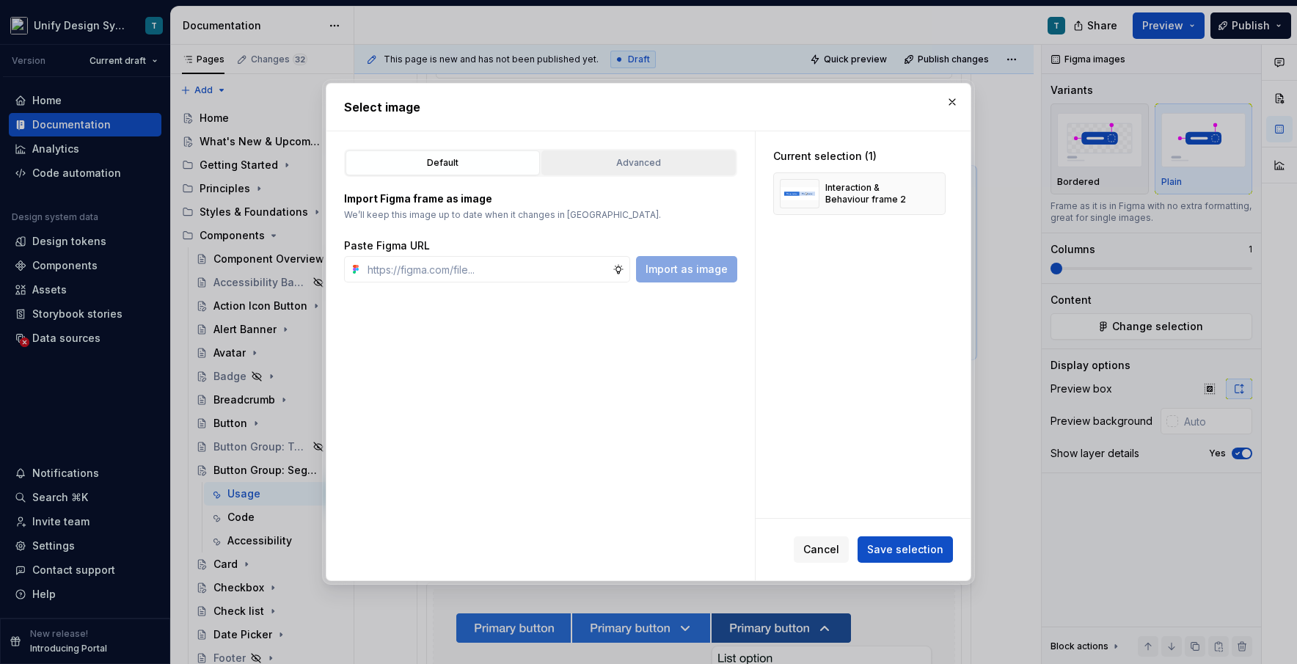
type textarea "*"
click at [701, 163] on div "Advanced" at bounding box center [639, 163] width 184 height 15
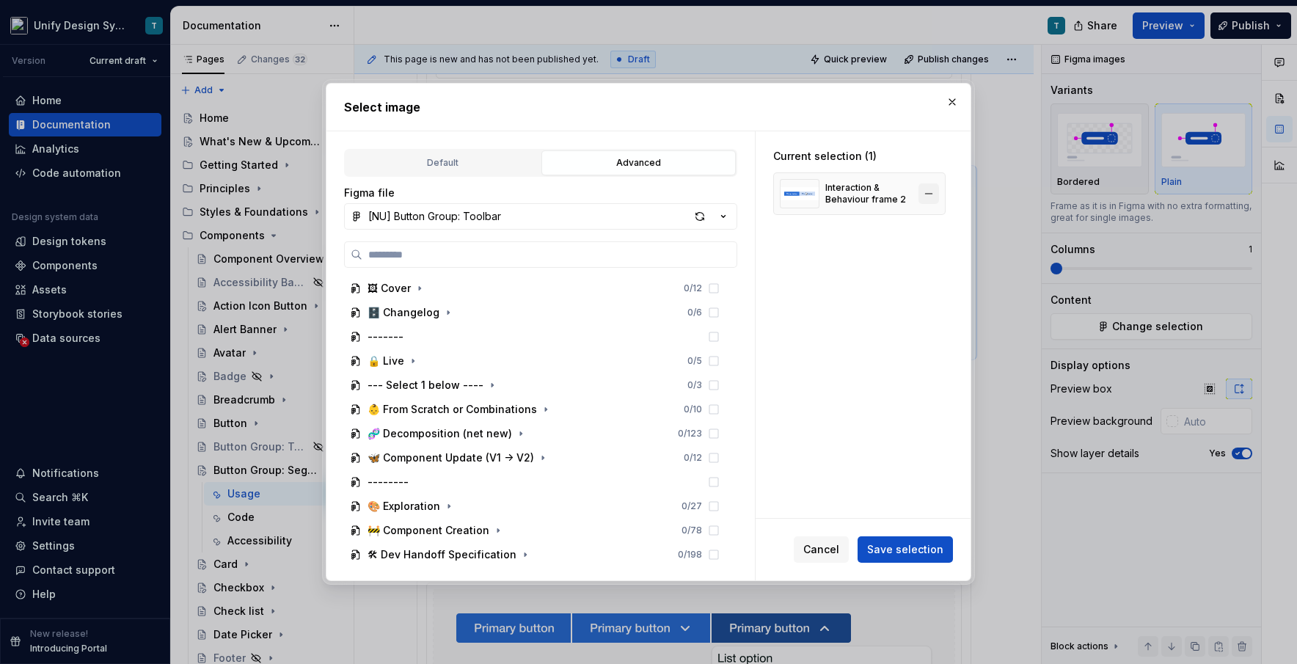
click at [737, 195] on button "button" at bounding box center [928, 193] width 21 height 21
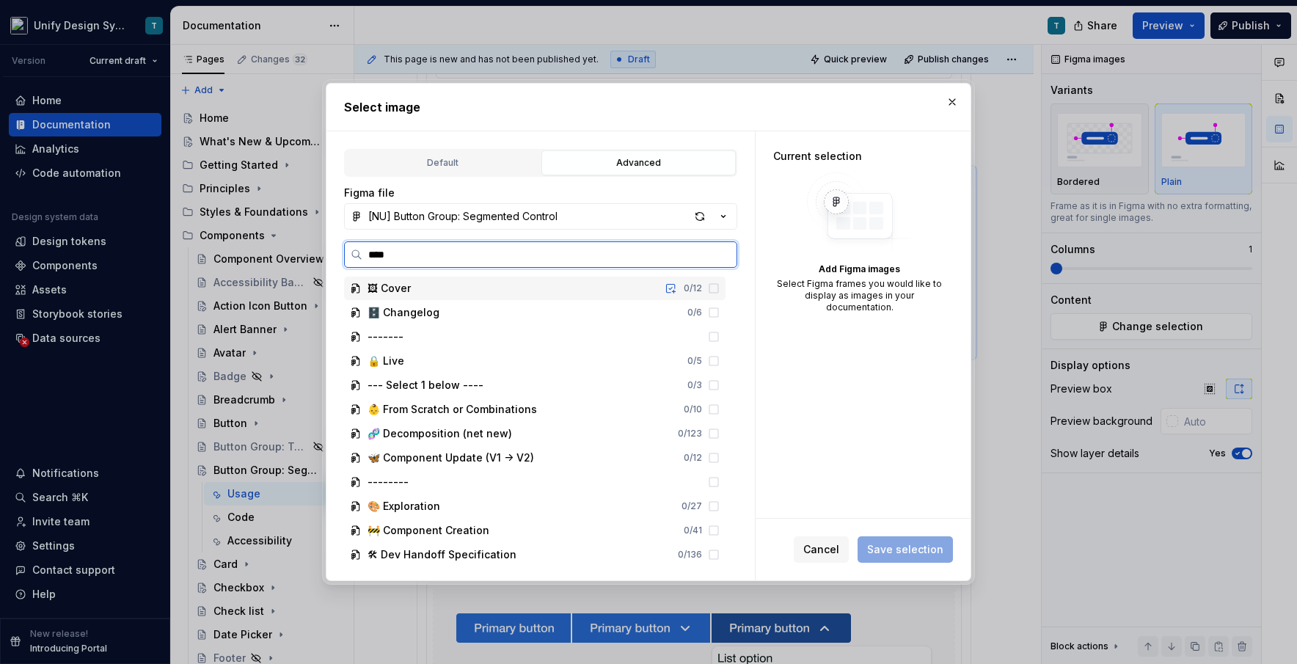
type input "*****"
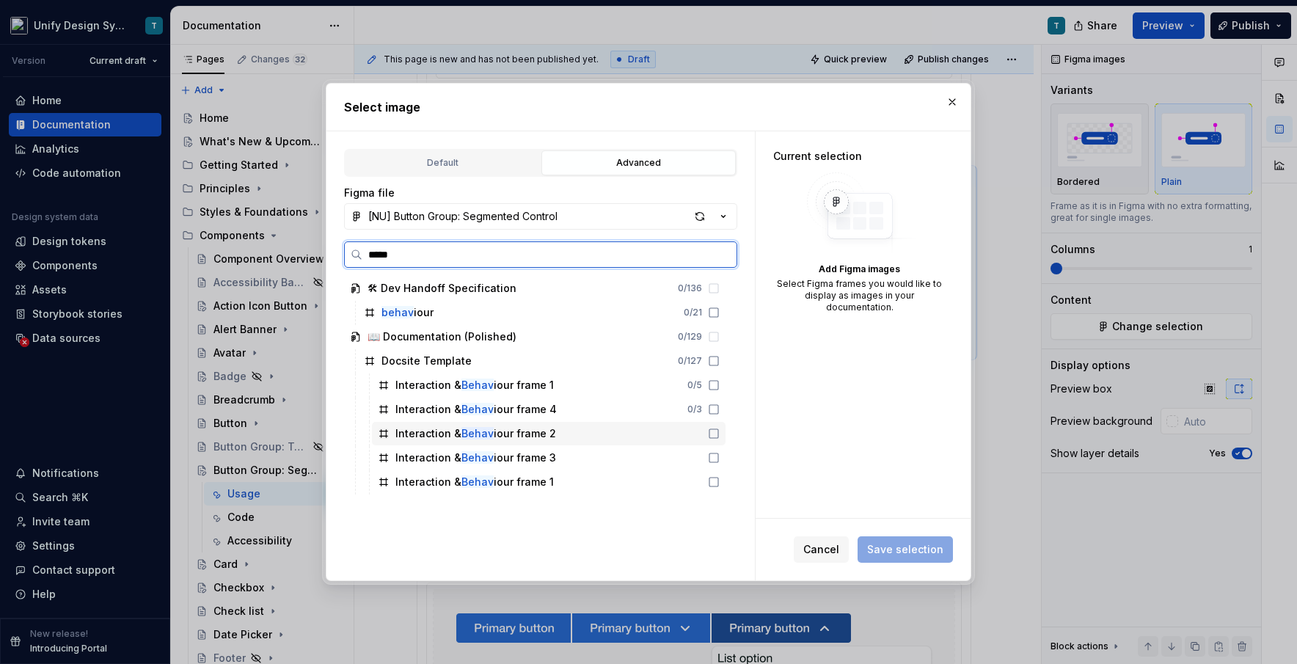
click at [497, 428] on div "Interaction & Behav iour frame 2" at bounding box center [475, 433] width 161 height 15
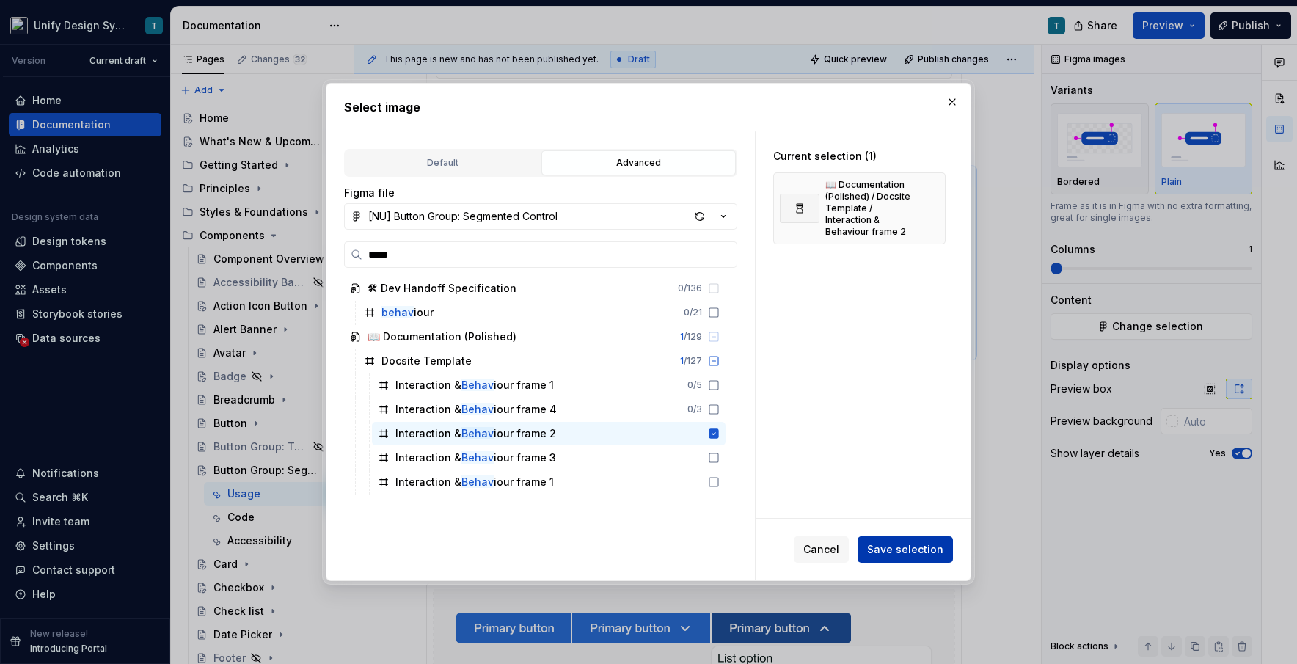
click at [737, 544] on span "Save selection" at bounding box center [905, 549] width 76 height 15
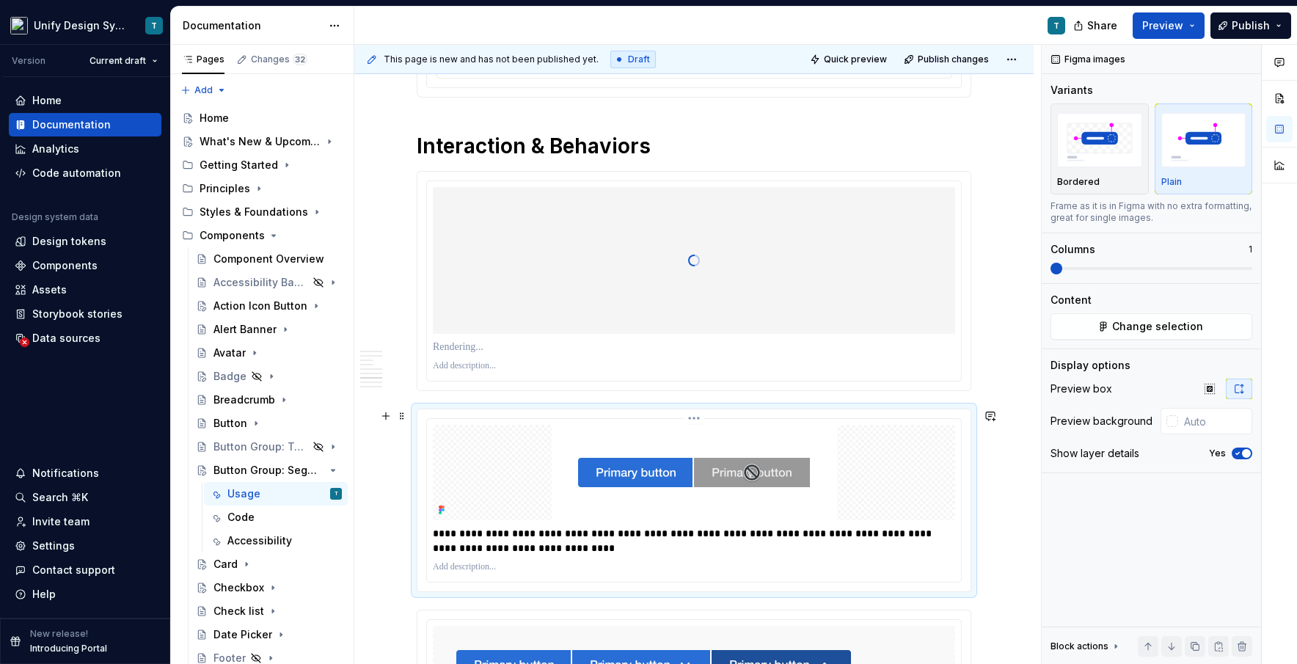
click at [561, 472] on img at bounding box center [694, 472] width 285 height 95
click at [737, 329] on span "Change selection" at bounding box center [1157, 326] width 91 height 15
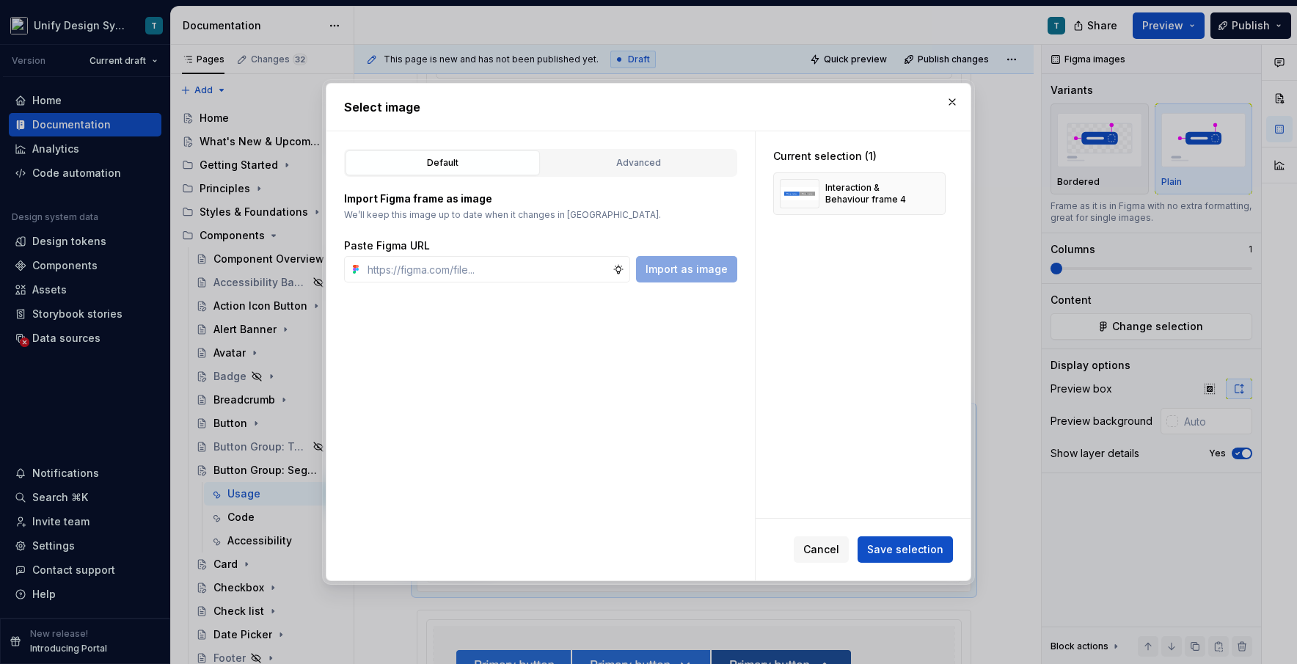
click at [725, 149] on div "Default Advanced" at bounding box center [540, 163] width 393 height 28
click at [723, 163] on div "Advanced" at bounding box center [639, 163] width 184 height 15
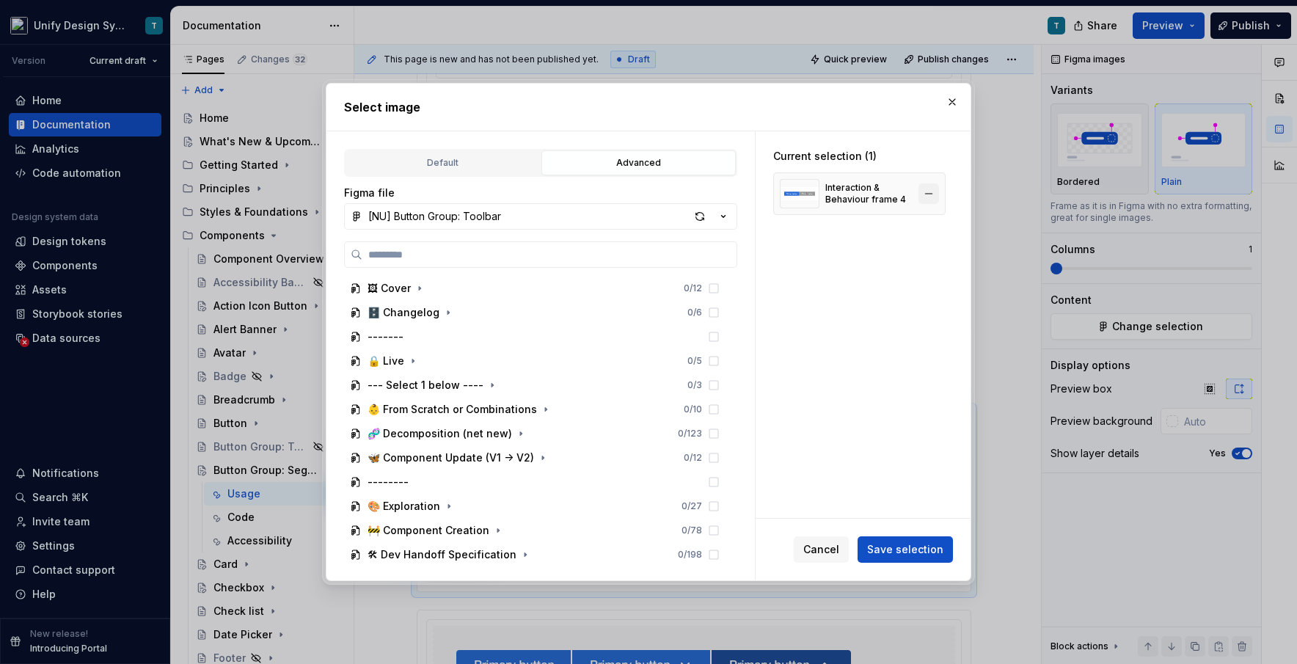
click at [737, 197] on button "button" at bounding box center [928, 193] width 21 height 21
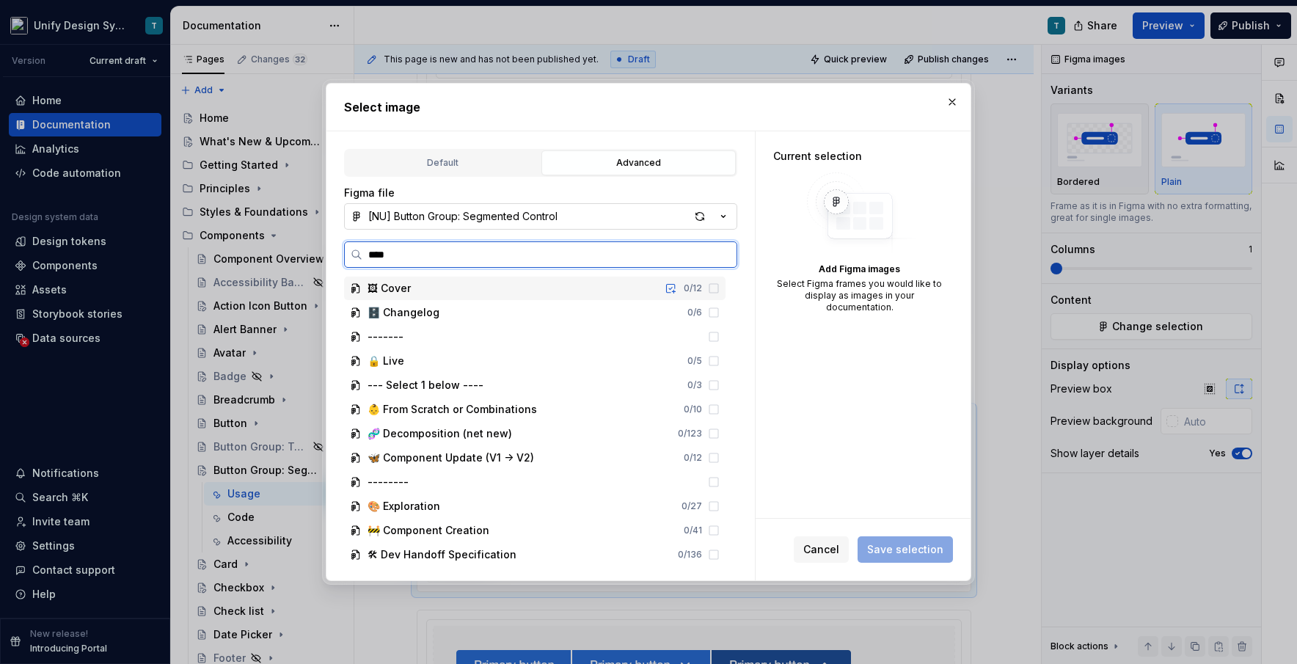
type input "*****"
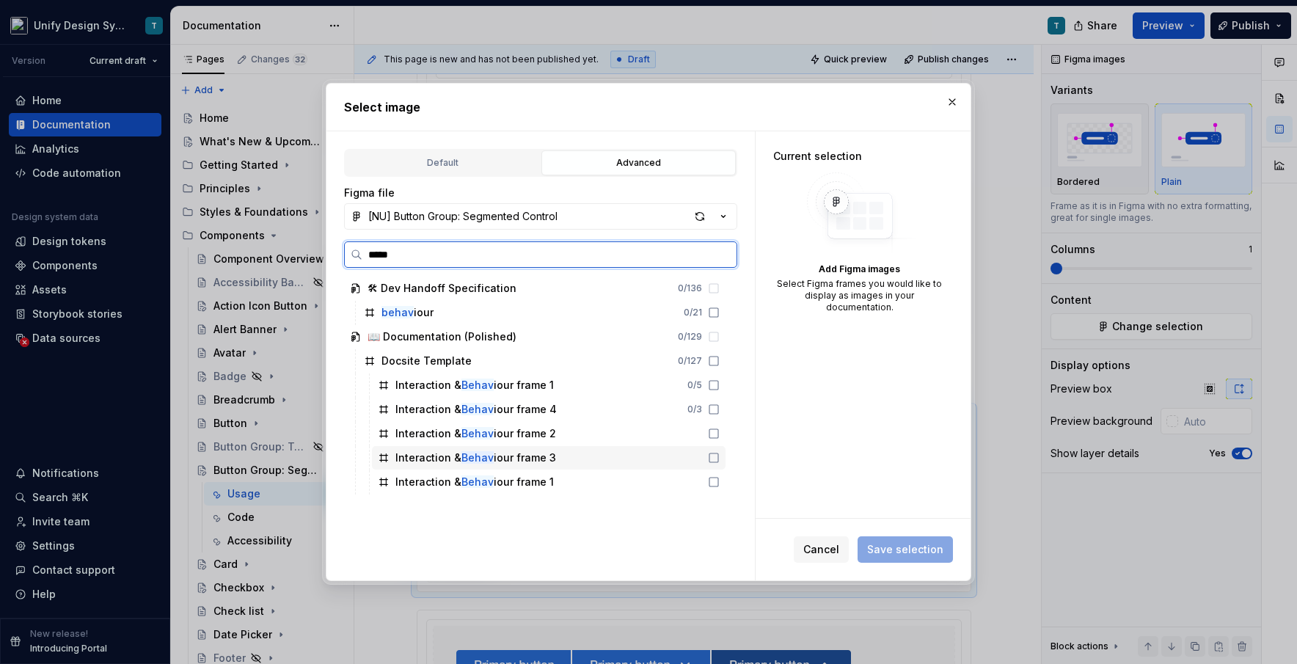
click at [514, 463] on div "Interaction & Behav iour frame 3" at bounding box center [475, 457] width 161 height 15
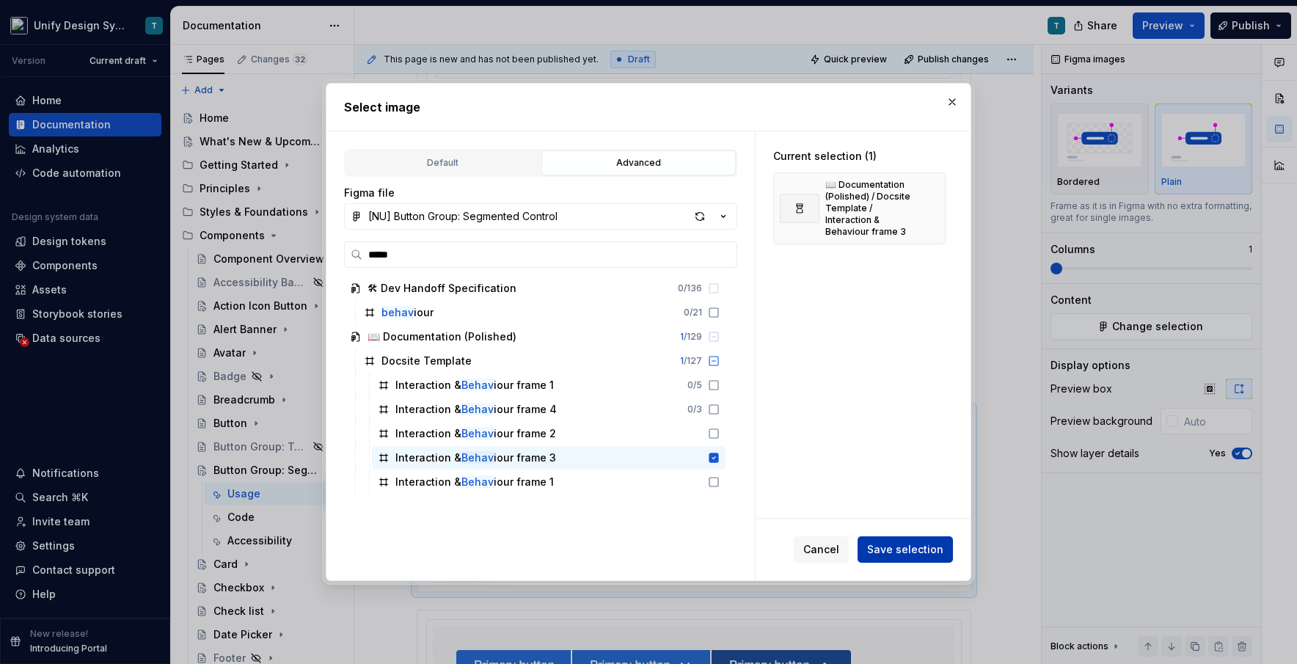
click at [737, 538] on button "Save selection" at bounding box center [905, 549] width 95 height 26
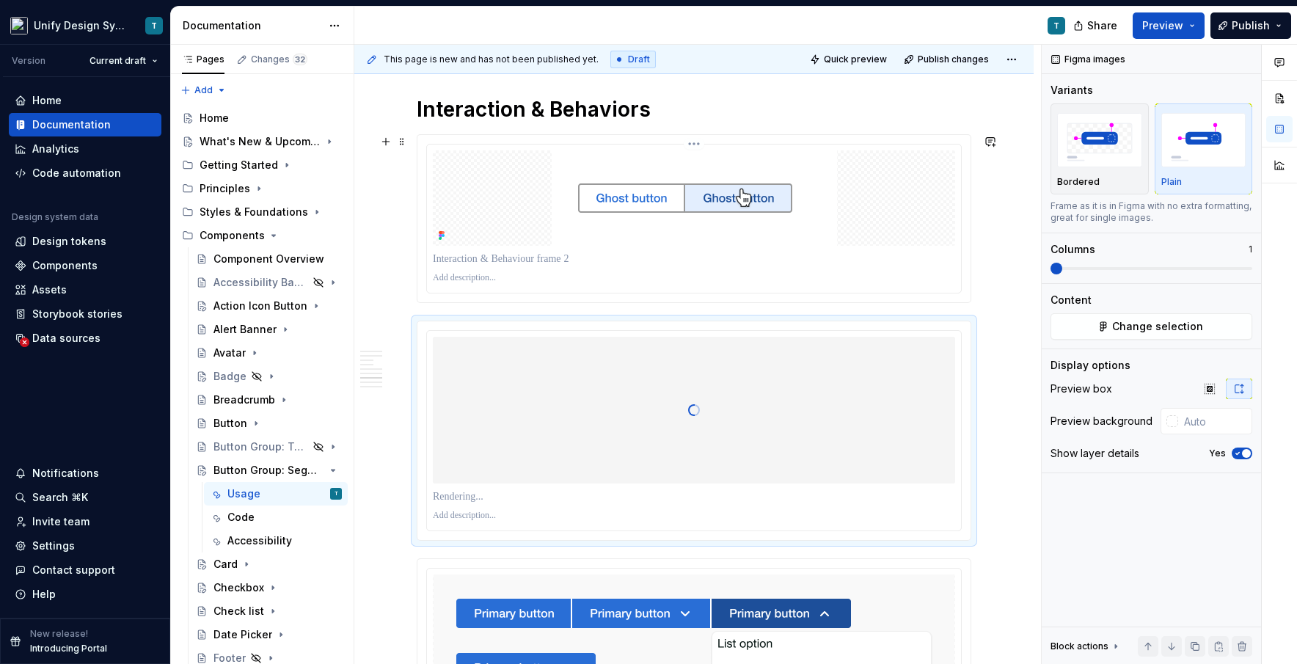
scroll to position [2571, 0]
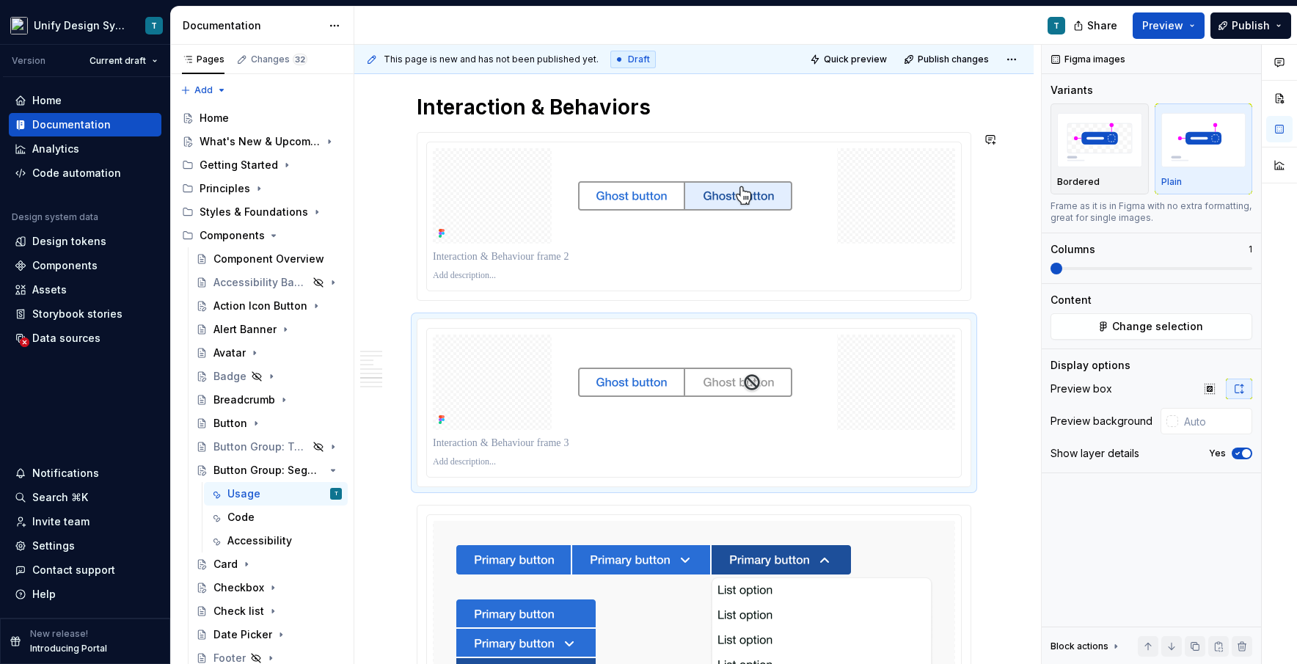
type textarea "*"
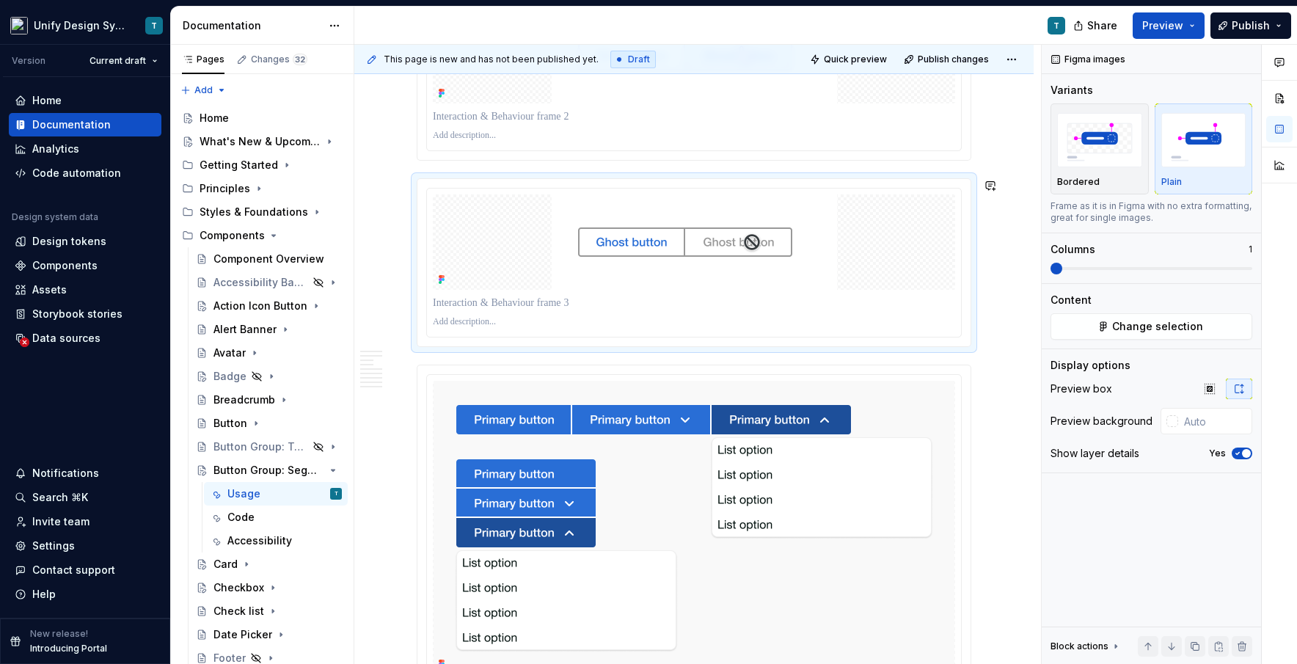
scroll to position [2779, 0]
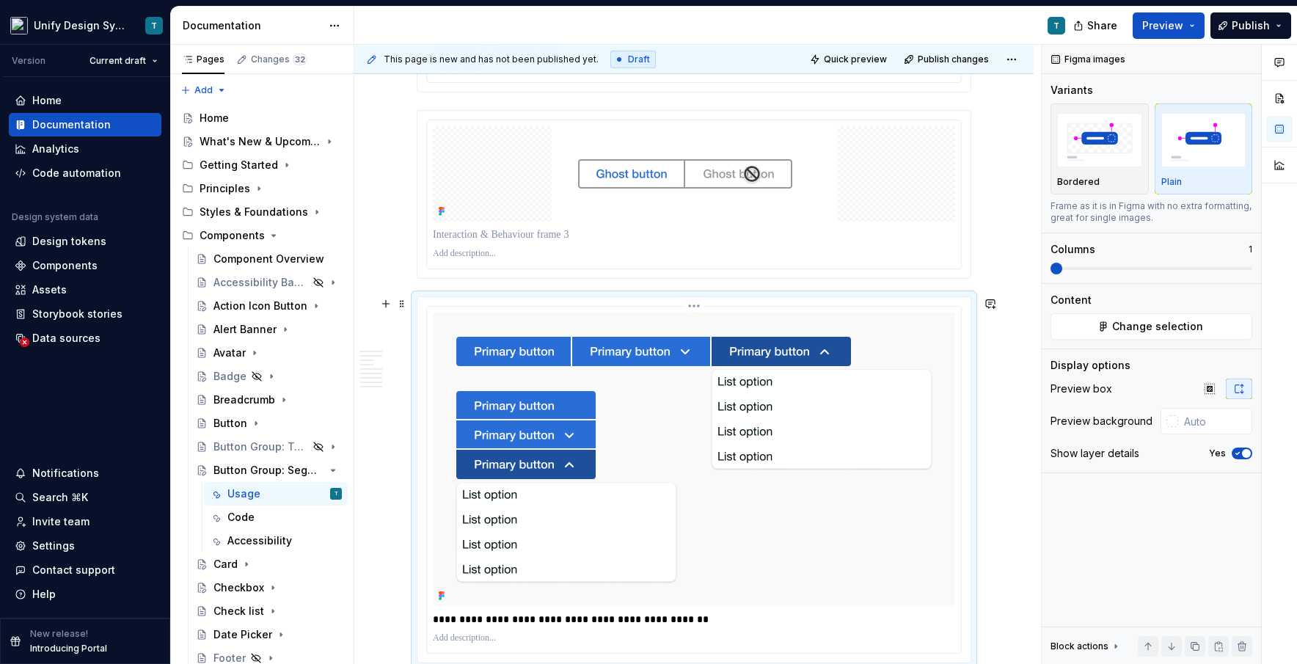
click at [643, 417] on img at bounding box center [694, 459] width 521 height 293
click at [737, 326] on span "Change selection" at bounding box center [1157, 326] width 91 height 15
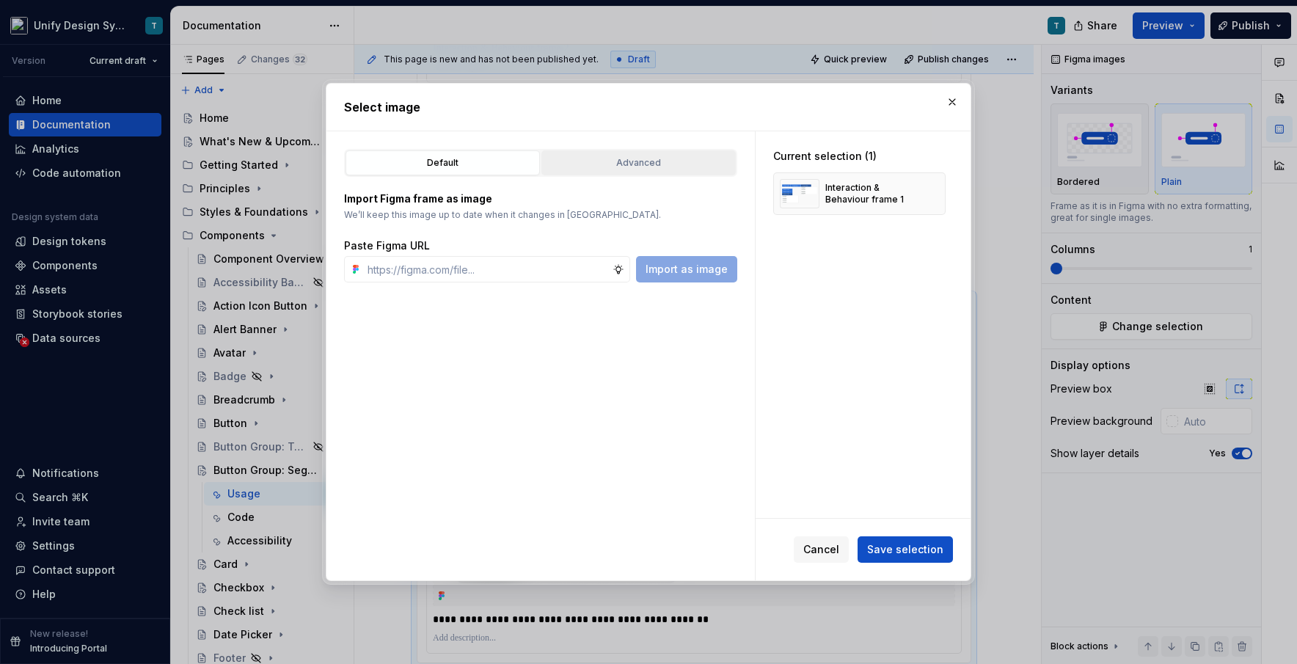
click at [622, 152] on button "Advanced" at bounding box center [638, 162] width 194 height 25
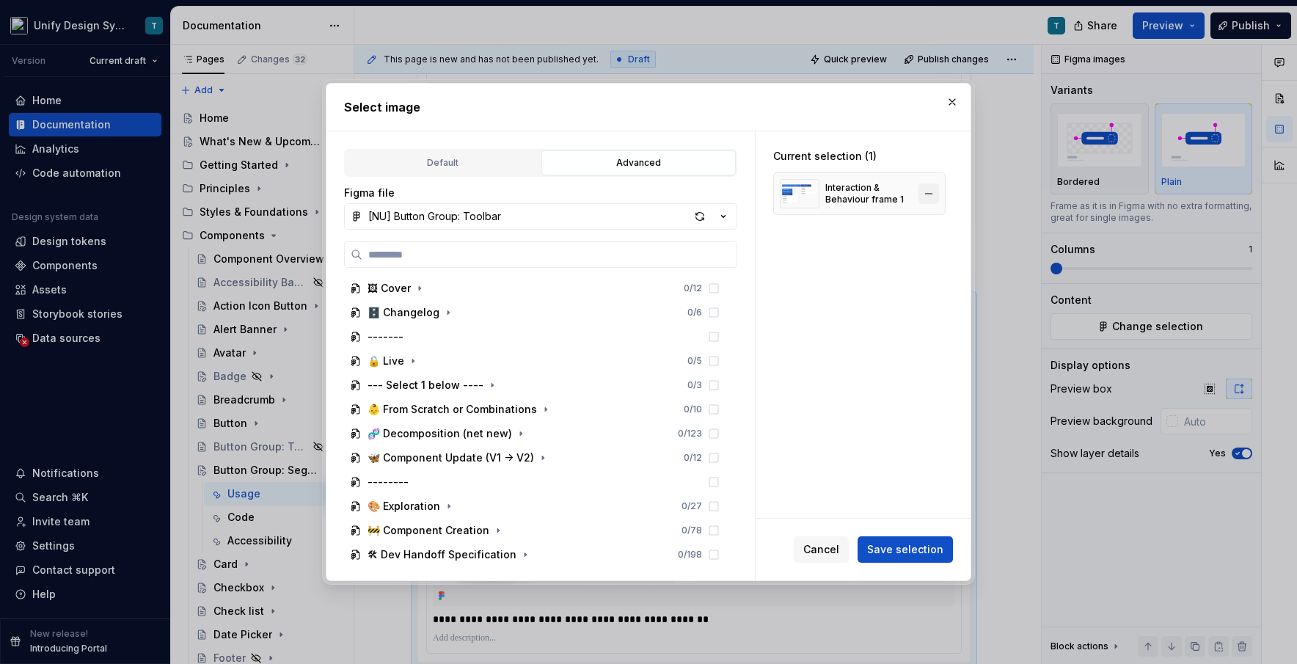
click at [737, 198] on button "button" at bounding box center [928, 193] width 21 height 21
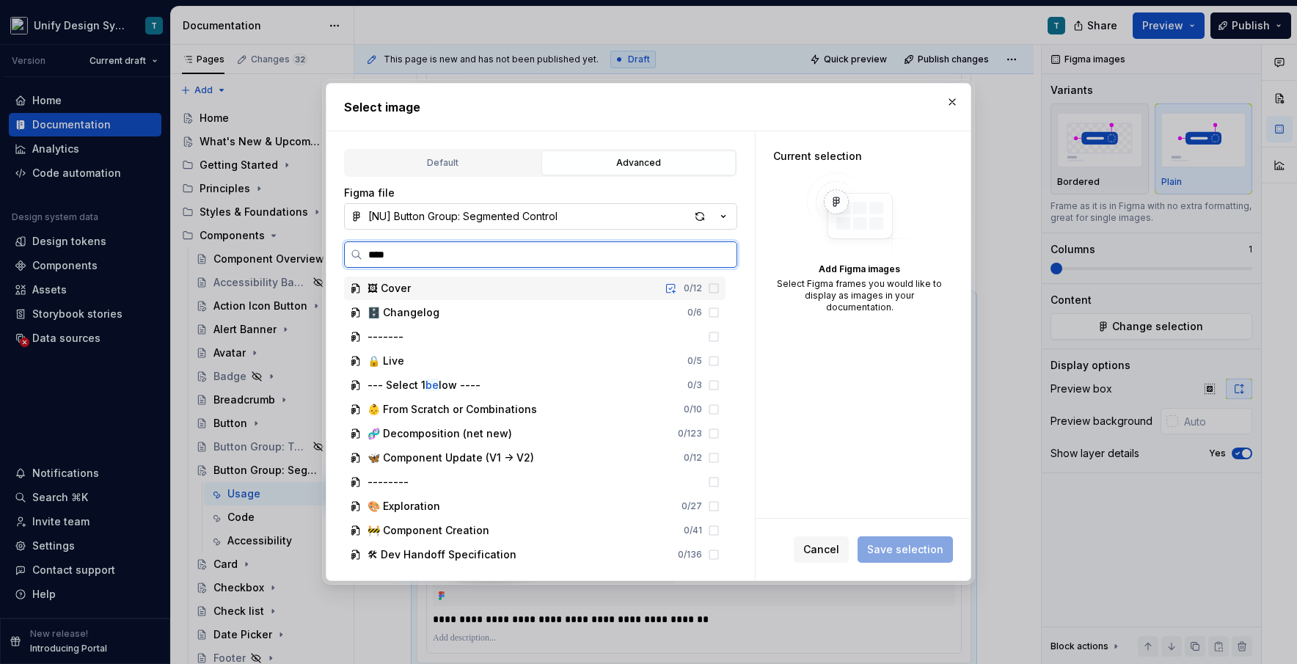
type input "*****"
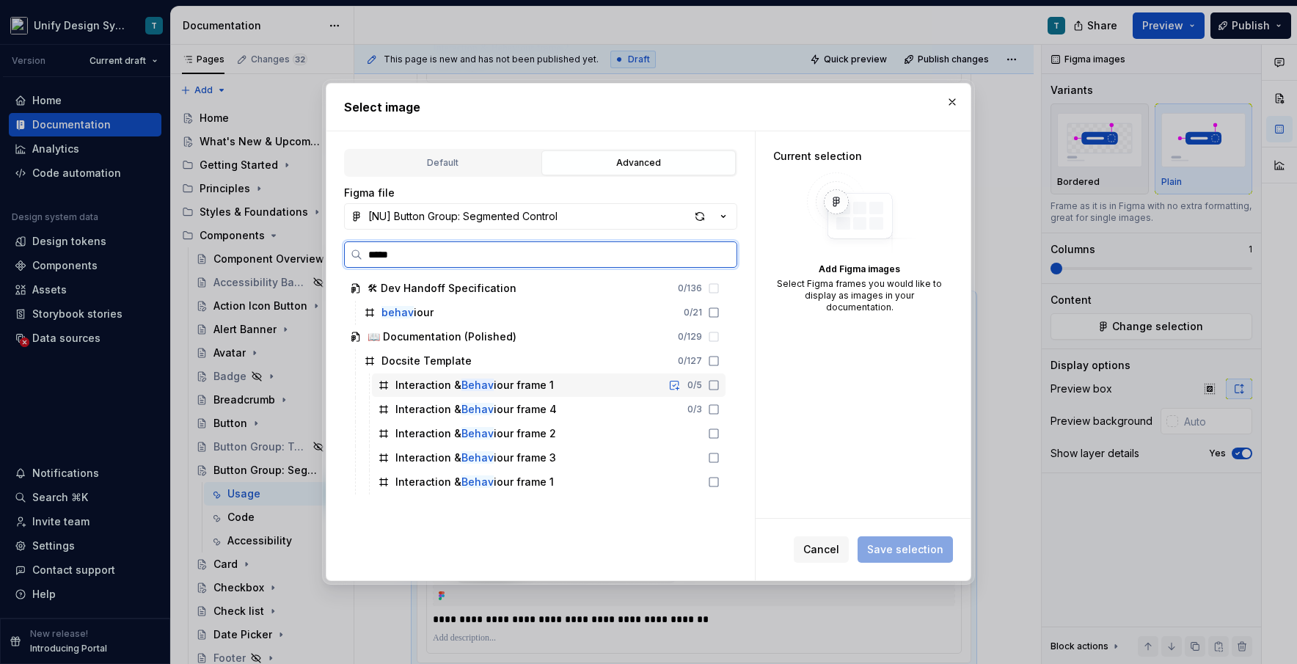
click at [544, 389] on div "Interaction & Behav iour frame 1" at bounding box center [474, 385] width 158 height 15
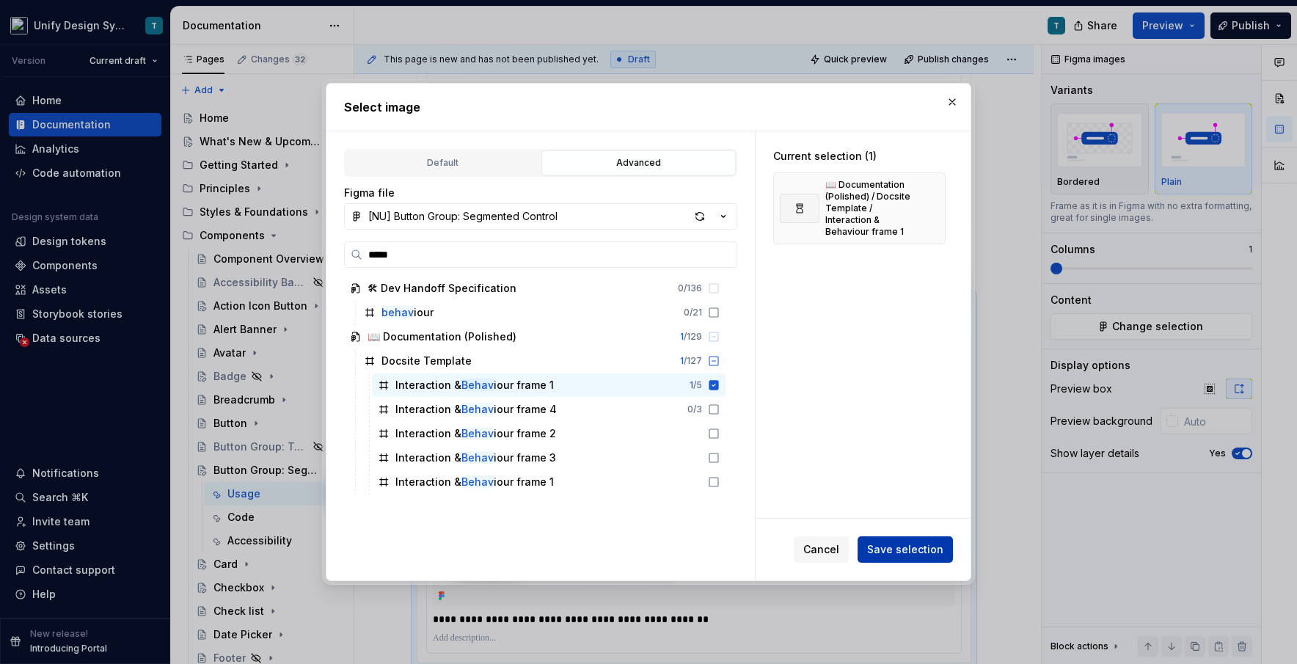
click at [737, 544] on span "Save selection" at bounding box center [905, 549] width 76 height 15
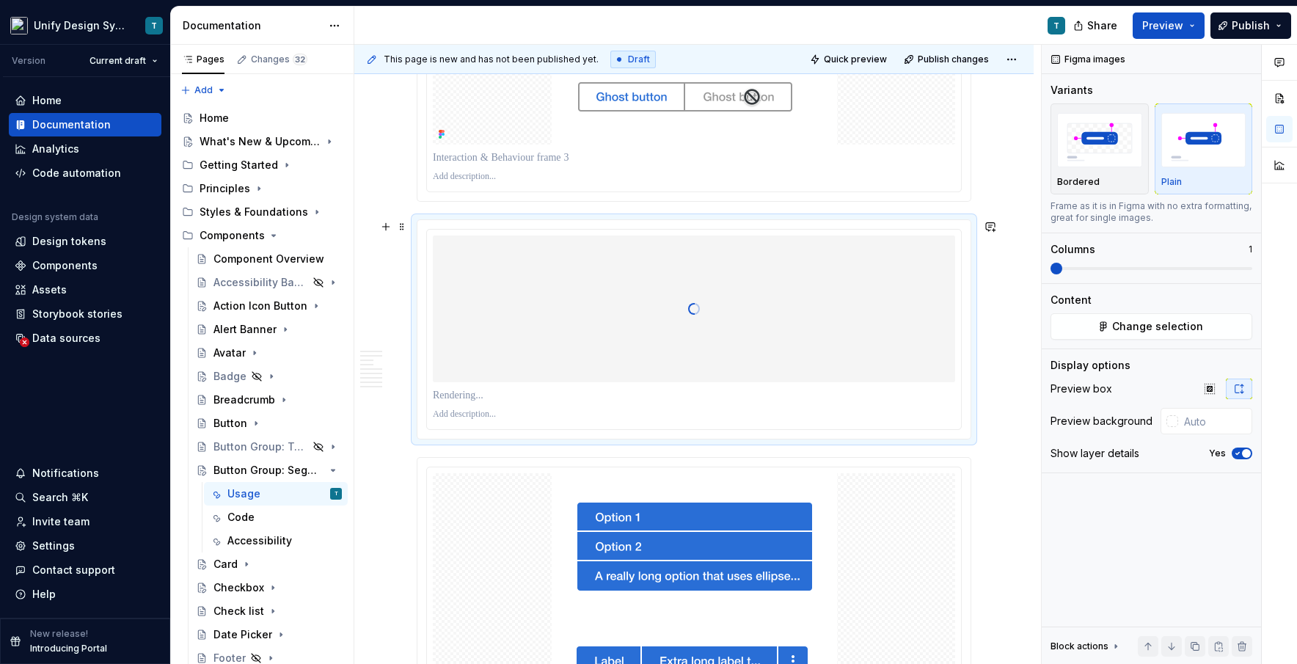
scroll to position [3003, 0]
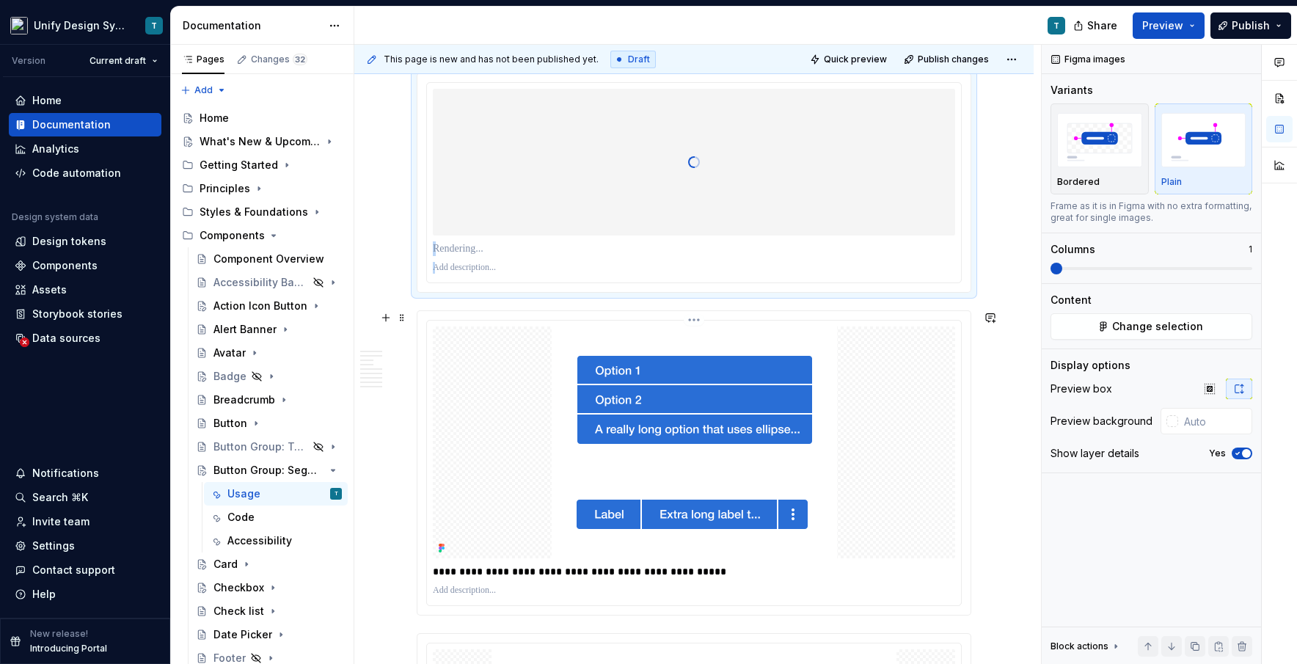
click at [629, 447] on img at bounding box center [694, 442] width 285 height 232
click at [737, 317] on button "Change selection" at bounding box center [1152, 326] width 202 height 26
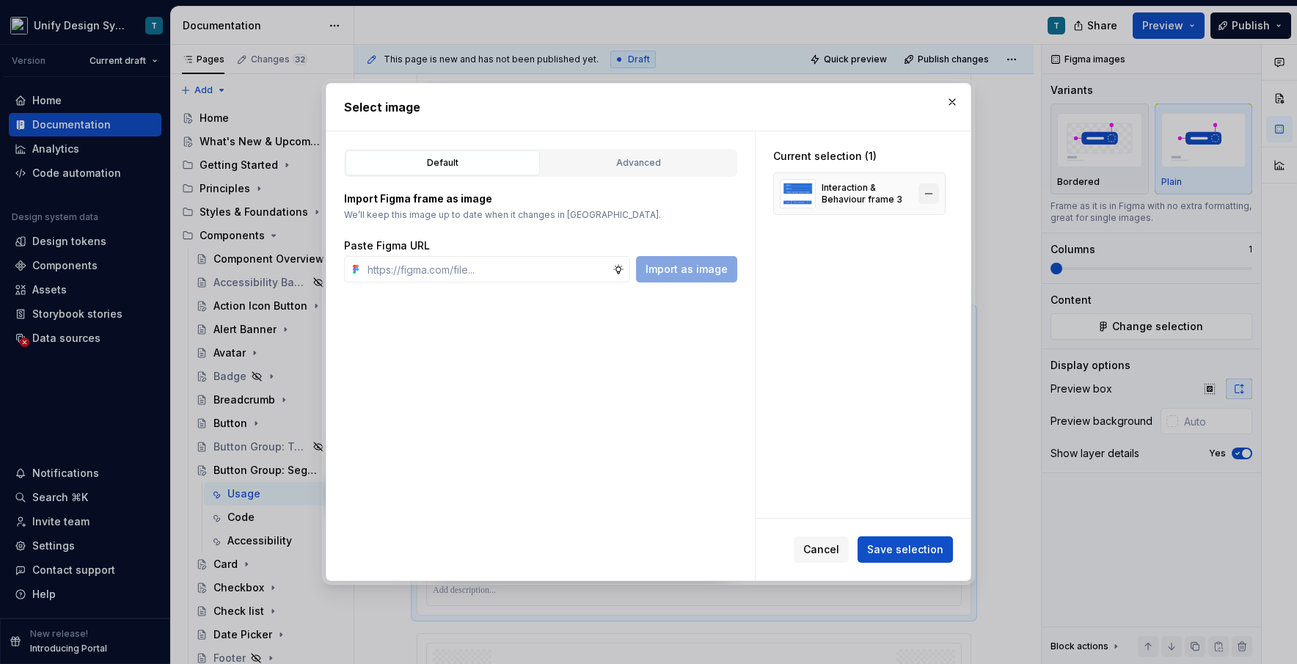
click at [737, 194] on button "button" at bounding box center [928, 193] width 21 height 21
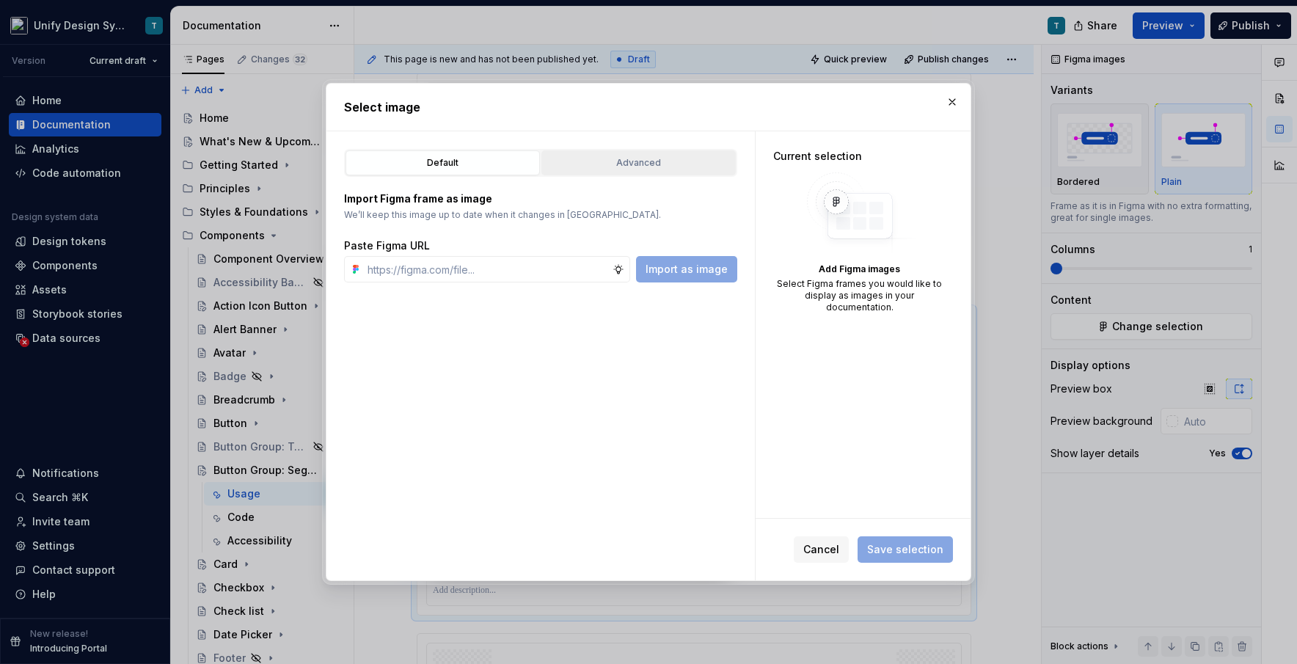
click at [613, 158] on div "Advanced" at bounding box center [639, 163] width 184 height 15
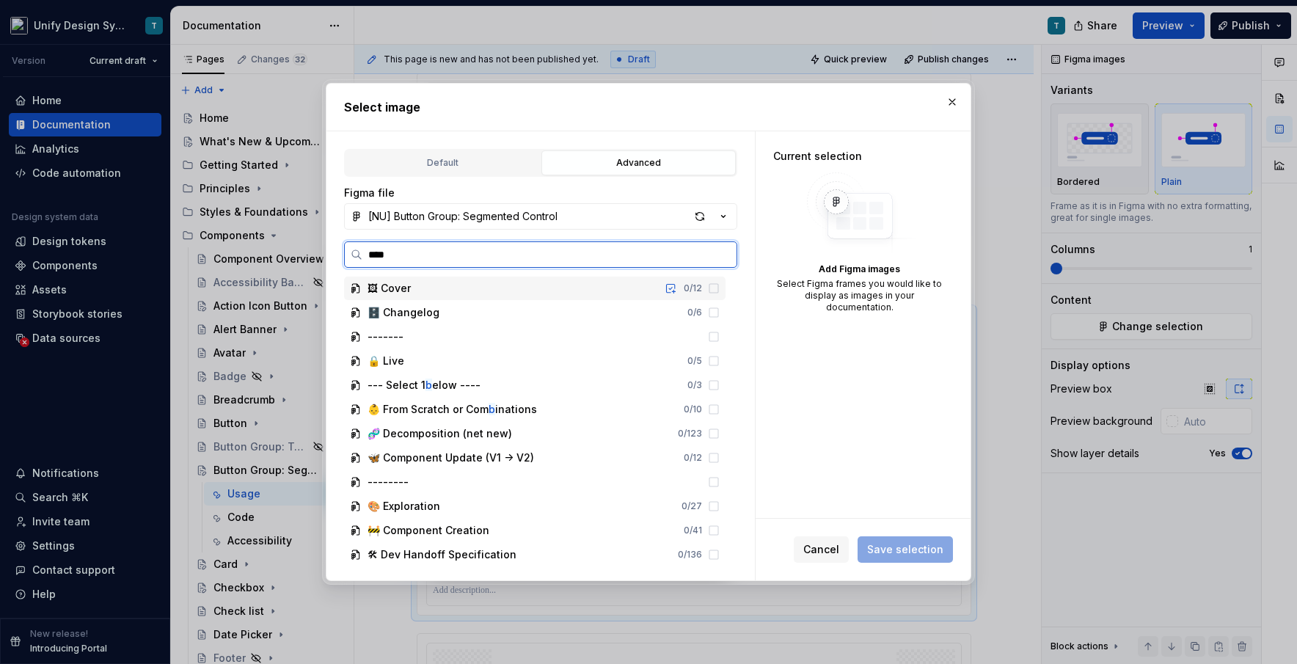
type input "*****"
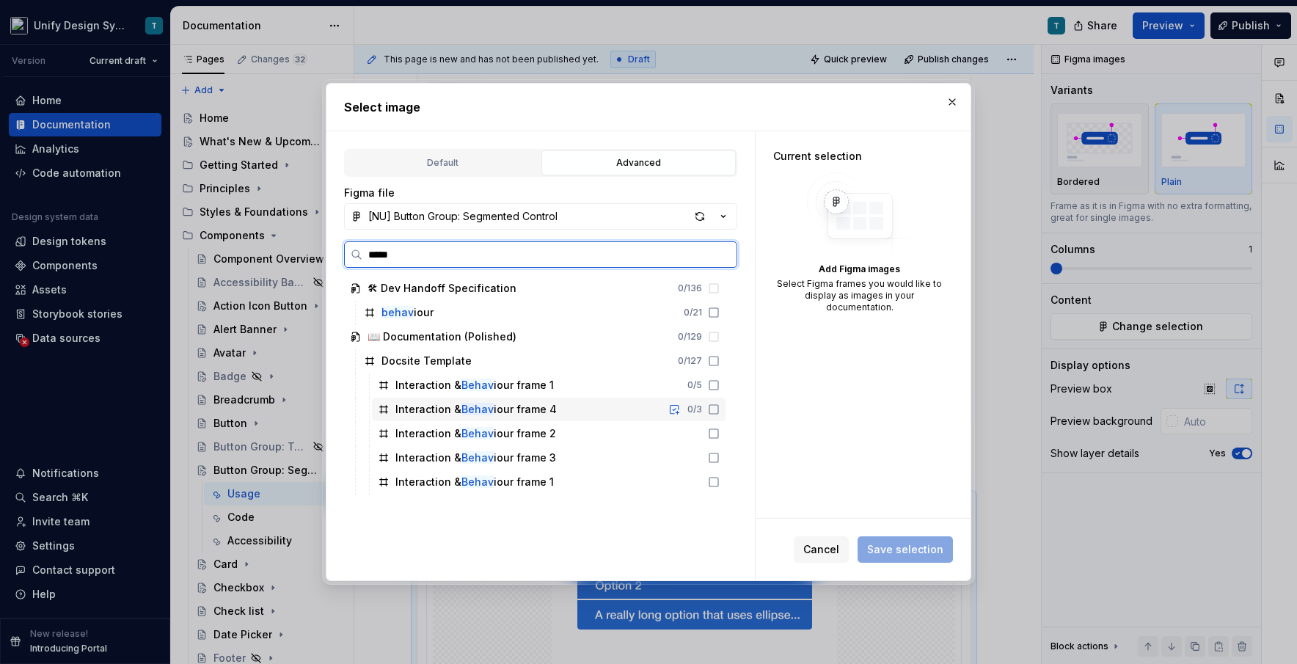
click at [547, 412] on div "Interaction & Behav iour frame 4" at bounding box center [475, 409] width 161 height 15
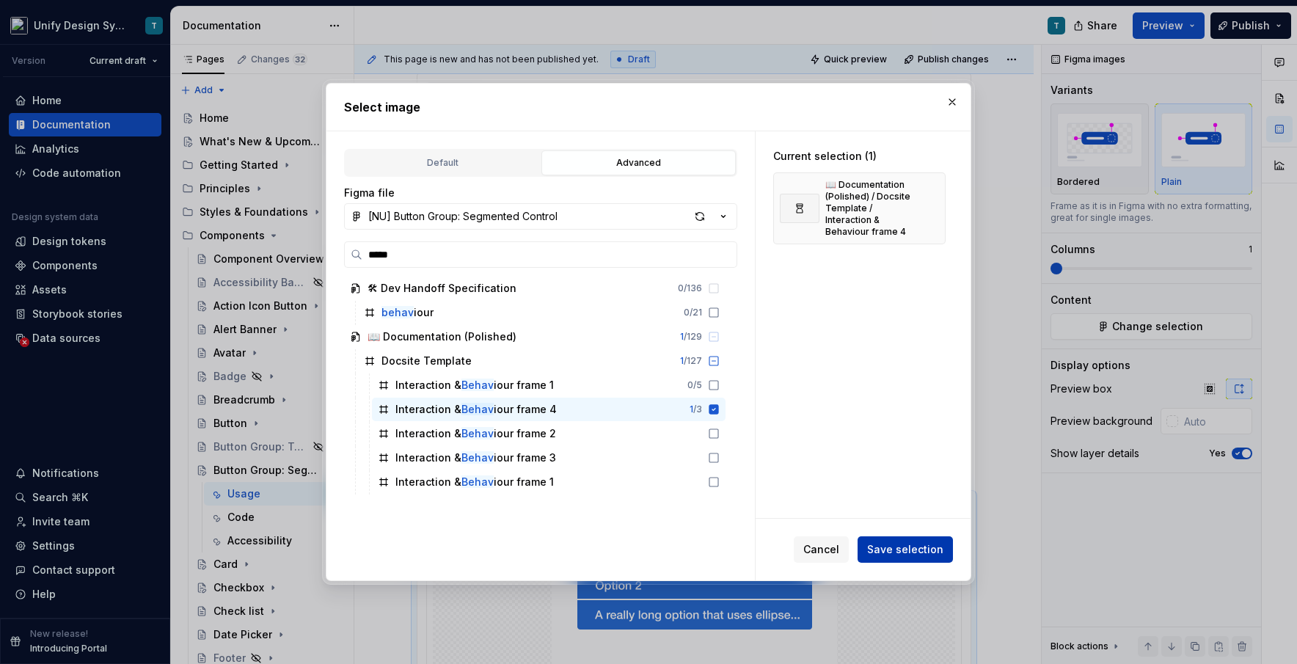
click at [737, 547] on span "Save selection" at bounding box center [905, 549] width 76 height 15
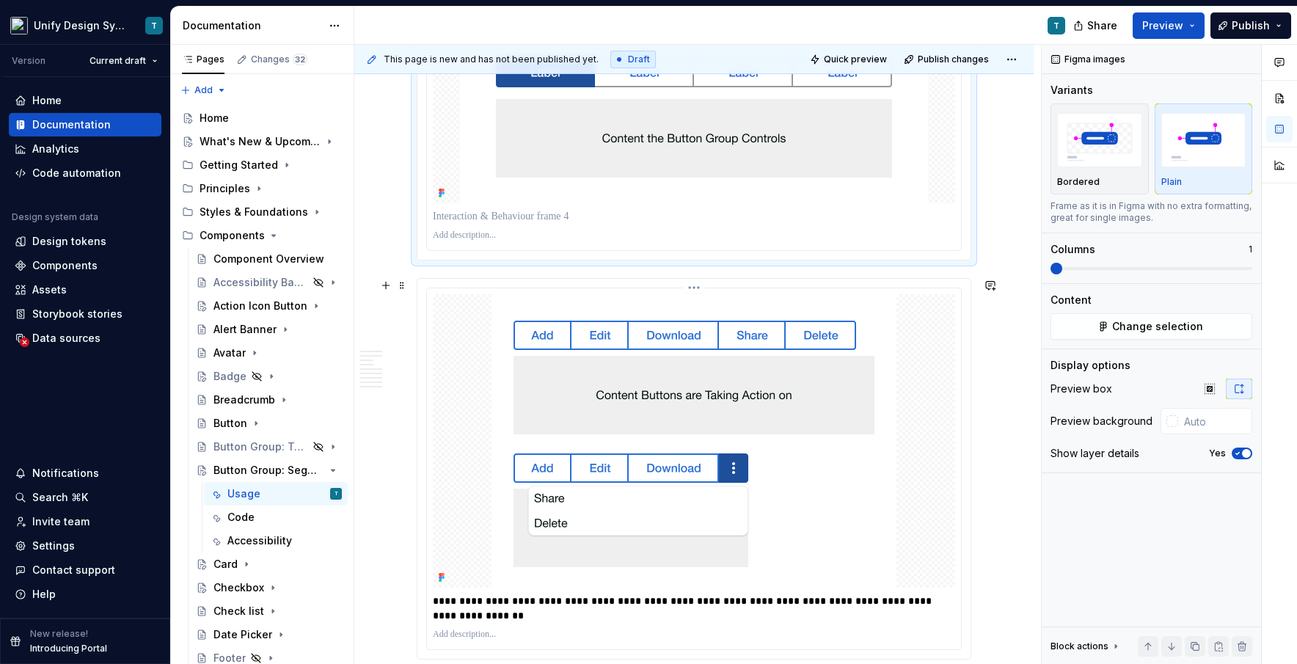
scroll to position [3635, 0]
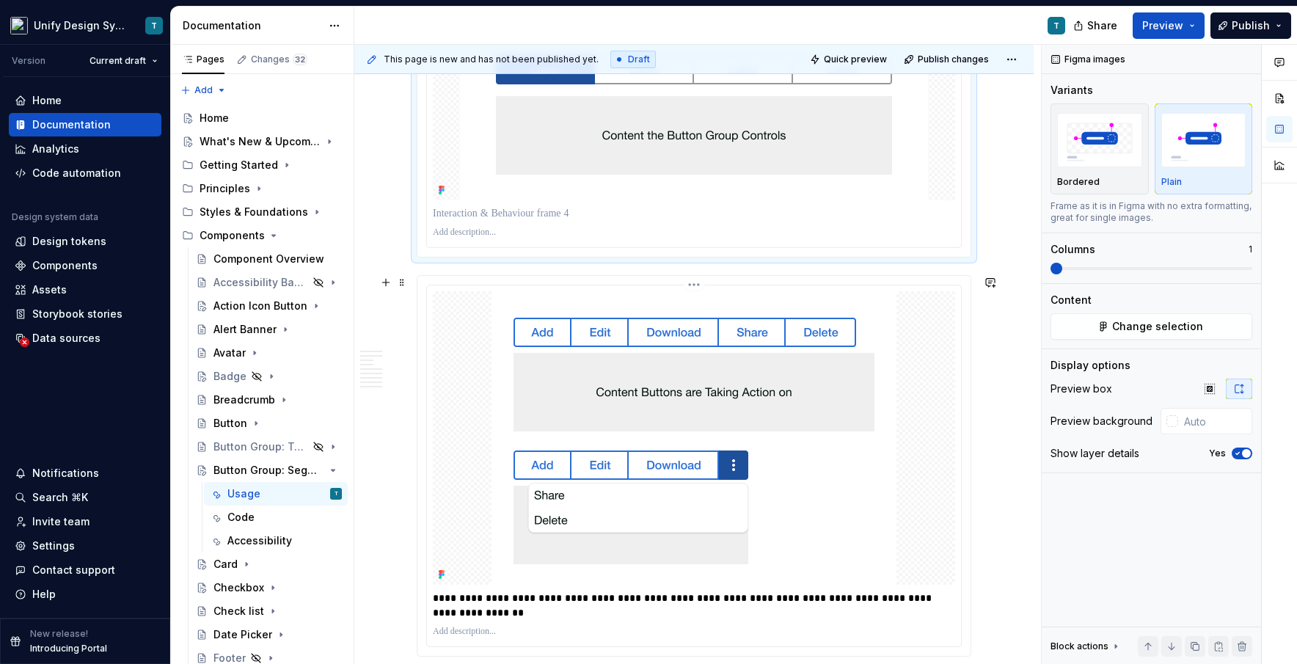
click at [737, 398] on img at bounding box center [694, 437] width 405 height 293
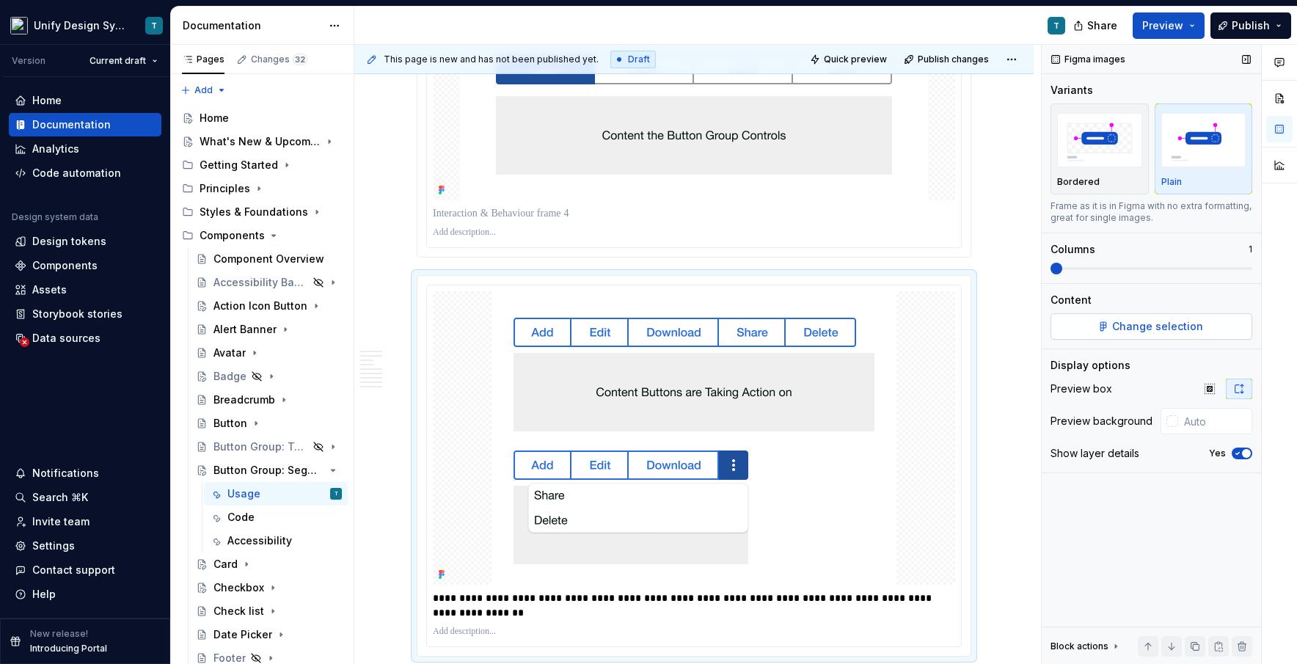
click at [737, 328] on span "Change selection" at bounding box center [1157, 326] width 91 height 15
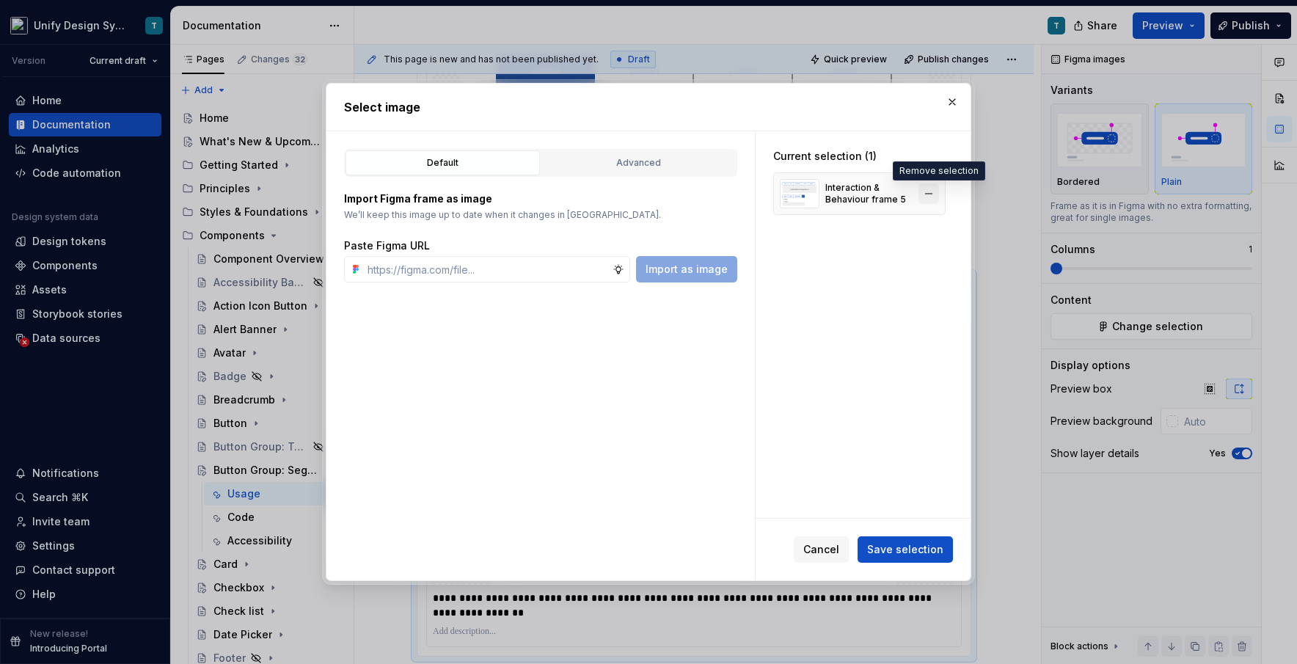
click at [737, 188] on button "button" at bounding box center [928, 193] width 21 height 21
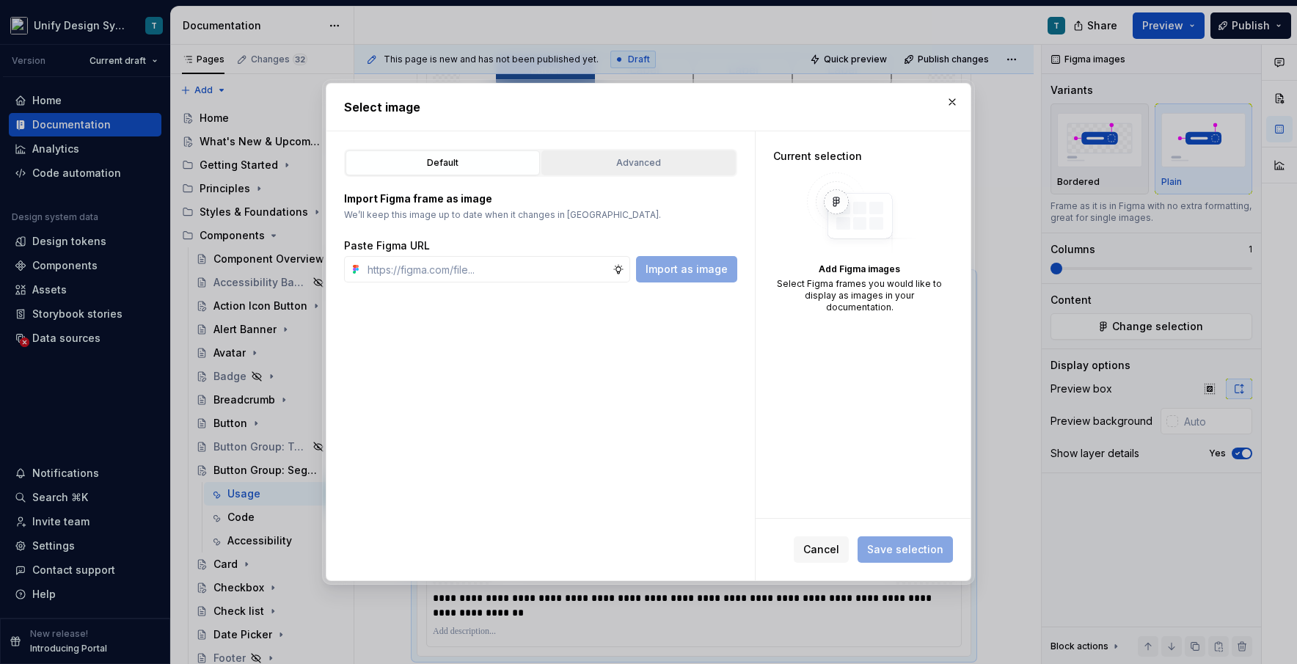
click at [657, 154] on button "Advanced" at bounding box center [638, 162] width 194 height 25
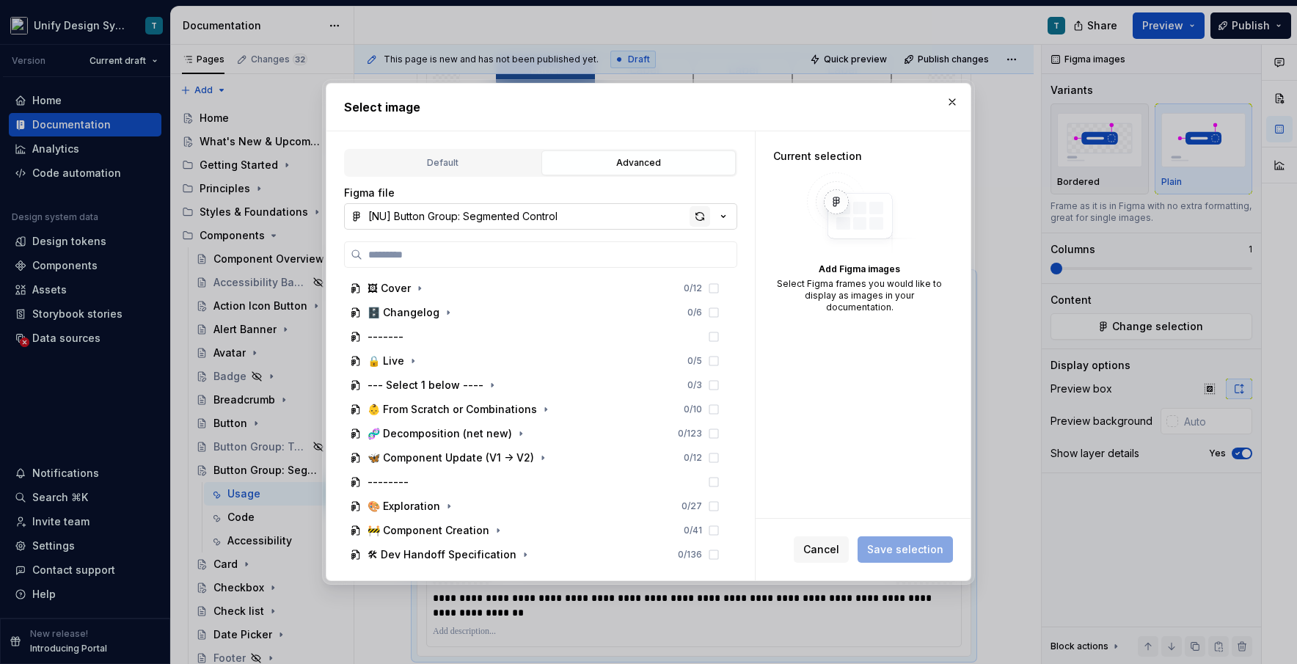
click at [701, 219] on div "button" at bounding box center [700, 216] width 21 height 21
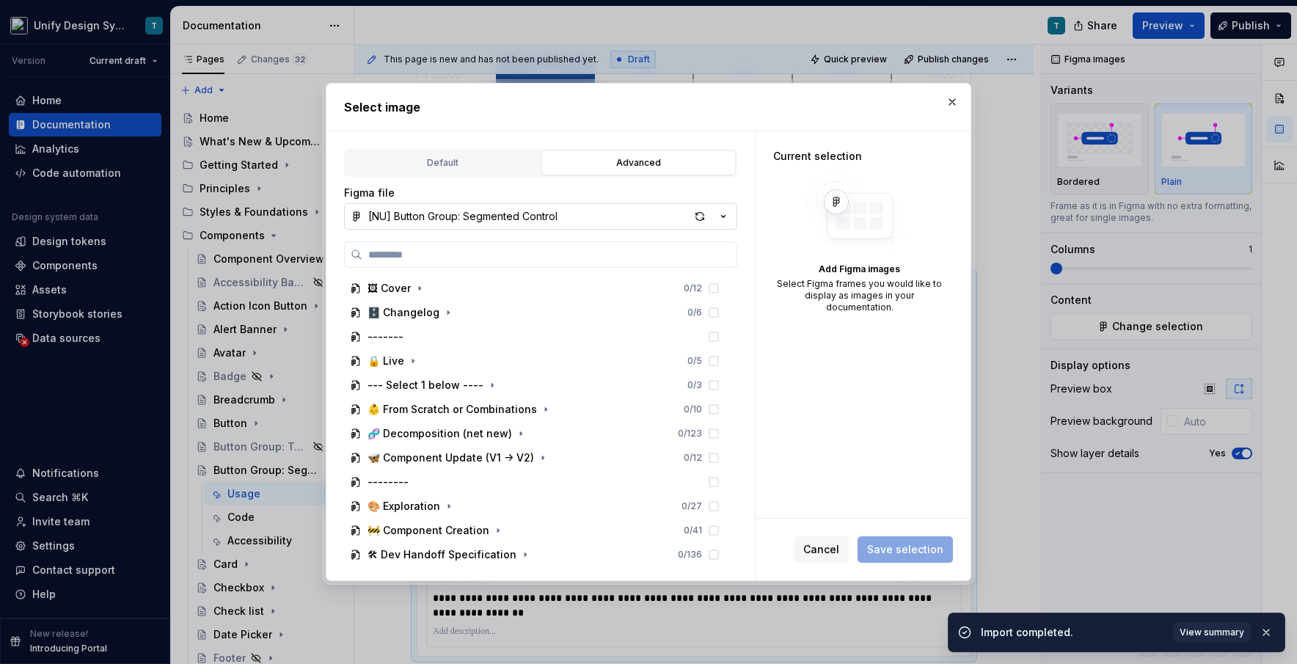
type textarea "*"
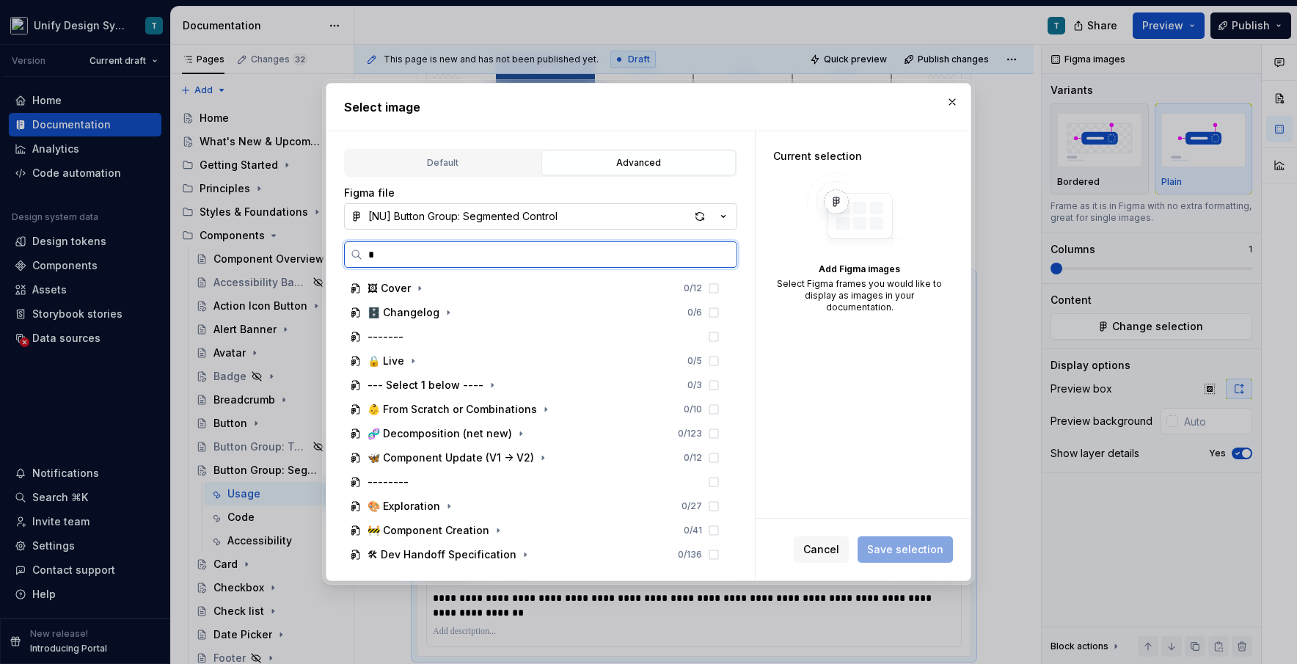
type input "**"
type textarea "*"
type input "****"
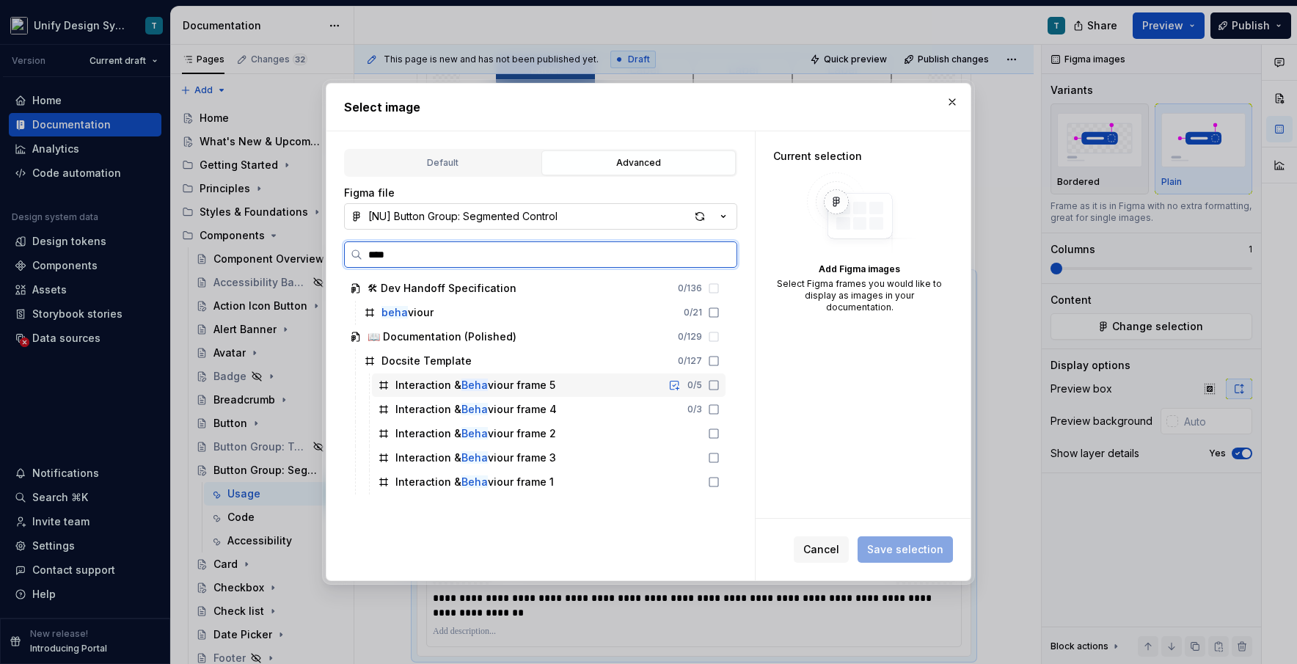
click at [598, 392] on div "Interaction & Beha viour frame 5 0 / 5" at bounding box center [549, 384] width 354 height 23
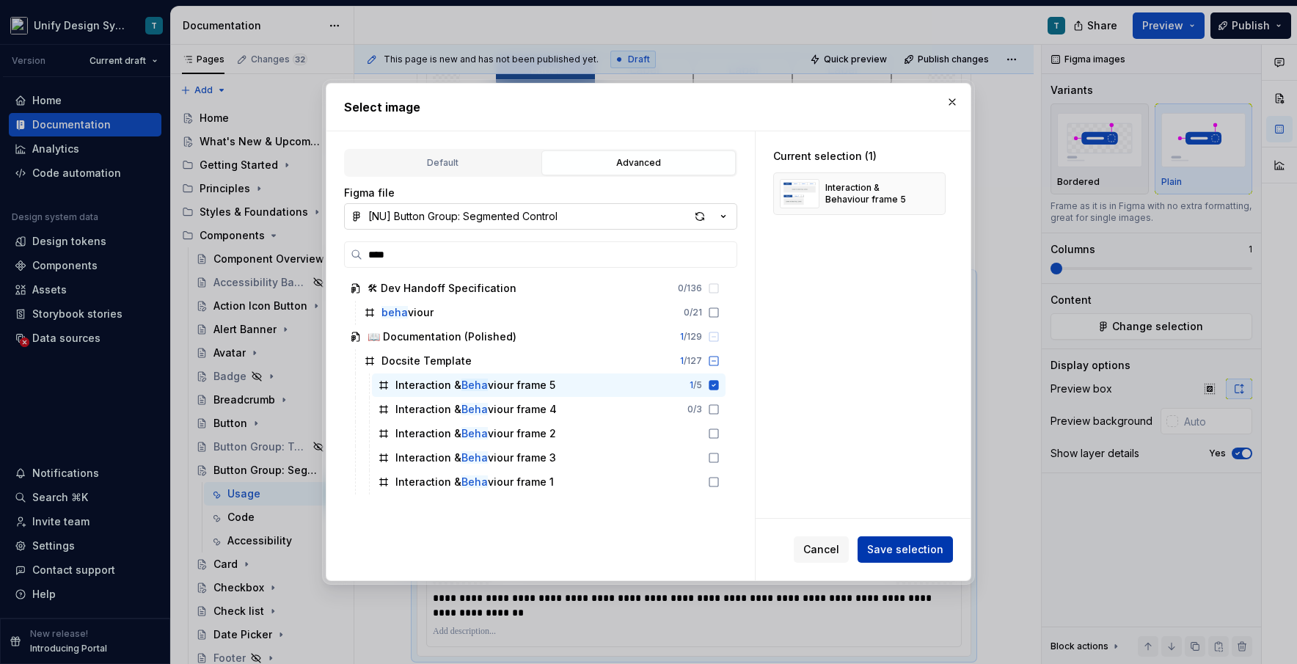
click at [737, 540] on button "Save selection" at bounding box center [905, 549] width 95 height 26
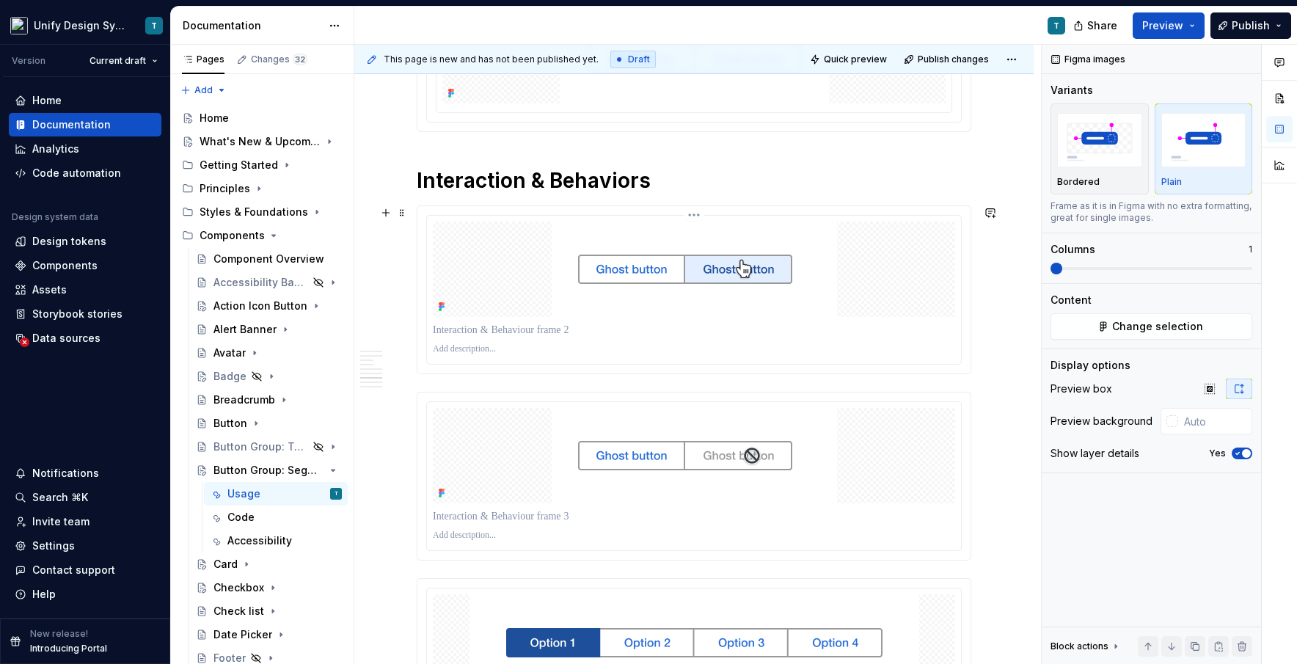
scroll to position [2486, 0]
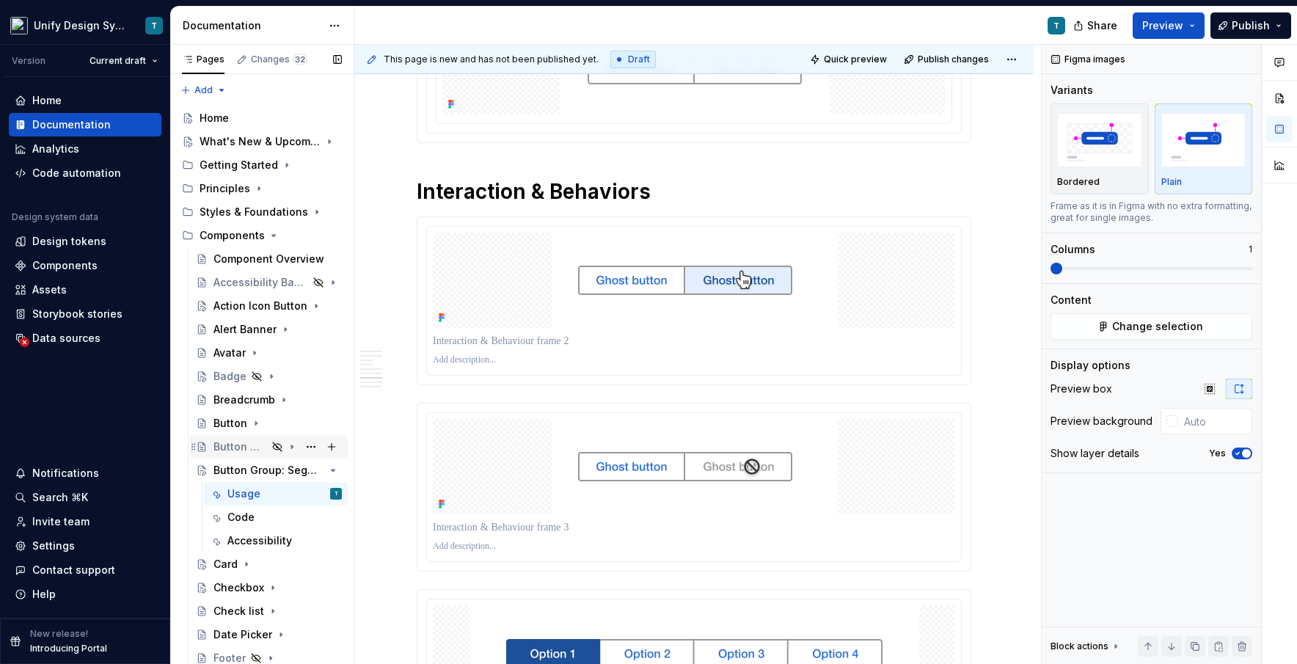
click at [238, 450] on div "Button Group: Toolbar" at bounding box center [240, 446] width 54 height 15
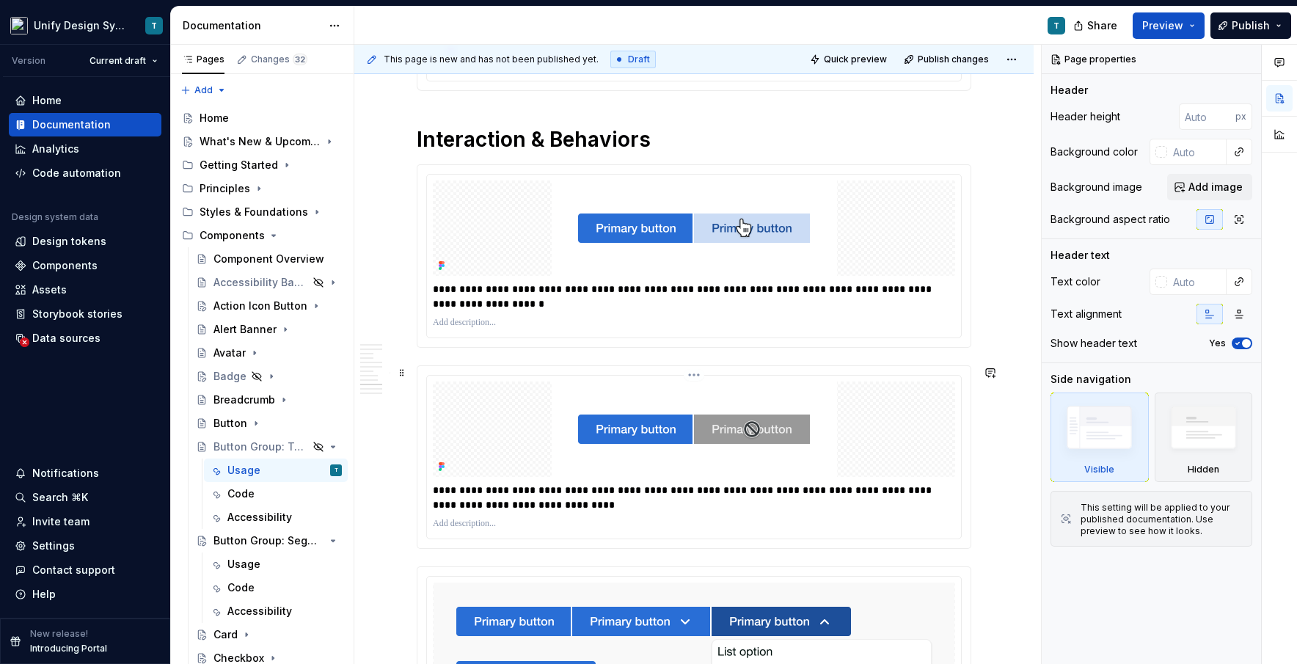
scroll to position [3438, 0]
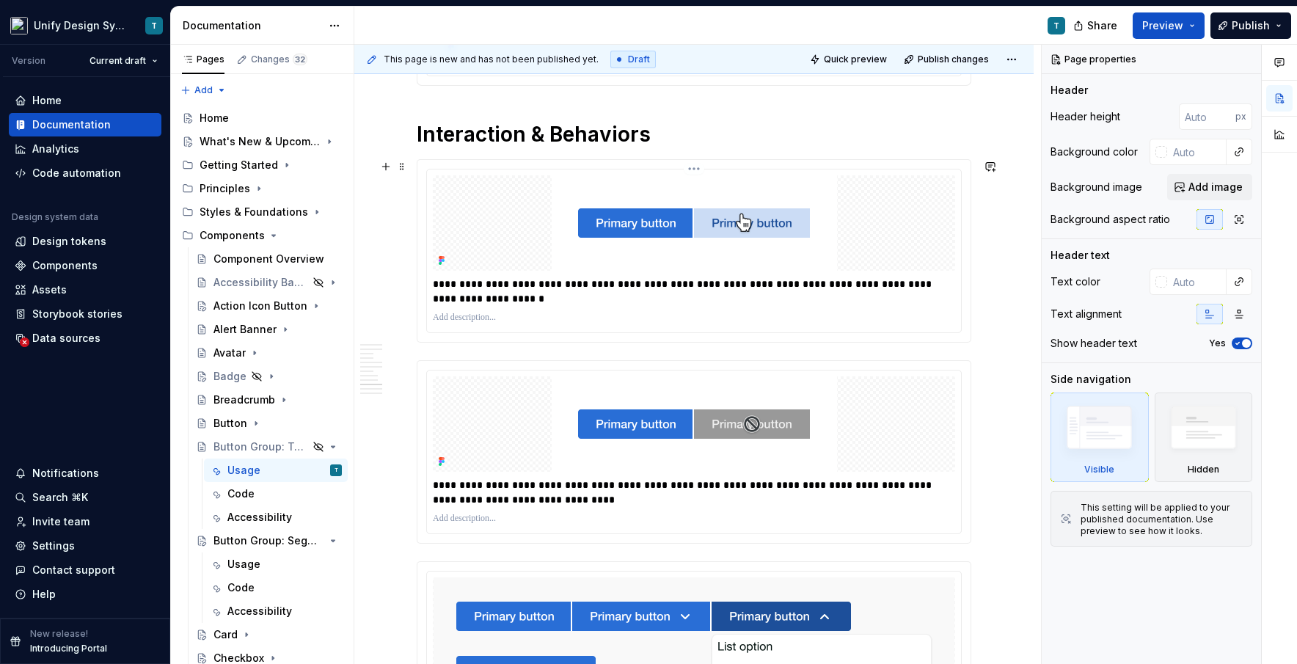
click at [482, 288] on p "**********" at bounding box center [694, 291] width 522 height 29
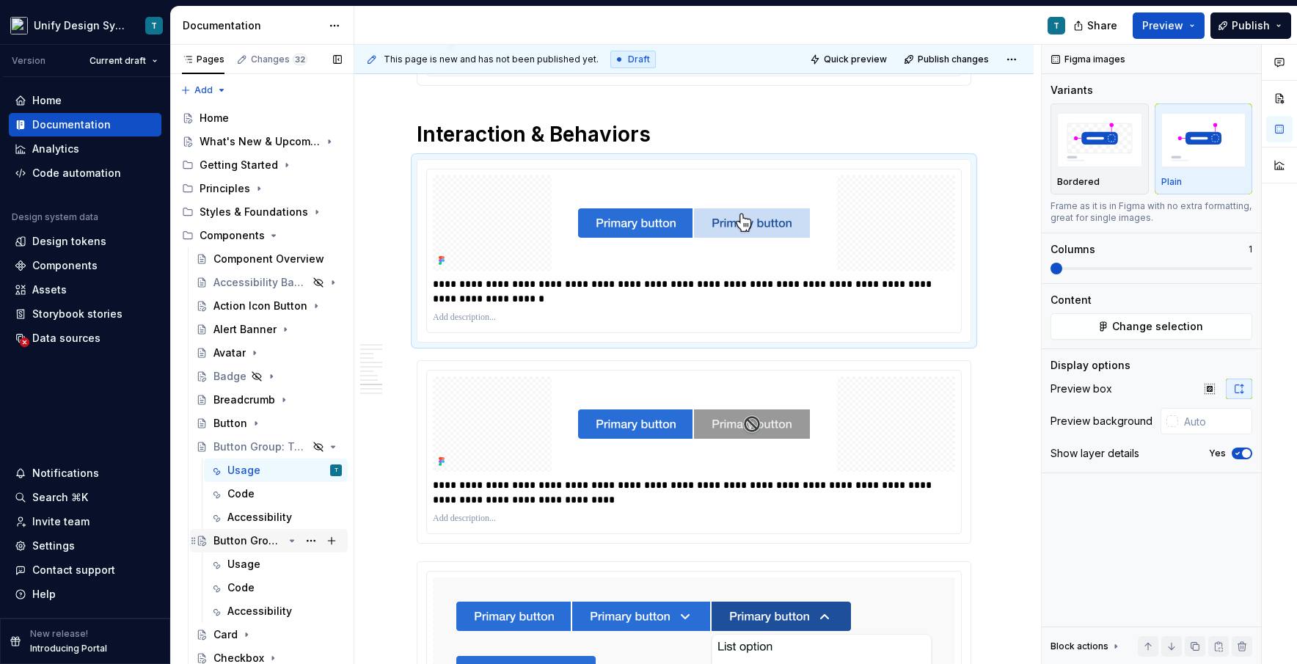
click at [230, 541] on div "Button Group: Segmented Control" at bounding box center [248, 540] width 70 height 15
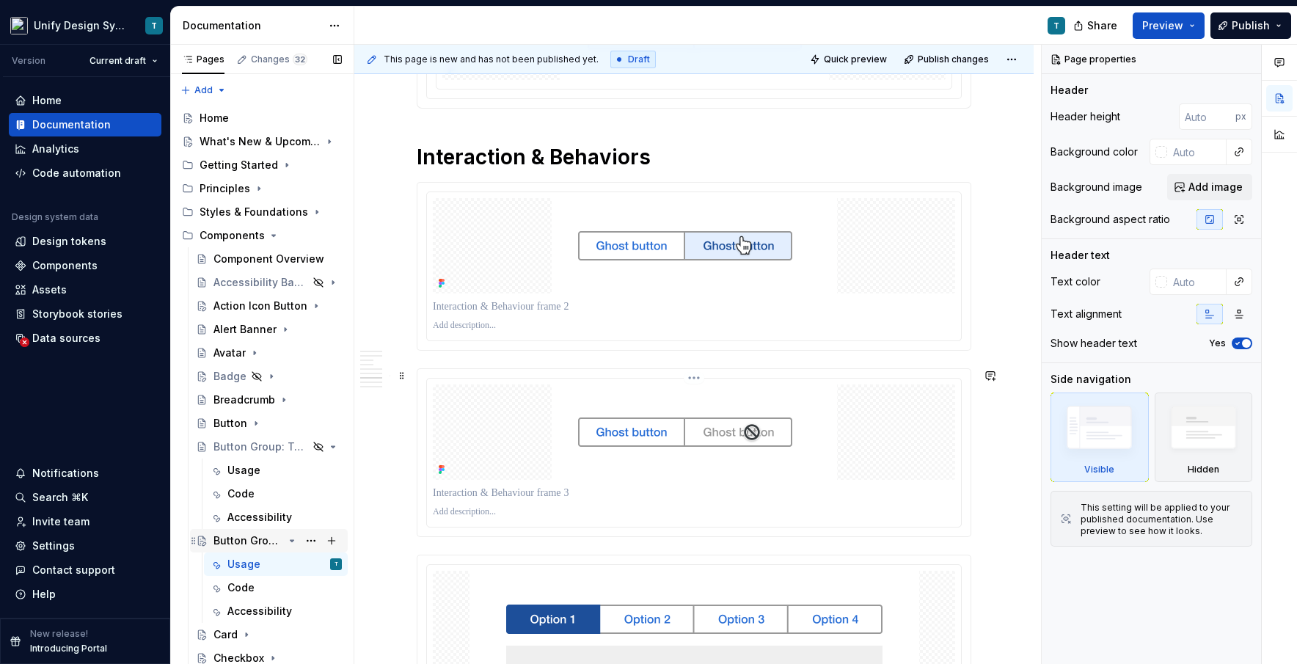
scroll to position [2542, 0]
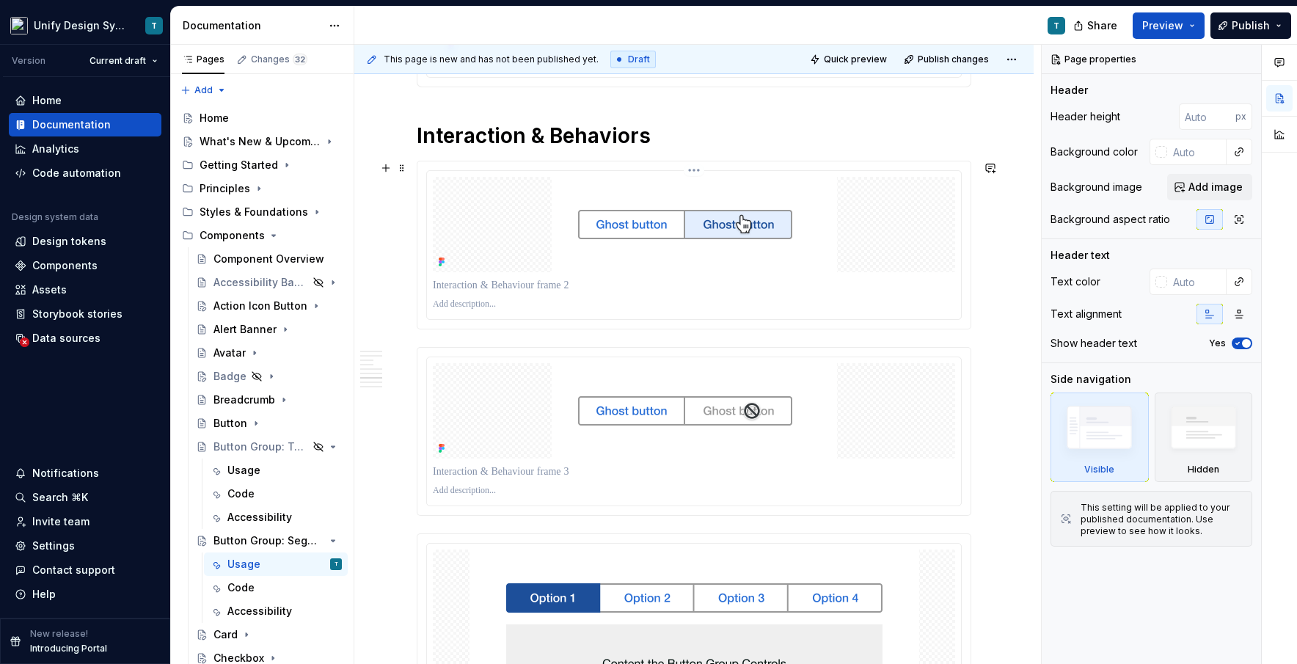
click at [525, 290] on p at bounding box center [694, 285] width 522 height 15
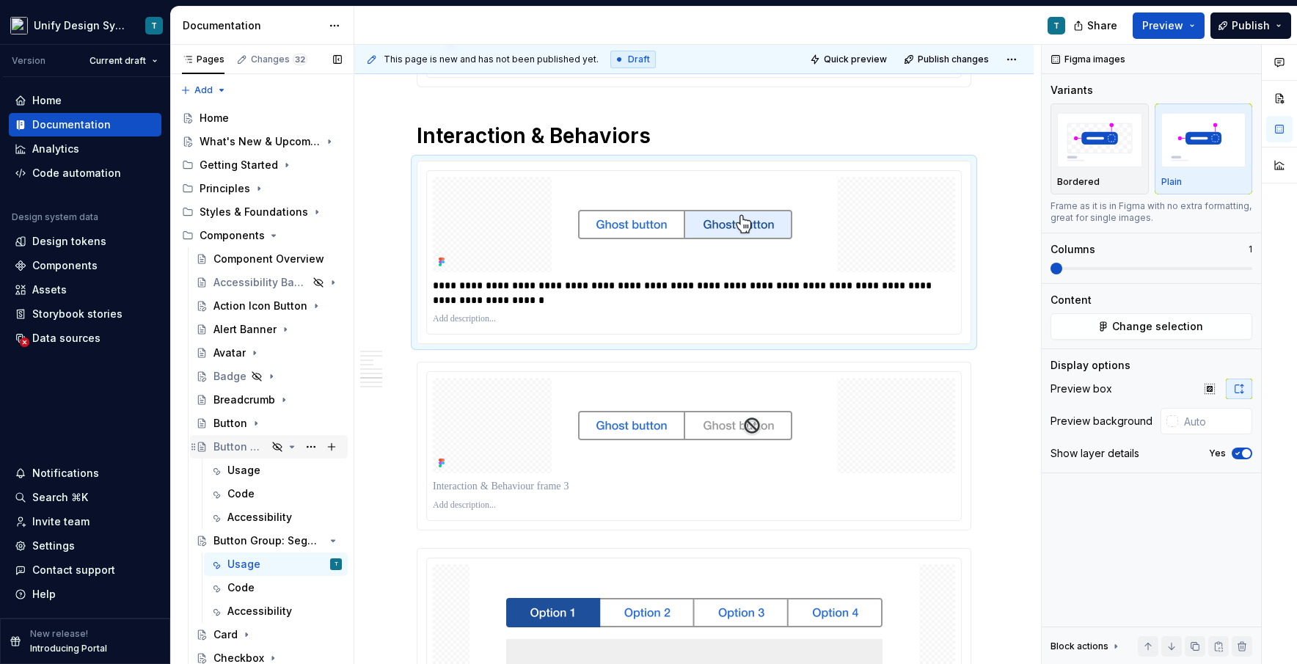
click at [246, 445] on div "Button Group: Toolbar" at bounding box center [240, 446] width 54 height 15
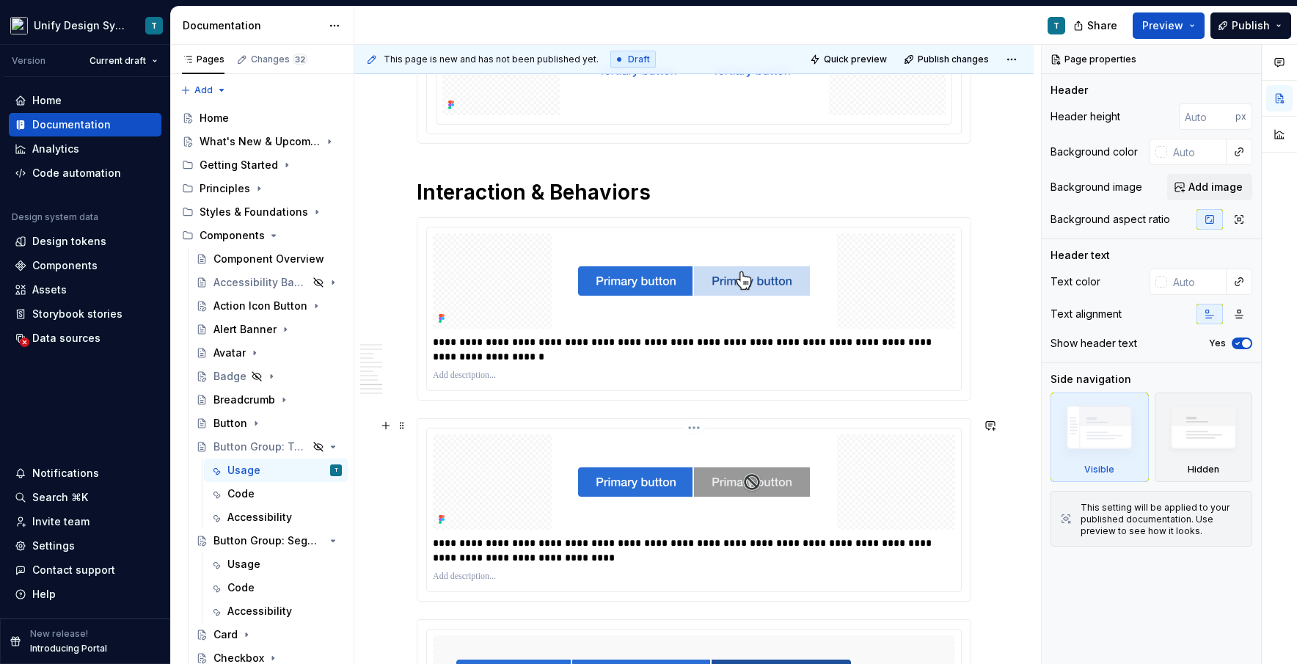
scroll to position [3442, 0]
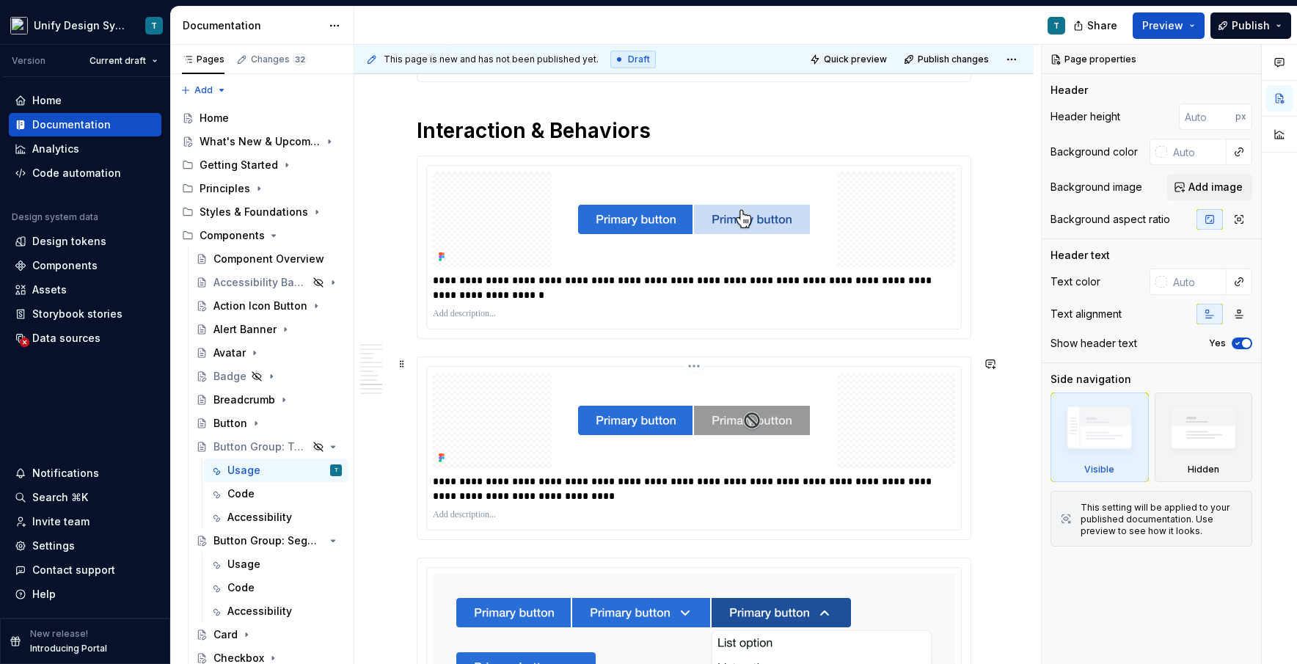
click at [518, 487] on p "**********" at bounding box center [694, 488] width 522 height 29
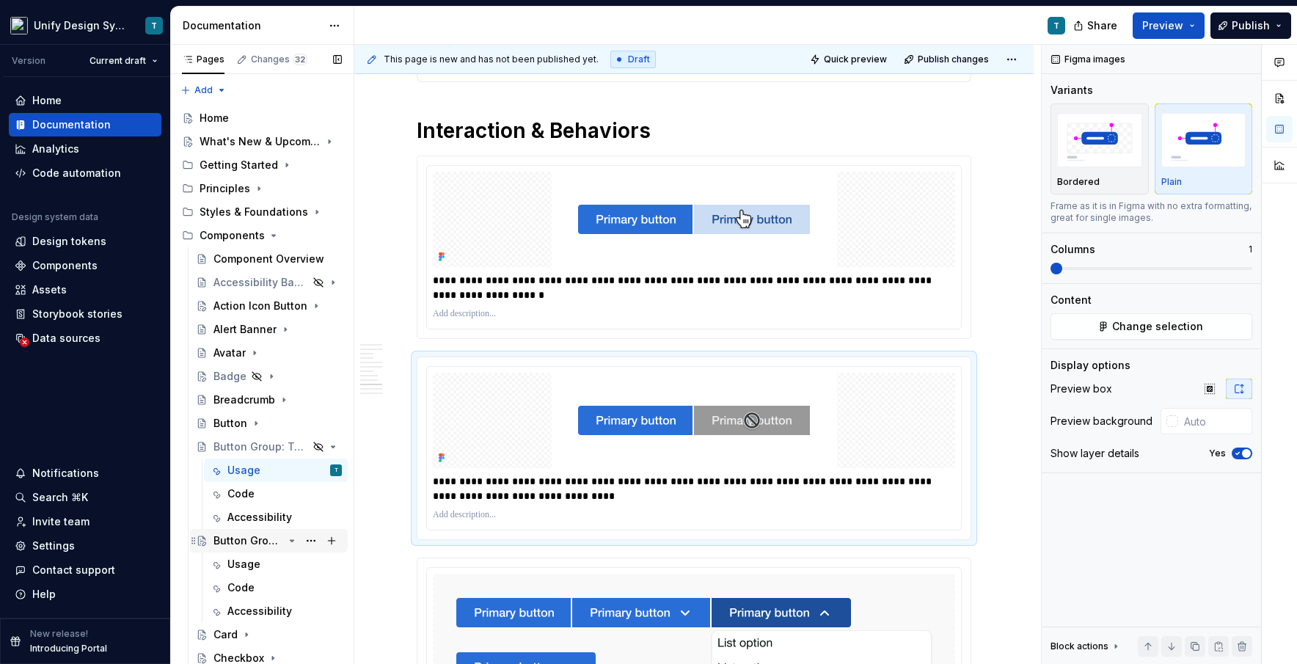
click at [244, 539] on div "Button Group: Segmented Control" at bounding box center [248, 540] width 70 height 15
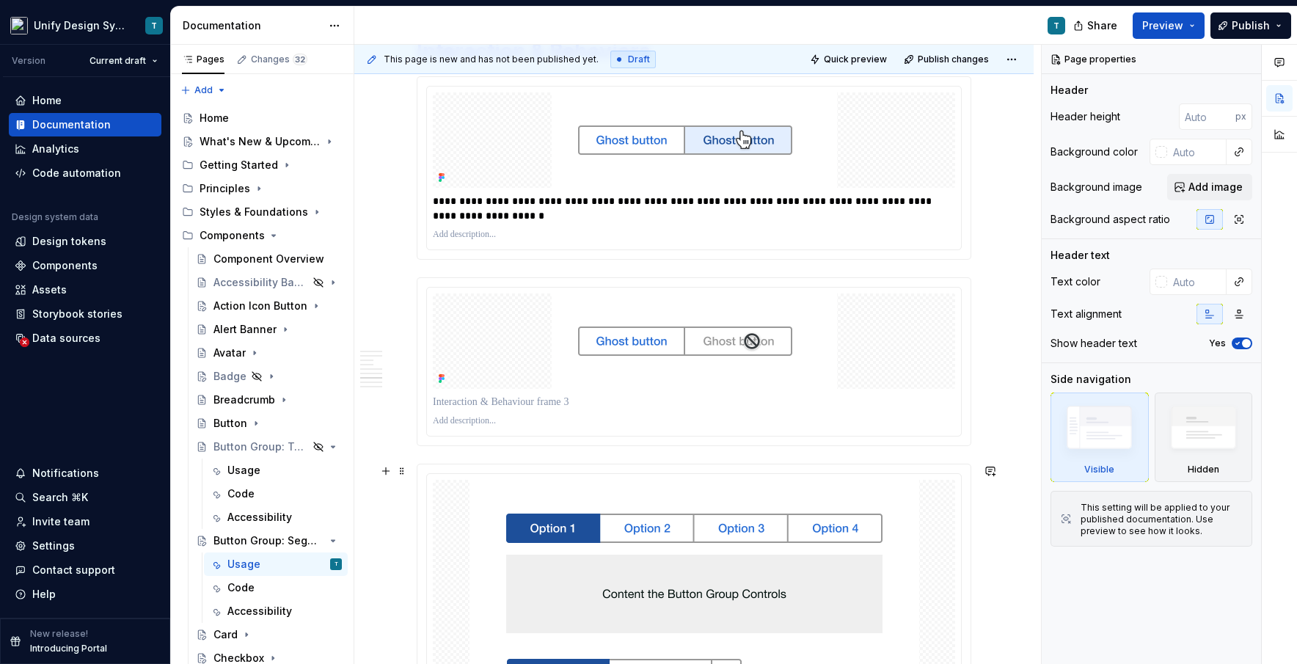
scroll to position [2642, 0]
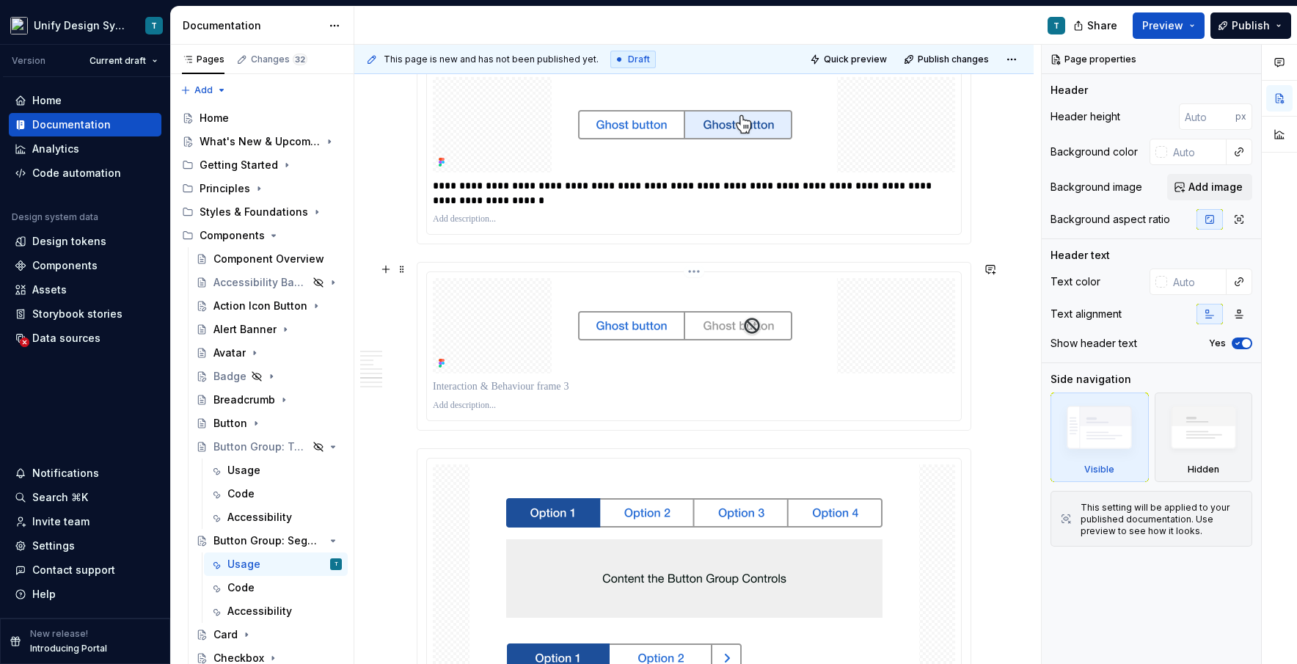
click at [509, 381] on p at bounding box center [694, 386] width 522 height 15
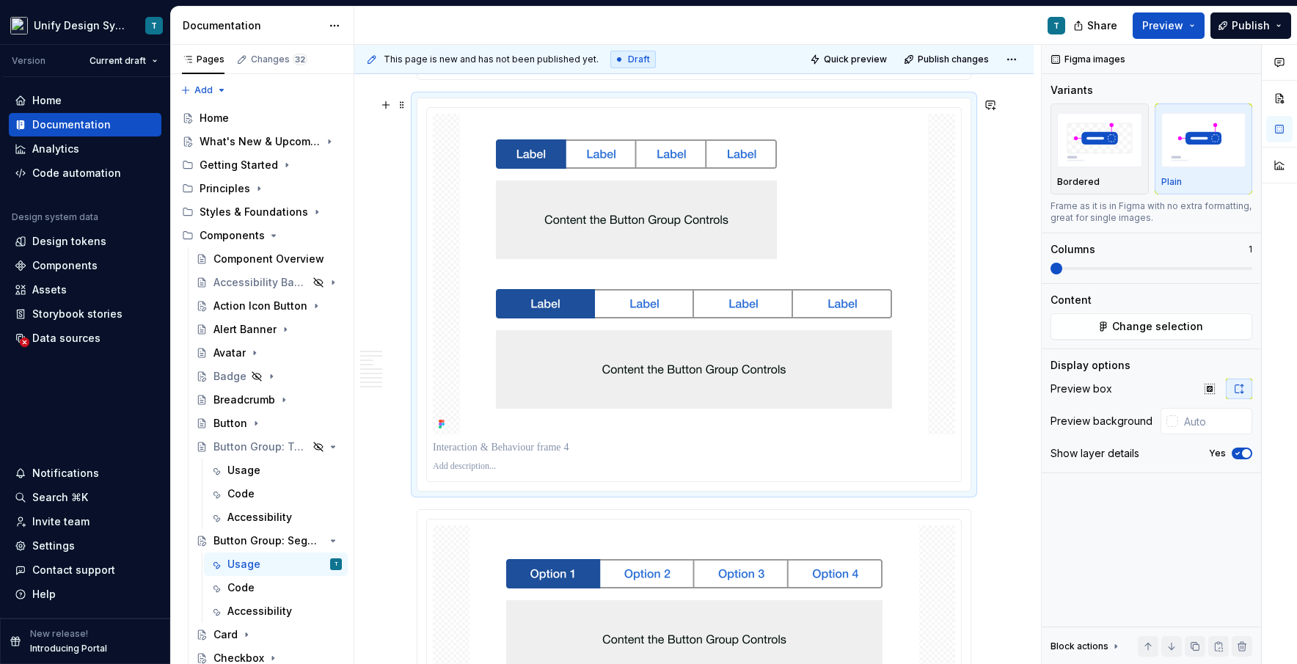
scroll to position [3009, 0]
click at [515, 446] on p at bounding box center [694, 445] width 522 height 15
type textarea "*"
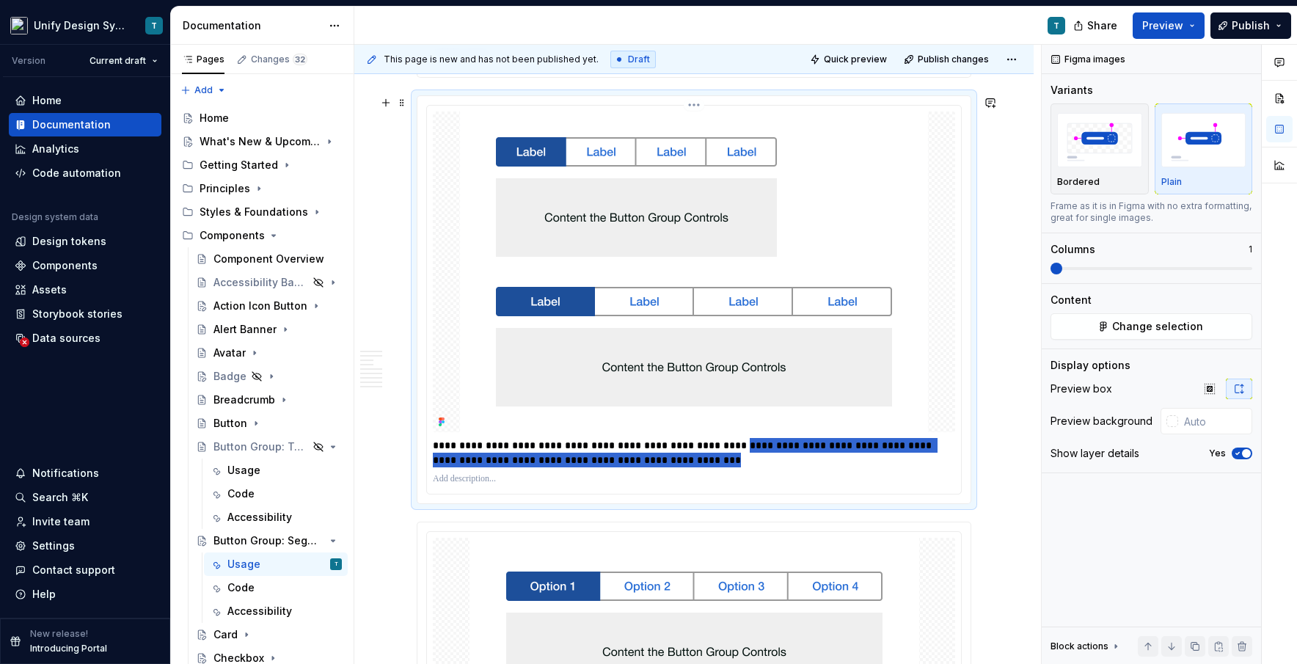
drag, startPoint x: 720, startPoint y: 461, endPoint x: 734, endPoint y: 444, distance: 22.5
click at [734, 444] on p "**********" at bounding box center [694, 452] width 522 height 29
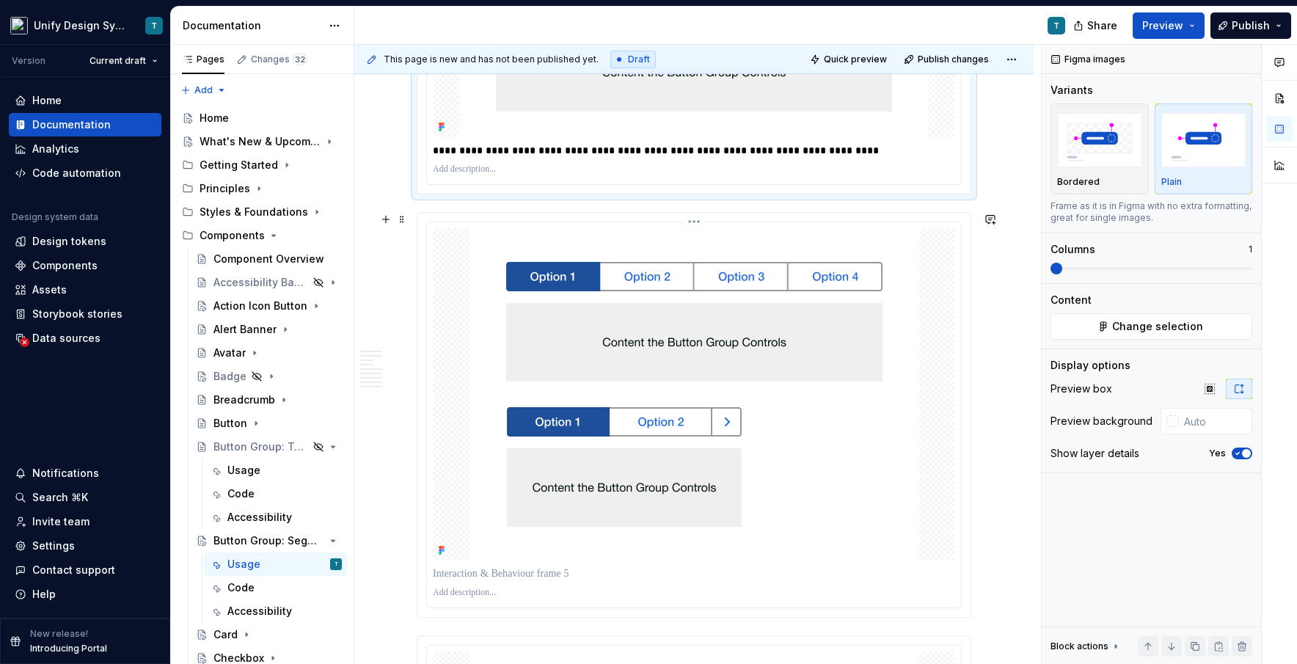
scroll to position [3369, 0]
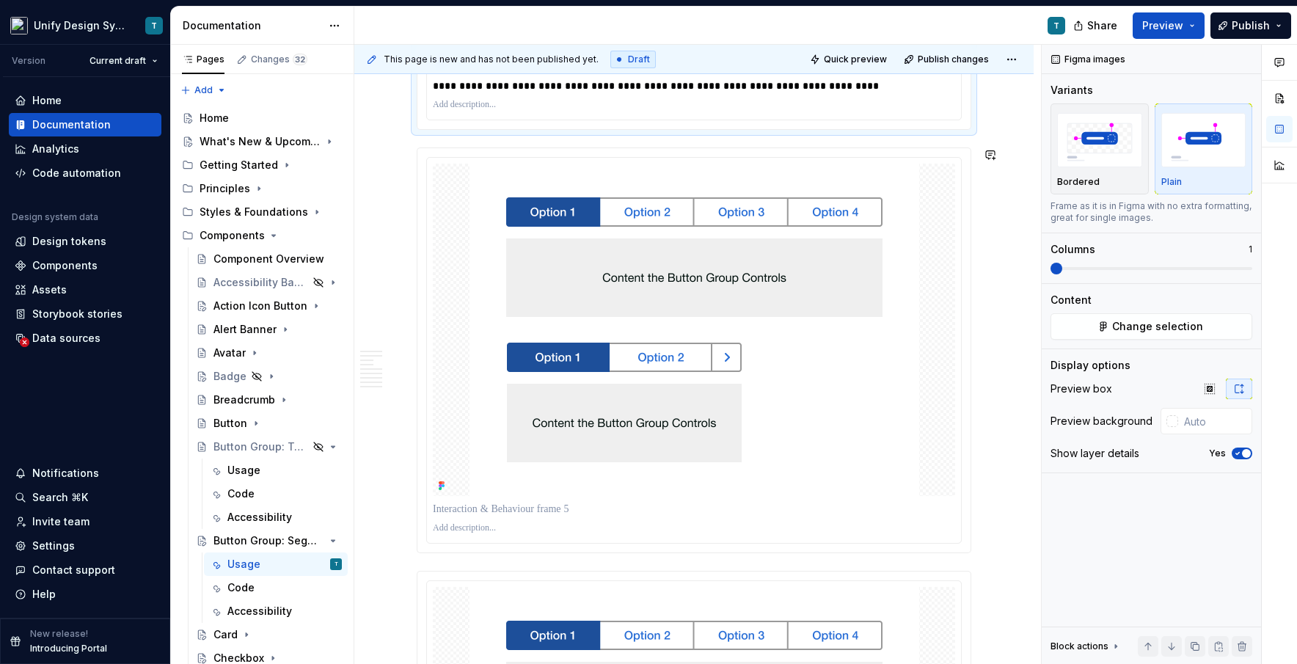
type textarea "*"
click at [497, 508] on p at bounding box center [694, 509] width 522 height 15
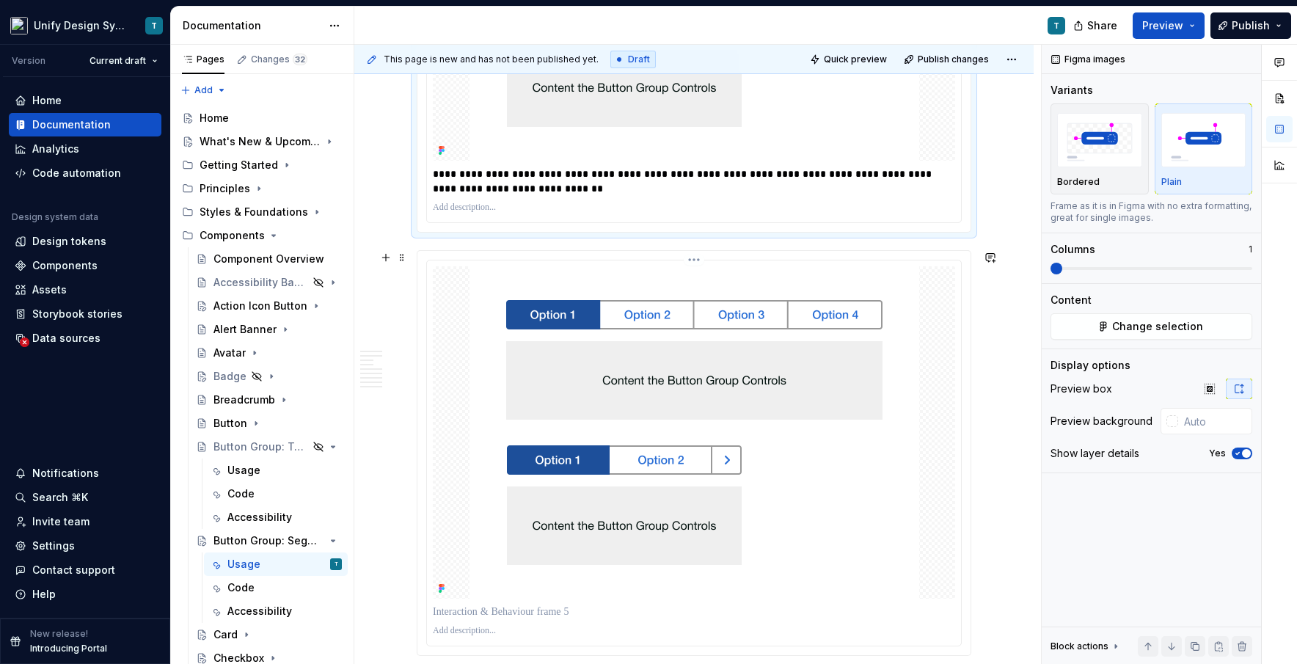
scroll to position [3770, 0]
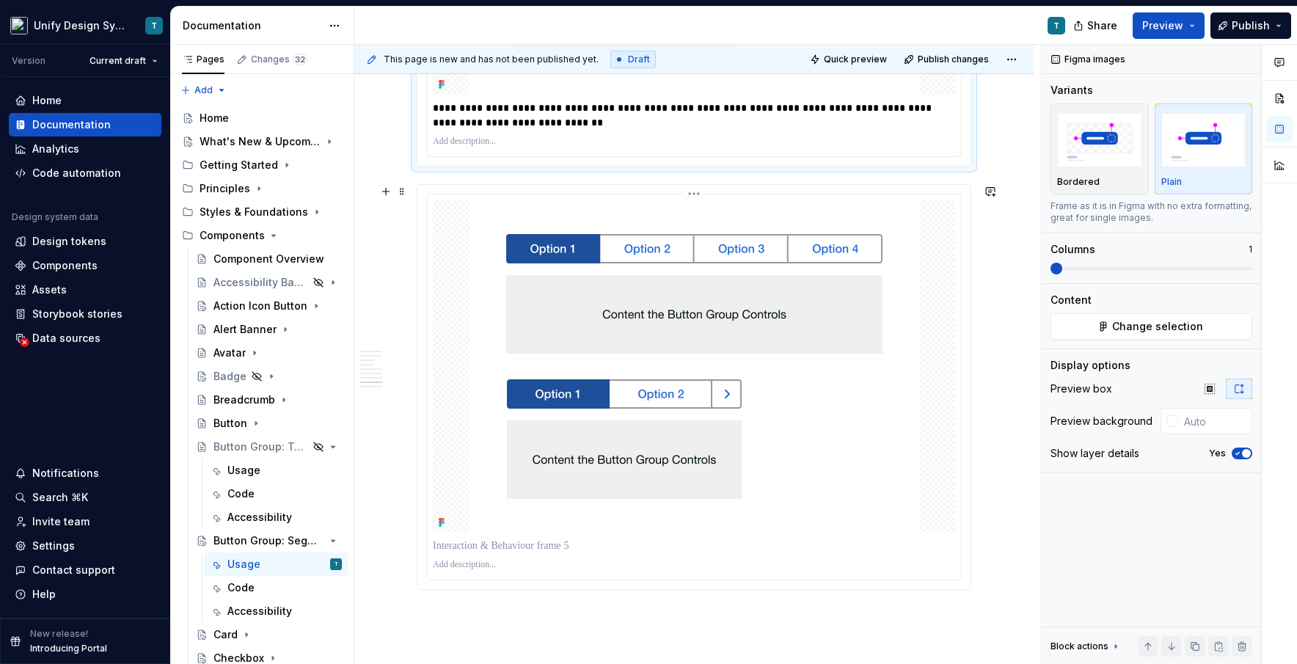
click at [533, 379] on img at bounding box center [694, 366] width 450 height 332
click at [401, 193] on span at bounding box center [402, 191] width 12 height 21
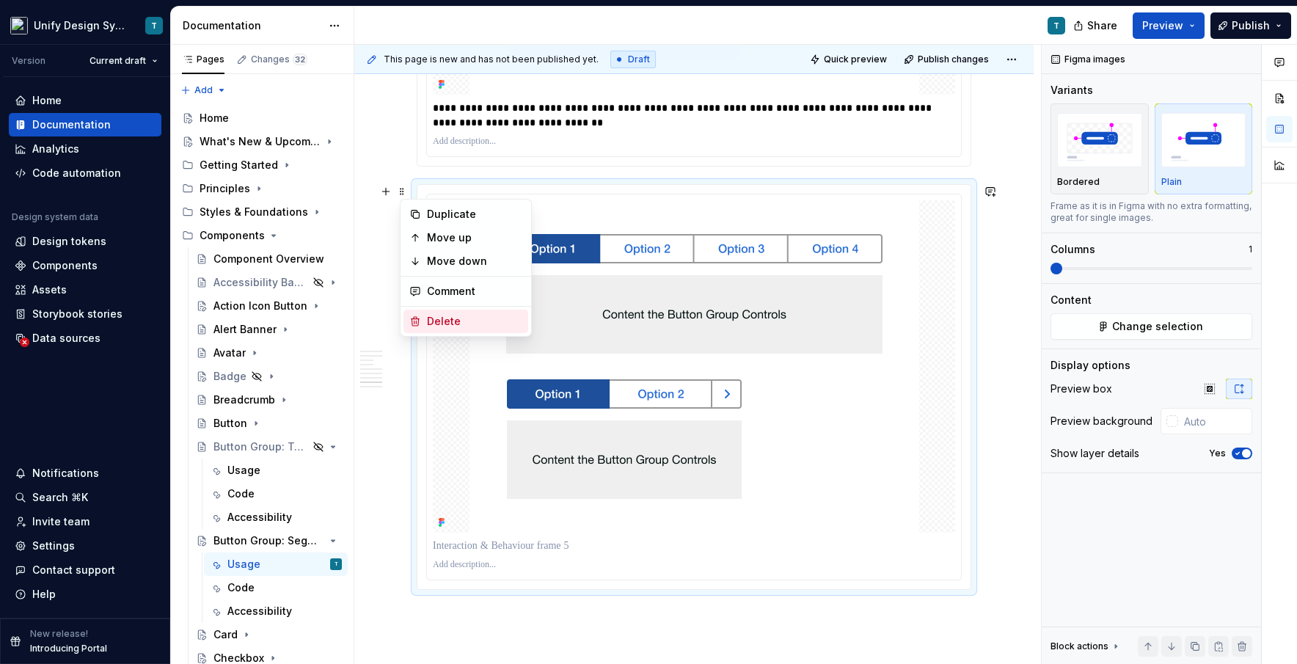
click at [433, 315] on div "Delete" at bounding box center [474, 321] width 95 height 15
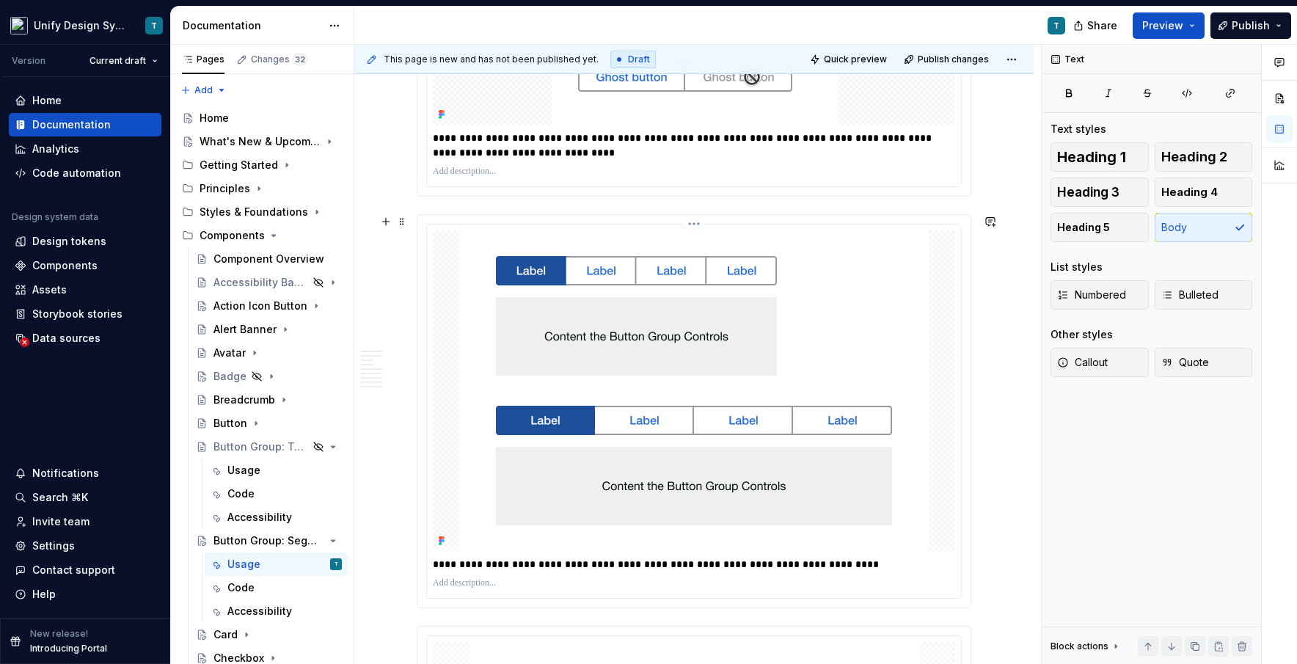
scroll to position [2793, 0]
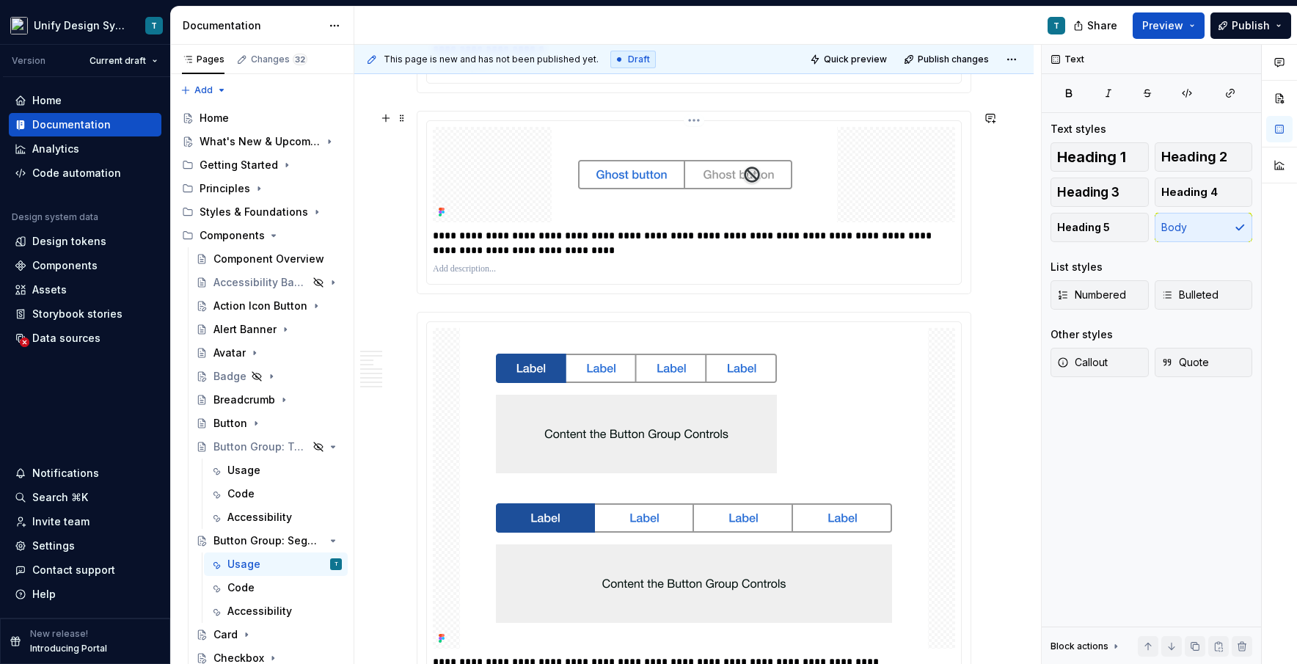
click at [476, 237] on p "**********" at bounding box center [694, 242] width 522 height 29
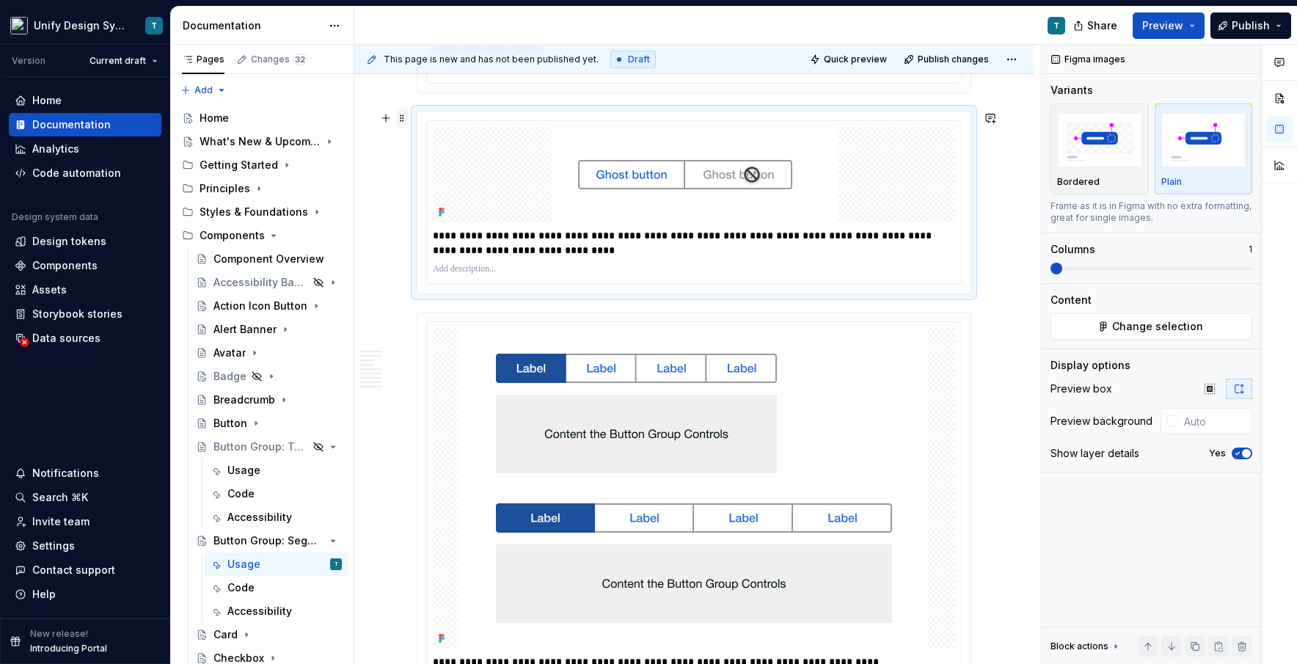
click at [401, 117] on span at bounding box center [402, 118] width 12 height 21
click at [449, 134] on div "Duplicate" at bounding box center [474, 141] width 95 height 15
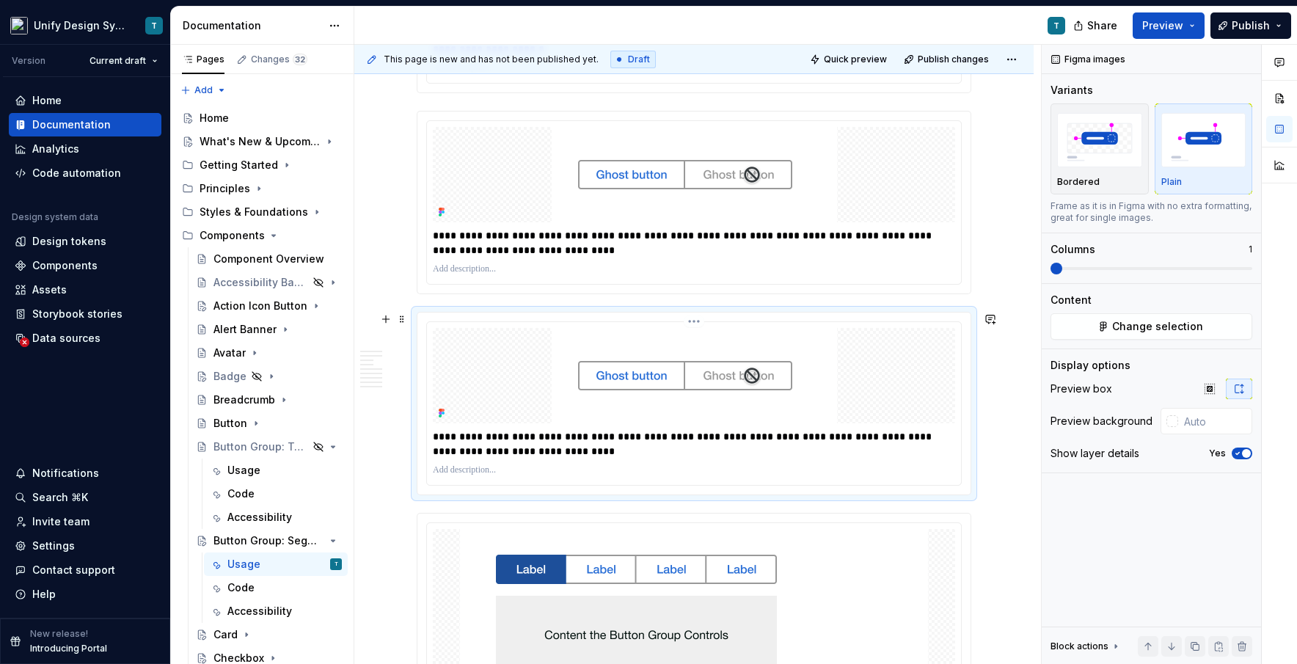
click at [733, 359] on img at bounding box center [694, 375] width 285 height 95
click at [737, 326] on span "Change selection" at bounding box center [1157, 326] width 91 height 15
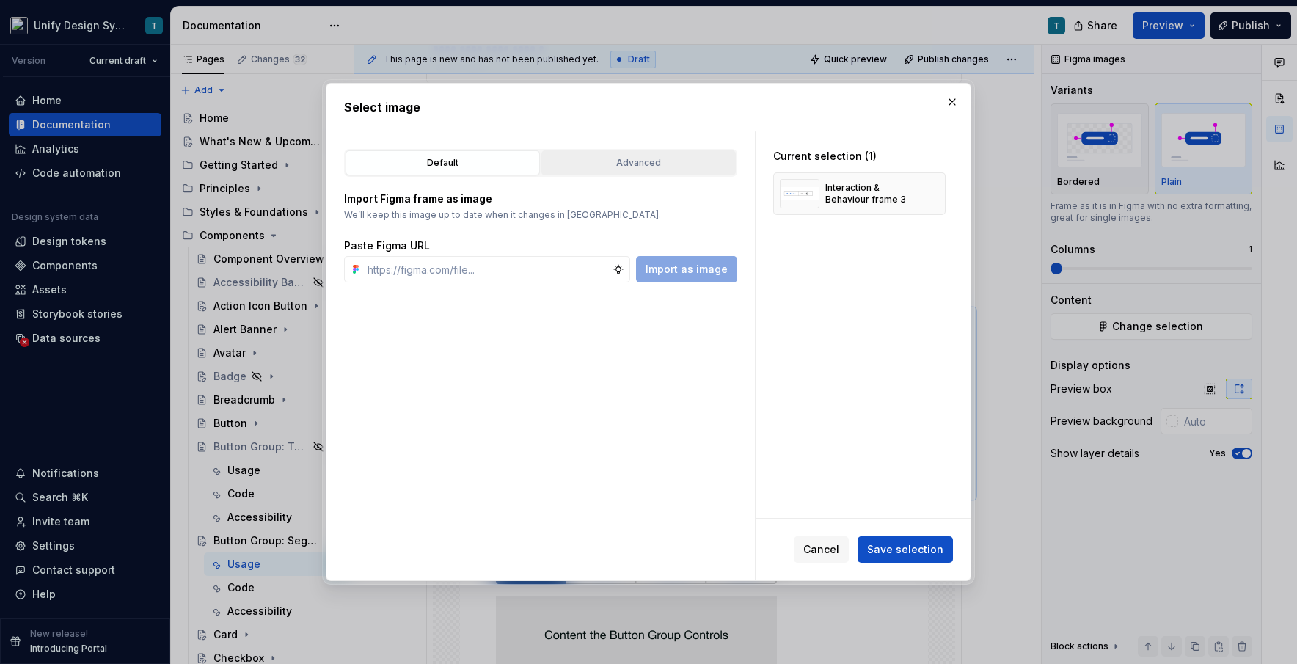
click at [671, 153] on button "Advanced" at bounding box center [638, 162] width 194 height 25
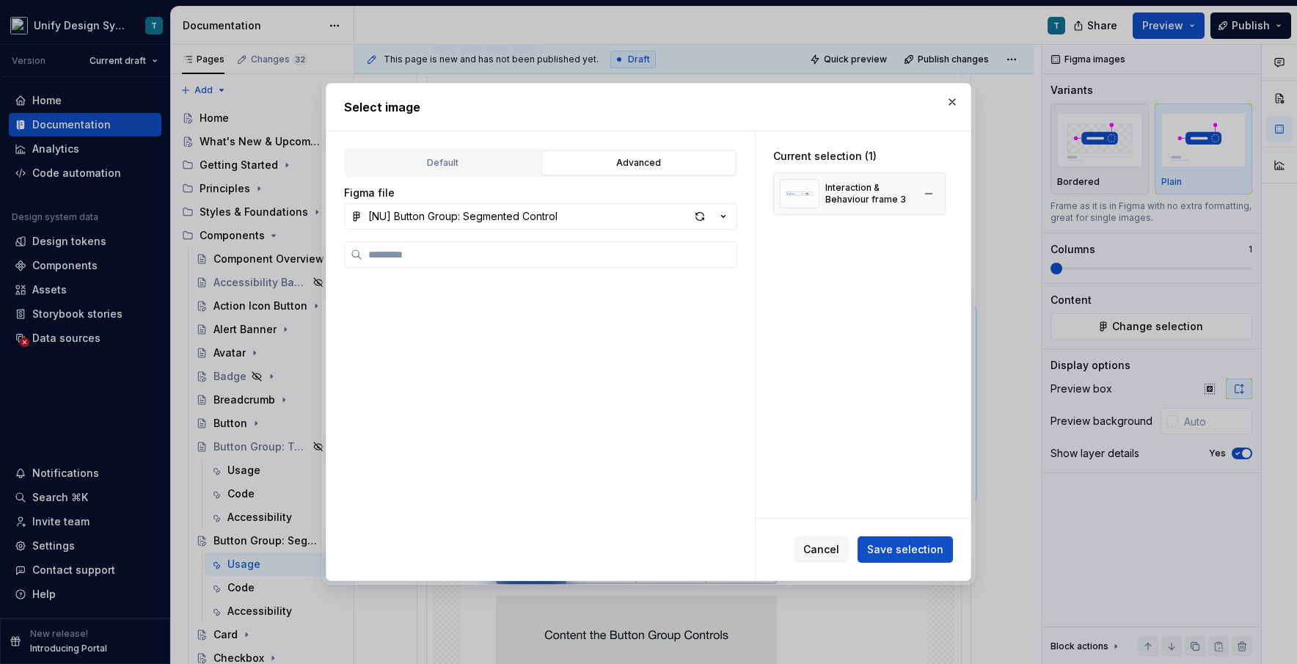
type textarea "*"
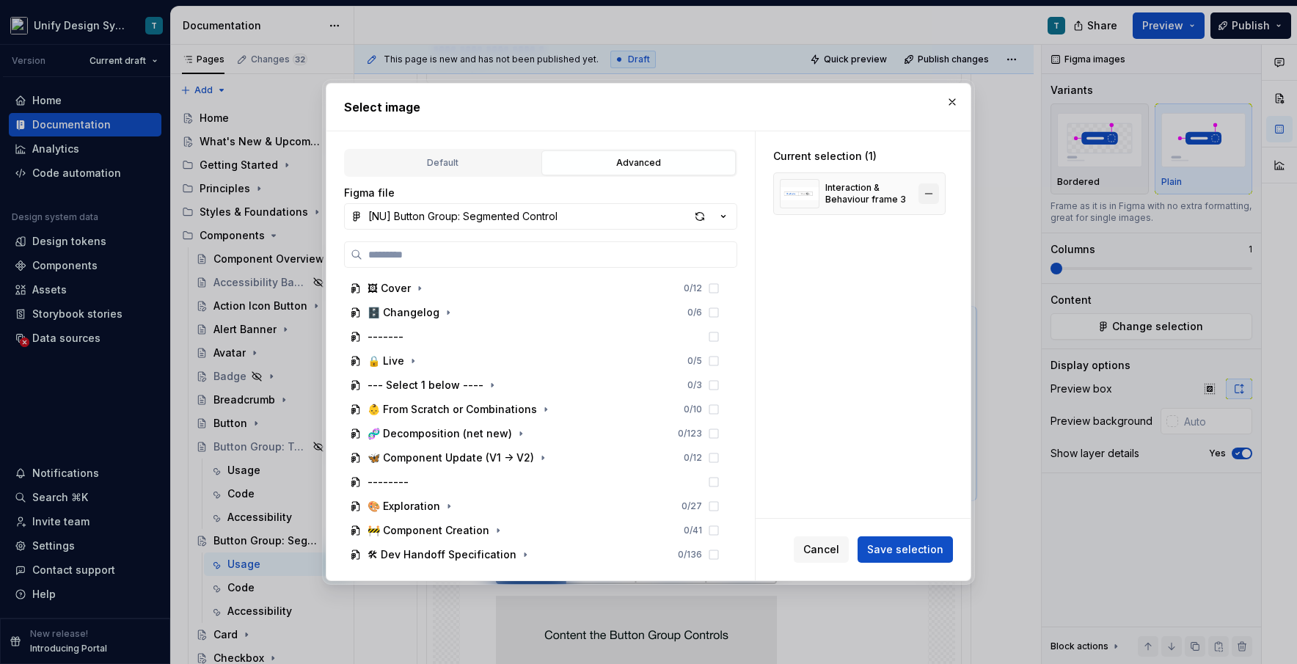
click at [737, 191] on button "button" at bounding box center [928, 193] width 21 height 21
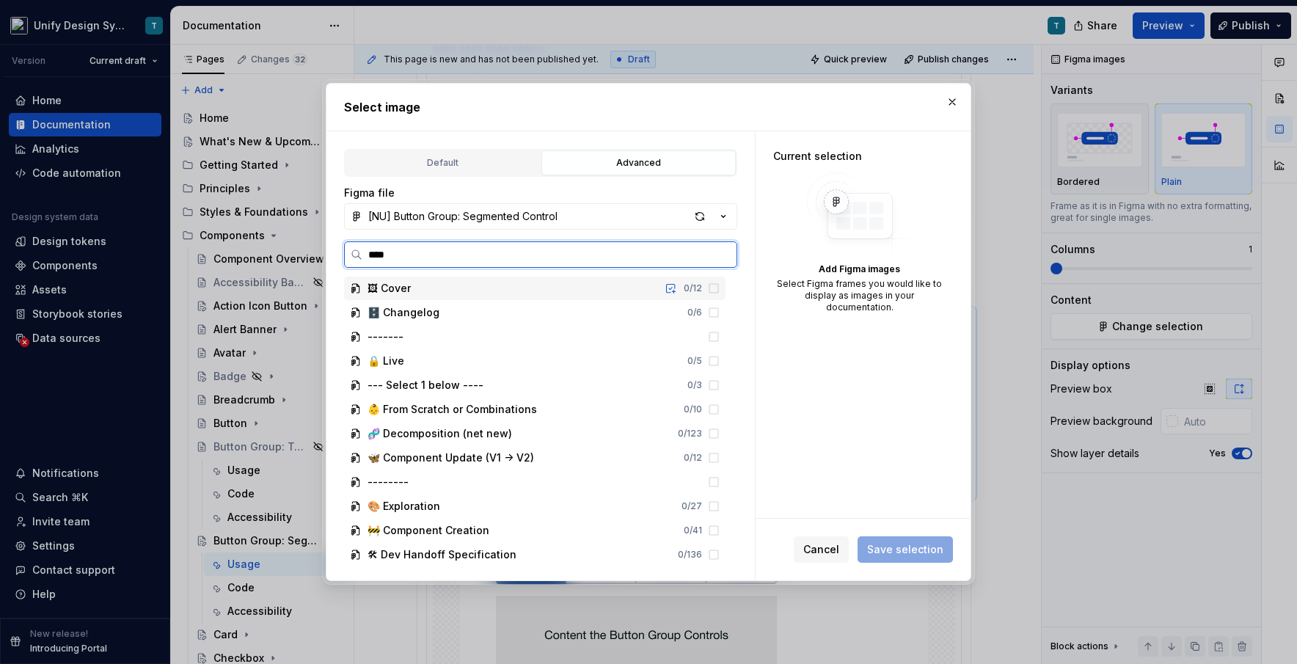
type input "*****"
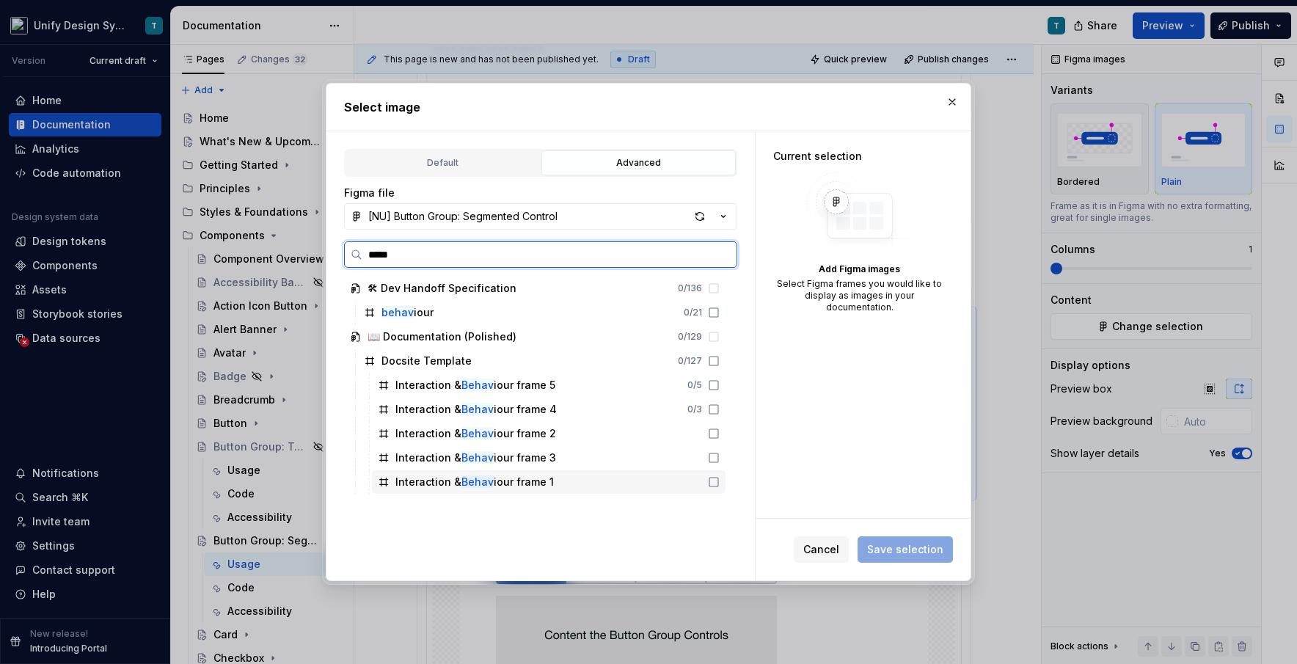
click at [497, 485] on div "Interaction & Behav iour frame 1" at bounding box center [474, 482] width 158 height 15
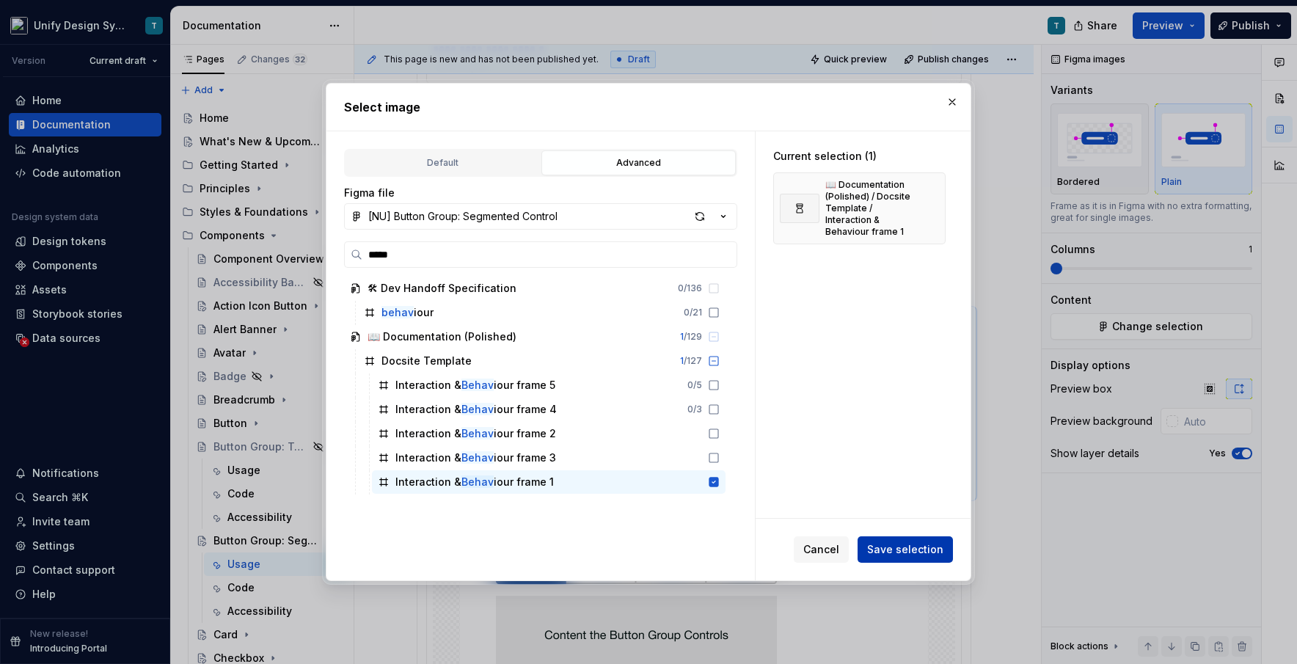
click at [737, 543] on span "Save selection" at bounding box center [905, 549] width 76 height 15
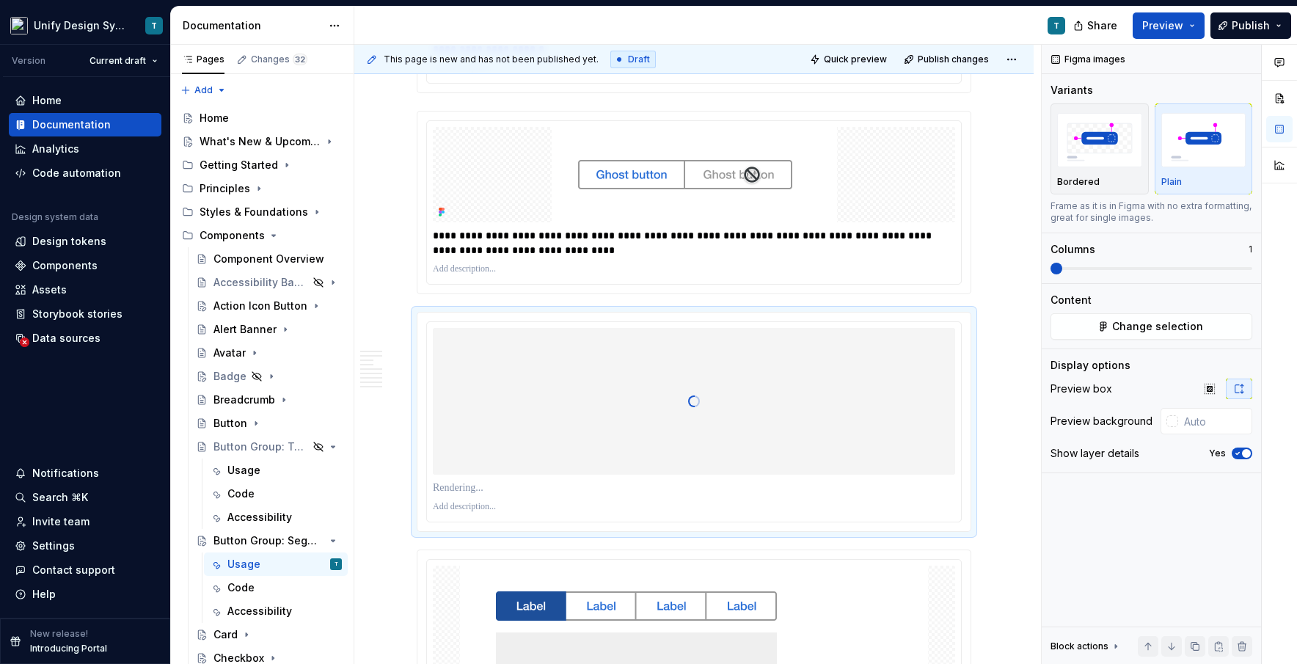
type textarea "*"
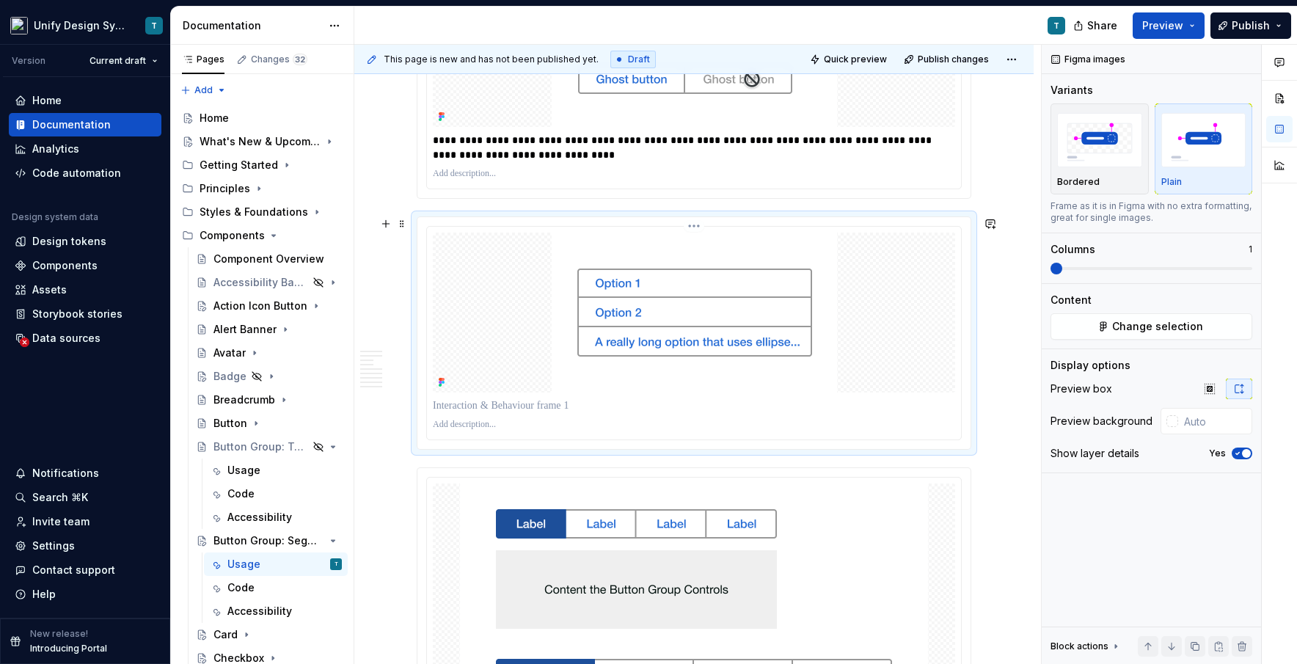
scroll to position [2926, 0]
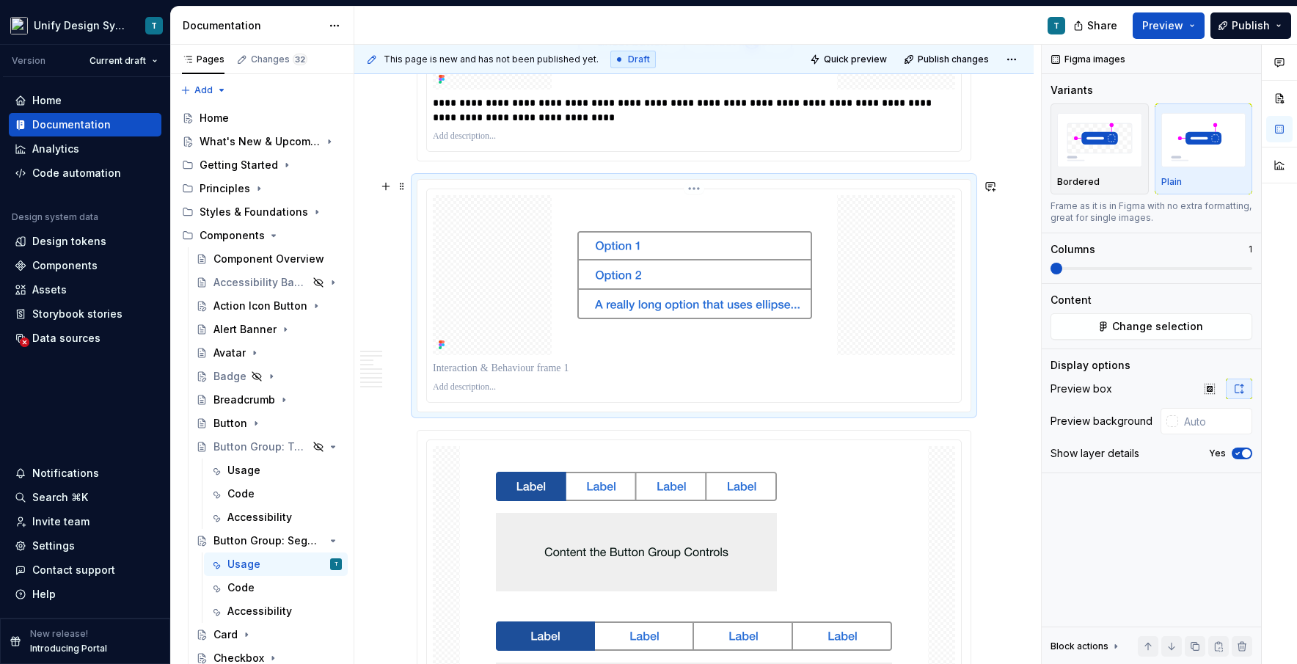
click at [553, 367] on p at bounding box center [694, 368] width 522 height 15
click at [737, 463] on div "Overview Name Values Description Number of buttons -Min: 2 -Max: Infinite Allow…" at bounding box center [693, 394] width 679 height 6025
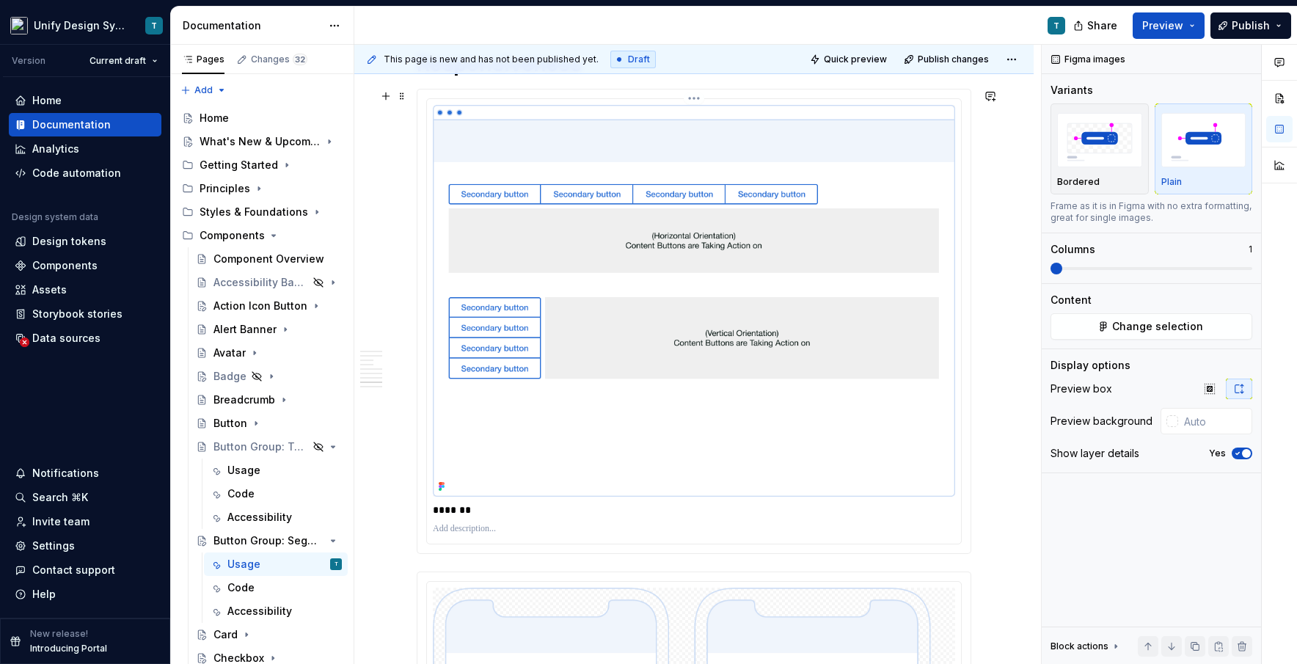
scroll to position [4228, 0]
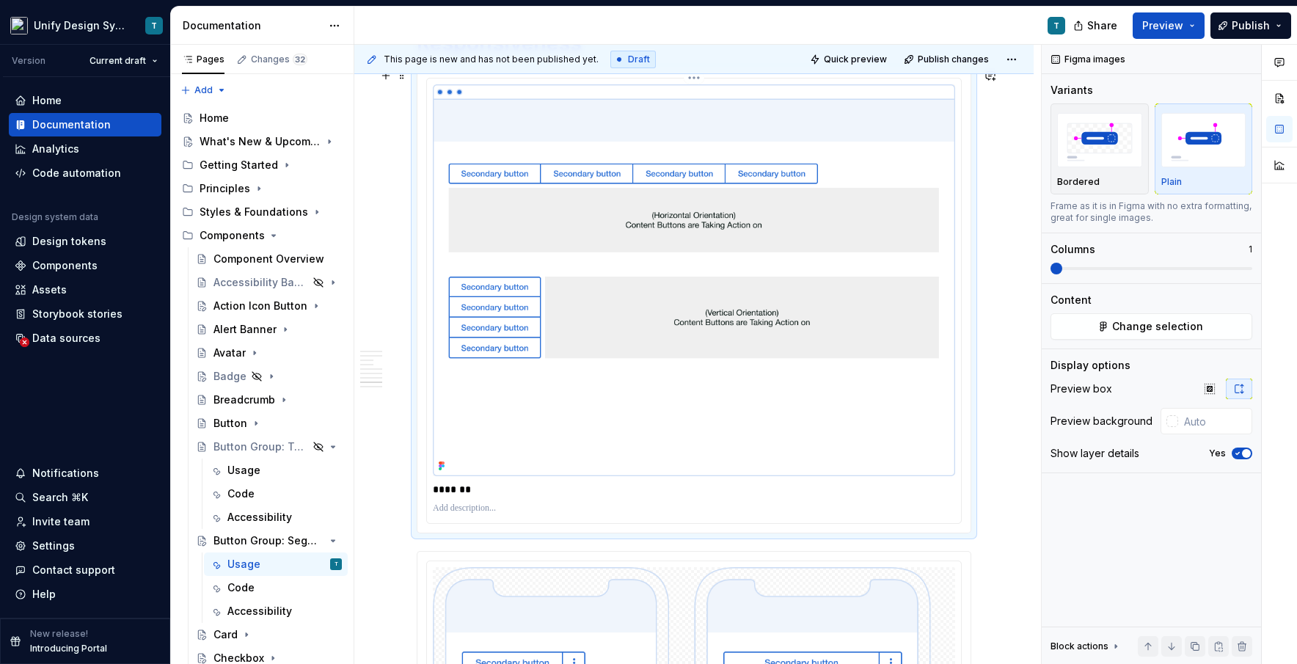
click at [666, 280] on img at bounding box center [694, 280] width 522 height 392
click at [737, 330] on button "Change selection" at bounding box center [1152, 326] width 202 height 26
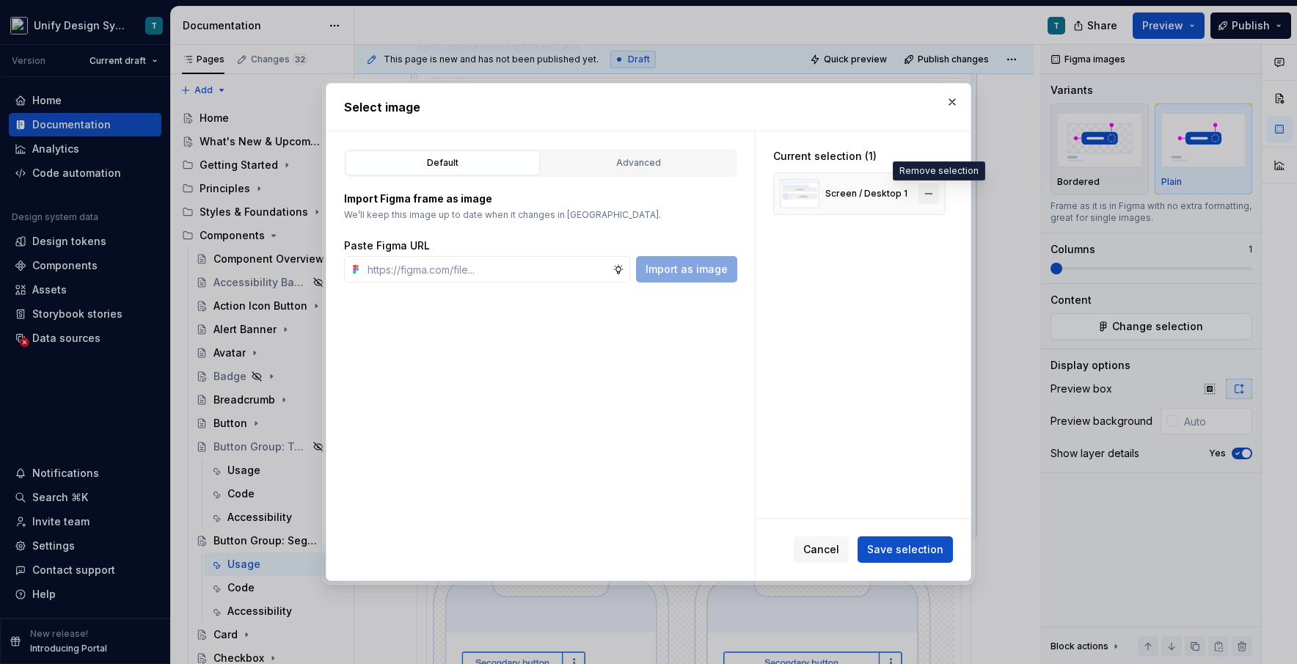
click at [737, 194] on button "button" at bounding box center [928, 193] width 21 height 21
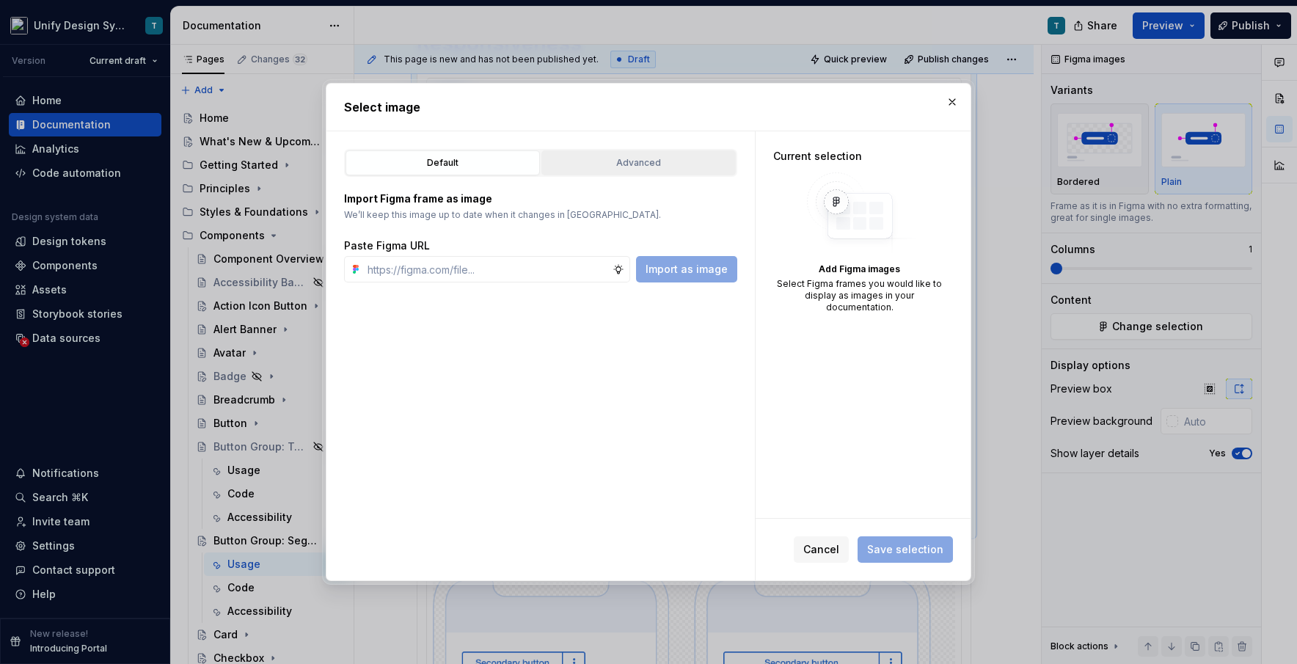
click at [688, 168] on div "Advanced" at bounding box center [639, 163] width 184 height 15
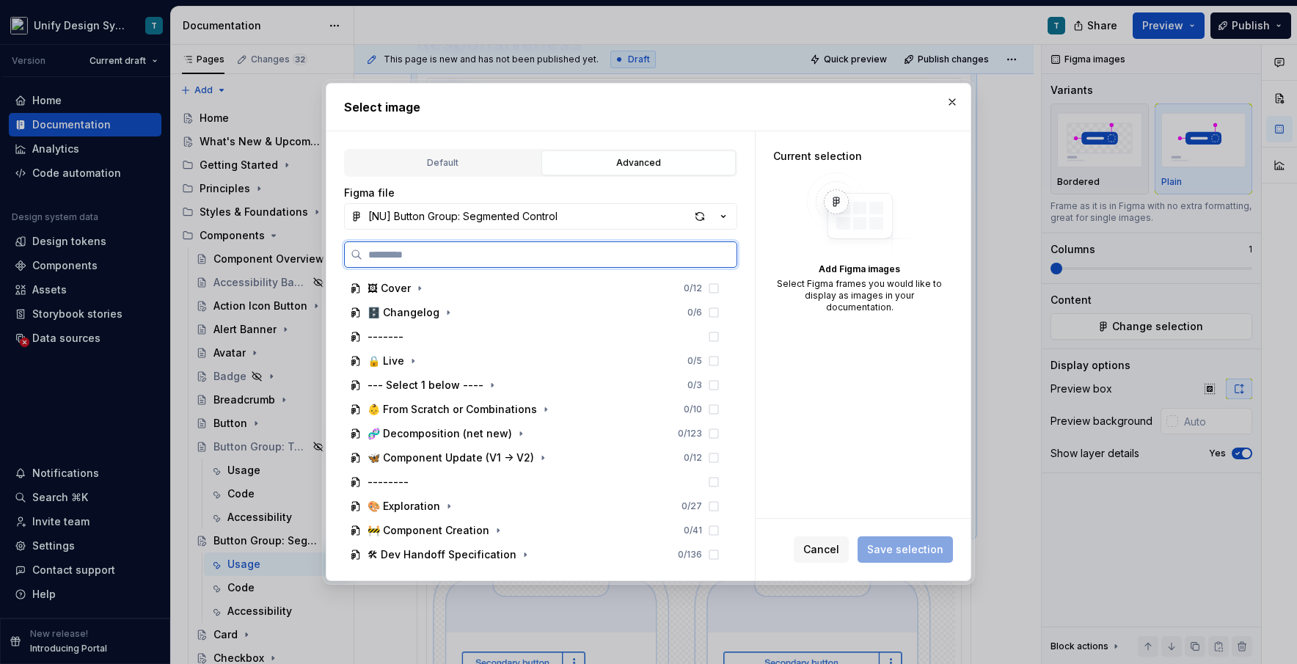
click at [456, 249] on input "search" at bounding box center [549, 254] width 374 height 15
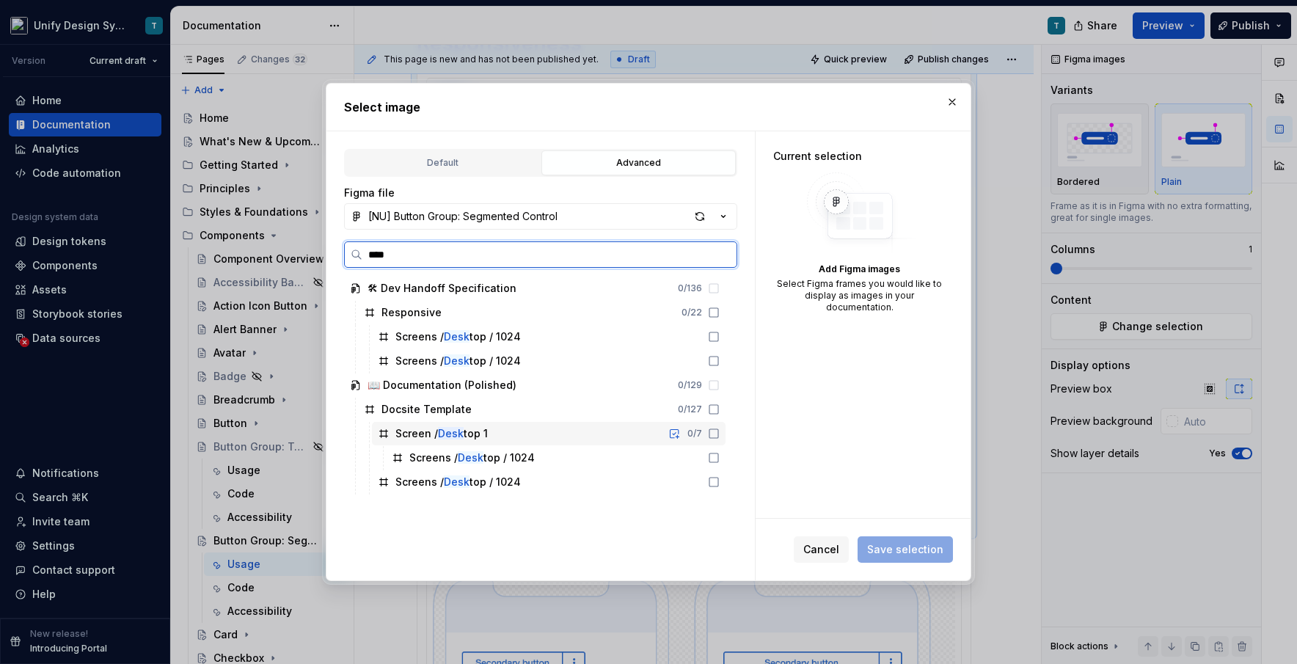
click at [458, 427] on mark "Desk" at bounding box center [451, 433] width 26 height 12
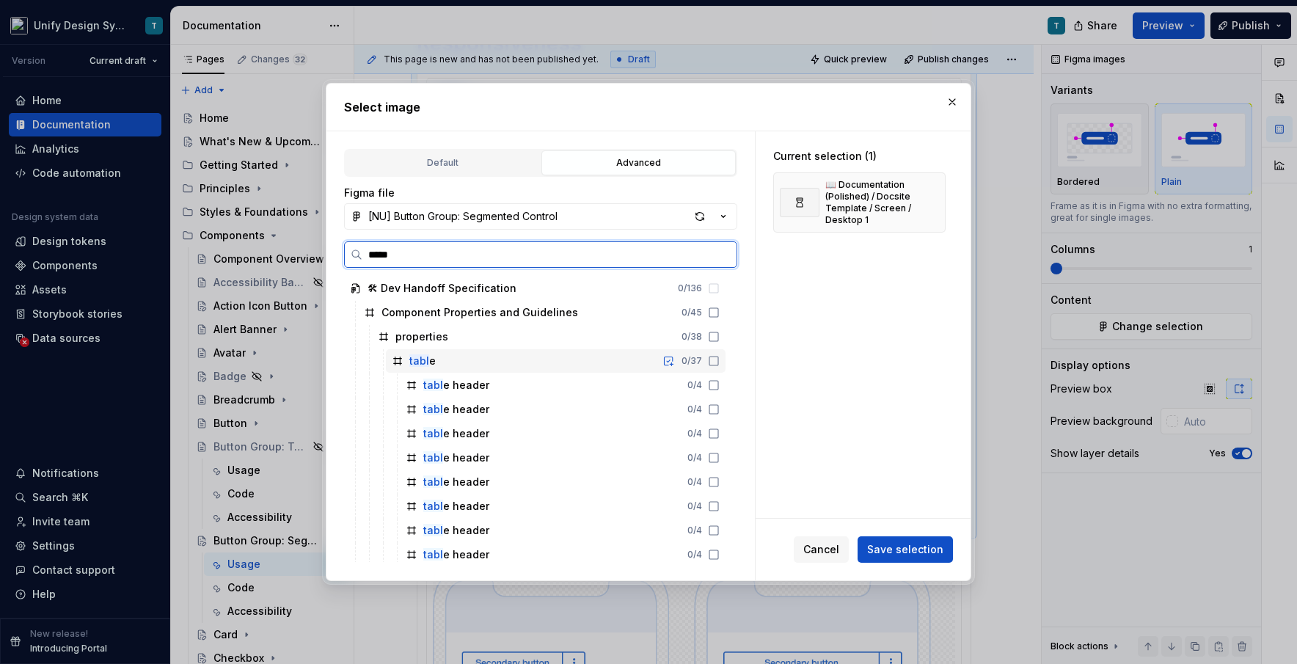
type input "******"
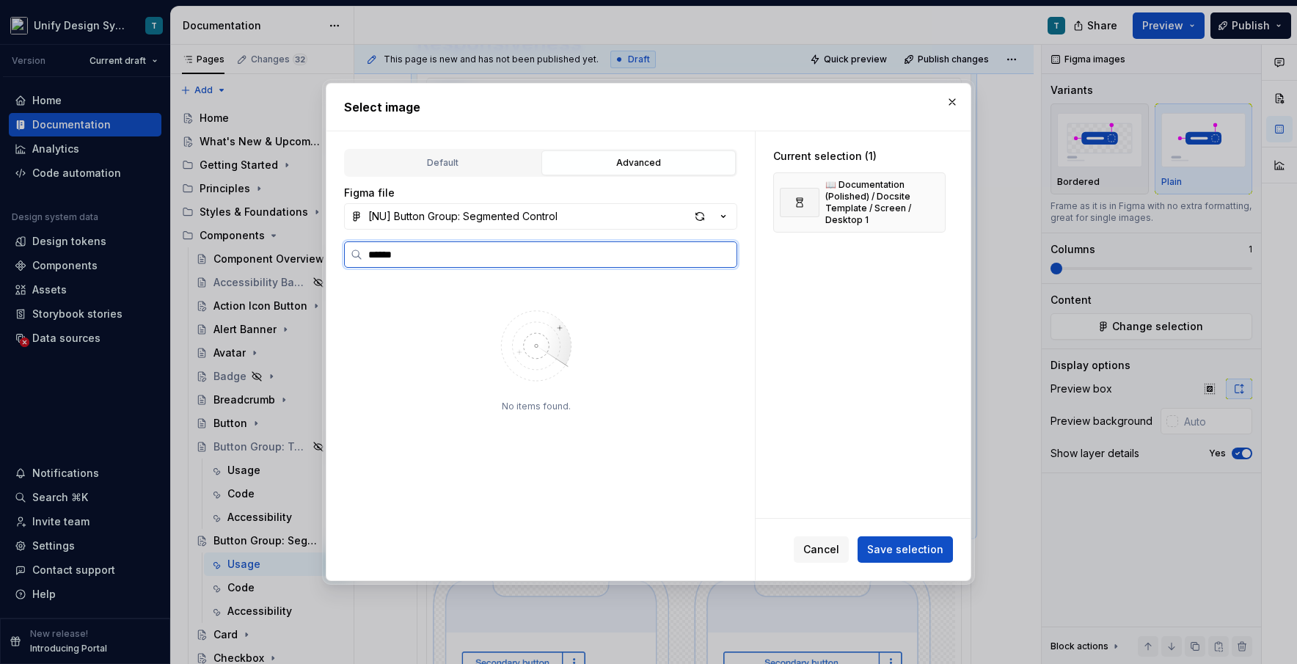
click at [726, 253] on input "******" at bounding box center [549, 254] width 374 height 15
click at [721, 256] on input "******" at bounding box center [549, 254] width 374 height 15
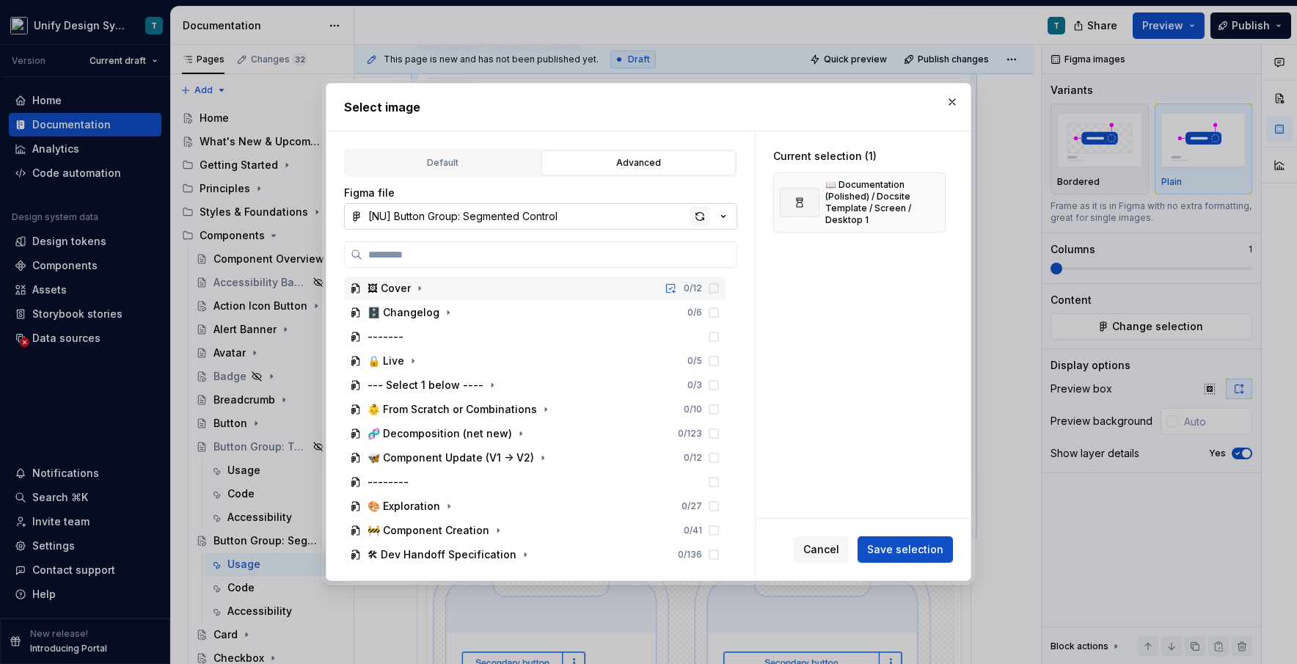
click at [701, 212] on div "button" at bounding box center [700, 216] width 21 height 21
type textarea "*"
type input "******"
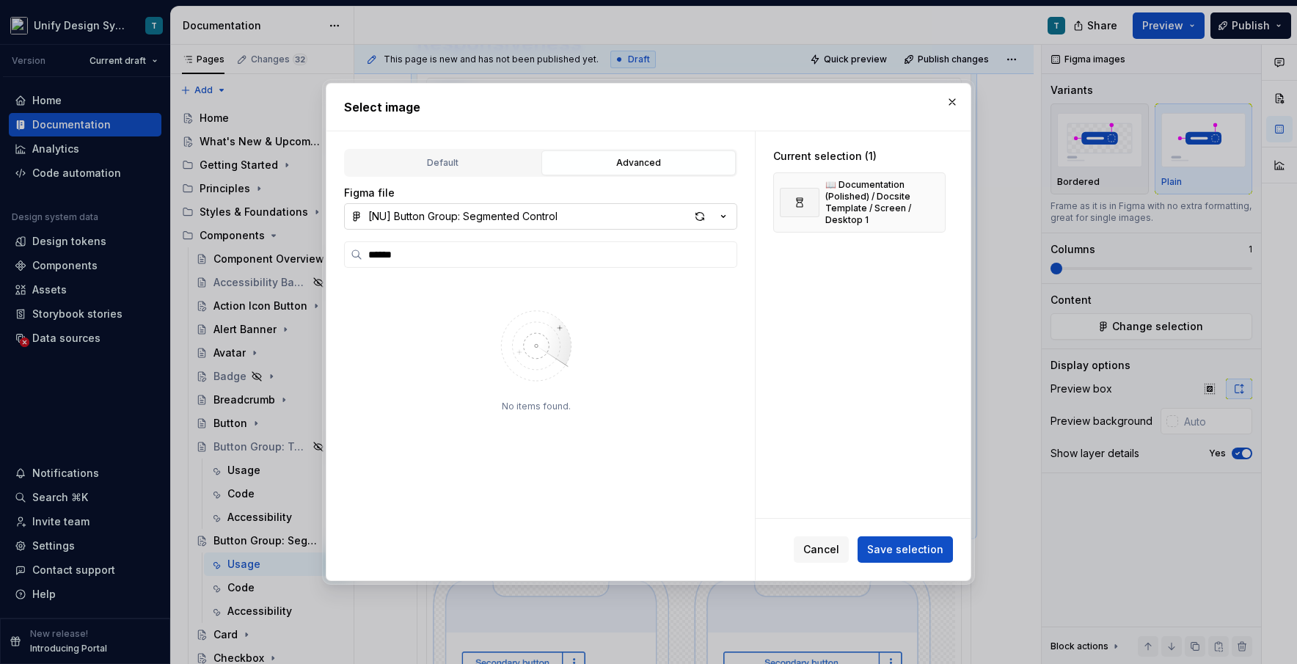
click at [727, 213] on icon "button" at bounding box center [723, 216] width 15 height 15
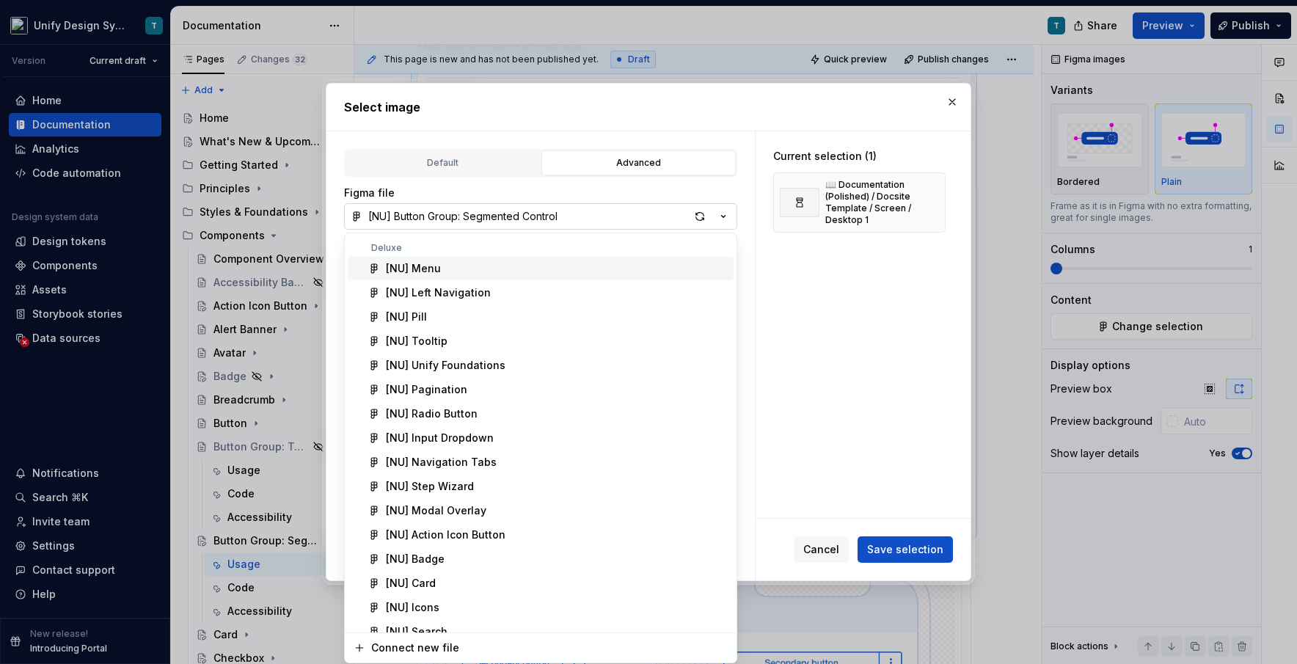
click at [727, 213] on div "Select image Default Advanced Import Figma frame as image We’ll keep this image…" at bounding box center [648, 332] width 1297 height 664
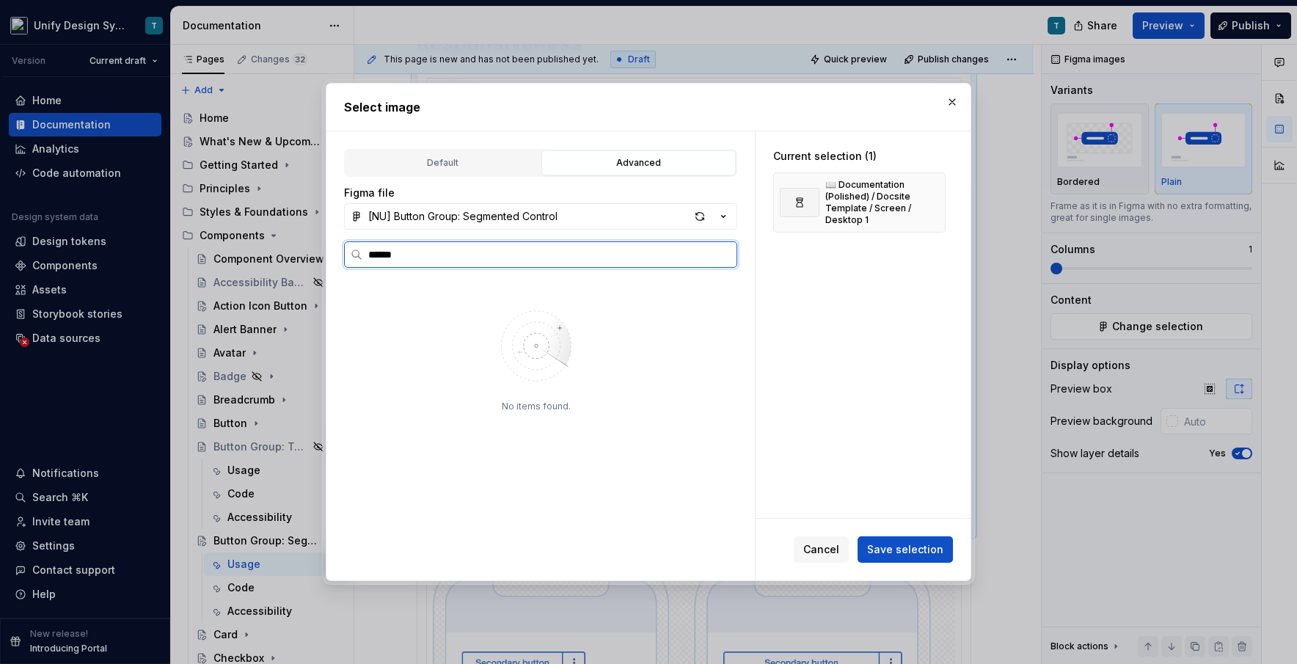
click at [724, 258] on input "******" at bounding box center [549, 254] width 374 height 15
click at [737, 553] on span "Cancel" at bounding box center [821, 549] width 36 height 15
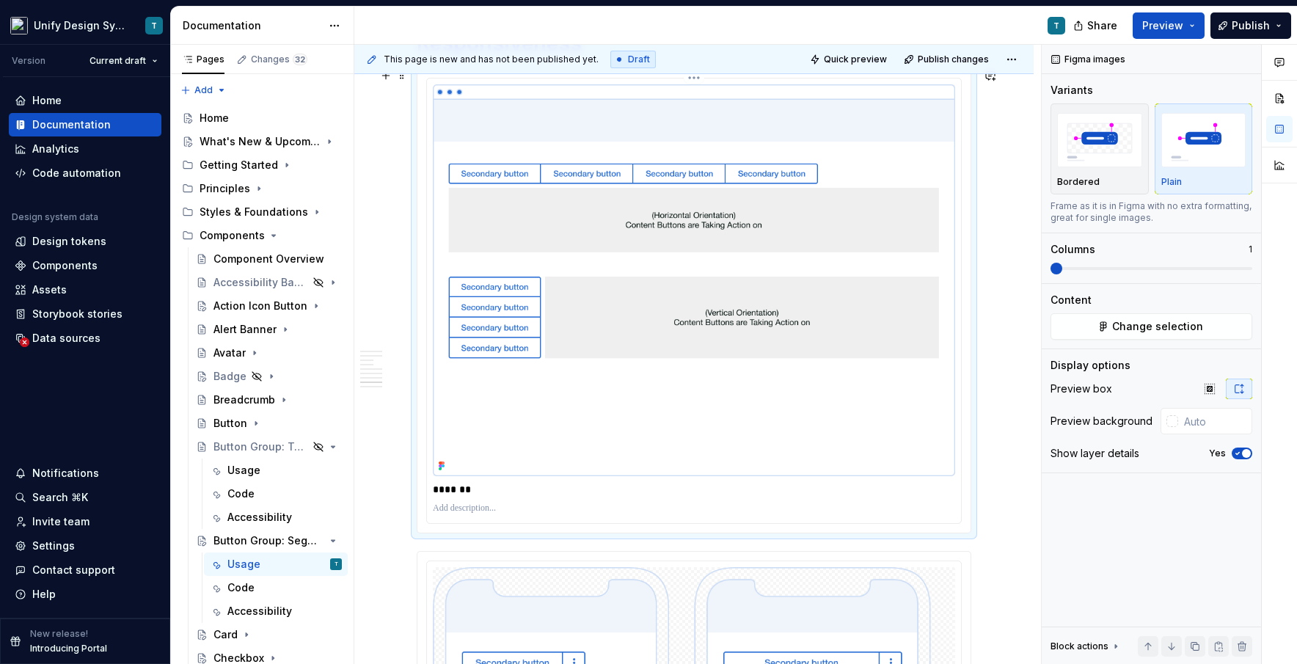
click at [664, 297] on img at bounding box center [694, 280] width 522 height 392
click at [737, 330] on span "Change selection" at bounding box center [1157, 326] width 91 height 15
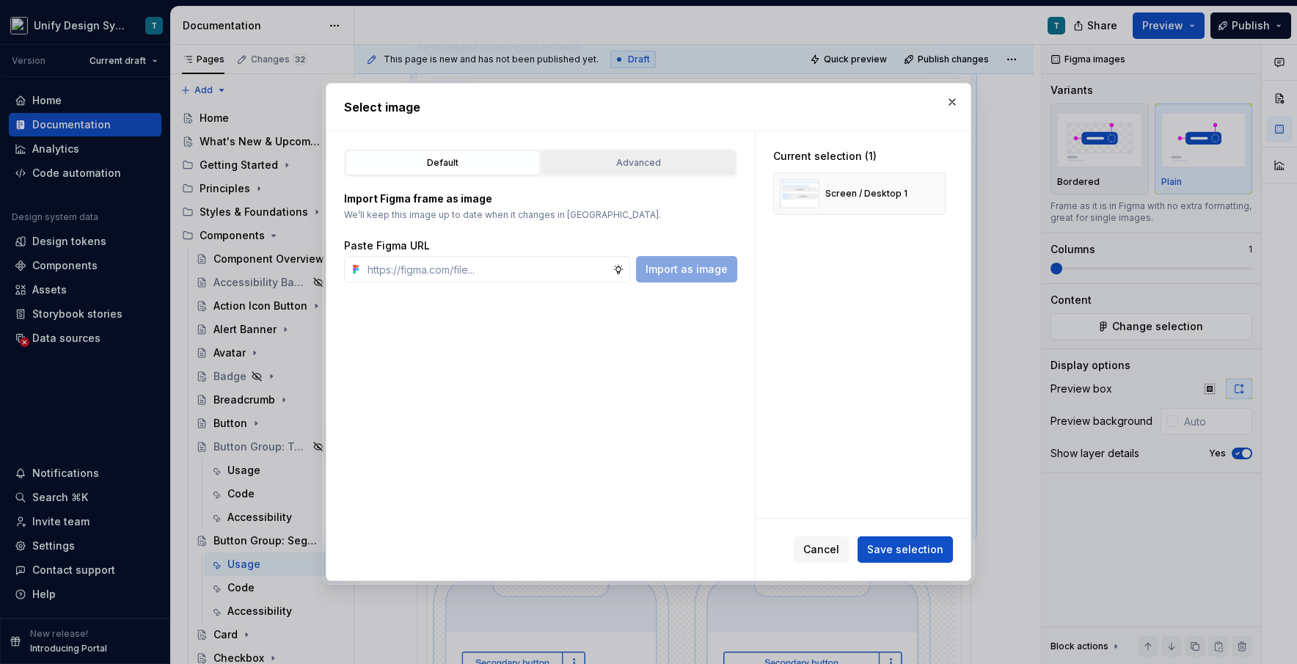
type textarea "*"
click at [677, 164] on div "Advanced" at bounding box center [639, 163] width 184 height 15
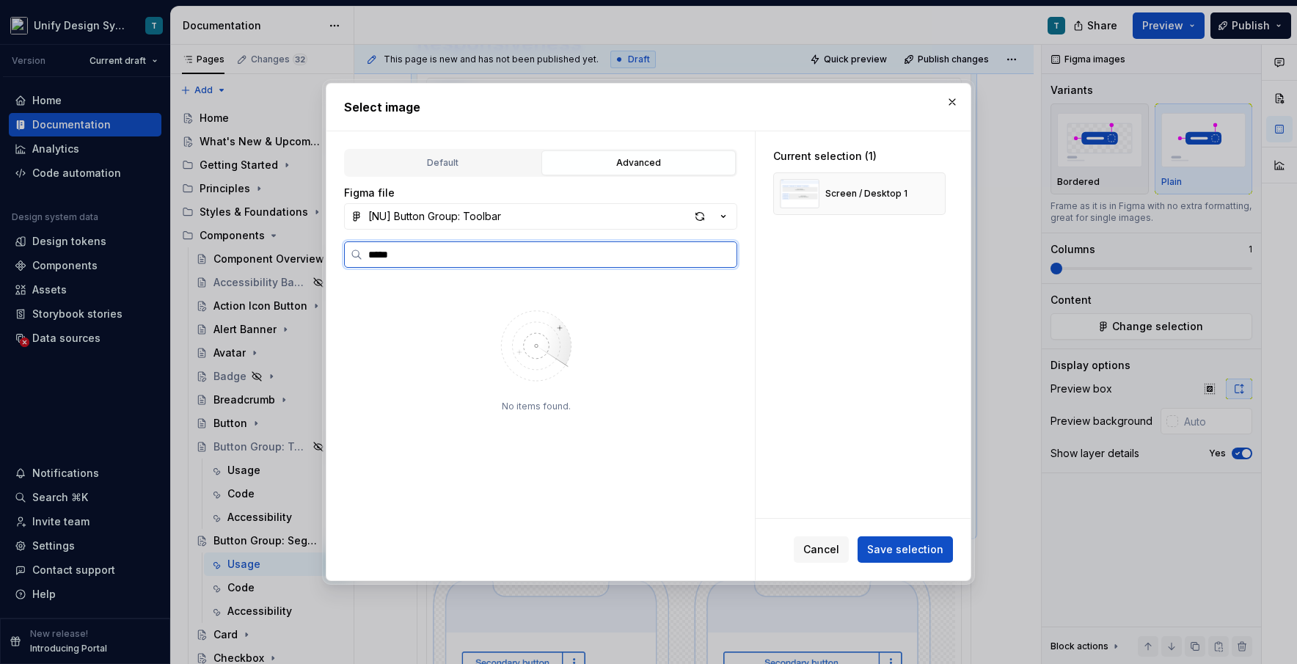
type input "******"
click at [737, 192] on button "button" at bounding box center [928, 193] width 21 height 21
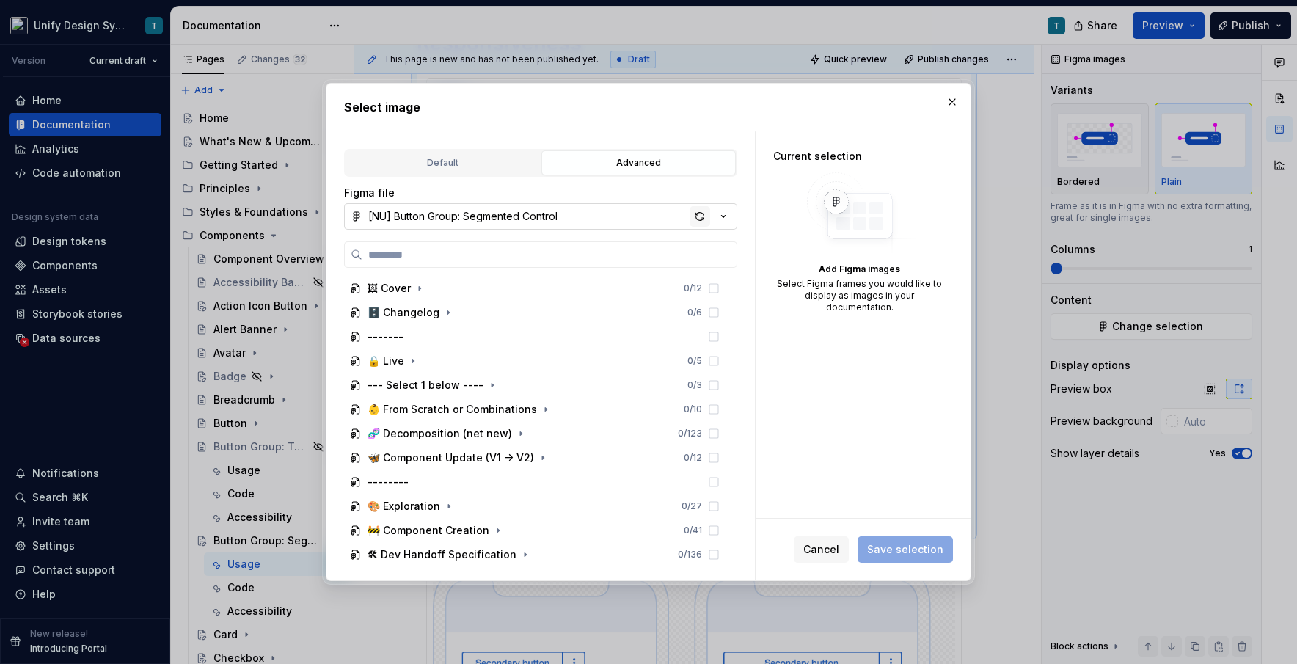
click at [701, 215] on div "button" at bounding box center [700, 216] width 21 height 21
type textarea "*"
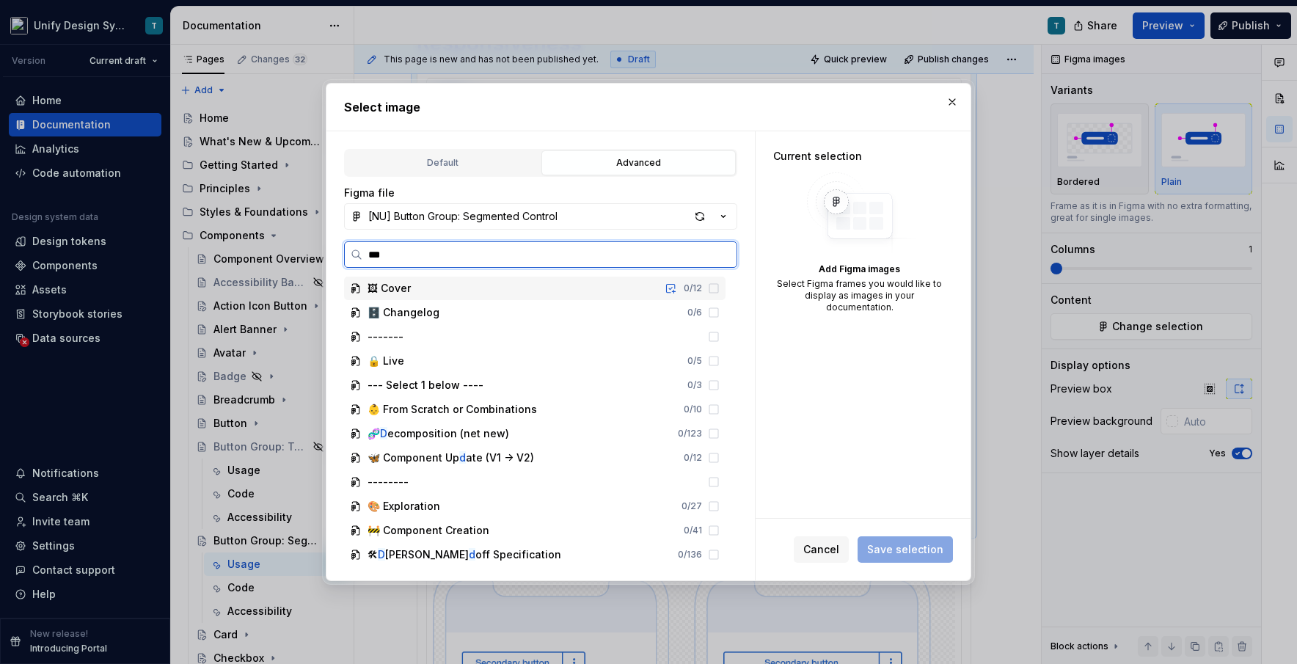
type input "****"
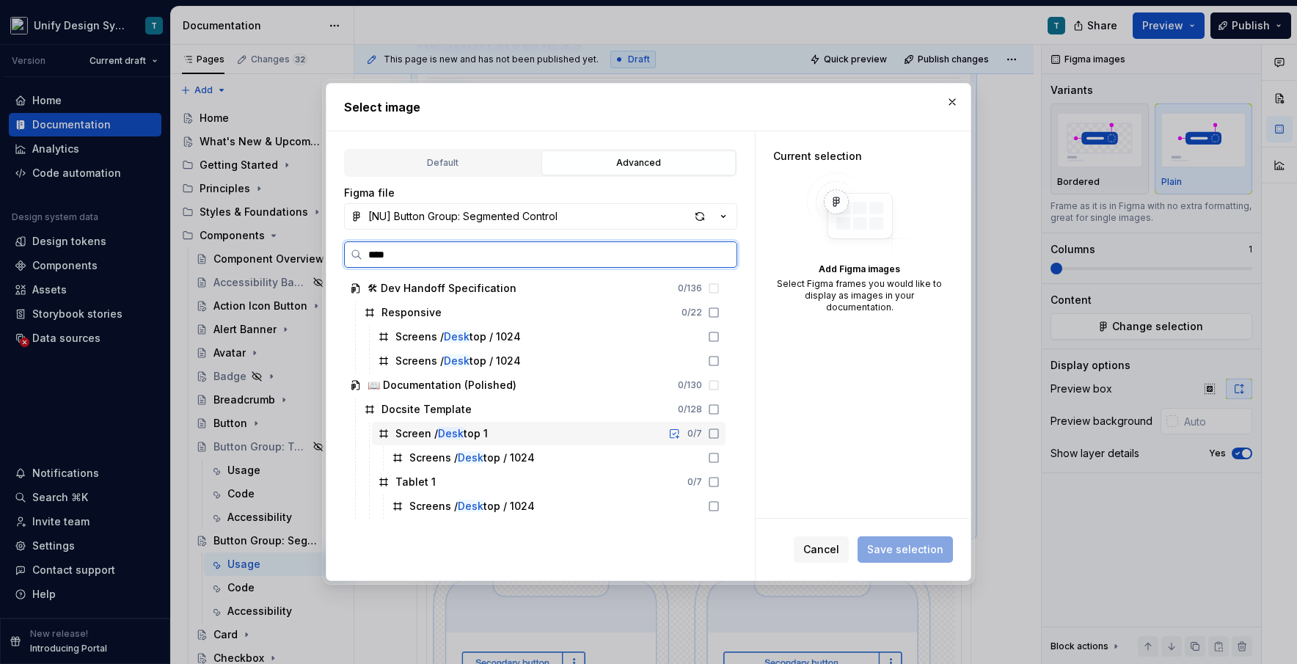
click at [490, 437] on div "Screen / Desk top 1 0 / 7" at bounding box center [549, 433] width 354 height 23
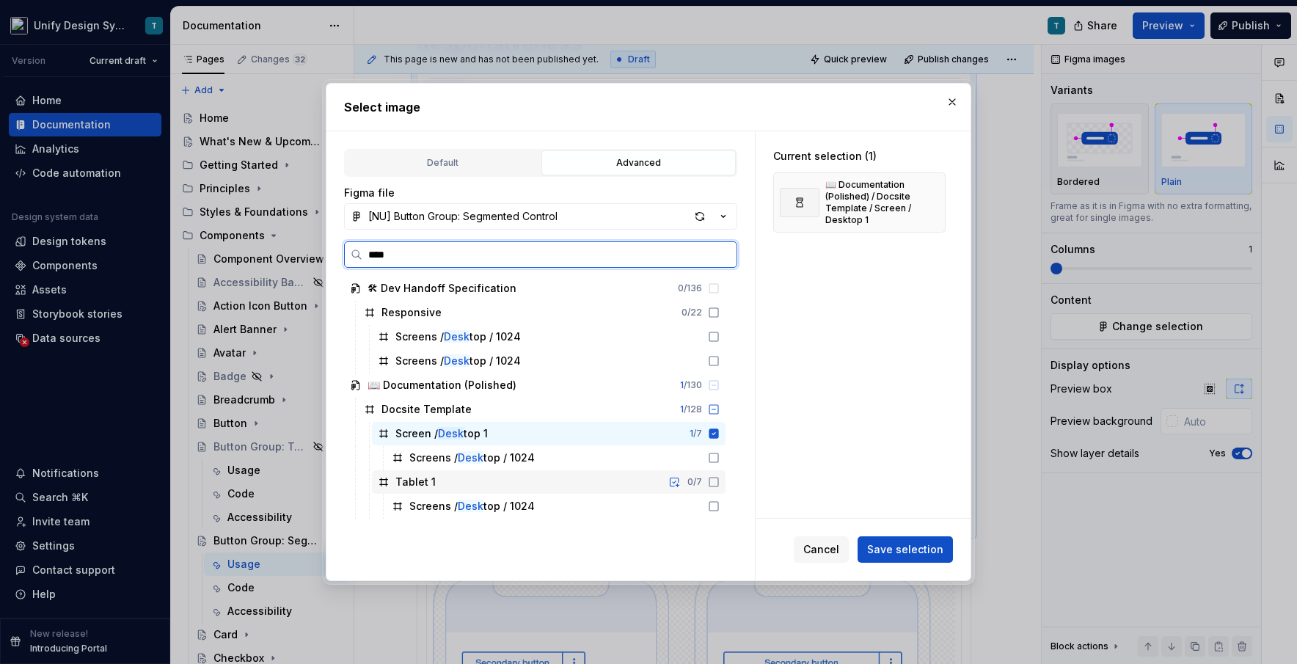
click at [442, 482] on div "Tablet 1 0 / 7" at bounding box center [549, 481] width 354 height 23
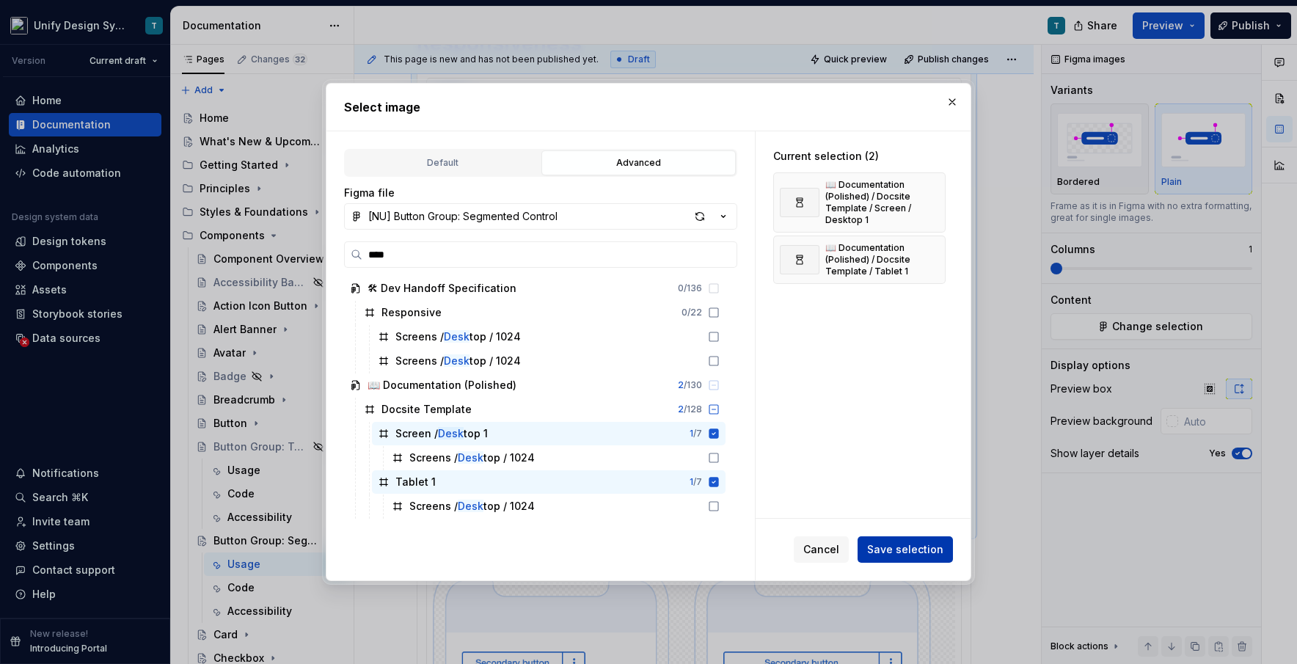
click at [737, 558] on button "Save selection" at bounding box center [905, 549] width 95 height 26
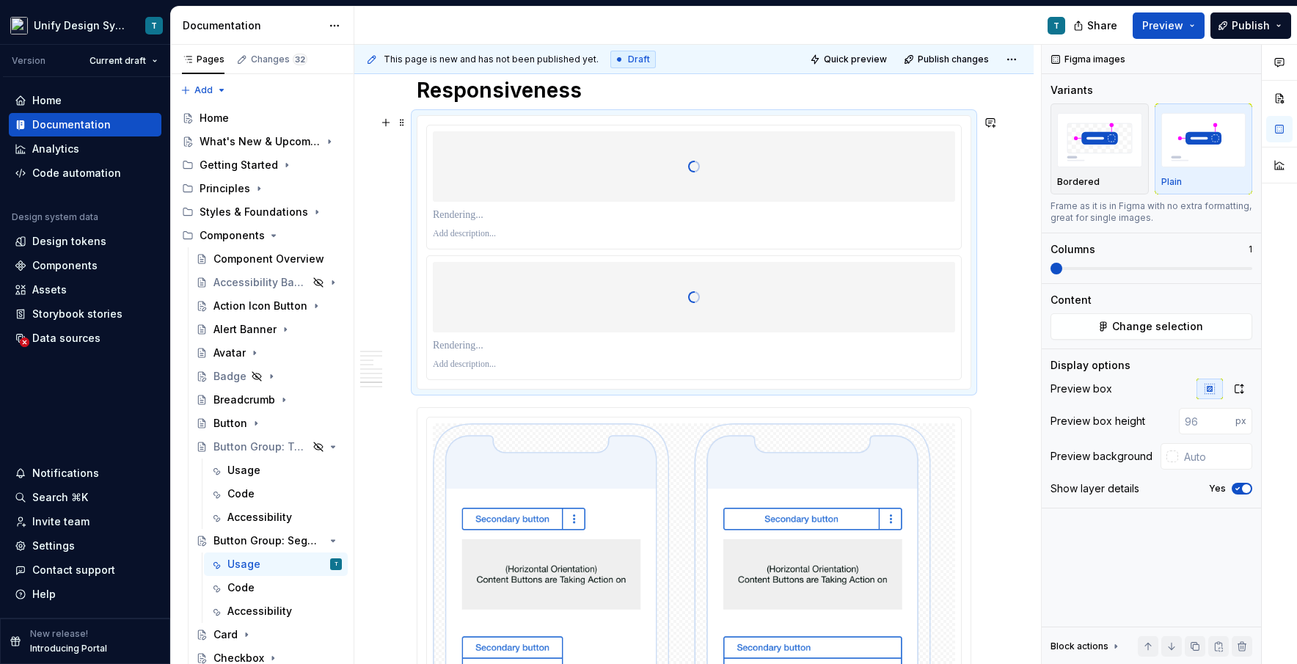
scroll to position [4179, 0]
click at [494, 214] on p at bounding box center [694, 217] width 522 height 15
type textarea "*"
click at [456, 347] on p at bounding box center [694, 347] width 522 height 15
click at [438, 348] on p "******" at bounding box center [694, 347] width 522 height 15
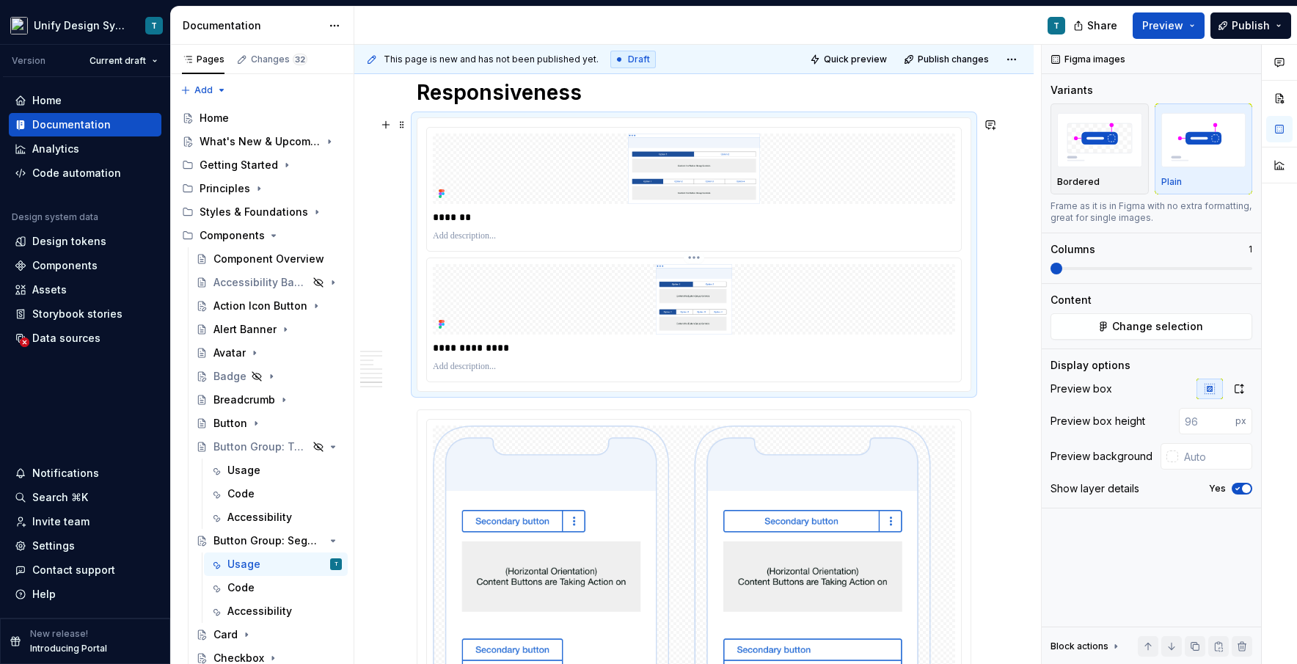
click at [737, 264] on img at bounding box center [695, 299] width 428 height 70
click at [737, 423] on input "number" at bounding box center [1207, 421] width 56 height 26
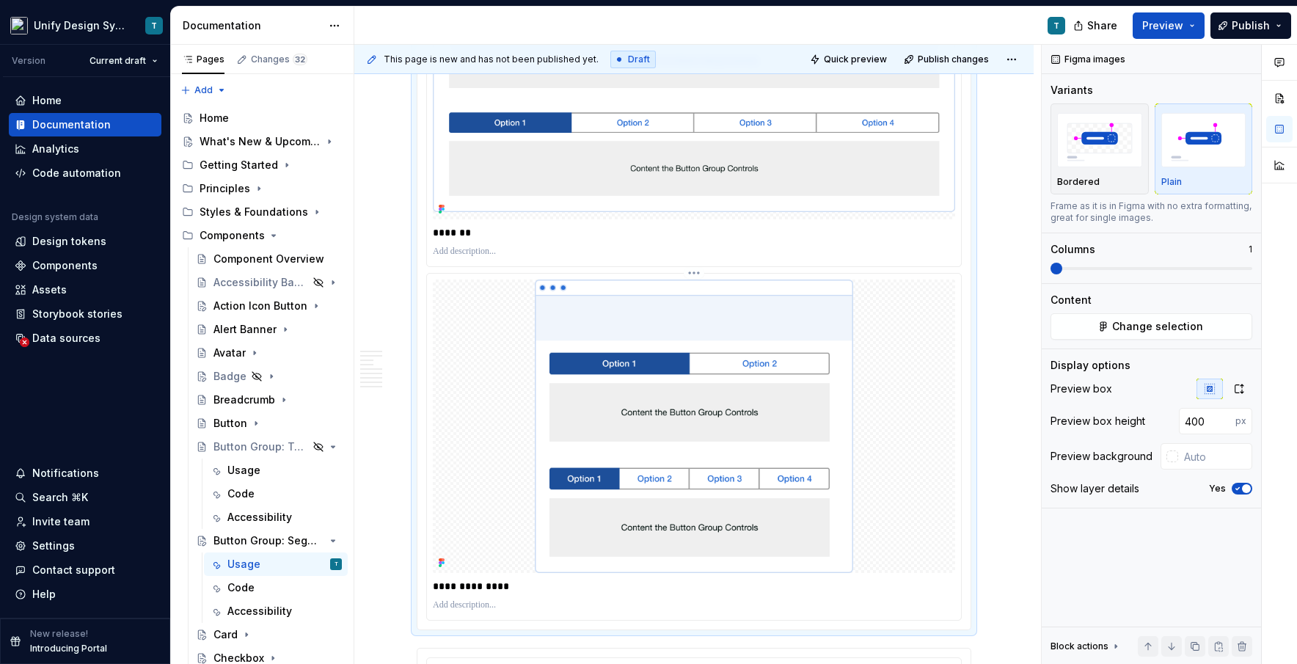
scroll to position [4331, 0]
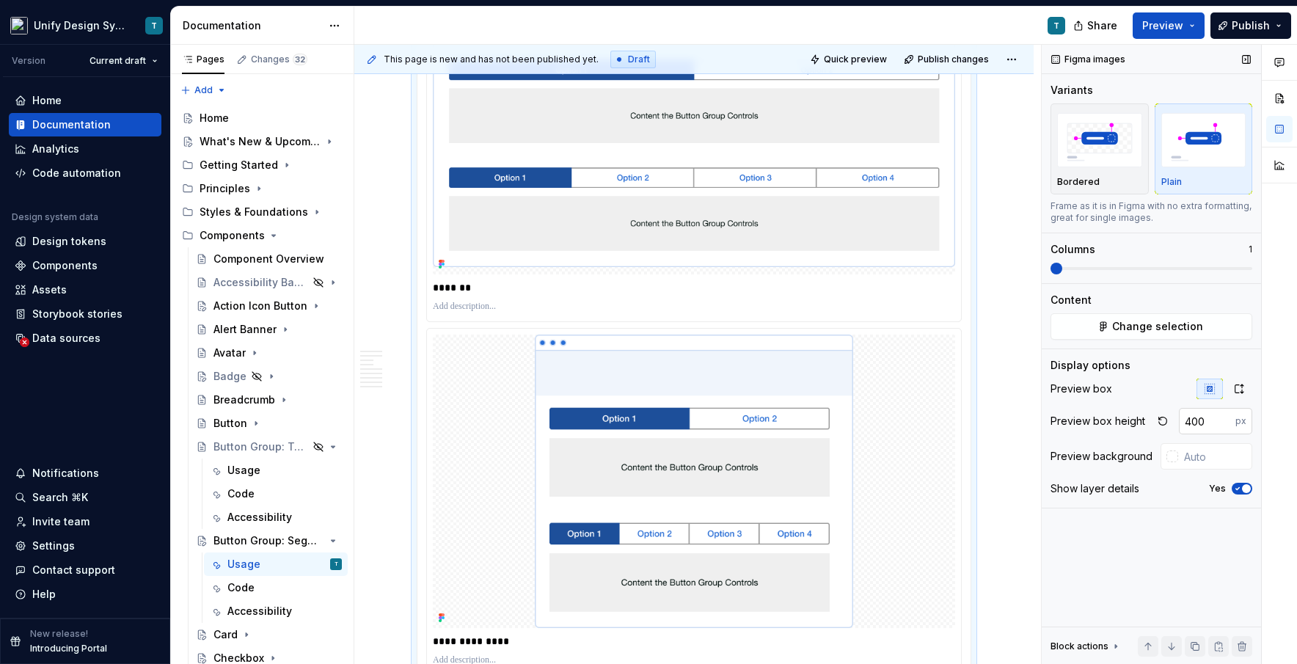
click at [737, 416] on input "400" at bounding box center [1207, 421] width 56 height 26
type input "300"
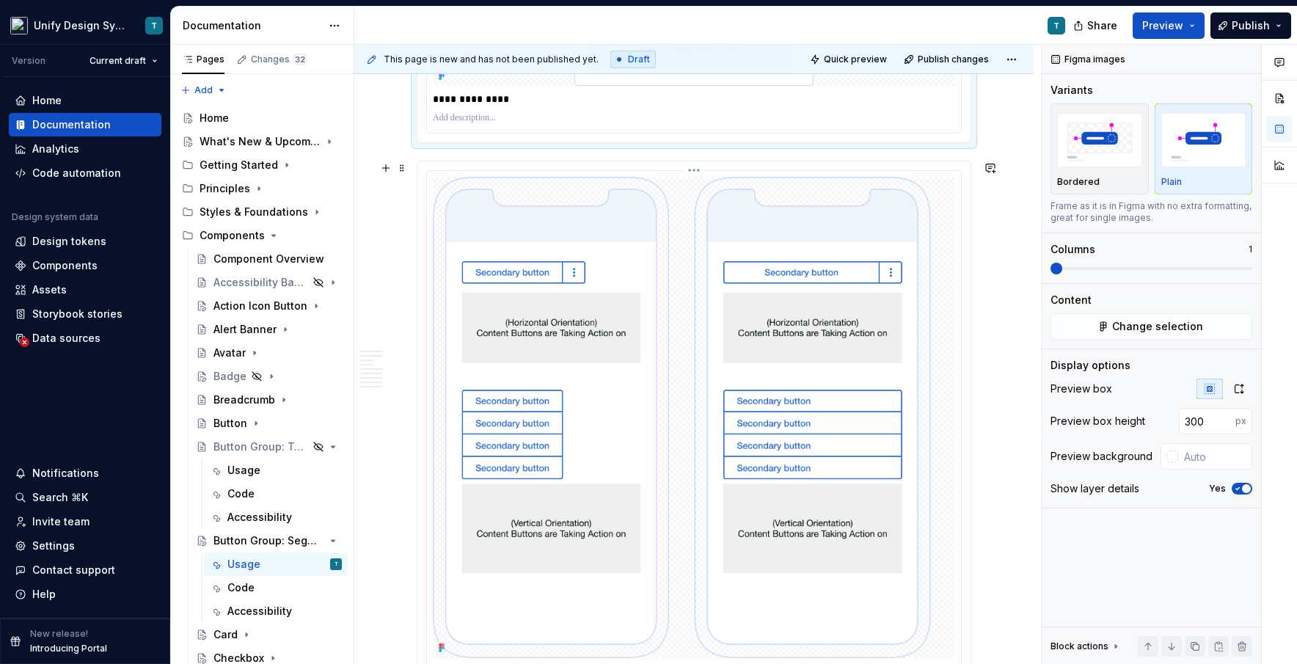
scroll to position [4768, 0]
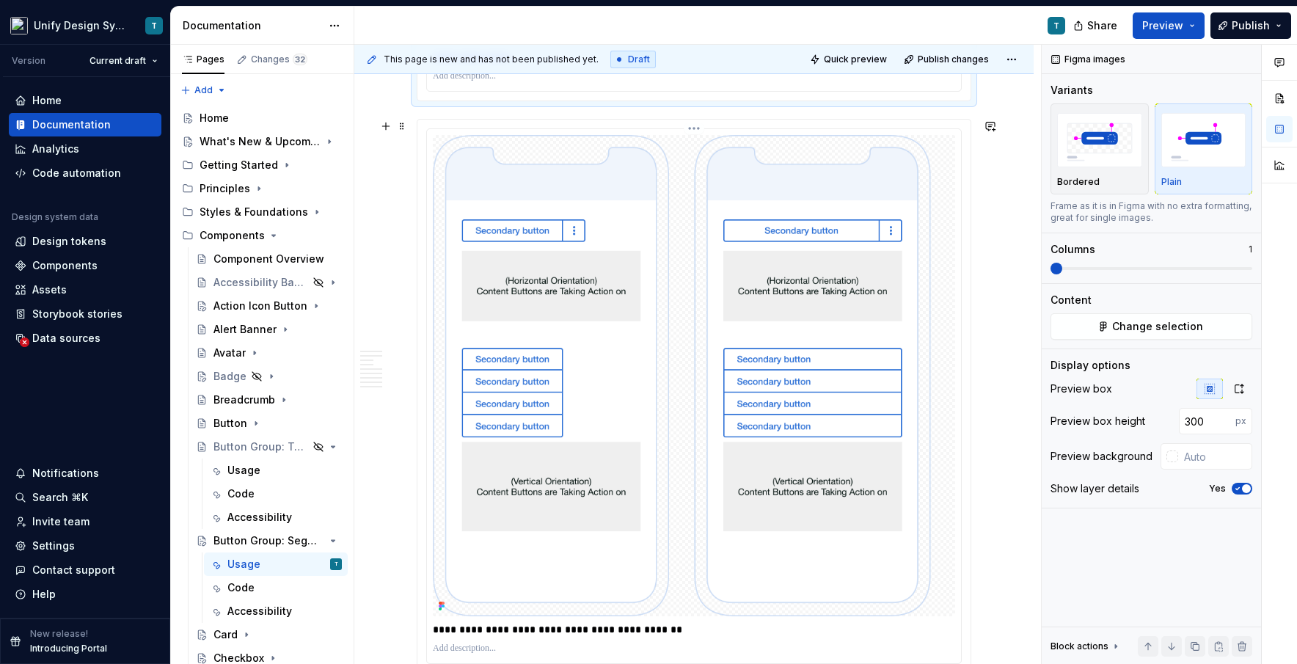
click at [590, 314] on img at bounding box center [694, 375] width 522 height 481
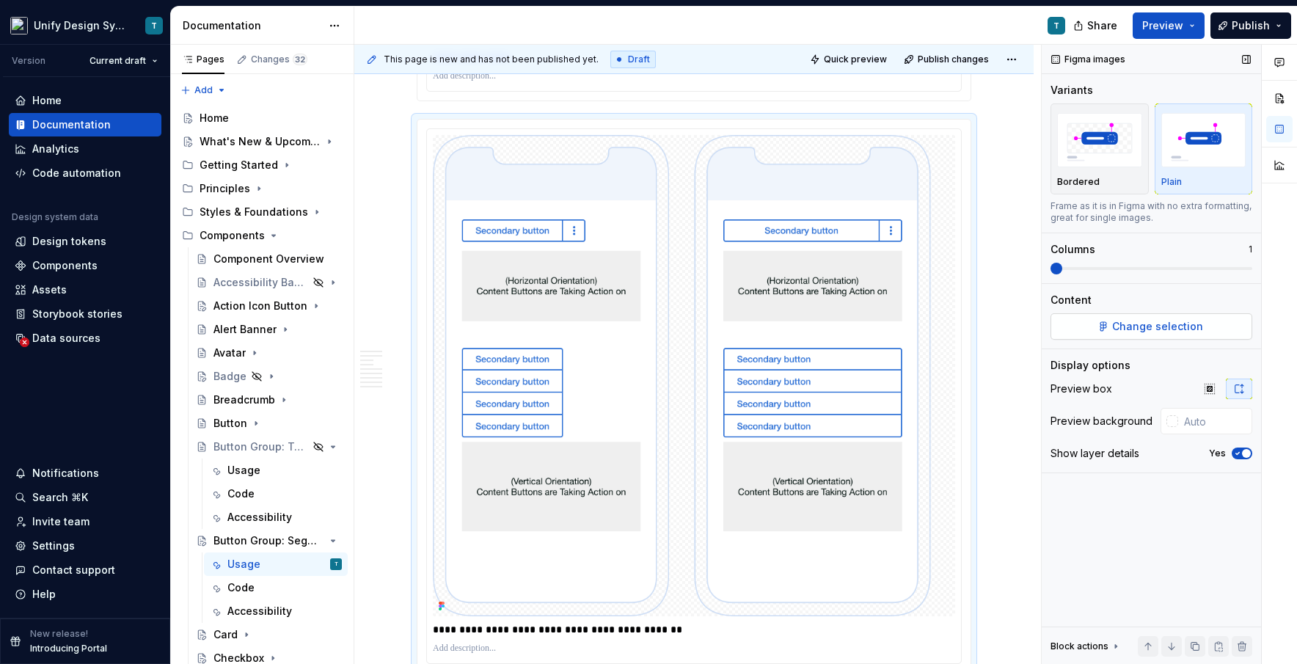
click at [737, 330] on span "Change selection" at bounding box center [1157, 326] width 91 height 15
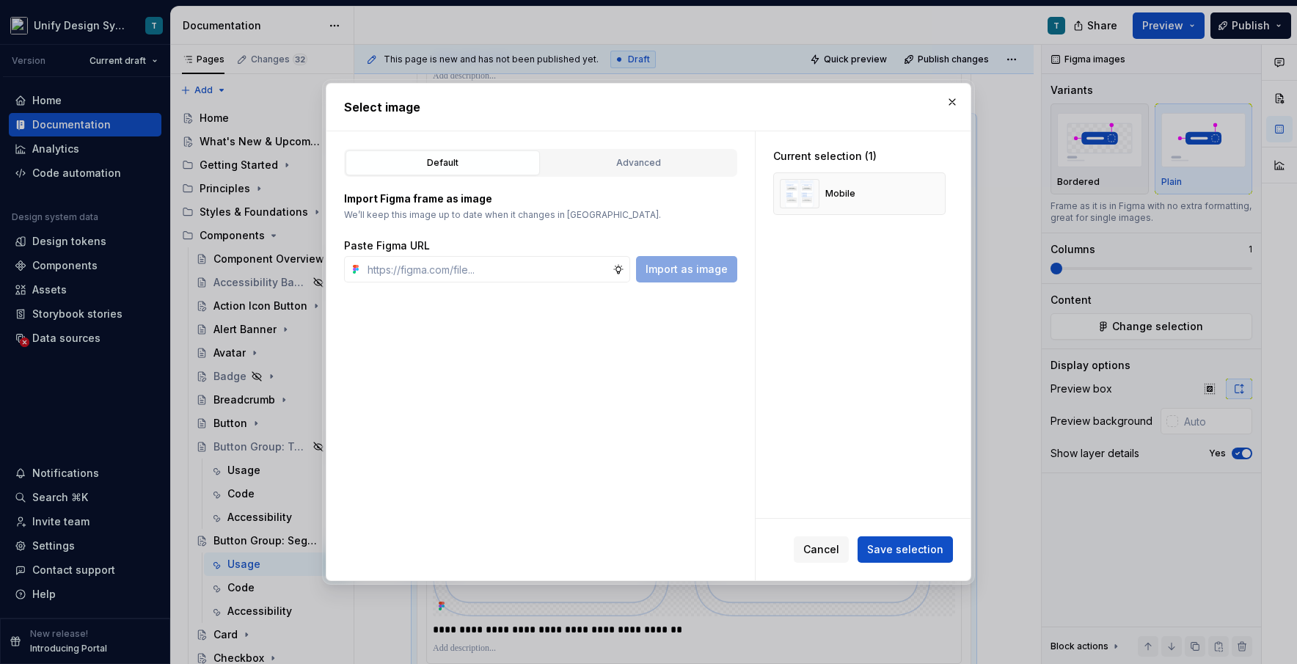
type textarea "*"
click at [737, 193] on button "button" at bounding box center [928, 193] width 21 height 21
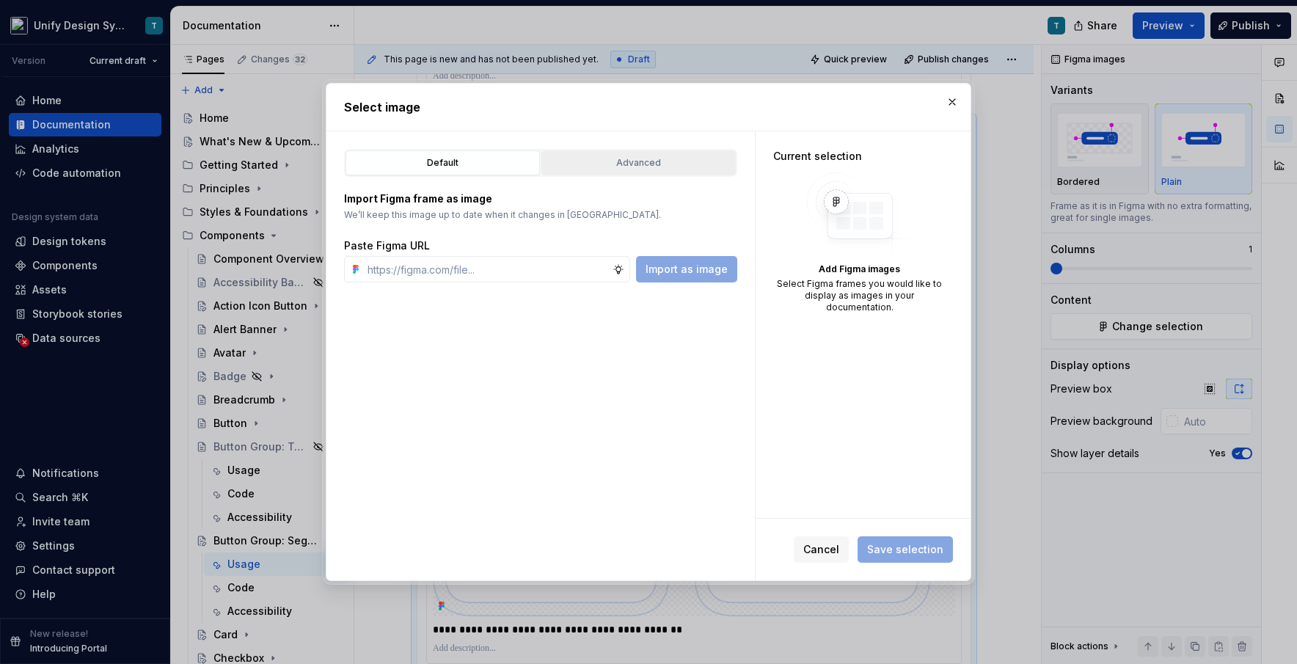
click at [595, 167] on div "Advanced" at bounding box center [639, 163] width 184 height 15
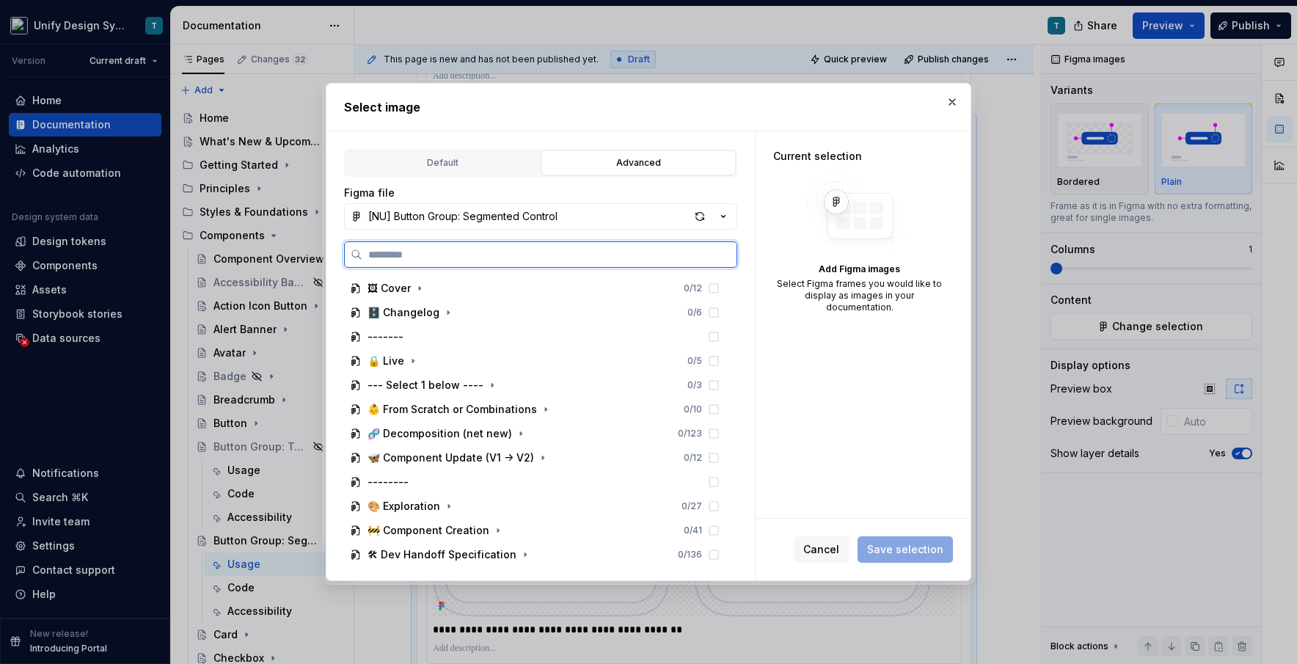
click at [567, 260] on input "search" at bounding box center [549, 254] width 374 height 15
type input "******"
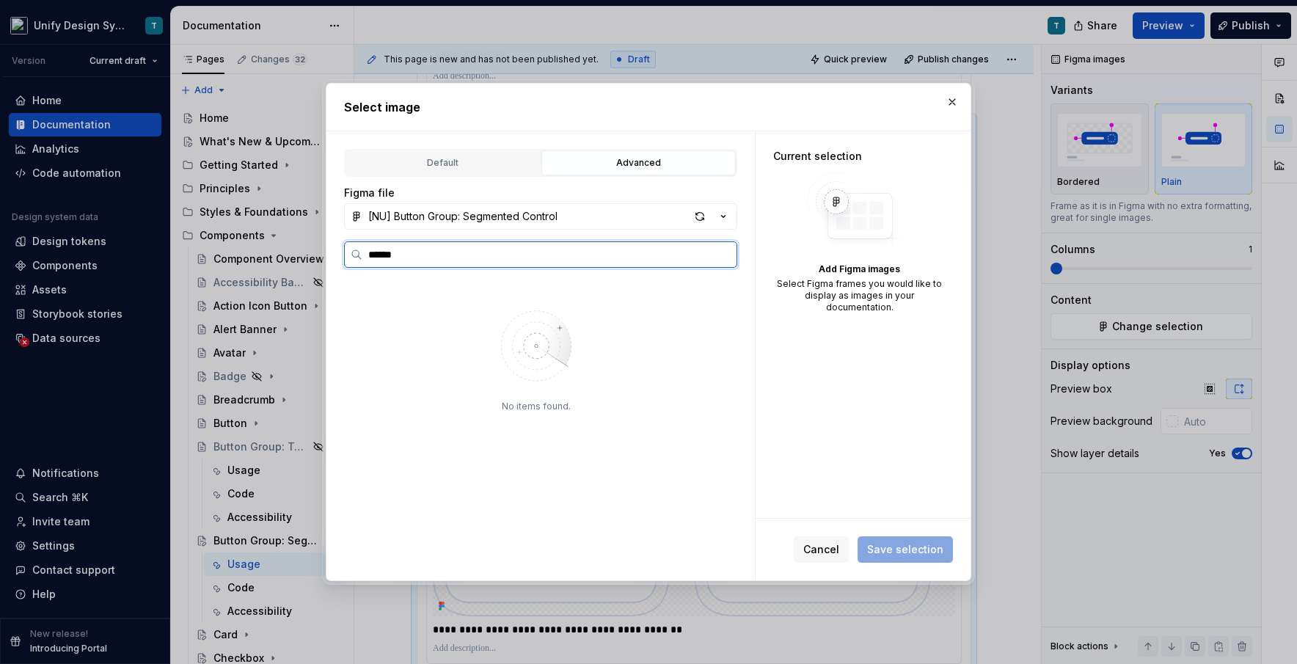
click at [723, 258] on input "******" at bounding box center [549, 254] width 374 height 15
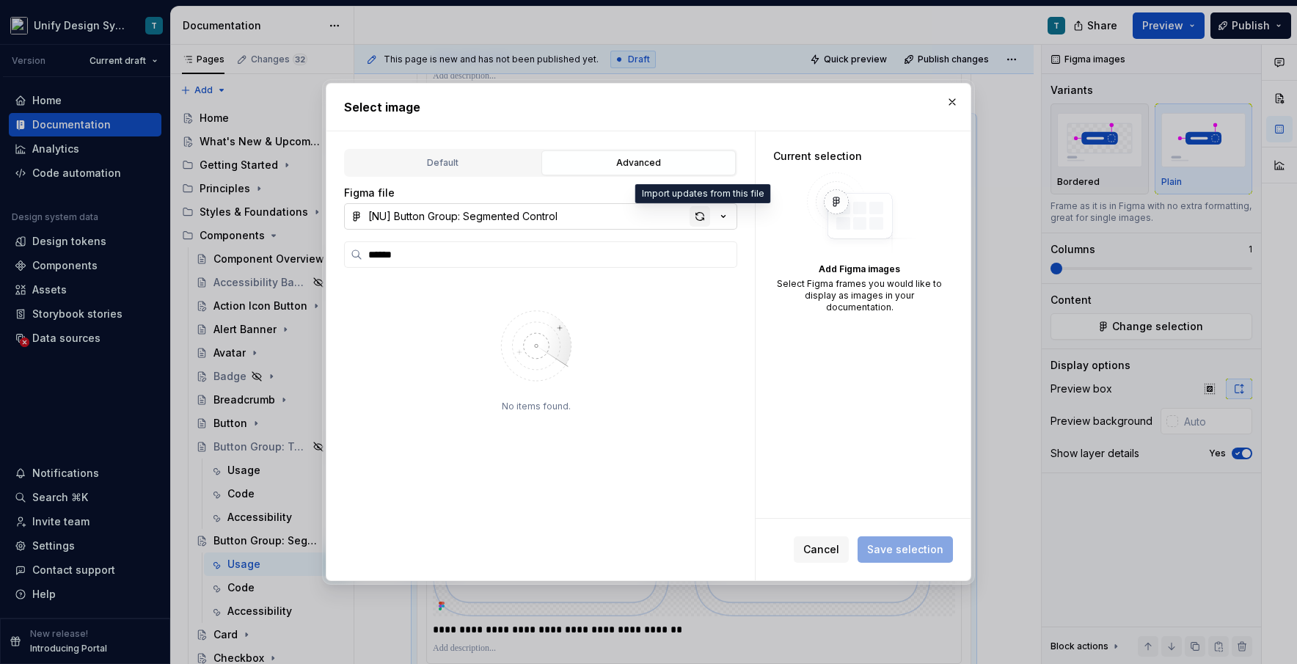
click at [703, 219] on div "button" at bounding box center [700, 216] width 21 height 21
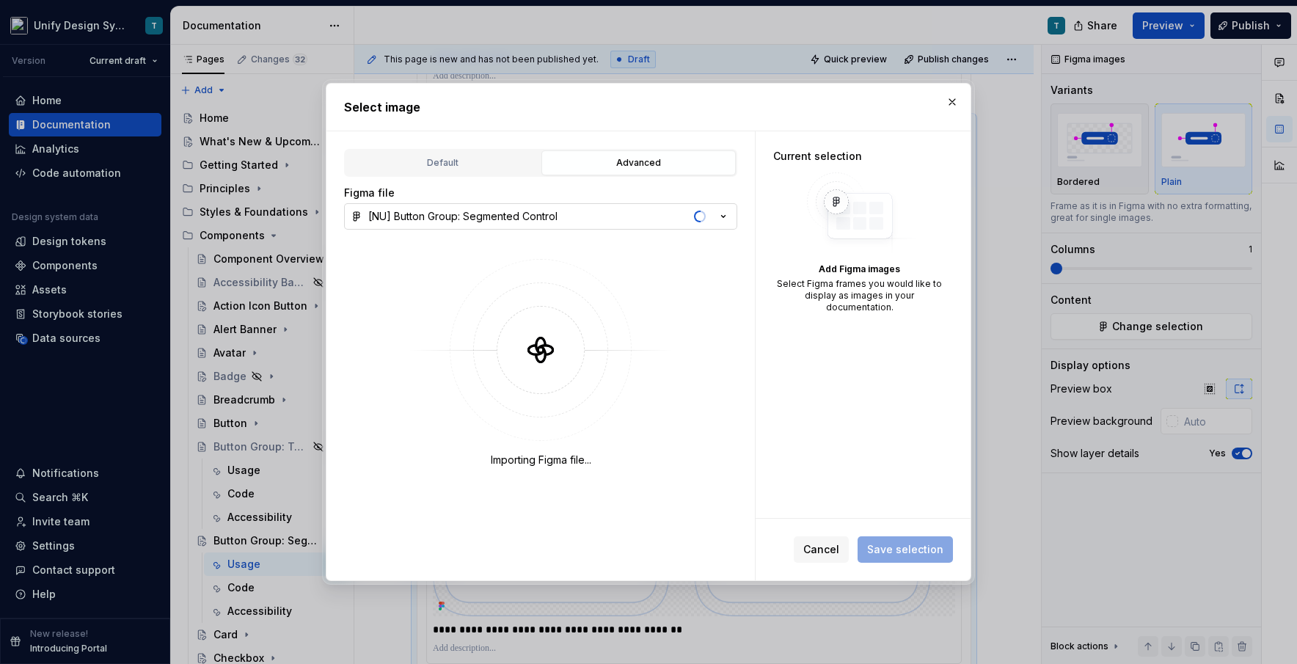
type textarea "*"
type input "******"
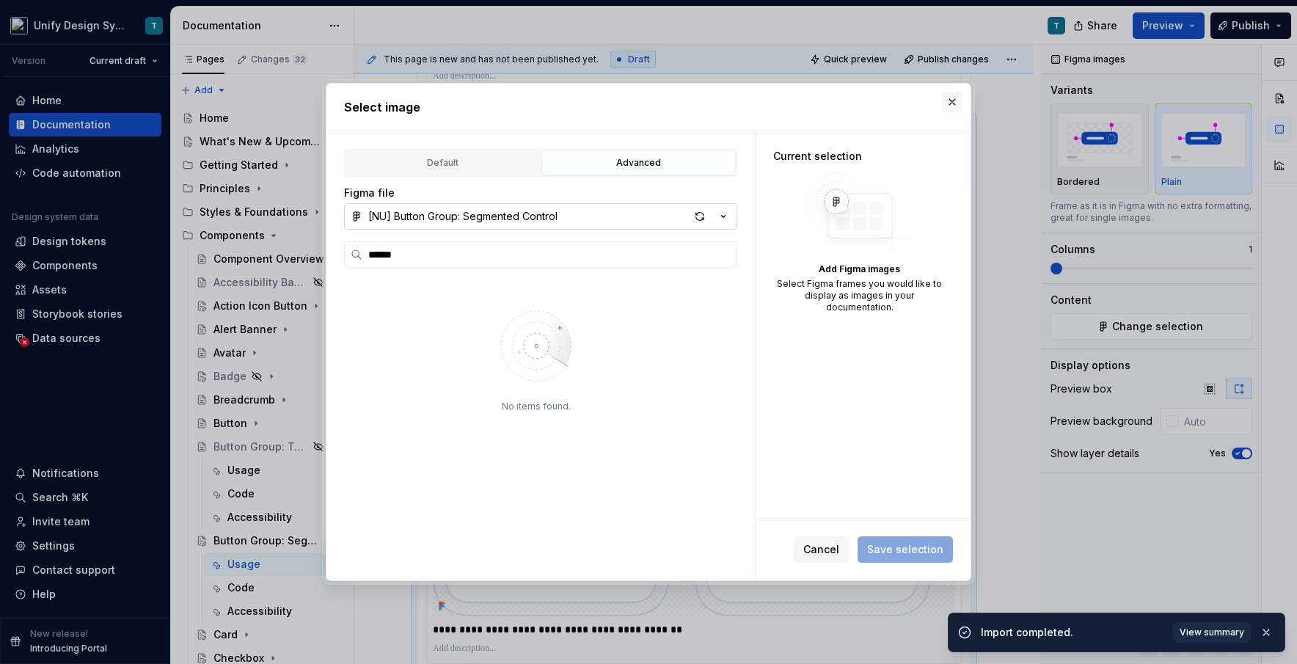
click at [737, 104] on button "button" at bounding box center [952, 102] width 21 height 21
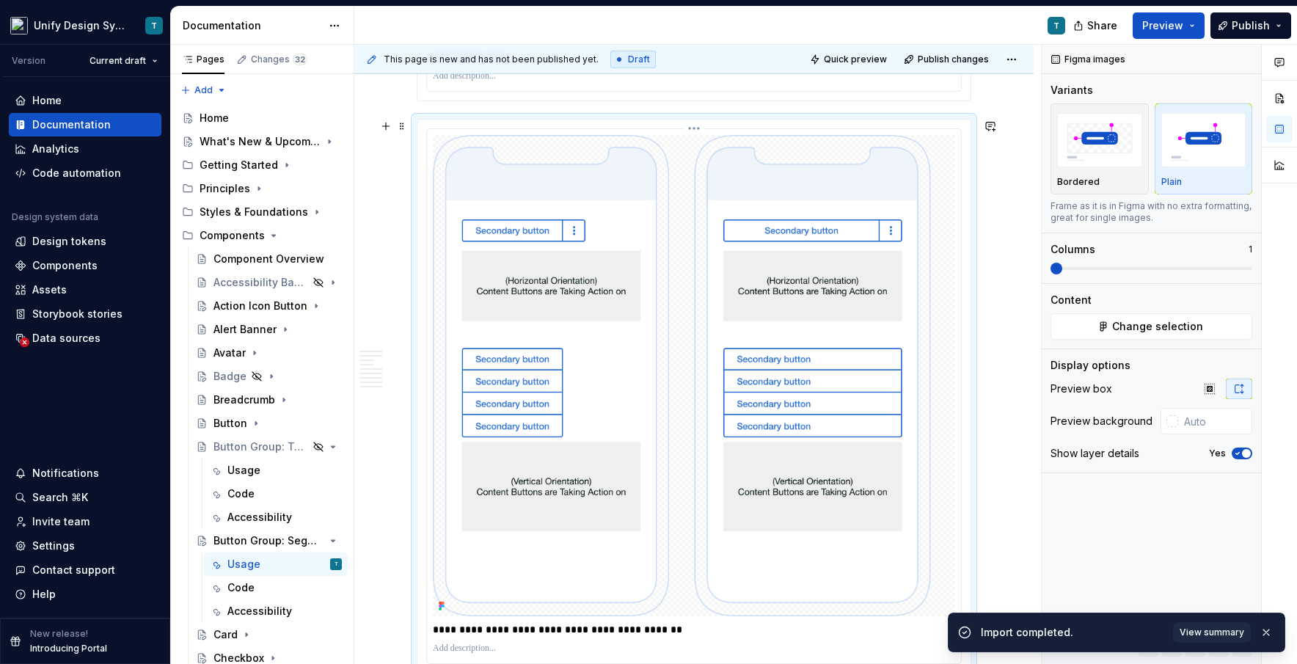
click at [671, 361] on img at bounding box center [694, 375] width 522 height 481
click at [737, 324] on span "Change selection" at bounding box center [1157, 326] width 91 height 15
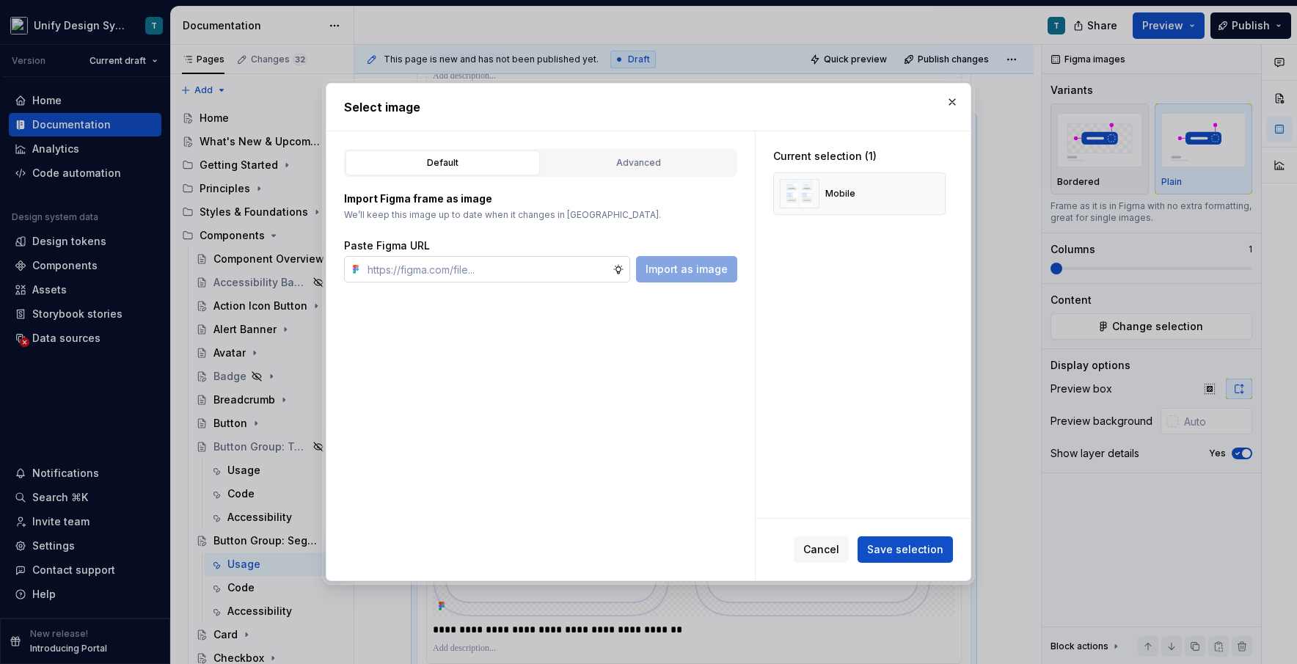
type textarea "*"
click at [737, 196] on button "button" at bounding box center [928, 193] width 21 height 21
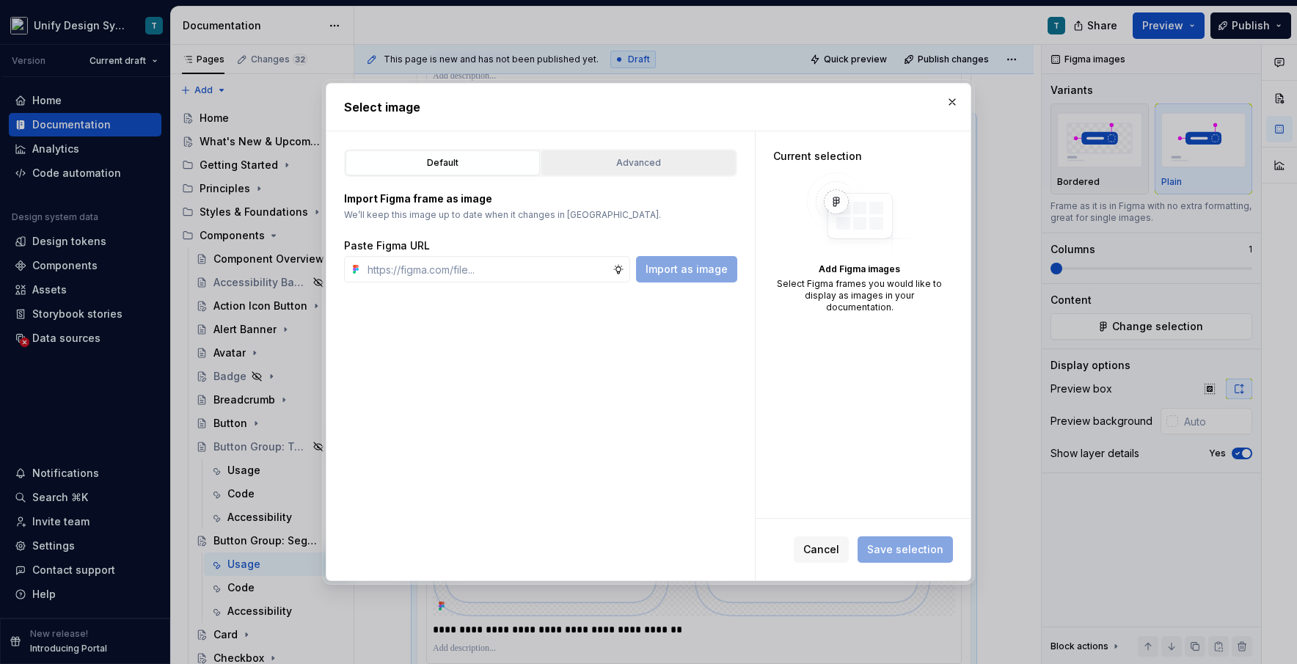
click at [687, 167] on div "Advanced" at bounding box center [639, 163] width 184 height 15
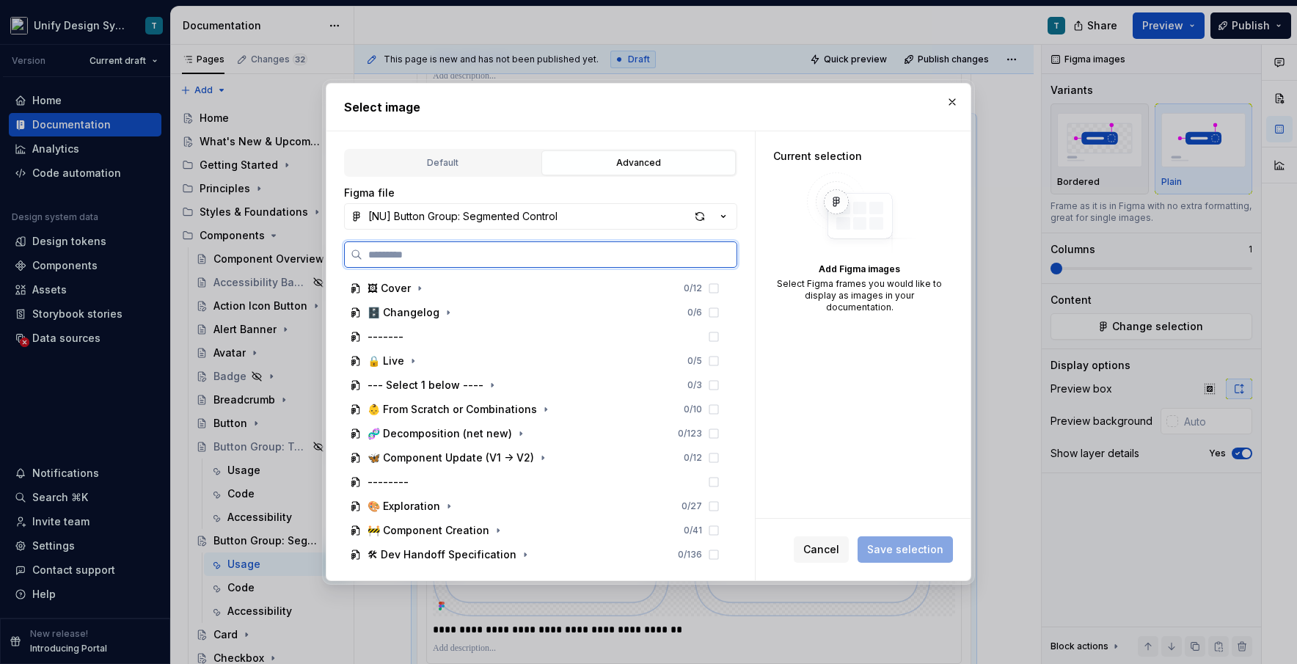
click at [548, 257] on input "search" at bounding box center [549, 254] width 374 height 15
type input "******"
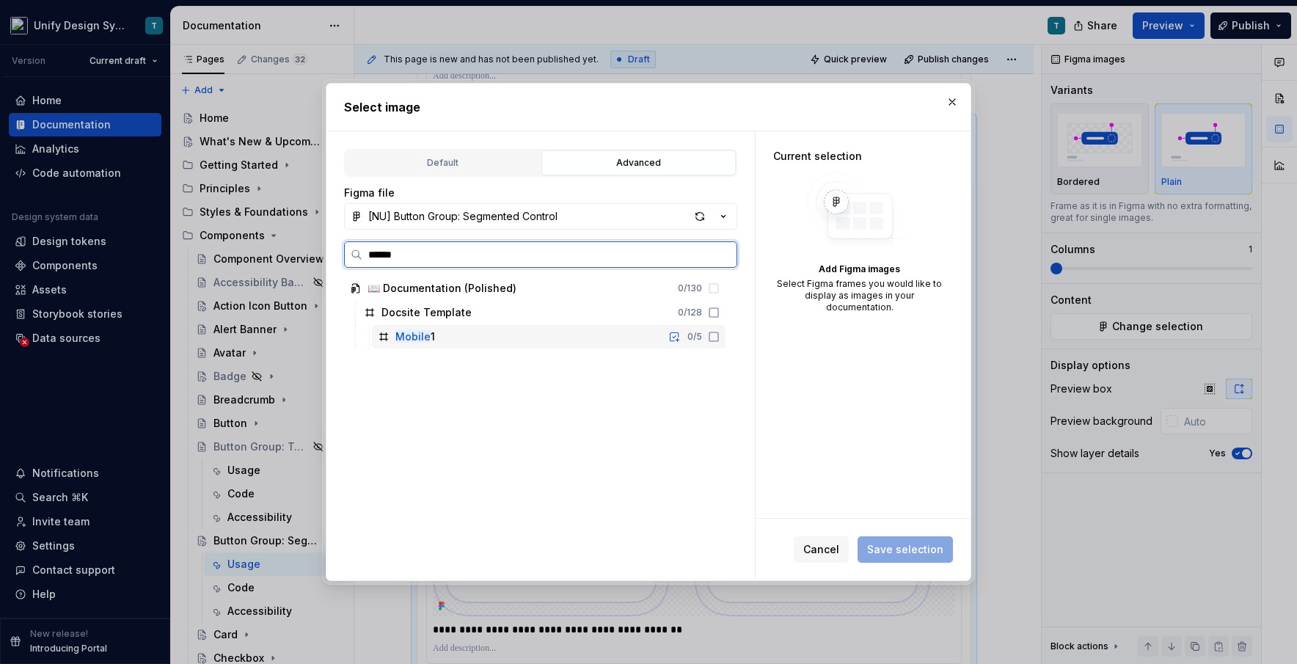
click at [478, 335] on div "Mobile 1 0 / 5" at bounding box center [549, 336] width 354 height 23
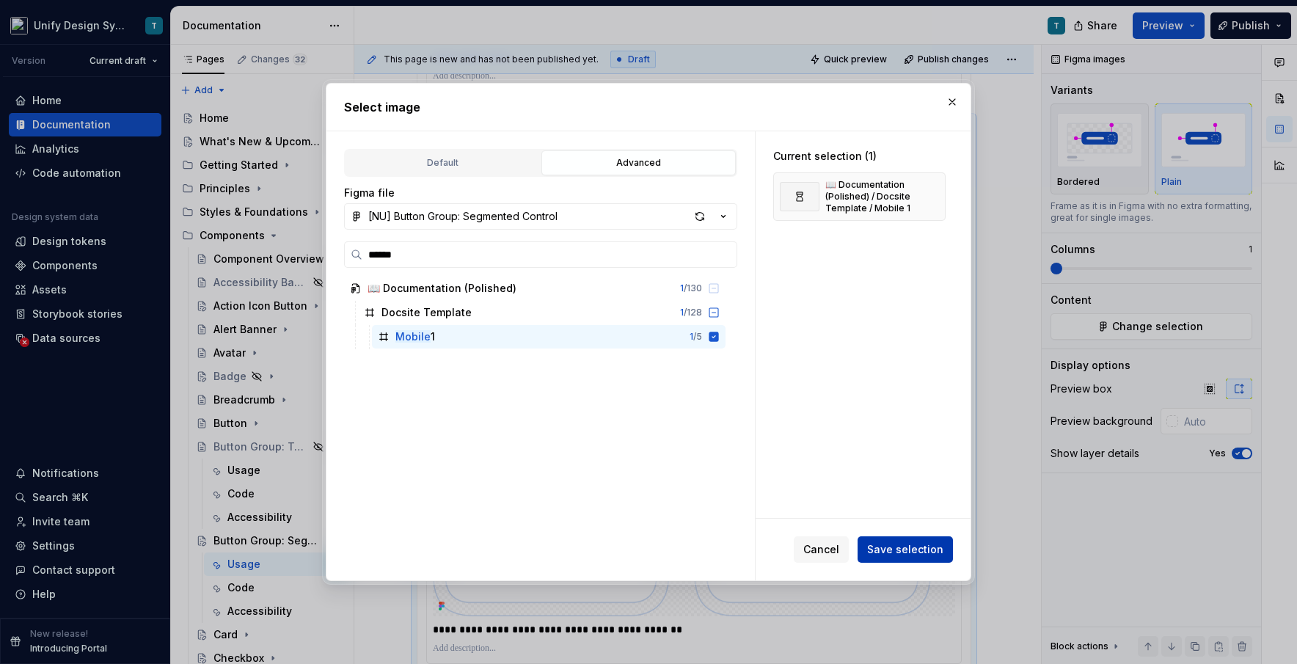
click at [737, 549] on span "Save selection" at bounding box center [905, 549] width 76 height 15
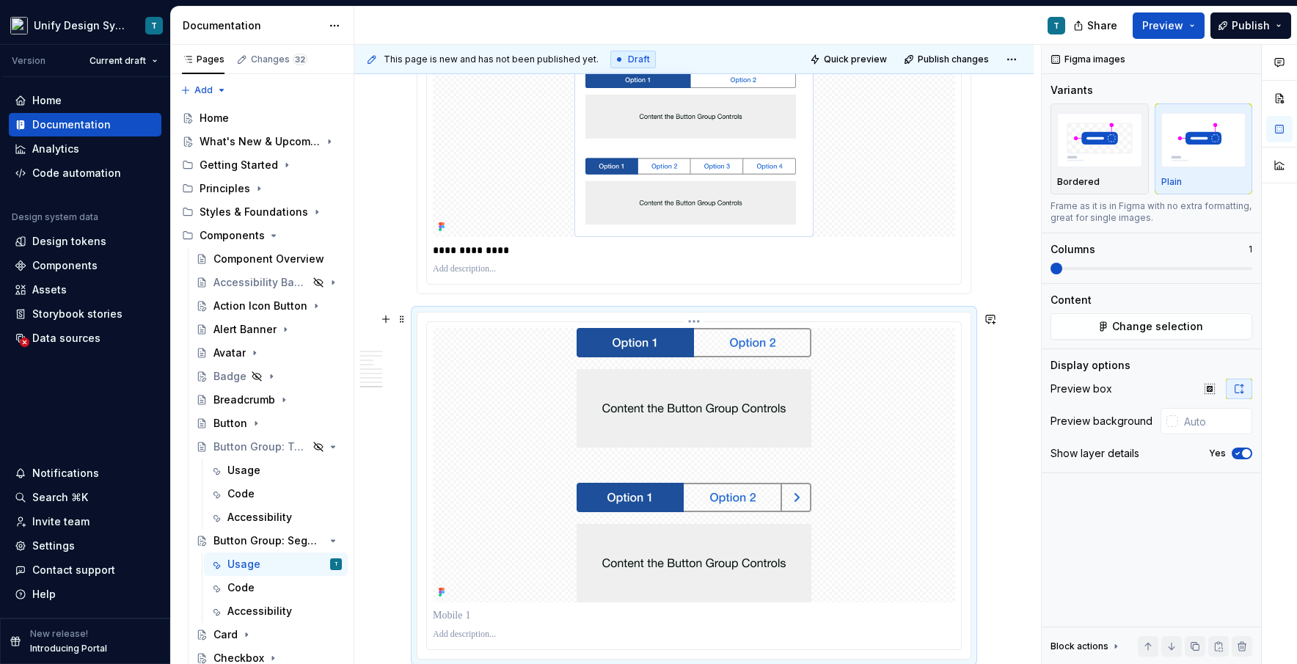
scroll to position [4655, 0]
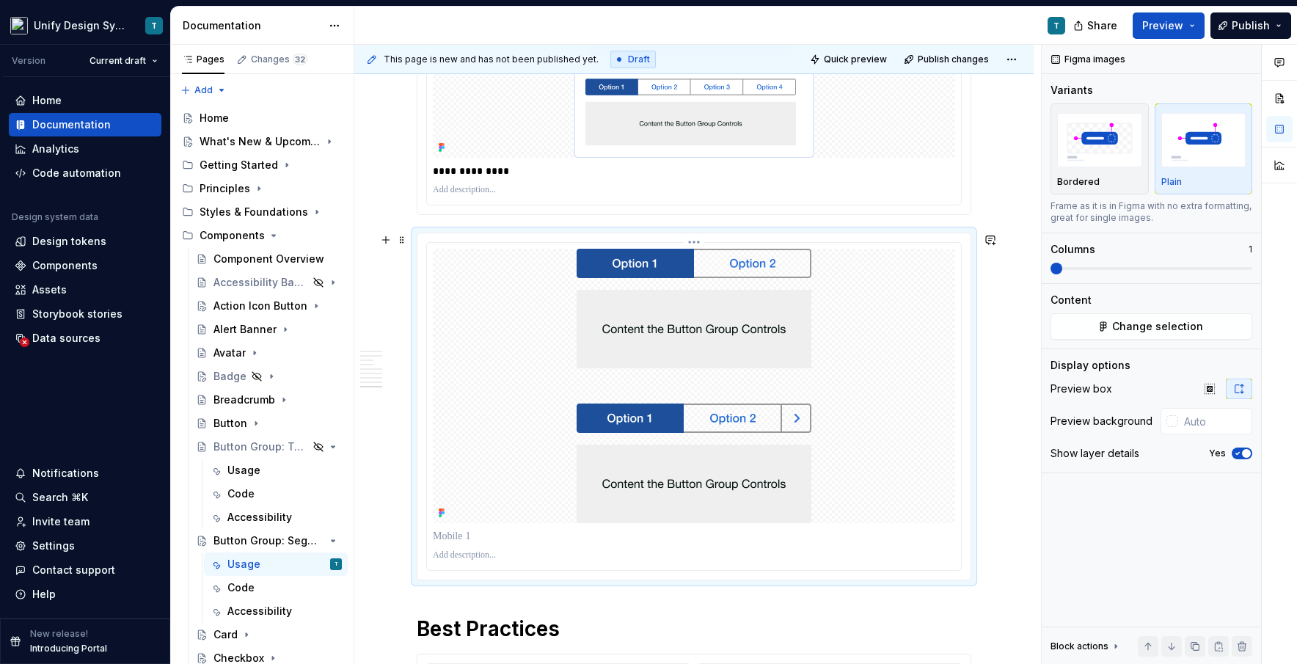
click at [707, 390] on img at bounding box center [694, 386] width 235 height 274
click at [737, 324] on span "Change selection" at bounding box center [1157, 326] width 91 height 15
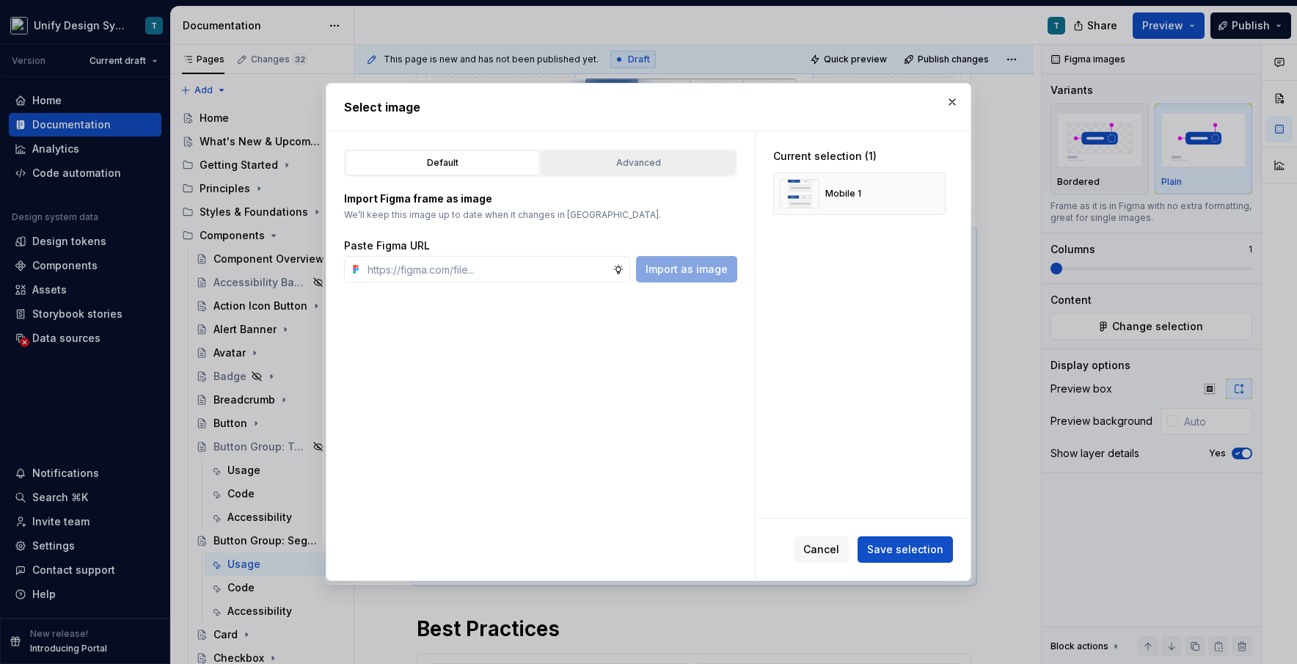
click at [671, 164] on div "Advanced" at bounding box center [639, 163] width 184 height 15
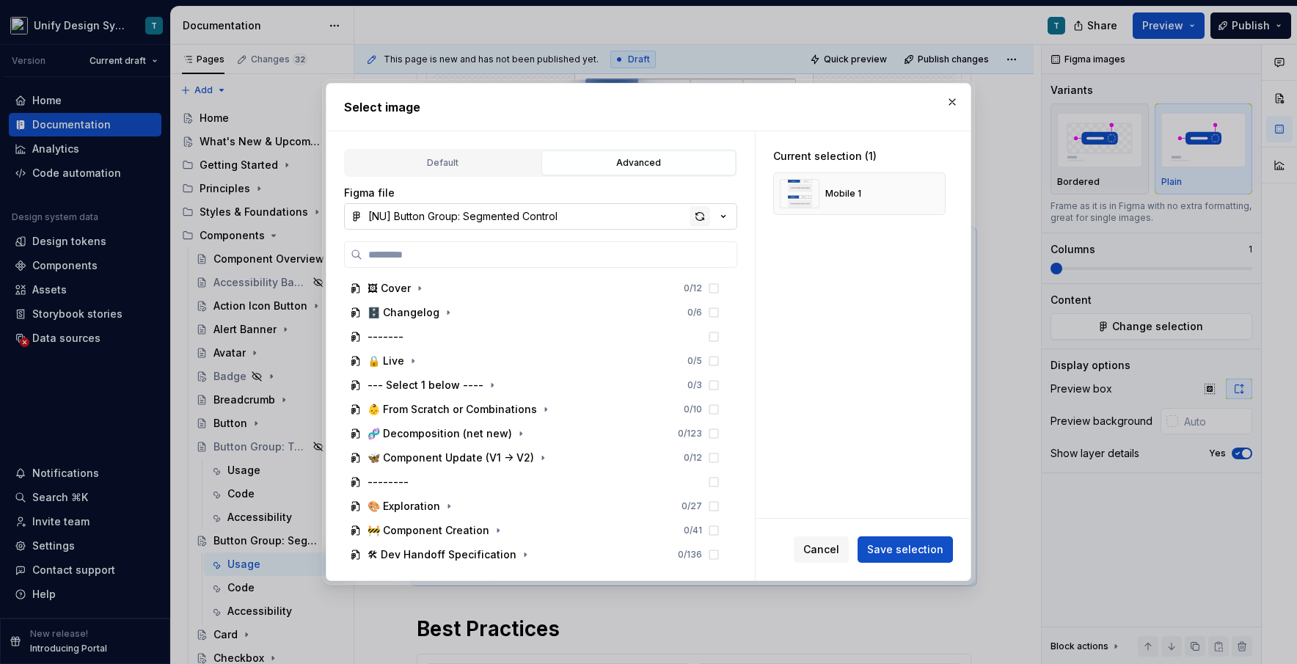
click at [701, 213] on div "button" at bounding box center [700, 216] width 21 height 21
type textarea "*"
click at [737, 189] on button "button" at bounding box center [928, 193] width 21 height 21
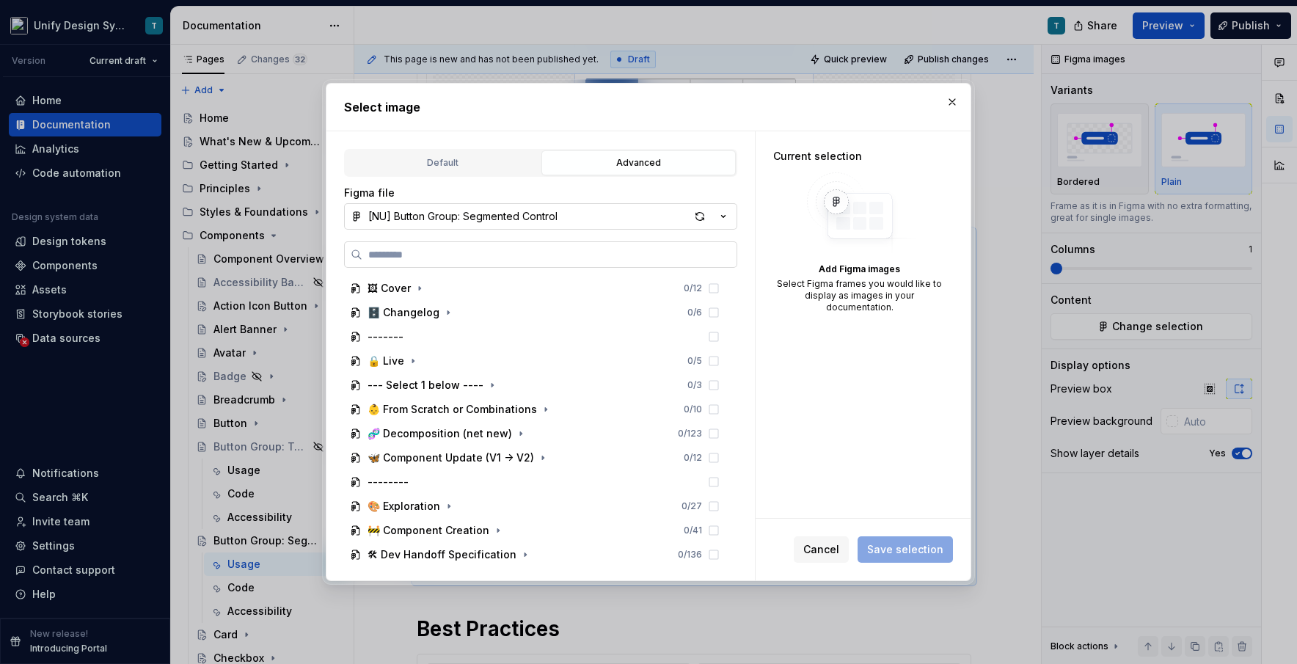
click at [529, 263] on label at bounding box center [540, 254] width 393 height 26
click at [529, 262] on input "search" at bounding box center [549, 254] width 374 height 15
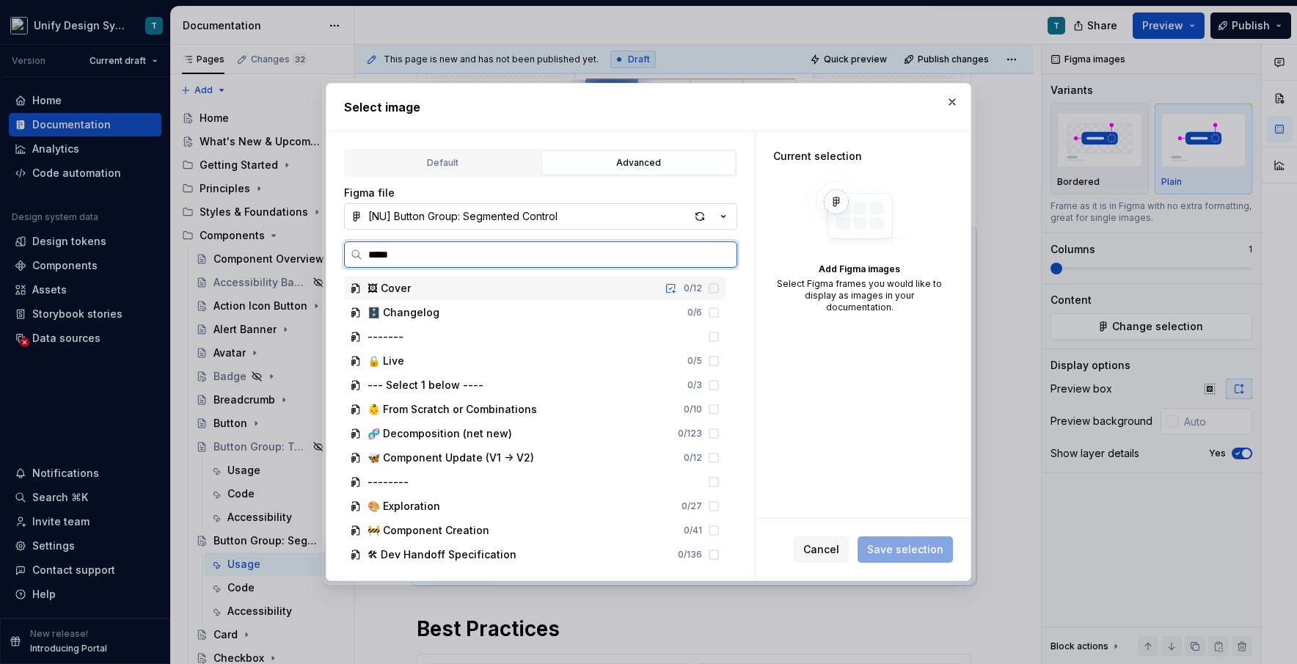
type input "******"
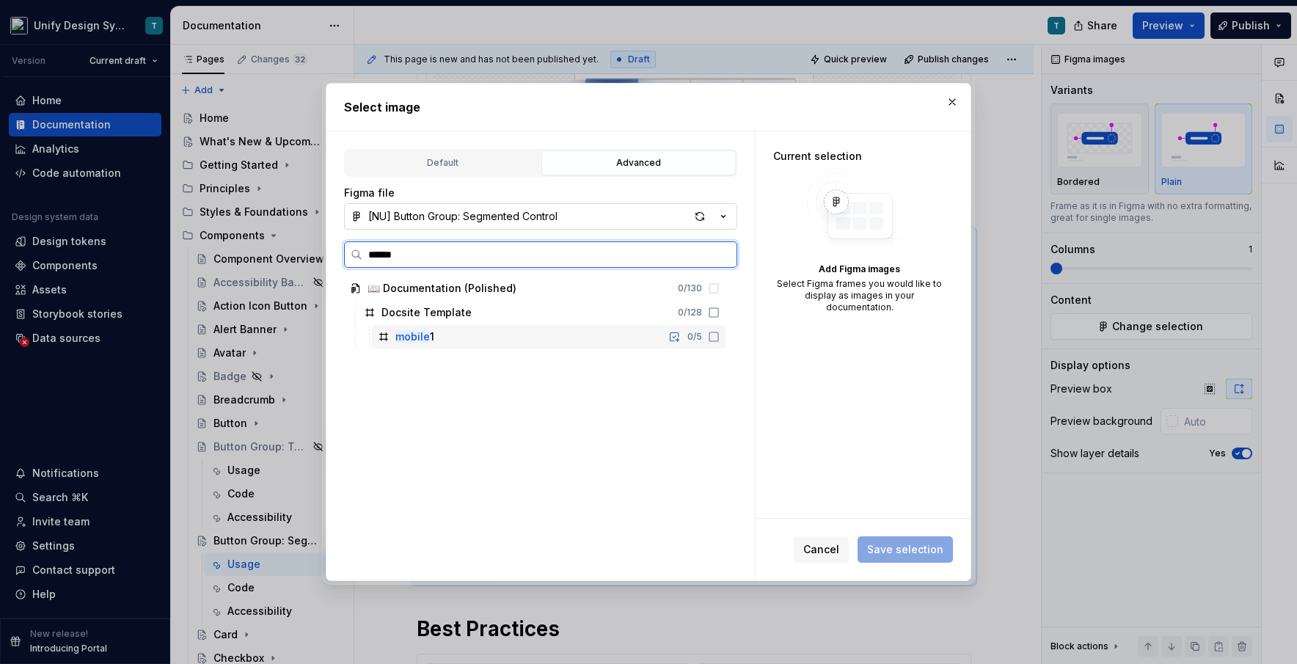
click at [479, 332] on div "mobile 1 0 / 5" at bounding box center [549, 336] width 354 height 23
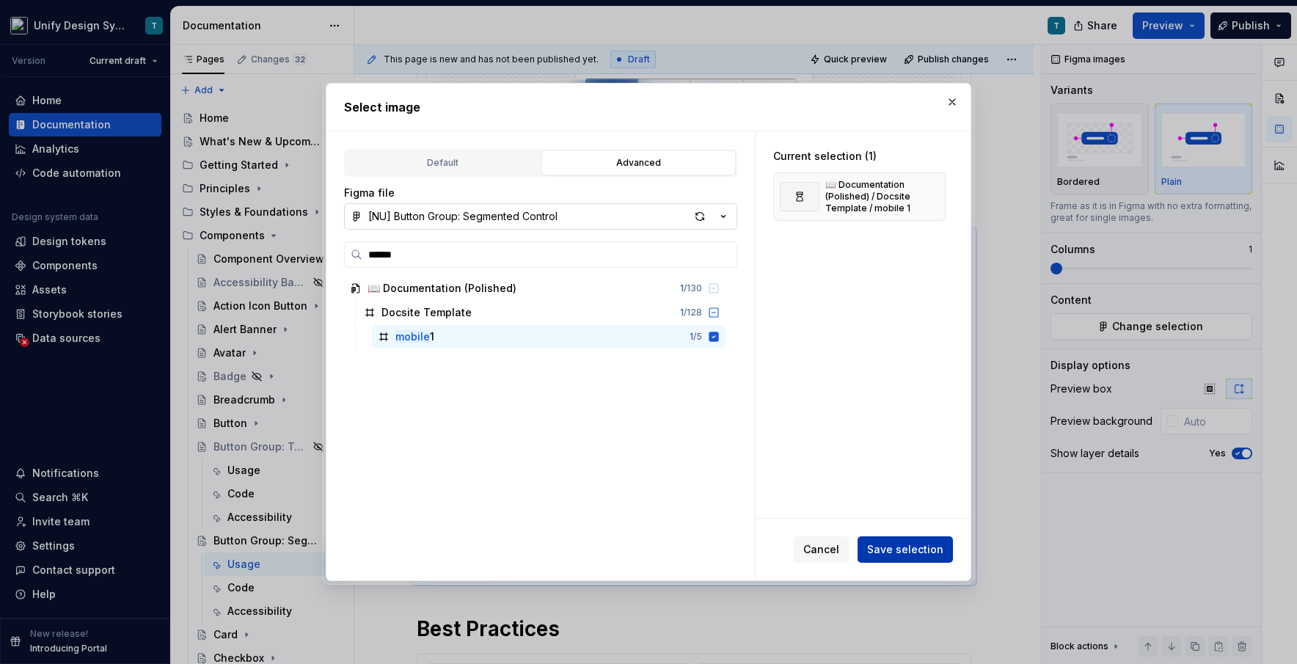
click at [737, 543] on span "Save selection" at bounding box center [905, 549] width 76 height 15
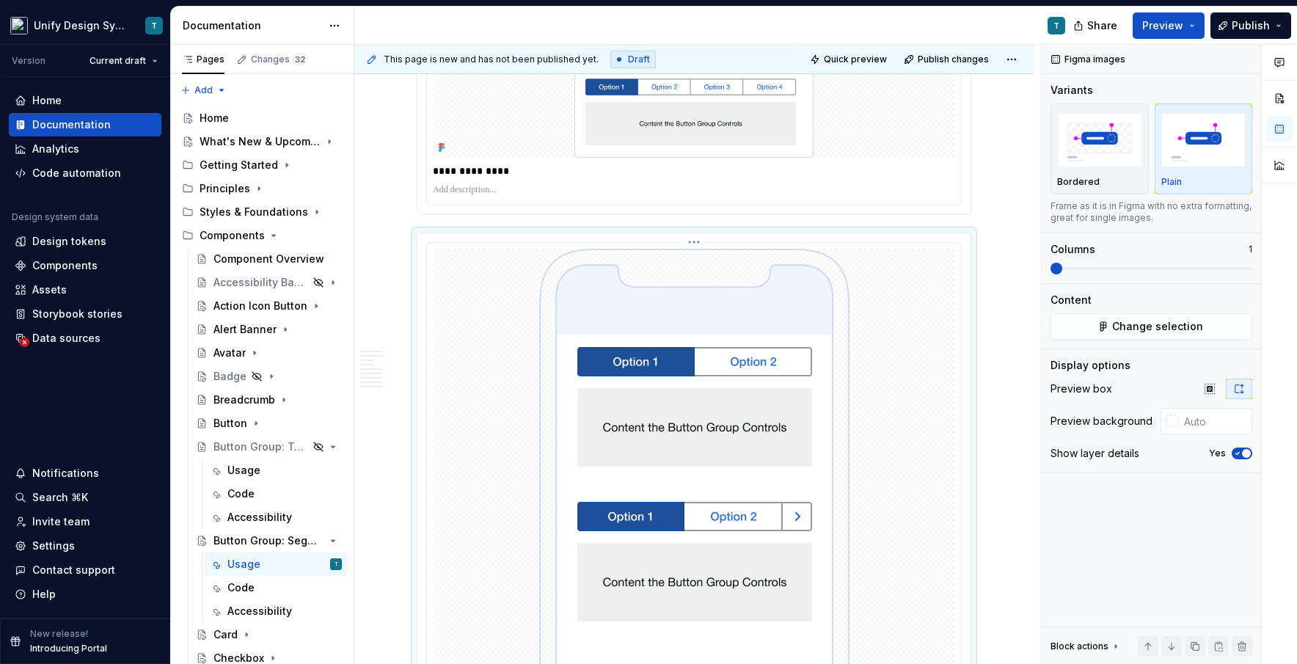
type textarea "*"
click at [737, 442] on div at bounding box center [694, 565] width 522 height 632
click at [737, 425] on input "text" at bounding box center [1215, 421] width 74 height 26
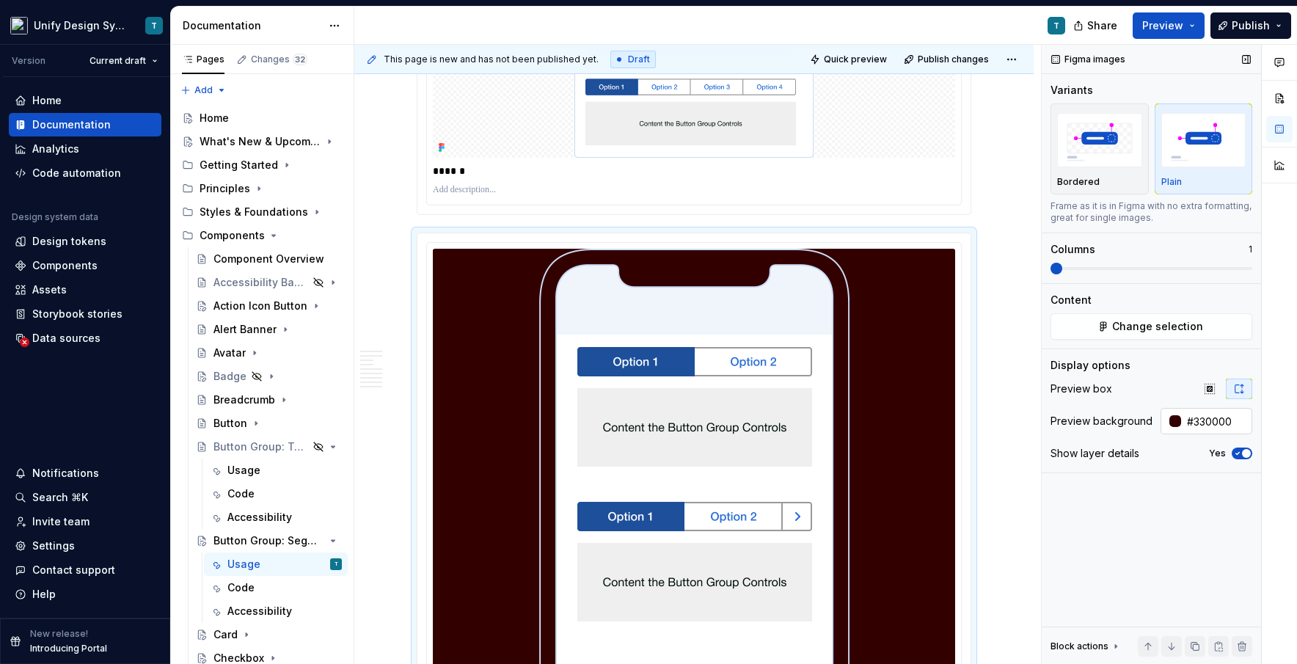
click at [737, 423] on input "#330000" at bounding box center [1216, 421] width 71 height 26
type input "auto"
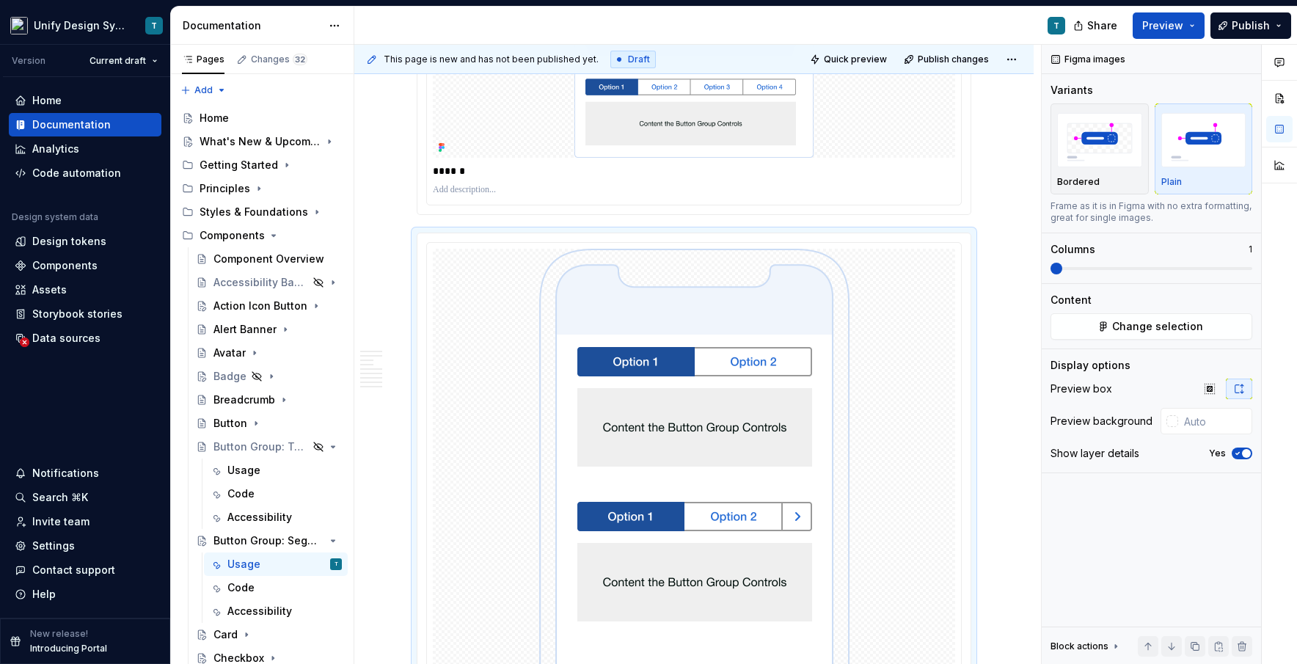
click at [477, 169] on p "******" at bounding box center [694, 171] width 522 height 15
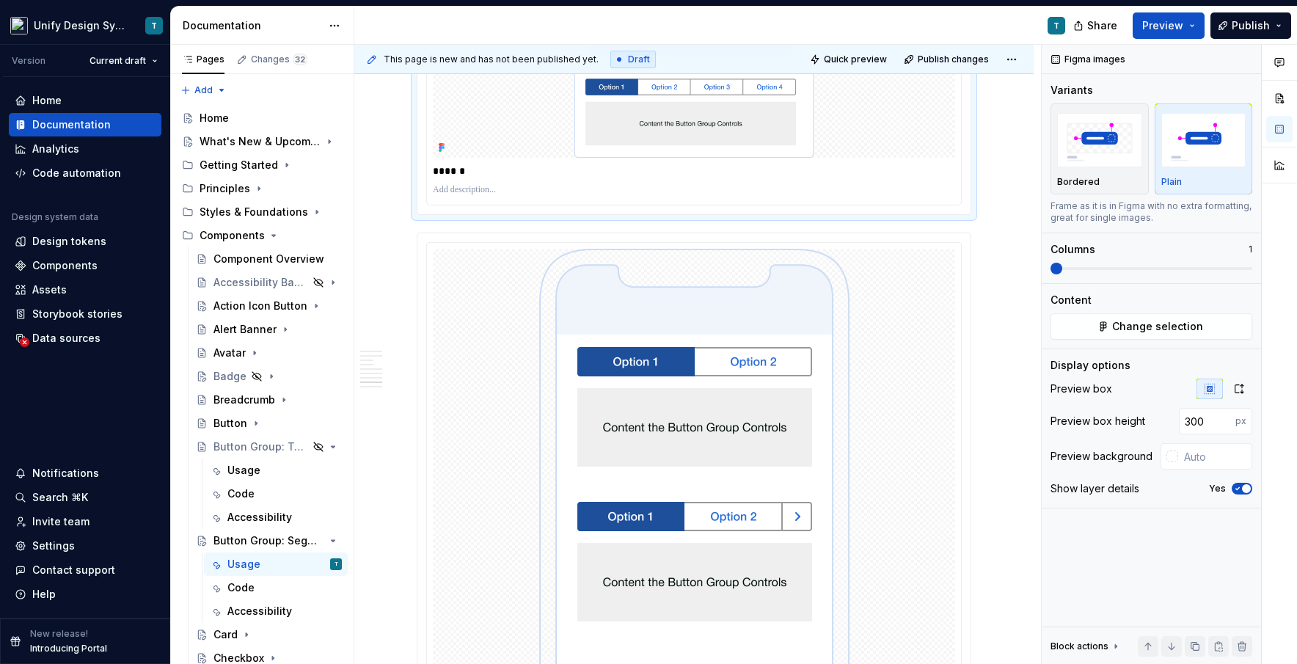
scroll to position [4209, 0]
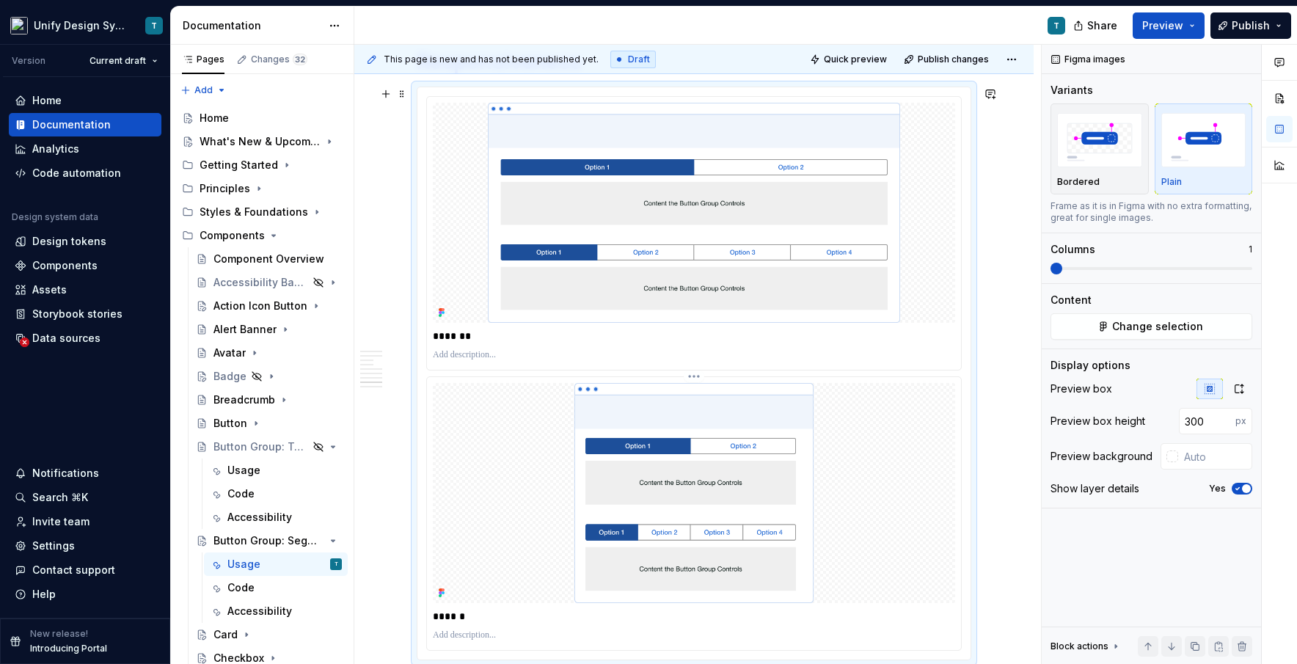
click at [448, 618] on p "******" at bounding box center [694, 616] width 522 height 15
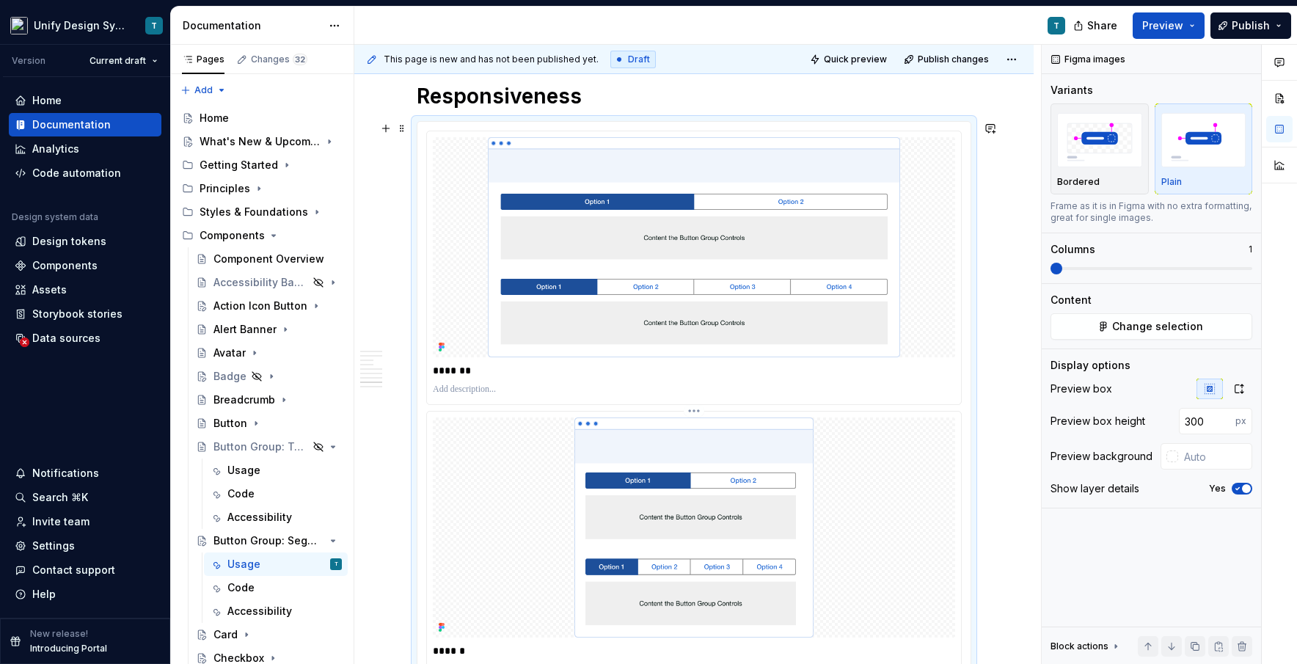
scroll to position [4316, 0]
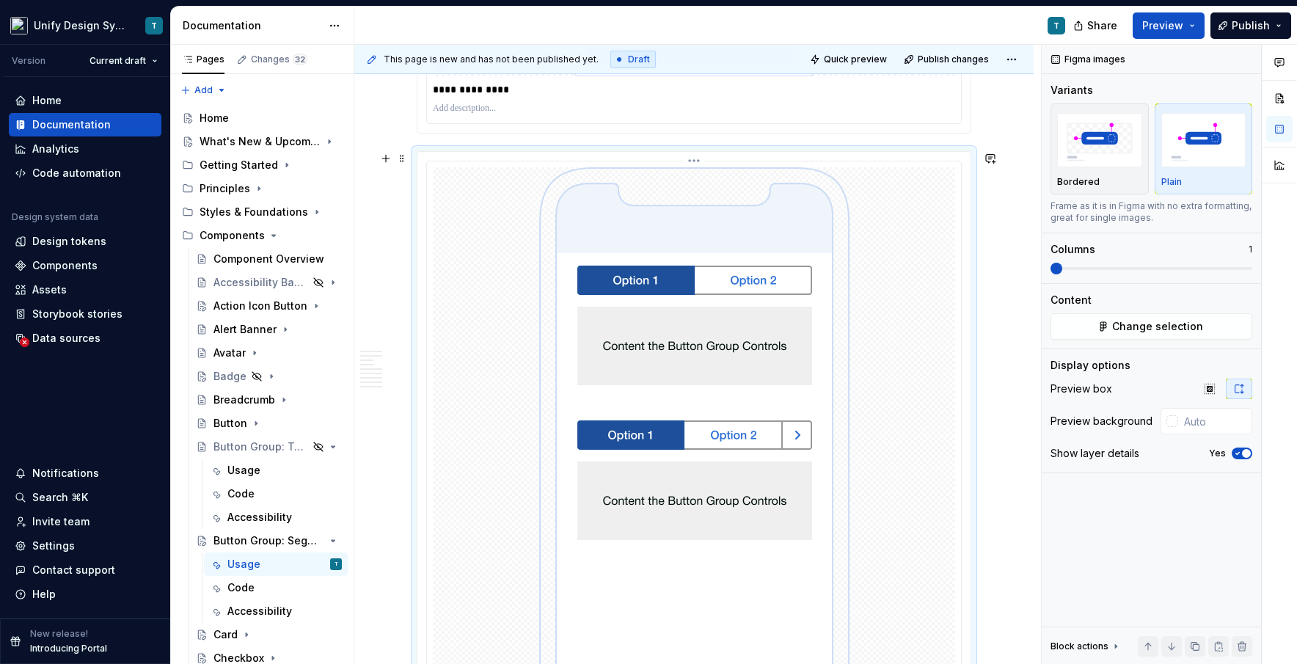
scroll to position [4762, 0]
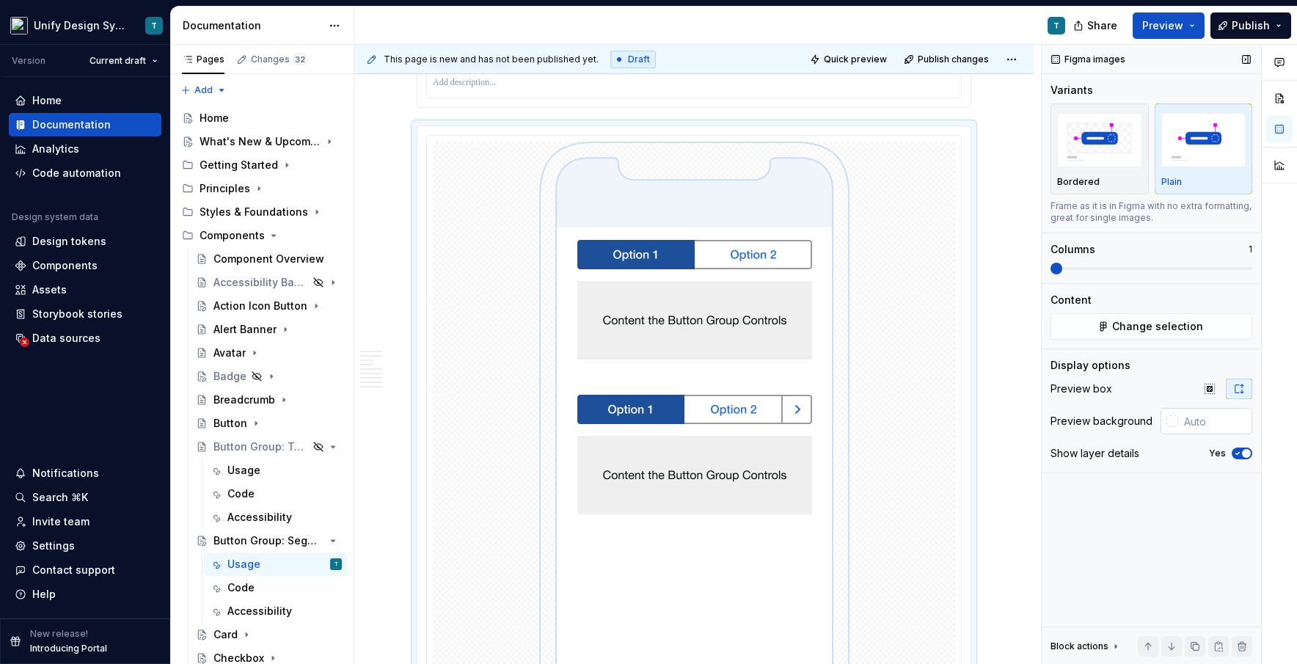
click at [737, 421] on input "text" at bounding box center [1215, 421] width 74 height 26
click at [737, 394] on icon "button" at bounding box center [1210, 389] width 12 height 12
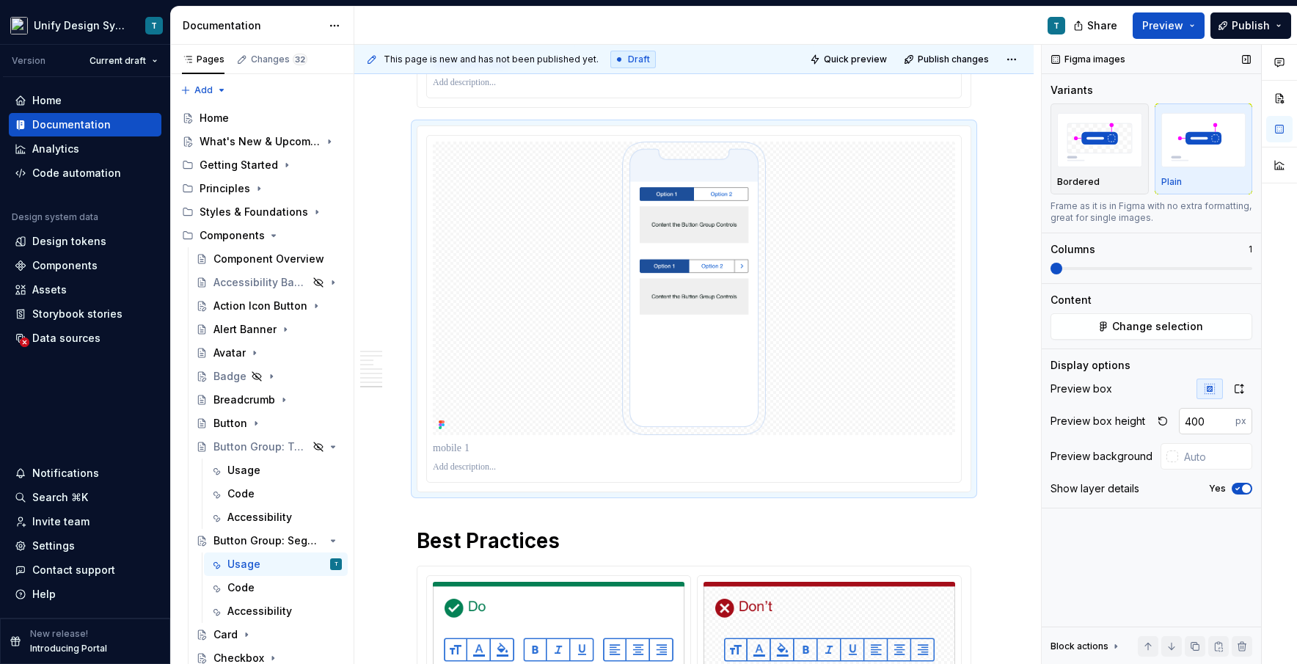
click at [737, 424] on input "400" at bounding box center [1207, 421] width 56 height 26
type input "400"
click at [453, 443] on p at bounding box center [694, 448] width 522 height 15
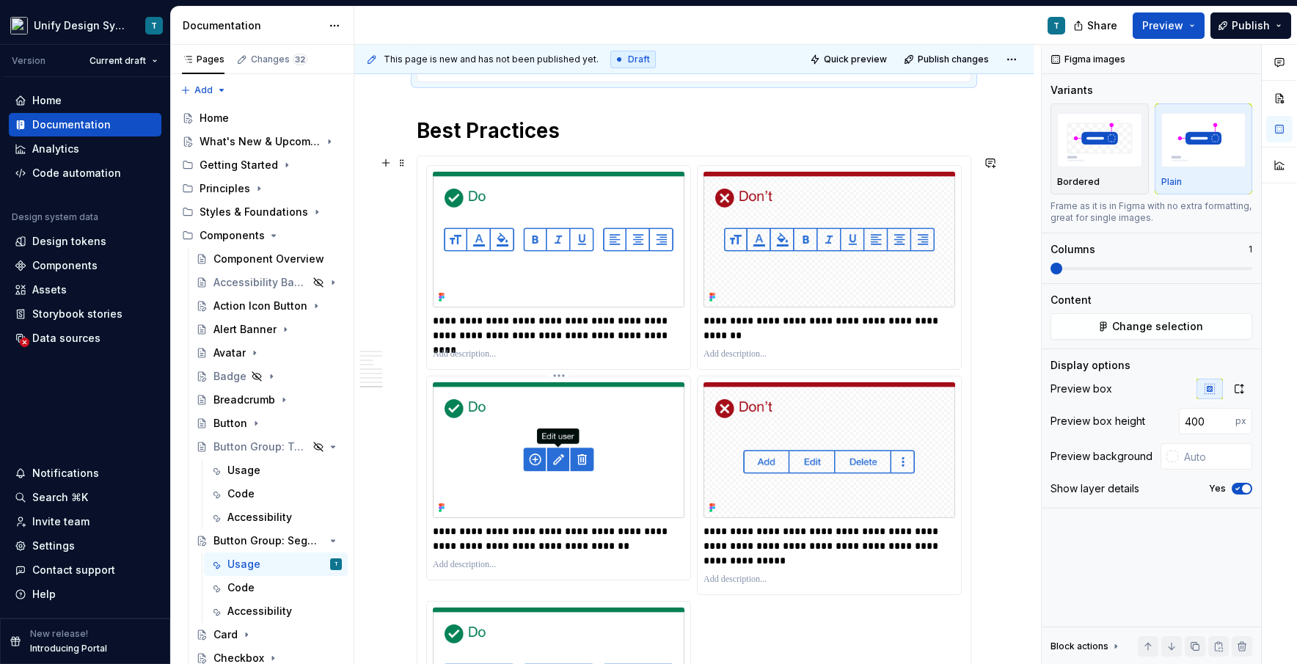
scroll to position [5176, 0]
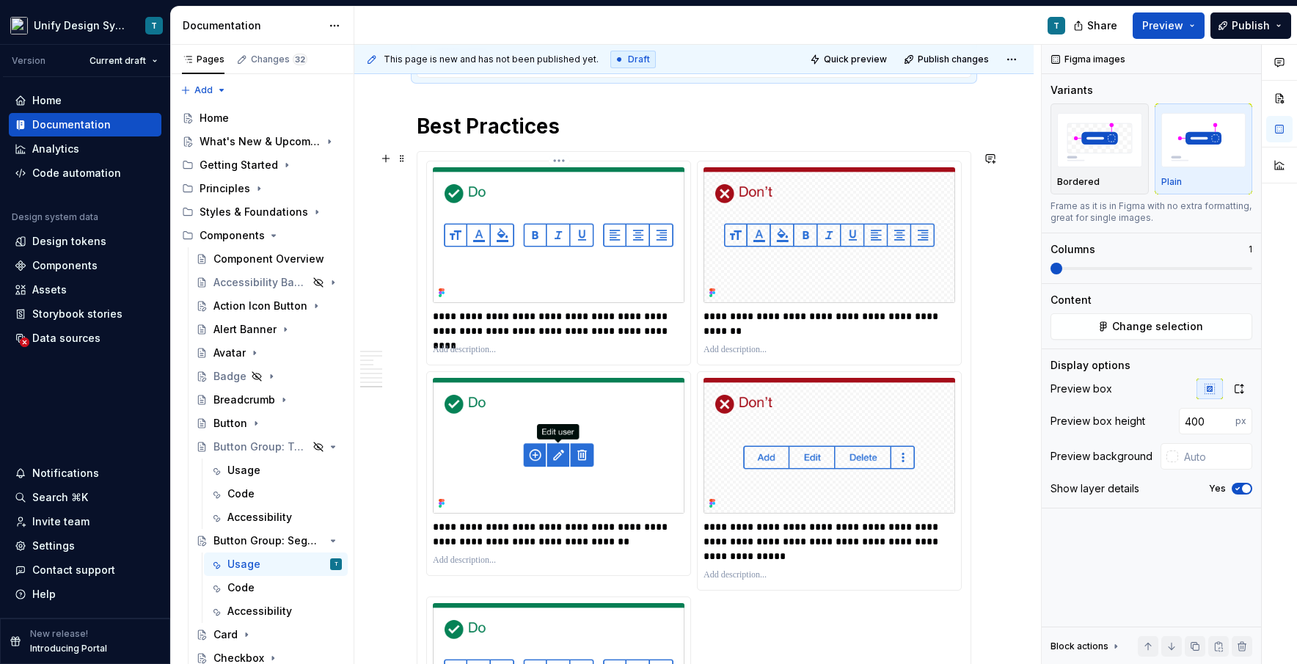
click at [604, 232] on img at bounding box center [559, 235] width 252 height 136
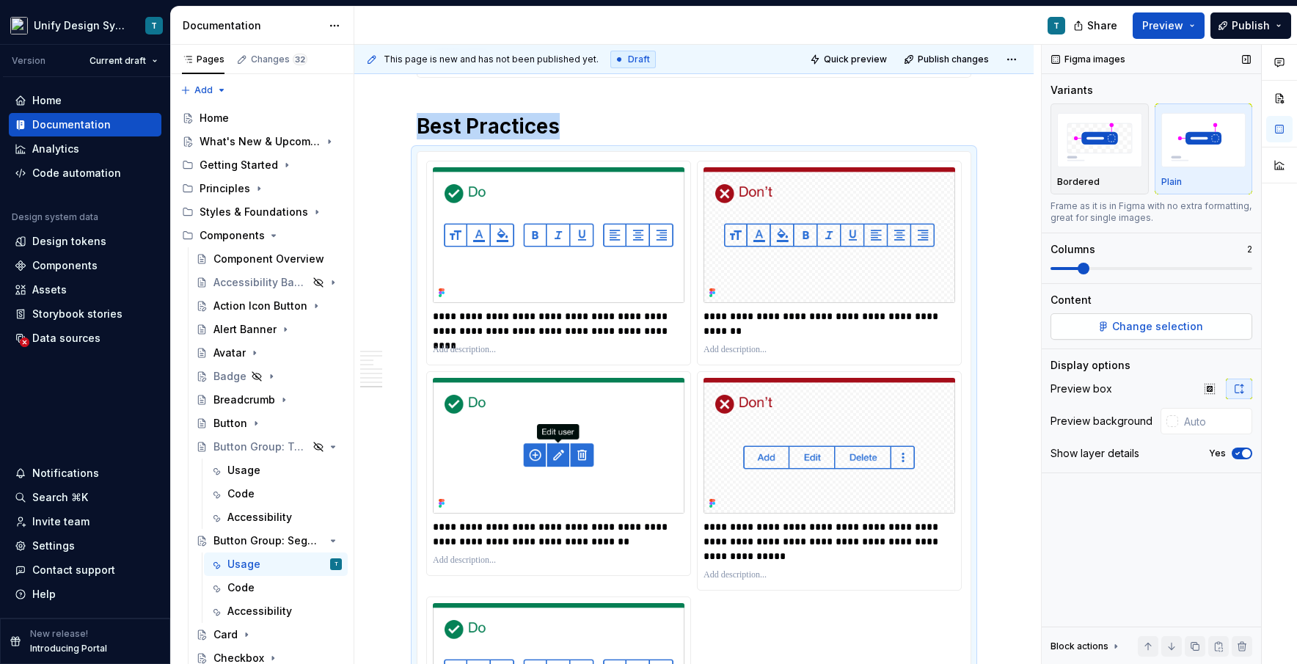
click at [737, 327] on span "Change selection" at bounding box center [1157, 326] width 91 height 15
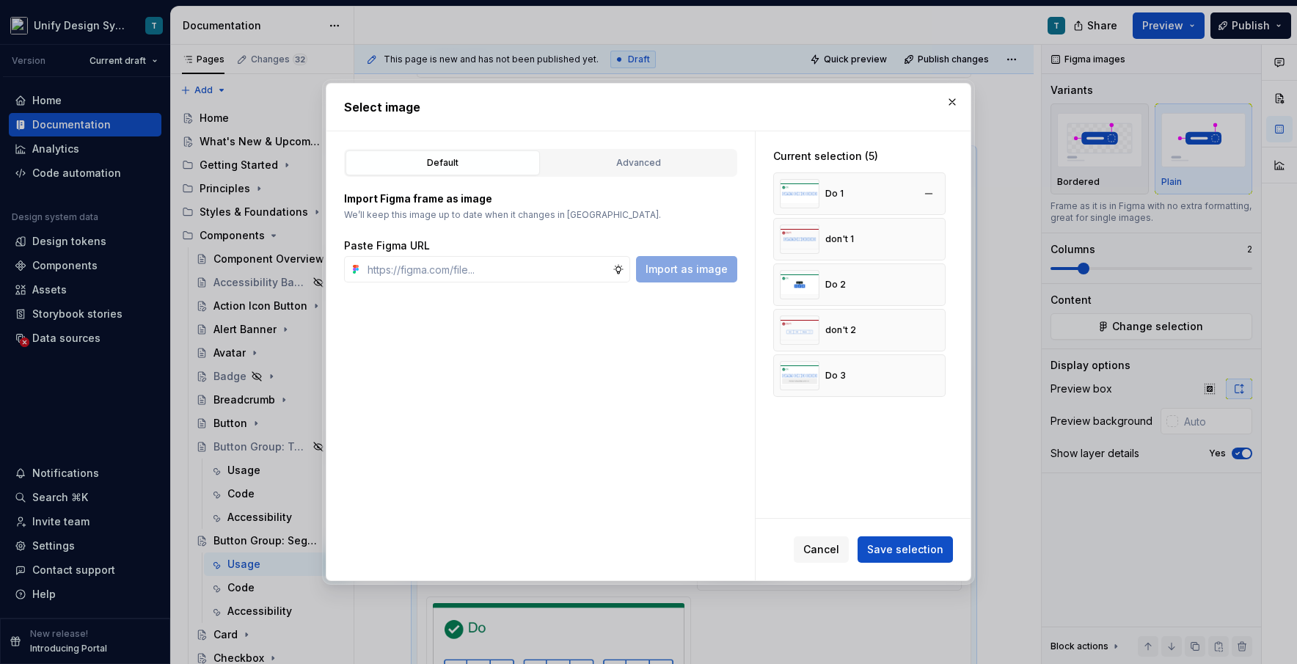
type textarea "*"
click at [737, 201] on button "button" at bounding box center [928, 193] width 21 height 21
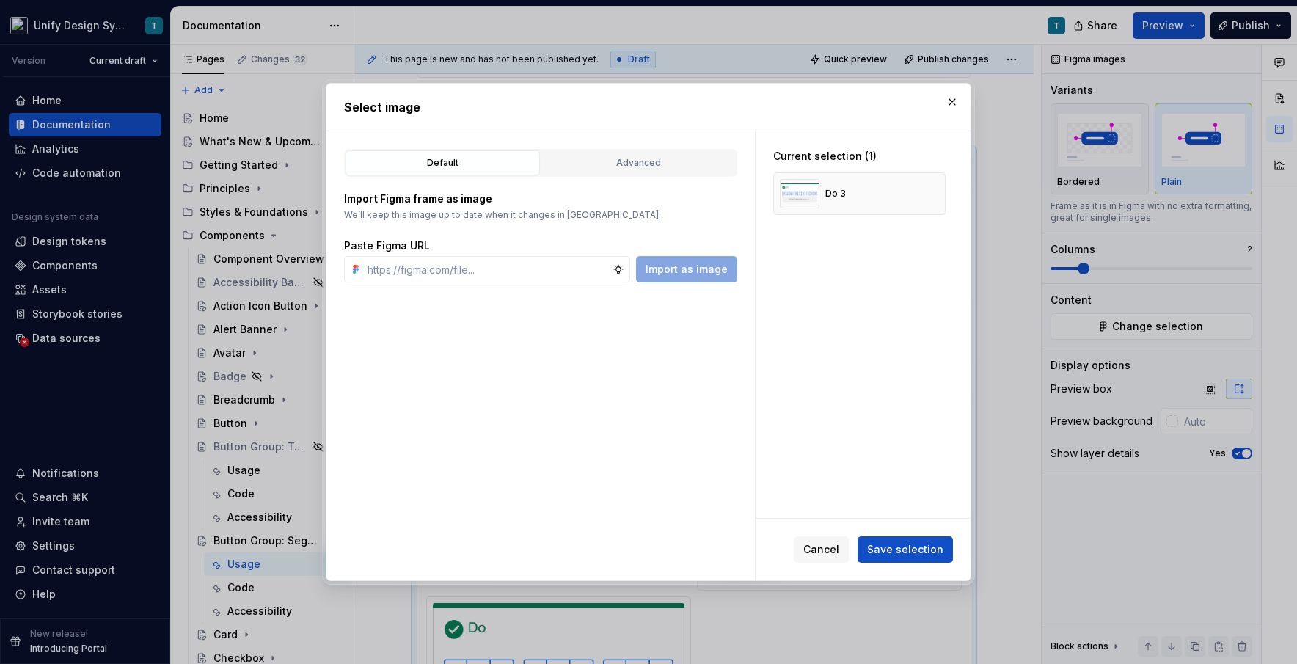
click at [737, 201] on button "button" at bounding box center [928, 193] width 21 height 21
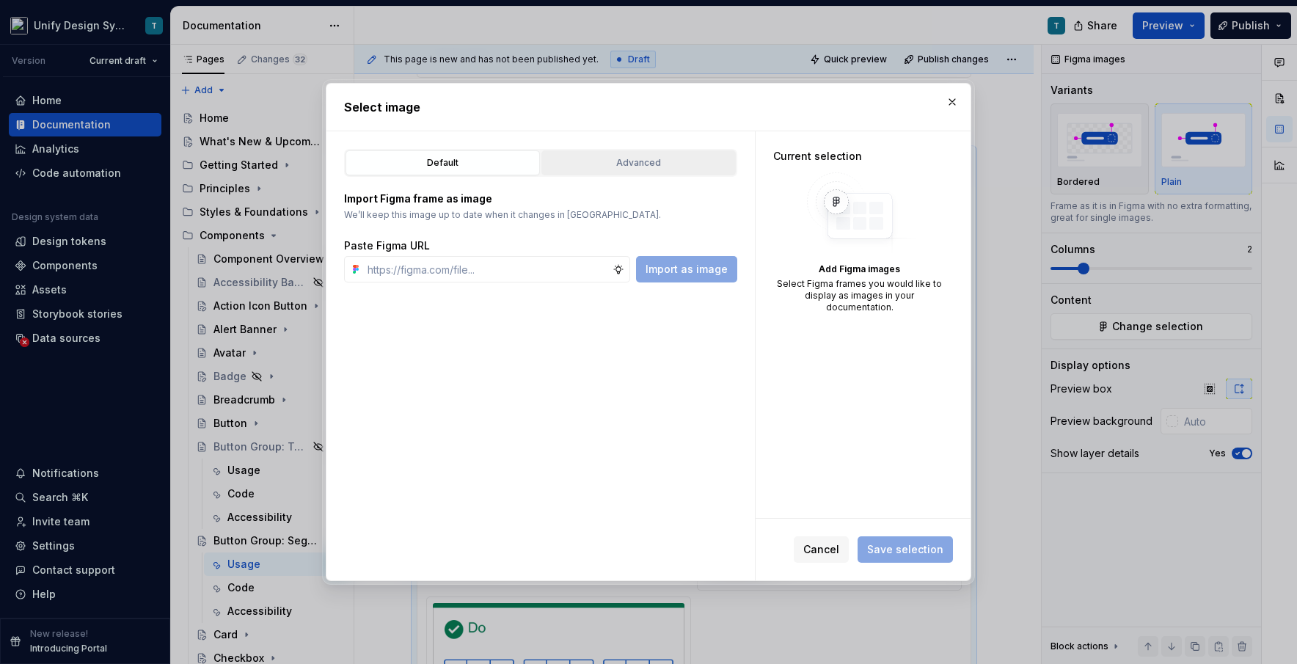
click at [637, 175] on button "Advanced" at bounding box center [638, 162] width 194 height 25
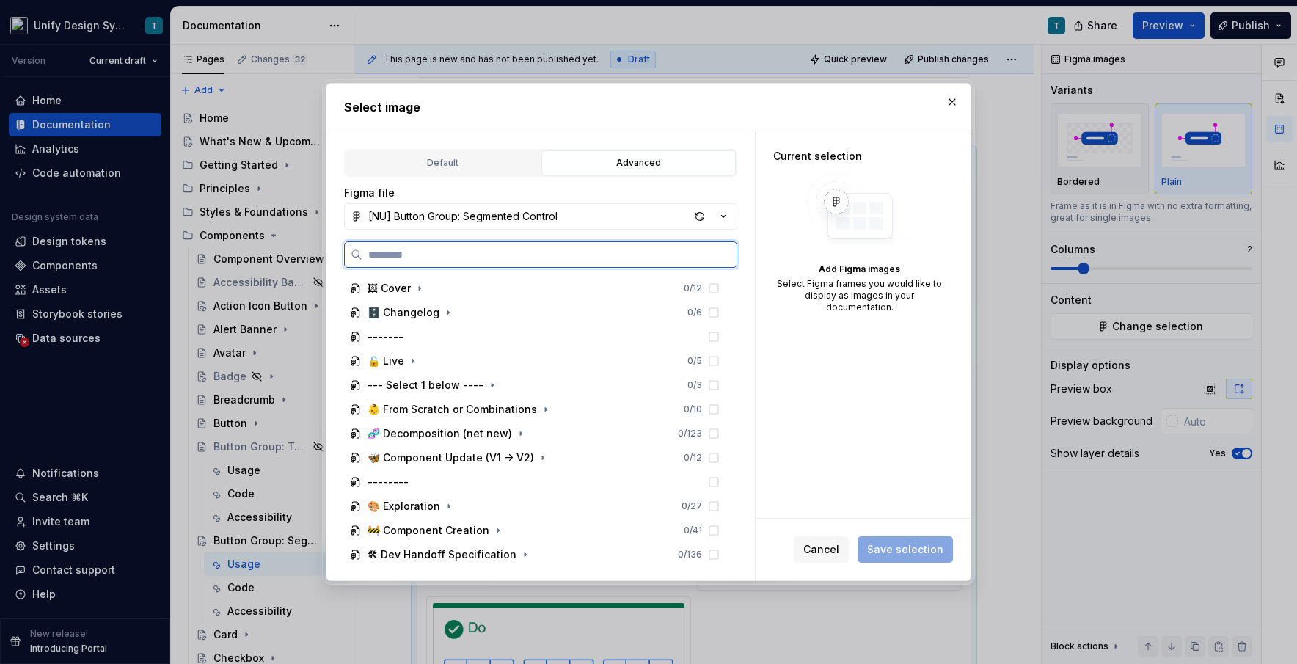
click at [474, 253] on input "search" at bounding box center [549, 254] width 374 height 15
type input "**"
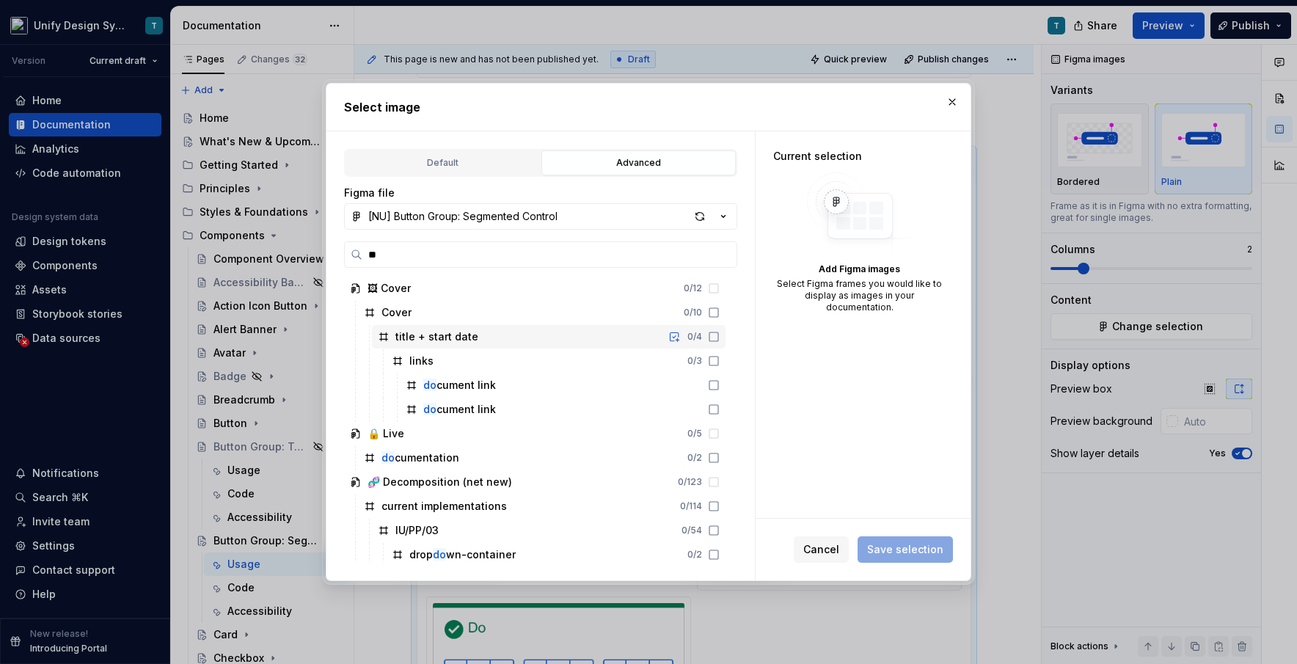
scroll to position [489, 0]
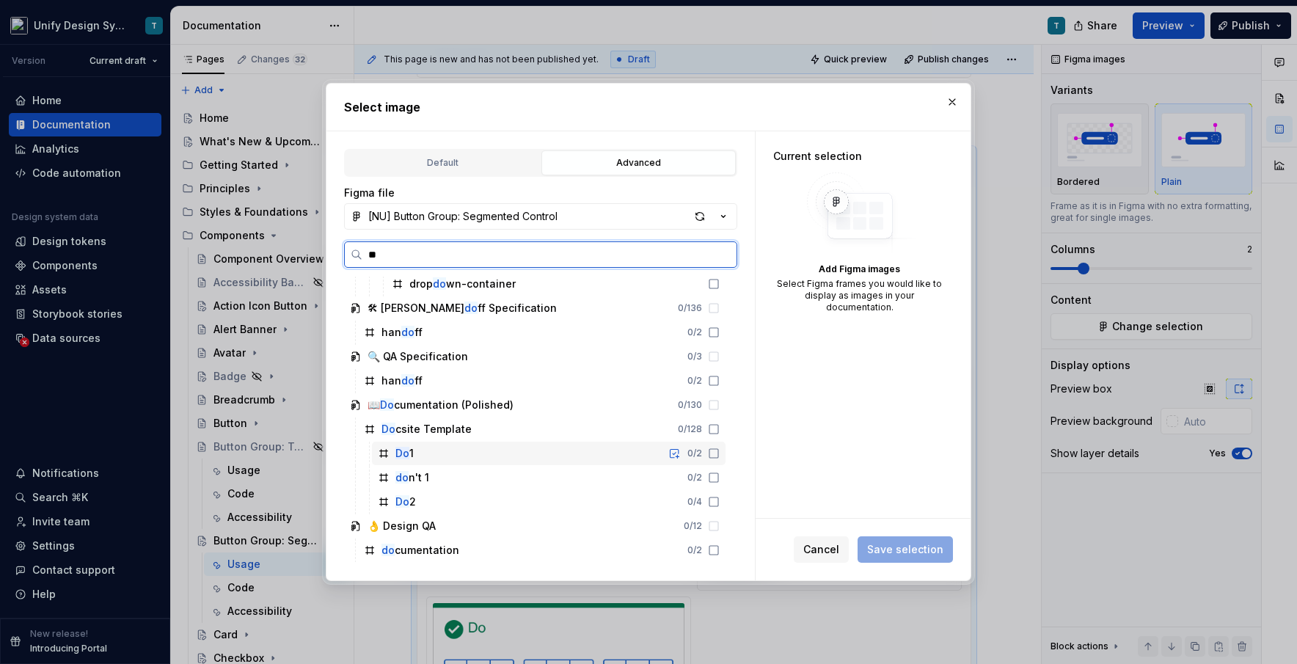
click at [434, 451] on div "Do 1 0 / 2" at bounding box center [549, 453] width 354 height 23
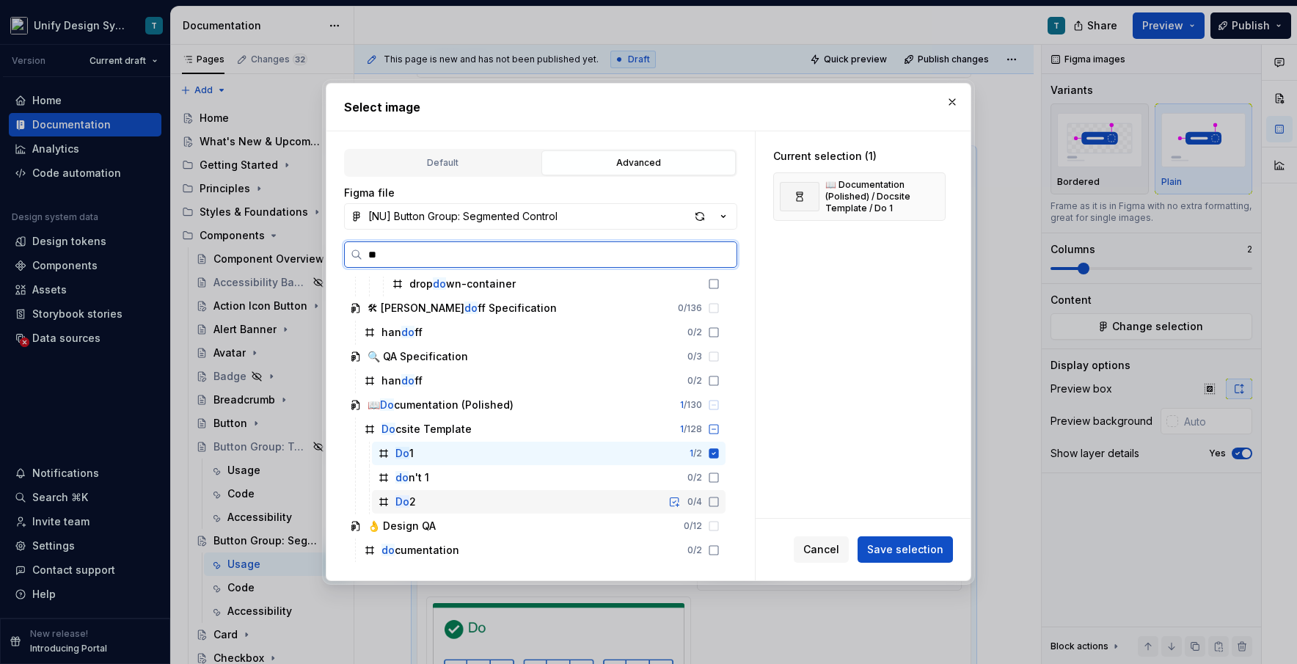
click at [407, 503] on mark "Do" at bounding box center [402, 501] width 14 height 12
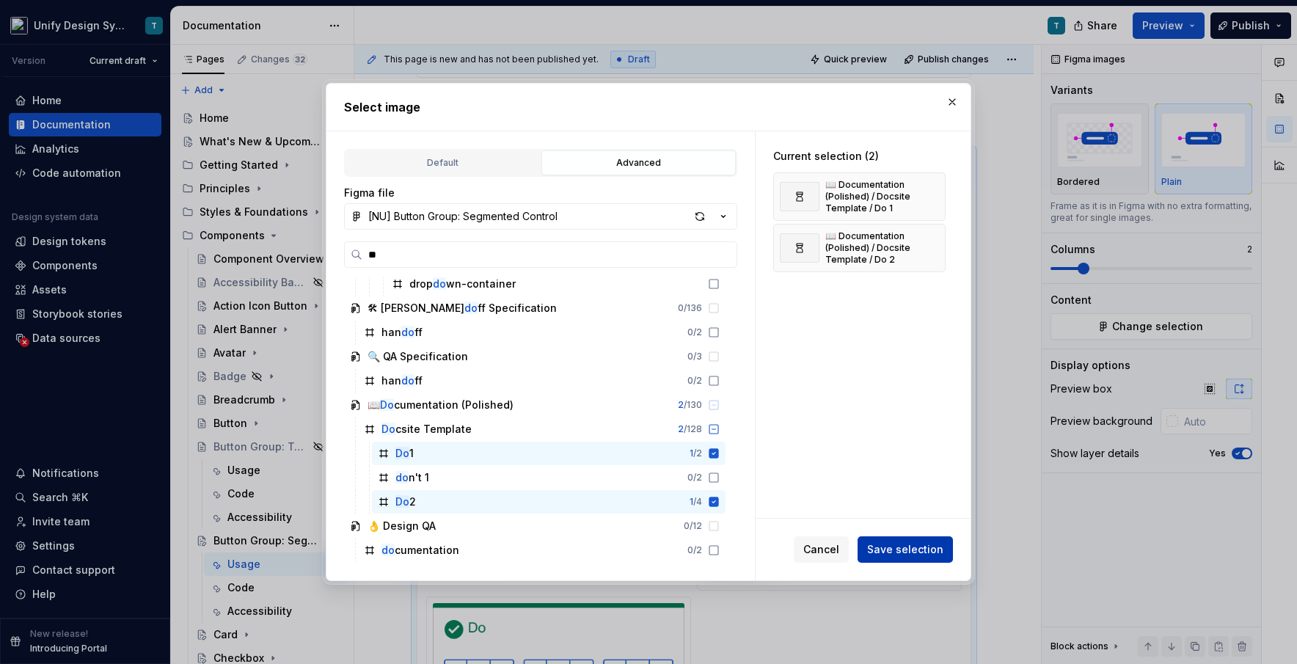
click at [737, 547] on span "Save selection" at bounding box center [905, 549] width 76 height 15
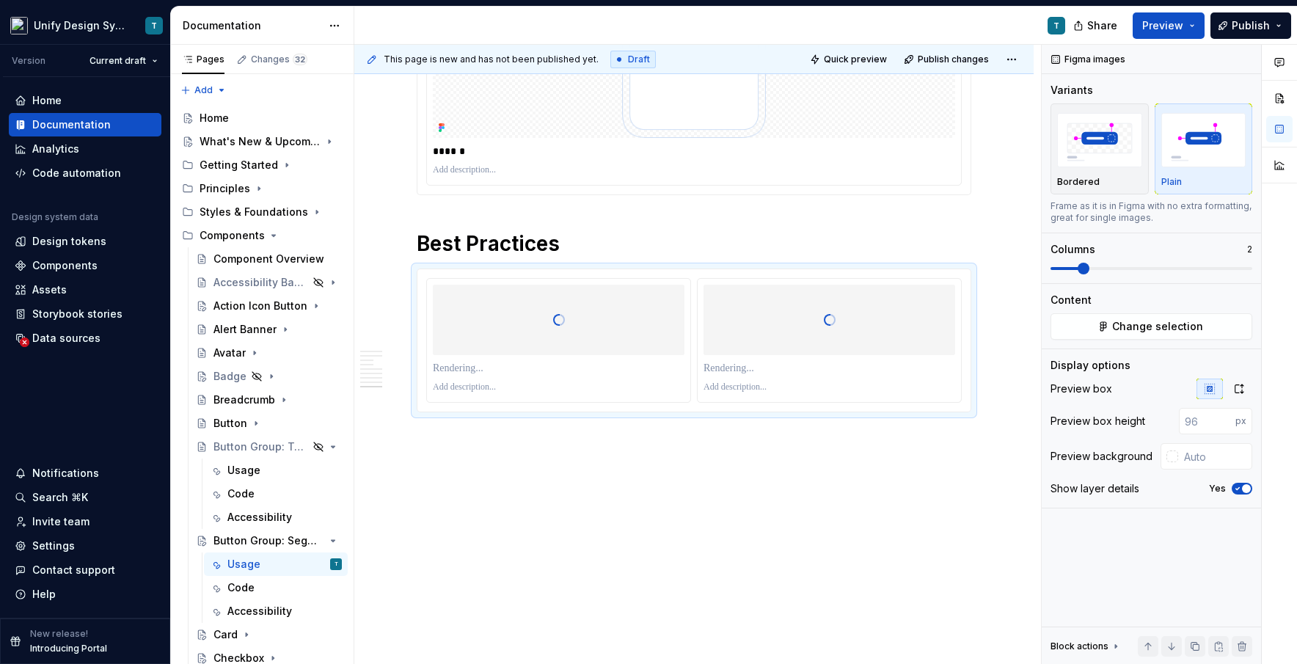
scroll to position [5058, 0]
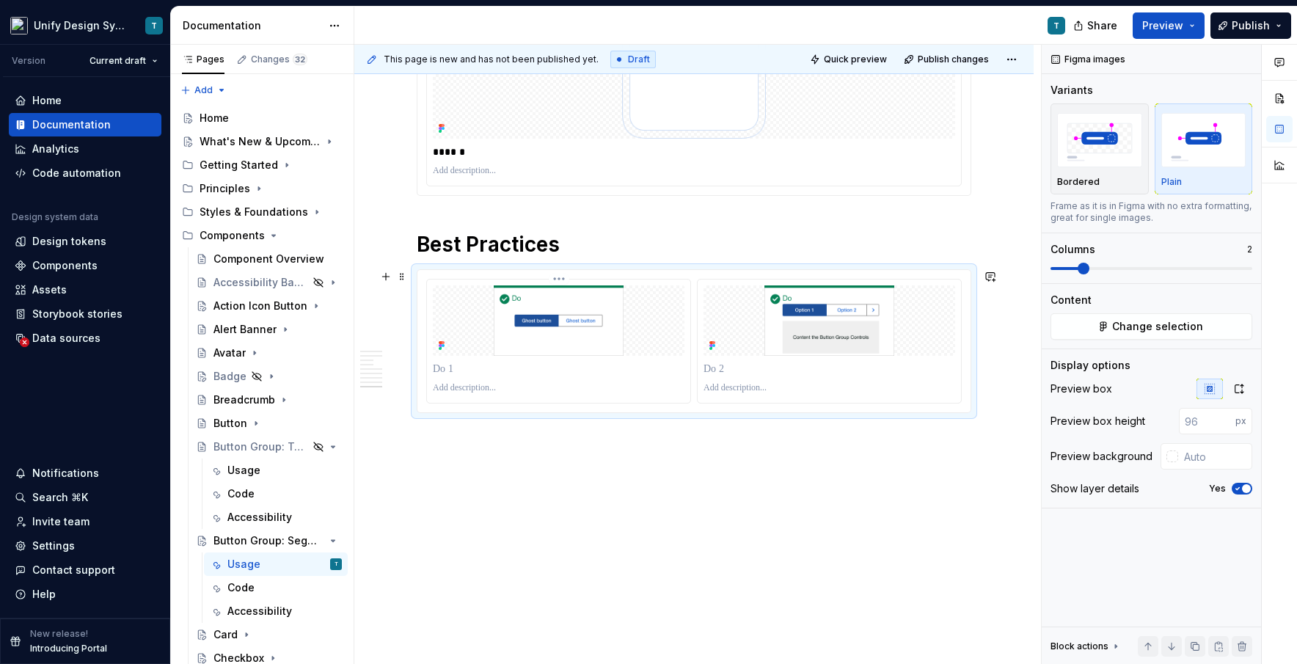
click at [475, 370] on p at bounding box center [559, 369] width 252 height 15
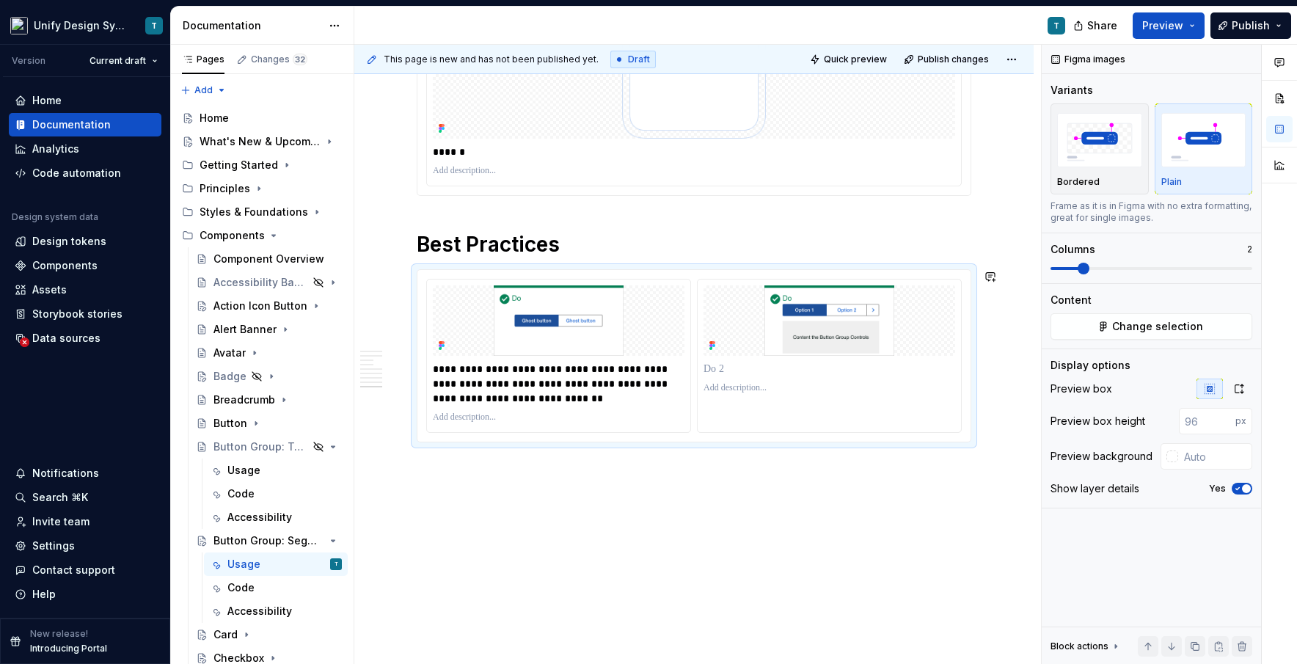
click at [737, 405] on div at bounding box center [829, 356] width 265 height 154
click at [737, 392] on icon "button" at bounding box center [1239, 388] width 8 height 9
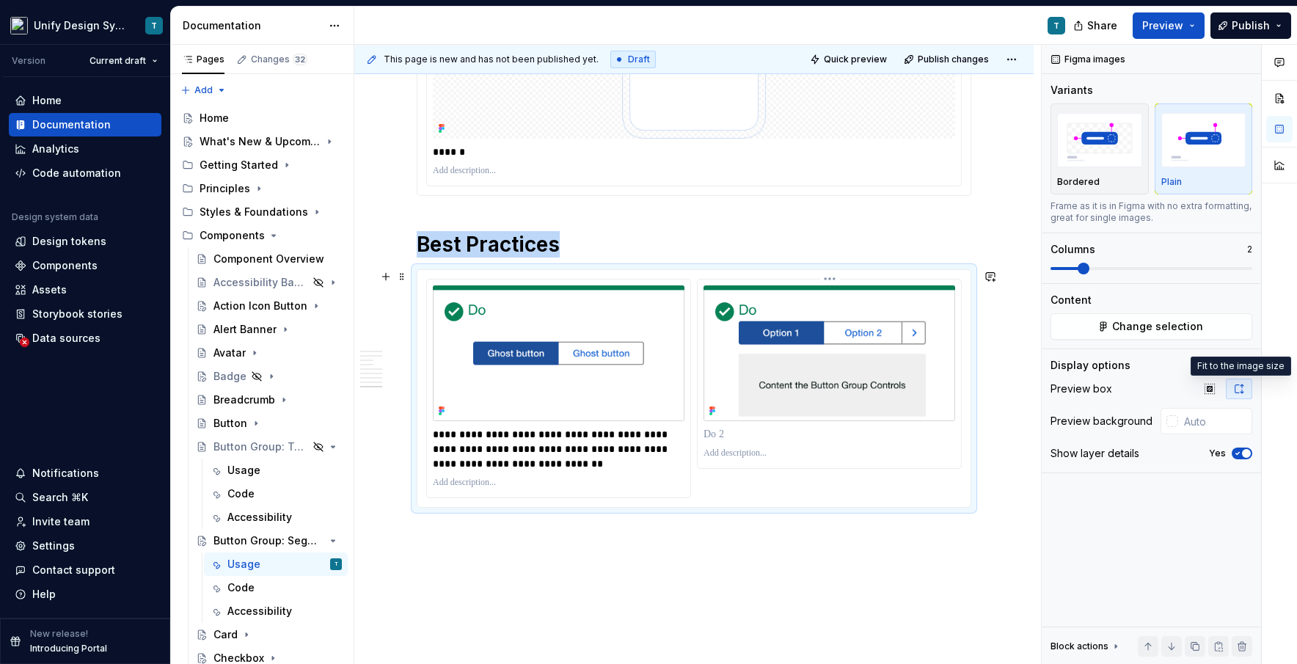
click at [734, 432] on p at bounding box center [830, 434] width 252 height 15
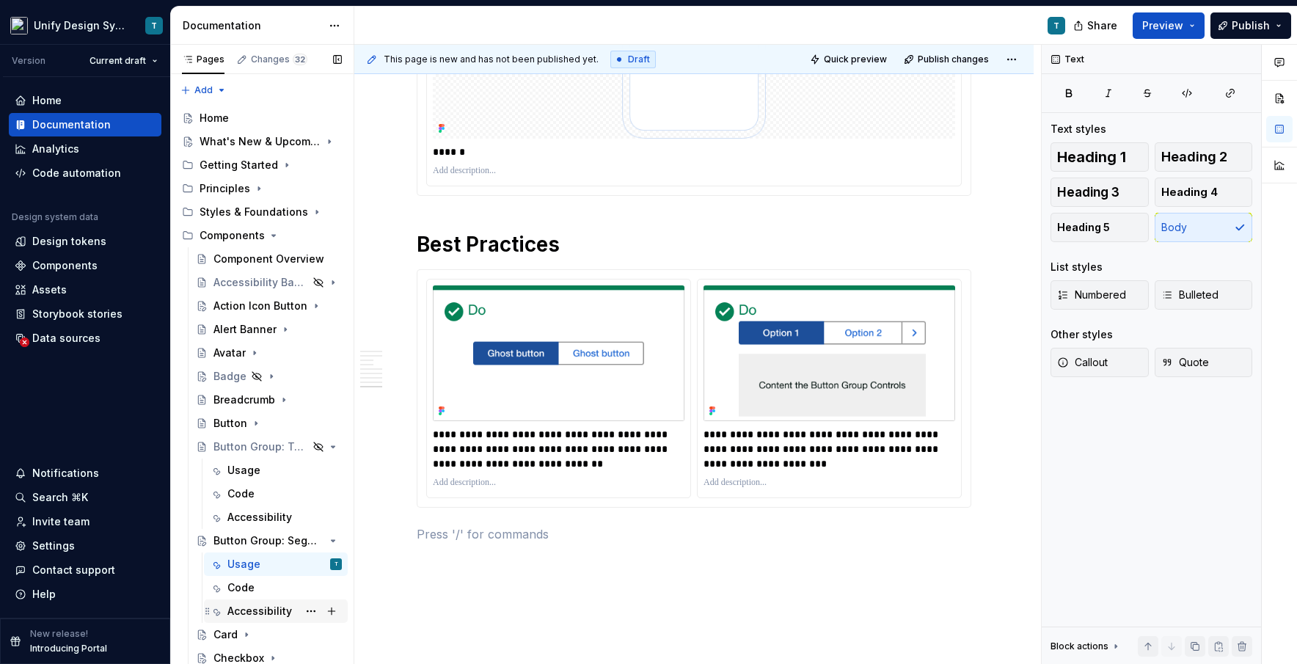
click at [251, 604] on div "Accessibility" at bounding box center [259, 611] width 65 height 15
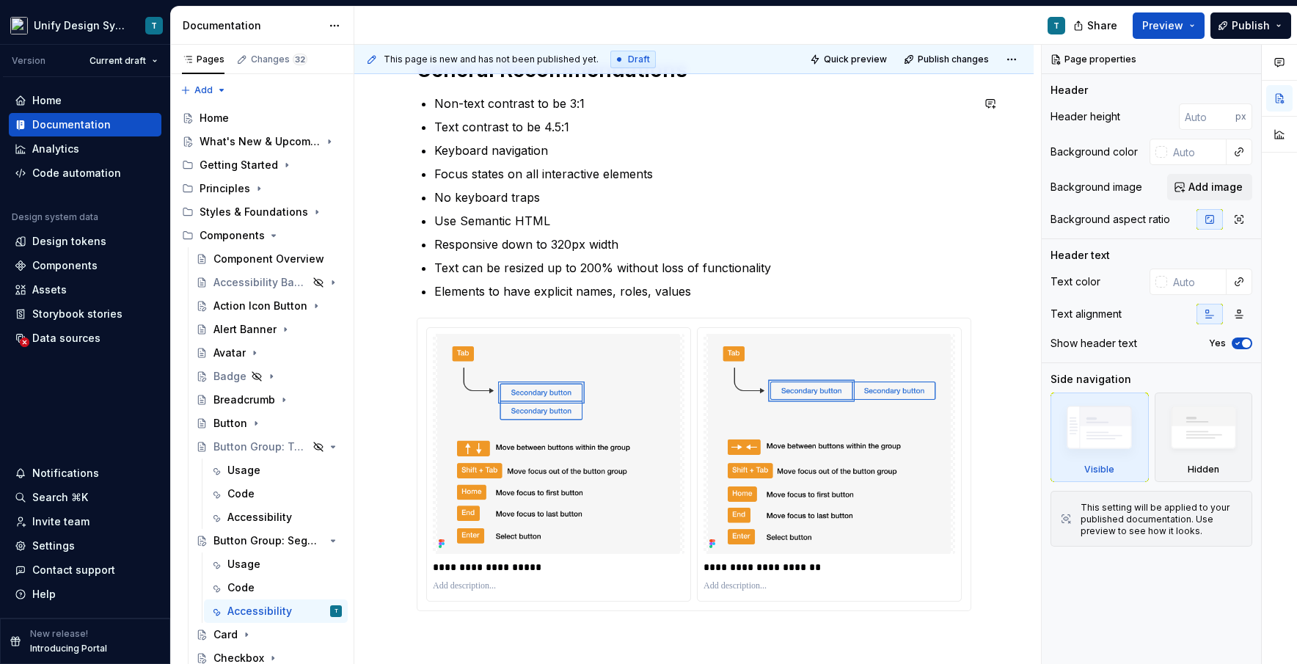
scroll to position [339, 0]
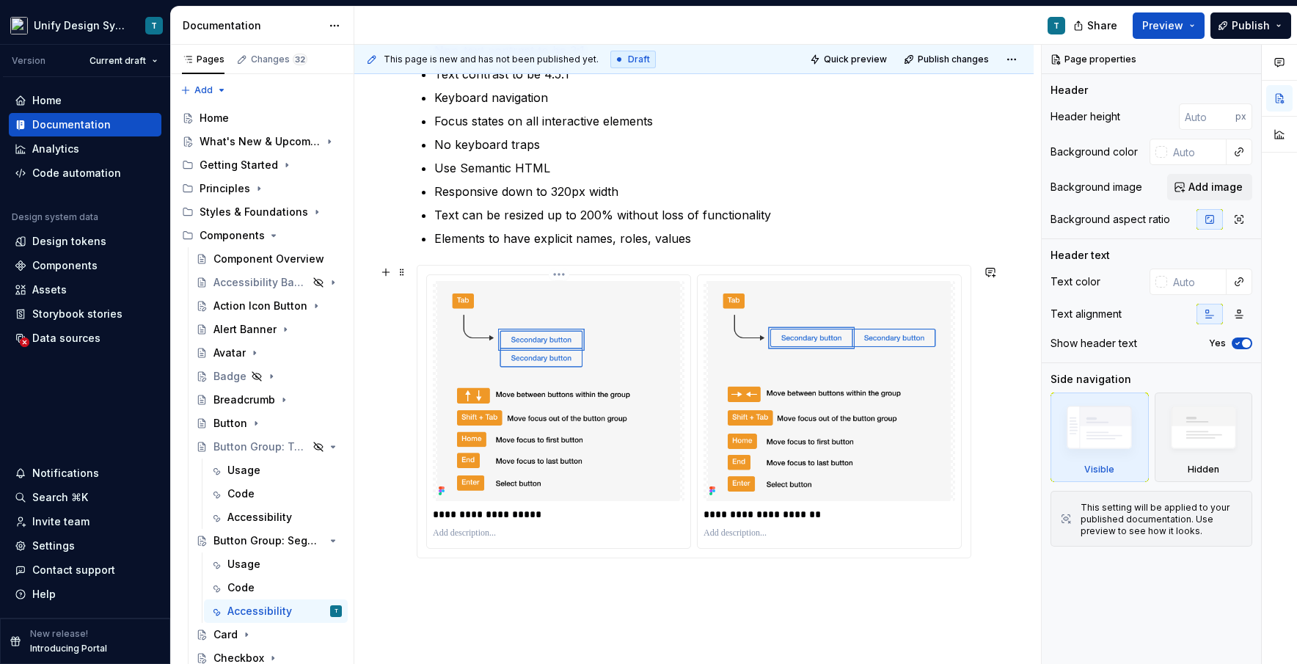
click at [622, 418] on img at bounding box center [559, 391] width 252 height 220
type textarea "*"
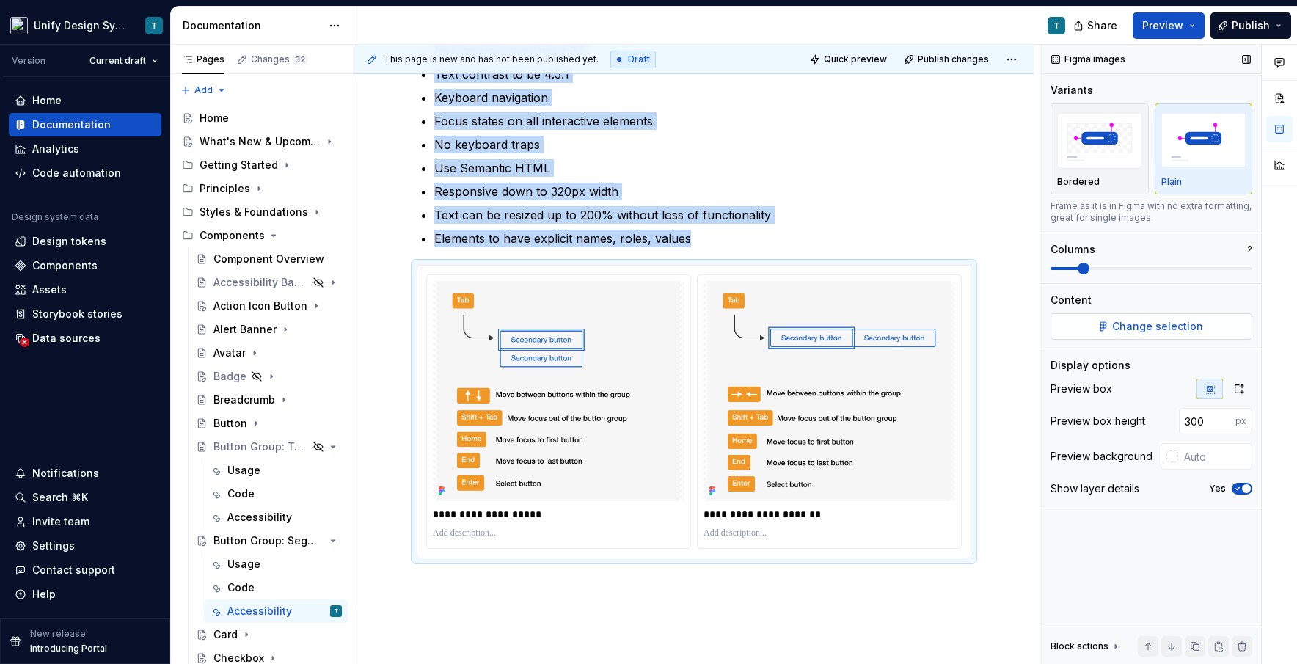
click at [737, 326] on span "Change selection" at bounding box center [1157, 326] width 91 height 15
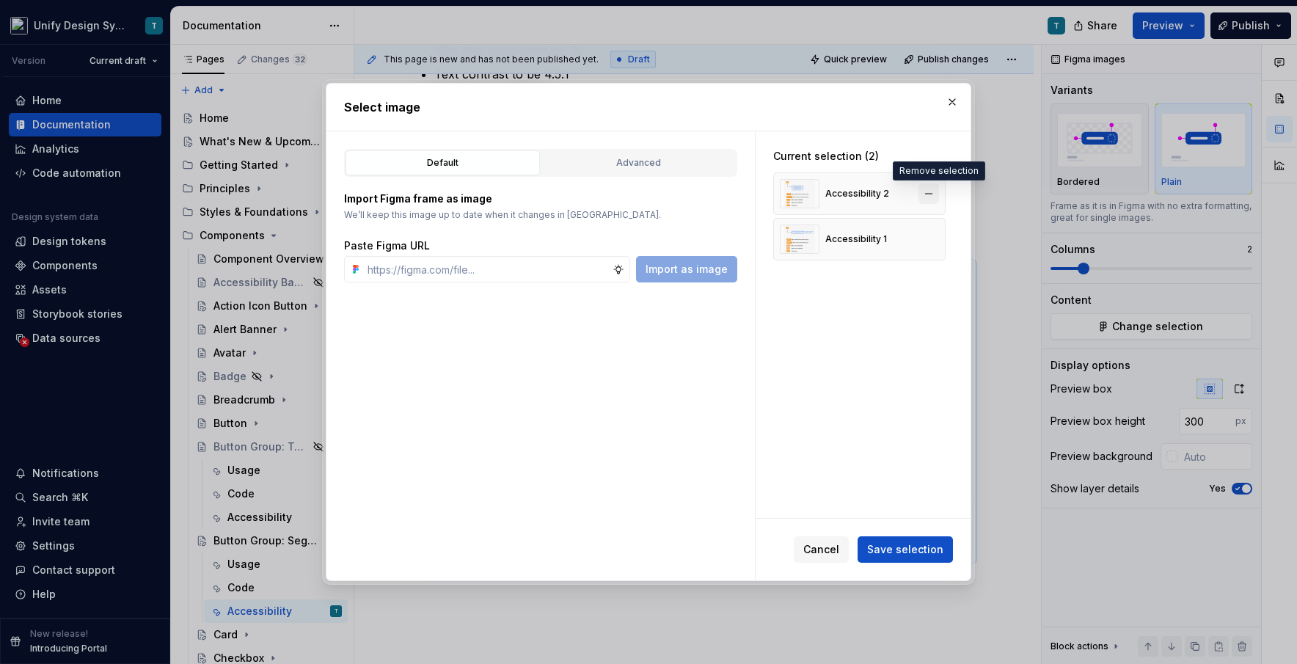
click at [737, 194] on button "button" at bounding box center [928, 193] width 21 height 21
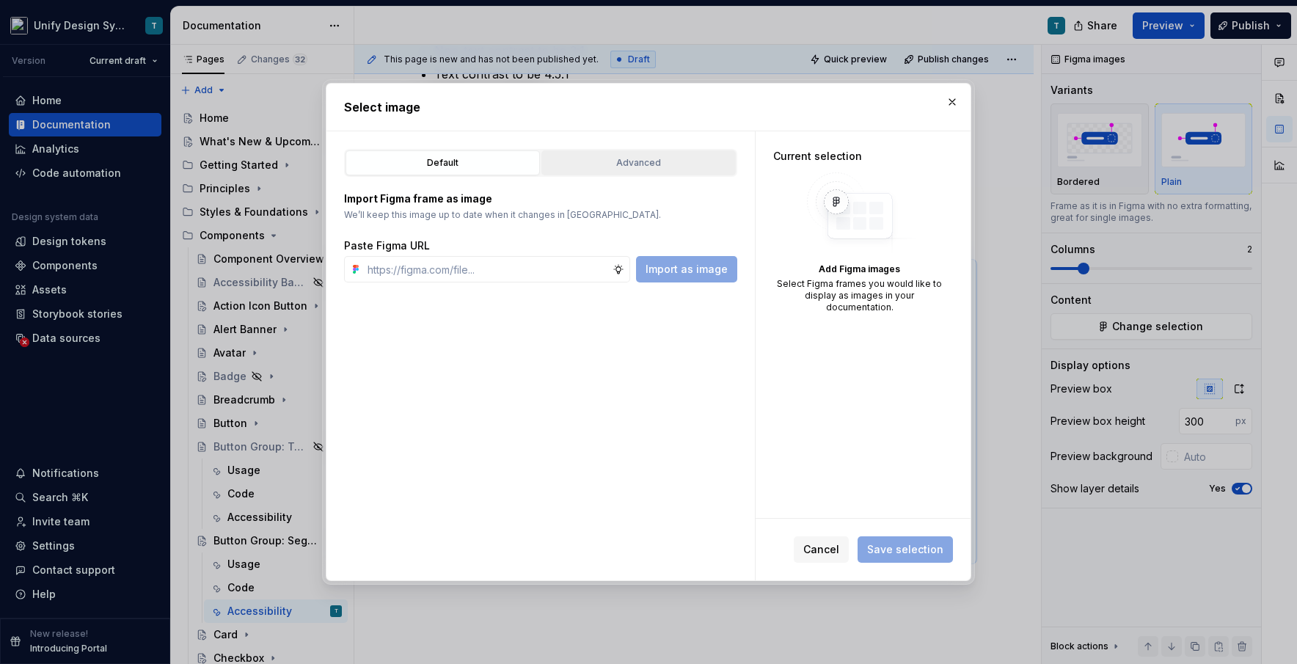
click at [603, 160] on div "Advanced" at bounding box center [639, 163] width 184 height 15
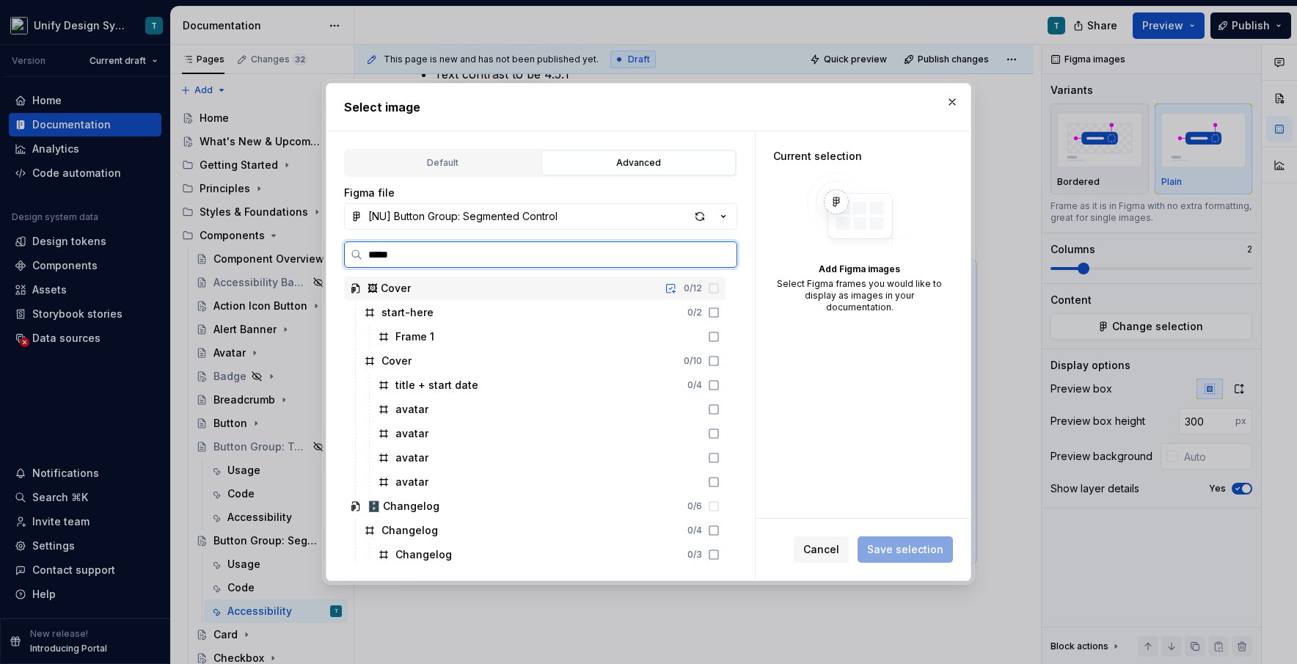
type input "******"
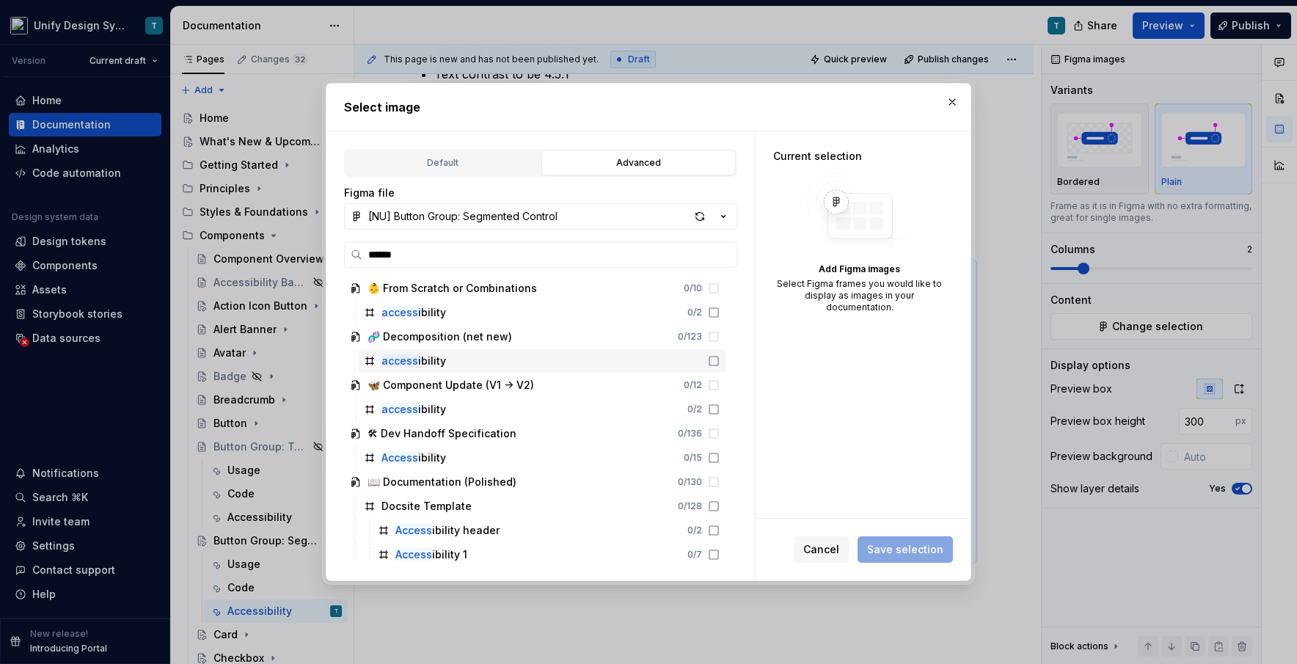
scroll to position [29, 0]
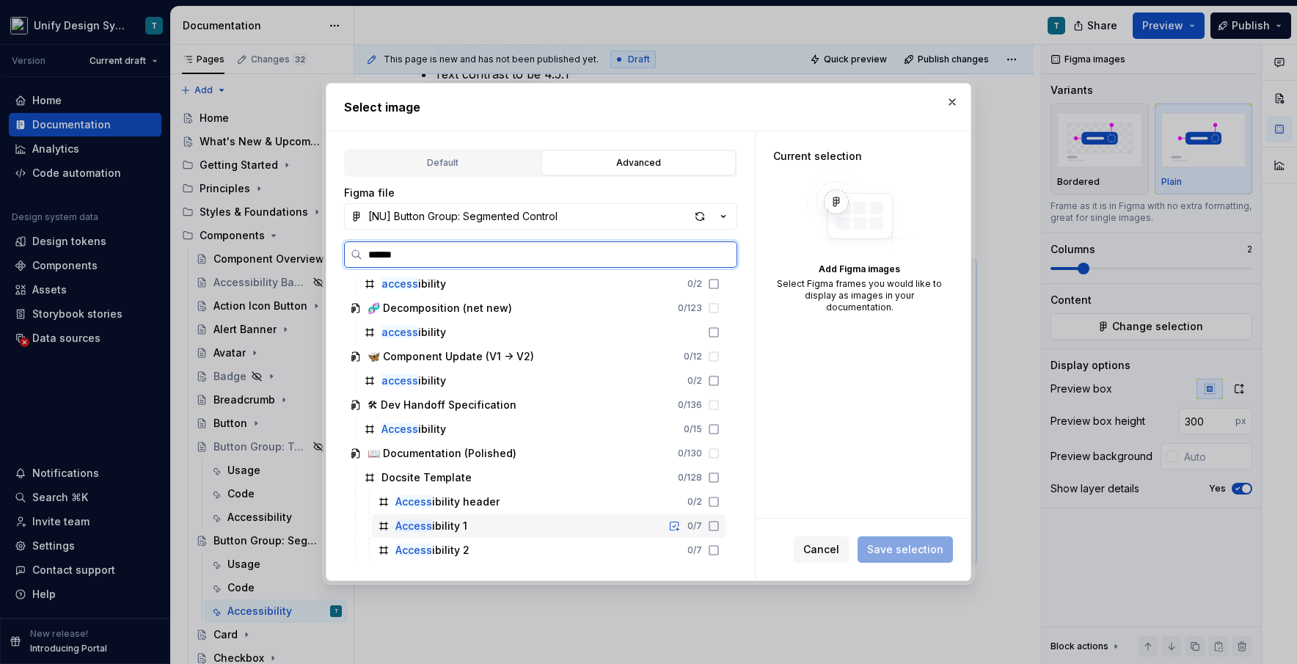
click at [445, 531] on div "Access ibility 1" at bounding box center [431, 526] width 72 height 15
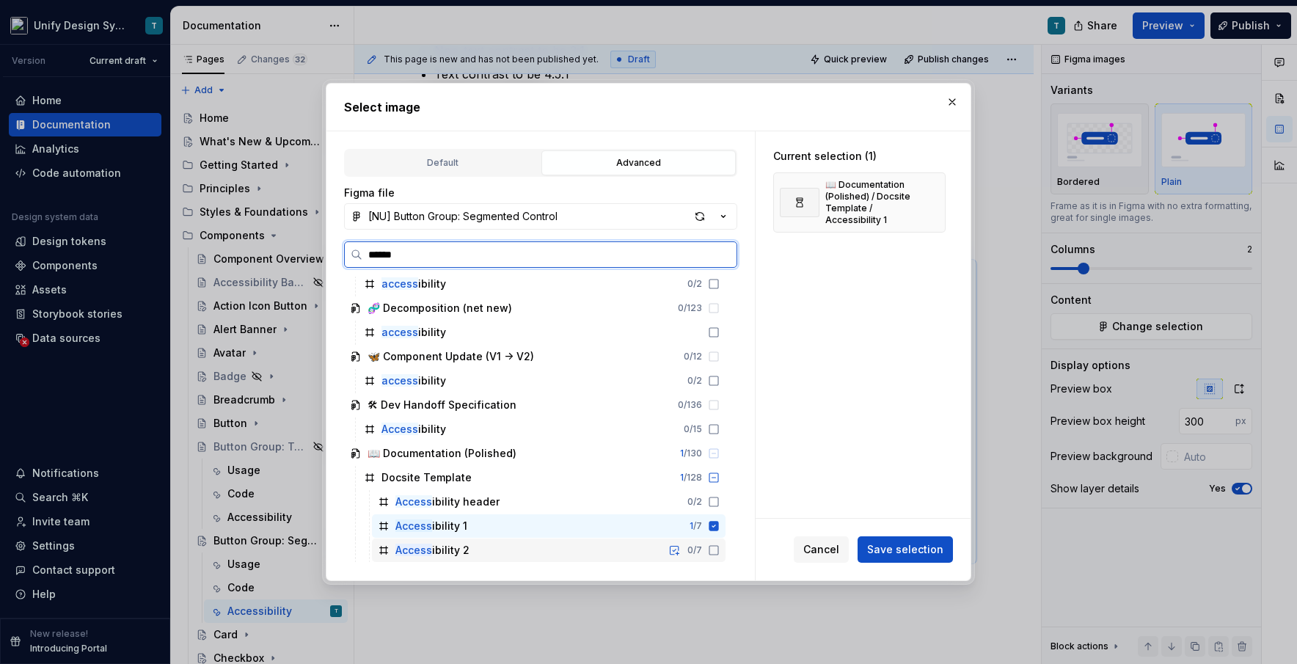
click at [442, 553] on div "Access ibility 2" at bounding box center [432, 550] width 74 height 15
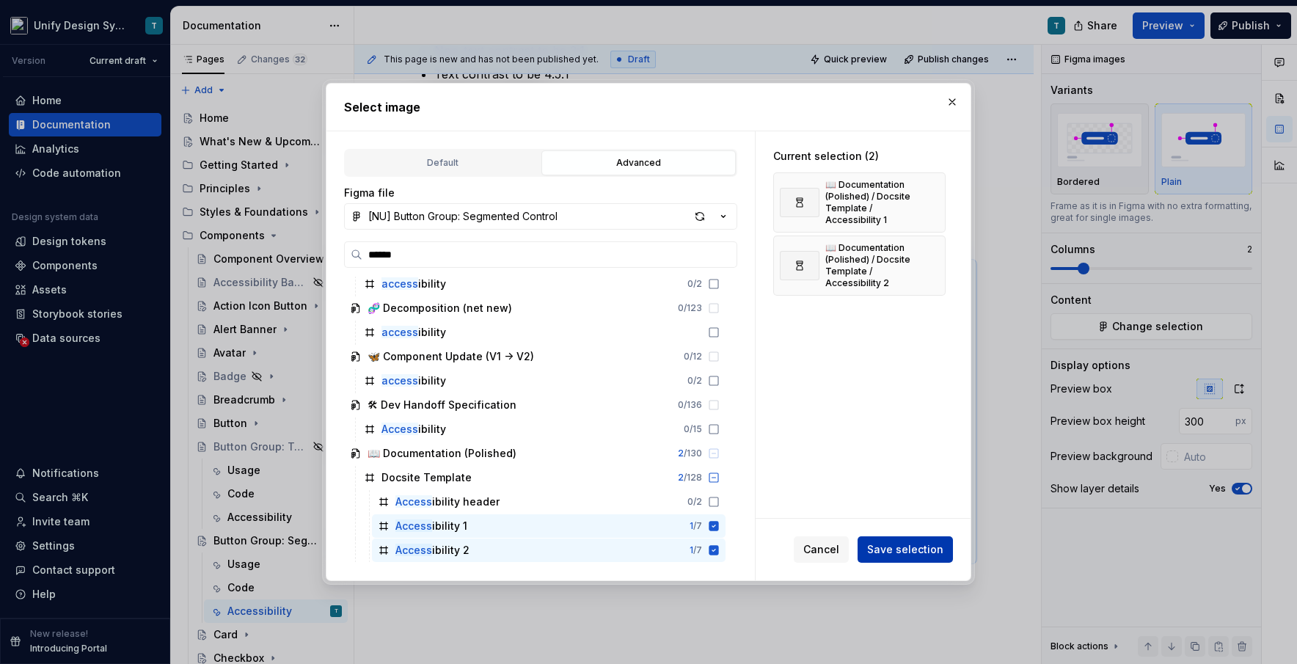
click at [737, 544] on span "Save selection" at bounding box center [905, 549] width 76 height 15
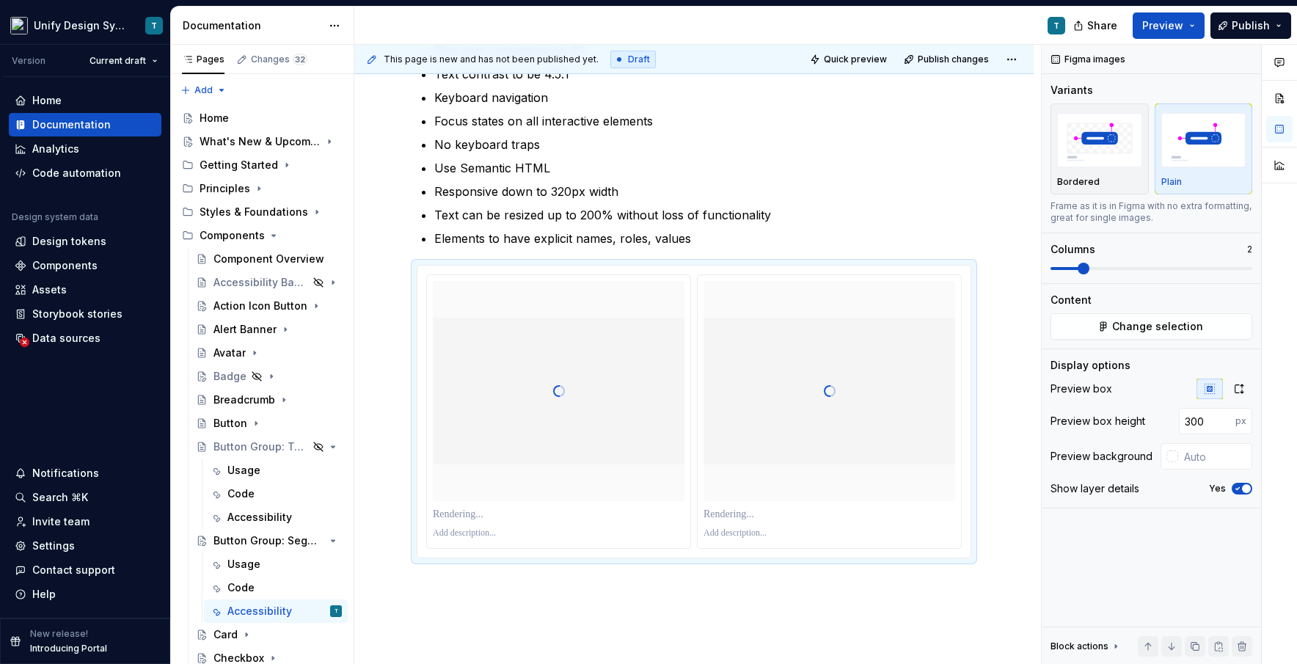
type textarea "*"
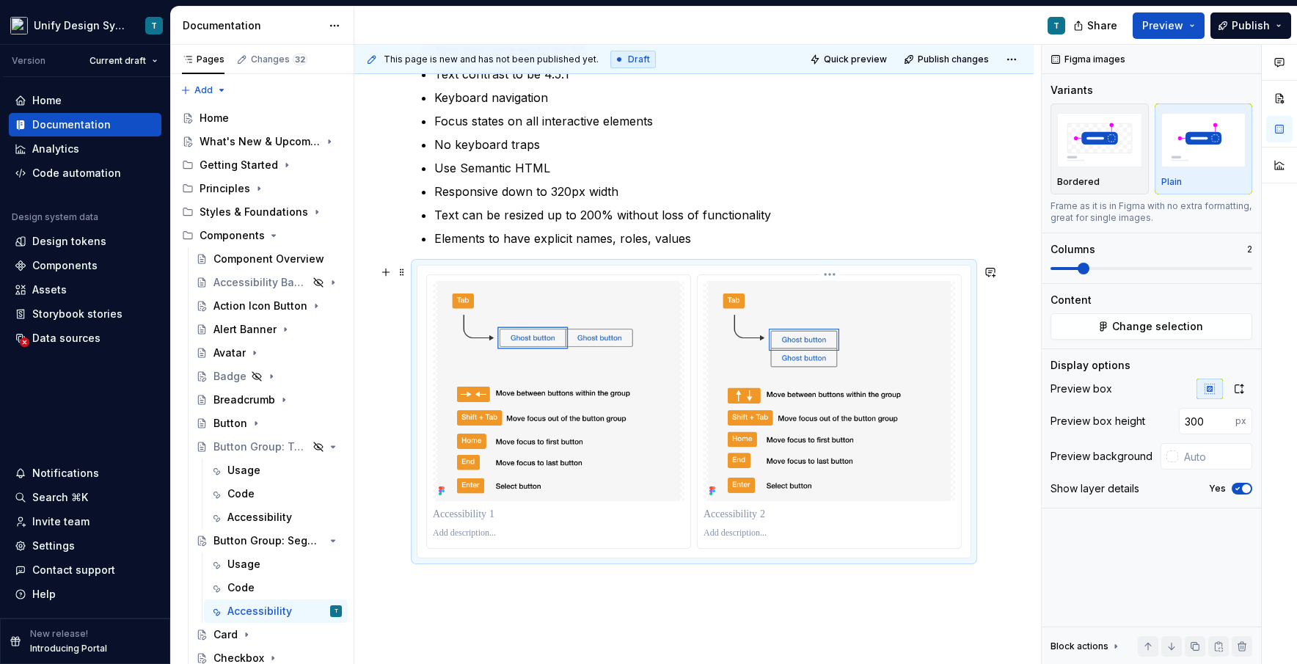
click at [737, 392] on img at bounding box center [830, 391] width 252 height 220
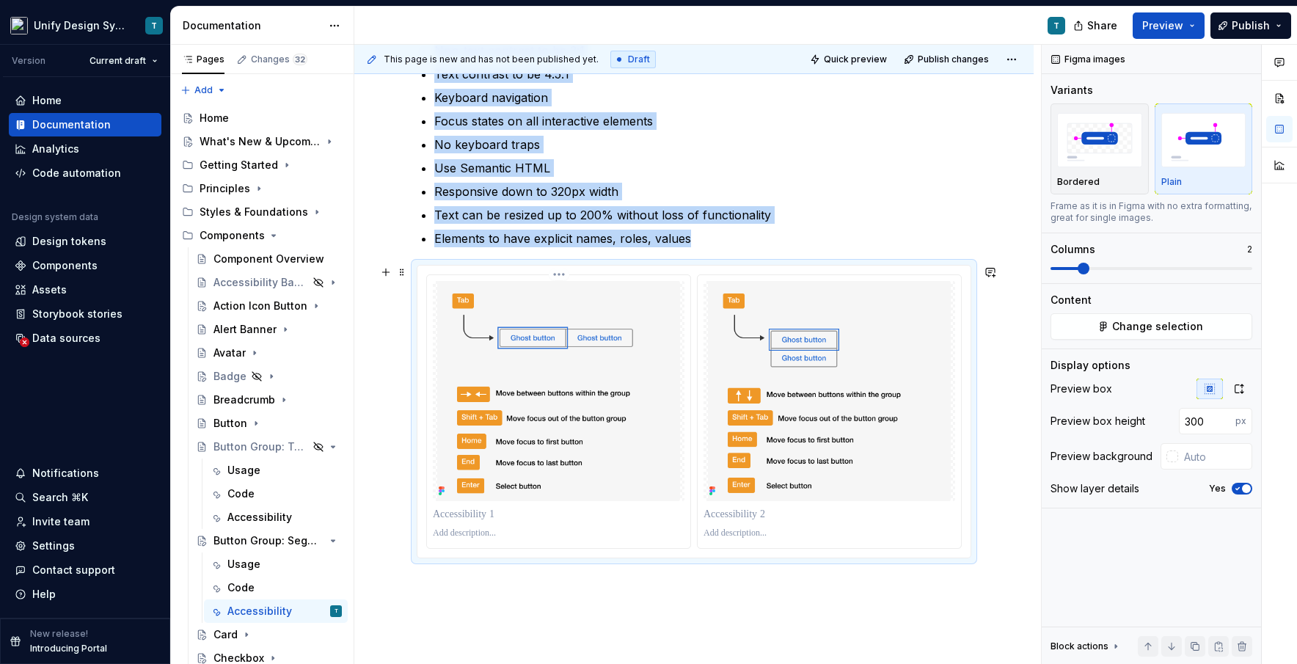
click at [490, 514] on p at bounding box center [559, 514] width 252 height 15
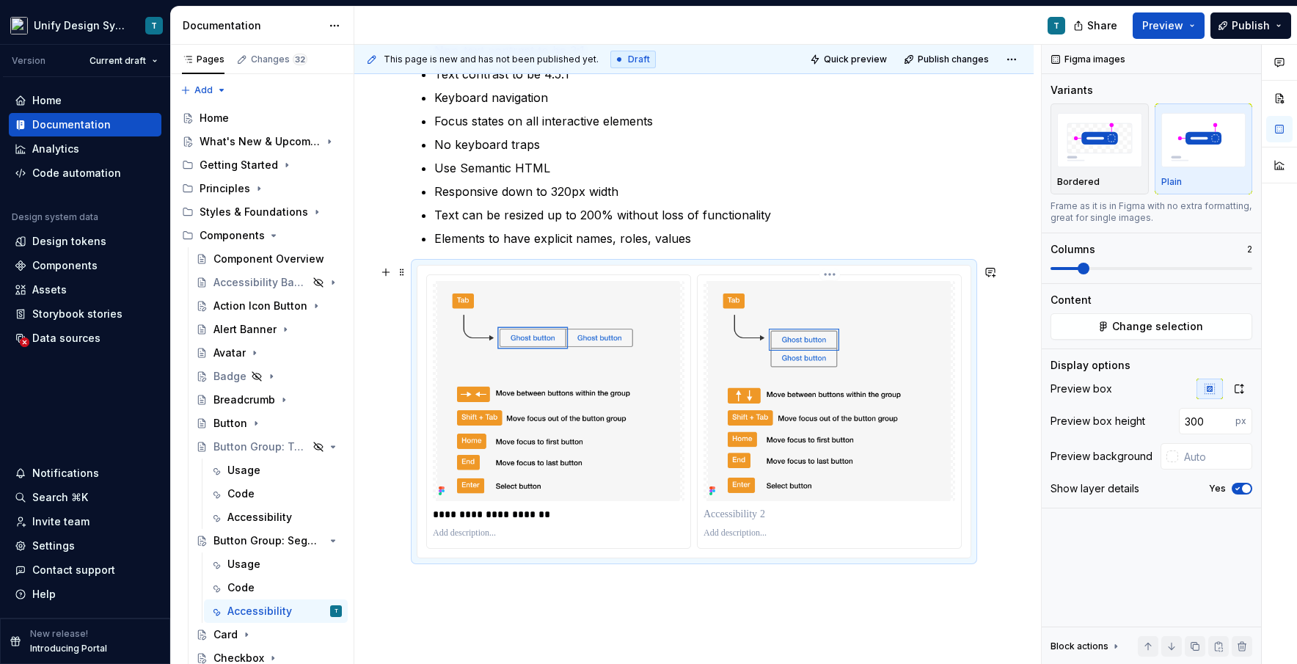
click at [733, 515] on p at bounding box center [830, 514] width 252 height 15
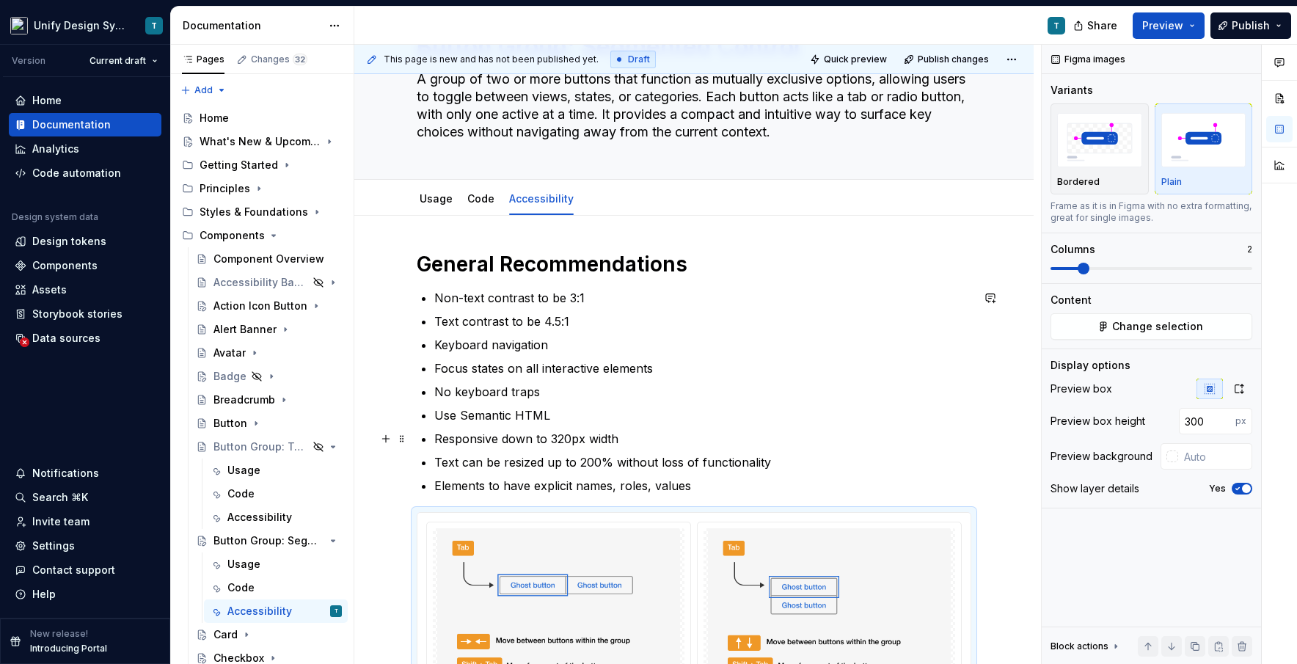
scroll to position [0, 0]
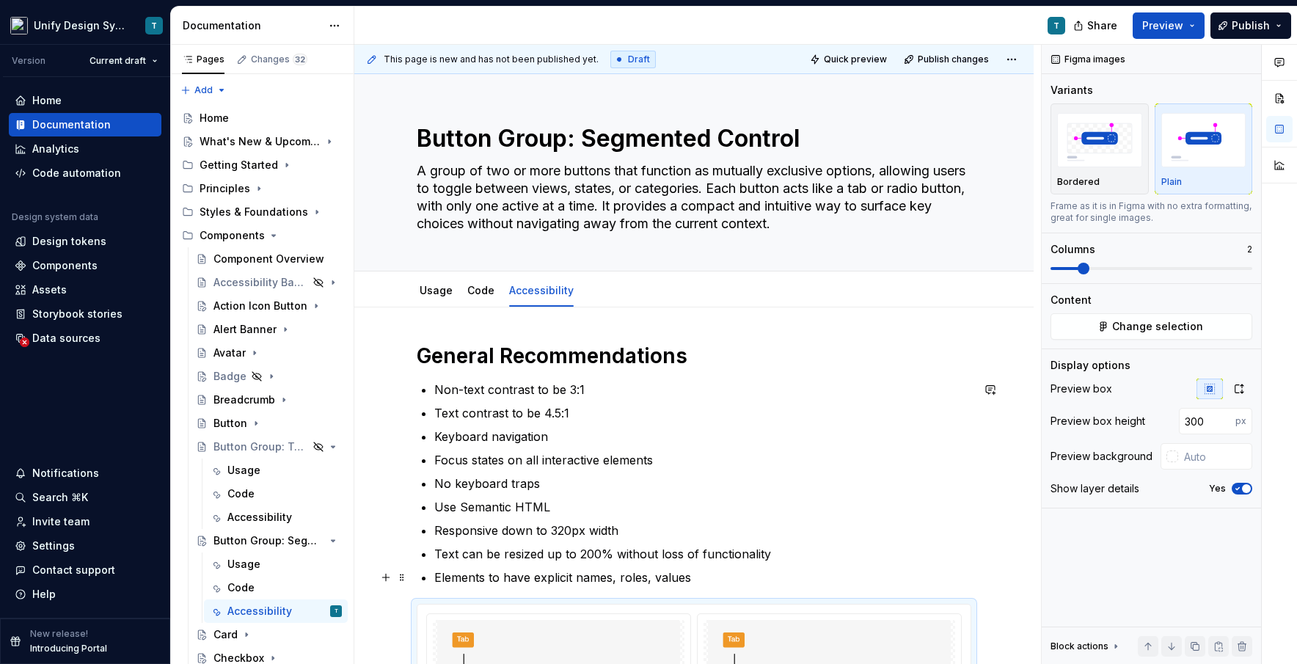
click at [737, 577] on p "Elements to have explicit names, roles, values" at bounding box center [702, 578] width 537 height 18
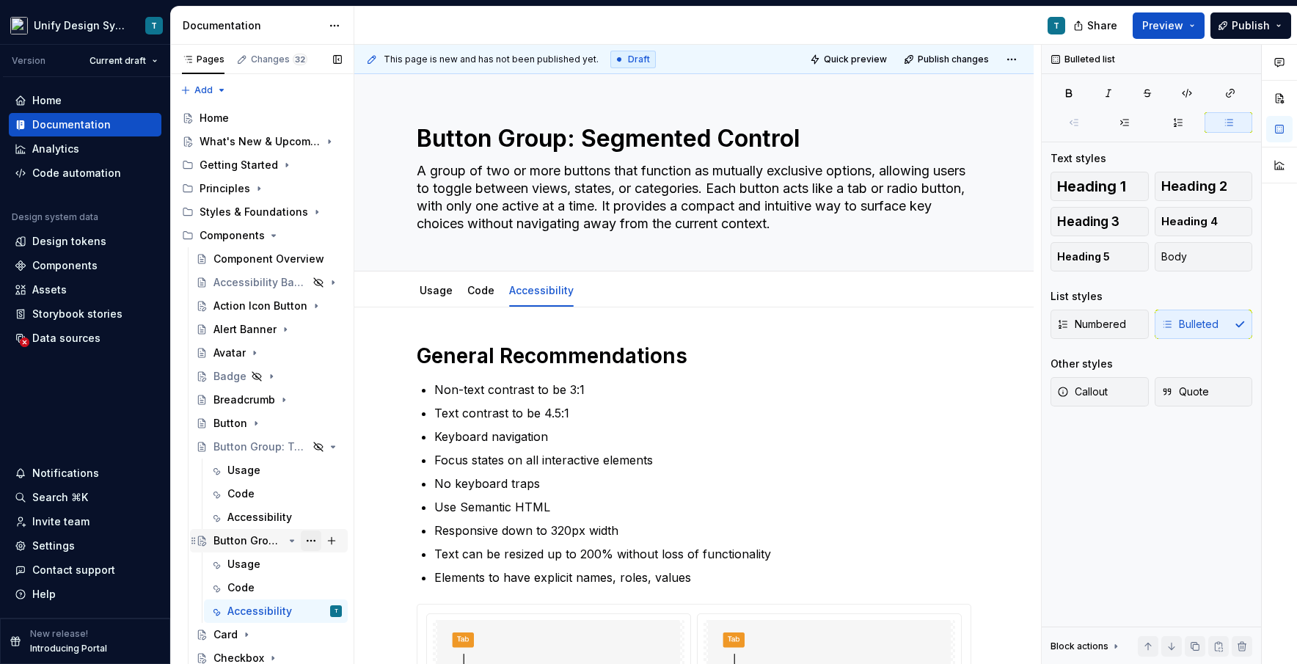
click at [315, 539] on button "Page tree" at bounding box center [311, 540] width 21 height 21
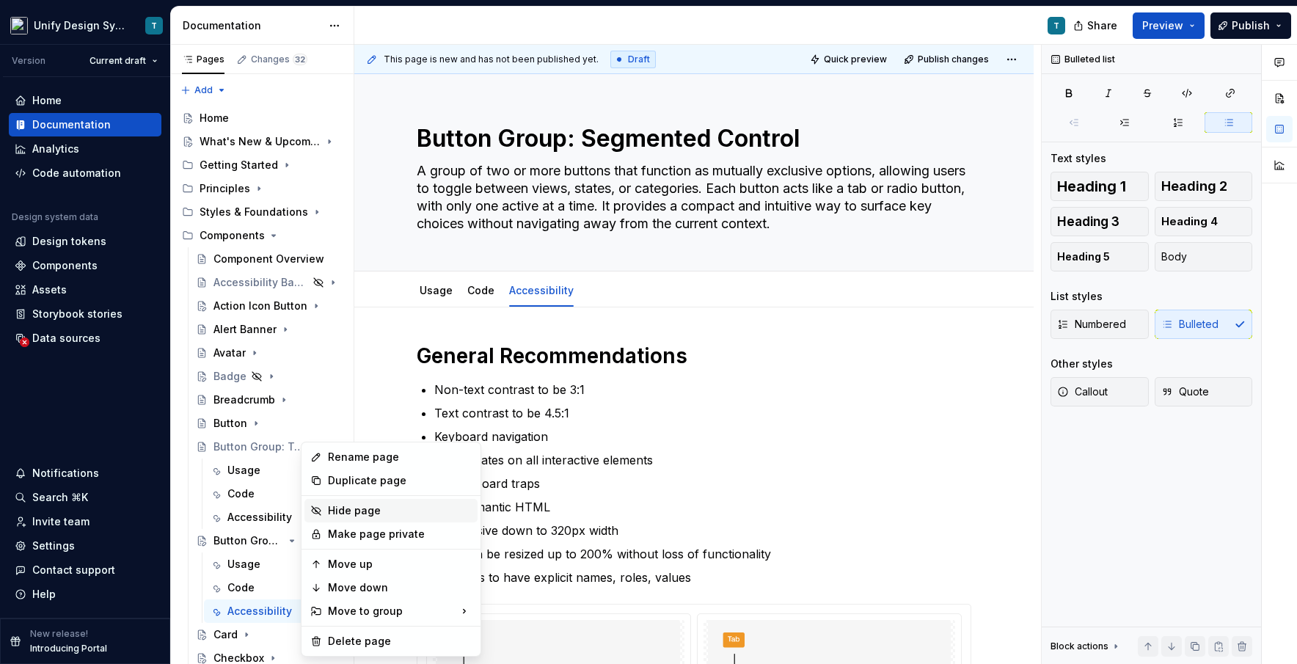
click at [349, 514] on div "Hide page" at bounding box center [400, 510] width 144 height 15
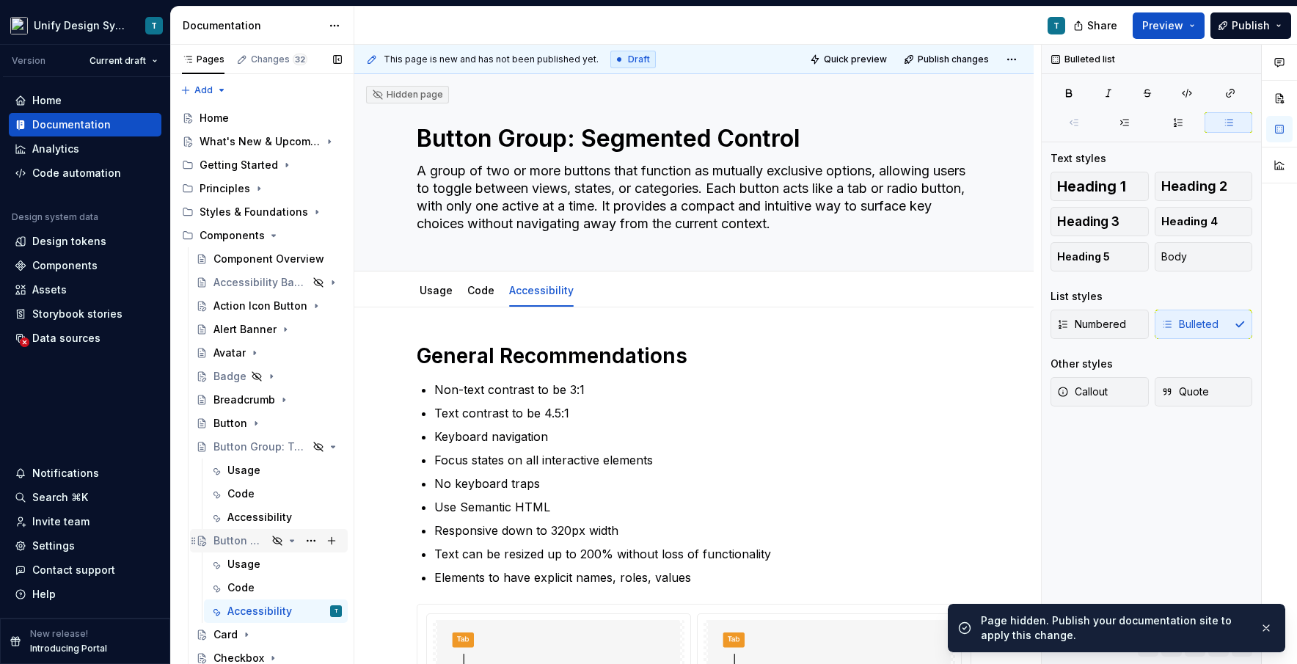
click at [232, 546] on div "Button Group: Segmented Control" at bounding box center [240, 540] width 54 height 15
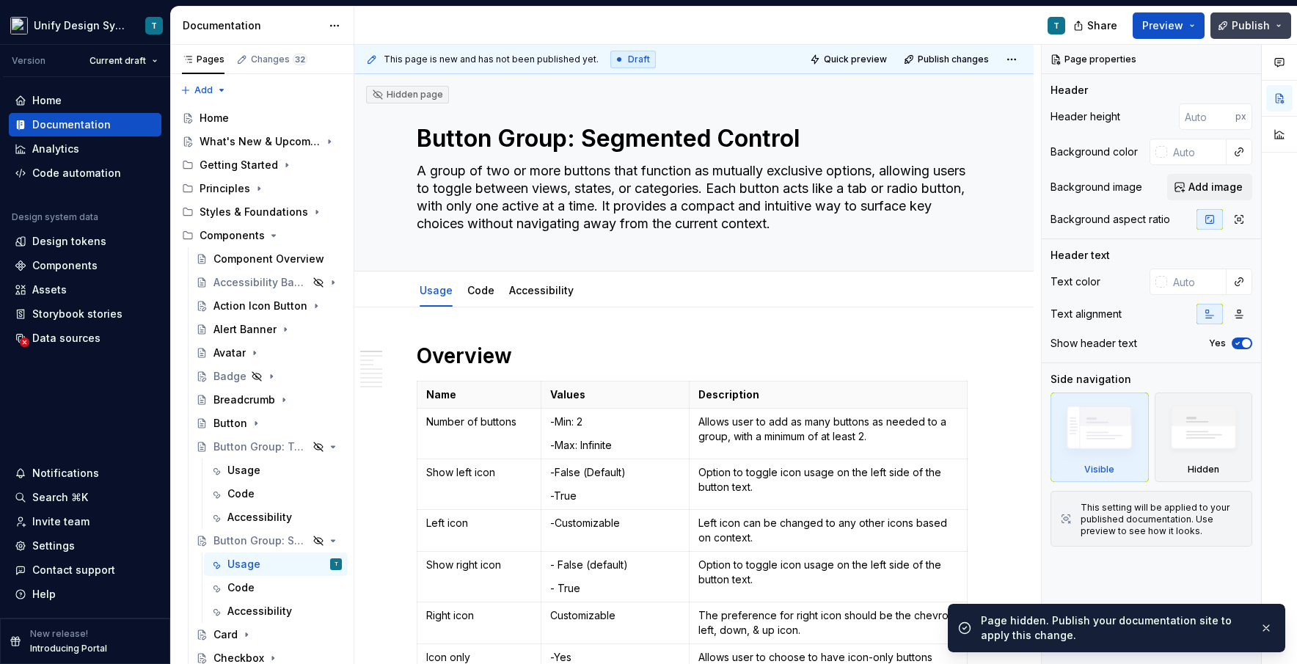
click at [737, 25] on span "Publish" at bounding box center [1251, 25] width 38 height 15
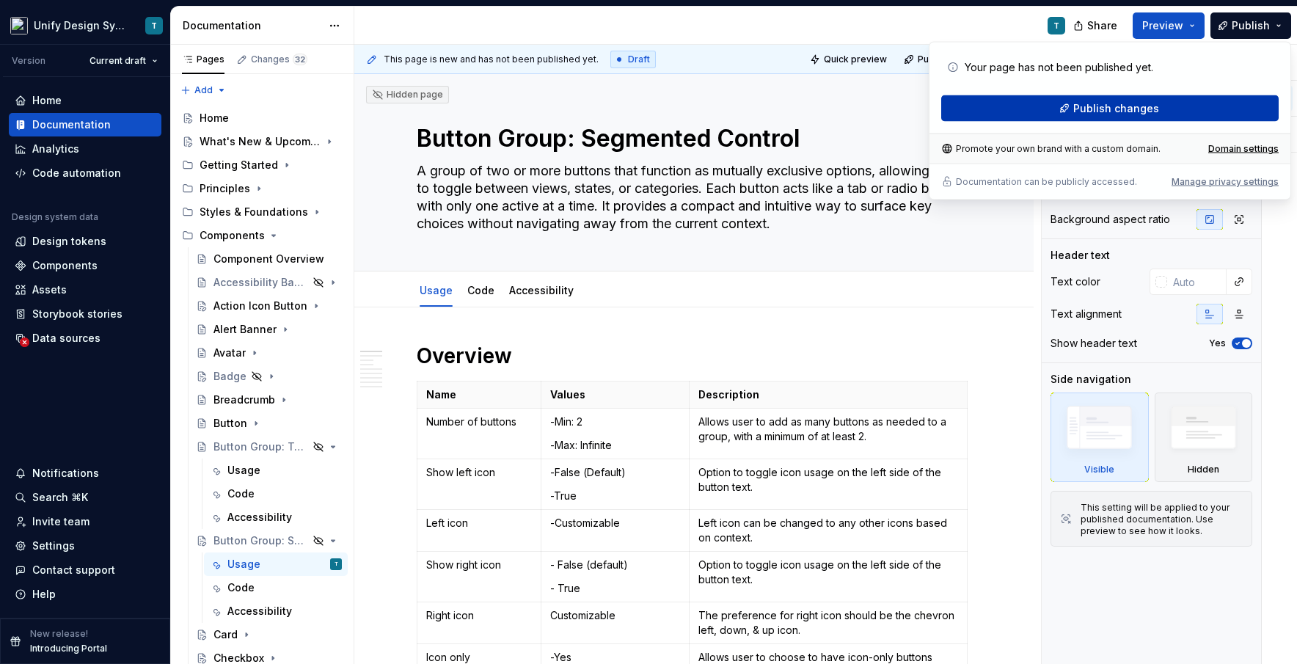
click at [737, 102] on span "Publish changes" at bounding box center [1116, 108] width 86 height 15
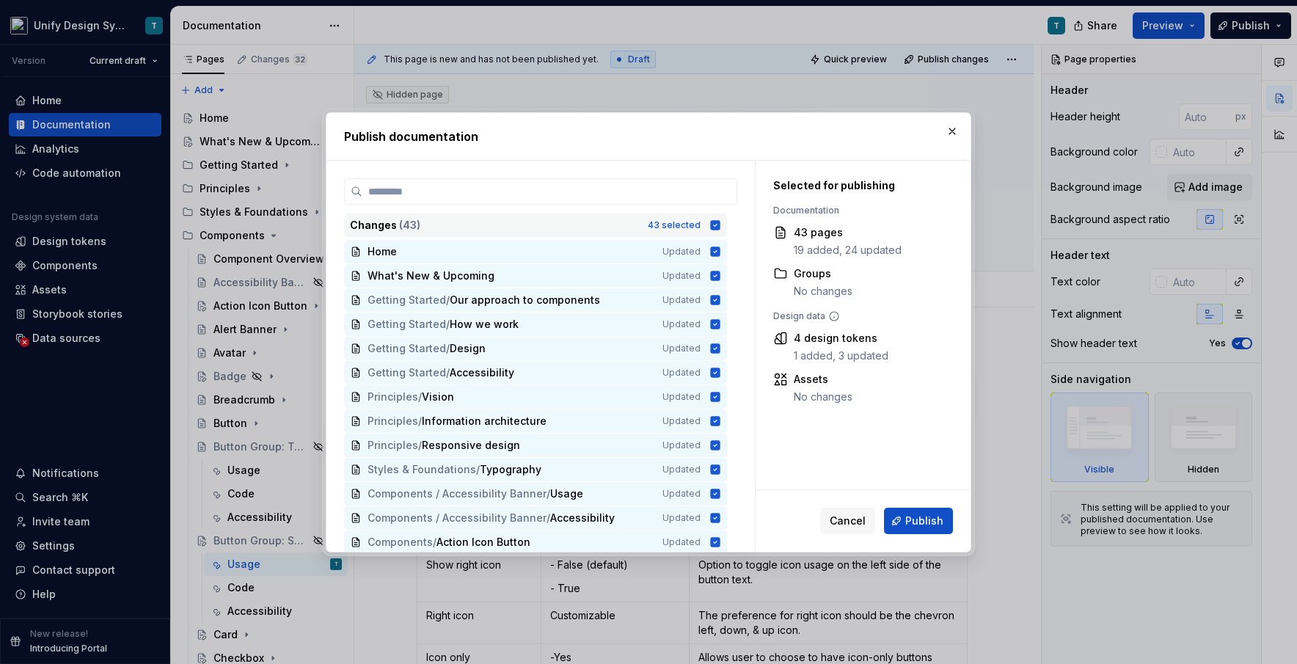
click at [684, 222] on div "43 selected" at bounding box center [674, 225] width 53 height 12
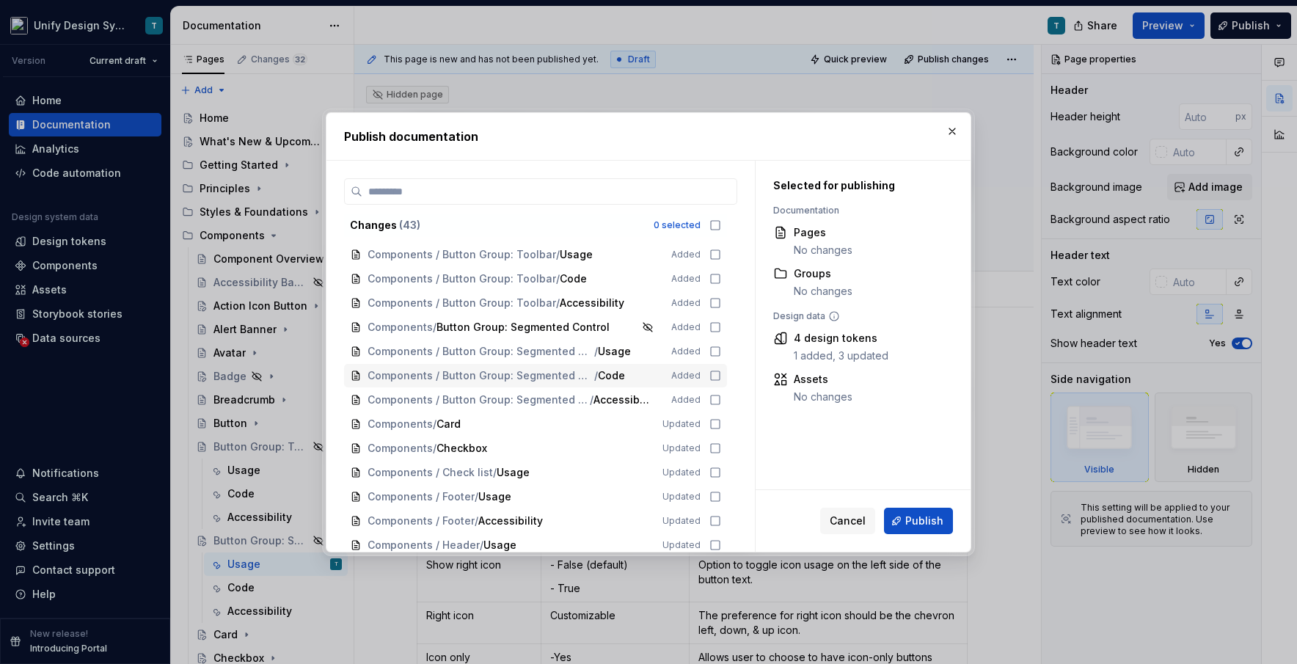
scroll to position [388, 0]
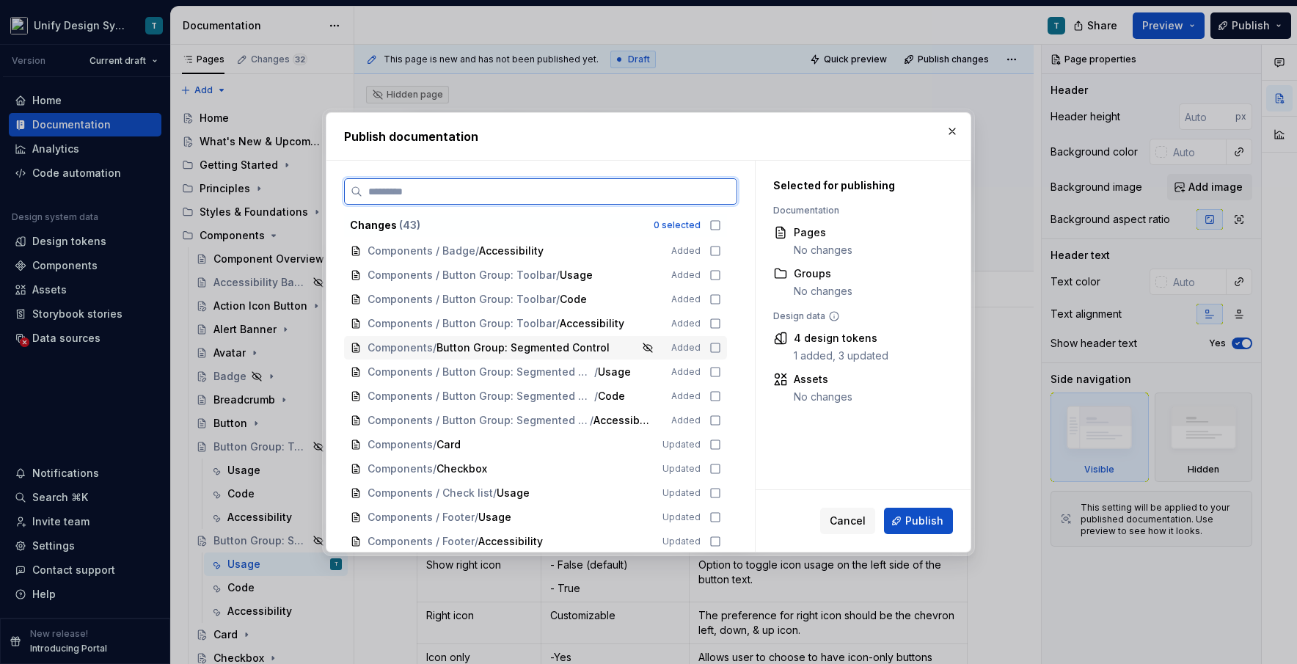
click at [512, 354] on div "Components / Button Group: Segmented Control Added" at bounding box center [535, 347] width 383 height 23
click at [737, 512] on button "Publish" at bounding box center [918, 521] width 69 height 26
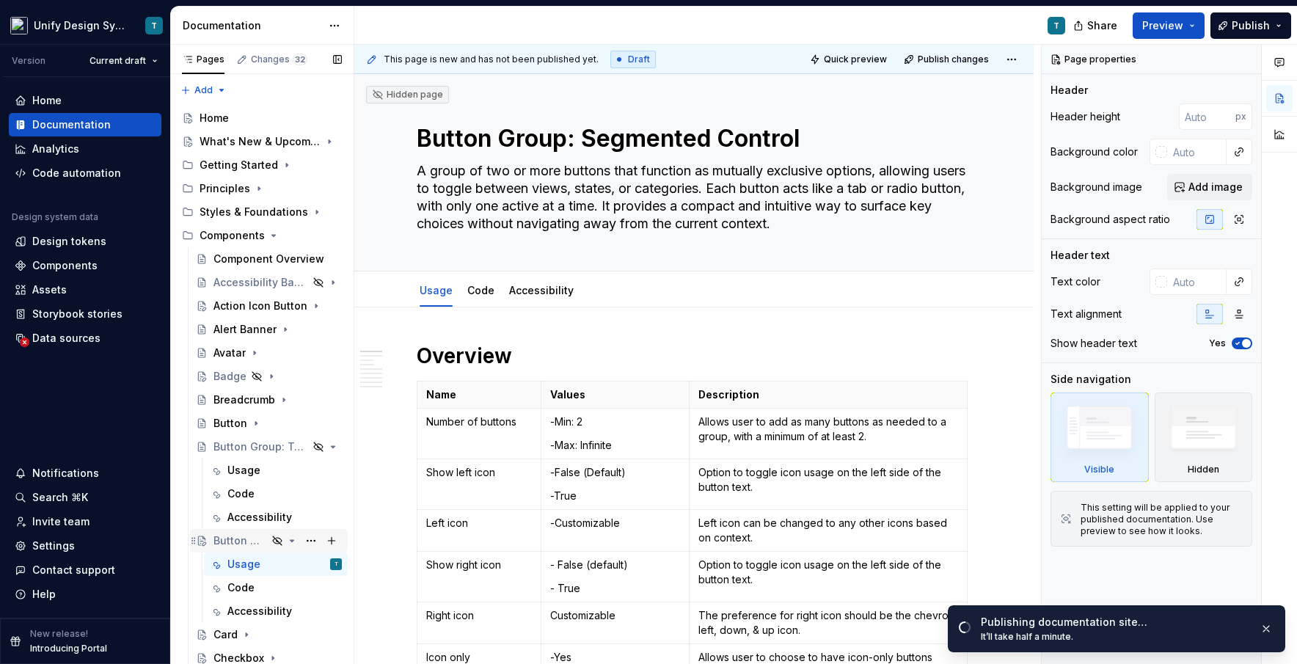
click at [291, 539] on icon "Page tree" at bounding box center [292, 541] width 12 height 12
click at [293, 446] on icon "Page tree" at bounding box center [293, 446] width 4 height 1
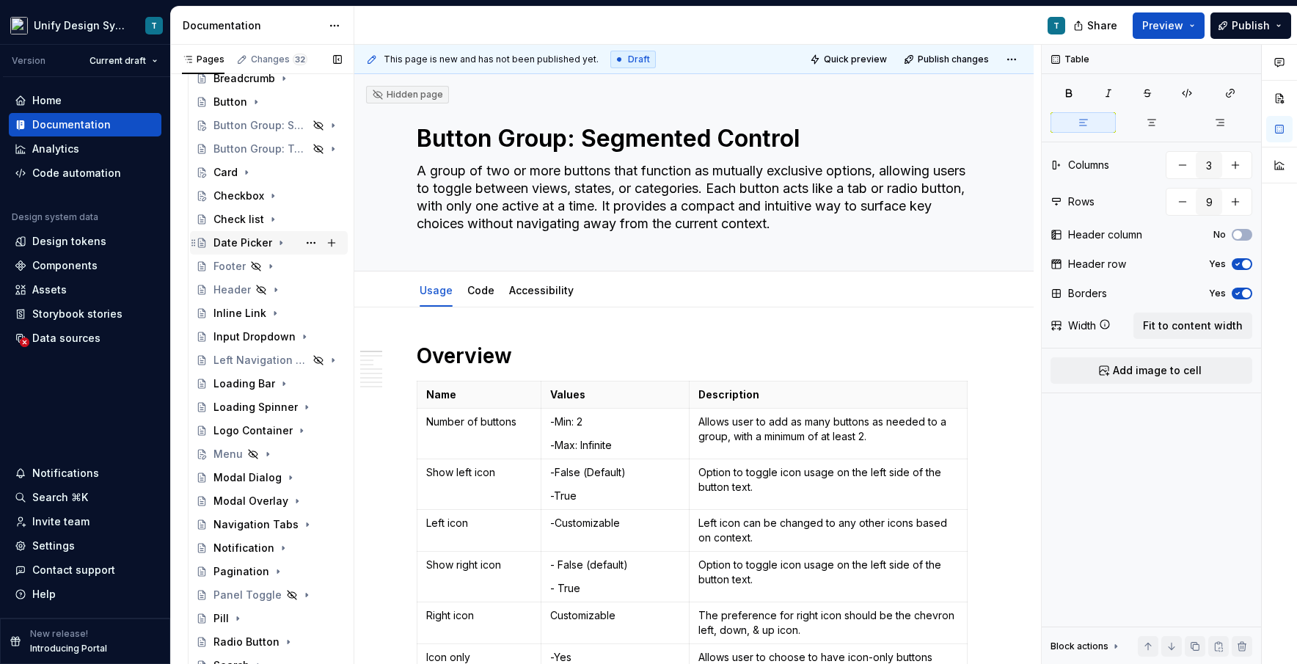
scroll to position [337, 0]
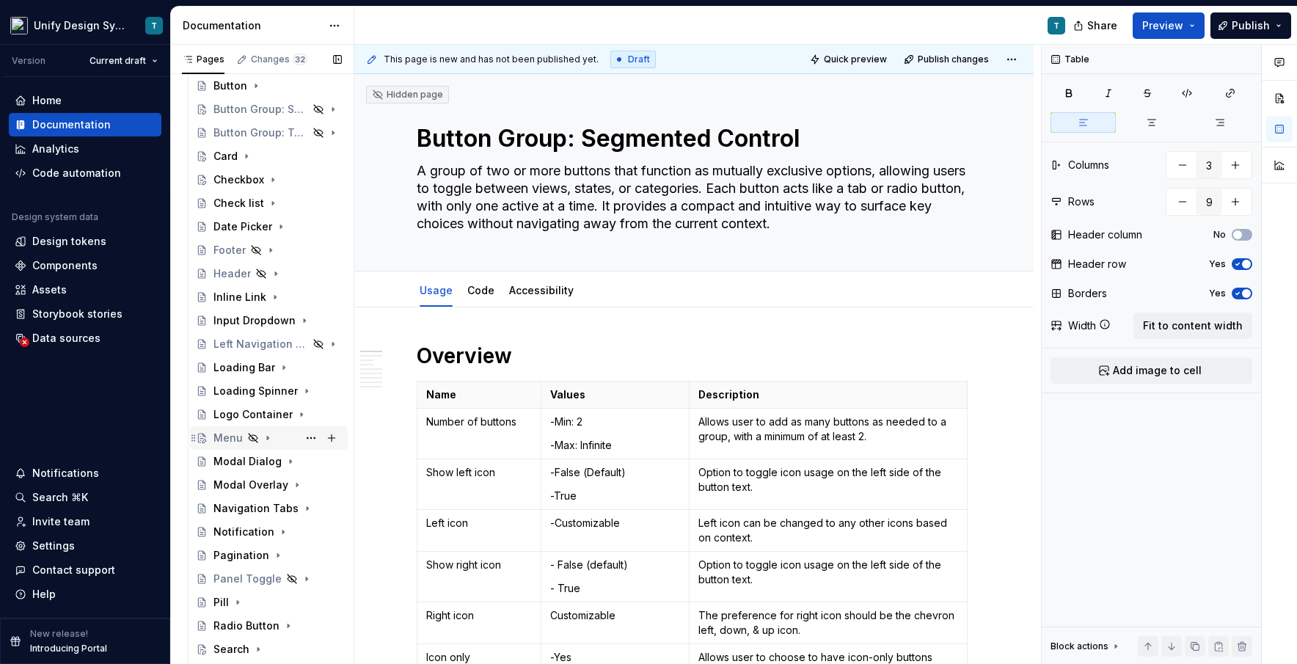
click at [229, 436] on div "Menu" at bounding box center [227, 438] width 29 height 15
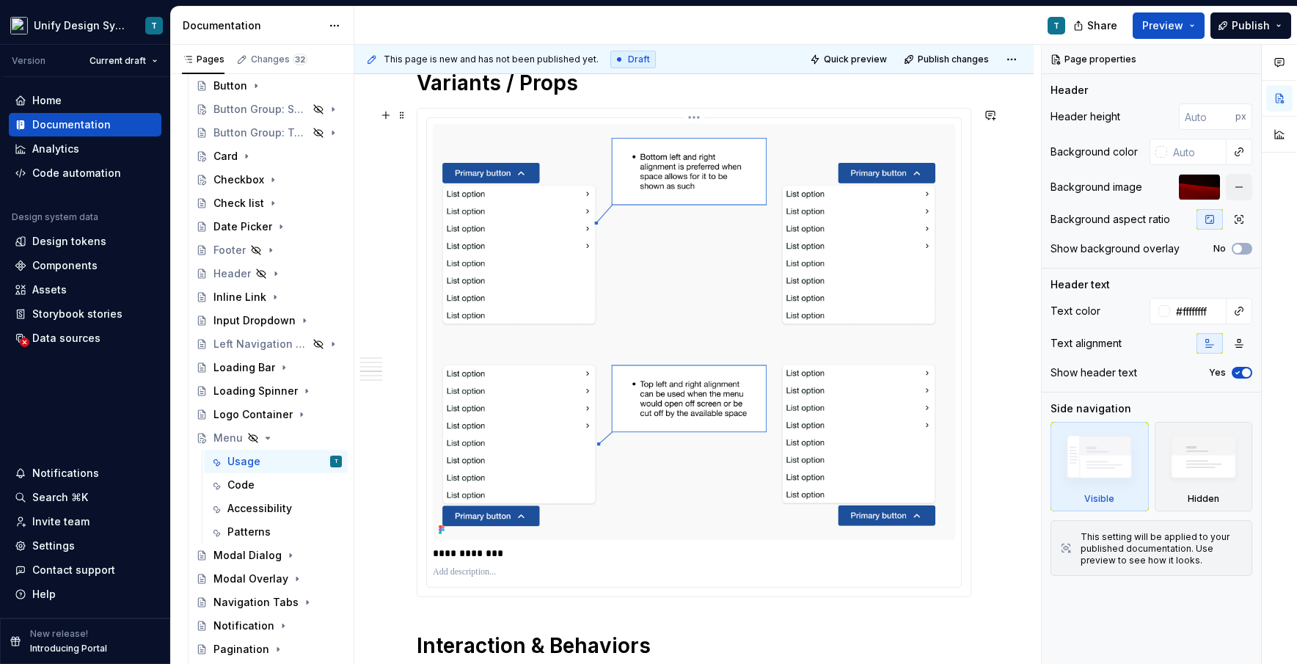
scroll to position [1557, 0]
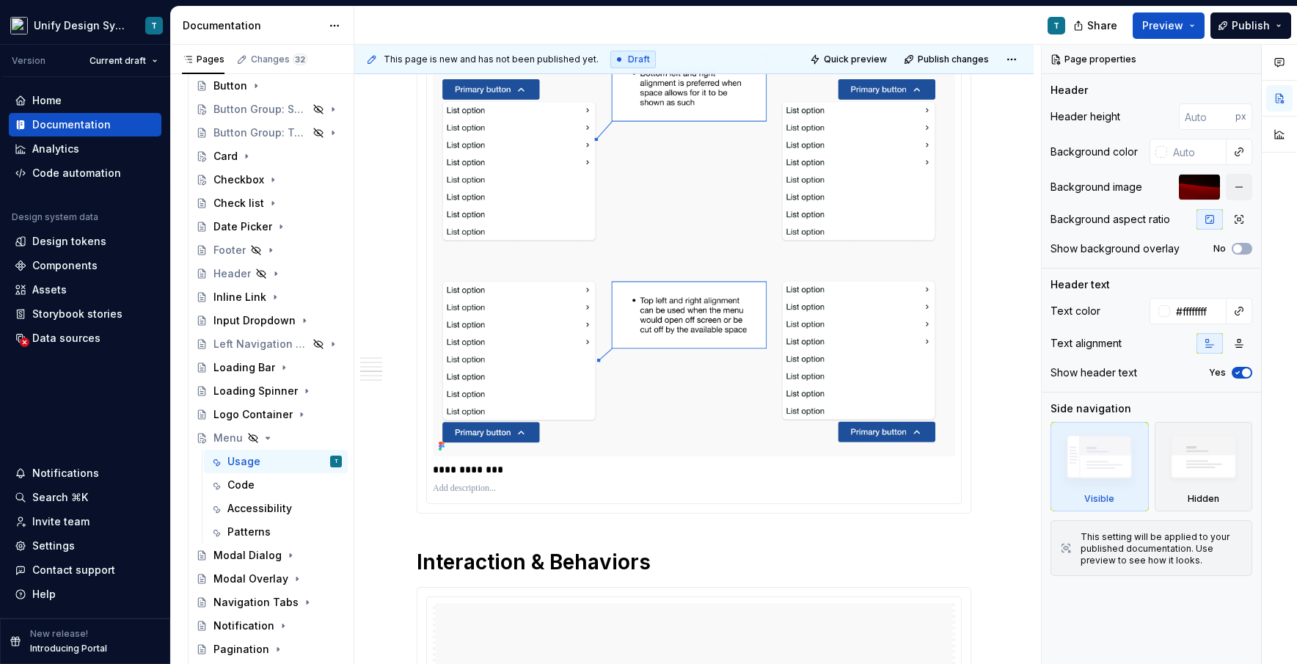
click at [510, 472] on p "**********" at bounding box center [694, 469] width 522 height 15
type textarea "*"
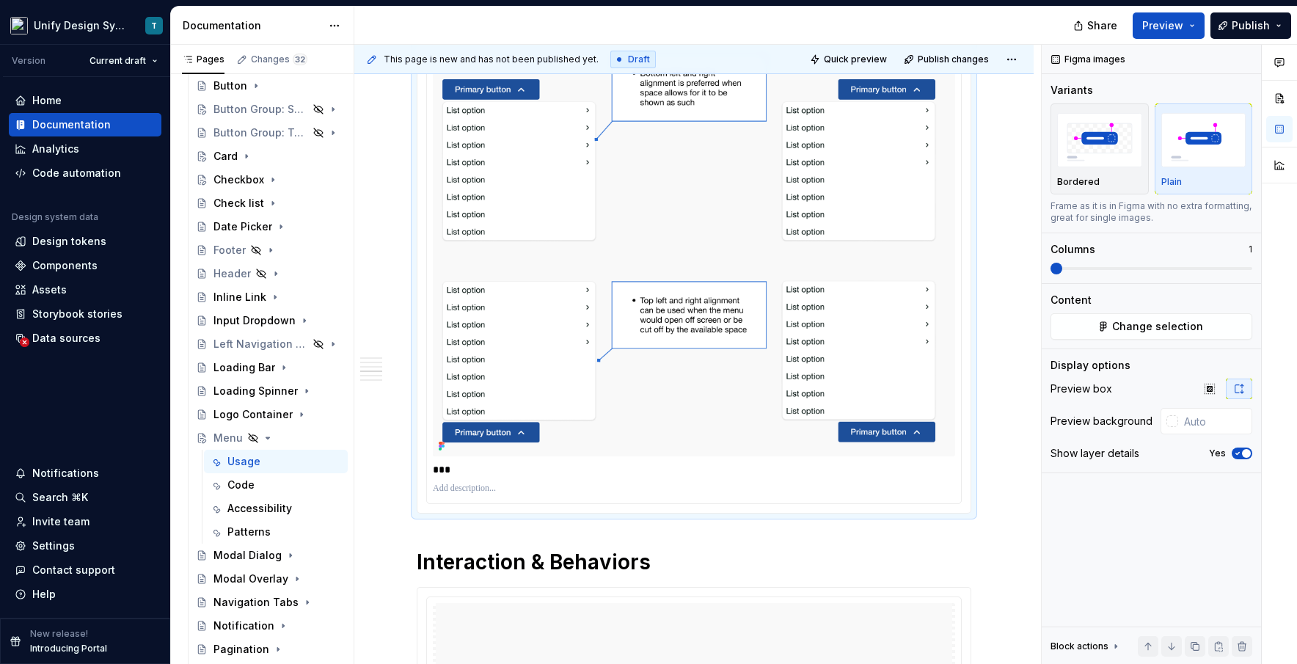
type textarea "*"
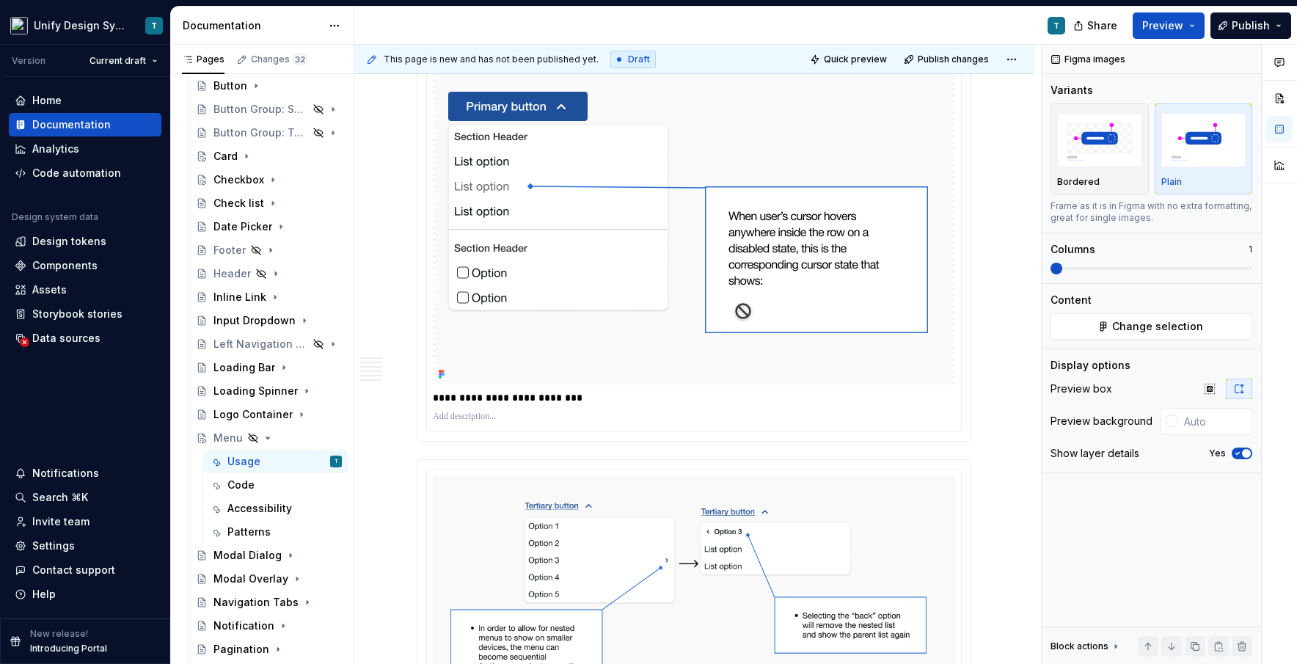
scroll to position [2171, 0]
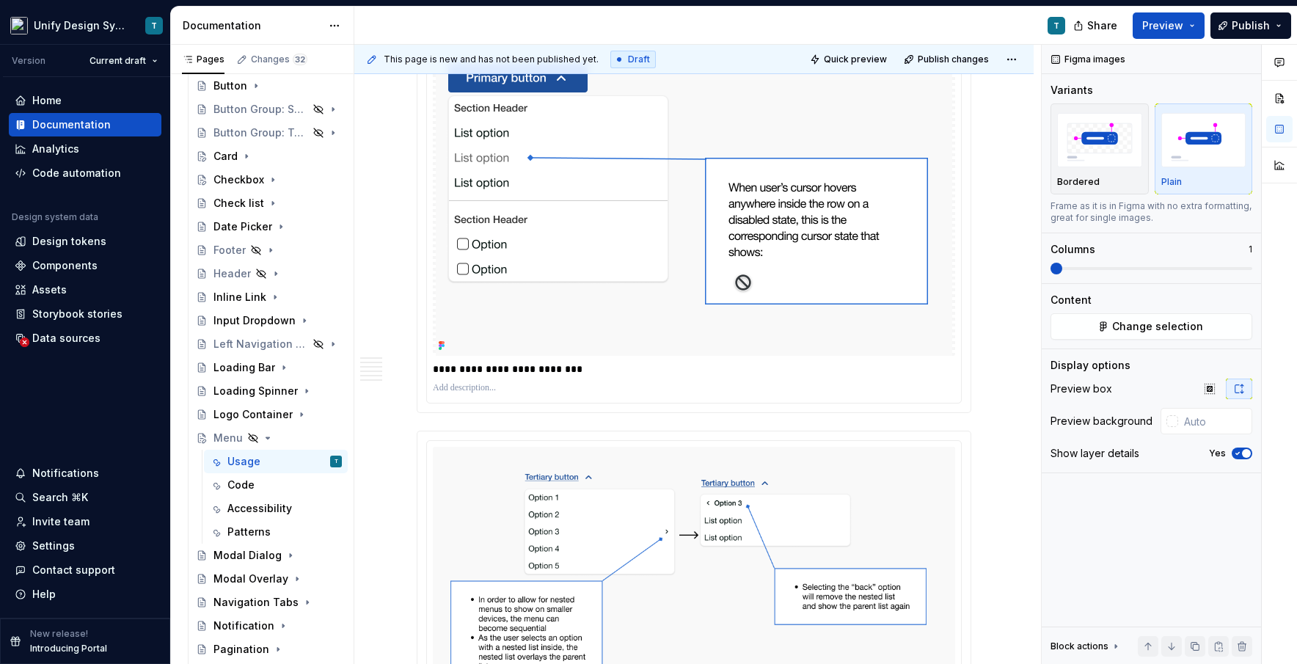
click at [584, 370] on p "**********" at bounding box center [694, 369] width 522 height 15
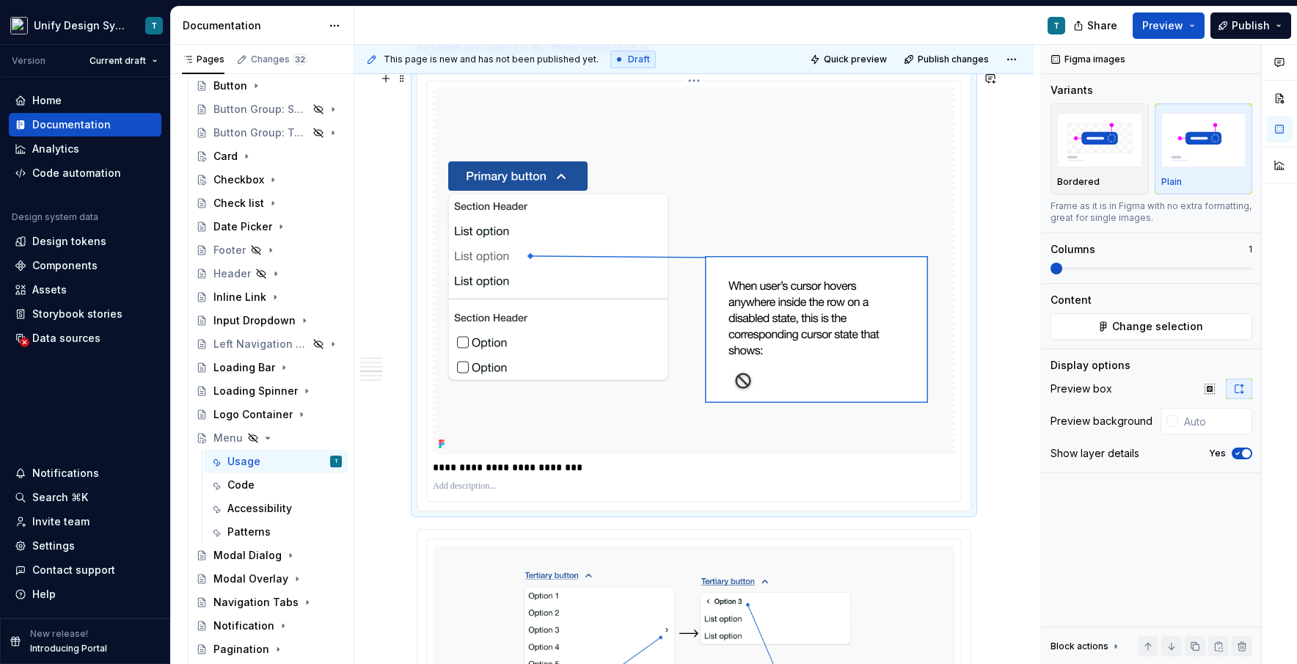
scroll to position [2070, 0]
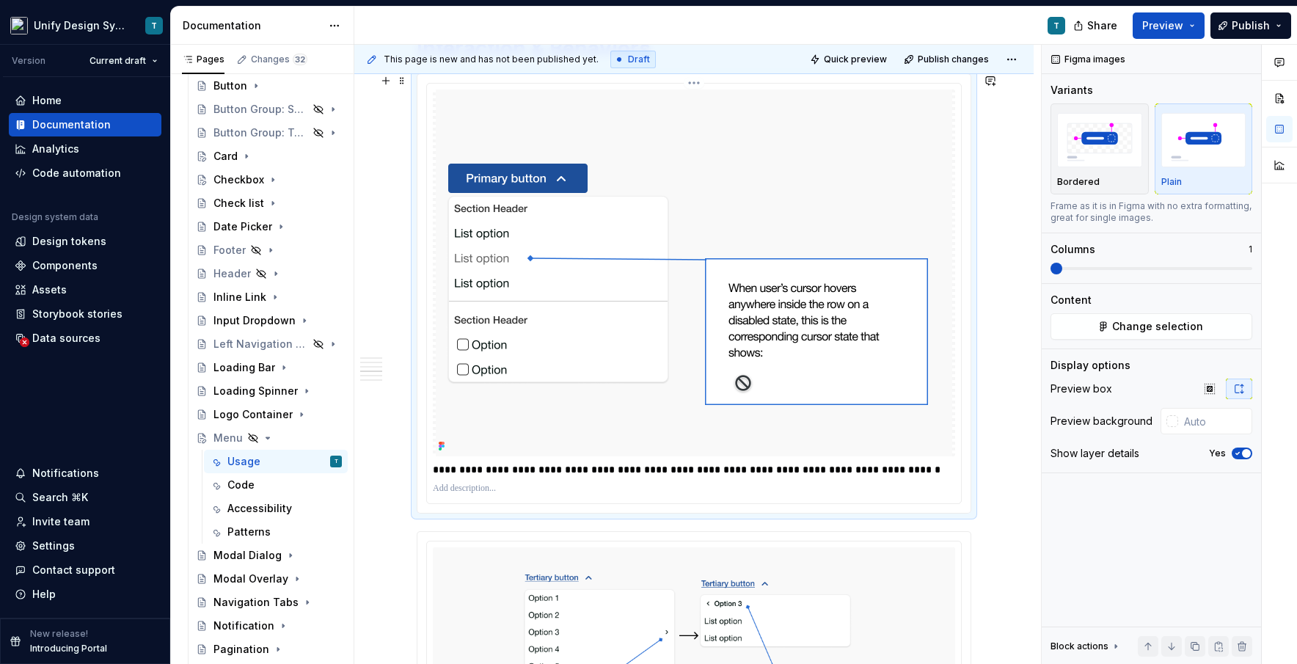
click at [737, 469] on p "**********" at bounding box center [694, 469] width 522 height 15
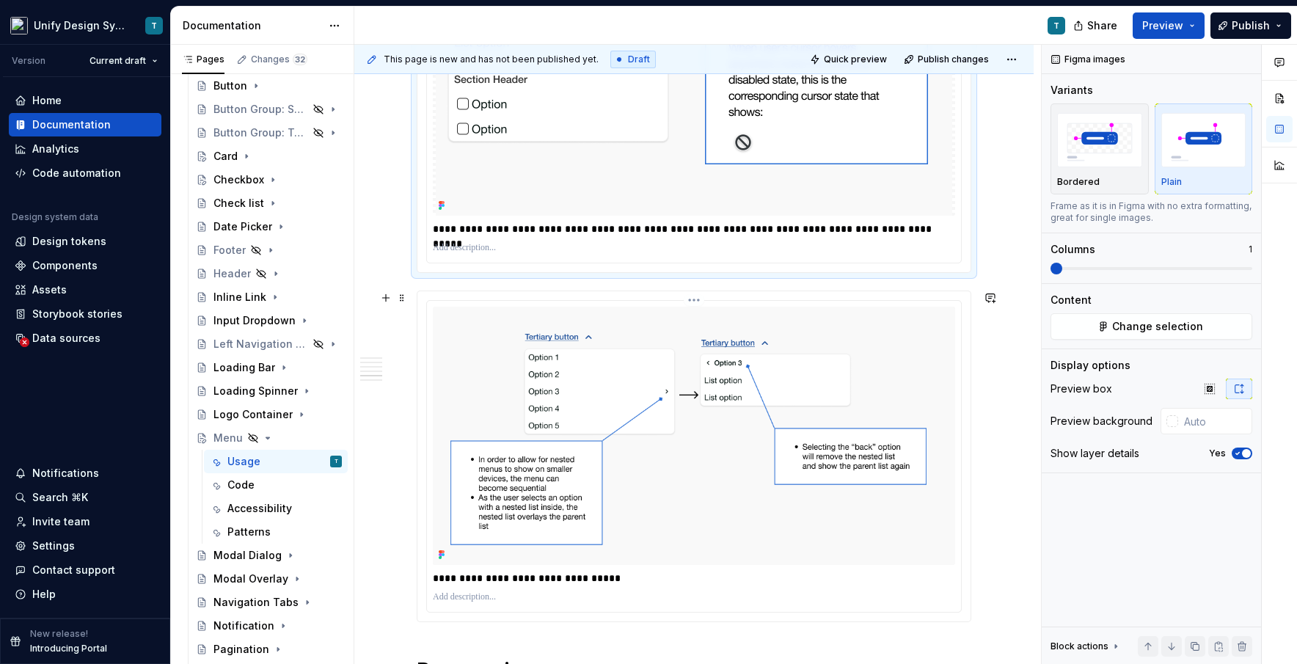
scroll to position [2325, 0]
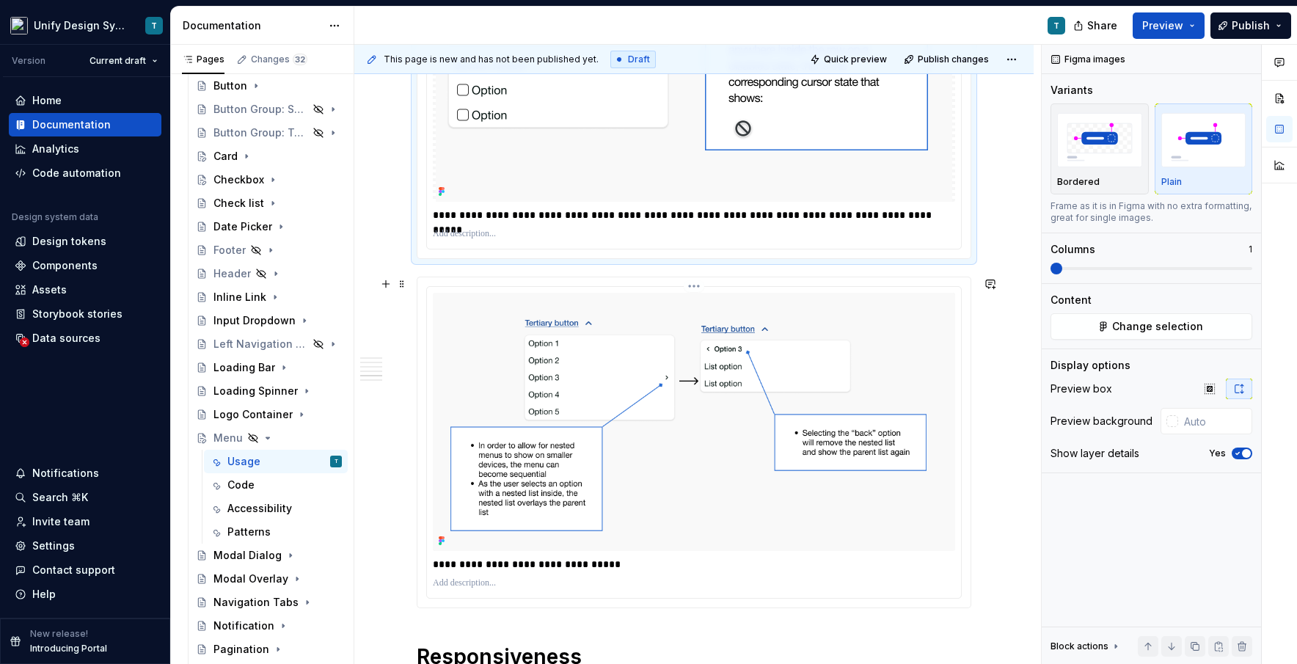
click at [573, 566] on p "**********" at bounding box center [694, 564] width 522 height 15
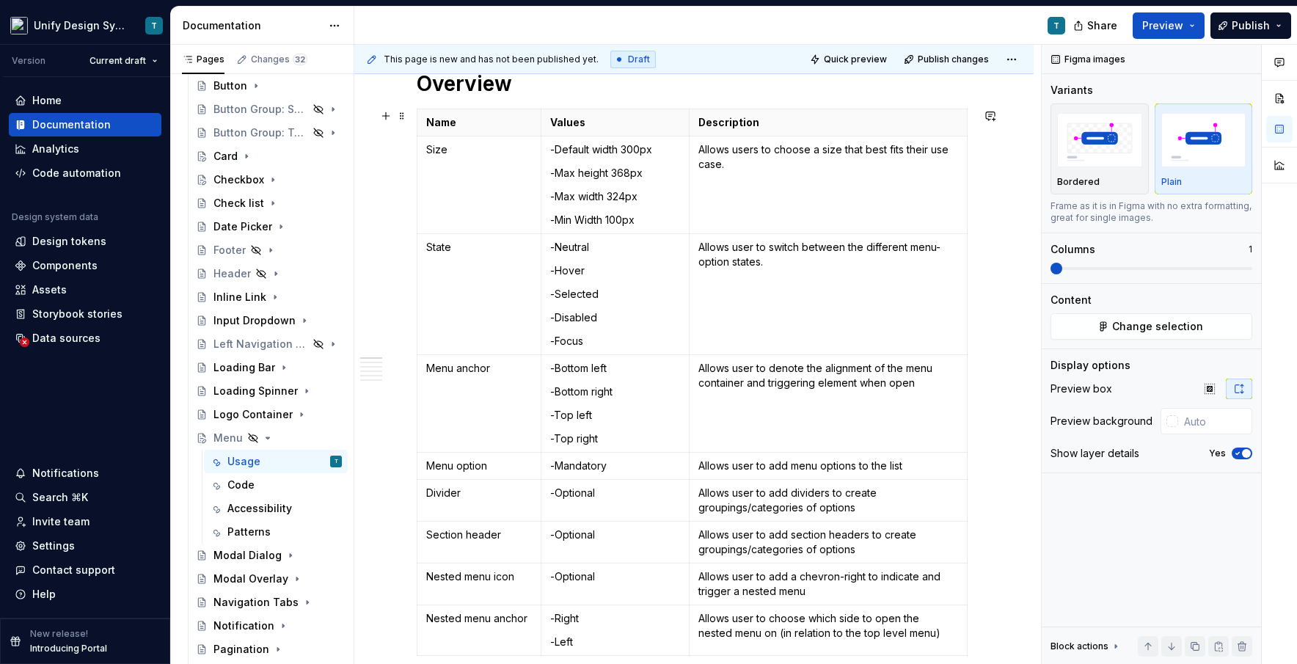
scroll to position [0, 0]
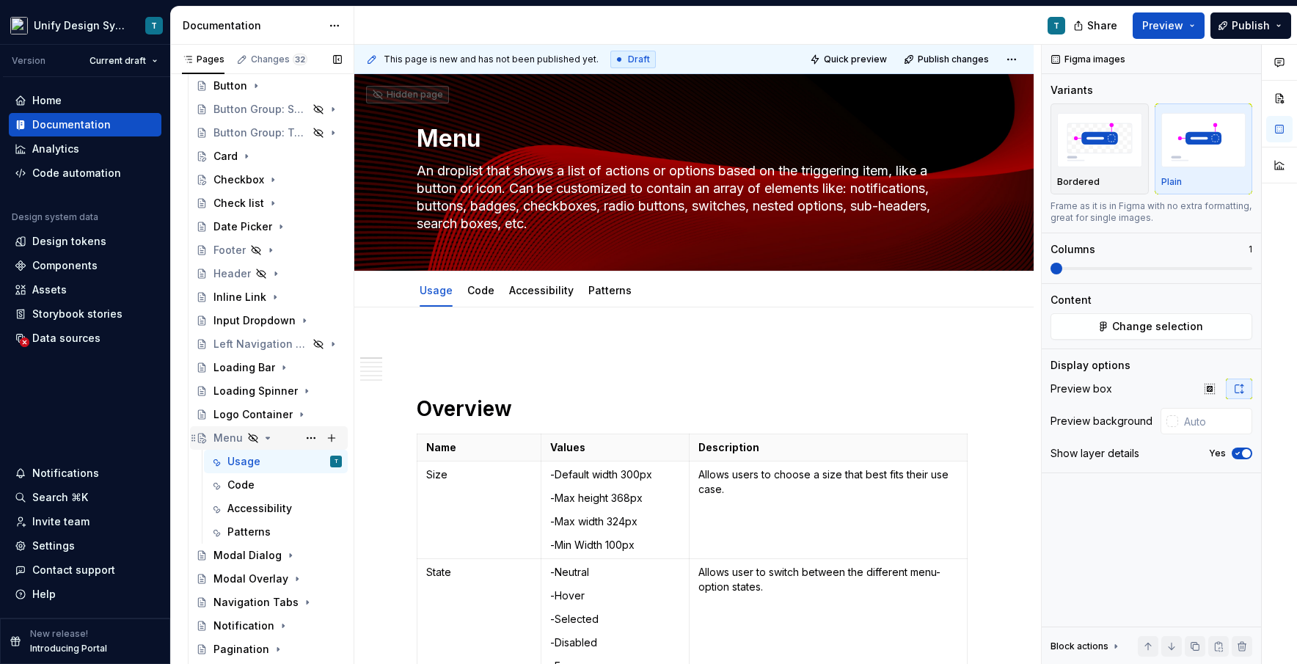
click at [267, 439] on icon "Page tree" at bounding box center [268, 437] width 4 height 1
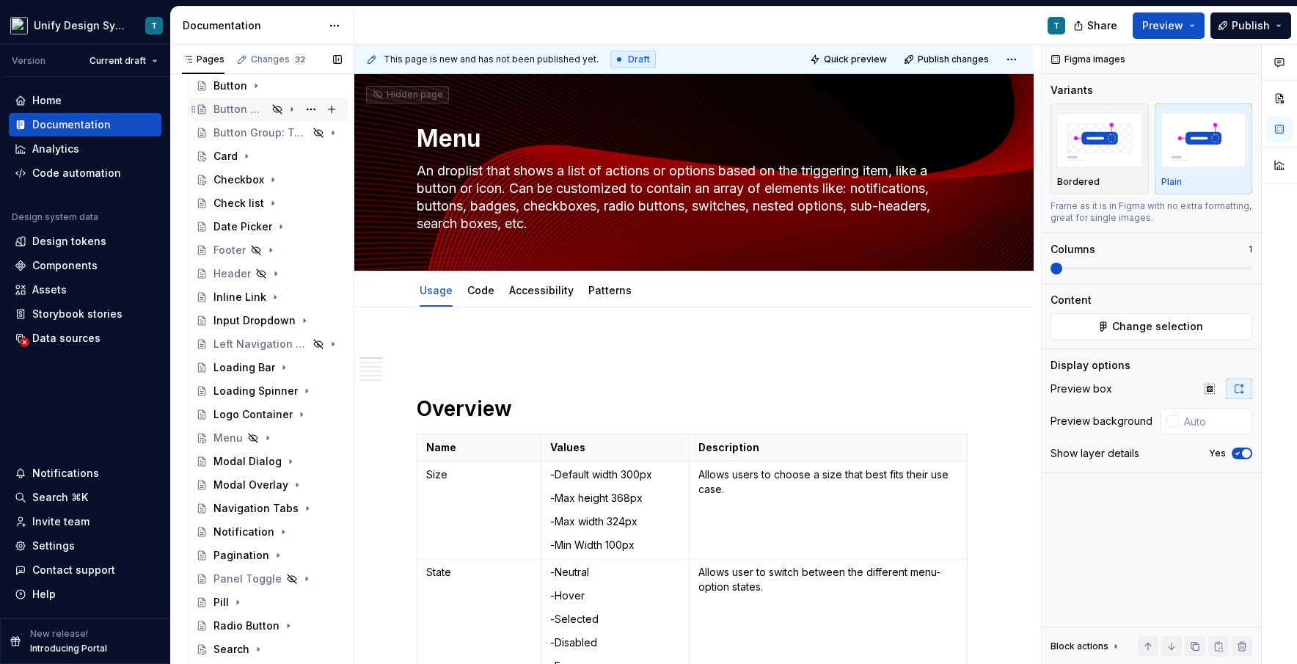
click at [242, 109] on div "Button Group: Segmented Control" at bounding box center [240, 109] width 54 height 15
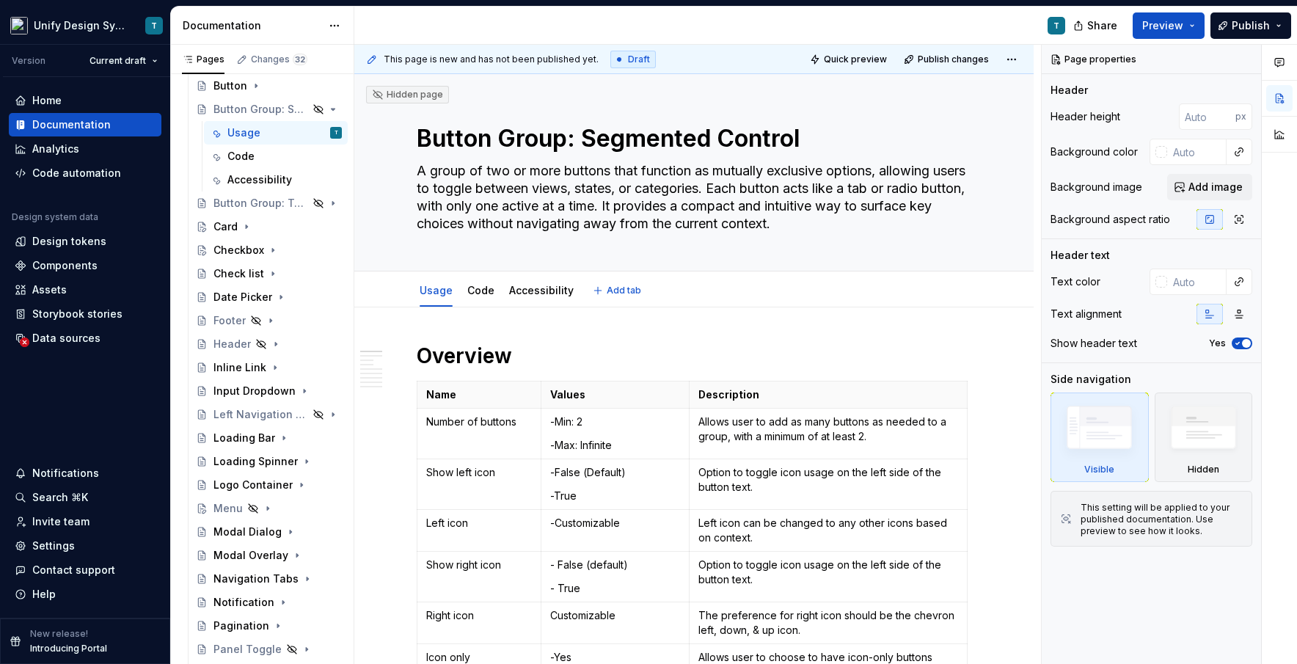
type textarea "*"
